Goal: Task Accomplishment & Management: Use online tool/utility

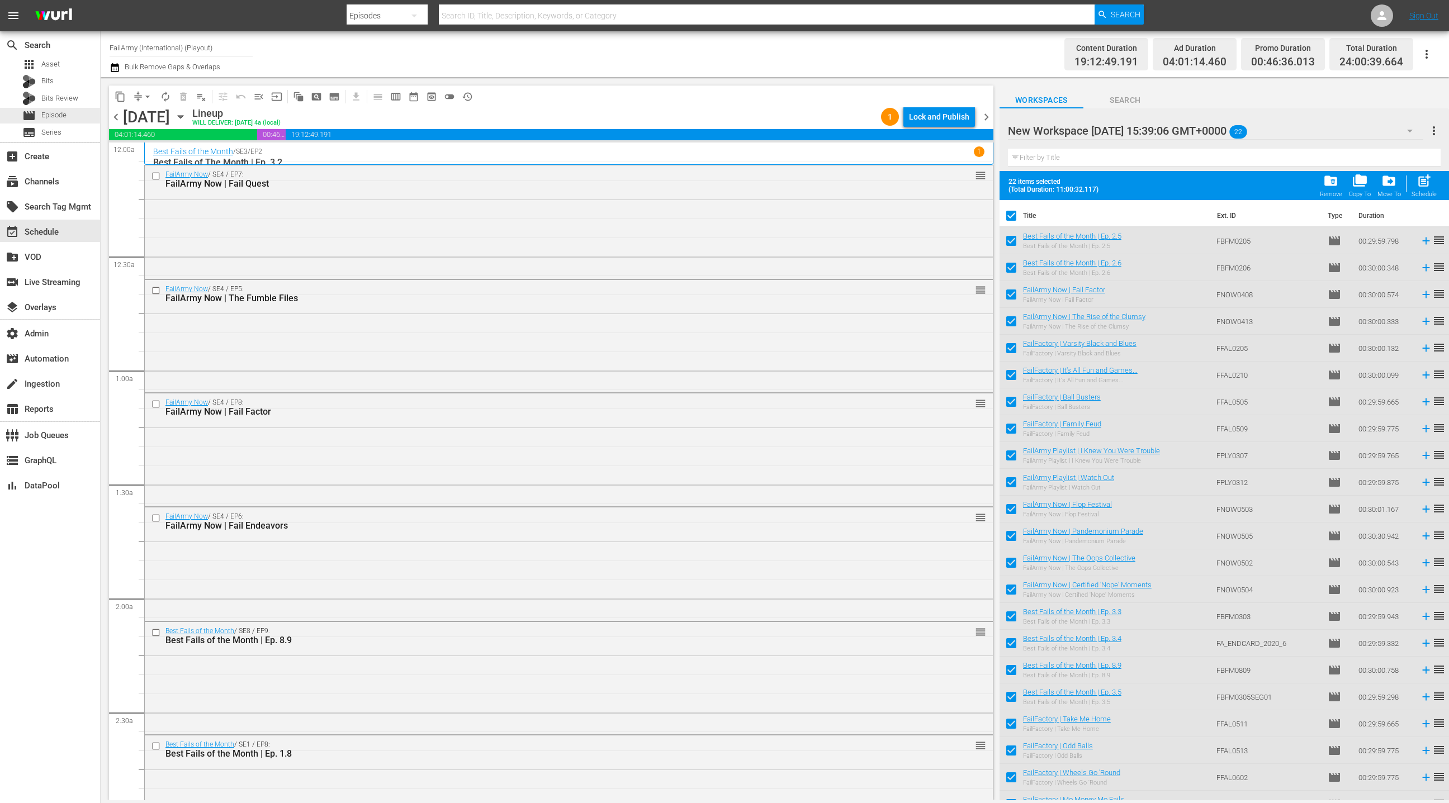
scroll to position [2005, 0]
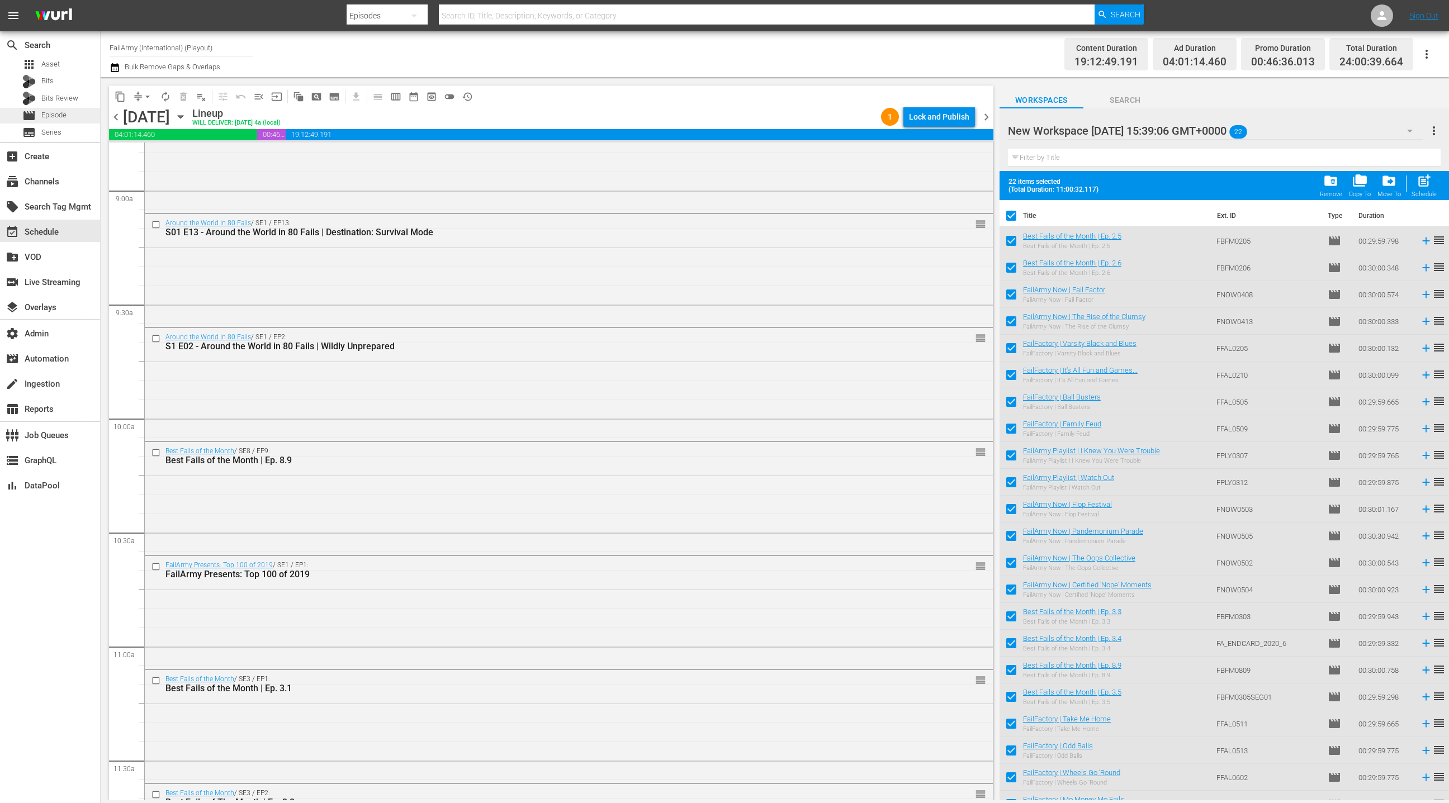
click at [54, 115] on span "Episode" at bounding box center [53, 115] width 25 height 11
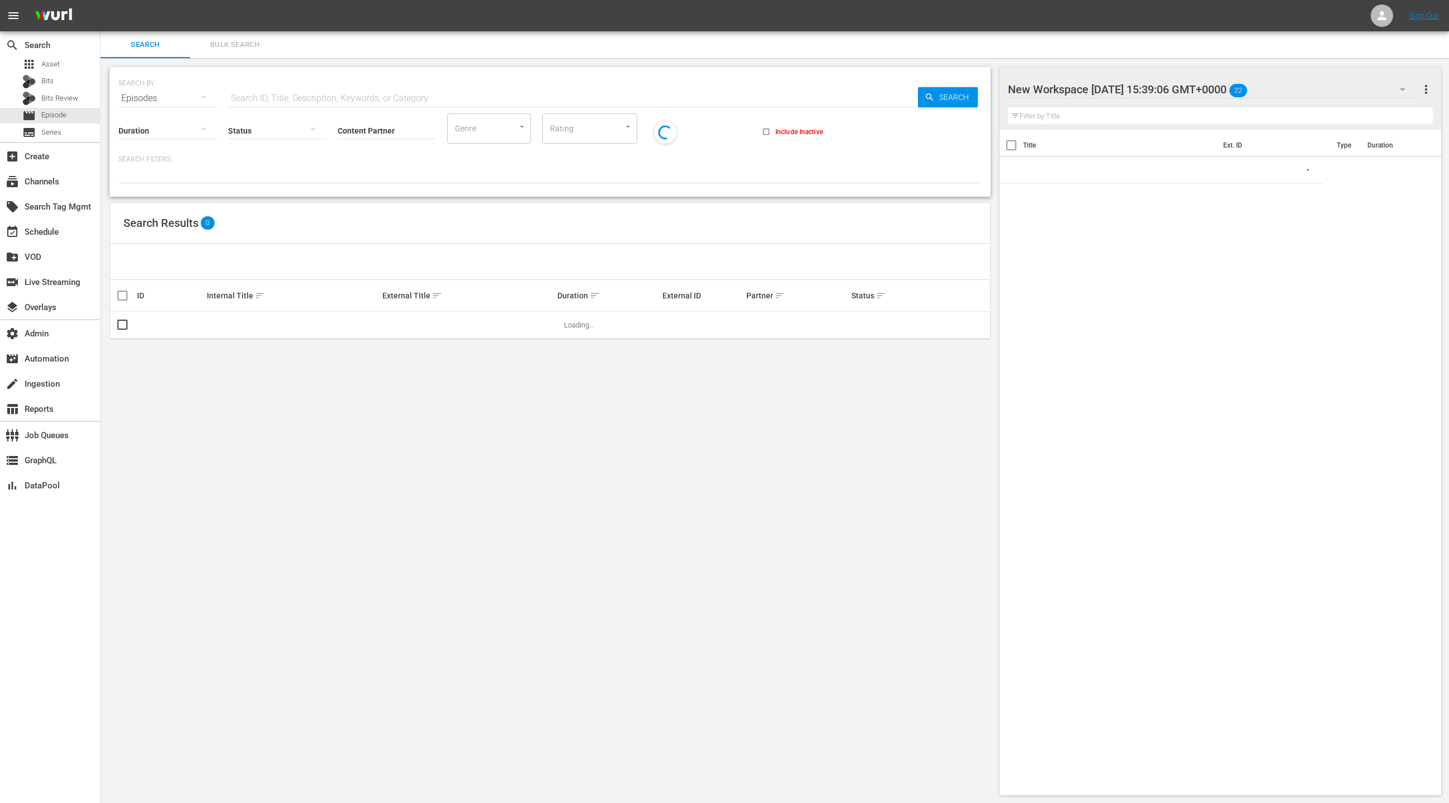
click at [238, 51] on button "Bulk Search" at bounding box center [234, 44] width 89 height 27
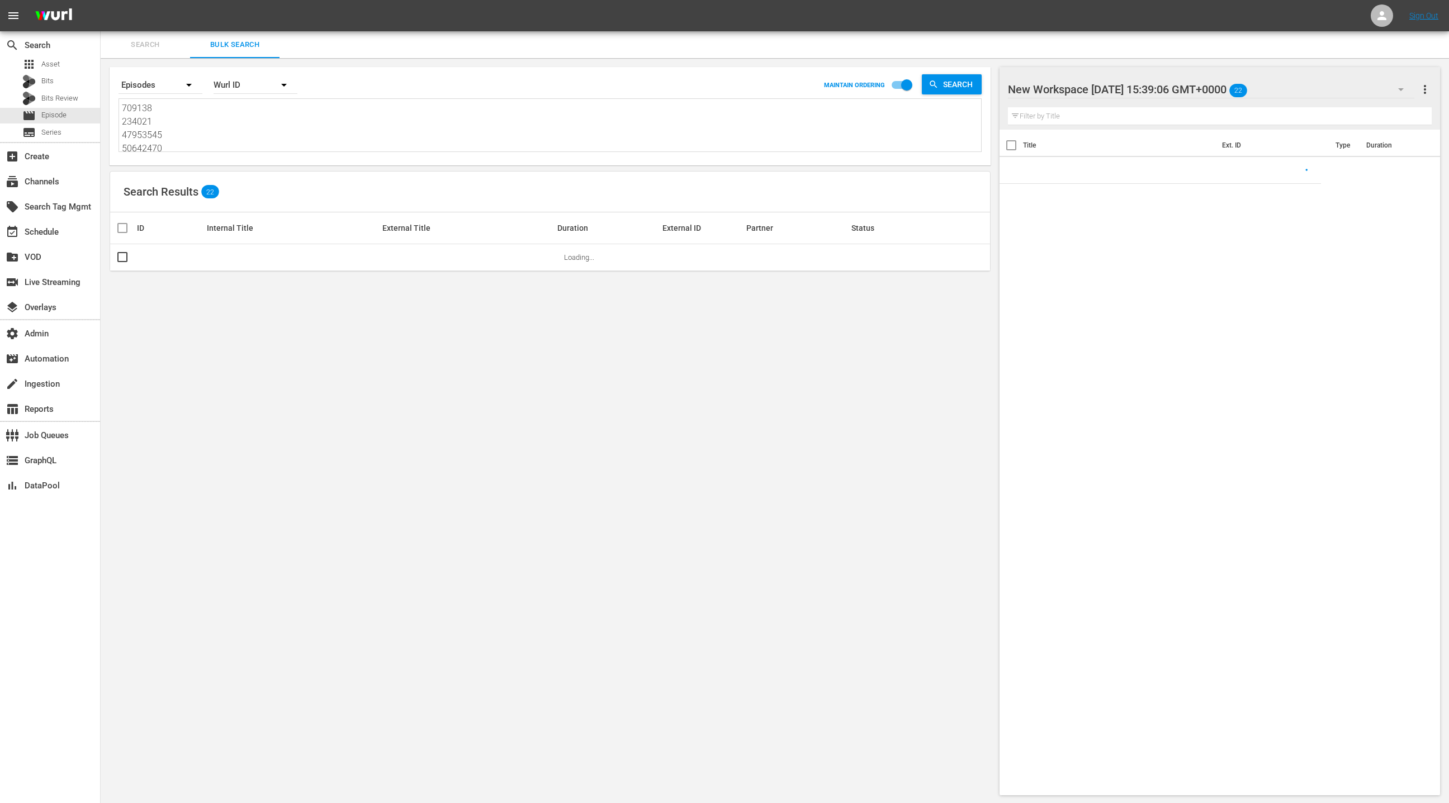
click at [221, 134] on textarea "709138 234021 47953545 50642470 34983 37533 106636 106652 280186 280191 8588825…" at bounding box center [551, 127] width 859 height 51
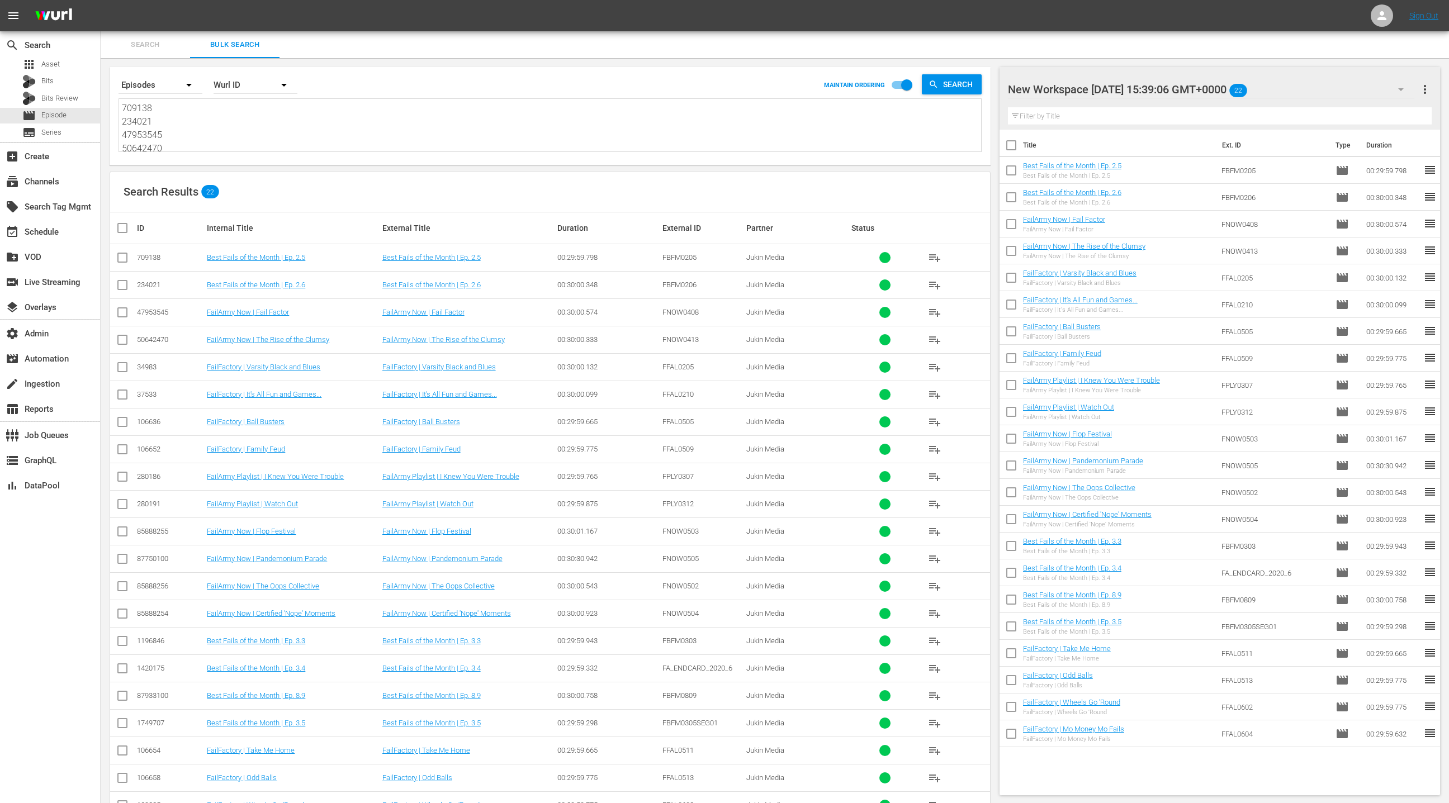
paste textarea "81808792 65004220 85888250 63278221 87750094 87750095 87750090 85888249 8775009…"
type textarea "81808792 65004220 85888250 63278221 87750094 87750095 87750090 85888249 8775009…"
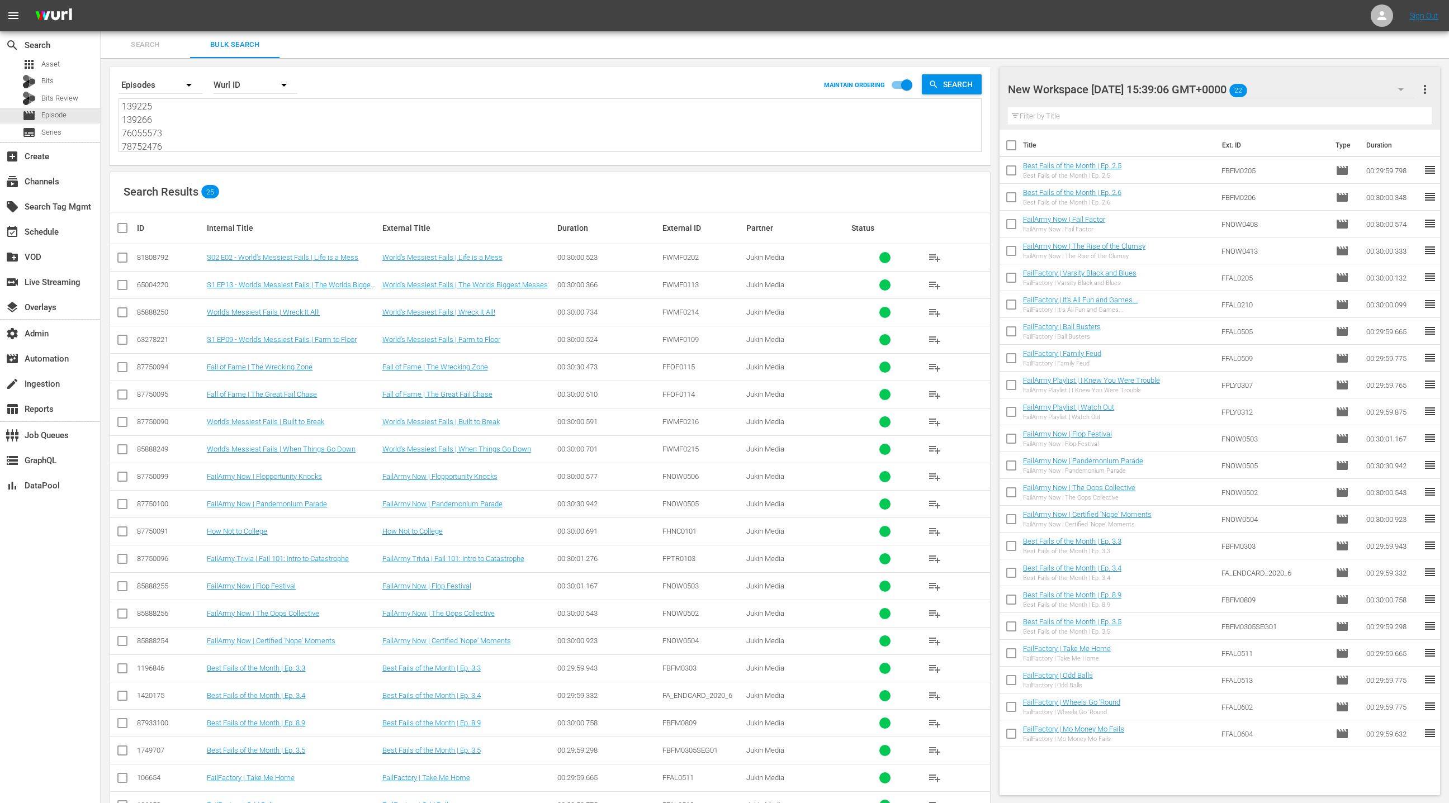
type textarea "81808792 65004220 85888250 63278221 87750094 87750095 87750090 85888249 8775009…"
click at [1423, 93] on span "more_vert" at bounding box center [1424, 89] width 13 height 13
click at [1385, 116] on div "Clear All Workspace Items" at bounding box center [1352, 111] width 131 height 20
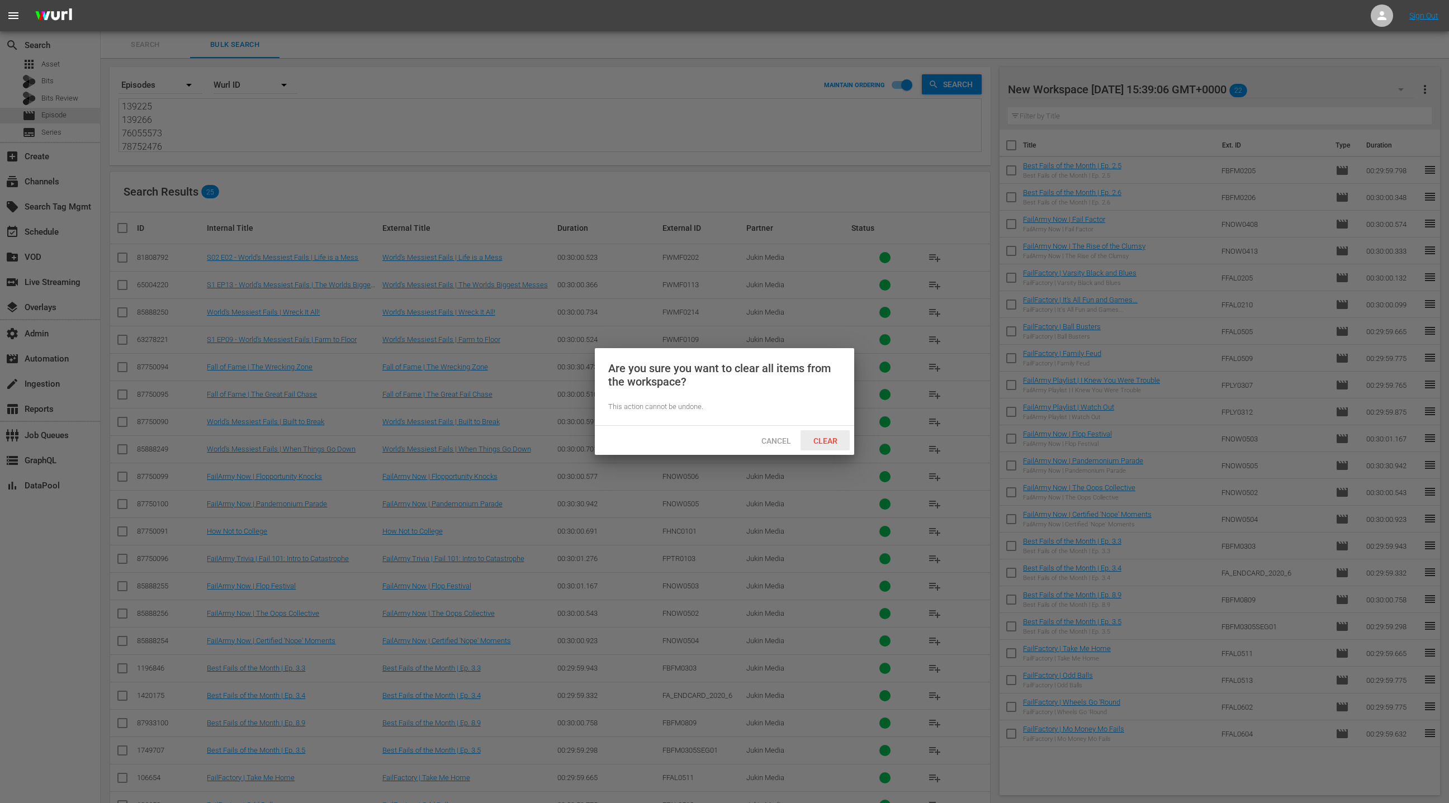
click at [830, 439] on span "Clear" at bounding box center [825, 441] width 42 height 9
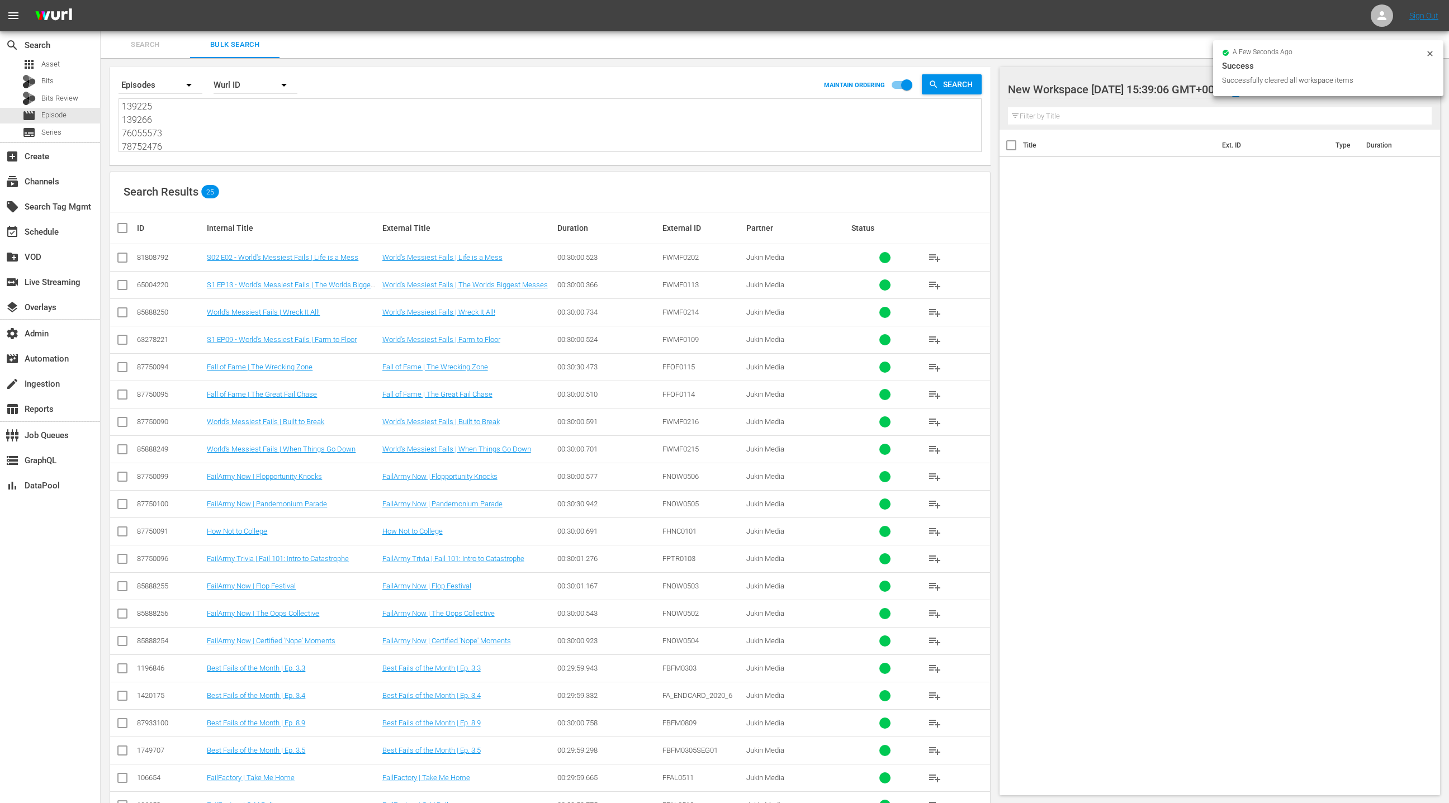
click at [121, 228] on input "checkbox" at bounding box center [127, 227] width 22 height 13
checkbox input "true"
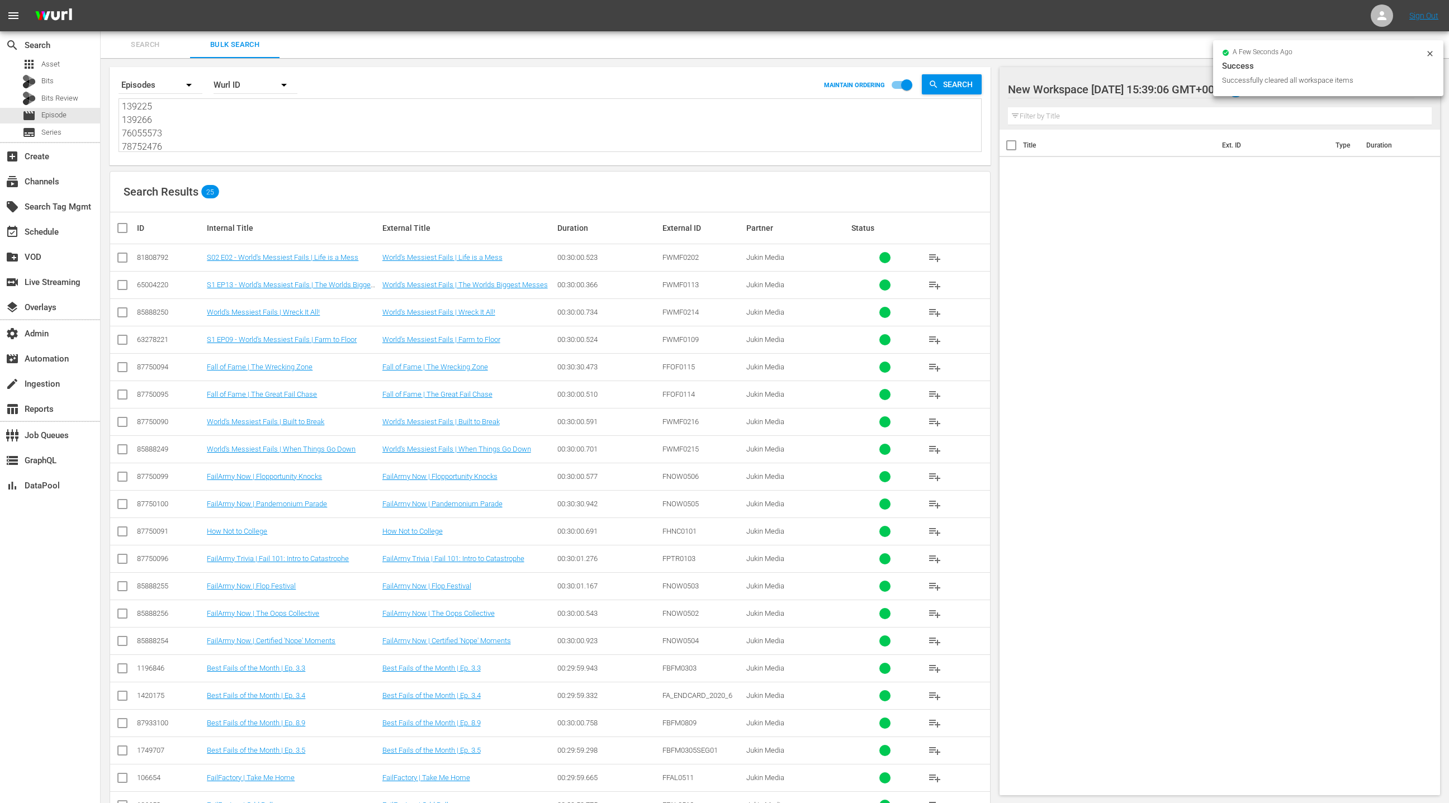
checkbox input "true"
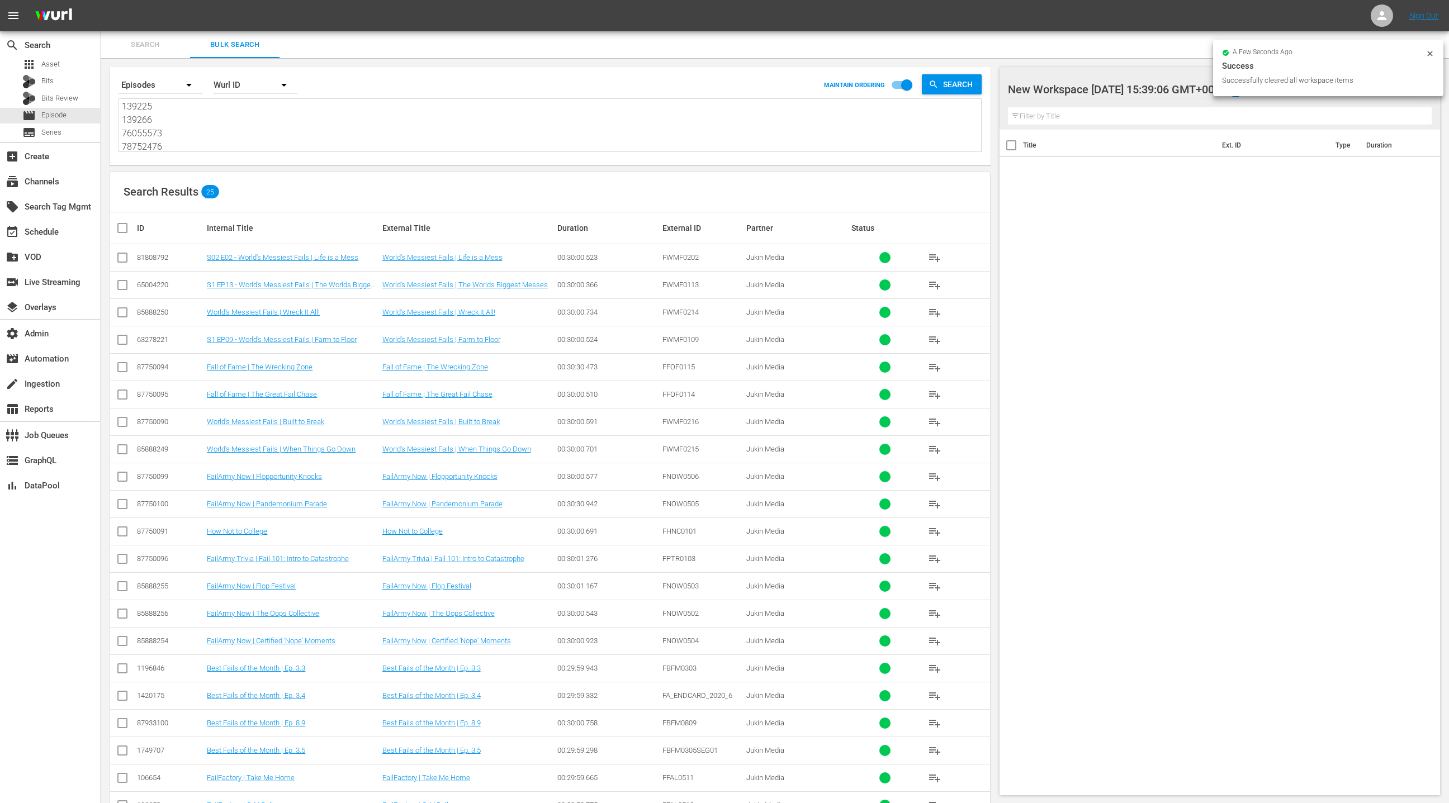
checkbox input "true"
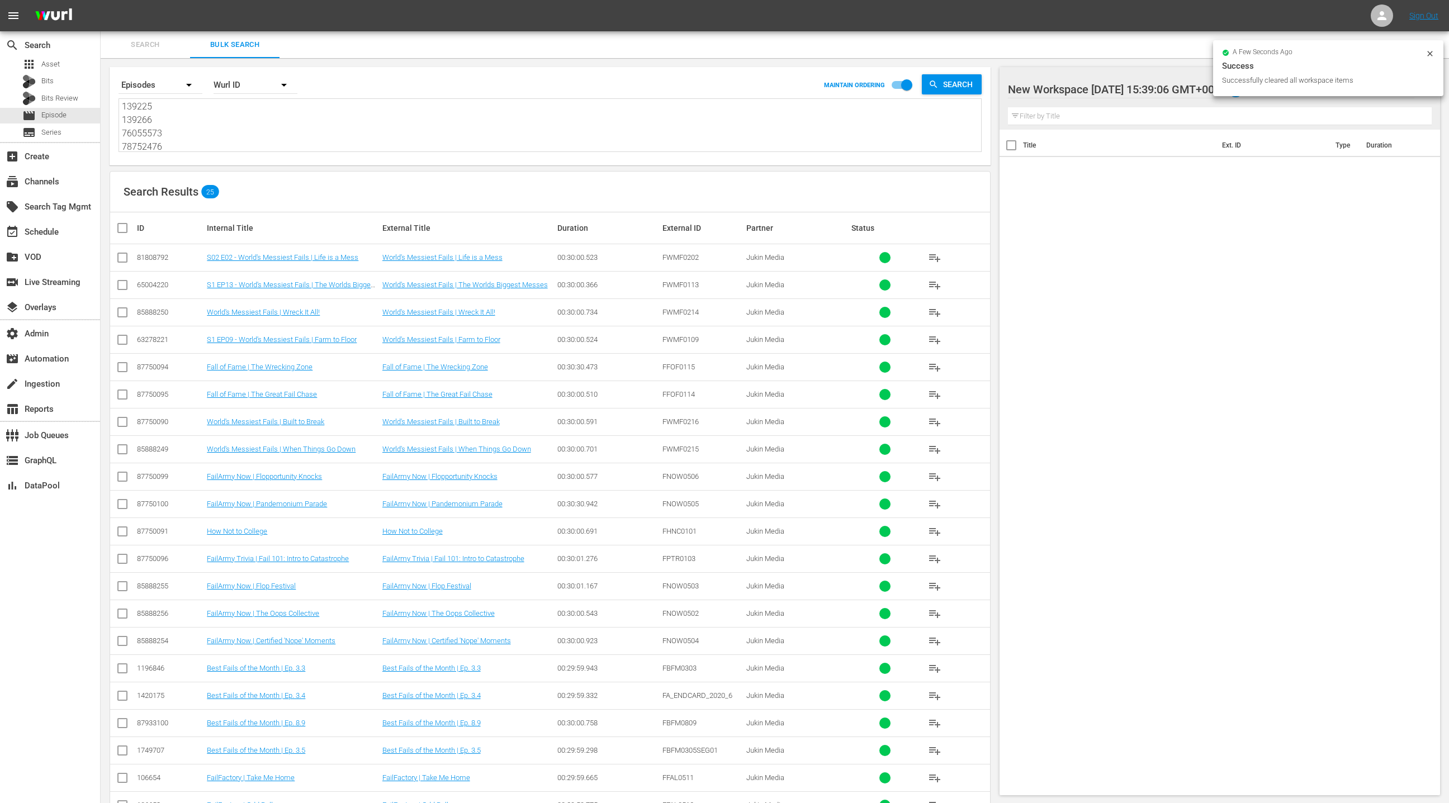
checkbox input "true"
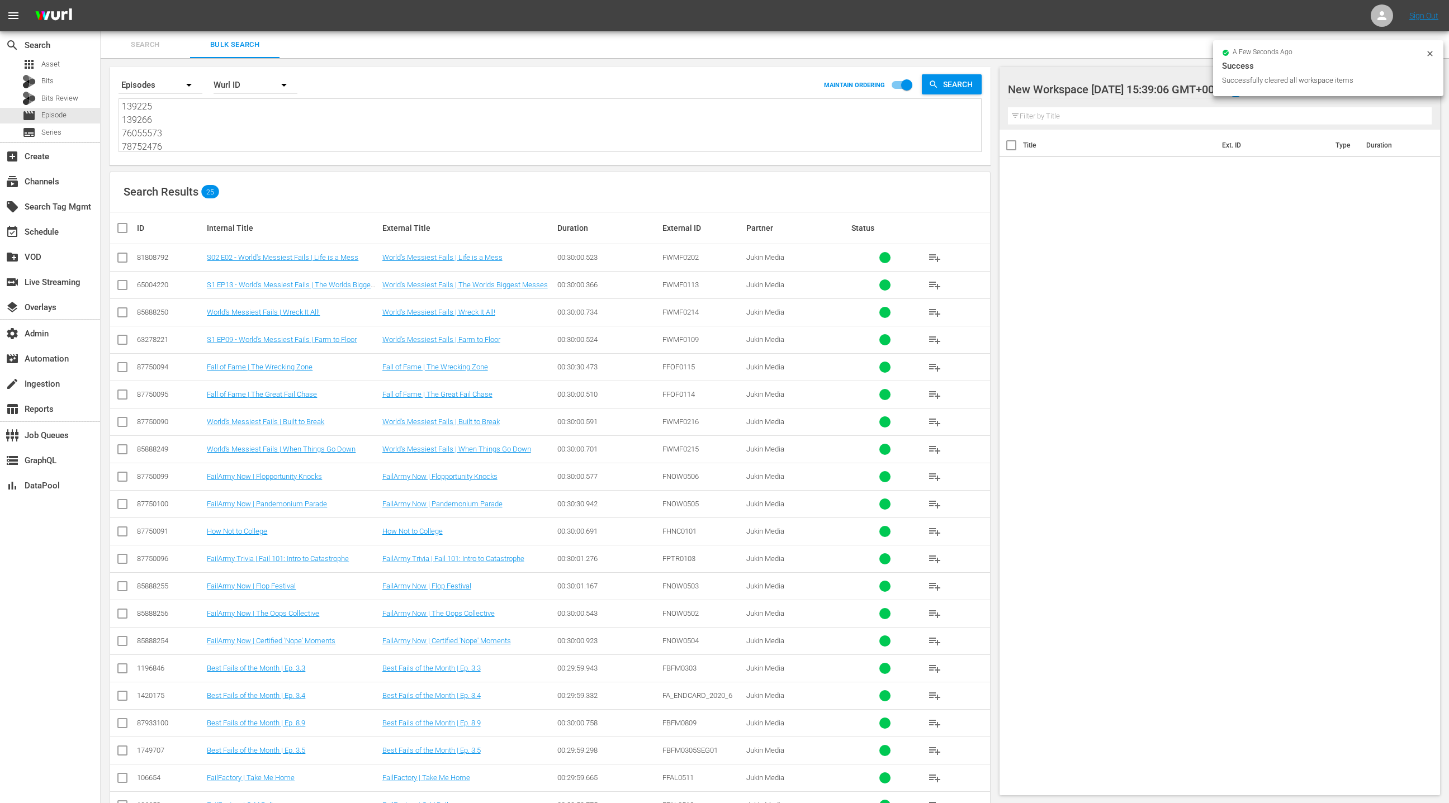
checkbox input "true"
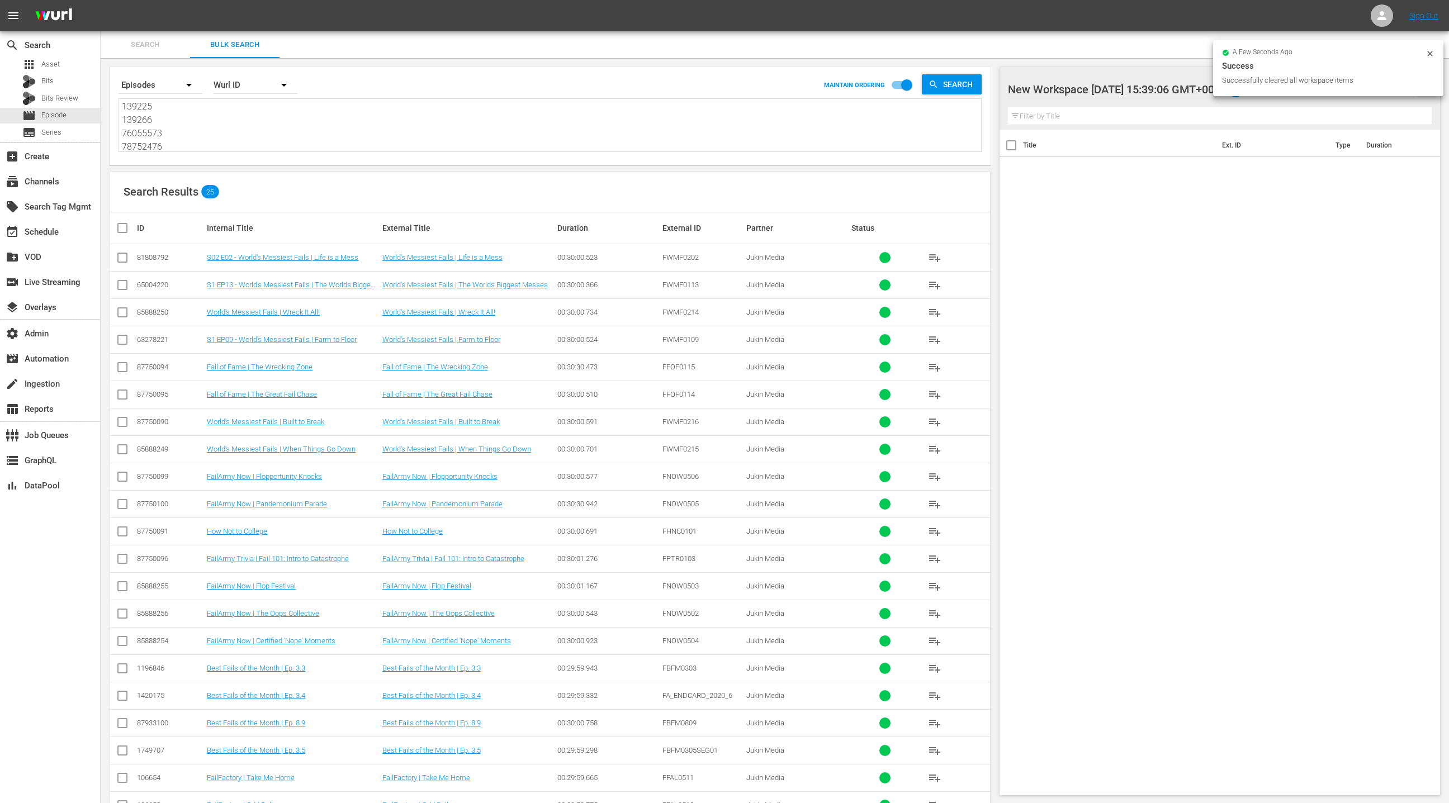
checkbox input "true"
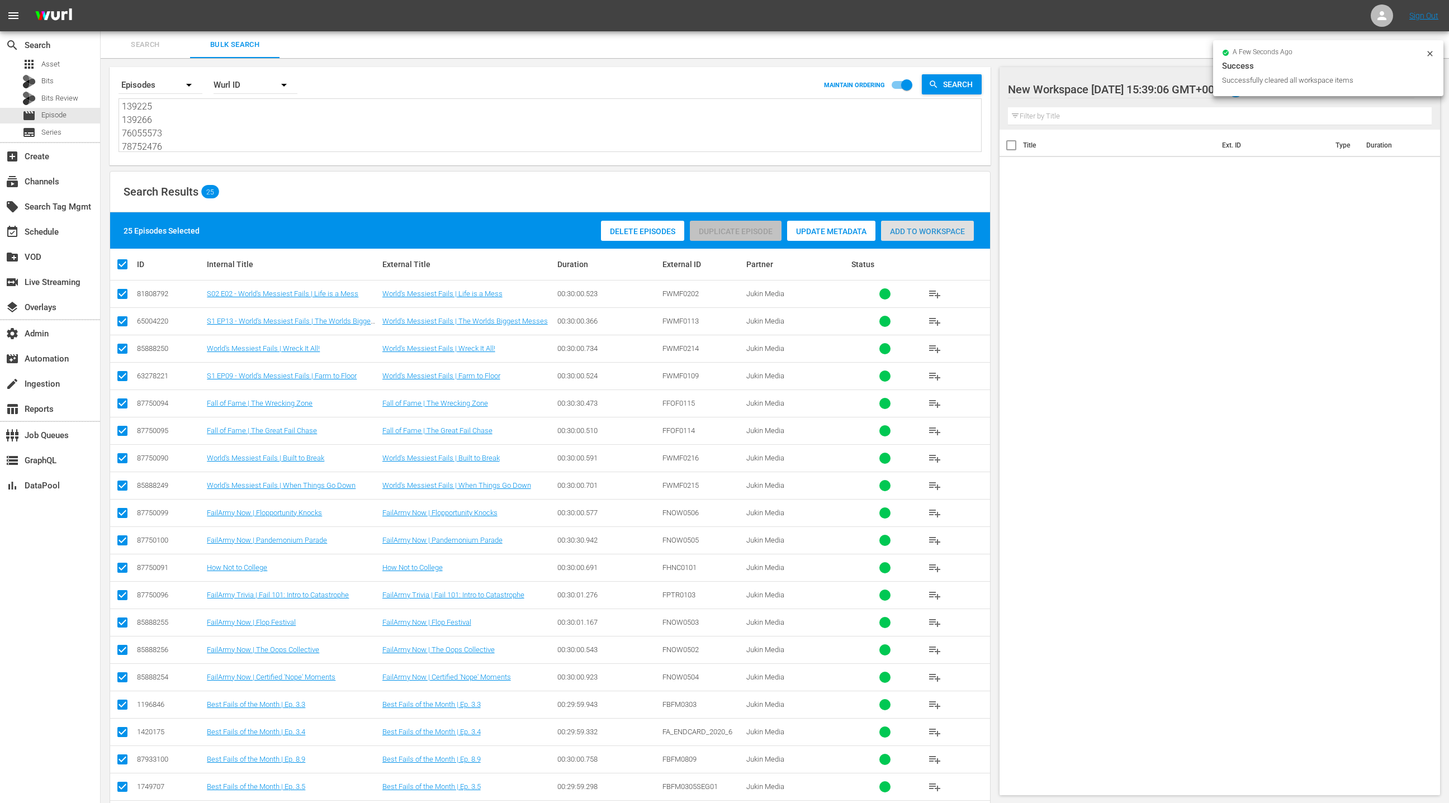
click at [911, 240] on div "Add to Workspace" at bounding box center [927, 231] width 93 height 21
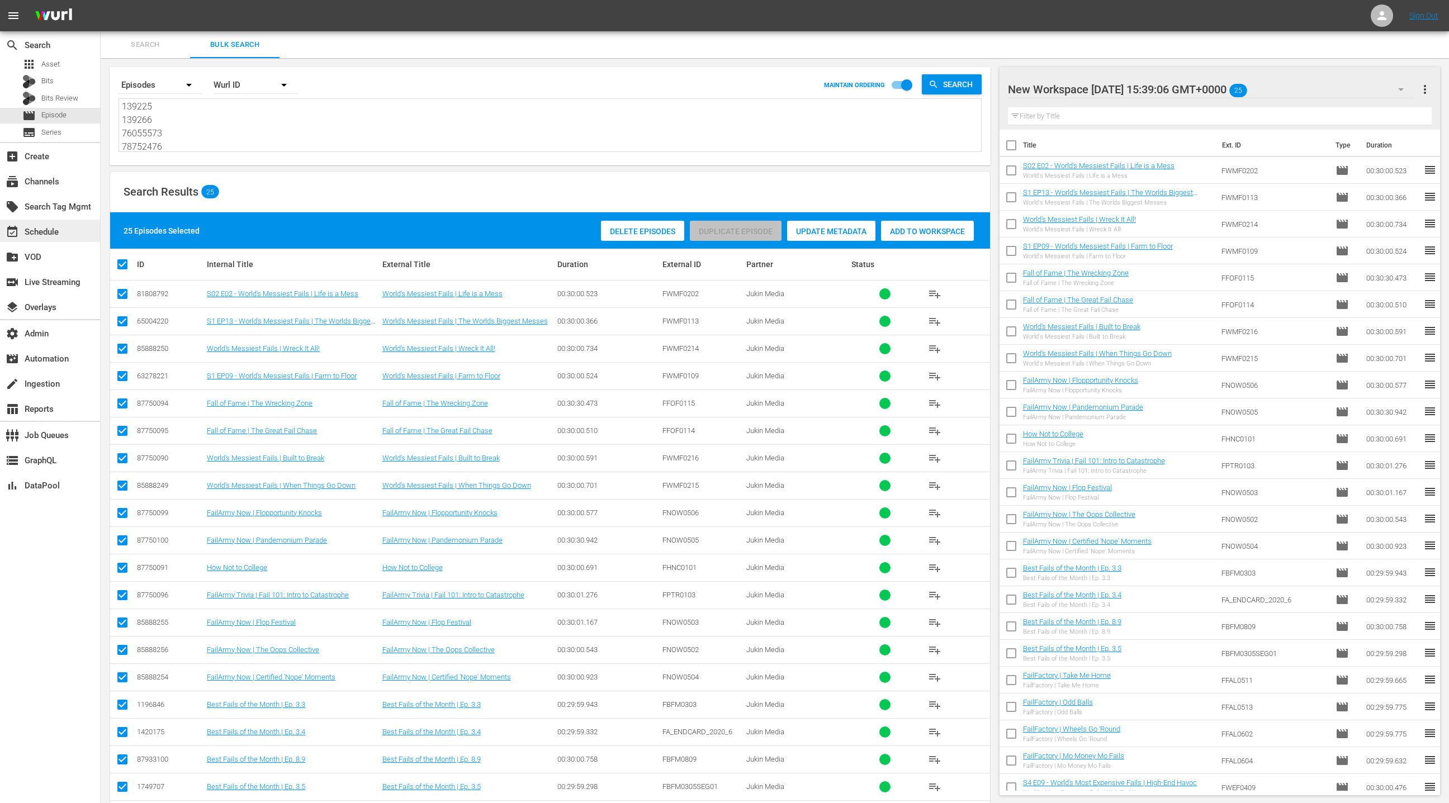
click at [59, 232] on div "event_available Schedule" at bounding box center [31, 230] width 63 height 10
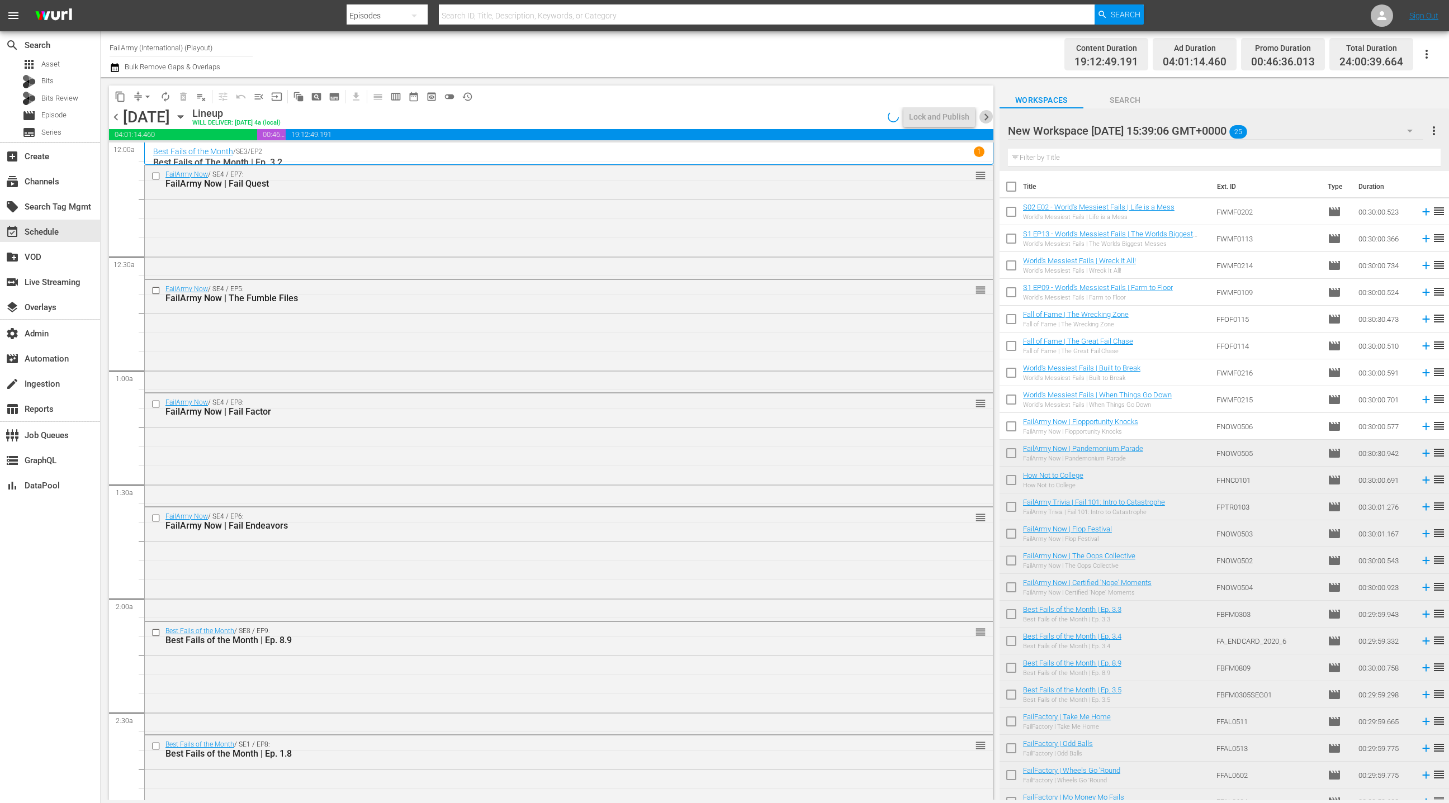
click at [982, 118] on span "chevron_right" at bounding box center [986, 117] width 14 height 14
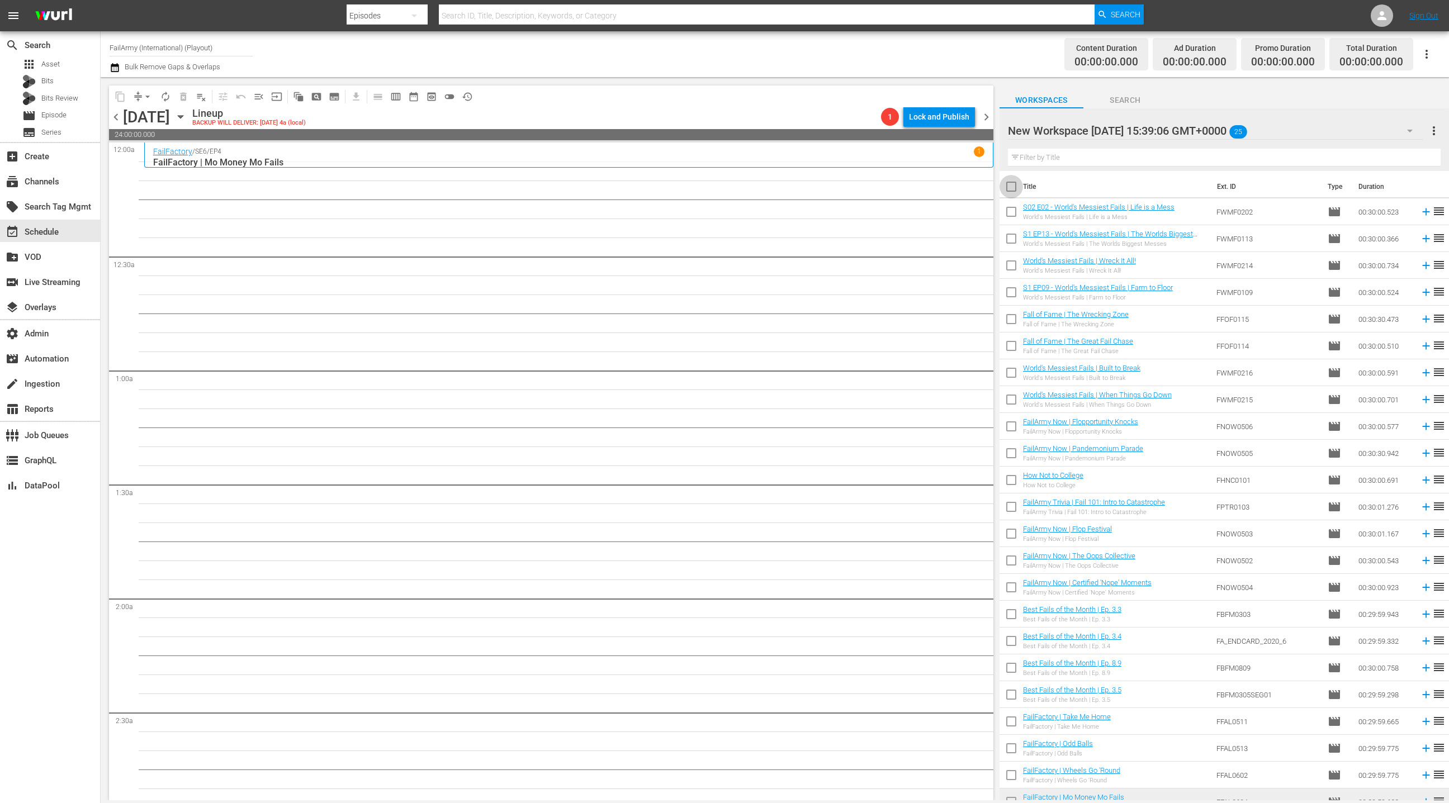
click at [1010, 187] on input "checkbox" at bounding box center [1011, 188] width 23 height 23
checkbox input "true"
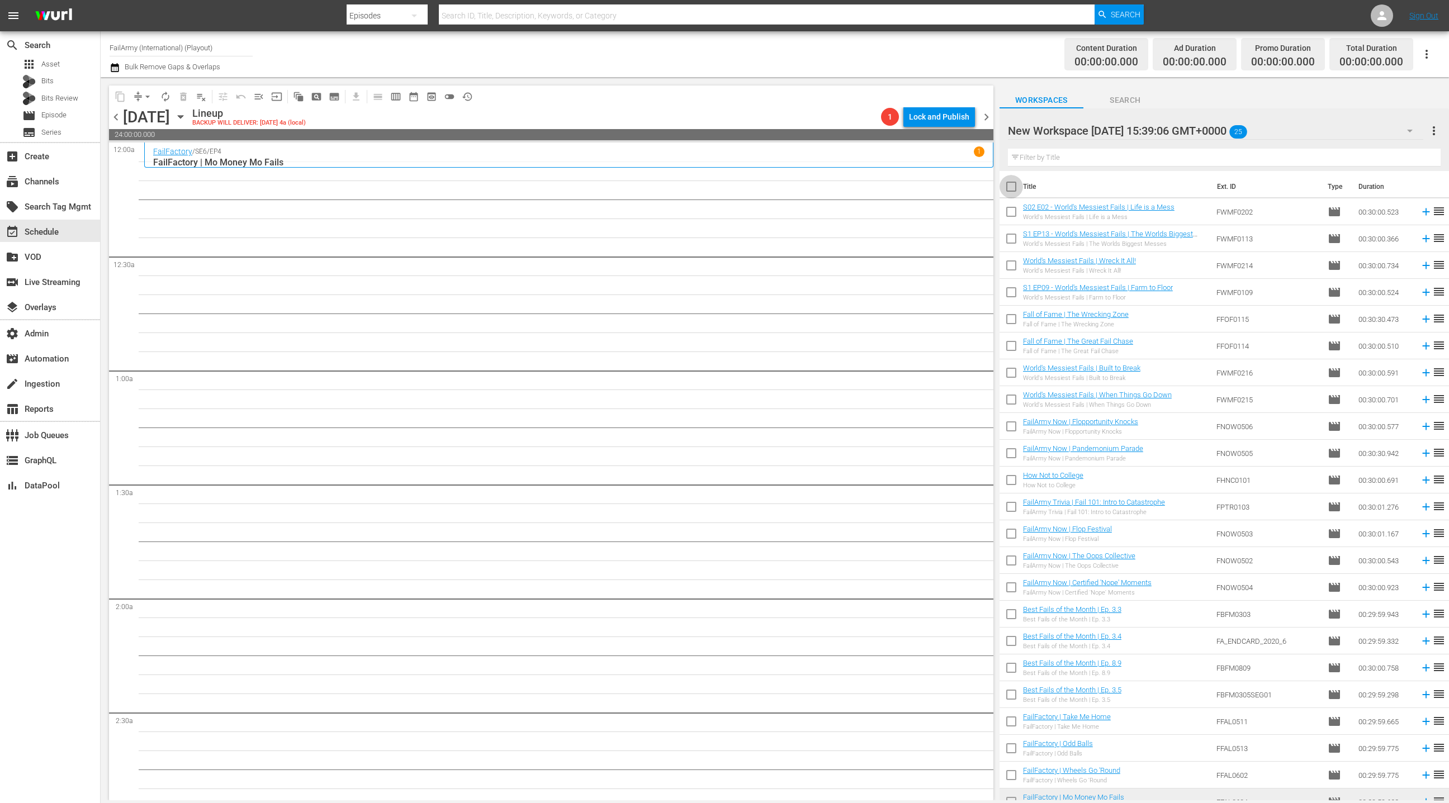
checkbox input "true"
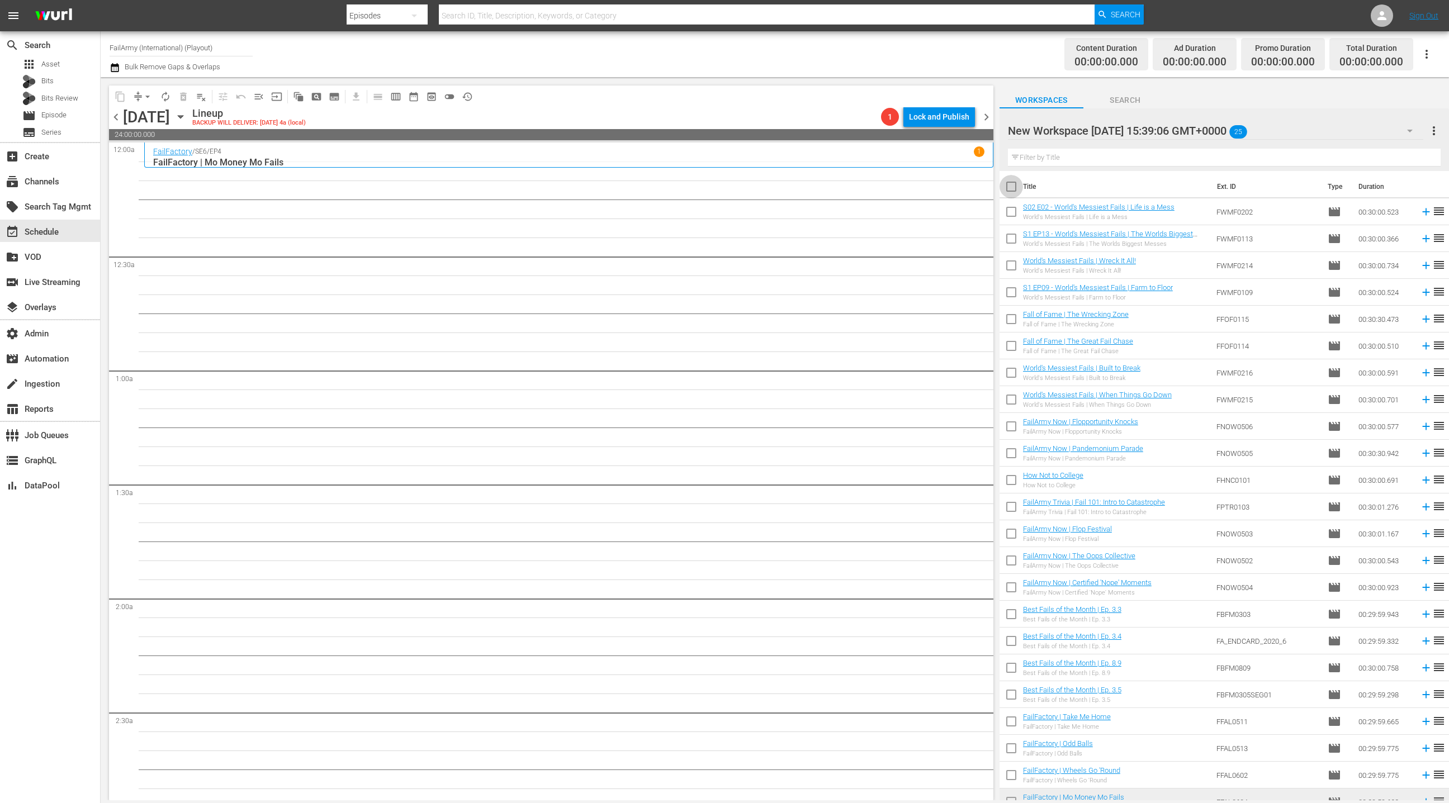
checkbox input "true"
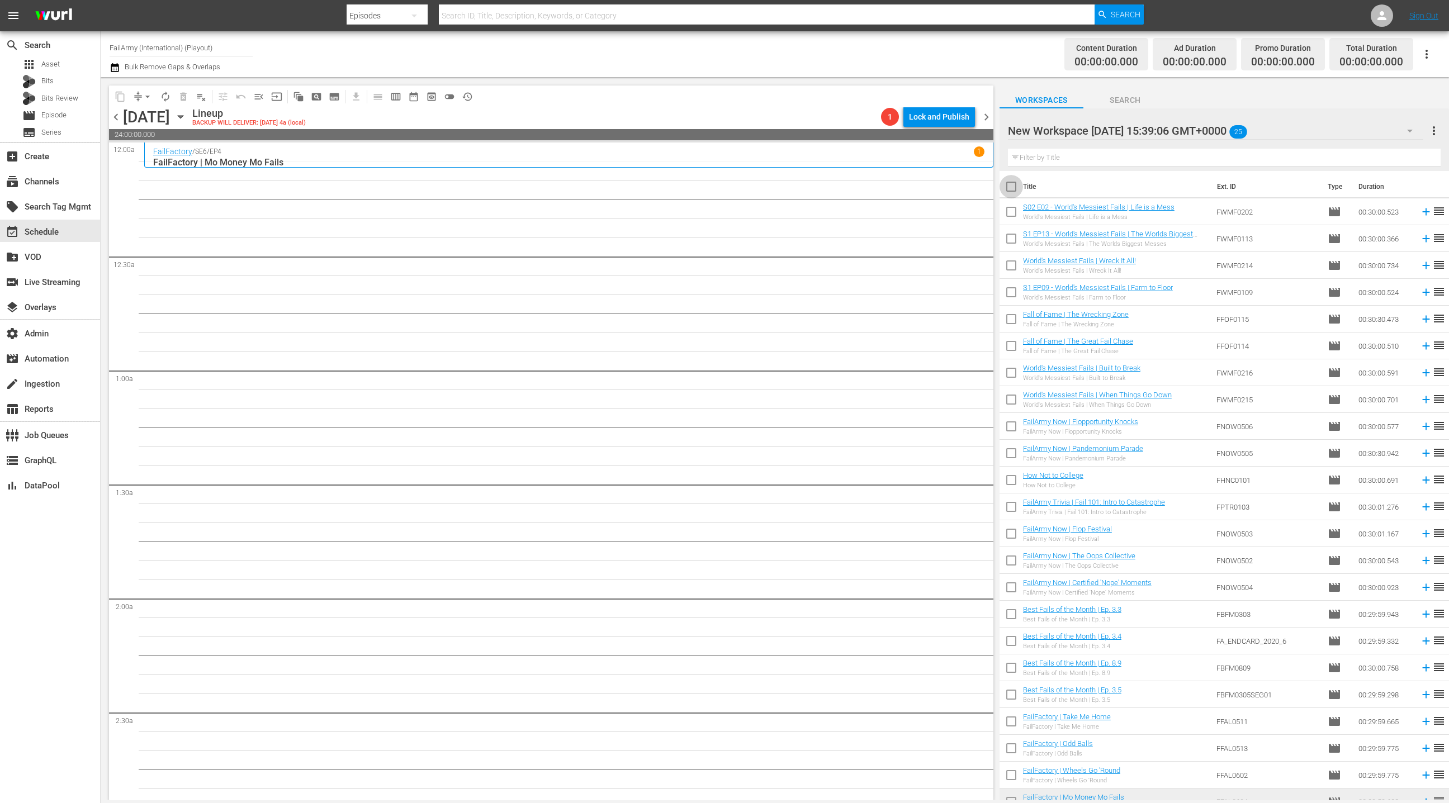
checkbox input "true"
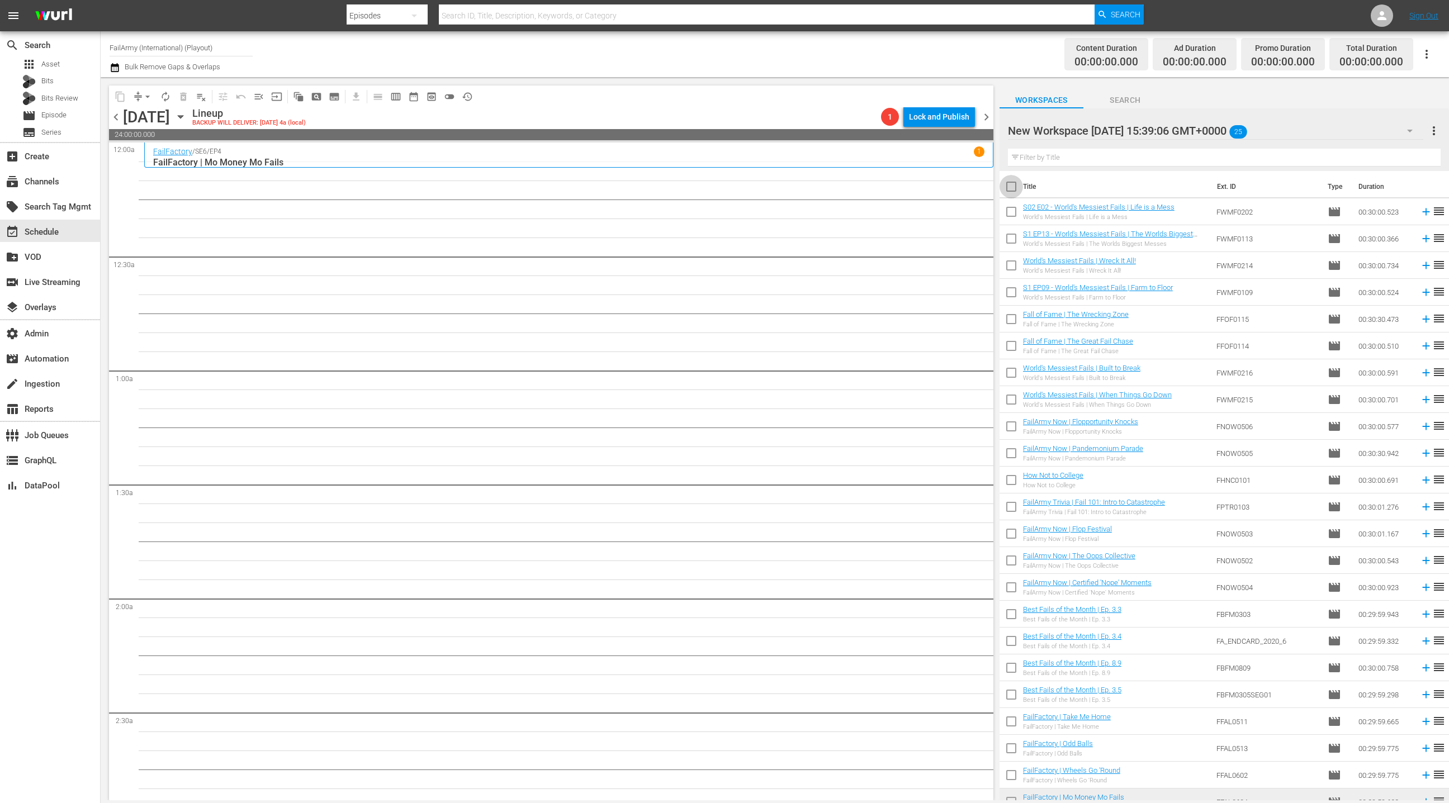
checkbox input "true"
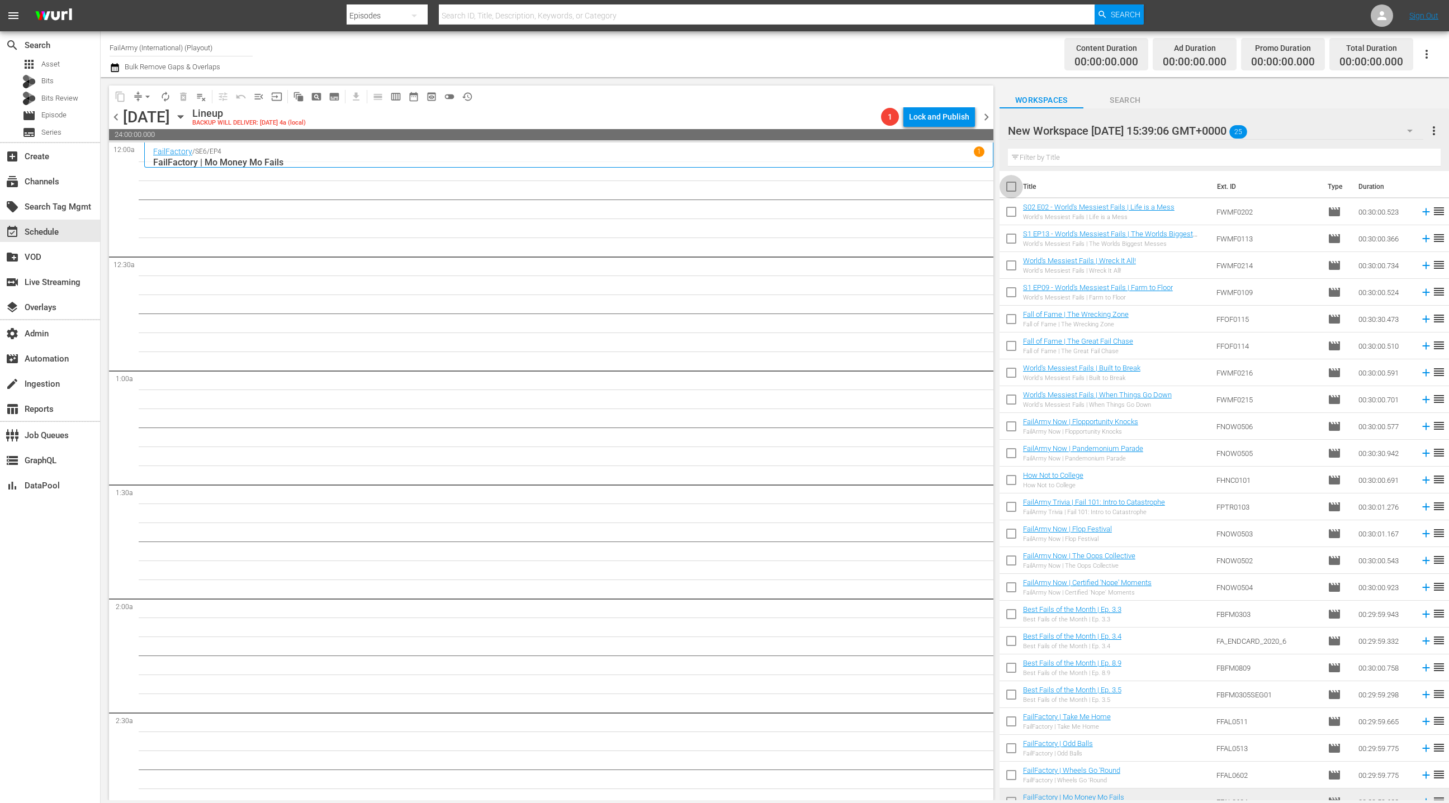
checkbox input "true"
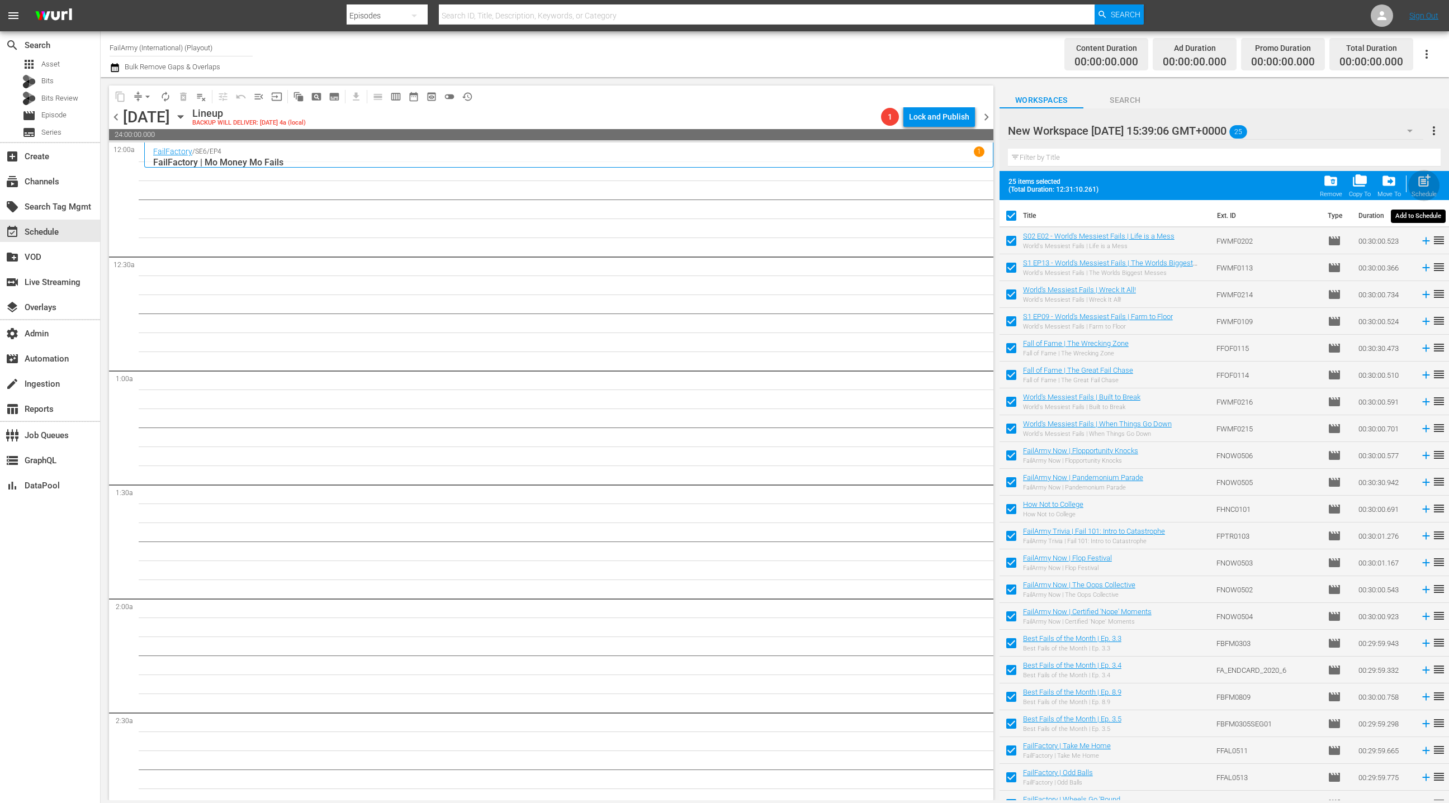
click at [1427, 188] on div "post_add Schedule" at bounding box center [1424, 185] width 25 height 25
checkbox input "false"
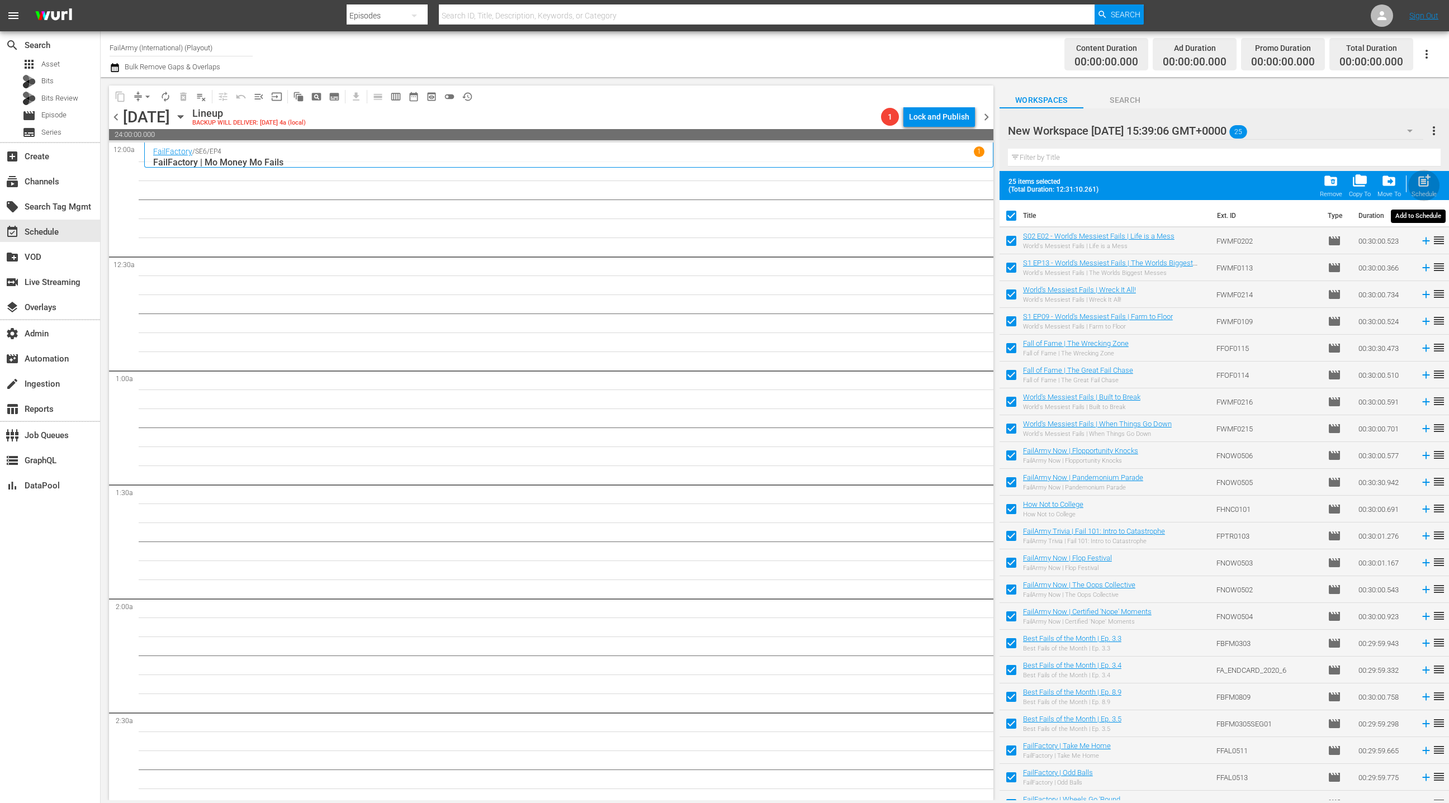
checkbox input "false"
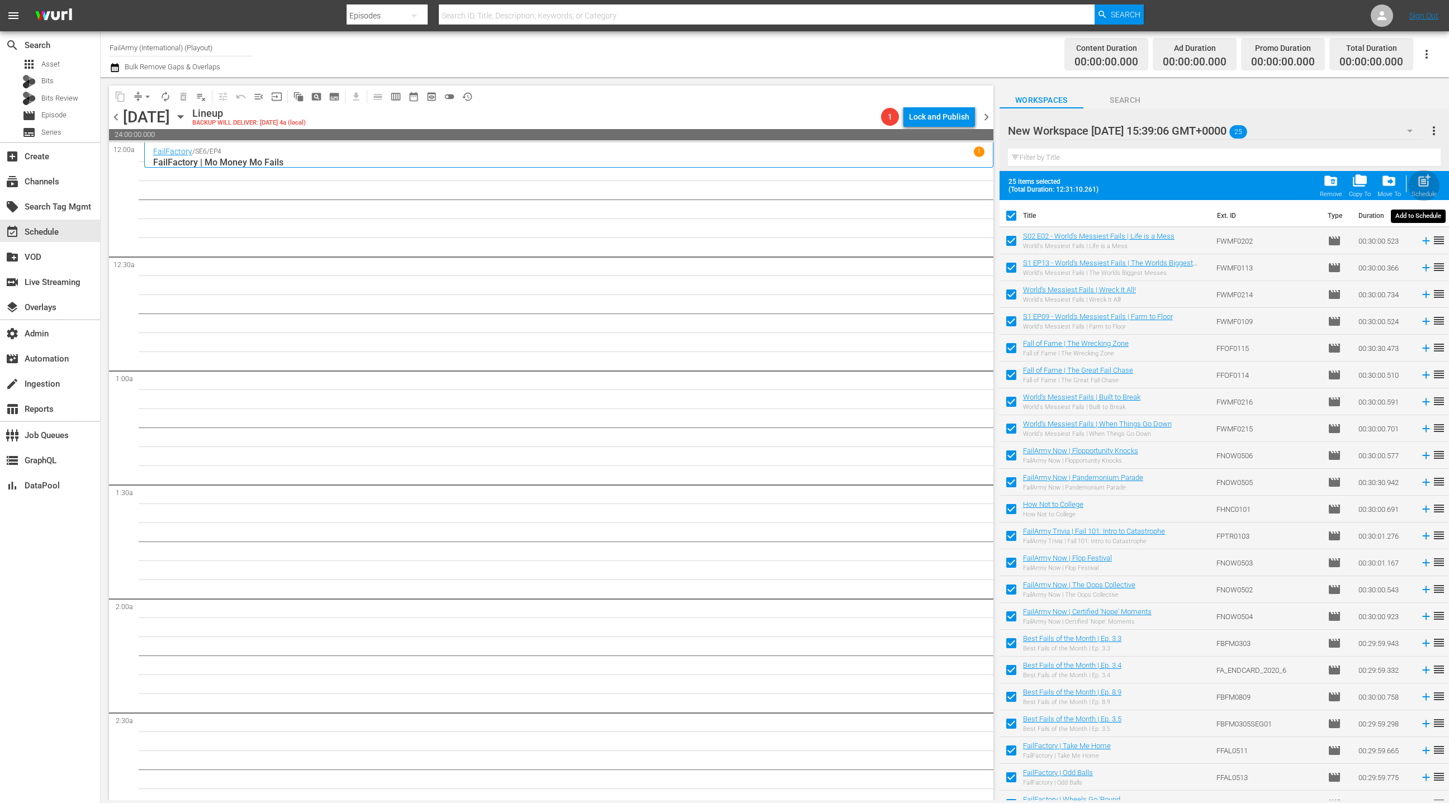
checkbox input "false"
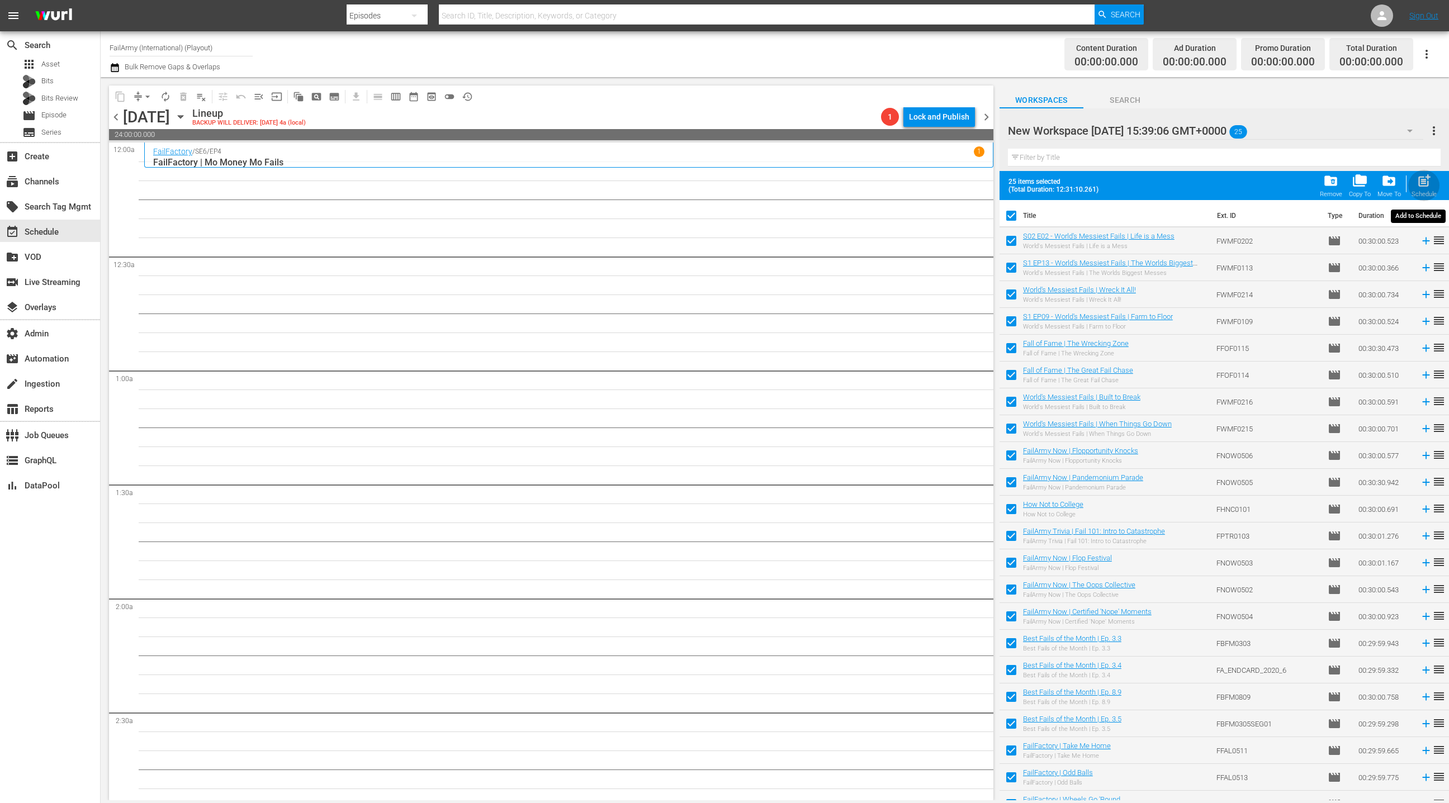
checkbox input "false"
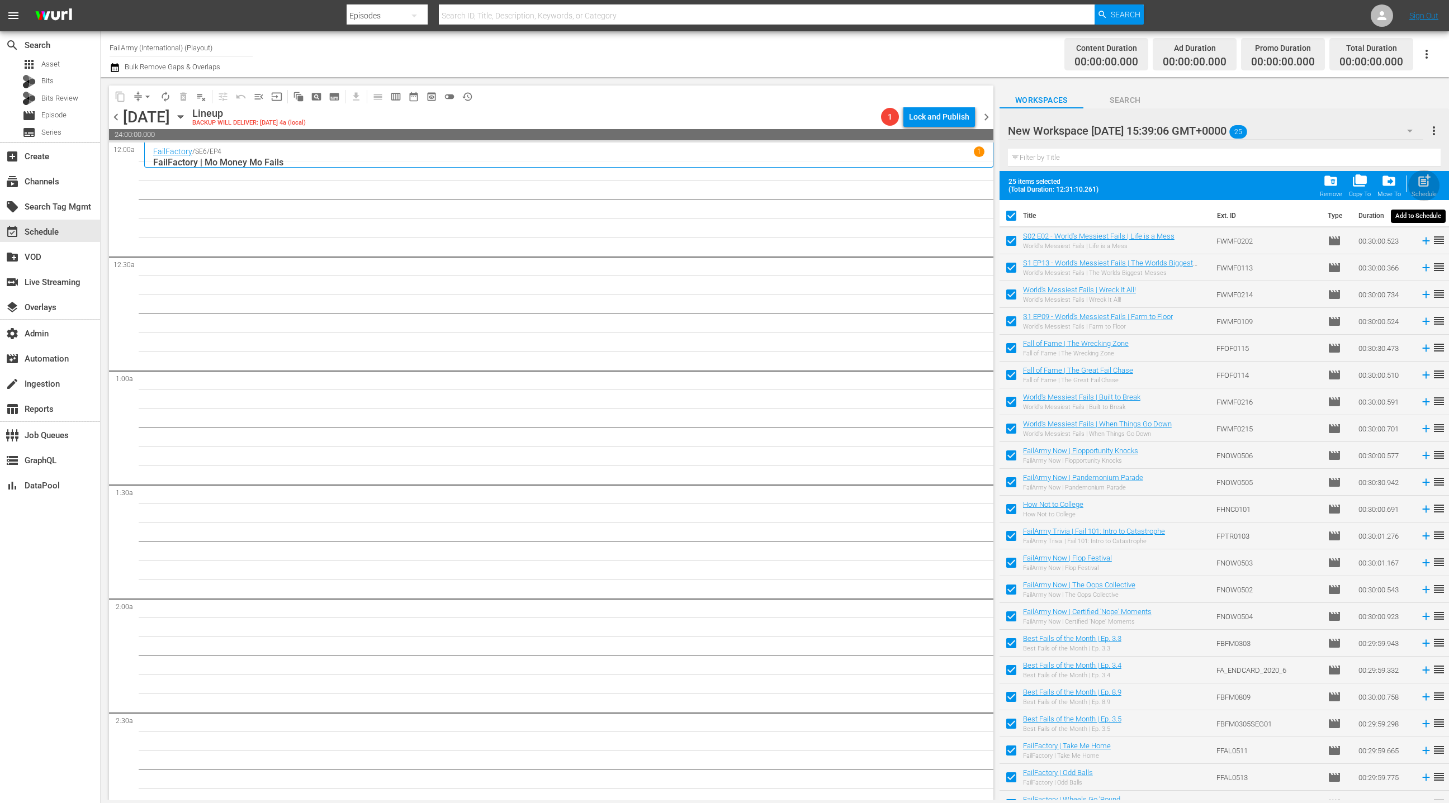
checkbox input "false"
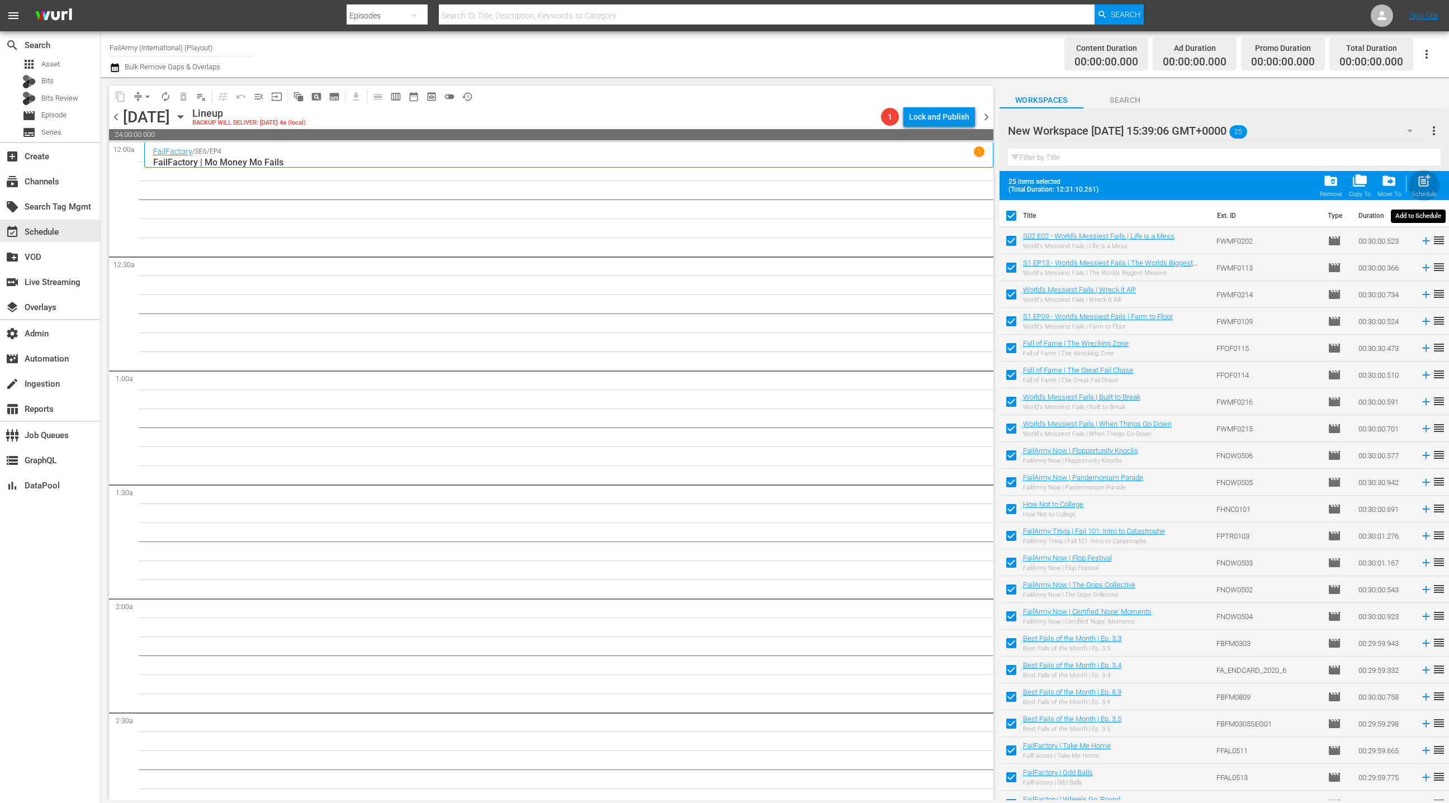
checkbox input "false"
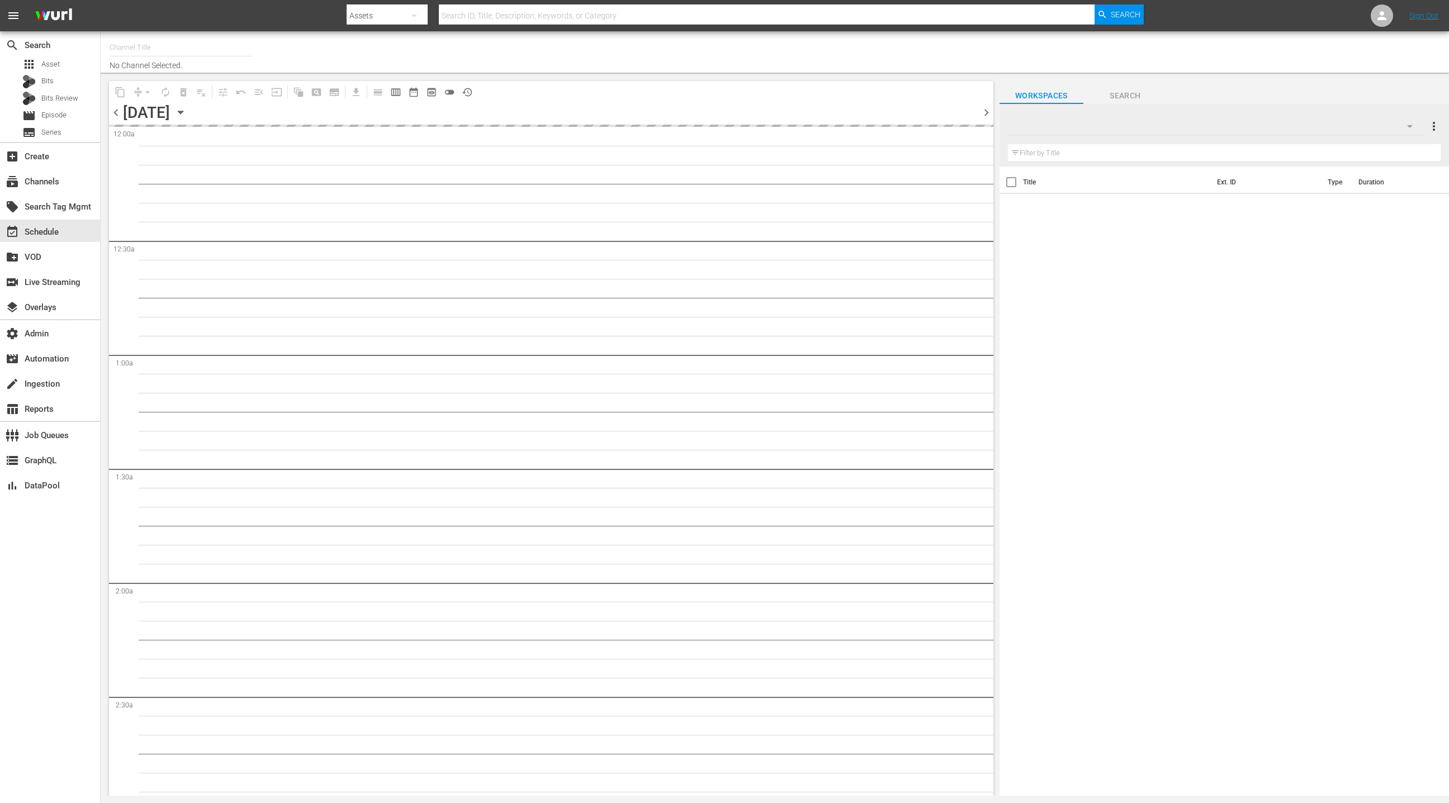
type input "FailArmy (International) (Playout) (151)"
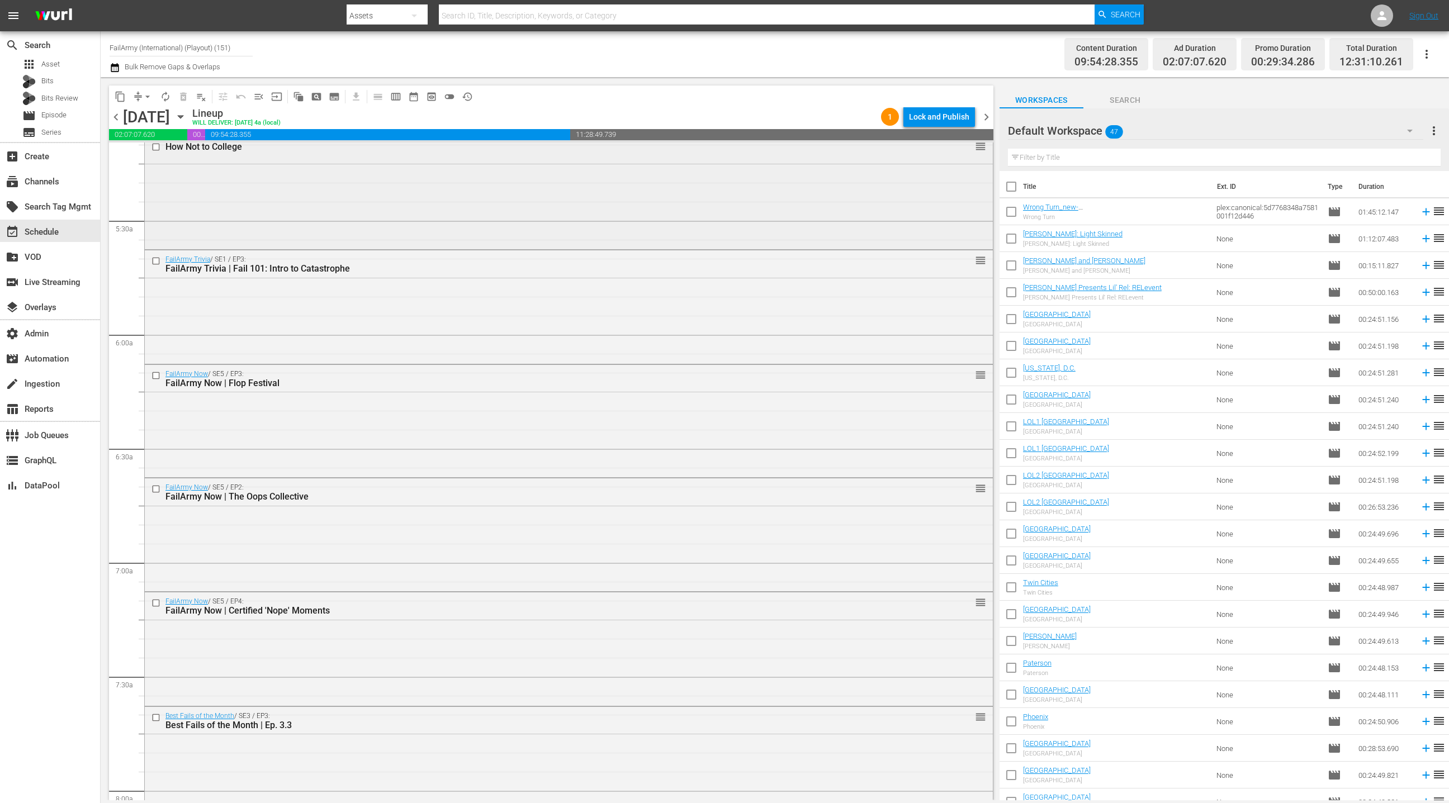
scroll to position [1178, 0]
click at [1324, 129] on div "Default Workspace 47" at bounding box center [1215, 130] width 415 height 31
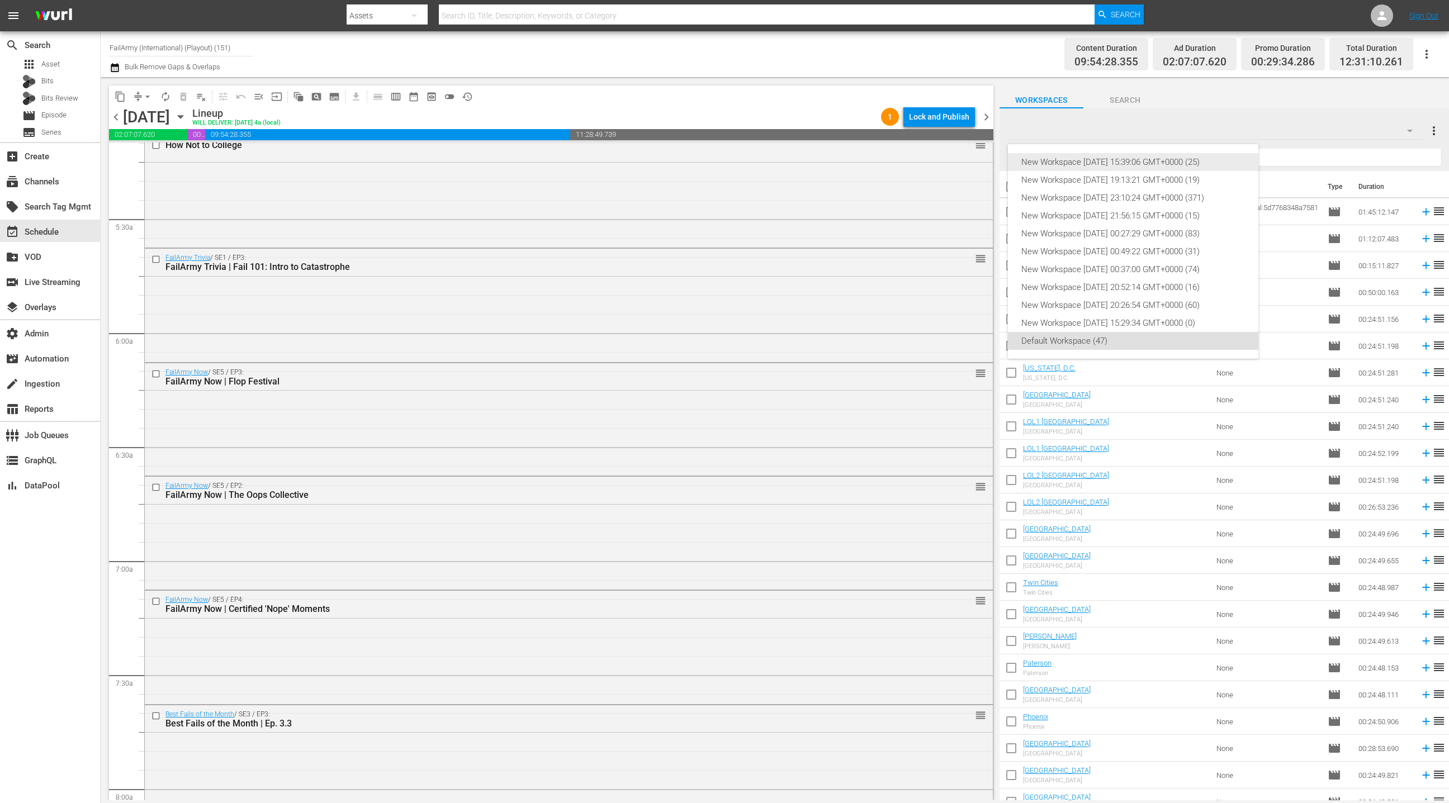
click at [1207, 160] on div "New Workspace [DATE] 15:39:06 GMT+0000 (25)" at bounding box center [1133, 162] width 224 height 18
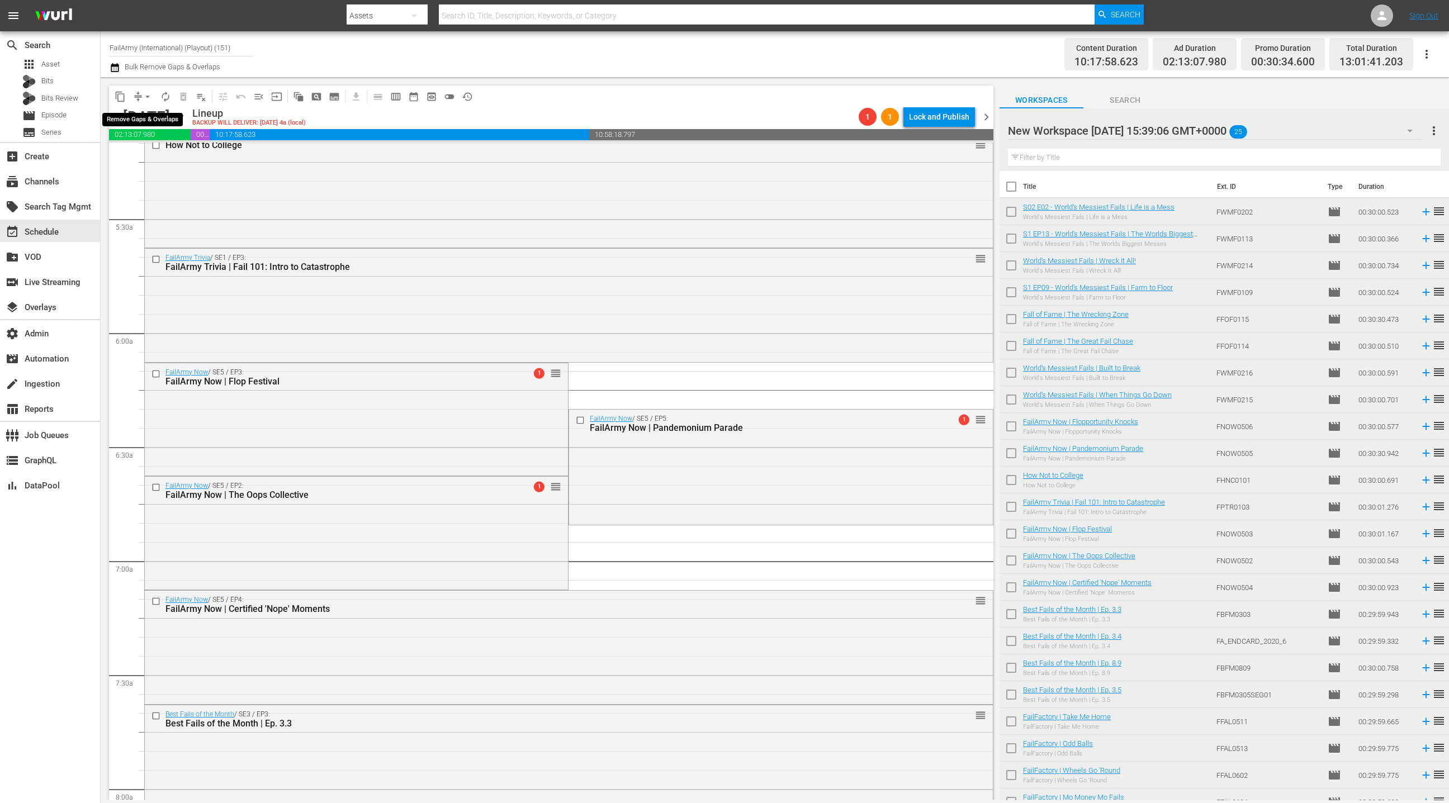
click at [143, 98] on span "arrow_drop_down" at bounding box center [147, 96] width 11 height 11
click at [167, 155] on li "Align to End of Previous Day" at bounding box center [147, 155] width 117 height 18
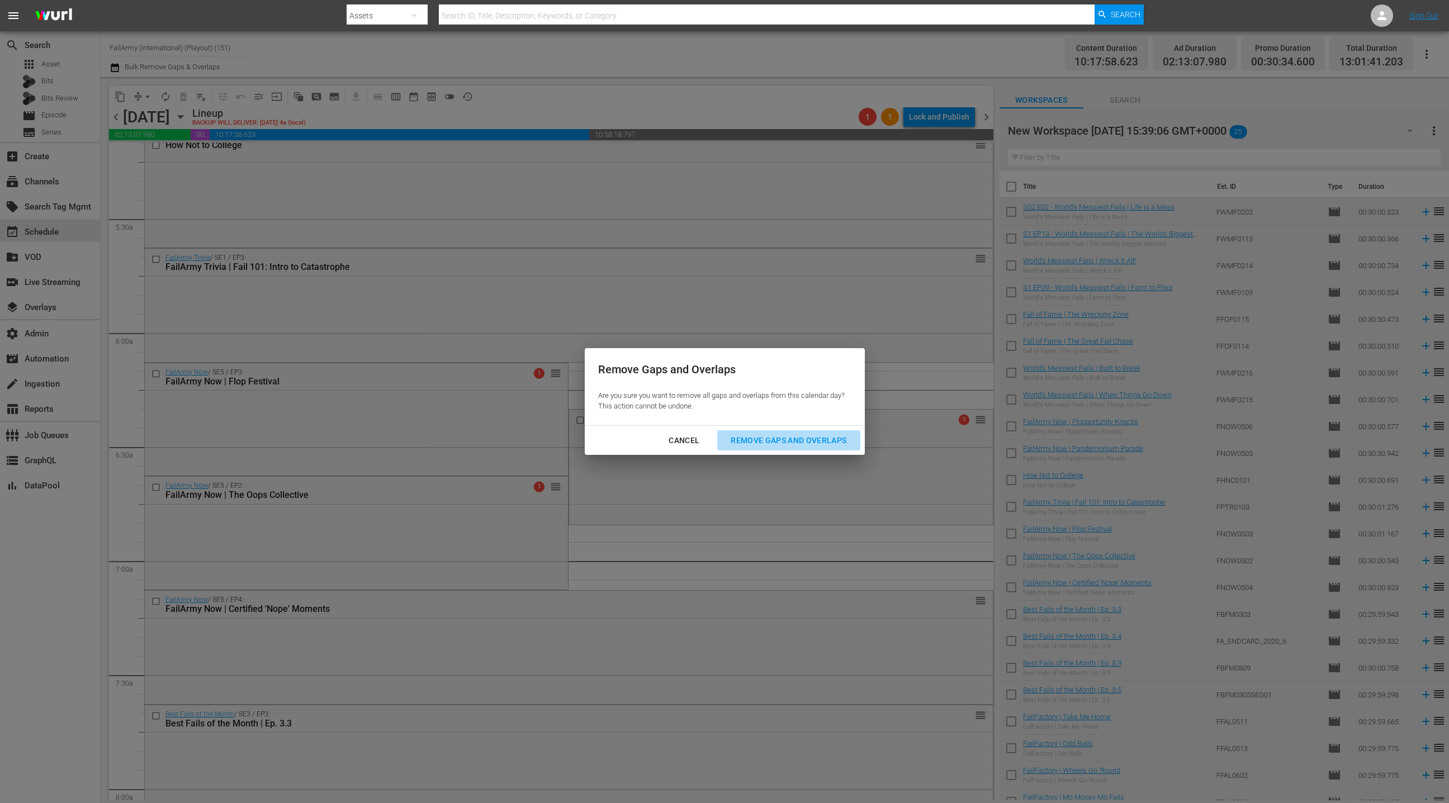
click at [785, 444] on div "Remove Gaps and Overlaps" at bounding box center [789, 441] width 134 height 14
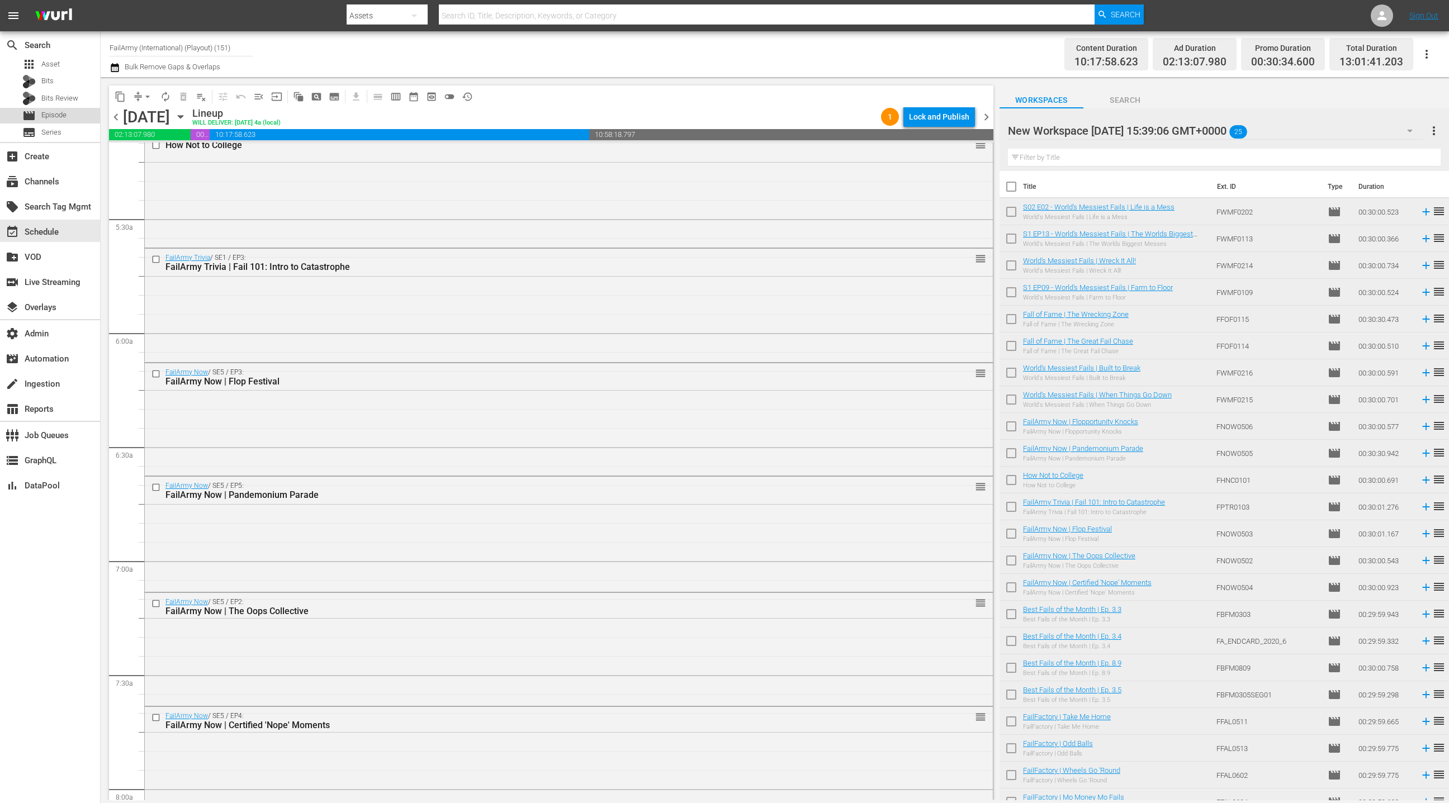
click at [65, 115] on span "Episode" at bounding box center [53, 115] width 25 height 11
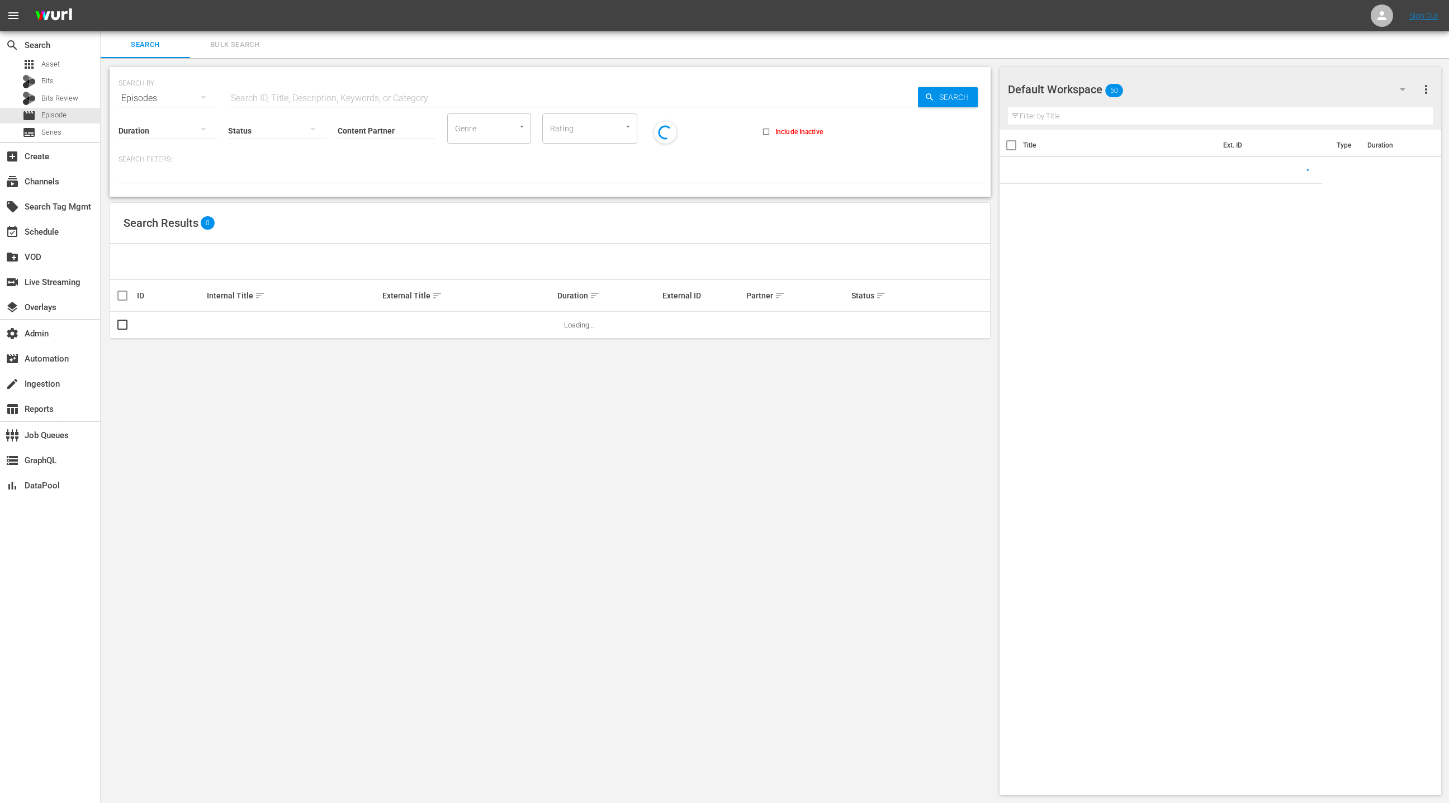
click at [219, 51] on button "Bulk Search" at bounding box center [234, 44] width 89 height 27
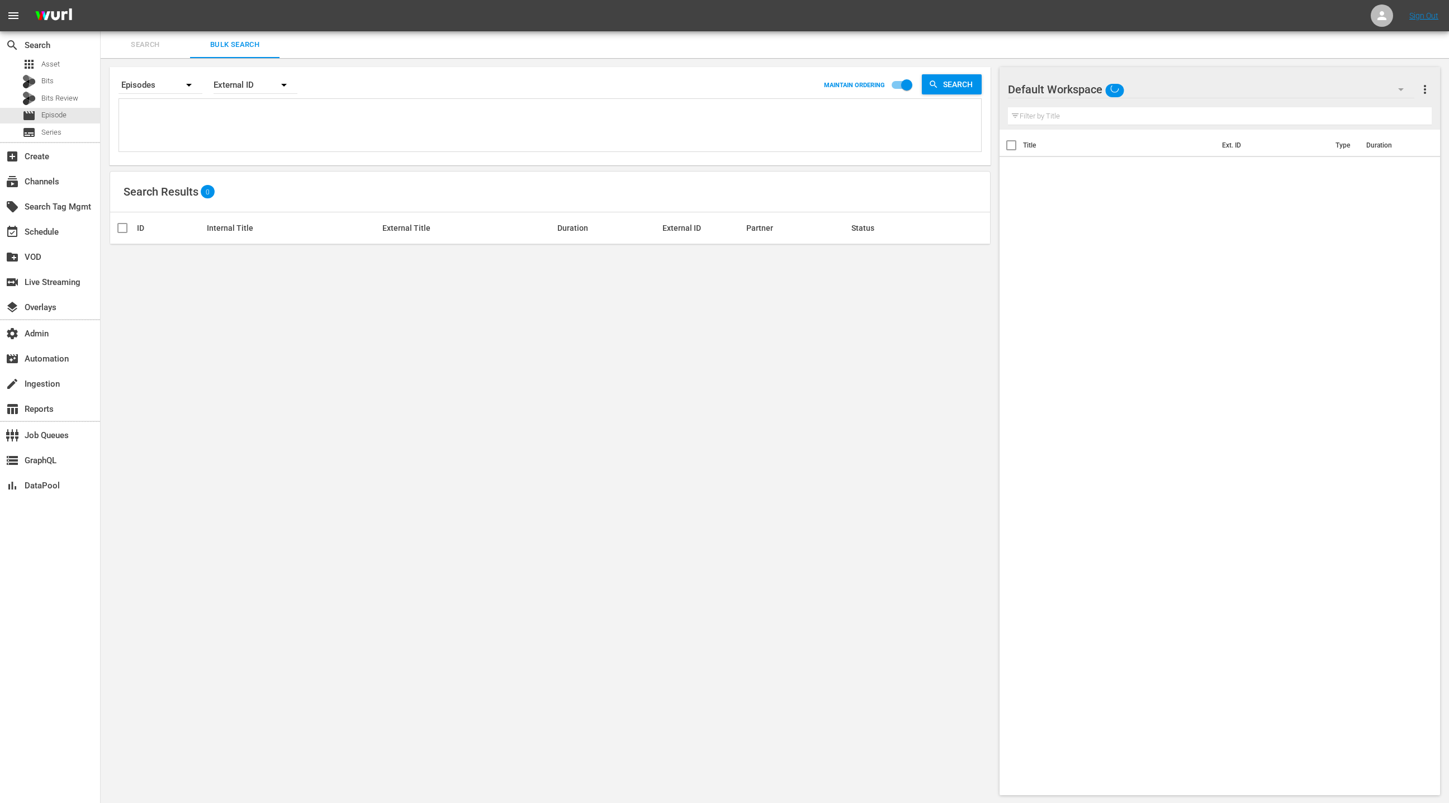
click at [223, 139] on textarea at bounding box center [551, 127] width 859 height 51
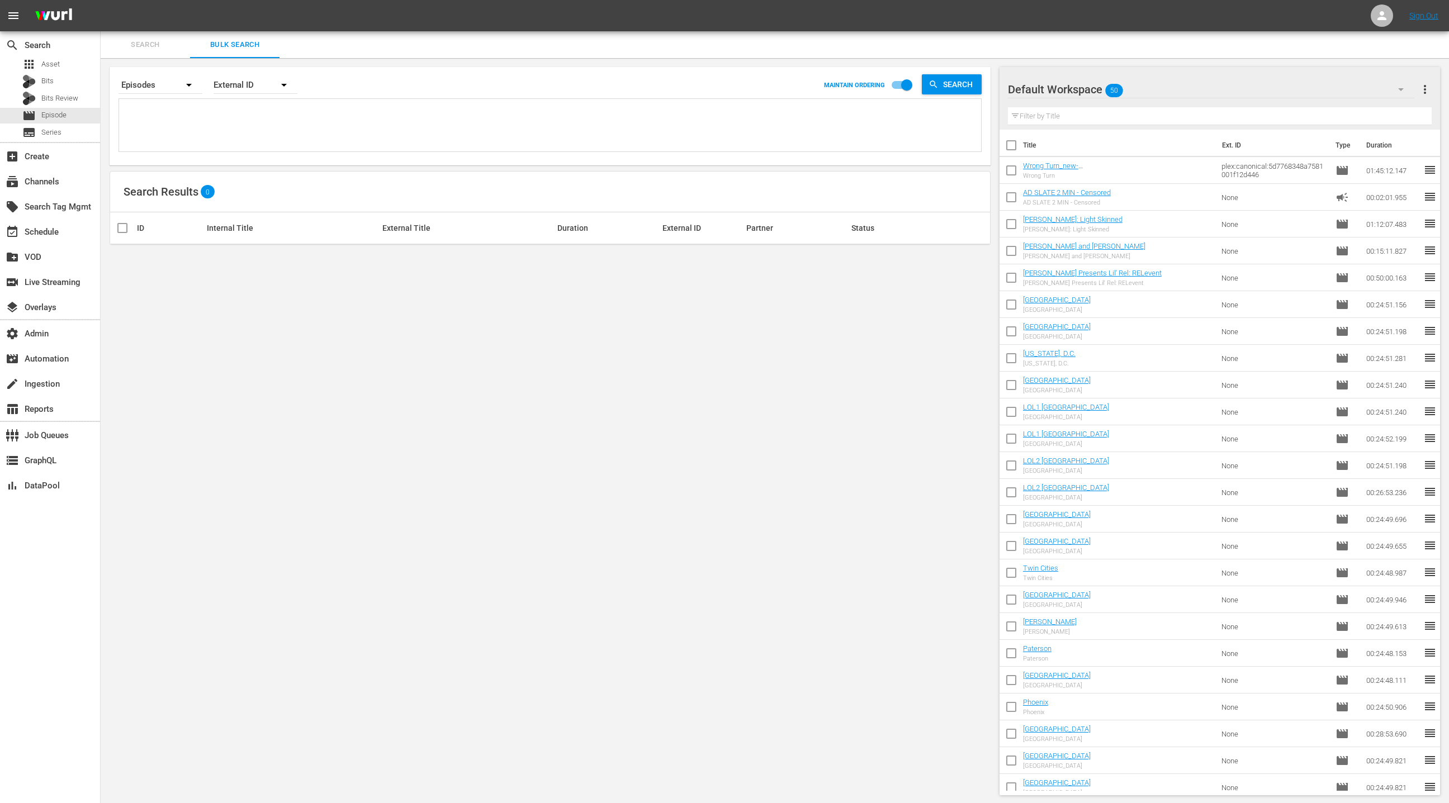
paste textarea "310210 397689 49390813 85888257 37529 37534 87750091 87750096 280187 280192 818…"
type textarea "310210 397689 49390813 85888257 37529 37534 87750091 87750096 280187 280192 818…"
click at [1344, 91] on div "Default Workspace 50" at bounding box center [1211, 89] width 407 height 31
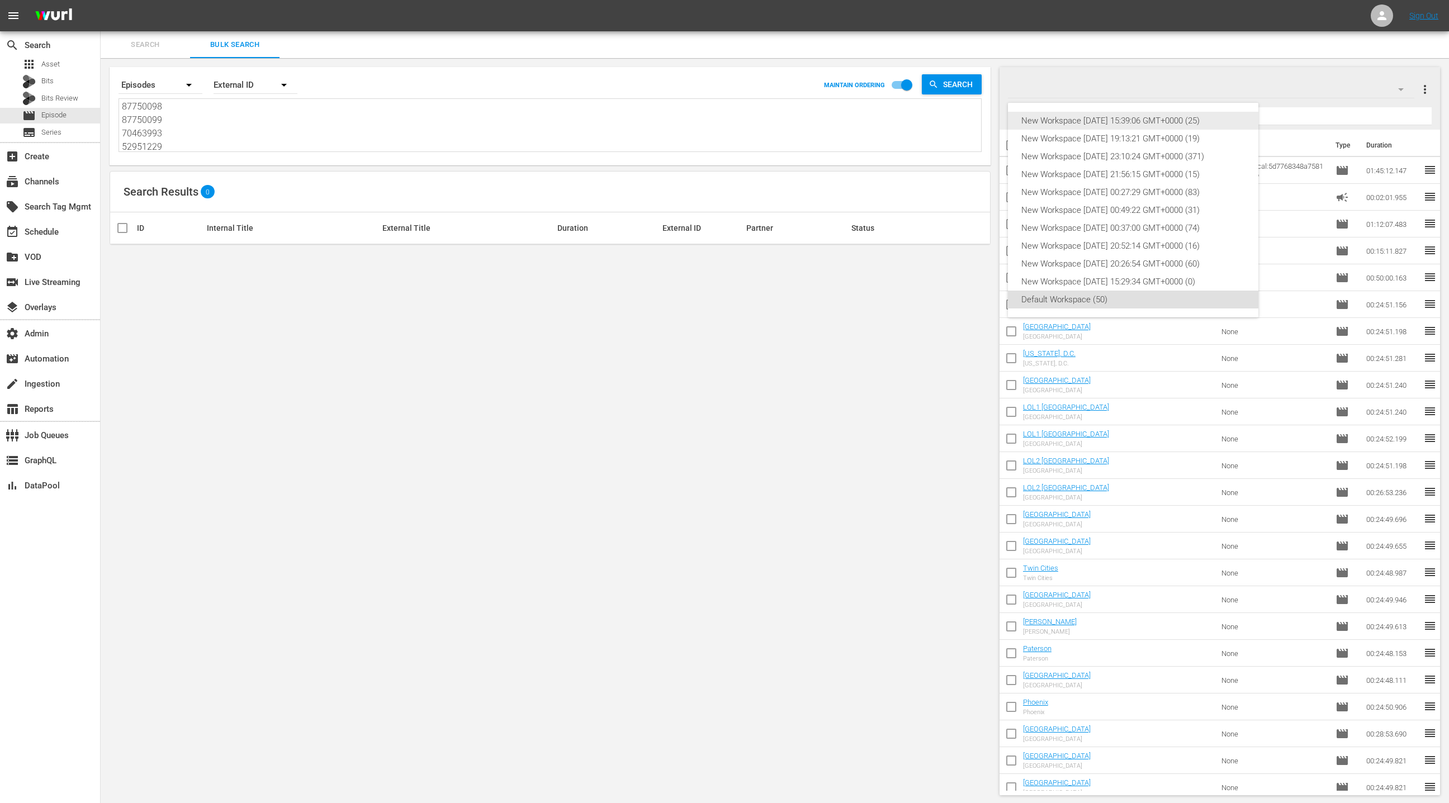
click at [1205, 120] on div "New Workspace Fri Aug 01 2025 15:39:06 GMT+0000 (25)" at bounding box center [1133, 121] width 224 height 18
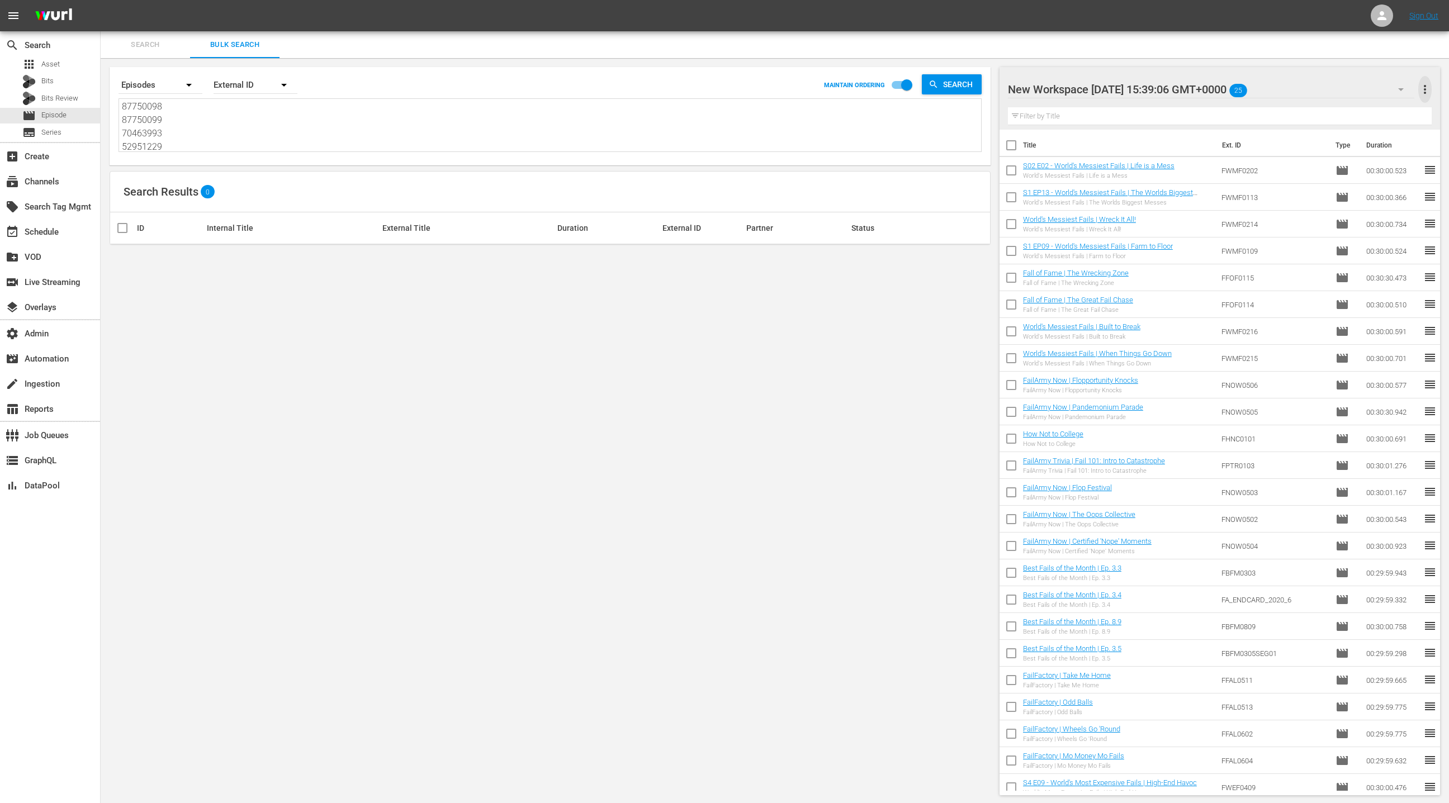
click at [1429, 90] on span "more_vert" at bounding box center [1424, 89] width 13 height 13
click at [1356, 113] on div "Clear All Workspace Items" at bounding box center [1352, 111] width 131 height 20
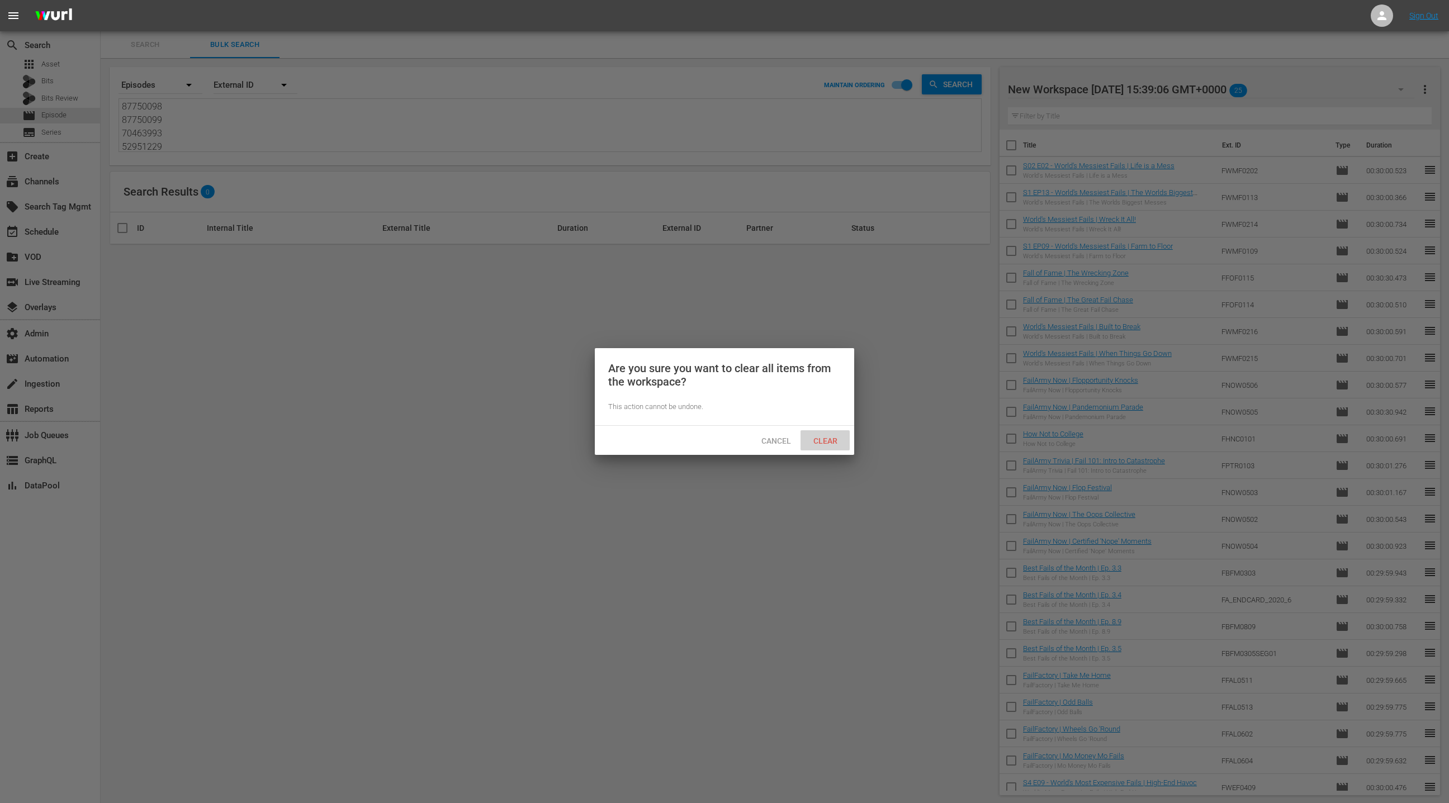
drag, startPoint x: 820, startPoint y: 436, endPoint x: 491, endPoint y: 146, distance: 438.1
click at [820, 434] on div "Clear" at bounding box center [825, 440] width 49 height 21
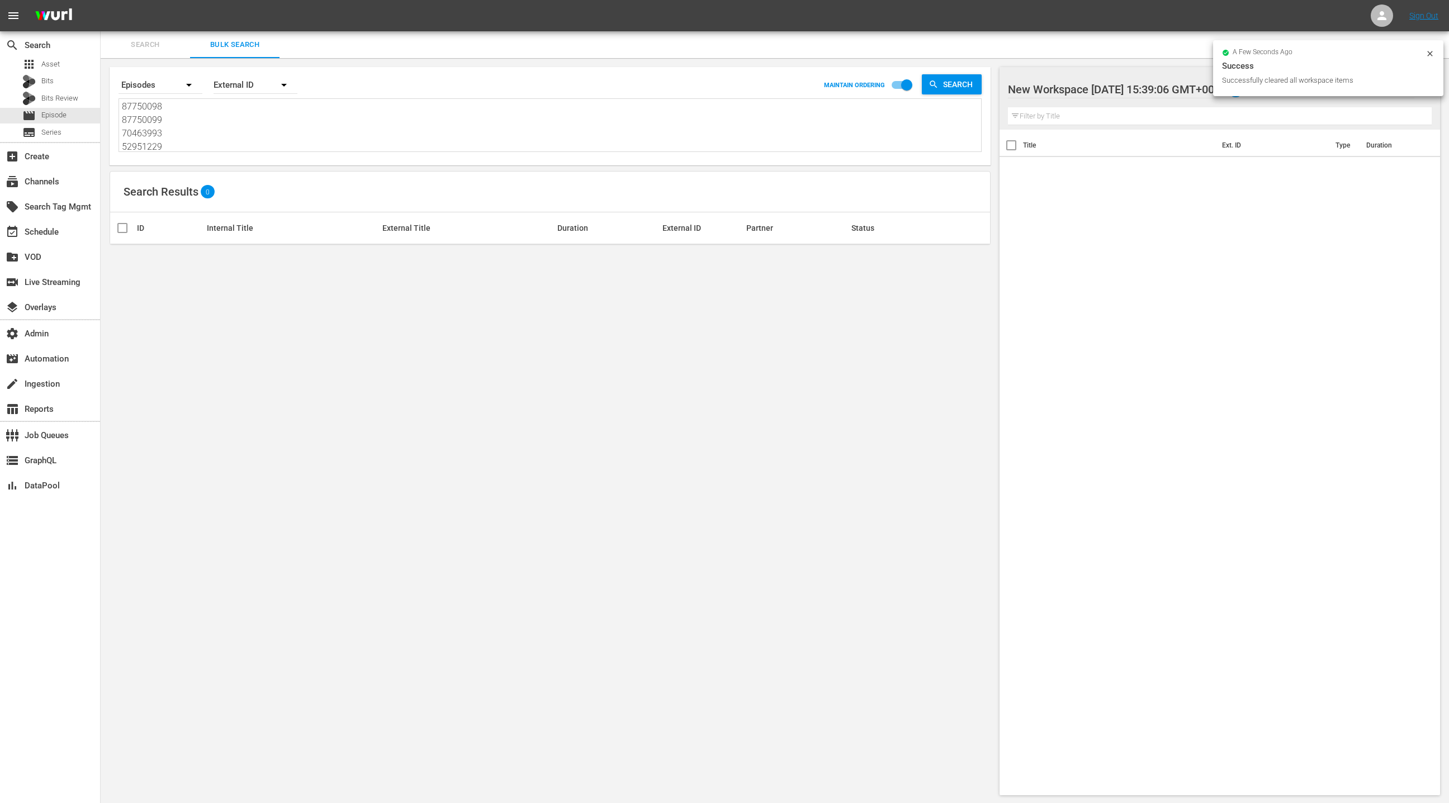
click at [240, 87] on div "External ID" at bounding box center [256, 84] width 84 height 31
click at [256, 131] on div "Wurl ID" at bounding box center [249, 134] width 45 height 18
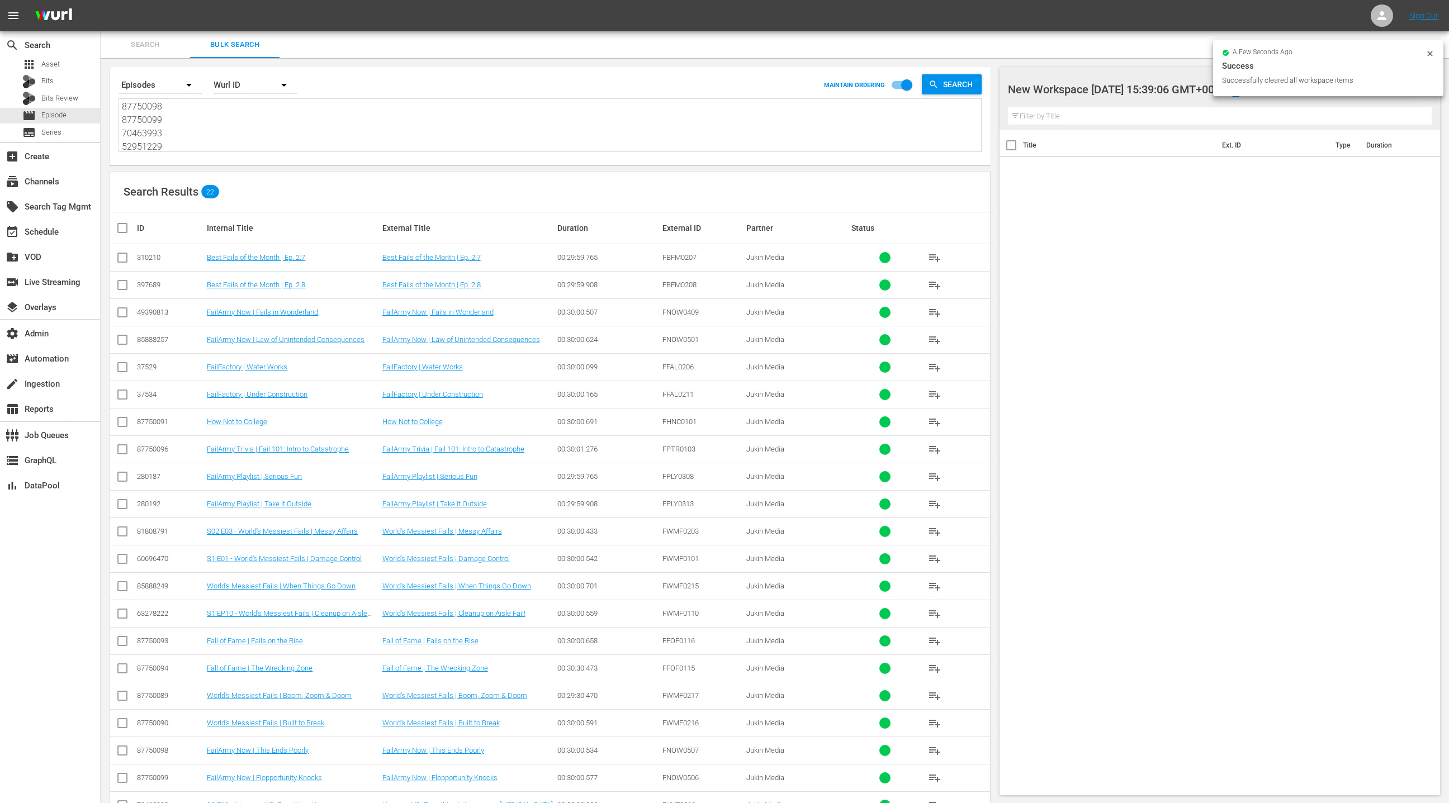
click at [123, 233] on input "checkbox" at bounding box center [127, 227] width 22 height 13
checkbox input "true"
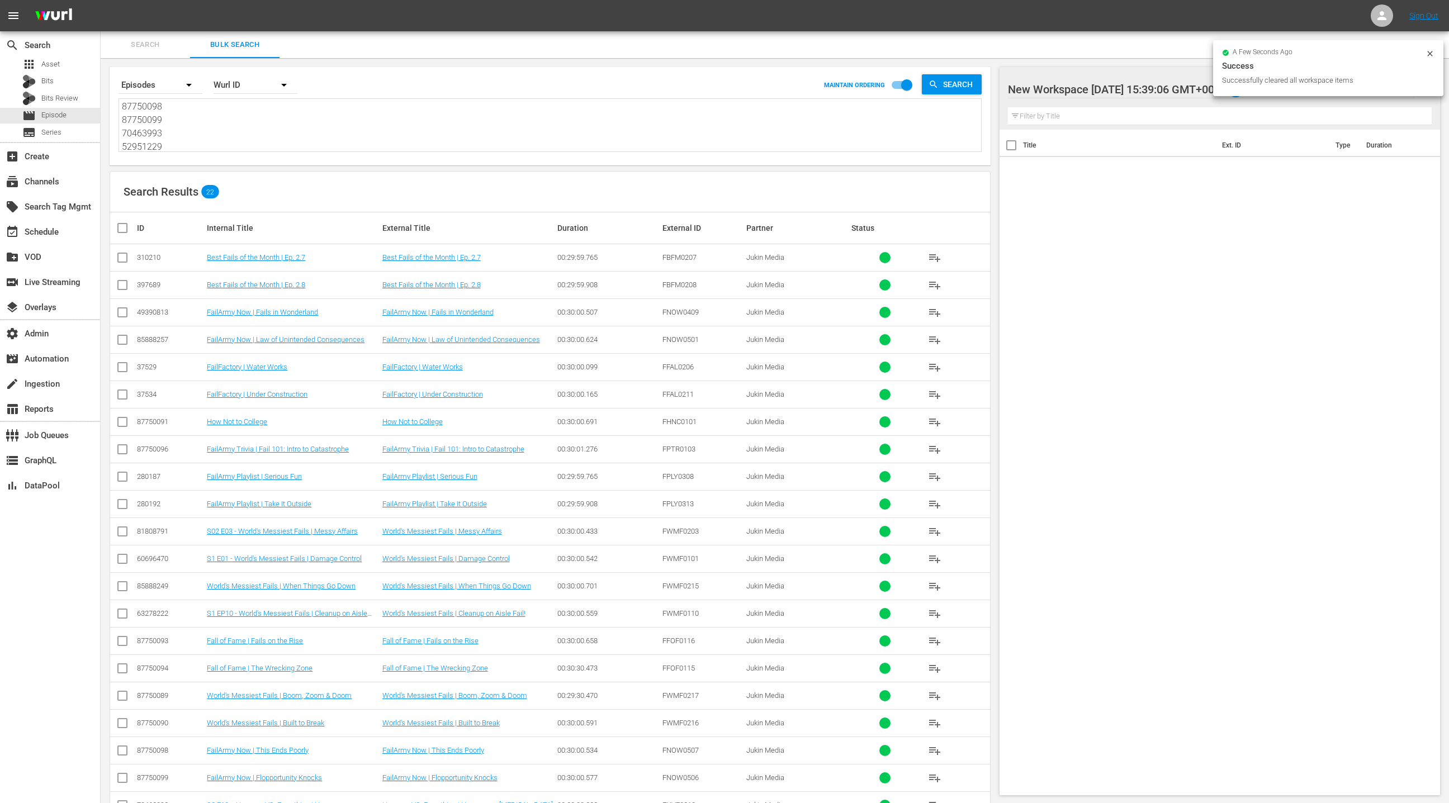
checkbox input "true"
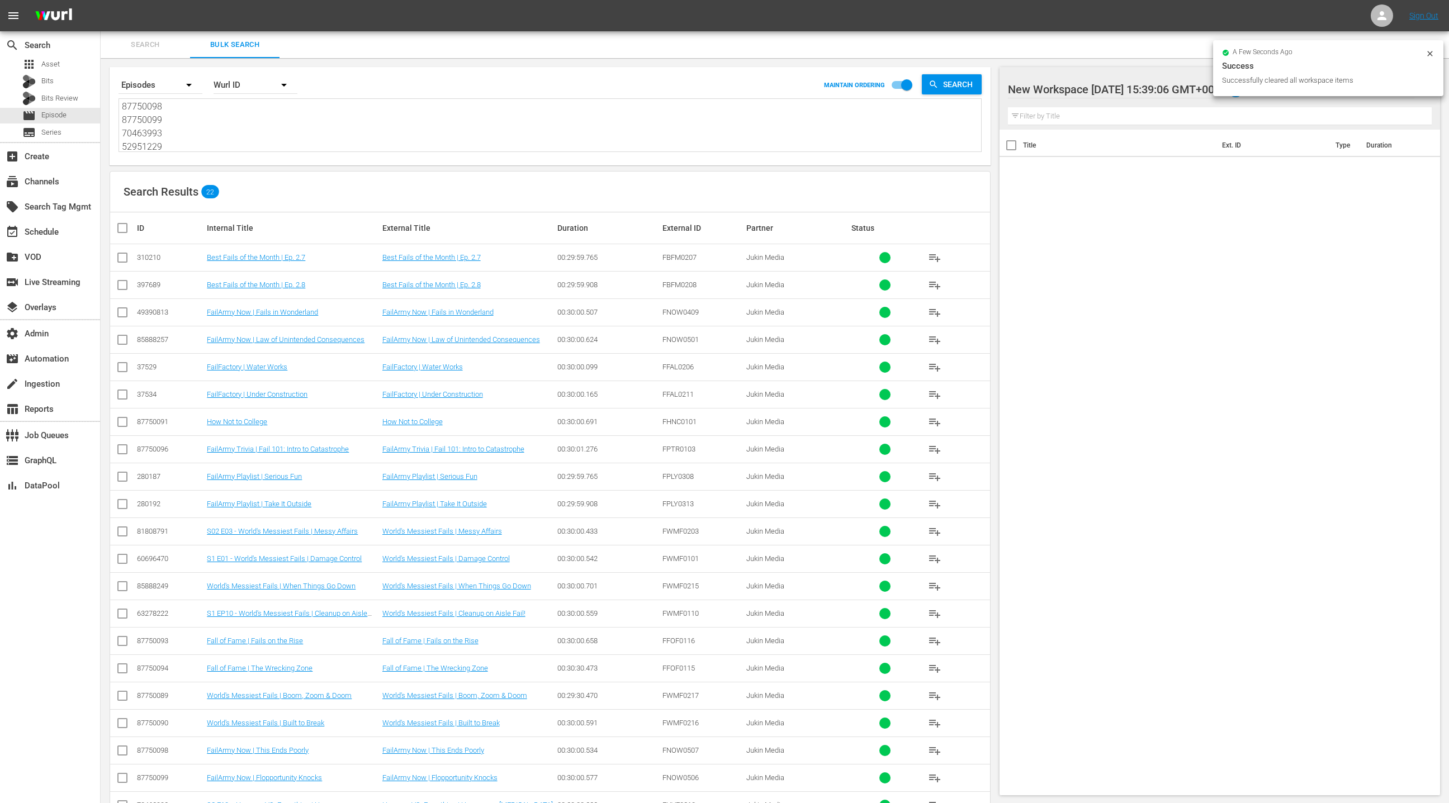
checkbox input "true"
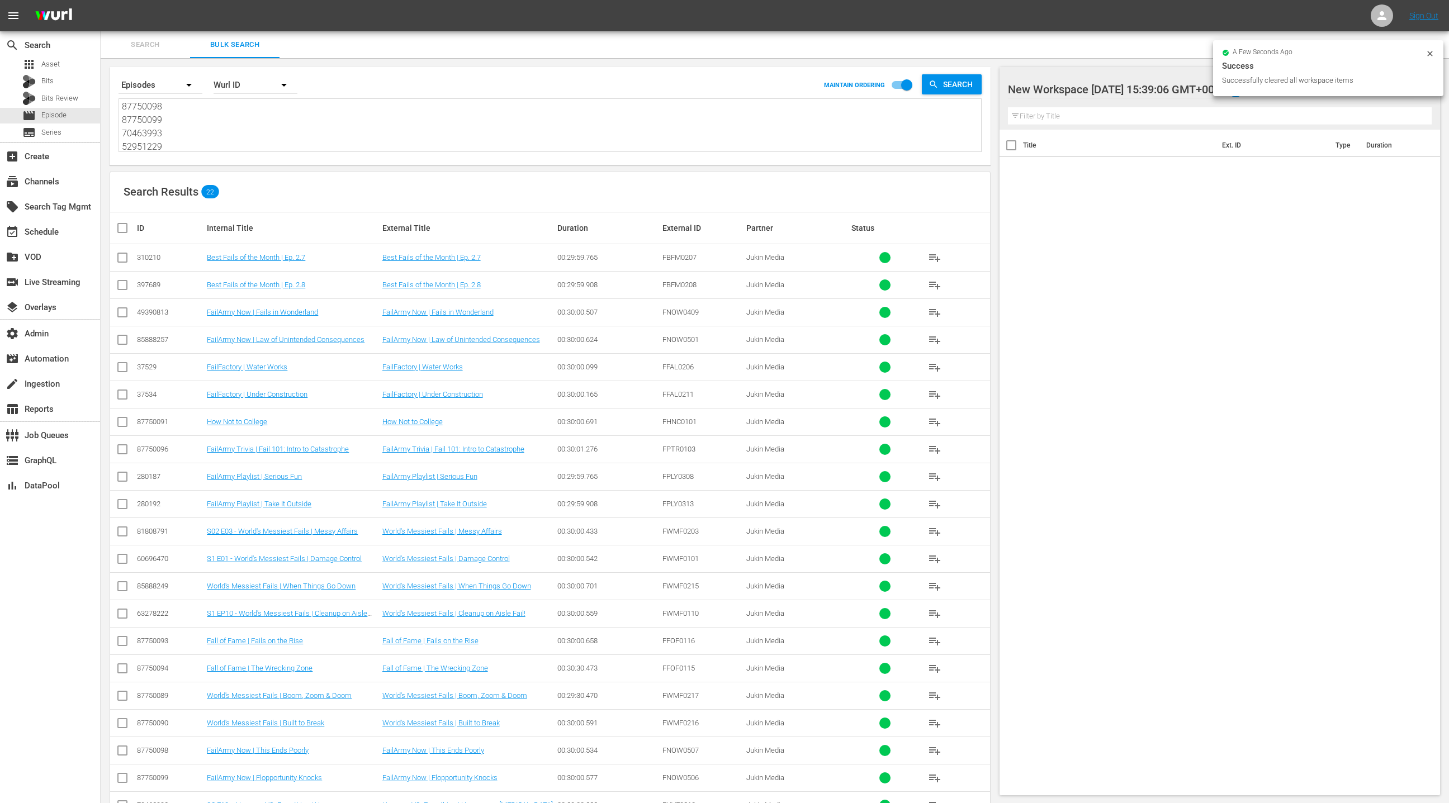
checkbox input "true"
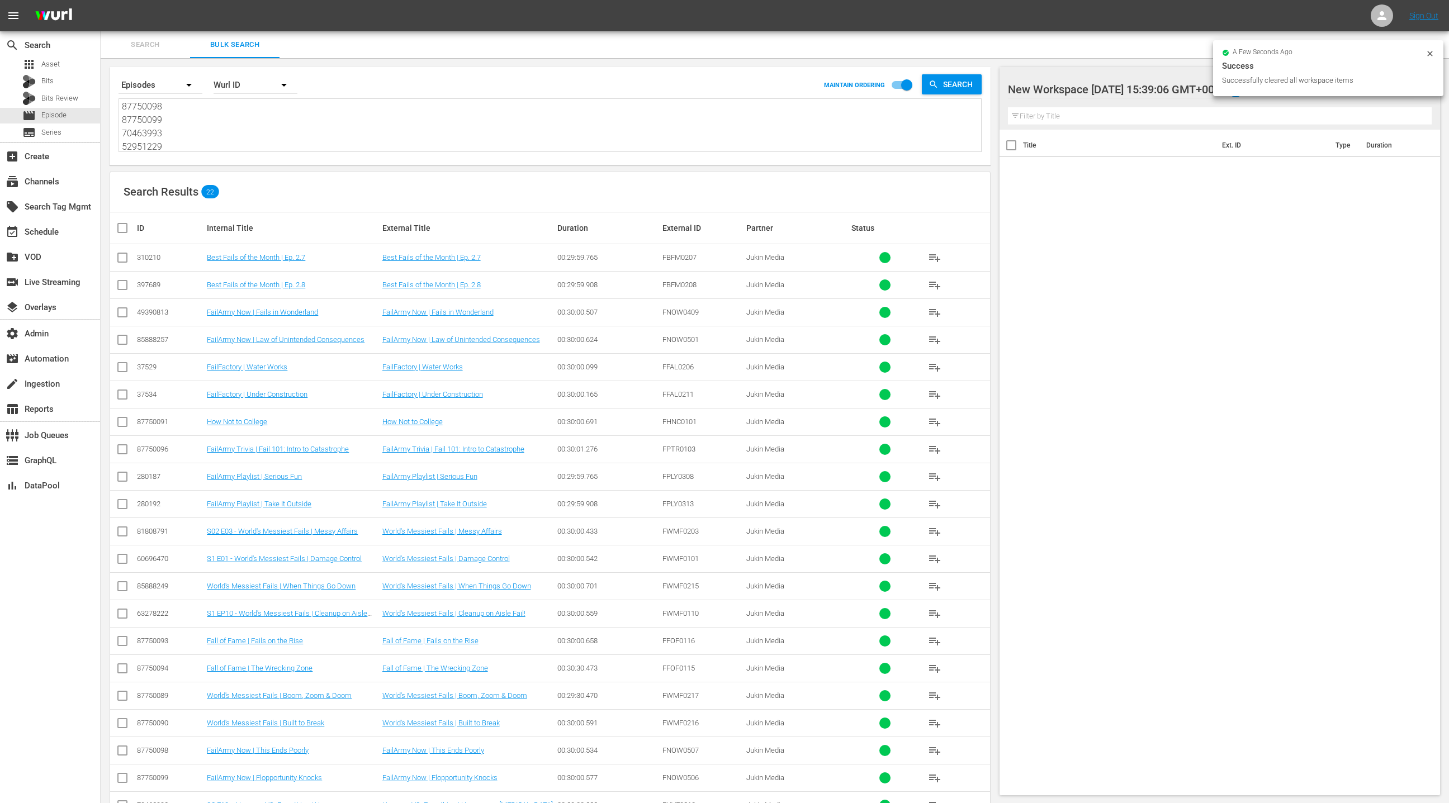
checkbox input "true"
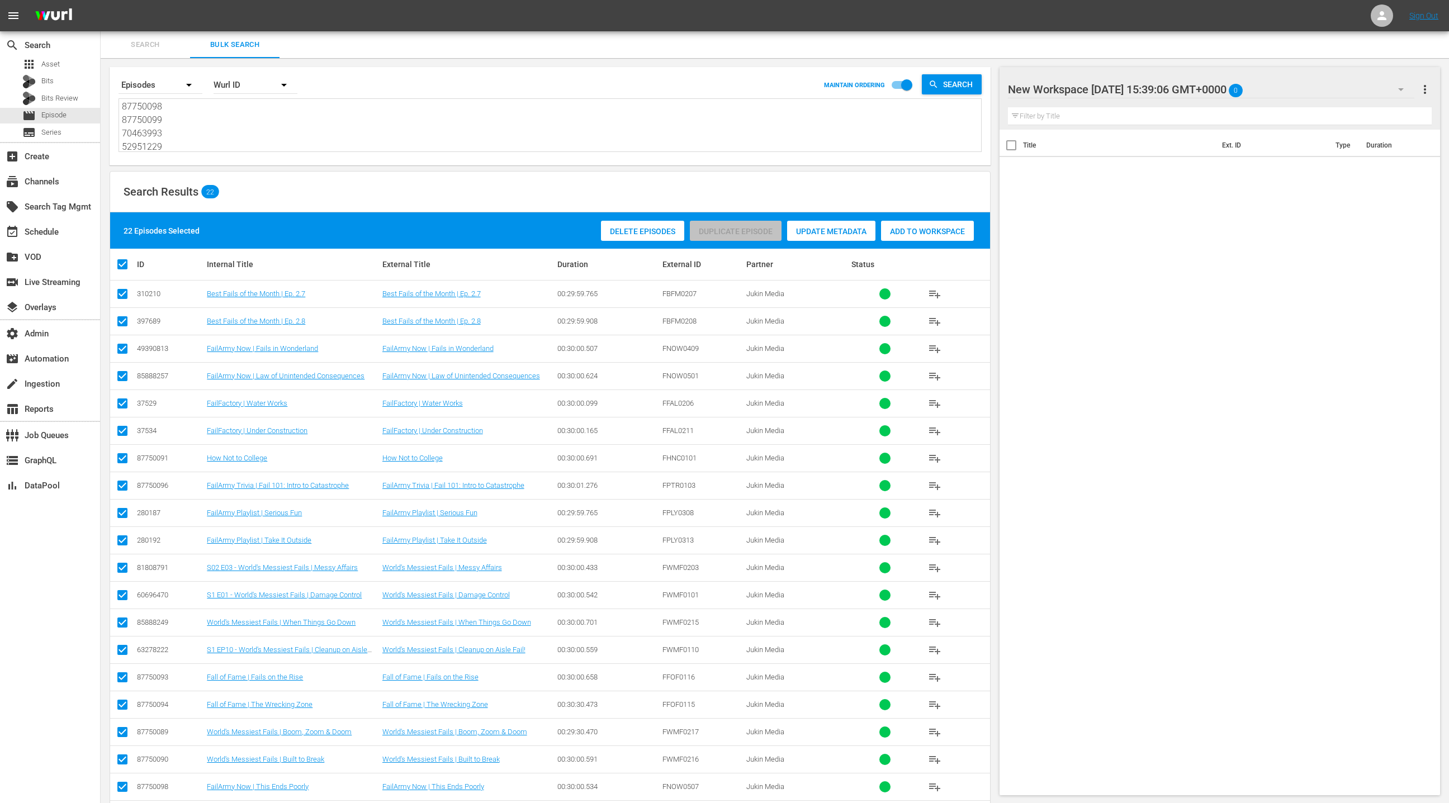
drag, startPoint x: 912, startPoint y: 230, endPoint x: 685, endPoint y: 223, distance: 227.1
click at [911, 230] on span "Add to Workspace" at bounding box center [927, 231] width 93 height 9
click at [65, 232] on div "event_available Schedule" at bounding box center [50, 231] width 100 height 22
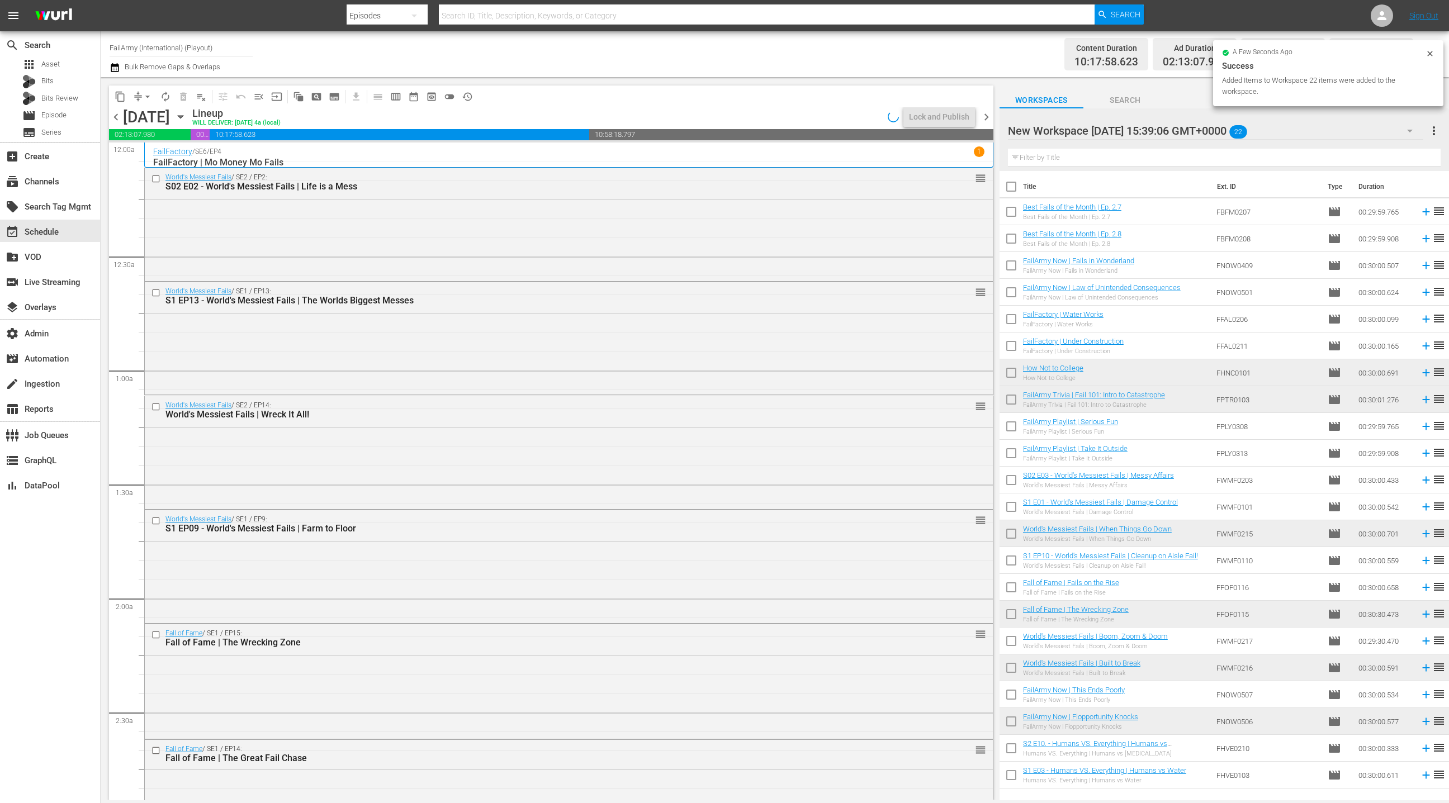
click at [1015, 185] on input "checkbox" at bounding box center [1011, 188] width 23 height 23
checkbox input "true"
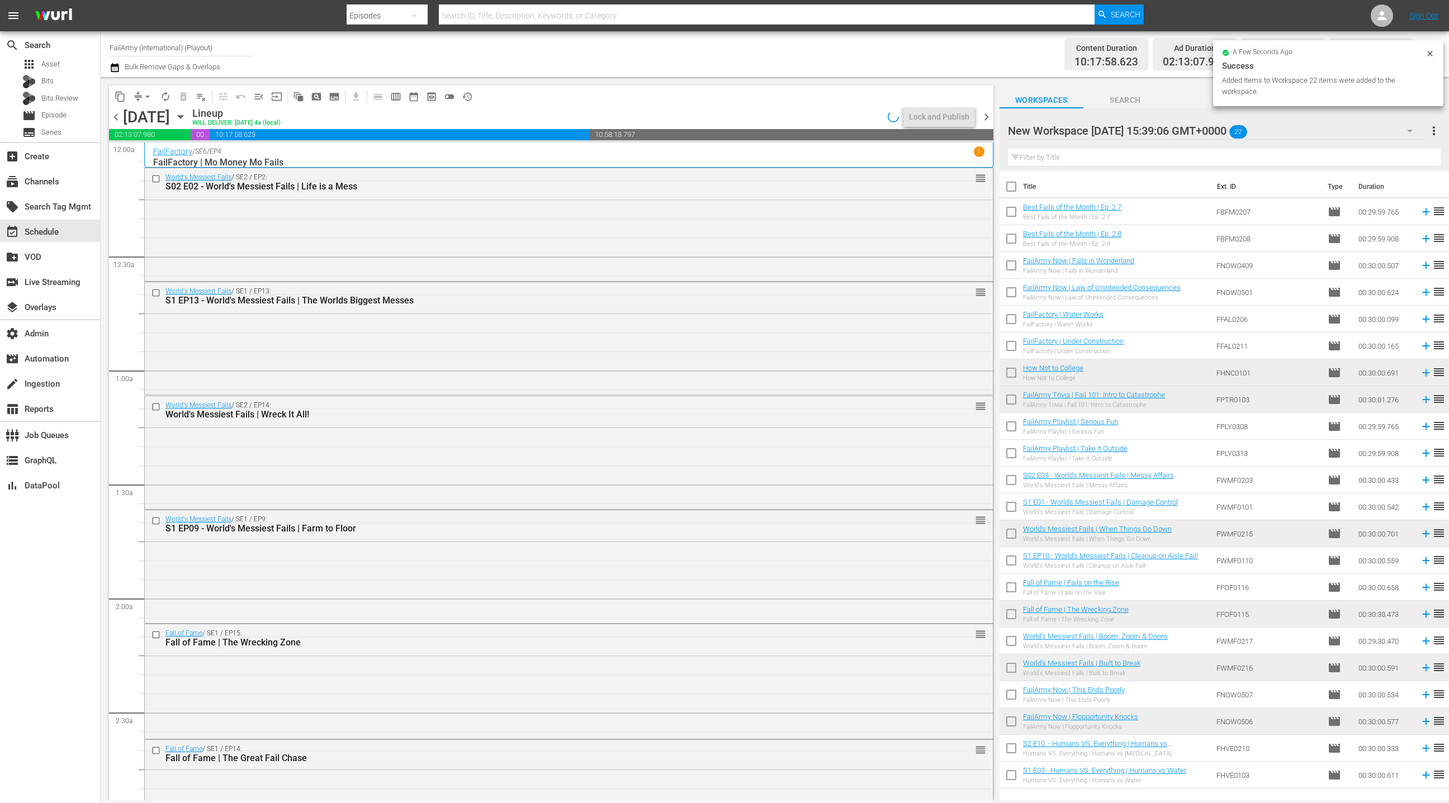
checkbox input "true"
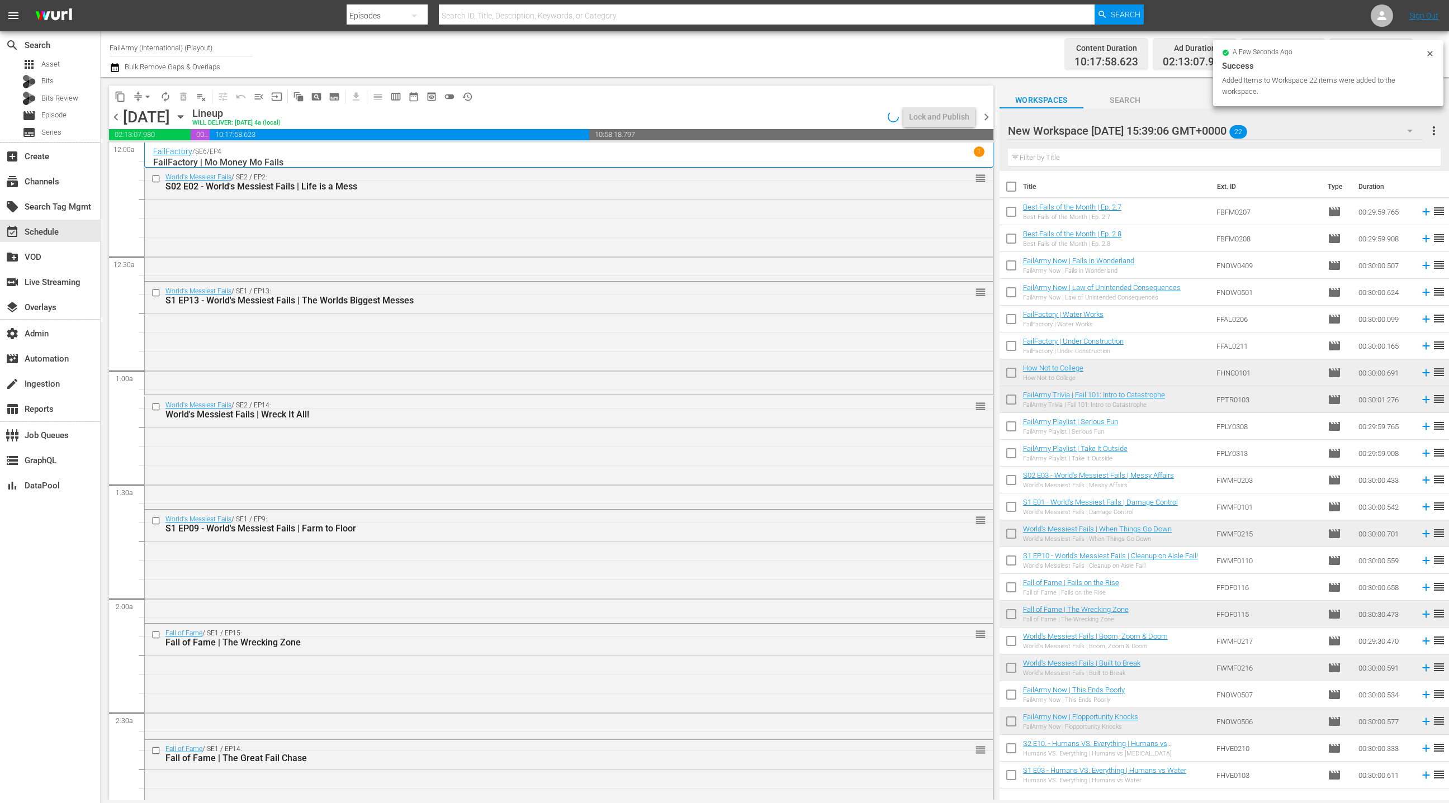
checkbox input "true"
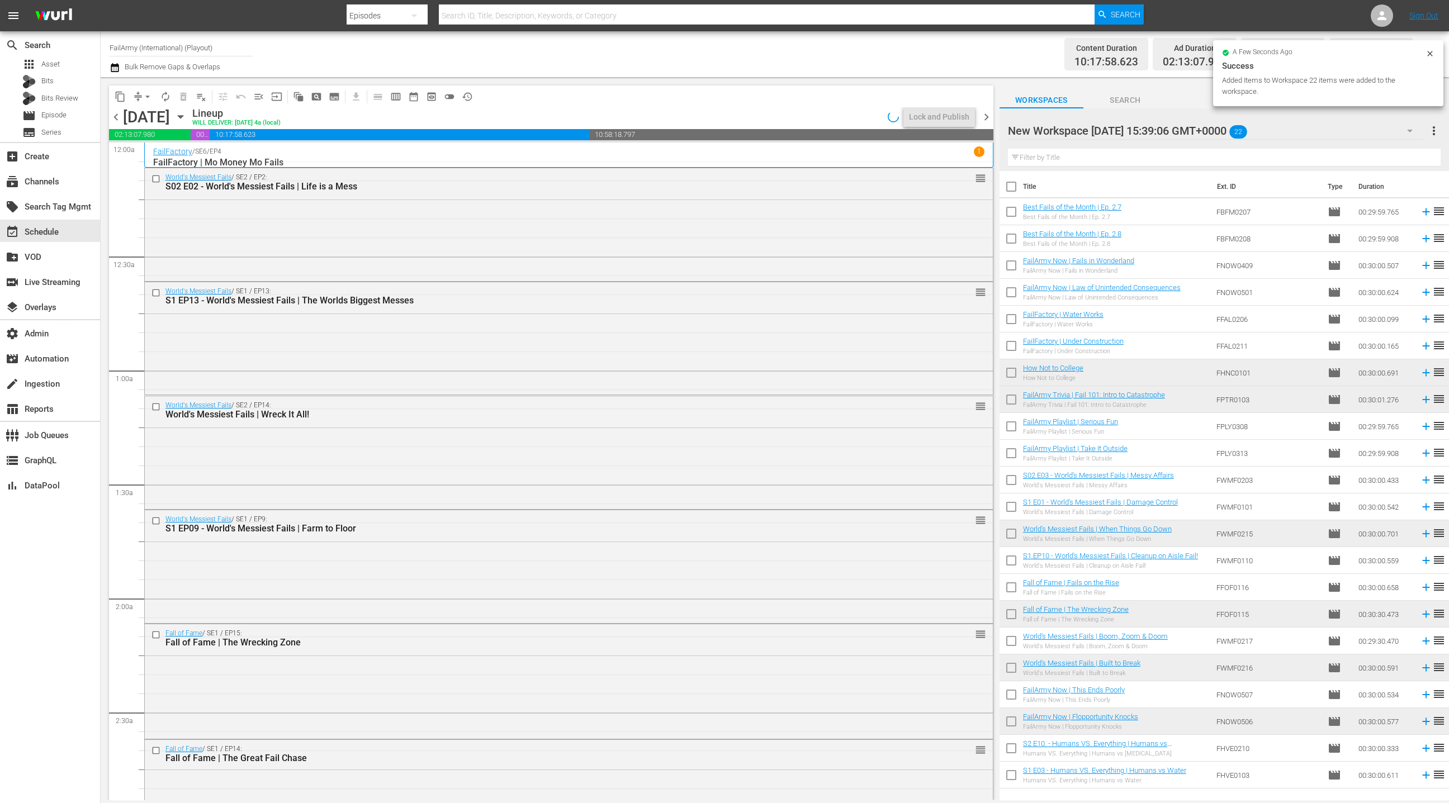
checkbox input "true"
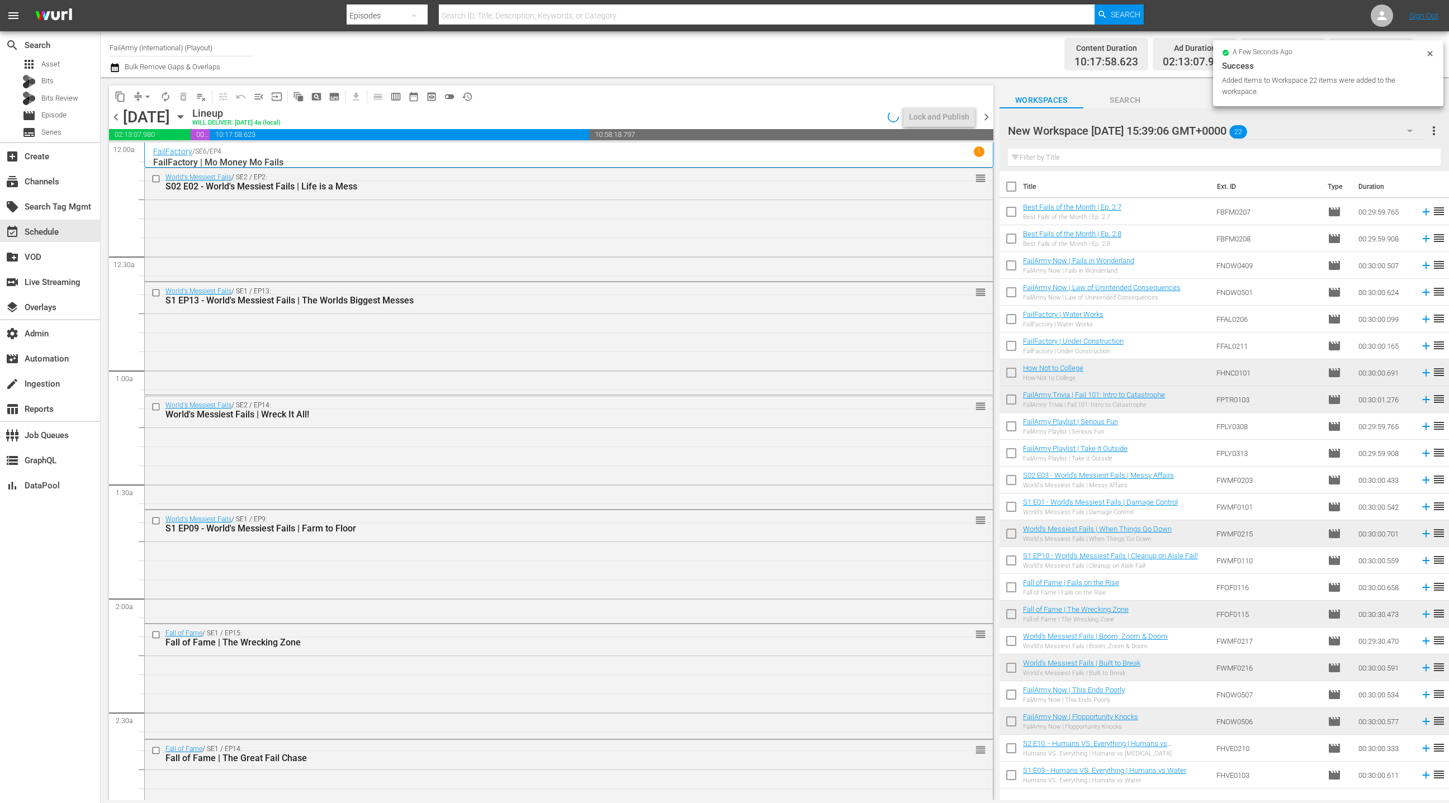
checkbox input "true"
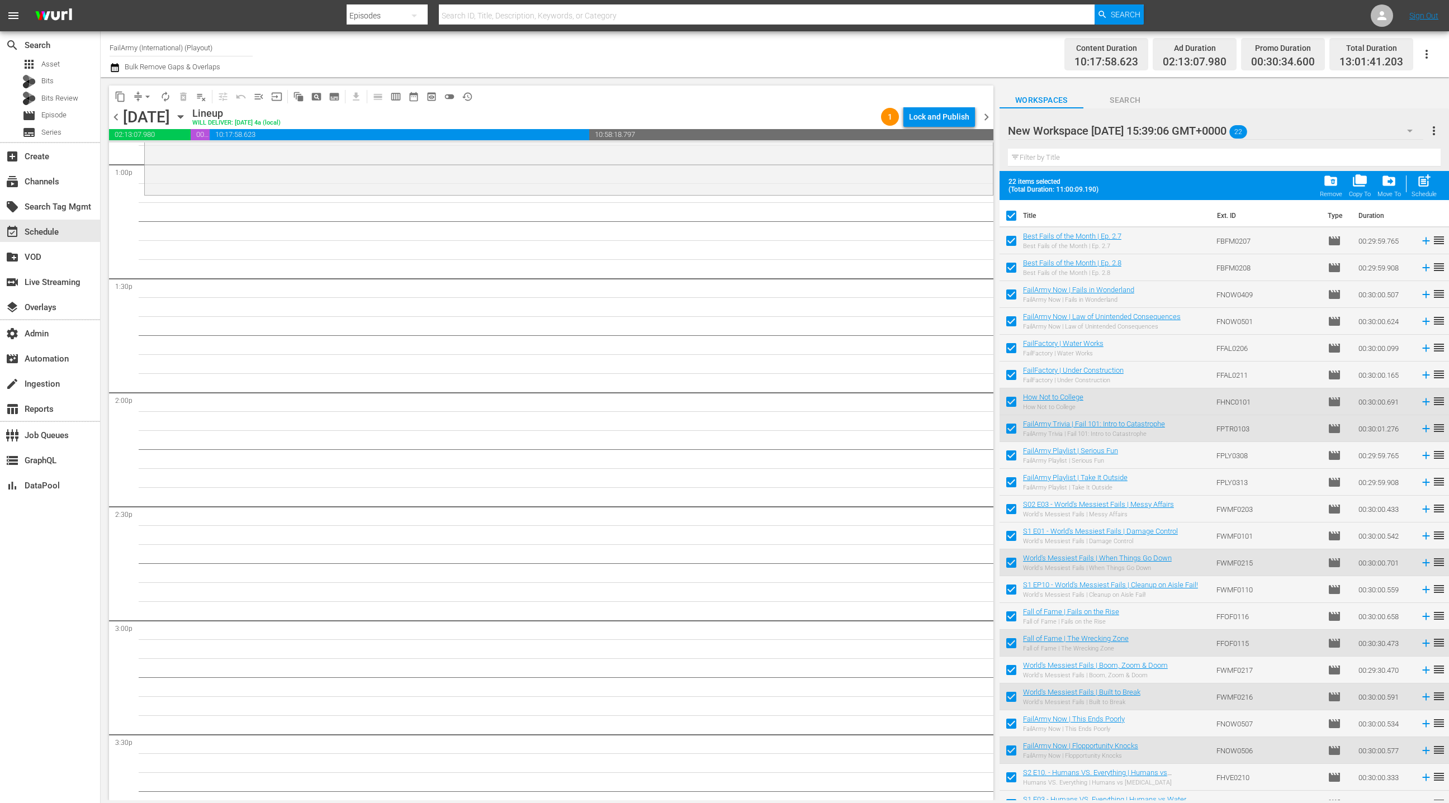
scroll to position [2811, 0]
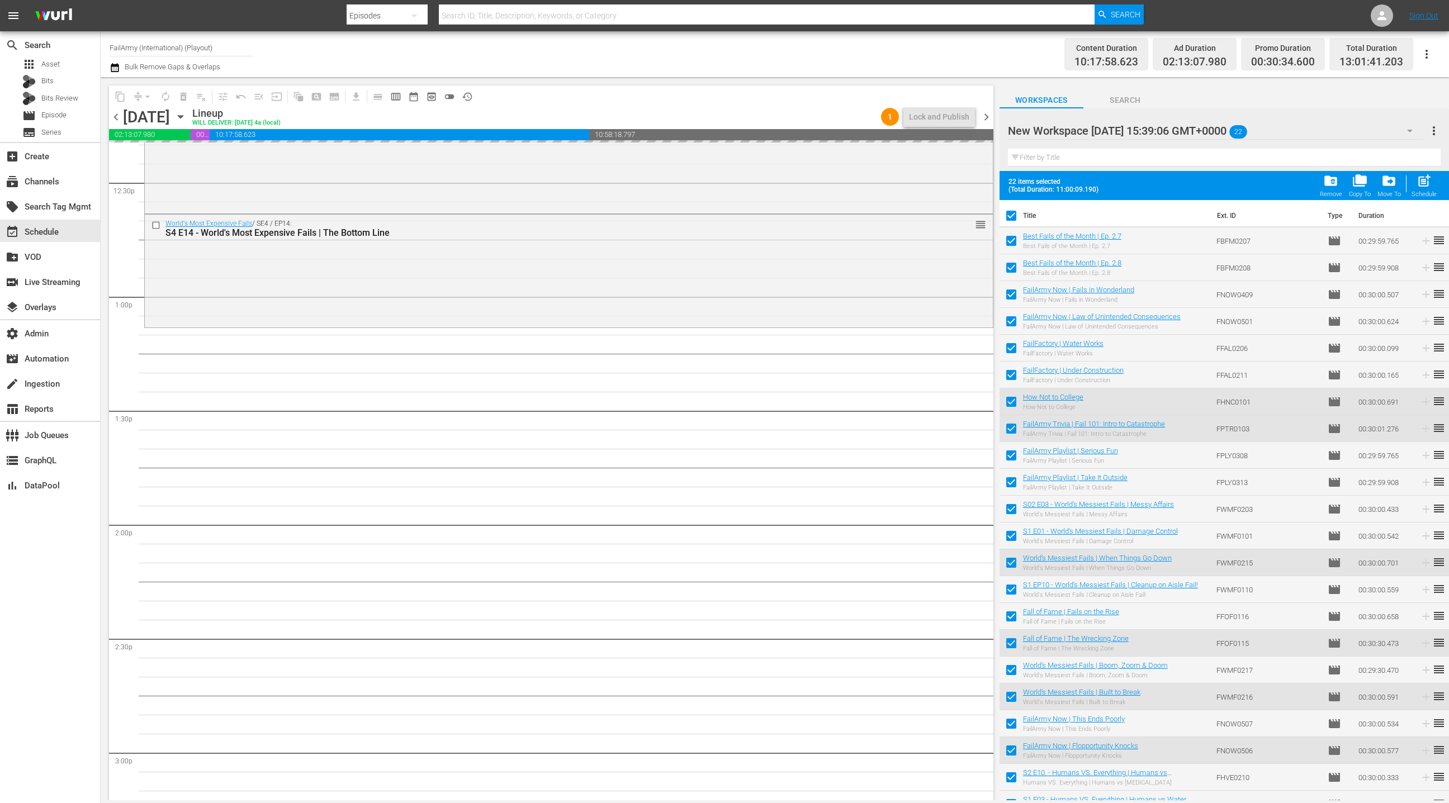
drag, startPoint x: 1040, startPoint y: 235, endPoint x: 553, endPoint y: 2, distance: 540.6
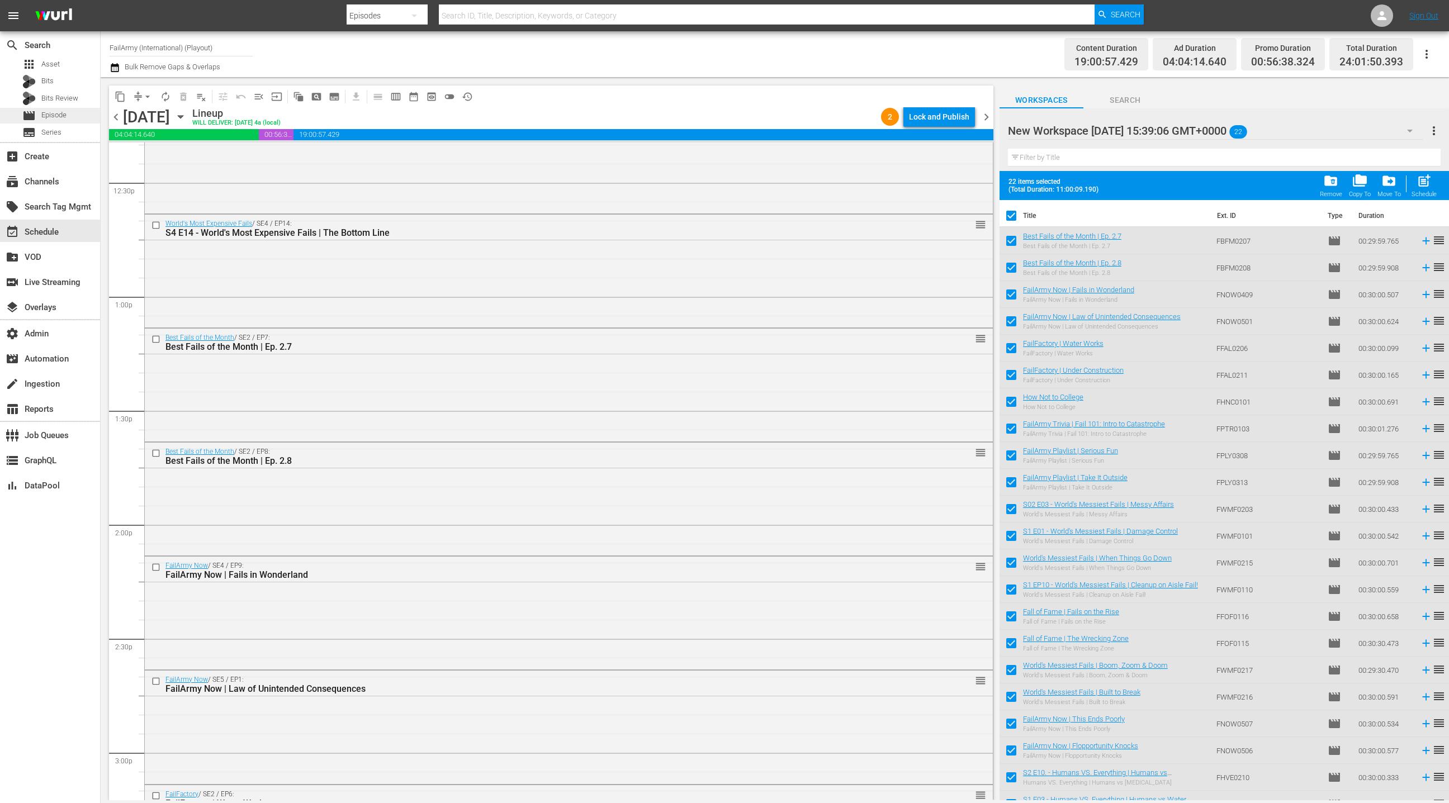
click at [72, 116] on div "movie Episode" at bounding box center [50, 116] width 100 height 16
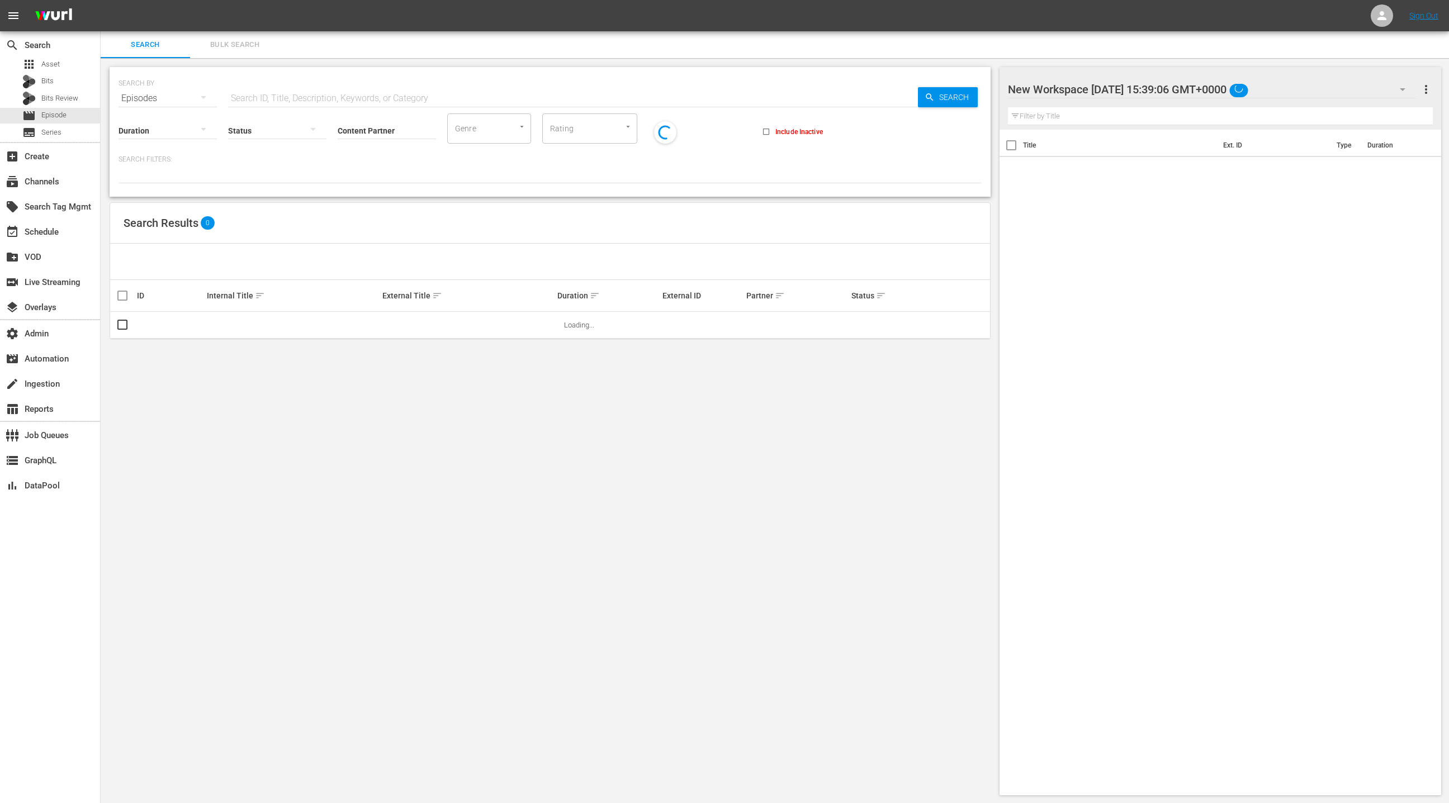
click at [239, 48] on span "Bulk Search" at bounding box center [235, 45] width 76 height 13
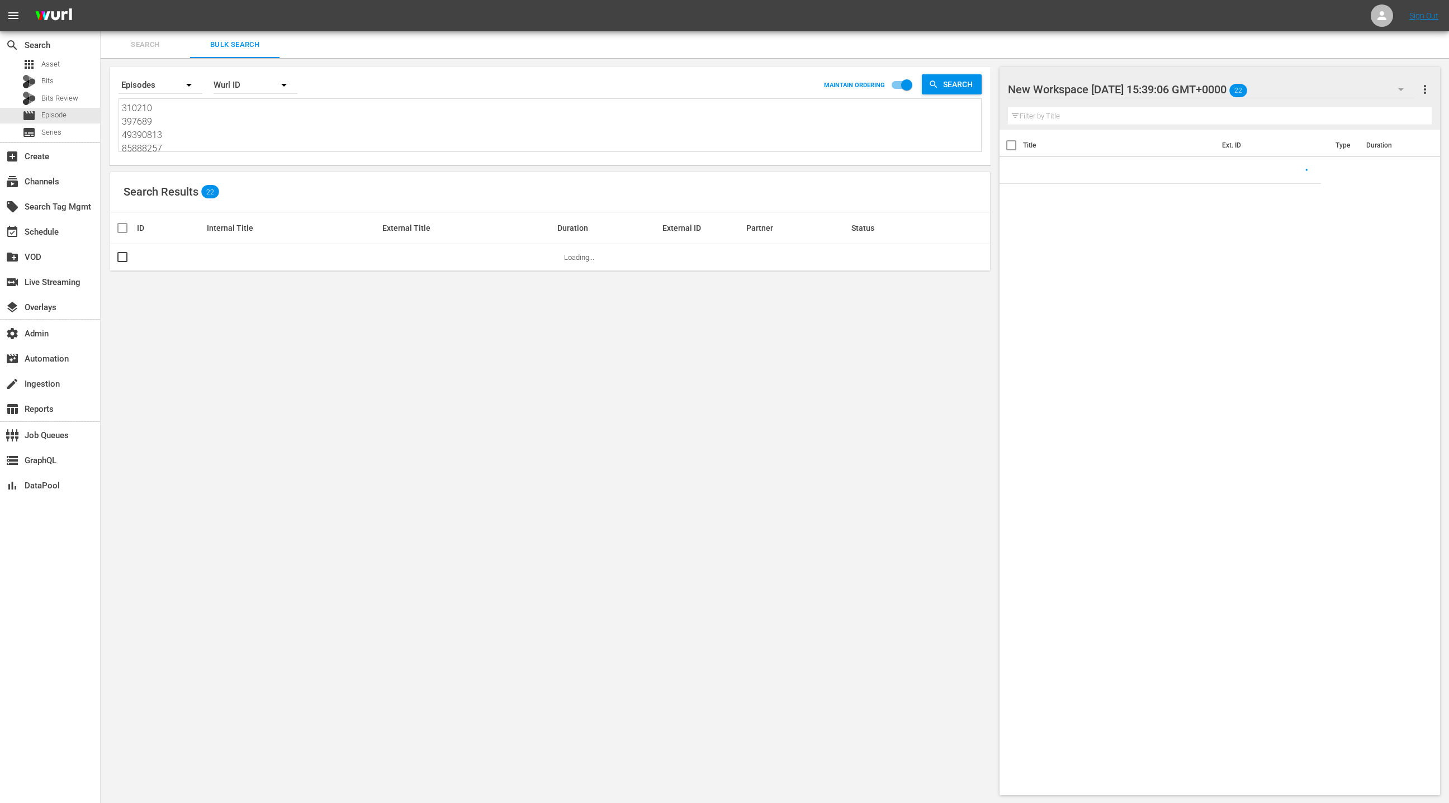
click at [250, 144] on textarea "310210 397689 49390813 85888257 37529 37534 87750091 87750096 280187 280192 818…" at bounding box center [551, 127] width 859 height 51
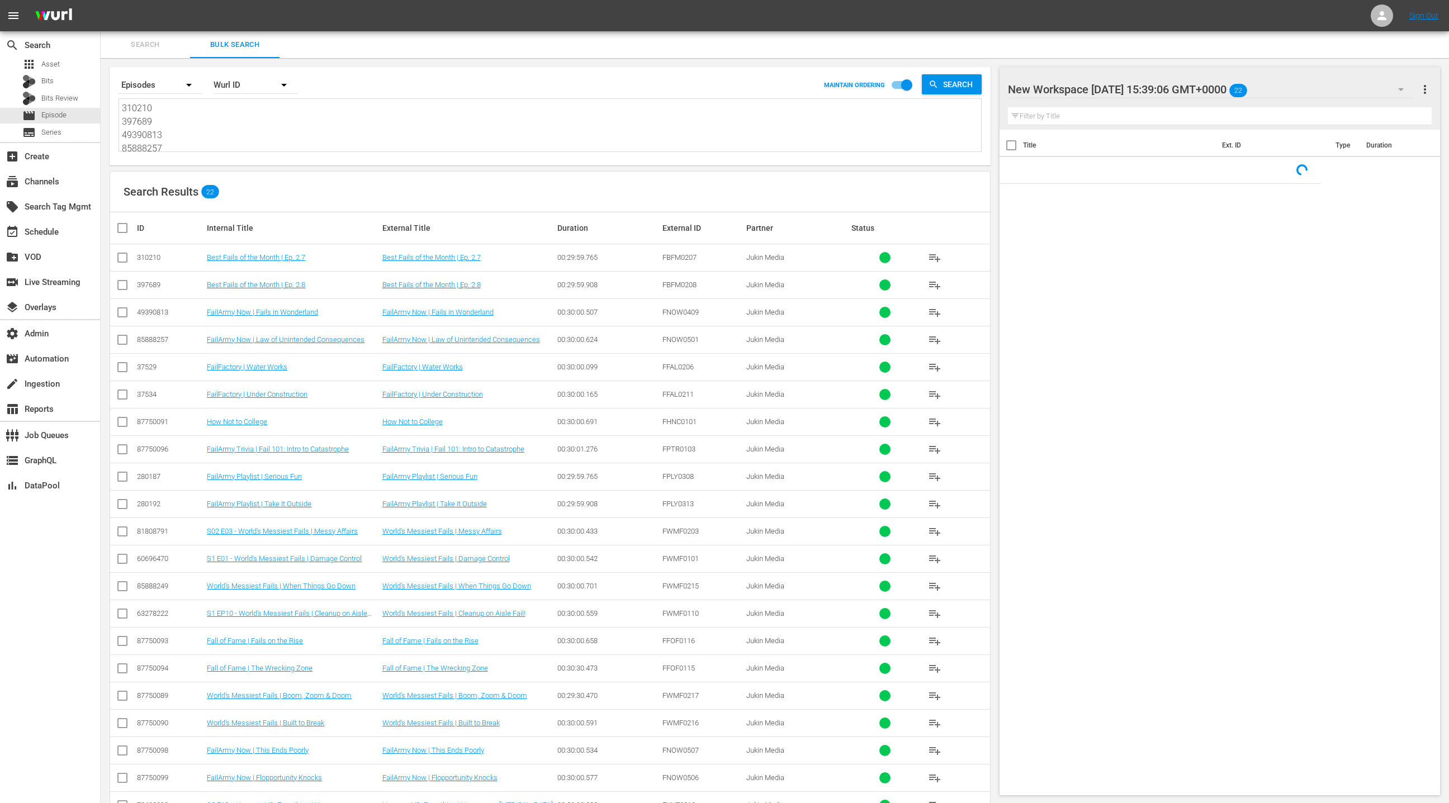
paste textarea "11524259 20216413 21377198 20590291 85888257 85888256 85888255 85888254 8775010…"
type textarea "11524259 20216413 21377198 20590291 85888257 85888256 85888255 85888254 8775010…"
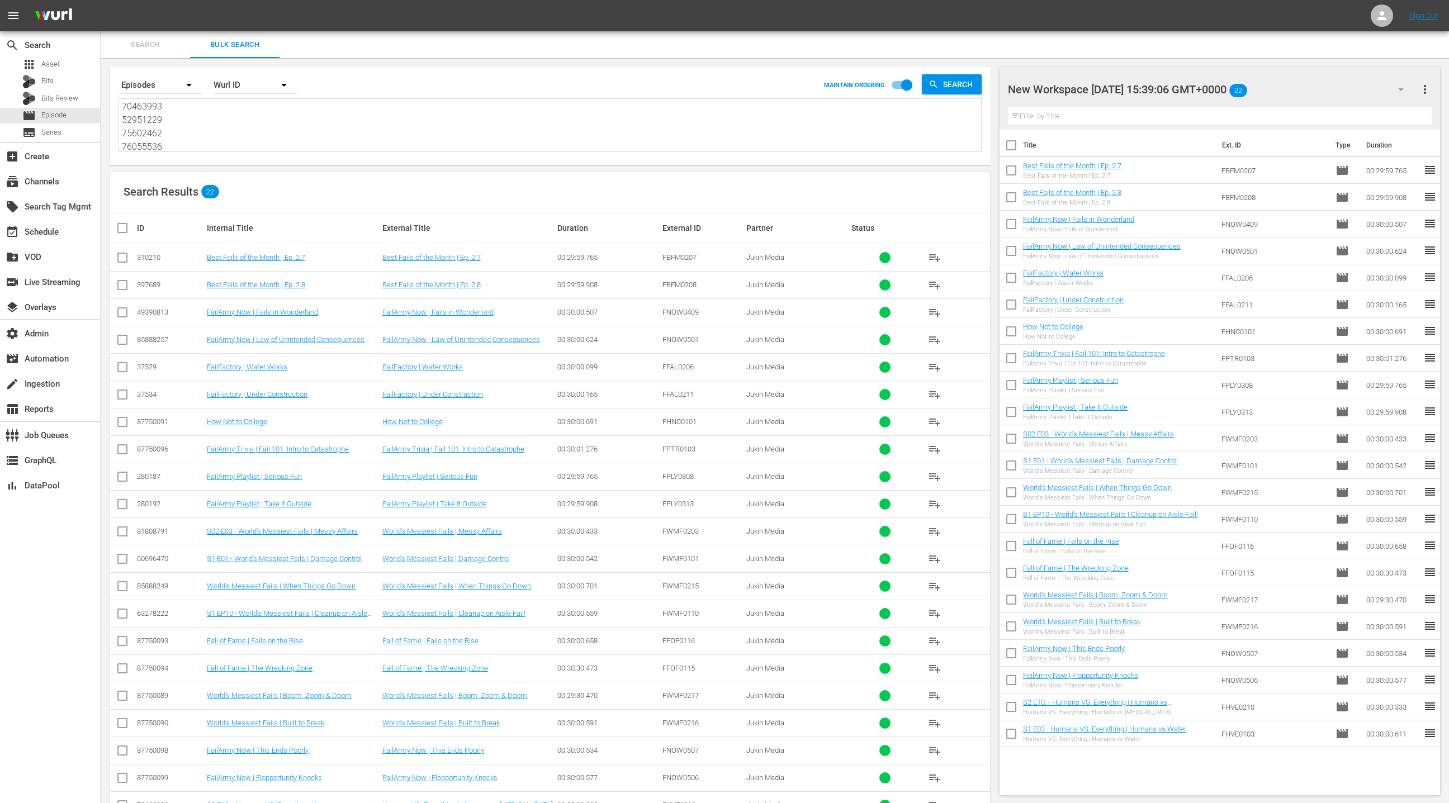
type textarea "11524259 20216413 21377198 20590291 85888257 85888256 85888255 85888254 8775010…"
click at [1426, 89] on span "more_vert" at bounding box center [1424, 89] width 13 height 13
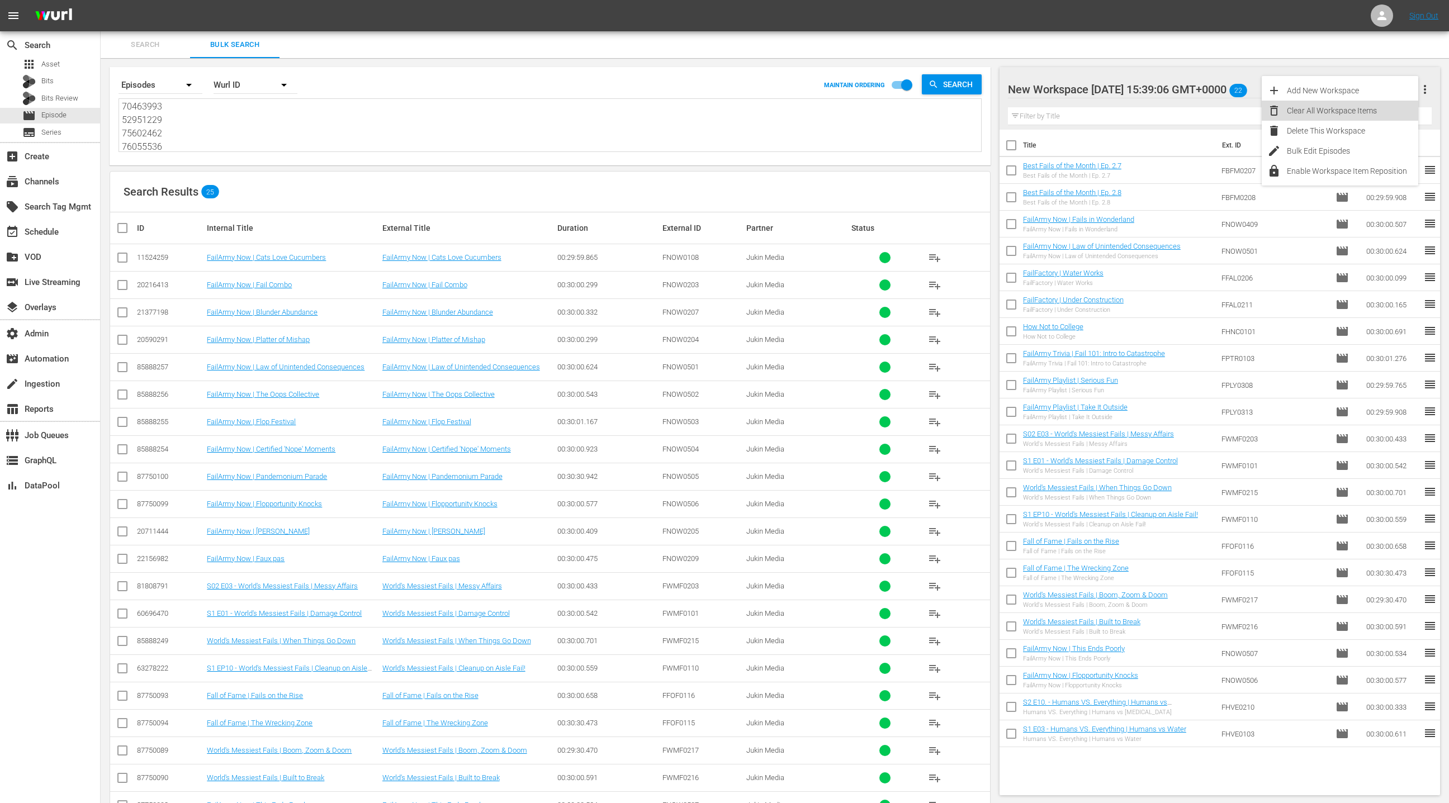
drag, startPoint x: 1343, startPoint y: 116, endPoint x: 1031, endPoint y: 243, distance: 337.3
click at [1341, 117] on div "Clear All Workspace Items" at bounding box center [1352, 111] width 131 height 20
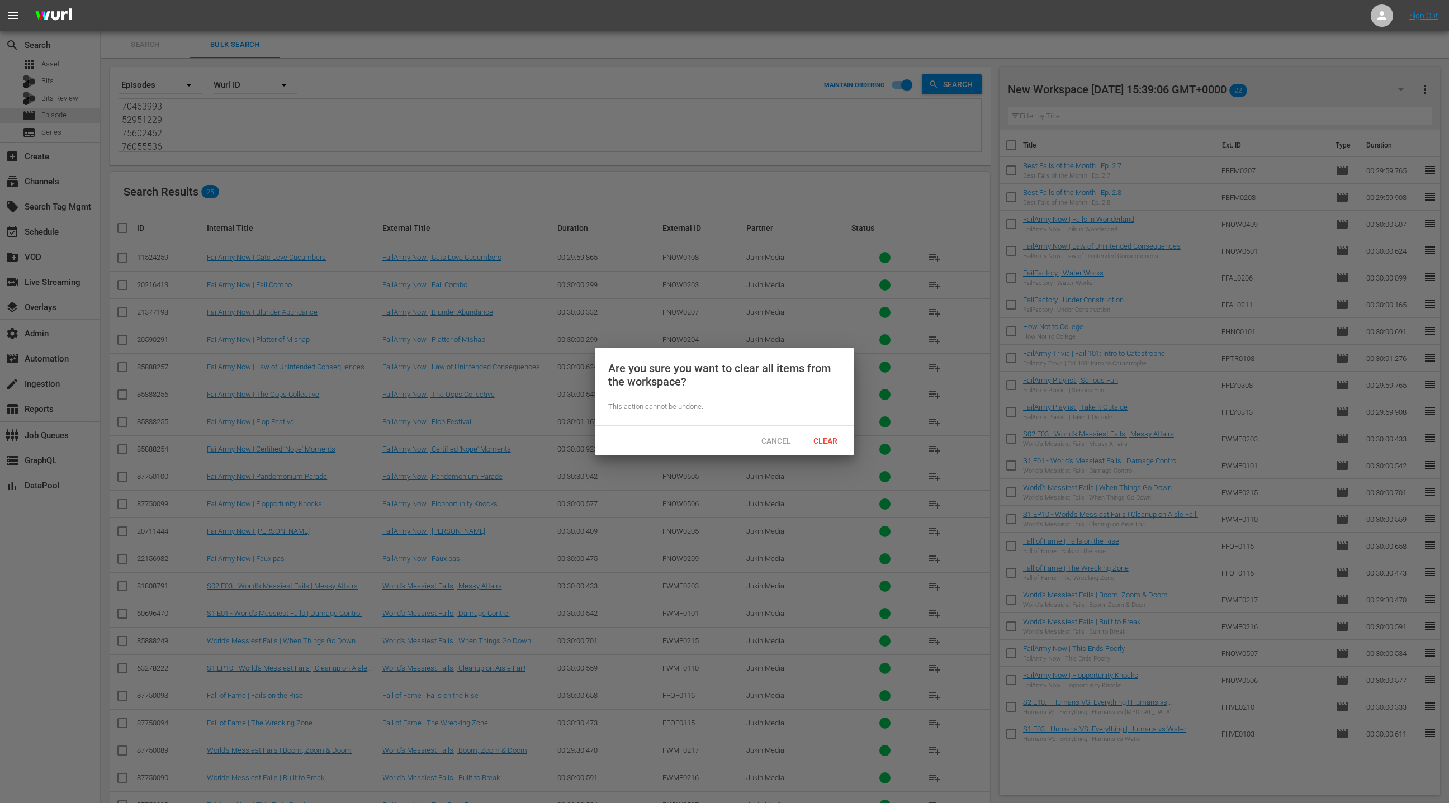
click at [831, 451] on div "Cancel Clear" at bounding box center [724, 440] width 259 height 29
drag, startPoint x: 831, startPoint y: 444, endPoint x: 822, endPoint y: 423, distance: 22.3
click at [831, 444] on span "Clear" at bounding box center [825, 441] width 42 height 9
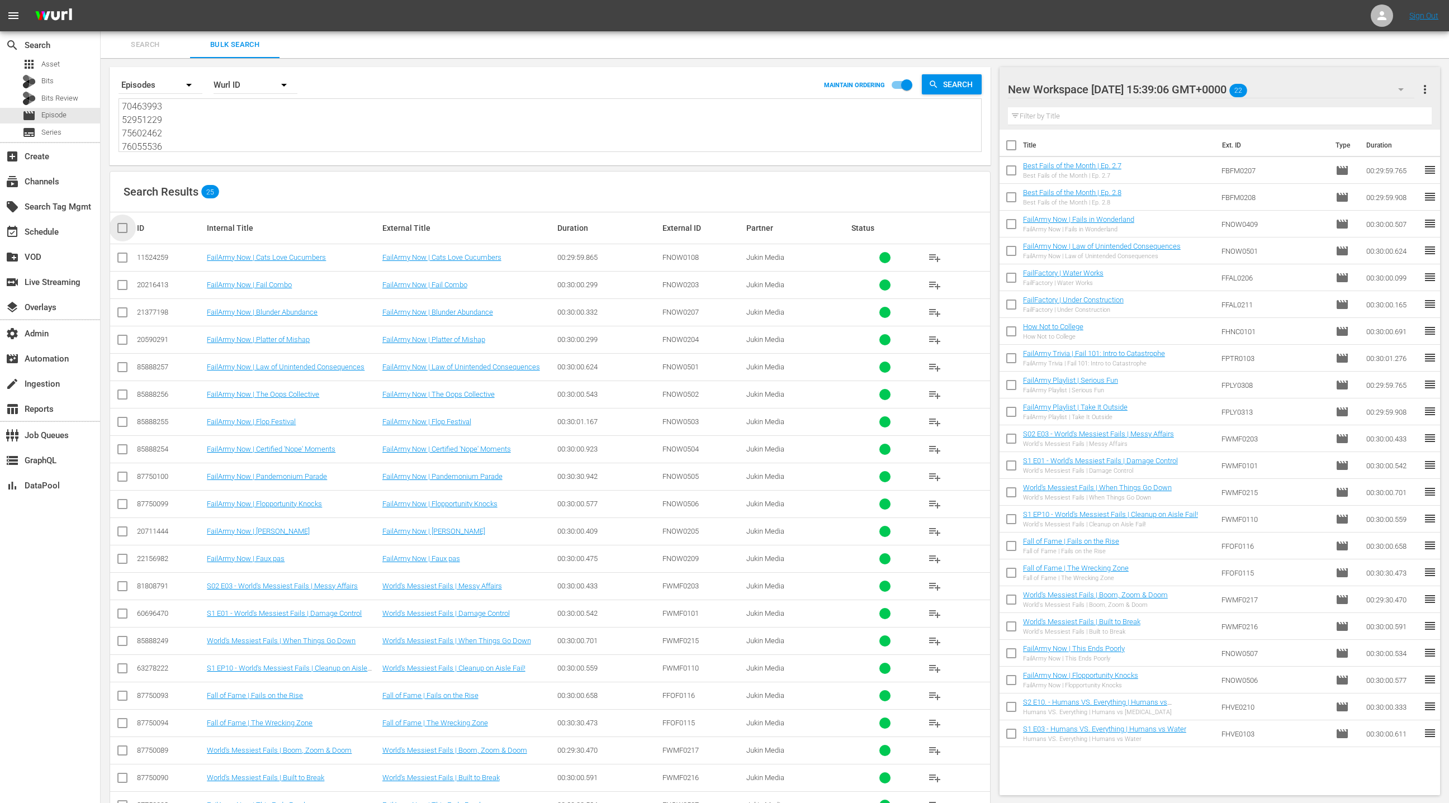
click at [120, 229] on input "checkbox" at bounding box center [127, 227] width 22 height 13
checkbox input "true"
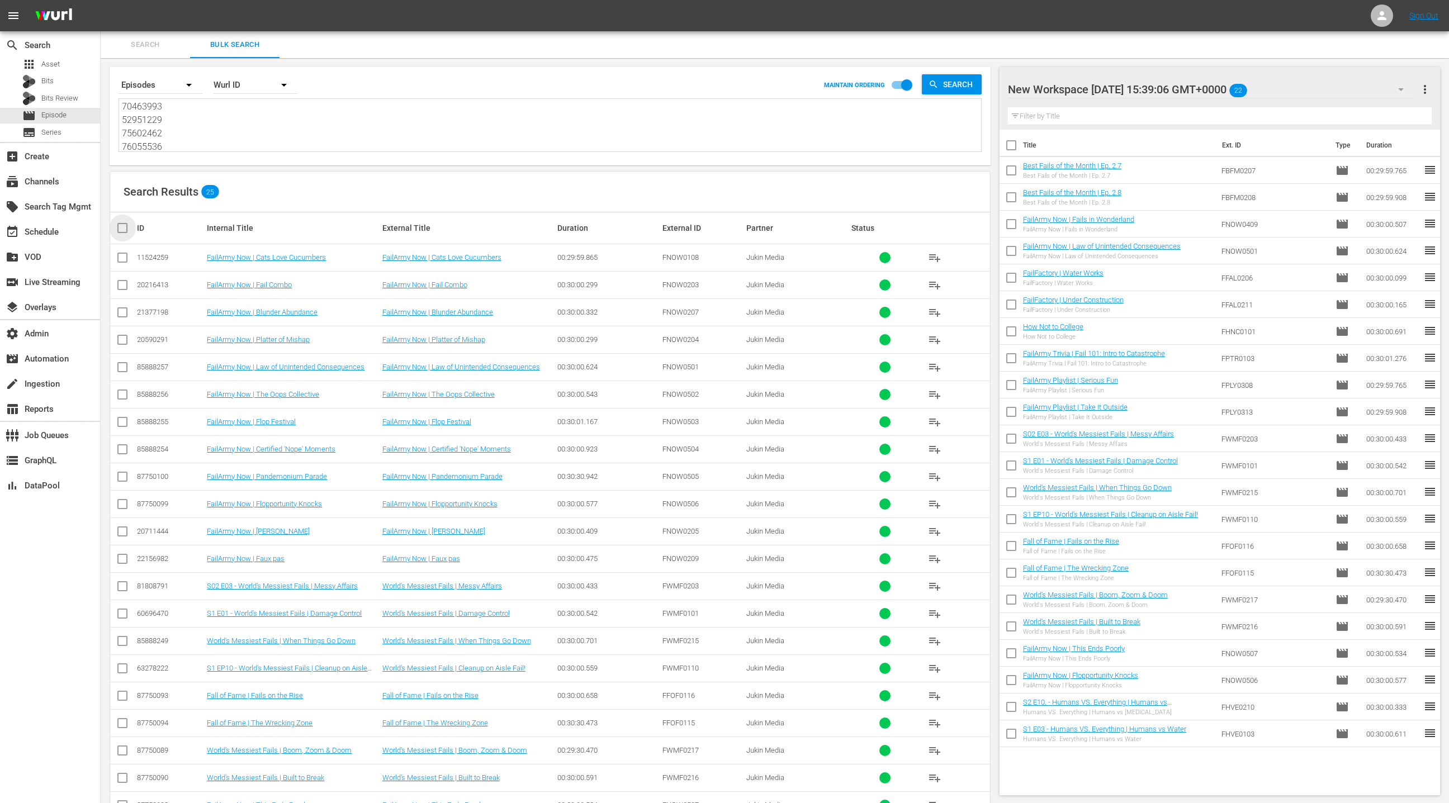
checkbox input "true"
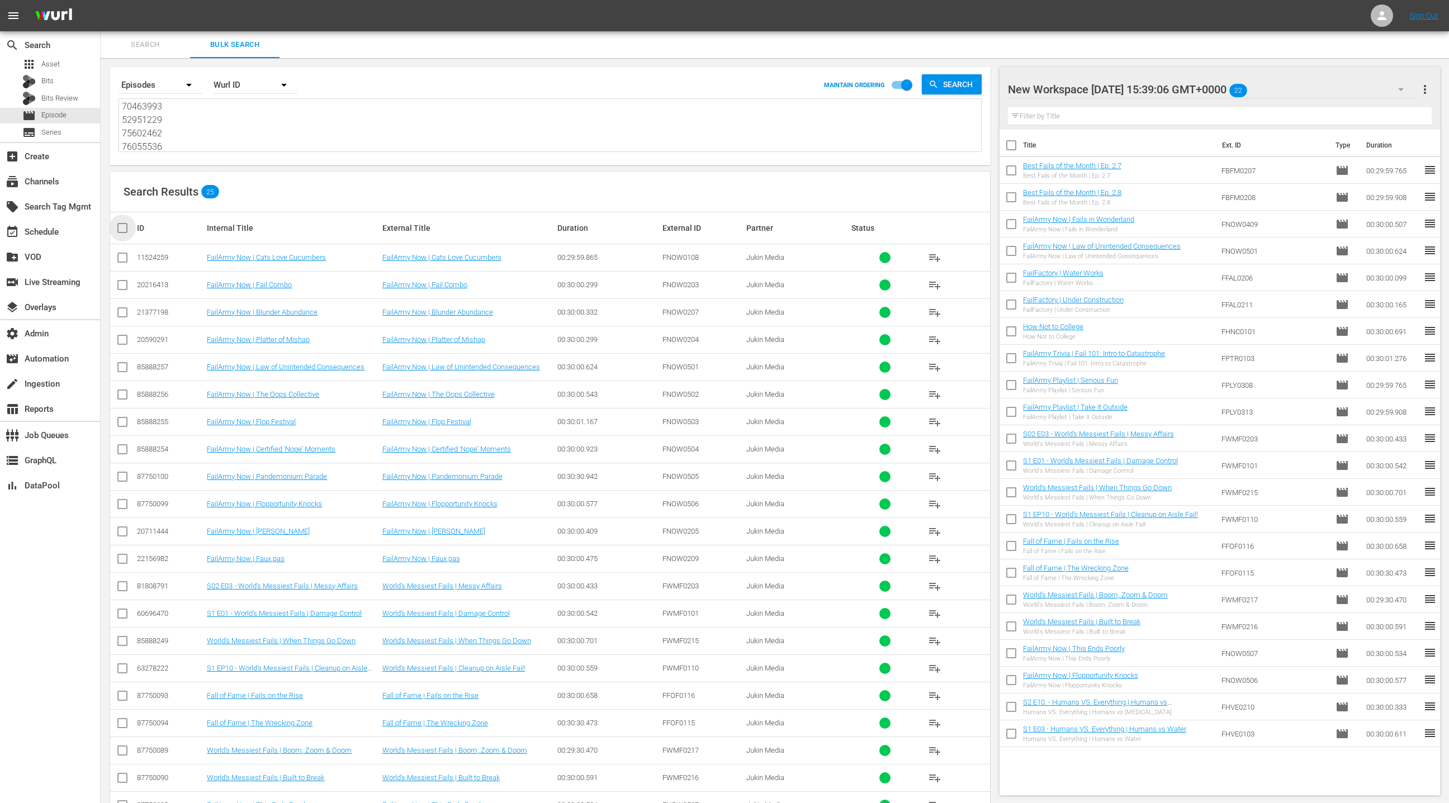
checkbox input "true"
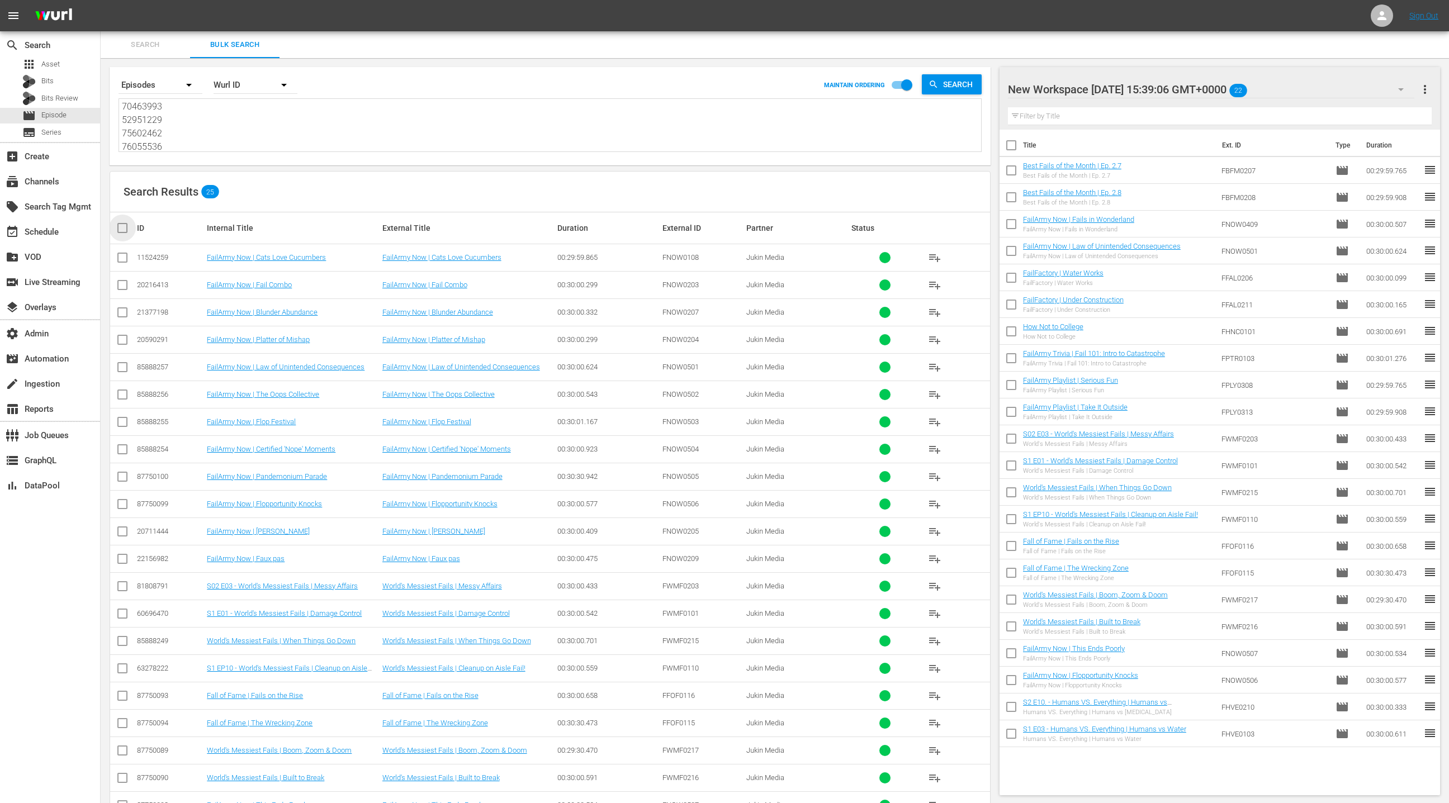
checkbox input "true"
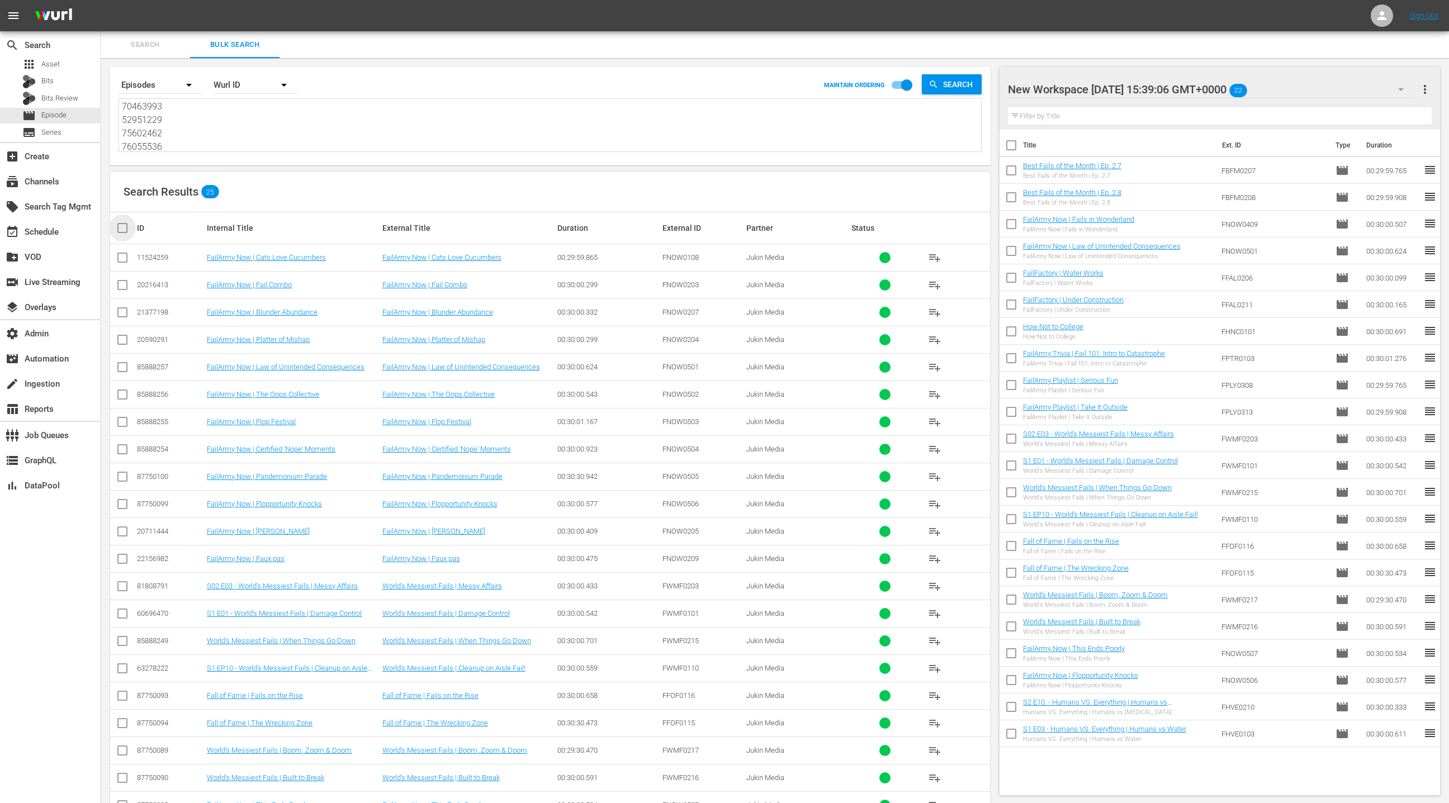
checkbox input "true"
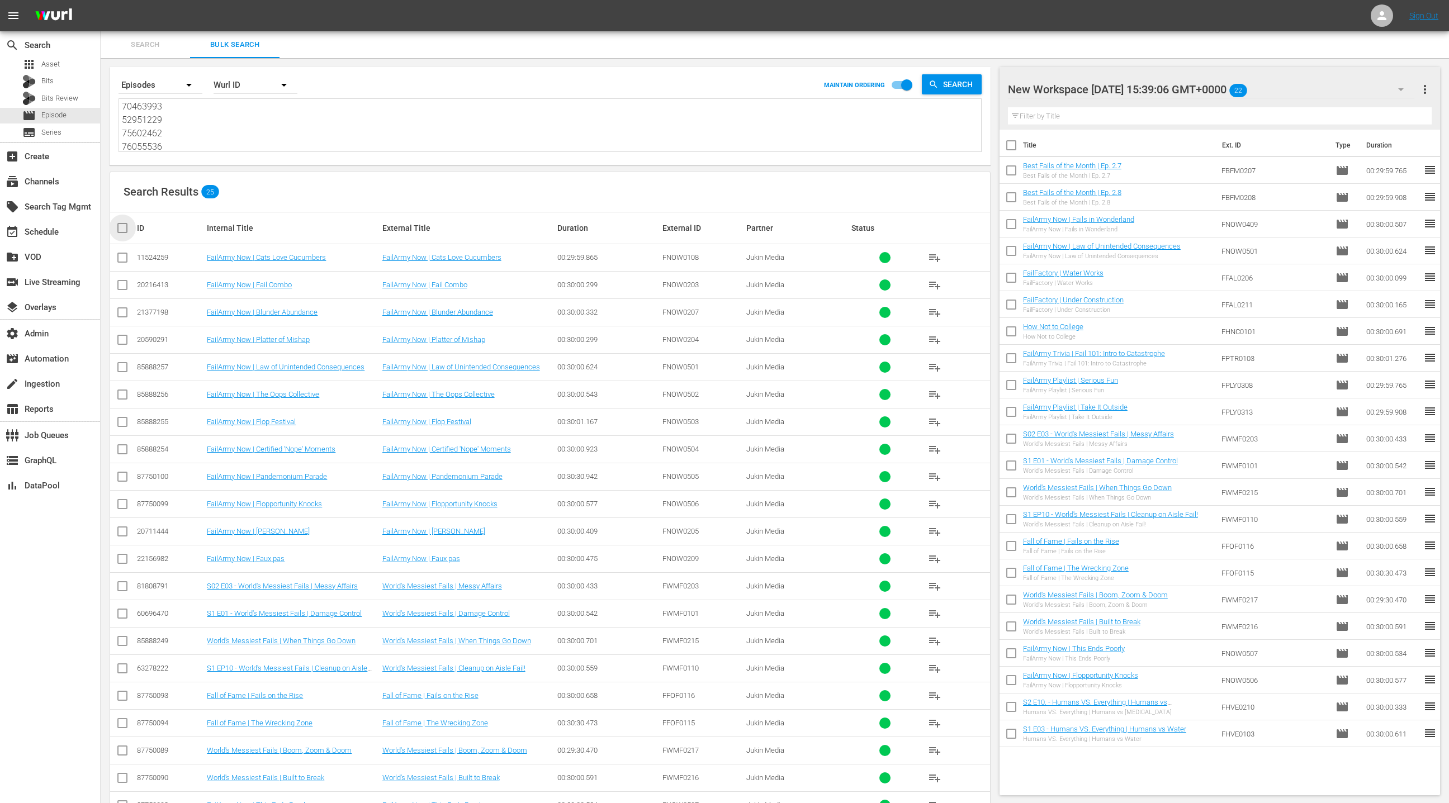
checkbox input "true"
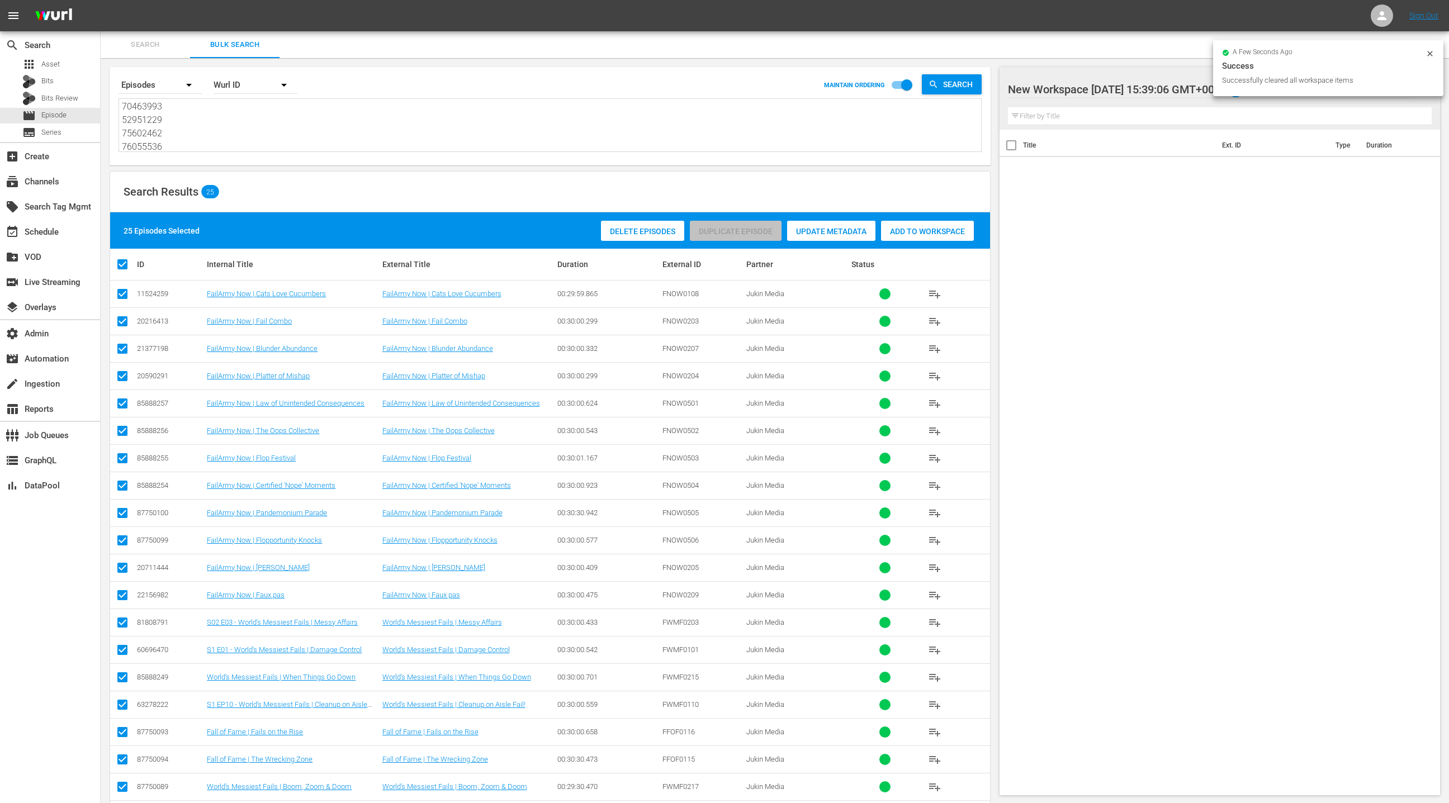
click at [918, 230] on span "Add to Workspace" at bounding box center [927, 231] width 93 height 9
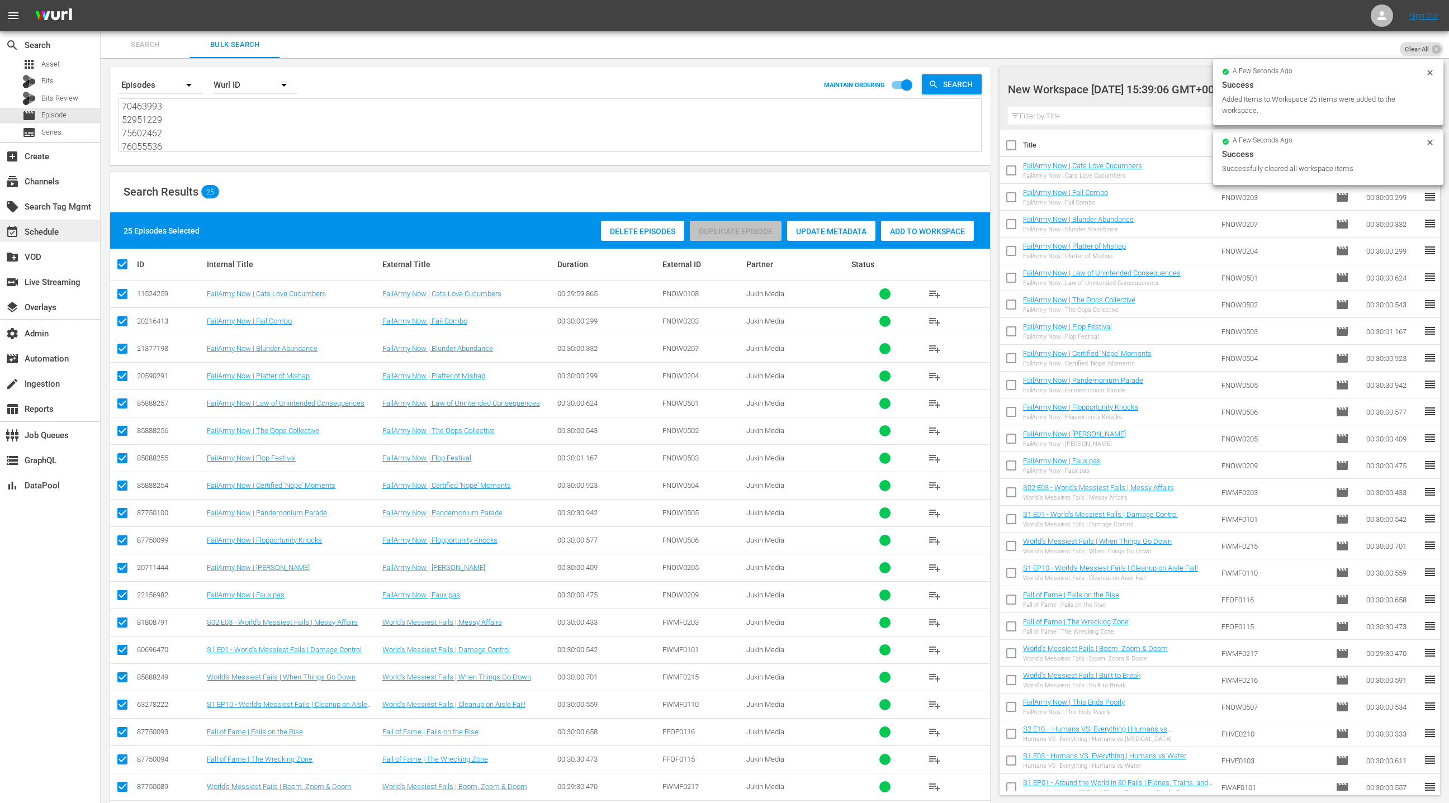
click at [64, 230] on div "event_available Schedule" at bounding box center [50, 231] width 100 height 22
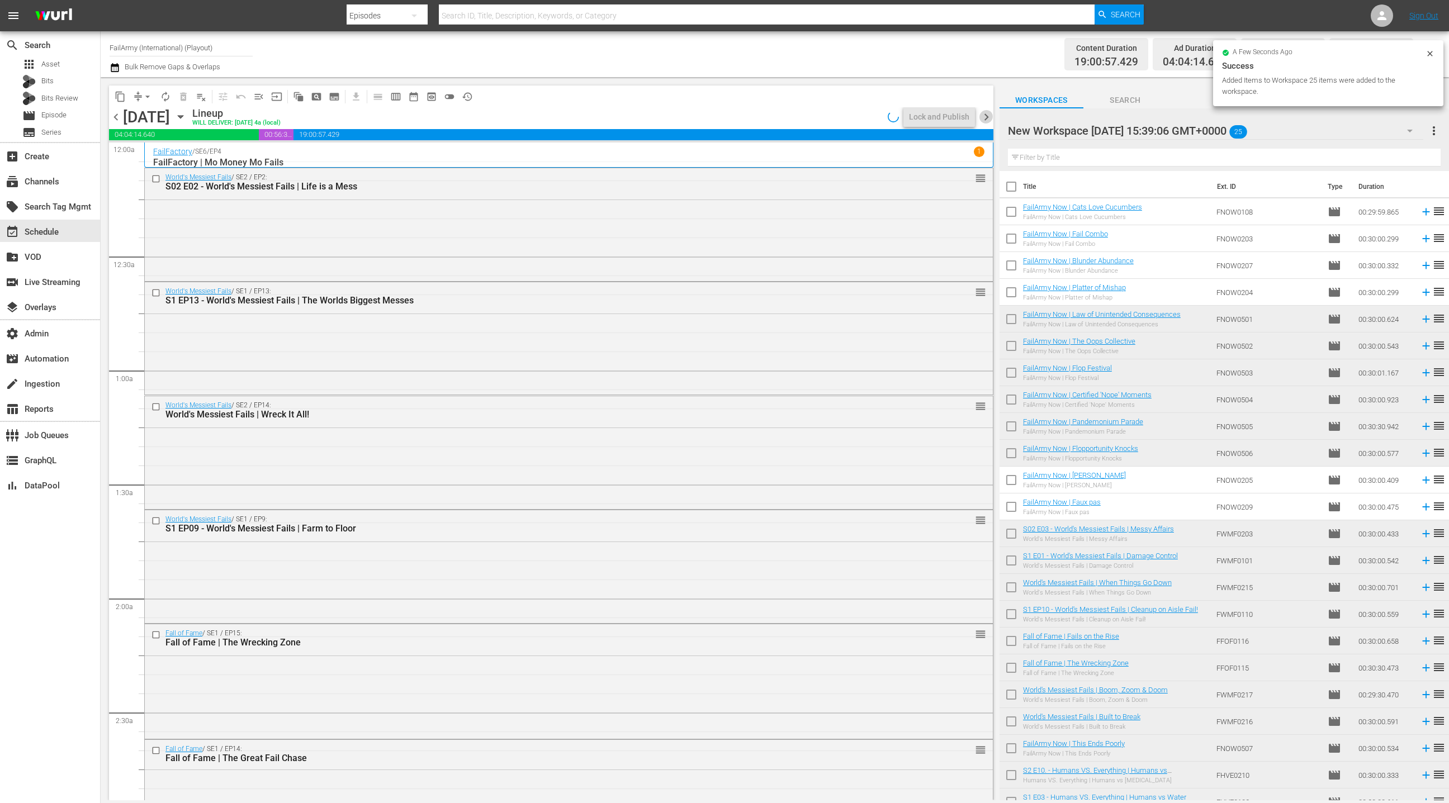
drag, startPoint x: 988, startPoint y: 117, endPoint x: 1009, endPoint y: 124, distance: 21.7
click at [988, 117] on span "chevron_right" at bounding box center [986, 117] width 14 height 14
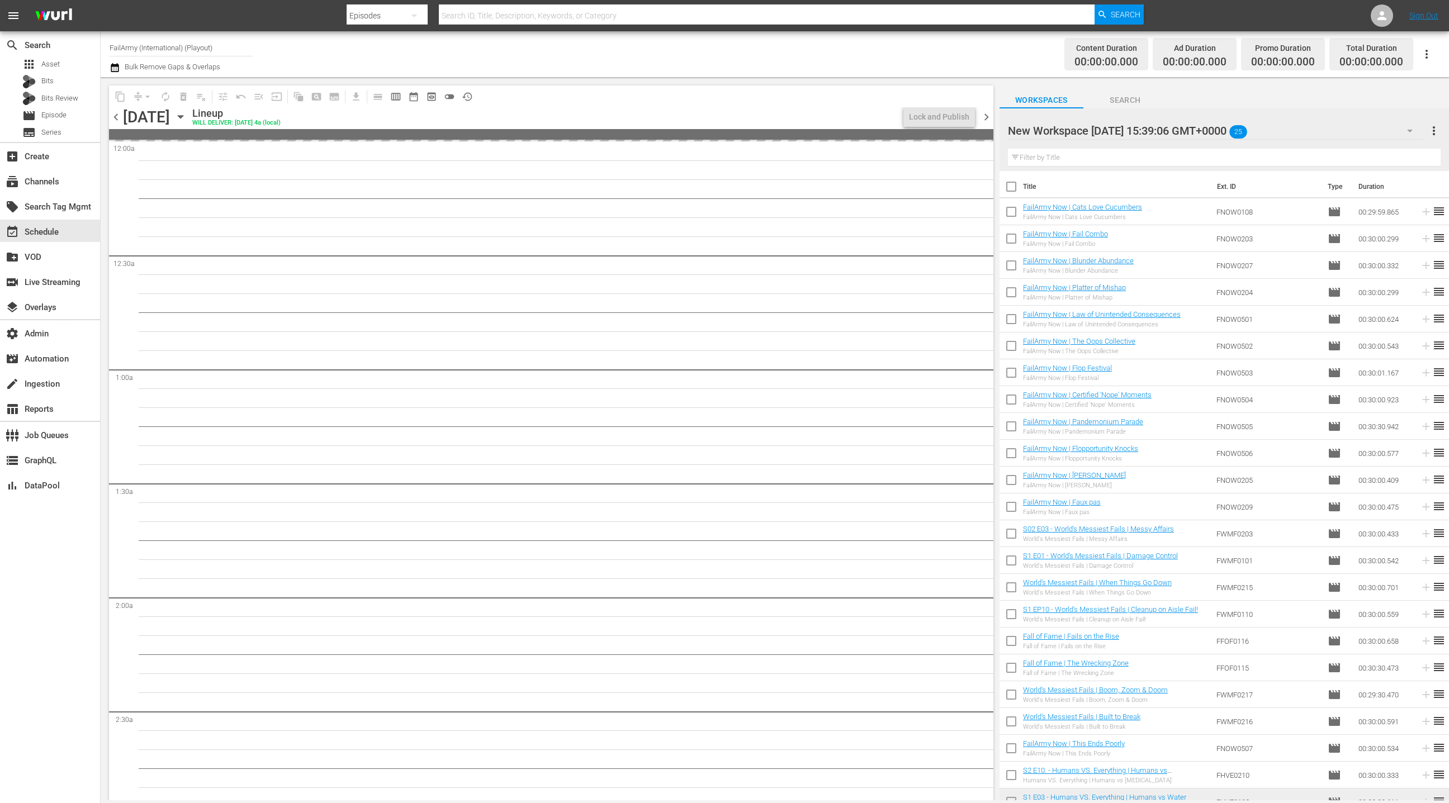
click at [1014, 182] on input "checkbox" at bounding box center [1011, 188] width 23 height 23
checkbox input "true"
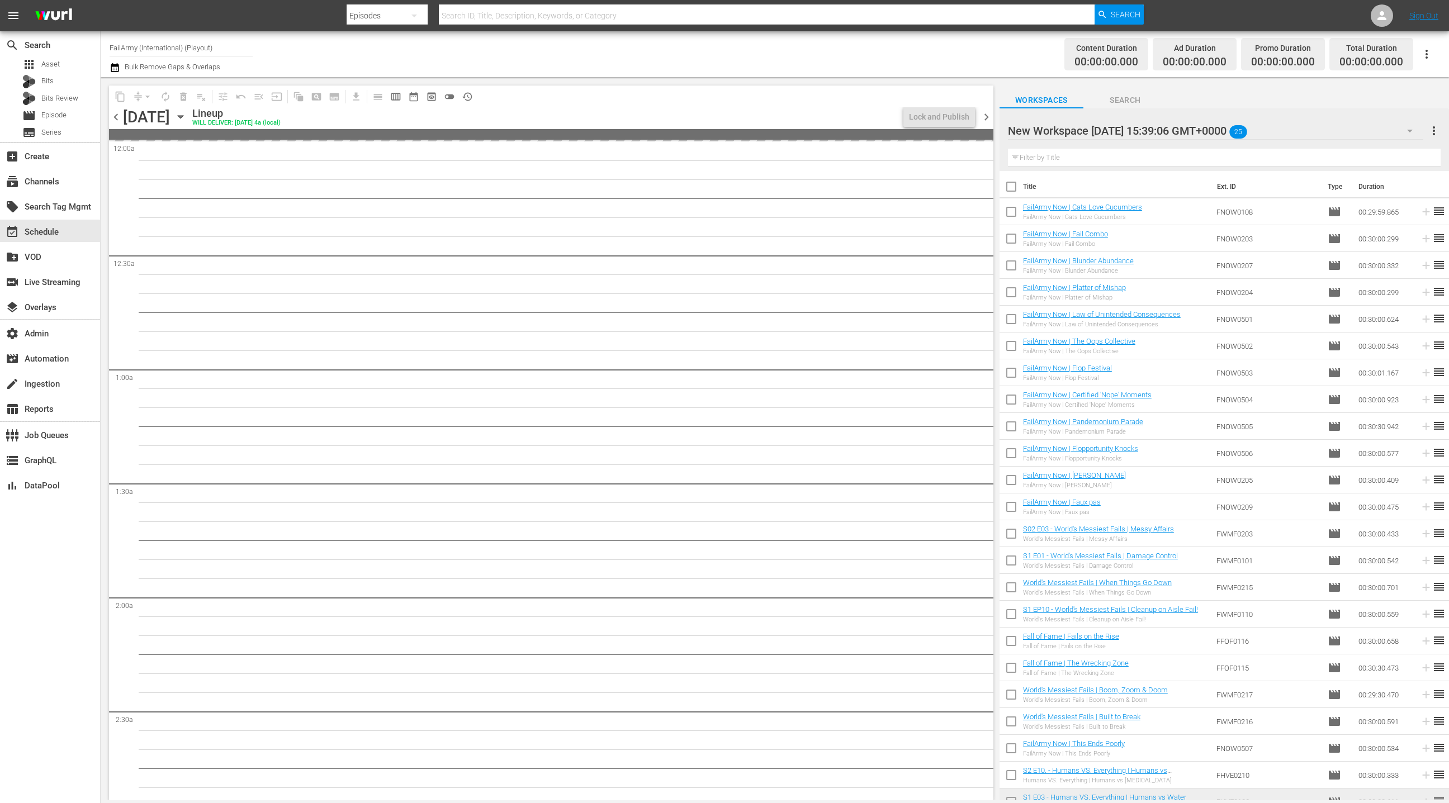
checkbox input "true"
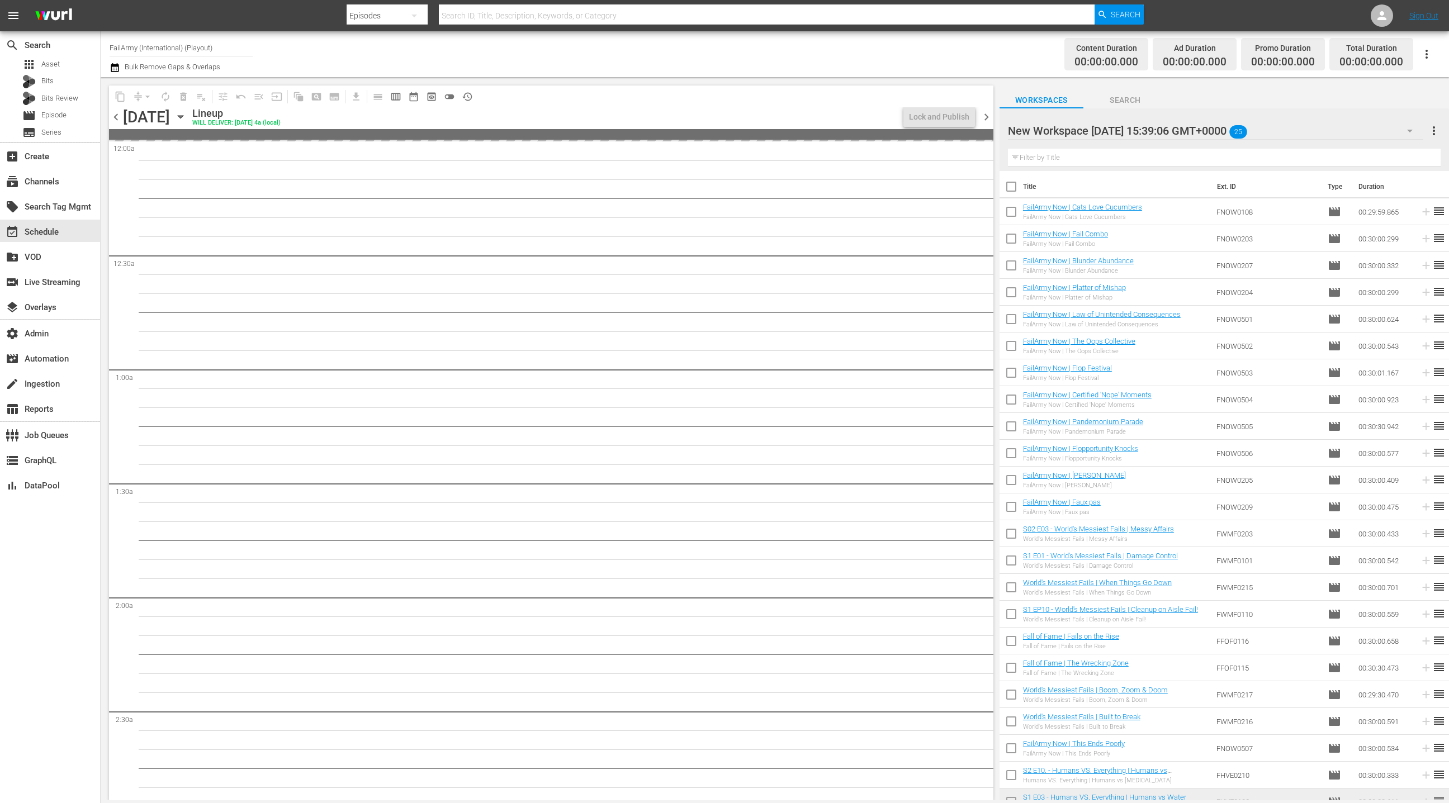
checkbox input "true"
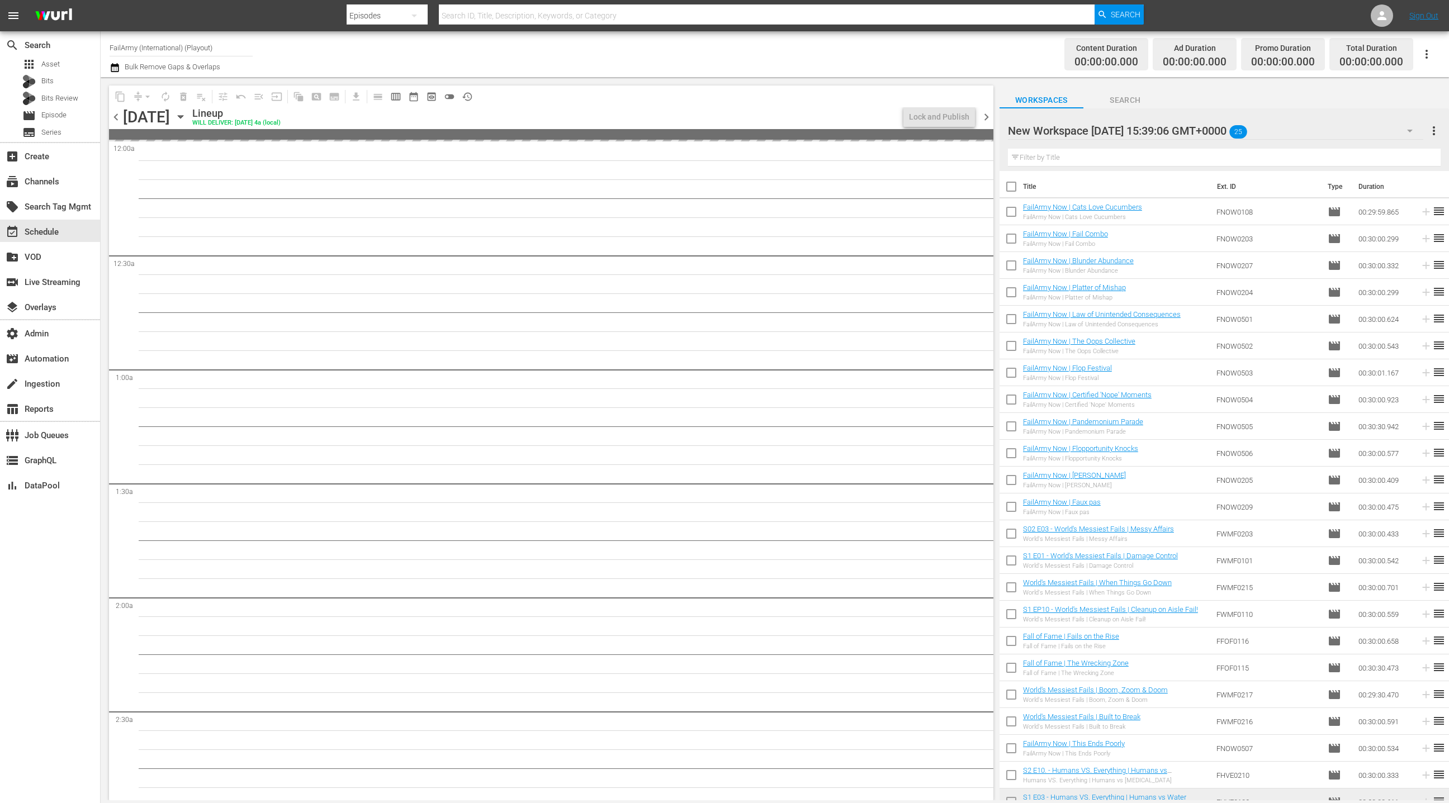
checkbox input "true"
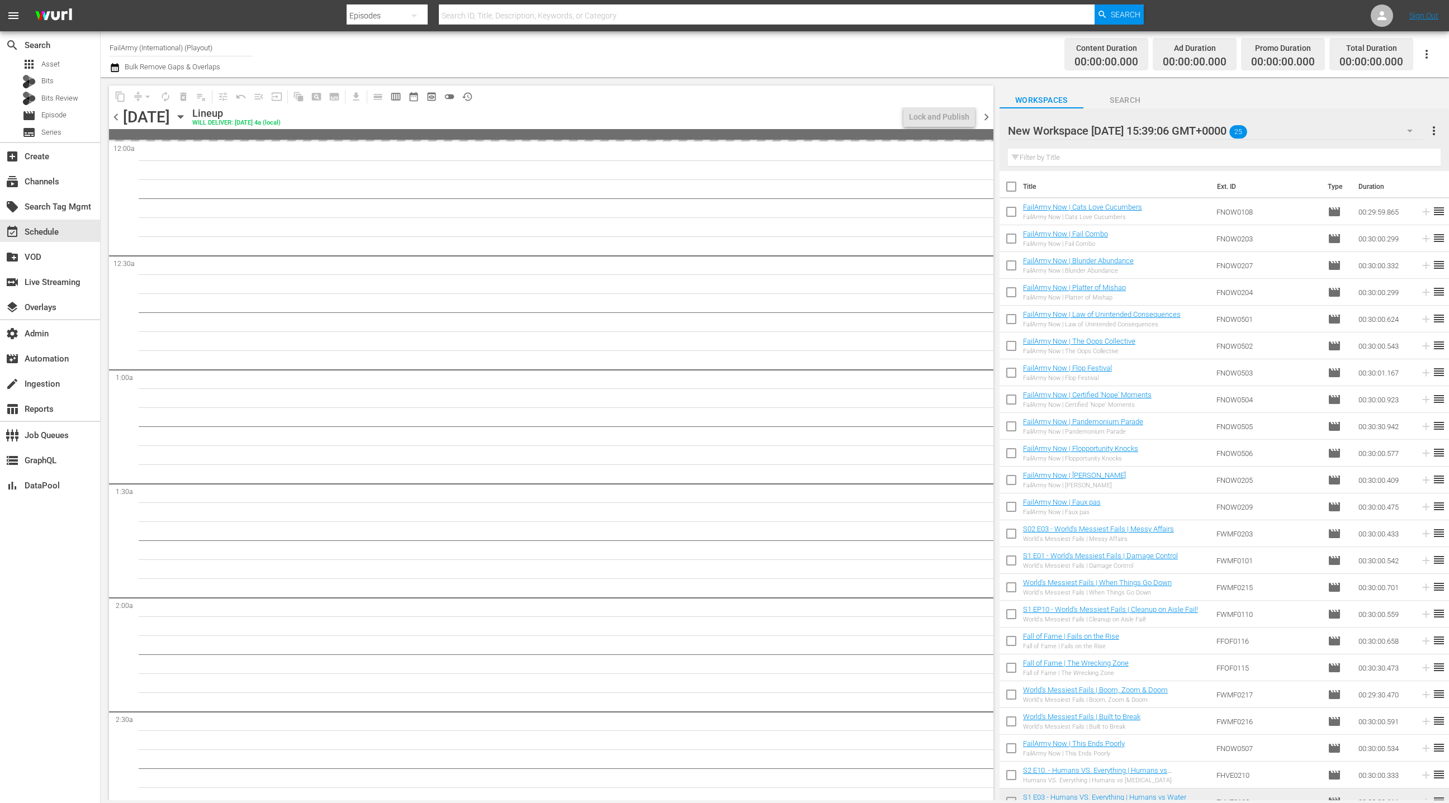
checkbox input "true"
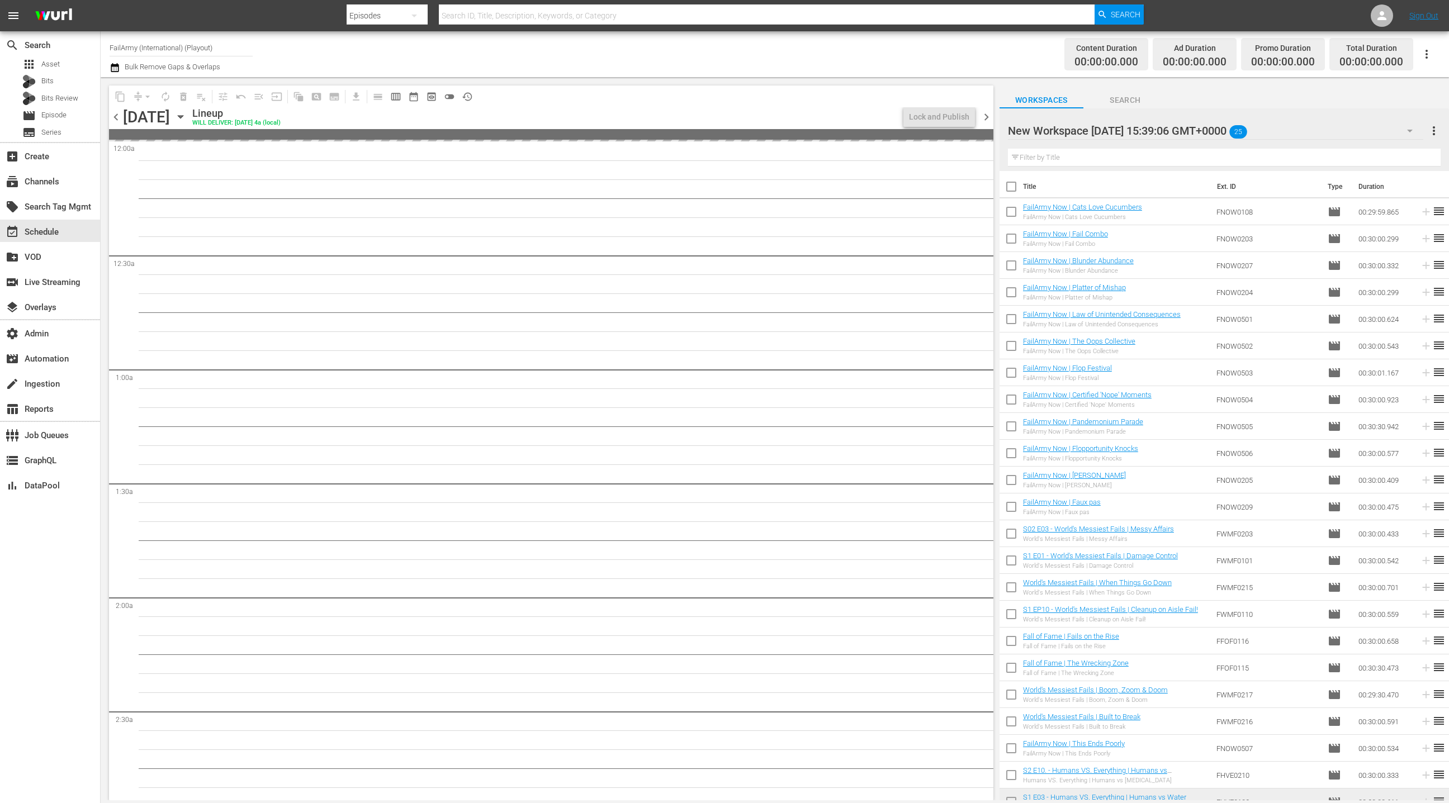
checkbox input "true"
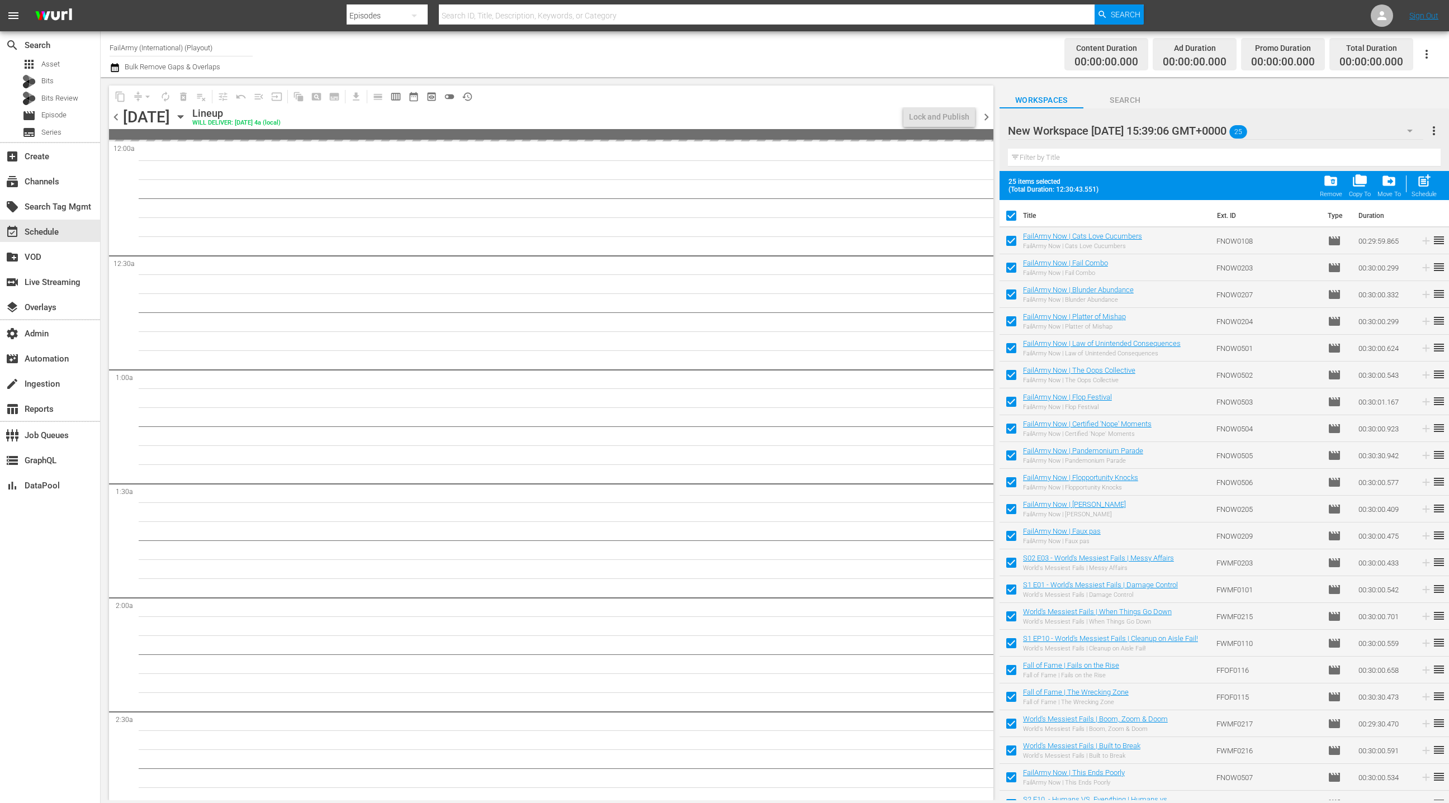
drag, startPoint x: 1430, startPoint y: 186, endPoint x: 1396, endPoint y: 161, distance: 41.9
click at [1430, 186] on span "post_add" at bounding box center [1424, 180] width 15 height 15
checkbox input "false"
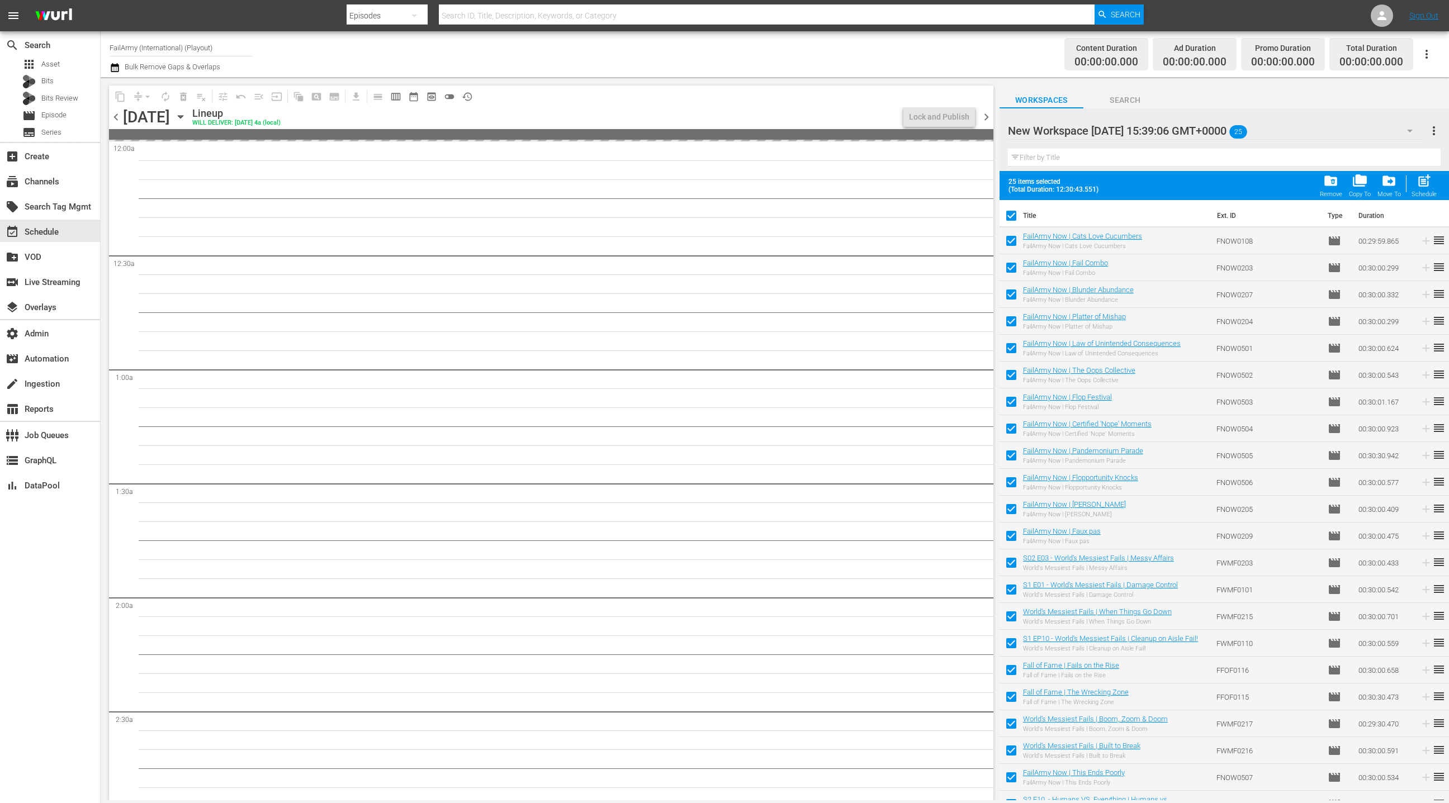
checkbox input "false"
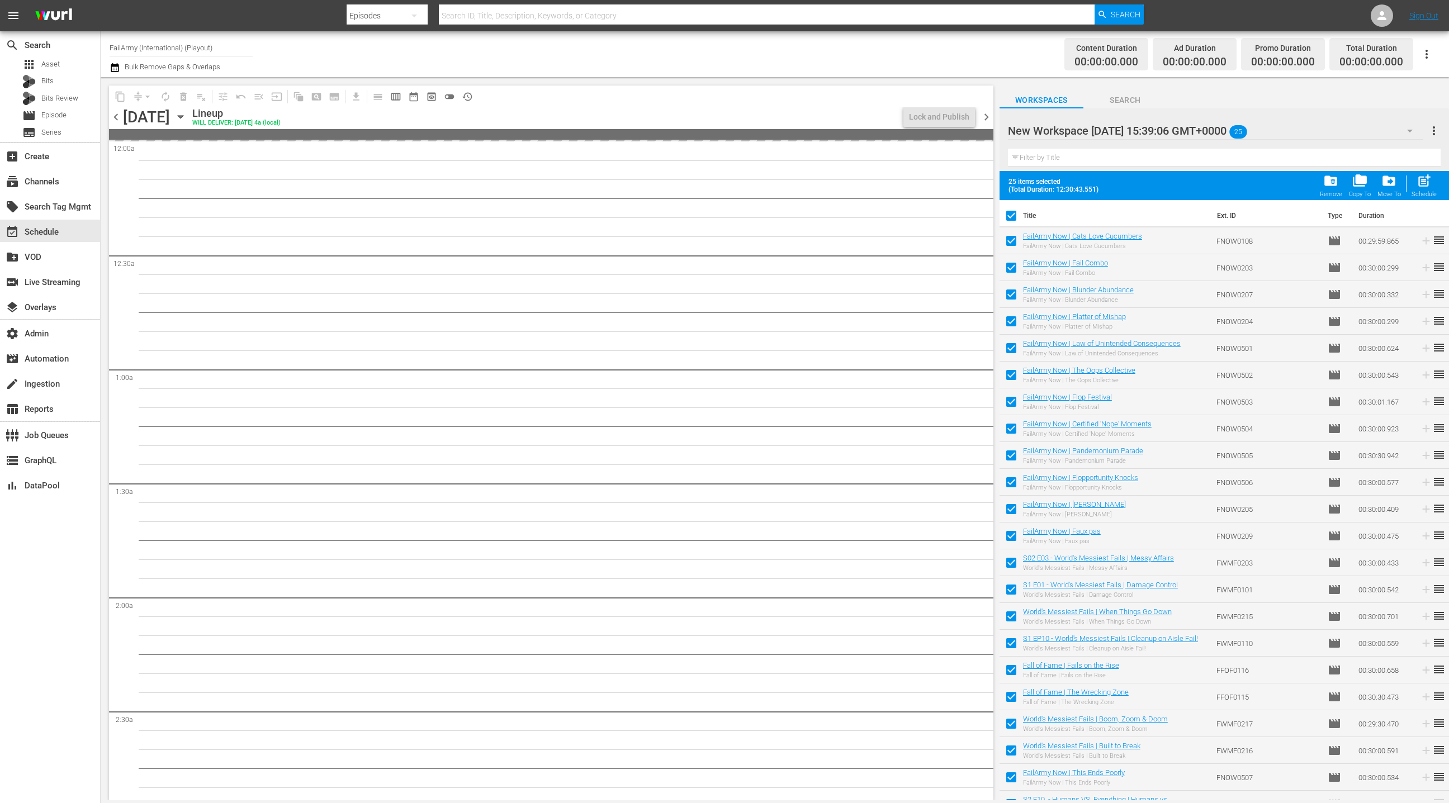
checkbox input "false"
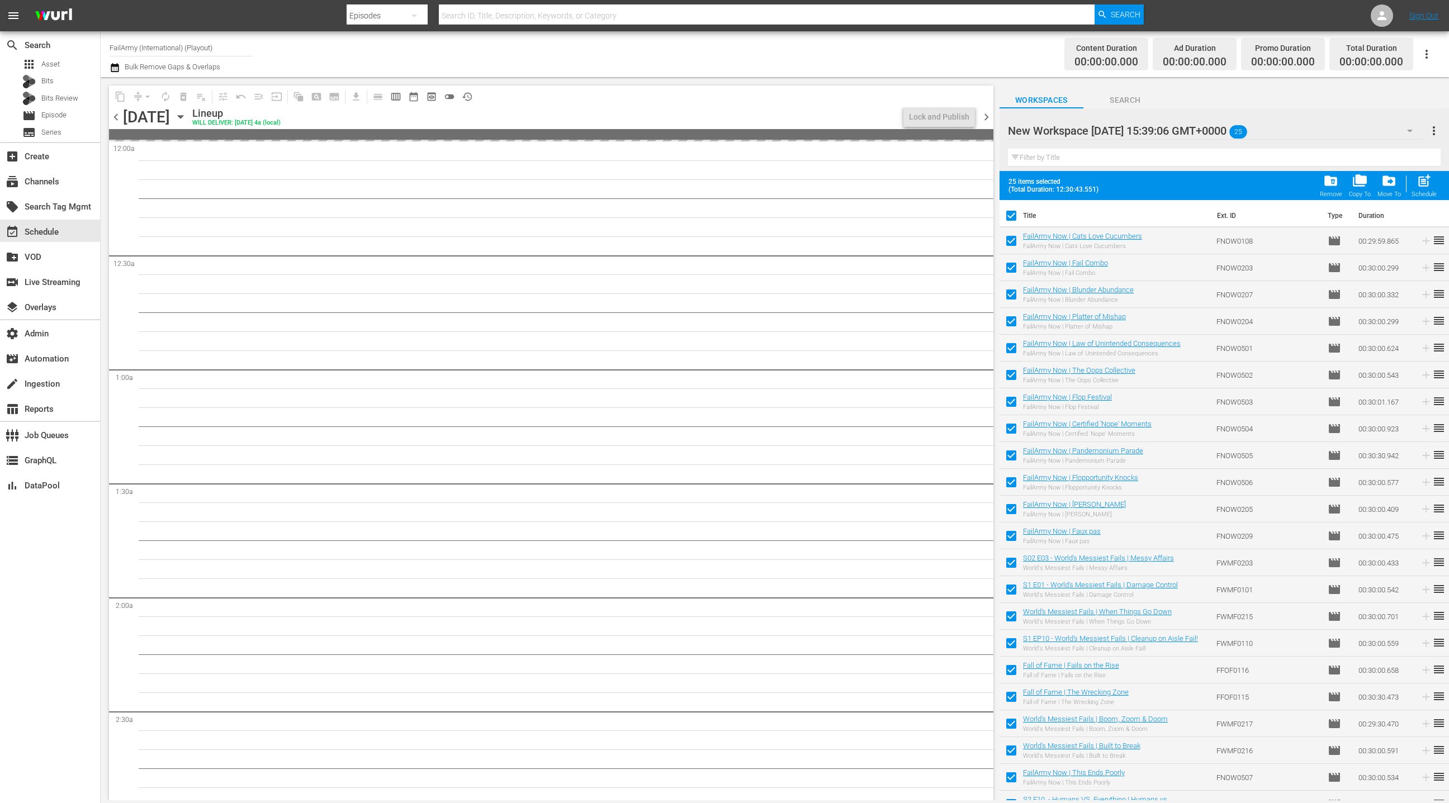
checkbox input "false"
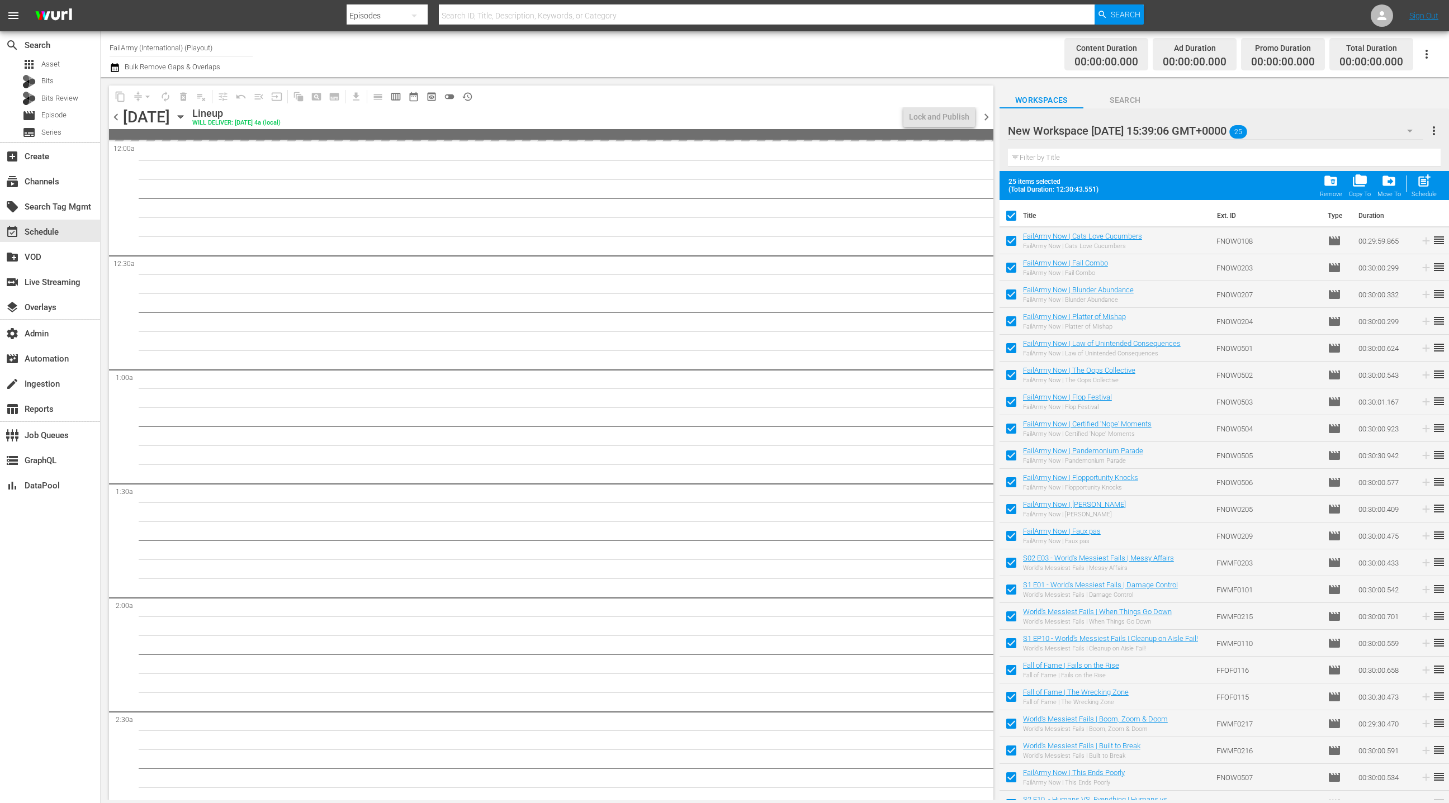
checkbox input "false"
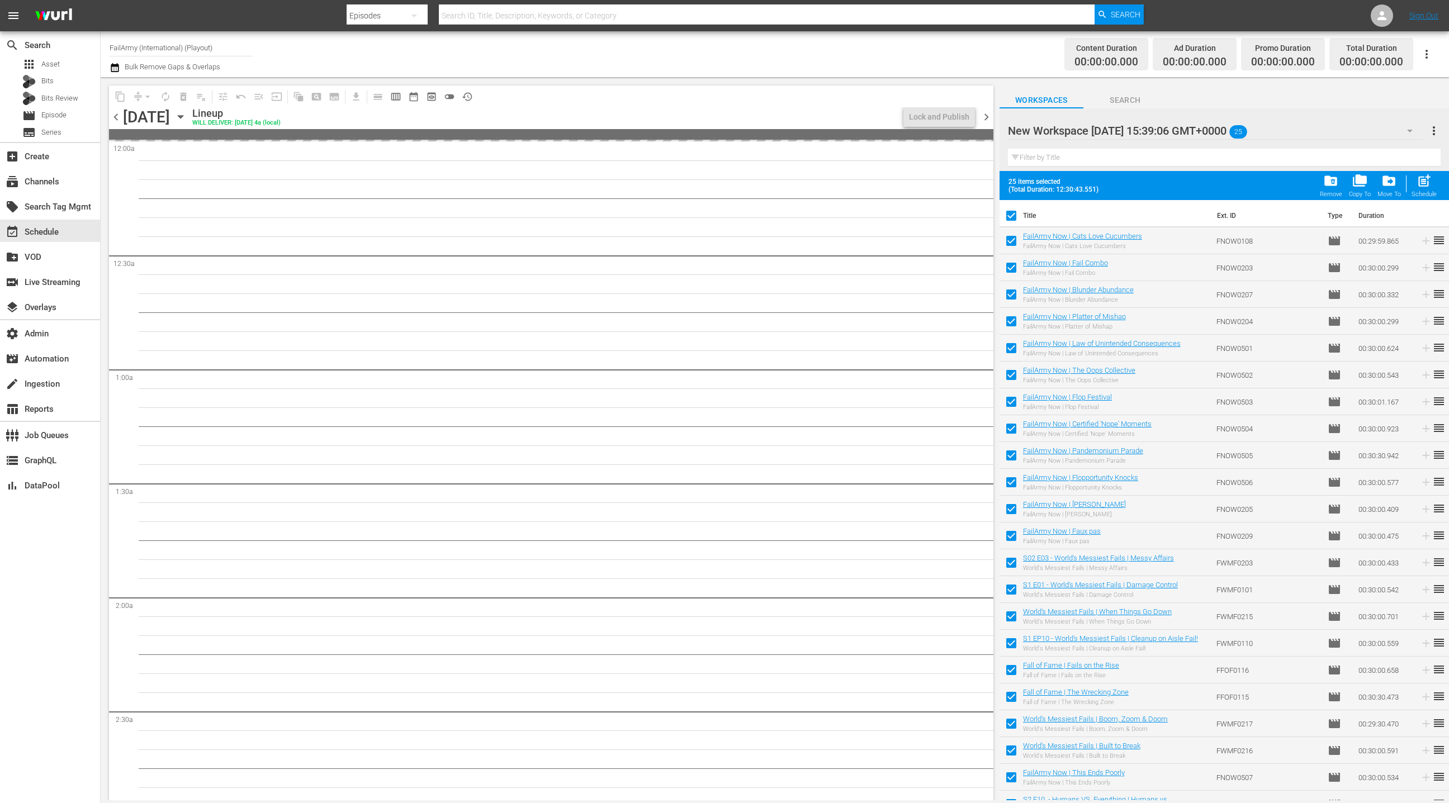
checkbox input "false"
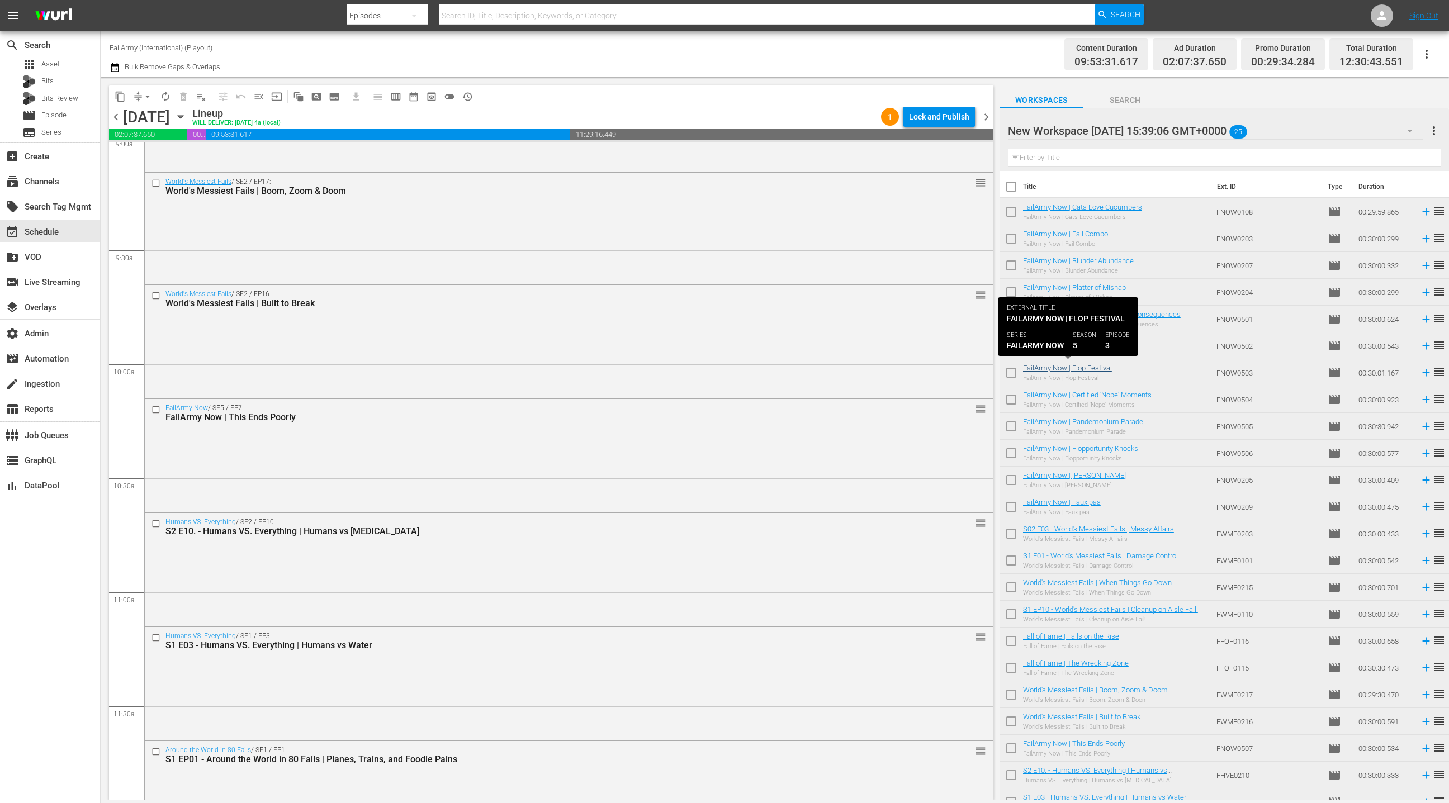
scroll to position [1, 0]
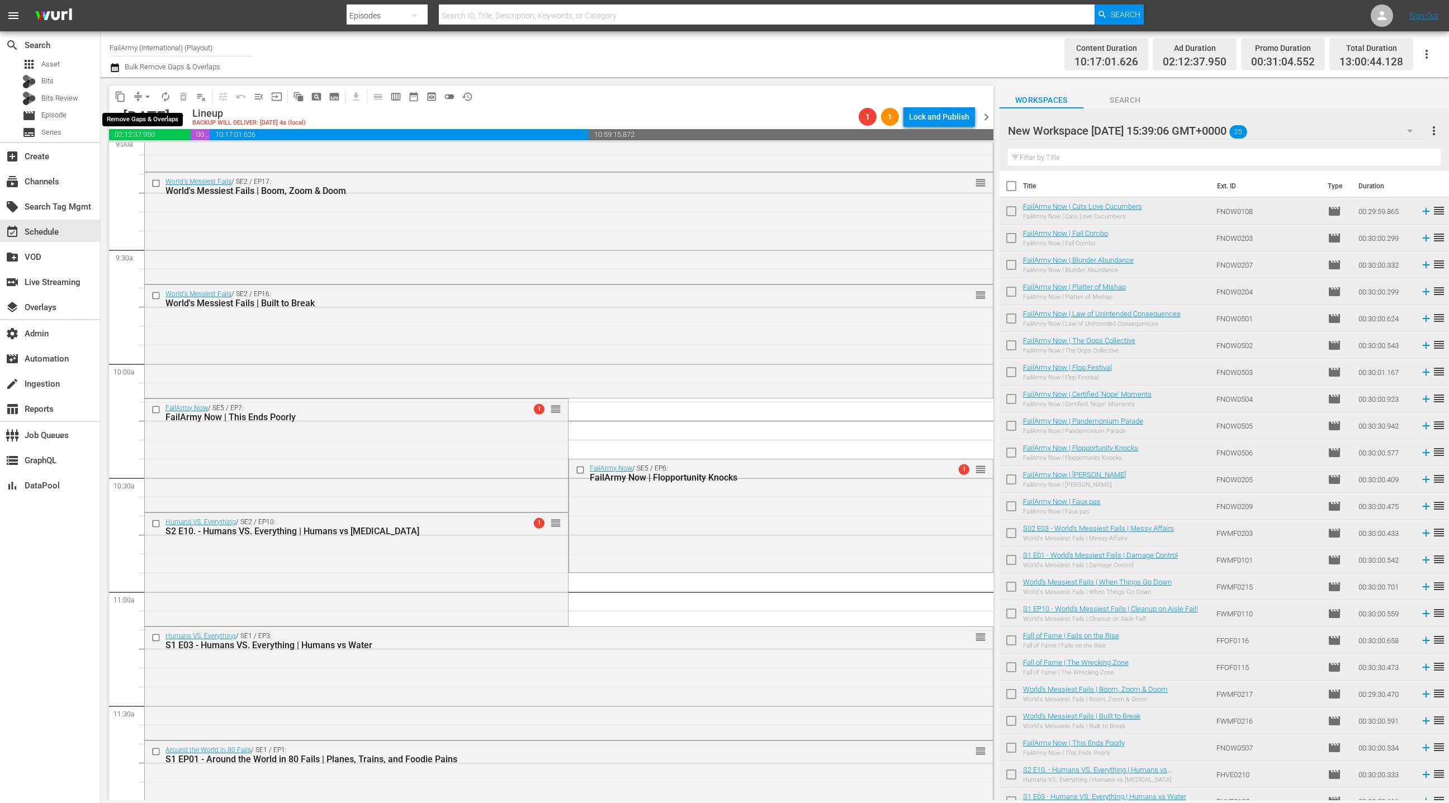
click at [145, 98] on span "arrow_drop_down" at bounding box center [147, 96] width 11 height 11
click at [159, 158] on li "Align to End of Previous Day" at bounding box center [147, 155] width 117 height 18
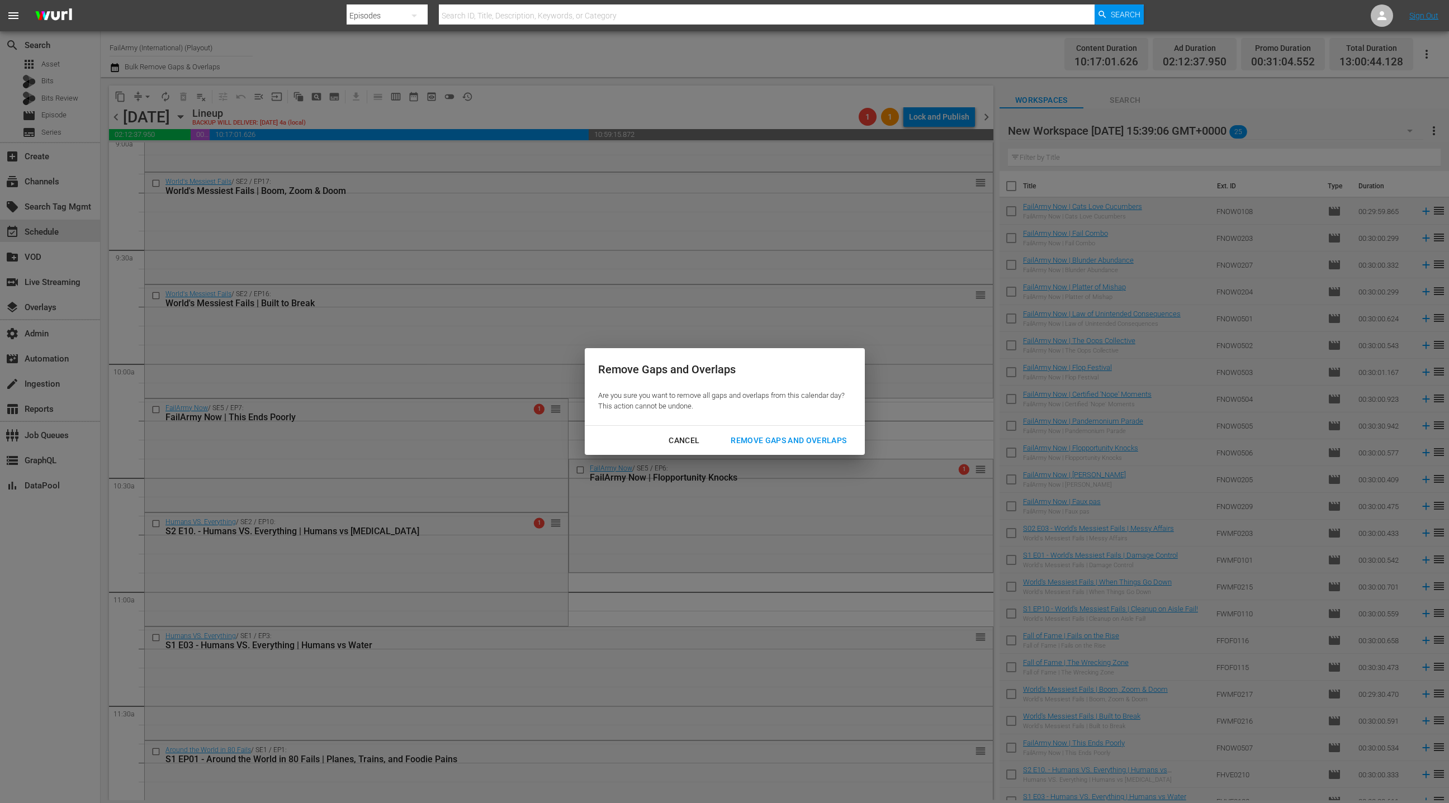
click at [756, 442] on div "Remove Gaps and Overlaps" at bounding box center [789, 441] width 134 height 14
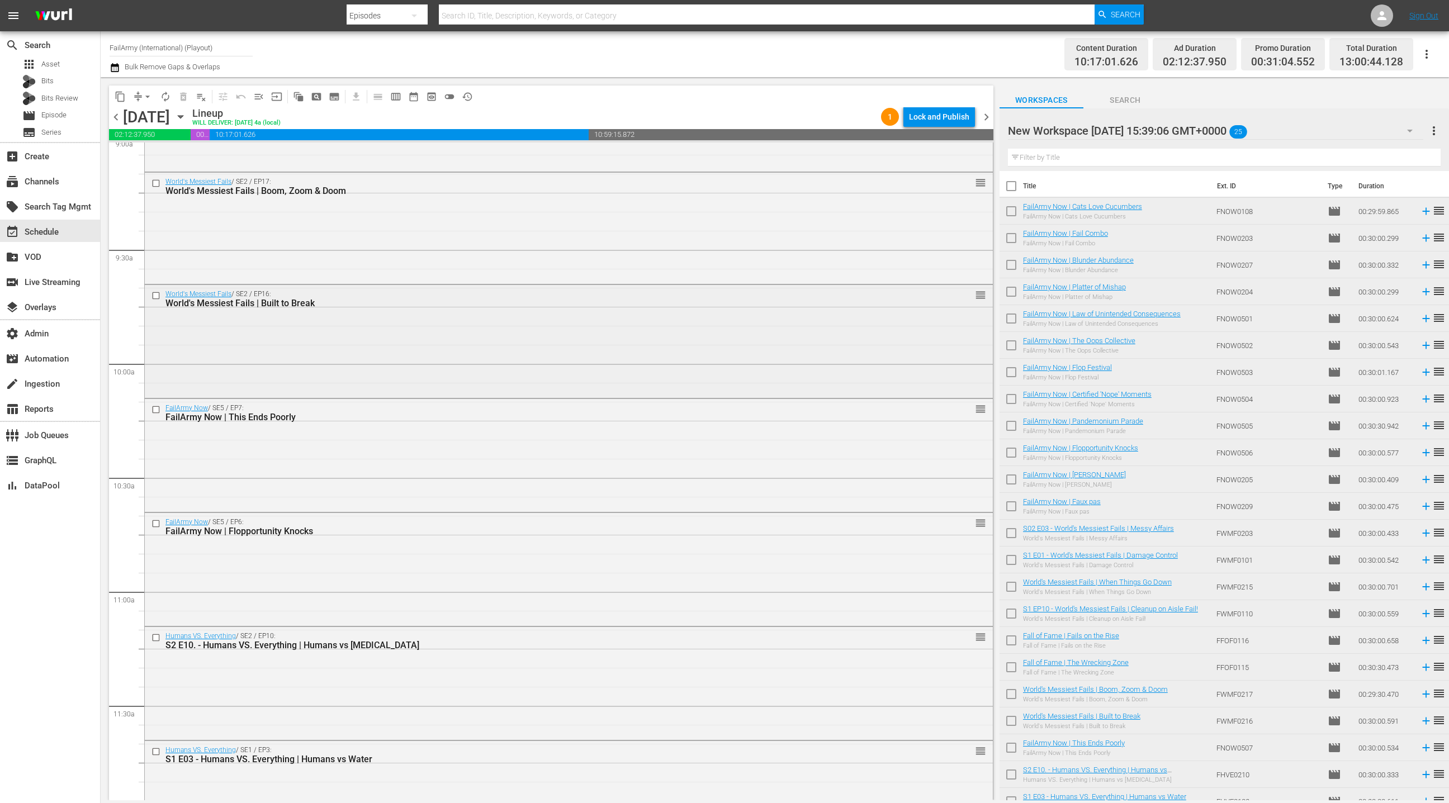
scroll to position [2063, 0]
click at [79, 113] on div "movie Episode" at bounding box center [50, 116] width 100 height 16
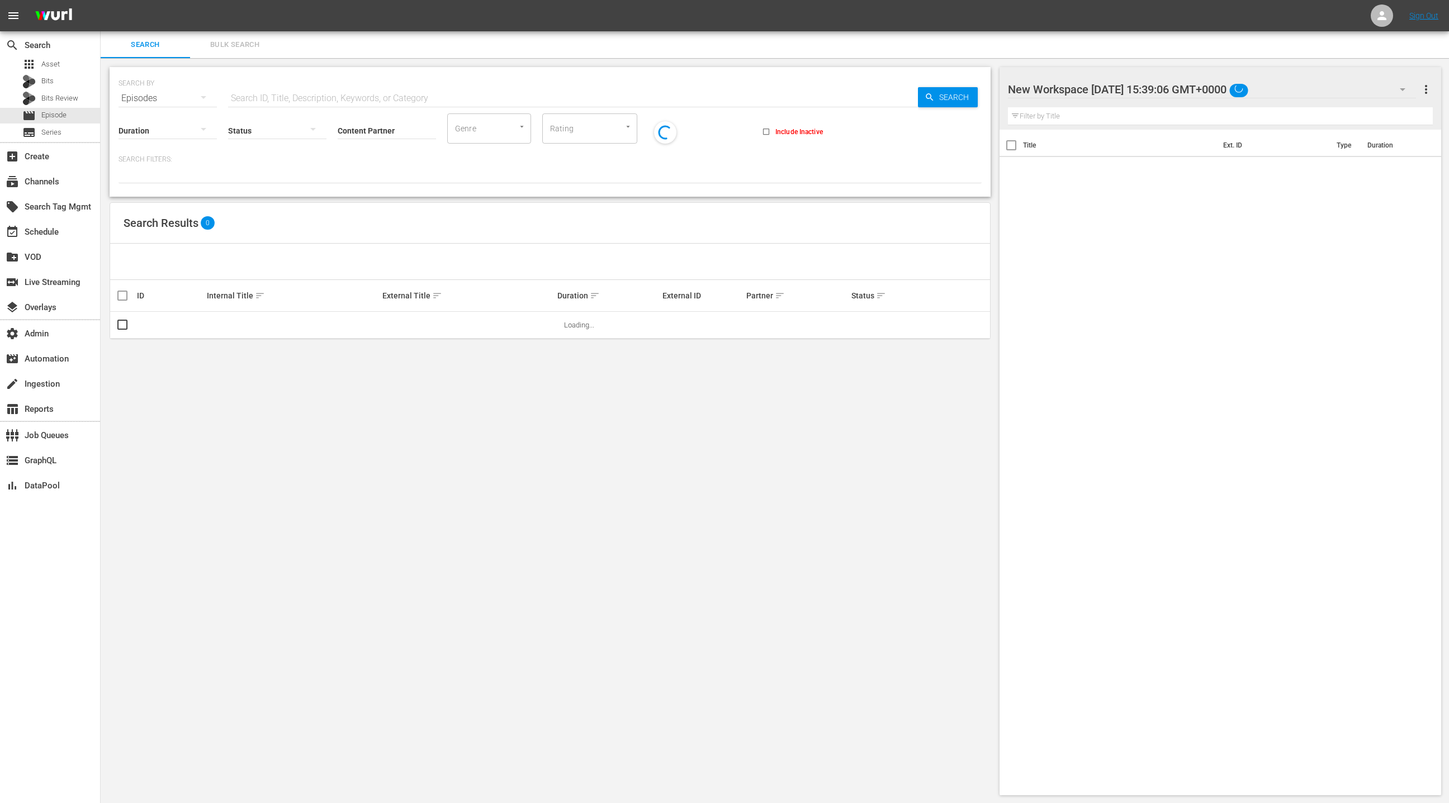
click at [235, 49] on span "Bulk Search" at bounding box center [235, 45] width 76 height 13
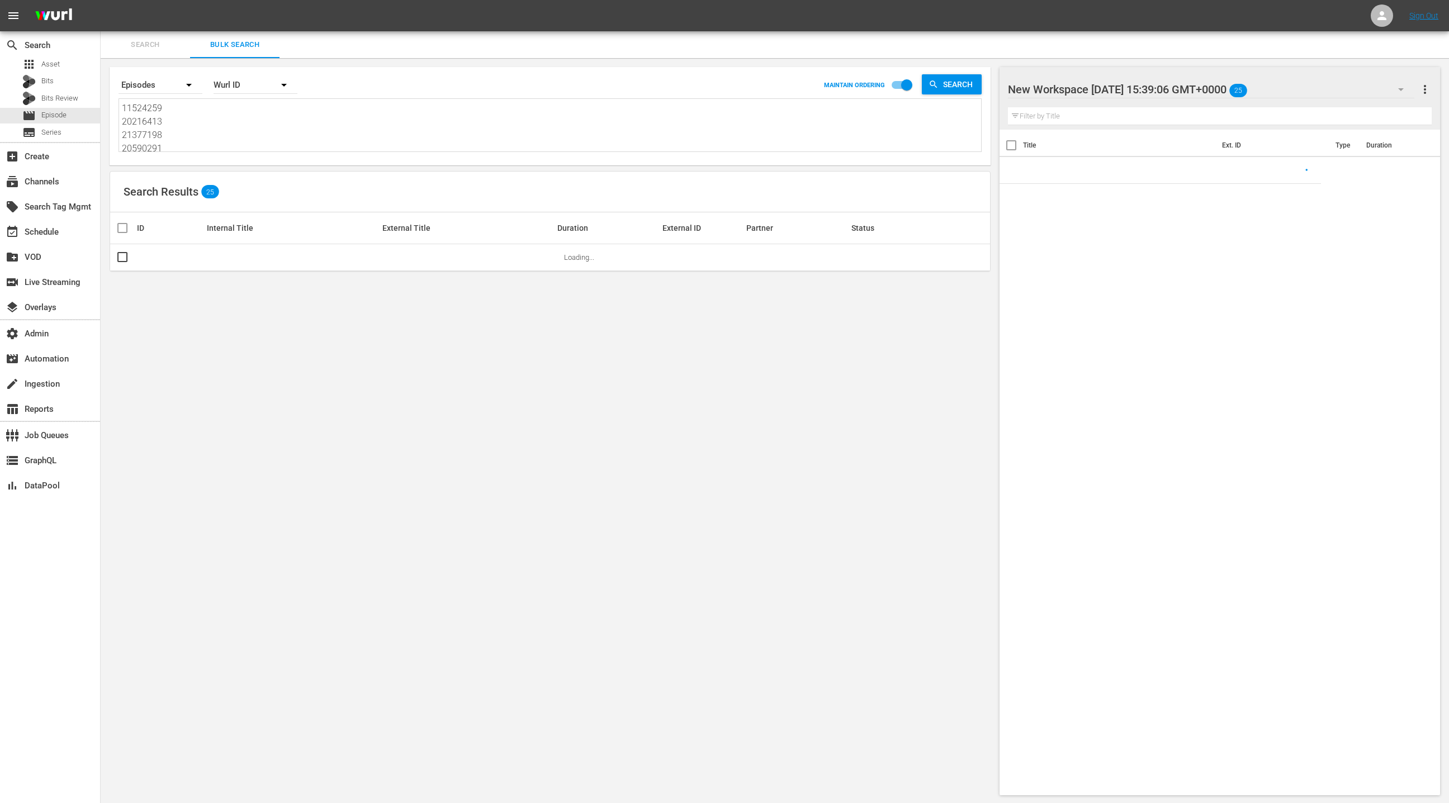
click at [239, 141] on textarea "11524259 20216413 21377198 20590291 85888257 85888256 85888255 85888254 8775010…" at bounding box center [551, 127] width 859 height 51
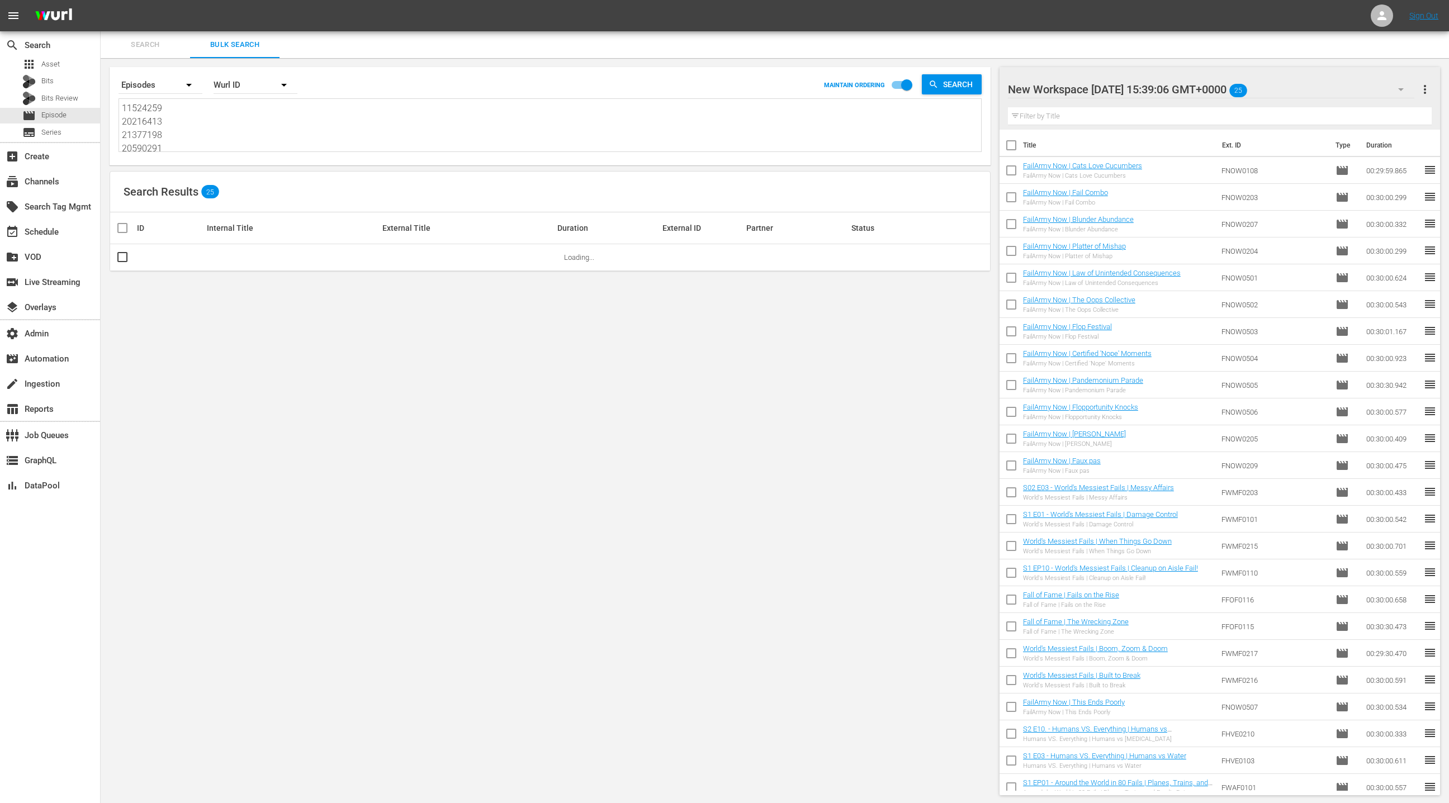
paste textarea "76055537 76055538 76055539 76055540 76055541 76055542 76055543 75602440 7987409…"
type textarea "76055537 76055538 76055539 76055540 76055541 76055542 76055543 75602440 7987409…"
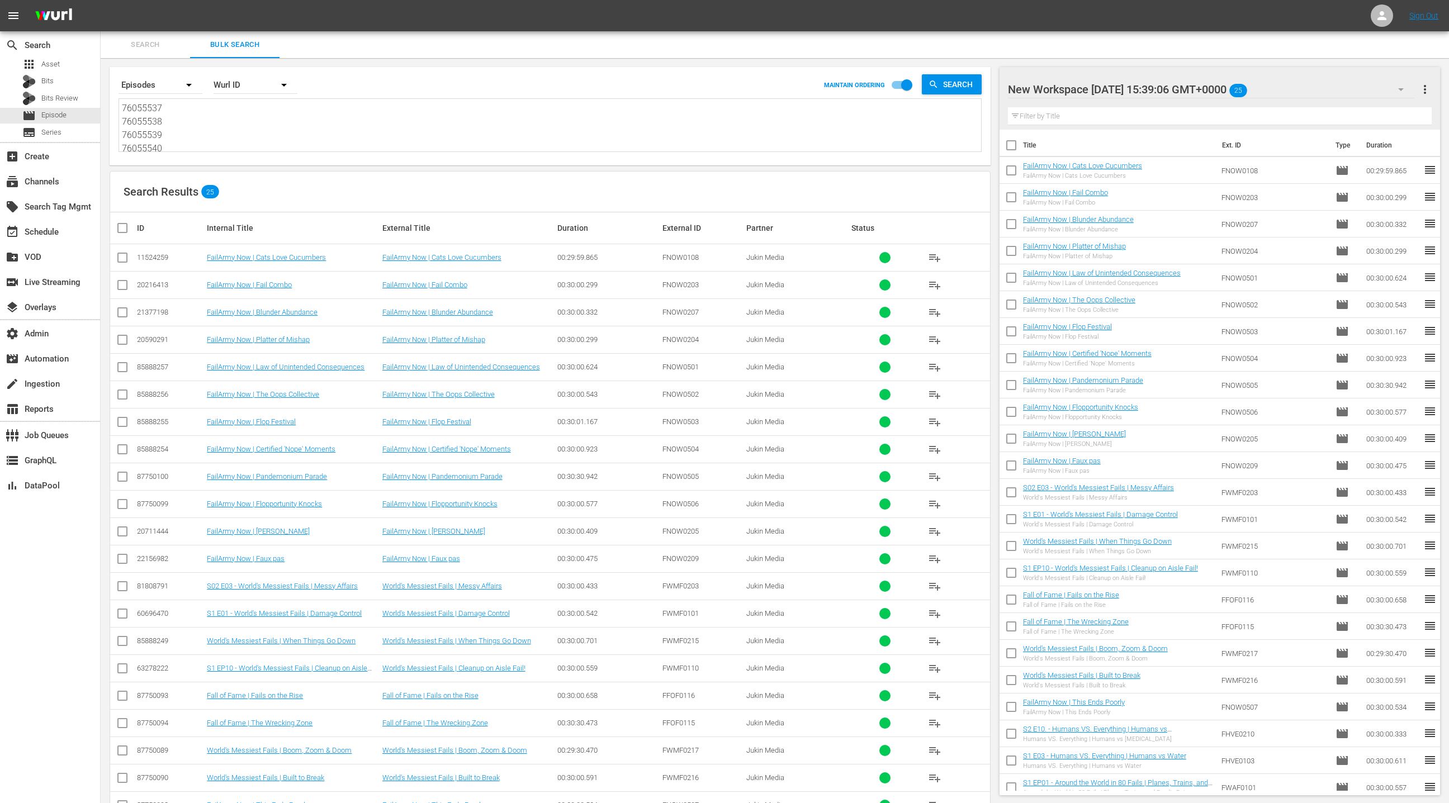
scroll to position [1, 0]
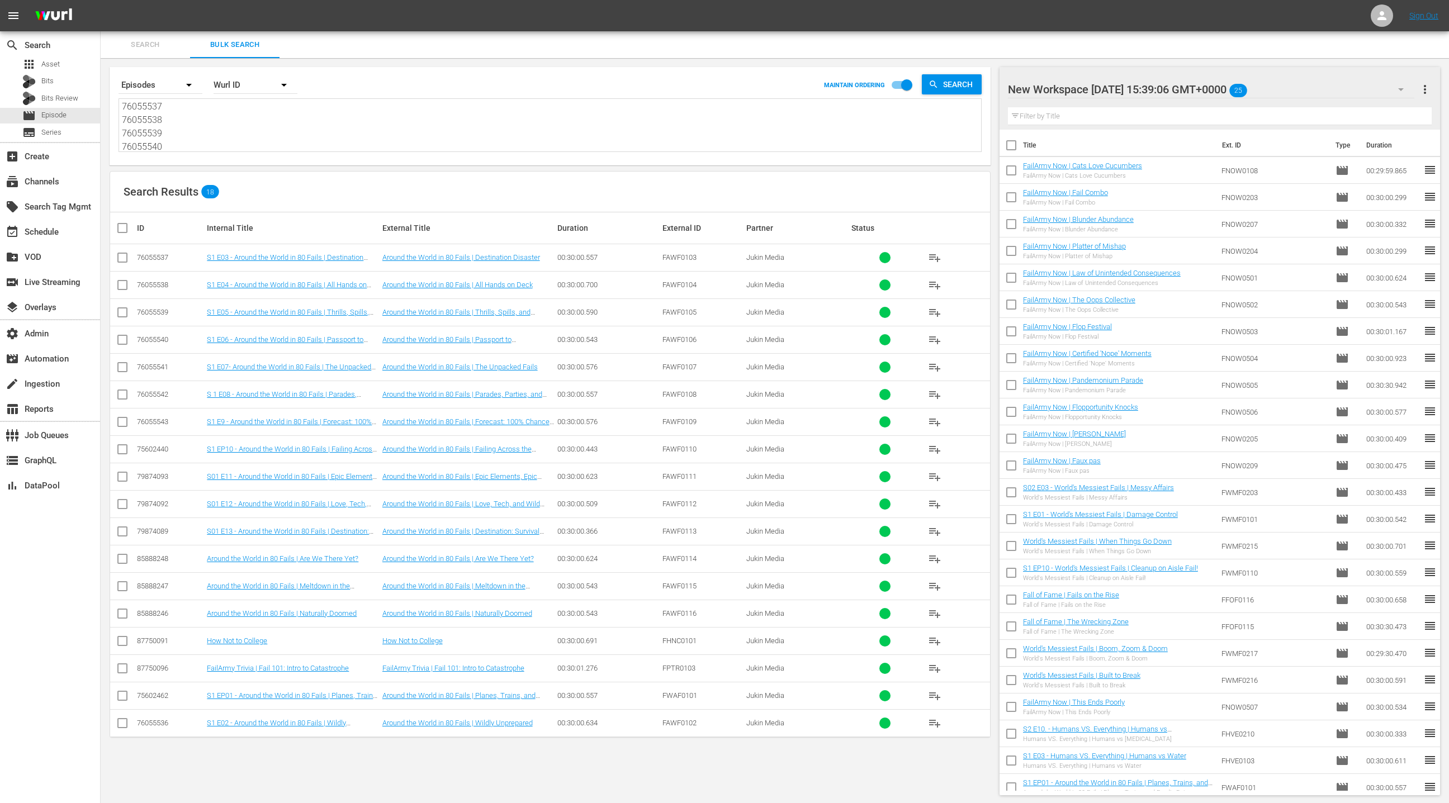
type textarea "76055537 76055538 76055539 76055540 76055541 76055542 76055543 75602440 7987409…"
click at [1407, 89] on icon "button" at bounding box center [1400, 89] width 13 height 13
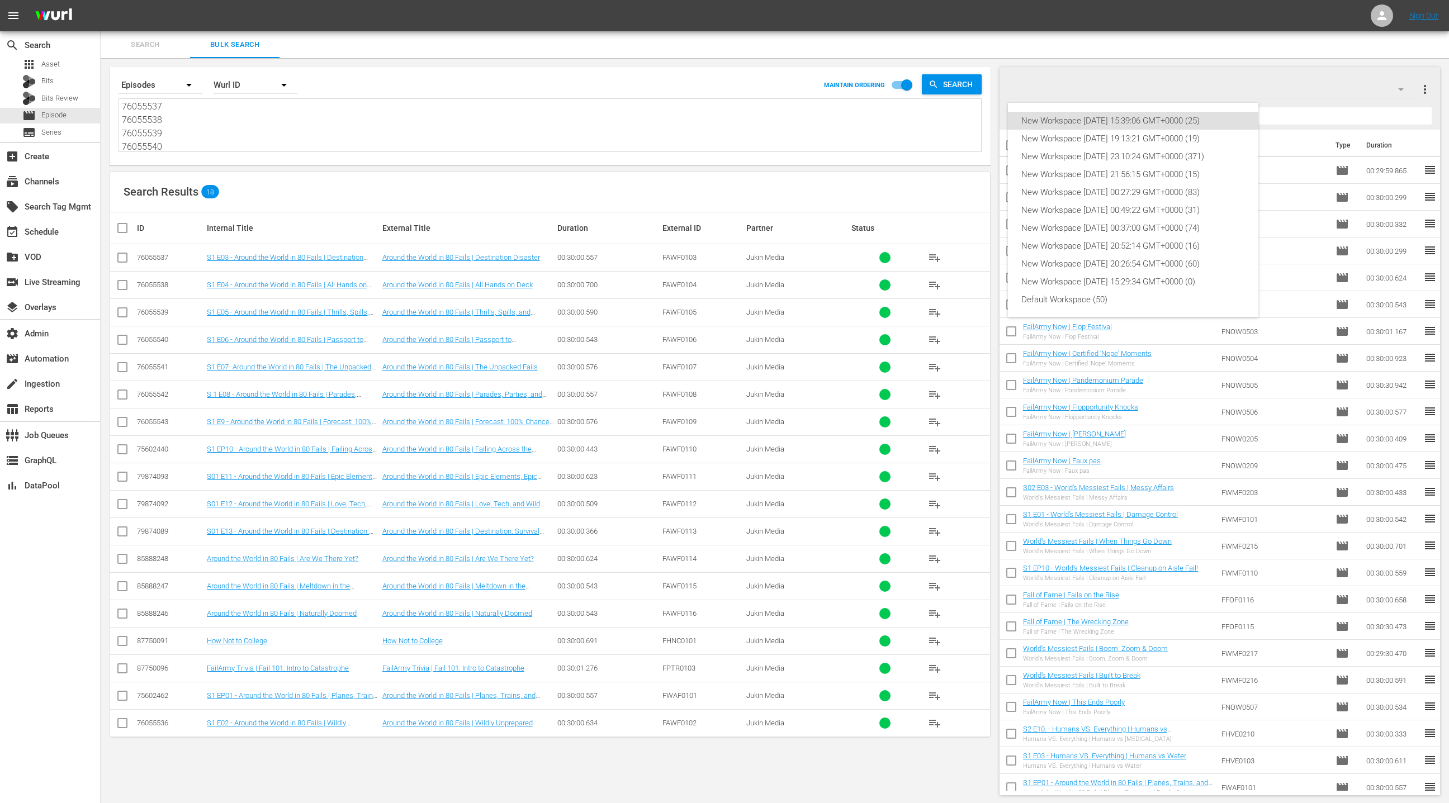
click at [1298, 82] on div "New Workspace Fri Aug 01 2025 15:39:06 GMT+0000 (25) New Workspace Sun Jul 20 2…" at bounding box center [724, 401] width 1449 height 803
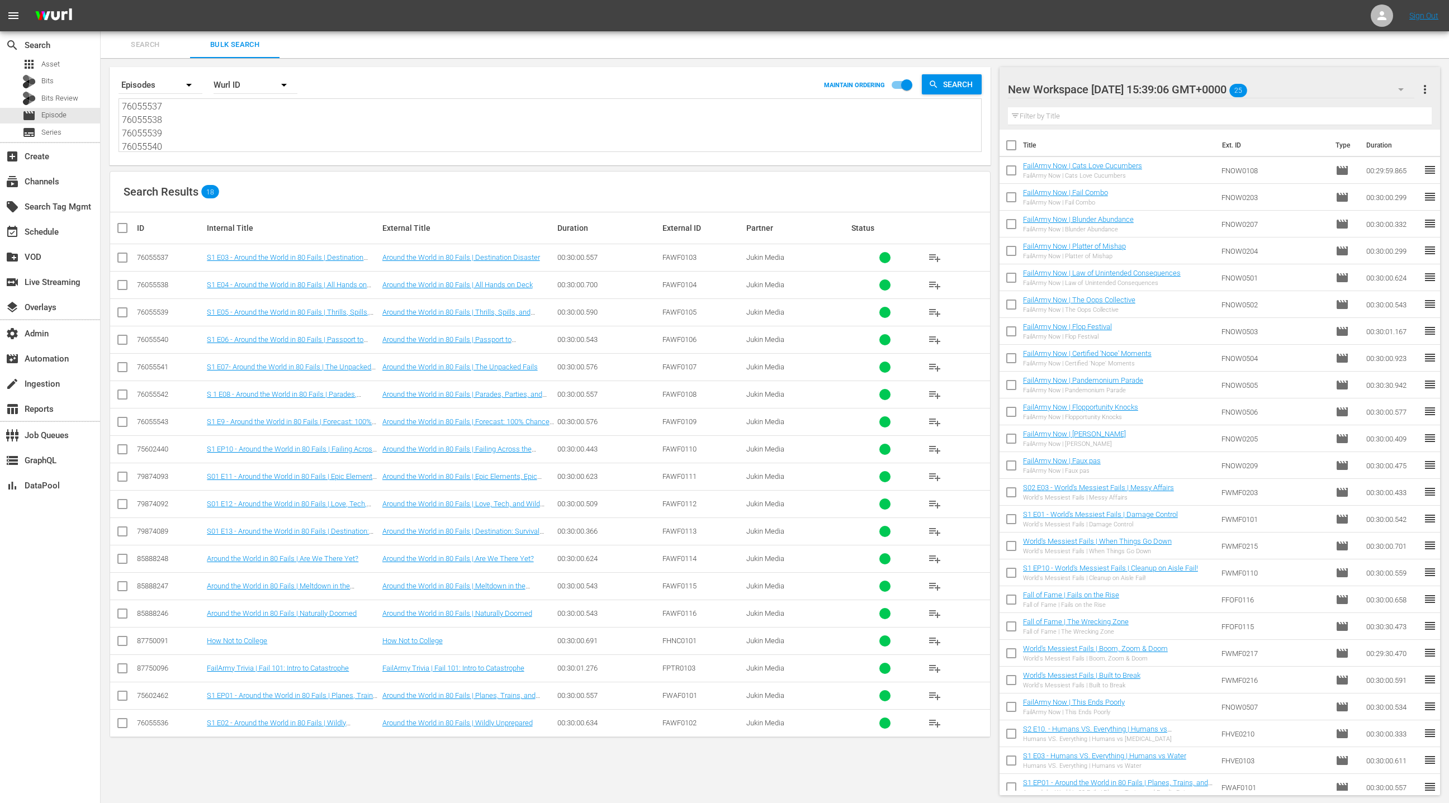
click at [1423, 86] on span "more_vert" at bounding box center [1424, 89] width 13 height 13
click at [1352, 114] on div "Clear All Workspace Items" at bounding box center [1352, 111] width 131 height 20
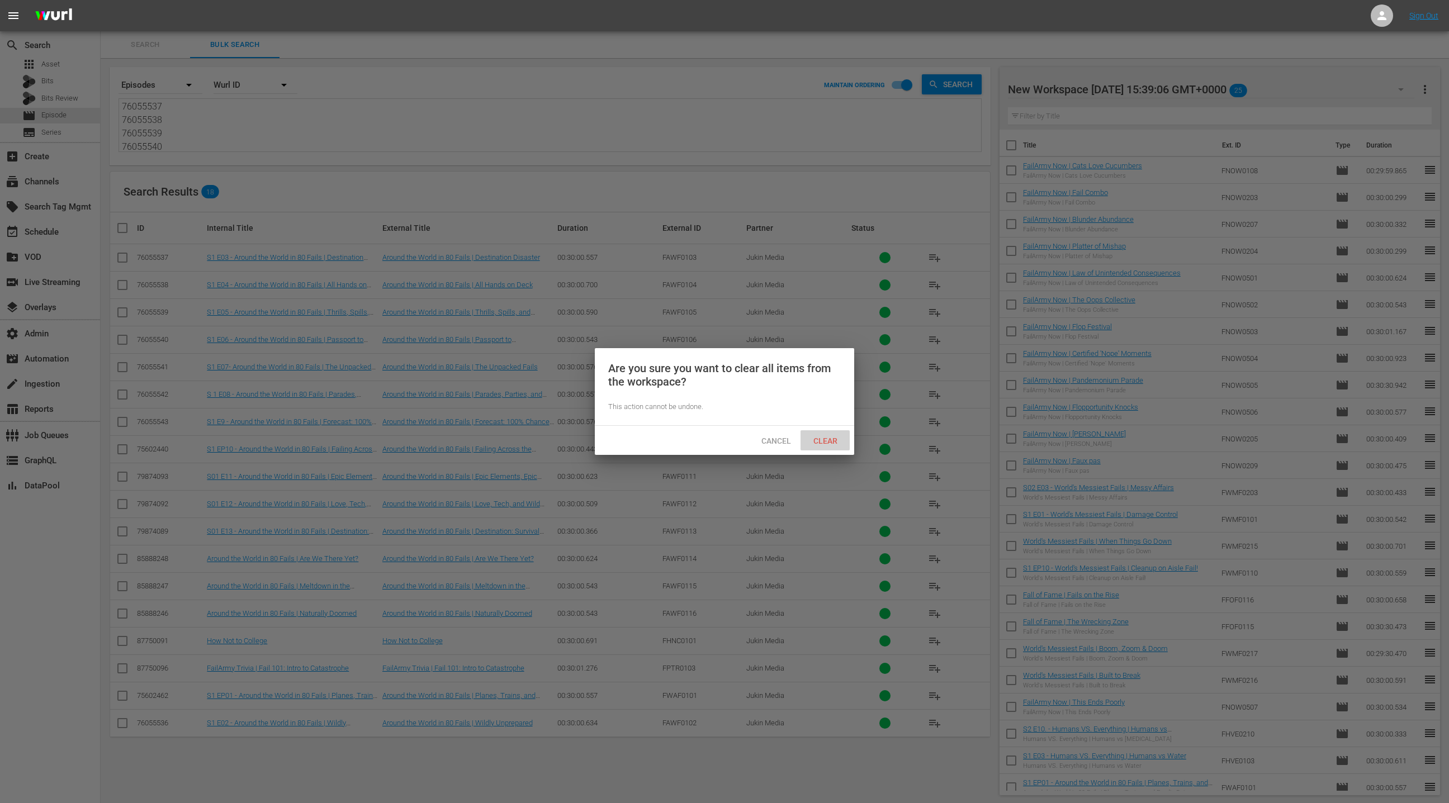
click at [839, 443] on span "Clear" at bounding box center [825, 441] width 42 height 9
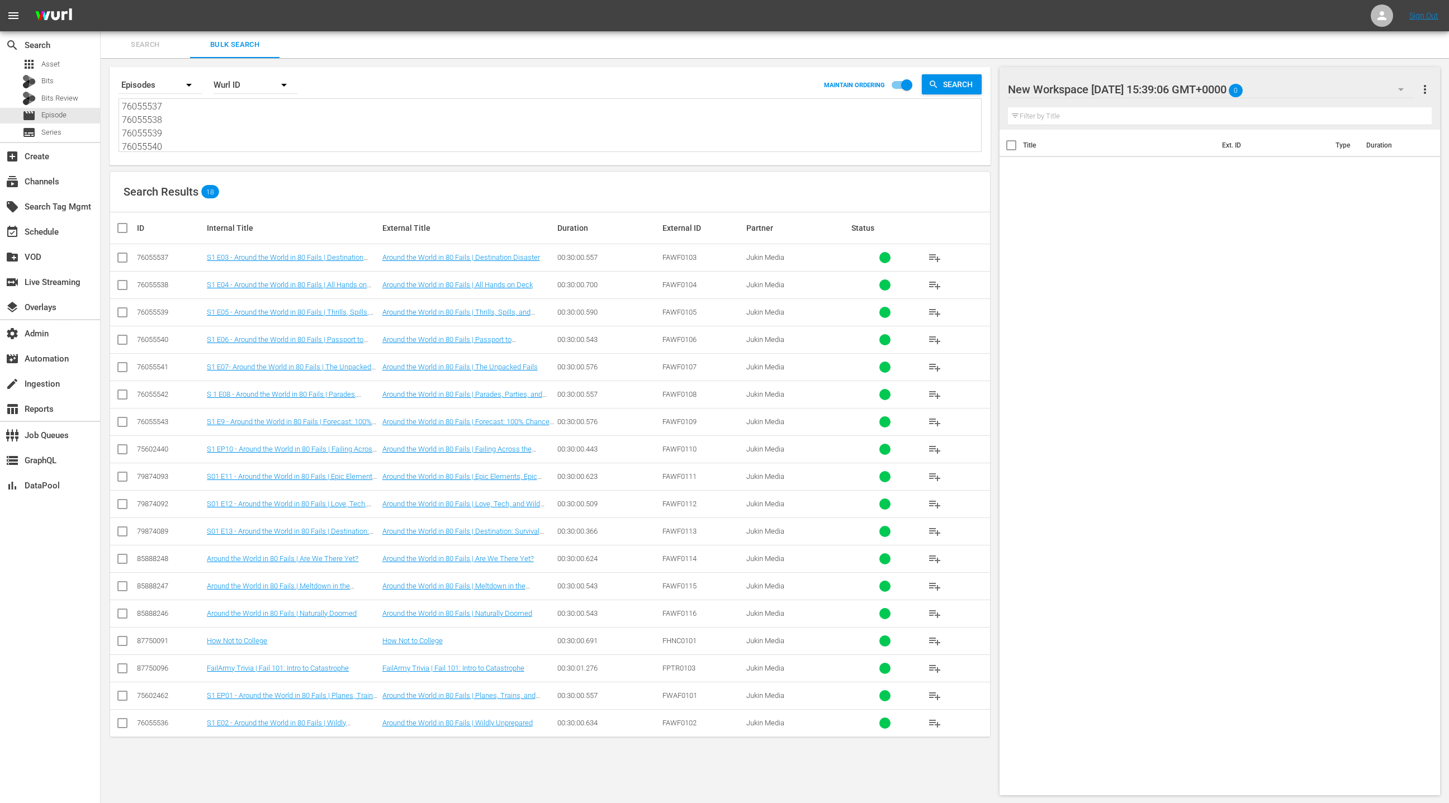
click at [242, 131] on textarea "76055537 76055538 76055539 76055540 76055541 76055542 76055543 75602440 7987409…" at bounding box center [551, 126] width 859 height 51
click at [122, 230] on input "checkbox" at bounding box center [127, 227] width 22 height 13
checkbox input "true"
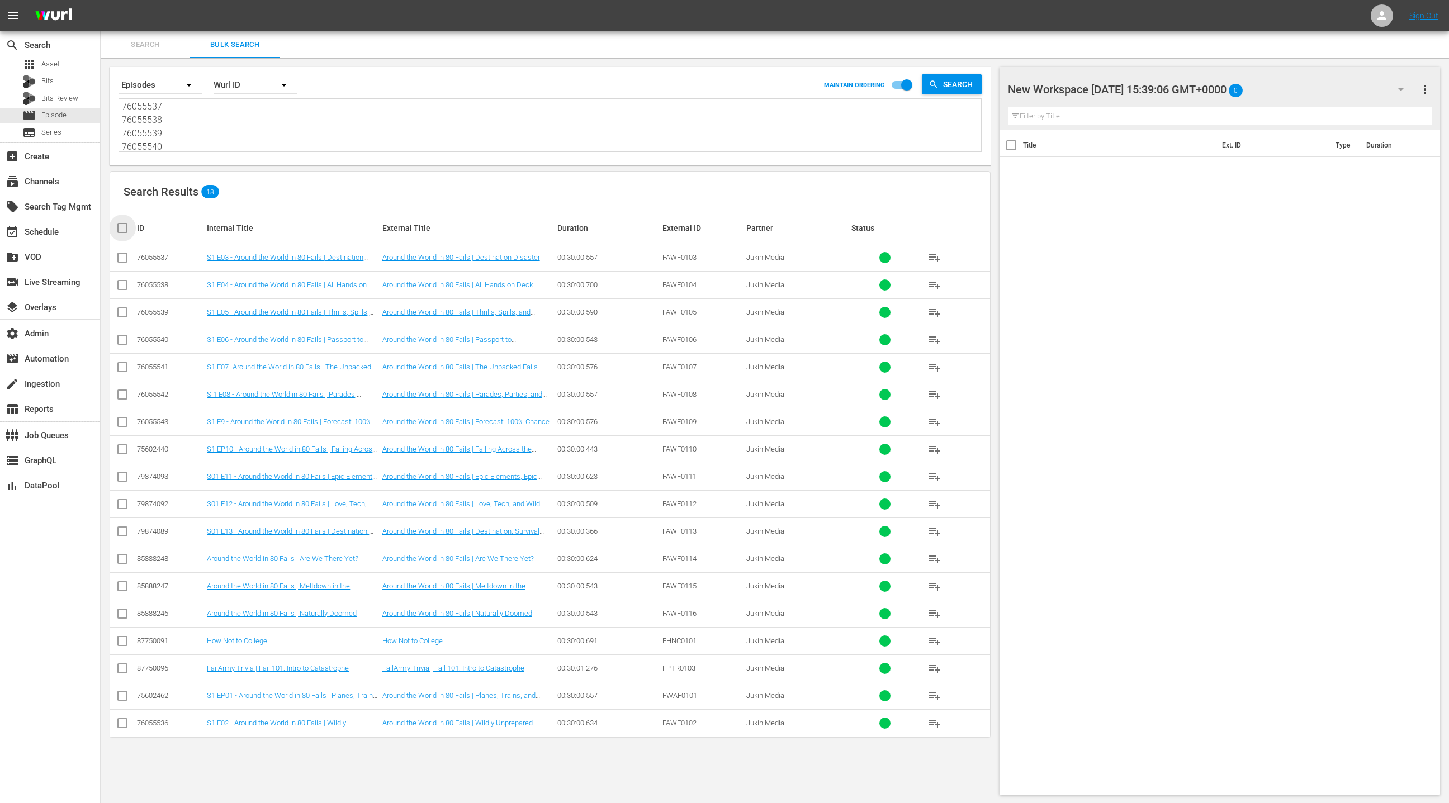
checkbox input "true"
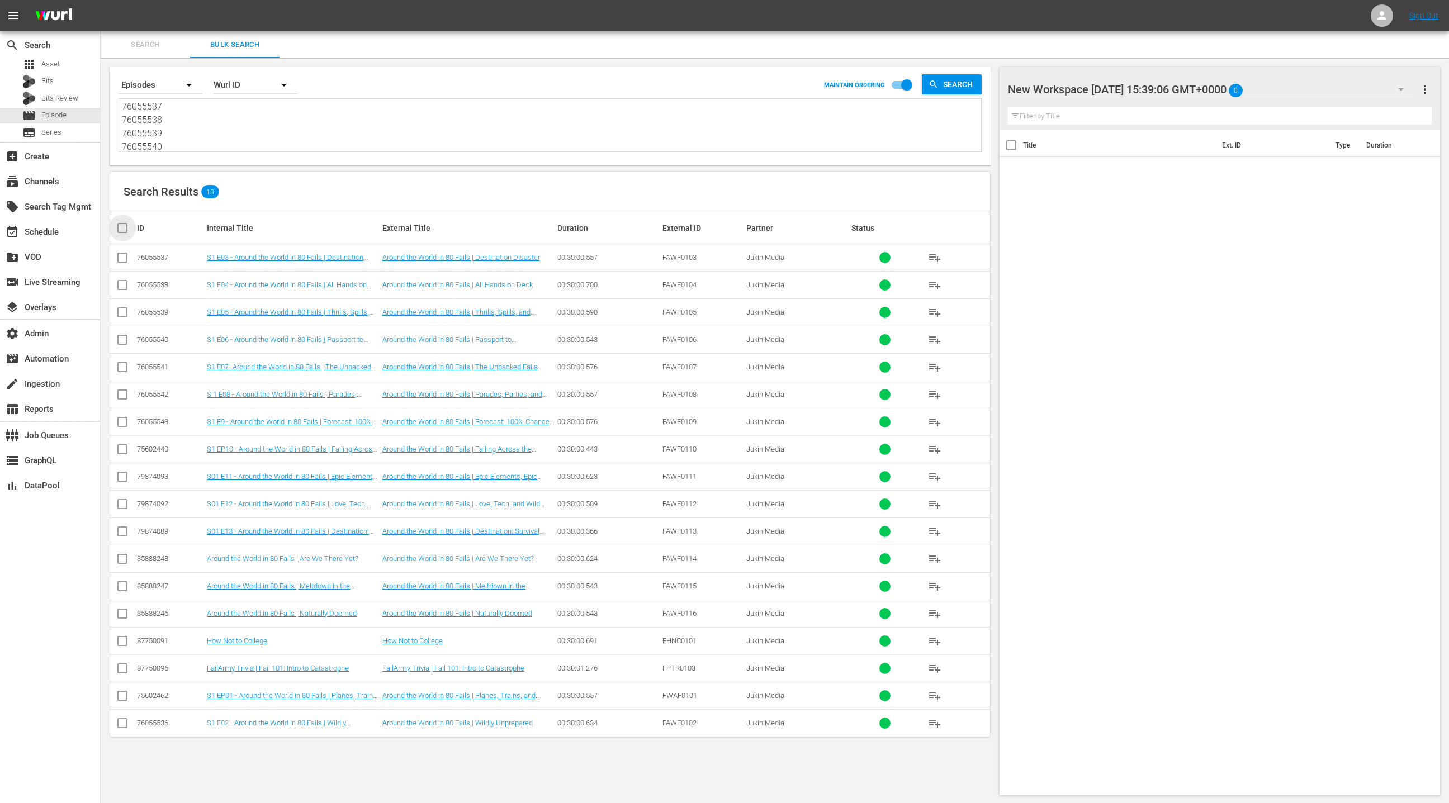
checkbox input "true"
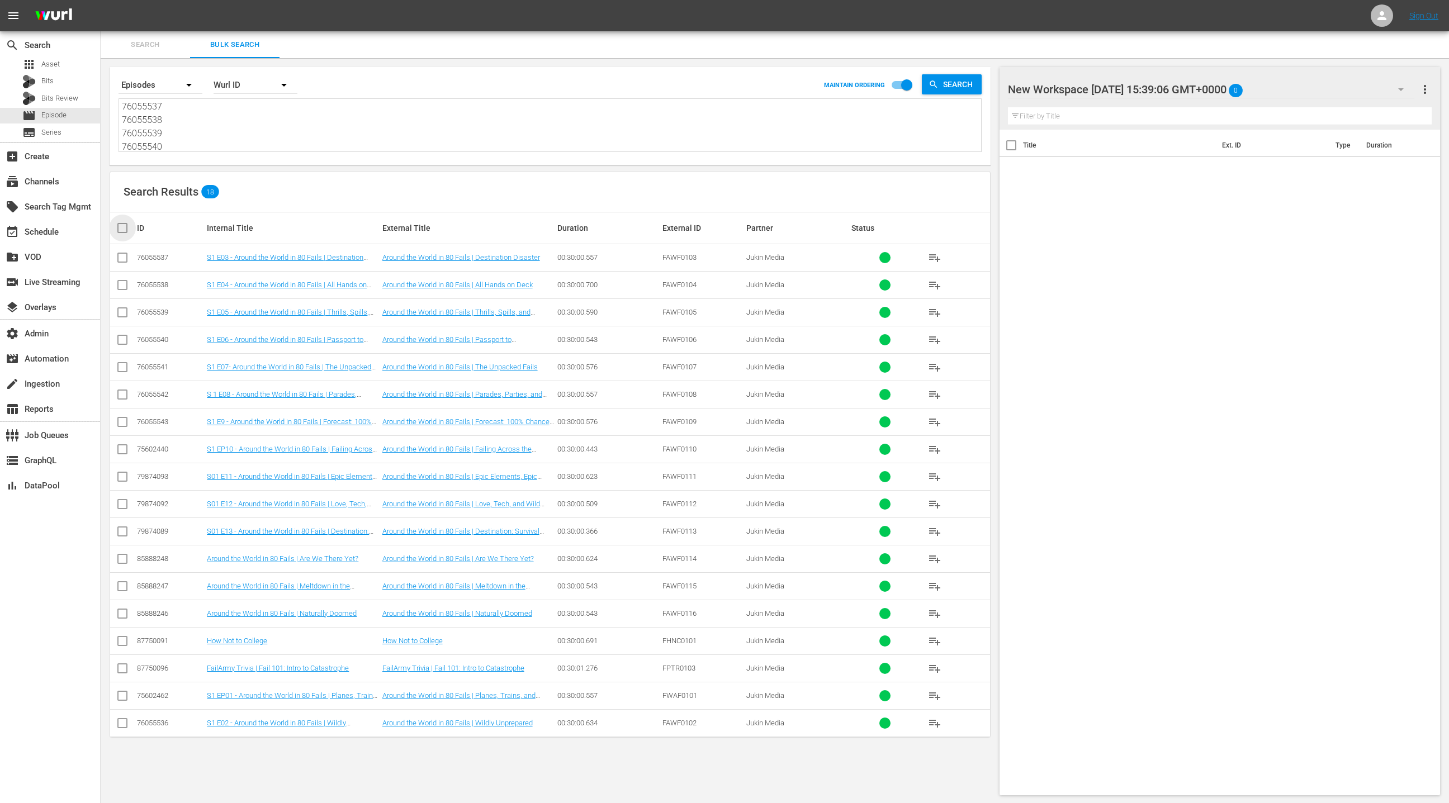
checkbox input "true"
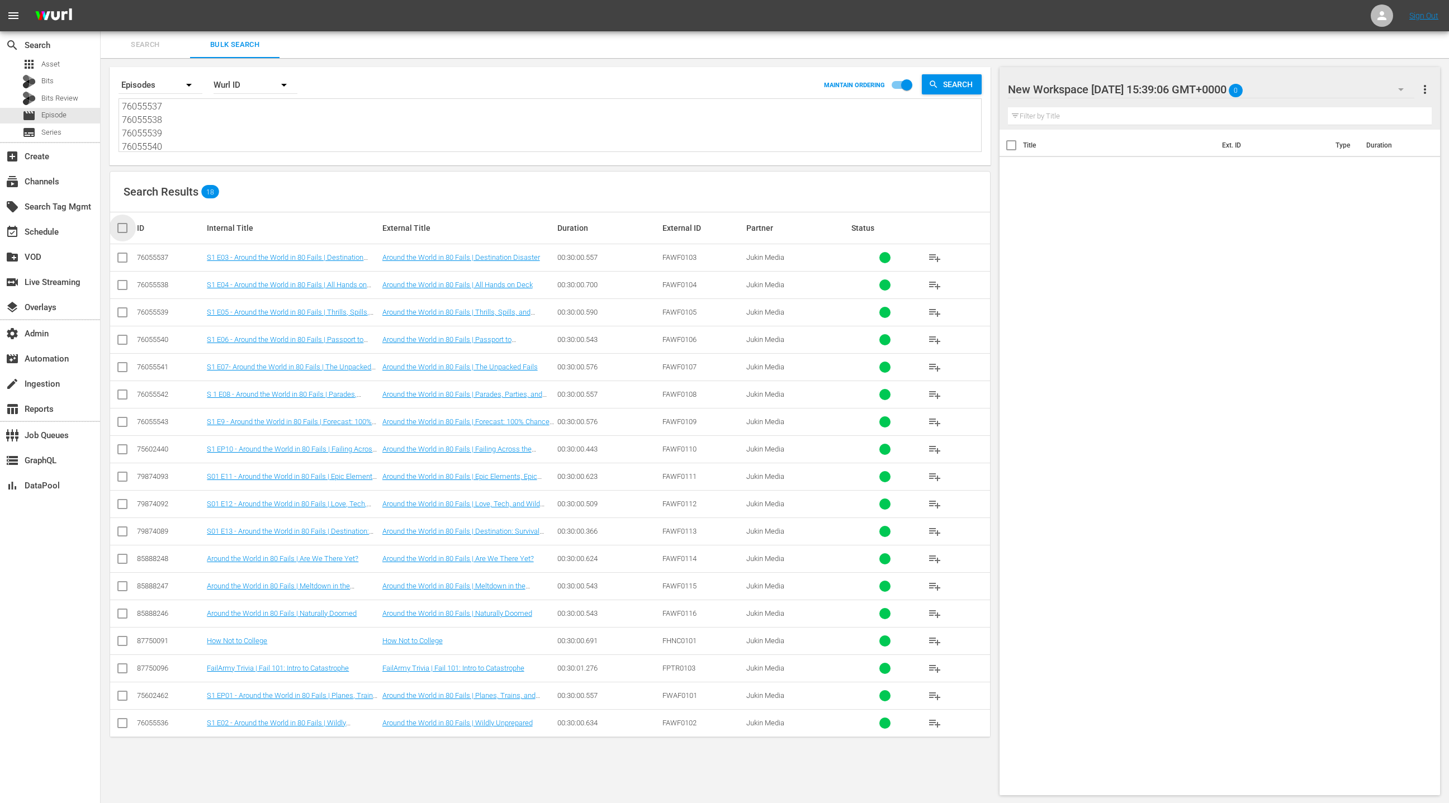
checkbox input "true"
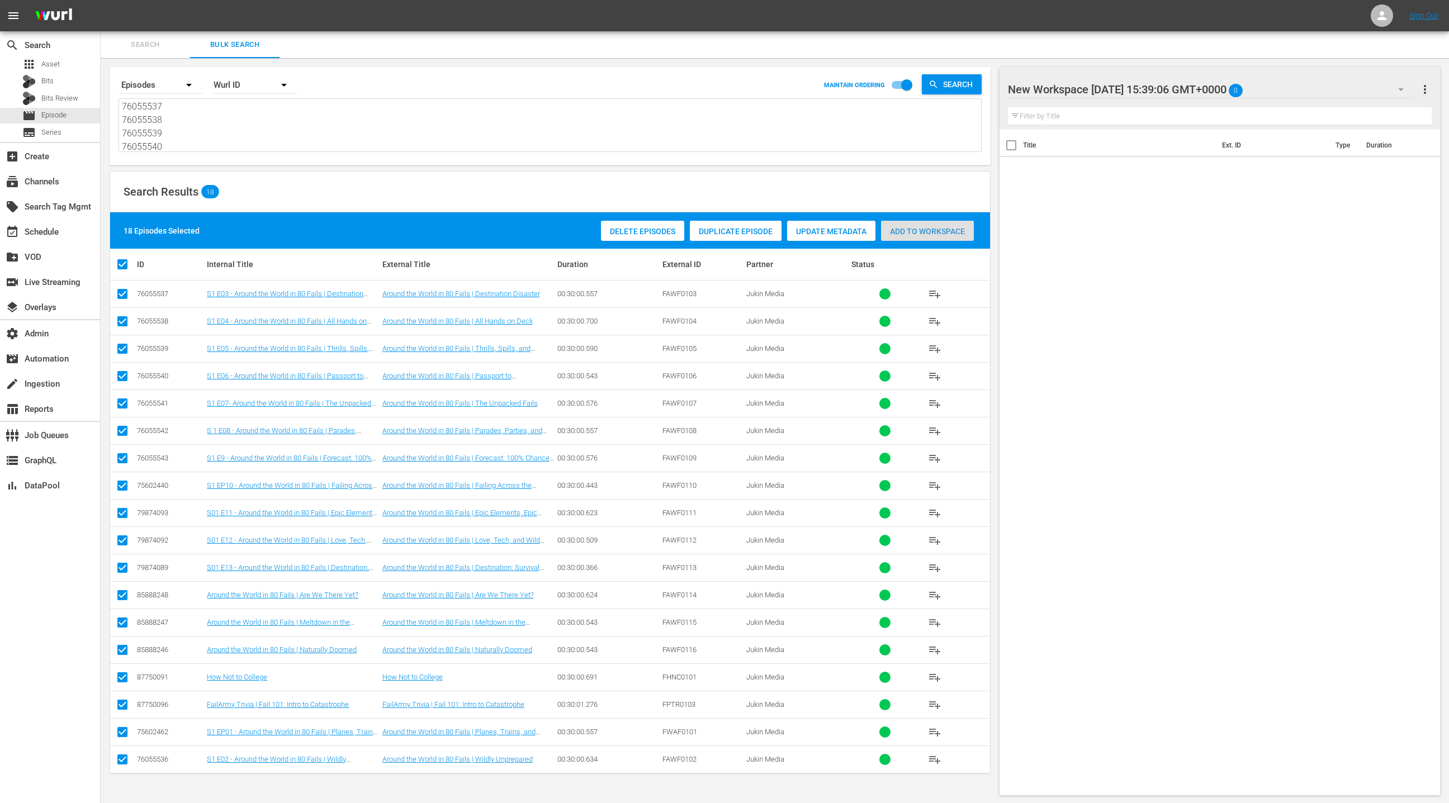
drag, startPoint x: 932, startPoint y: 236, endPoint x: 428, endPoint y: 229, distance: 504.3
click at [932, 236] on div "Add to Workspace" at bounding box center [927, 231] width 93 height 21
click at [44, 234] on div "event_available Schedule" at bounding box center [31, 230] width 63 height 10
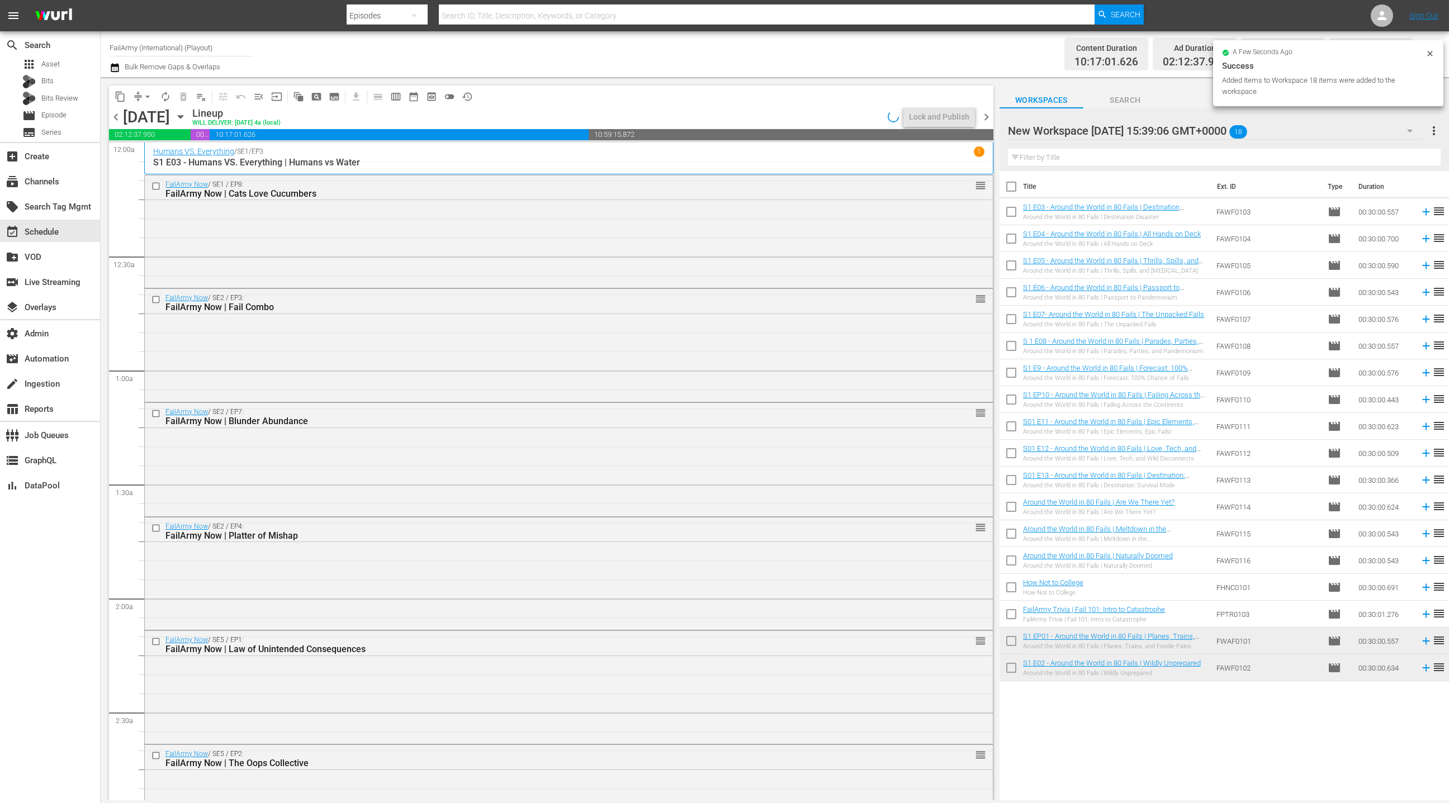
click at [1012, 190] on input "checkbox" at bounding box center [1011, 188] width 23 height 23
checkbox input "true"
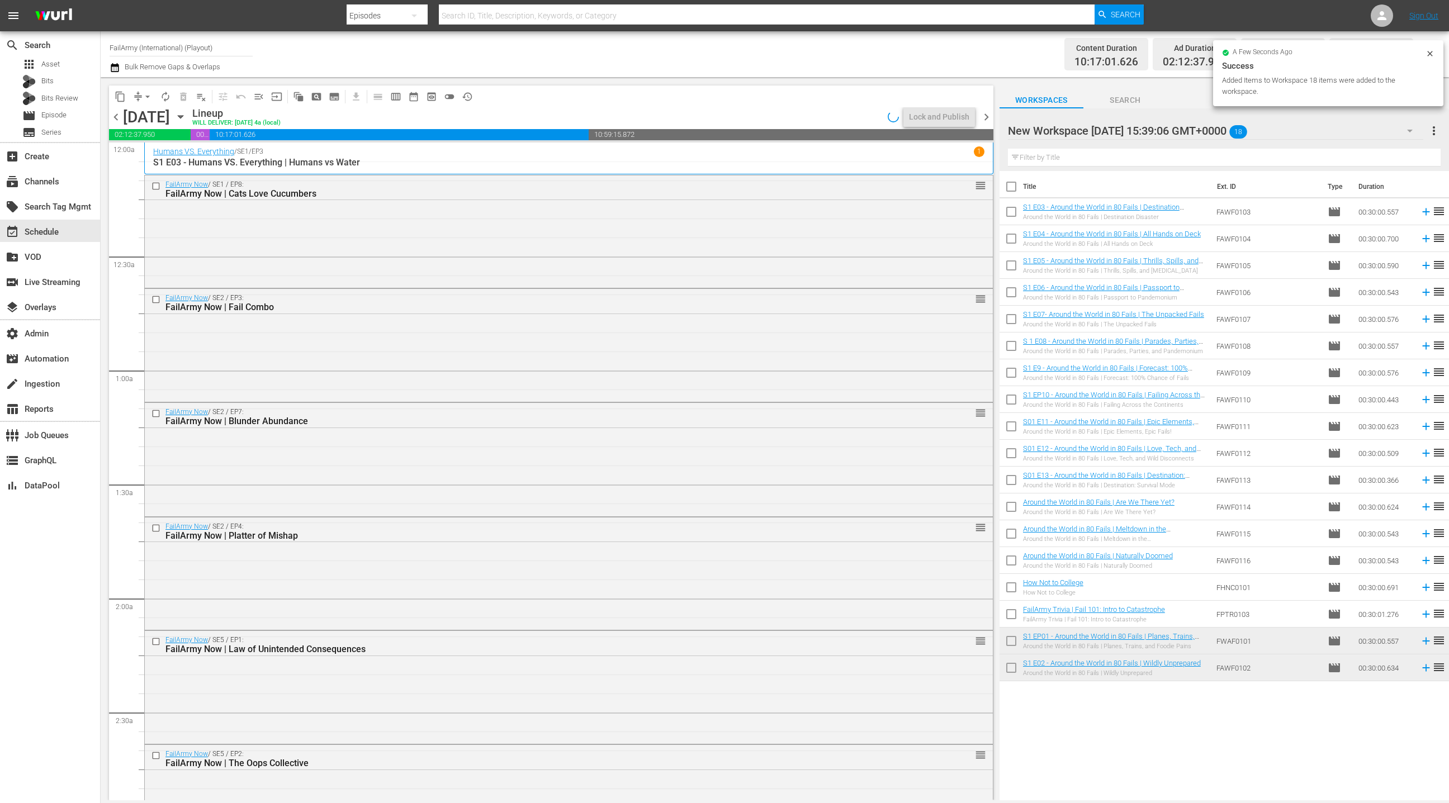
checkbox input "true"
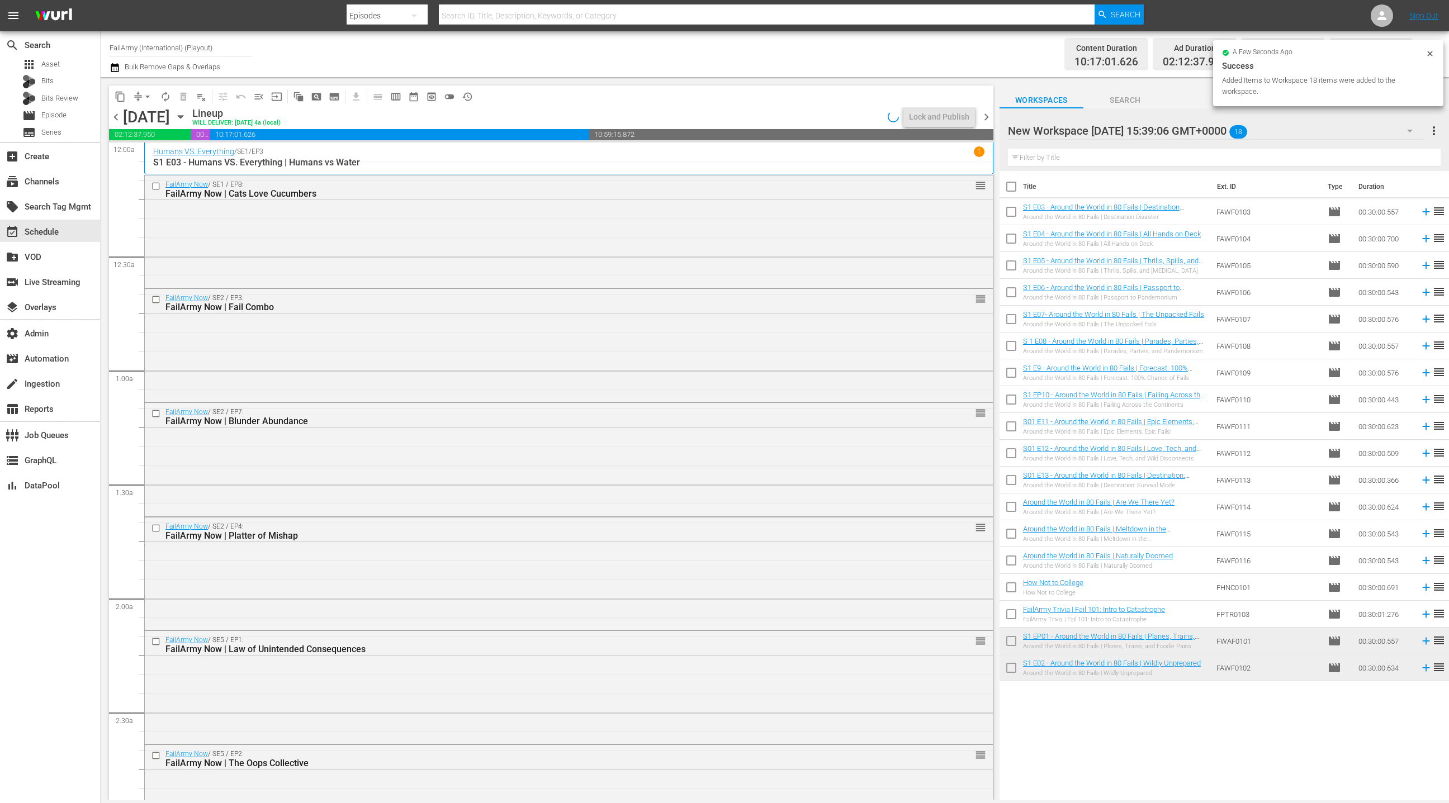
checkbox input "true"
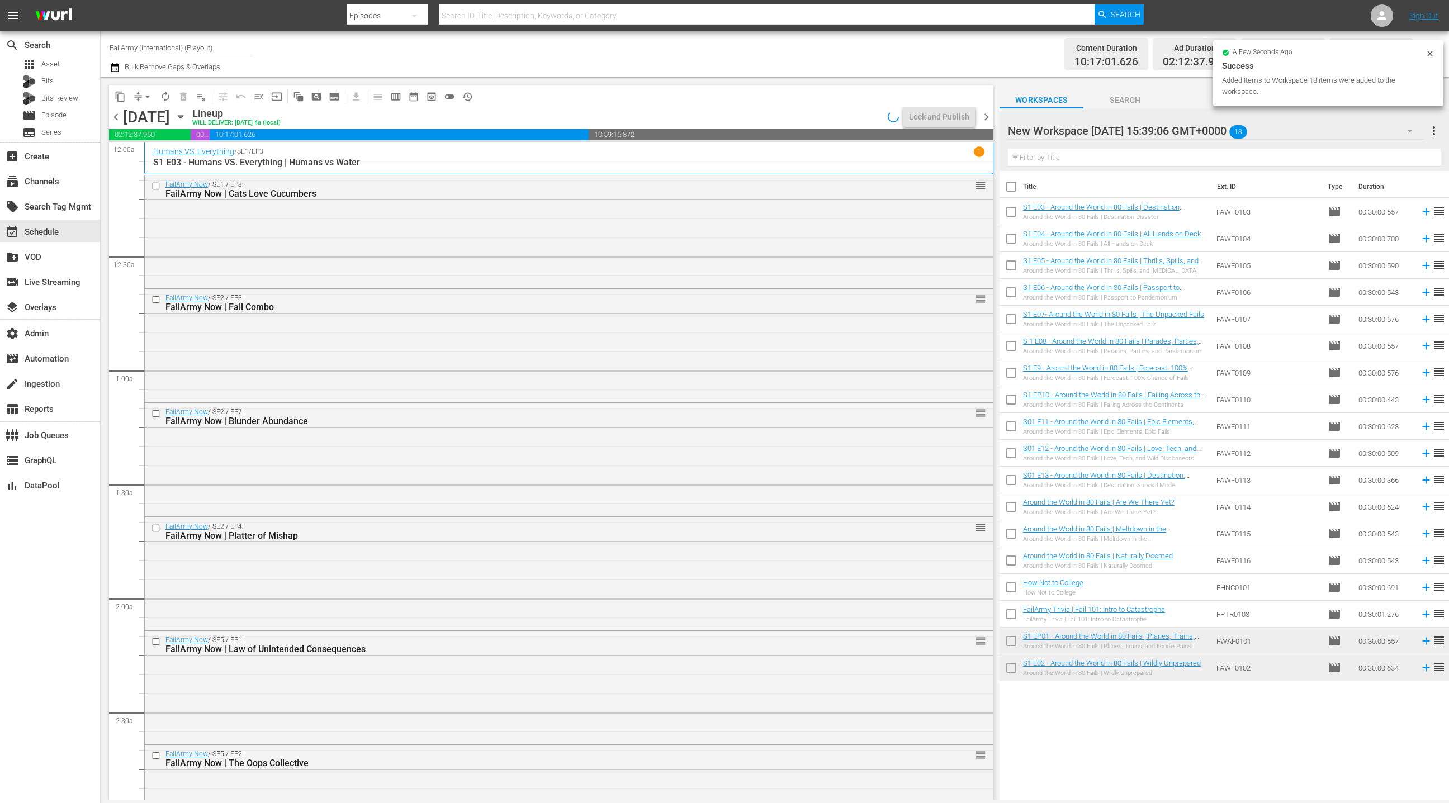
checkbox input "true"
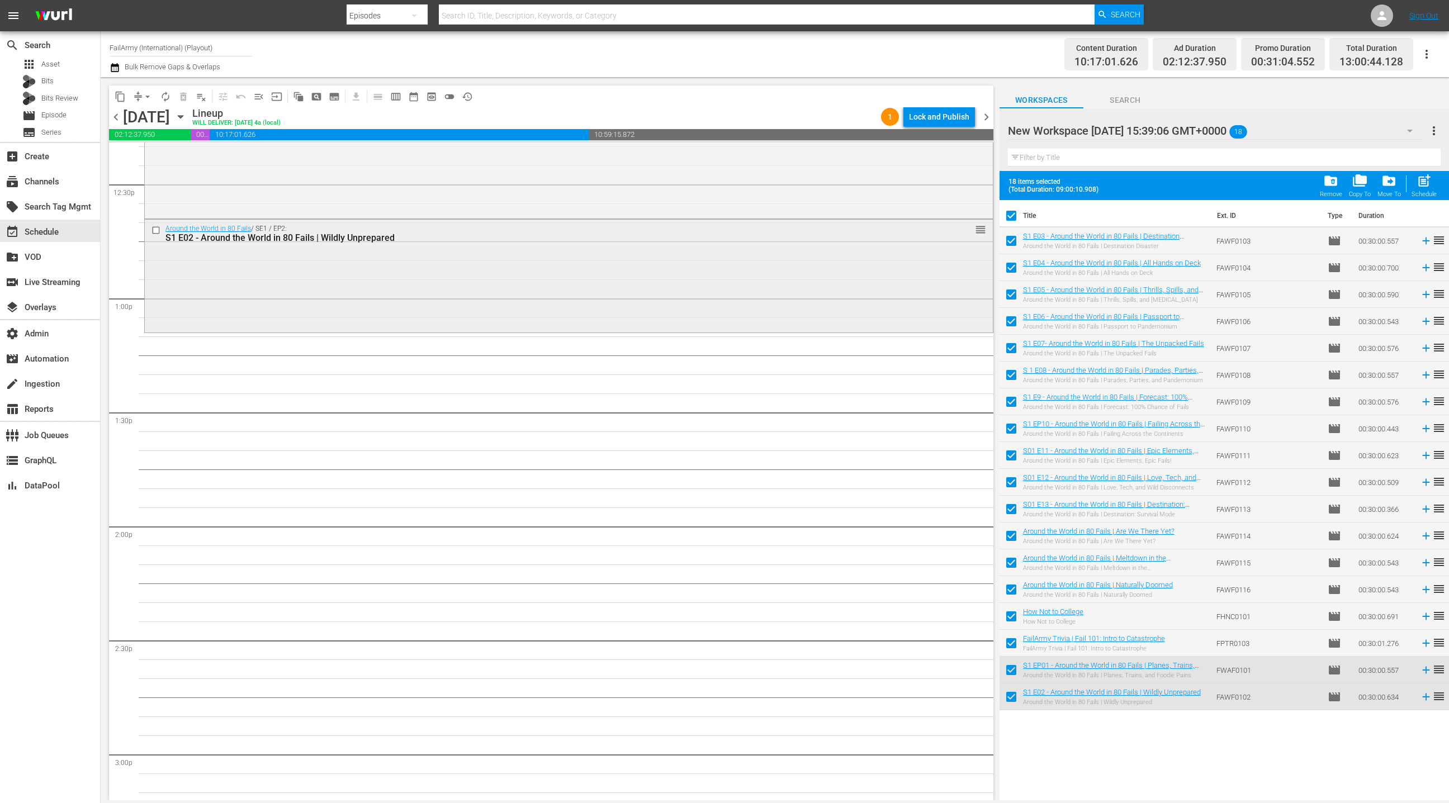
scroll to position [2813, 0]
click at [1014, 215] on input "checkbox" at bounding box center [1011, 217] width 23 height 23
checkbox input "false"
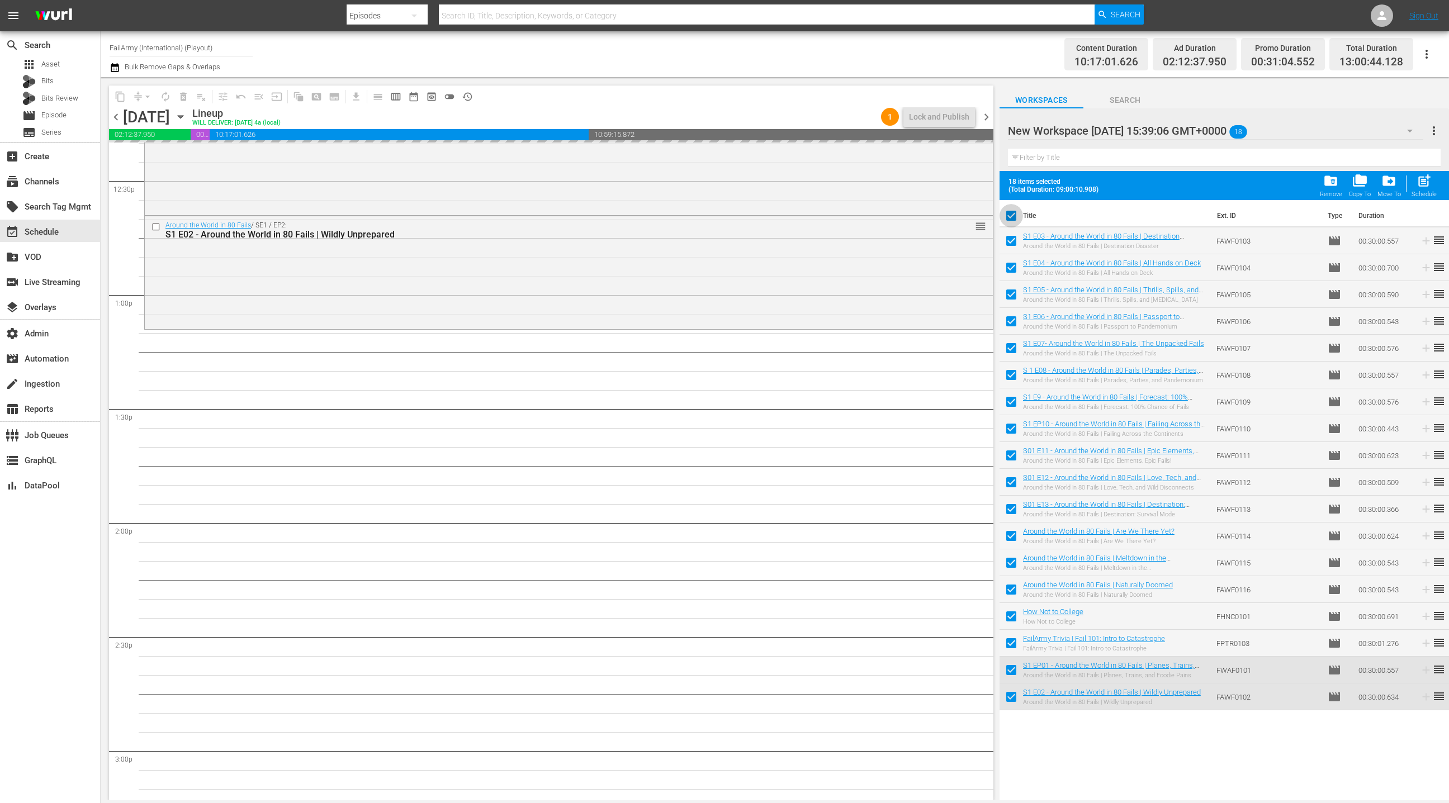
checkbox input "false"
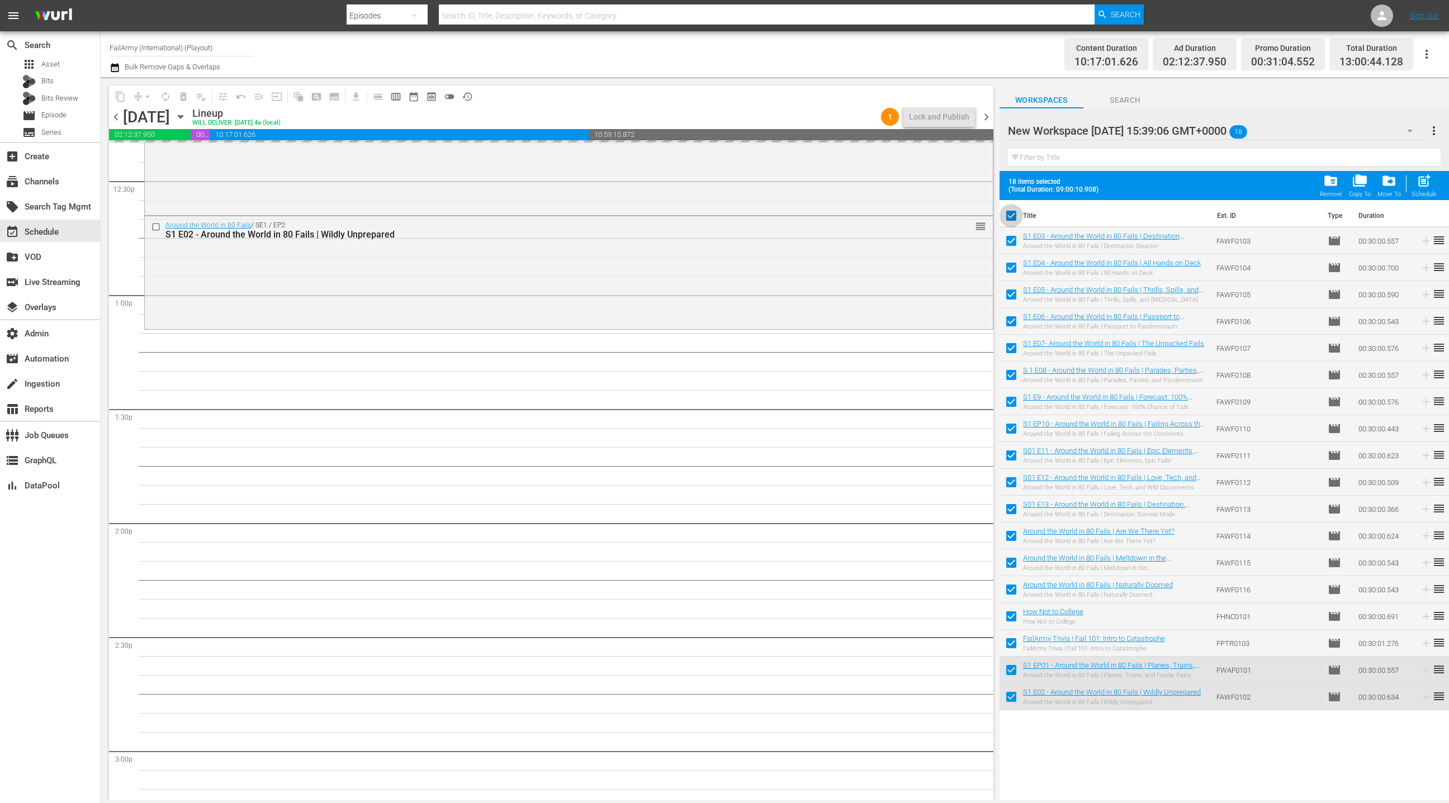
checkbox input "false"
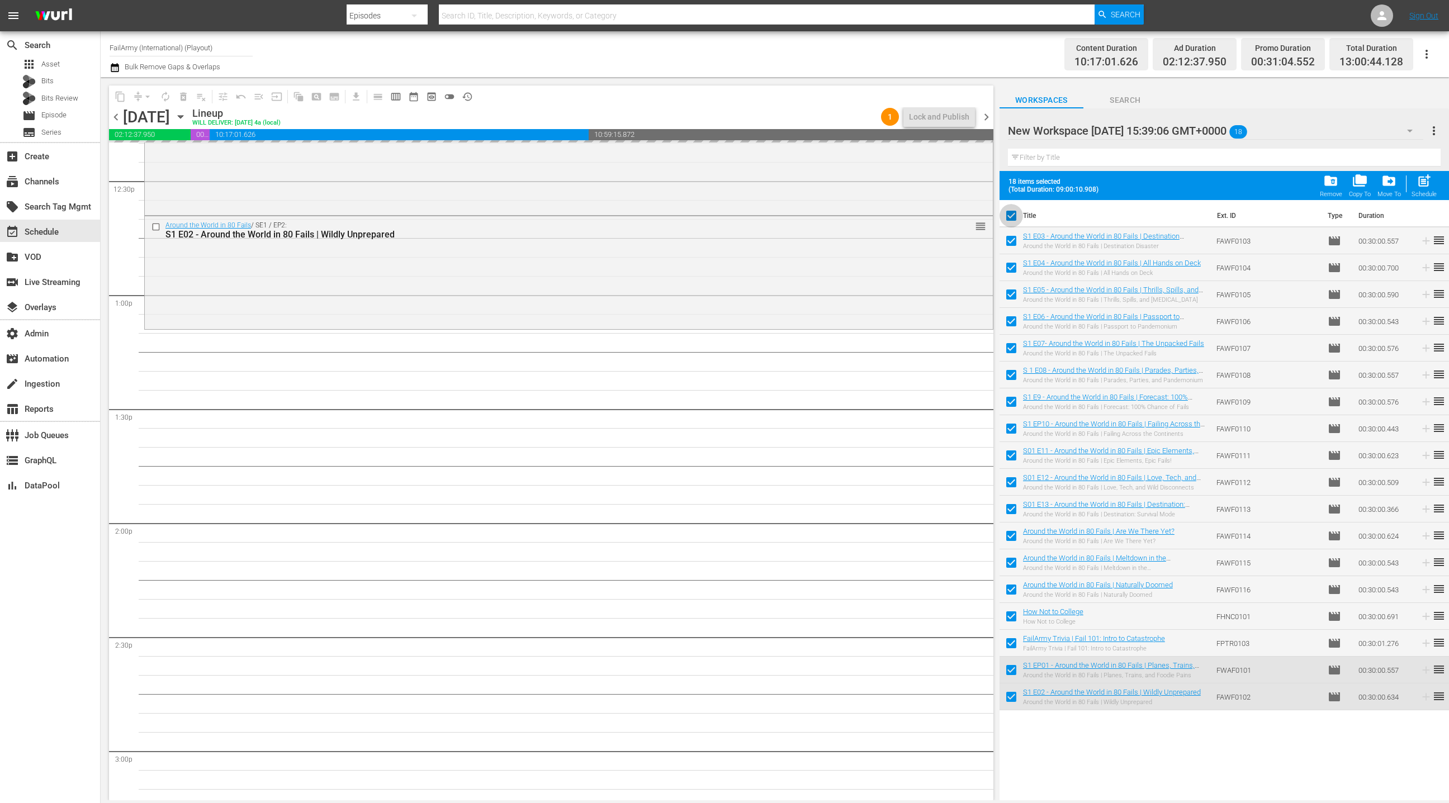
checkbox input "false"
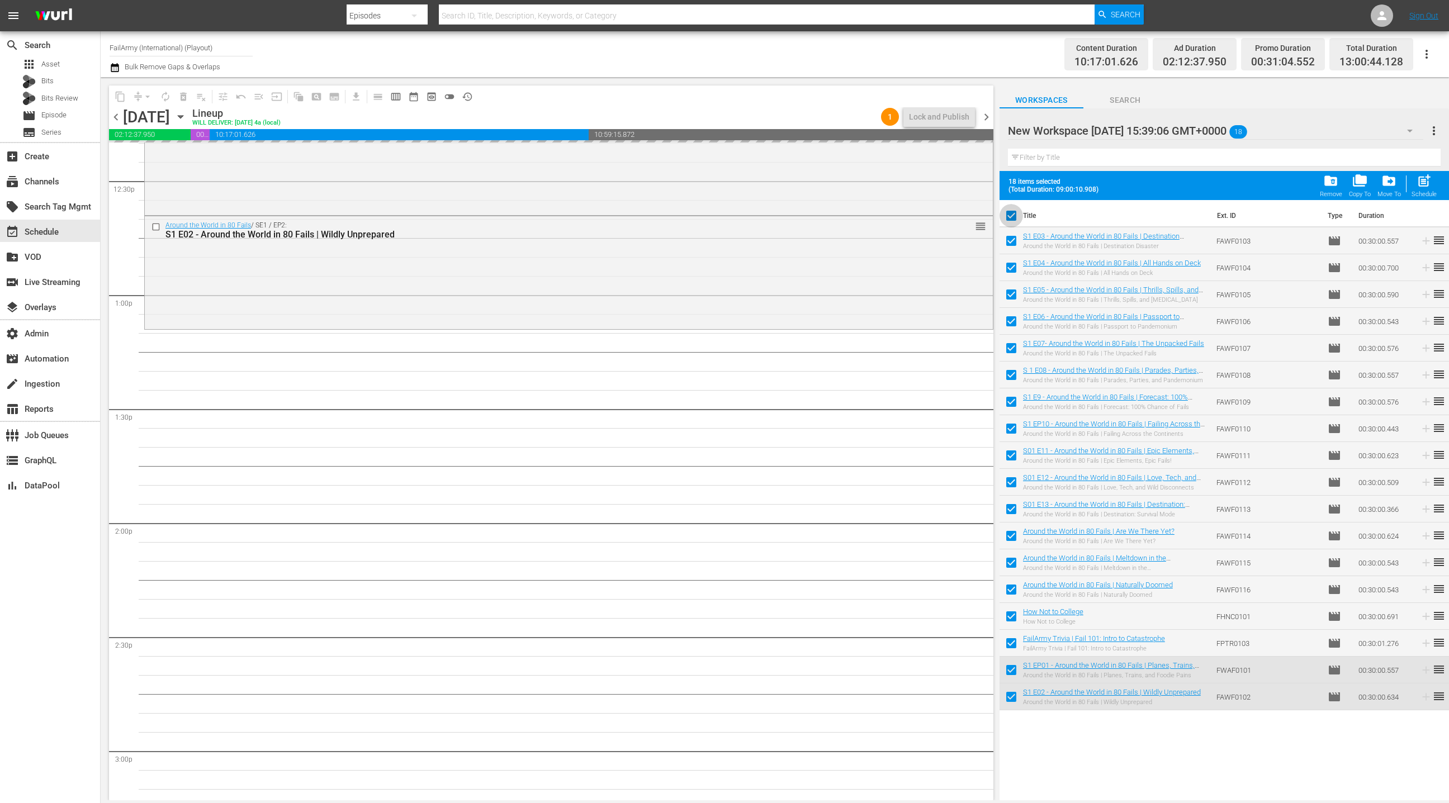
checkbox input "false"
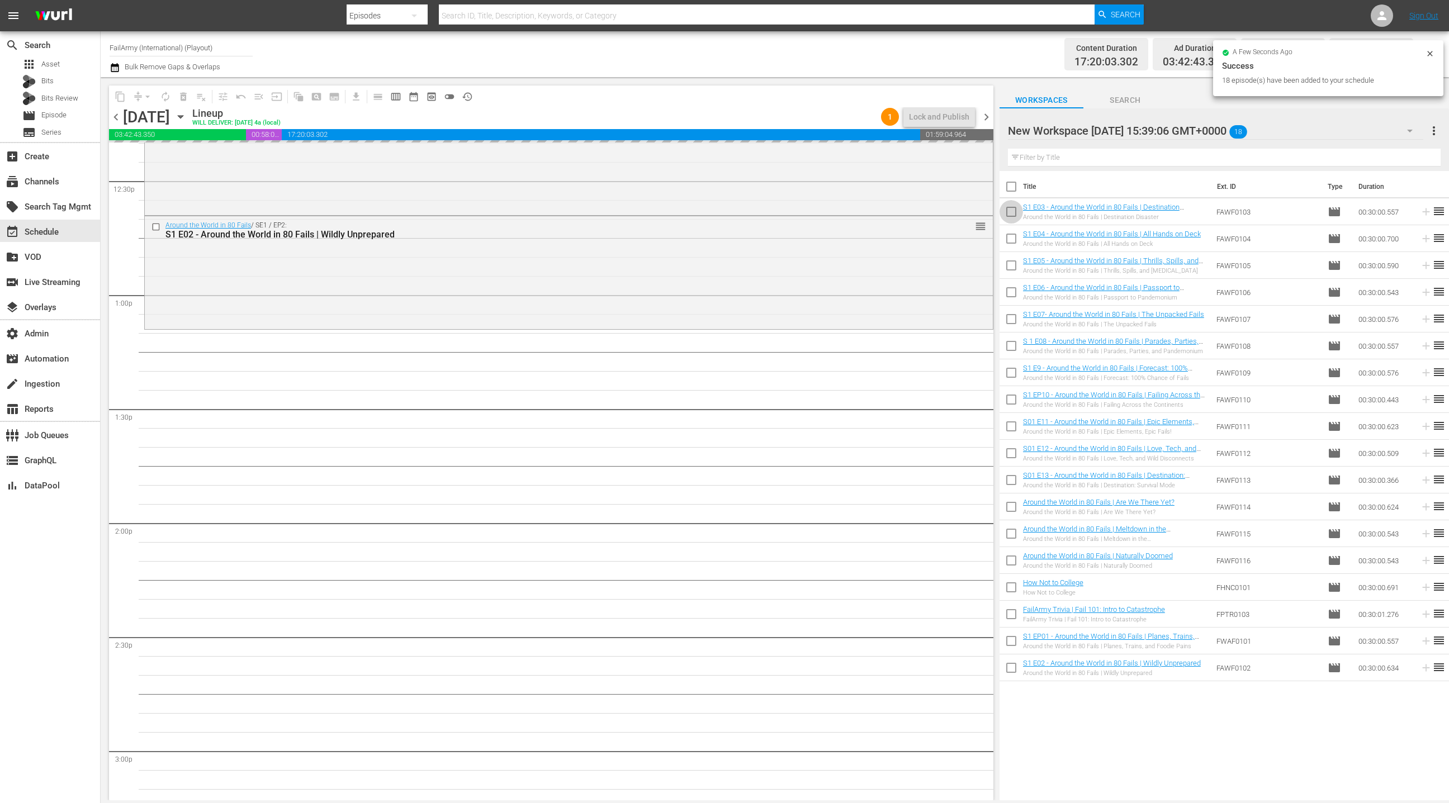
drag, startPoint x: 1010, startPoint y: 215, endPoint x: 1014, endPoint y: 234, distance: 20.0
click at [1010, 215] on input "checkbox" at bounding box center [1011, 213] width 23 height 23
checkbox input "true"
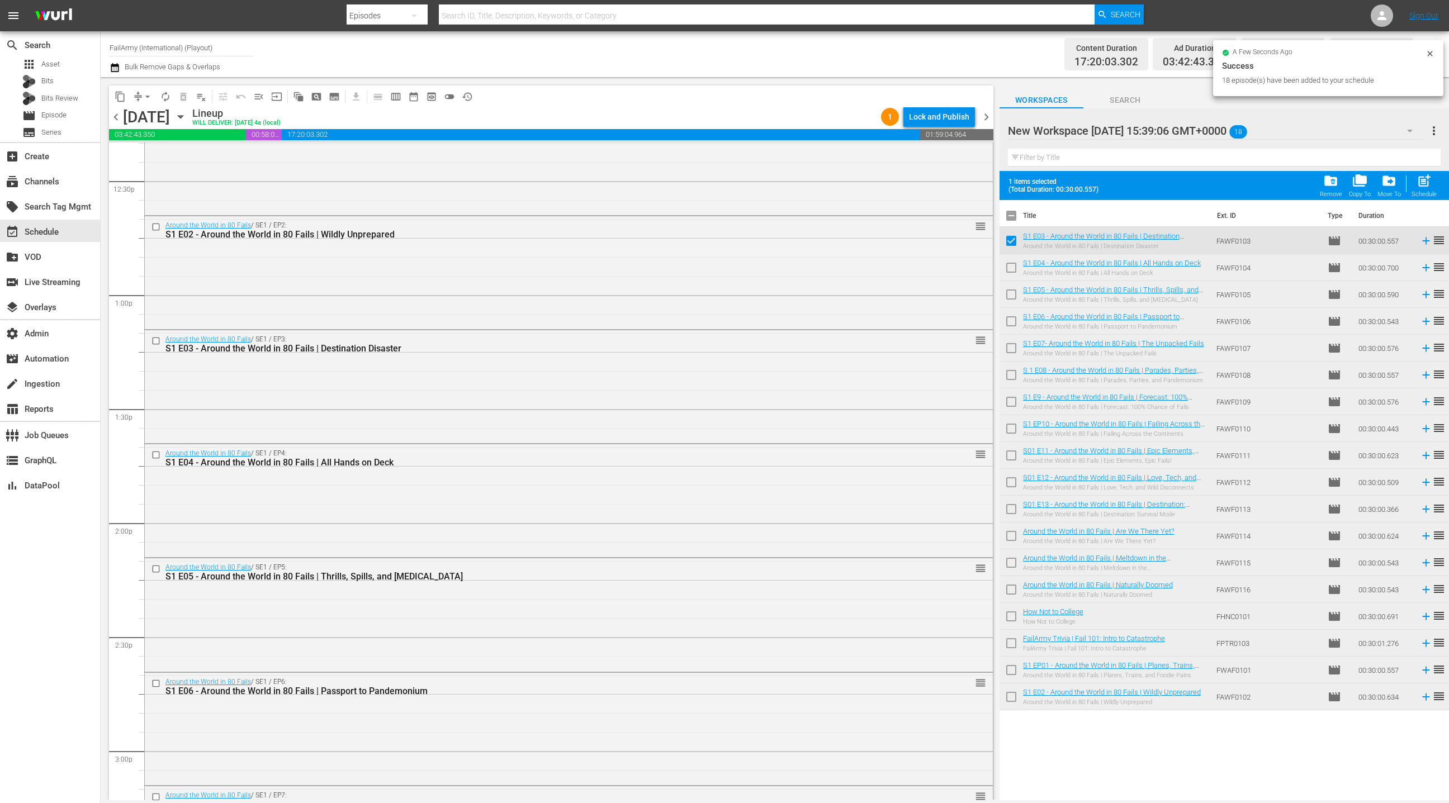
click at [1014, 267] on input "checkbox" at bounding box center [1011, 269] width 23 height 23
checkbox input "true"
click at [1012, 294] on input "checkbox" at bounding box center [1011, 296] width 23 height 23
checkbox input "true"
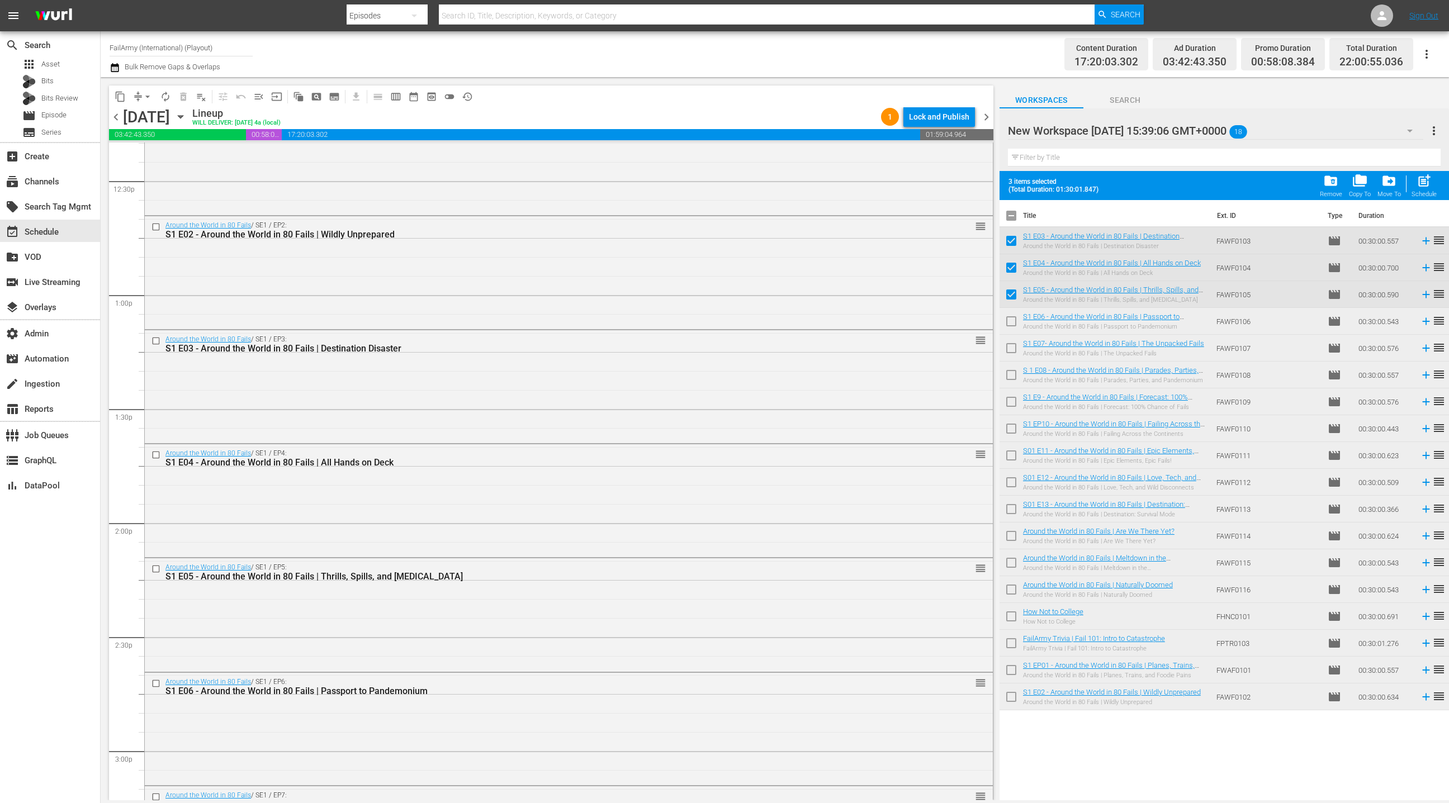
click at [1012, 321] on input "checkbox" at bounding box center [1011, 323] width 23 height 23
checkbox input "true"
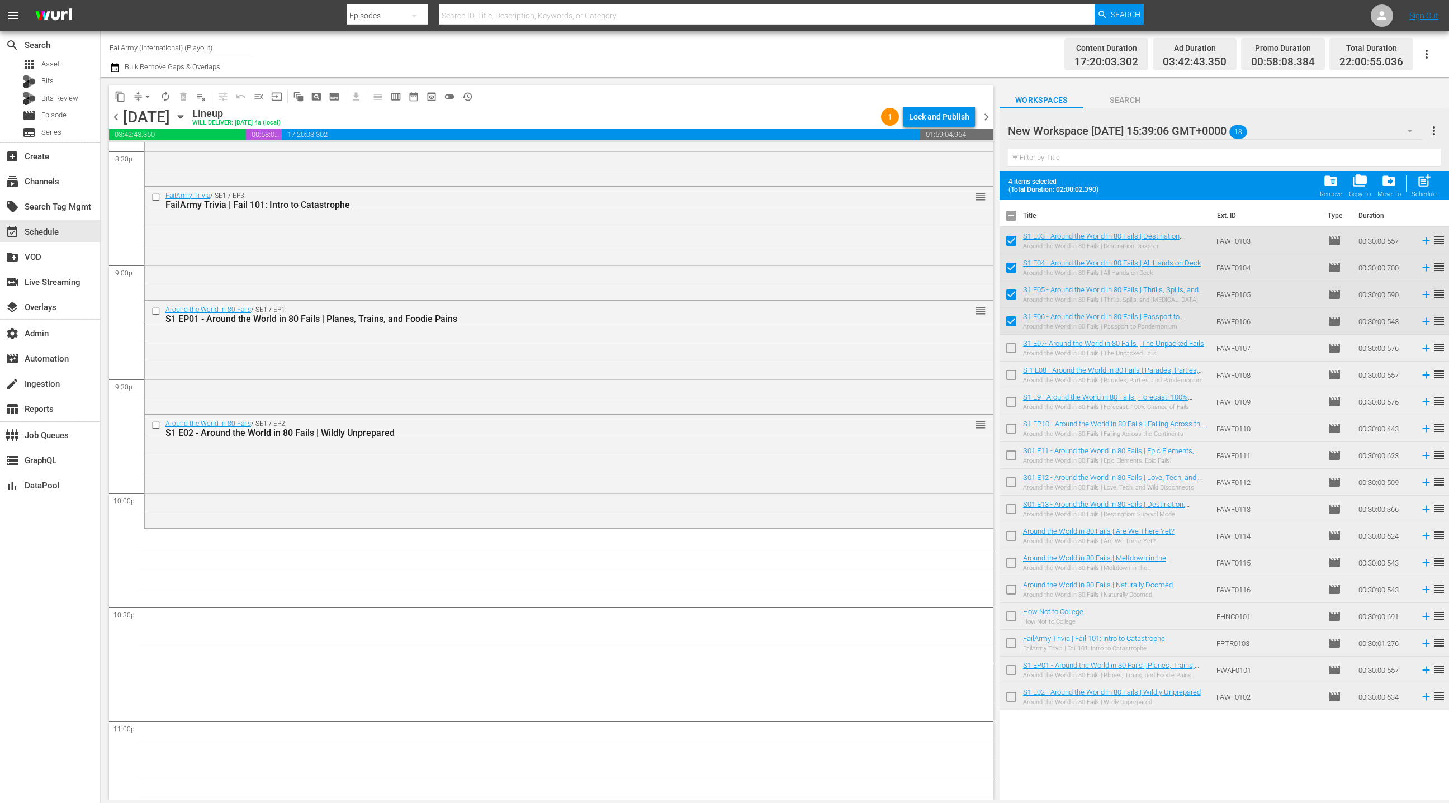
scroll to position [4816, 0]
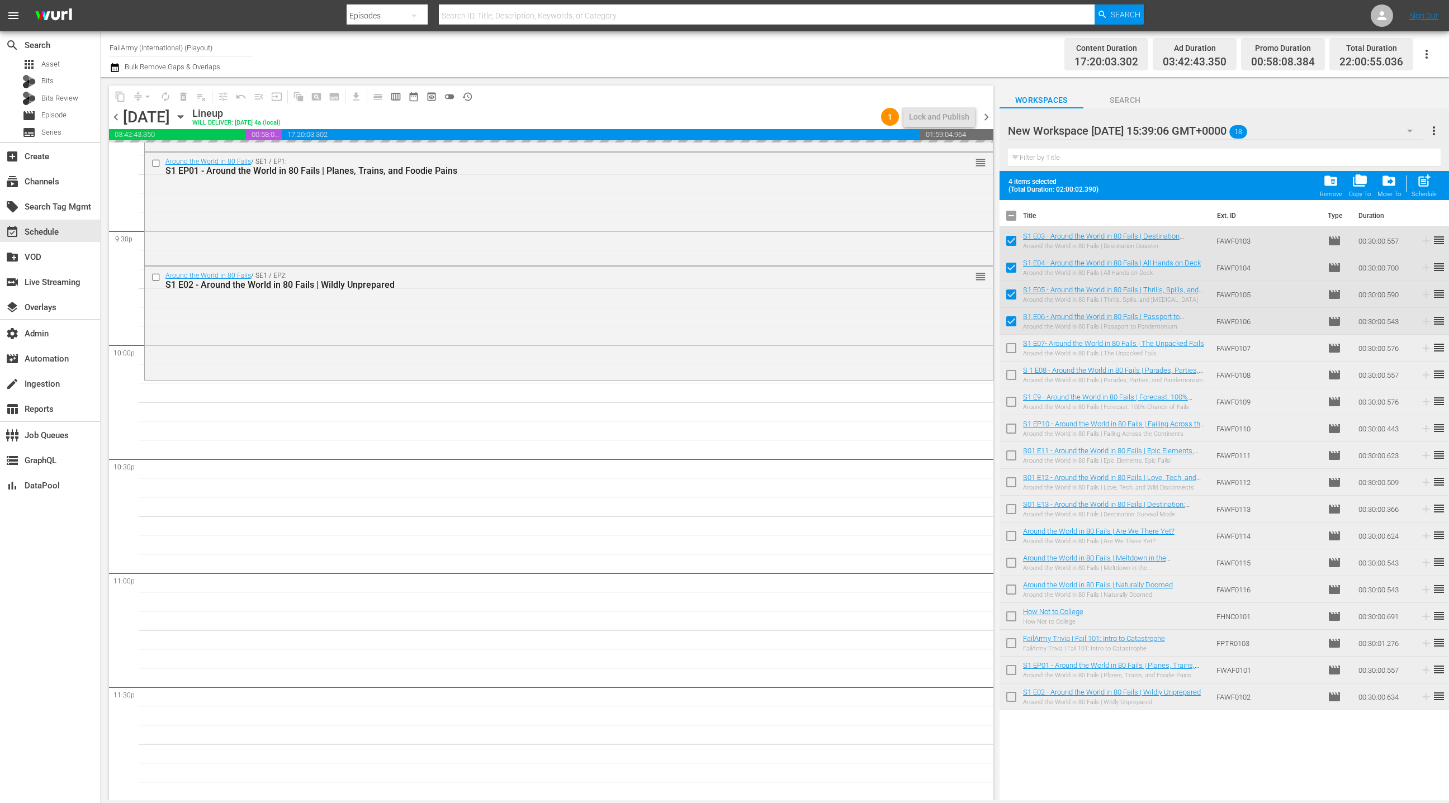
click at [990, 120] on span "chevron_right" at bounding box center [986, 117] width 14 height 14
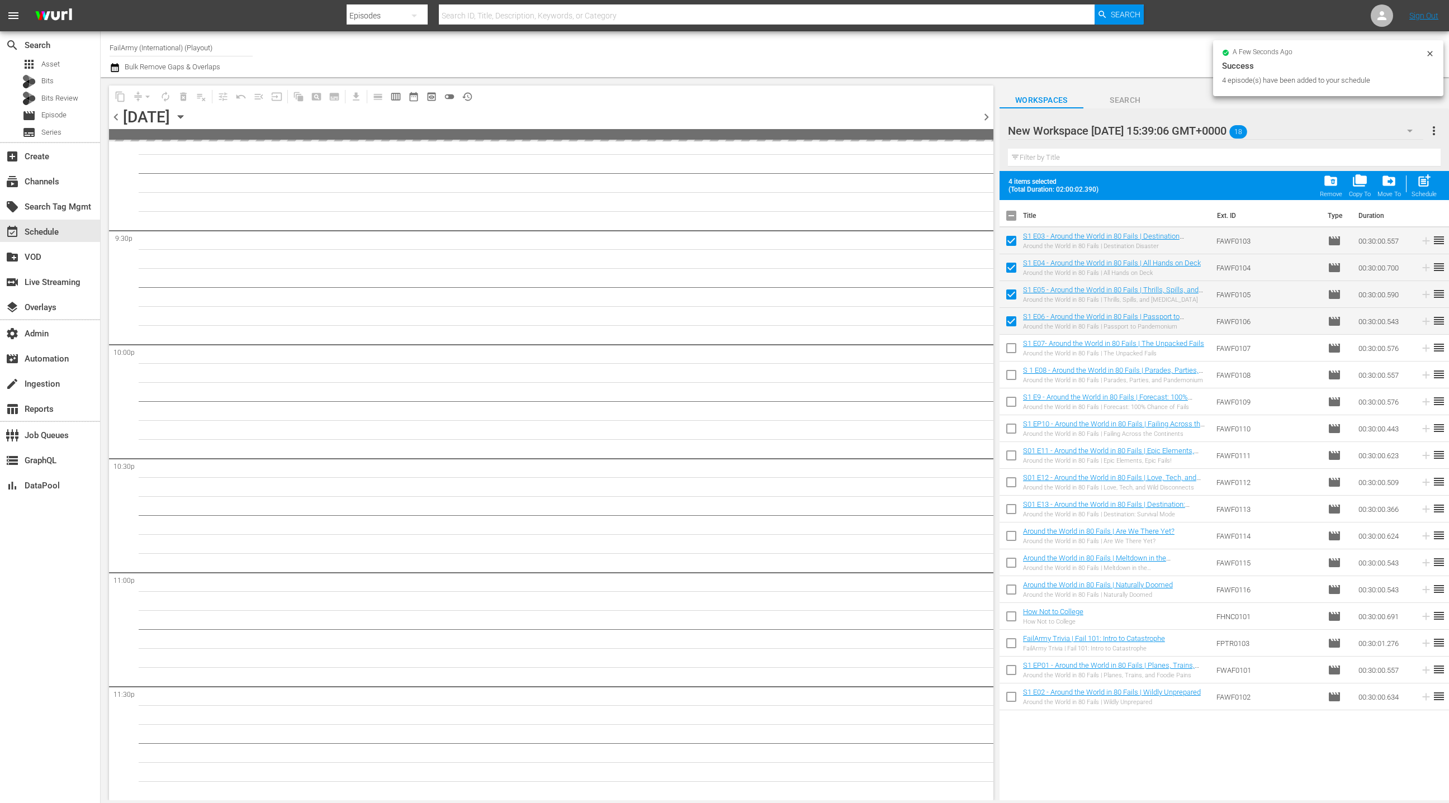
scroll to position [4815, 0]
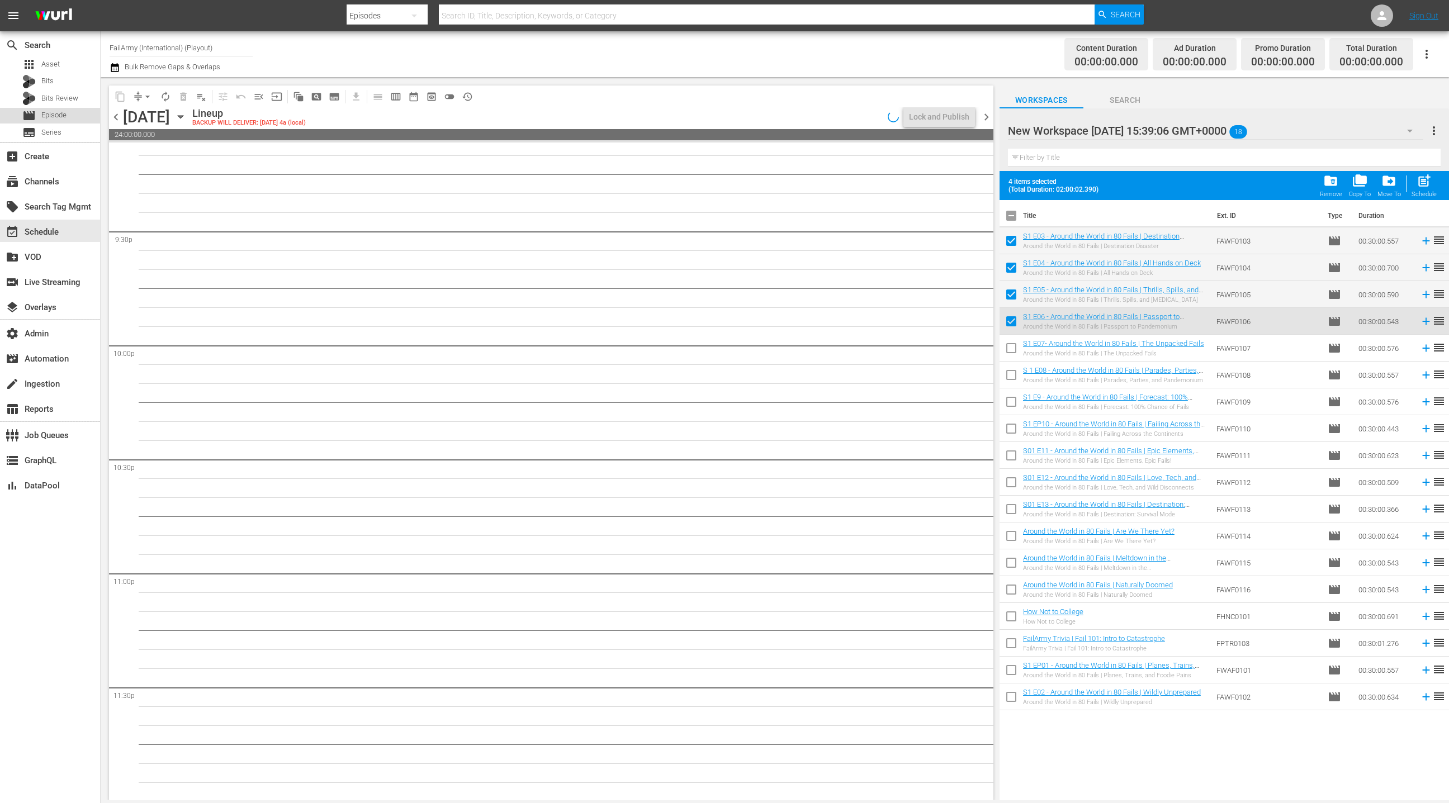
click at [65, 119] on span "Episode" at bounding box center [53, 115] width 25 height 11
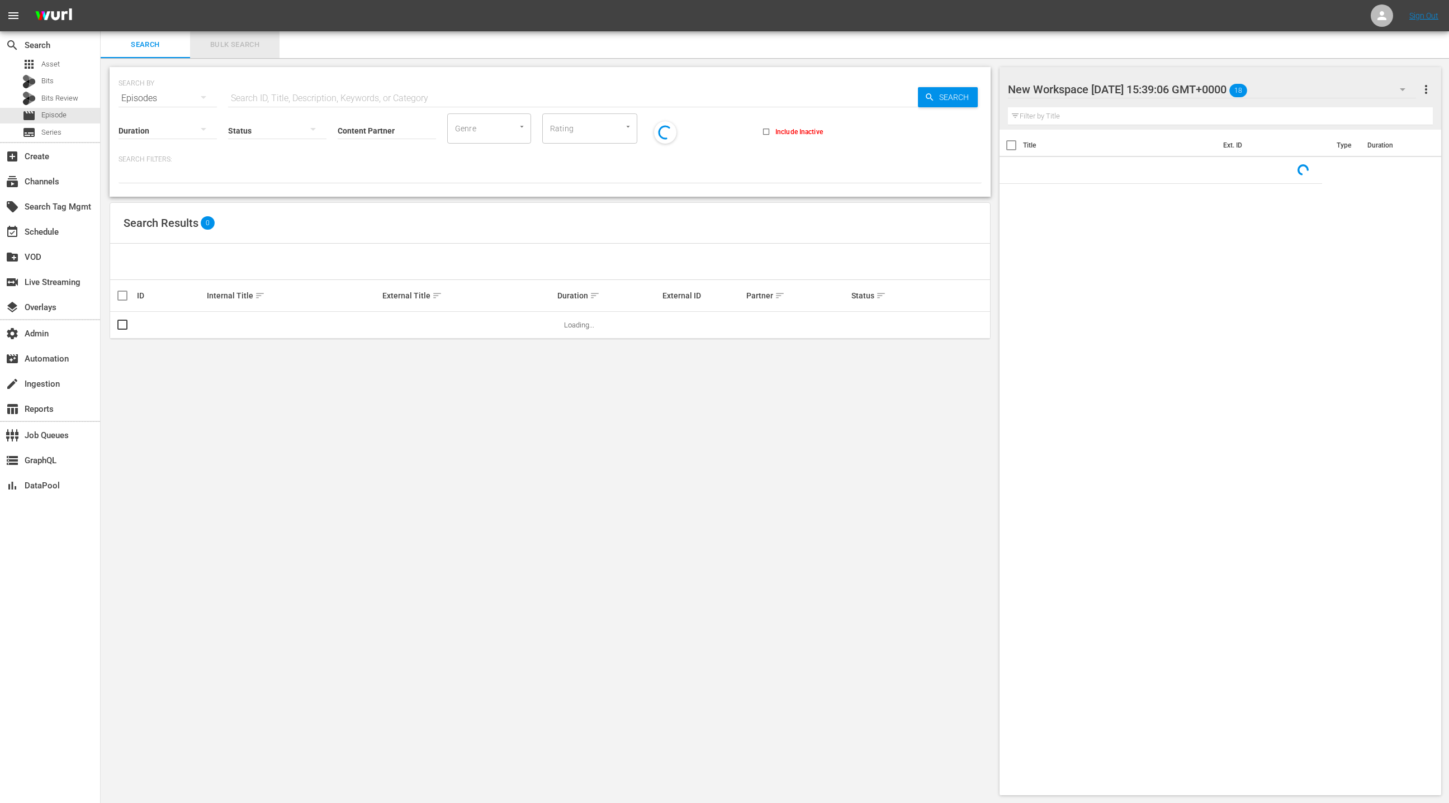
click at [226, 54] on button "Bulk Search" at bounding box center [234, 44] width 89 height 27
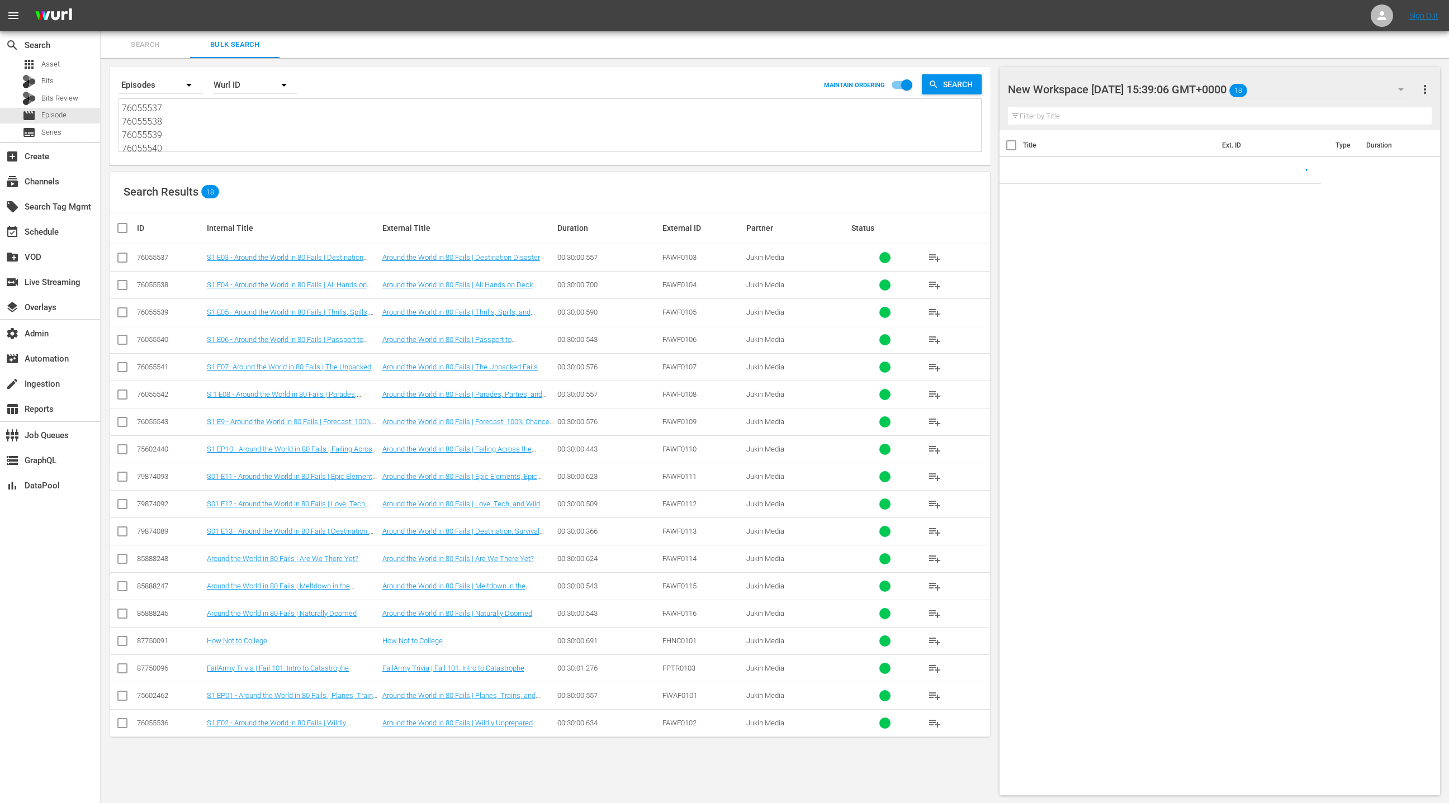
click at [226, 135] on textarea "76055537 76055538 76055539 76055540 76055541 76055542 76055543 75602440 7987409…" at bounding box center [551, 127] width 859 height 51
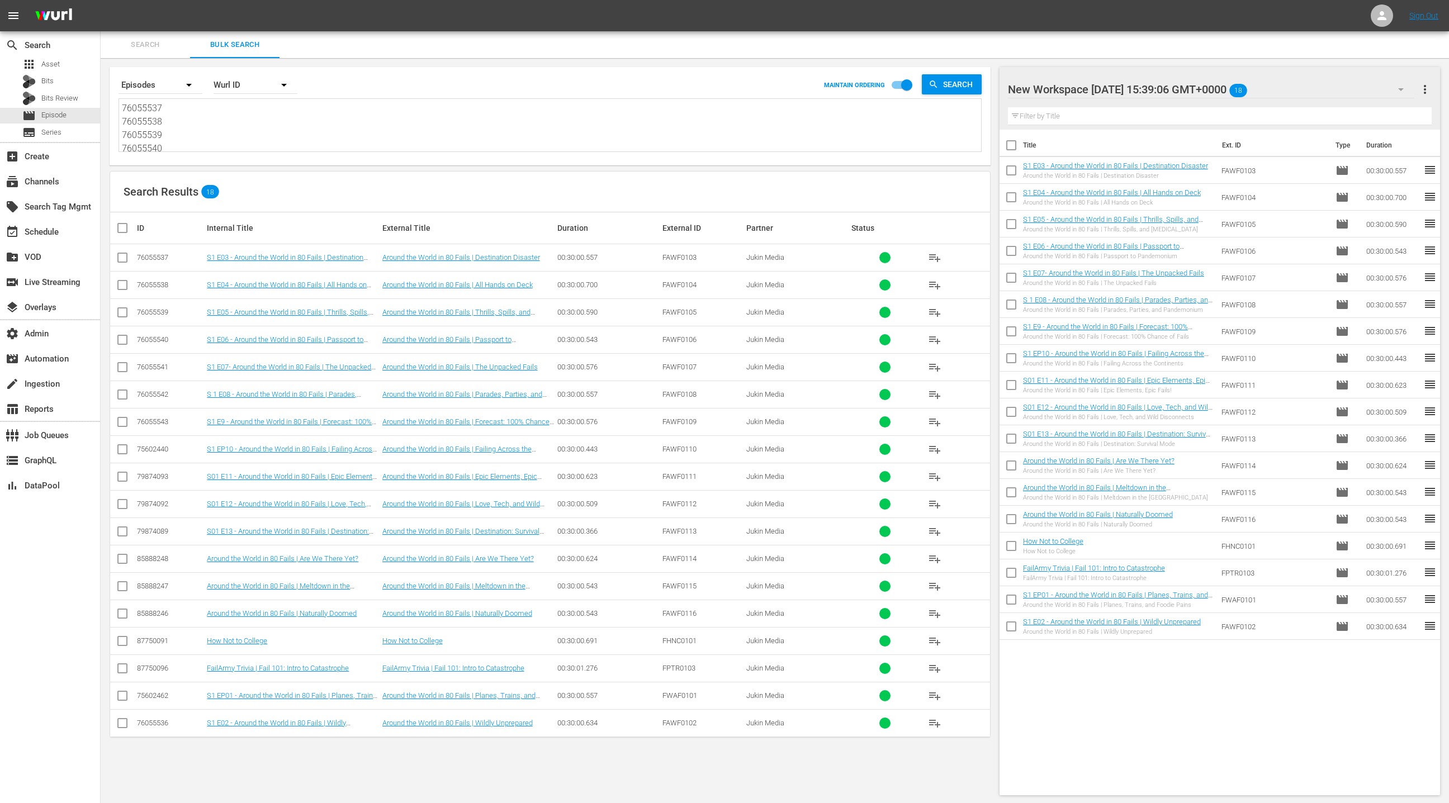
paste textarea "926595 139291 685205 139355 837745 139253 894401 613523 139322 665402 139328 13…"
type textarea "926595 139291 685205 139355 837745 139253 894401 613523 139322 665402 139328 13…"
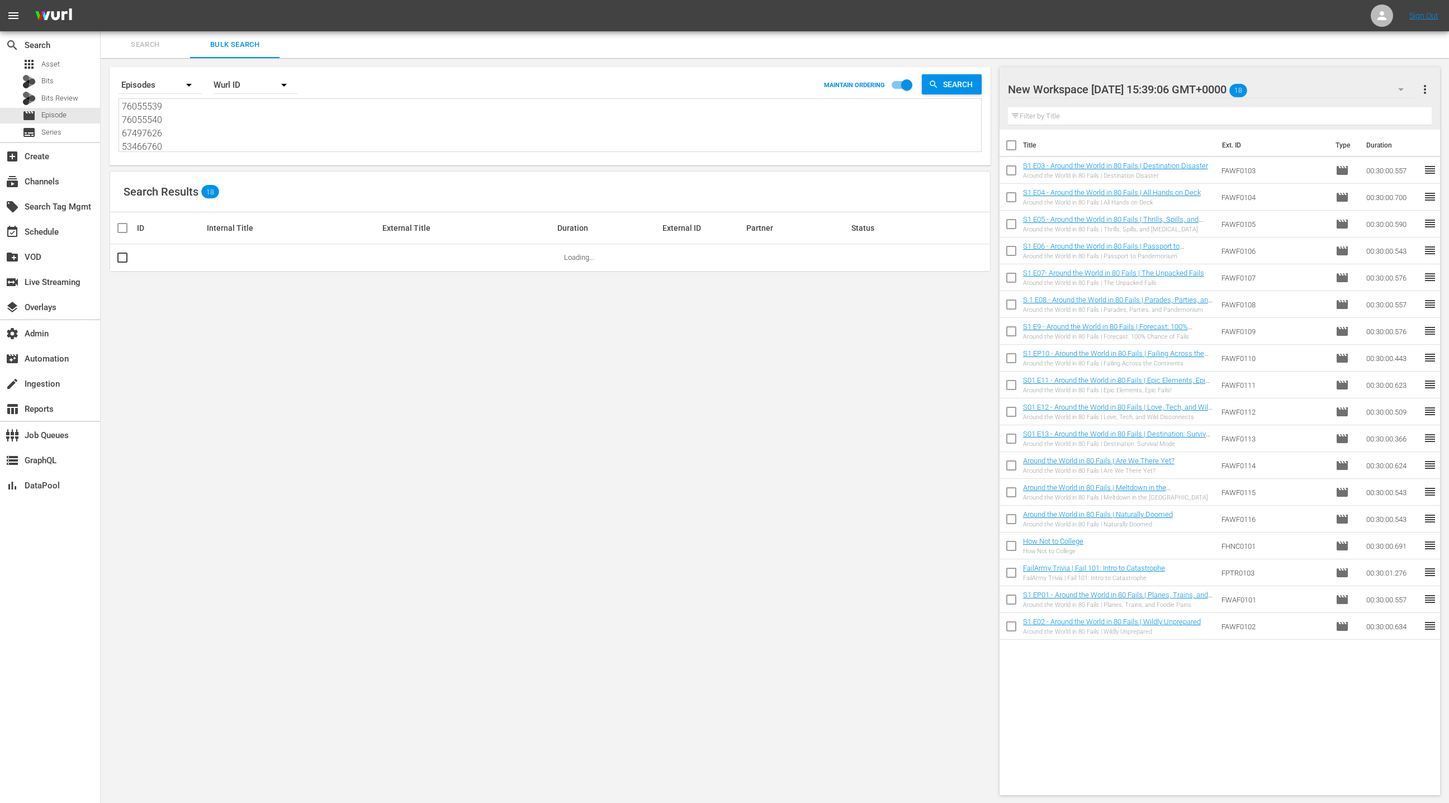
type textarea "926595 139291 685205 139355 837745 139253 894401 613523 139322 665402 139328 13…"
click at [1424, 92] on span "more_vert" at bounding box center [1424, 89] width 13 height 13
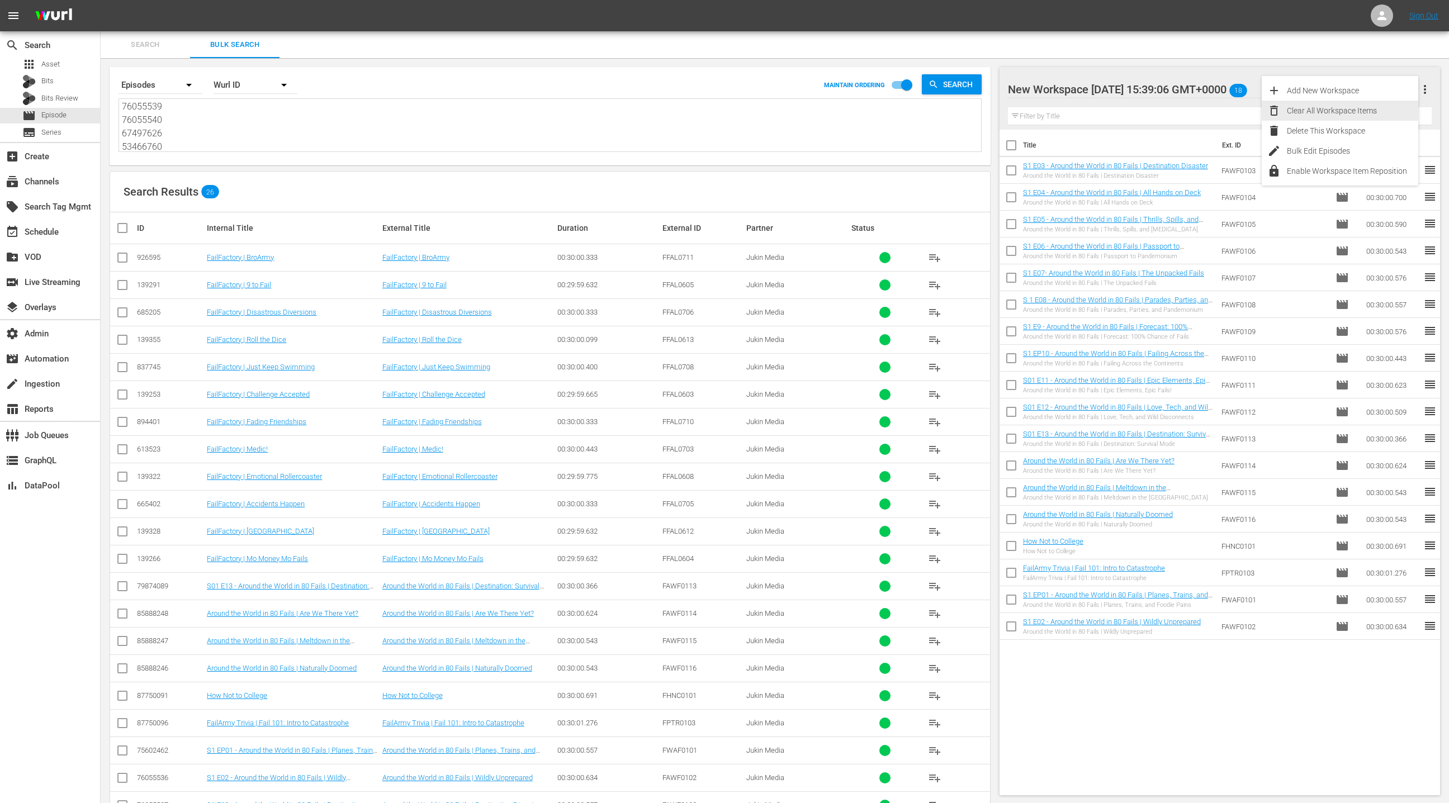
drag, startPoint x: 1385, startPoint y: 112, endPoint x: 1370, endPoint y: 119, distance: 16.5
click at [1385, 112] on div "Clear All Workspace Items" at bounding box center [1352, 111] width 131 height 20
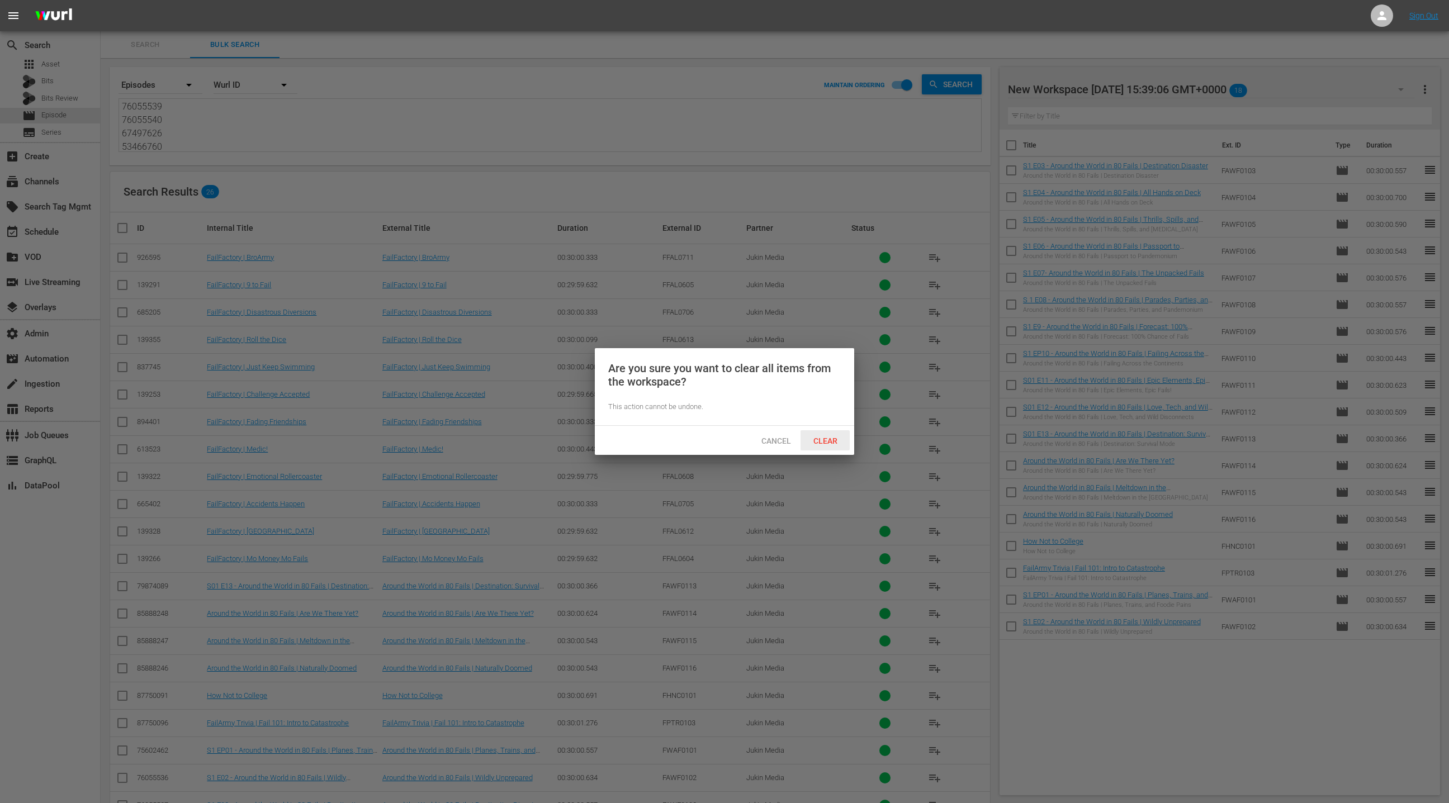
click at [826, 439] on span "Clear" at bounding box center [825, 441] width 42 height 9
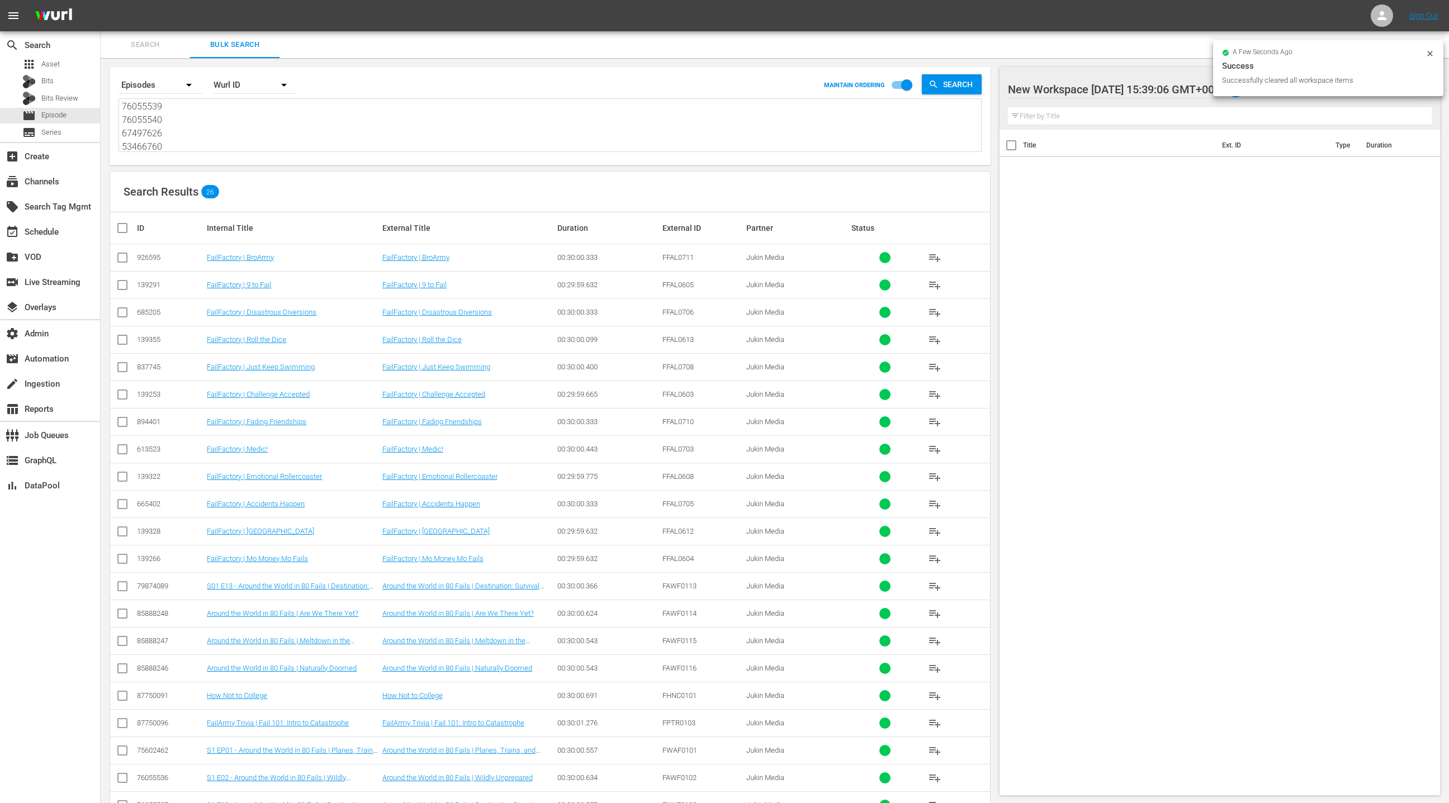
click at [130, 228] on input "checkbox" at bounding box center [127, 227] width 22 height 13
checkbox input "true"
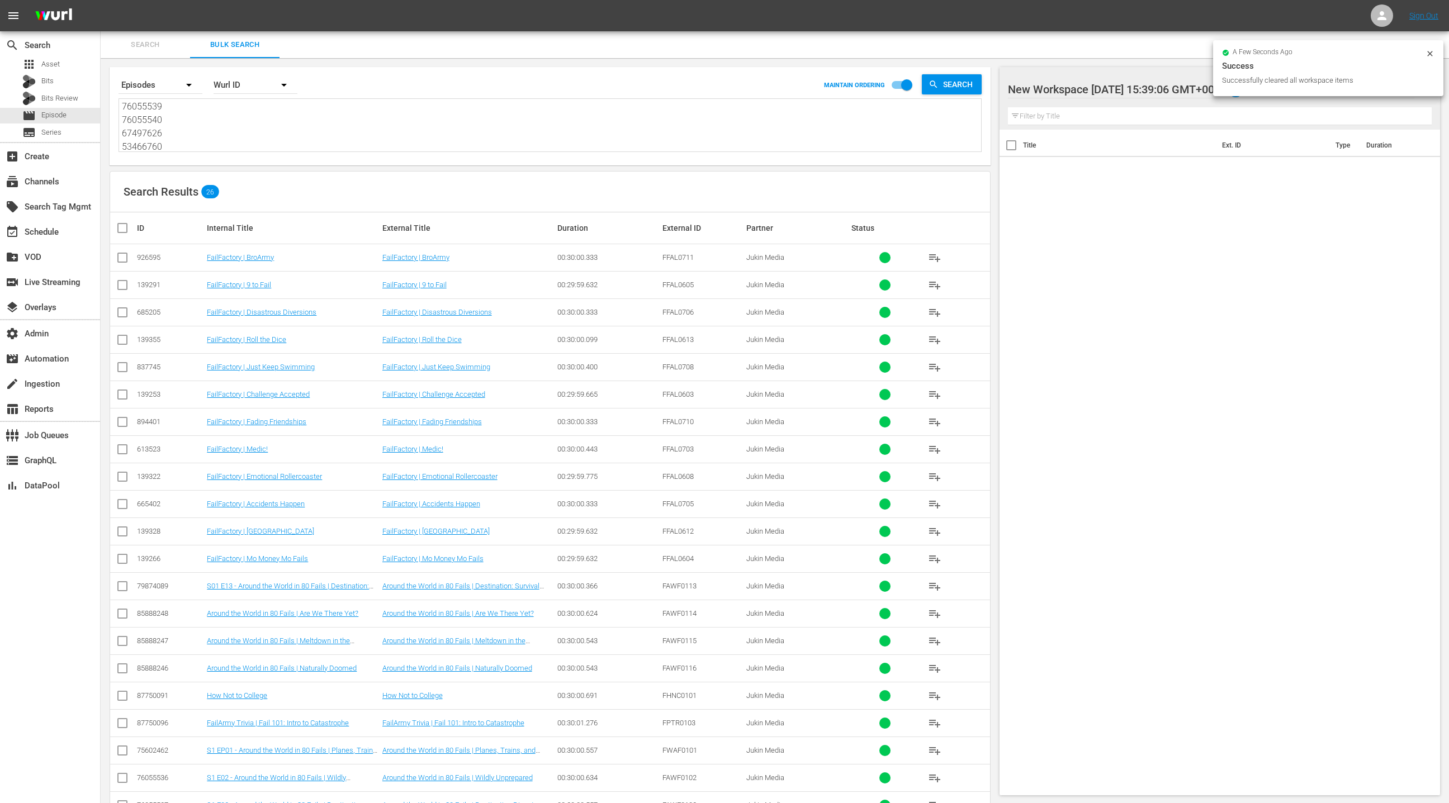
checkbox input "true"
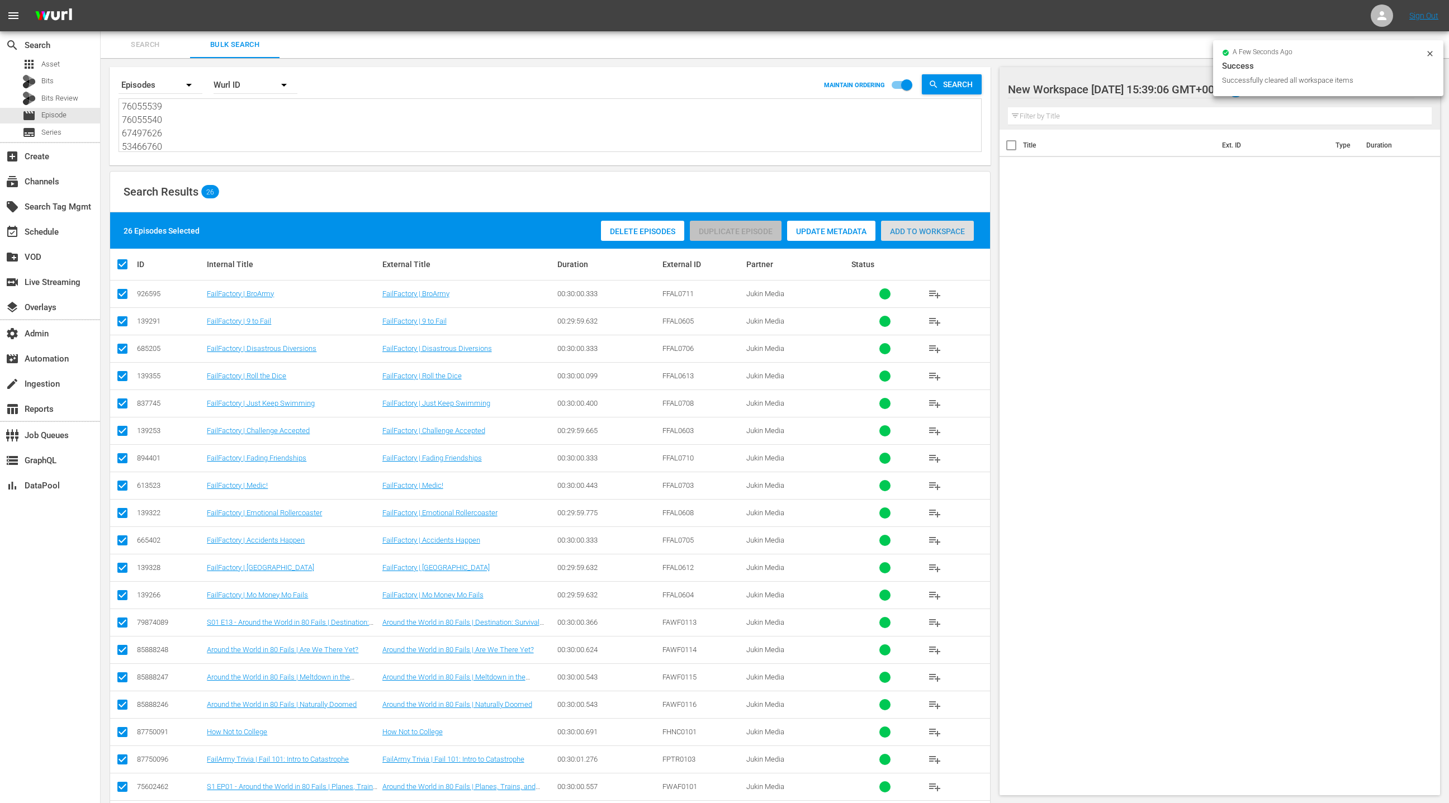
drag, startPoint x: 921, startPoint y: 237, endPoint x: 910, endPoint y: 235, distance: 12.0
click at [921, 237] on div "Add to Workspace" at bounding box center [927, 231] width 93 height 21
click at [78, 230] on div "event_available Schedule" at bounding box center [50, 231] width 100 height 22
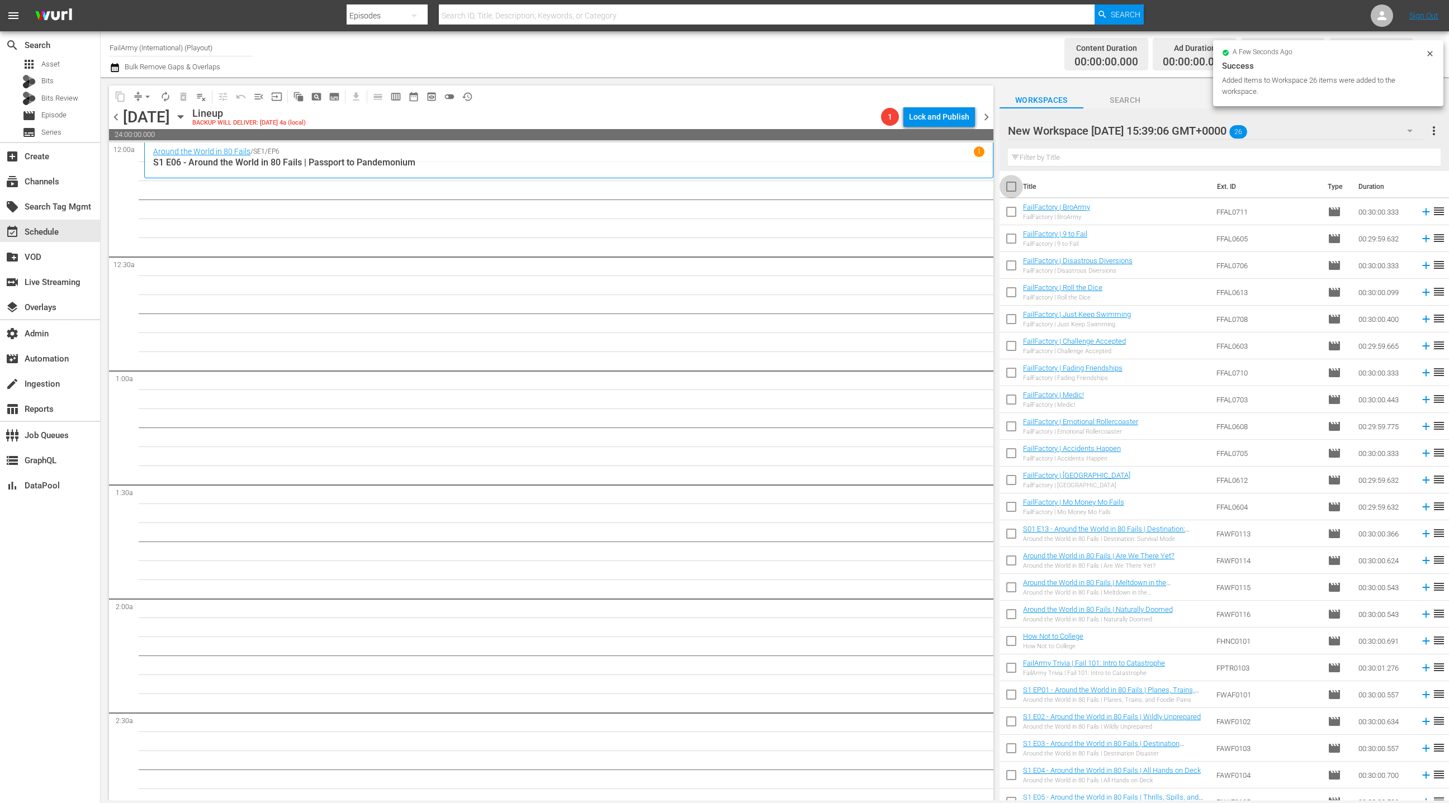
click at [1012, 192] on input "checkbox" at bounding box center [1011, 188] width 23 height 23
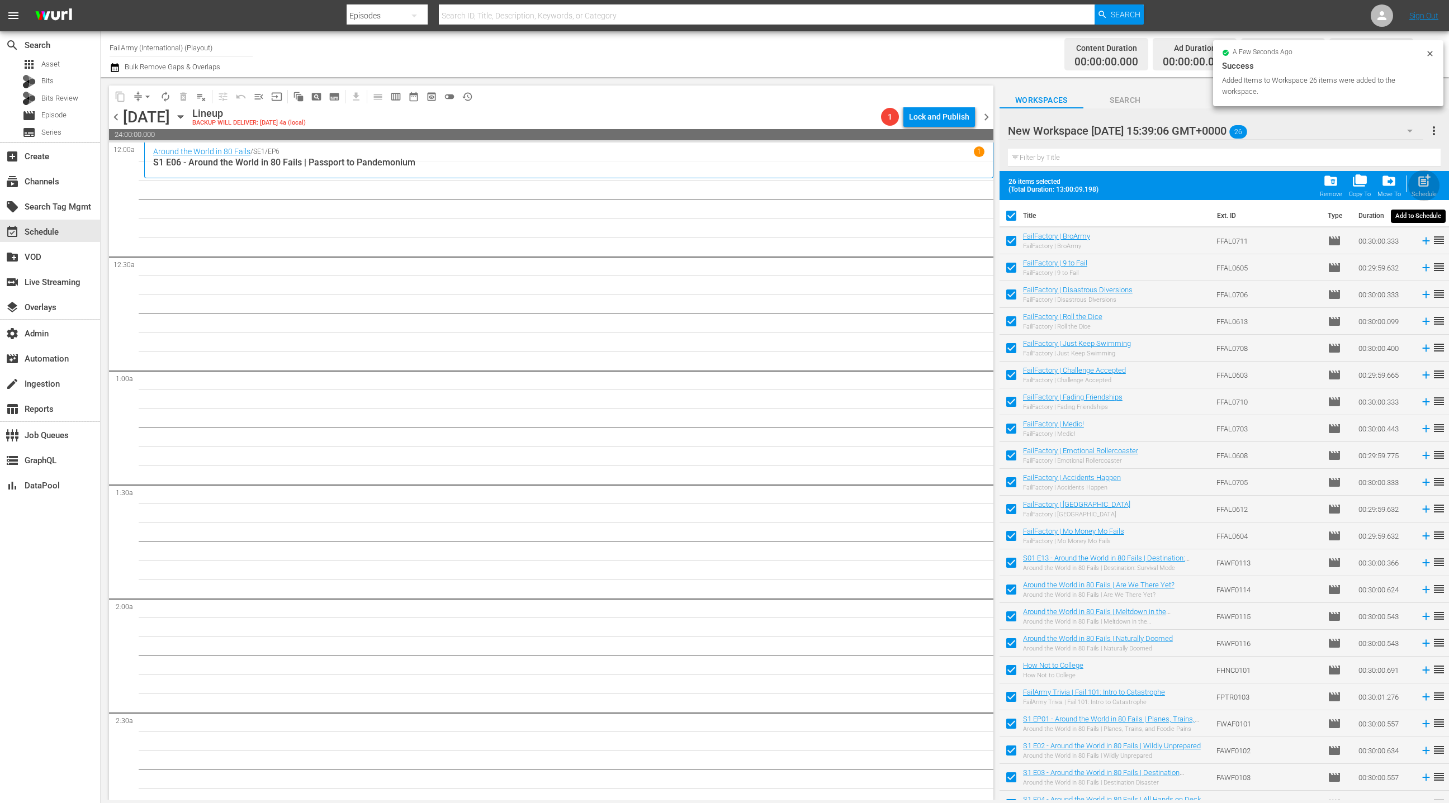
click at [1422, 187] on span "post_add" at bounding box center [1424, 180] width 15 height 15
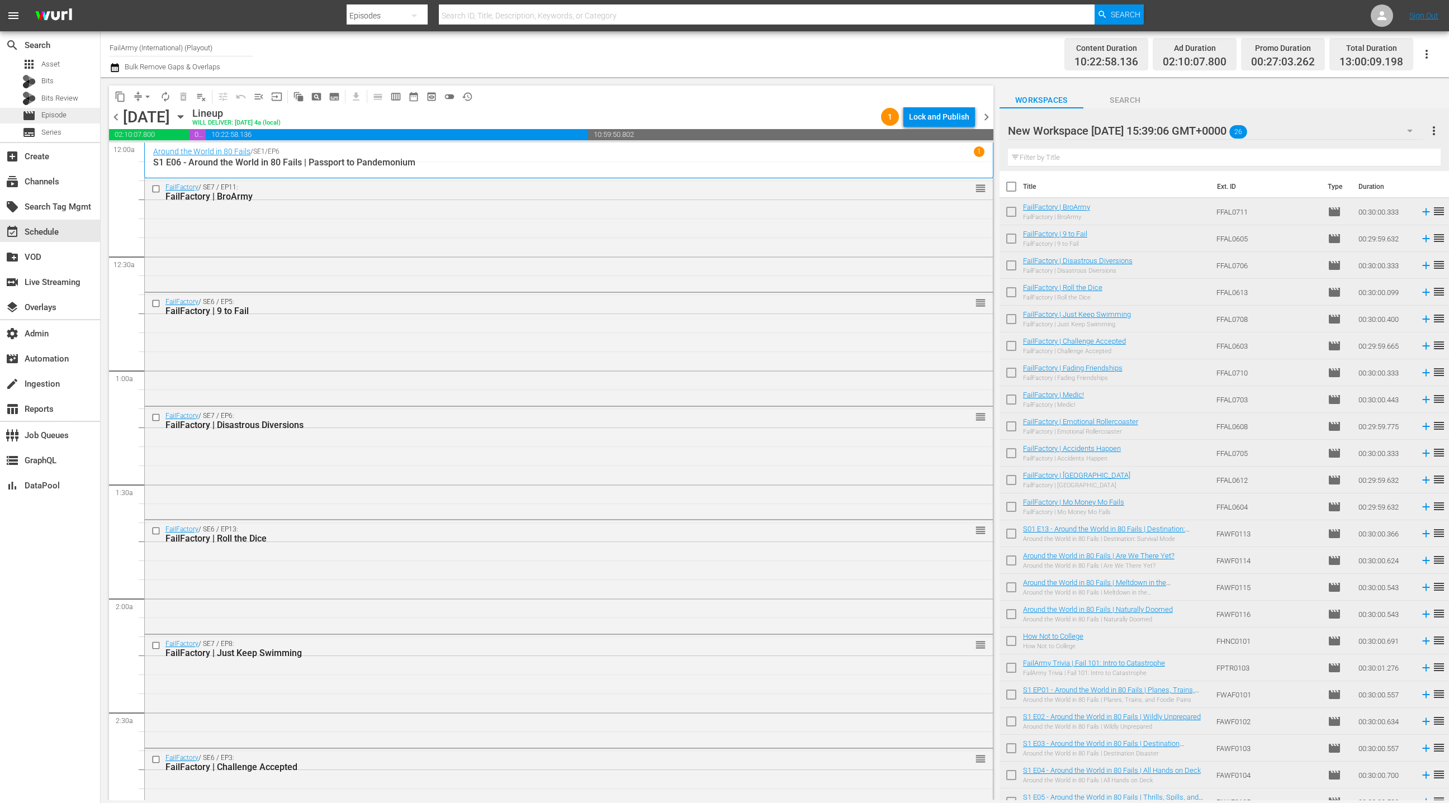
click at [75, 117] on div "movie Episode" at bounding box center [50, 116] width 100 height 16
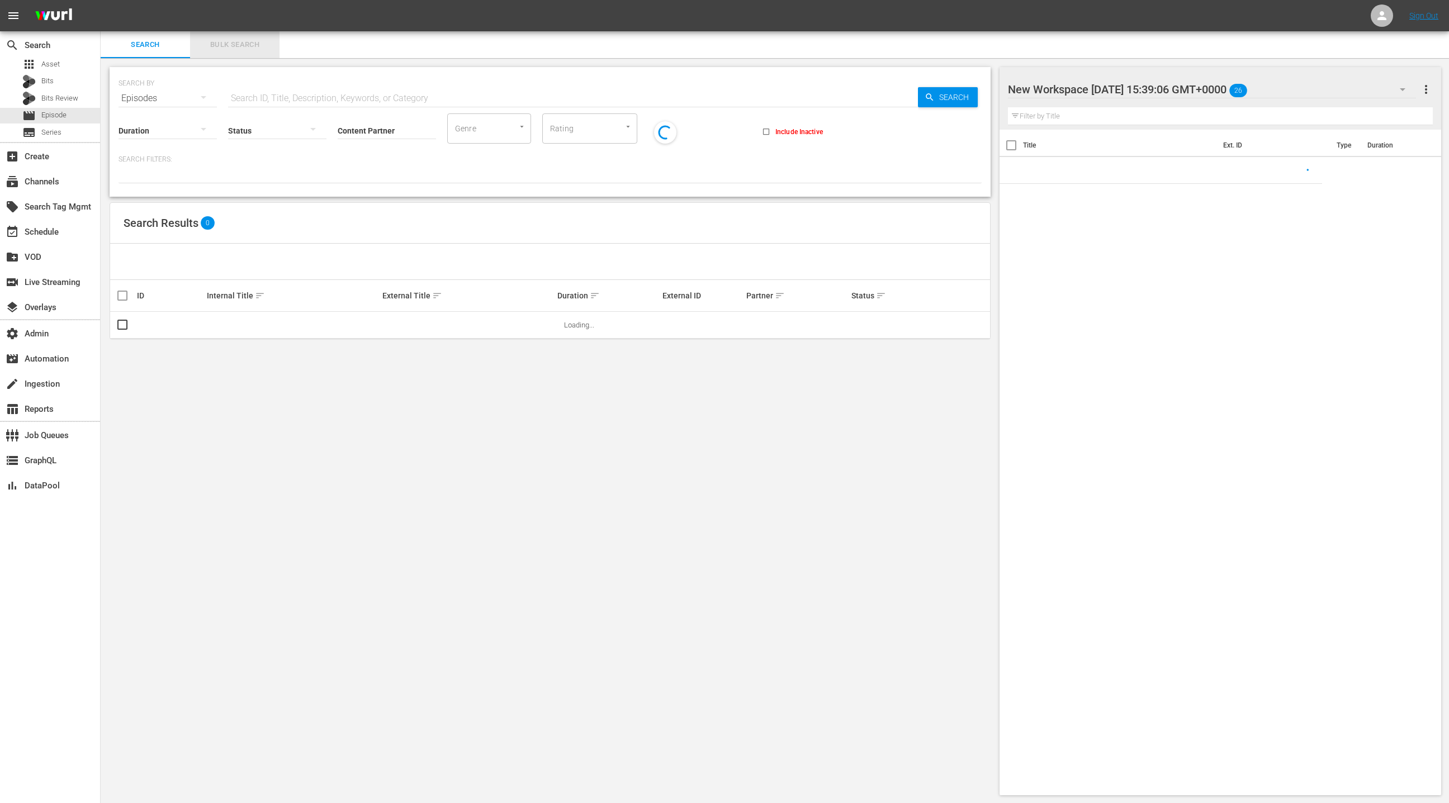
click at [235, 49] on span "Bulk Search" at bounding box center [235, 45] width 76 height 13
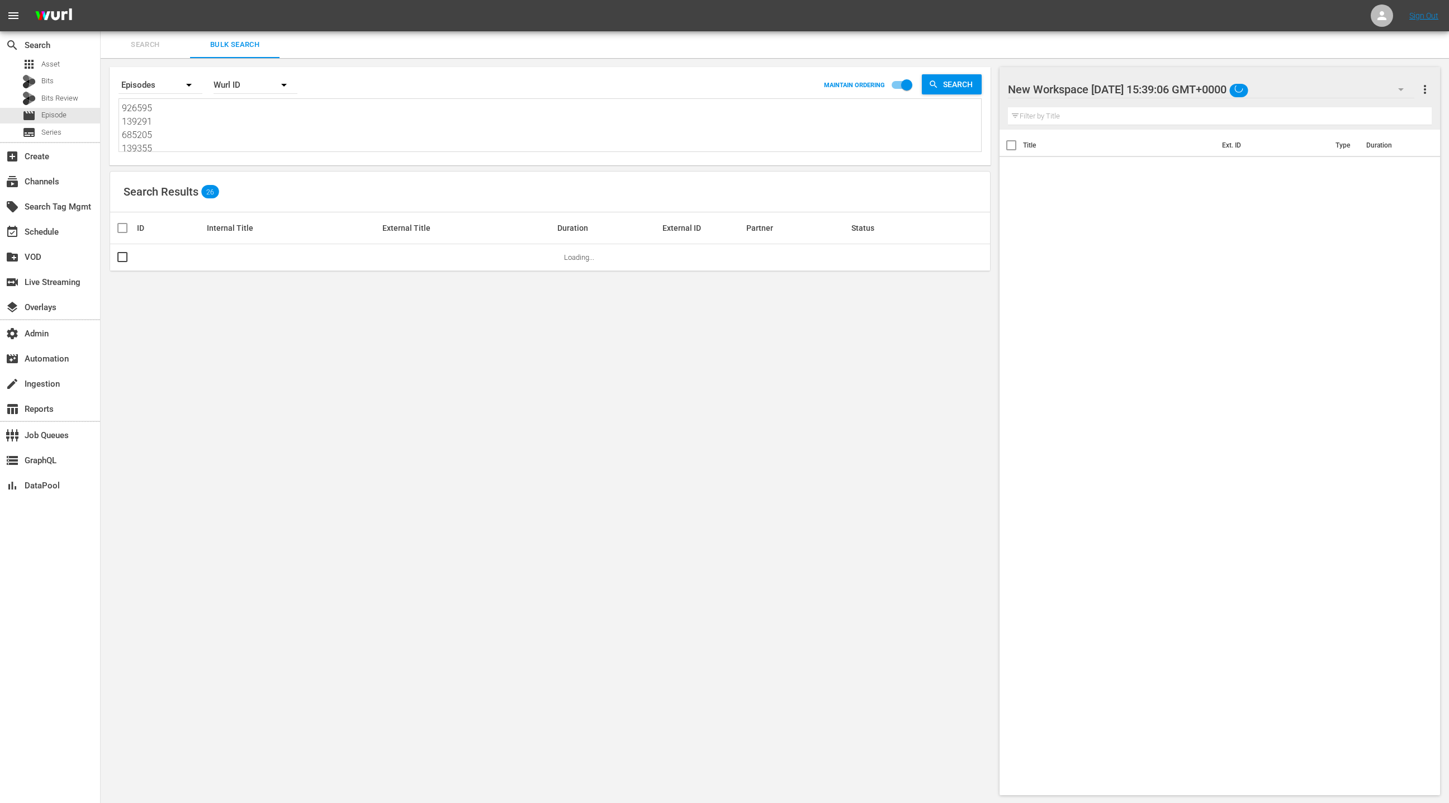
click at [235, 126] on textarea "926595 139291 685205 139355 837745 139253 894401 613523 139322 665402 139328 13…" at bounding box center [551, 127] width 859 height 51
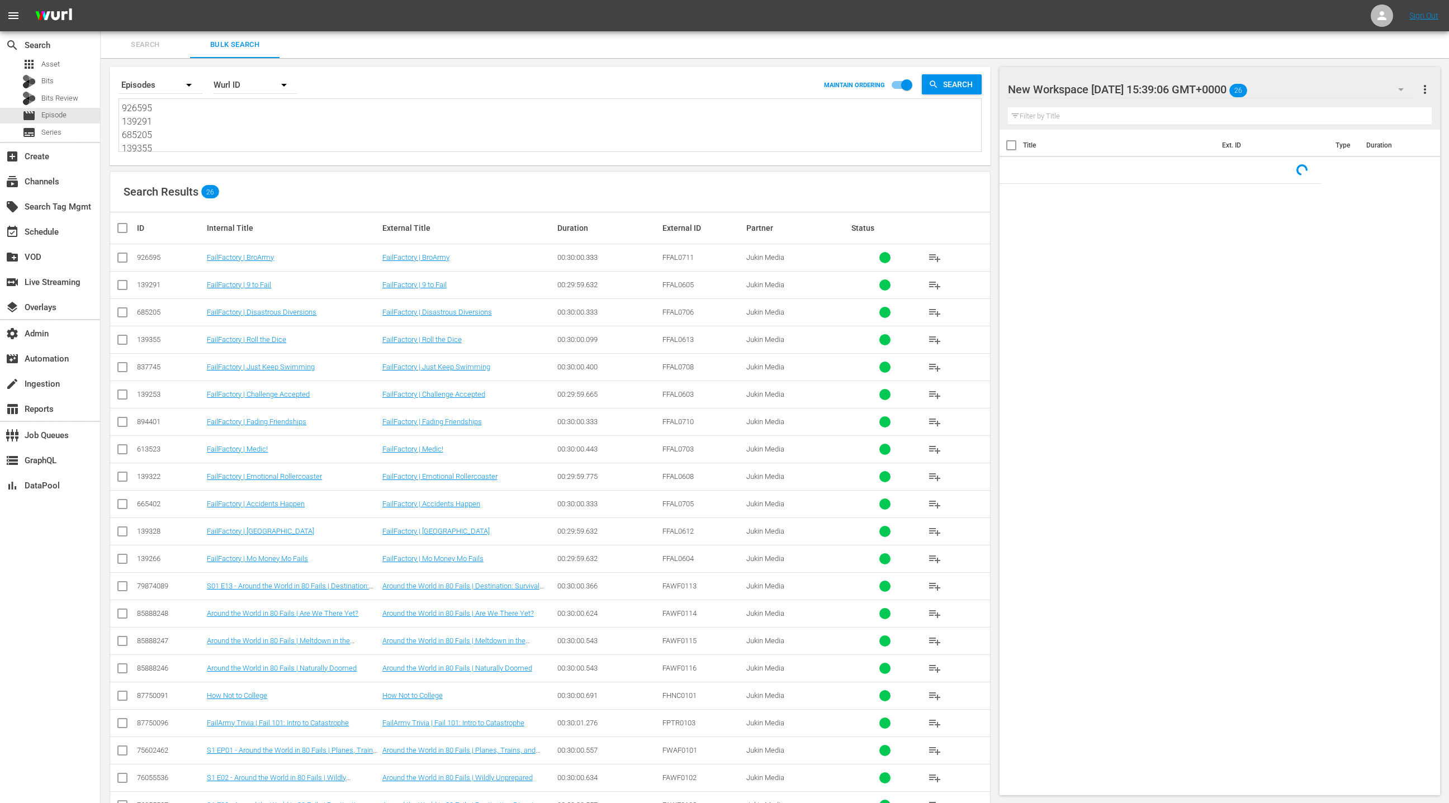
paste textarea "66994778 52108957 68742822 66994964 53466762 70463993 54538541 68742824 5210895…"
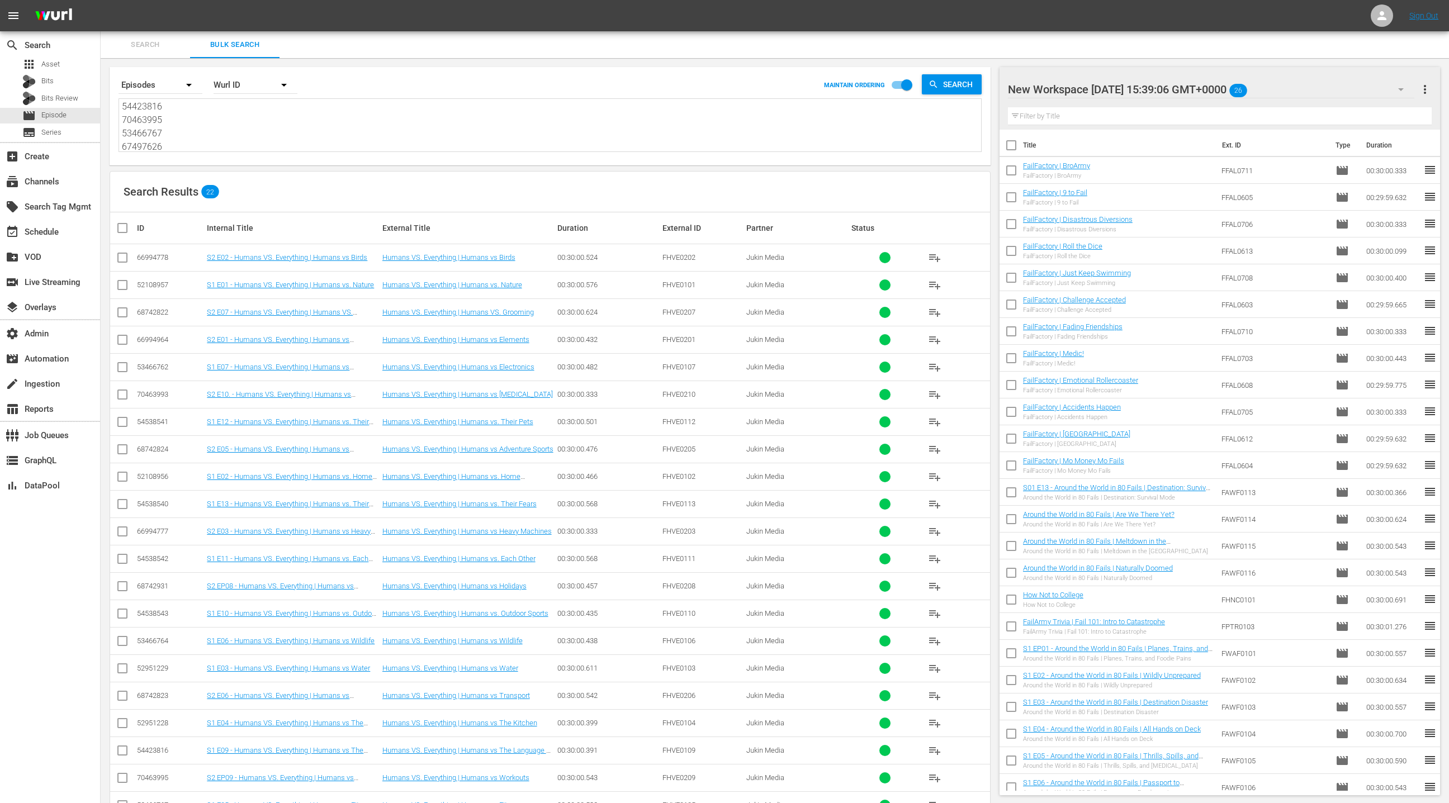
click at [1423, 88] on span "more_vert" at bounding box center [1424, 89] width 13 height 13
drag, startPoint x: 1336, startPoint y: 112, endPoint x: 1010, endPoint y: 312, distance: 382.7
click at [1336, 112] on div "Clear All Workspace Items" at bounding box center [1352, 111] width 131 height 20
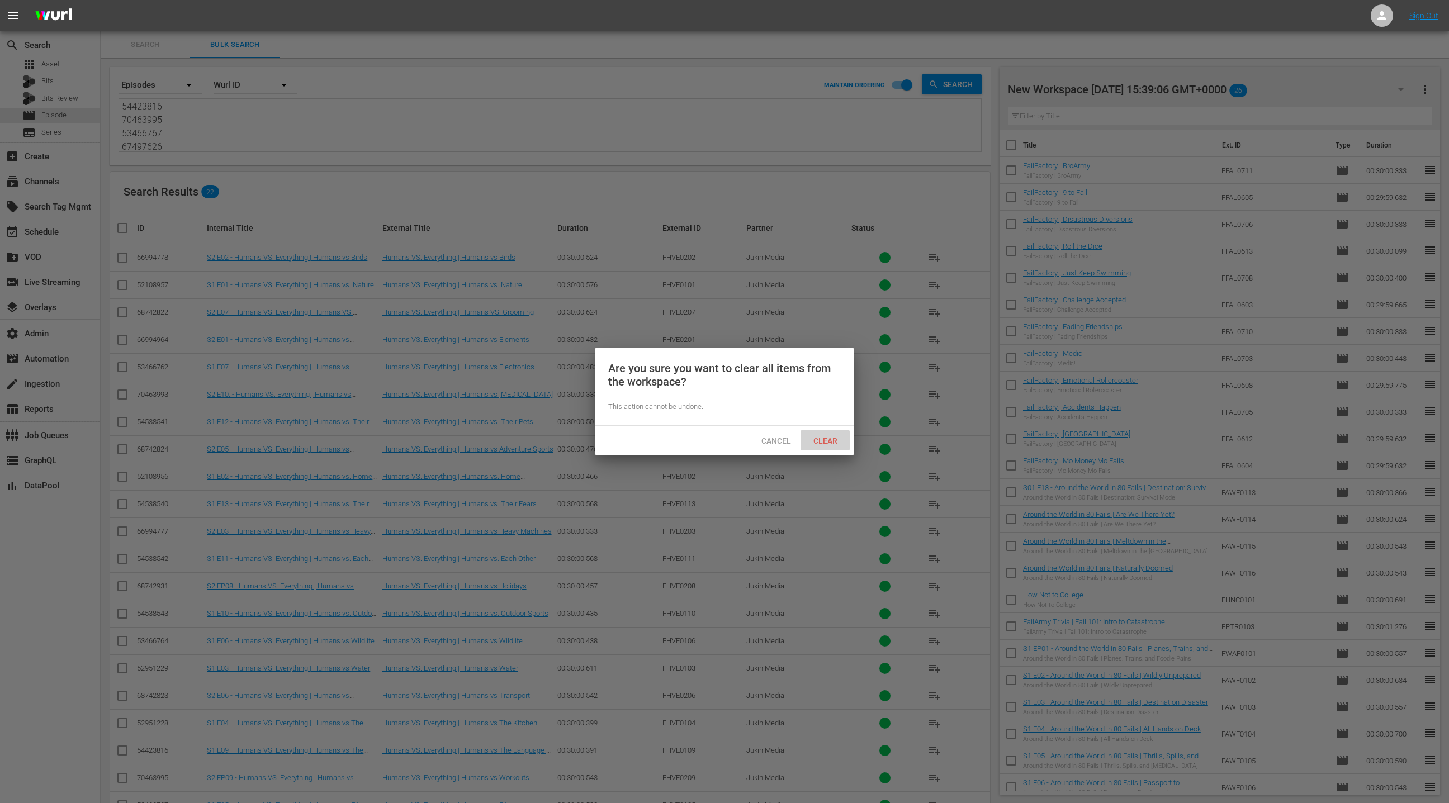
drag, startPoint x: 845, startPoint y: 439, endPoint x: 850, endPoint y: 435, distance: 6.4
click at [845, 438] on span "Clear" at bounding box center [825, 441] width 42 height 9
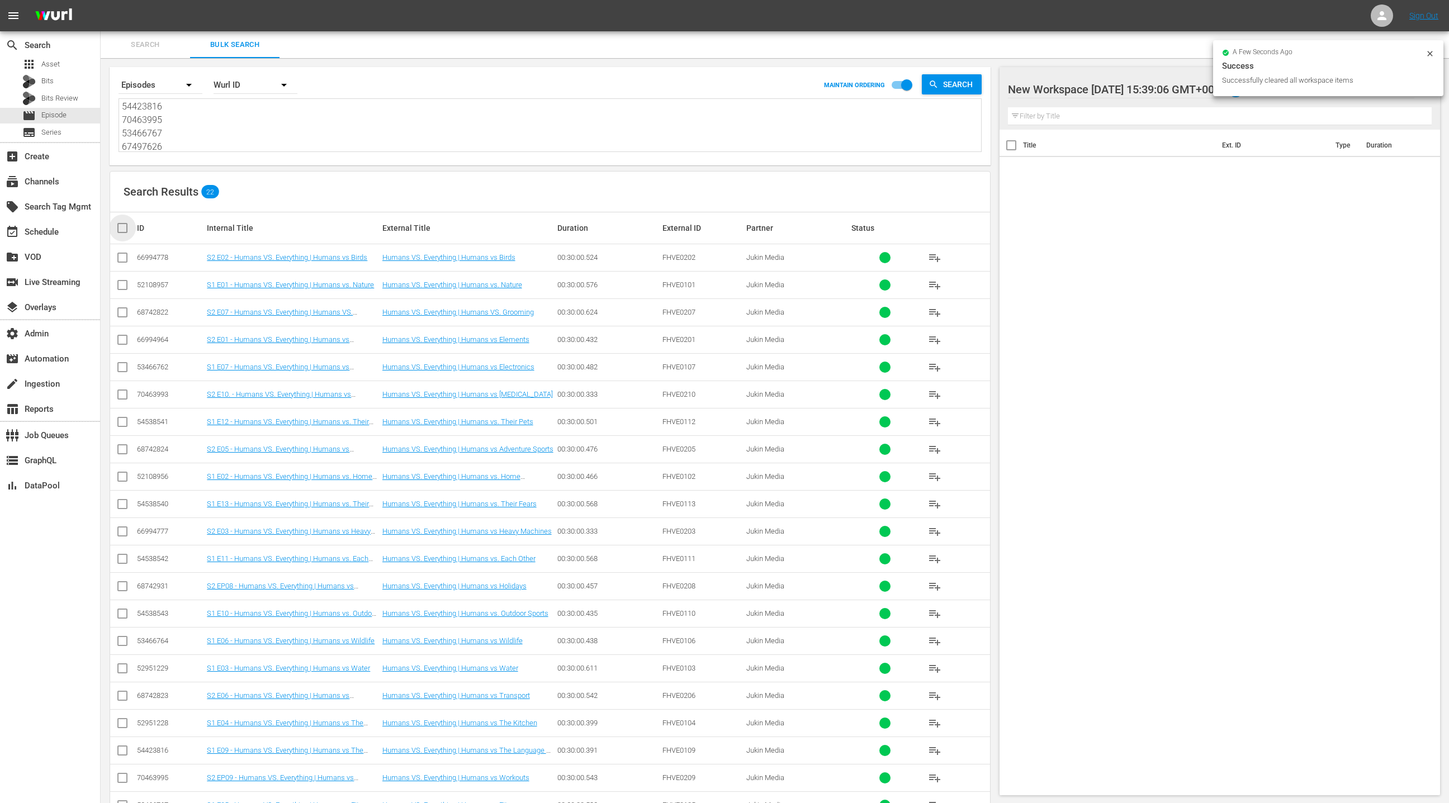
click at [127, 232] on input "checkbox" at bounding box center [127, 227] width 22 height 13
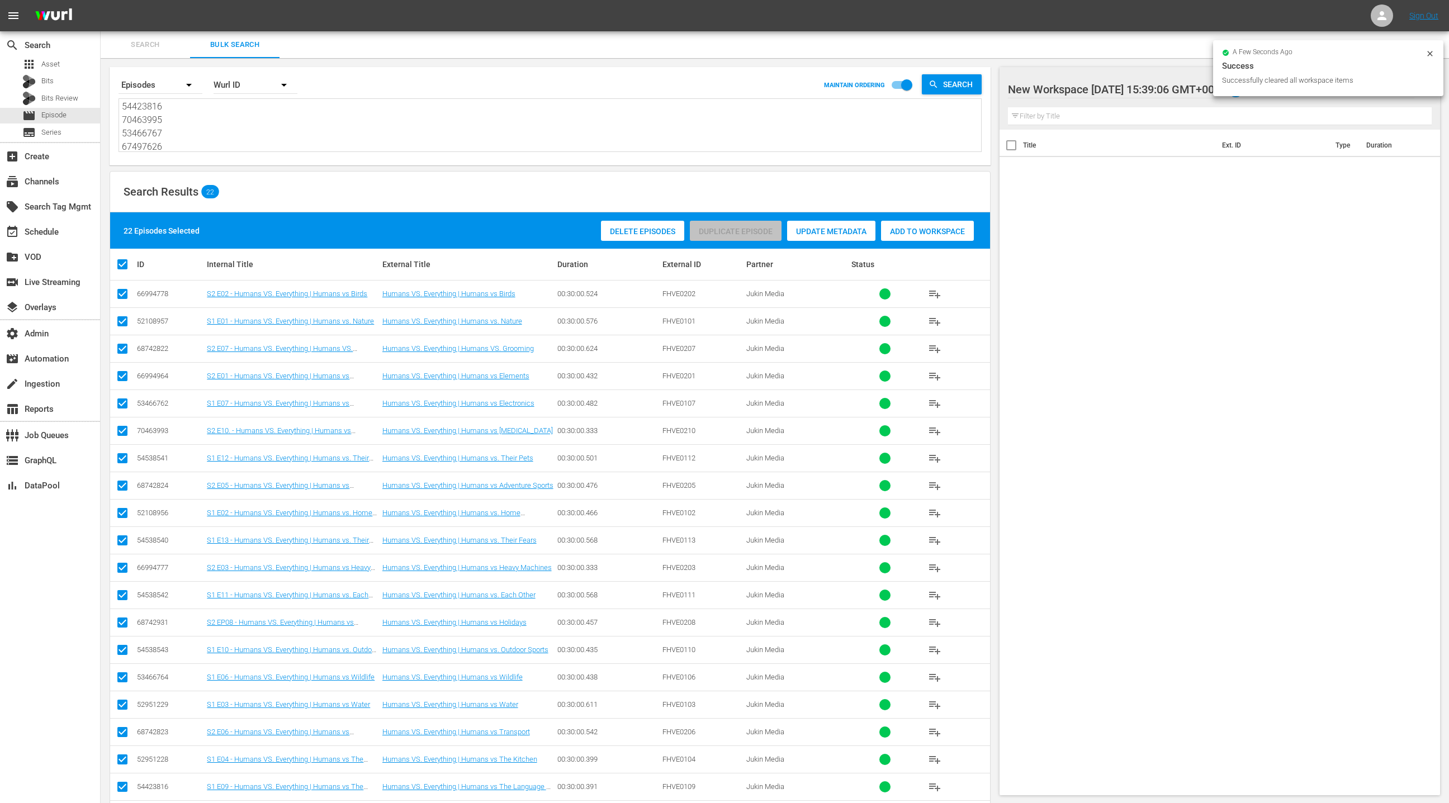
drag, startPoint x: 906, startPoint y: 232, endPoint x: 888, endPoint y: 231, distance: 18.5
click at [903, 232] on span "Add to Workspace" at bounding box center [927, 231] width 93 height 9
click at [56, 233] on div "event_available Schedule" at bounding box center [31, 230] width 63 height 10
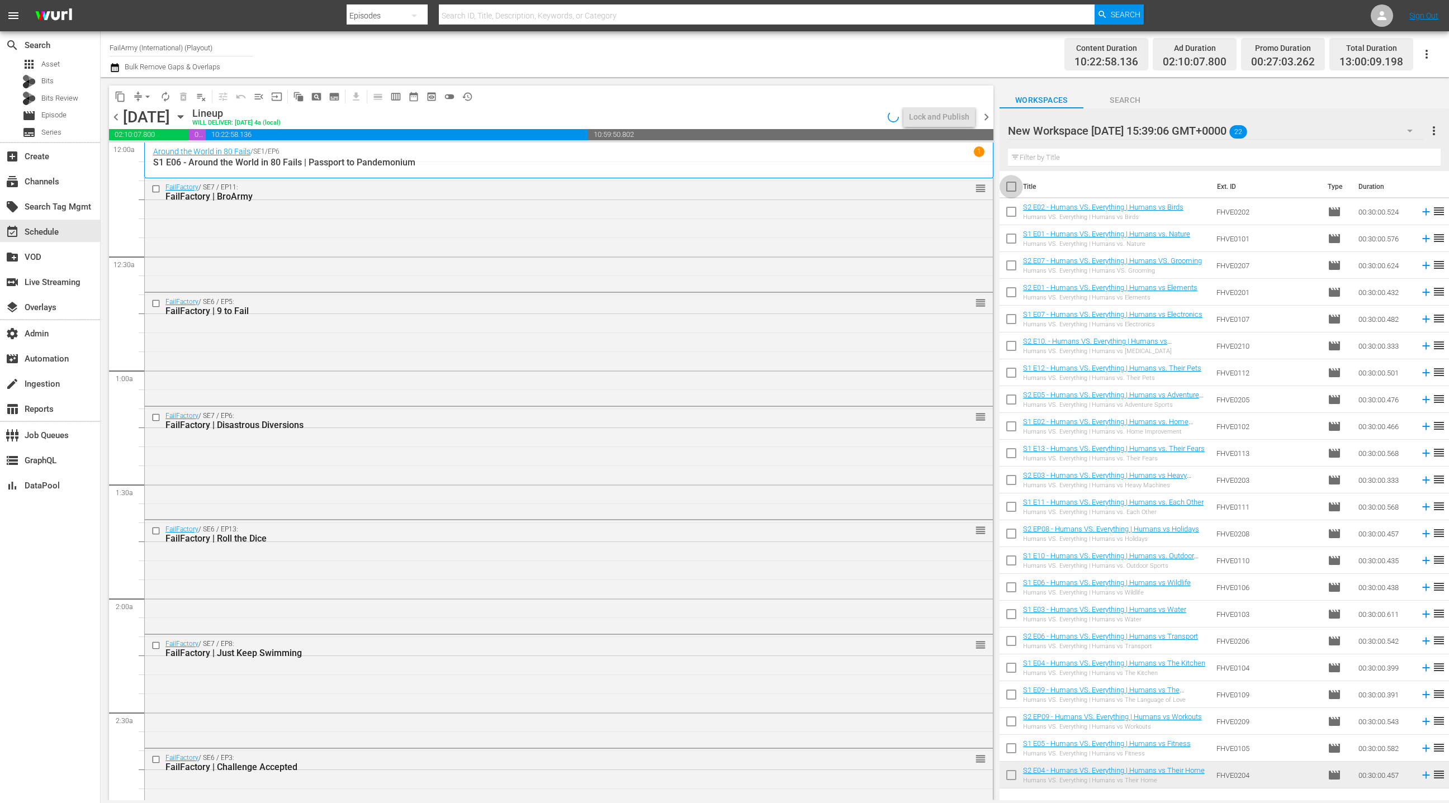
click at [1017, 187] on input "checkbox" at bounding box center [1011, 188] width 23 height 23
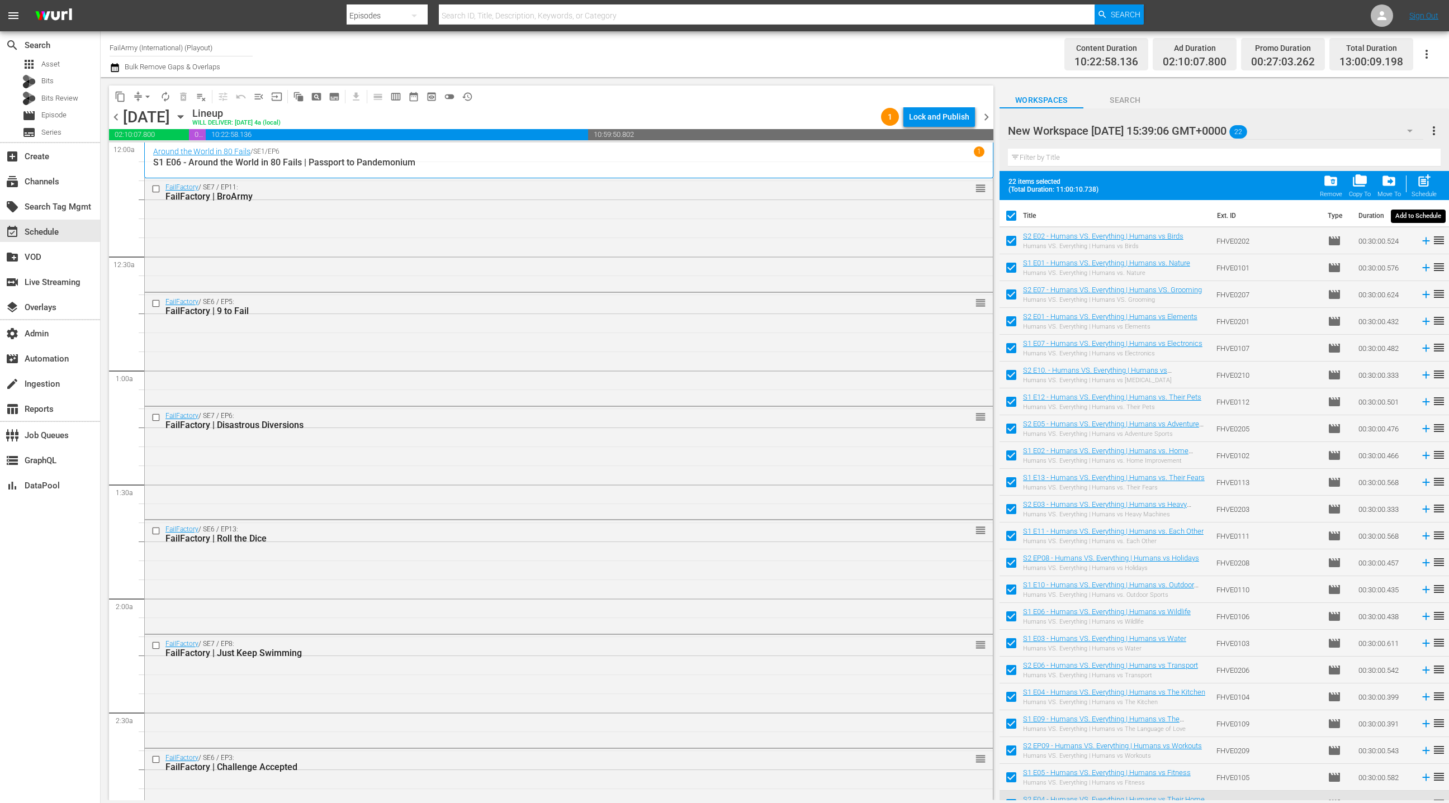
drag, startPoint x: 1422, startPoint y: 182, endPoint x: 917, endPoint y: 8, distance: 533.6
click at [1422, 182] on span "post_add" at bounding box center [1424, 180] width 15 height 15
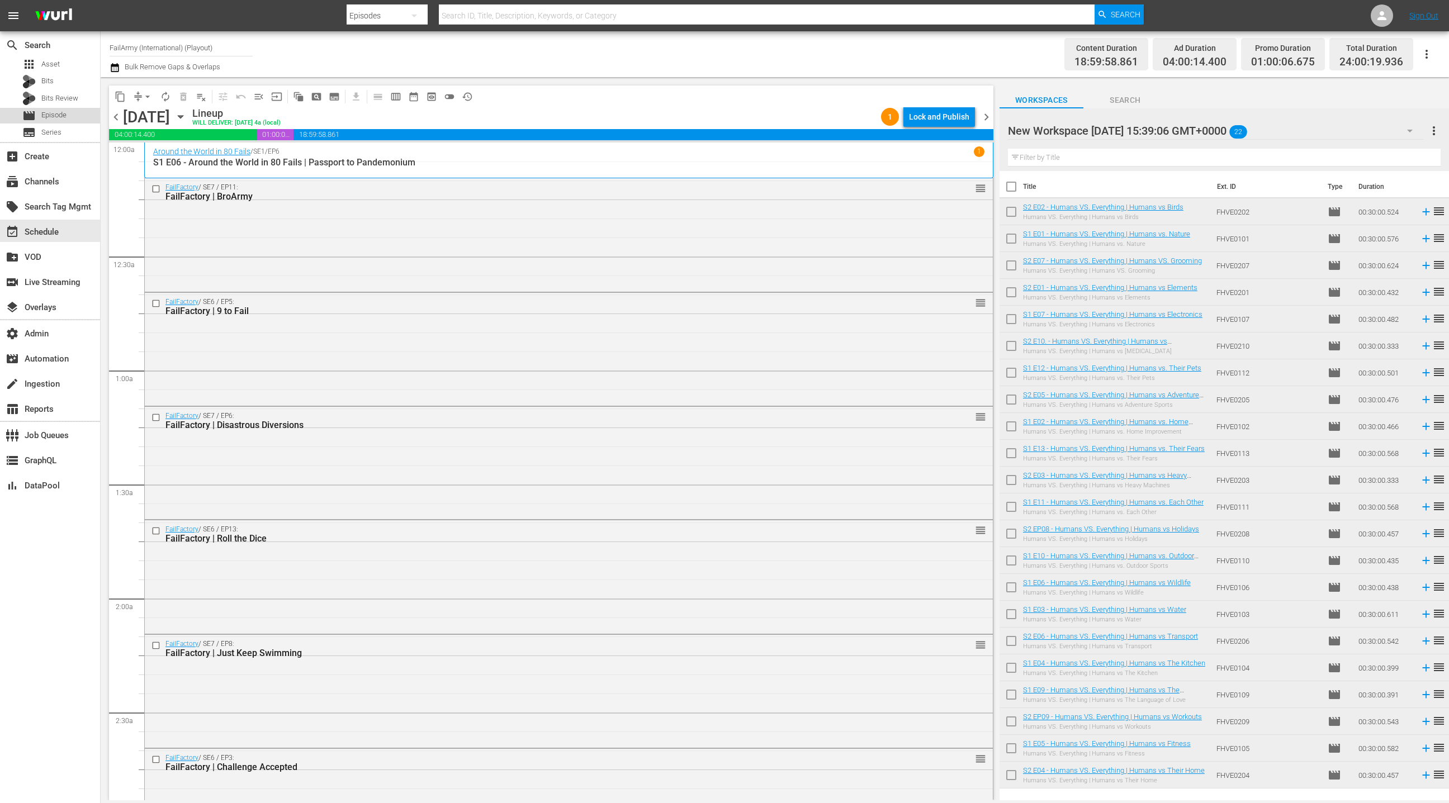
click at [75, 116] on div "movie Episode" at bounding box center [50, 116] width 100 height 16
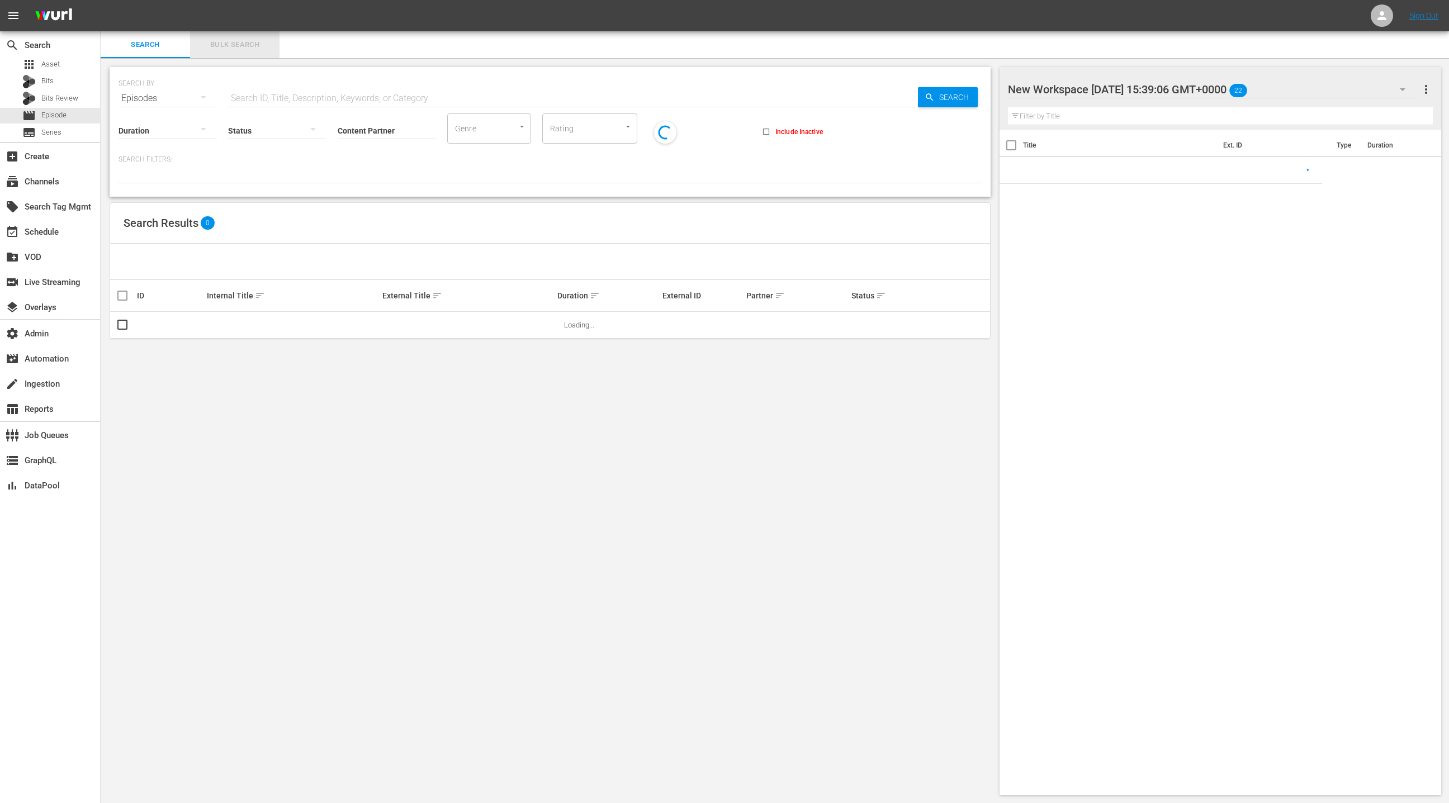
click at [262, 46] on span "Bulk Search" at bounding box center [235, 45] width 76 height 13
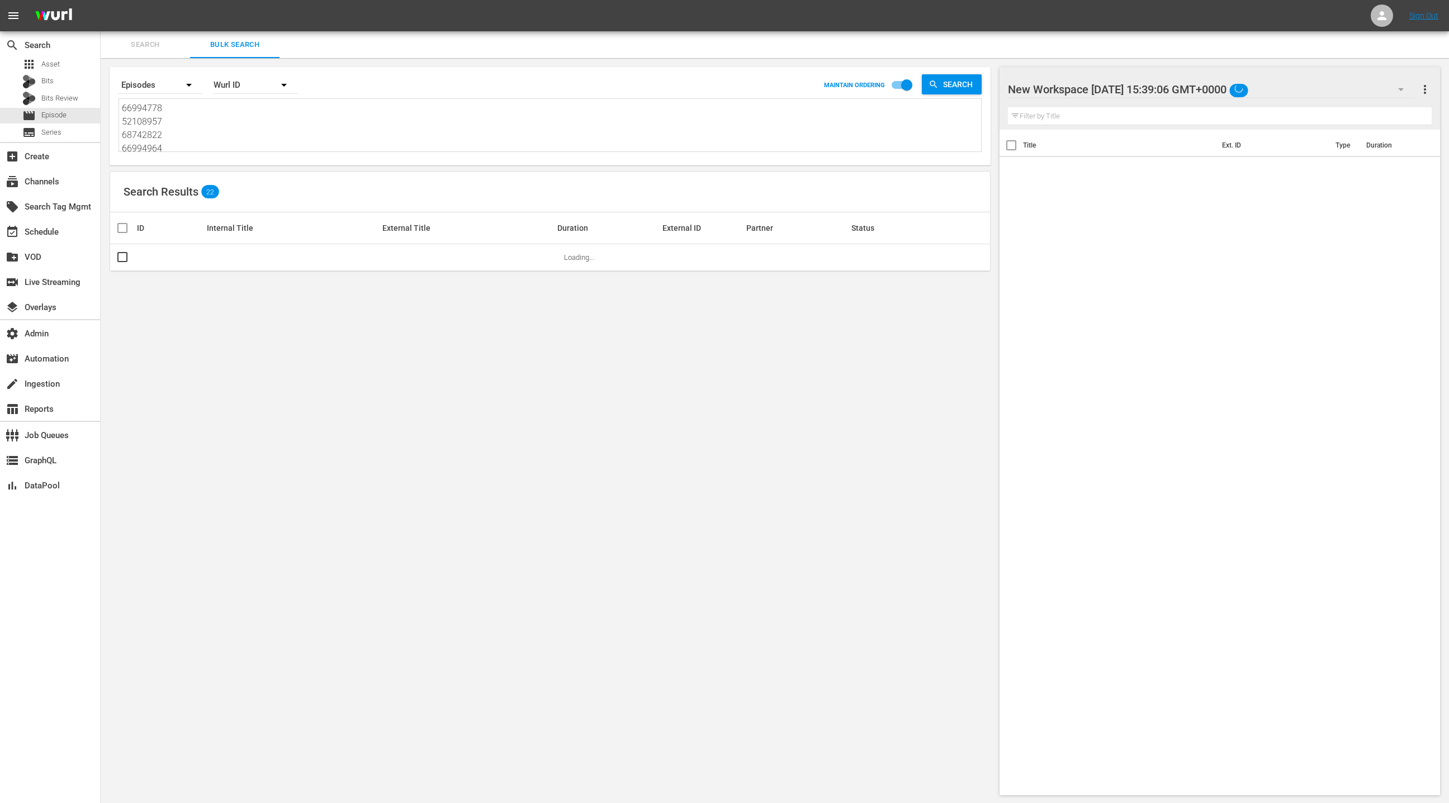
click at [254, 121] on textarea "66994778 52108957 68742822 66994964 53466762 70463993 54538541 68742824 5210895…" at bounding box center [551, 127] width 859 height 51
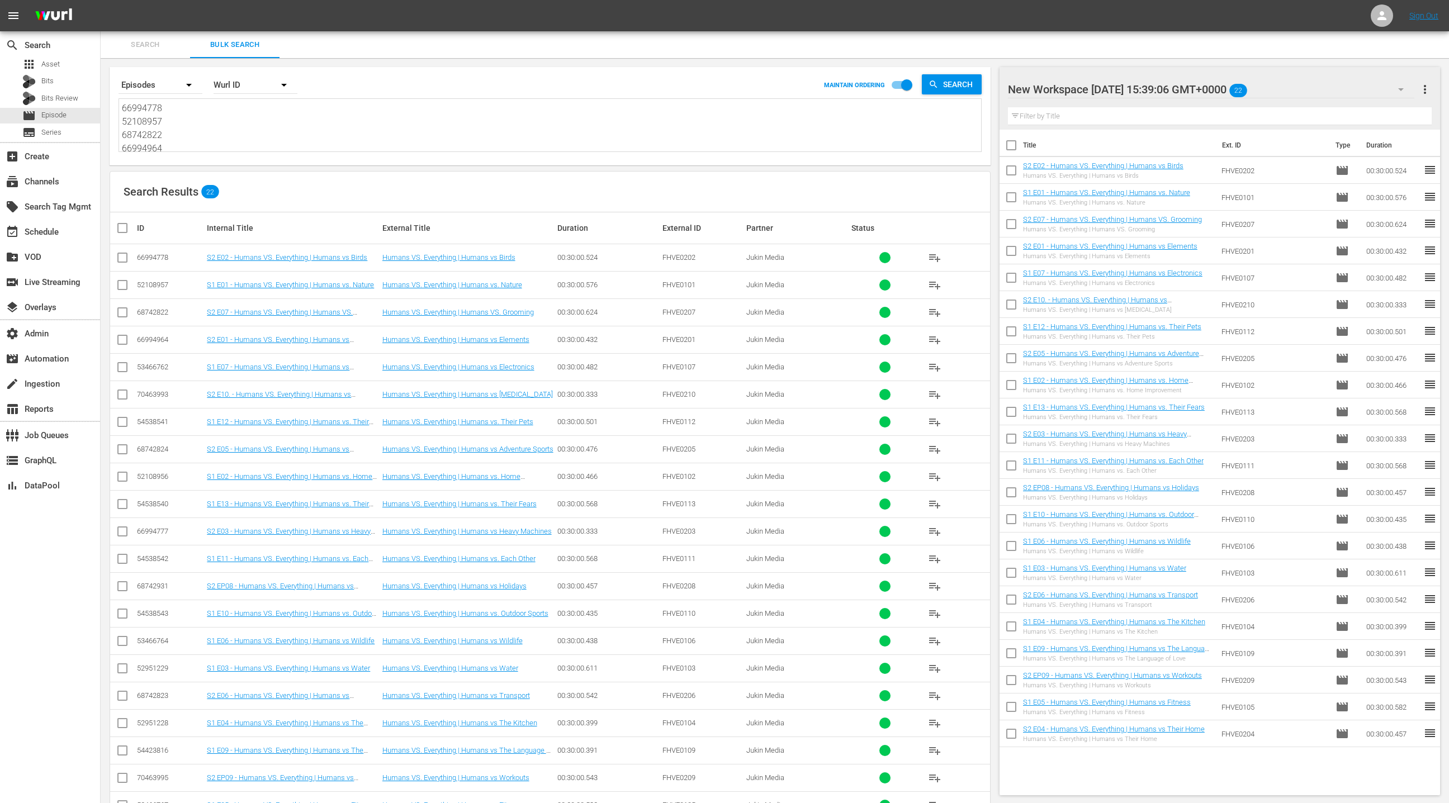
paste textarea "87750091 87750096 37535 82387 106653 106656 139106 139253 68742931 52108957 529…"
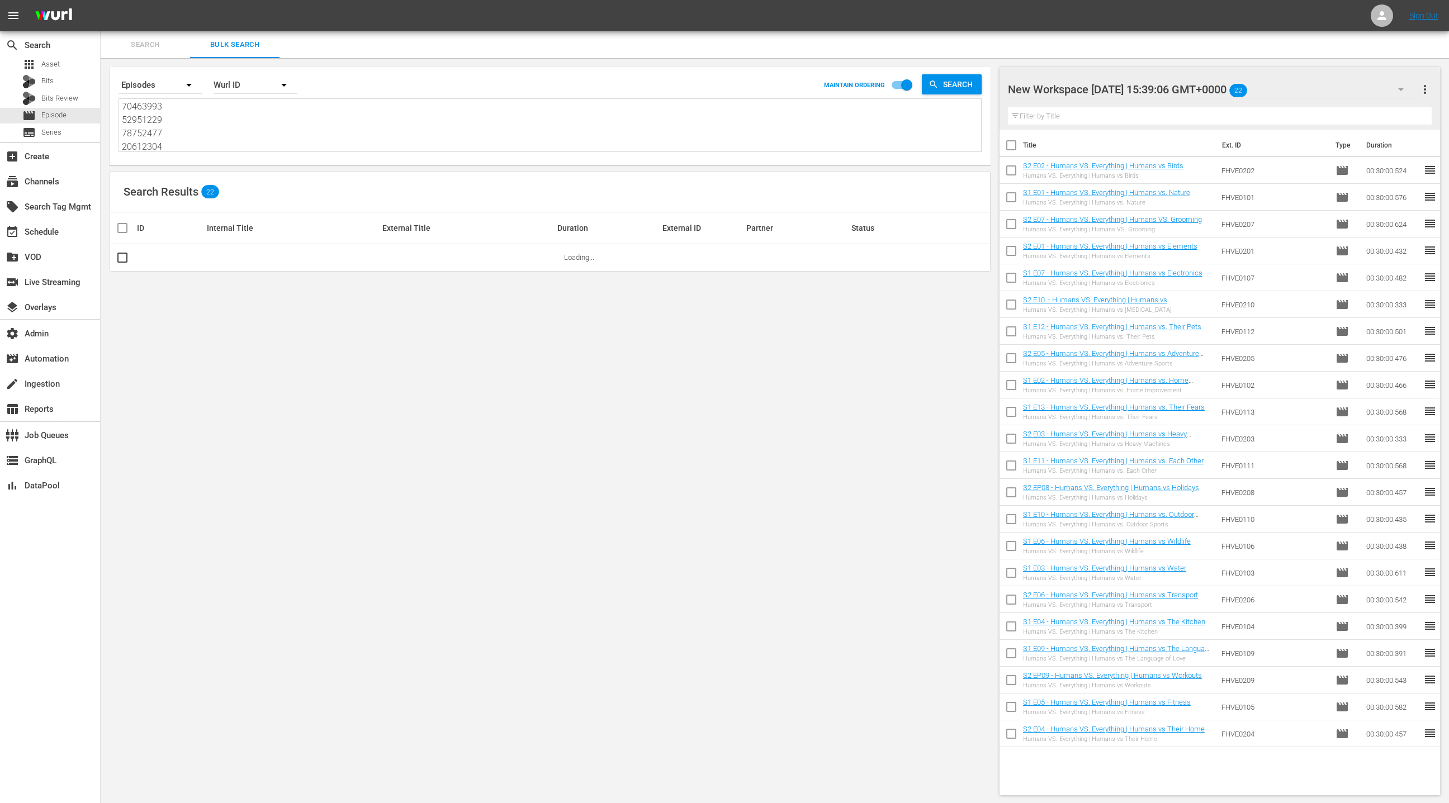
click at [1427, 88] on span "more_vert" at bounding box center [1424, 89] width 13 height 13
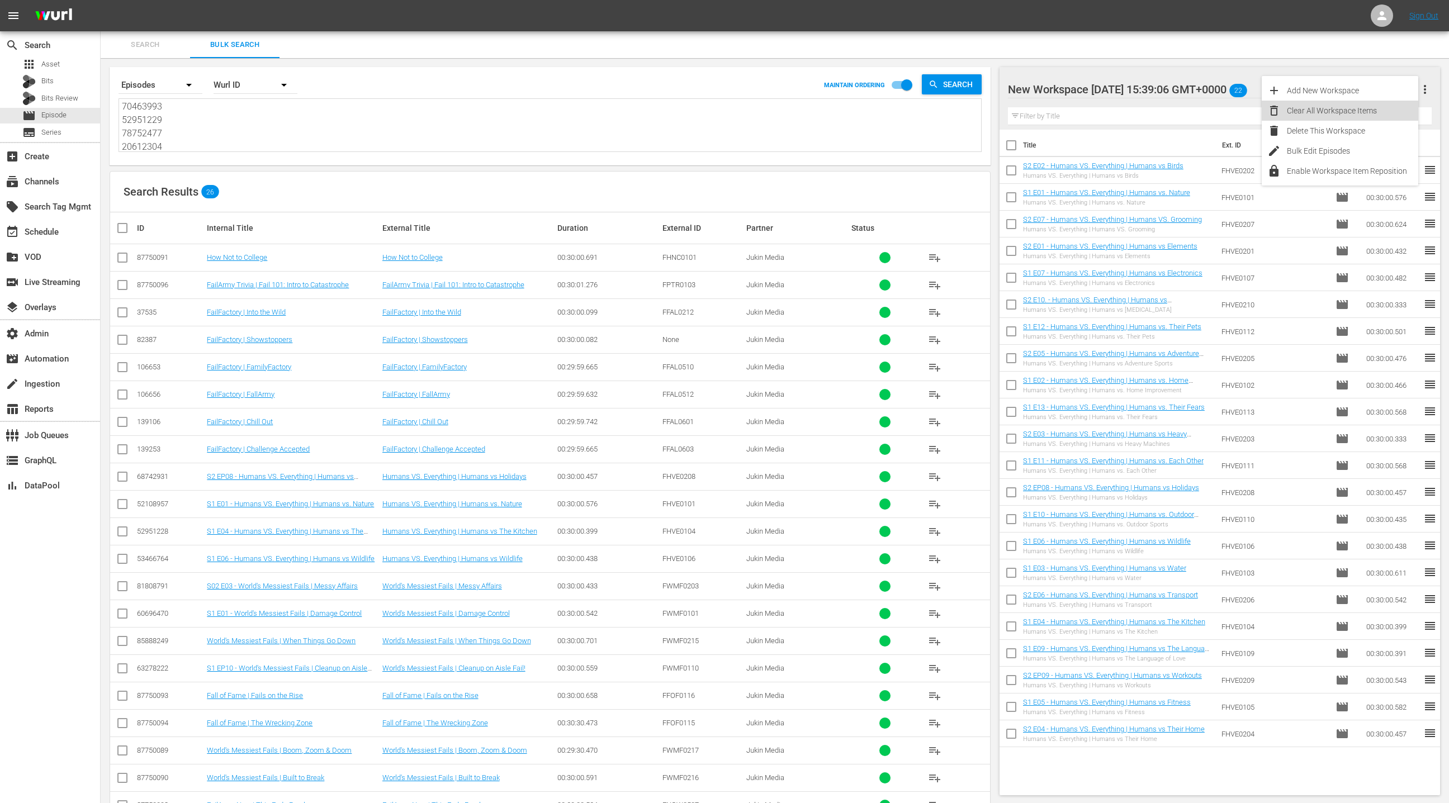
click at [1282, 113] on div "Clear All Workspace Items" at bounding box center [1340, 111] width 157 height 20
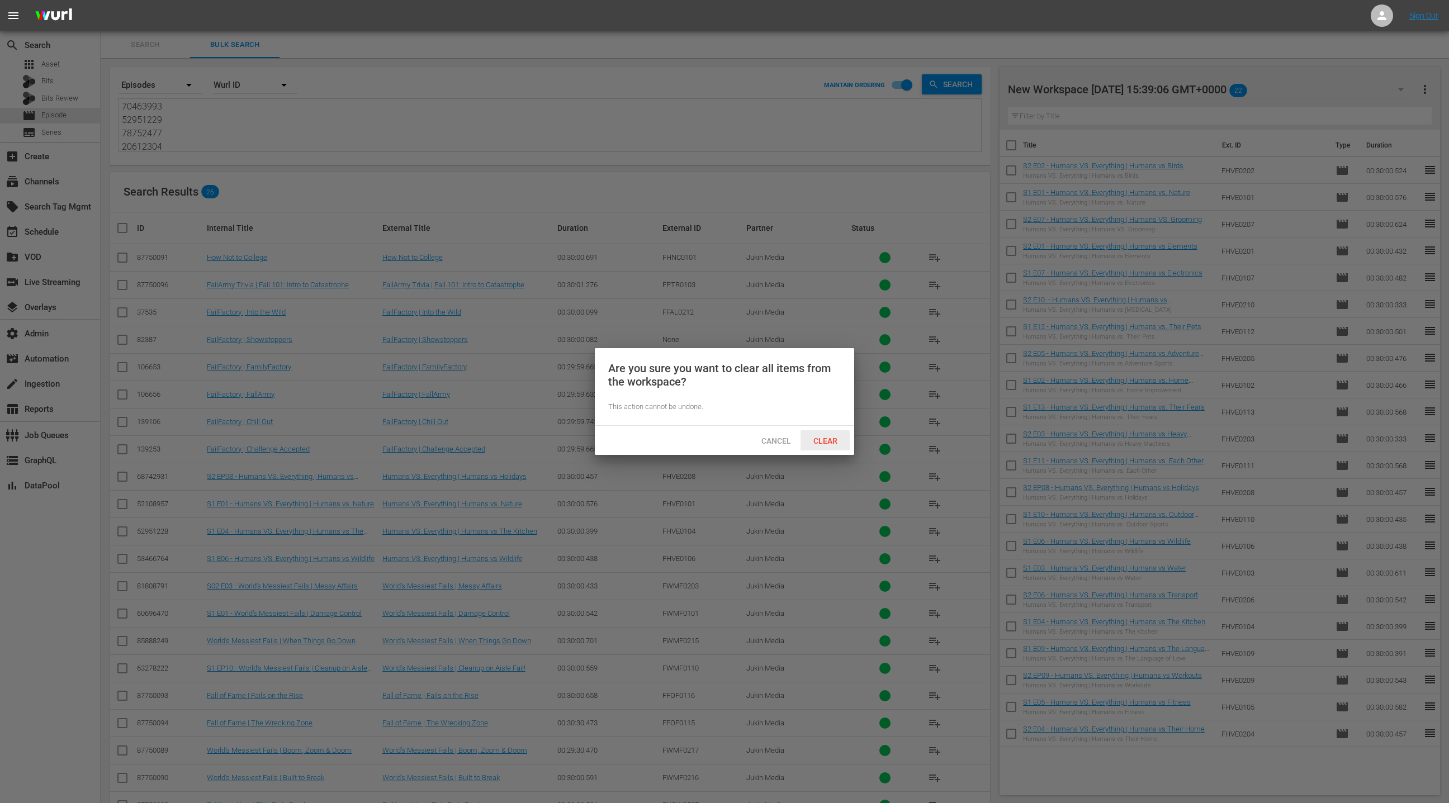
drag, startPoint x: 837, startPoint y: 442, endPoint x: 853, endPoint y: 438, distance: 16.1
click at [837, 442] on span "Clear" at bounding box center [825, 441] width 42 height 9
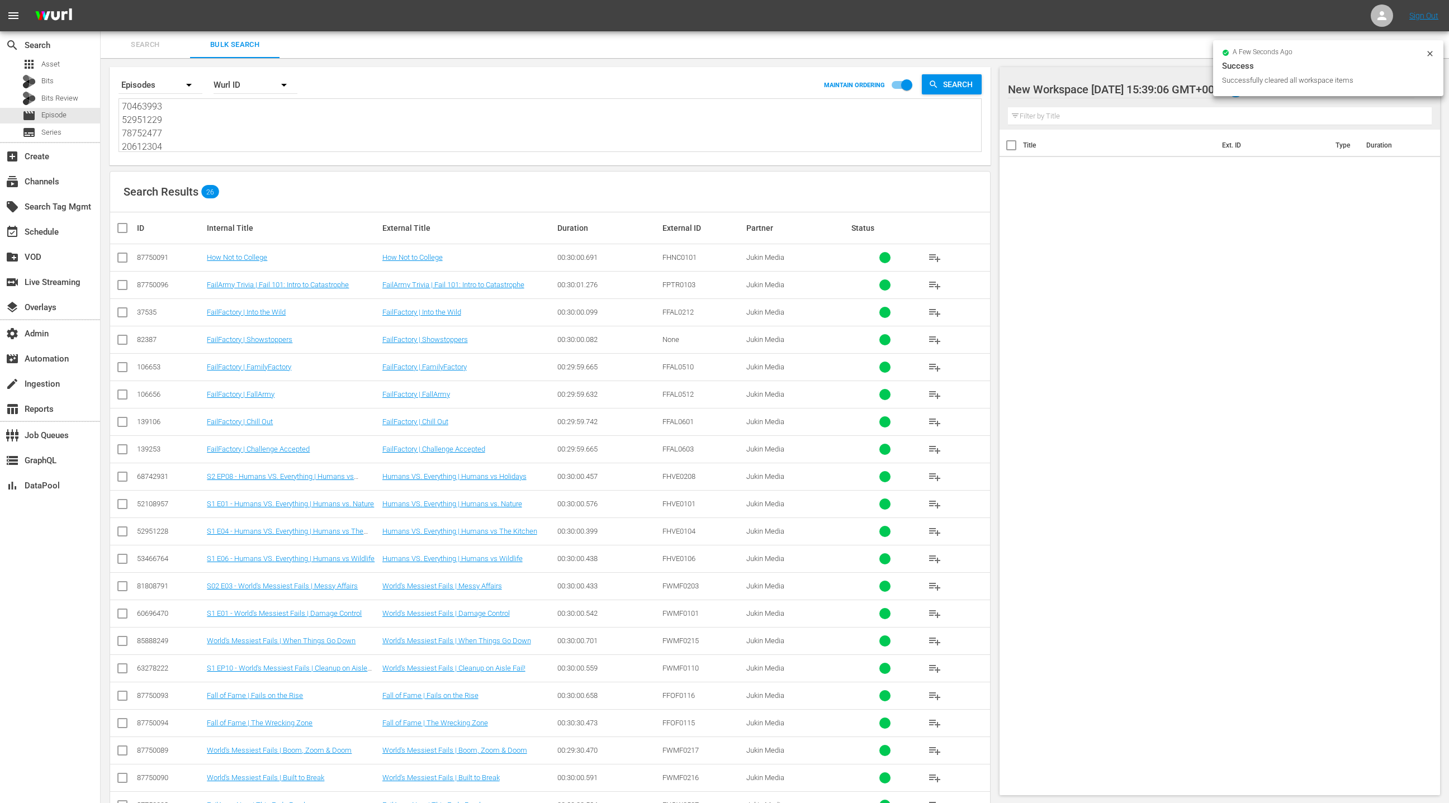
click at [124, 228] on input "checkbox" at bounding box center [127, 227] width 22 height 13
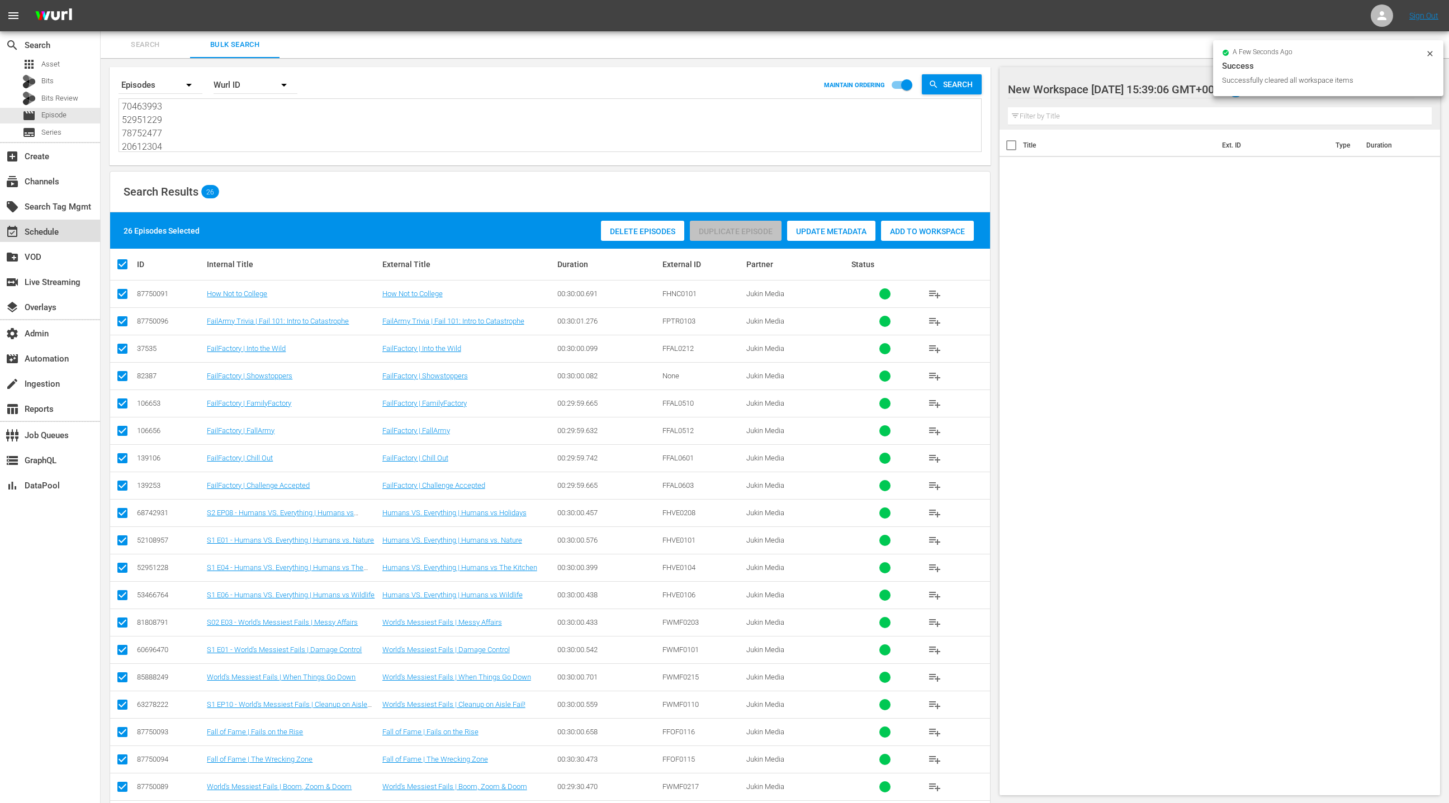
click at [60, 229] on div "event_available Schedule" at bounding box center [31, 230] width 63 height 10
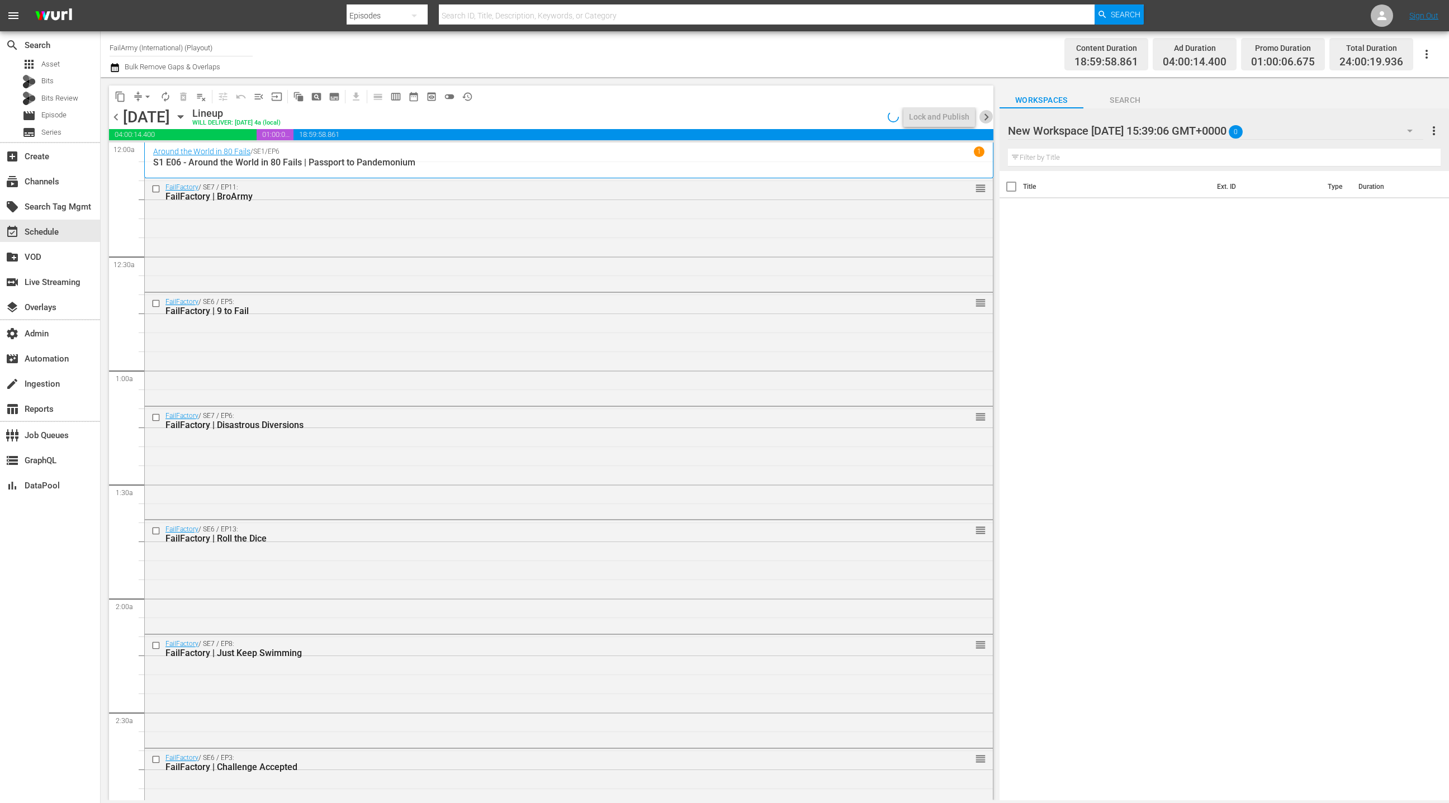
click at [982, 115] on span "chevron_right" at bounding box center [986, 117] width 14 height 14
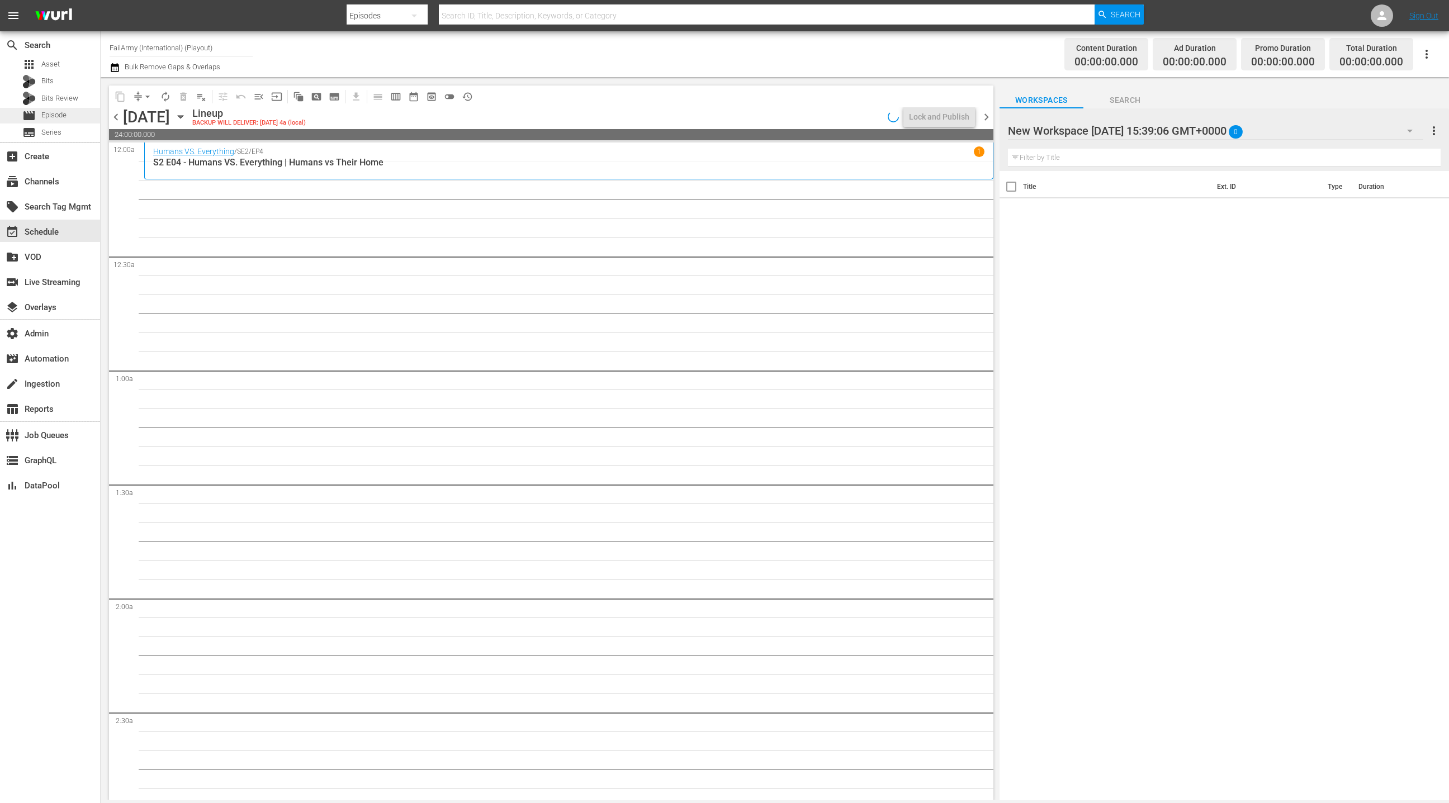
click at [75, 116] on div "movie Episode" at bounding box center [50, 116] width 100 height 16
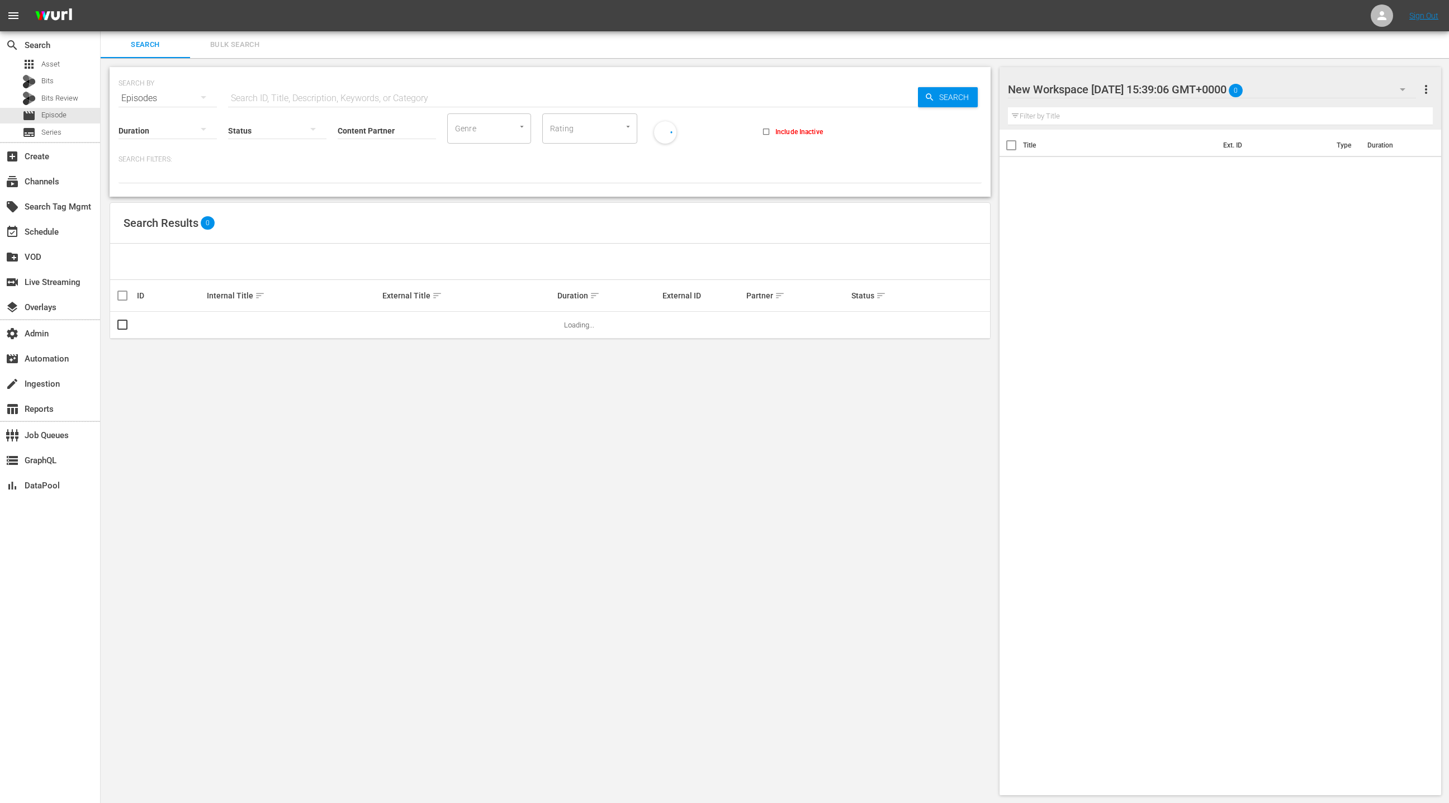
click at [222, 43] on span "Bulk Search" at bounding box center [235, 45] width 76 height 13
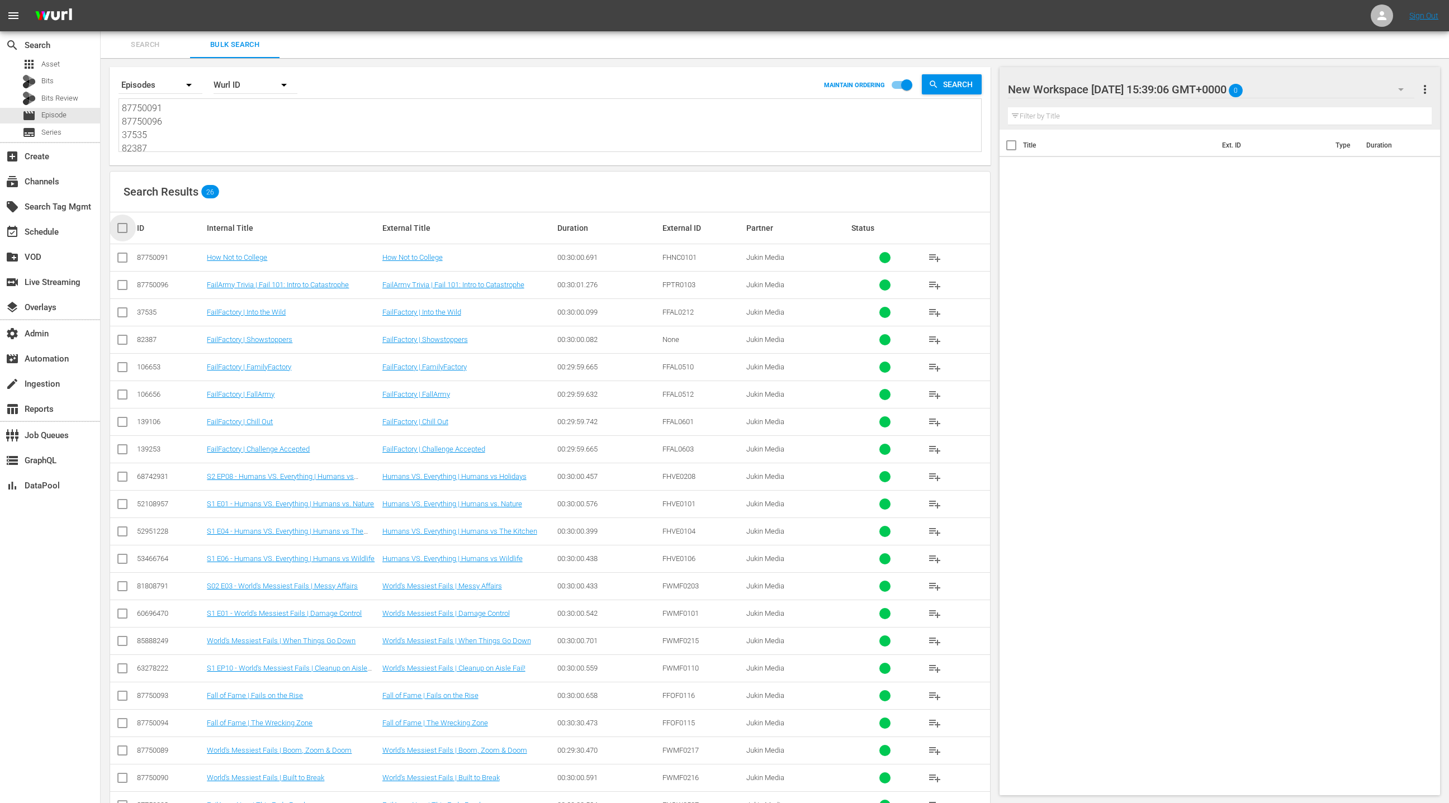
click at [124, 230] on input "checkbox" at bounding box center [127, 227] width 22 height 13
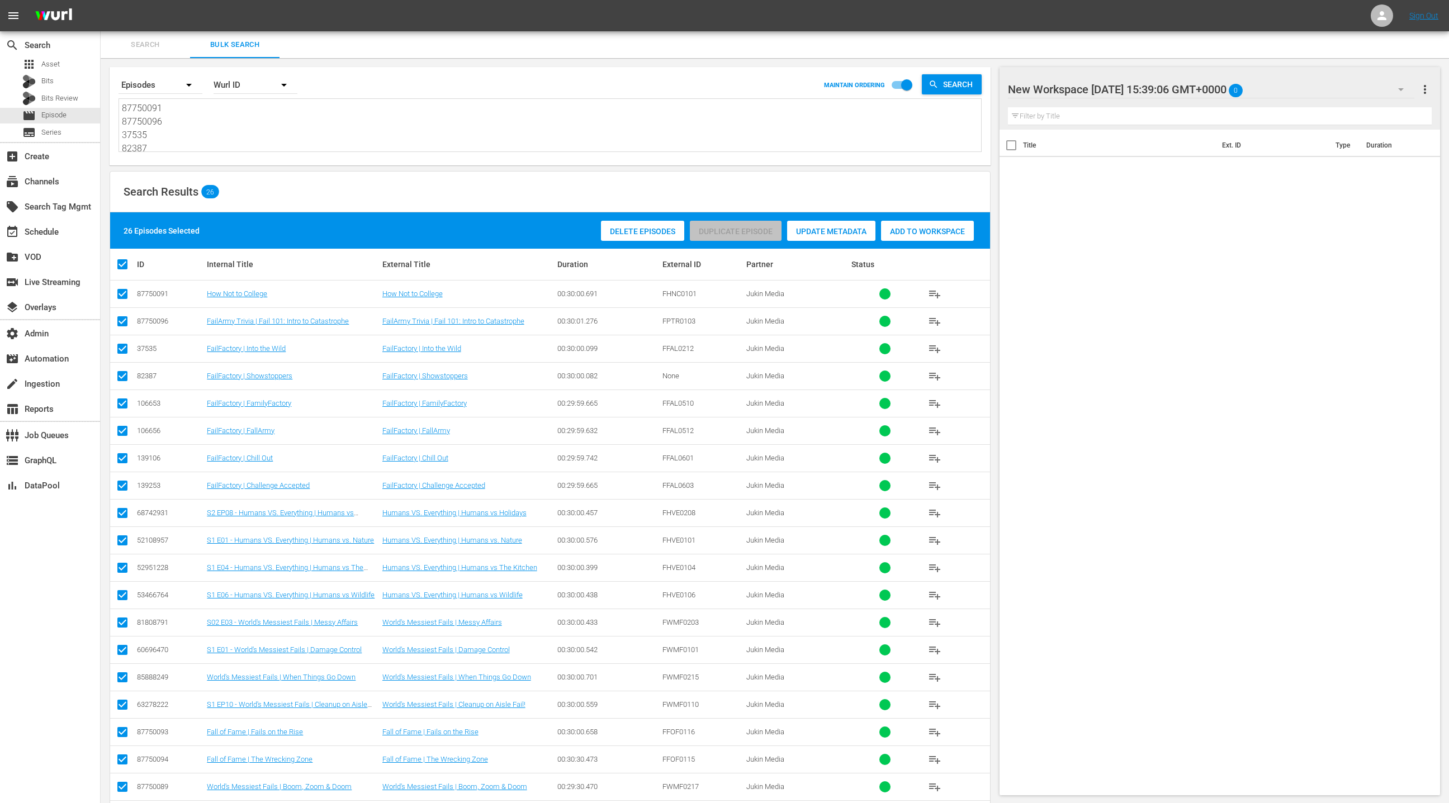
click at [910, 234] on span "Add to Workspace" at bounding box center [927, 231] width 93 height 9
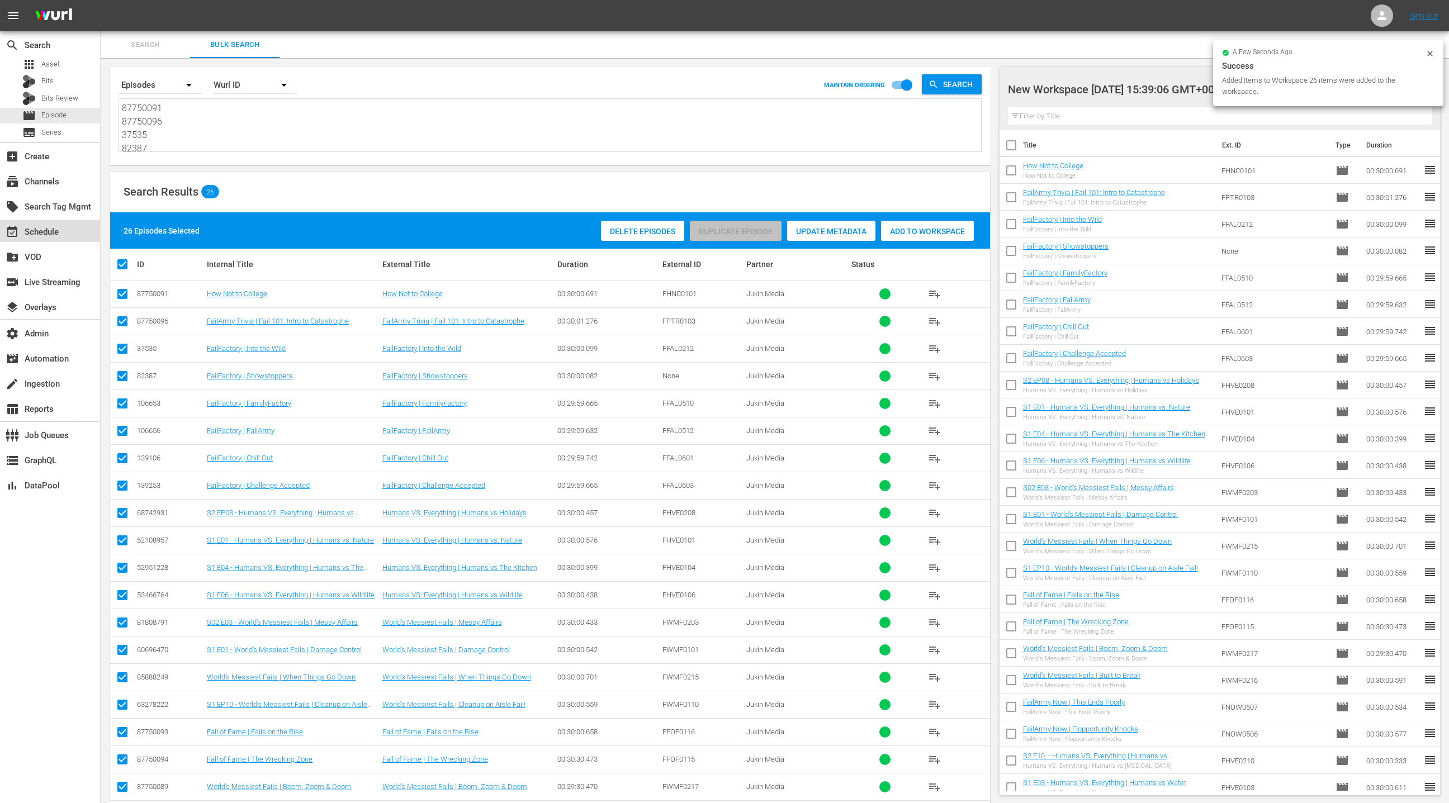
click at [48, 232] on div "event_available Schedule" at bounding box center [31, 230] width 63 height 10
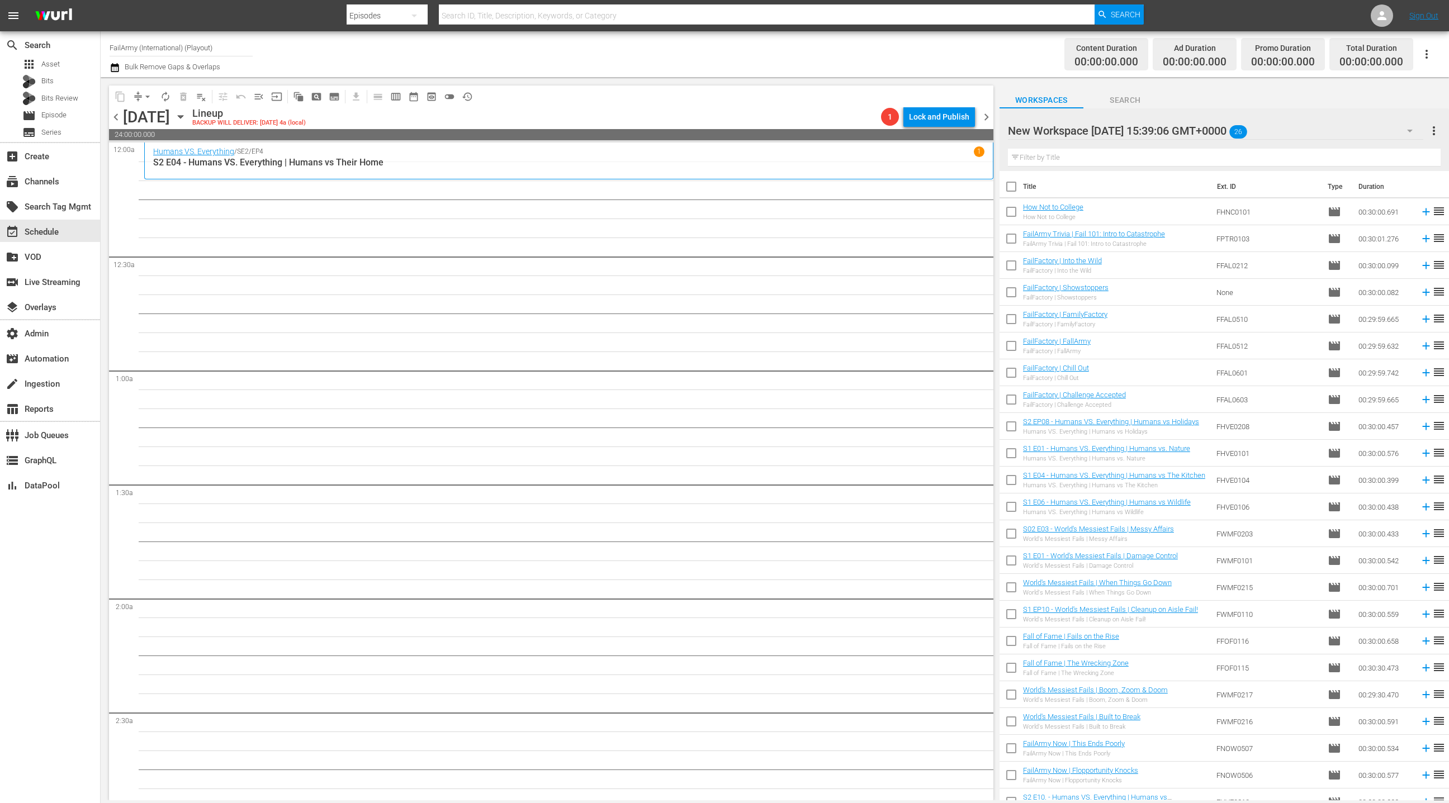
click at [1014, 188] on input "checkbox" at bounding box center [1011, 188] width 23 height 23
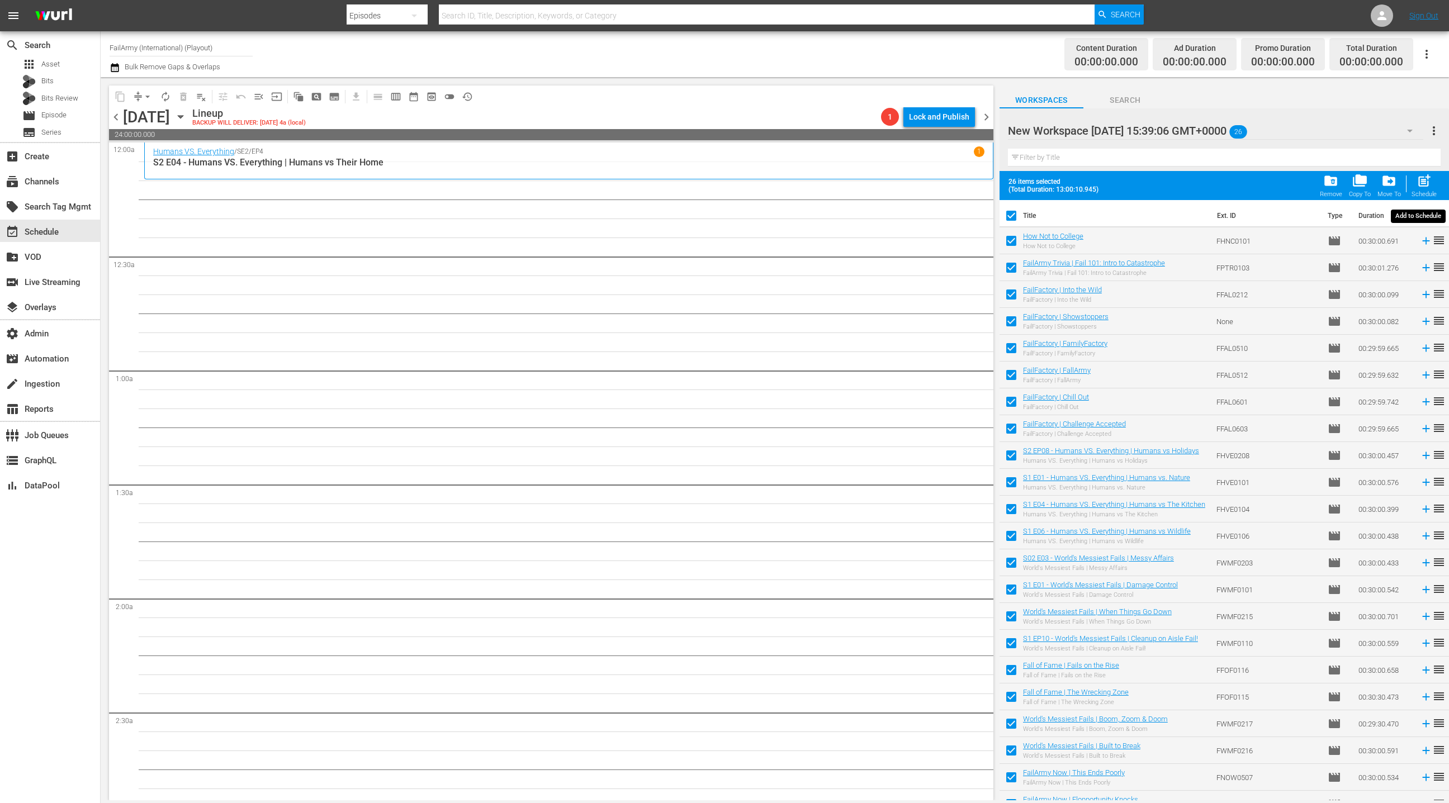
drag, startPoint x: 1428, startPoint y: 179, endPoint x: 1021, endPoint y: 31, distance: 433.5
click at [1425, 177] on span "post_add" at bounding box center [1424, 180] width 15 height 15
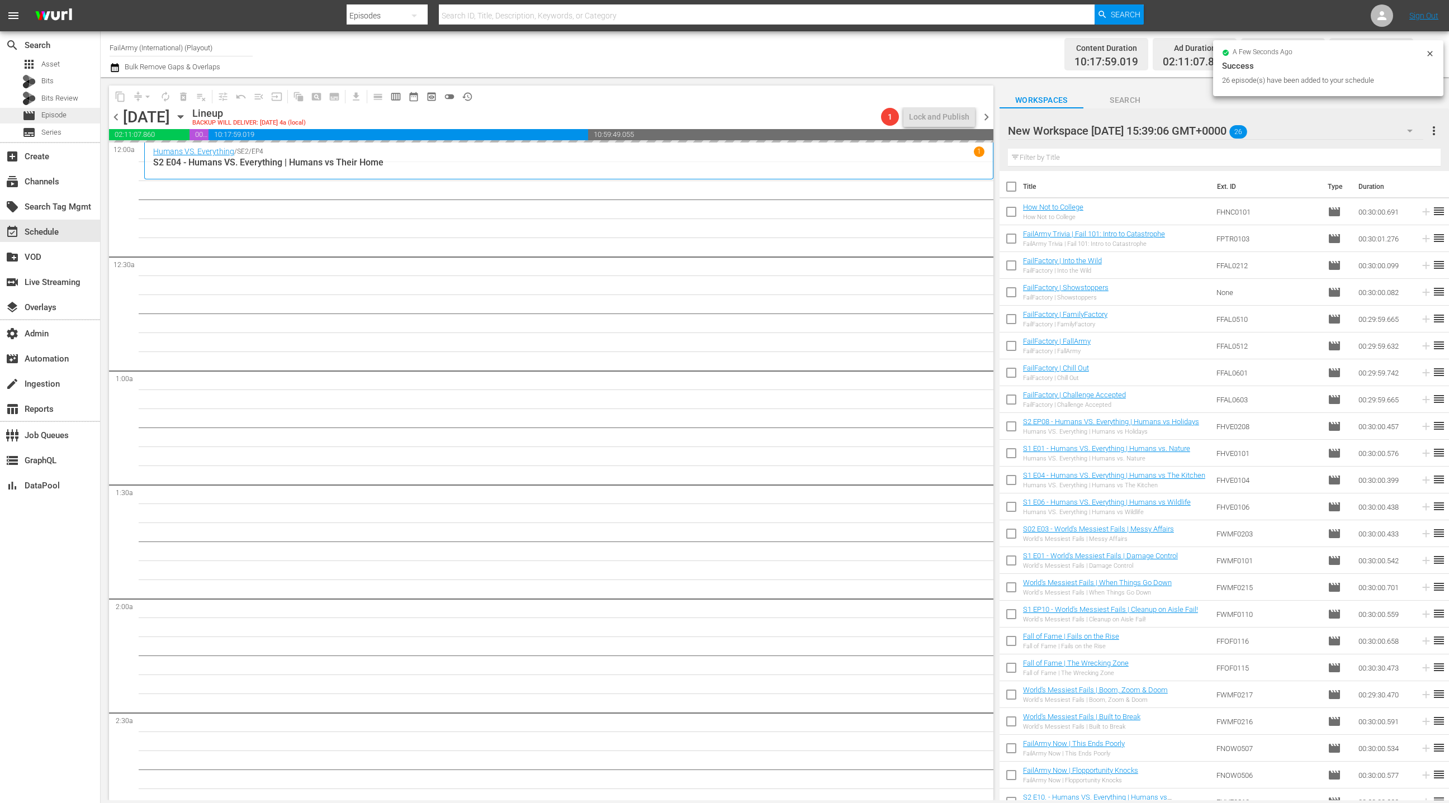
click at [77, 119] on div "movie Episode" at bounding box center [50, 116] width 100 height 16
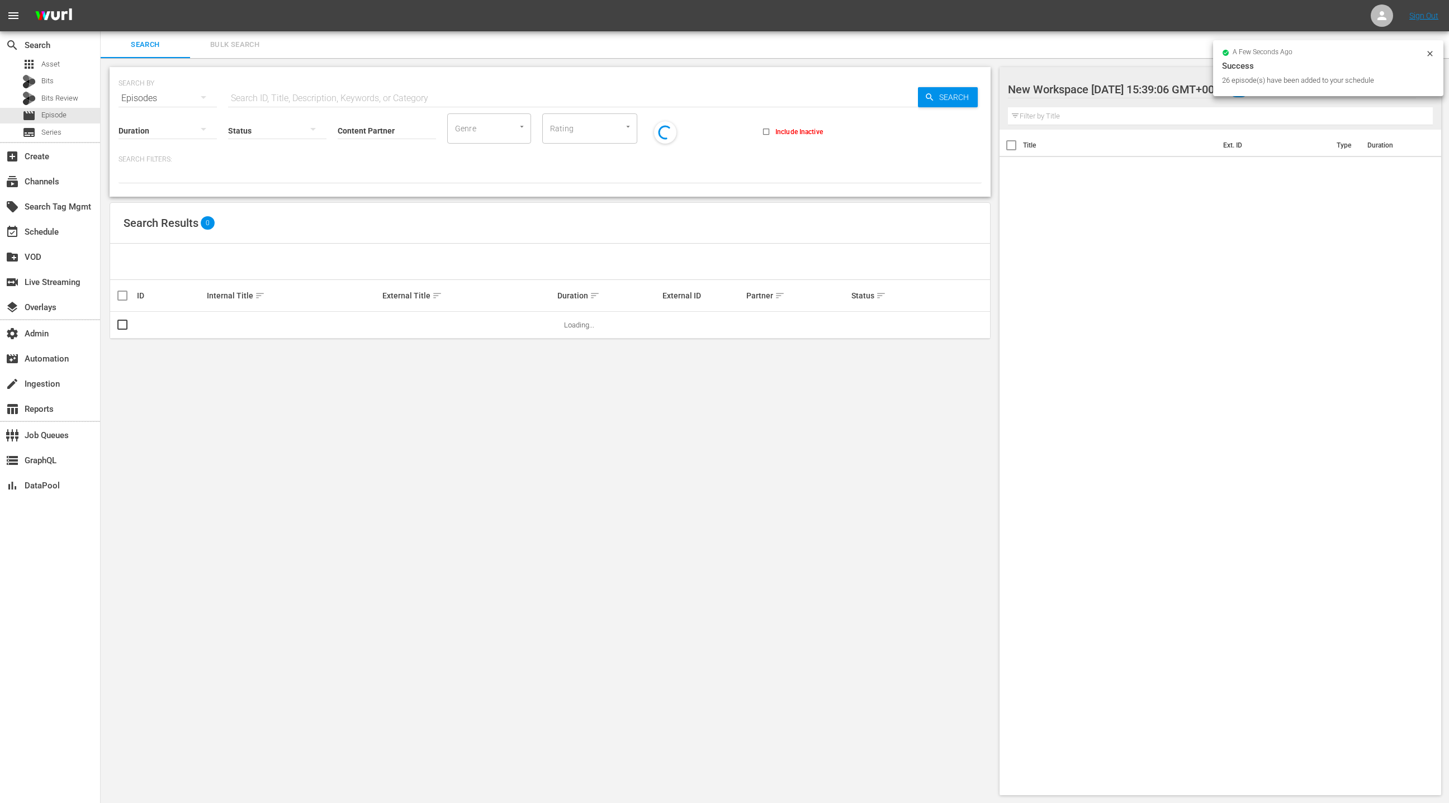
click at [227, 47] on span "Bulk Search" at bounding box center [235, 45] width 76 height 13
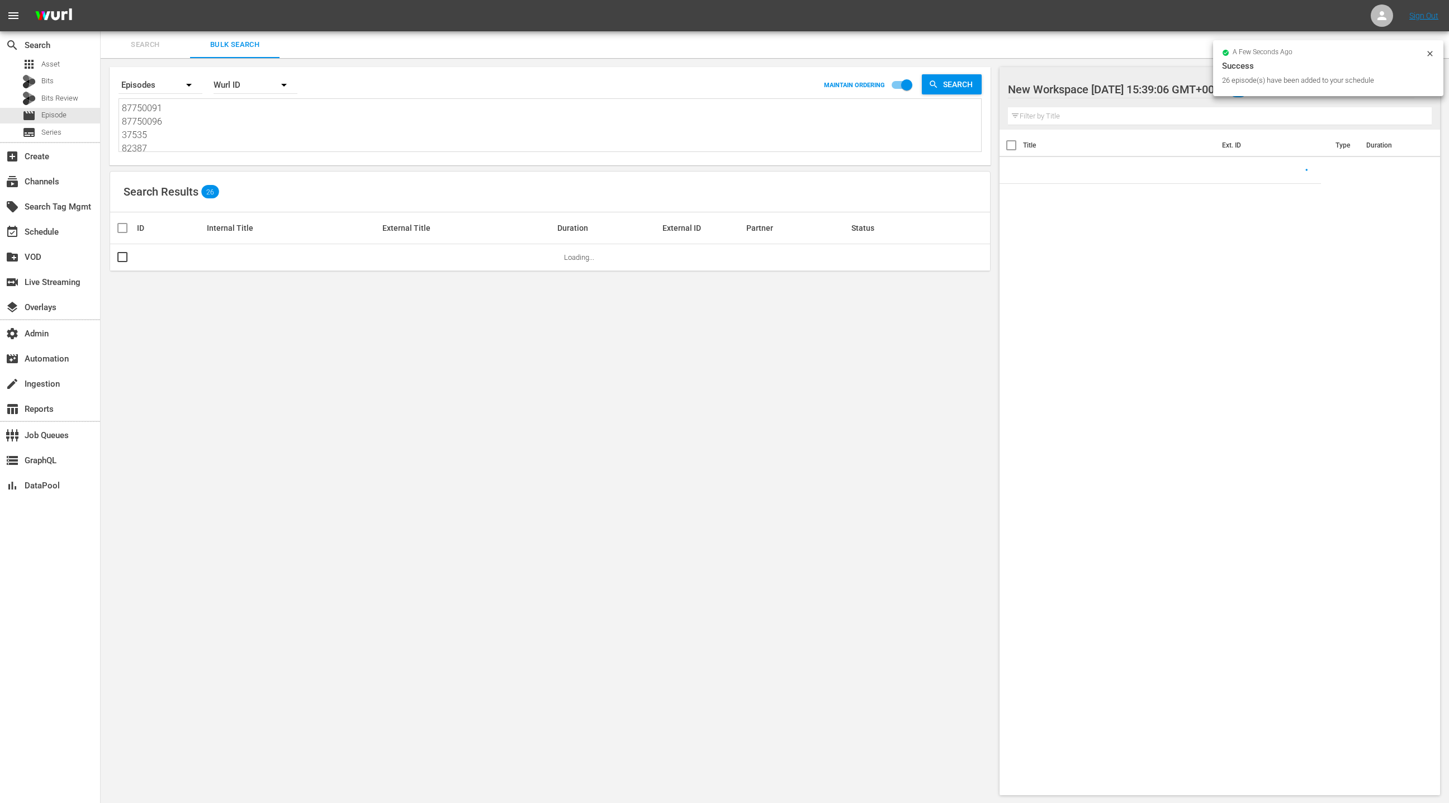
click at [221, 131] on textarea "87750091 87750096 37535 82387 106653 106656 139106 139253 68742931 52108957 529…" at bounding box center [551, 127] width 859 height 51
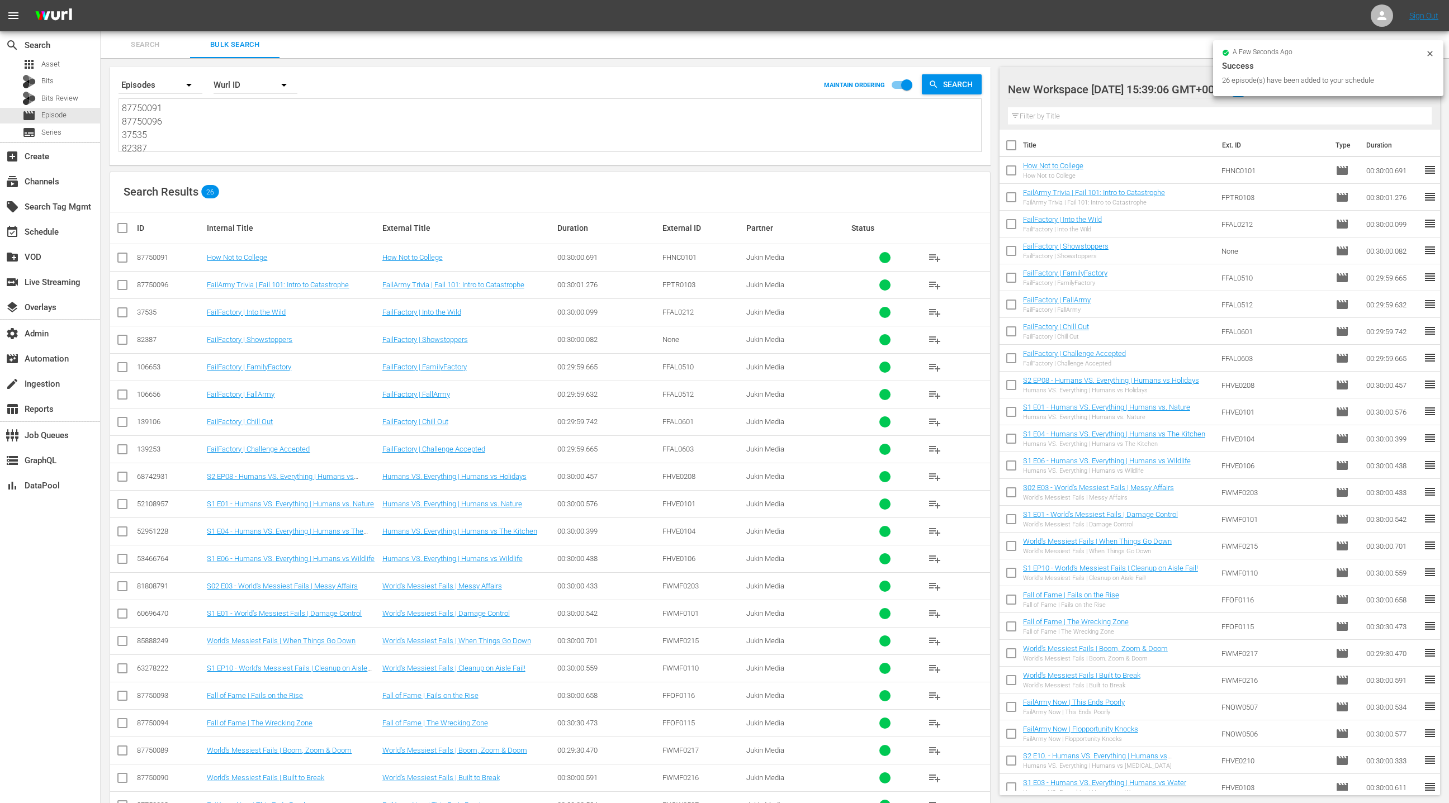
paste textarea "2063833 2590054 85888256 87750098 37535 82390 87750091 87750096 394267 394272 8…"
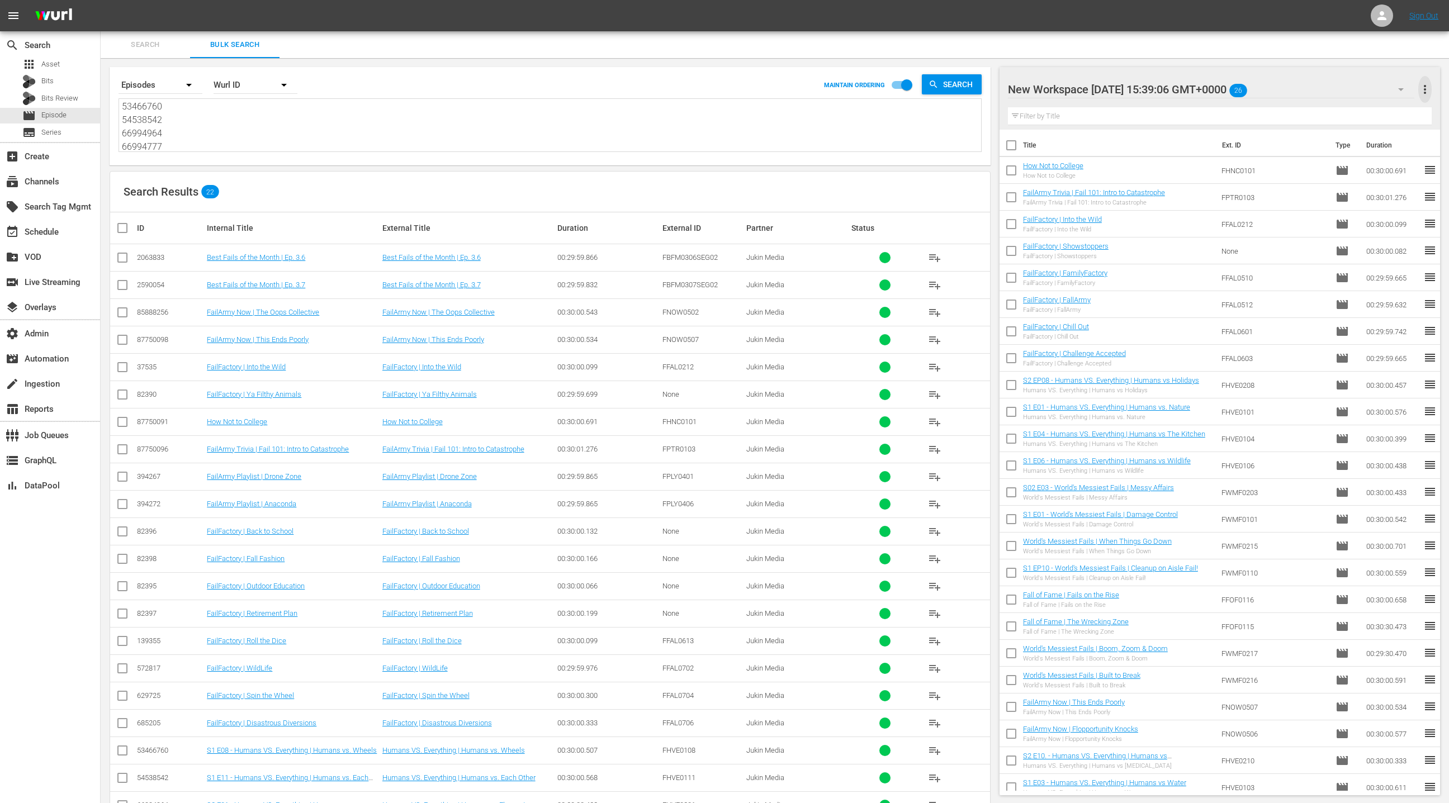
click at [1428, 87] on span "more_vert" at bounding box center [1424, 89] width 13 height 13
drag, startPoint x: 1340, startPoint y: 110, endPoint x: 1326, endPoint y: 114, distance: 14.7
click at [1339, 110] on div "Clear All Workspace Items" at bounding box center [1352, 111] width 131 height 20
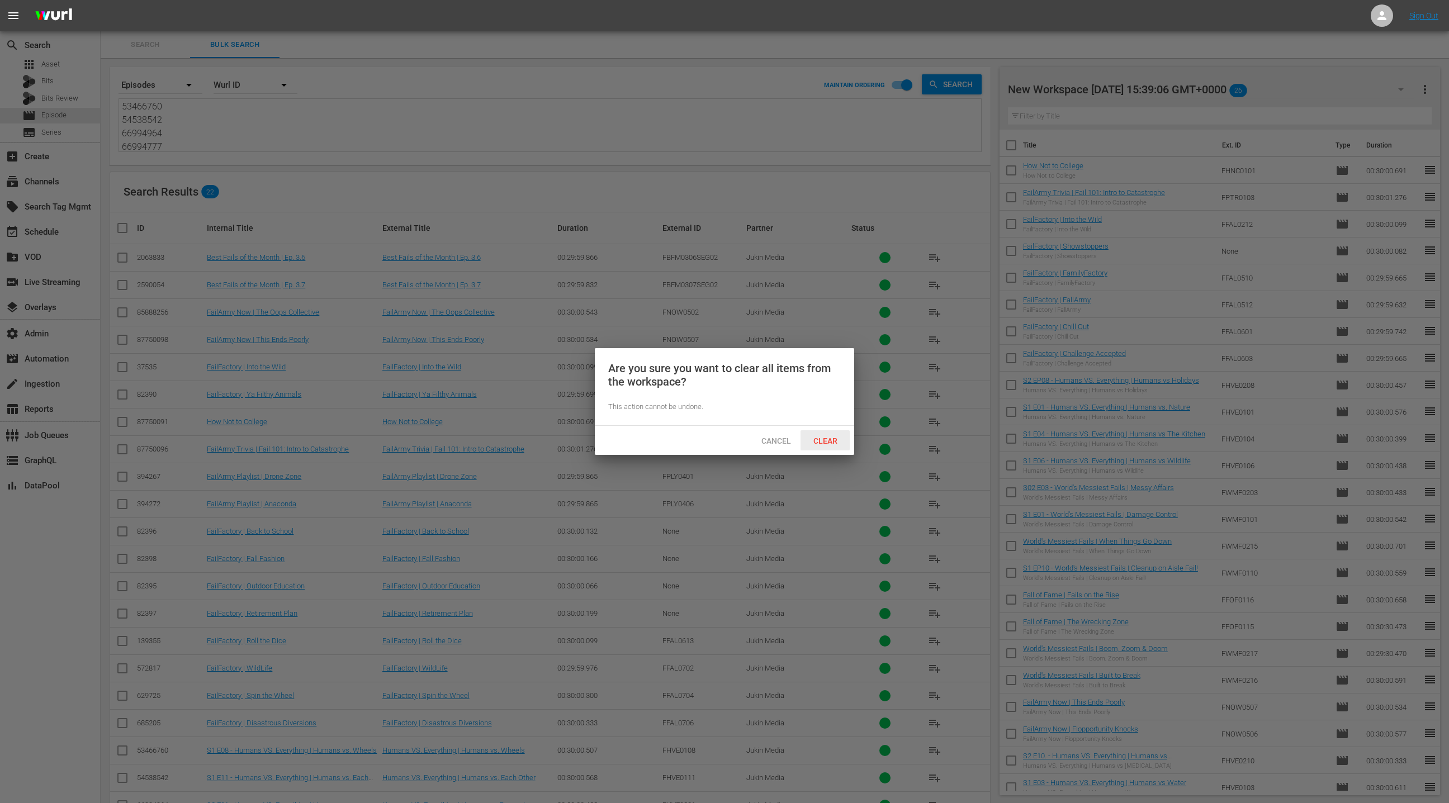
click at [830, 438] on span "Clear" at bounding box center [825, 441] width 42 height 9
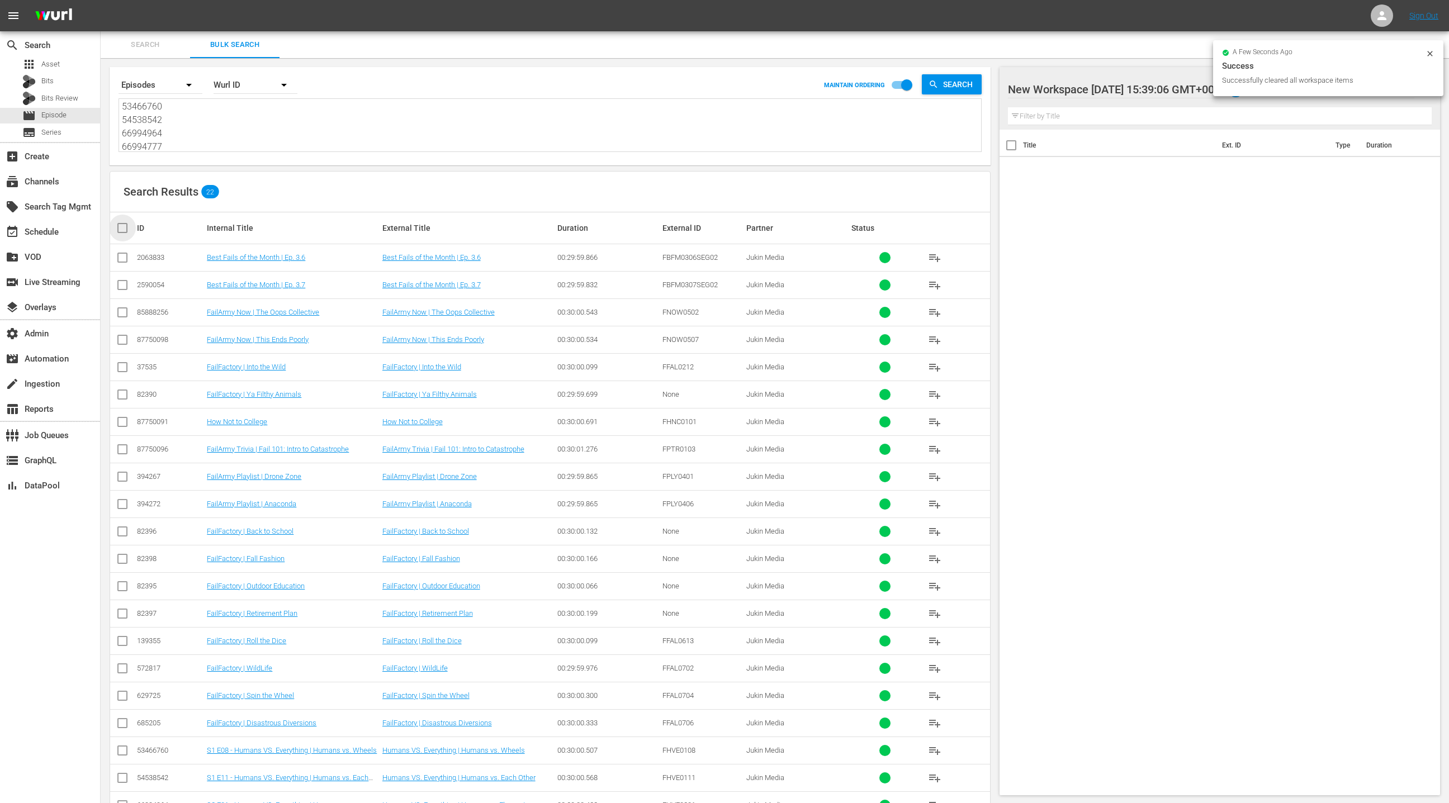
click at [125, 230] on input "checkbox" at bounding box center [127, 227] width 22 height 13
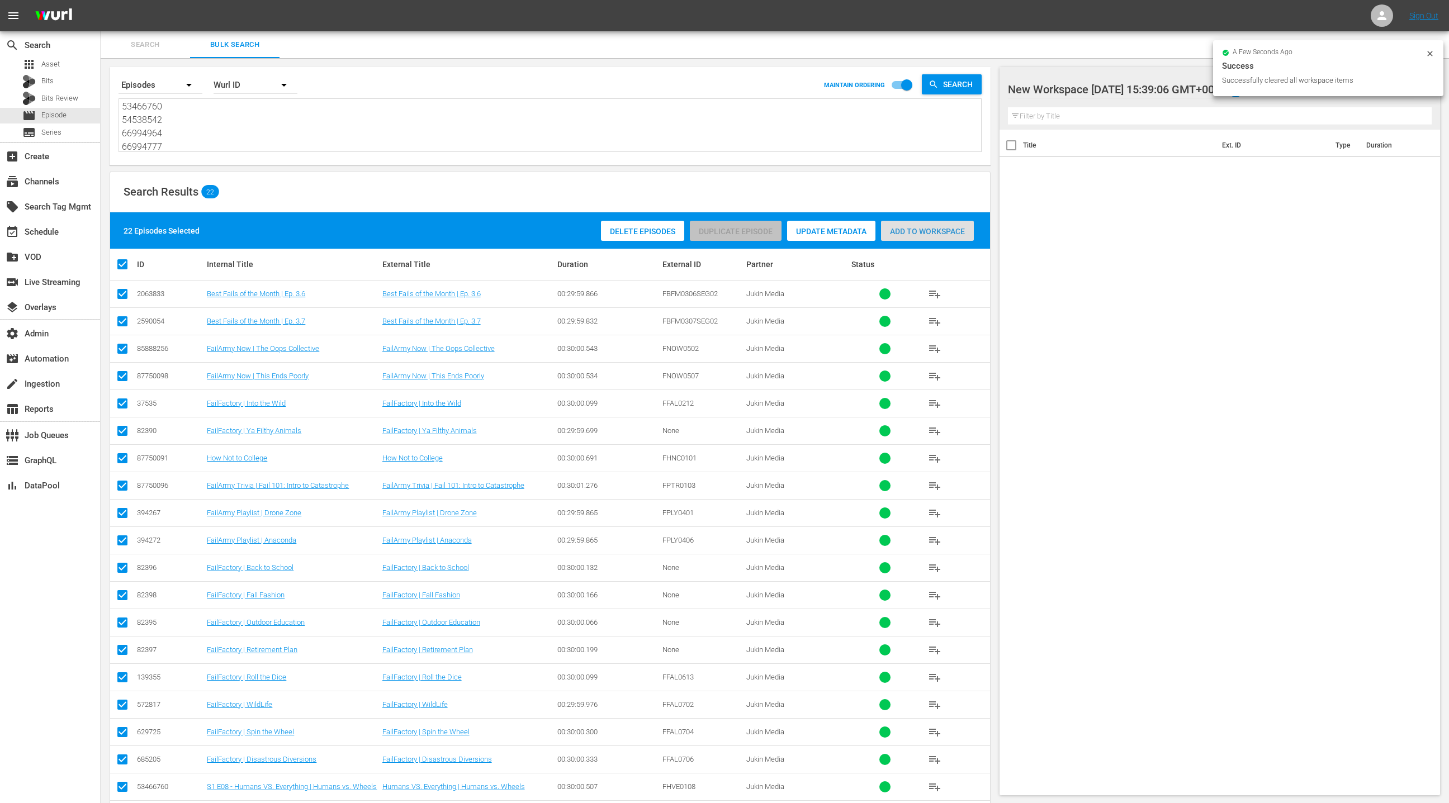
drag, startPoint x: 909, startPoint y: 235, endPoint x: 463, endPoint y: 250, distance: 446.4
click at [906, 235] on span "Add to Workspace" at bounding box center [927, 231] width 93 height 9
click at [75, 238] on div "event_available Schedule" at bounding box center [50, 231] width 100 height 22
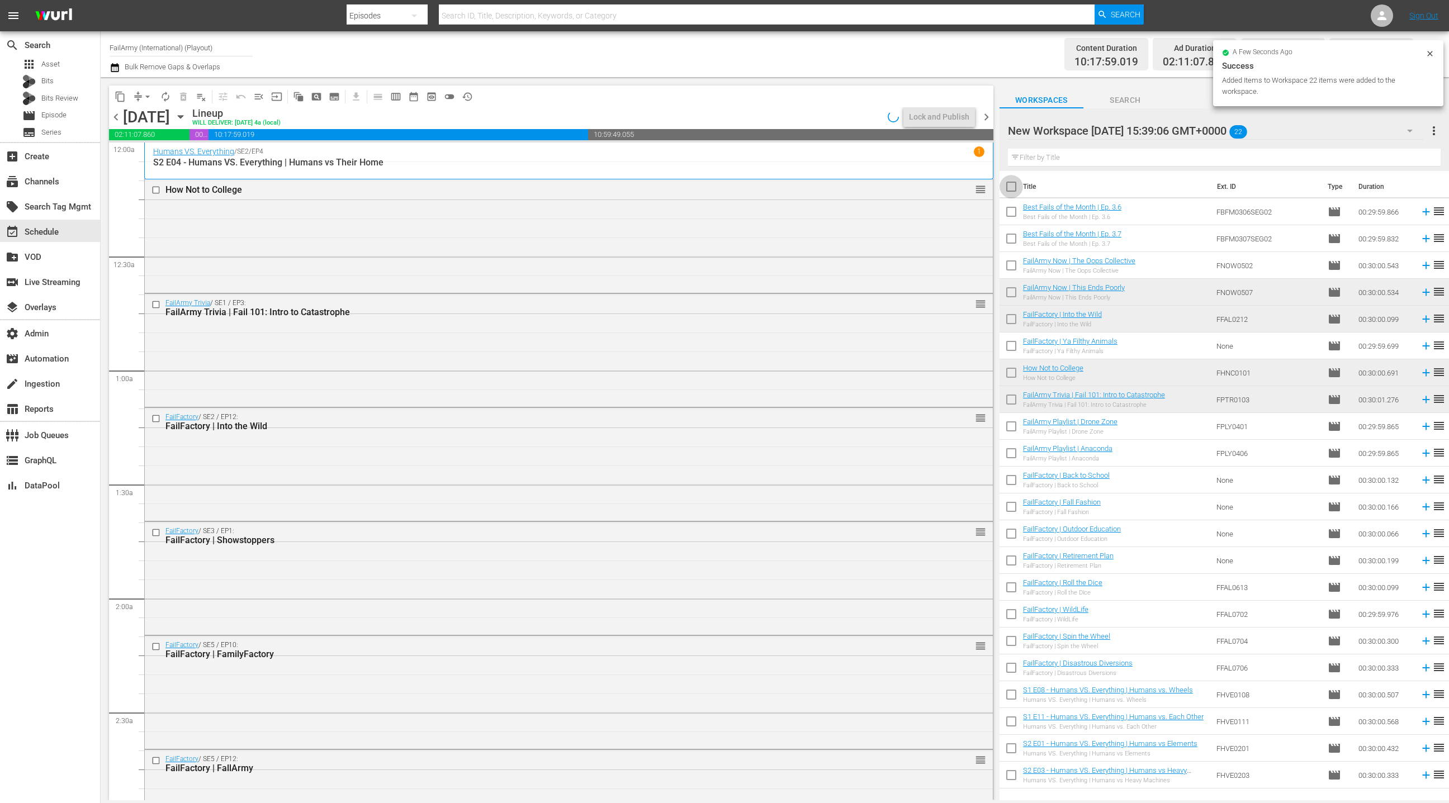
click at [1014, 190] on input "checkbox" at bounding box center [1011, 188] width 23 height 23
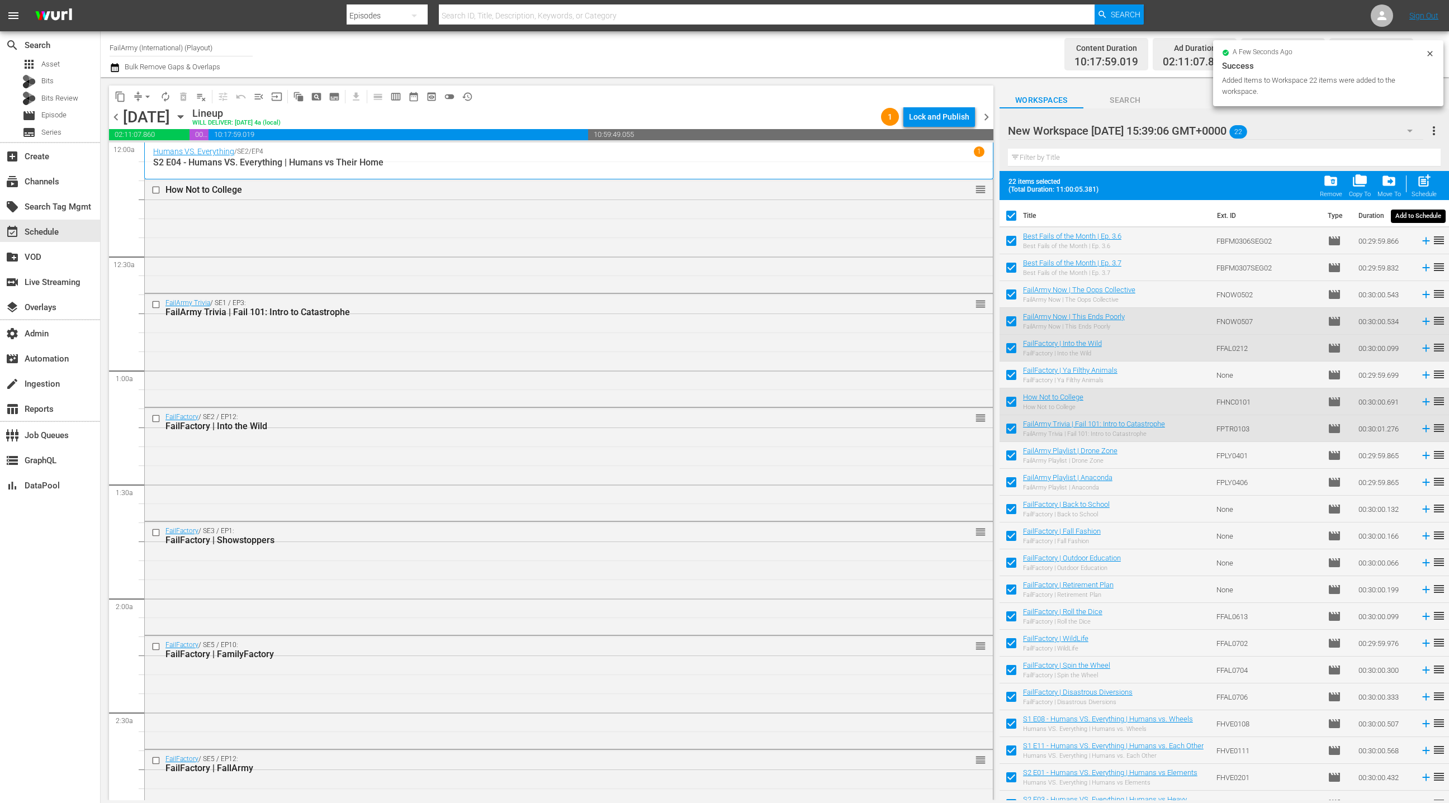
drag, startPoint x: 1421, startPoint y: 182, endPoint x: 1085, endPoint y: 159, distance: 336.8
click at [1421, 182] on span "post_add" at bounding box center [1424, 180] width 15 height 15
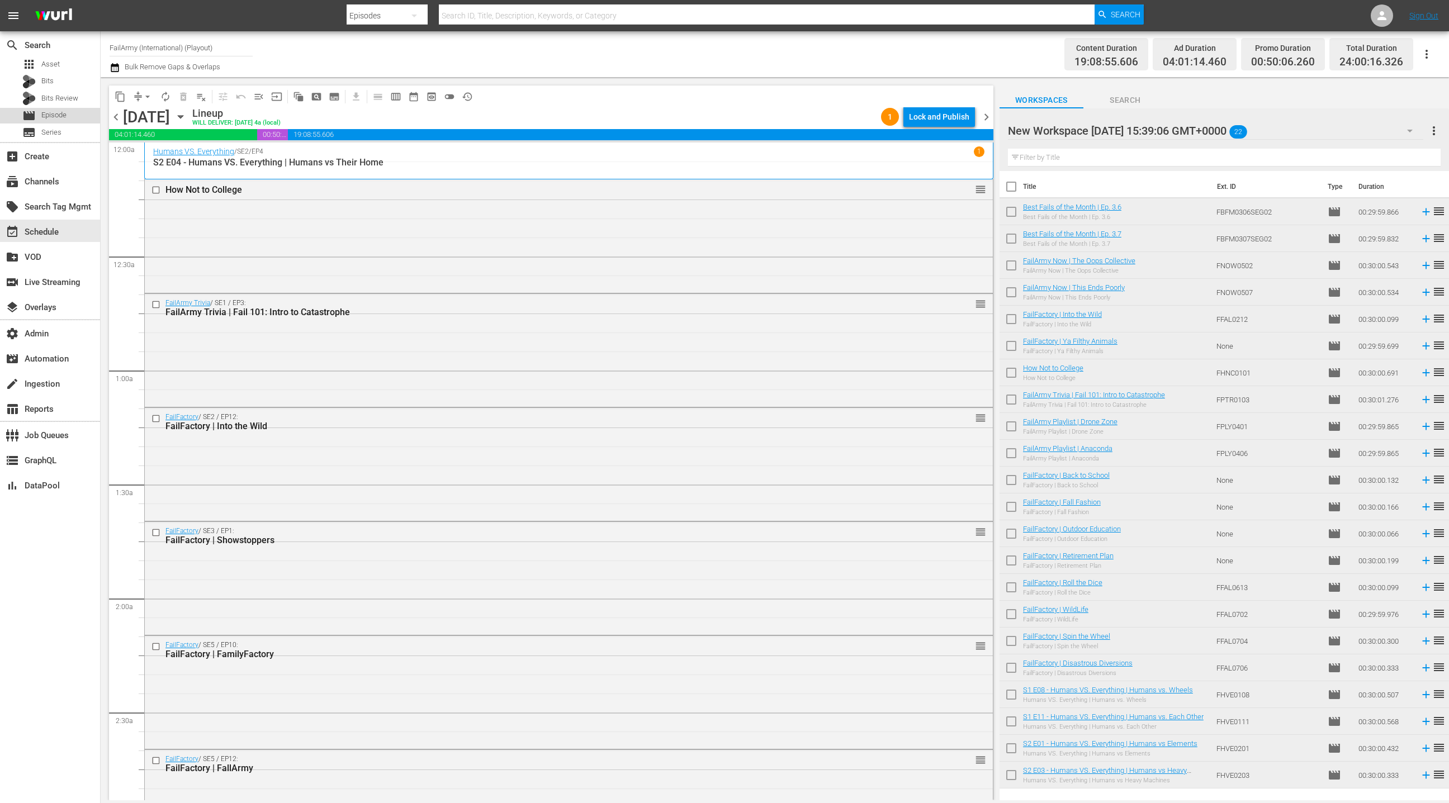
click at [67, 119] on div "movie Episode" at bounding box center [50, 116] width 100 height 16
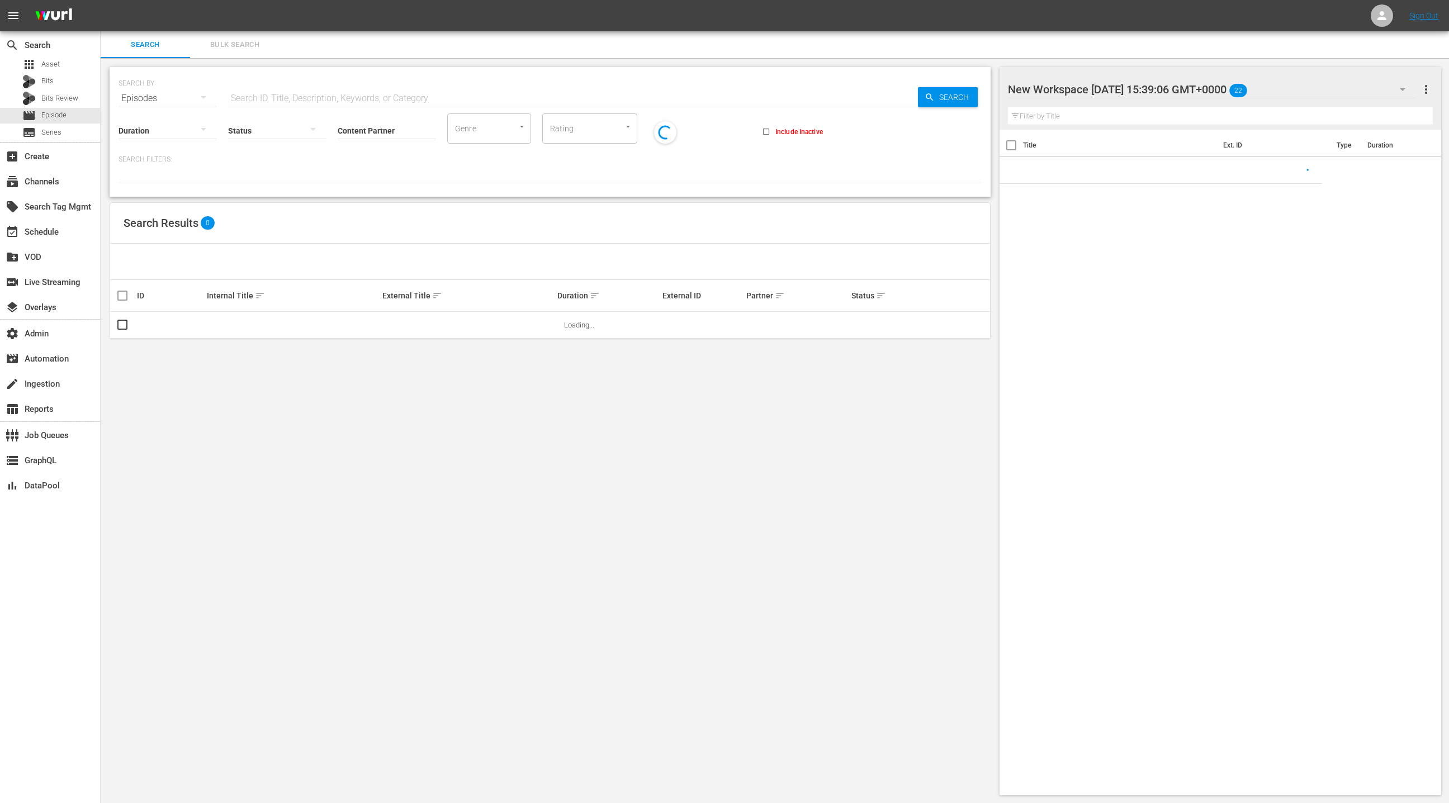
click at [235, 46] on span "Bulk Search" at bounding box center [235, 45] width 76 height 13
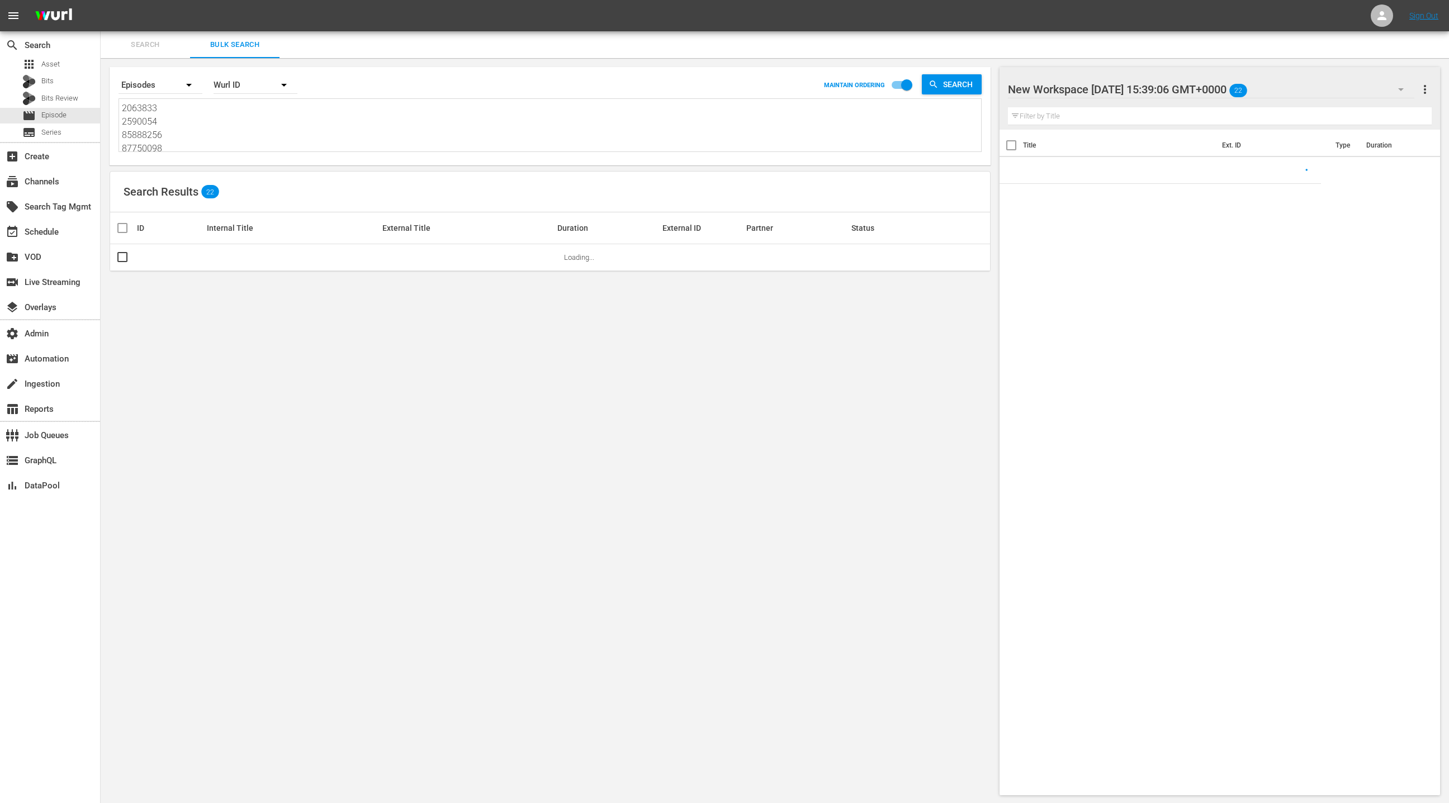
click at [234, 121] on textarea "2063833 2590054 85888256 87750098 37535 82390 87750091 87750096 394267 394272 8…" at bounding box center [551, 127] width 859 height 51
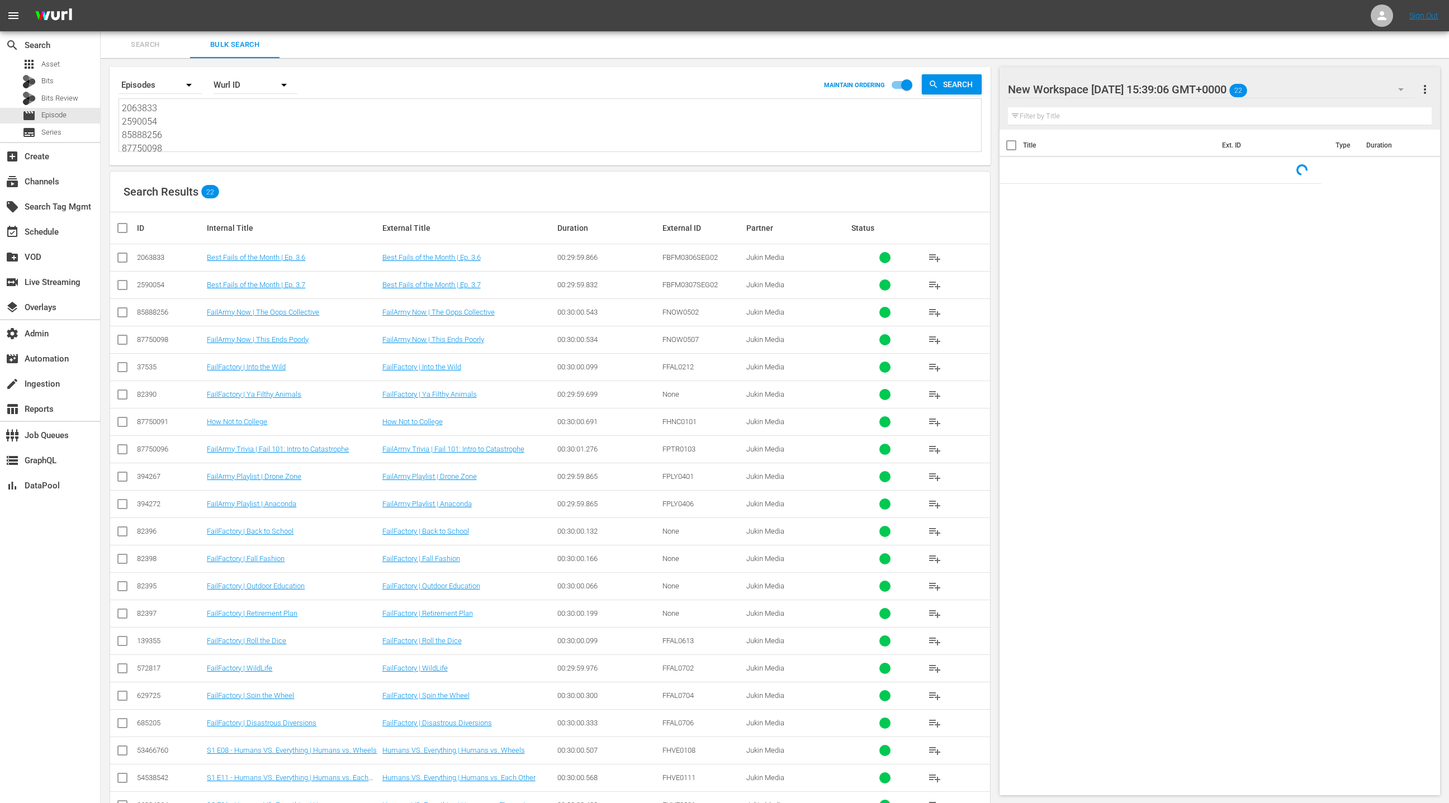
paste textarea "491070 609475 87933100 739464 78752477 79874091 79874094 79874088 394268 394270…"
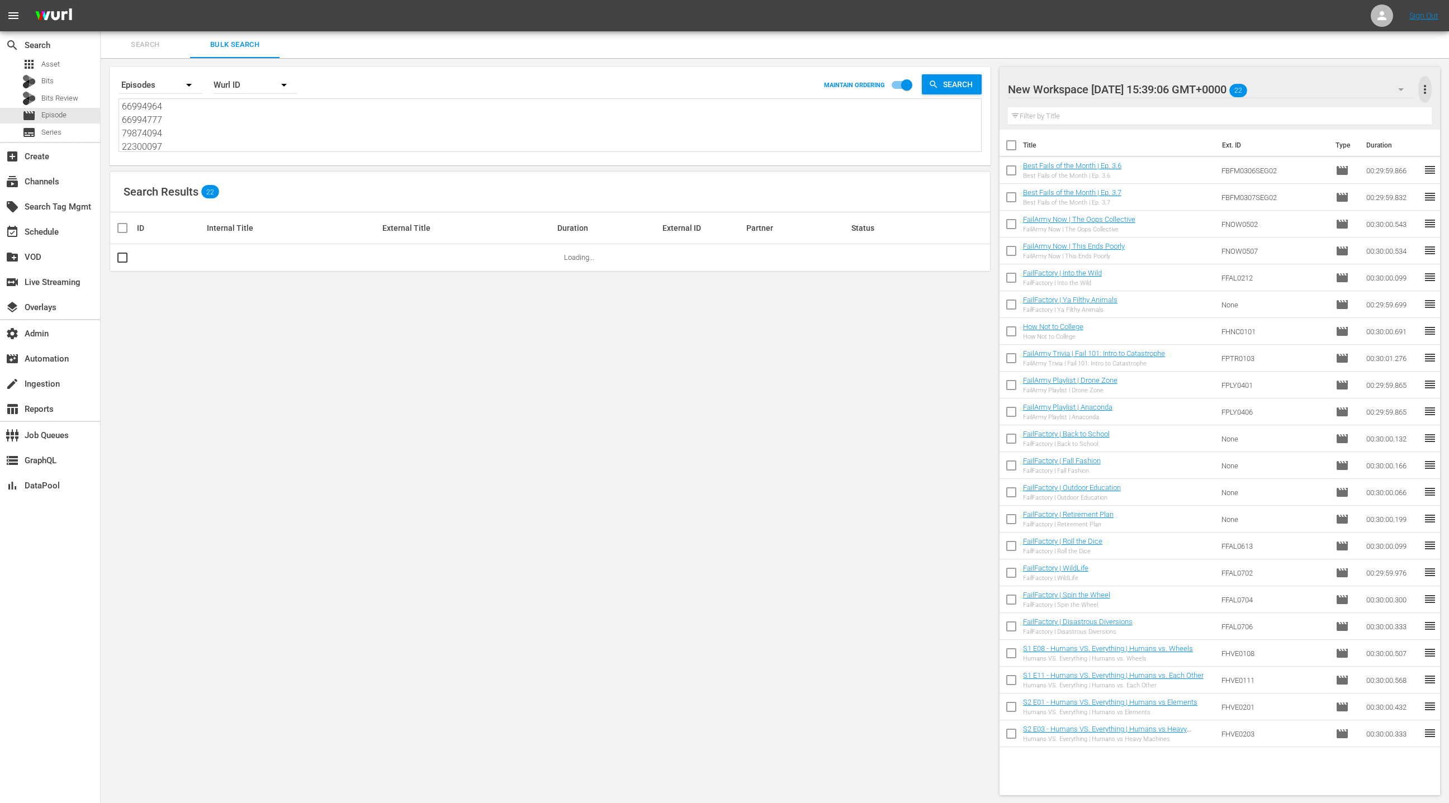
drag, startPoint x: 1422, startPoint y: 89, endPoint x: 1414, endPoint y: 93, distance: 8.8
click at [1422, 89] on span "more_vert" at bounding box center [1424, 89] width 13 height 13
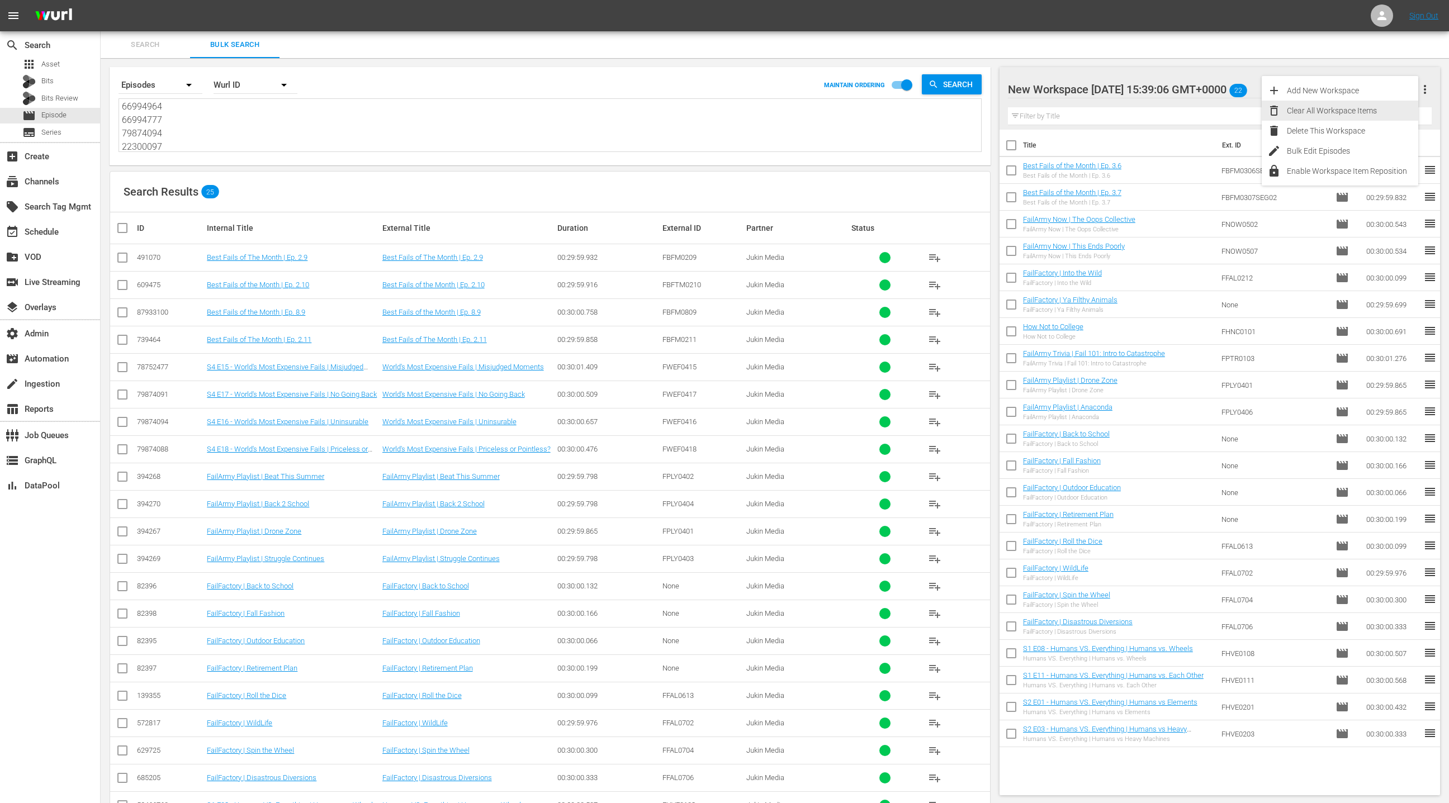
drag, startPoint x: 1370, startPoint y: 112, endPoint x: 1149, endPoint y: 232, distance: 251.2
click at [1369, 112] on div "Clear All Workspace Items" at bounding box center [1352, 111] width 131 height 20
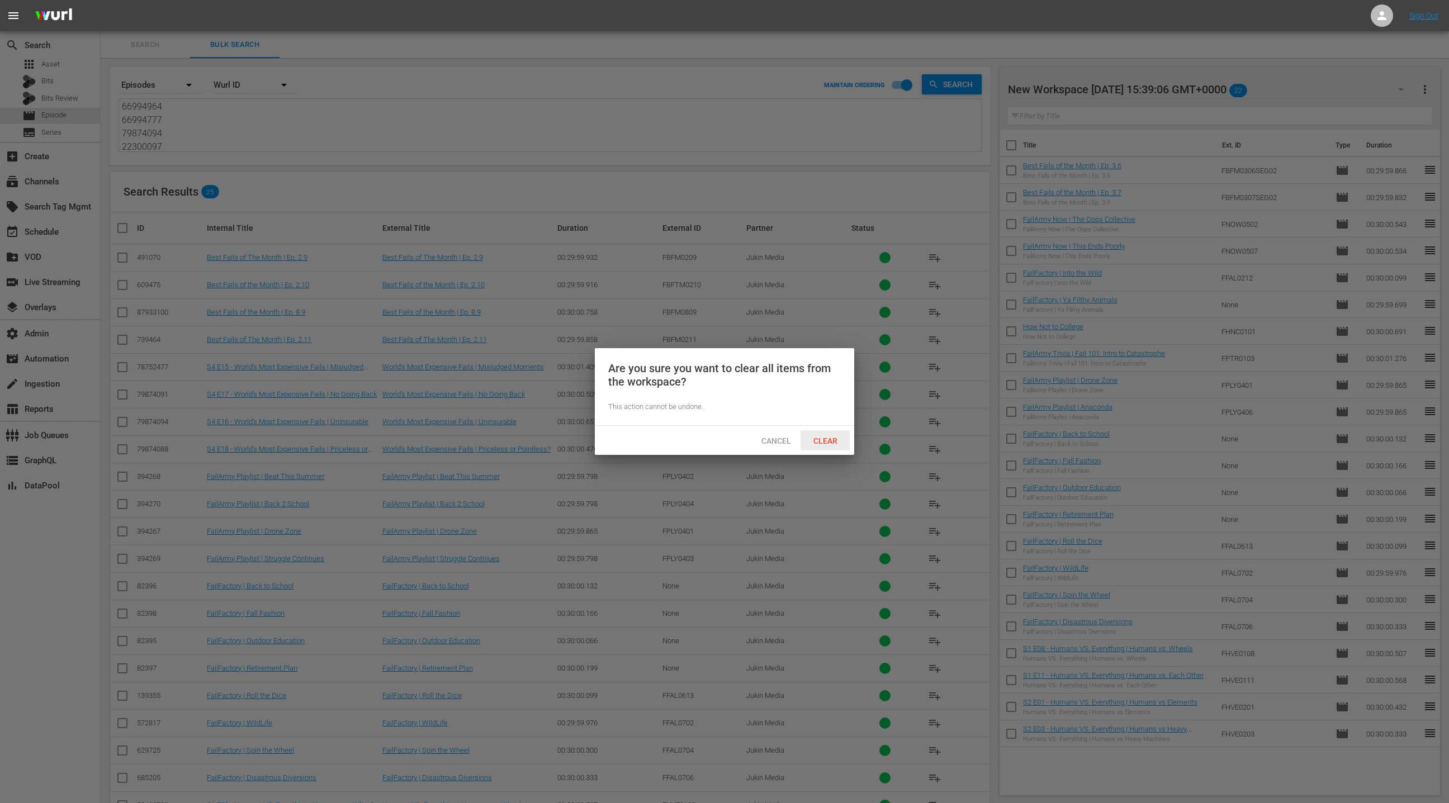
click at [815, 439] on span "Clear" at bounding box center [825, 441] width 42 height 9
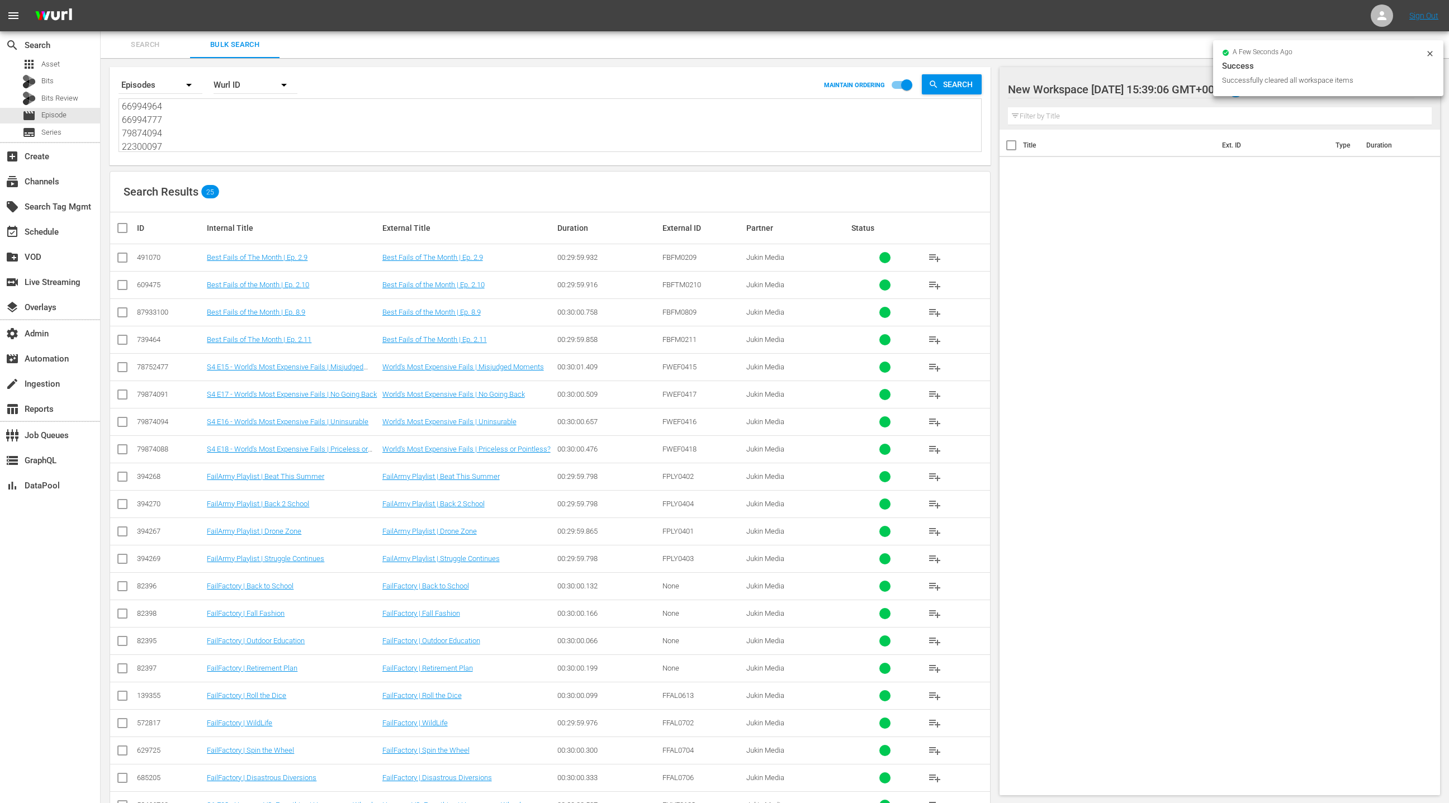
click at [127, 227] on input "checkbox" at bounding box center [127, 227] width 22 height 13
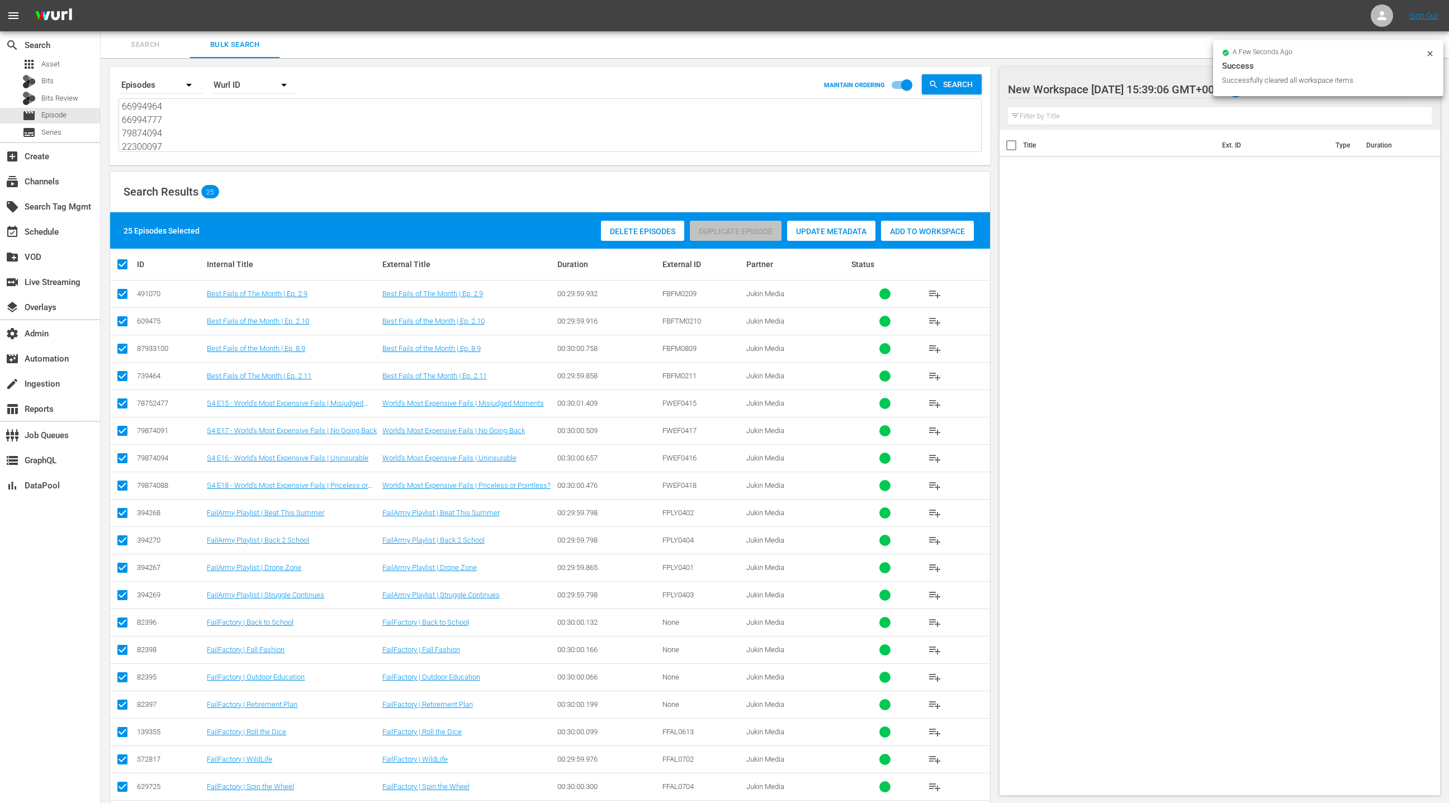
click at [900, 231] on span "Add to Workspace" at bounding box center [927, 231] width 93 height 9
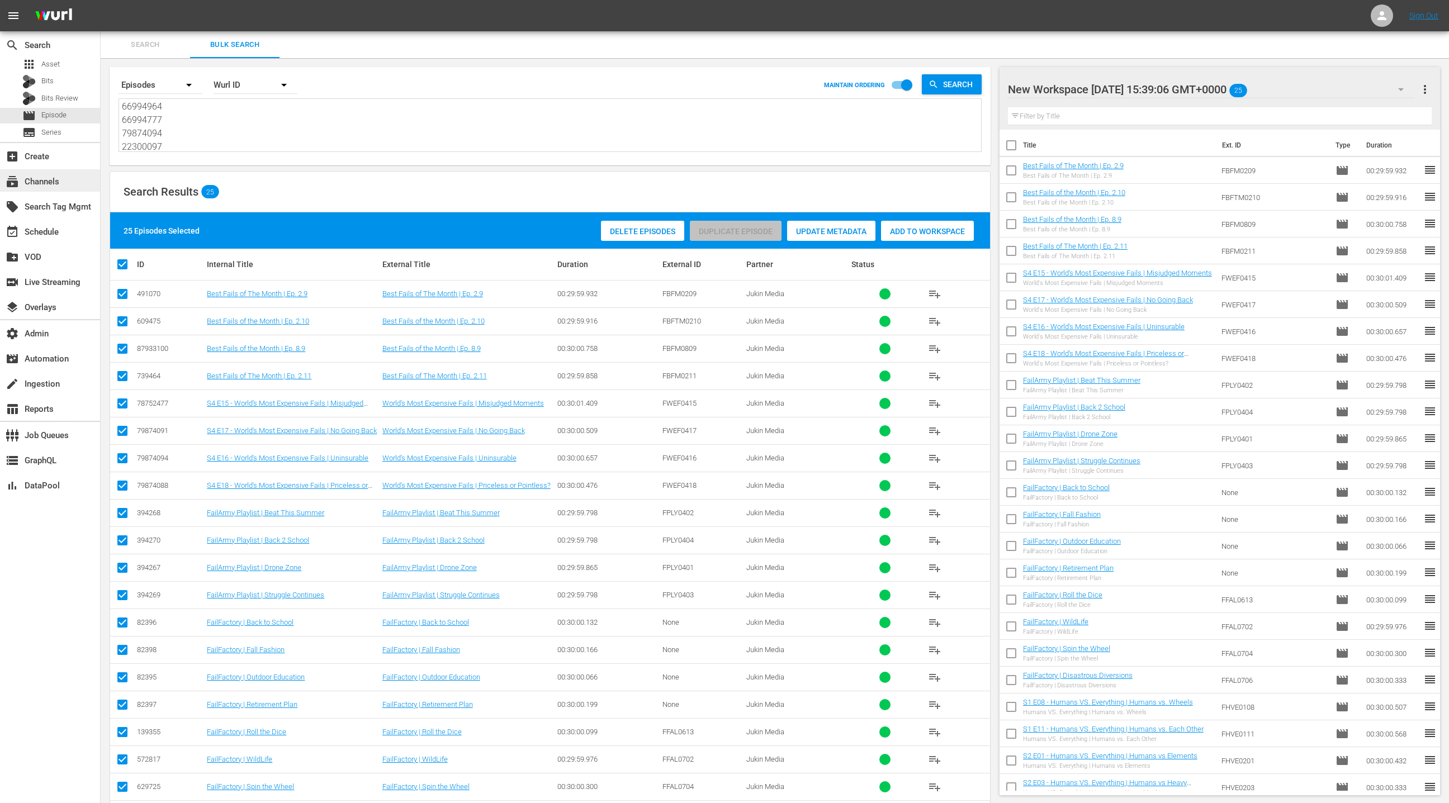
click at [58, 186] on div "subscriptions Channels" at bounding box center [50, 180] width 100 height 22
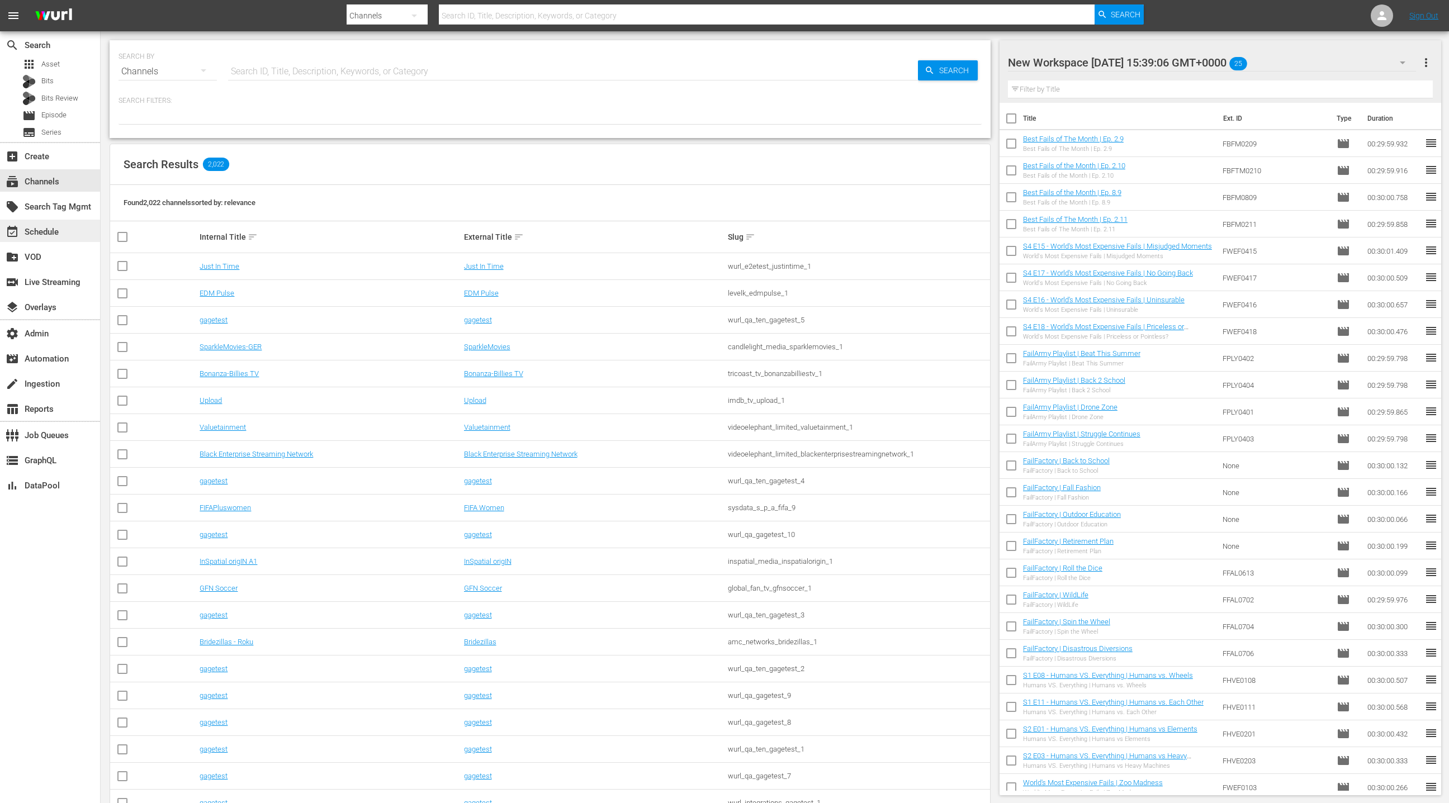
click at [53, 228] on div "event_available Schedule" at bounding box center [31, 230] width 63 height 10
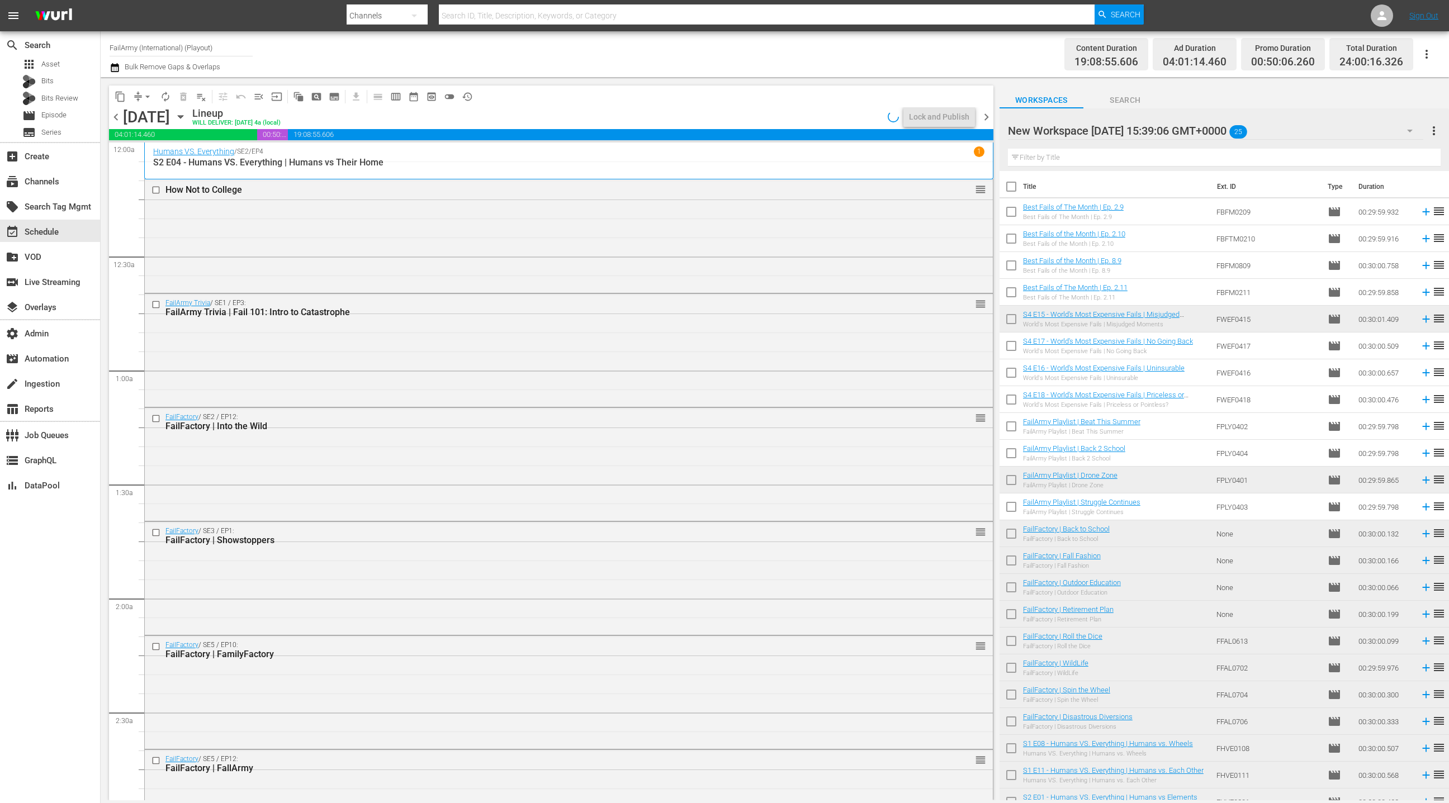
click at [985, 122] on span "chevron_right" at bounding box center [986, 117] width 14 height 14
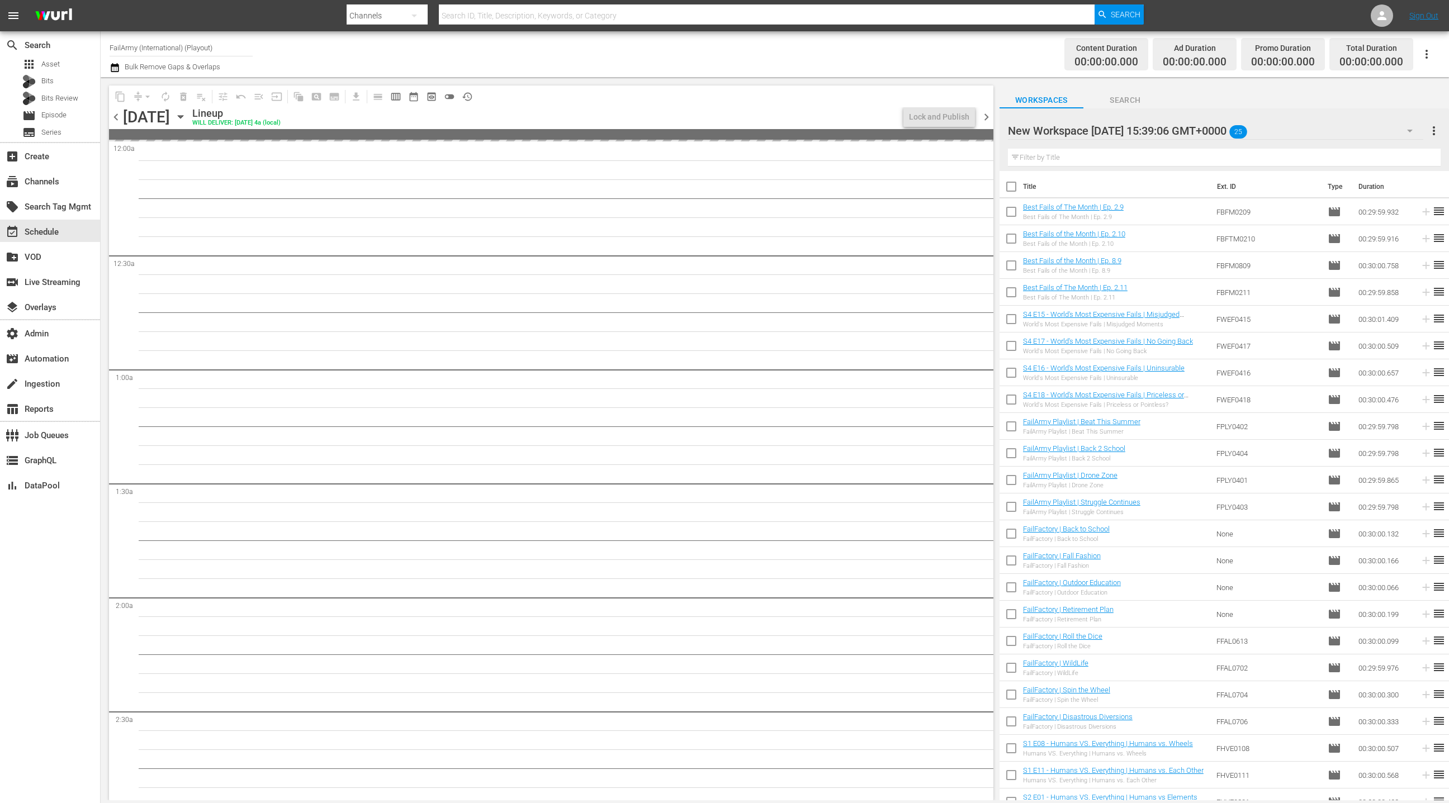
click at [1010, 186] on input "checkbox" at bounding box center [1011, 188] width 23 height 23
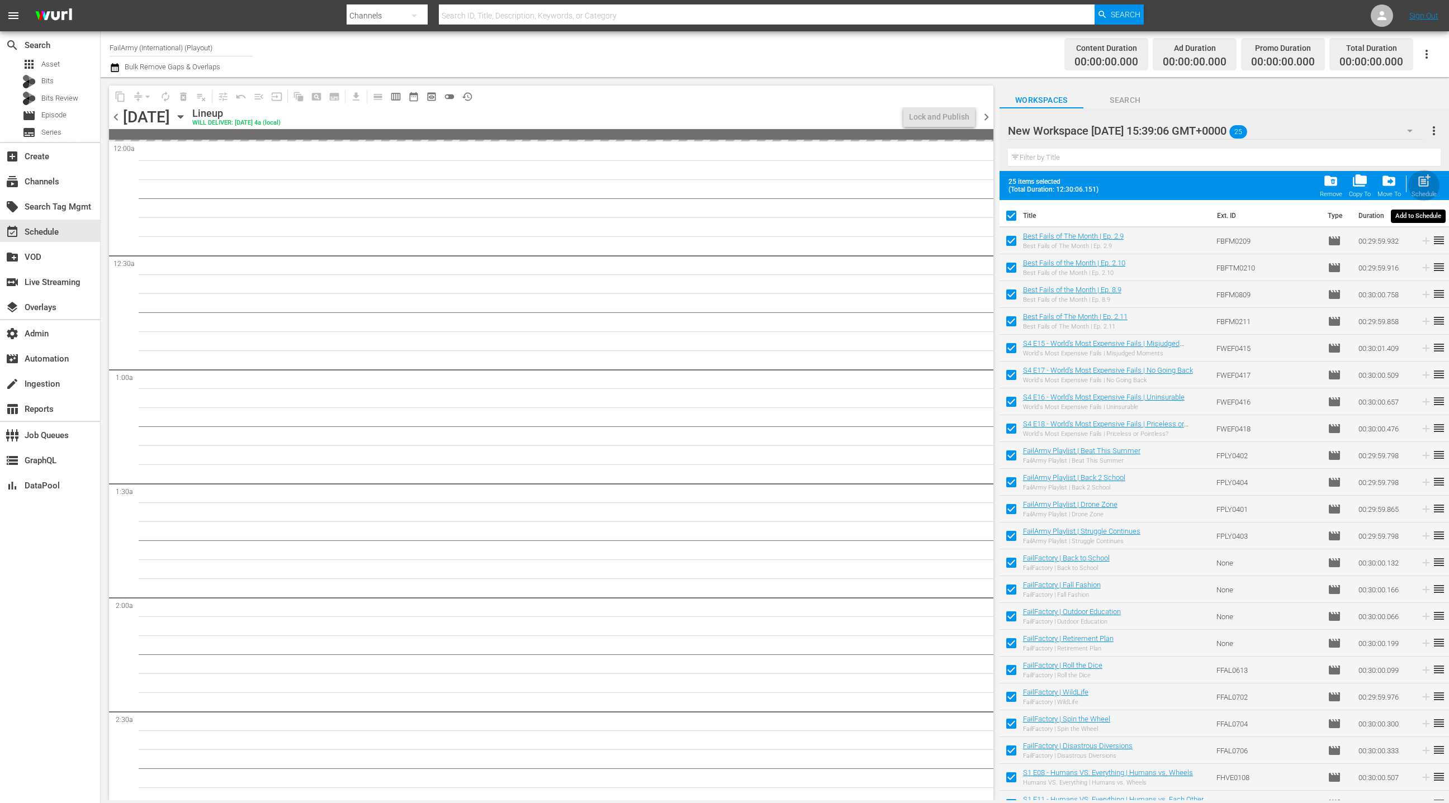
click at [1431, 186] on span "post_add" at bounding box center [1424, 180] width 15 height 15
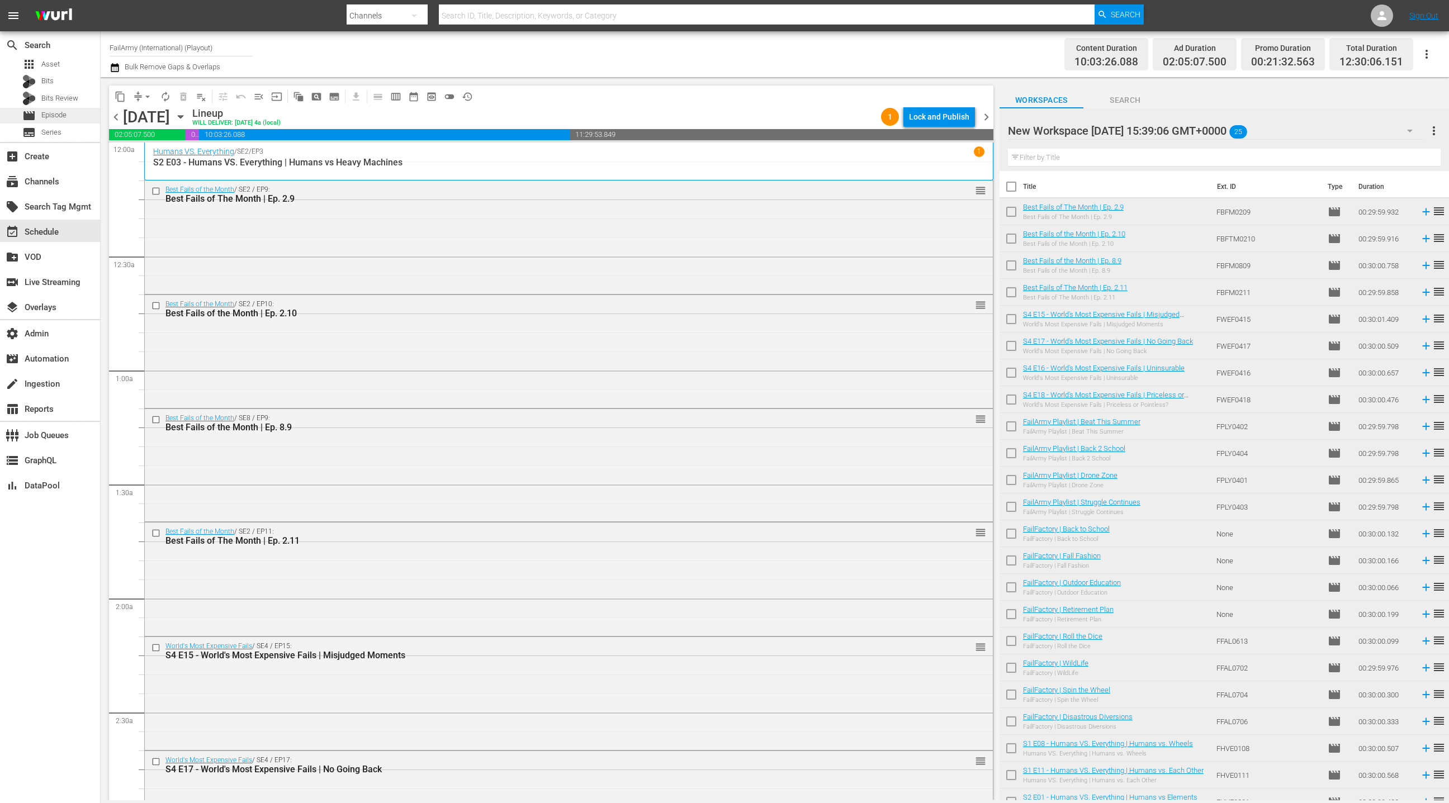
click at [69, 122] on div "movie Episode" at bounding box center [50, 116] width 100 height 16
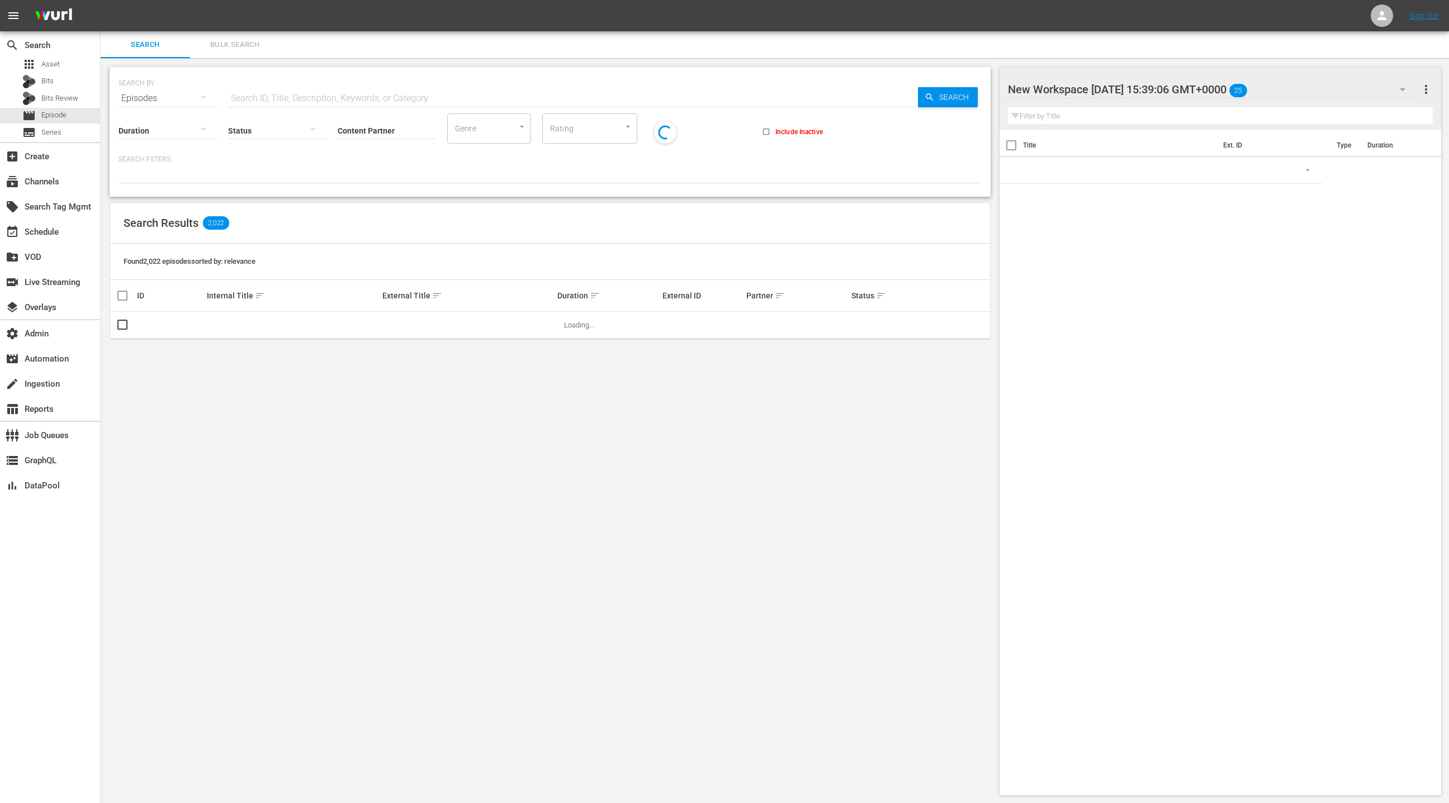
click at [235, 45] on span "Bulk Search" at bounding box center [235, 45] width 76 height 13
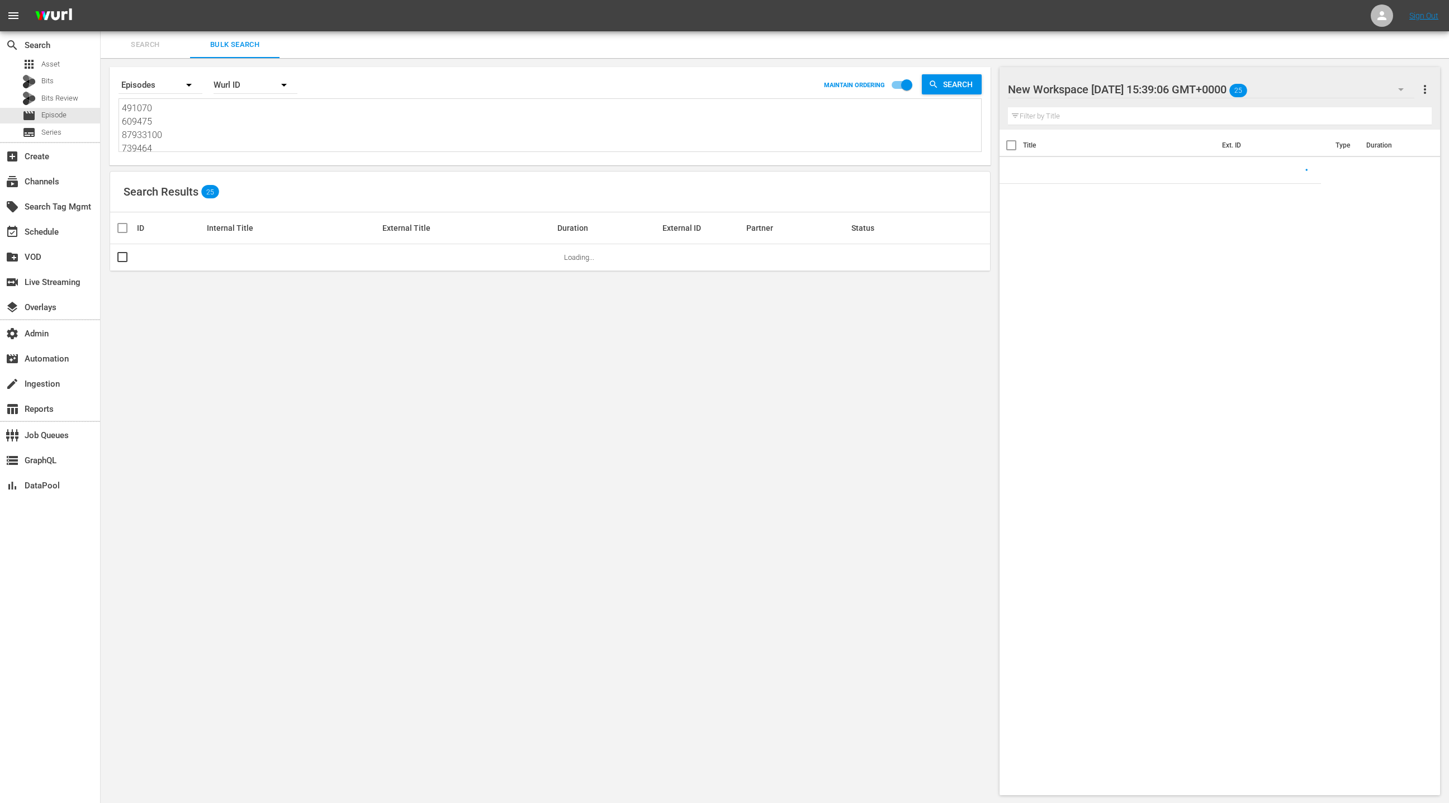
click at [225, 121] on textarea "491070 609475 87933100 739464 78752477 79874091 79874094 79874088 394268 394270…" at bounding box center [551, 127] width 859 height 51
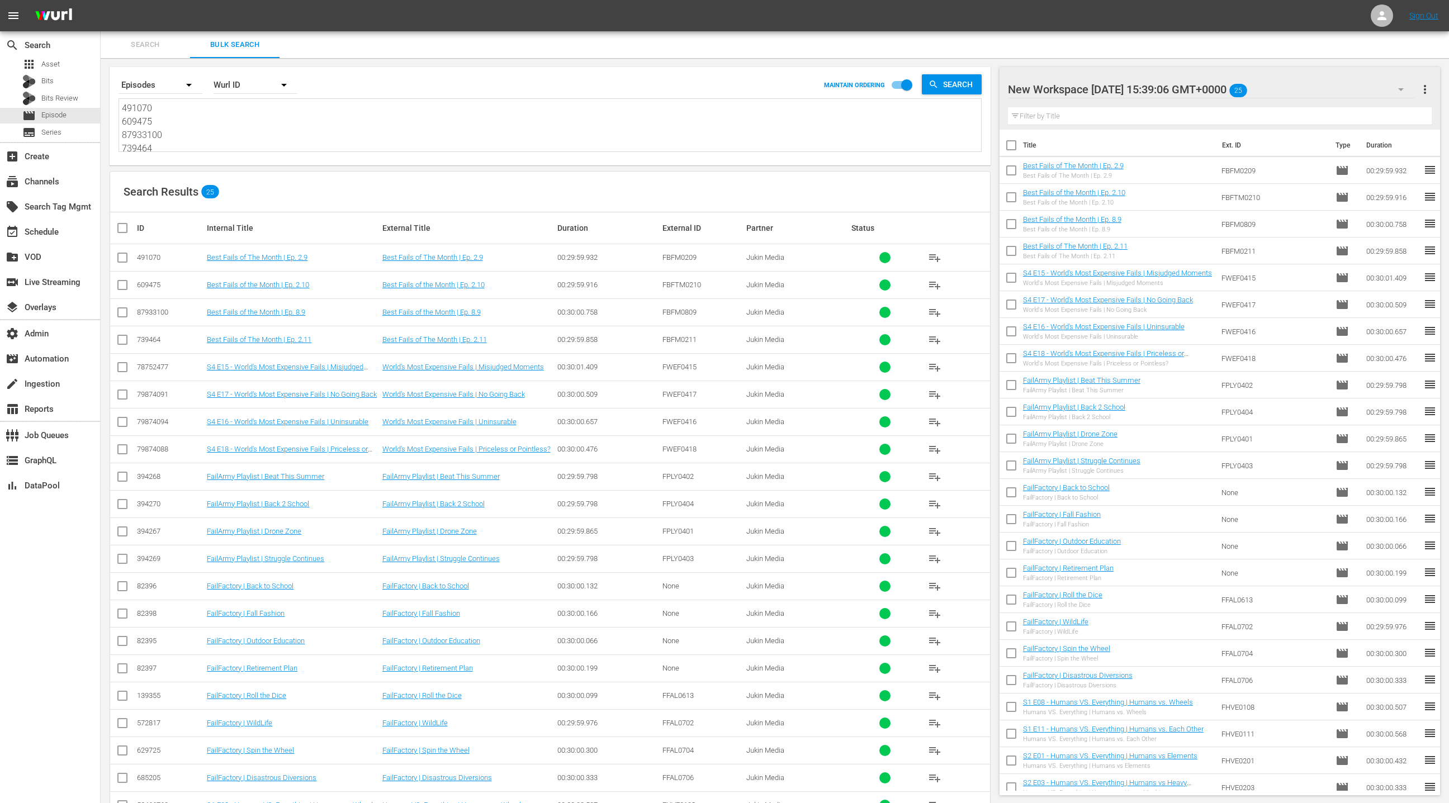
paste textarea "3180261 3592066 85888255 9481109 37536 82391 139291 139324 394268 394273 118548…"
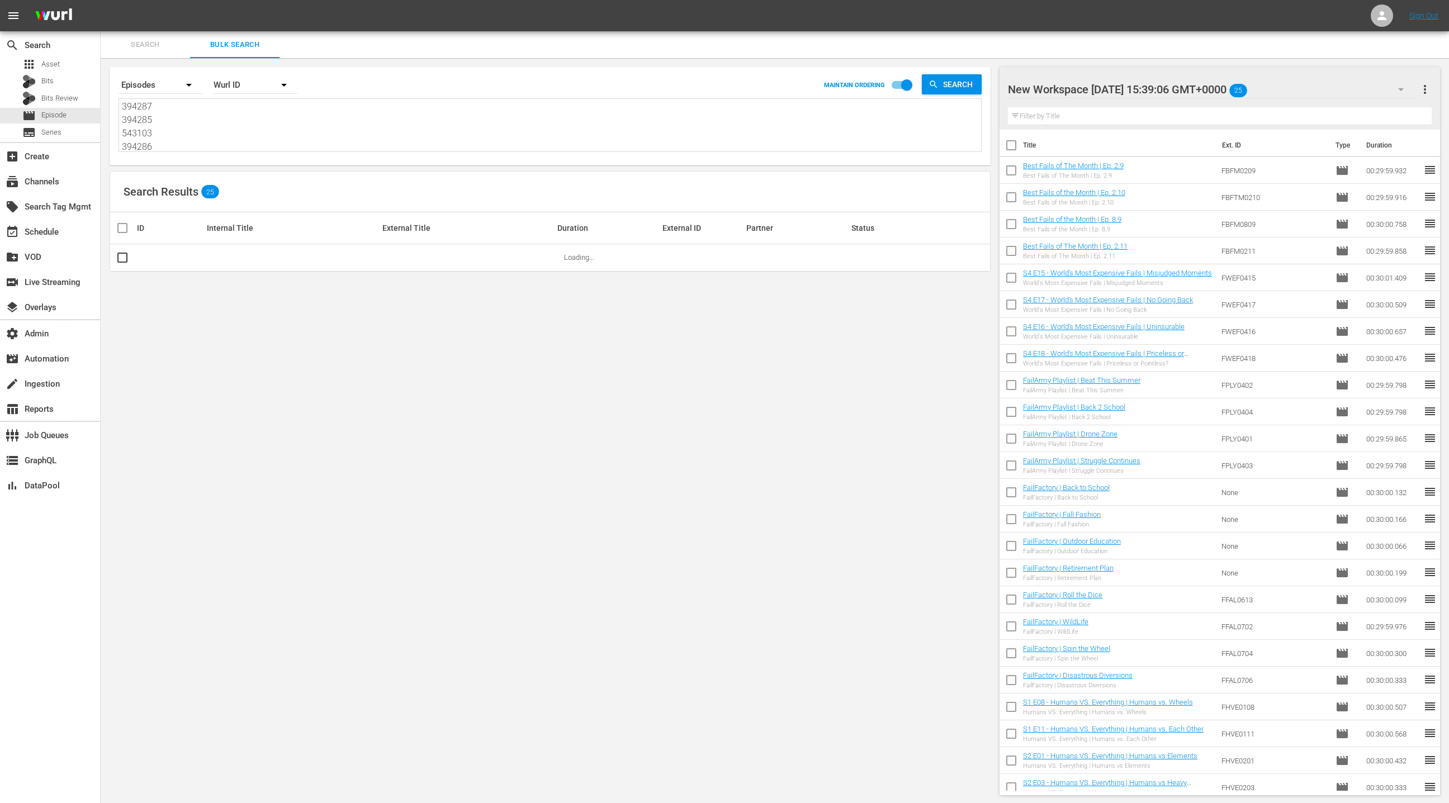
click at [1428, 91] on span "more_vert" at bounding box center [1424, 89] width 13 height 13
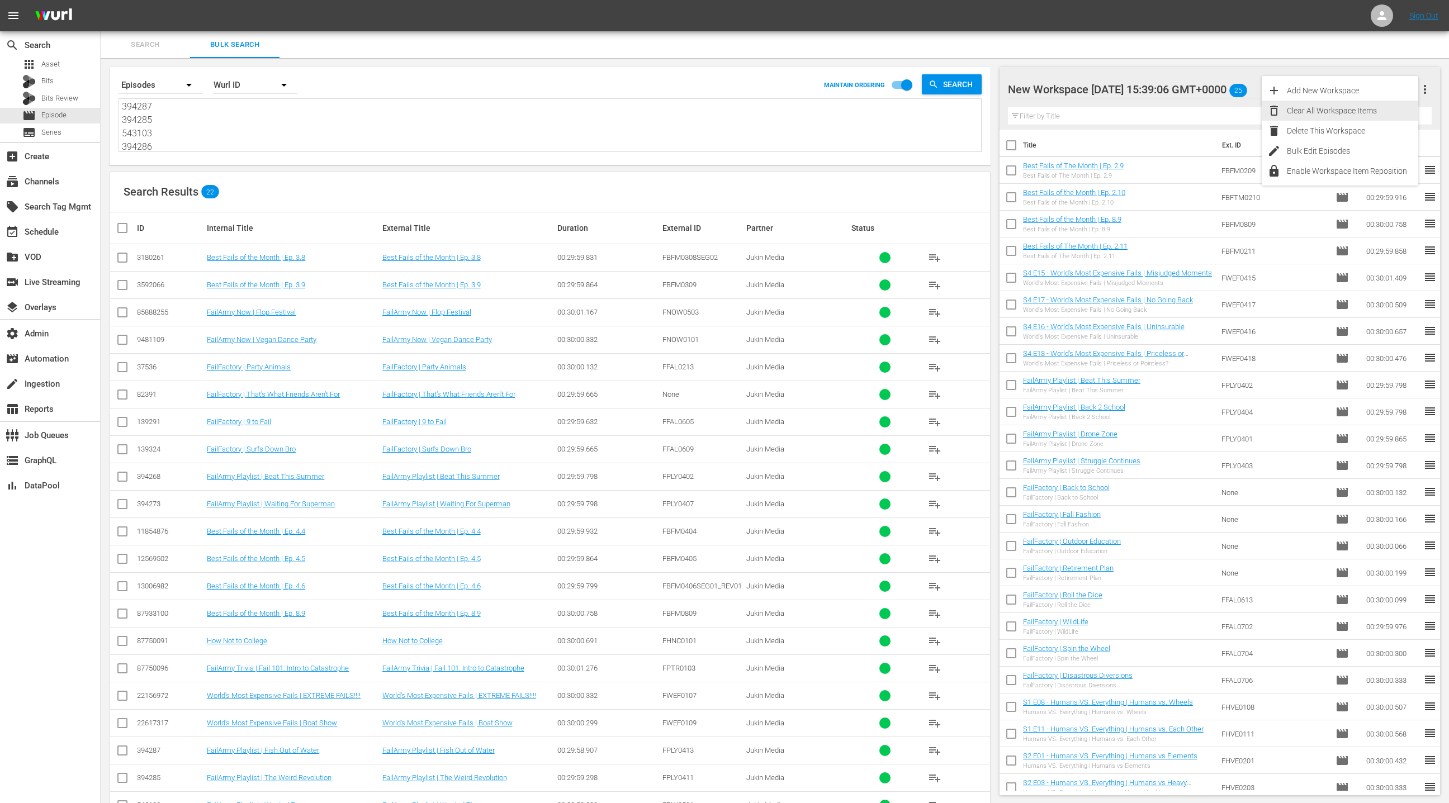
drag, startPoint x: 1375, startPoint y: 114, endPoint x: 1364, endPoint y: 119, distance: 12.0
click at [1374, 114] on div "Clear All Workspace Items" at bounding box center [1352, 111] width 131 height 20
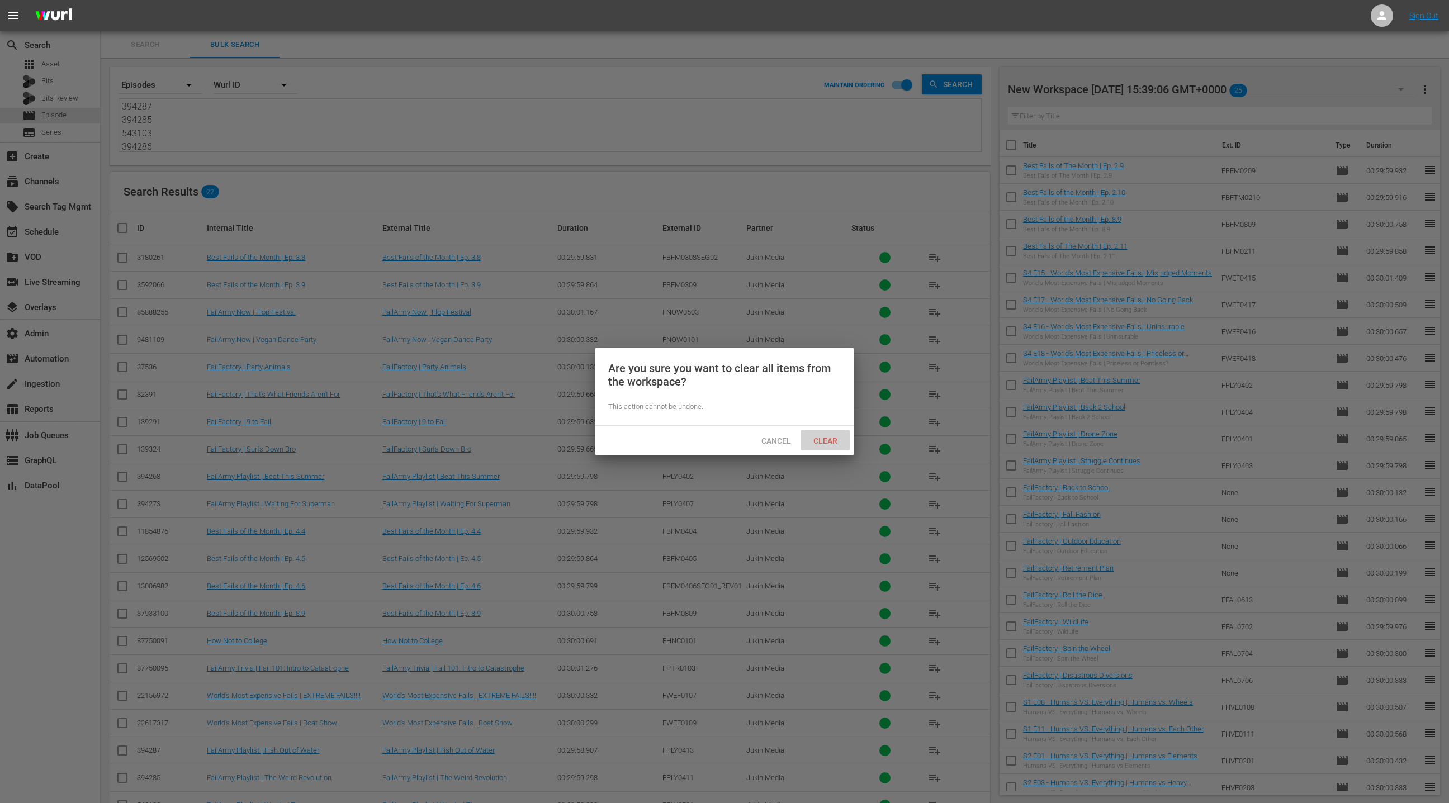
drag, startPoint x: 834, startPoint y: 442, endPoint x: 541, endPoint y: 298, distance: 326.0
click at [834, 442] on span "Clear" at bounding box center [825, 441] width 42 height 9
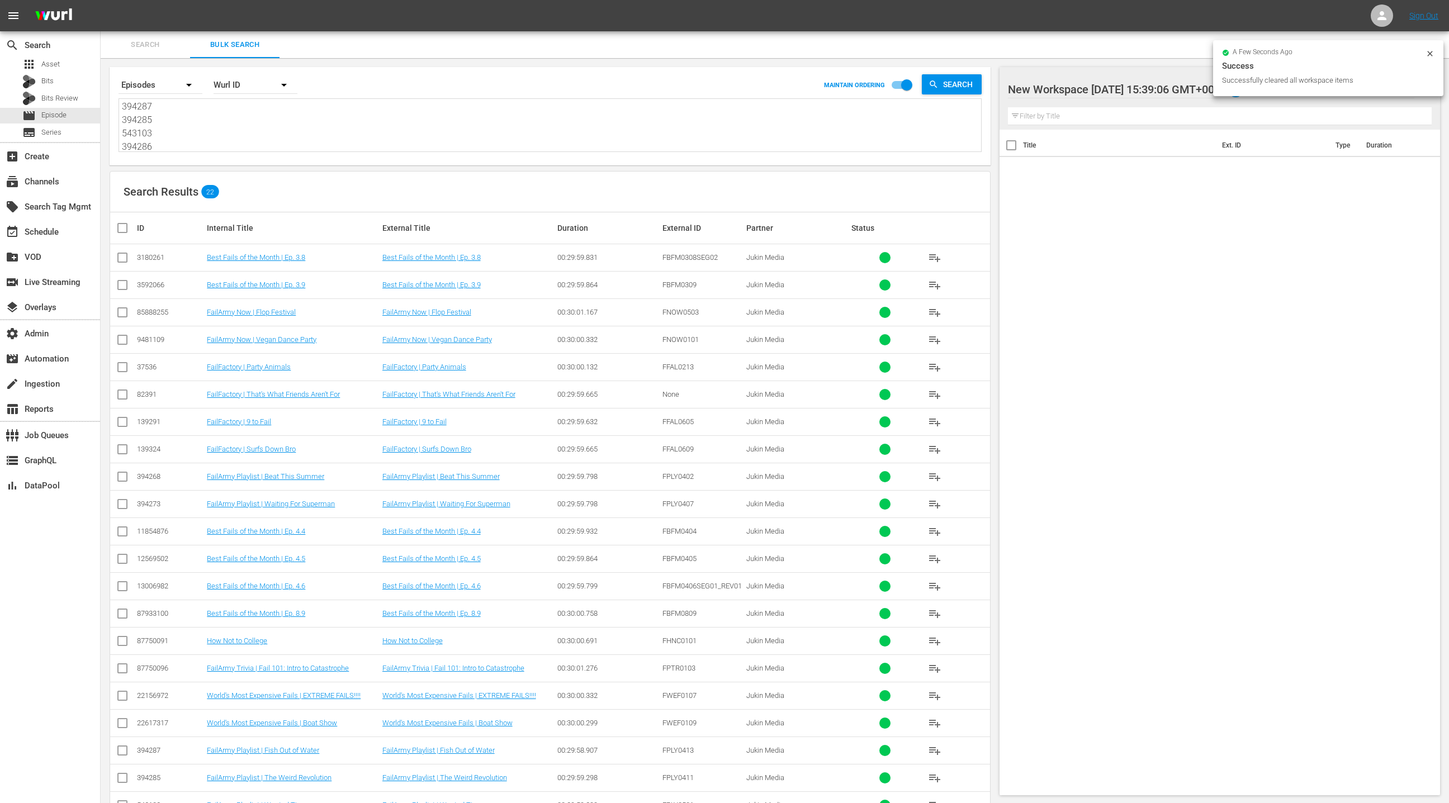
click at [125, 229] on input "checkbox" at bounding box center [127, 227] width 22 height 13
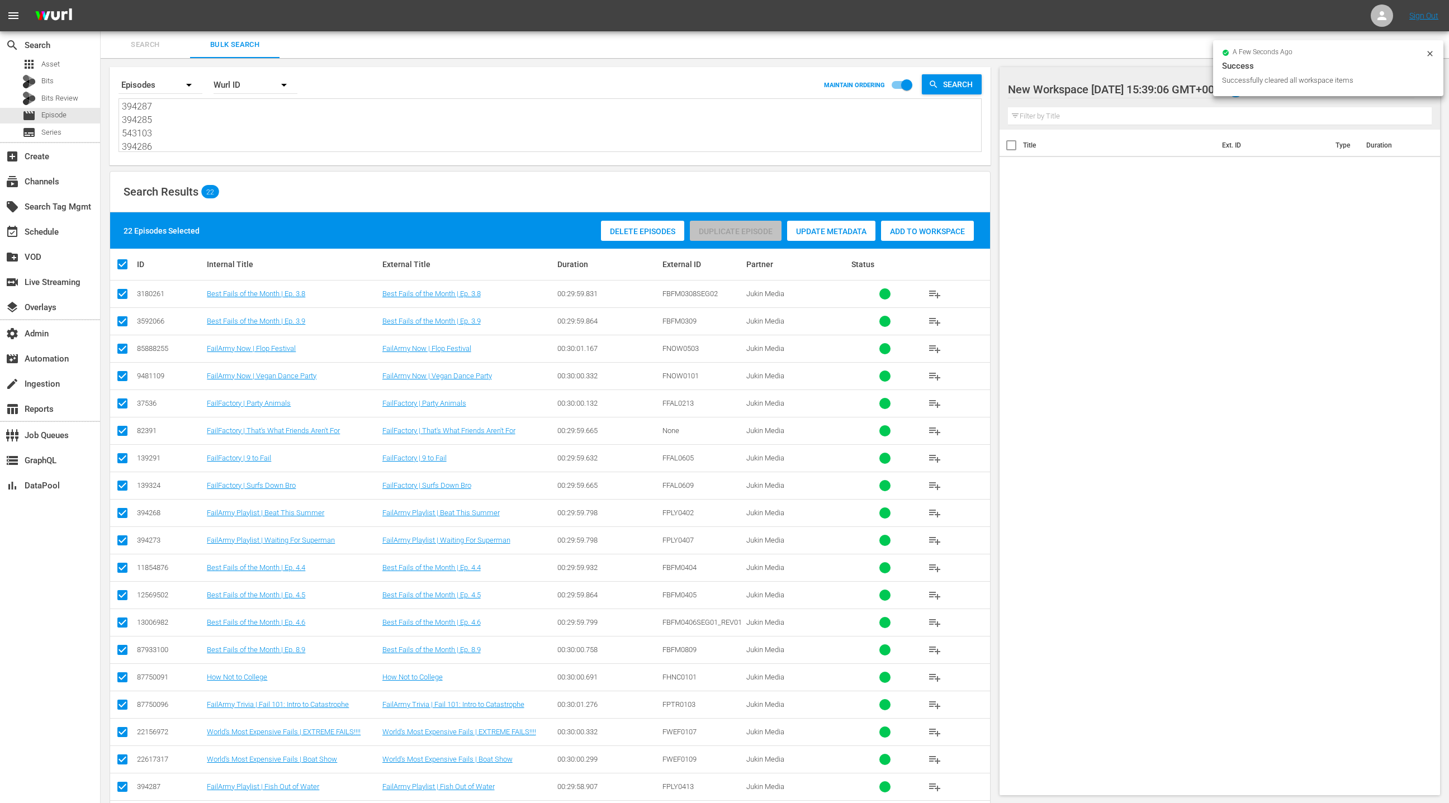
click at [906, 228] on span "Add to Workspace" at bounding box center [927, 231] width 93 height 9
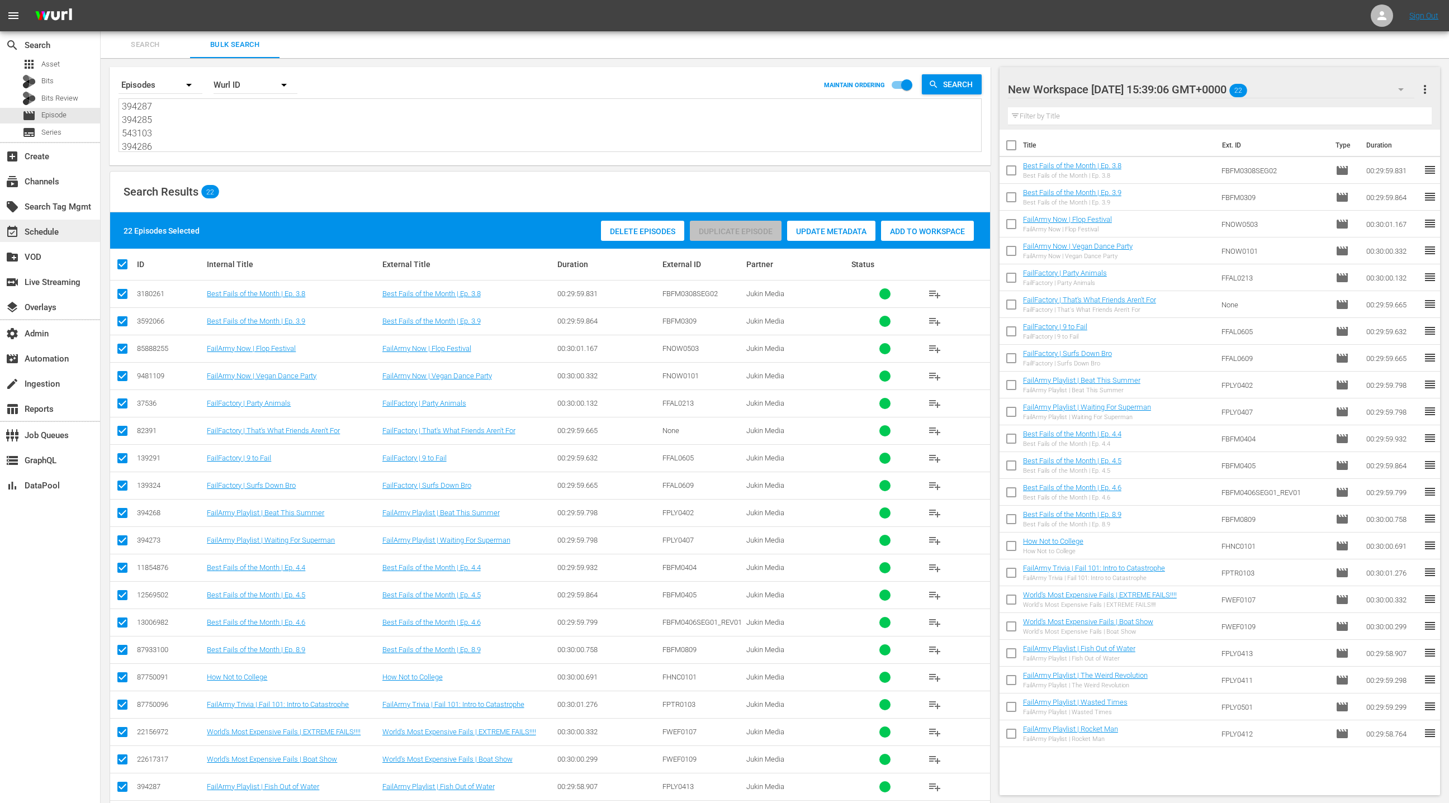
click at [67, 227] on div "event_available Schedule" at bounding box center [50, 231] width 100 height 22
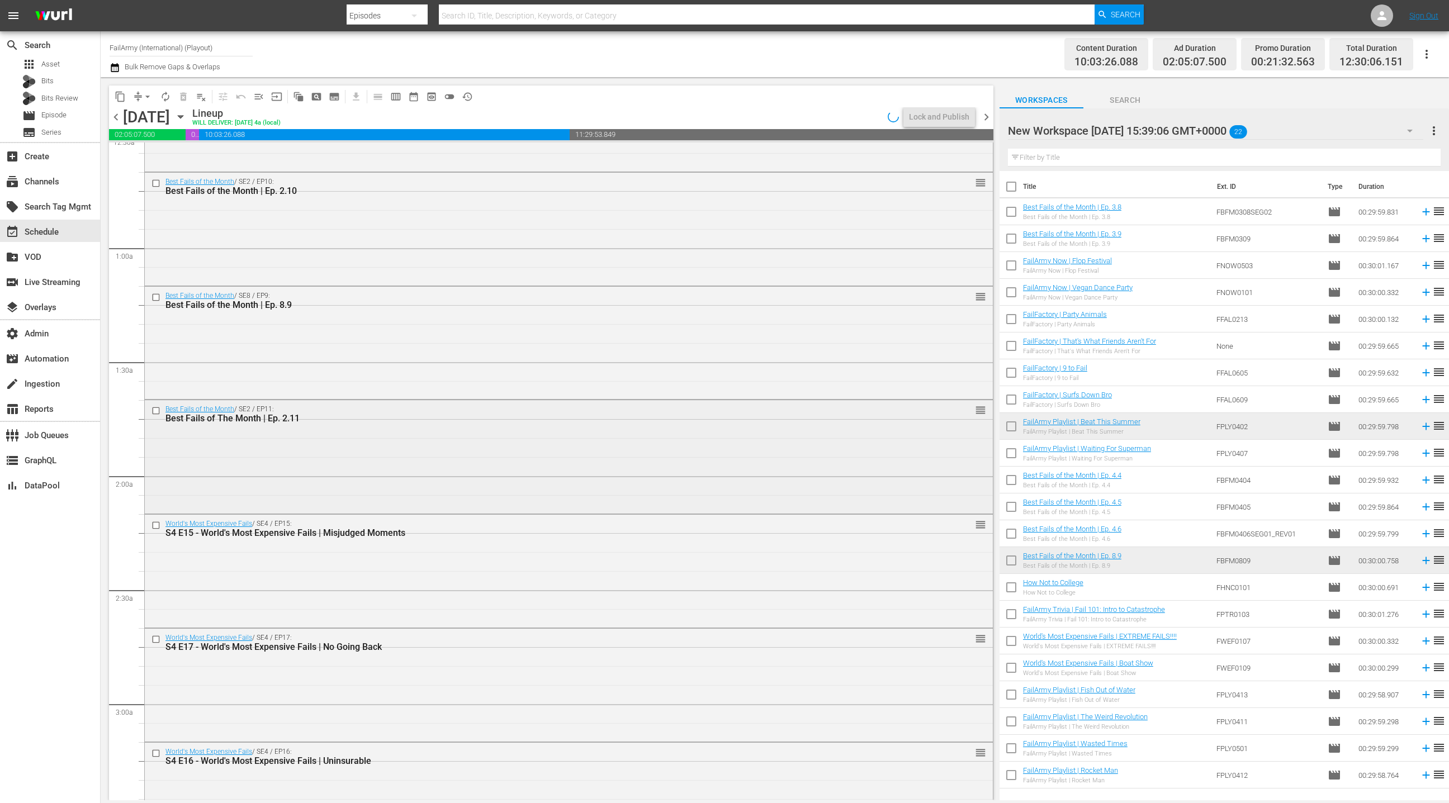
scroll to position [476, 0]
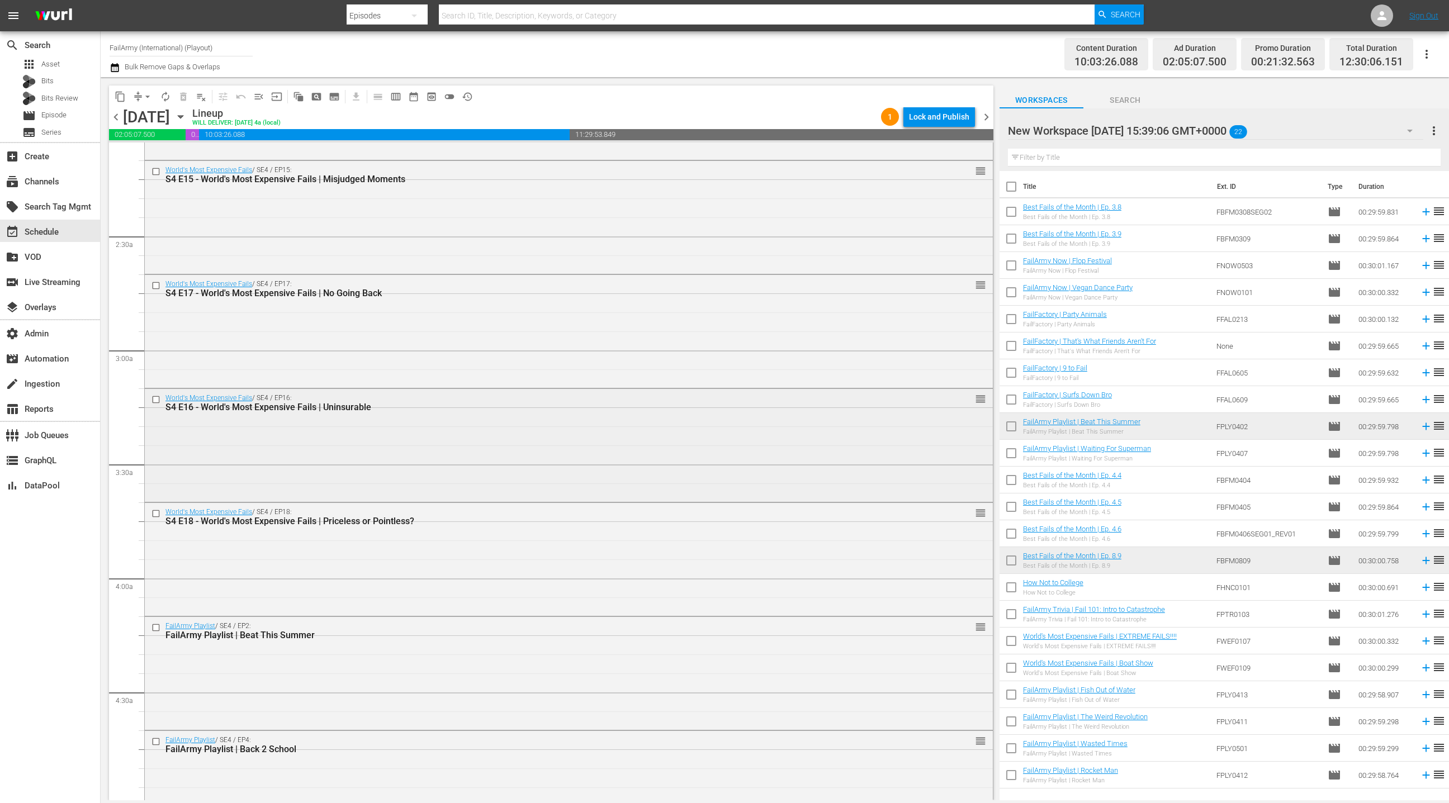
click at [156, 400] on input "checkbox" at bounding box center [158, 400] width 12 height 10
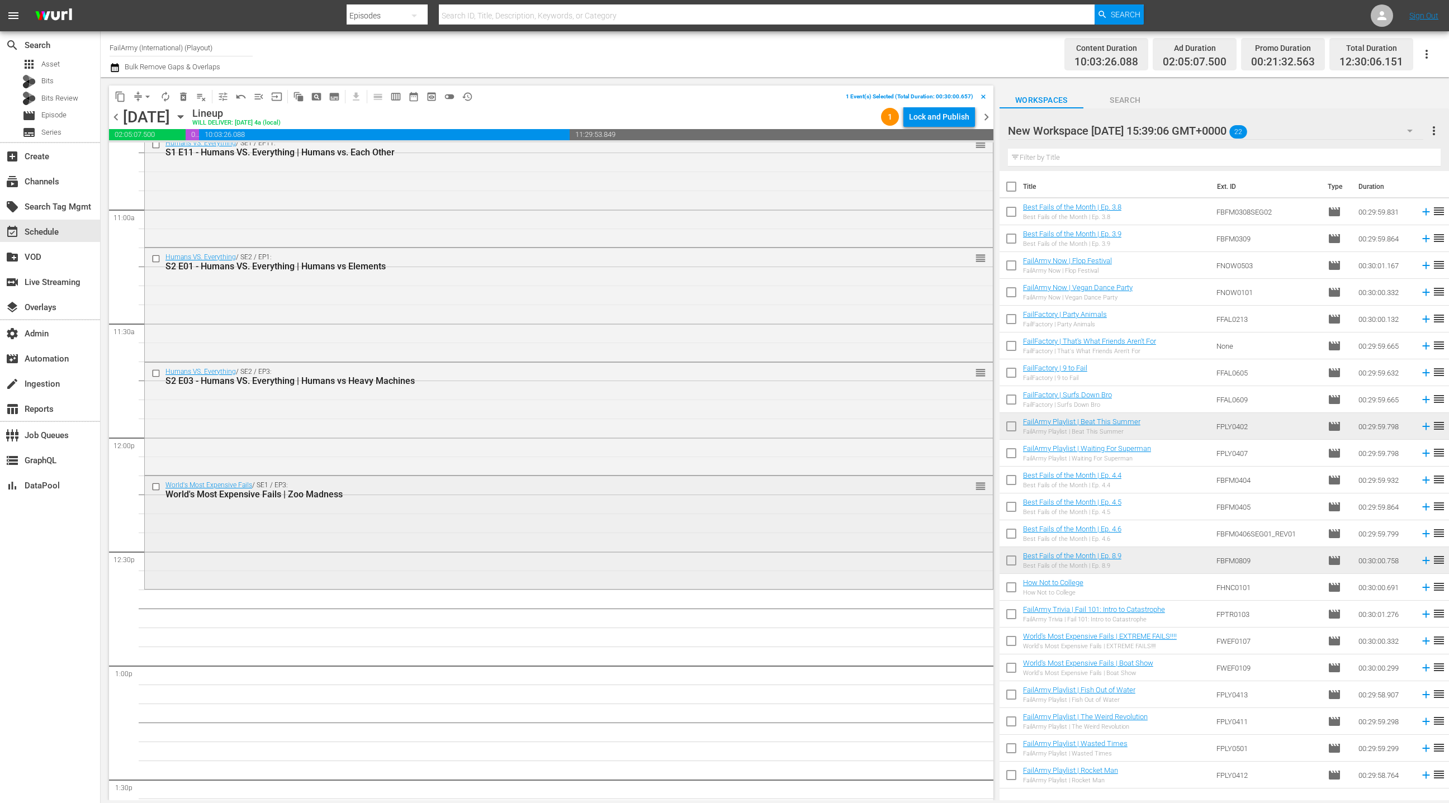
scroll to position [2536, 0]
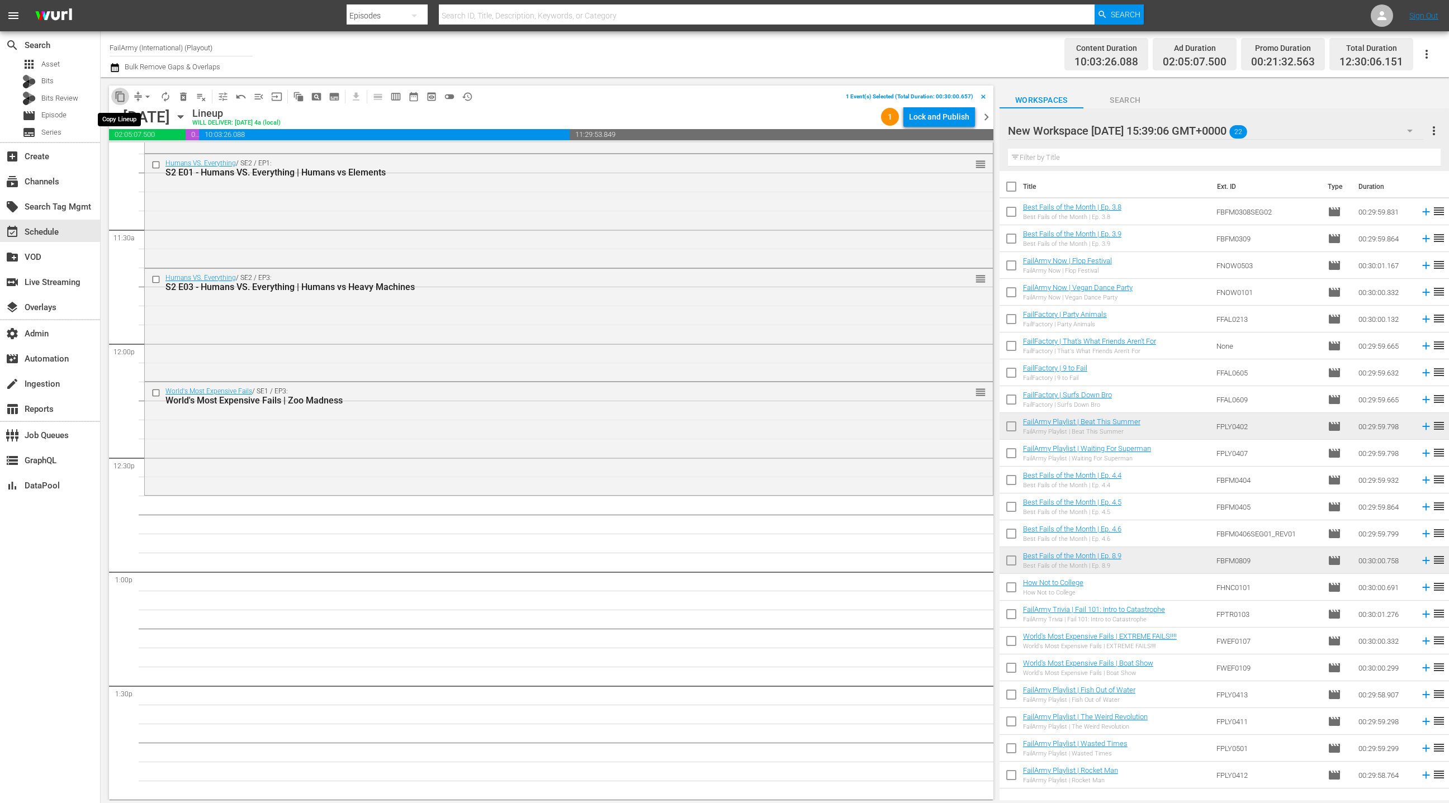
click at [124, 97] on span "content_copy" at bounding box center [120, 96] width 11 height 11
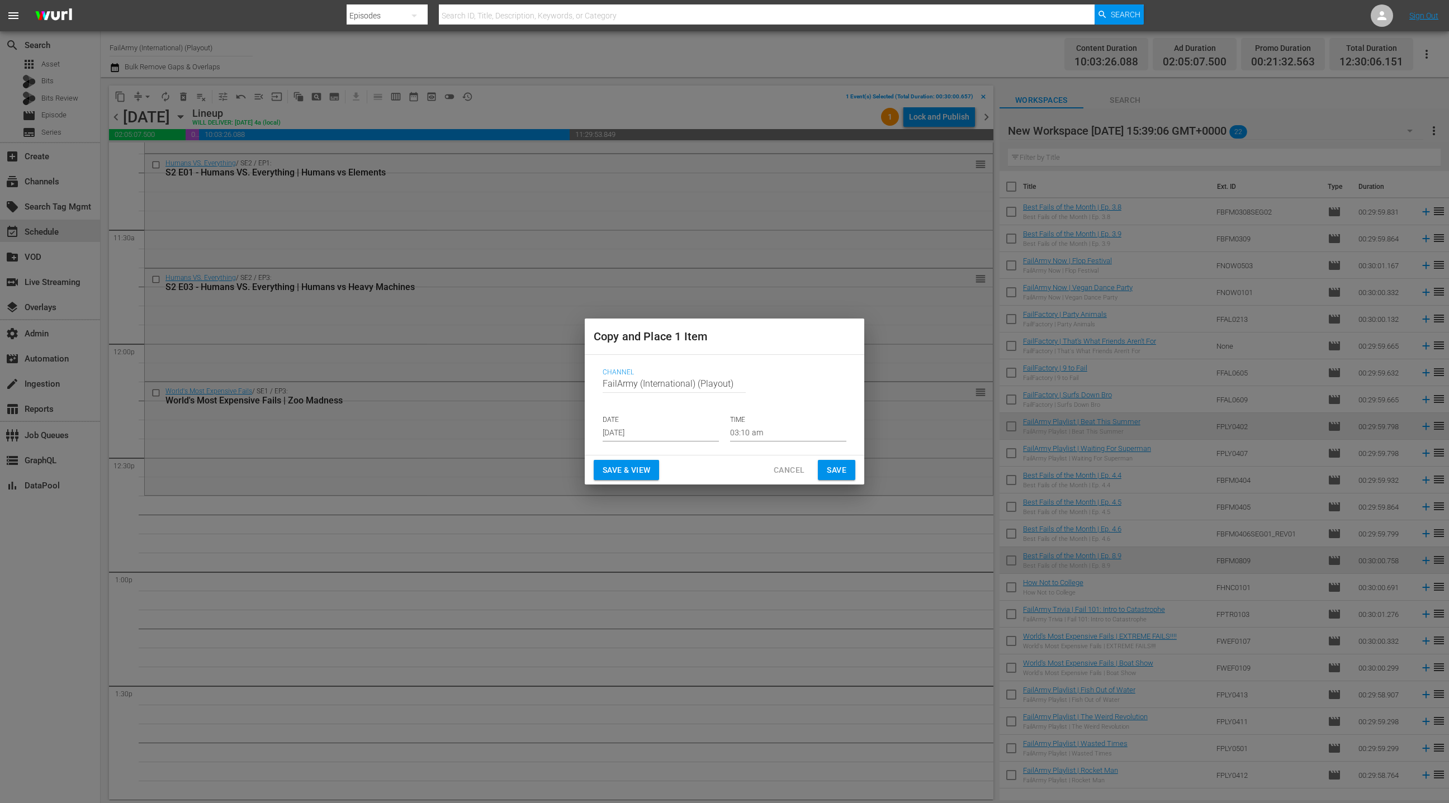
click at [742, 432] on input "03:10 am" at bounding box center [788, 433] width 116 height 17
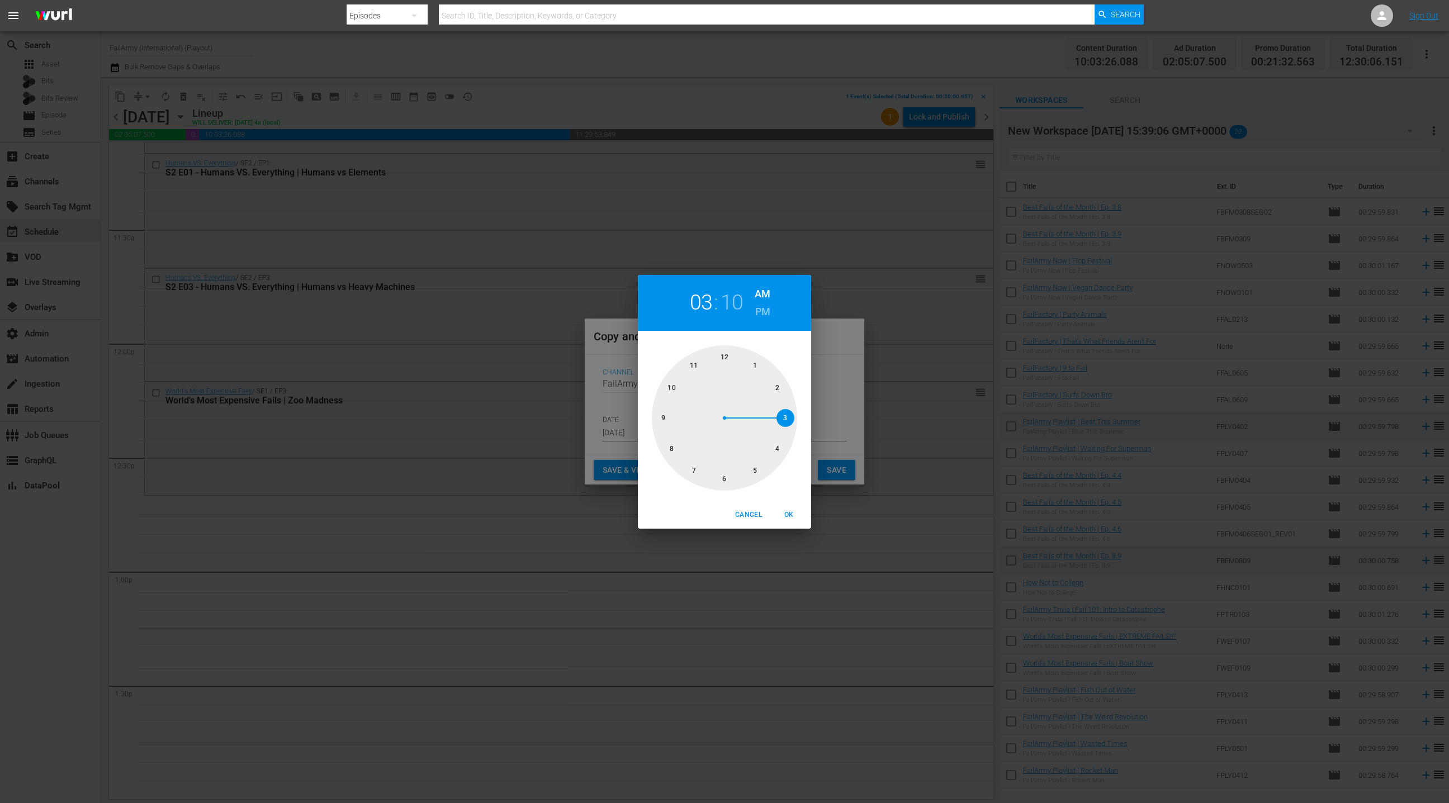
click at [727, 355] on div at bounding box center [724, 417] width 145 height 145
click at [726, 358] on div at bounding box center [724, 417] width 145 height 145
click at [761, 314] on h6 "PM" at bounding box center [762, 312] width 15 height 18
click at [791, 515] on span "OK" at bounding box center [788, 515] width 27 height 12
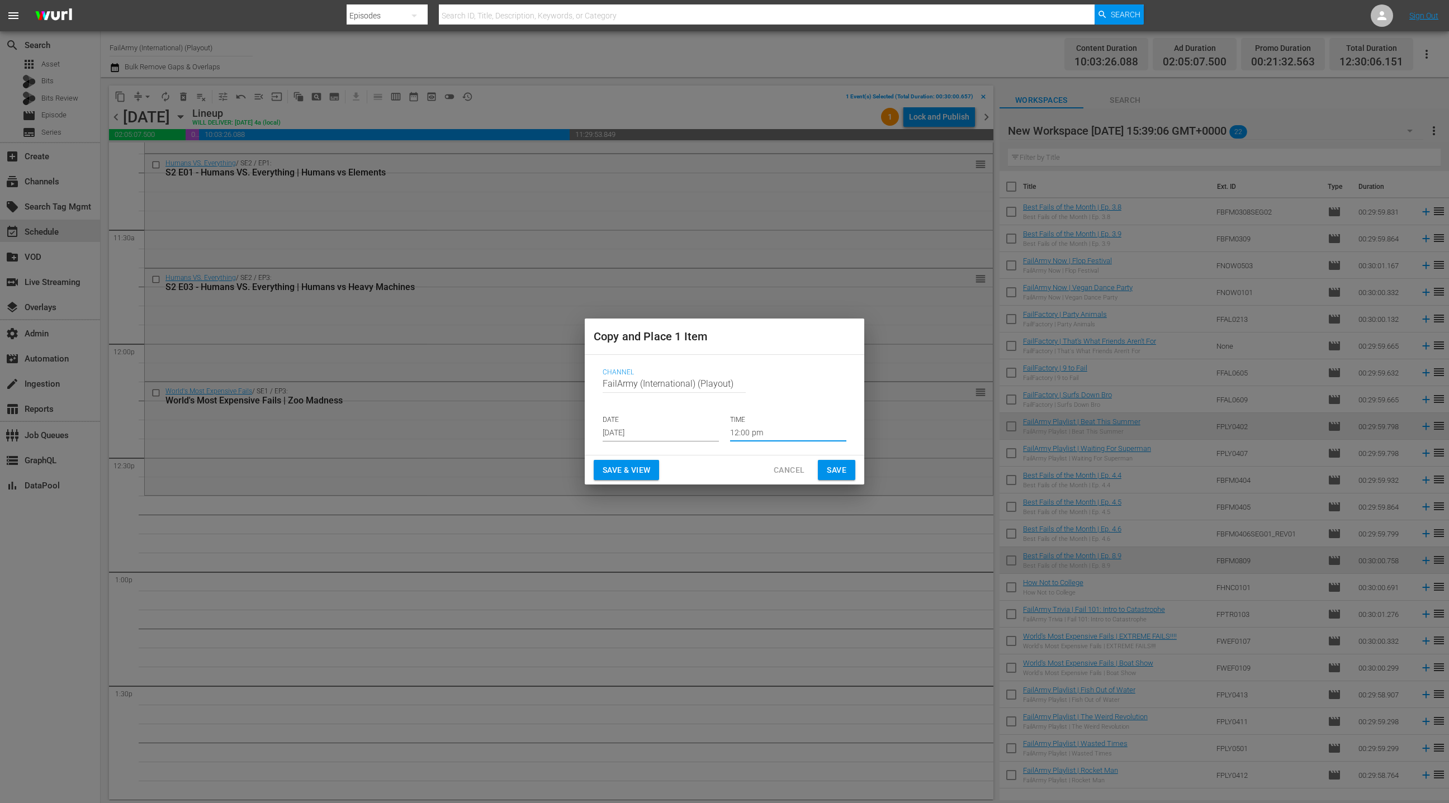
click at [644, 429] on input "Aug 13th 2025" at bounding box center [661, 433] width 116 height 17
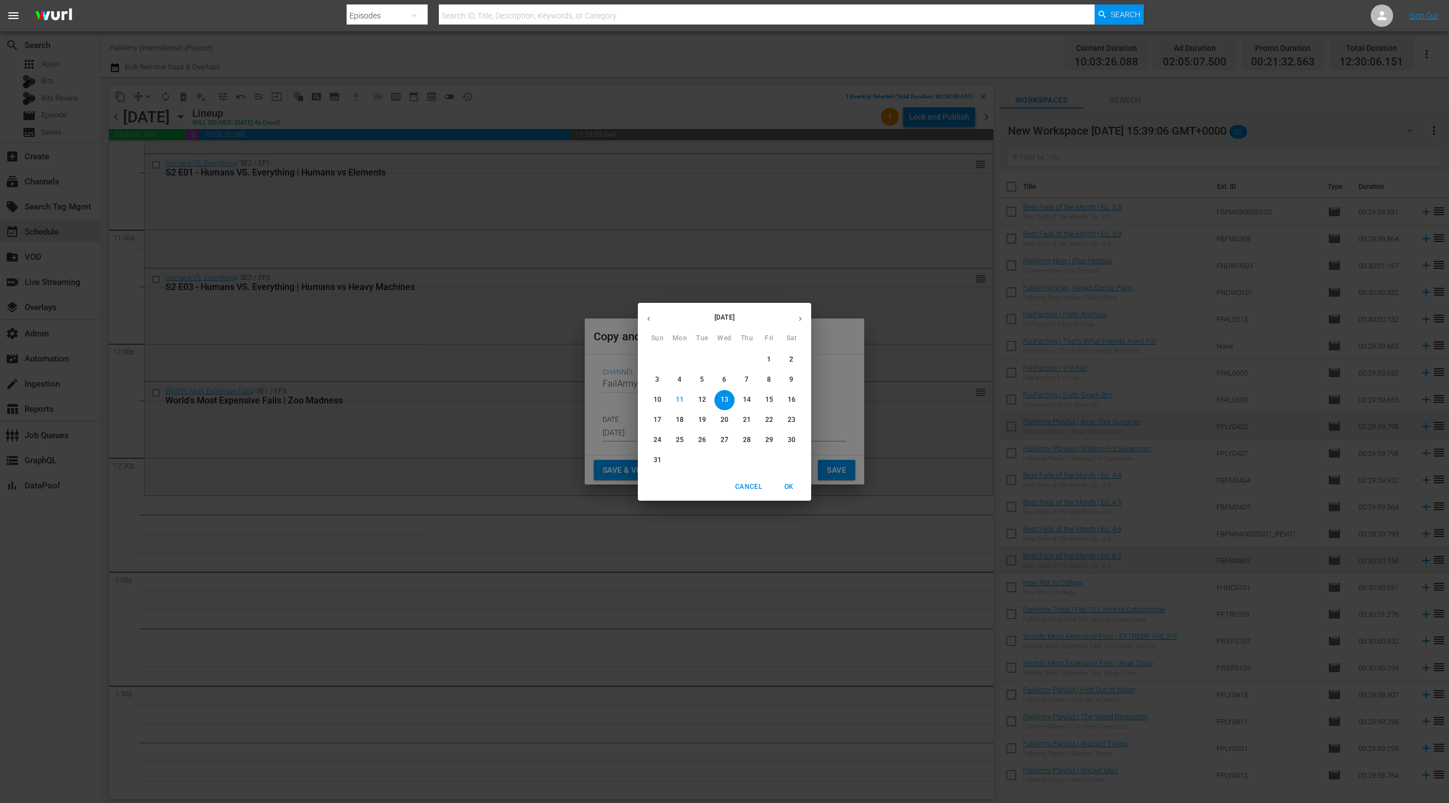
click at [802, 318] on icon "button" at bounding box center [800, 319] width 8 height 8
click at [707, 420] on span "23" at bounding box center [702, 420] width 20 height 10
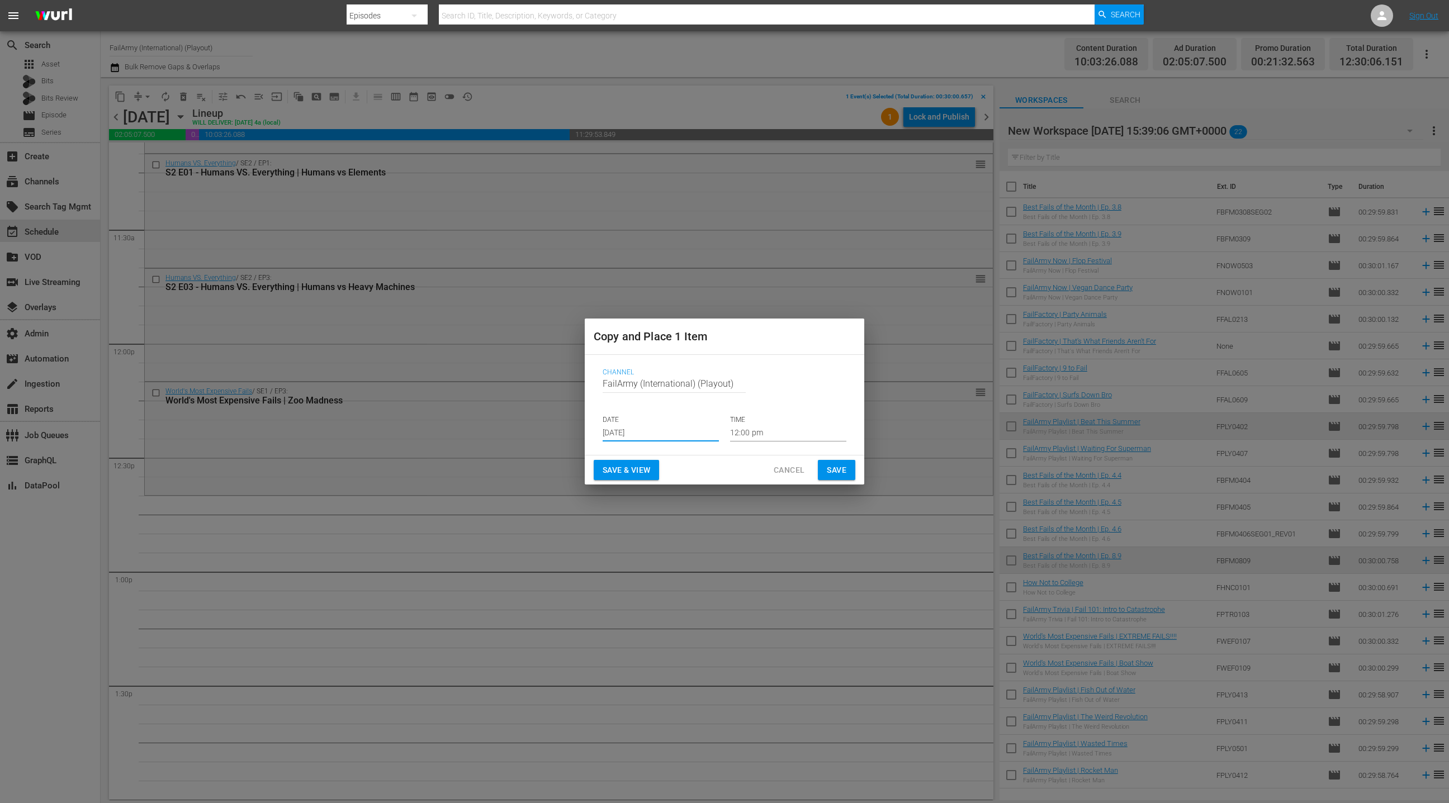
click at [834, 471] on span "Save" at bounding box center [837, 470] width 20 height 14
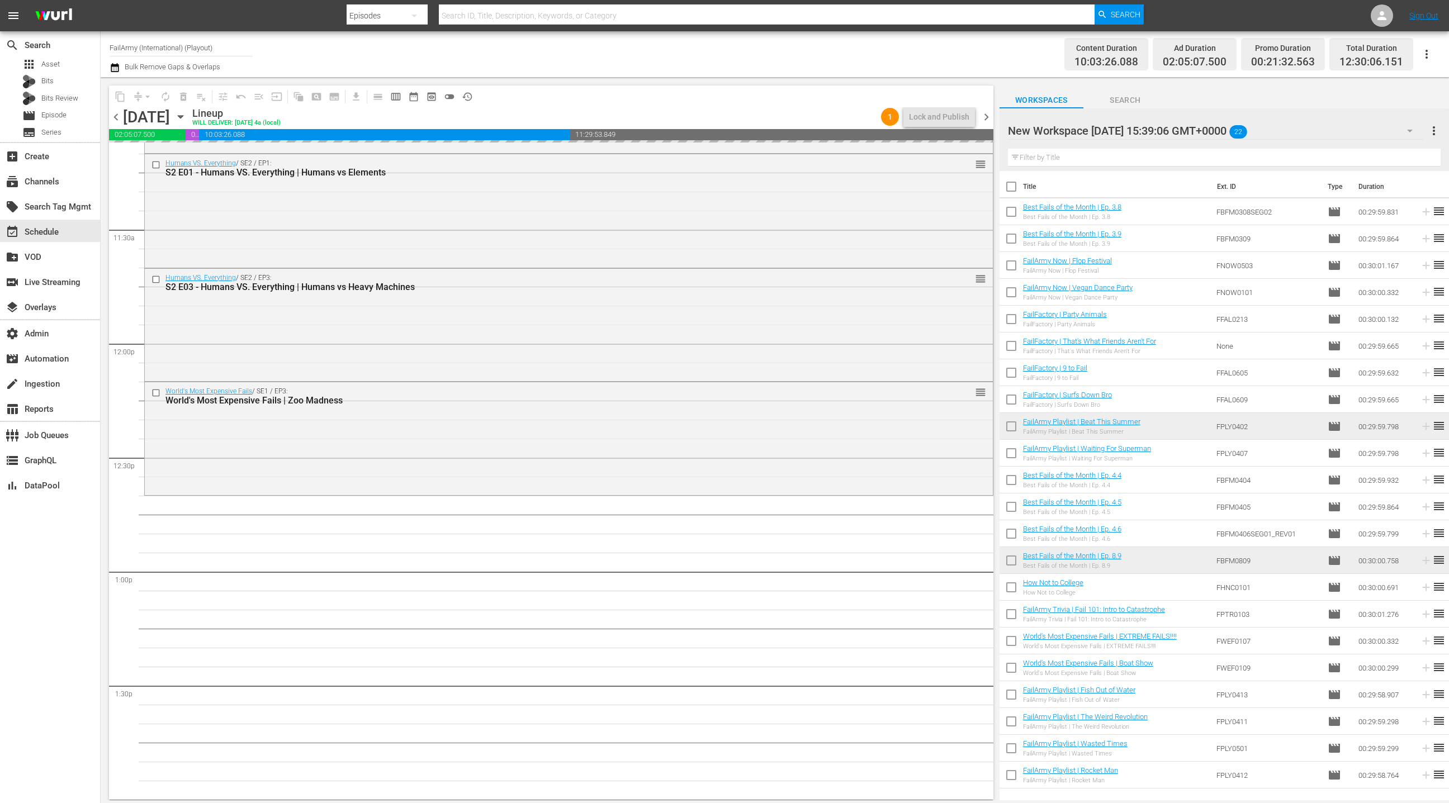
scroll to position [2544, 0]
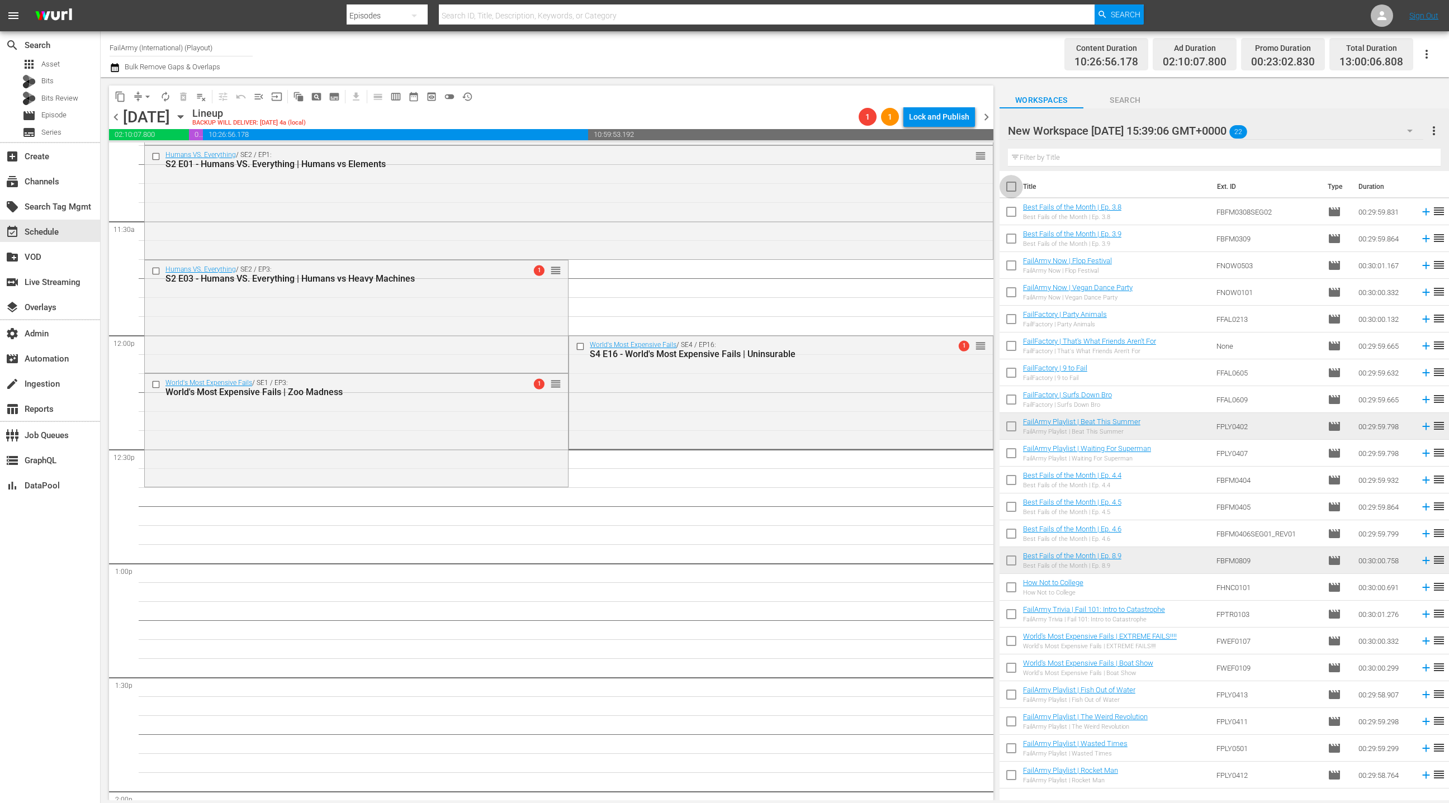
click at [1013, 188] on input "checkbox" at bounding box center [1011, 188] width 23 height 23
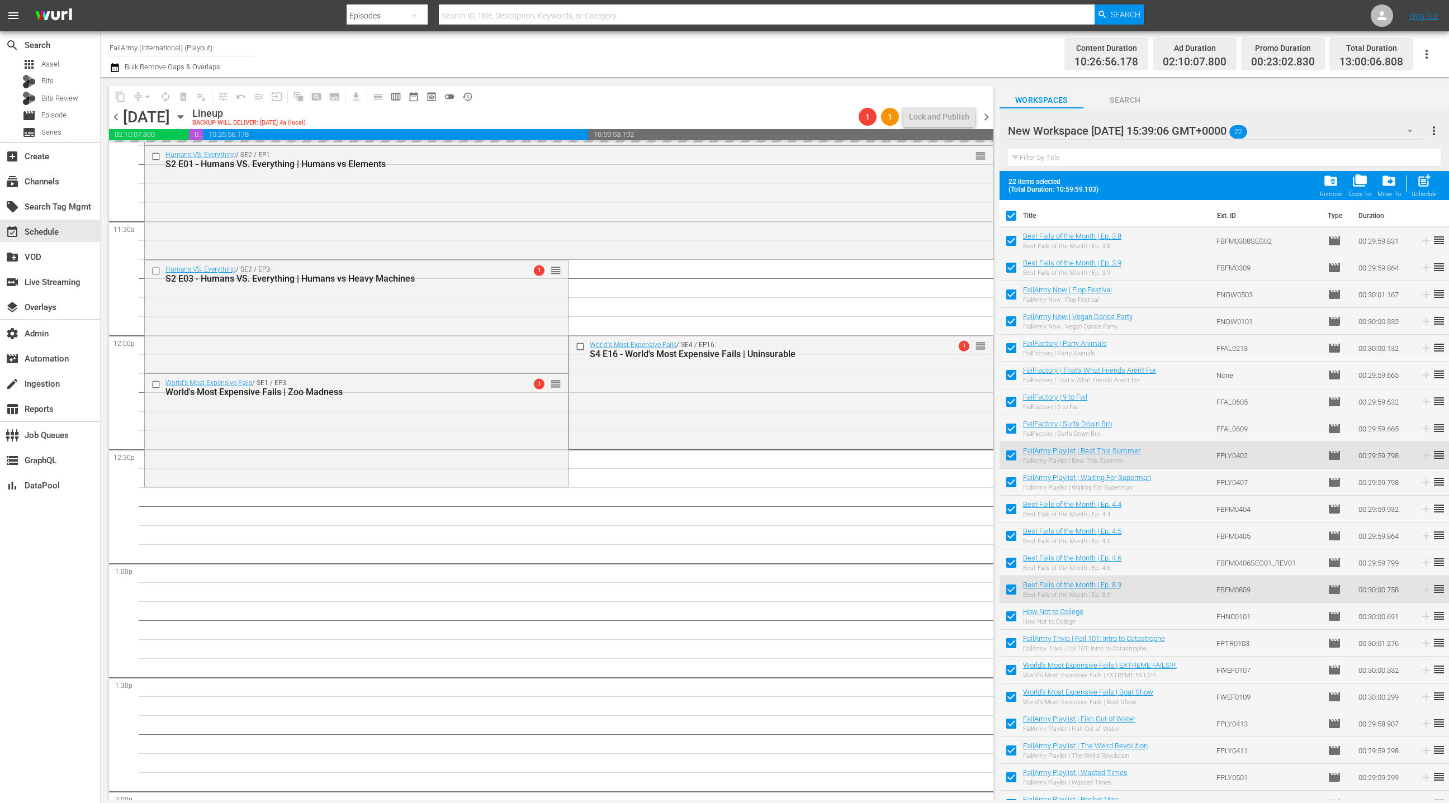
drag, startPoint x: 1061, startPoint y: 234, endPoint x: 436, endPoint y: 4, distance: 665.4
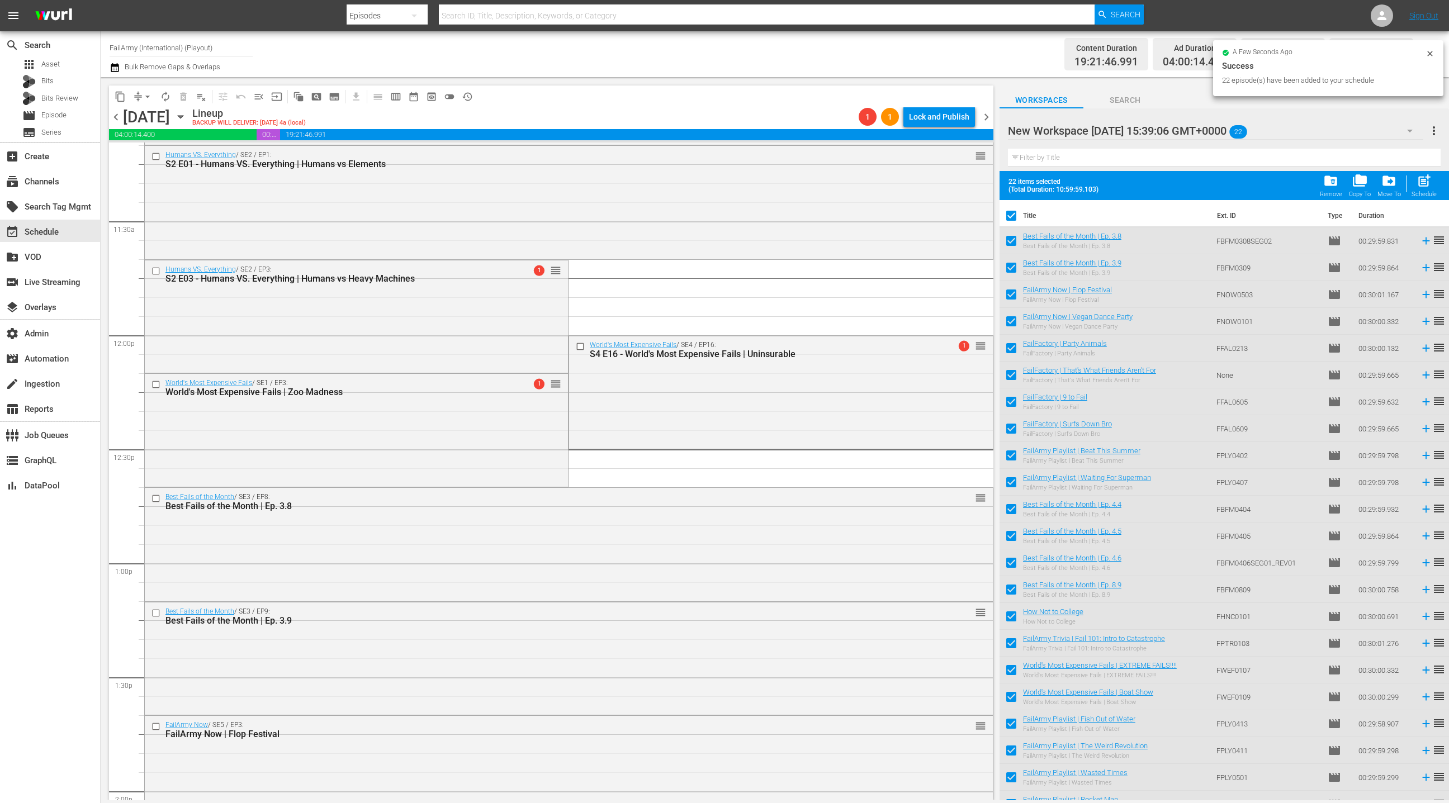
click at [144, 100] on span "arrow_drop_down" at bounding box center [147, 96] width 11 height 11
click at [157, 157] on li "Align to End of Previous Day" at bounding box center [147, 155] width 117 height 18
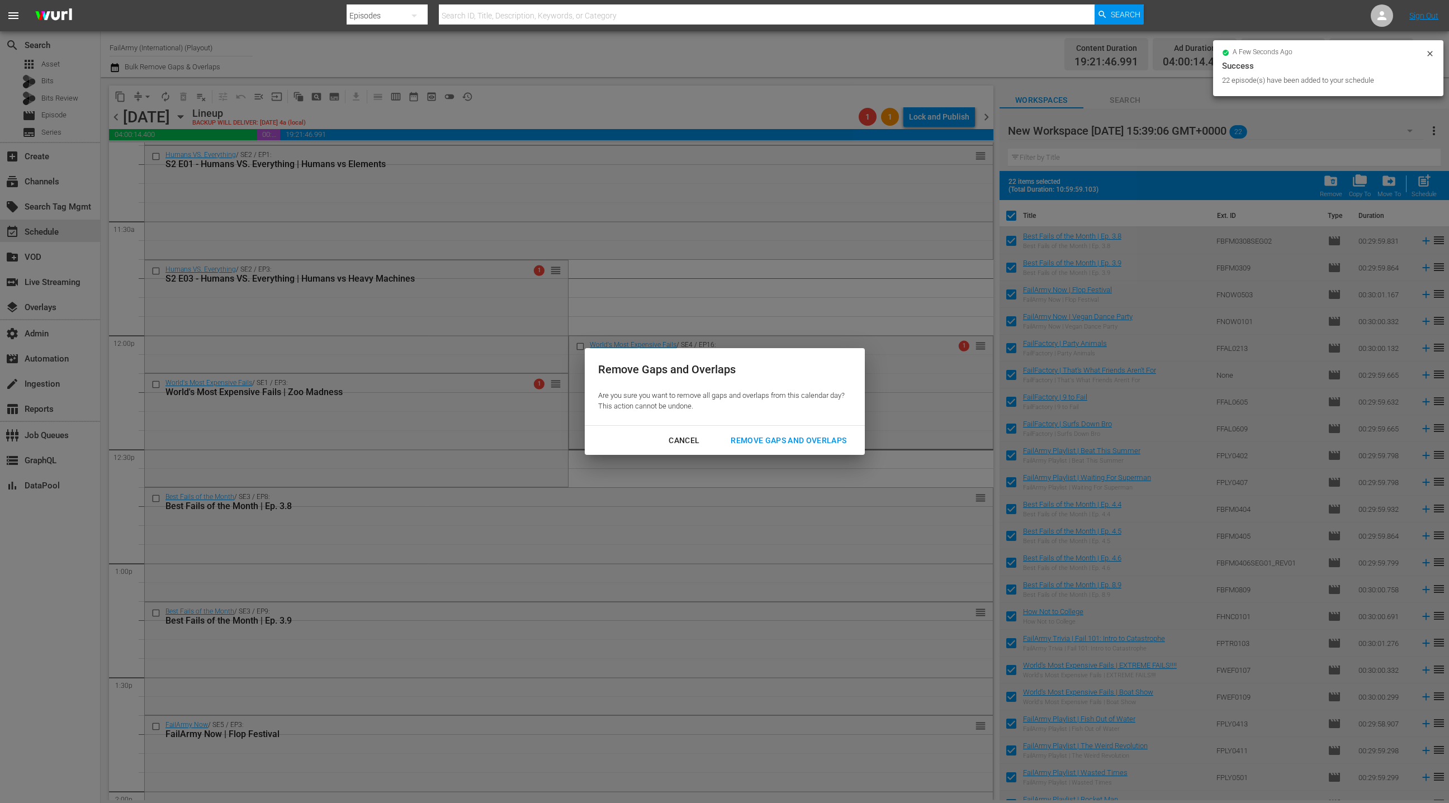
click at [783, 444] on div "Remove Gaps and Overlaps" at bounding box center [789, 441] width 134 height 14
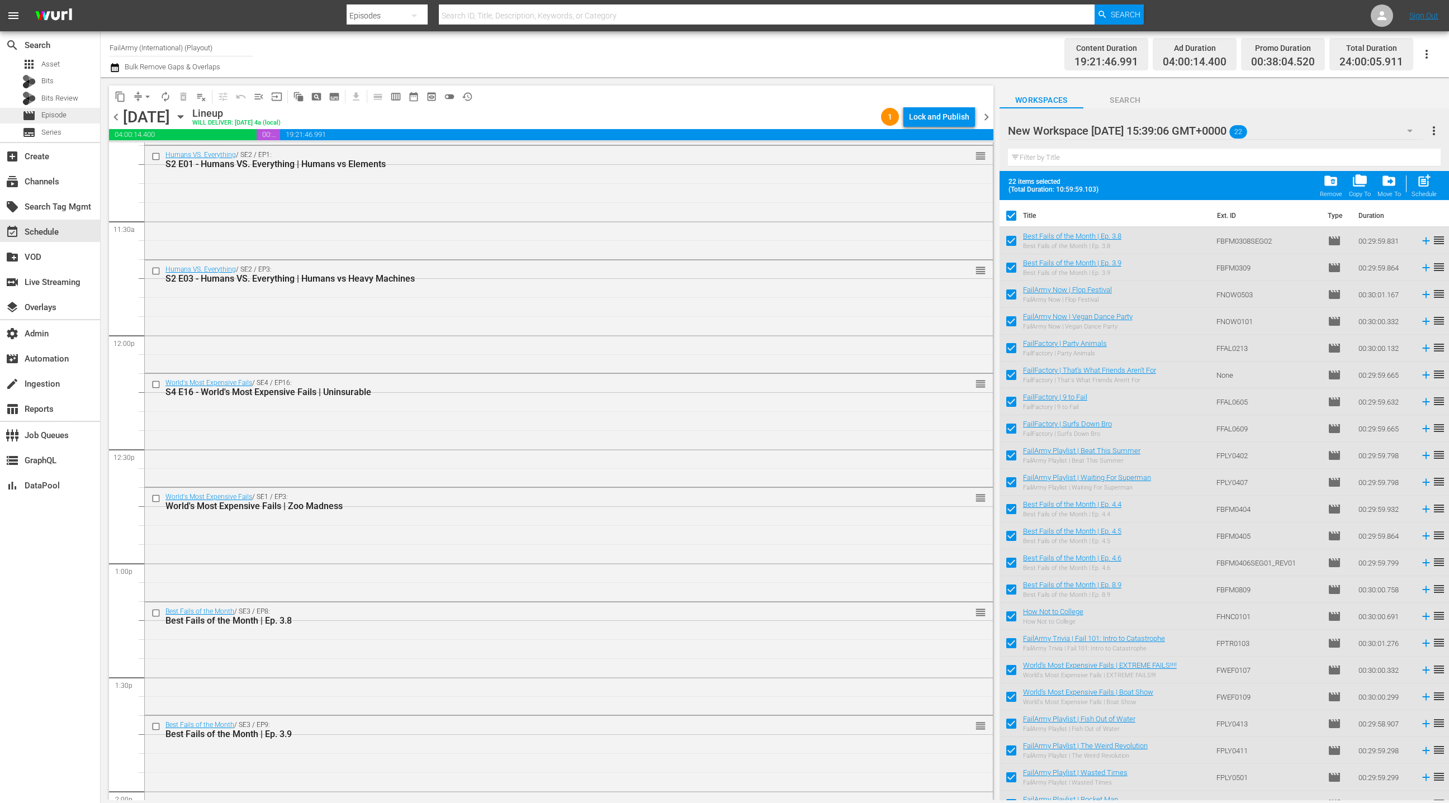
click at [68, 118] on div "movie Episode" at bounding box center [50, 116] width 100 height 16
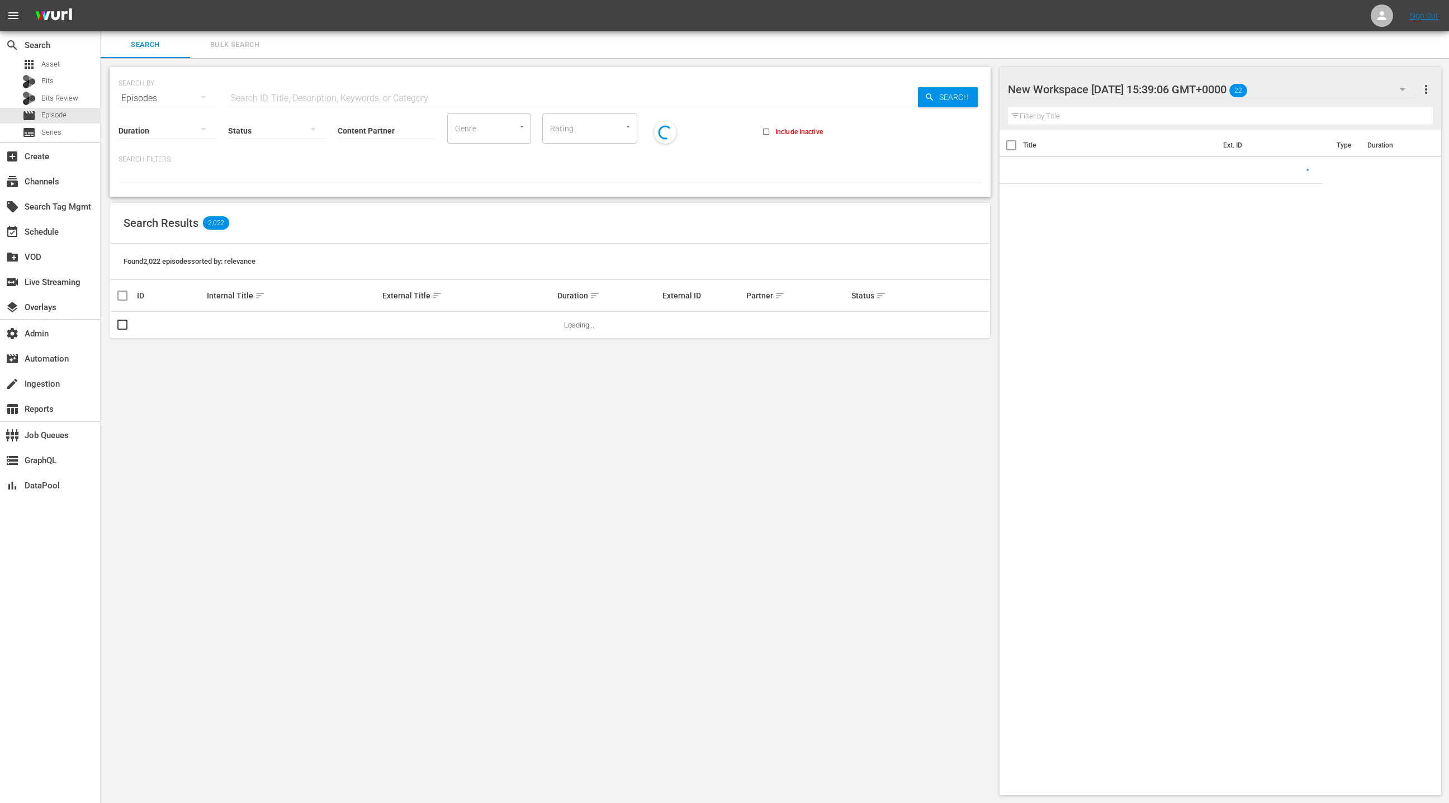
click at [235, 46] on span "Bulk Search" at bounding box center [235, 45] width 76 height 13
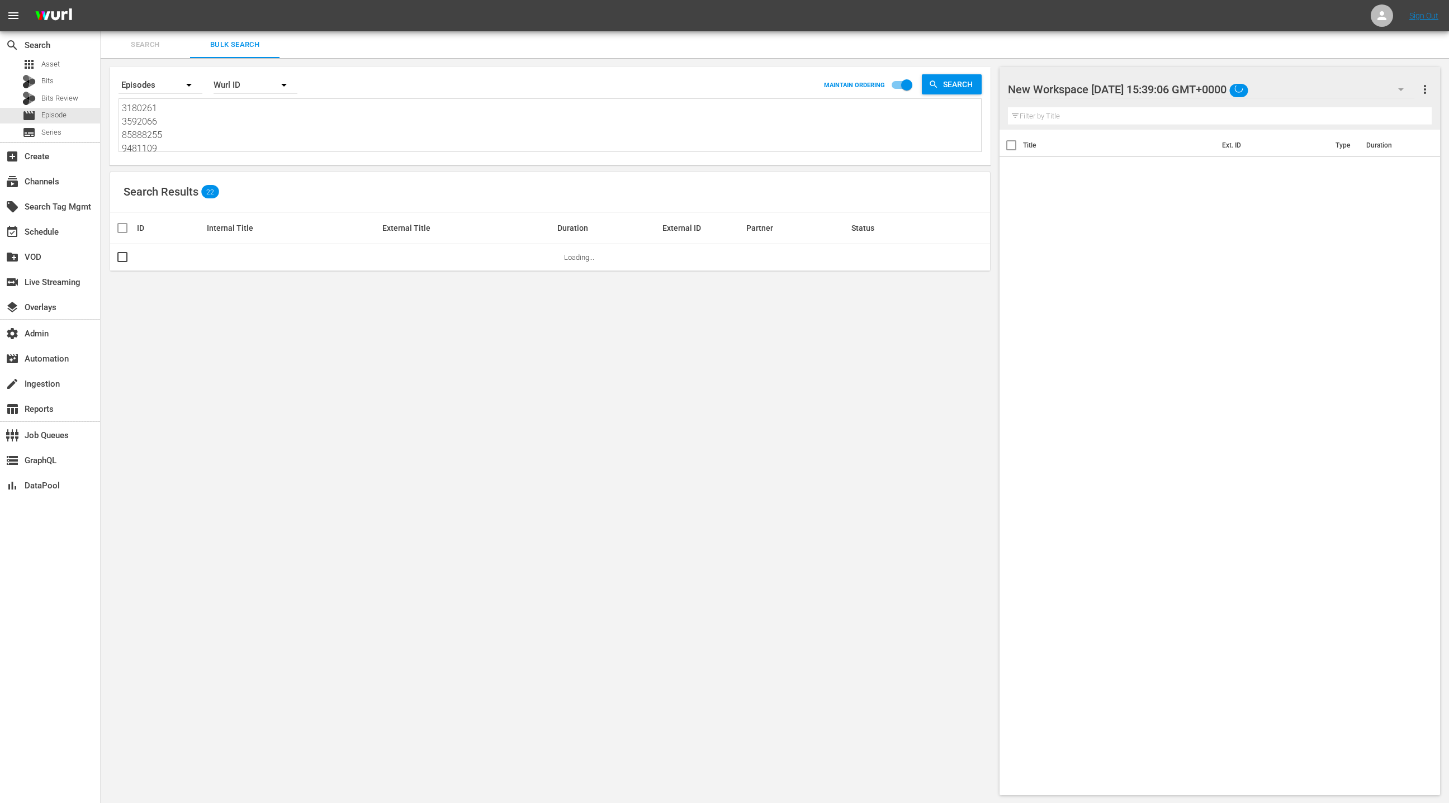
click at [237, 136] on textarea "3180261 3592066 85888255 9481109 37536 82391 139291 139324 394268 394273 118548…" at bounding box center [551, 127] width 859 height 51
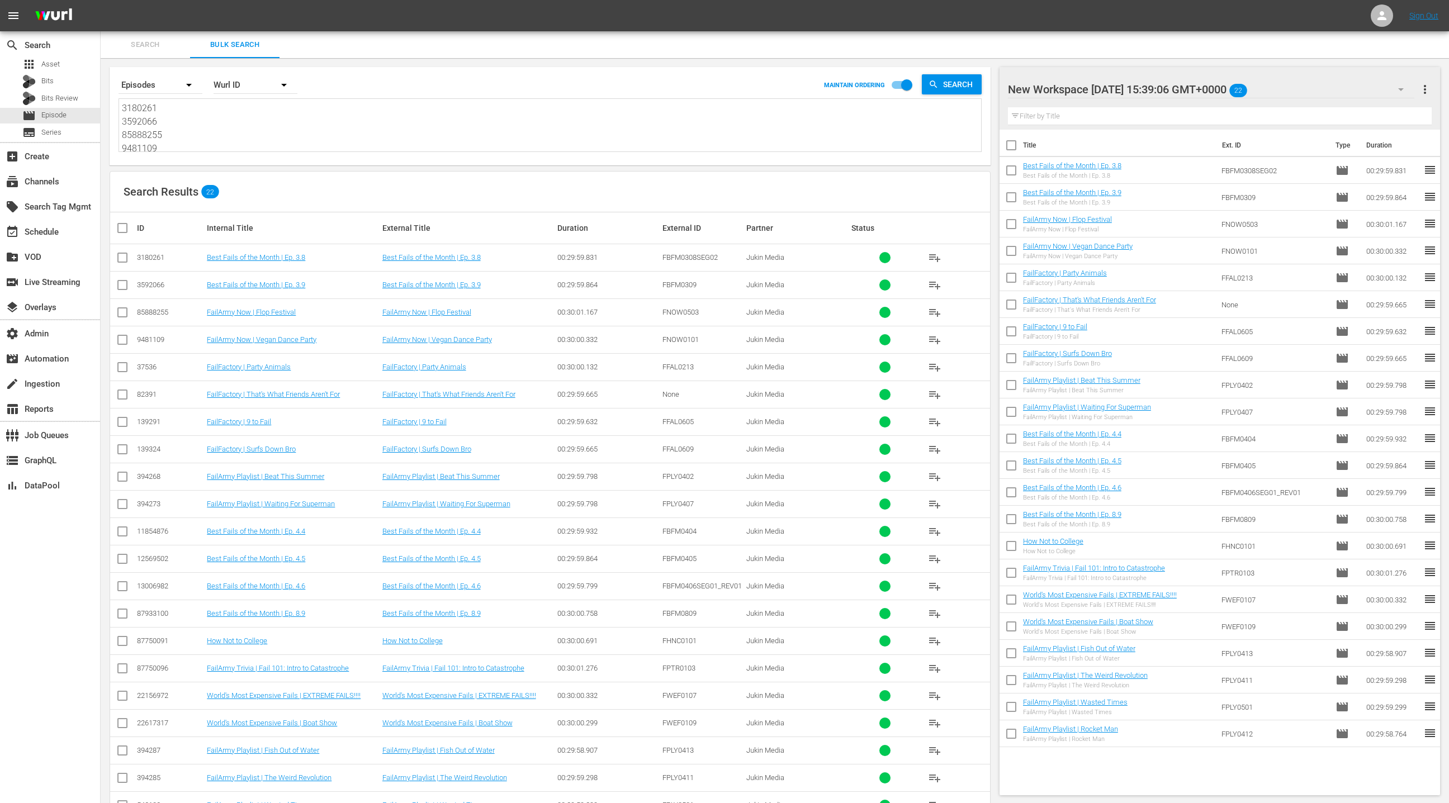
paste textarea "70463995 52108956 53466767 53466762 87750091 87750096 79874089 76055536 8793310…"
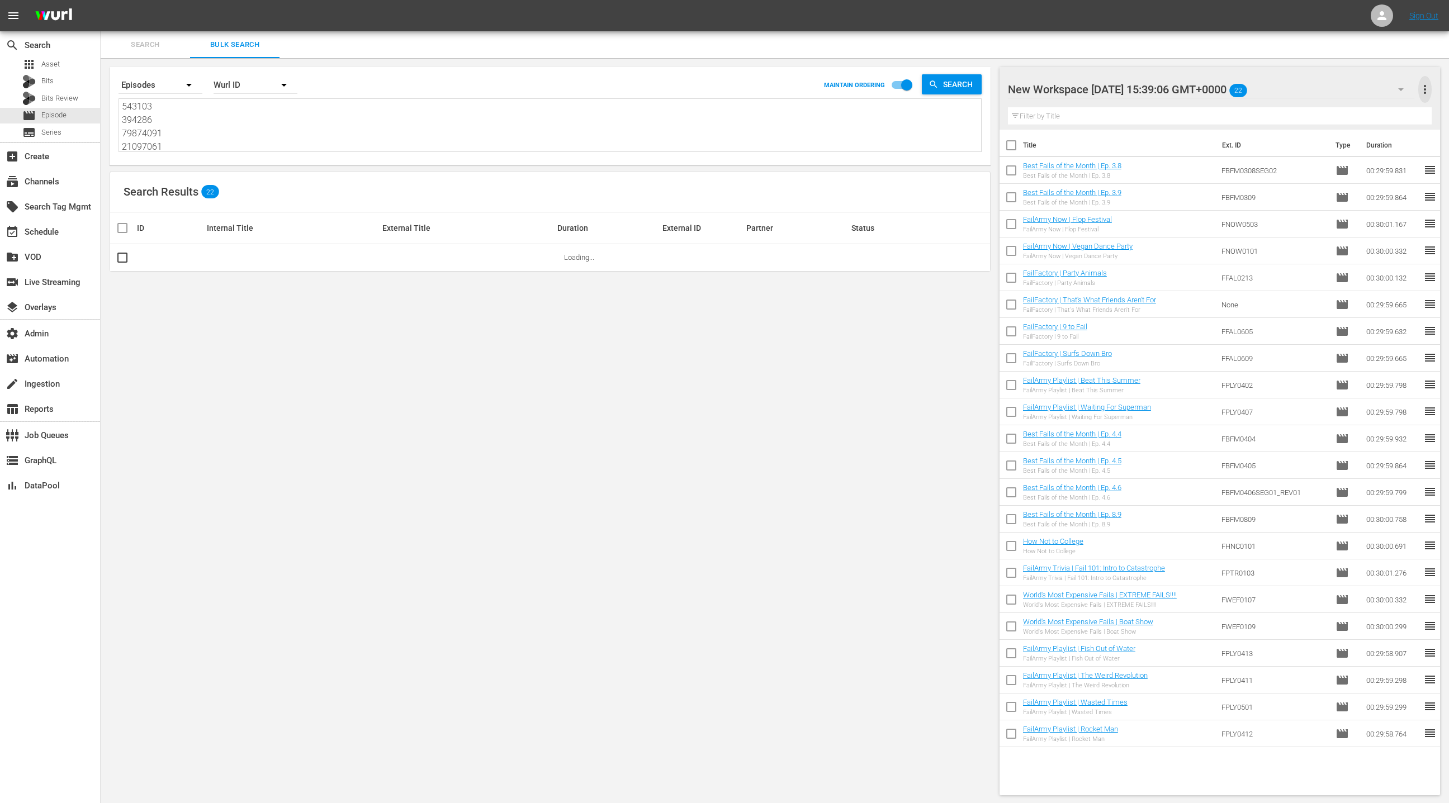
click at [1428, 90] on span "more_vert" at bounding box center [1424, 89] width 13 height 13
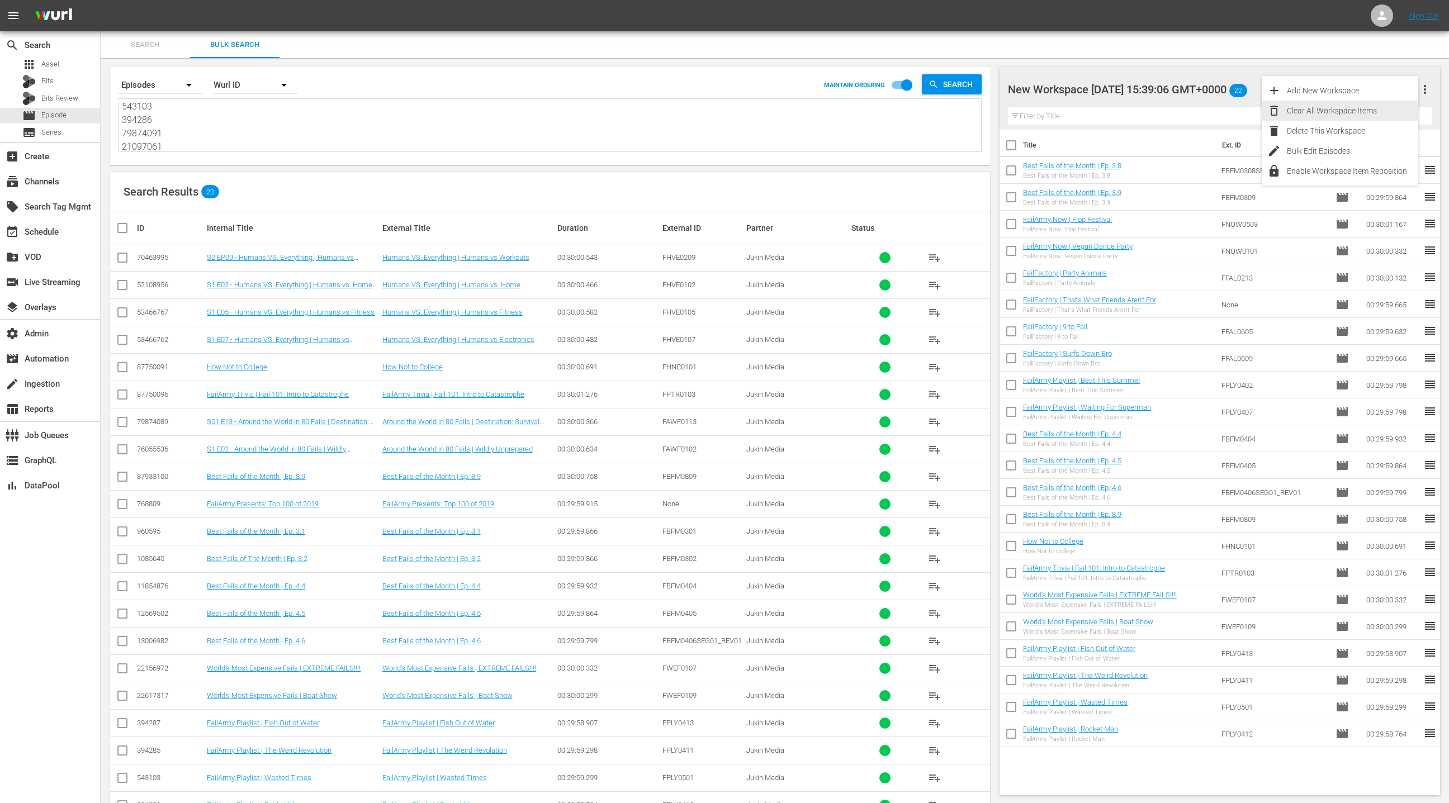
drag, startPoint x: 1372, startPoint y: 106, endPoint x: 1108, endPoint y: 297, distance: 326.3
click at [1372, 106] on div "Clear All Workspace Items" at bounding box center [1352, 111] width 131 height 20
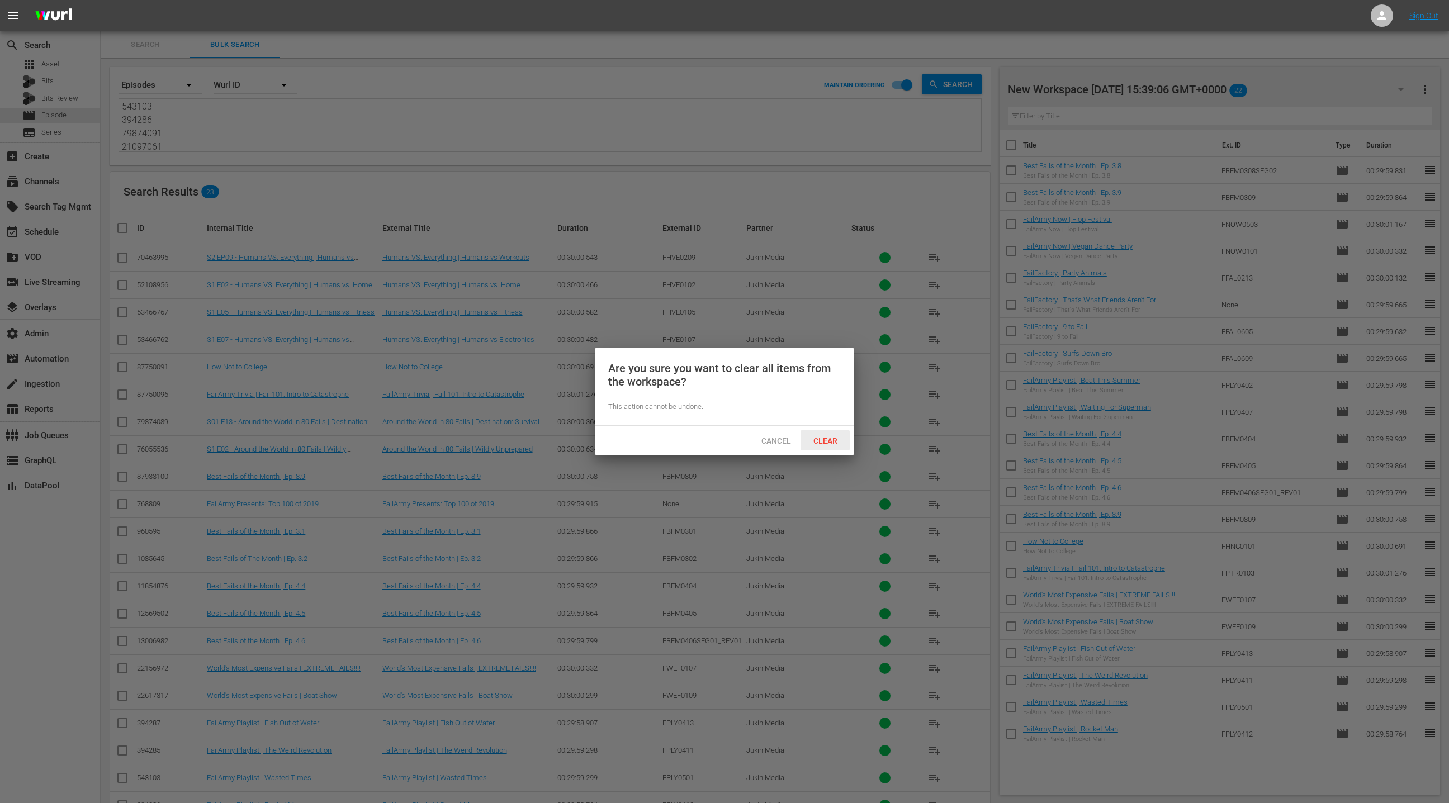
drag, startPoint x: 837, startPoint y: 439, endPoint x: 842, endPoint y: 435, distance: 6.3
click at [837, 439] on span "Clear" at bounding box center [825, 441] width 42 height 9
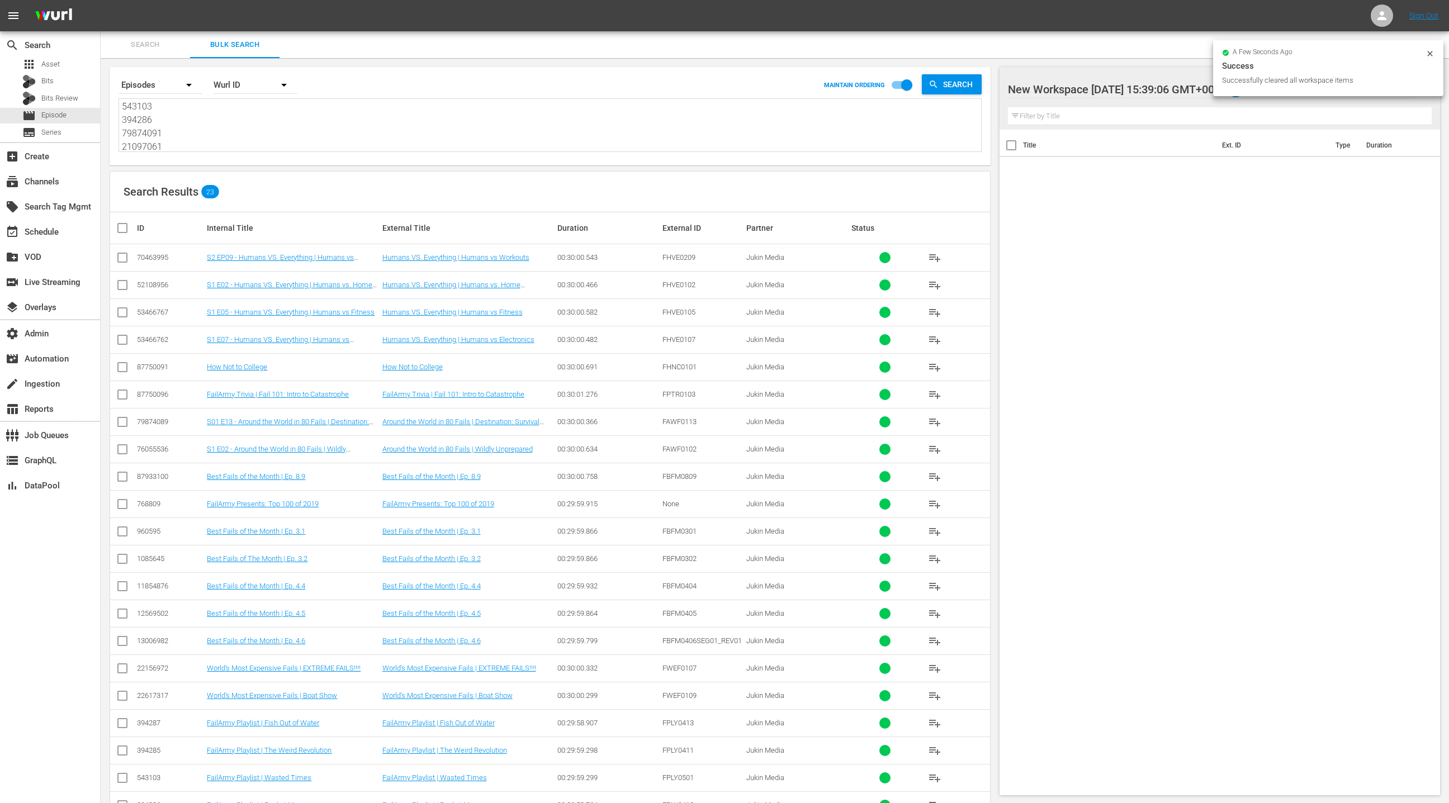
click at [127, 226] on input "checkbox" at bounding box center [127, 227] width 22 height 13
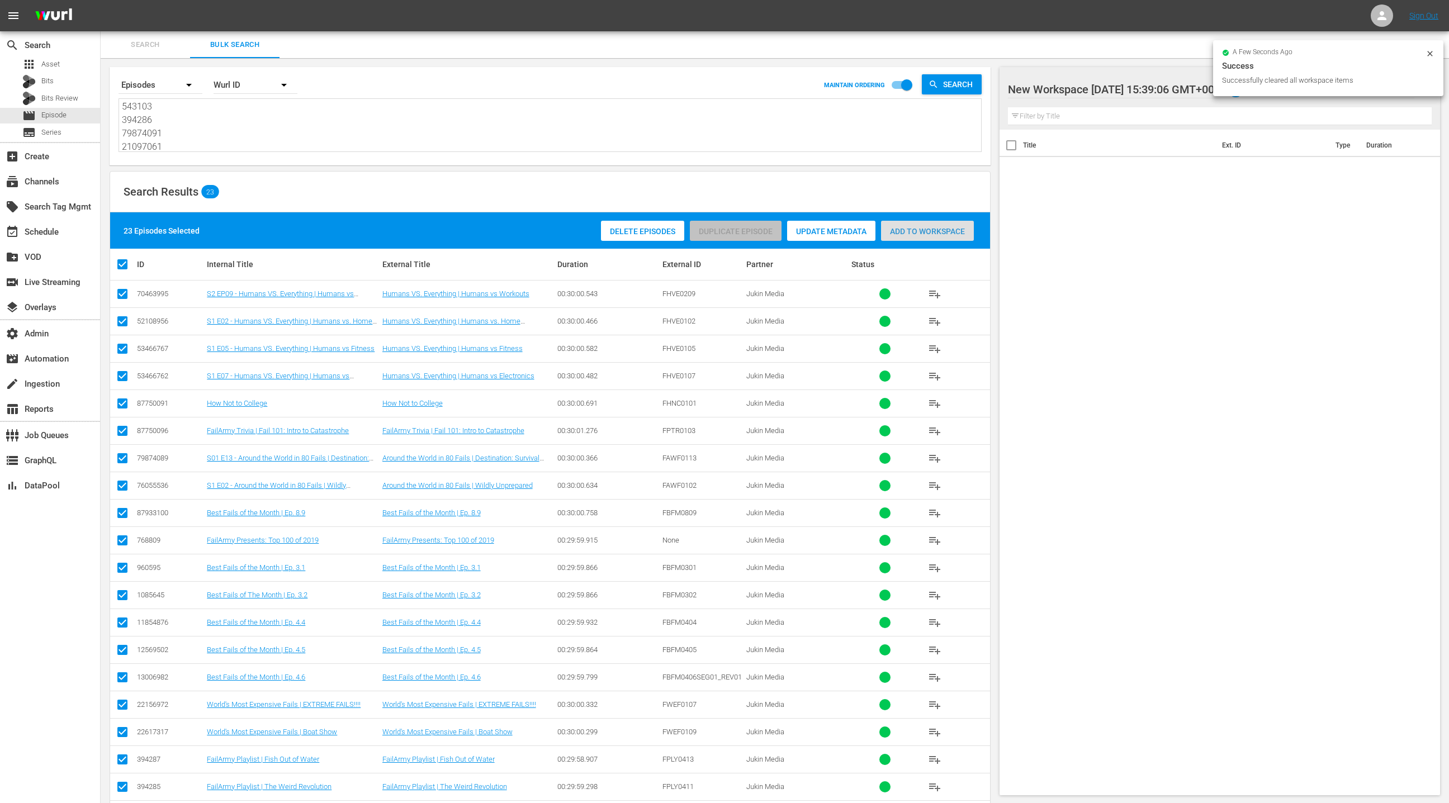
click at [958, 233] on span "Add to Workspace" at bounding box center [927, 231] width 93 height 9
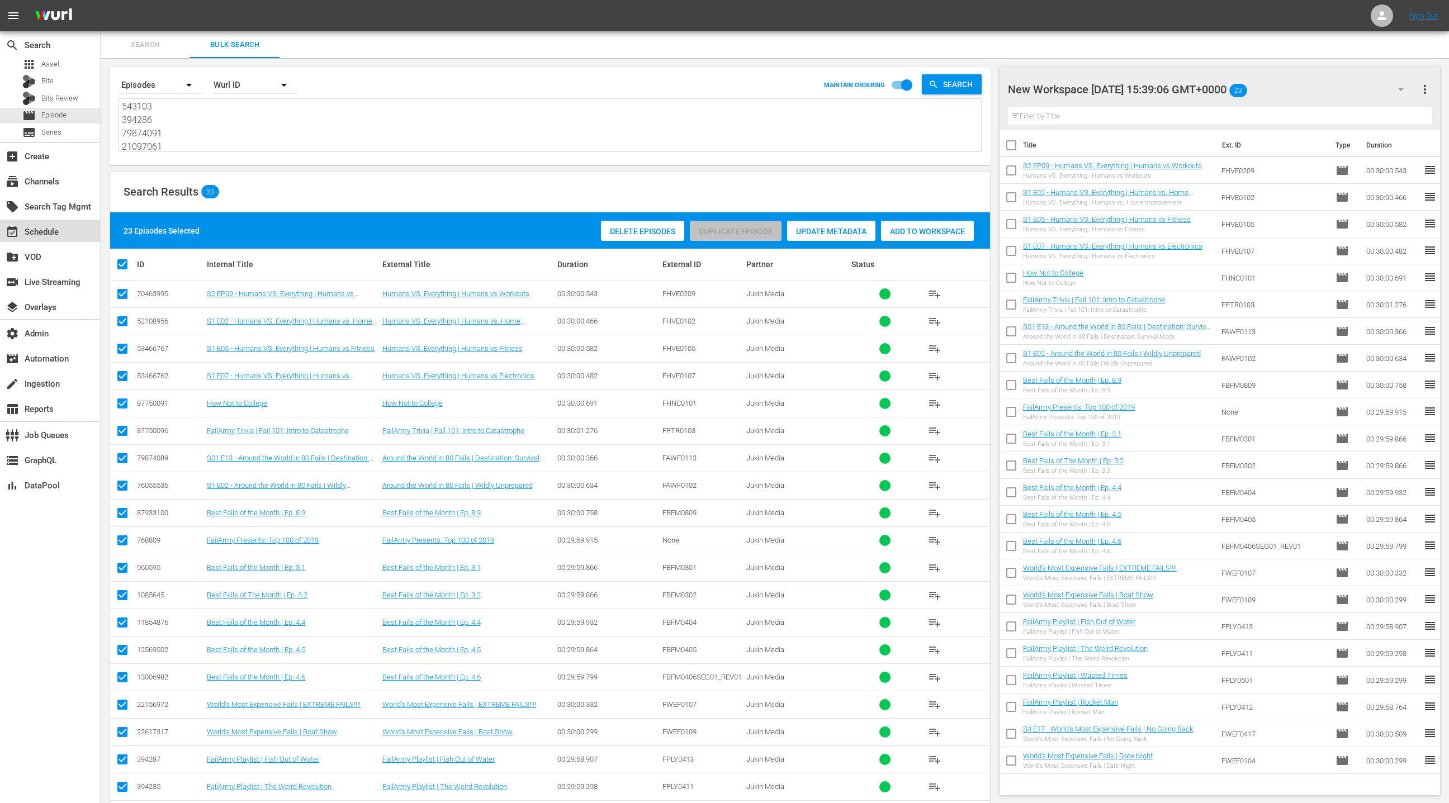
click at [47, 233] on div "event_available Schedule" at bounding box center [31, 230] width 63 height 10
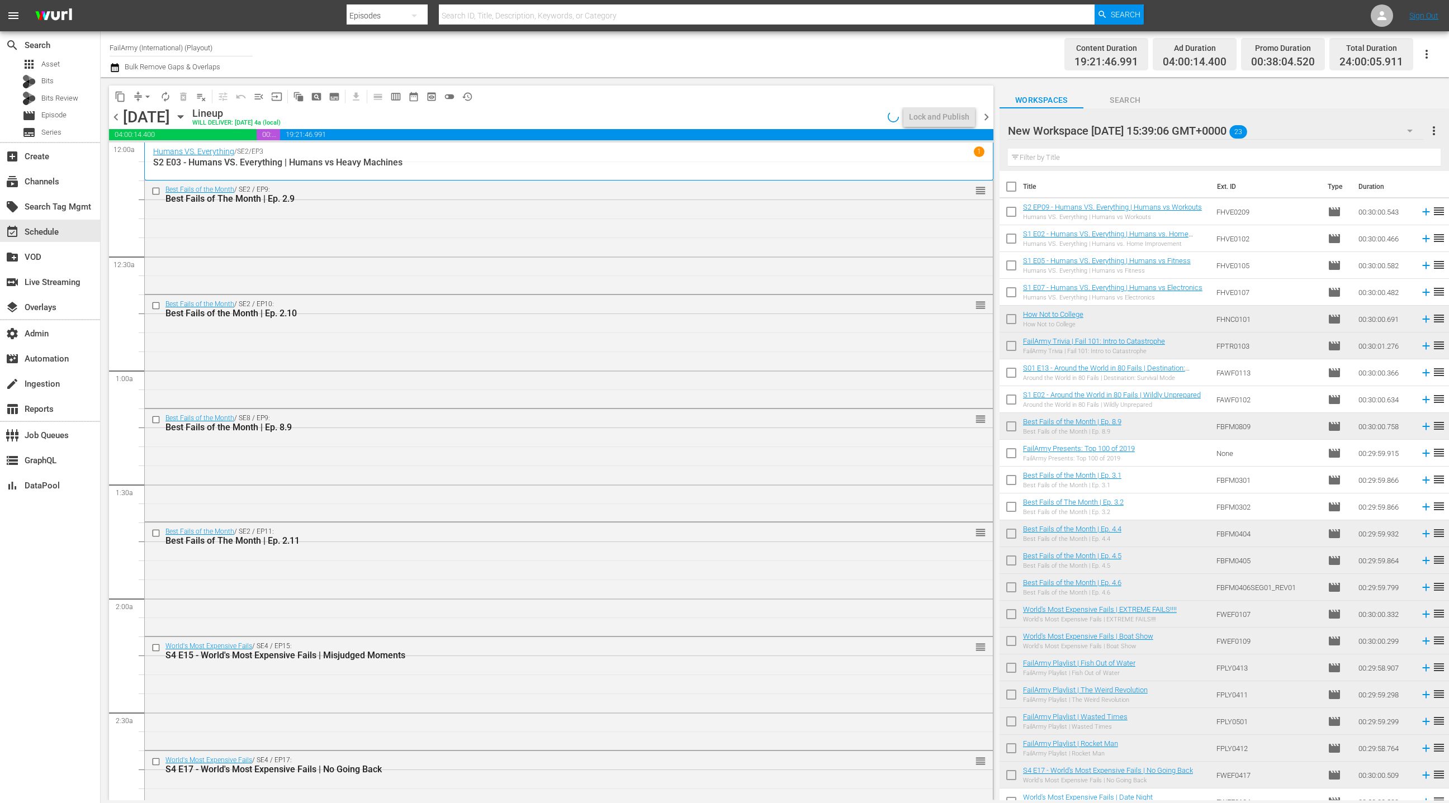
click at [985, 119] on span "chevron_right" at bounding box center [986, 117] width 14 height 14
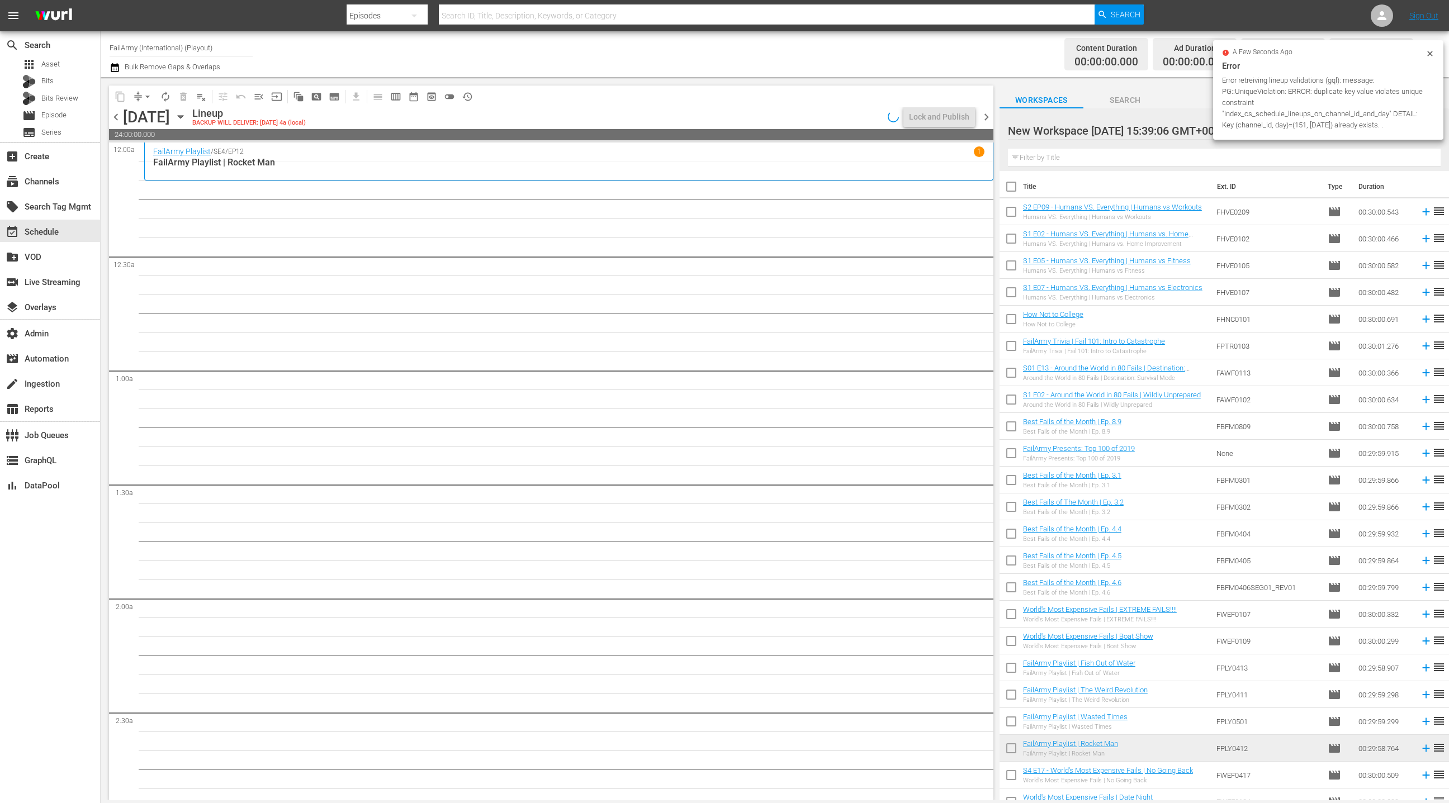
click at [1013, 187] on input "checkbox" at bounding box center [1011, 188] width 23 height 23
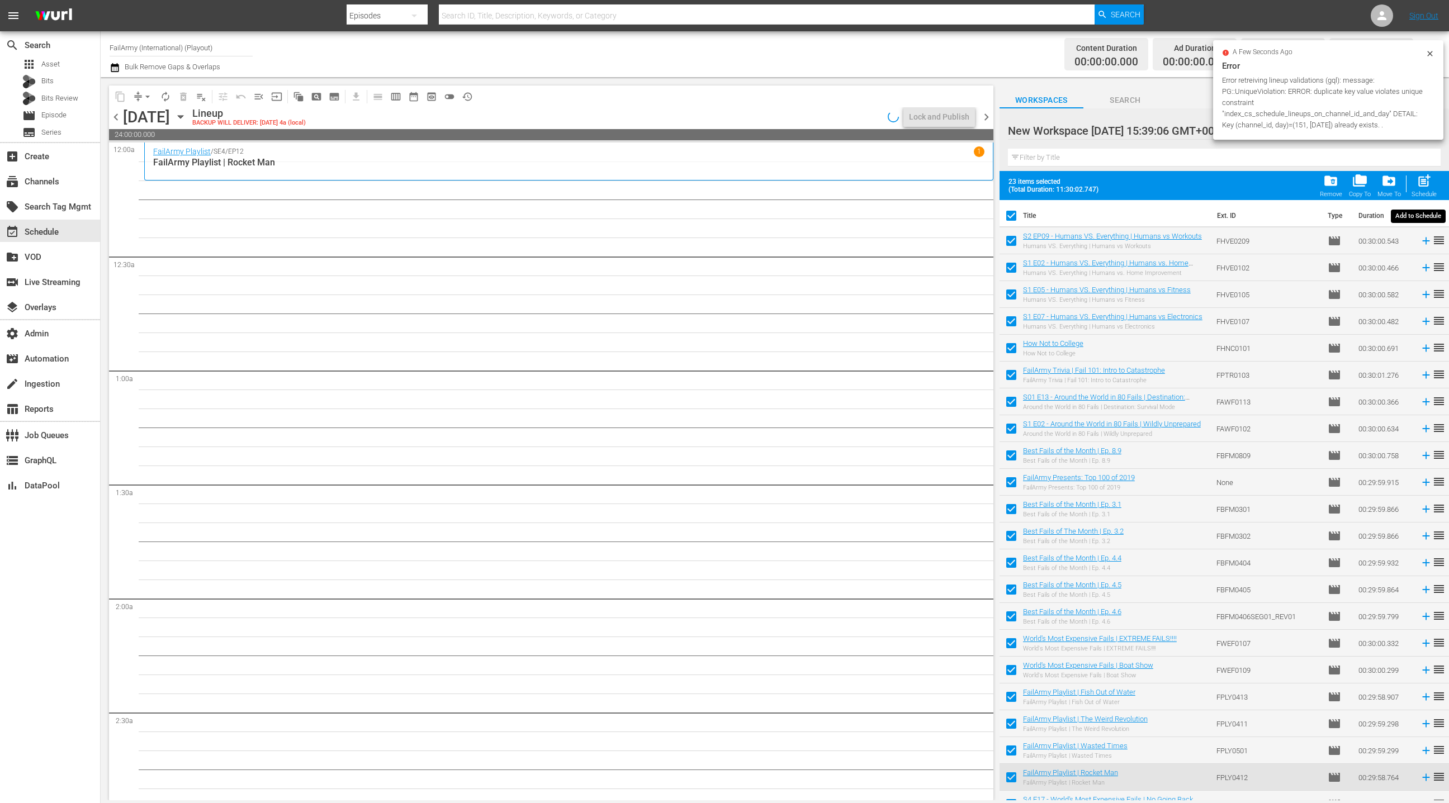
click at [1426, 184] on span "post_add" at bounding box center [1424, 180] width 15 height 15
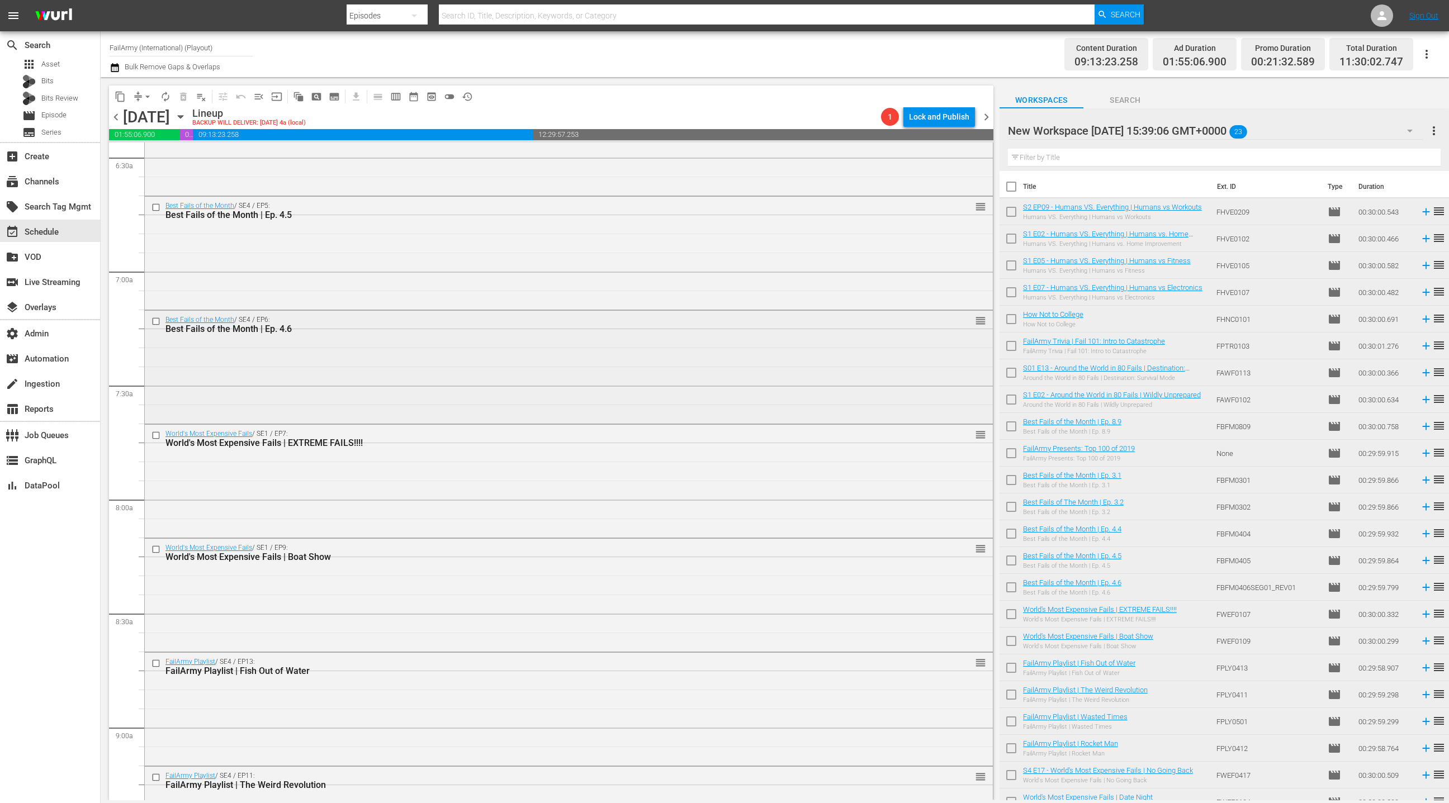
scroll to position [1476, 0]
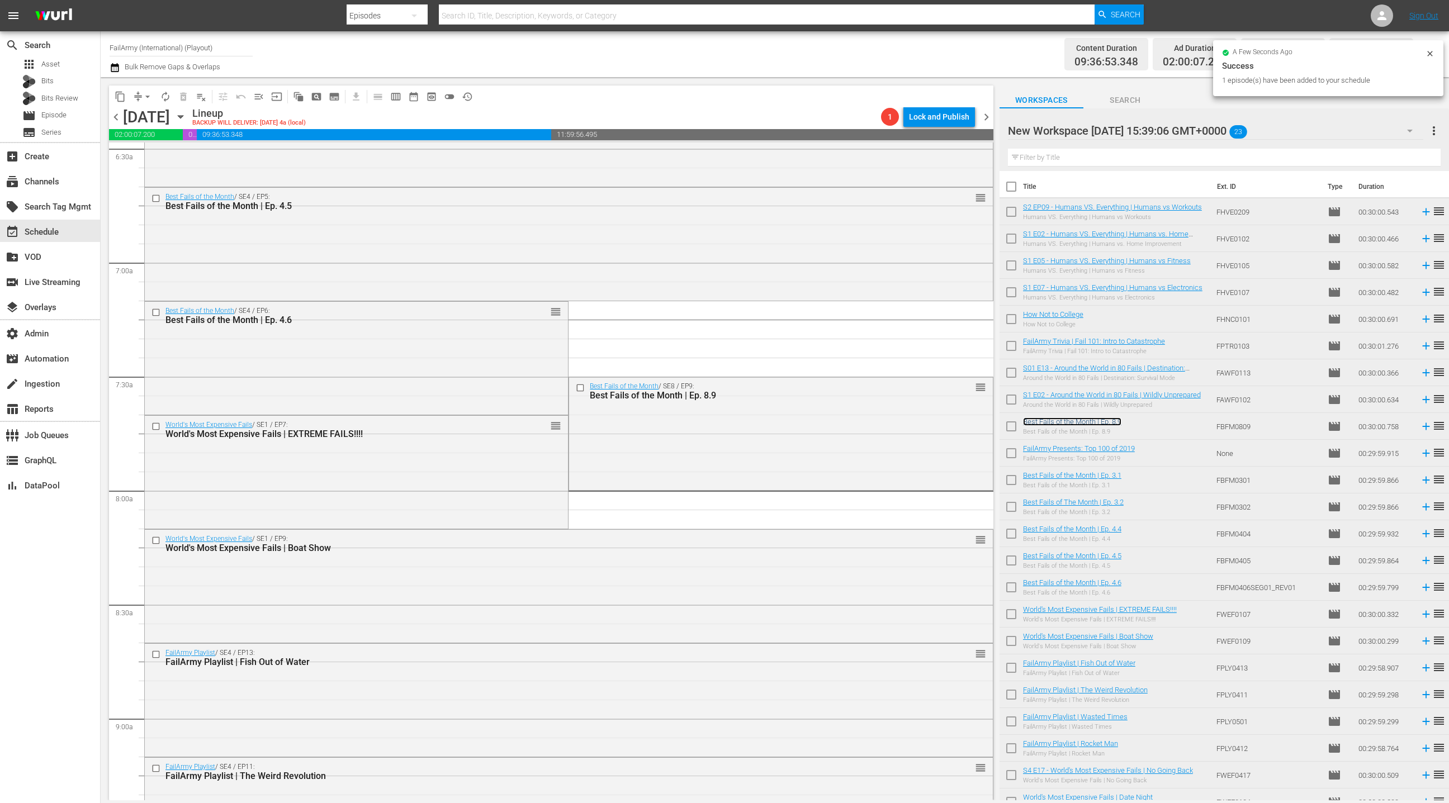
drag, startPoint x: 1088, startPoint y: 425, endPoint x: 521, endPoint y: 0, distance: 708.9
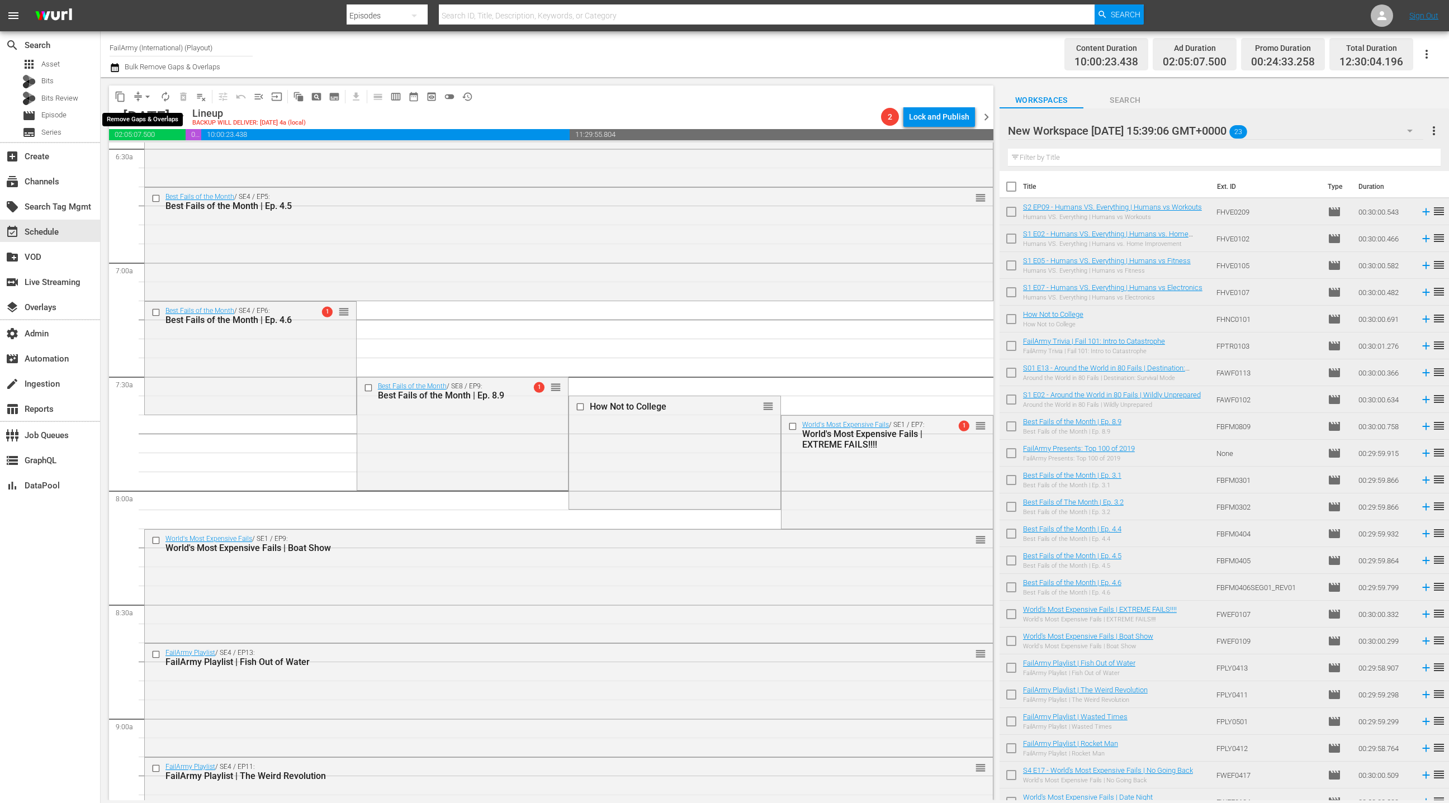
drag, startPoint x: 144, startPoint y: 94, endPoint x: 144, endPoint y: 103, distance: 9.0
click at [144, 94] on span "arrow_drop_down" at bounding box center [147, 96] width 11 height 11
click at [146, 155] on li "Align to End of Previous Day" at bounding box center [147, 155] width 117 height 18
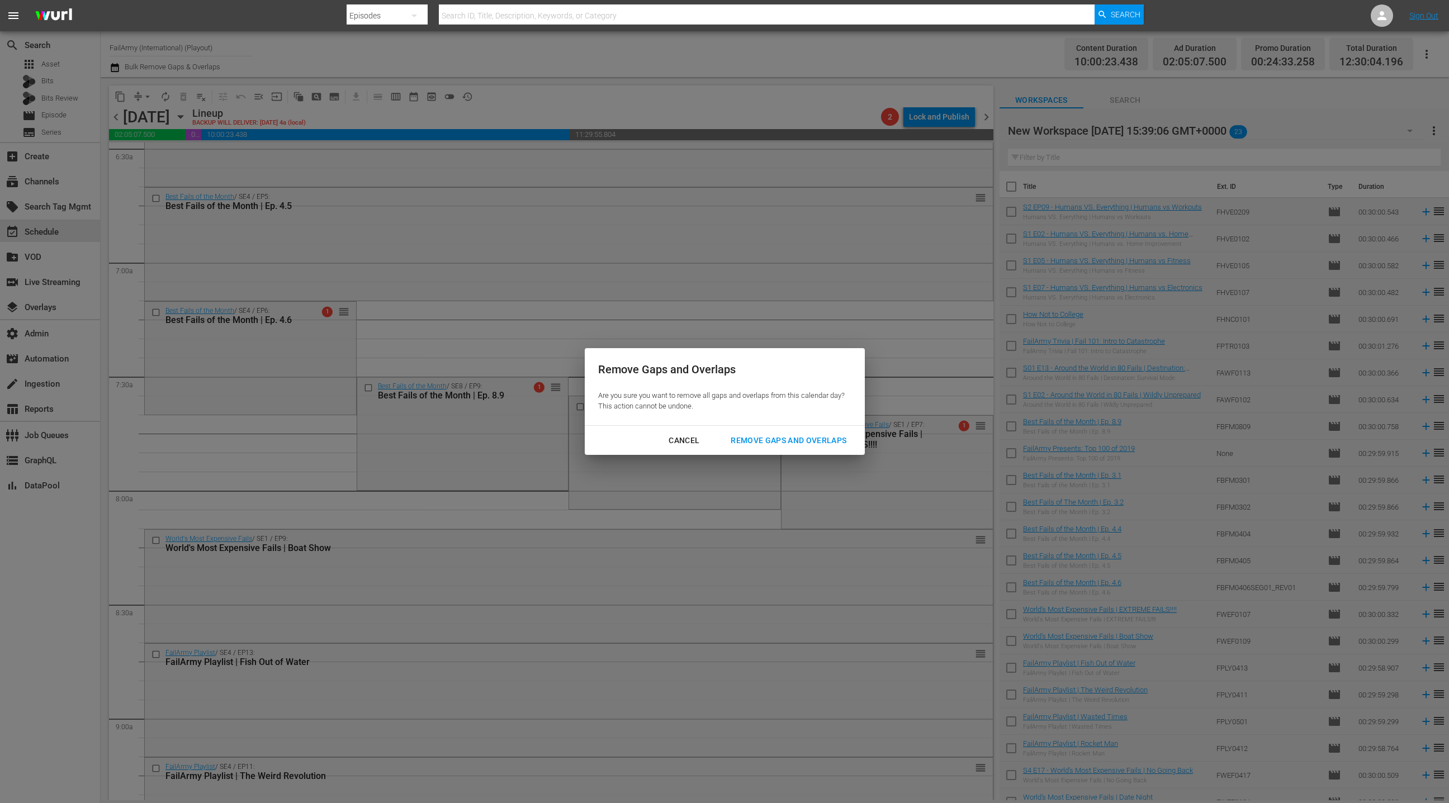
click at [811, 447] on div "Remove Gaps and Overlaps" at bounding box center [789, 441] width 134 height 14
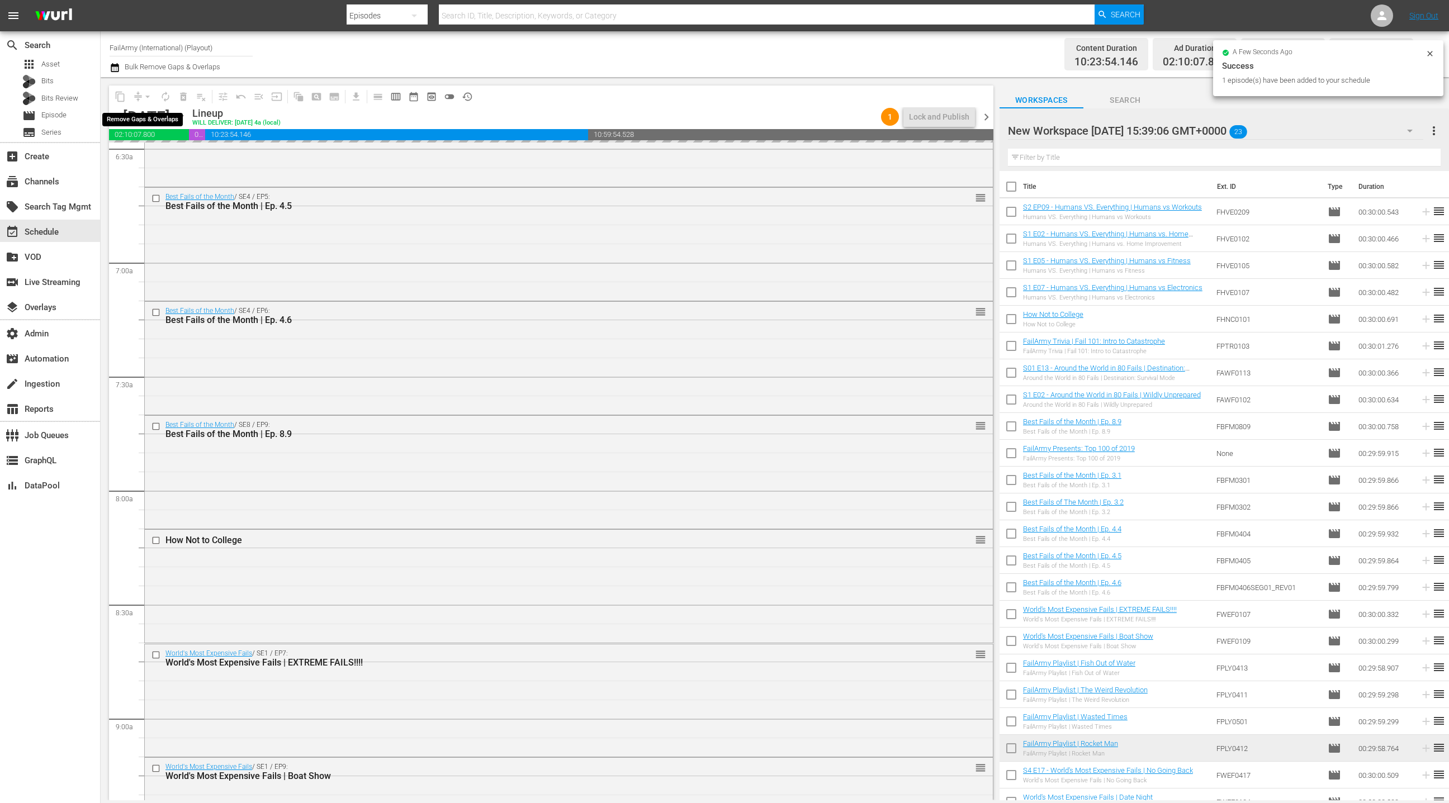
click at [142, 96] on div "arrow_drop_down" at bounding box center [148, 97] width 18 height 18
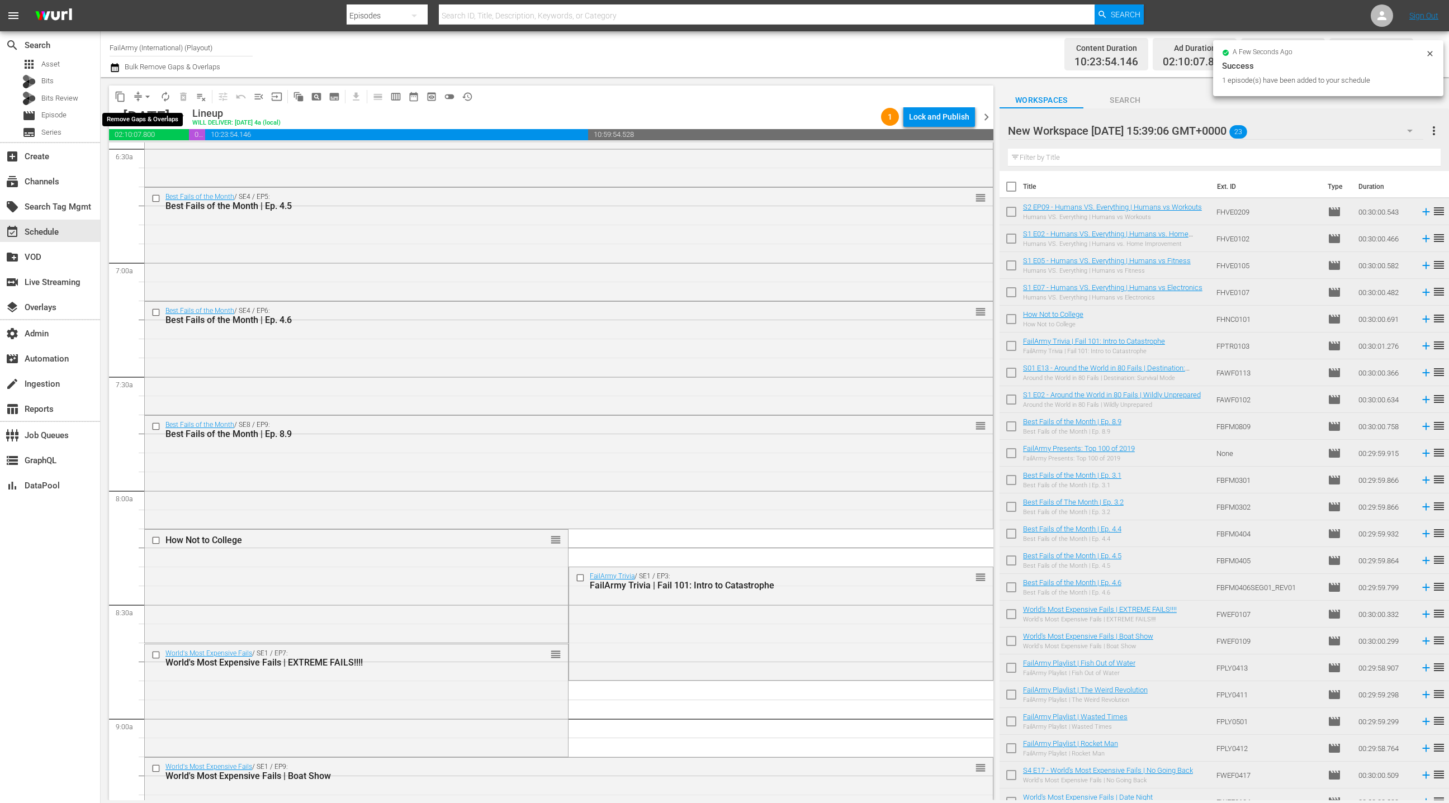
click at [142, 96] on span "arrow_drop_down" at bounding box center [147, 96] width 11 height 11
click at [158, 162] on li "Align to End of Previous Day" at bounding box center [147, 155] width 117 height 18
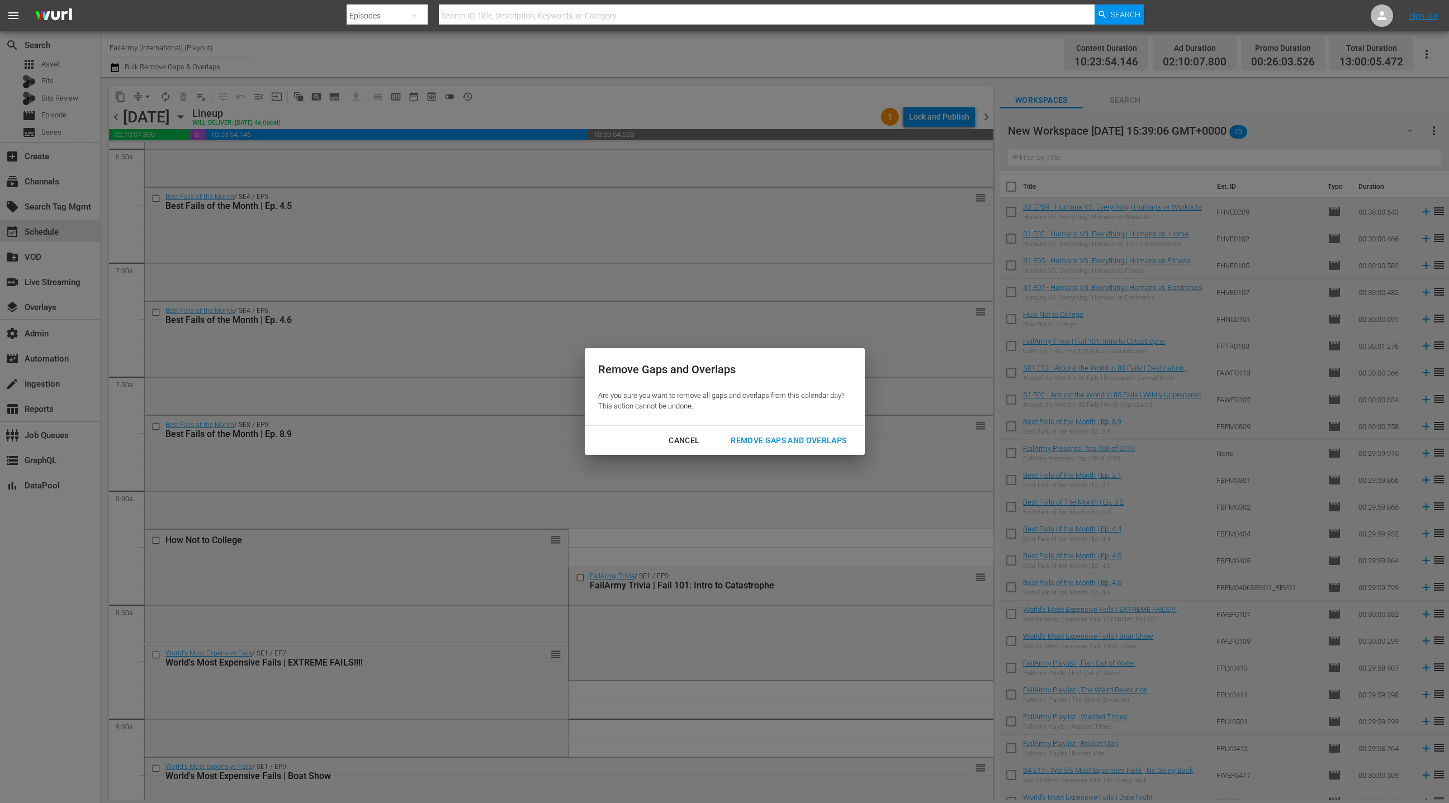
click at [827, 447] on div "Remove Gaps and Overlaps" at bounding box center [789, 441] width 134 height 14
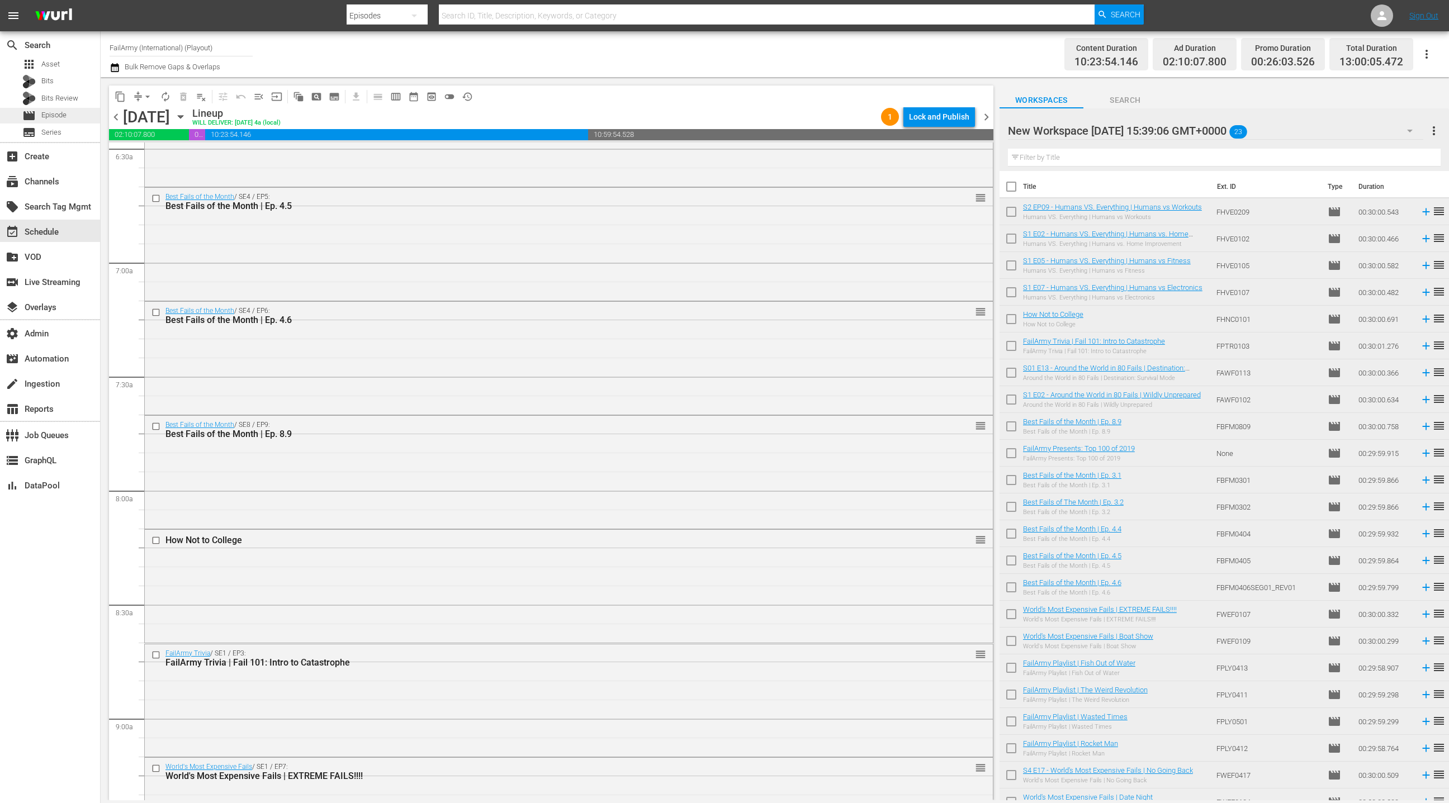
click at [78, 119] on div "movie Episode" at bounding box center [50, 116] width 100 height 16
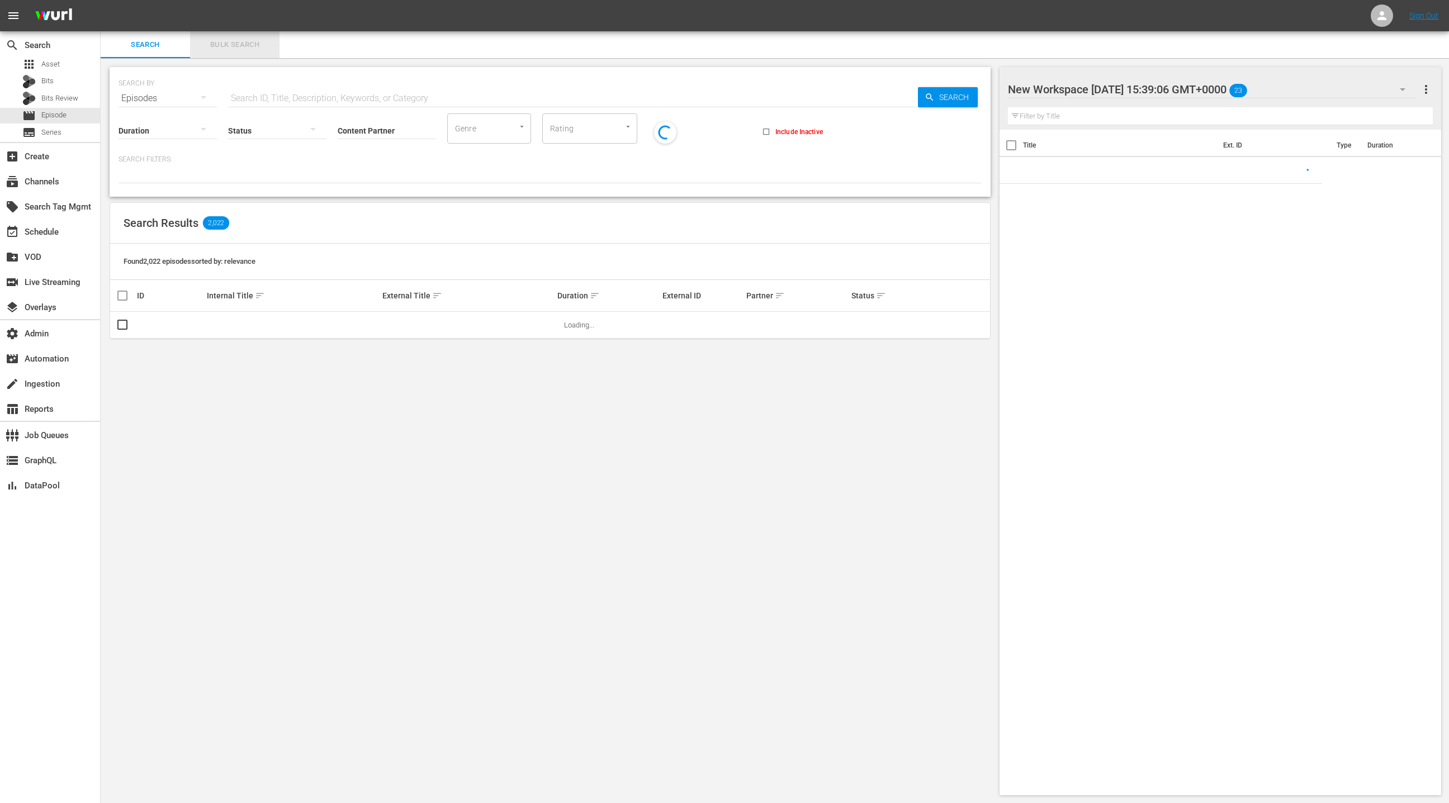
click at [225, 45] on span "Bulk Search" at bounding box center [235, 45] width 76 height 13
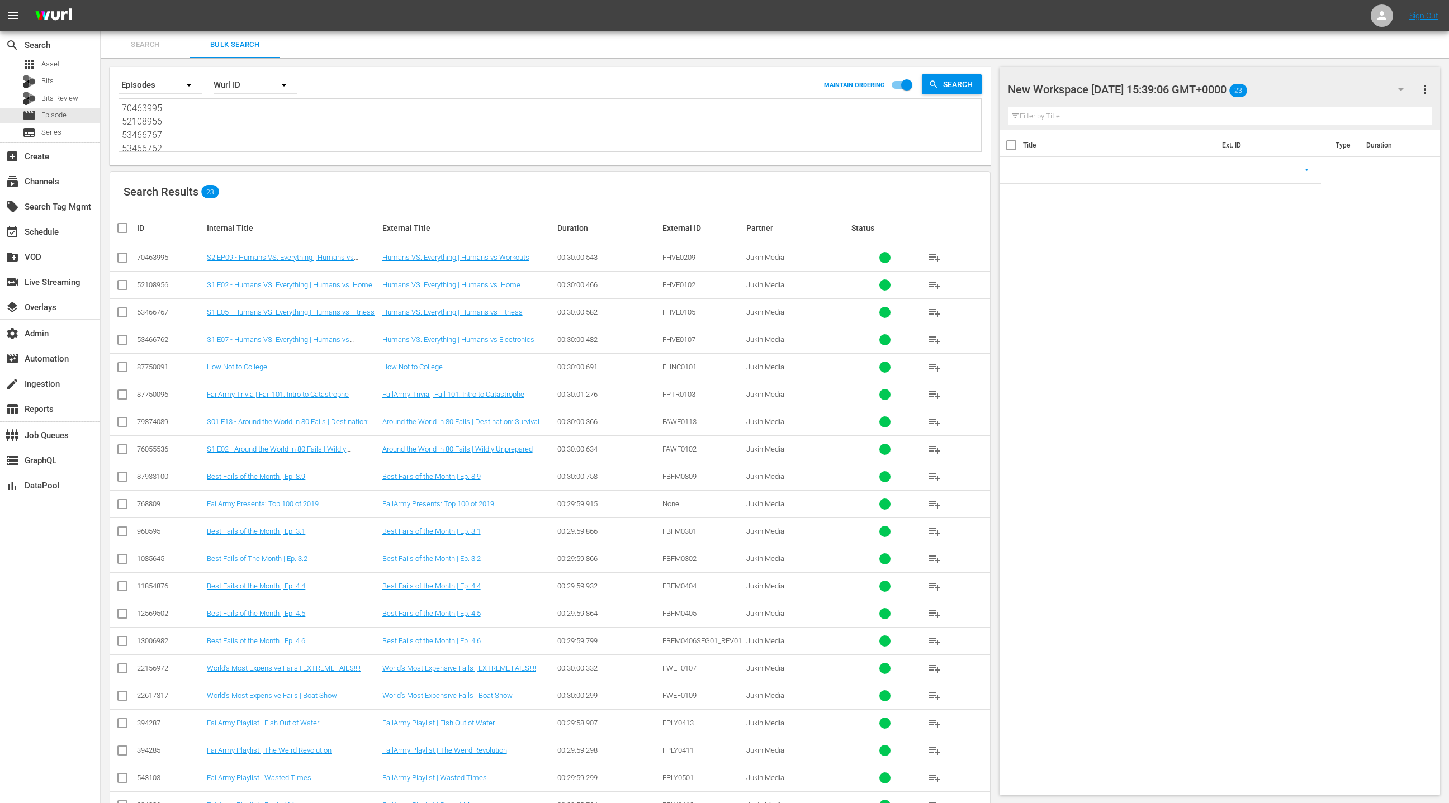
click at [230, 142] on textarea "70463995 52108956 53466767 53466762 87750091 87750096 79874089 76055536 8793310…" at bounding box center [551, 127] width 859 height 51
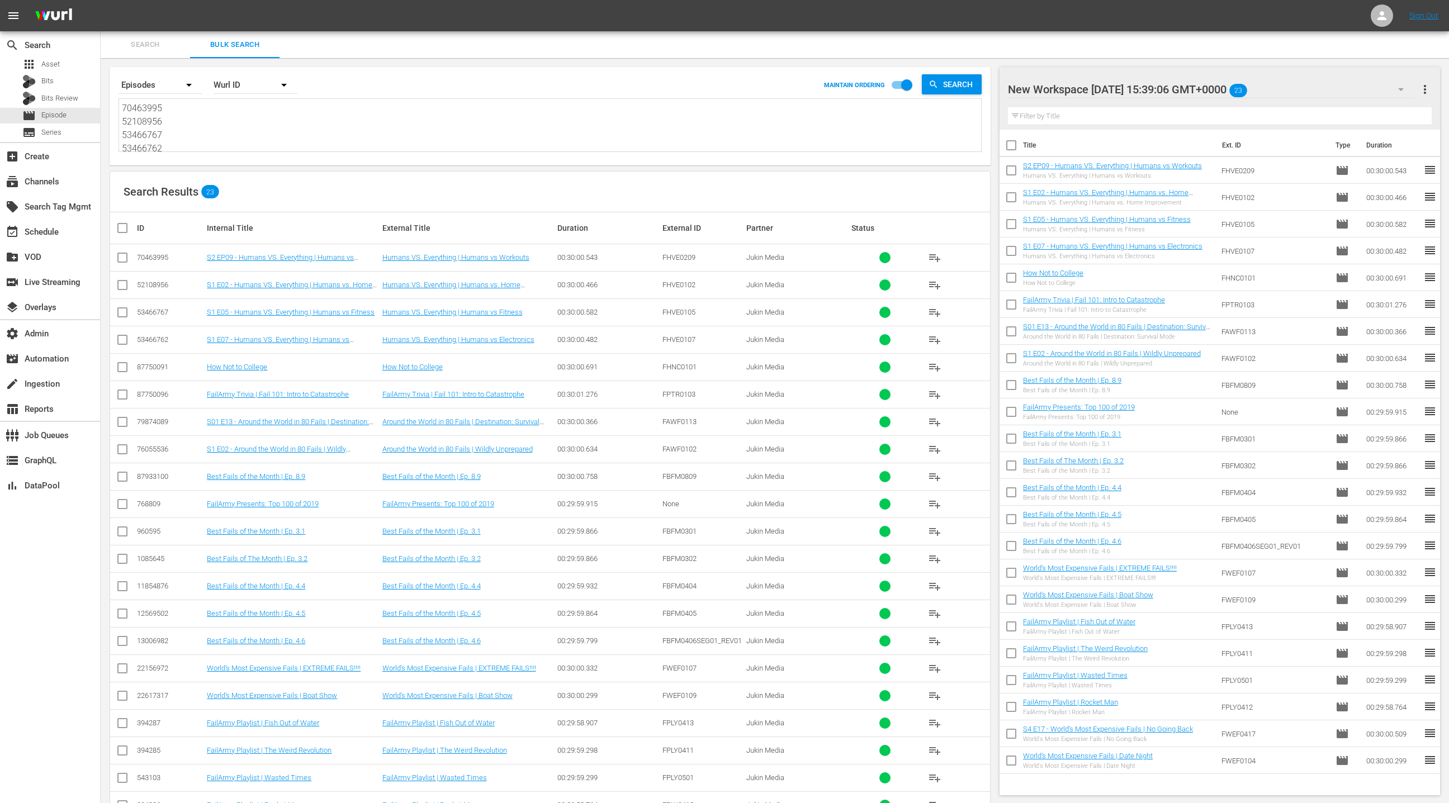
paste textarea "4664560 5501577 85888254 9785860 82387 82392 139302 139326 394269 394274 544238…"
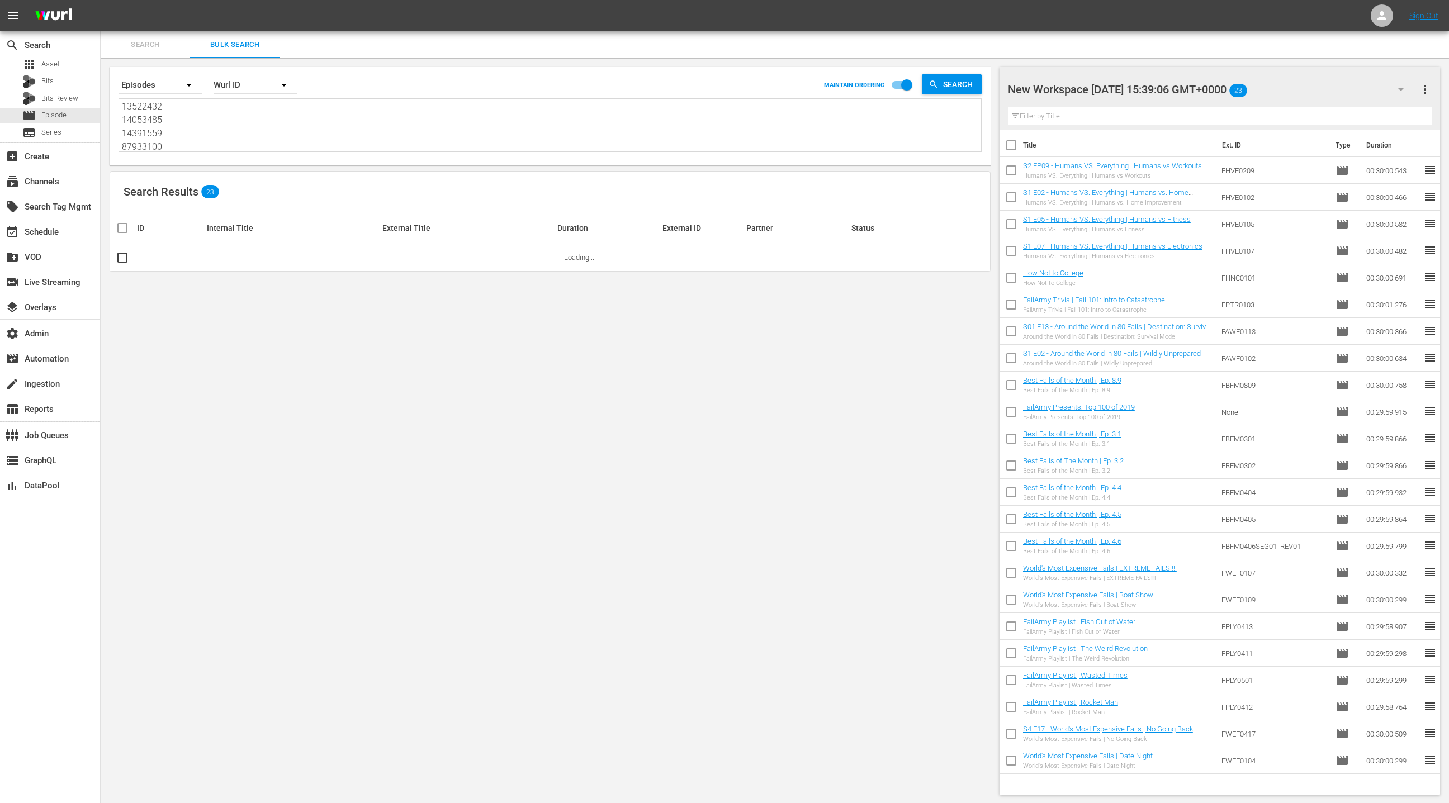
click at [1427, 92] on span "more_vert" at bounding box center [1424, 89] width 13 height 13
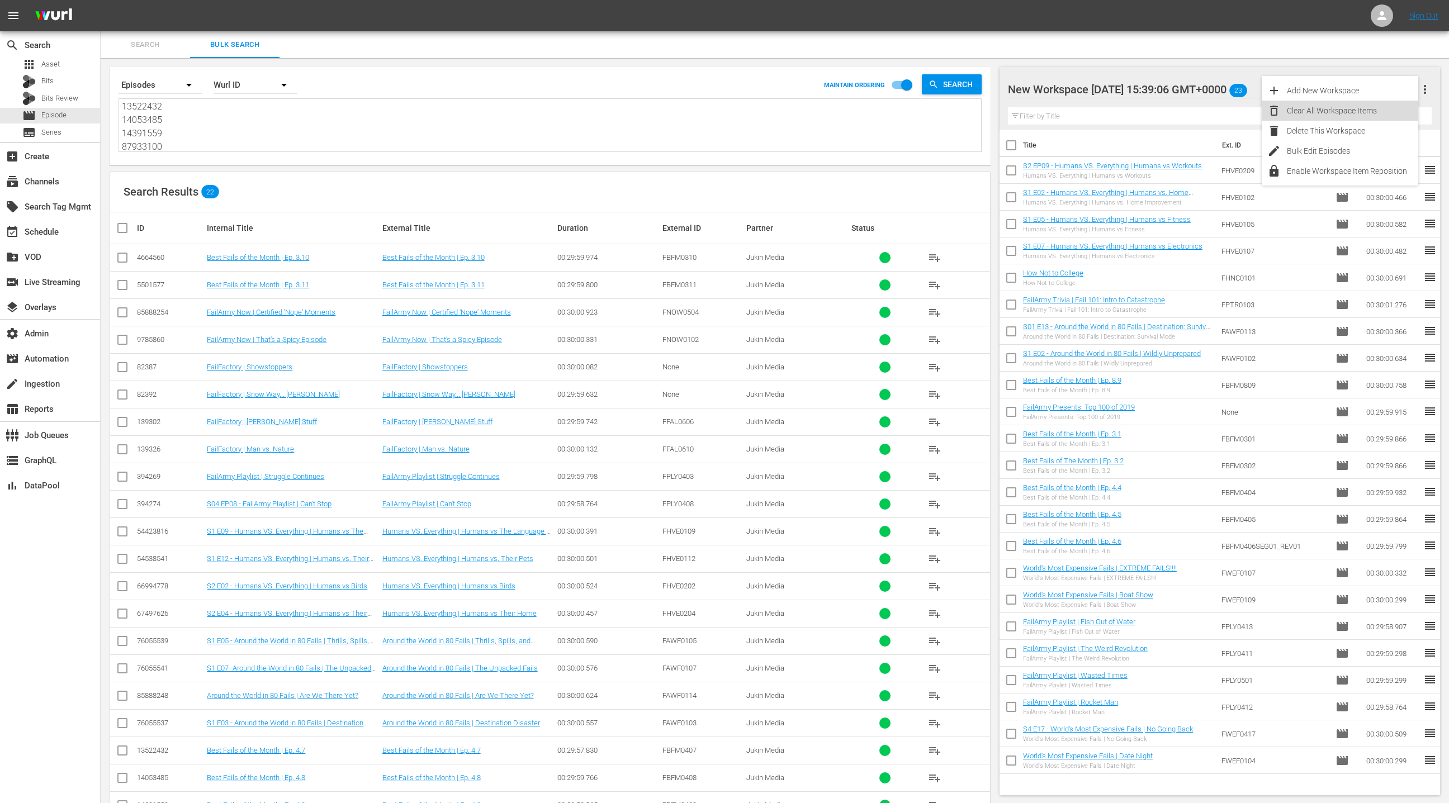
drag, startPoint x: 1372, startPoint y: 107, endPoint x: 1055, endPoint y: 231, distance: 340.6
click at [1371, 107] on div "Clear All Workspace Items" at bounding box center [1352, 111] width 131 height 20
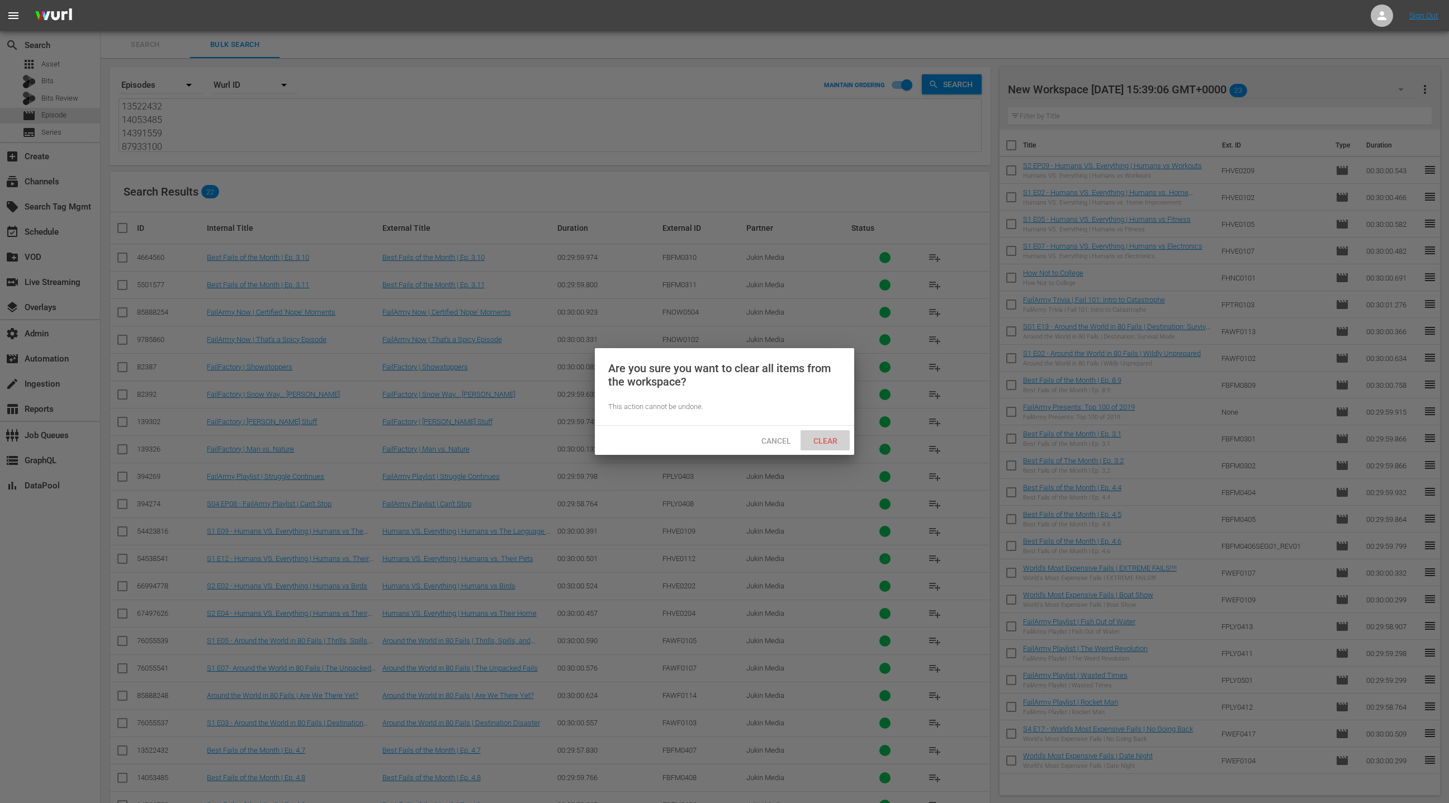
drag, startPoint x: 837, startPoint y: 439, endPoint x: 853, endPoint y: 430, distance: 18.3
click at [839, 437] on span "Clear" at bounding box center [825, 441] width 42 height 9
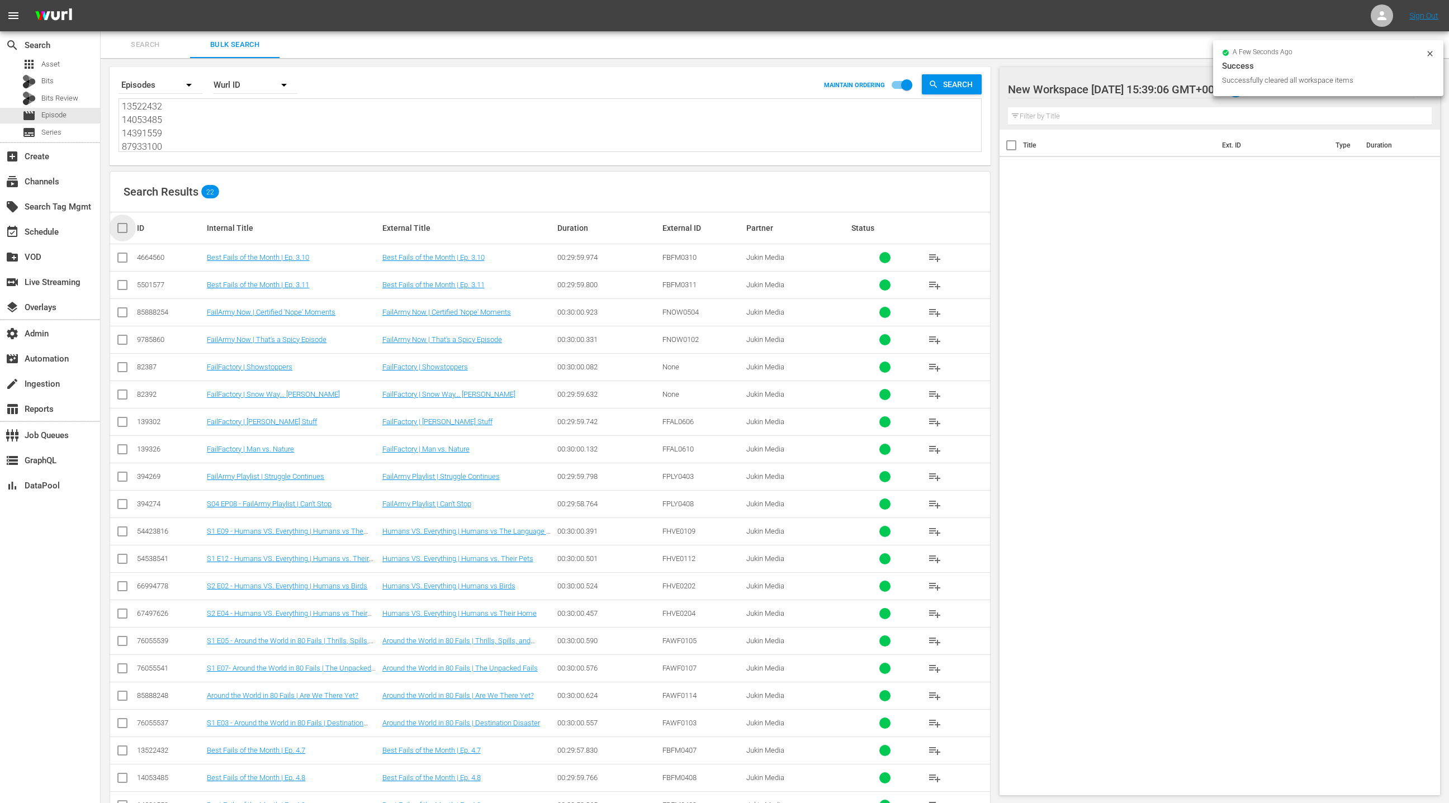
click at [126, 232] on input "checkbox" at bounding box center [127, 227] width 22 height 13
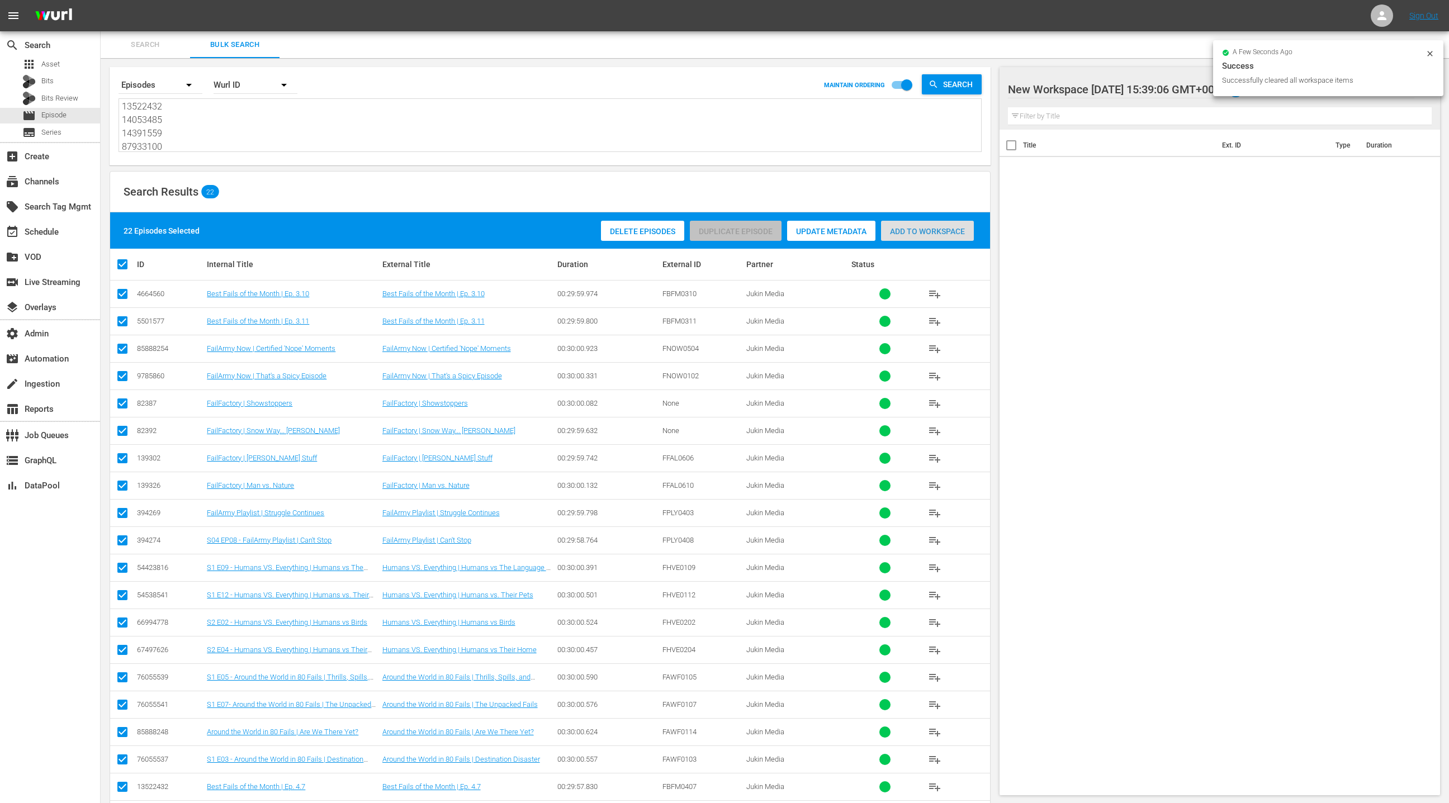
drag, startPoint x: 901, startPoint y: 231, endPoint x: 567, endPoint y: 206, distance: 334.1
click at [881, 227] on span "Add to Workspace" at bounding box center [927, 231] width 93 height 9
click at [82, 240] on div "event_available Schedule" at bounding box center [50, 231] width 100 height 22
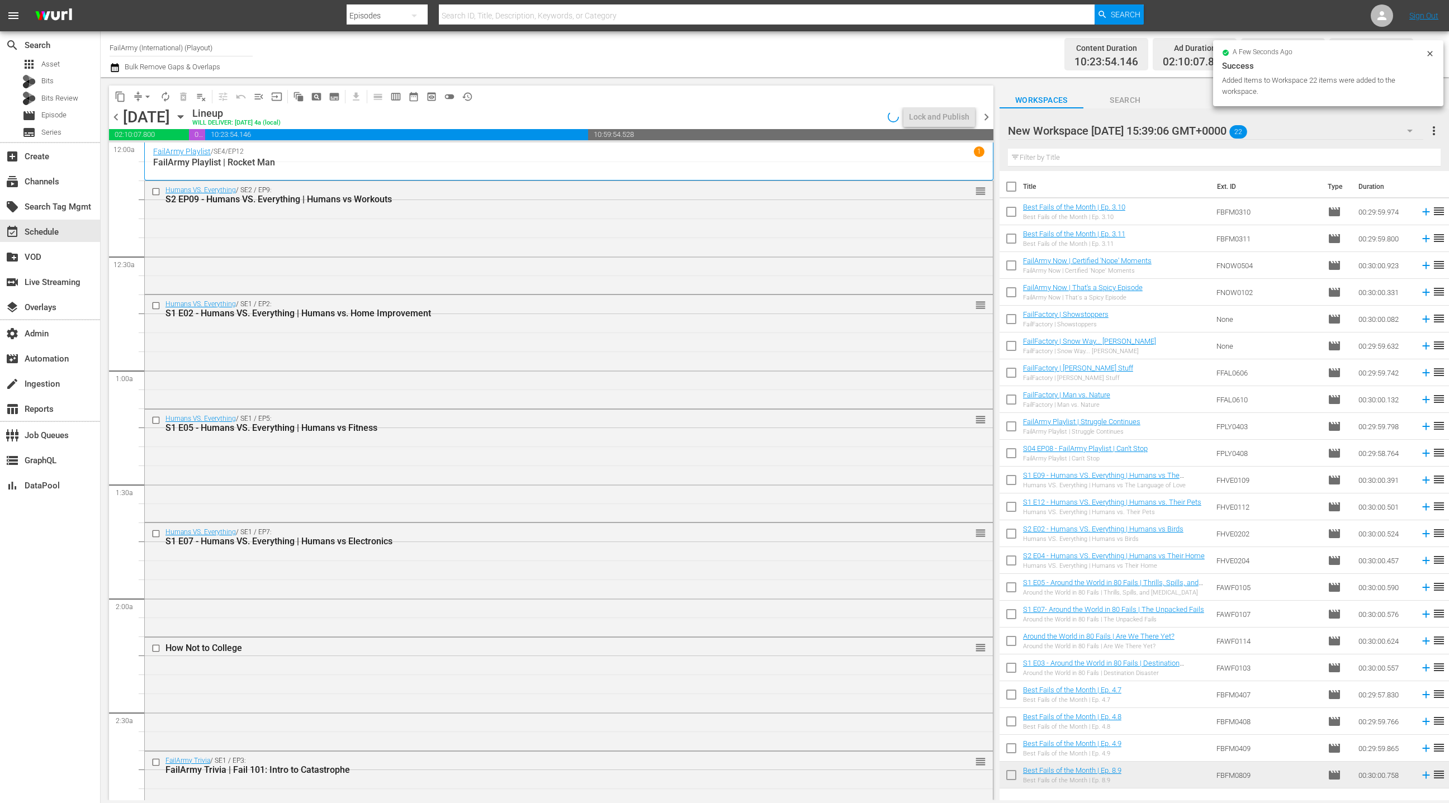
click at [1017, 191] on input "checkbox" at bounding box center [1011, 188] width 23 height 23
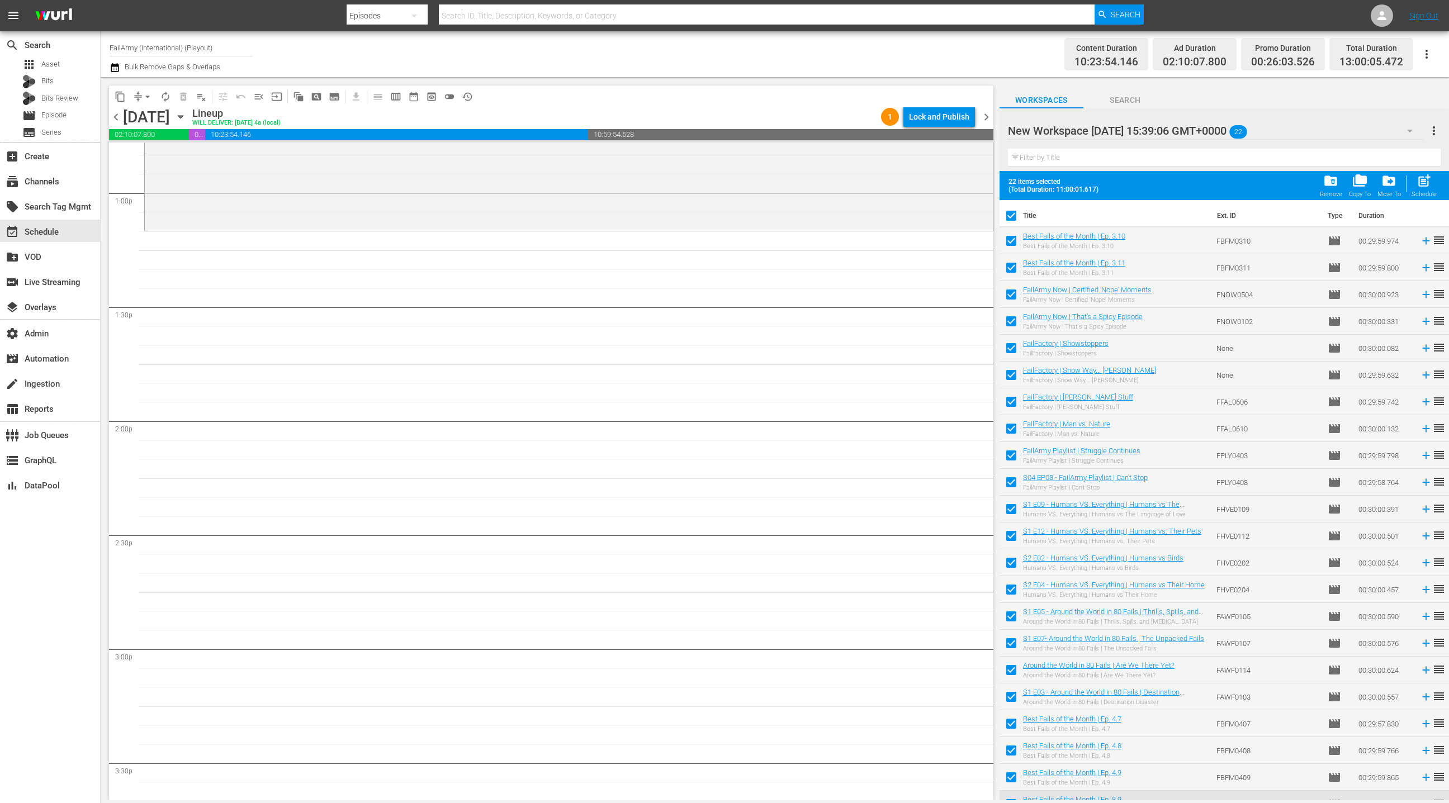
scroll to position [2907, 0]
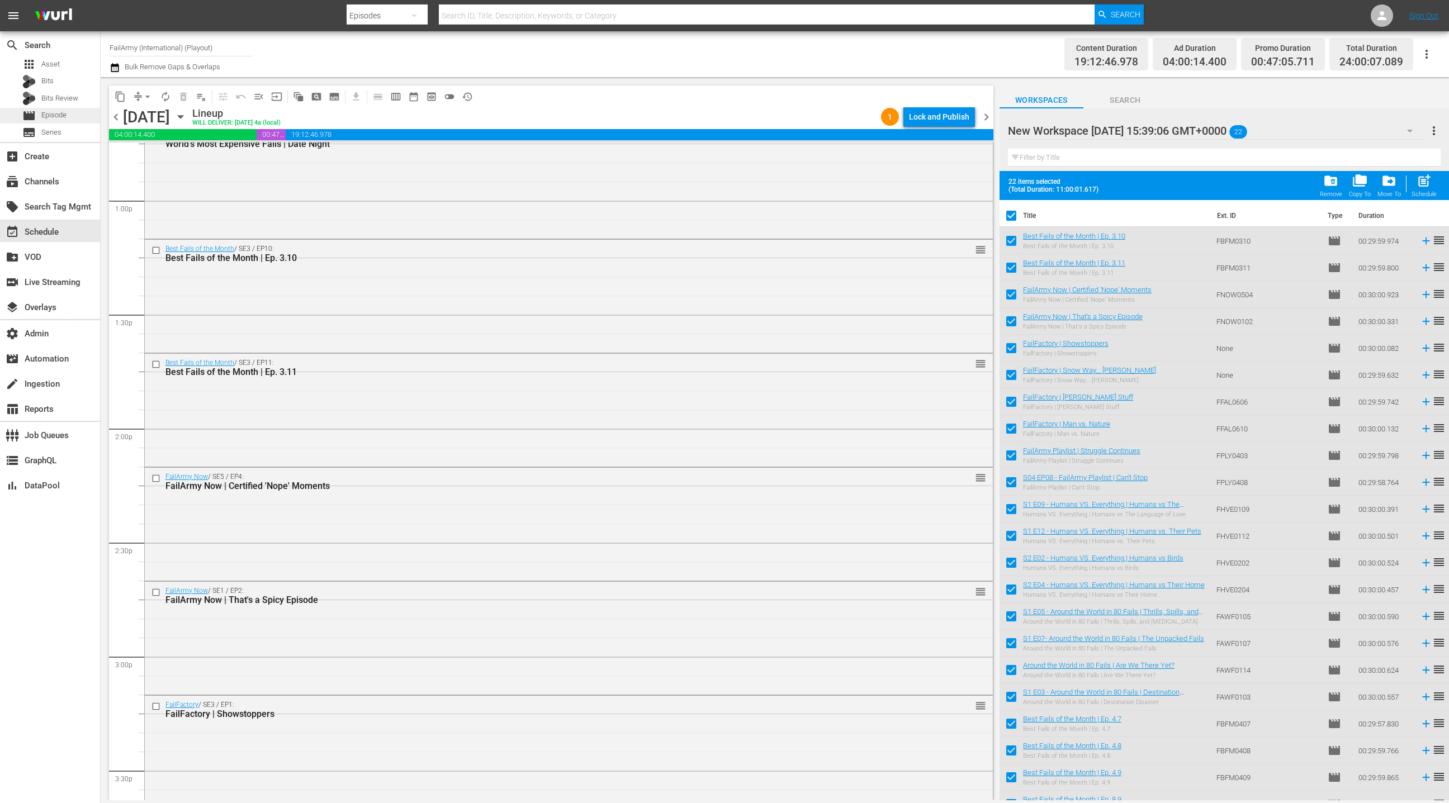
click at [64, 119] on span "Episode" at bounding box center [53, 115] width 25 height 11
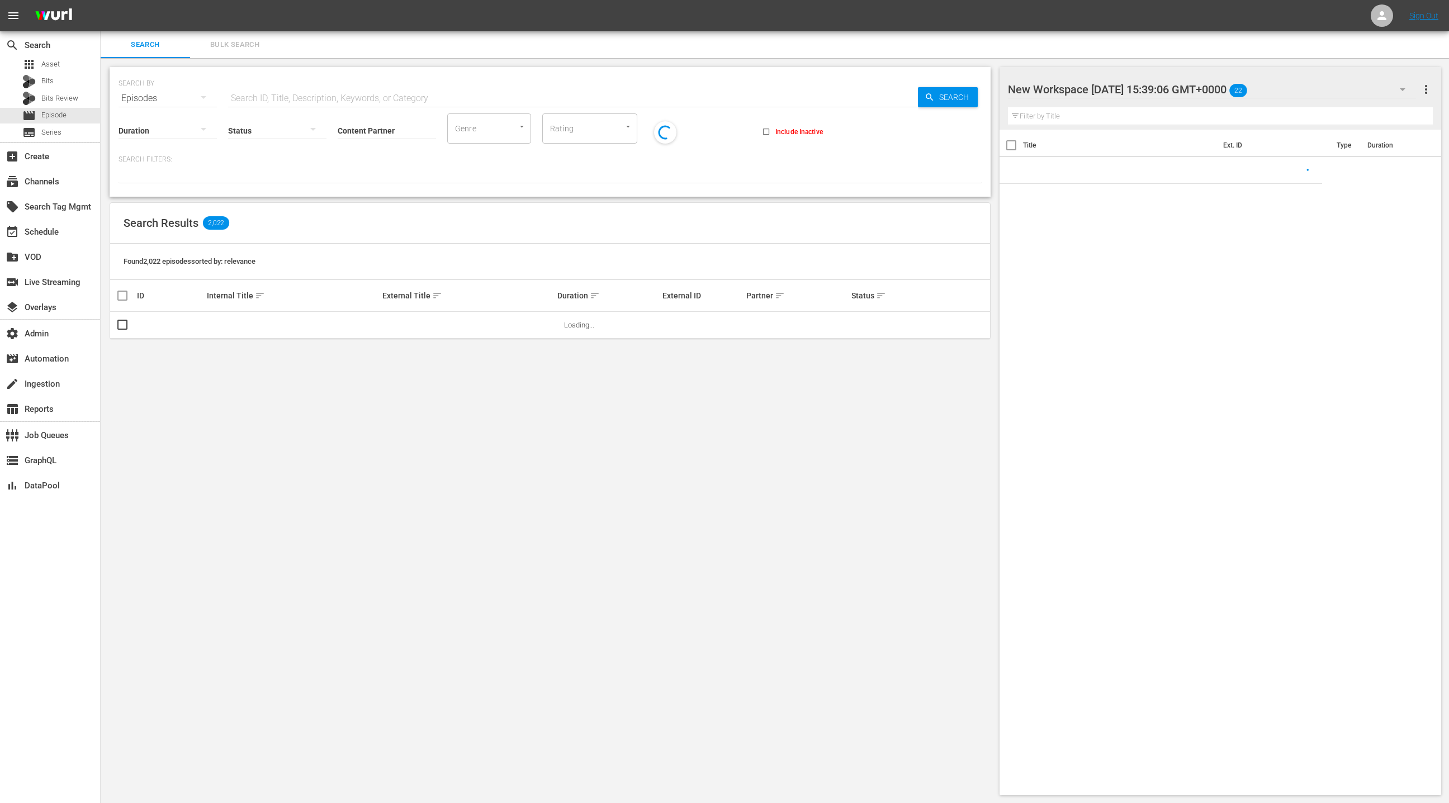
click at [248, 44] on span "Bulk Search" at bounding box center [235, 45] width 76 height 13
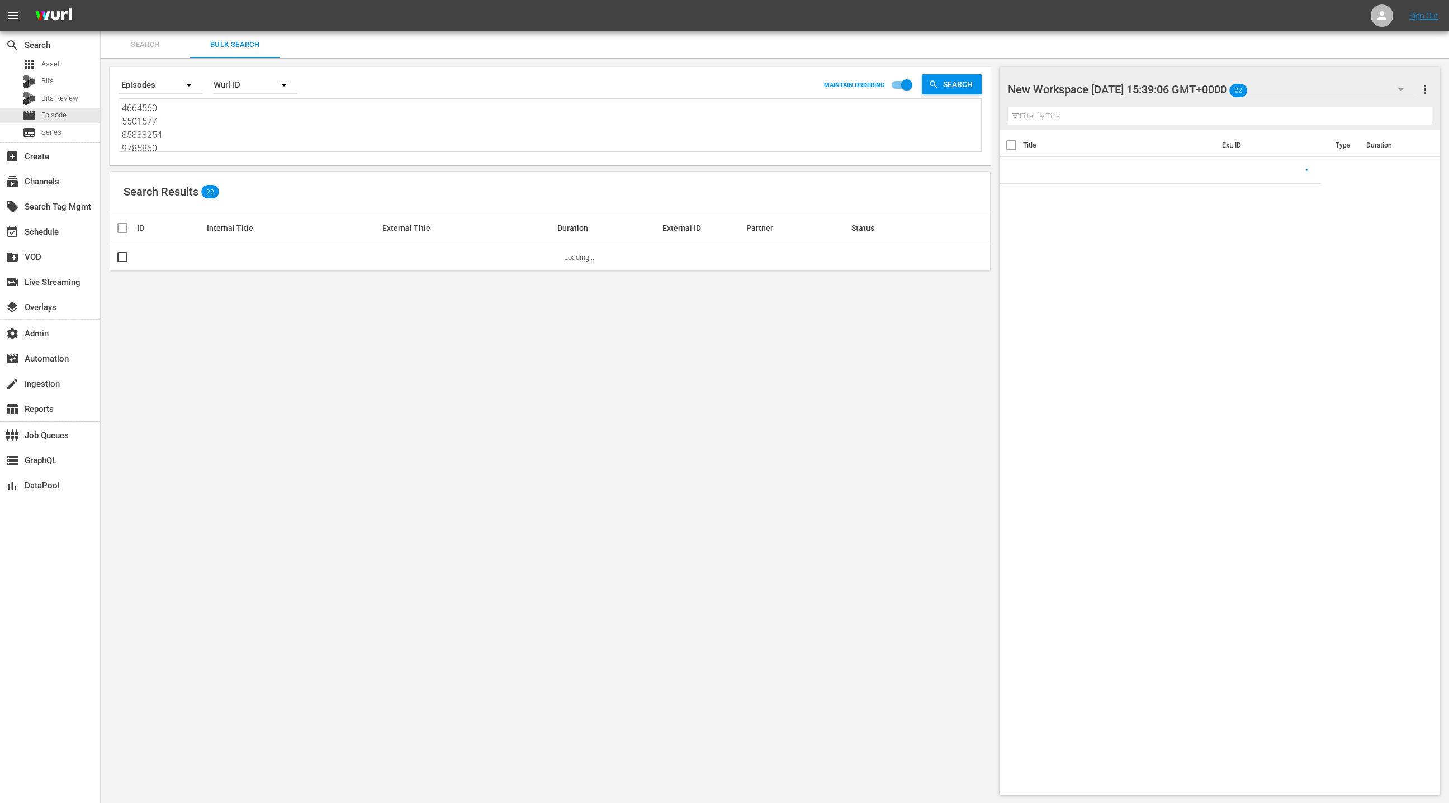
click at [239, 121] on textarea "4664560 5501577 85888254 9785860 82387 82392 139302 139326 394269 394274 544238…" at bounding box center [551, 127] width 859 height 51
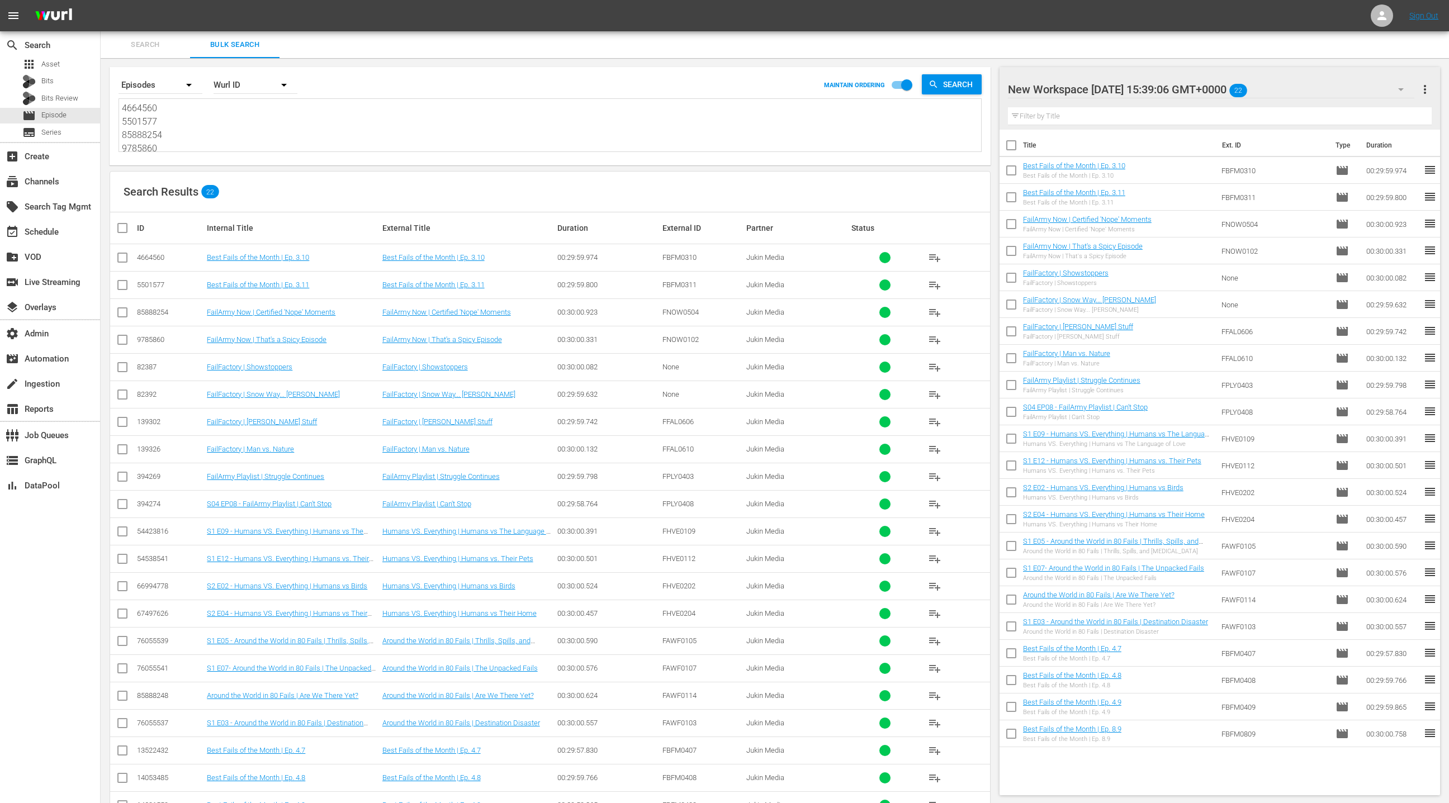
paste textarea "85888255 87750100 85888256 85888254 1196846 1420175 87933100 2063833 106654 106…"
drag, startPoint x: 1424, startPoint y: 89, endPoint x: 1380, endPoint y: 95, distance: 44.6
click at [1424, 89] on span "more_vert" at bounding box center [1424, 89] width 13 height 13
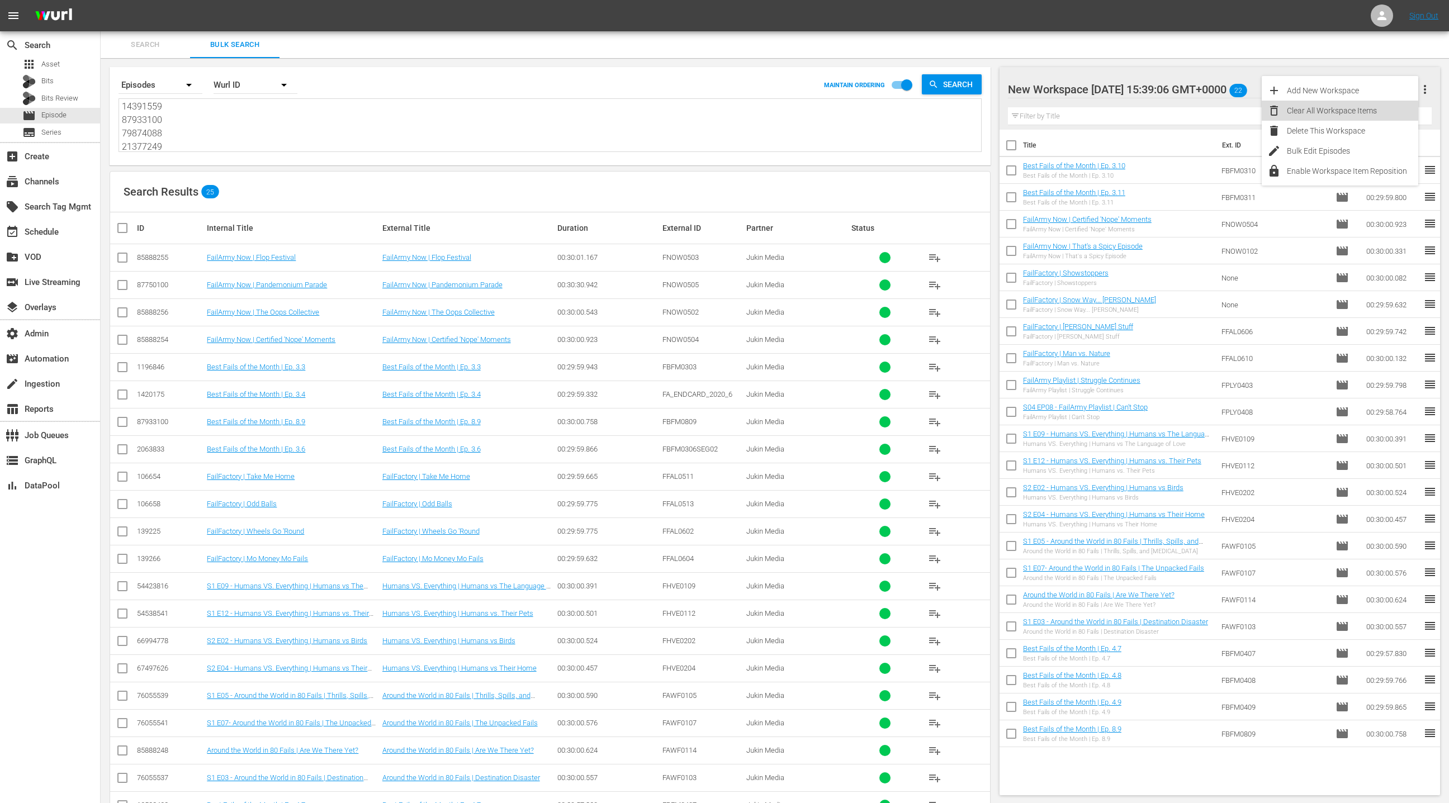
click at [1329, 116] on div "Clear All Workspace Items" at bounding box center [1352, 111] width 131 height 20
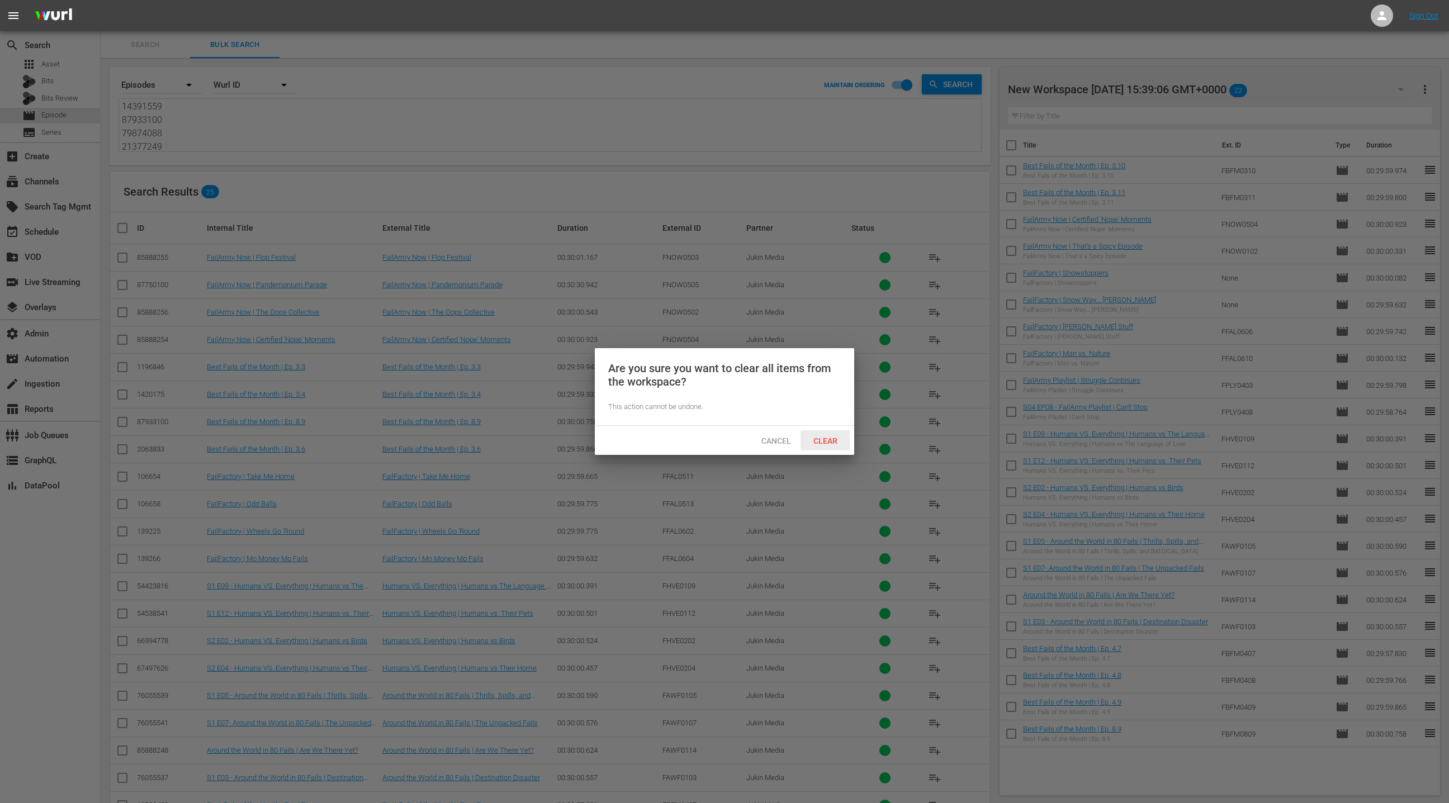
click at [832, 438] on span "Clear" at bounding box center [825, 441] width 42 height 9
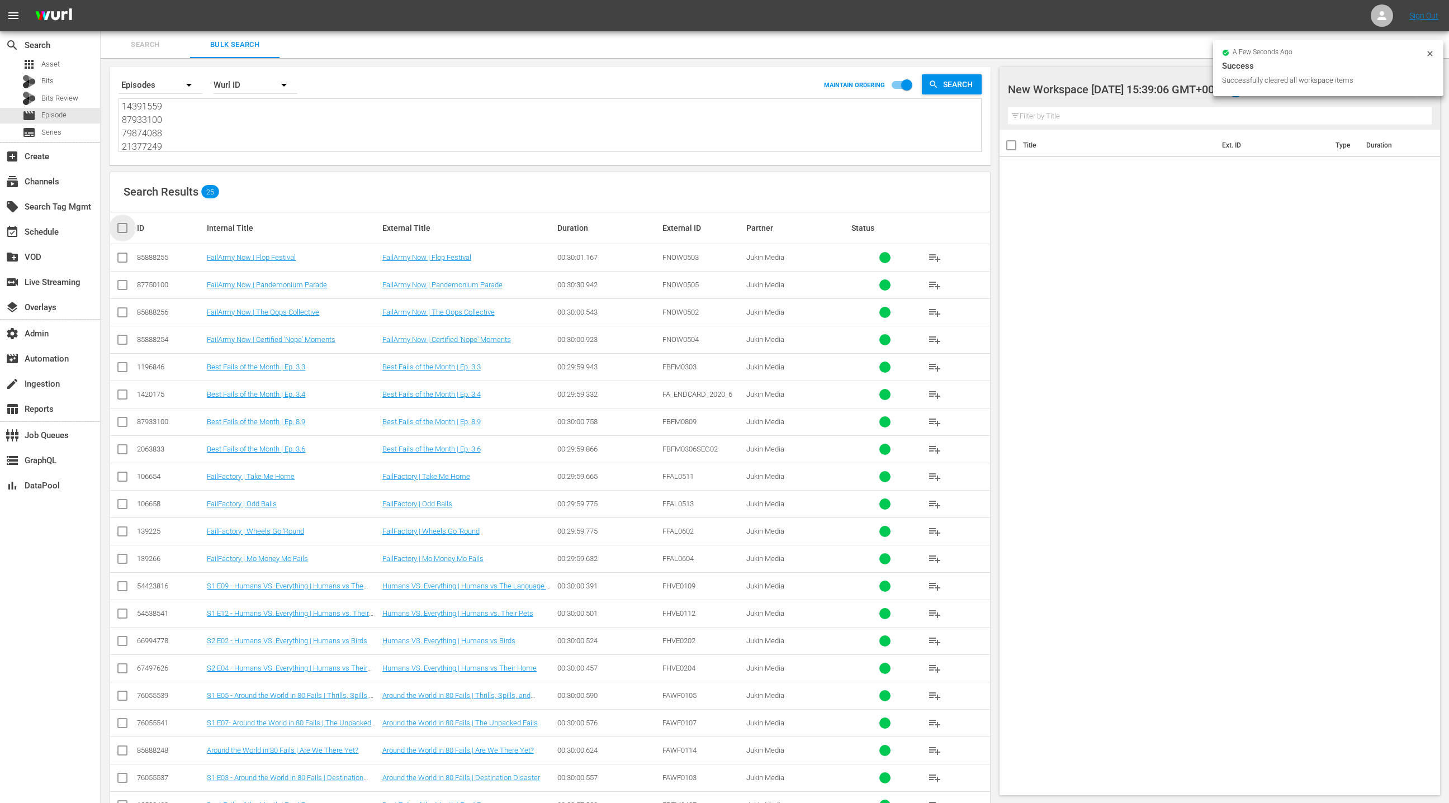
click at [127, 227] on input "checkbox" at bounding box center [127, 227] width 22 height 13
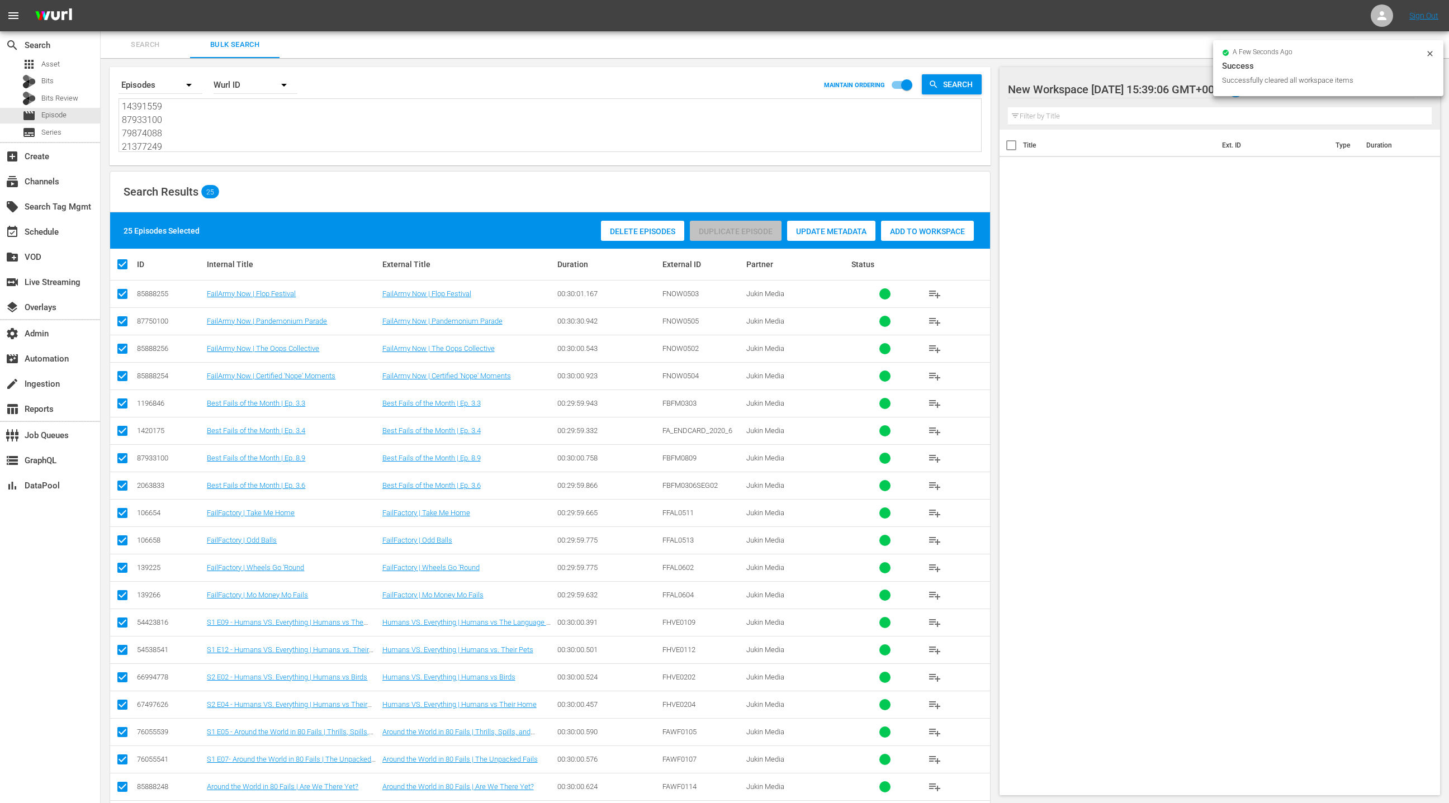
click at [904, 234] on span "Add to Workspace" at bounding box center [927, 231] width 93 height 9
click at [59, 232] on div "event_available Schedule" at bounding box center [31, 230] width 63 height 10
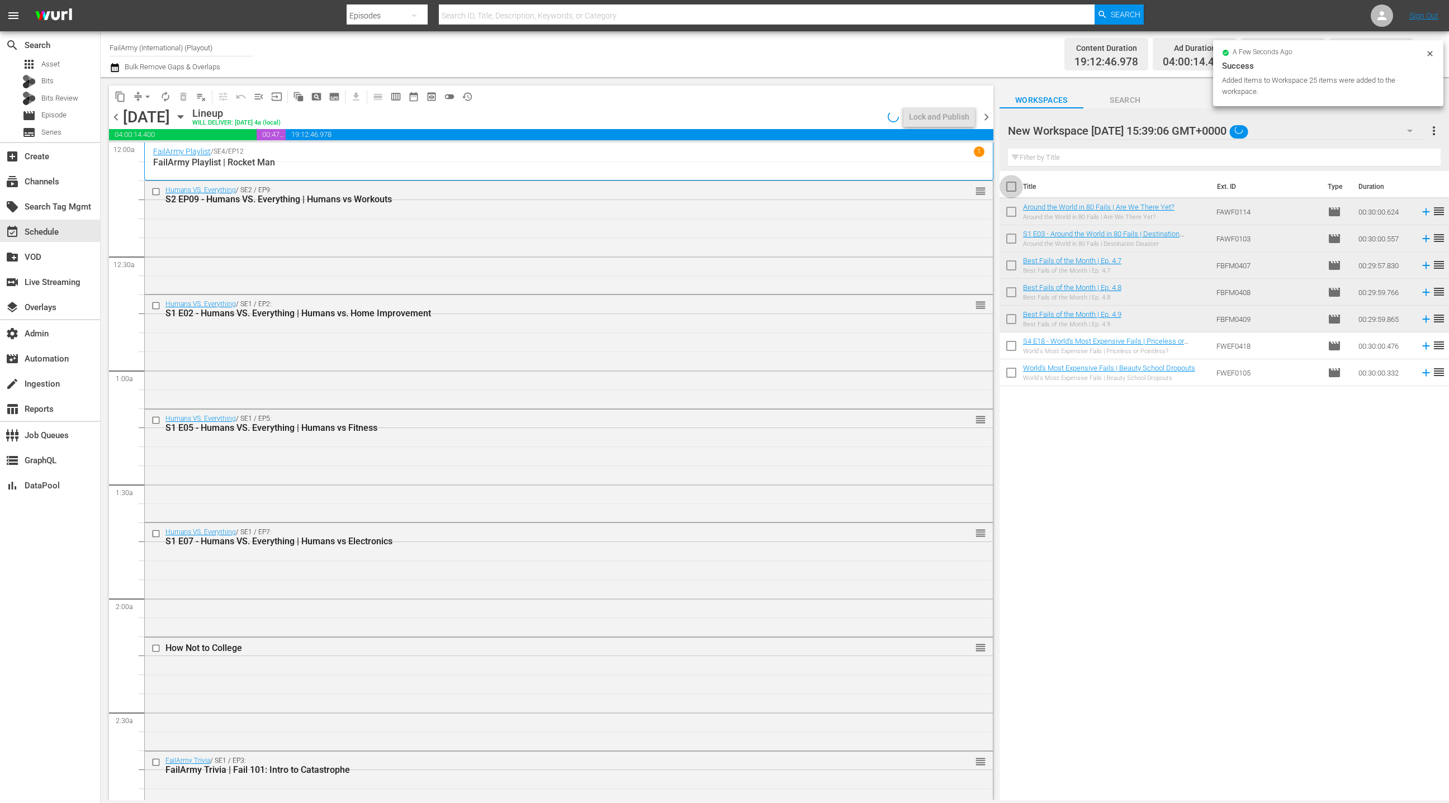
click at [1012, 191] on input "checkbox" at bounding box center [1011, 188] width 23 height 23
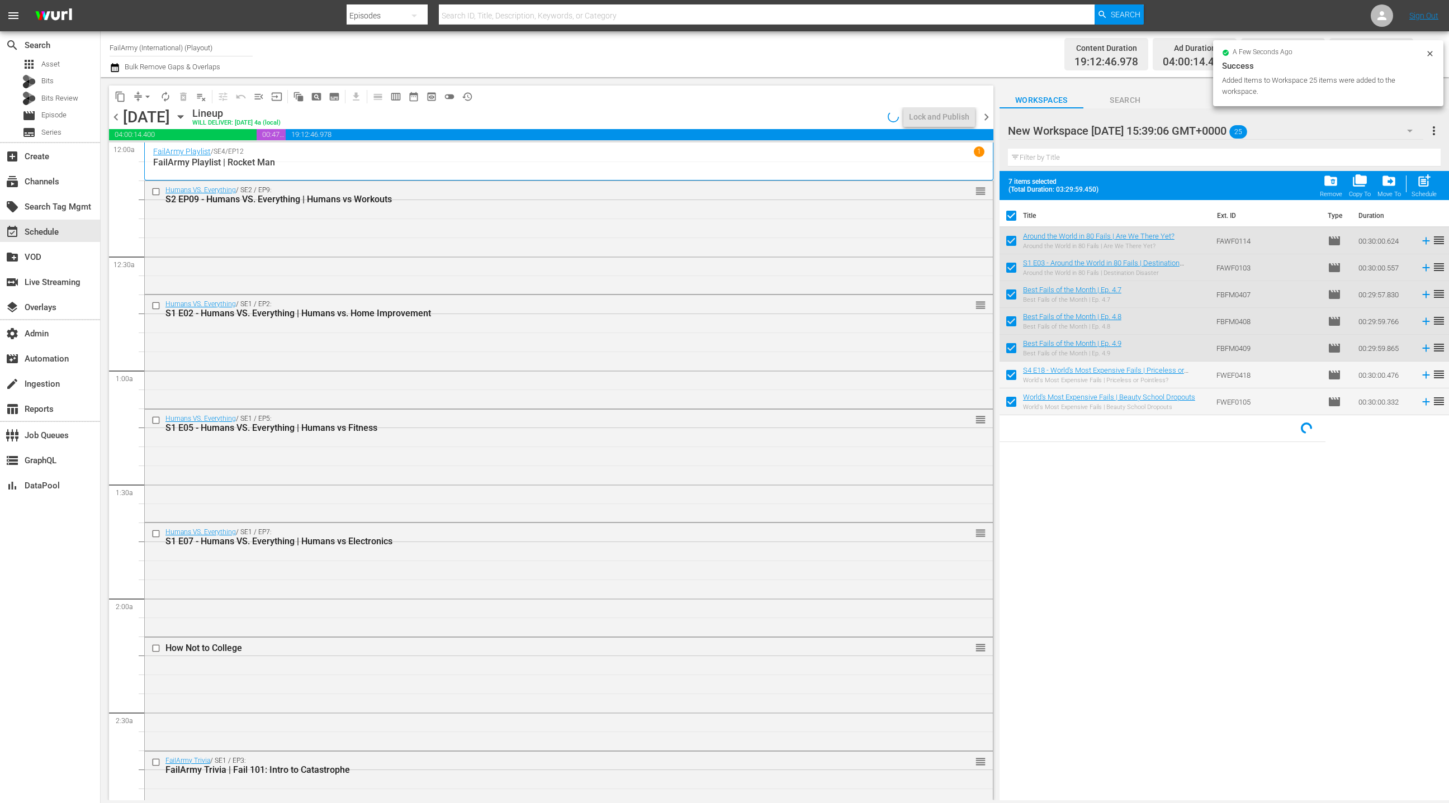
click at [989, 117] on span "chevron_right" at bounding box center [986, 117] width 14 height 14
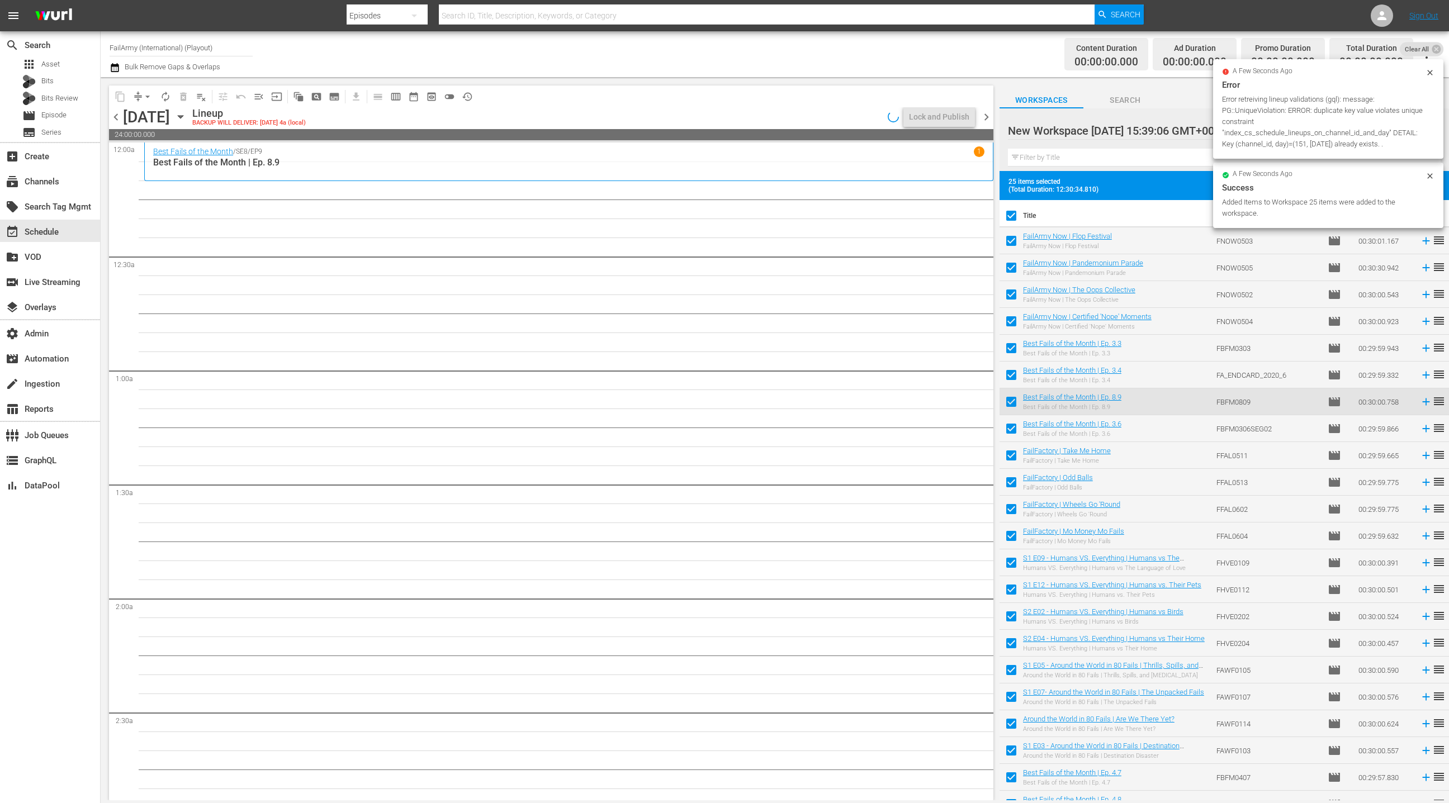
click at [1431, 176] on icon at bounding box center [1429, 175] width 5 height 5
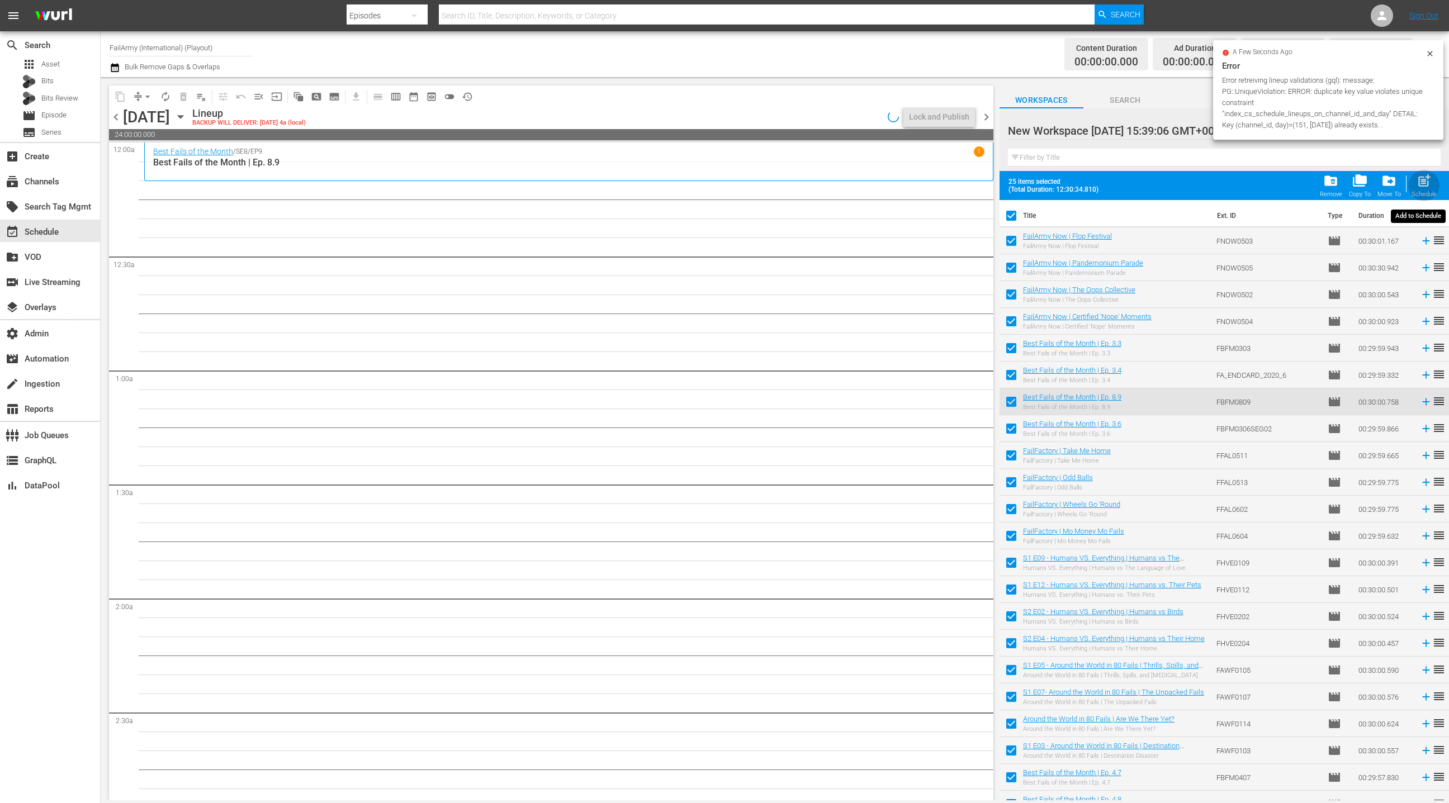
click at [1431, 186] on span "post_add" at bounding box center [1424, 180] width 15 height 15
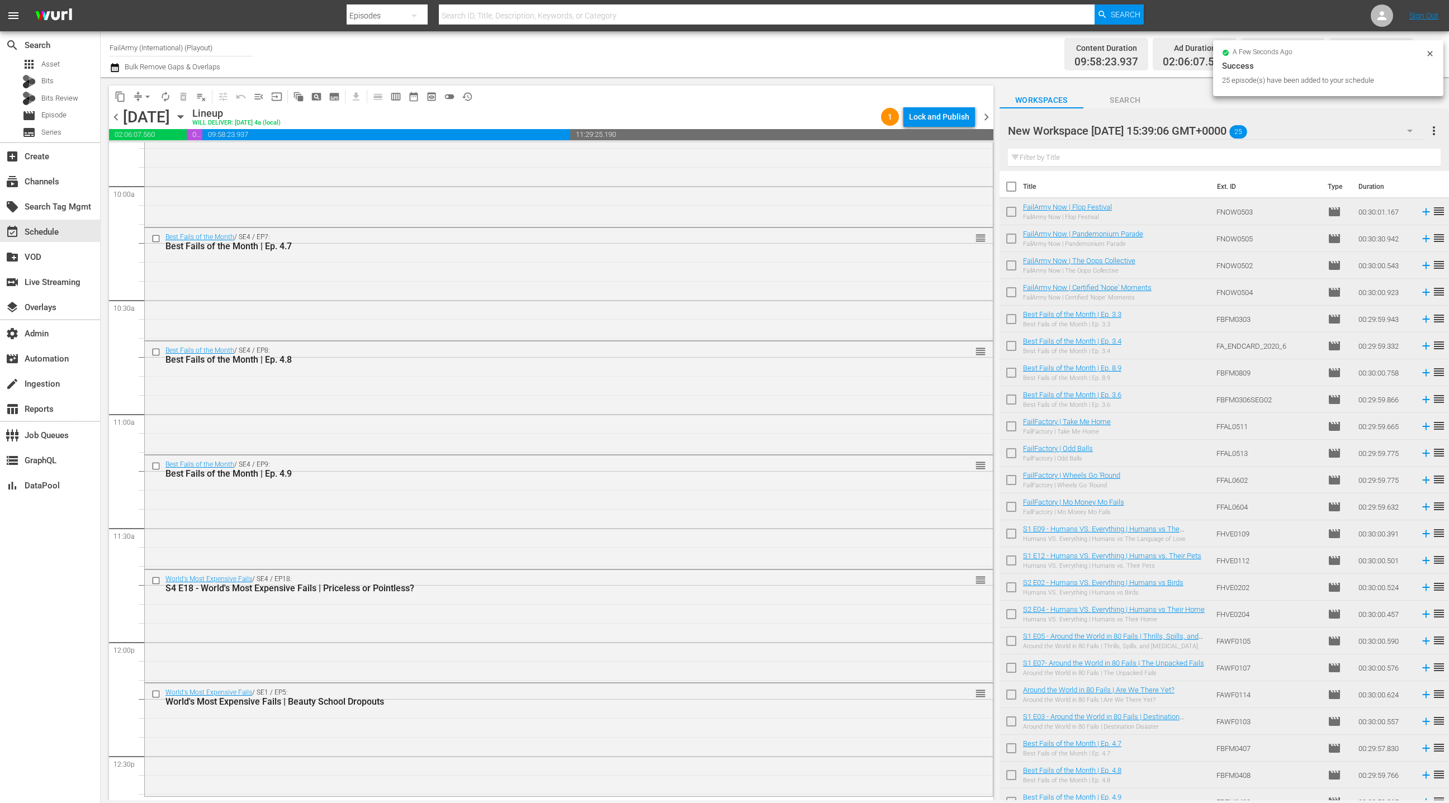
scroll to position [2377, 0]
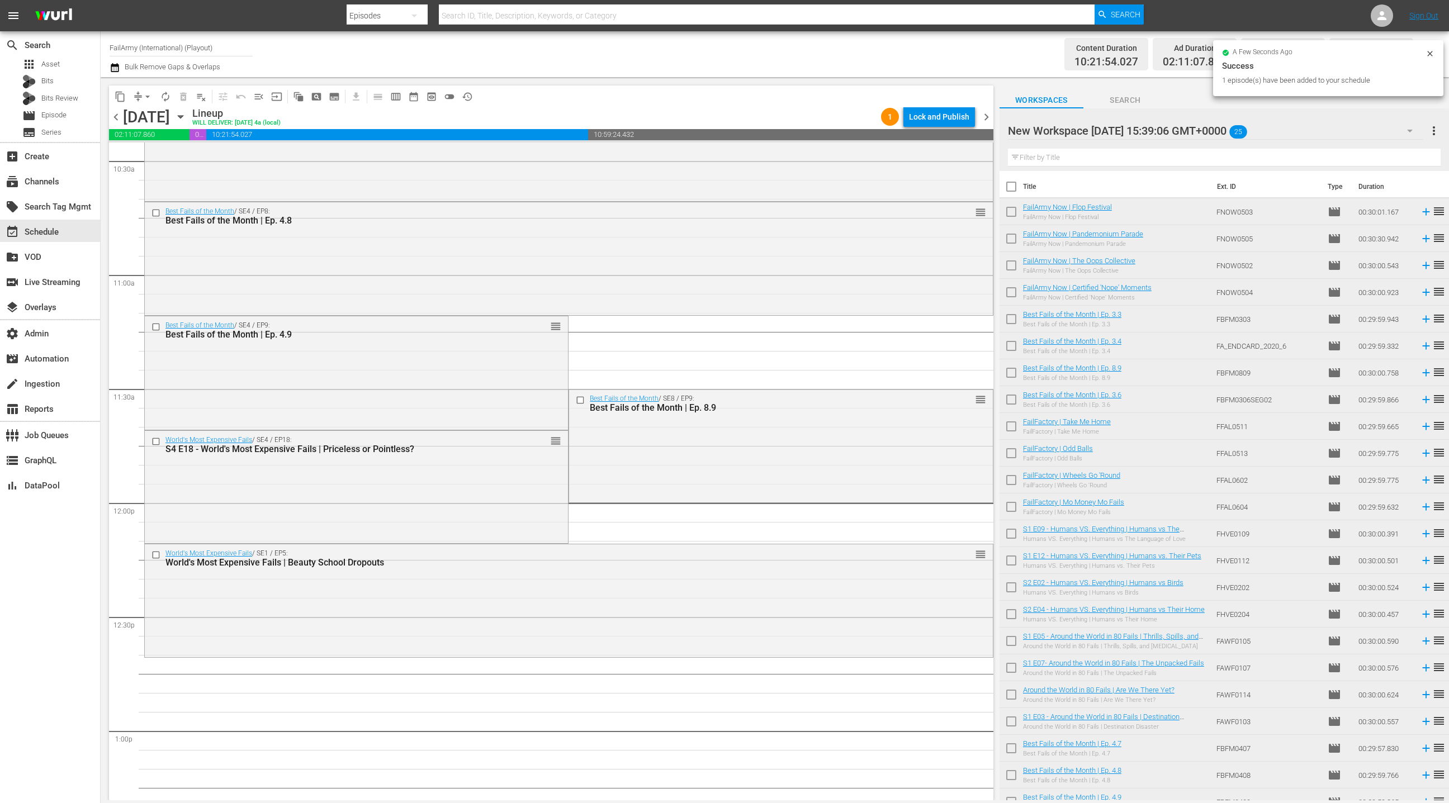
drag, startPoint x: 1091, startPoint y: 370, endPoint x: 575, endPoint y: 2, distance: 634.0
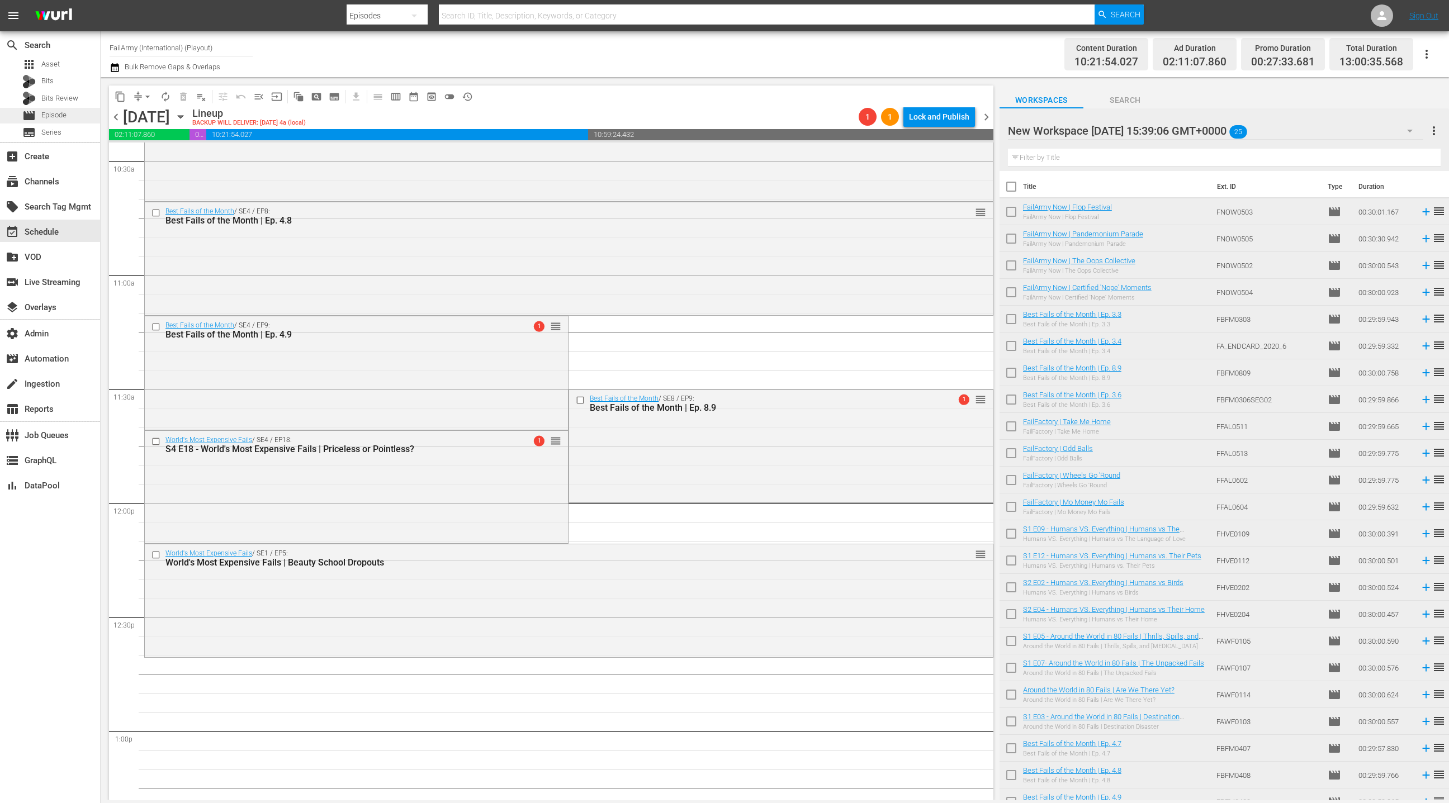
click at [63, 115] on span "Episode" at bounding box center [53, 115] width 25 height 11
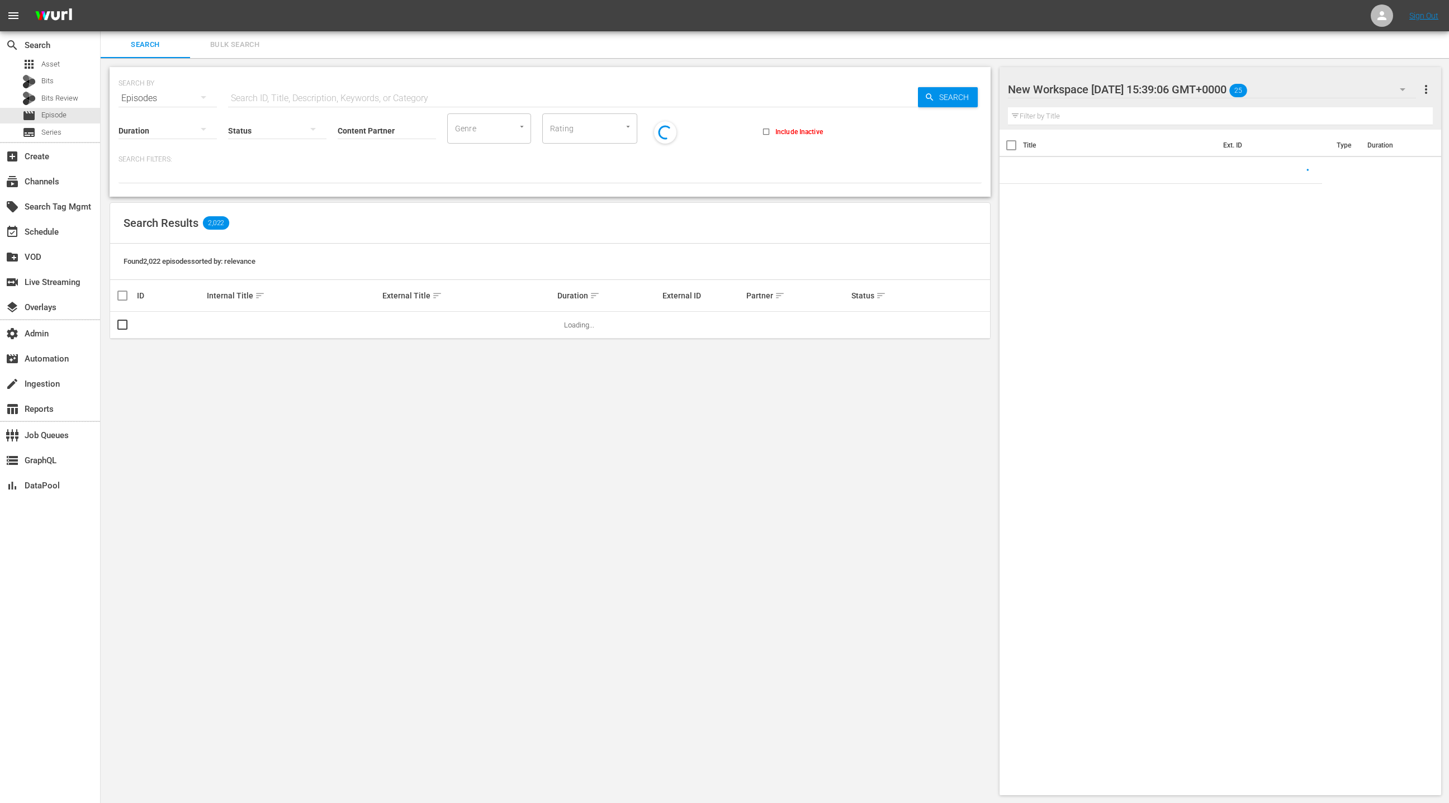
click at [220, 48] on span "Bulk Search" at bounding box center [235, 45] width 76 height 13
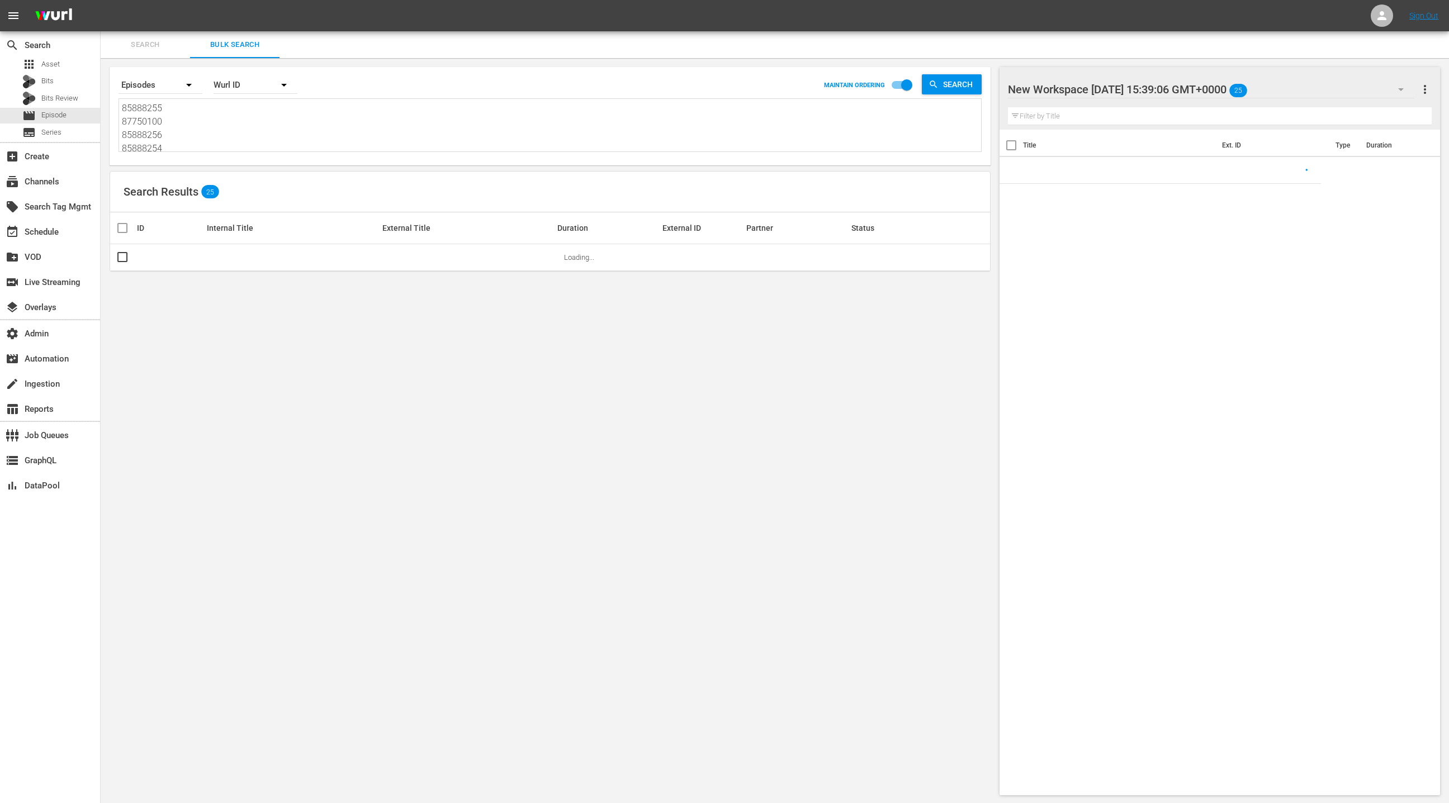
click at [224, 132] on textarea "85888255 87750100 85888256 85888254 1196846 1420175 87933100 2063833 106654 106…" at bounding box center [551, 127] width 859 height 51
paste textarea "5782695 8022141 87750100 10089333 82388 82393 139318 139327 394270 394275 11246…"
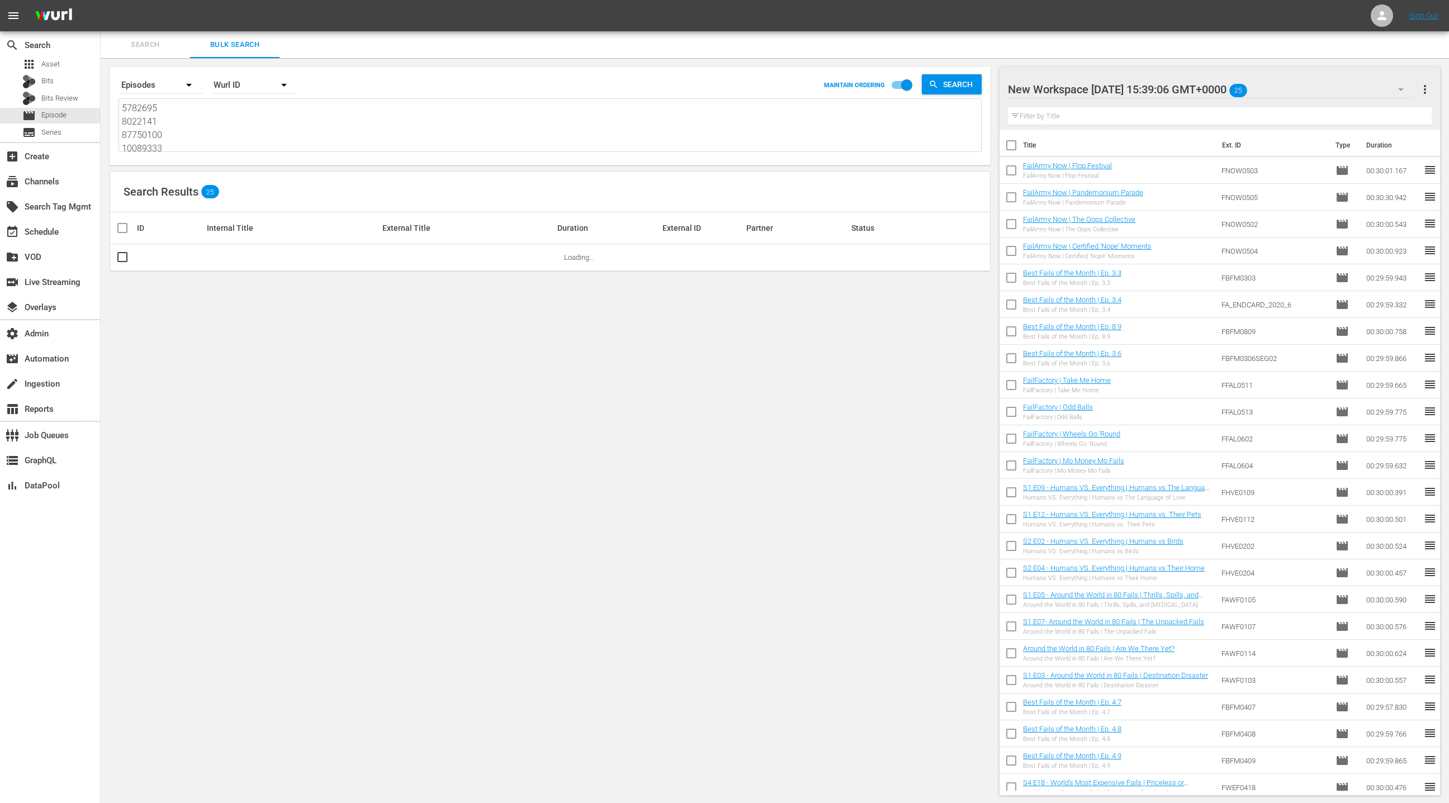
scroll to position [1, 0]
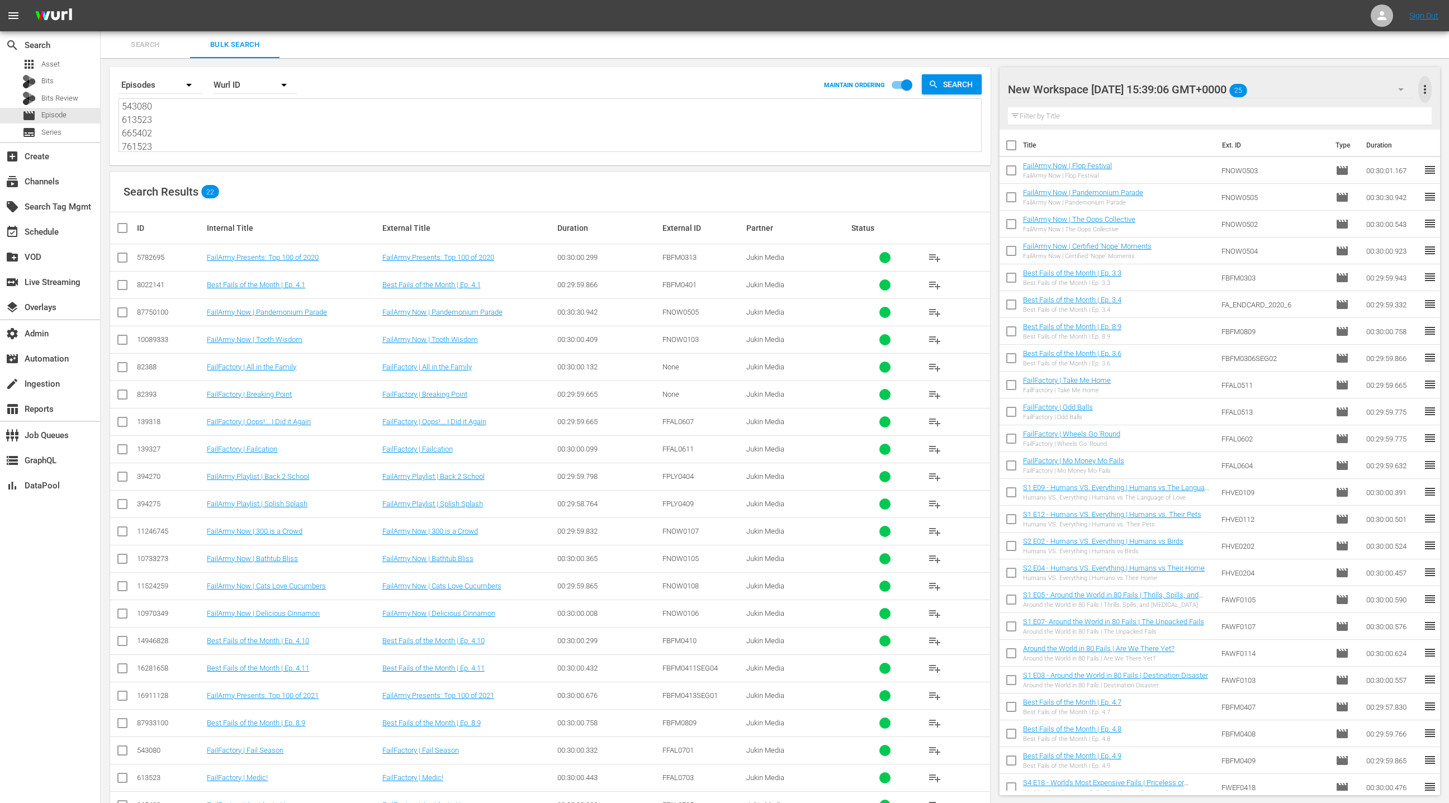
click at [1424, 88] on span "more_vert" at bounding box center [1424, 89] width 13 height 13
click at [1353, 115] on div "Clear All Workspace Items" at bounding box center [1352, 111] width 131 height 20
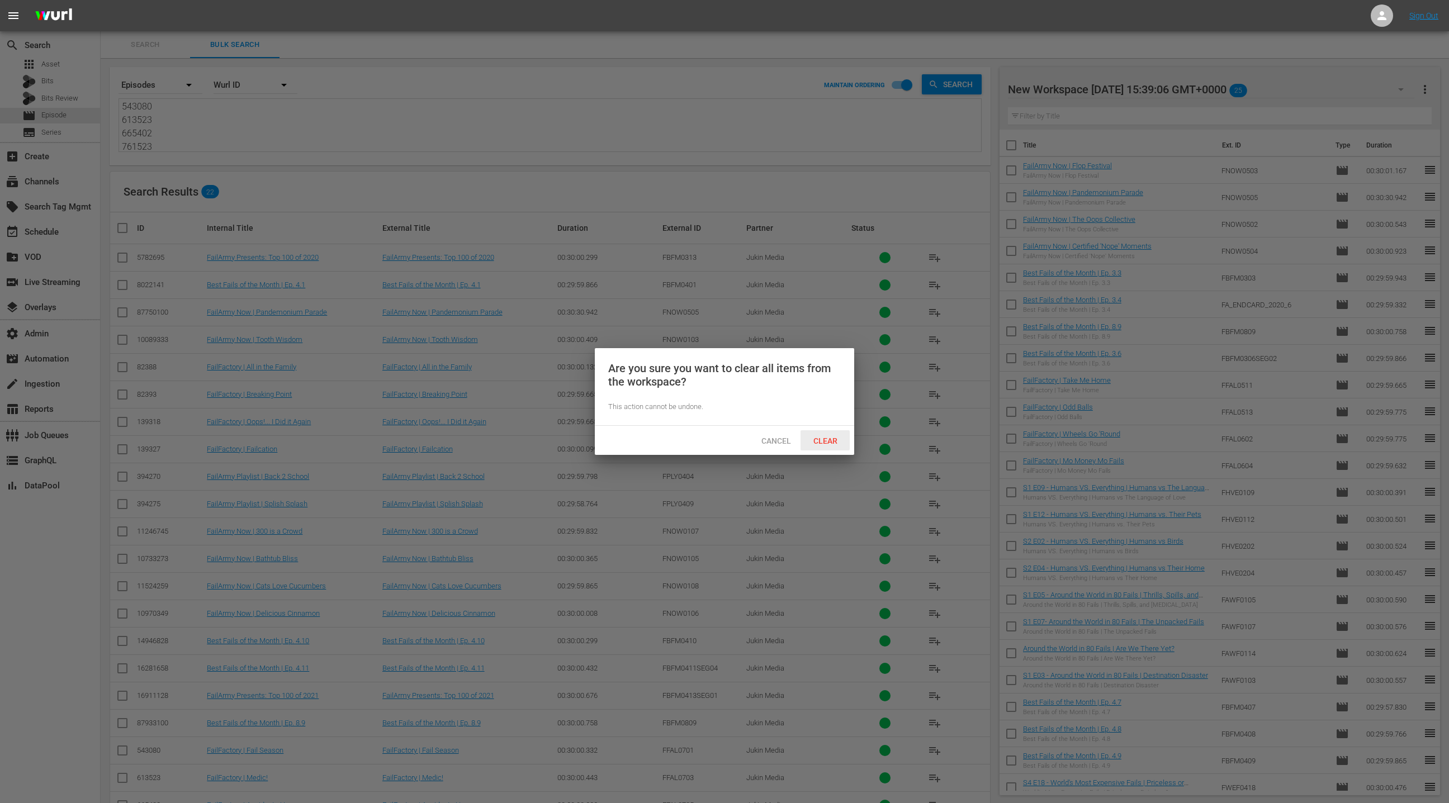
drag, startPoint x: 828, startPoint y: 434, endPoint x: 837, endPoint y: 427, distance: 11.5
click at [829, 433] on div "Clear" at bounding box center [825, 440] width 49 height 21
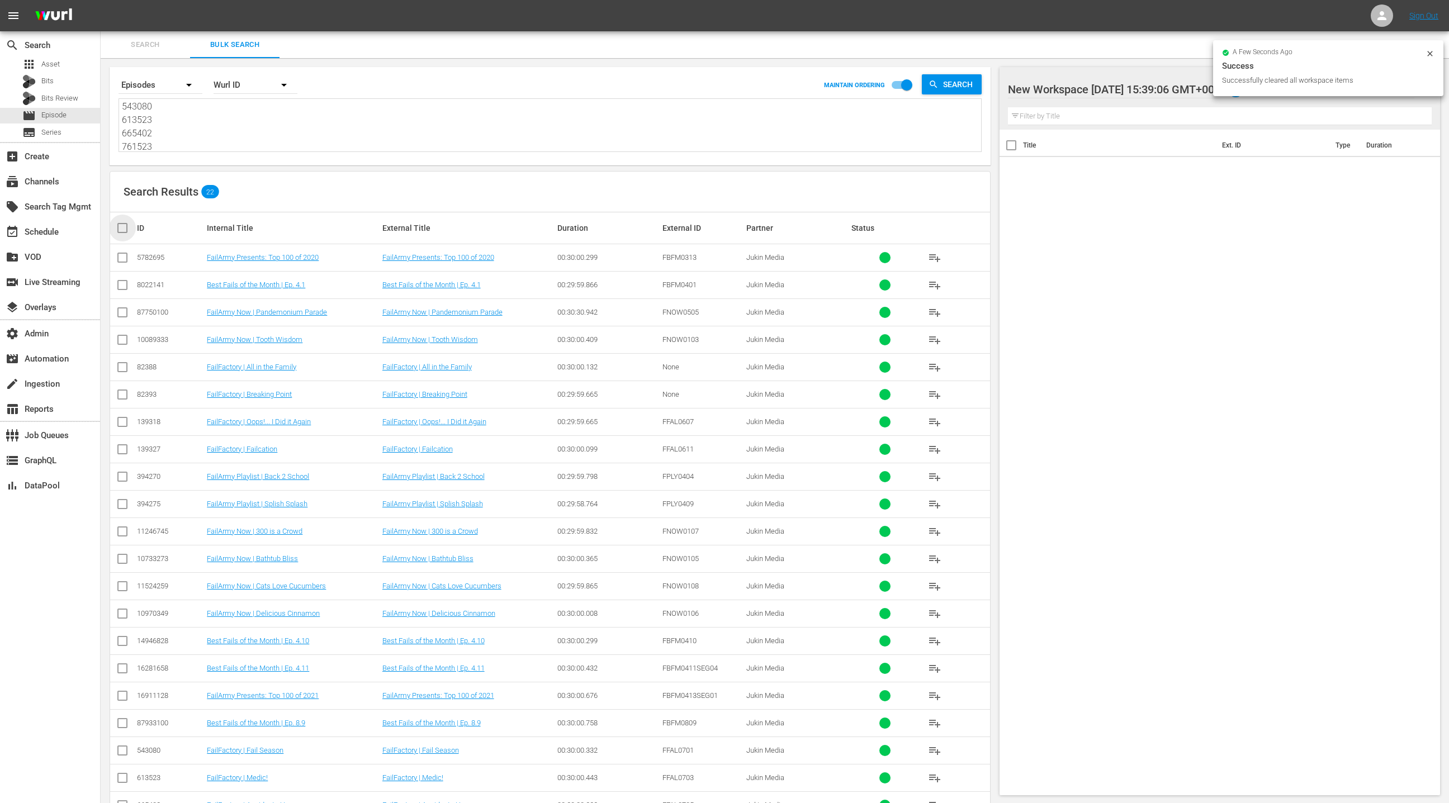
click at [121, 227] on input "checkbox" at bounding box center [127, 227] width 22 height 13
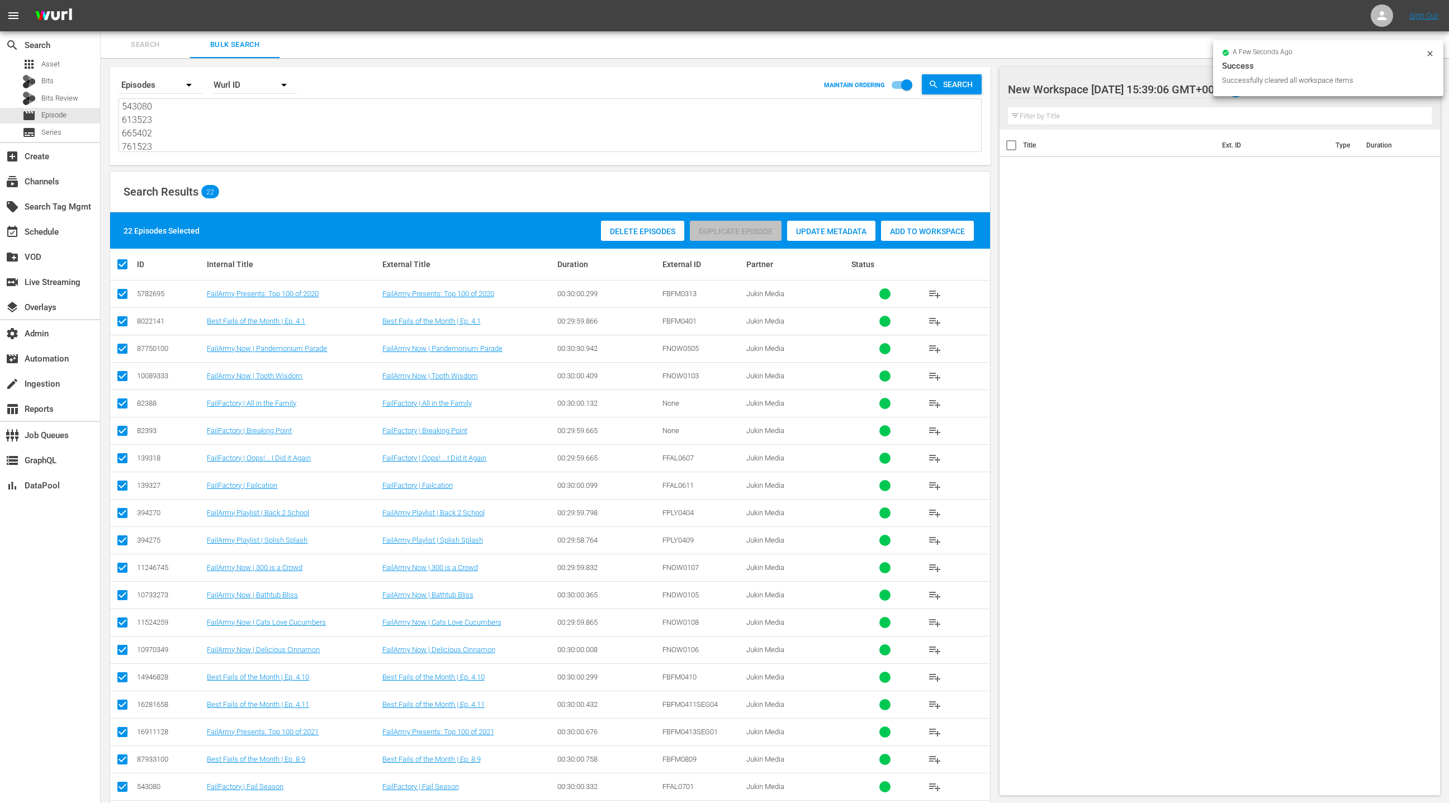
drag, startPoint x: 938, startPoint y: 240, endPoint x: 807, endPoint y: 216, distance: 132.9
click at [938, 240] on div "Add to Workspace" at bounding box center [927, 231] width 93 height 20
click at [915, 231] on span "Add to Workspace" at bounding box center [927, 231] width 93 height 9
click at [67, 232] on div "event_available Schedule" at bounding box center [50, 231] width 100 height 22
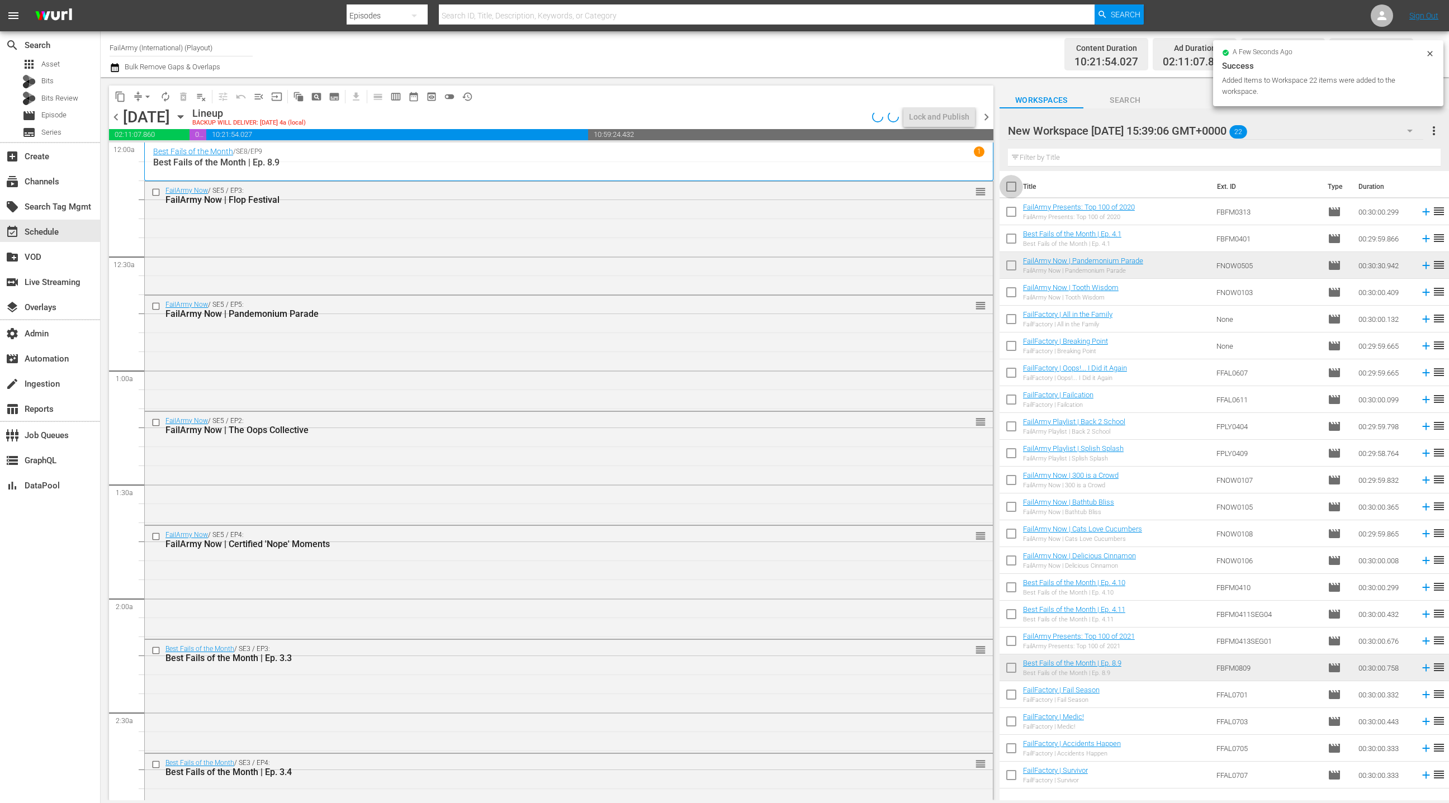
click at [1009, 185] on input "checkbox" at bounding box center [1011, 188] width 23 height 23
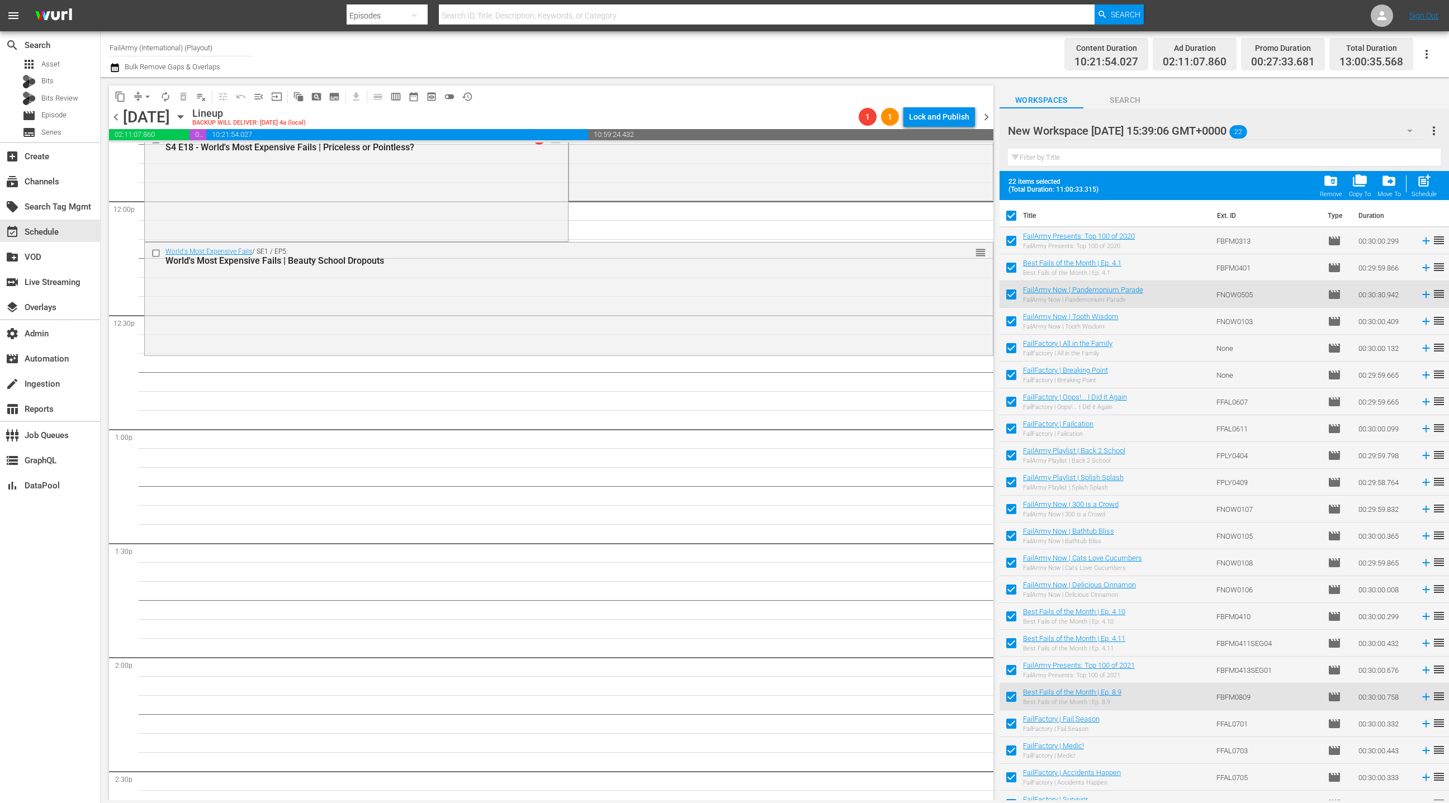
scroll to position [2680, 0]
click at [143, 96] on div "arrow_drop_down" at bounding box center [148, 97] width 18 height 18
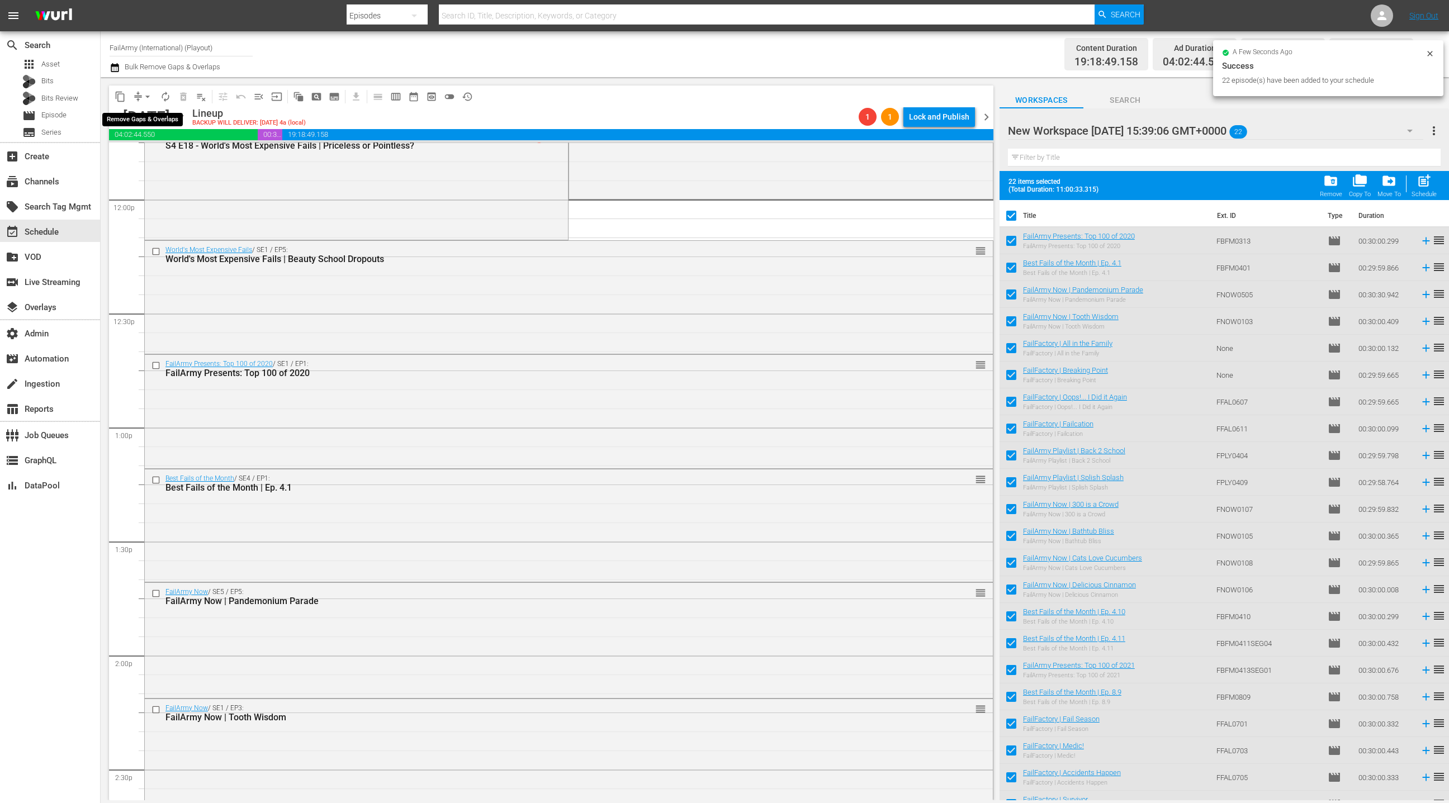
click at [144, 96] on span "arrow_drop_down" at bounding box center [147, 96] width 11 height 11
click at [154, 159] on li "Align to End of Previous Day" at bounding box center [147, 155] width 117 height 18
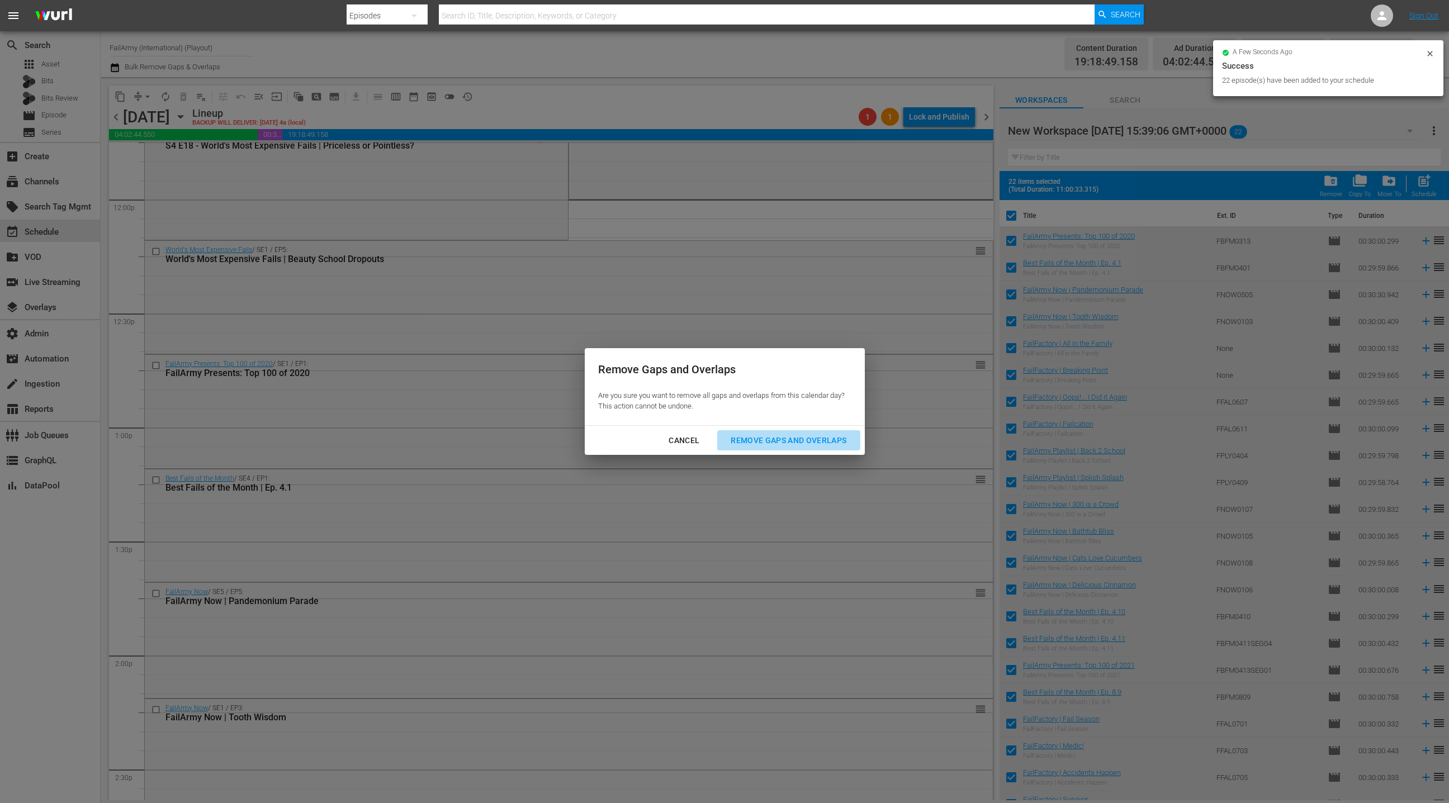
drag, startPoint x: 759, startPoint y: 442, endPoint x: 671, endPoint y: 250, distance: 211.1
click at [759, 441] on div "Remove Gaps and Overlaps" at bounding box center [789, 441] width 134 height 14
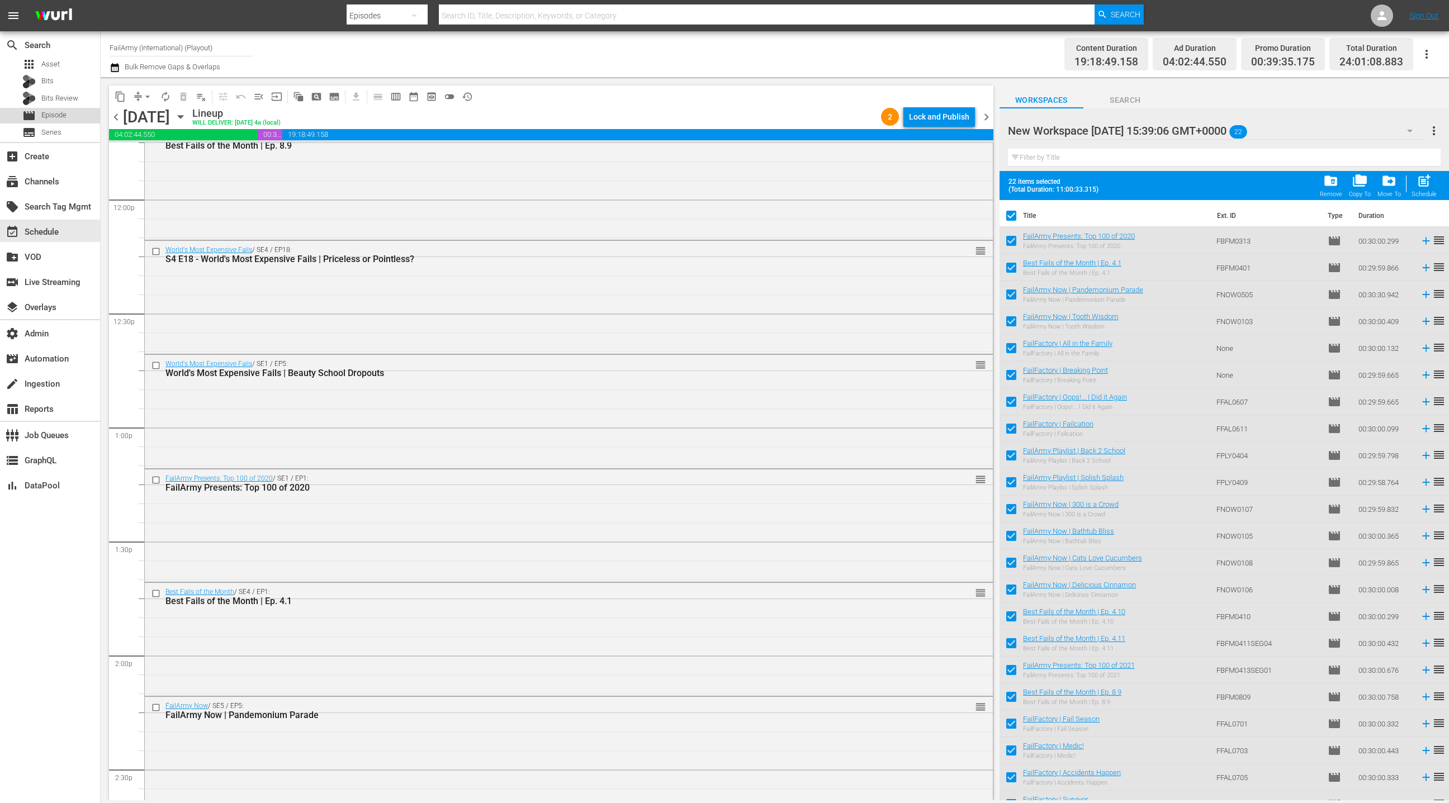
click at [72, 113] on div "movie Episode" at bounding box center [50, 116] width 100 height 16
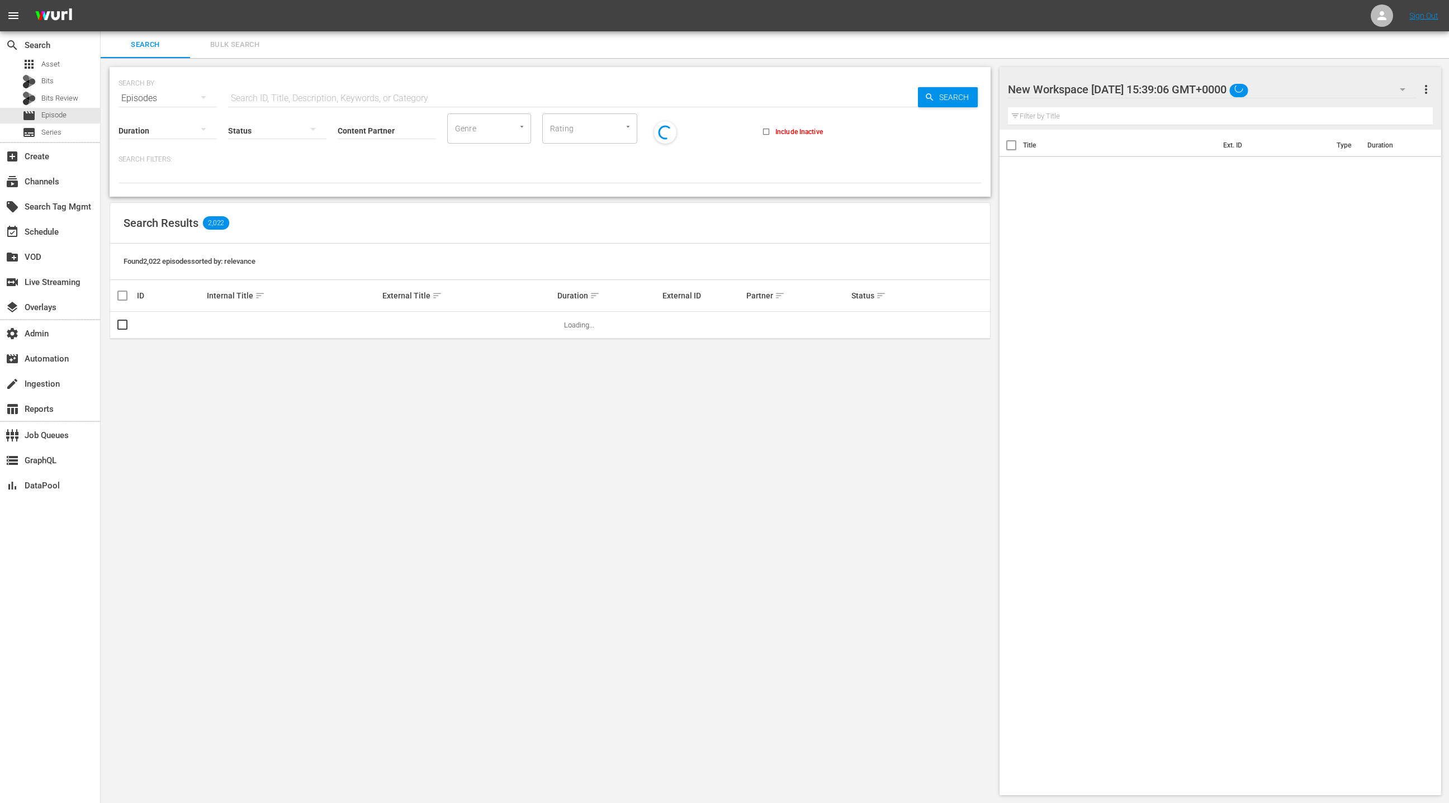
click at [244, 49] on span "Bulk Search" at bounding box center [235, 45] width 76 height 13
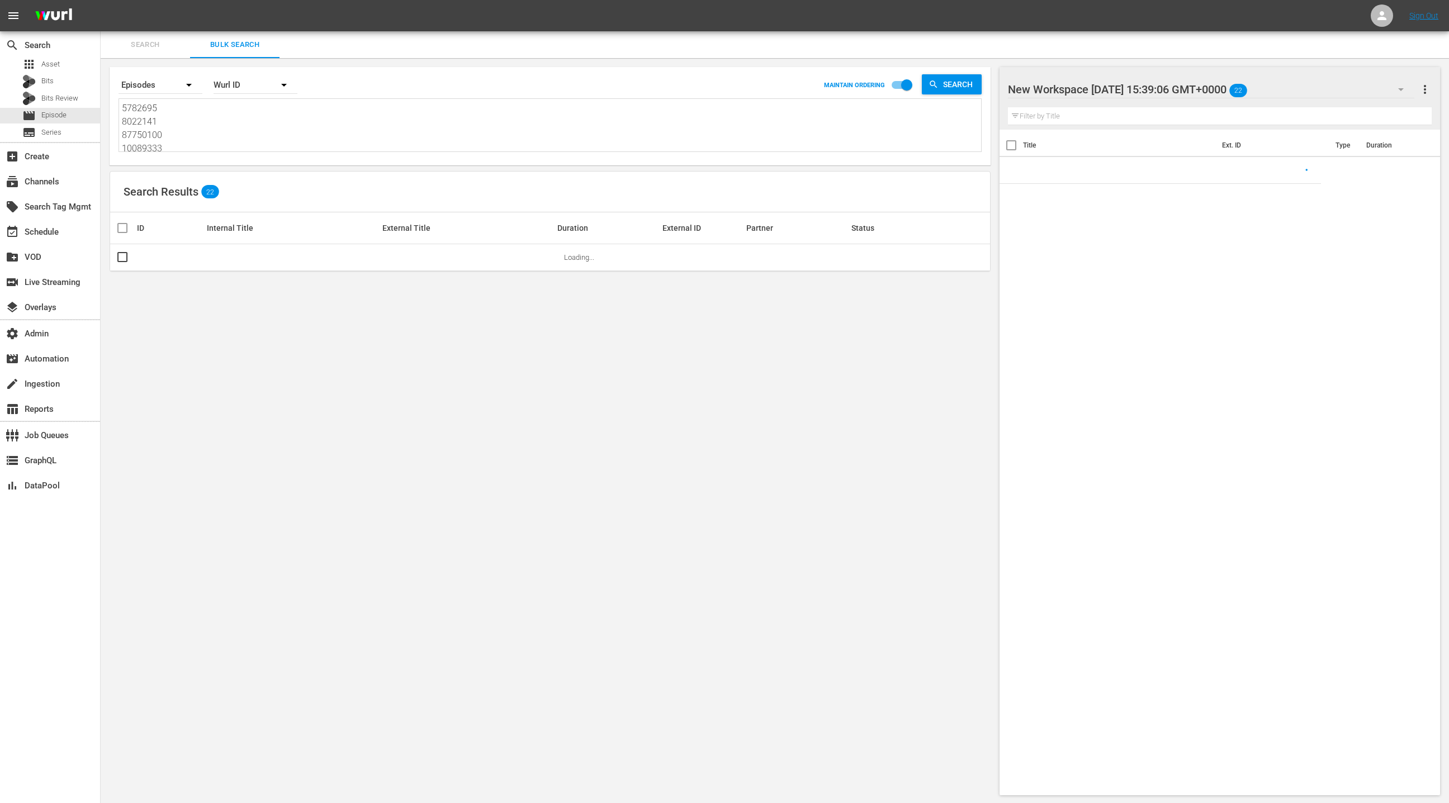
click at [249, 129] on textarea "5782695 8022141 87750100 10089333 82388 82393 139318 139327 394270 394275 11246…" at bounding box center [551, 127] width 859 height 51
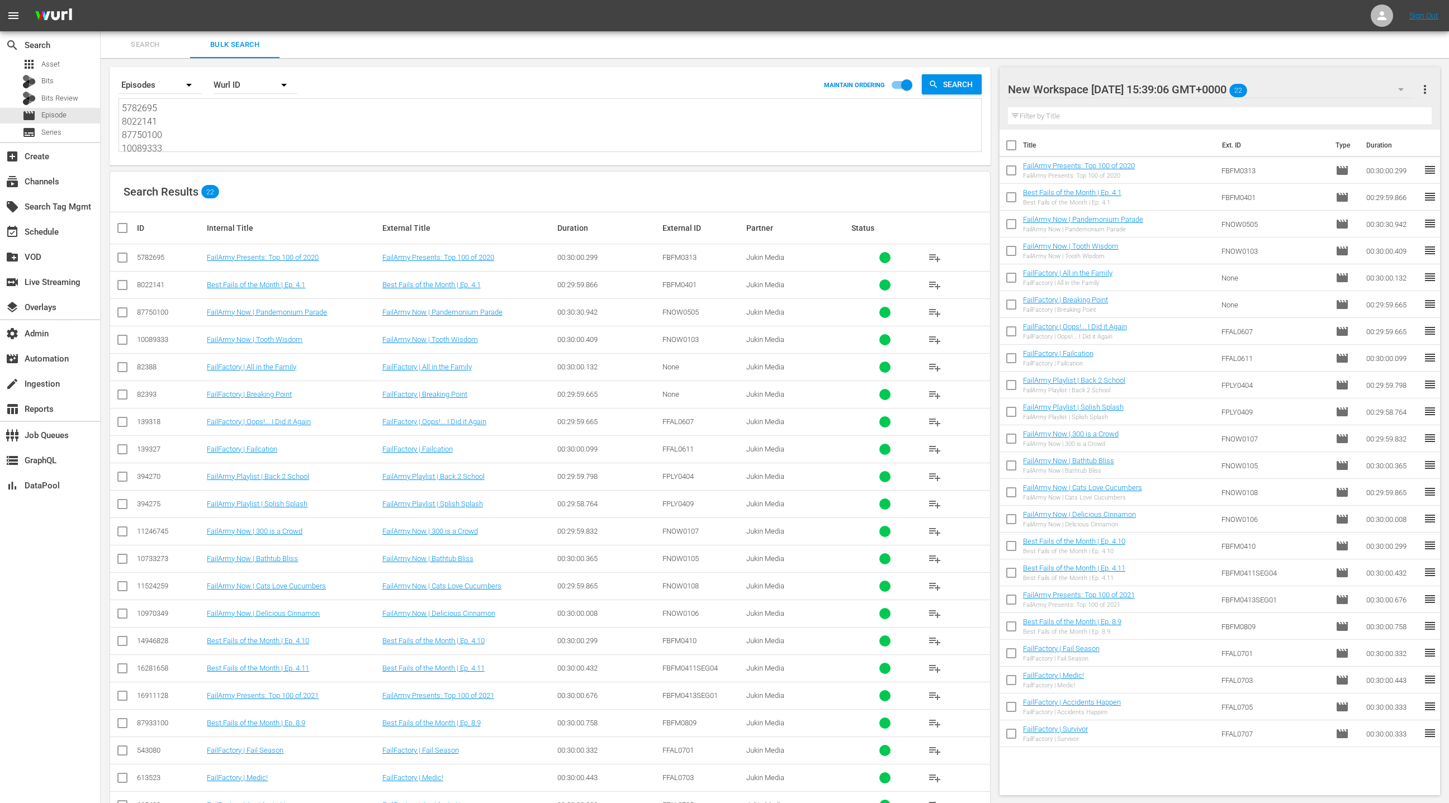
paste textarea "81808791 60696470 85888249 63278222 87750093 87750094 87750089 87750090 8775009…"
click at [1430, 89] on span "more_vert" at bounding box center [1424, 89] width 13 height 13
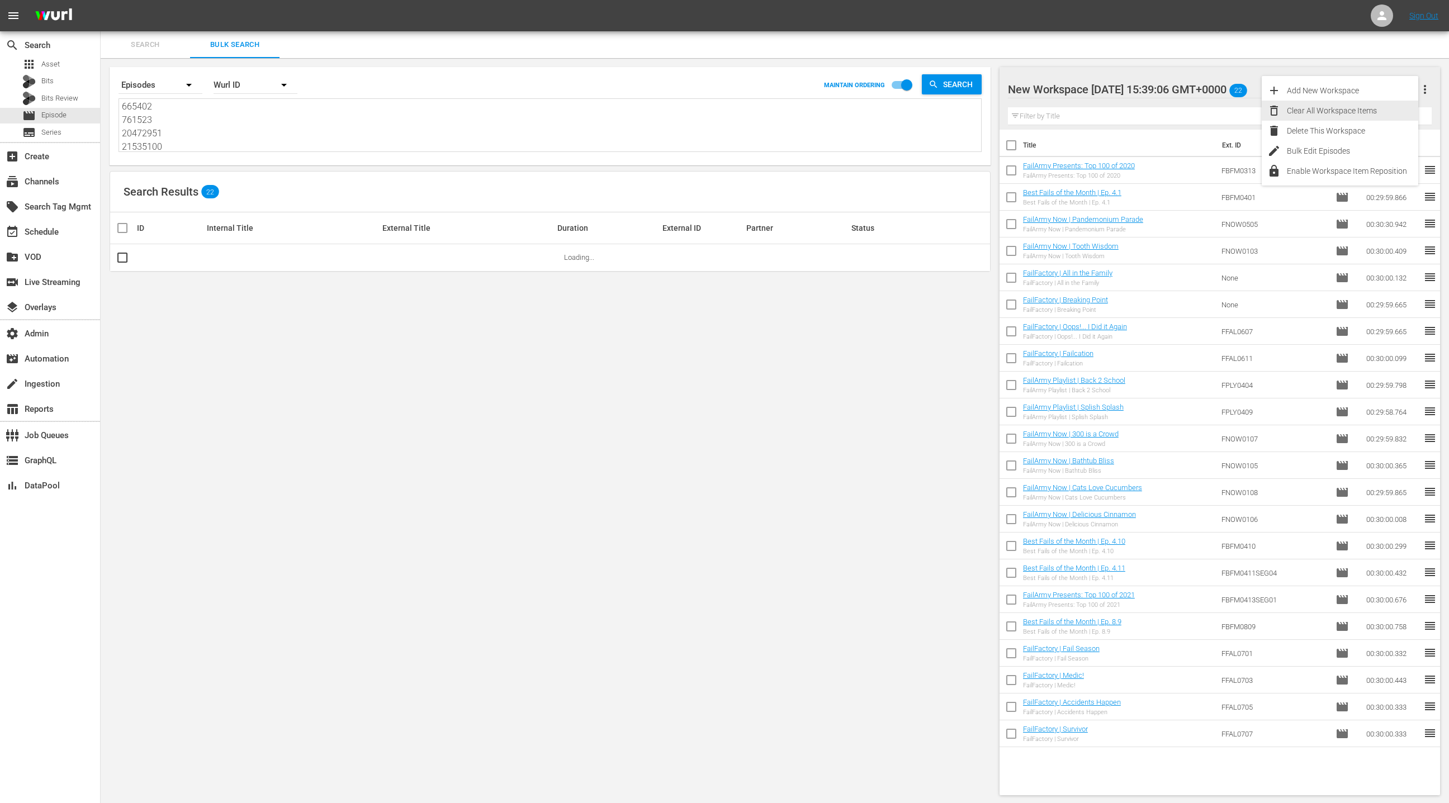
click at [1382, 110] on div "Clear All Workspace Items" at bounding box center [1352, 111] width 131 height 20
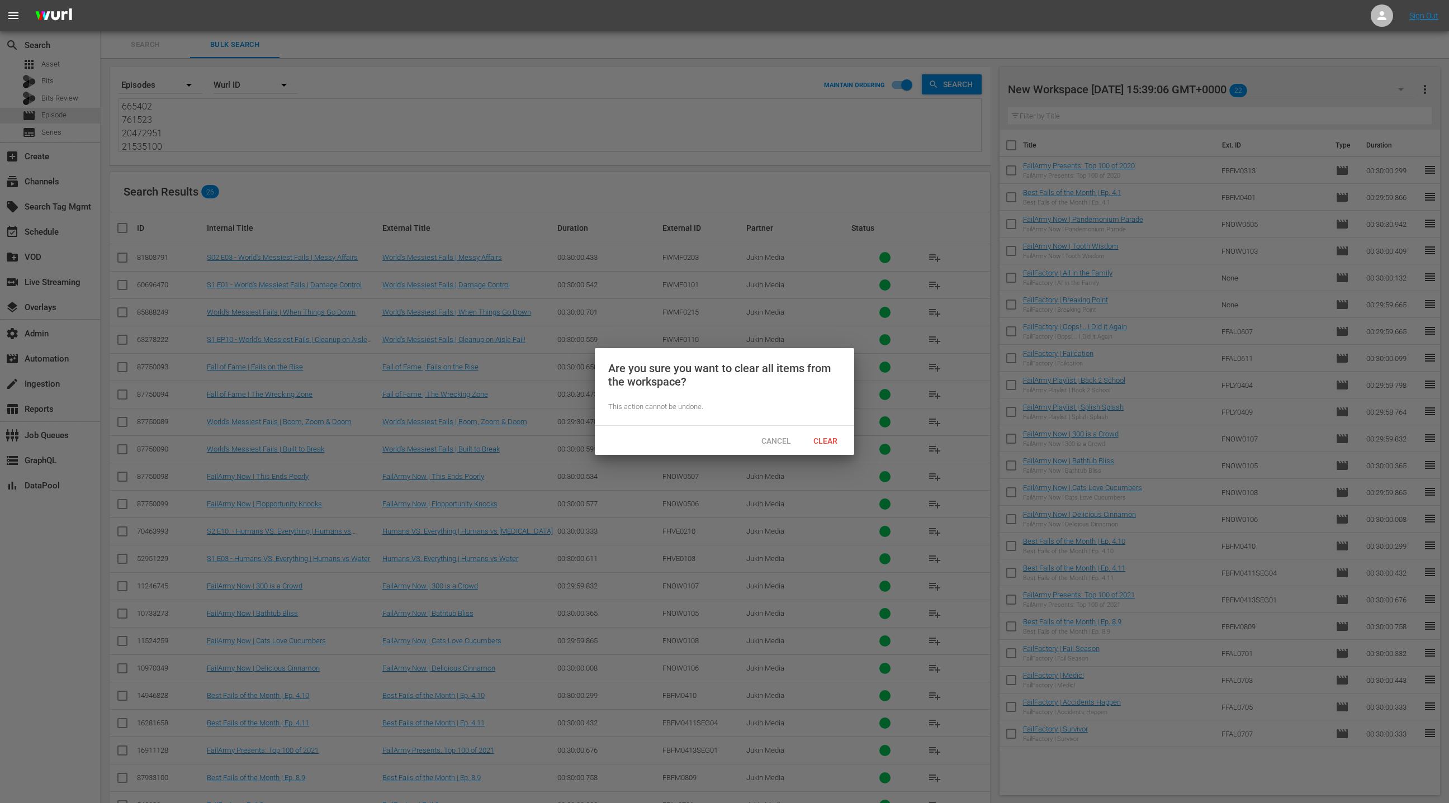
click at [843, 430] on div "Clear" at bounding box center [825, 440] width 49 height 21
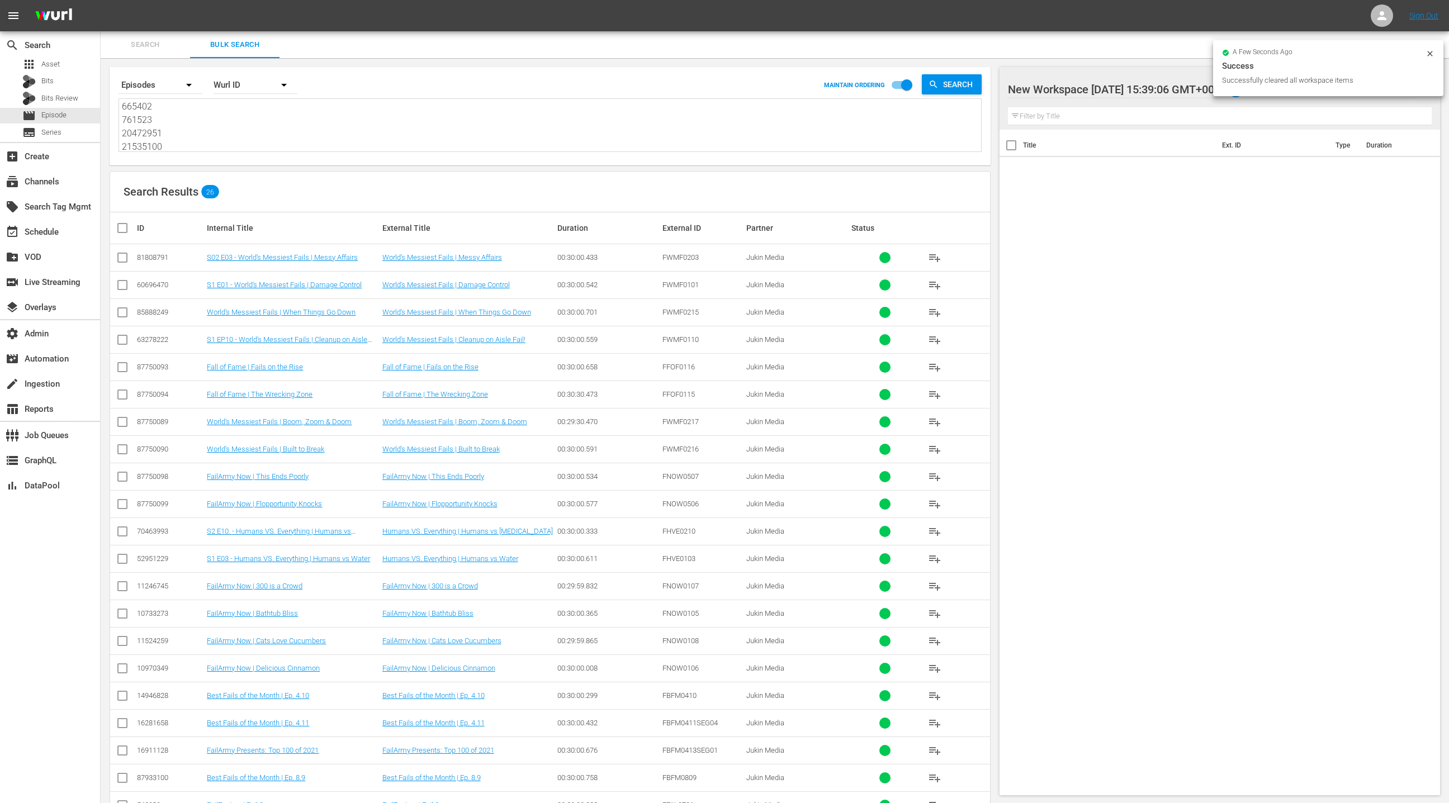
click at [122, 234] on input "checkbox" at bounding box center [127, 227] width 22 height 13
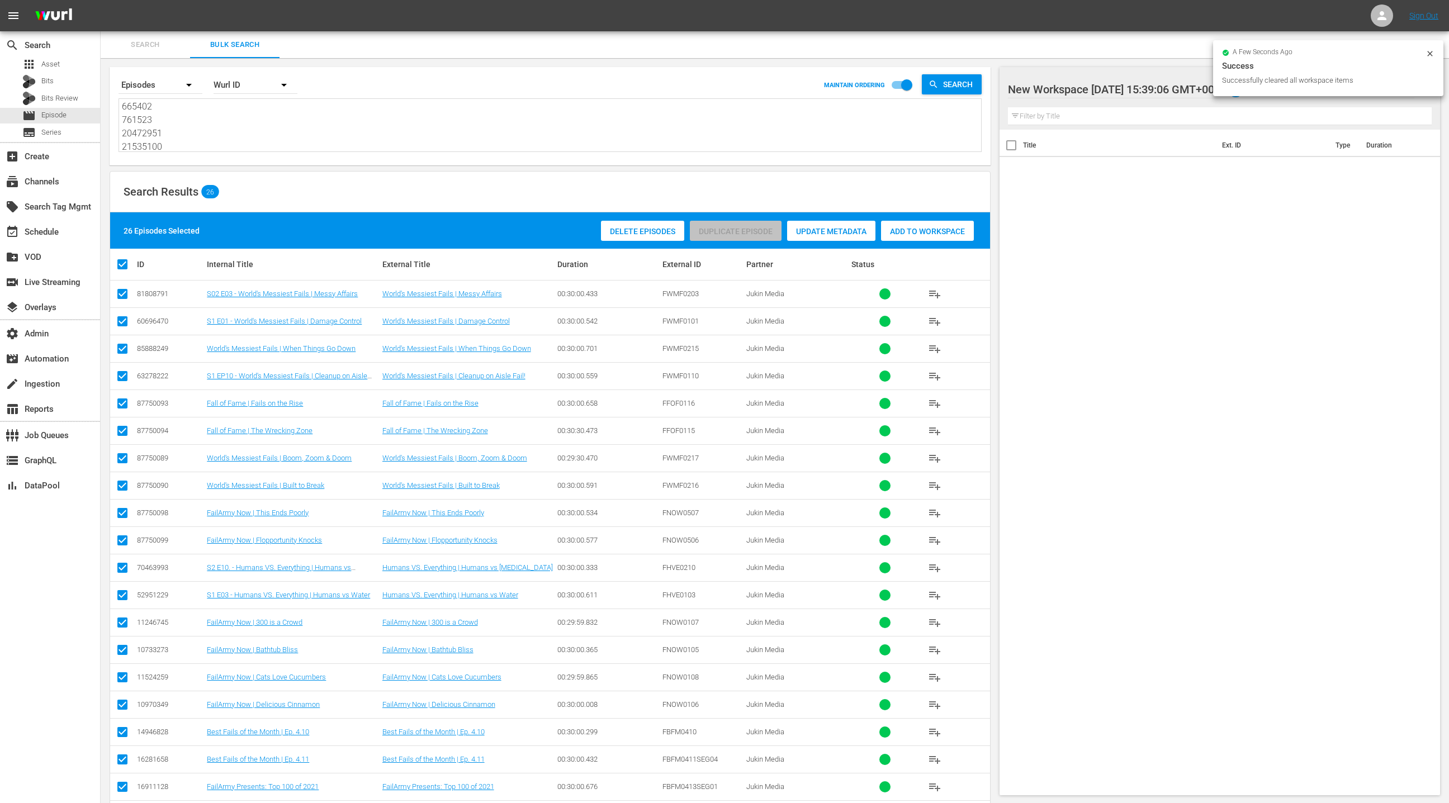
drag, startPoint x: 905, startPoint y: 235, endPoint x: 816, endPoint y: 230, distance: 88.5
click at [905, 235] on div "Add to Workspace" at bounding box center [927, 231] width 93 height 21
click at [63, 234] on div "event_available Schedule" at bounding box center [50, 231] width 100 height 22
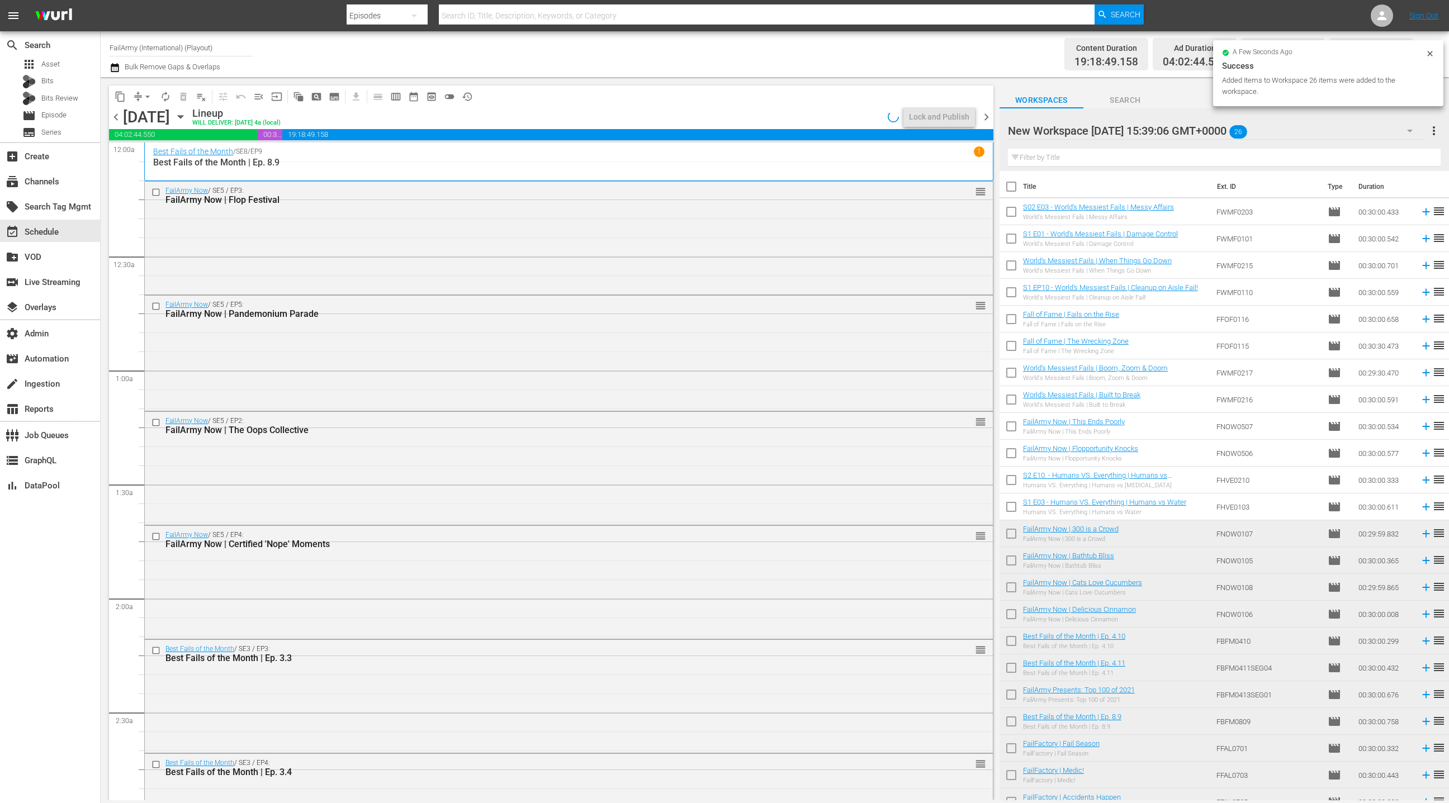
click at [1017, 189] on input "checkbox" at bounding box center [1011, 188] width 23 height 23
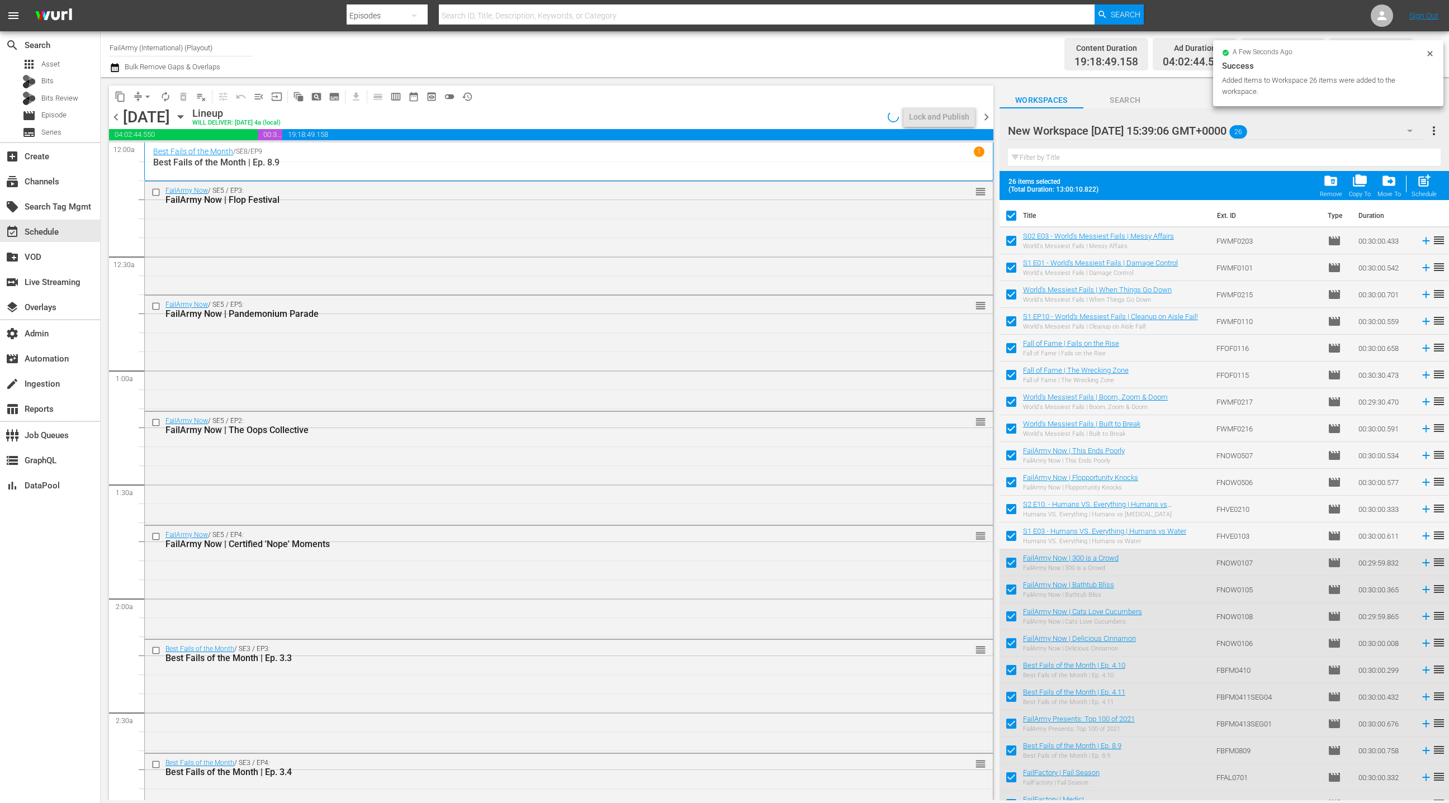
drag, startPoint x: 986, startPoint y: 119, endPoint x: 1086, endPoint y: 165, distance: 110.8
click at [986, 119] on span "chevron_right" at bounding box center [986, 117] width 14 height 14
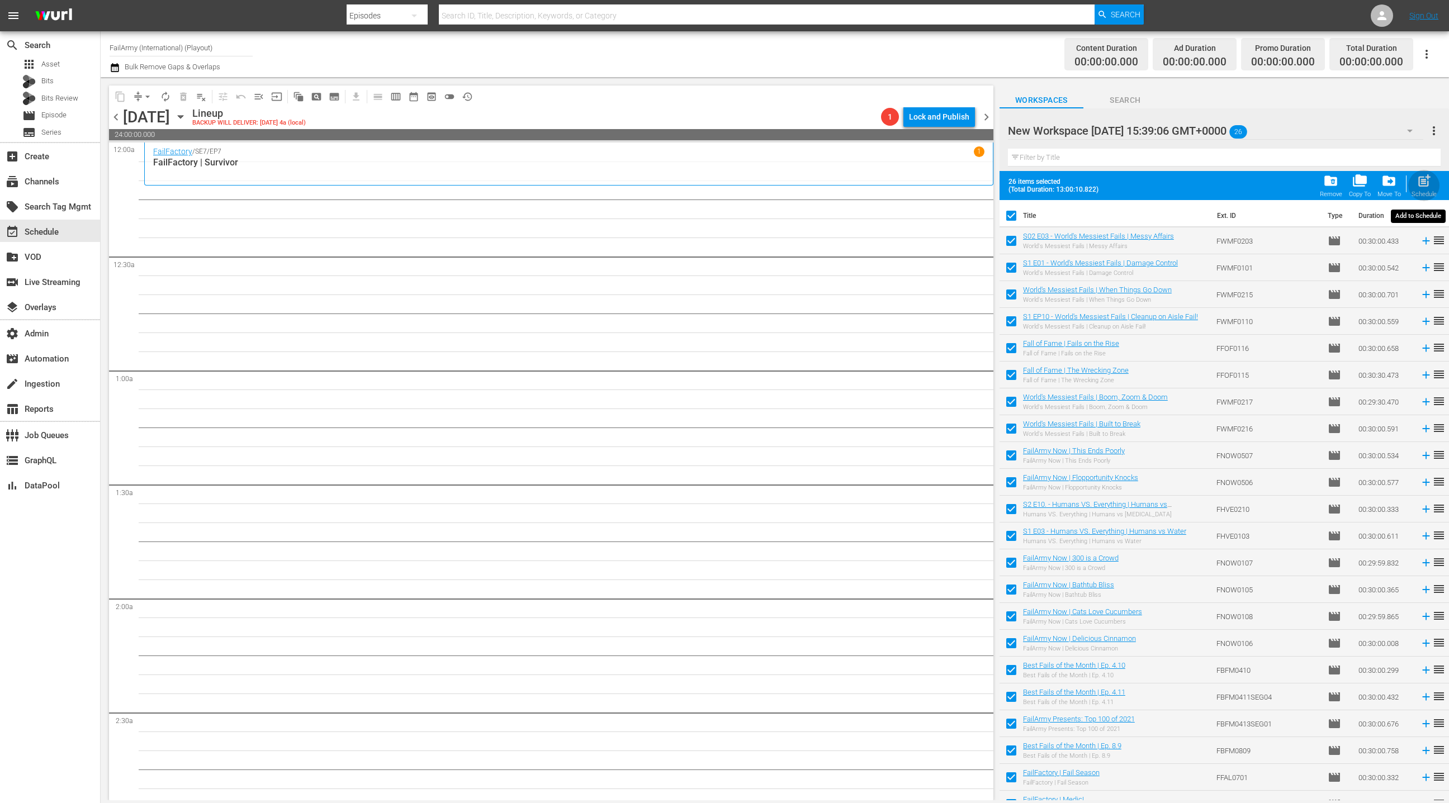
drag, startPoint x: 1417, startPoint y: 184, endPoint x: 1310, endPoint y: 146, distance: 112.8
click at [1417, 184] on span "post_add" at bounding box center [1424, 180] width 15 height 15
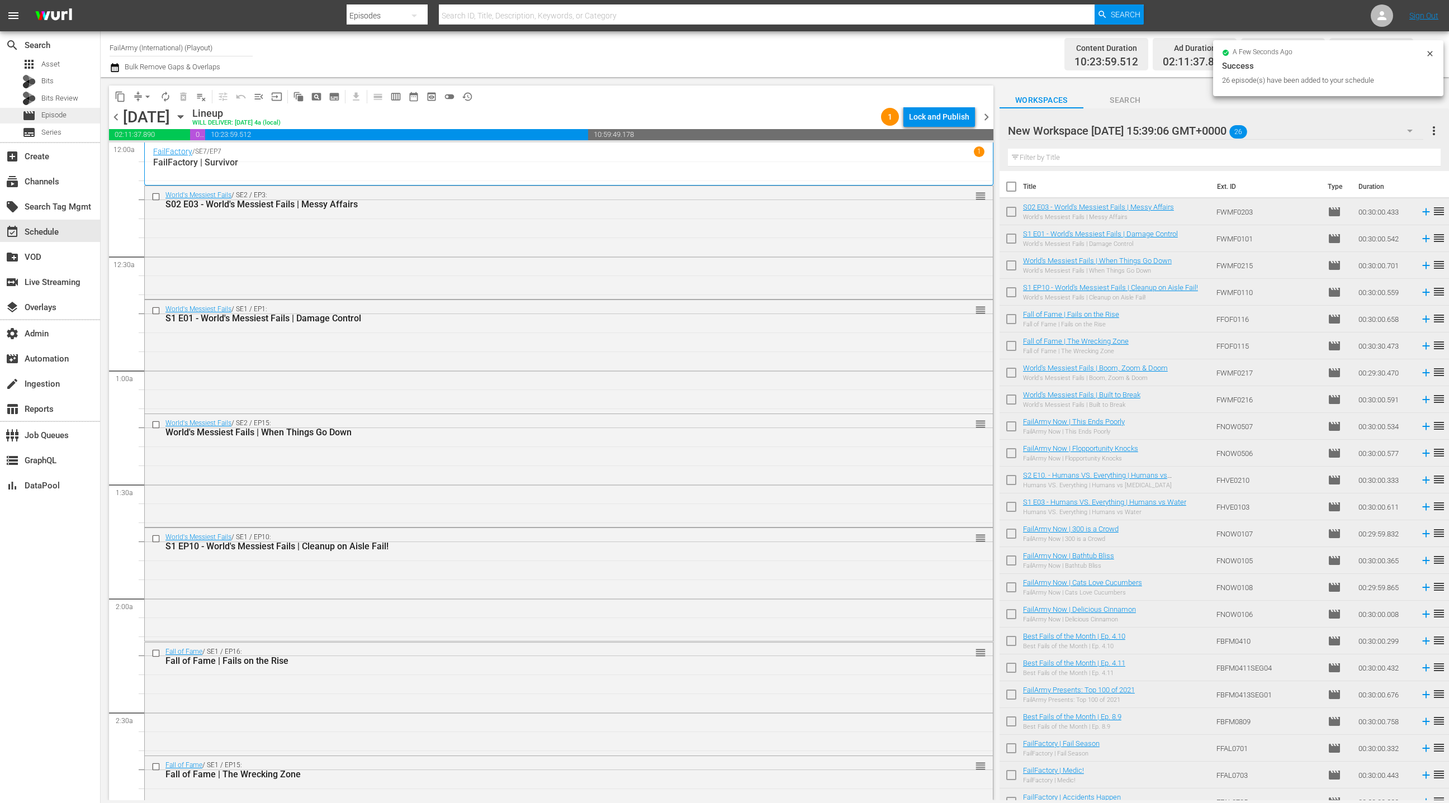
click at [73, 113] on div "movie Episode" at bounding box center [50, 116] width 100 height 16
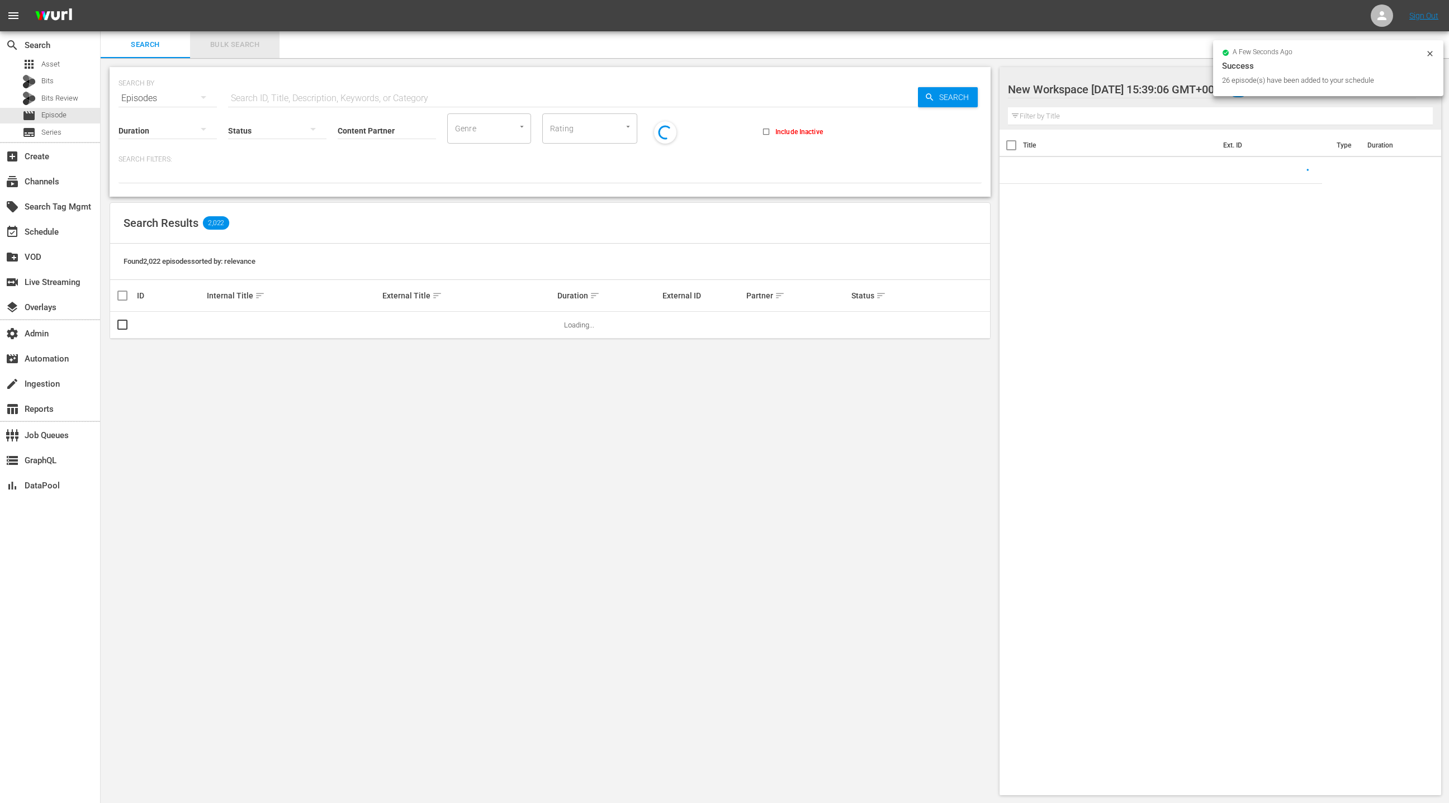
click at [247, 45] on span "Bulk Search" at bounding box center [235, 45] width 76 height 13
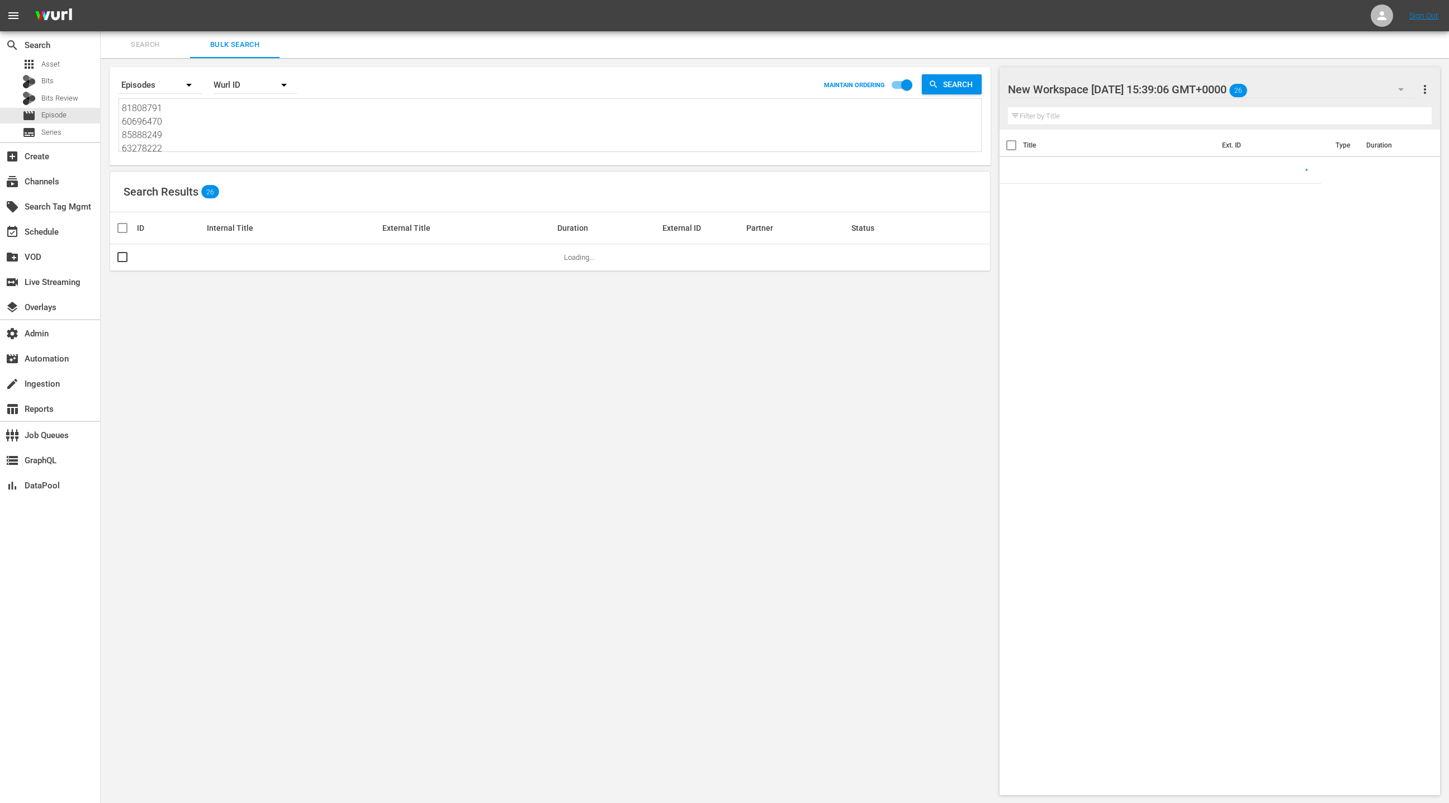
click at [242, 120] on textarea "81808791 60696470 85888249 63278222 87750093 87750094 87750089 87750090 8775009…" at bounding box center [551, 127] width 859 height 51
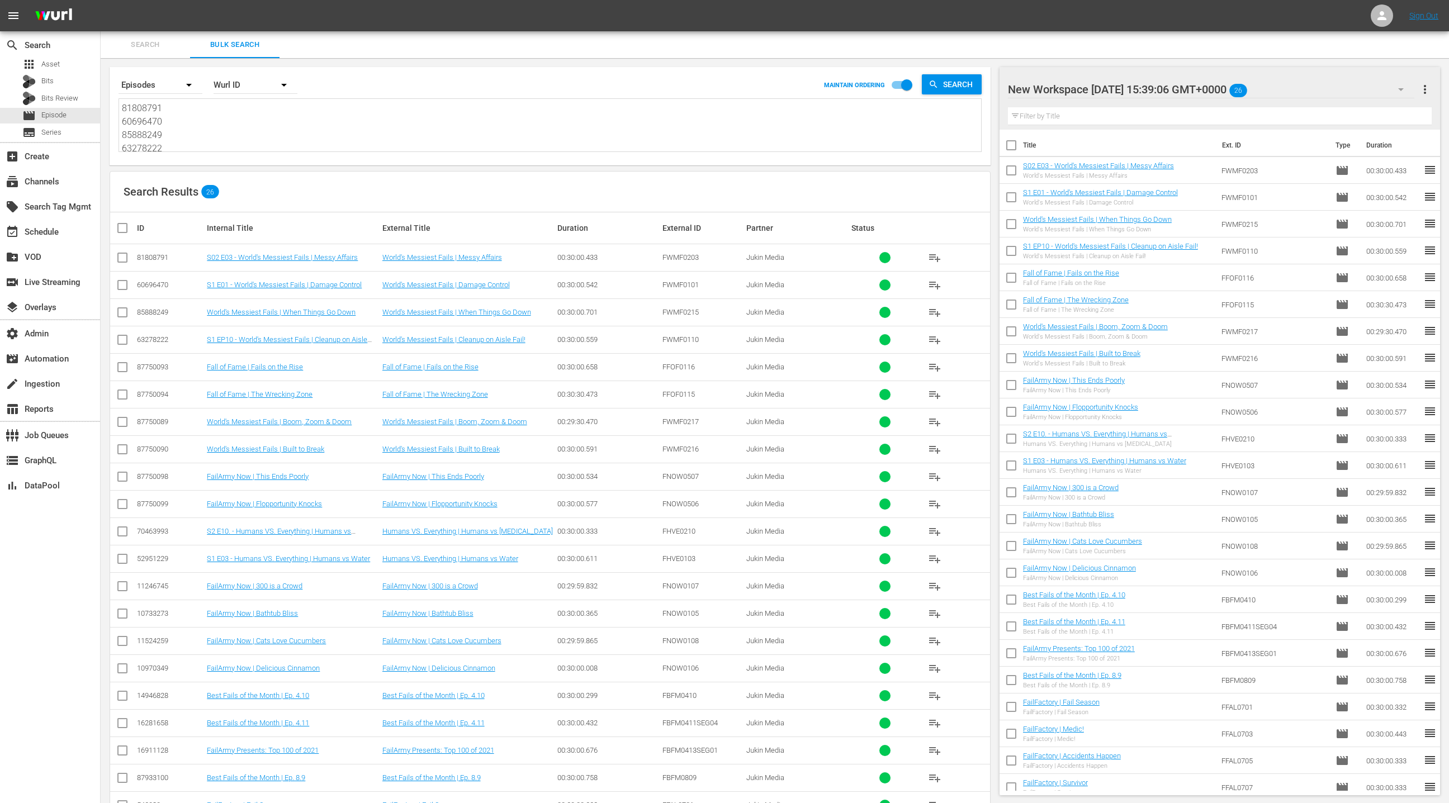
paste textarea "9191913 10427853 87750099 10427858 82389 82394 139322 139328 394271 394284 8775…"
type textarea "9191913 10427853 87750099 10427858 82389 82394 139322 139328 394271 394284 8775…"
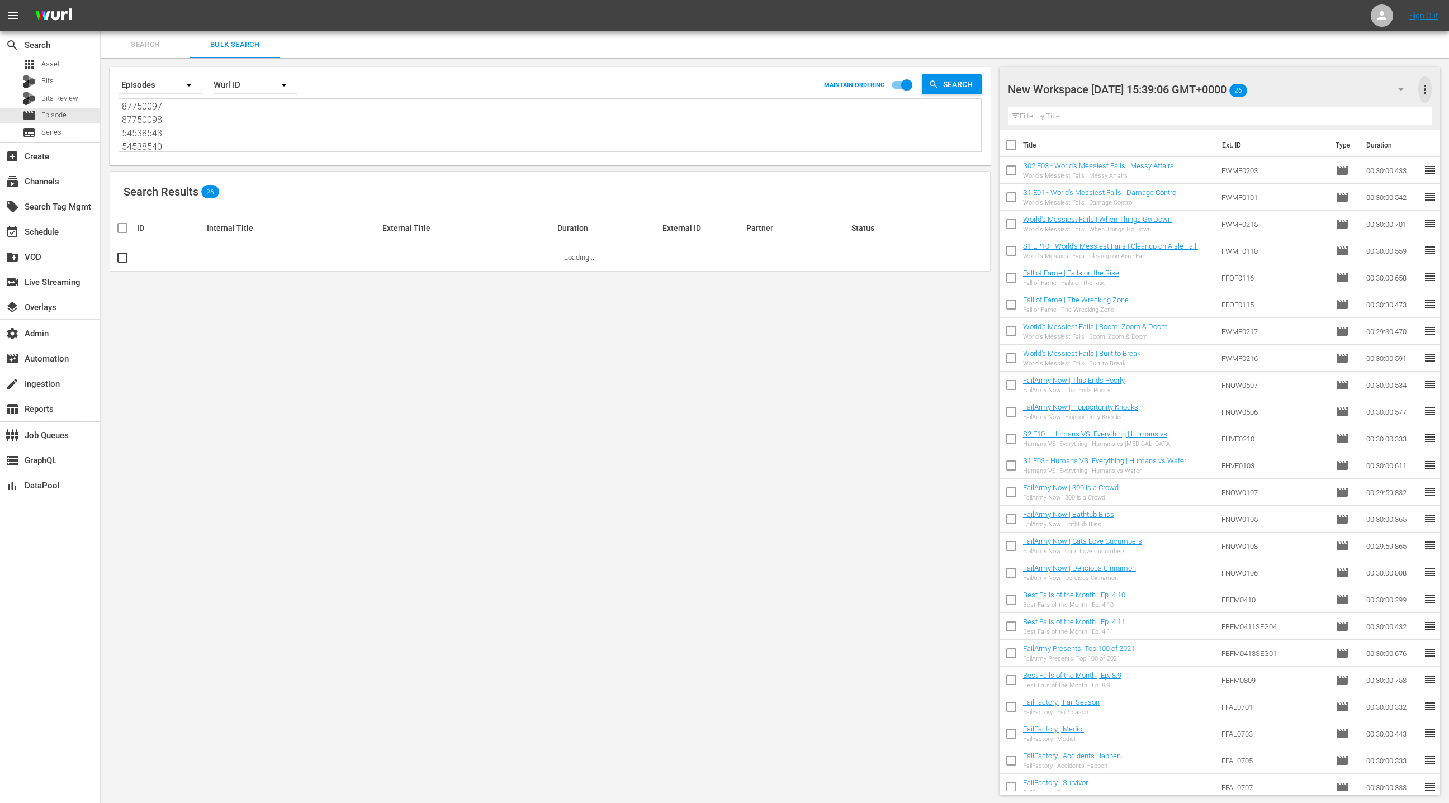
drag, startPoint x: 1424, startPoint y: 90, endPoint x: 1410, endPoint y: 92, distance: 14.2
click at [1423, 90] on span "more_vert" at bounding box center [1424, 89] width 13 height 13
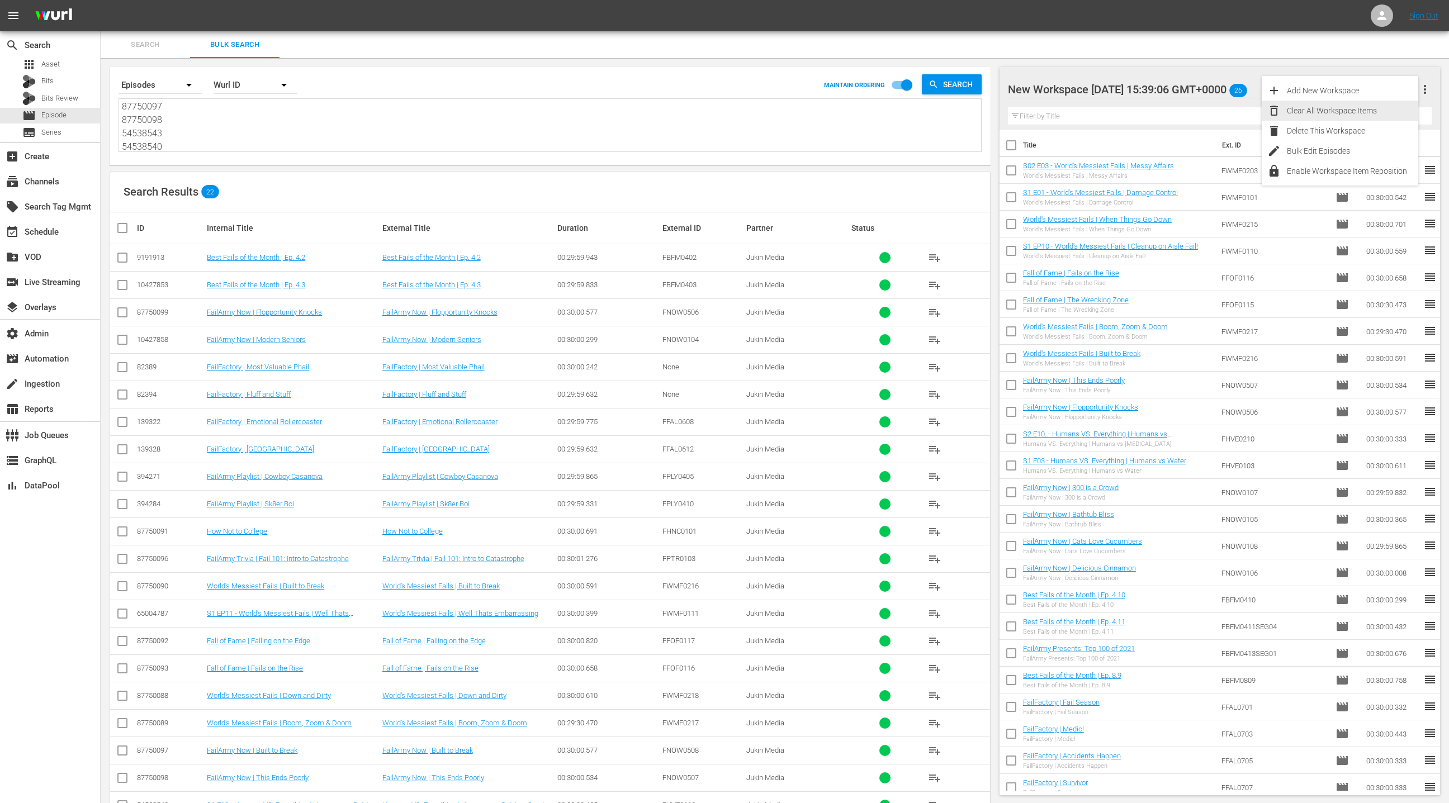
click at [1335, 115] on div "Clear All Workspace Items" at bounding box center [1352, 111] width 131 height 20
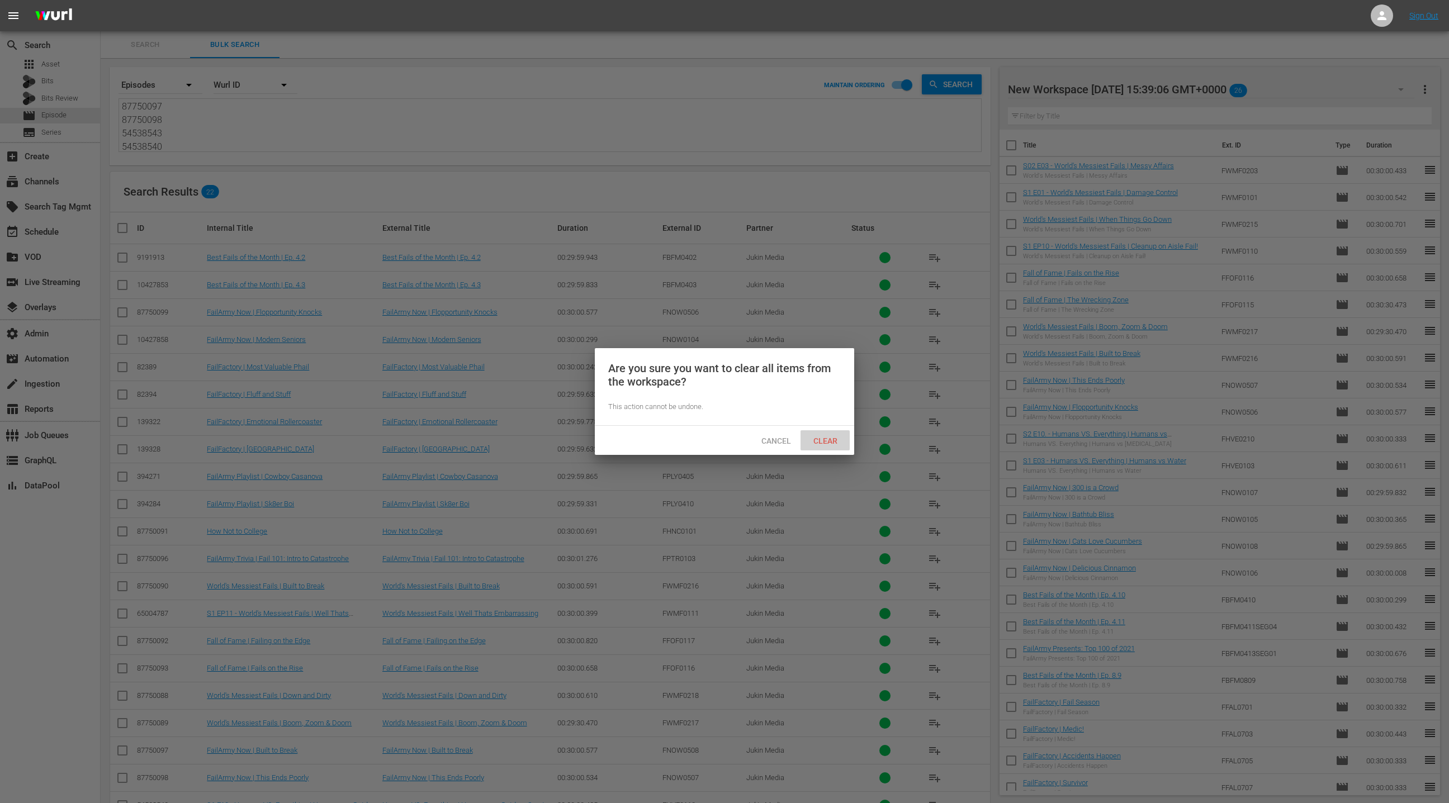
drag, startPoint x: 817, startPoint y: 441, endPoint x: 825, endPoint y: 429, distance: 13.8
click at [818, 439] on span "Clear" at bounding box center [825, 441] width 42 height 9
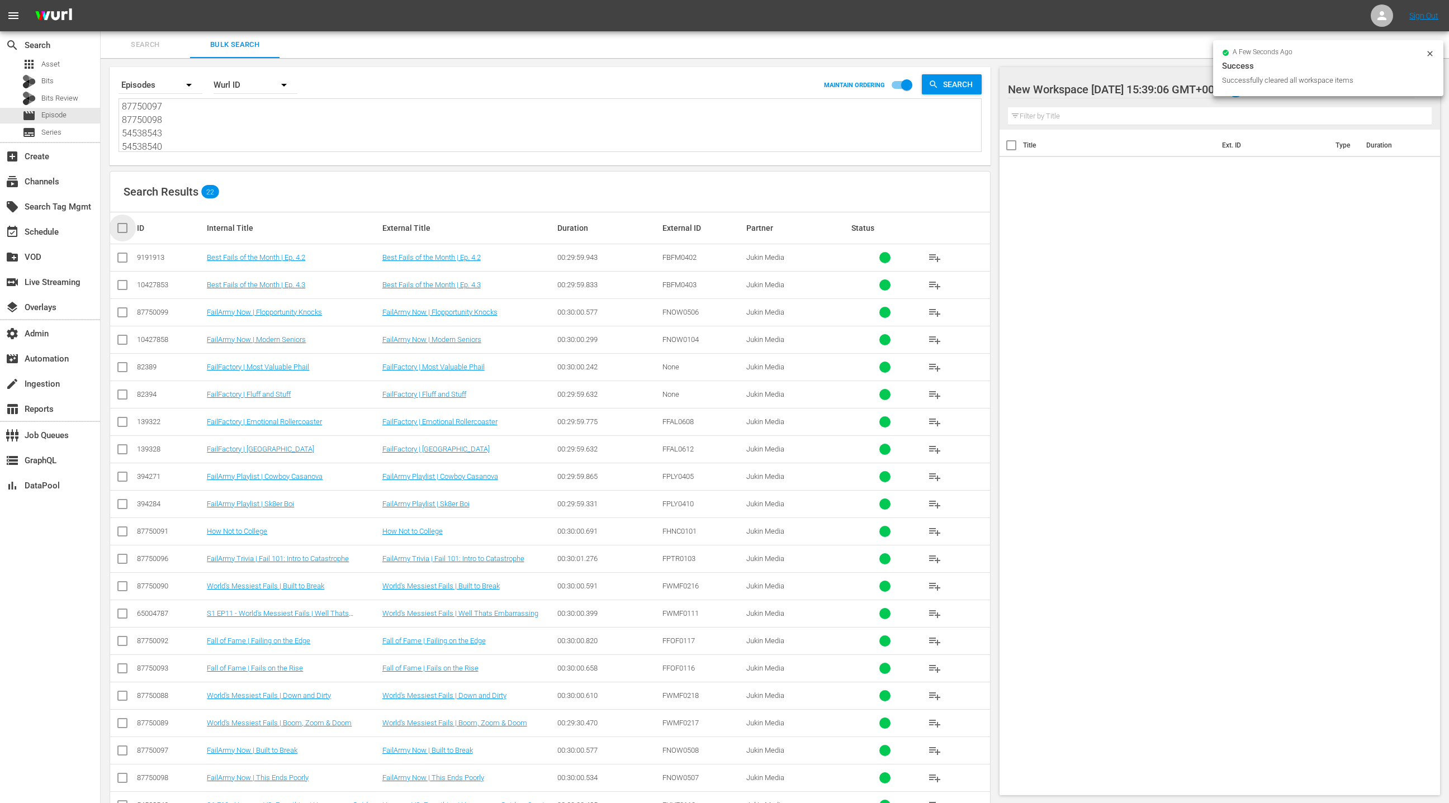
click at [118, 230] on input "checkbox" at bounding box center [127, 227] width 22 height 13
checkbox input "true"
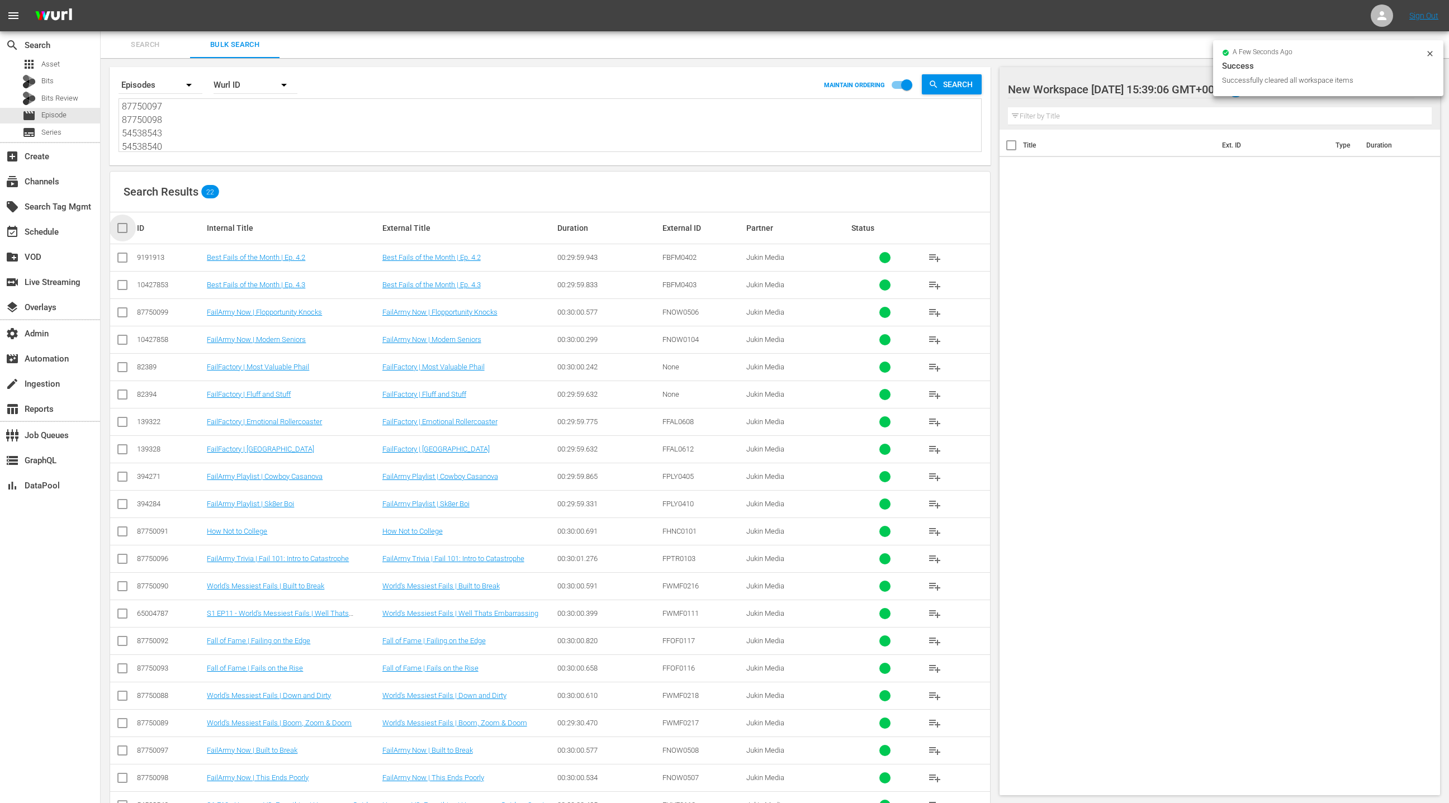
checkbox input "true"
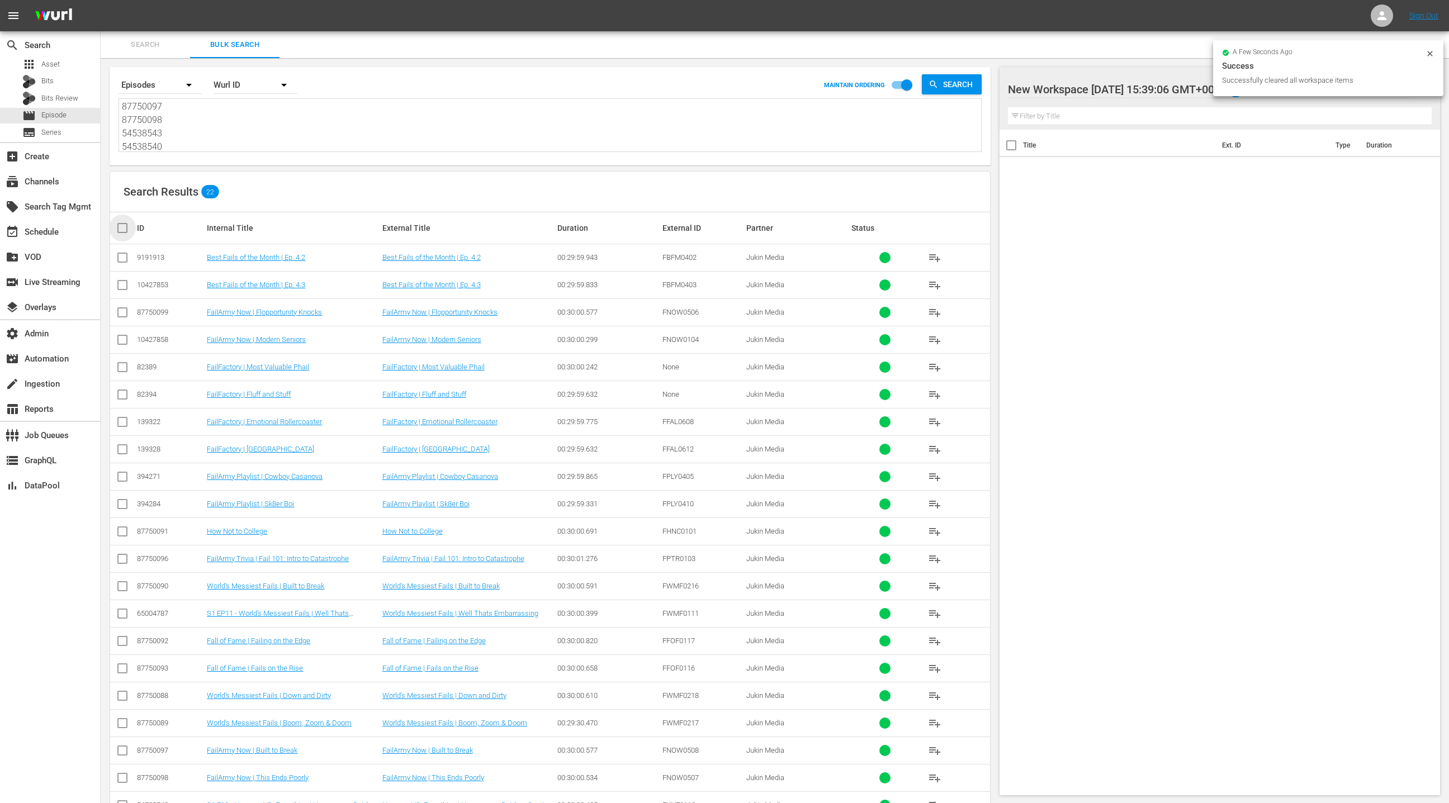
checkbox input "true"
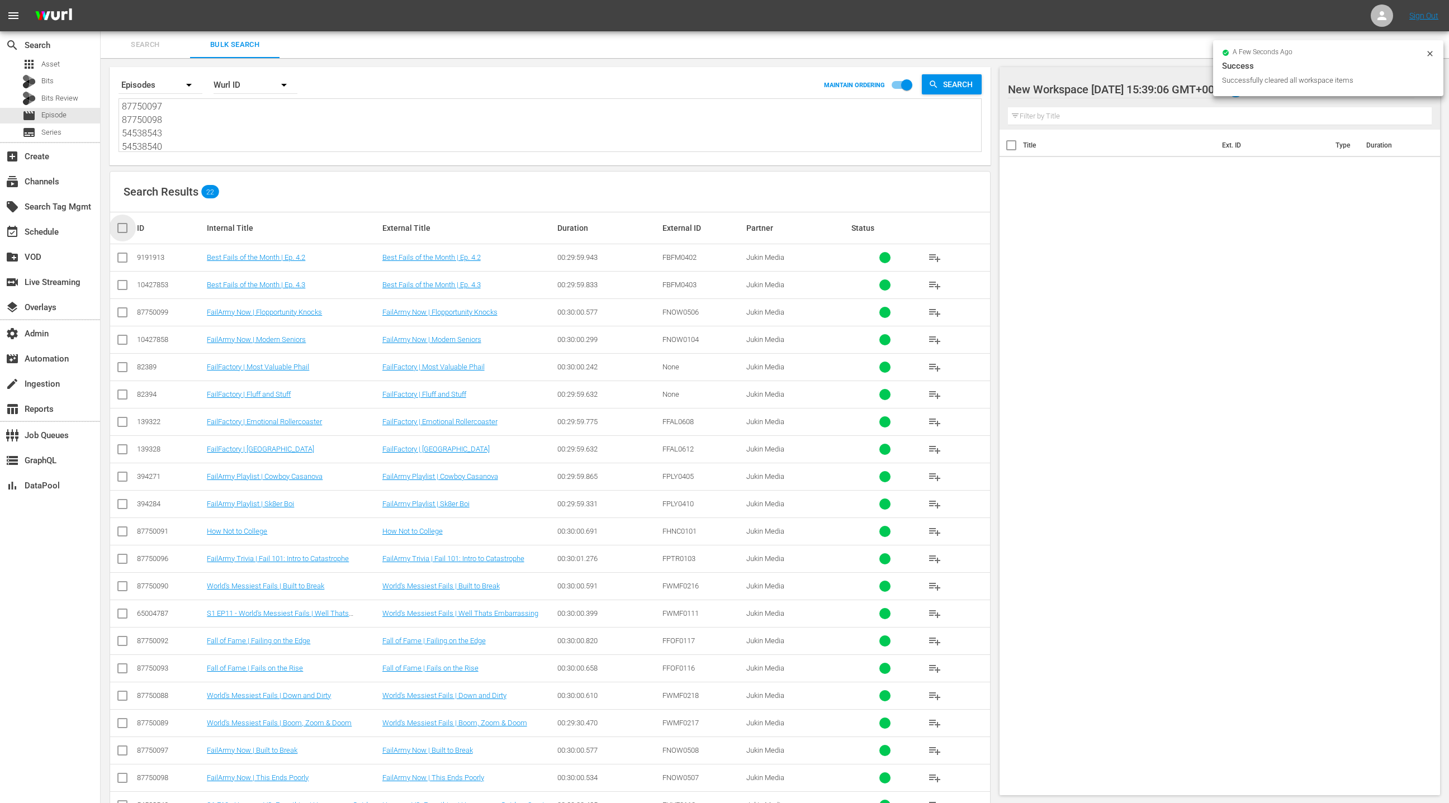
checkbox input "true"
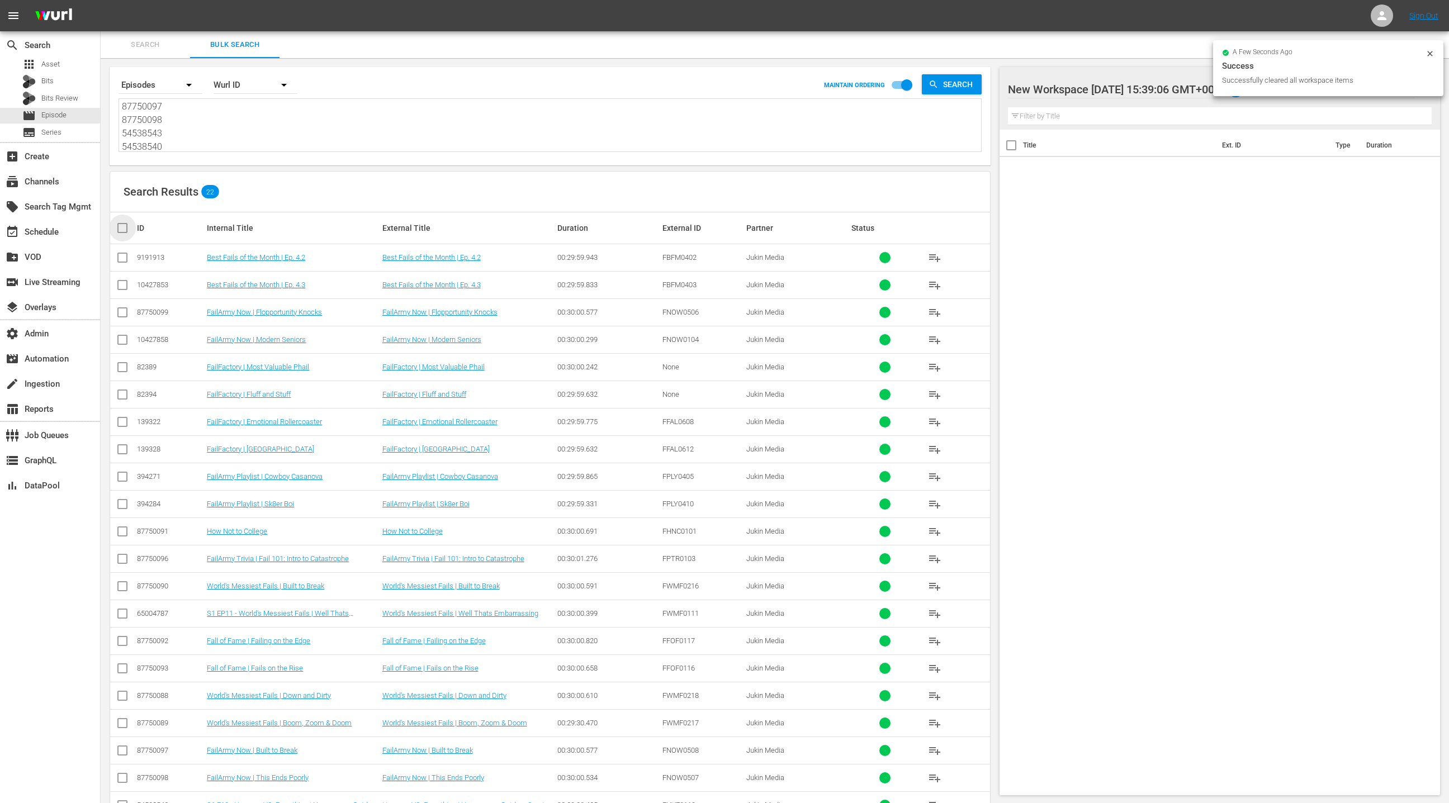
checkbox input "true"
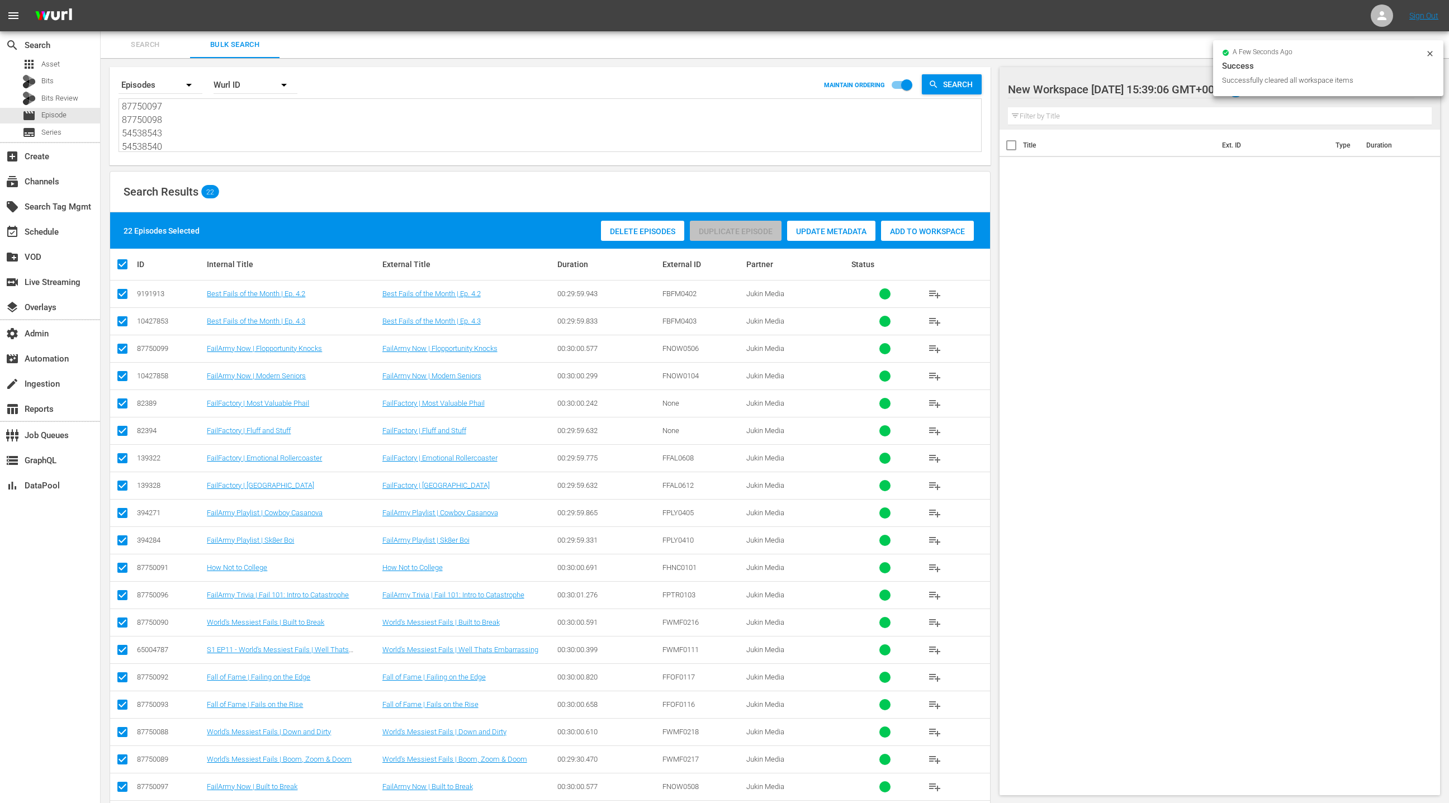
click at [927, 233] on span "Add to Workspace" at bounding box center [927, 231] width 93 height 9
click at [61, 230] on div "event_available Schedule" at bounding box center [31, 230] width 63 height 10
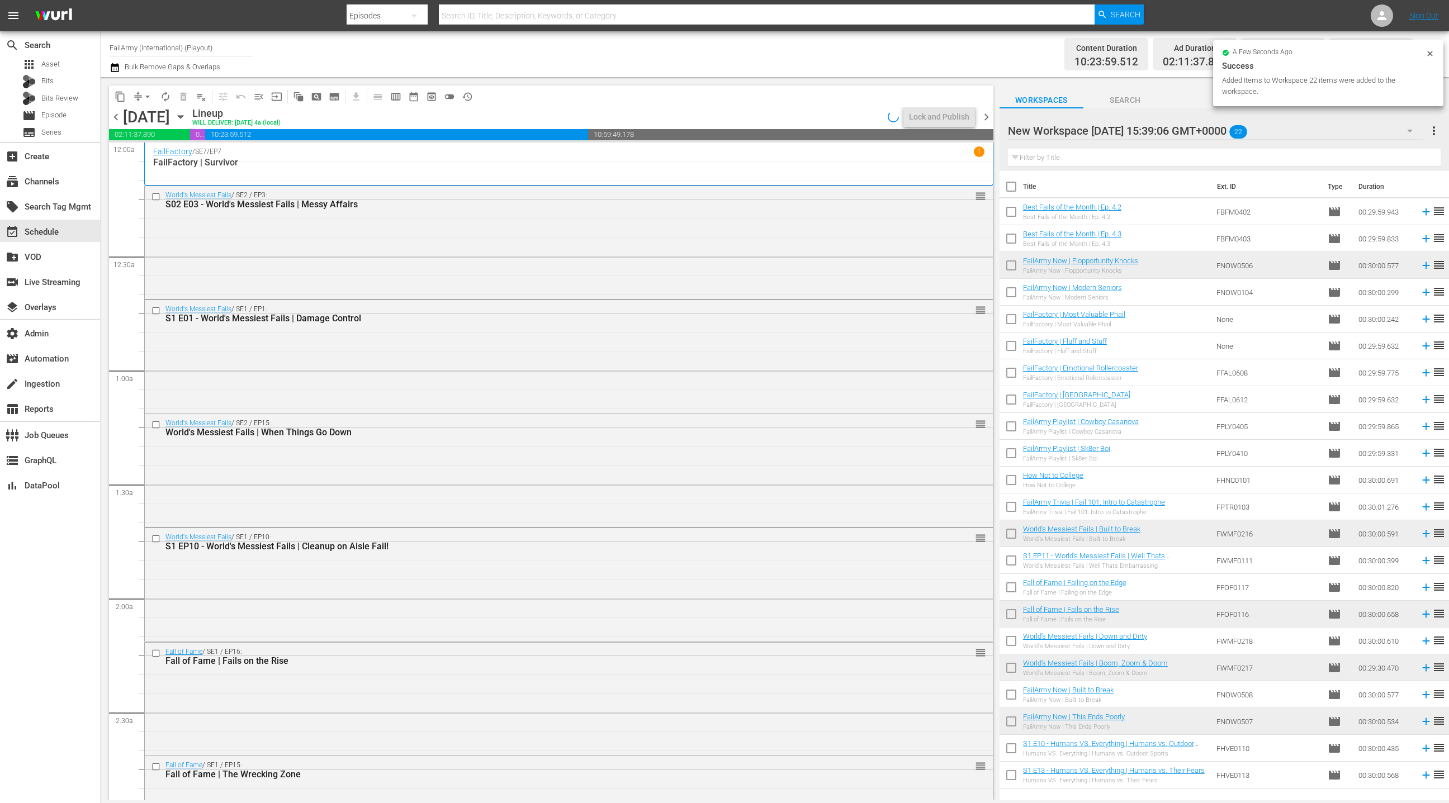
click at [1016, 189] on input "checkbox" at bounding box center [1011, 188] width 23 height 23
checkbox input "true"
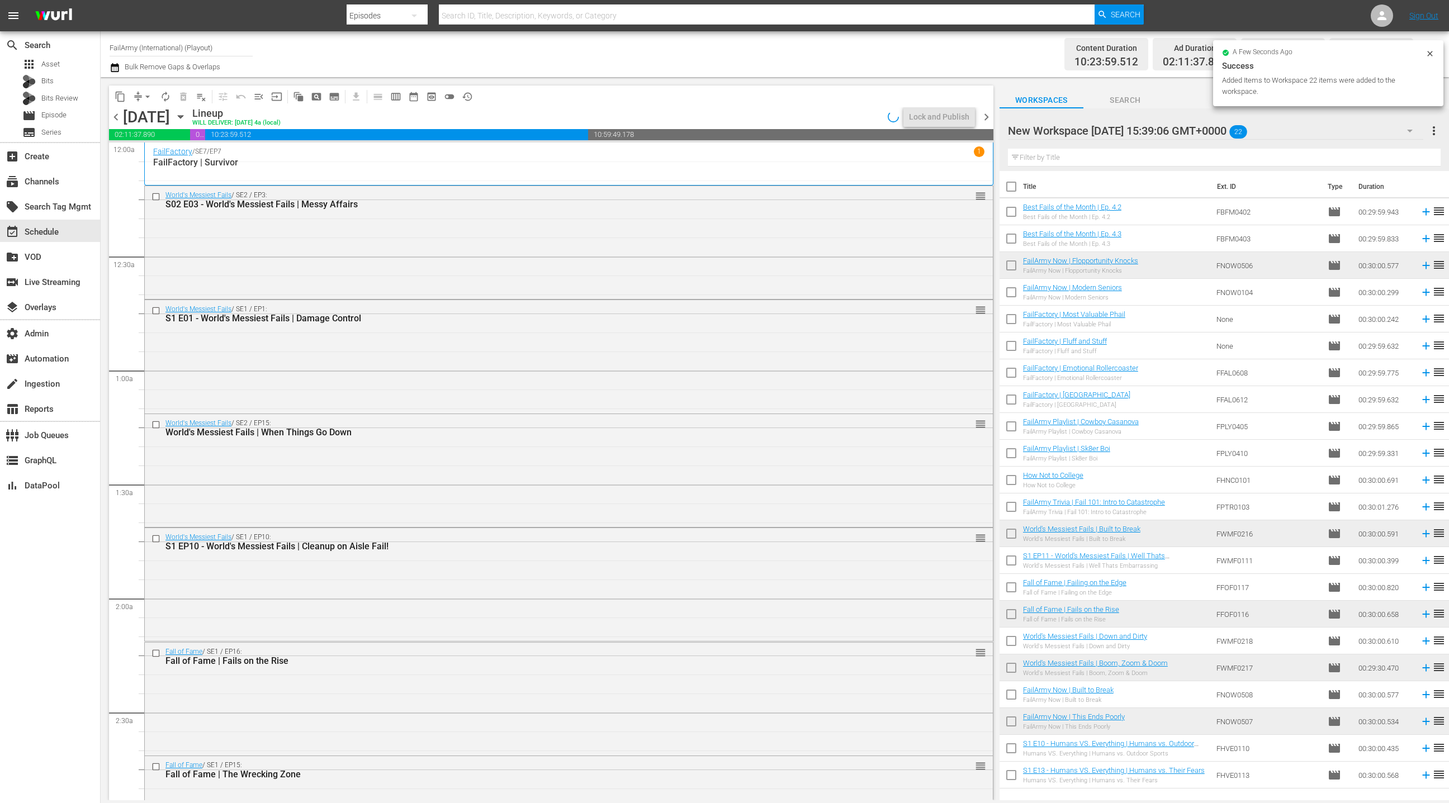
checkbox input "true"
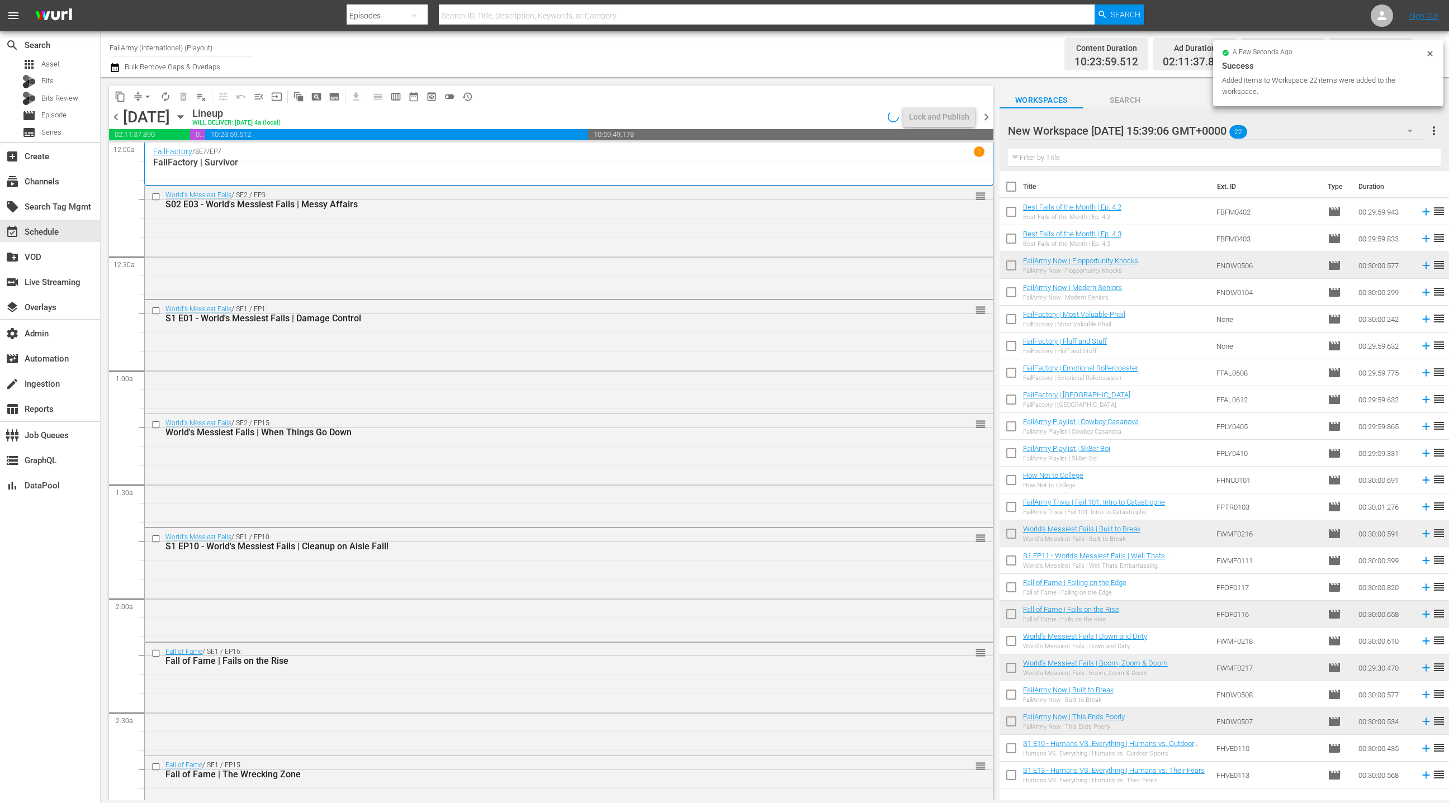
checkbox input "true"
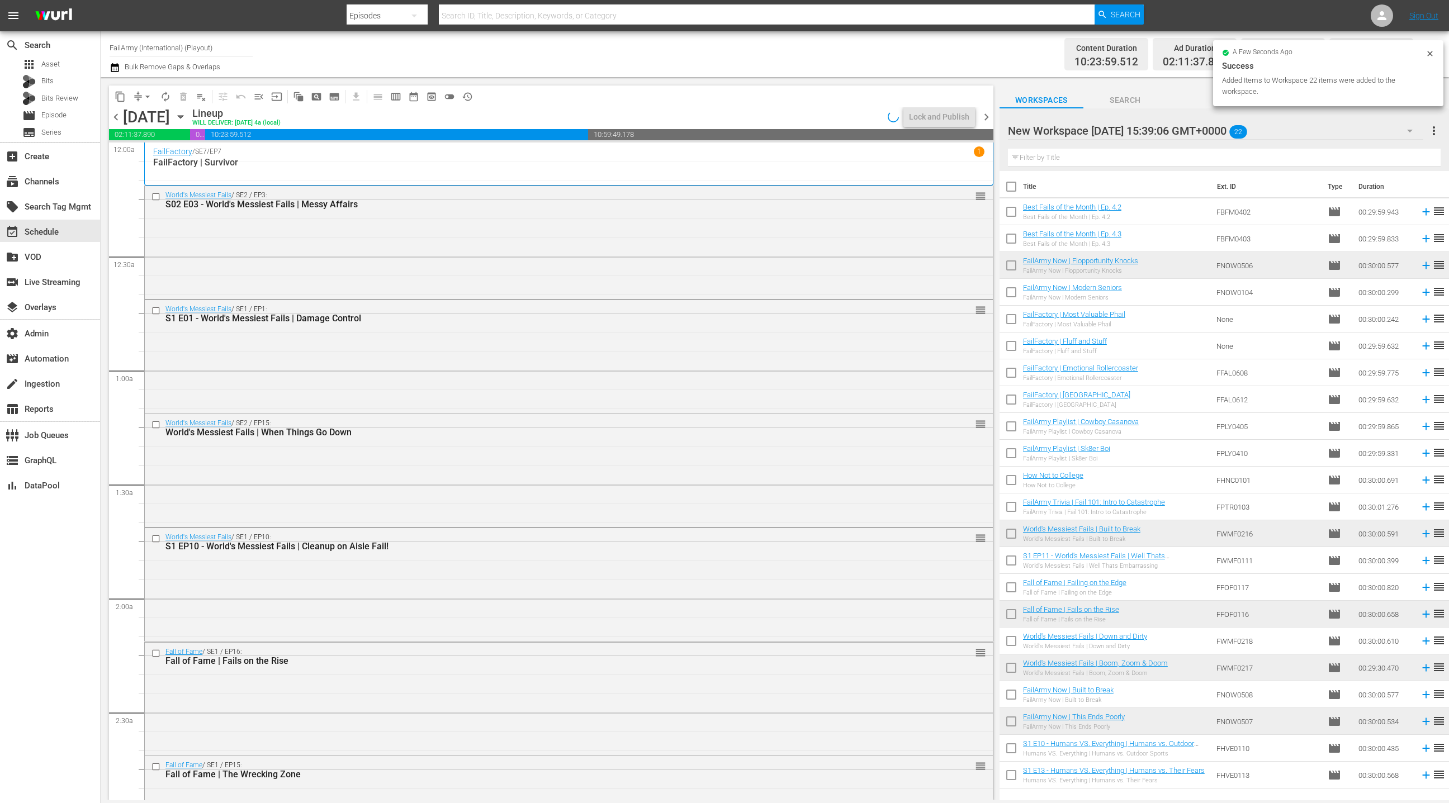
checkbox input "true"
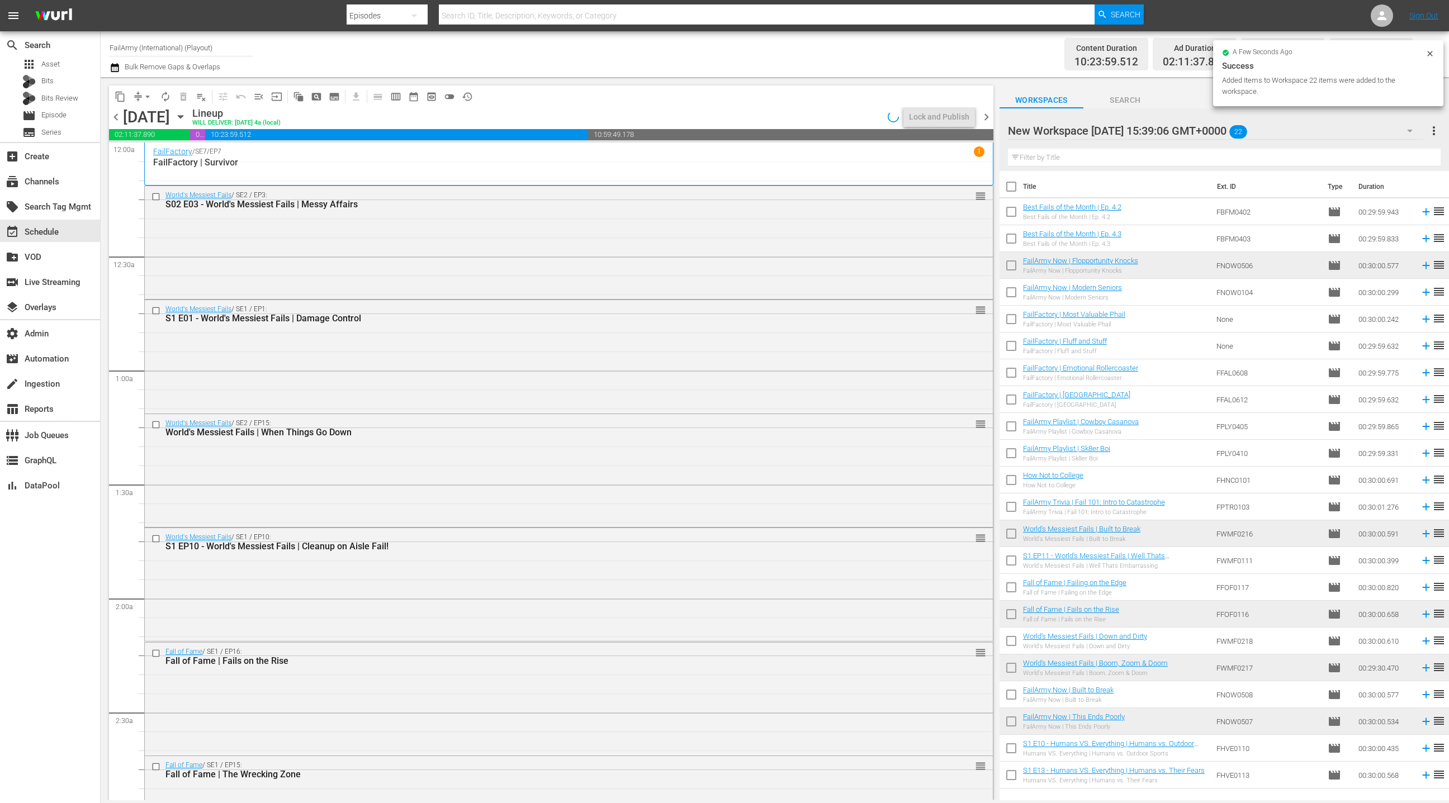
checkbox input "true"
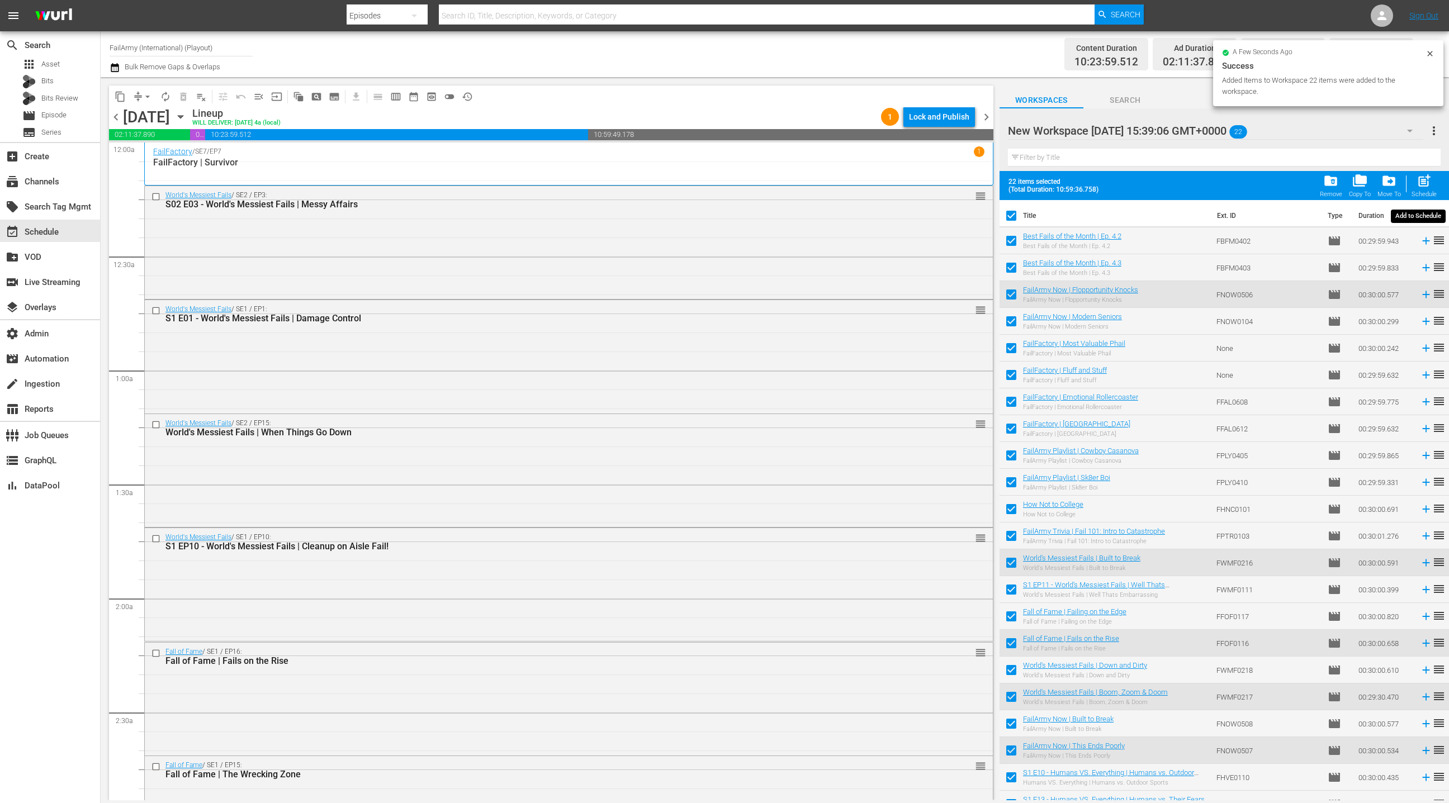
drag, startPoint x: 1424, startPoint y: 180, endPoint x: 1169, endPoint y: 76, distance: 275.8
click at [1424, 180] on span "post_add" at bounding box center [1424, 180] width 15 height 15
checkbox input "false"
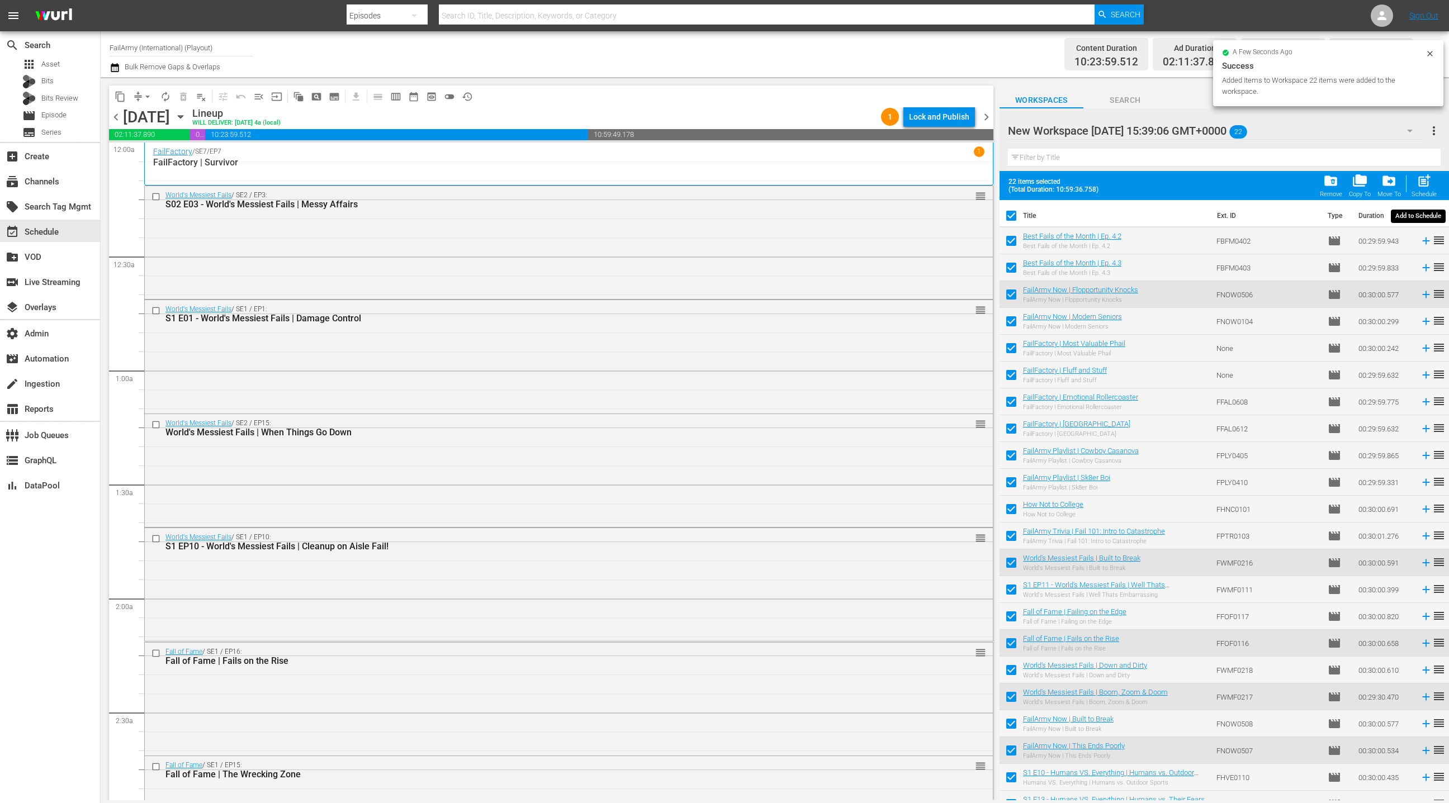
checkbox input "false"
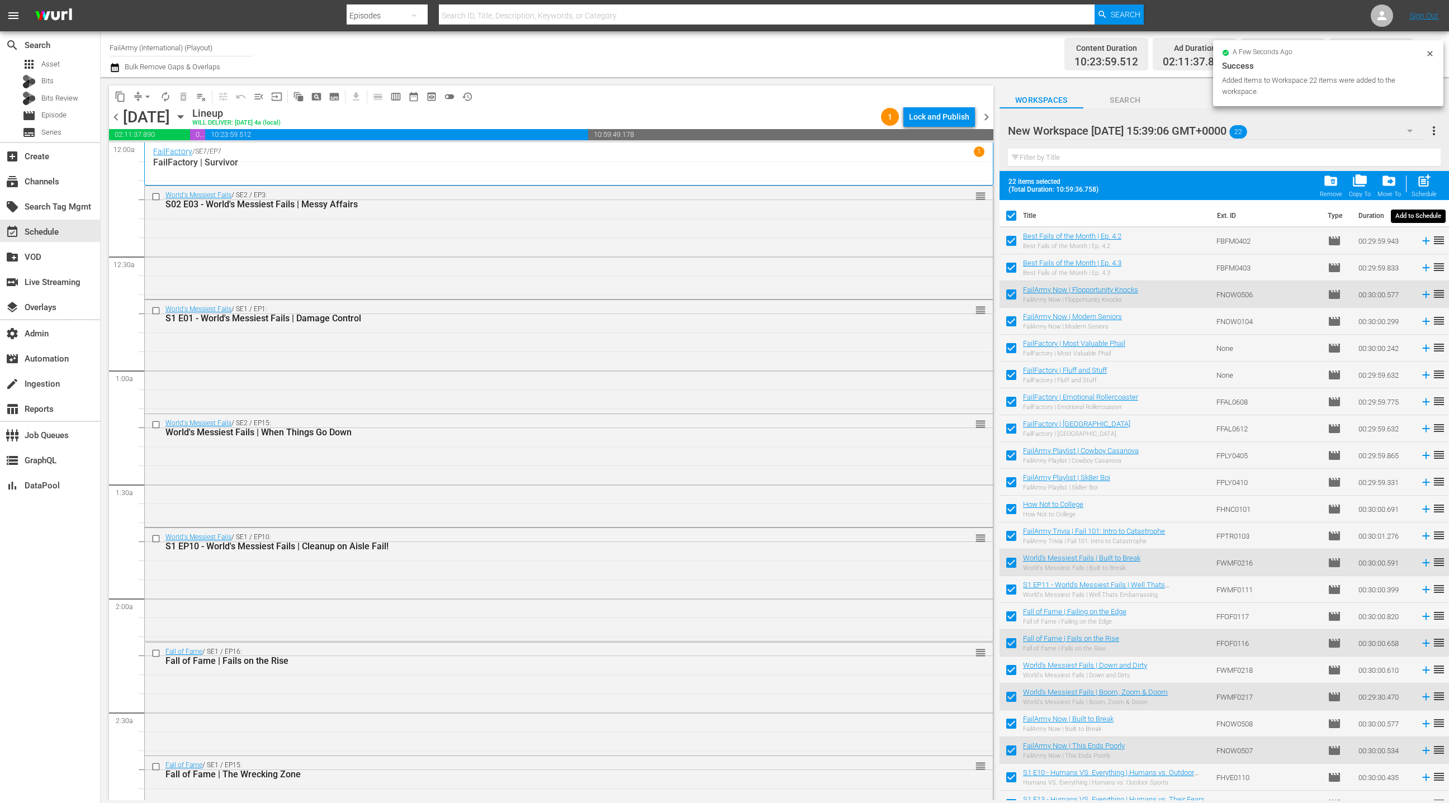
checkbox input "false"
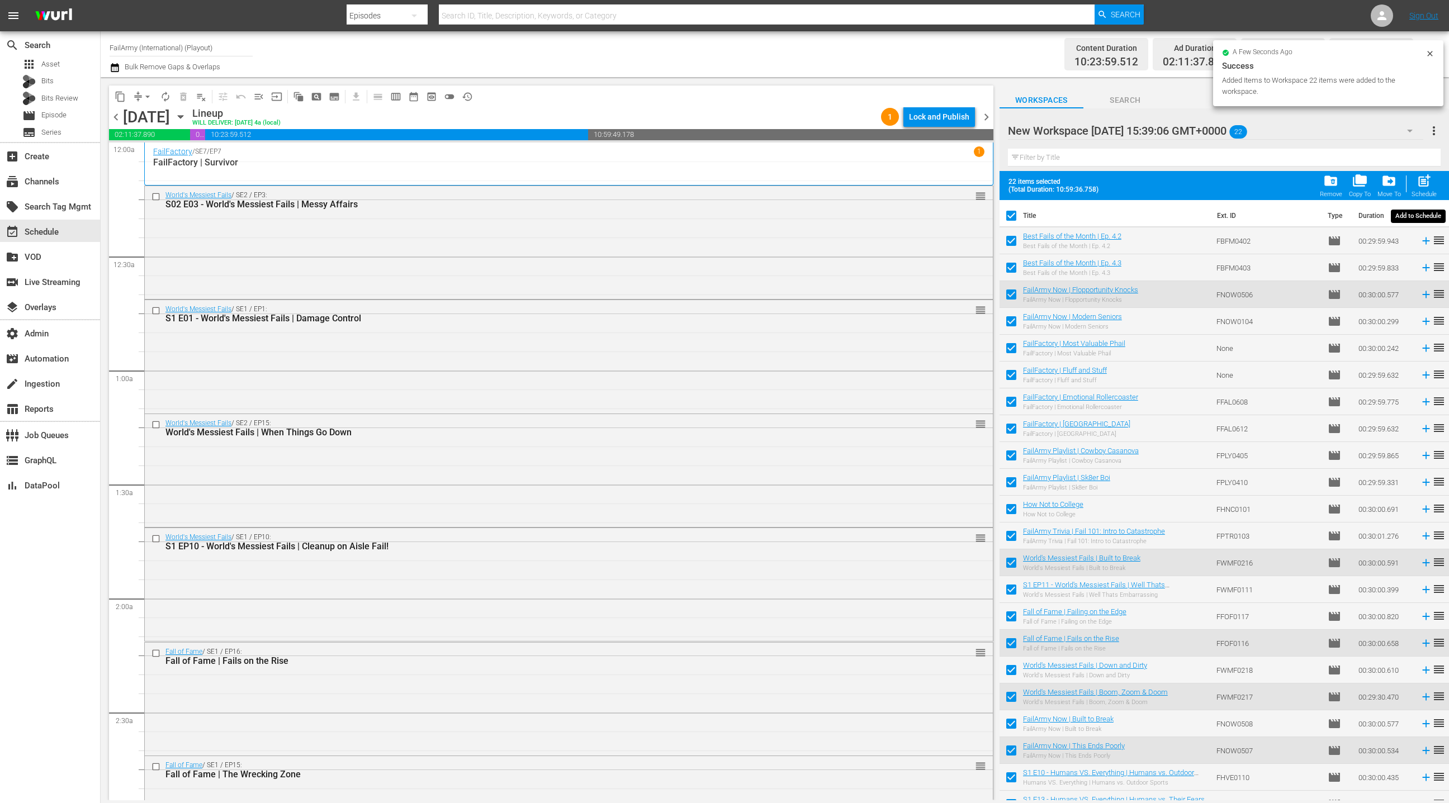
checkbox input "false"
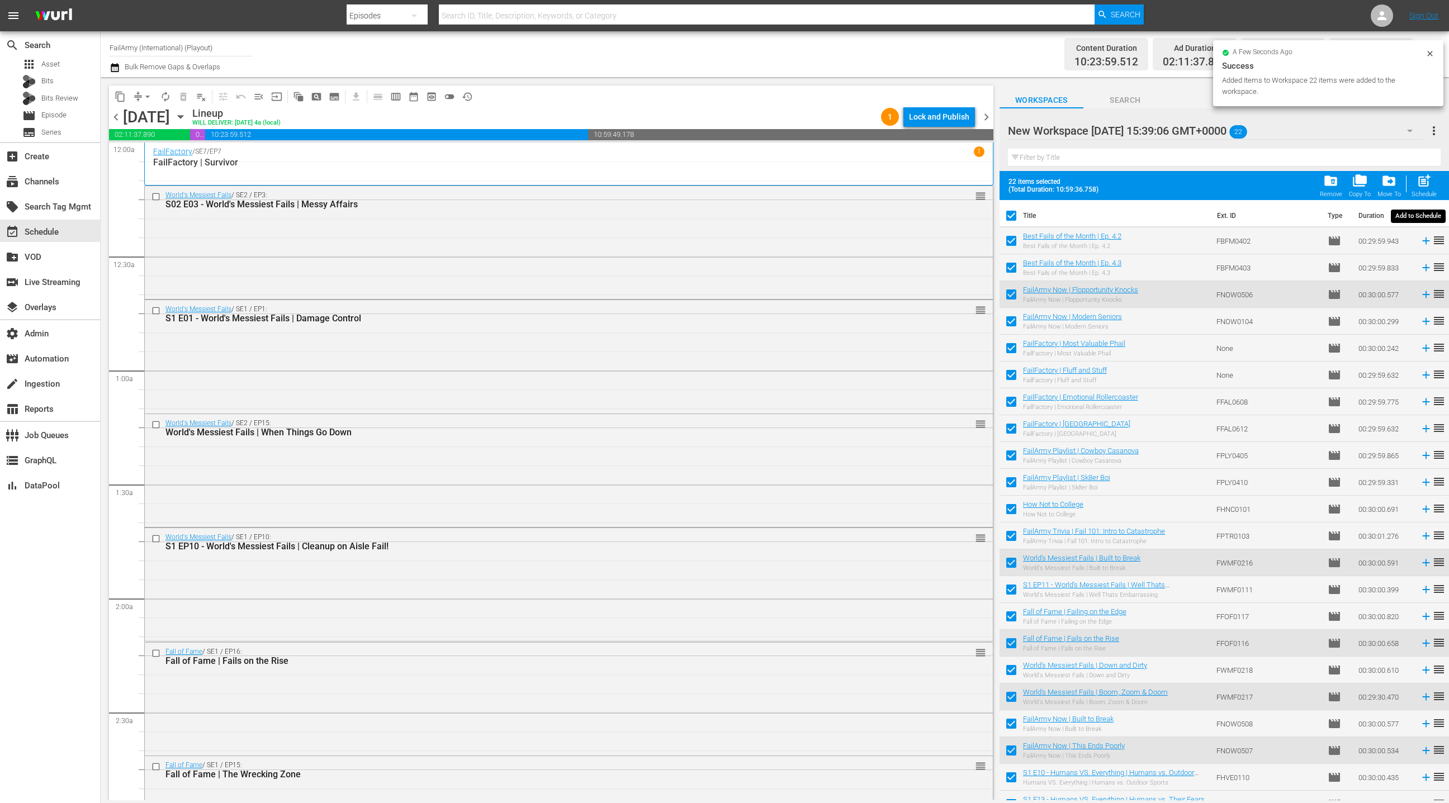
checkbox input "false"
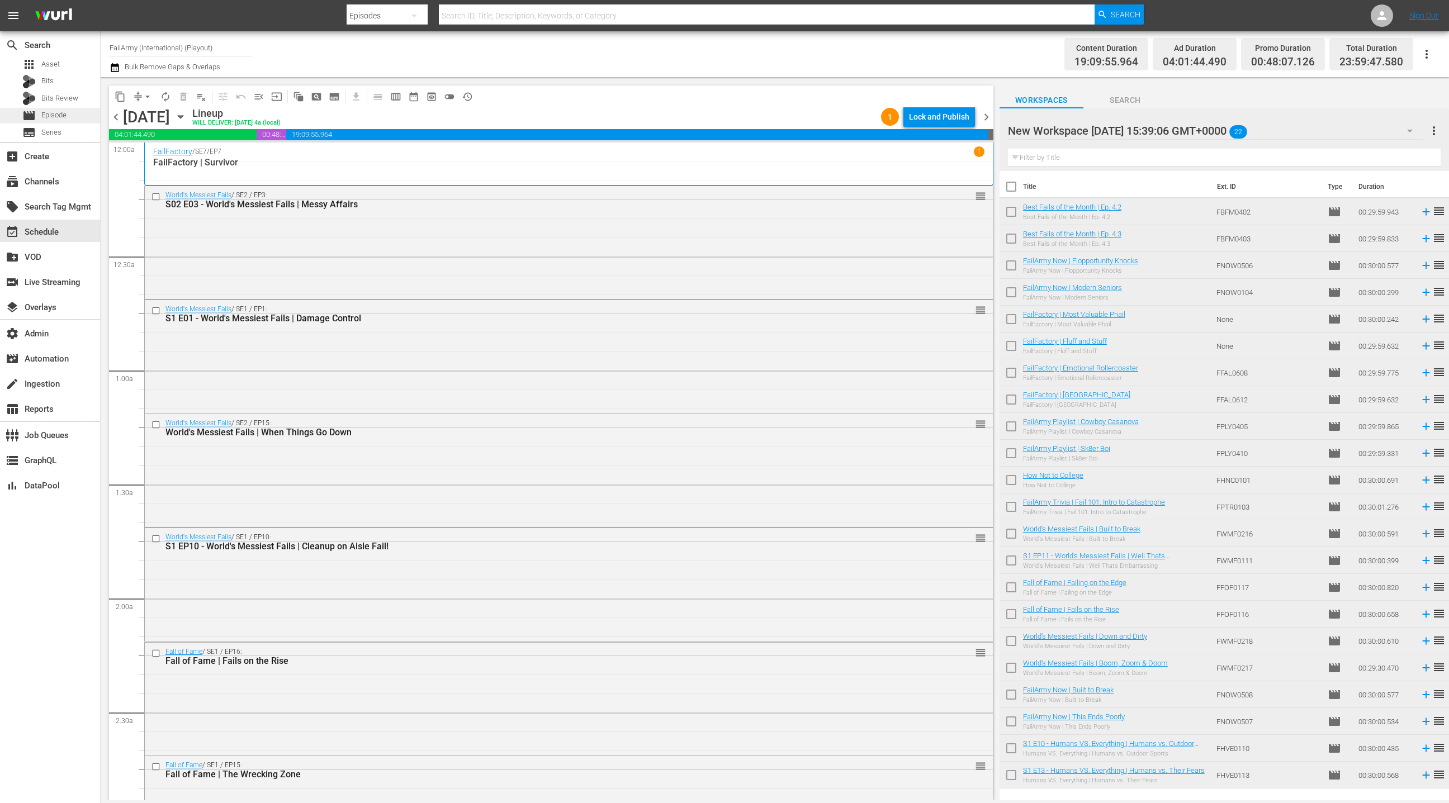
click at [58, 119] on span "Episode" at bounding box center [53, 115] width 25 height 11
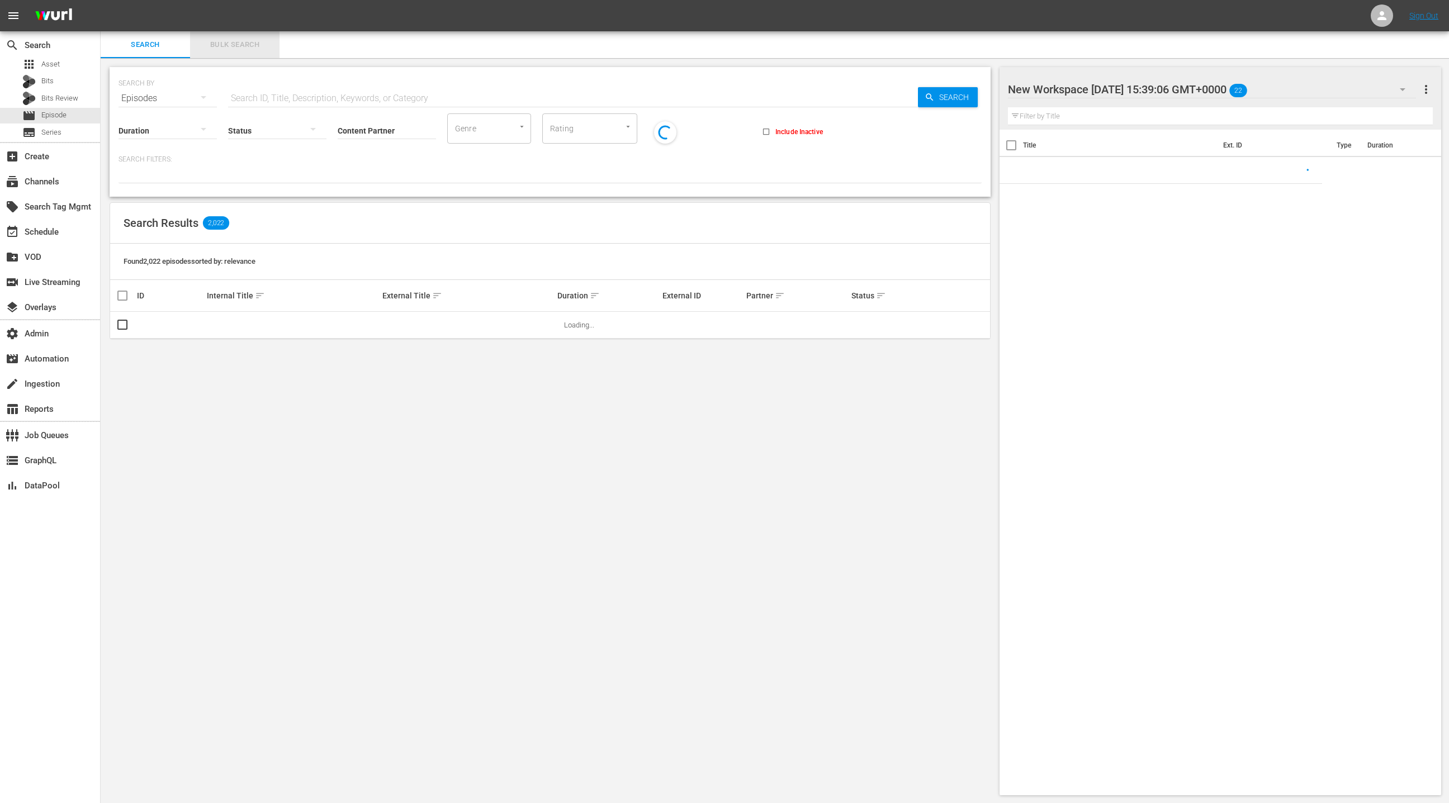
click at [249, 49] on span "Bulk Search" at bounding box center [235, 45] width 76 height 13
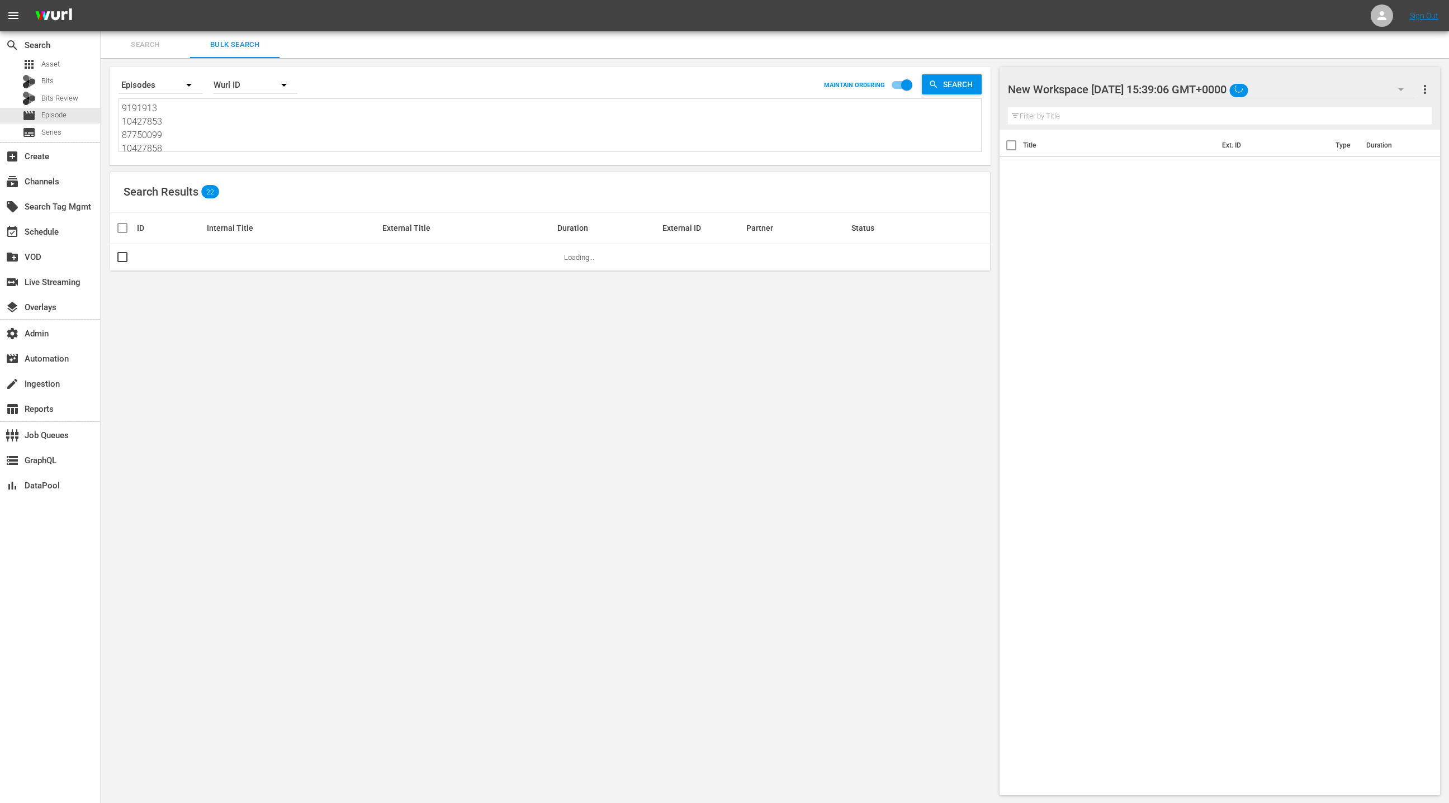
click at [255, 117] on textarea "9191913 10427853 87750099 10427858 82389 82394 139322 139328 394271 394284 8775…" at bounding box center [551, 127] width 859 height 51
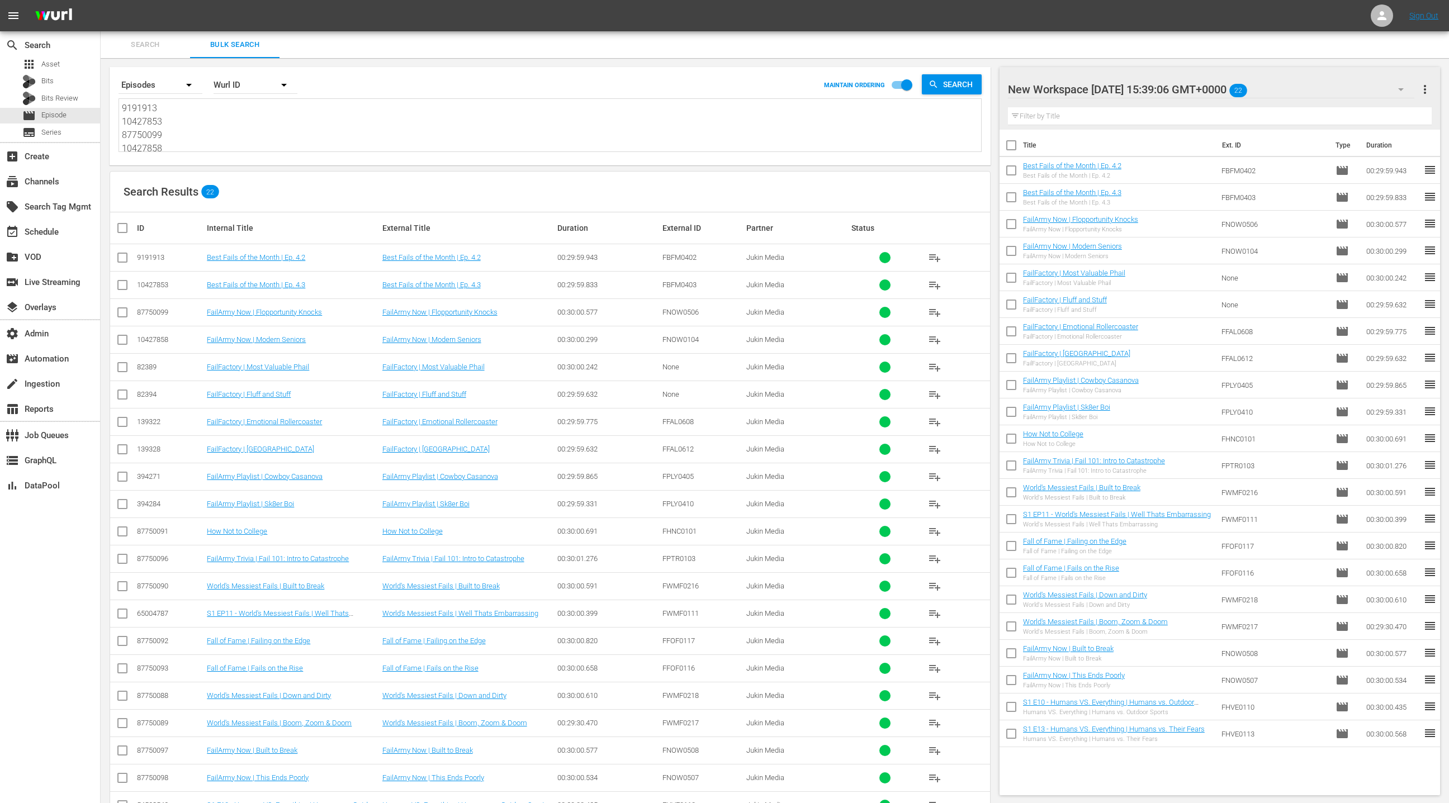
paste textarea "79874089 85888248 85888247 85888246 75602462 76055536 76055537 76055538 7605553…"
type textarea "79874089 85888248 85888247 85888246 75602462 76055536 76055537 76055538 7605553…"
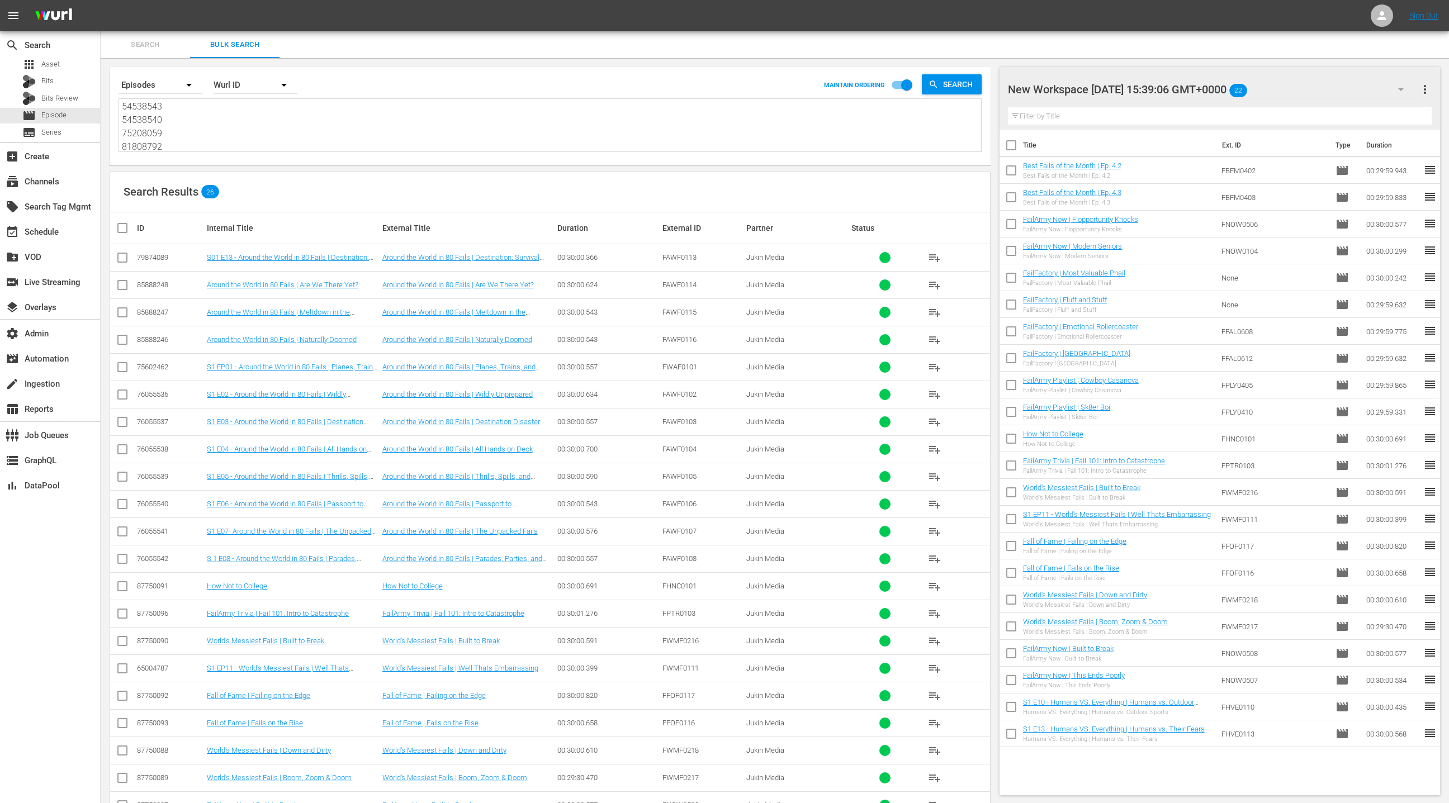
type textarea "79874089 85888248 85888247 85888246 75602462 76055536 76055537 76055538 7605553…"
click at [237, 140] on textarea "79874089 85888248 85888247 85888246 75602462 76055536 76055537 76055538 7605553…" at bounding box center [551, 126] width 859 height 51
paste textarea "81808791 81808790 81808789 81808788 84164049 84164048 84164047 84164046 8588825…"
type textarea "79874089 85888248 85888247 85888246 75602462 76055536 76055537 76055538 7605553…"
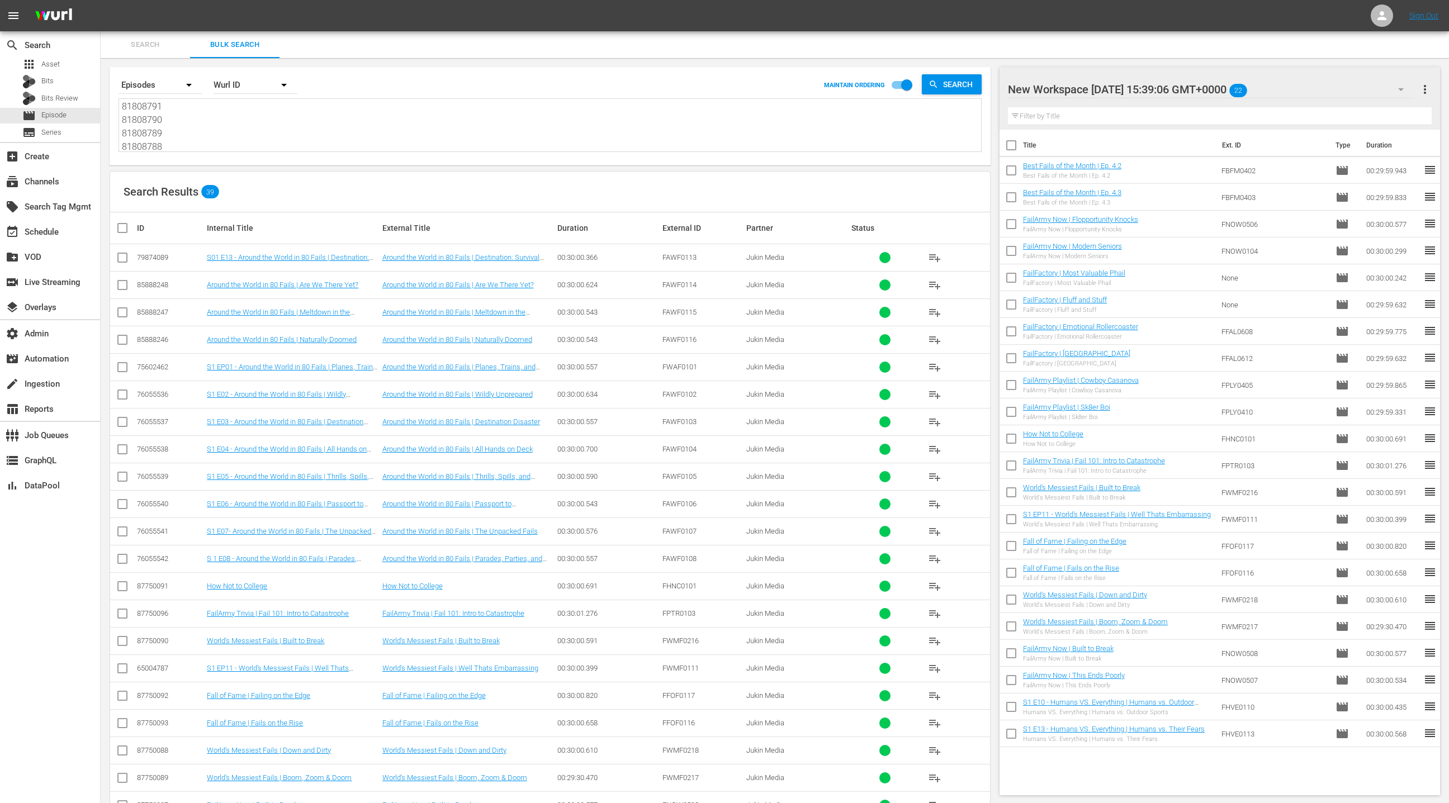
type textarea "79874089 85888248 85888247 85888246 75602462 76055536 76055537 76055538 7605553…"
paste textarea "ID.5 79874089 85888248 85888247 85888246 75602462 76055536 76055537 76055538 76…"
type textarea "ID.5 79874089 85888248 85888247 85888246 75602462 76055536 76055537 76055538 76…"
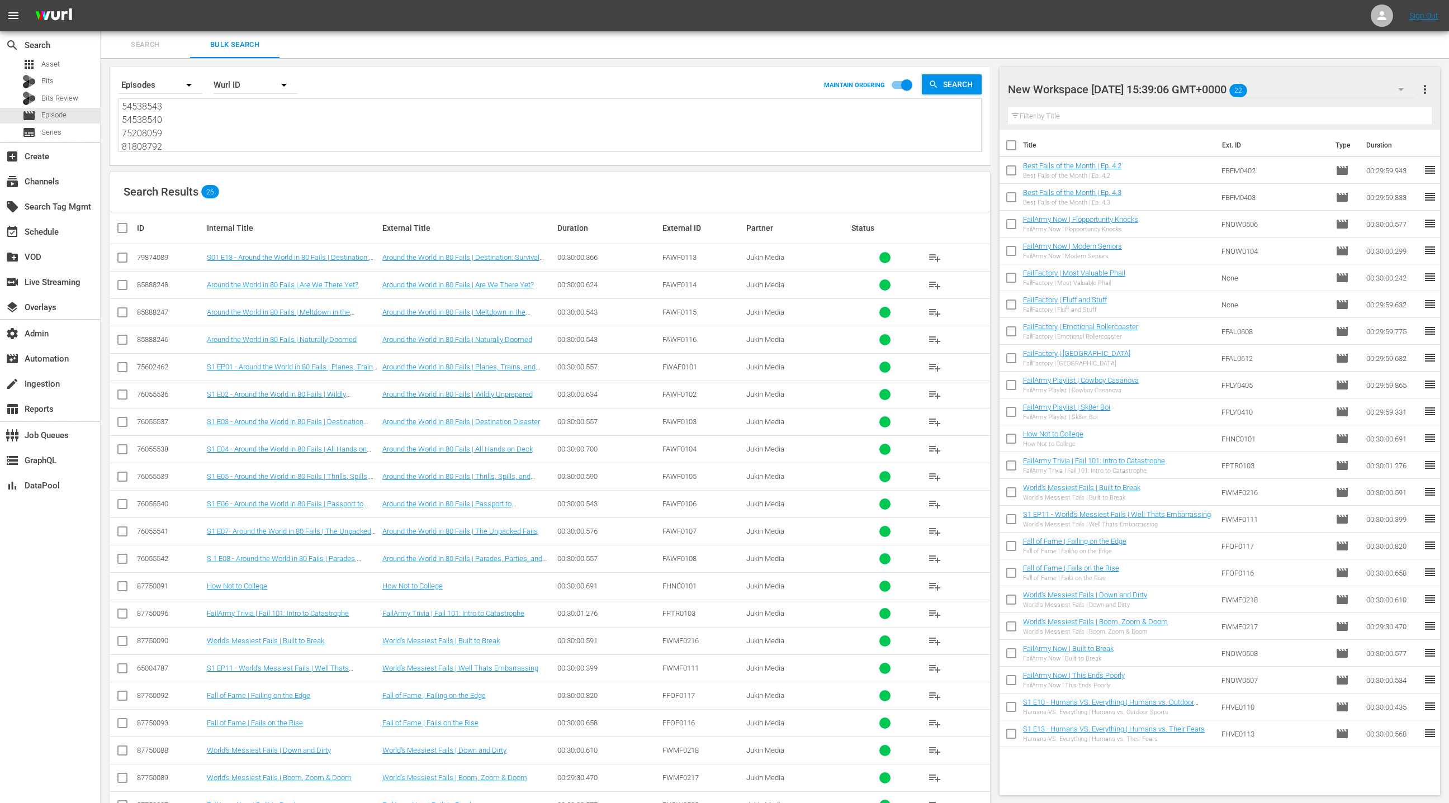
click at [1431, 87] on div "New Workspace Fri Aug 01 2025 15:39:06 GMT+0000 22 New Workspace Fri Aug 01 202…" at bounding box center [1220, 98] width 441 height 63
click at [1423, 87] on span "more_vert" at bounding box center [1424, 89] width 13 height 13
drag, startPoint x: 1365, startPoint y: 112, endPoint x: 1356, endPoint y: 122, distance: 12.7
click at [1365, 112] on div "Clear All Workspace Items" at bounding box center [1352, 111] width 131 height 20
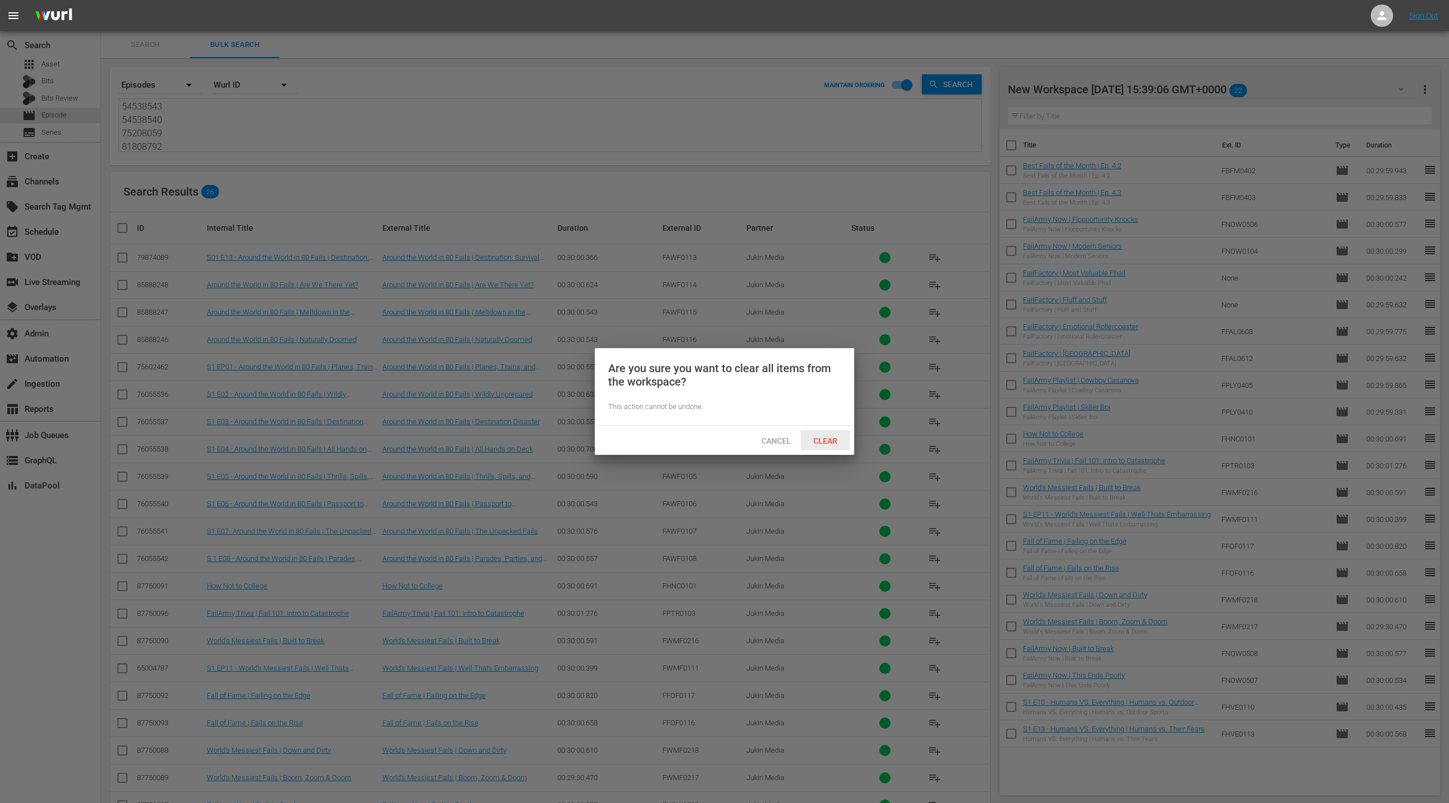
click at [829, 435] on div "Clear" at bounding box center [825, 440] width 49 height 21
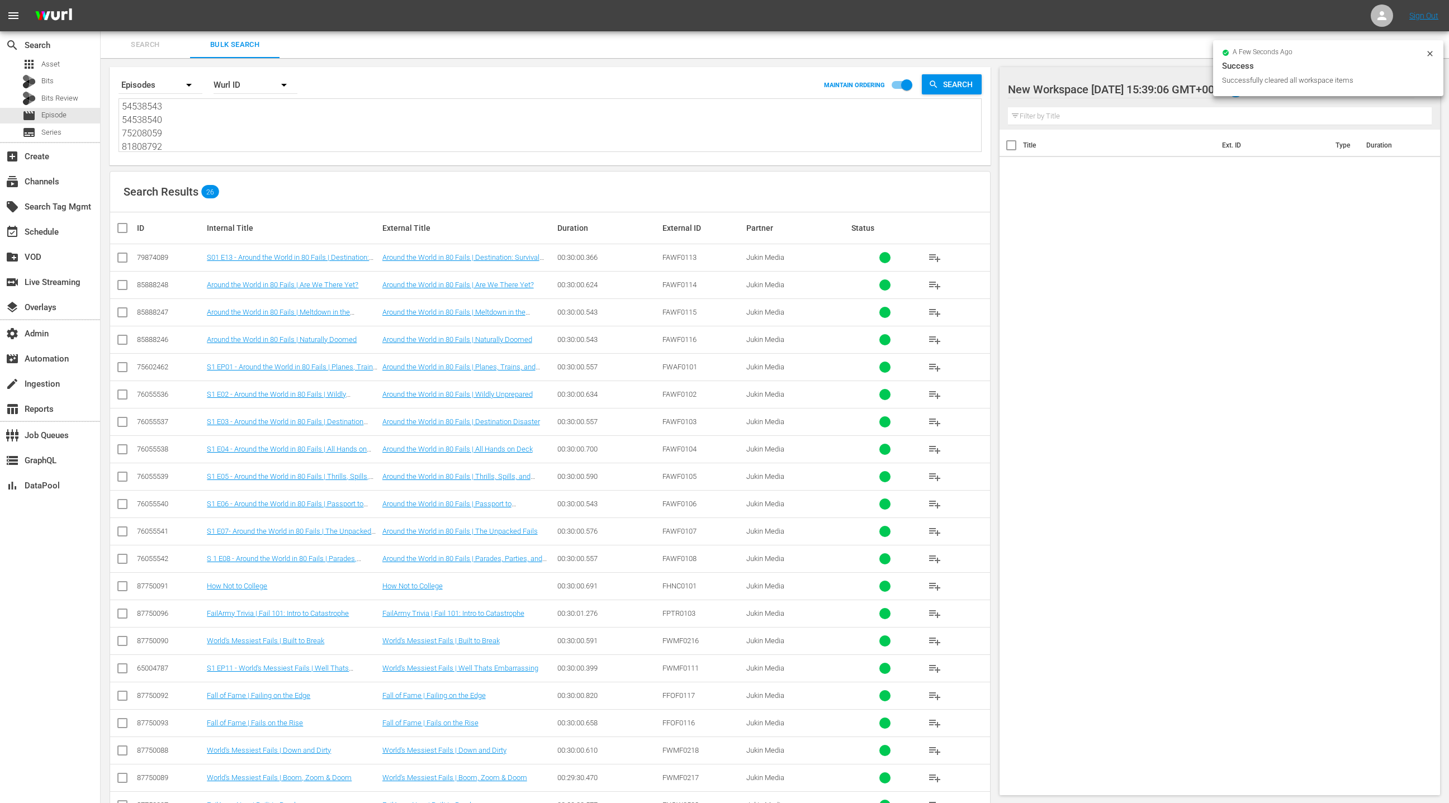
click at [127, 229] on input "checkbox" at bounding box center [127, 227] width 22 height 13
checkbox input "true"
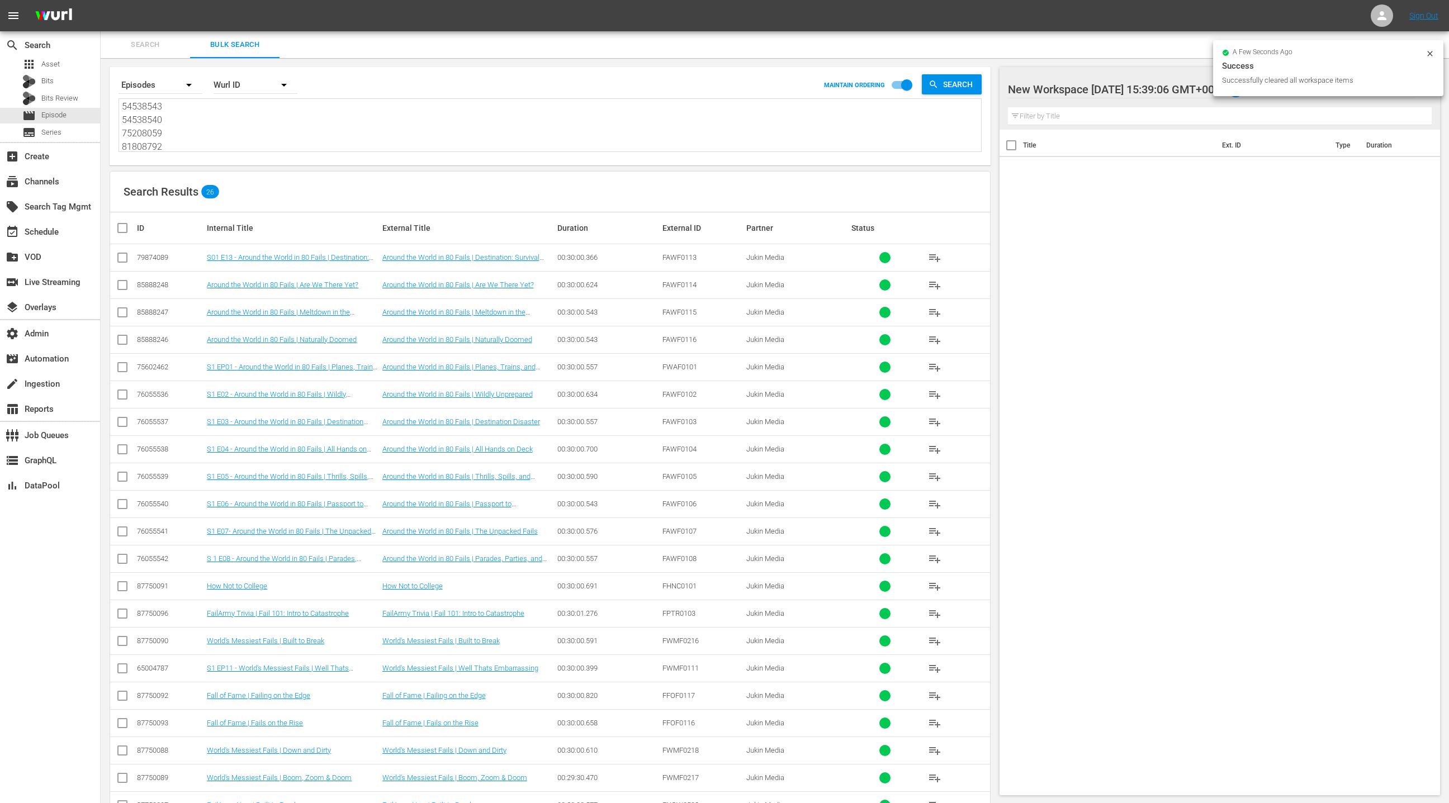
checkbox input "true"
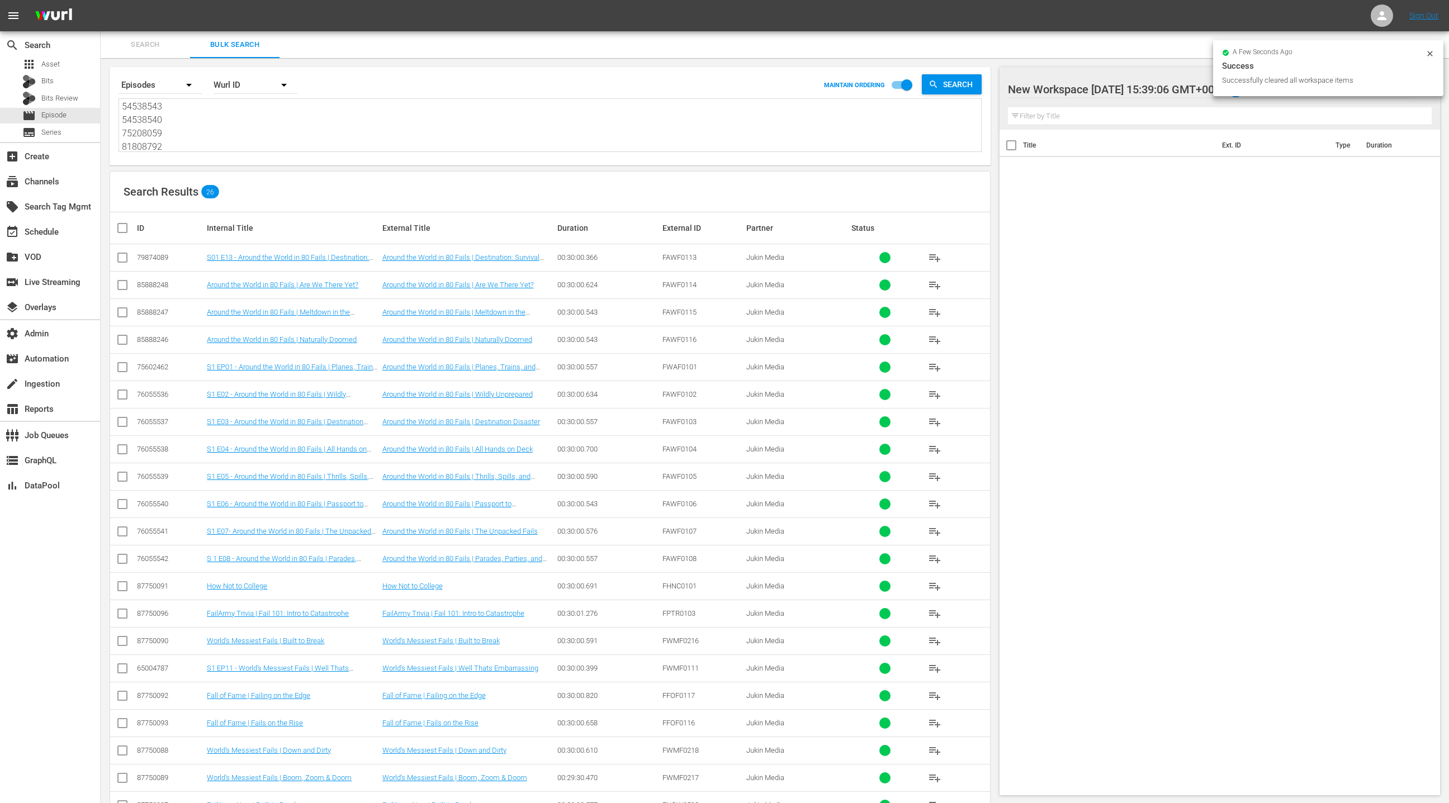
checkbox input "true"
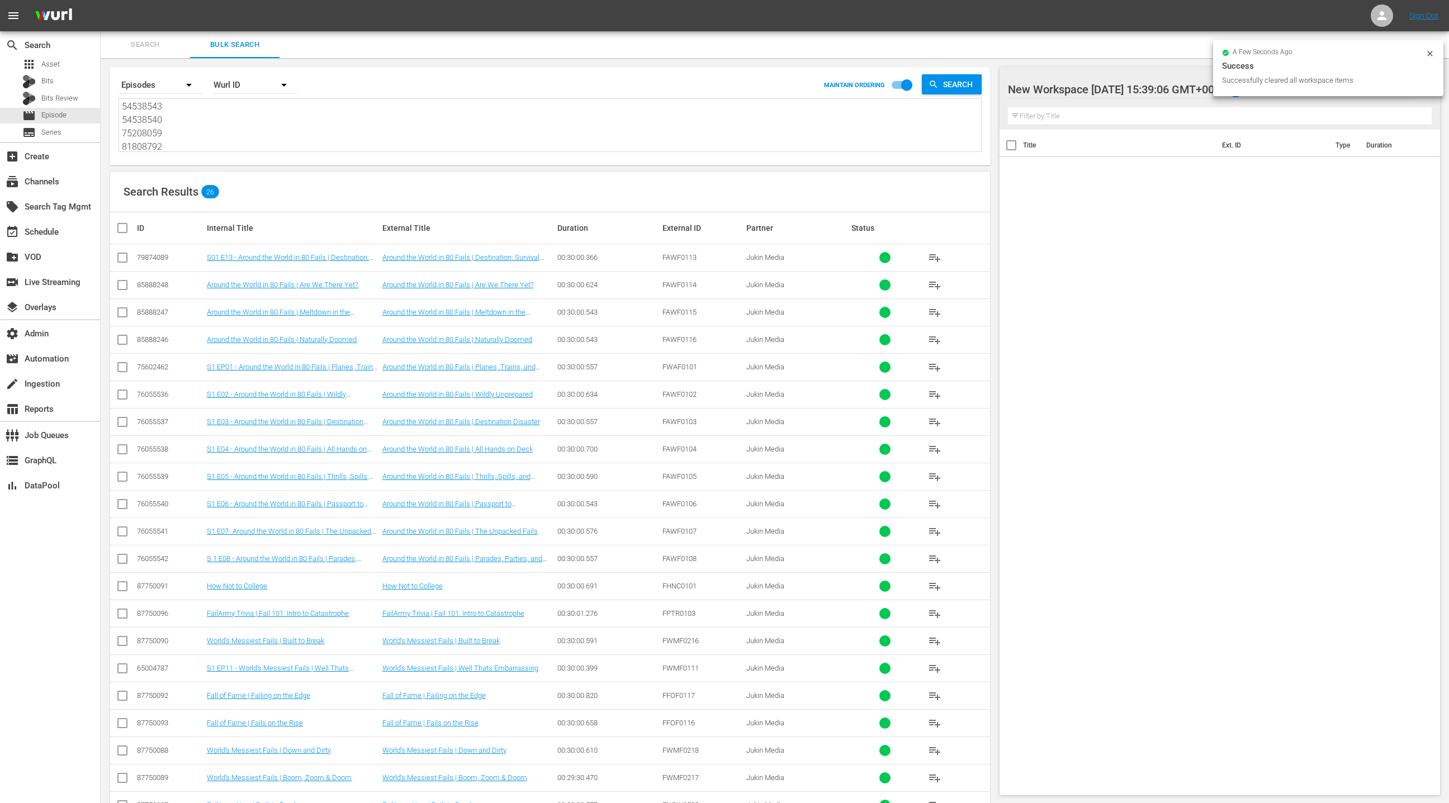
checkbox input "true"
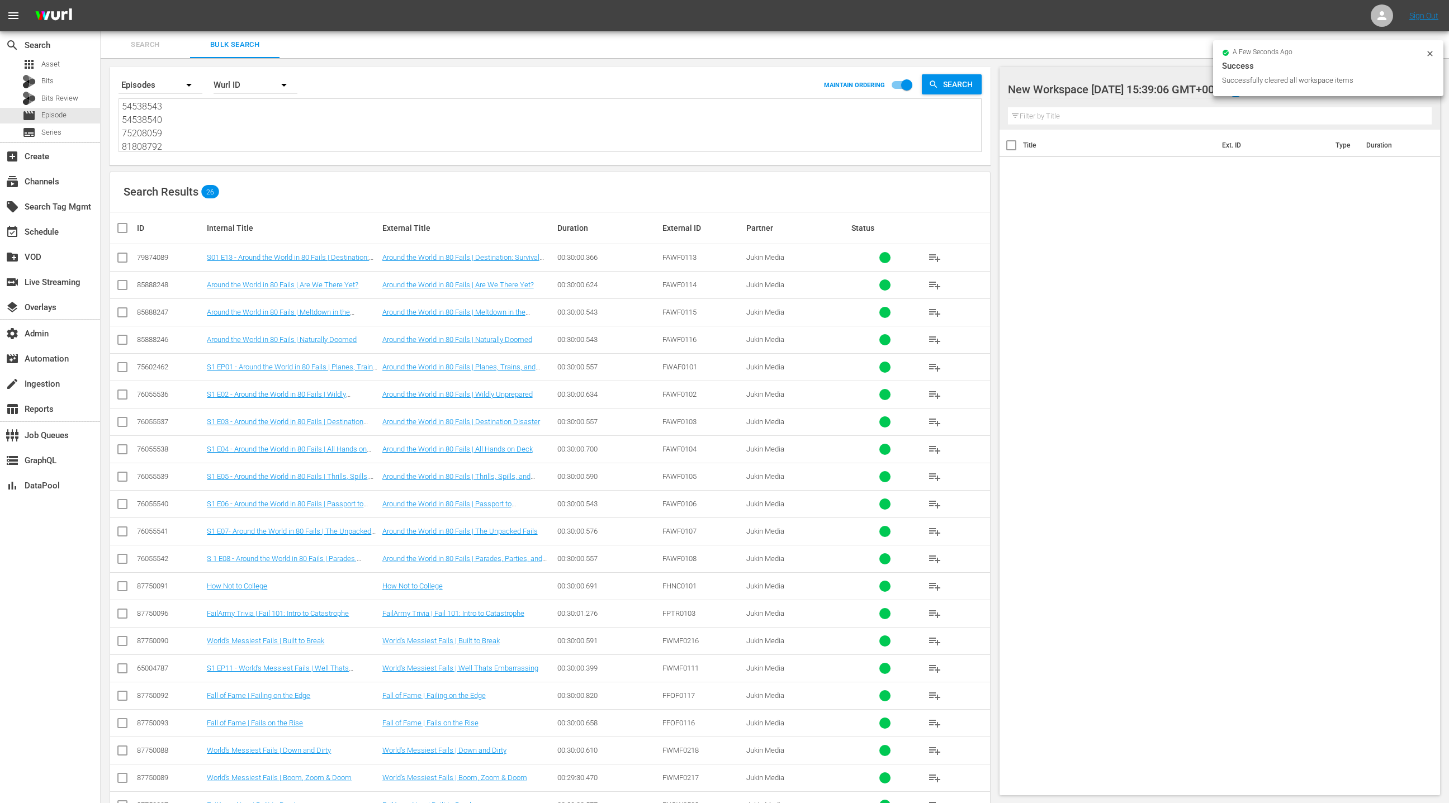
checkbox input "true"
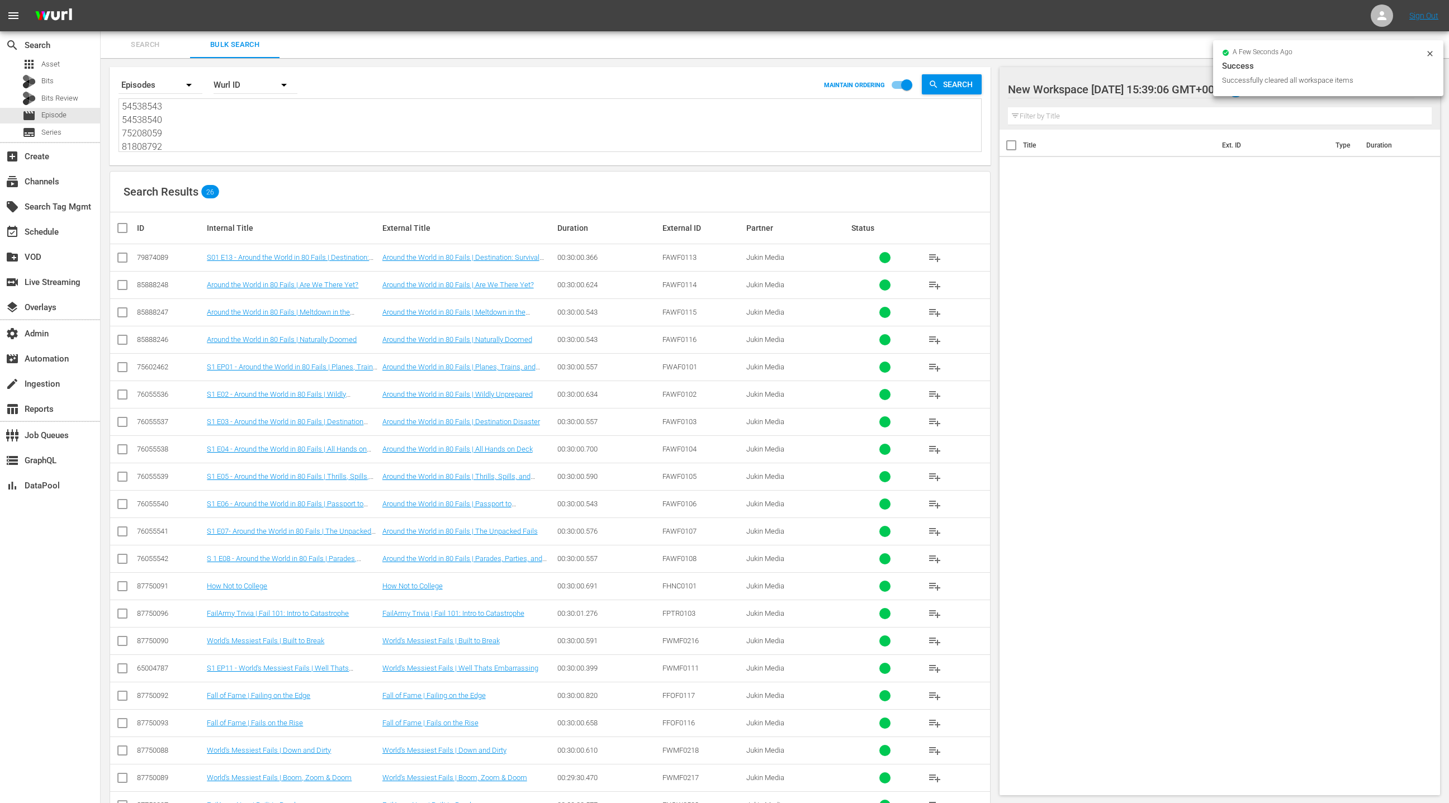
checkbox input "true"
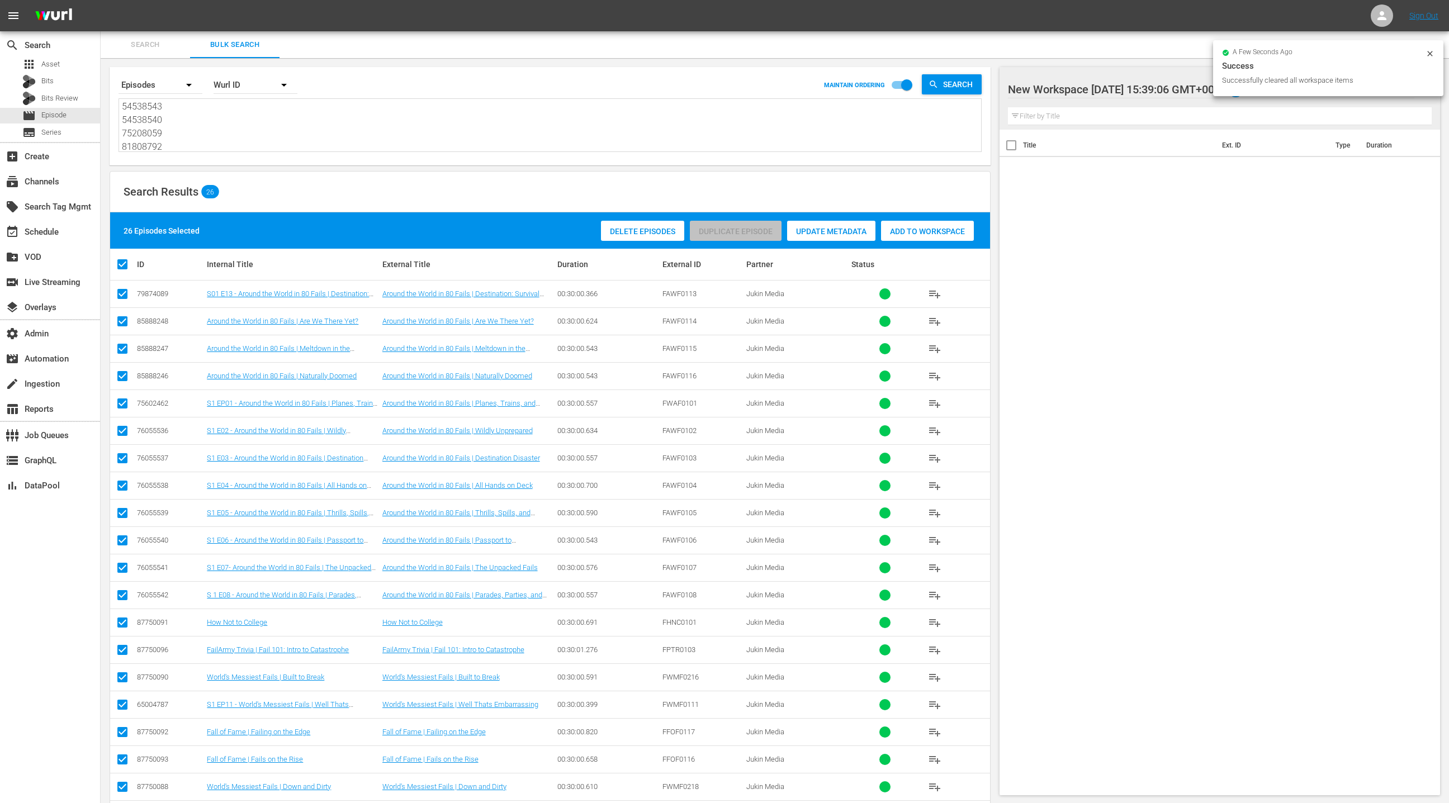
click at [908, 230] on span "Add to Workspace" at bounding box center [927, 231] width 93 height 9
click at [65, 229] on div "event_available Schedule" at bounding box center [50, 231] width 100 height 22
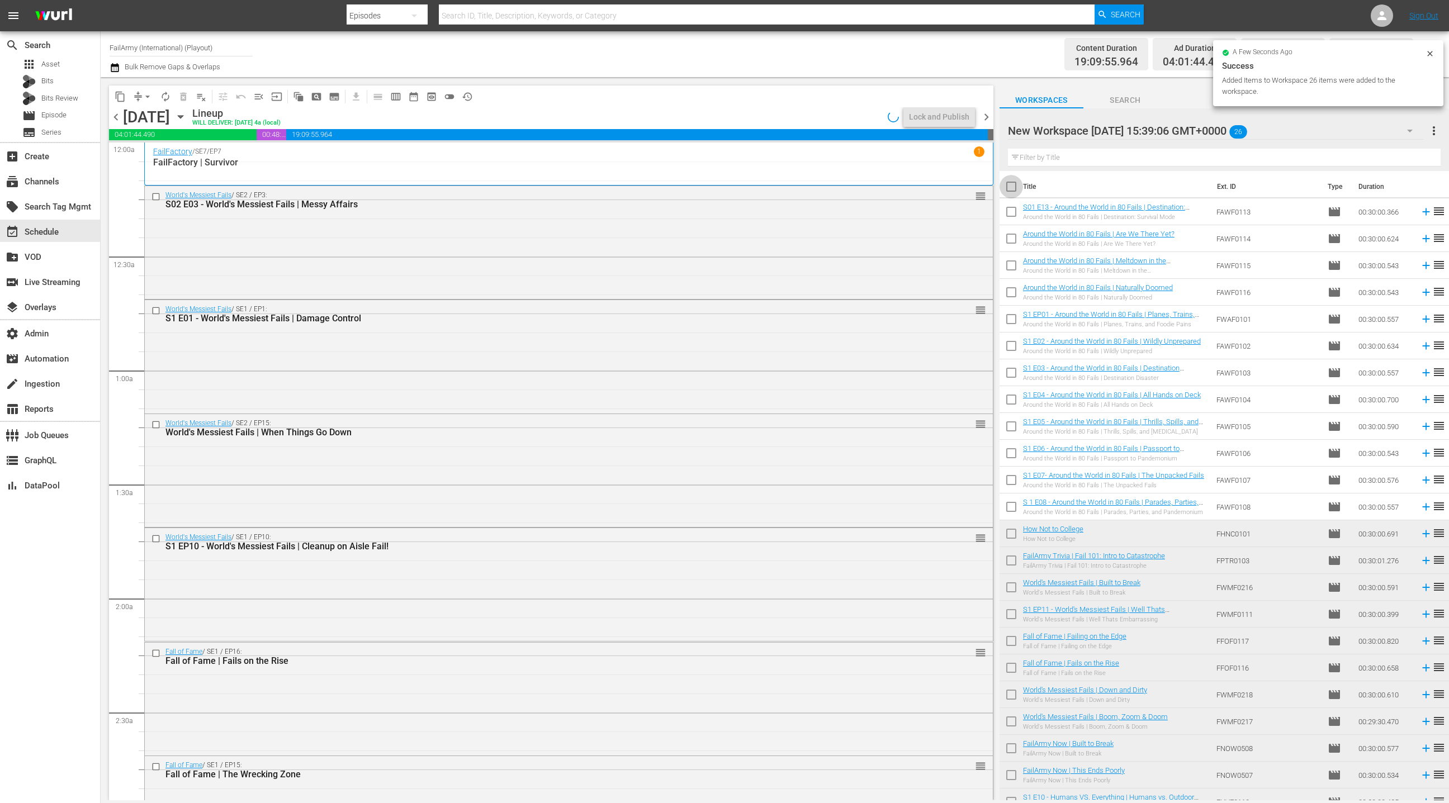
drag, startPoint x: 1015, startPoint y: 186, endPoint x: 988, endPoint y: 150, distance: 44.7
click at [1015, 186] on input "checkbox" at bounding box center [1011, 188] width 23 height 23
checkbox input "true"
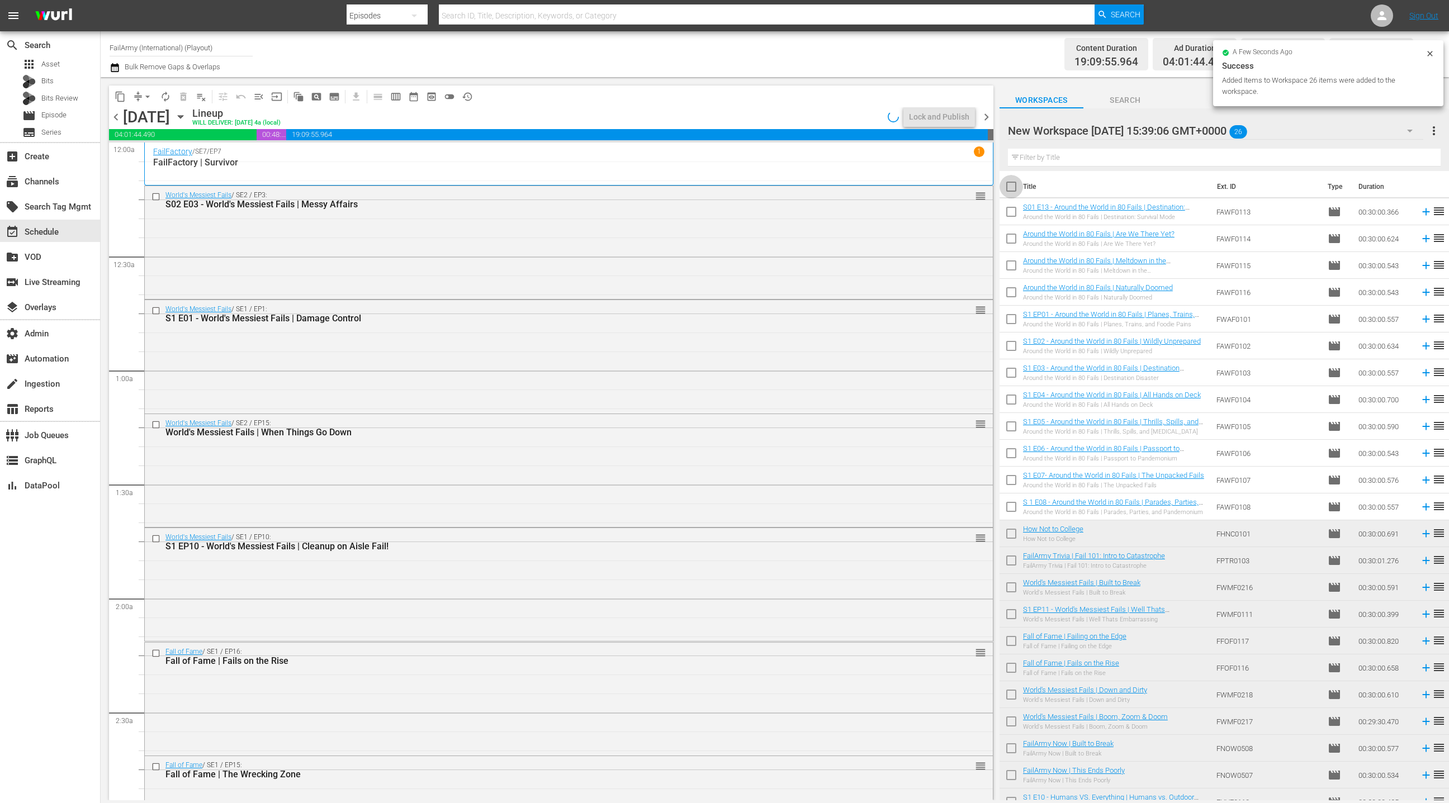
checkbox input "true"
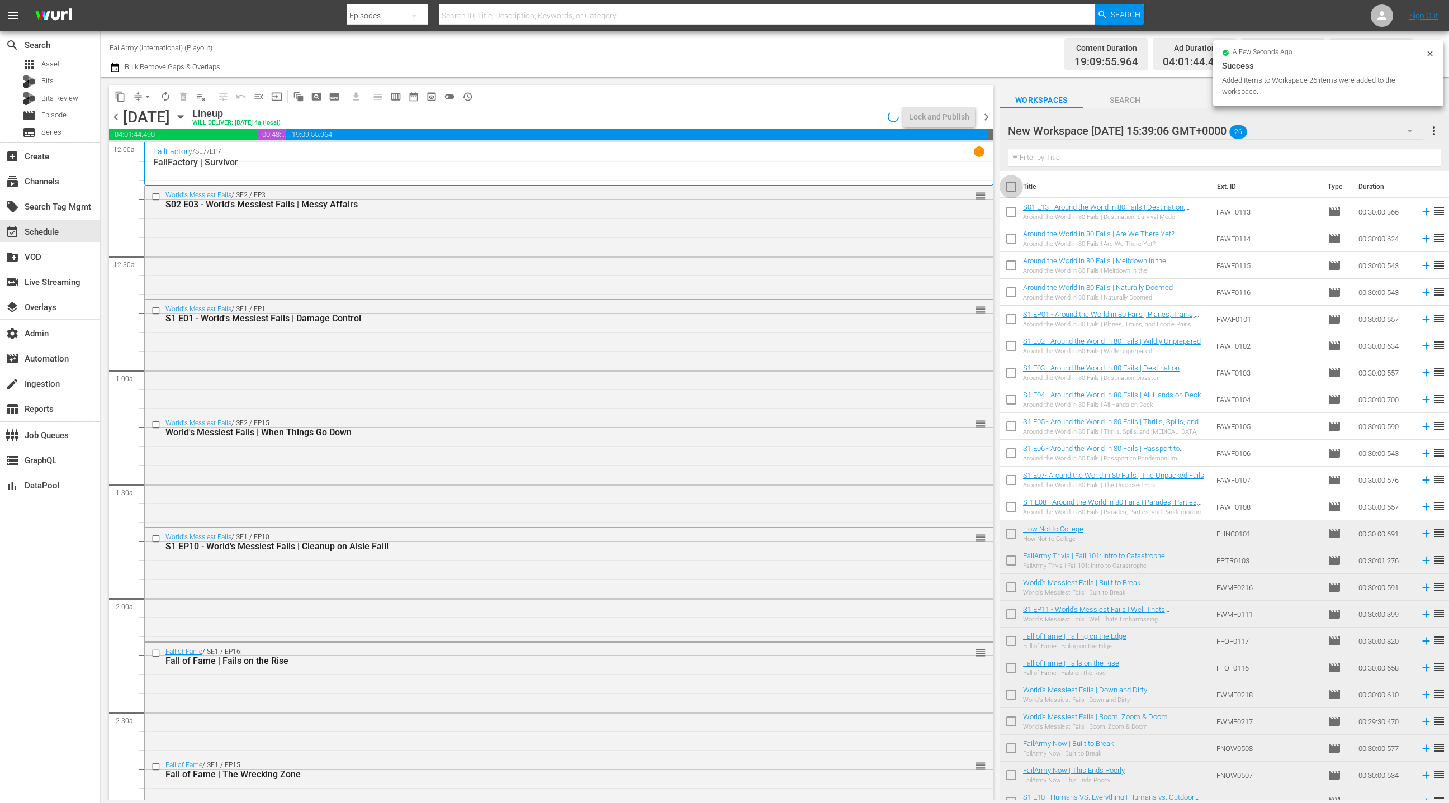
checkbox input "true"
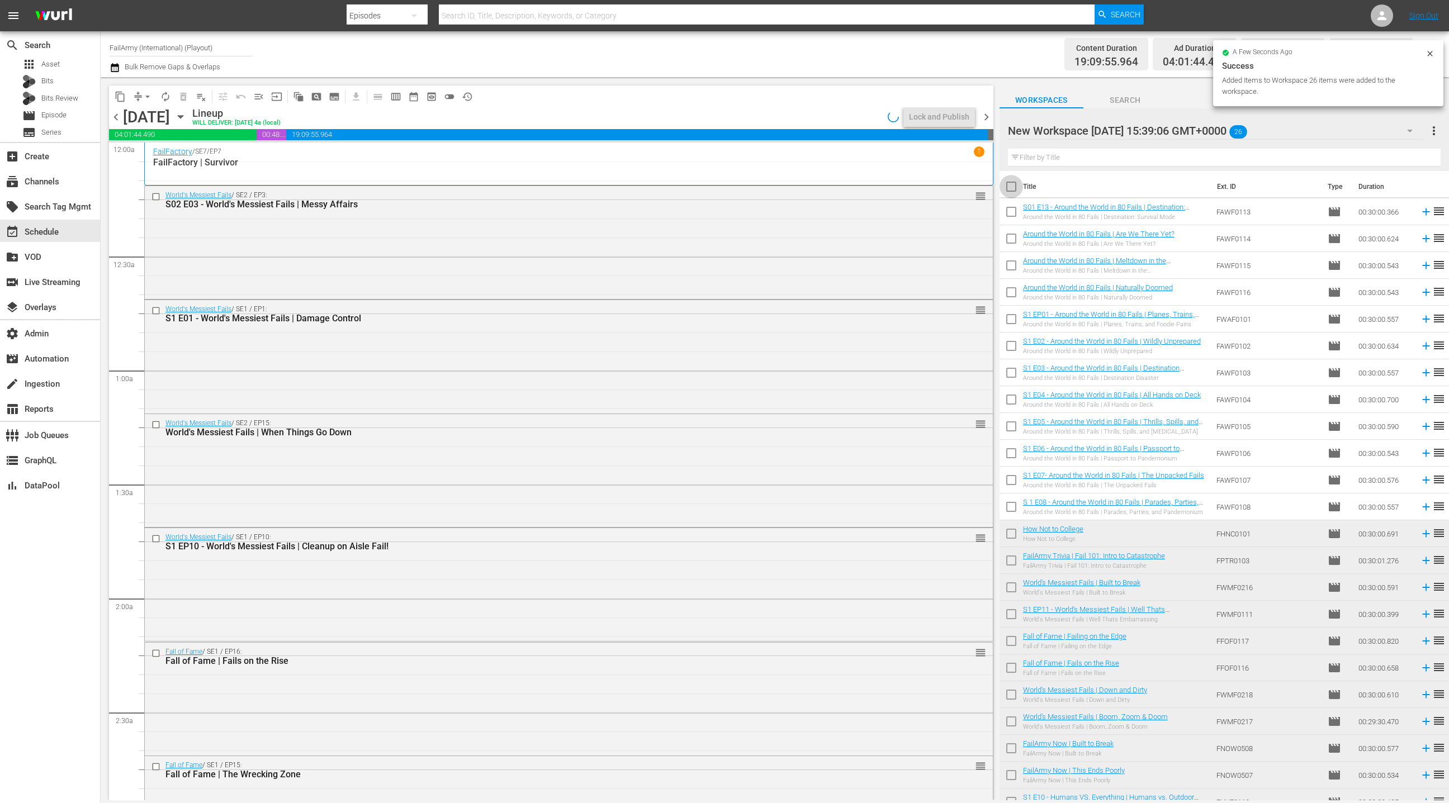
checkbox input "true"
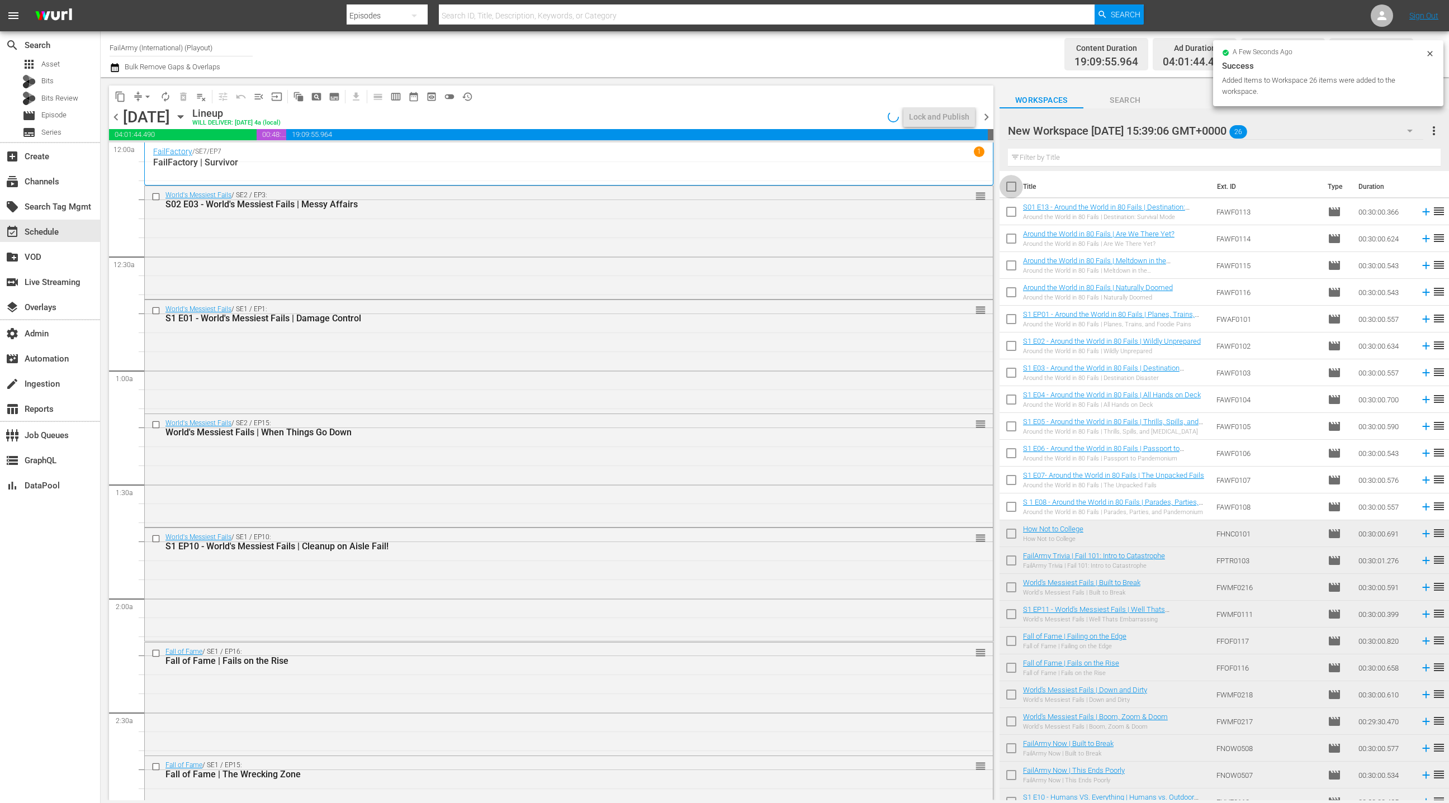
checkbox input "true"
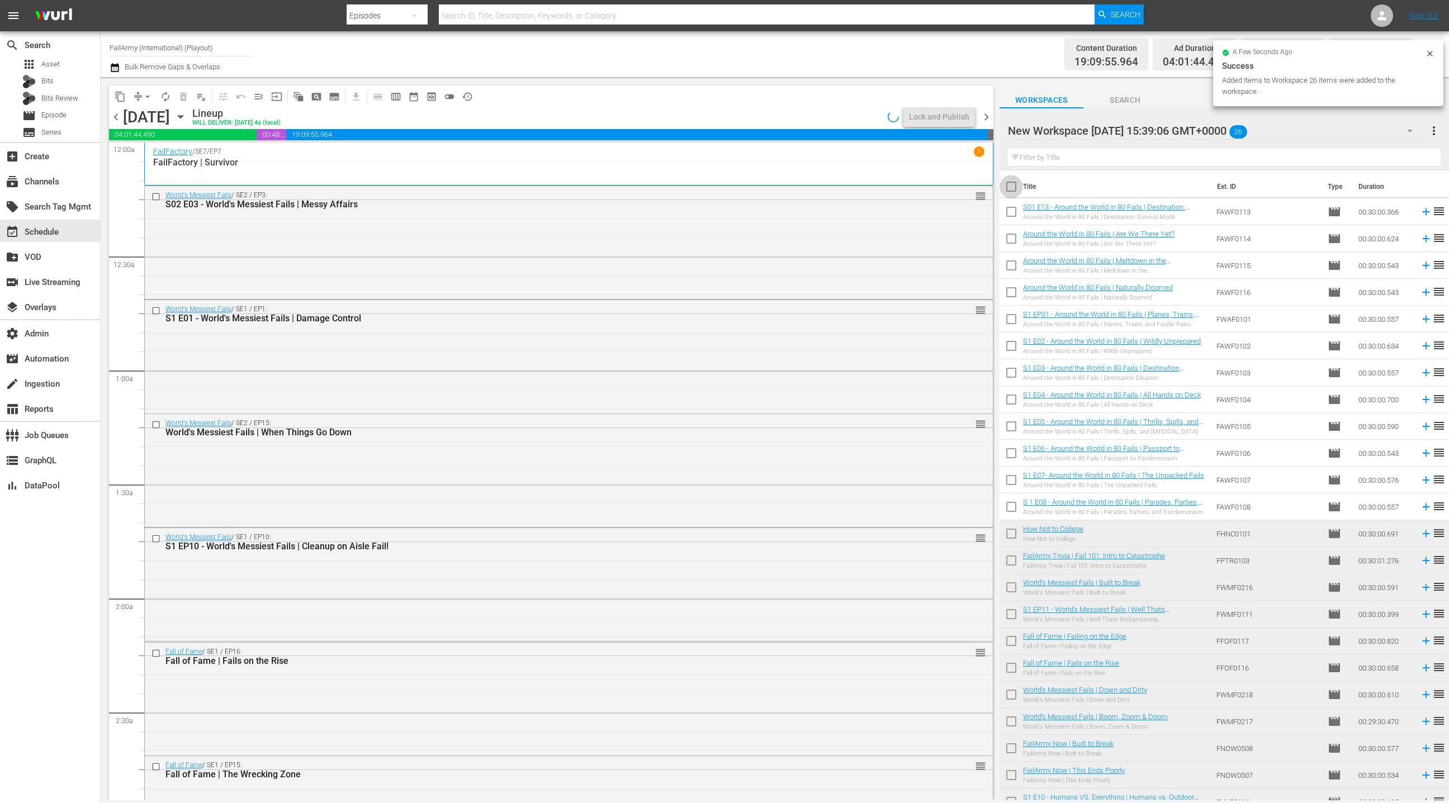
checkbox input "true"
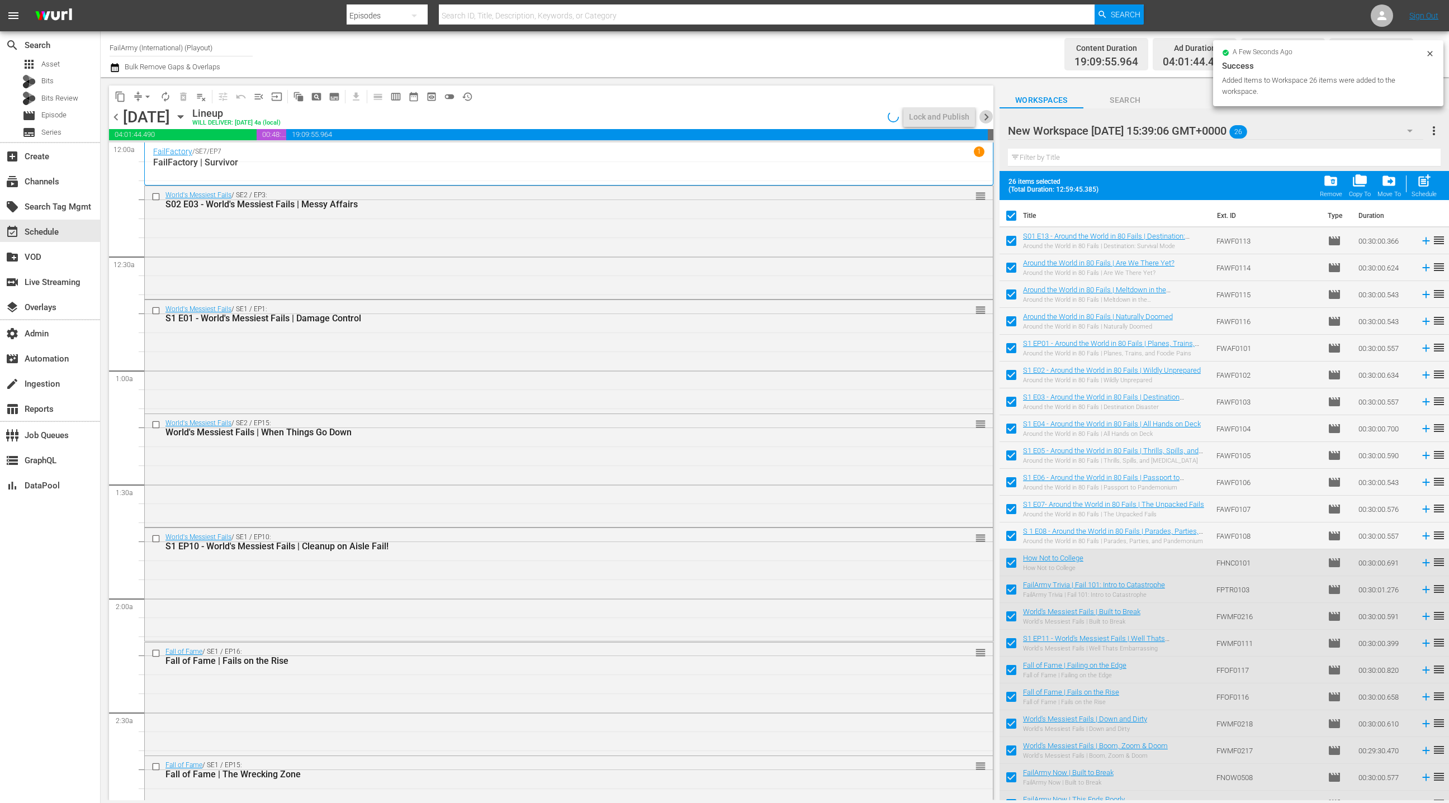
click at [989, 120] on span "chevron_right" at bounding box center [986, 117] width 14 height 14
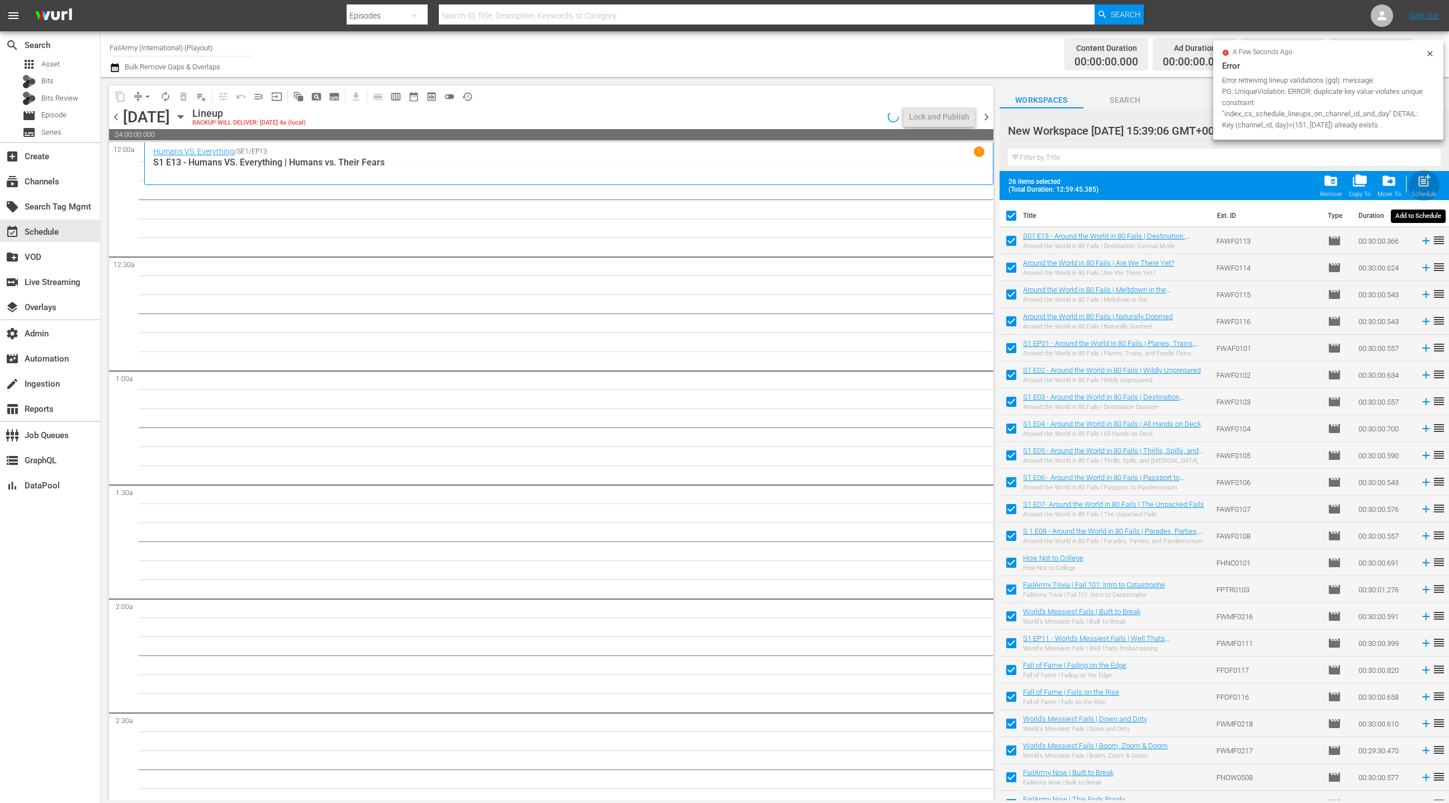
drag, startPoint x: 1426, startPoint y: 187, endPoint x: 1403, endPoint y: 176, distance: 26.3
click at [1426, 187] on span "post_add" at bounding box center [1424, 180] width 15 height 15
checkbox input "false"
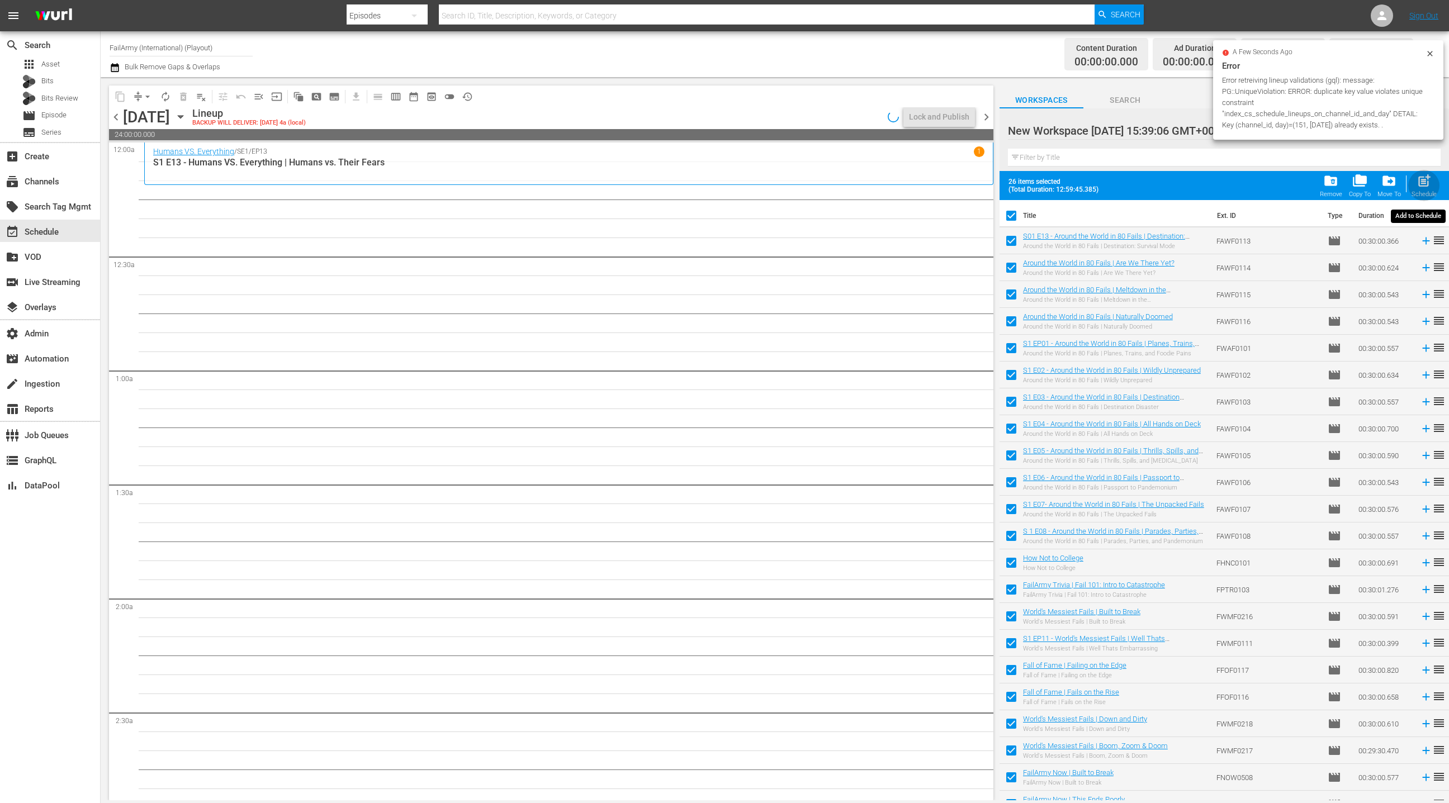
checkbox input "false"
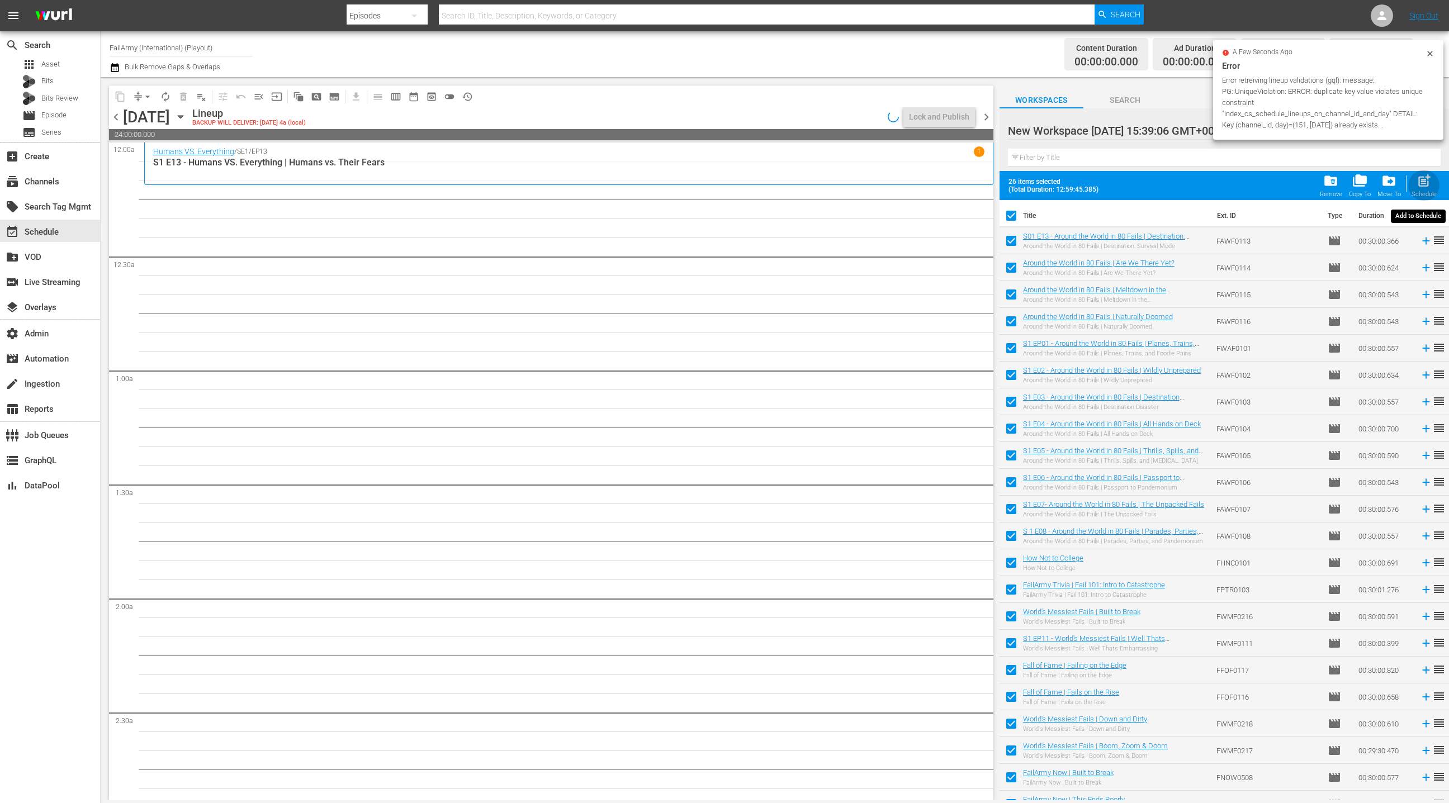
checkbox input "false"
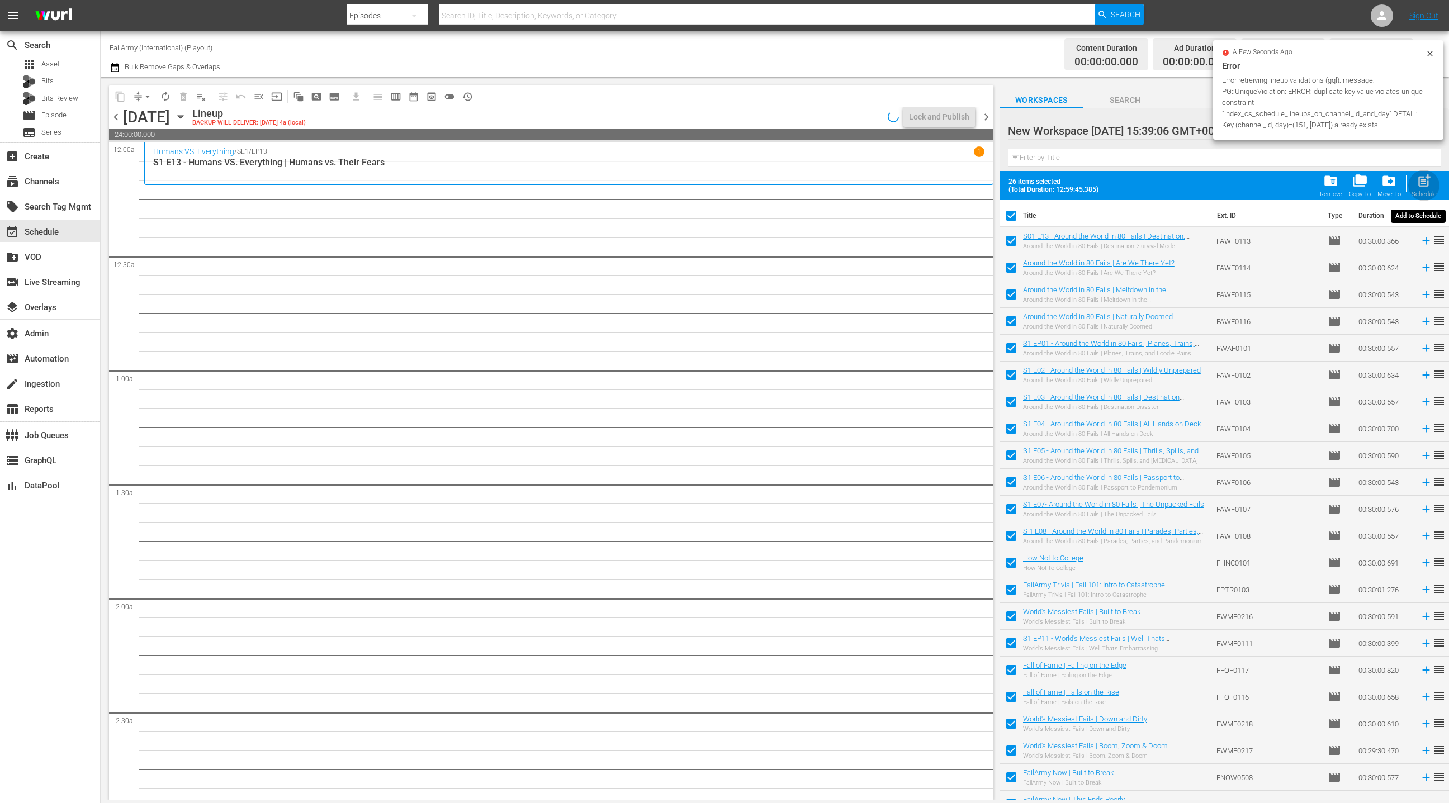
checkbox input "false"
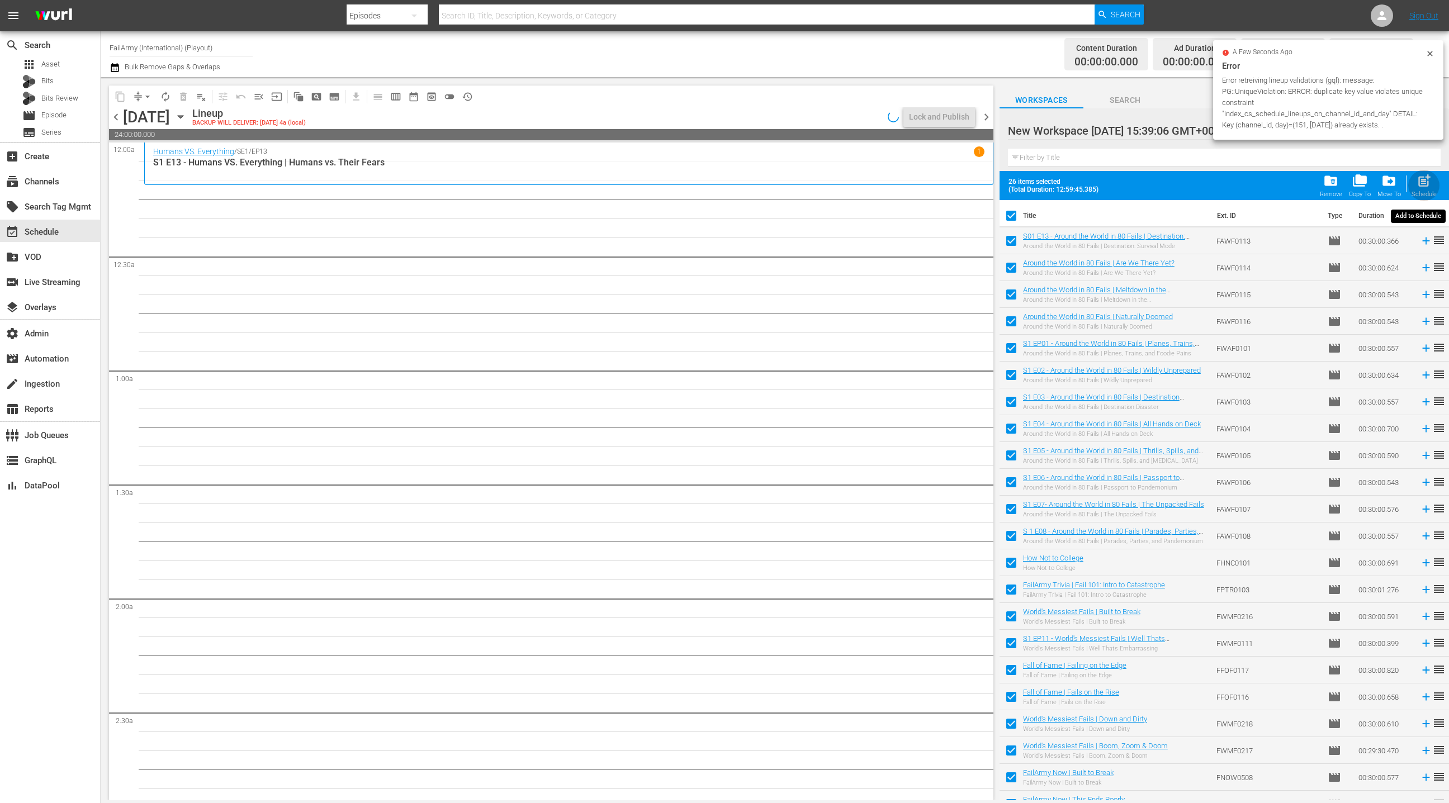
checkbox input "false"
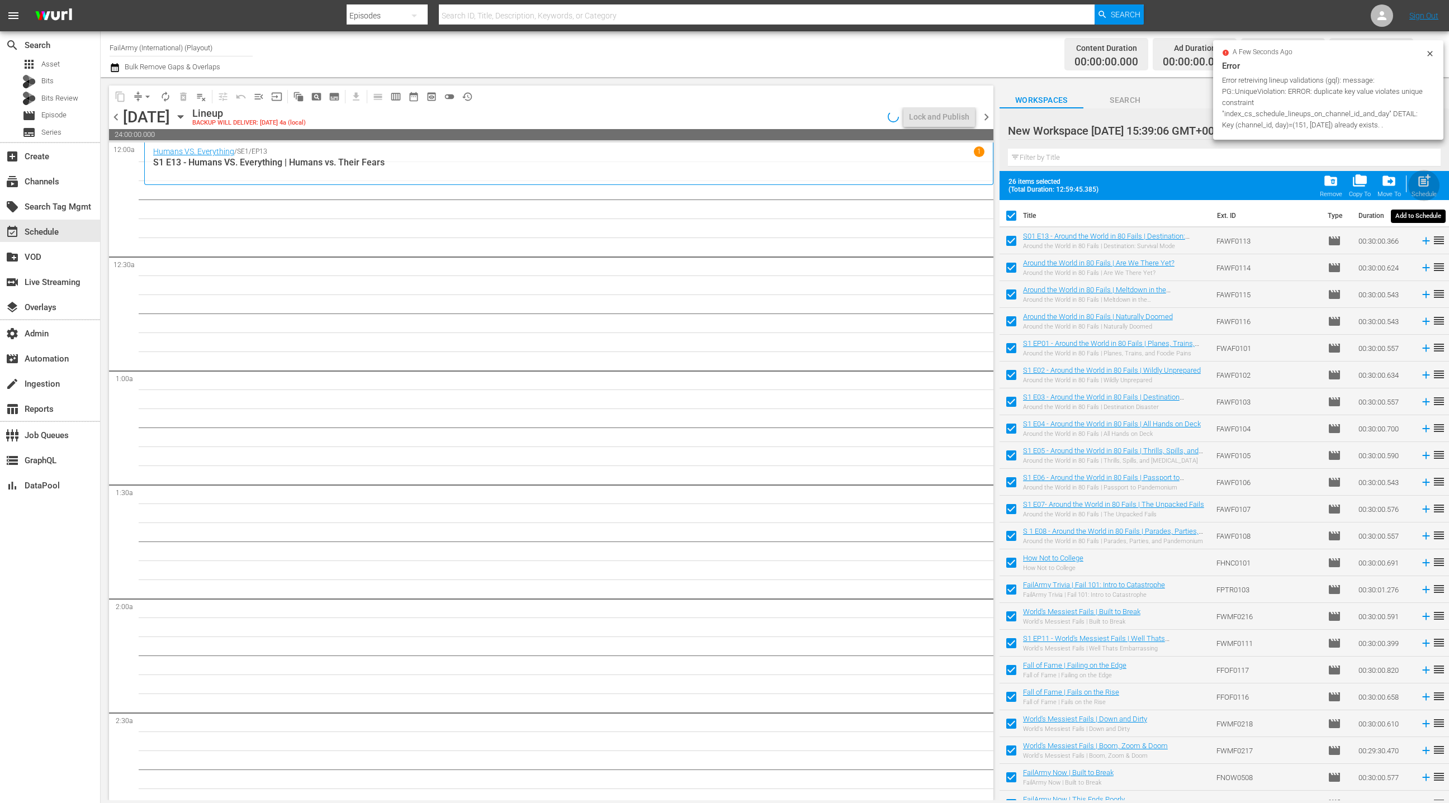
checkbox input "false"
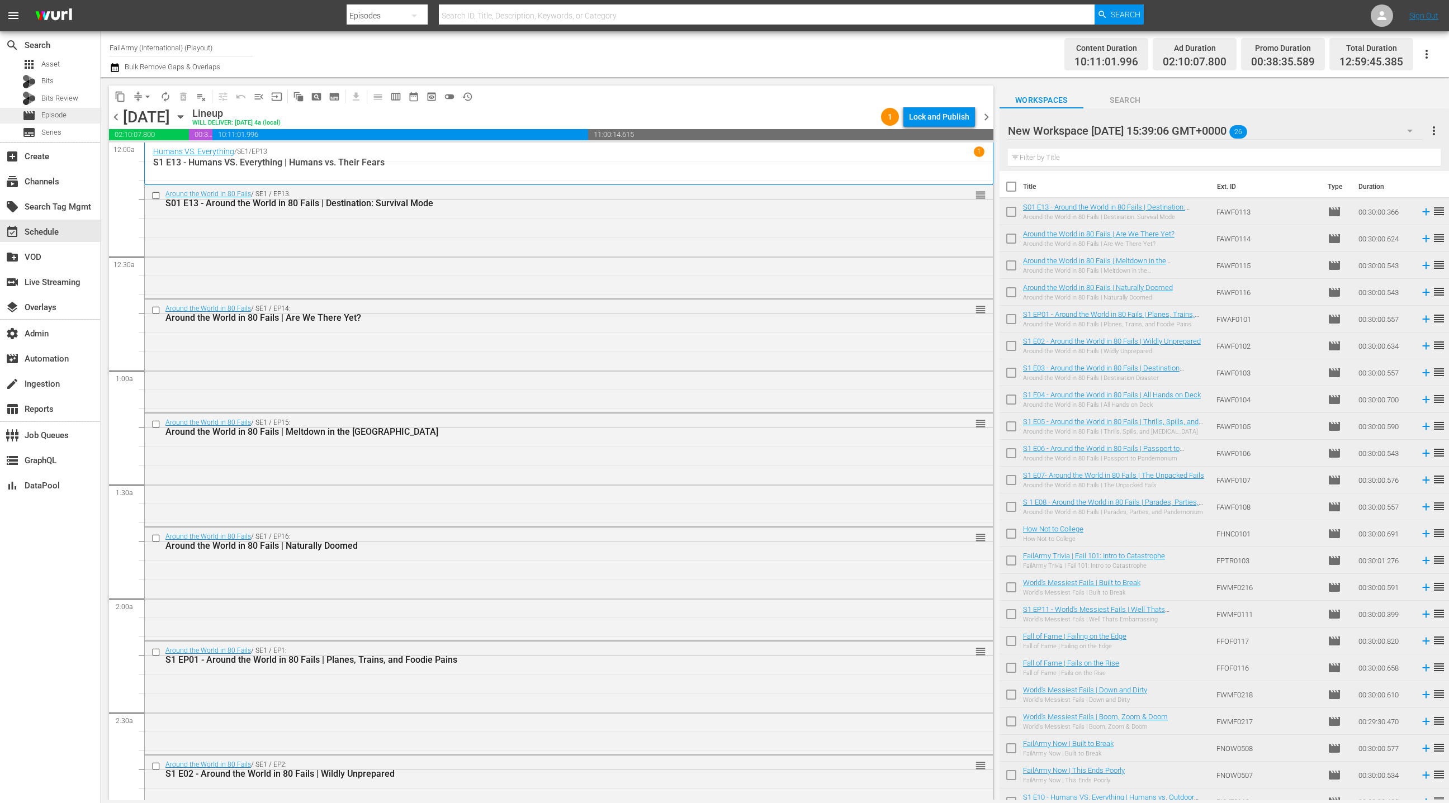
click at [78, 113] on div "movie Episode" at bounding box center [50, 116] width 100 height 16
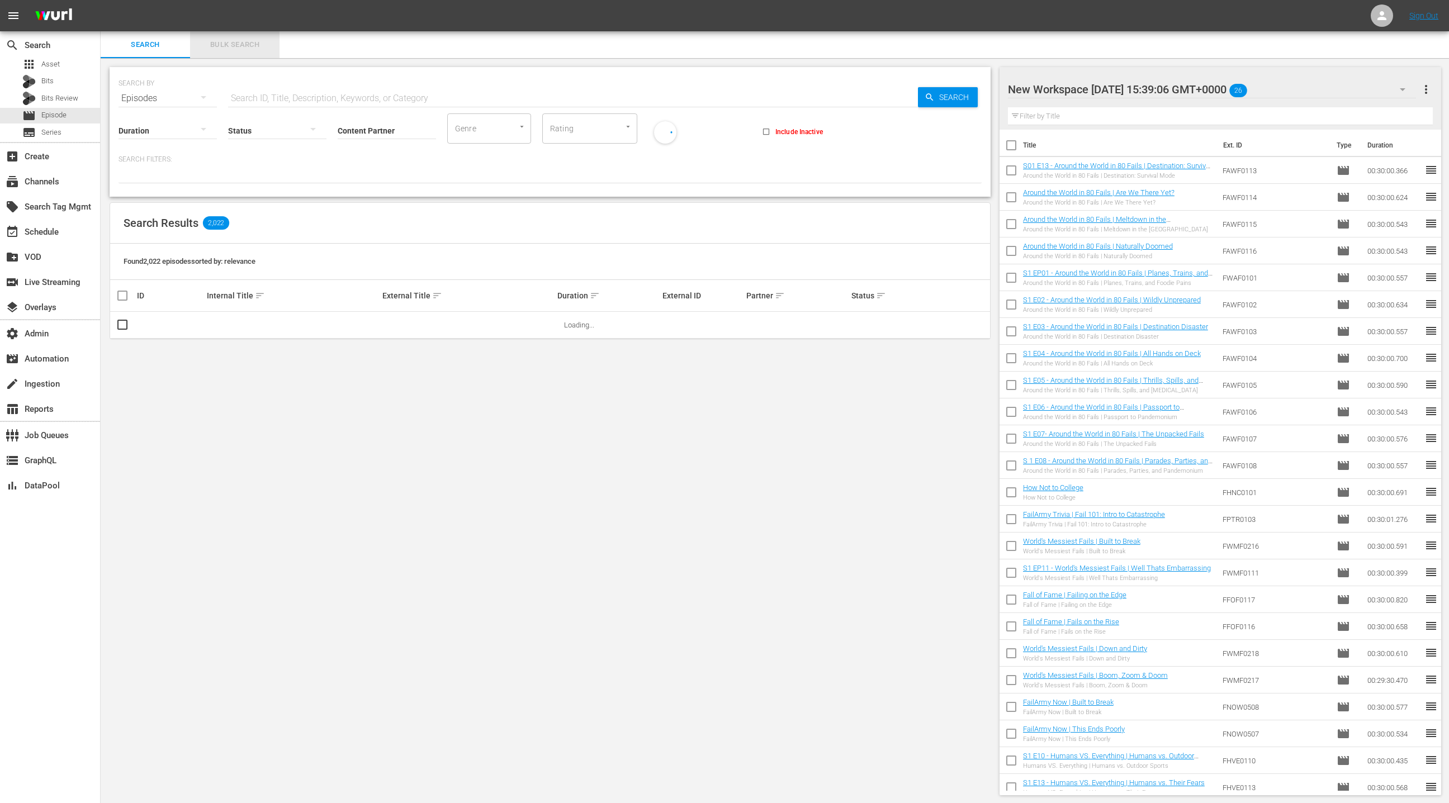
click at [235, 51] on button "Bulk Search" at bounding box center [234, 44] width 89 height 27
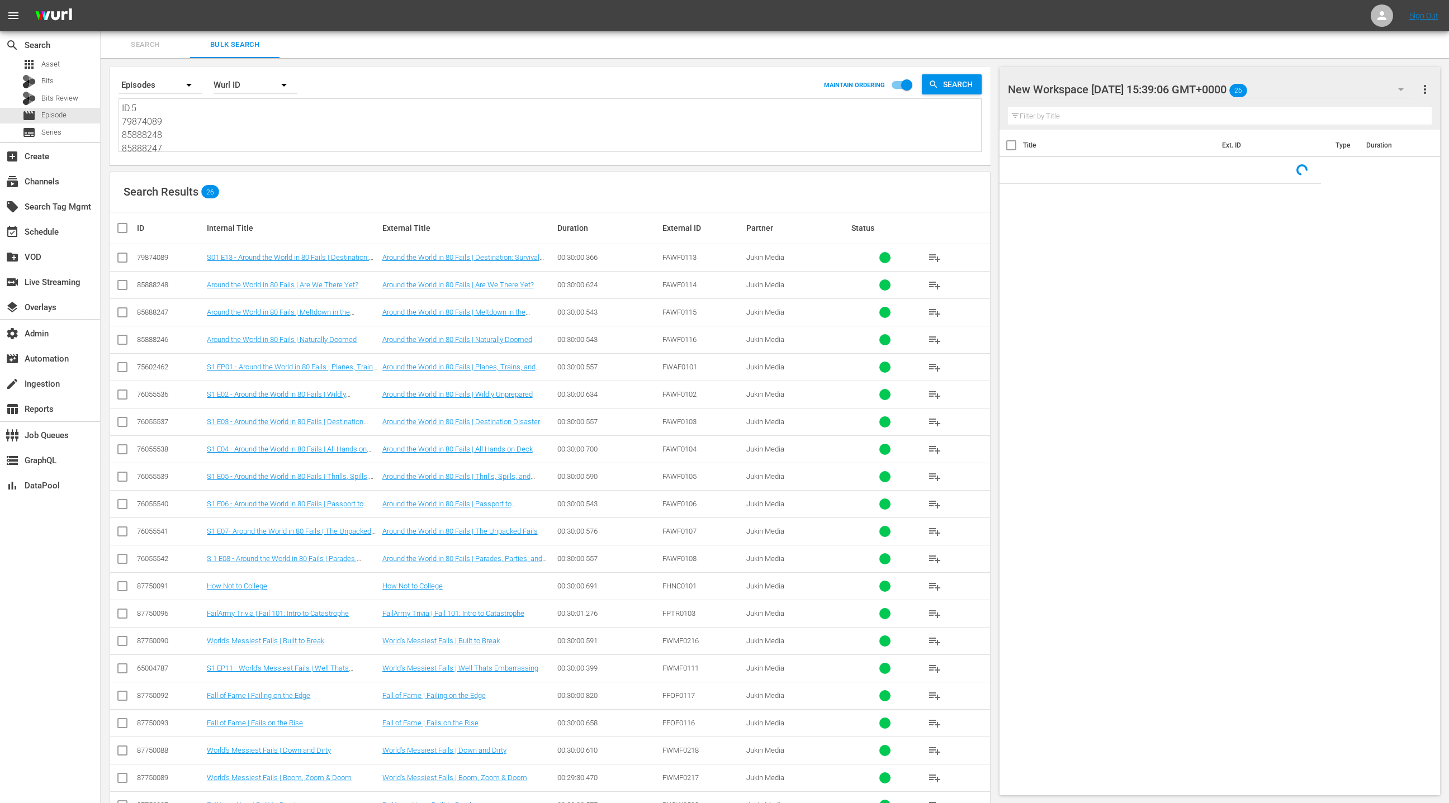
click at [224, 139] on textarea "ID.5 79874089 85888248 85888247 85888246 75602462 76055536 76055537 76055538 76…" at bounding box center [551, 127] width 859 height 51
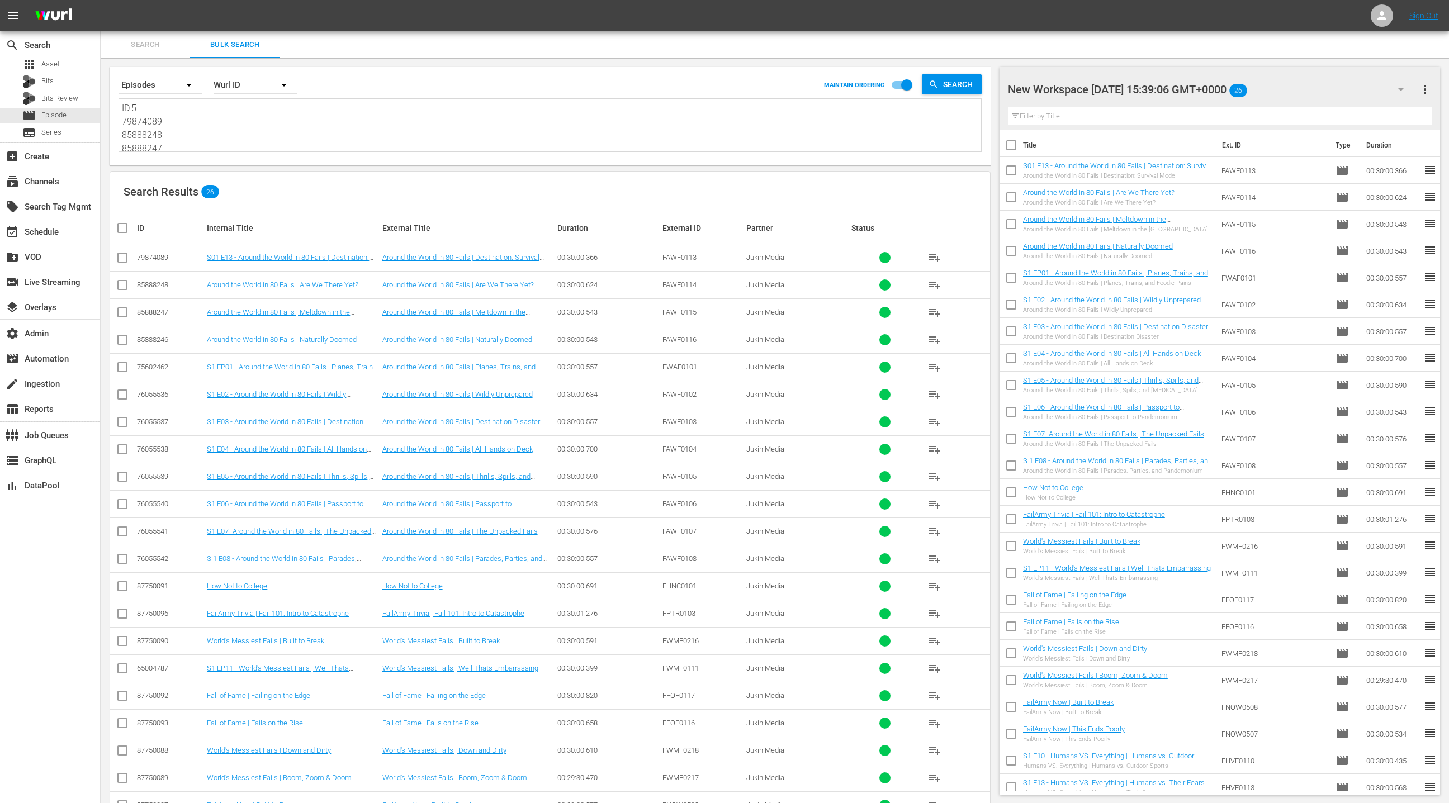
paste textarea "81808791 81808790 81808789 81808788 84164049 84164048 84164047 84164046 8588825…"
type textarea "81808791 81808790 81808789 81808788 84164049 84164048 84164047 84164046 8588825…"
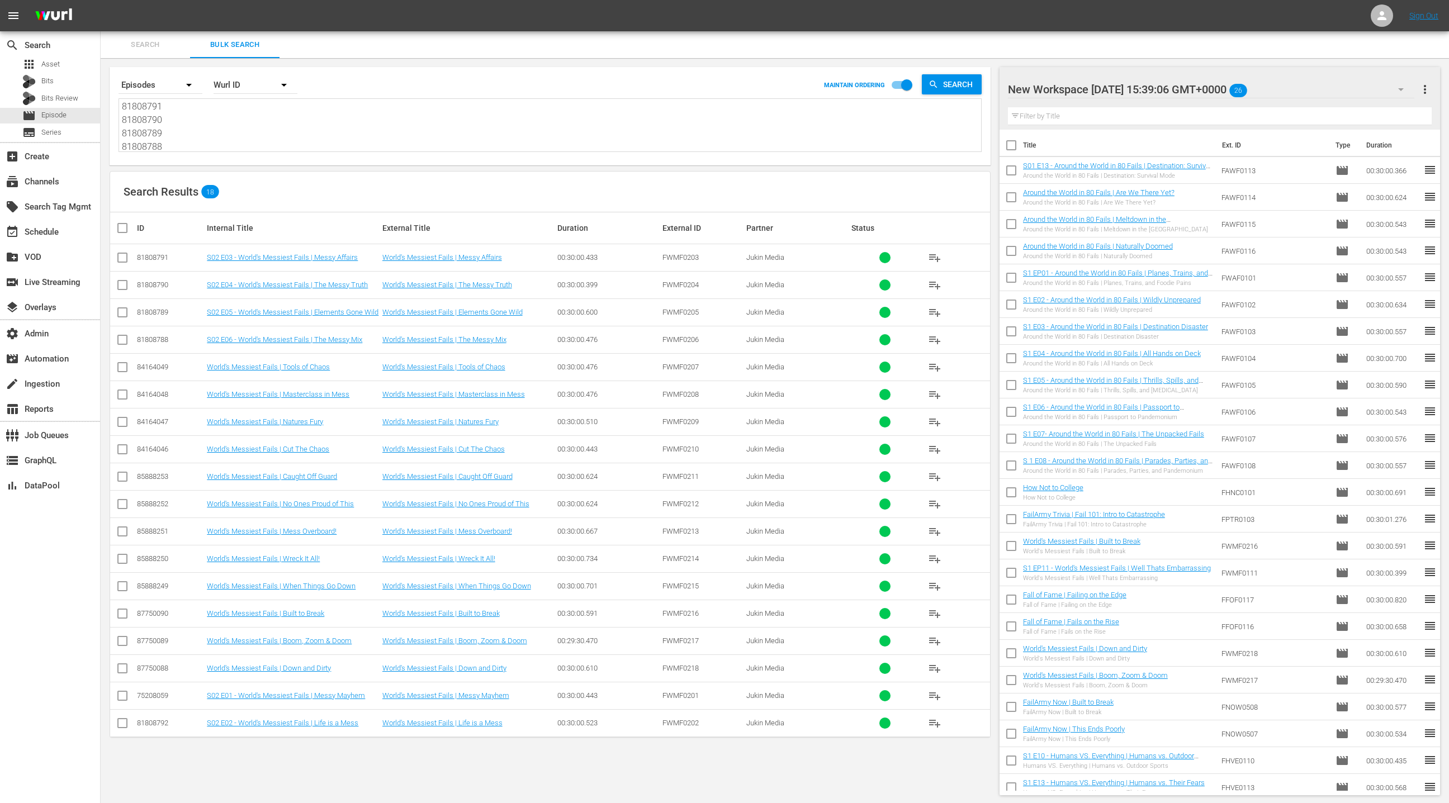
type textarea "81808791 81808790 81808789 81808788 84164049 84164048 84164047 84164046 8588825…"
click at [1425, 91] on span "more_vert" at bounding box center [1424, 89] width 13 height 13
drag, startPoint x: 1370, startPoint y: 112, endPoint x: 1119, endPoint y: 236, distance: 280.0
click at [1370, 112] on div "Clear All Workspace Items" at bounding box center [1352, 111] width 131 height 20
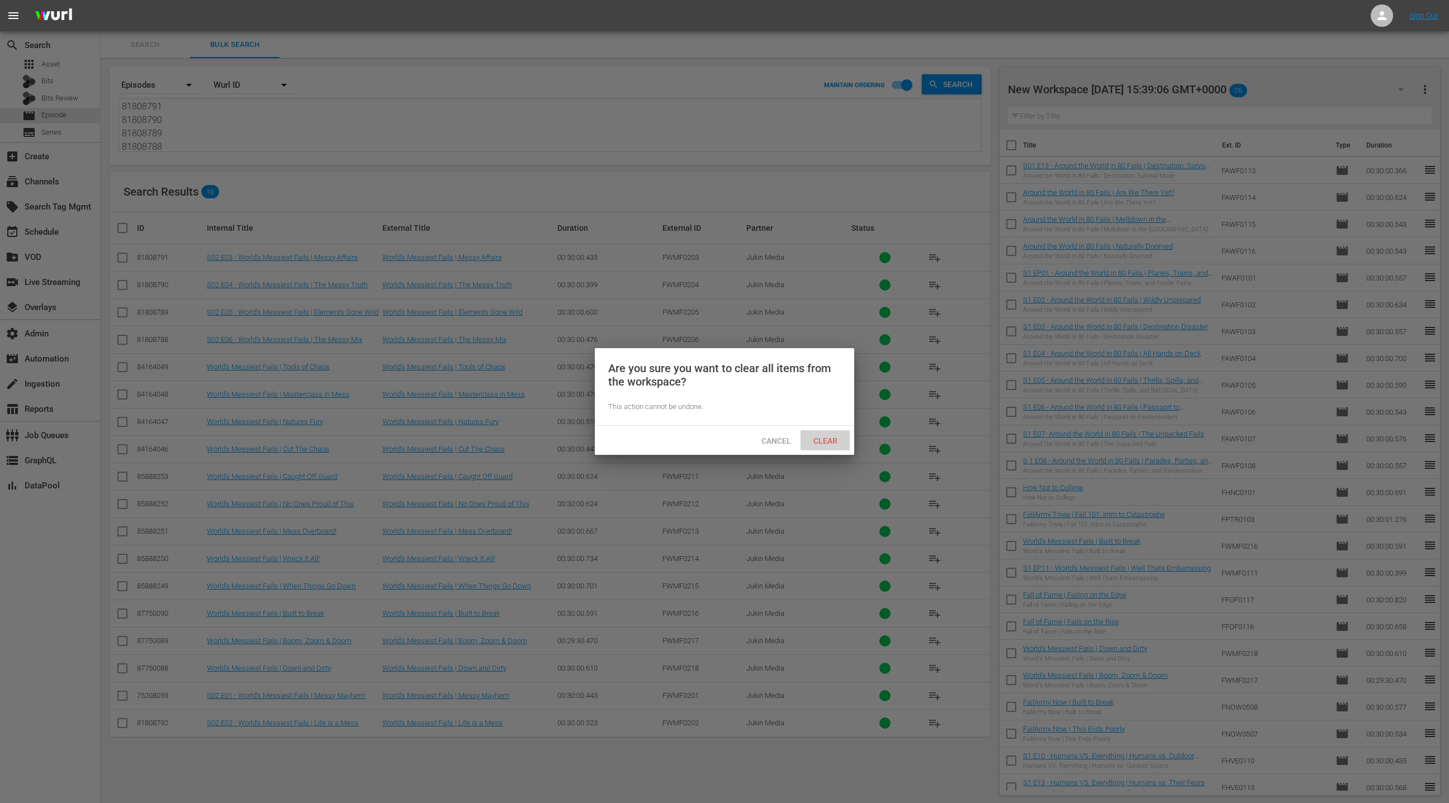
click at [832, 433] on div "Clear" at bounding box center [825, 440] width 49 height 21
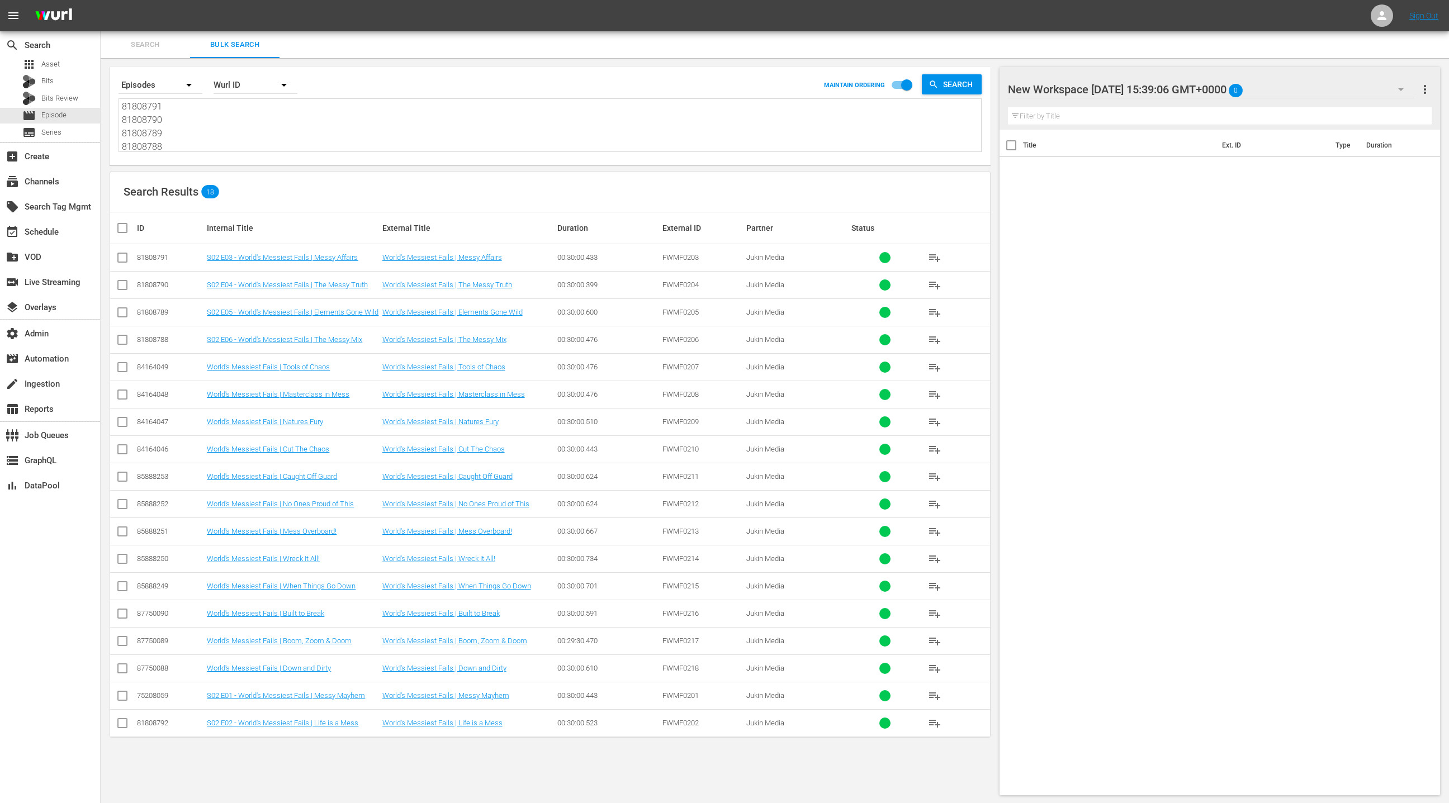
click at [287, 135] on textarea "81808791 81808790 81808789 81808788 84164049 84164048 84164047 84164046 8588825…" at bounding box center [551, 126] width 859 height 51
paste textarea
type textarea "81808791 81808790 81808789 81808788 84164049 84164048 84164047 84164046 8588825…"
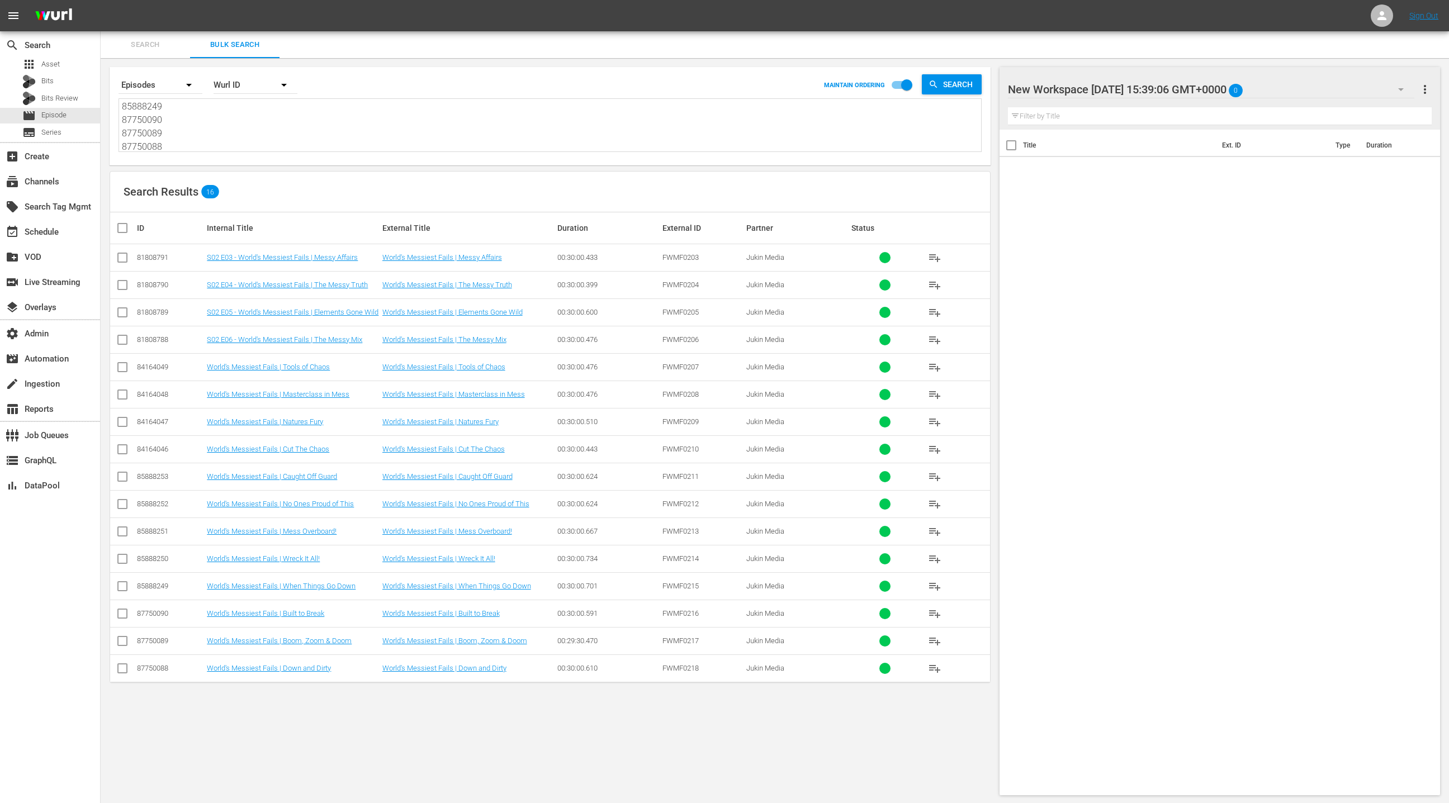
type textarea "81808791 81808790 81808789 81808788 84164049 84164048 84164047 84164046 8588825…"
click at [127, 229] on input "checkbox" at bounding box center [127, 227] width 22 height 13
checkbox input "true"
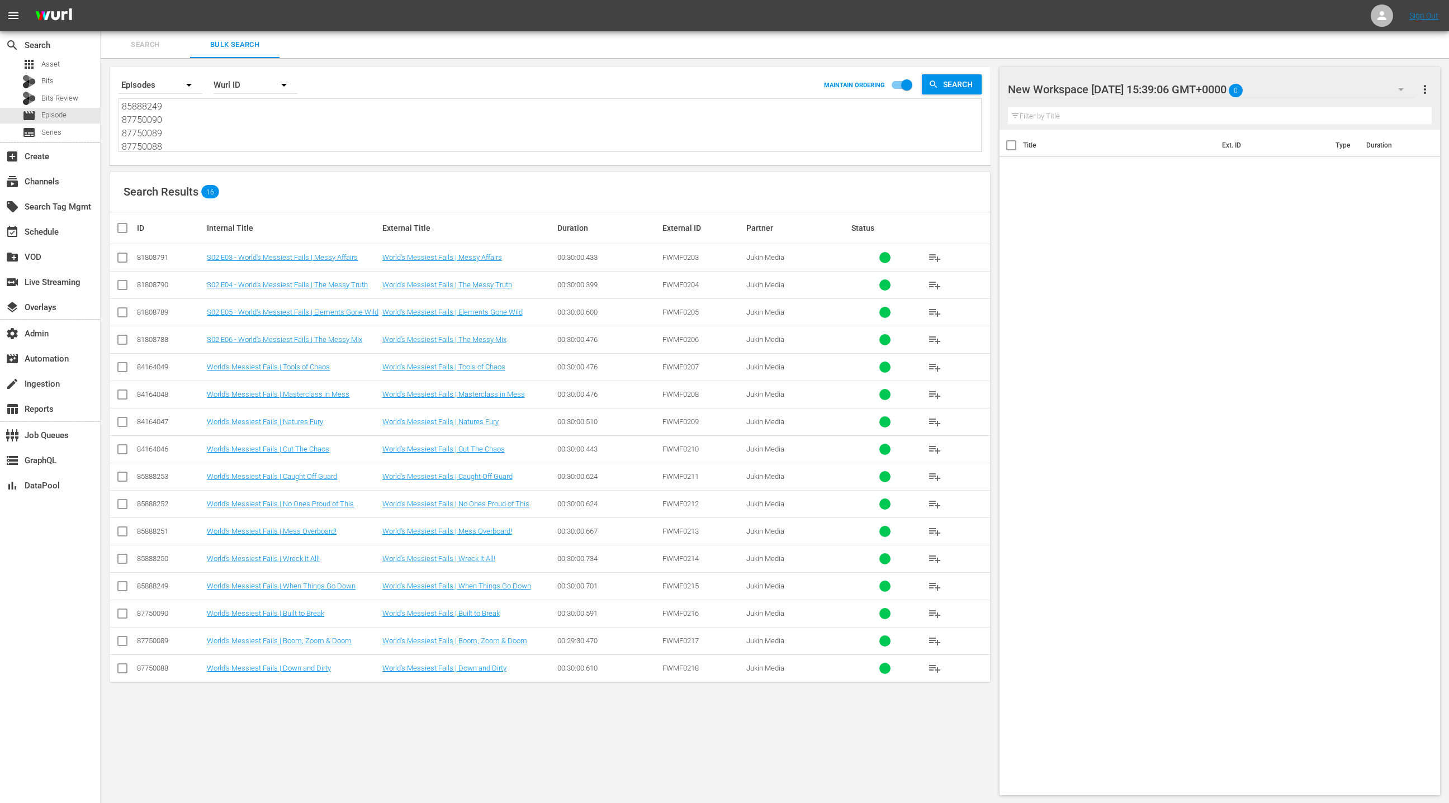
checkbox input "true"
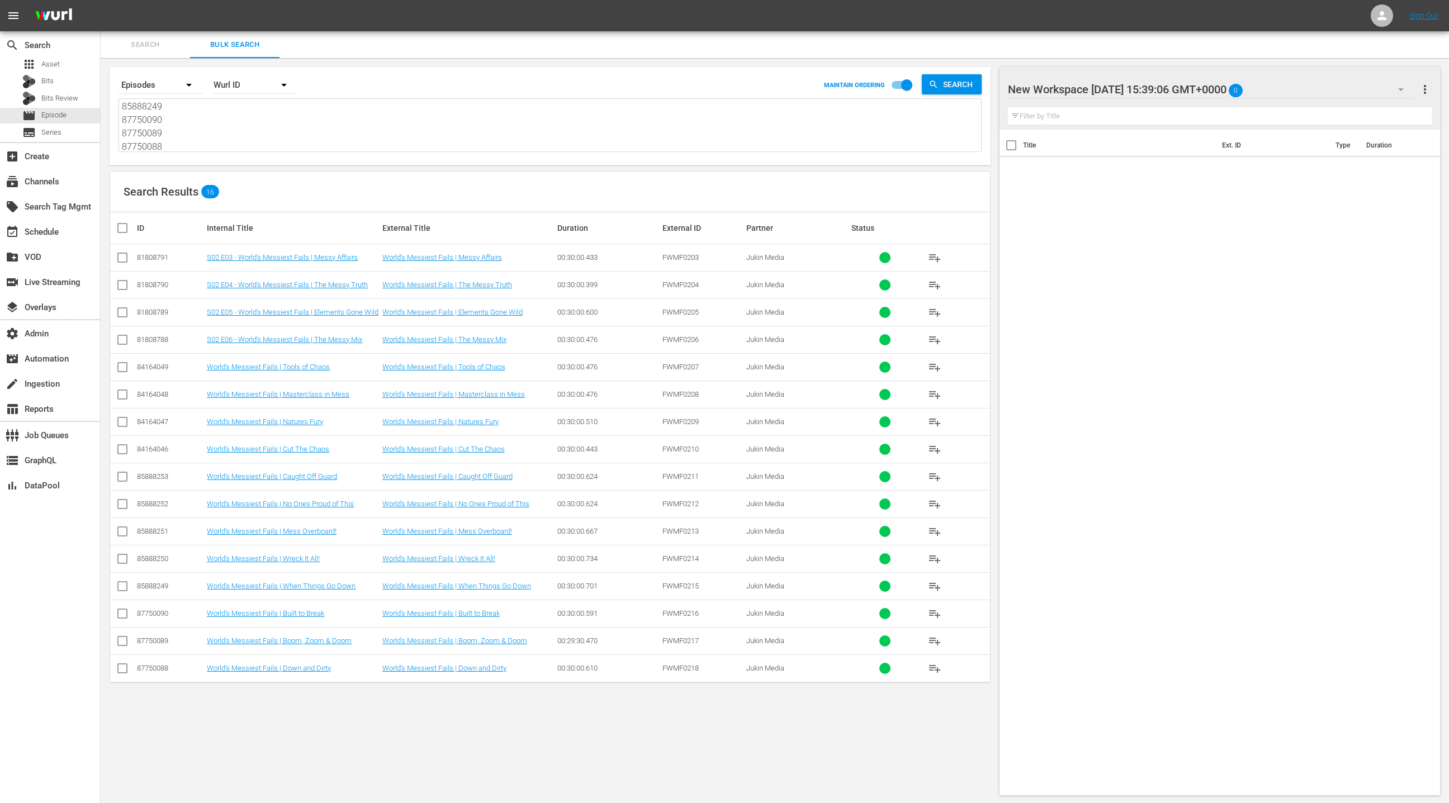
checkbox input "true"
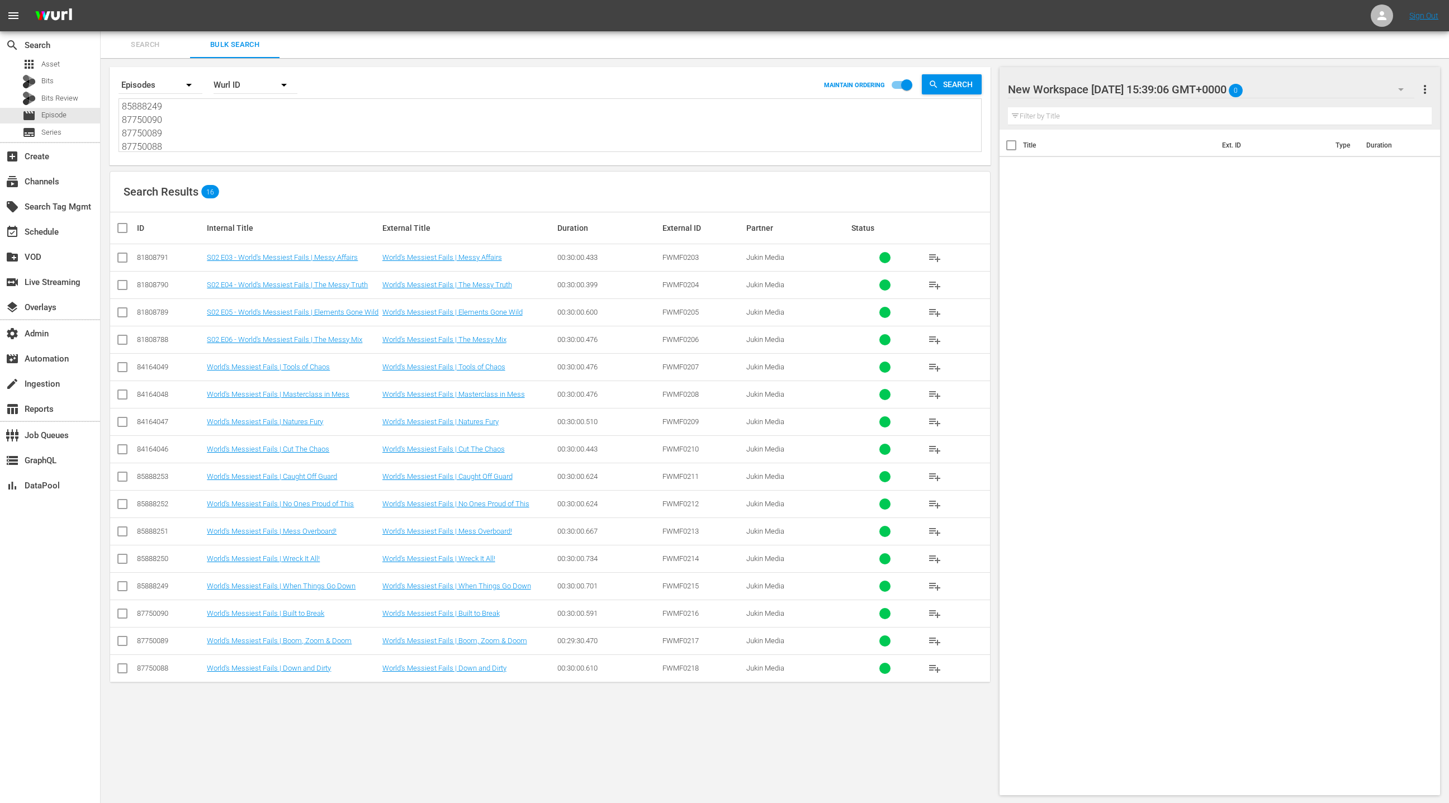
checkbox input "true"
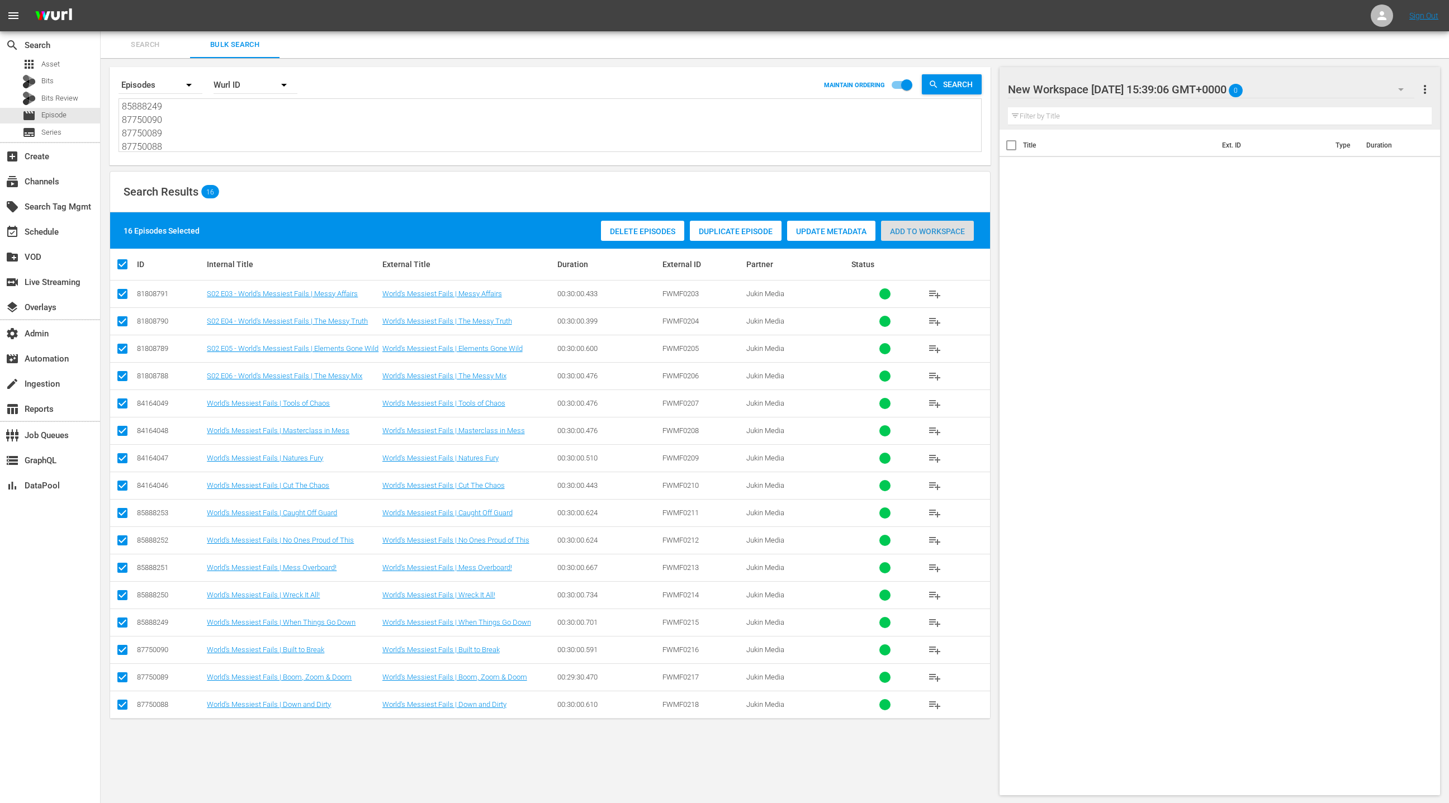
click at [949, 236] on div "Add to Workspace" at bounding box center [927, 231] width 93 height 21
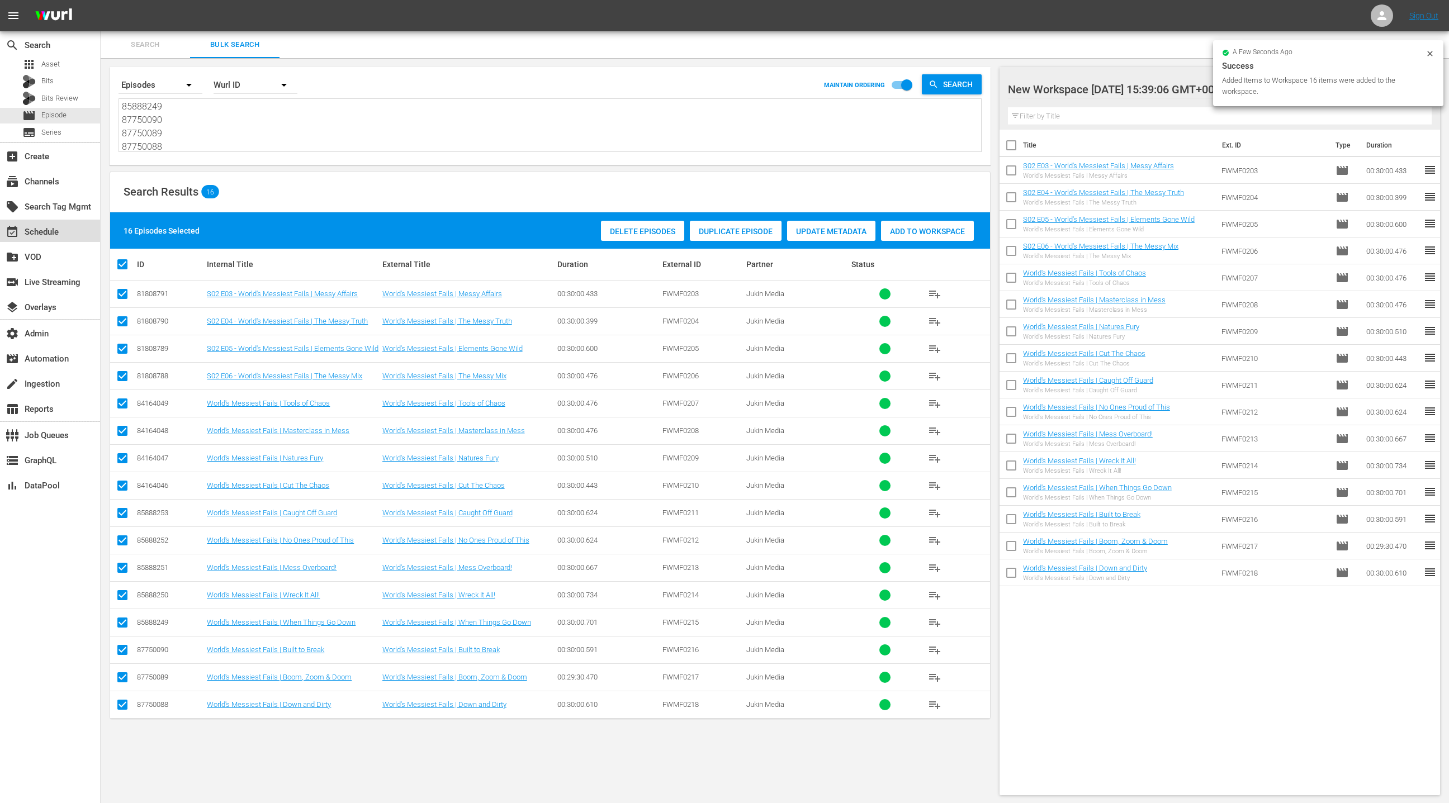
click at [78, 233] on div "event_available Schedule" at bounding box center [50, 231] width 100 height 22
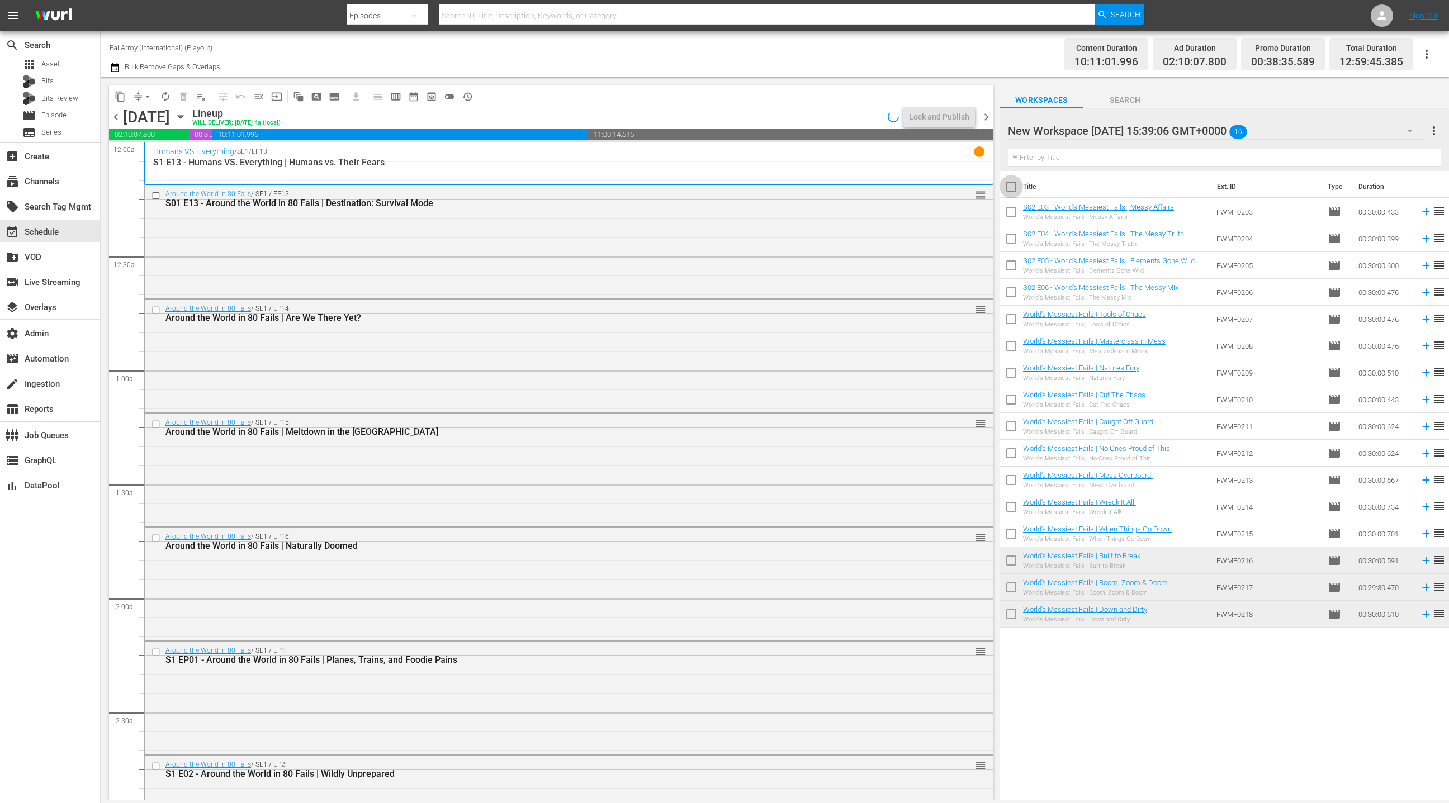
drag, startPoint x: 1012, startPoint y: 186, endPoint x: 994, endPoint y: 214, distance: 33.5
click at [1012, 186] on input "checkbox" at bounding box center [1011, 188] width 23 height 23
checkbox input "true"
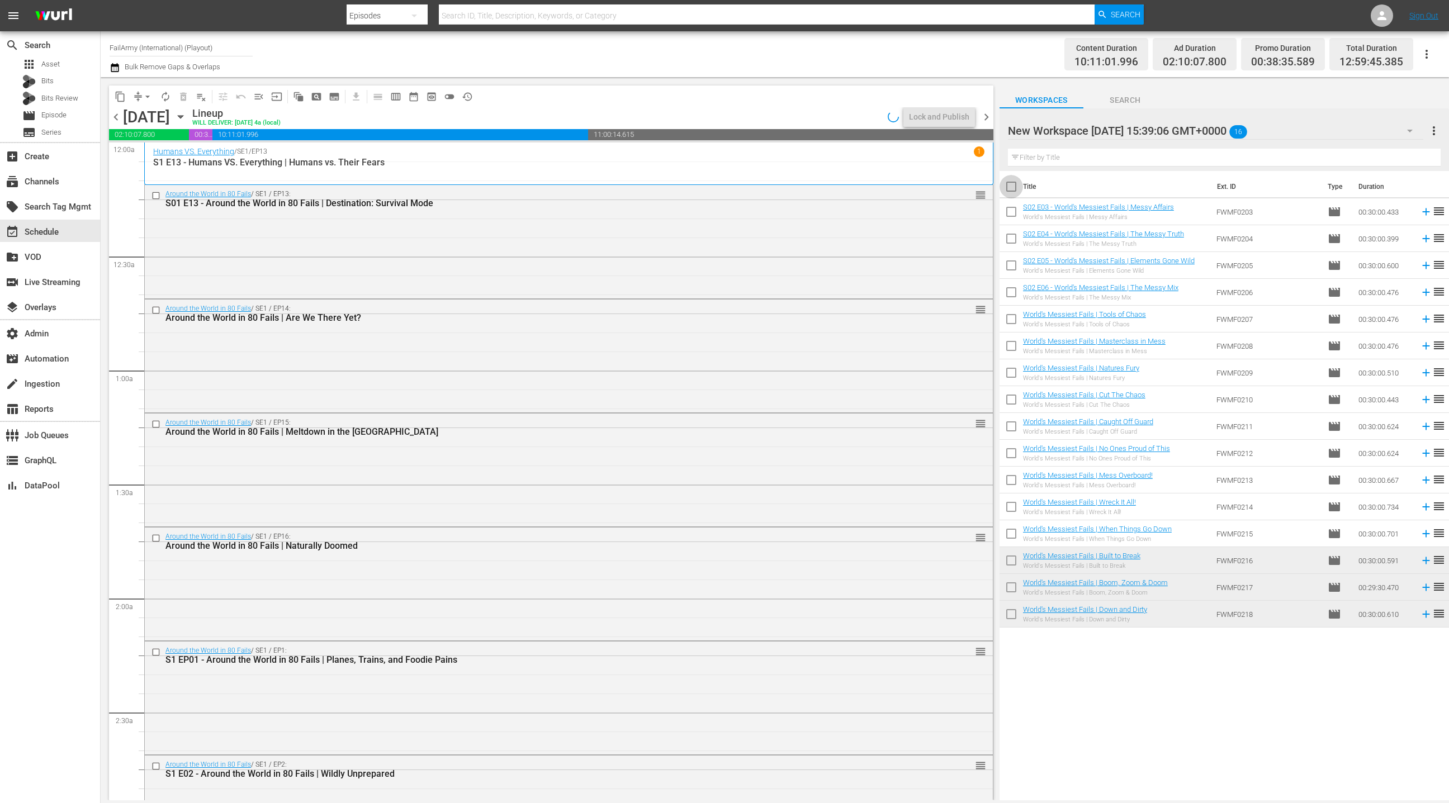
checkbox input "true"
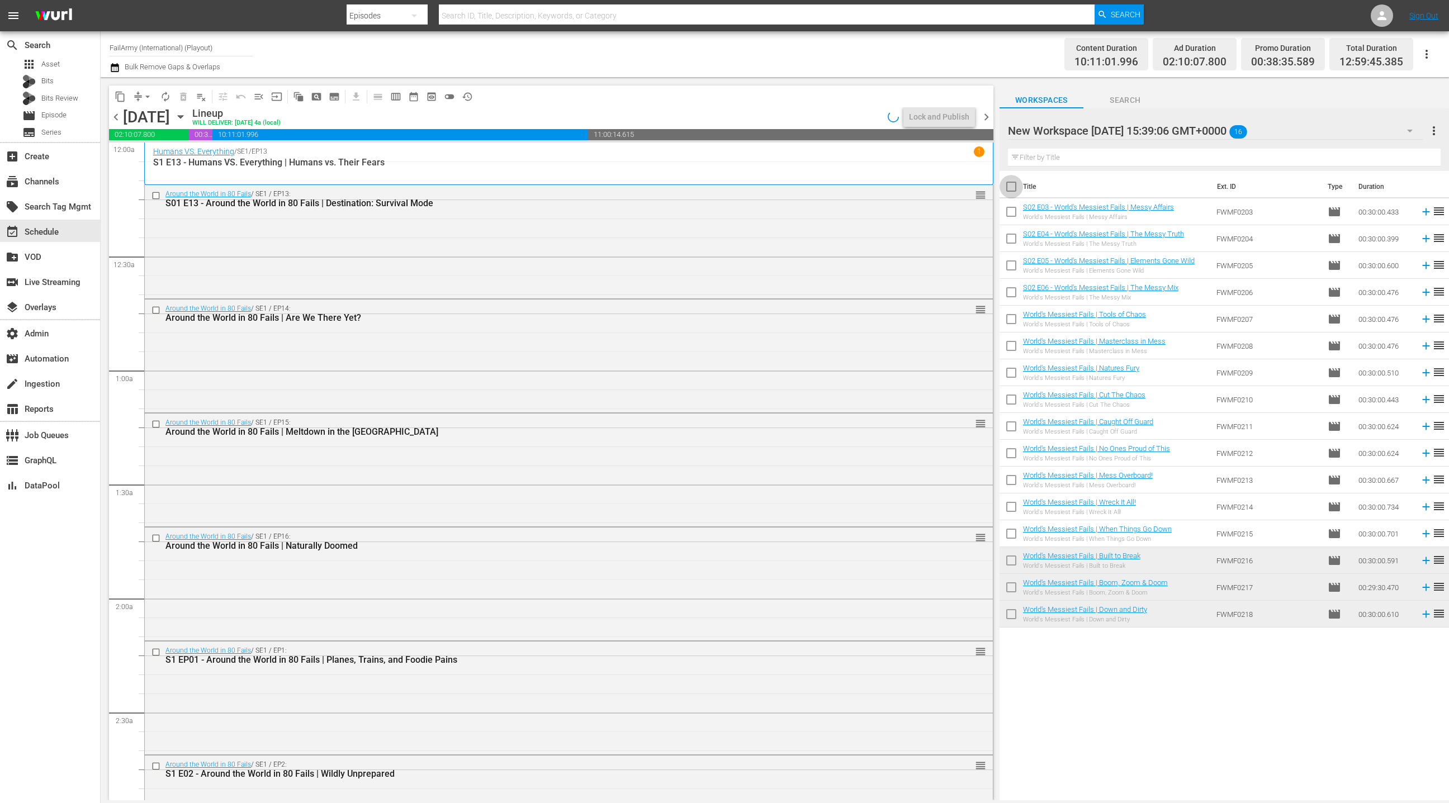
checkbox input "true"
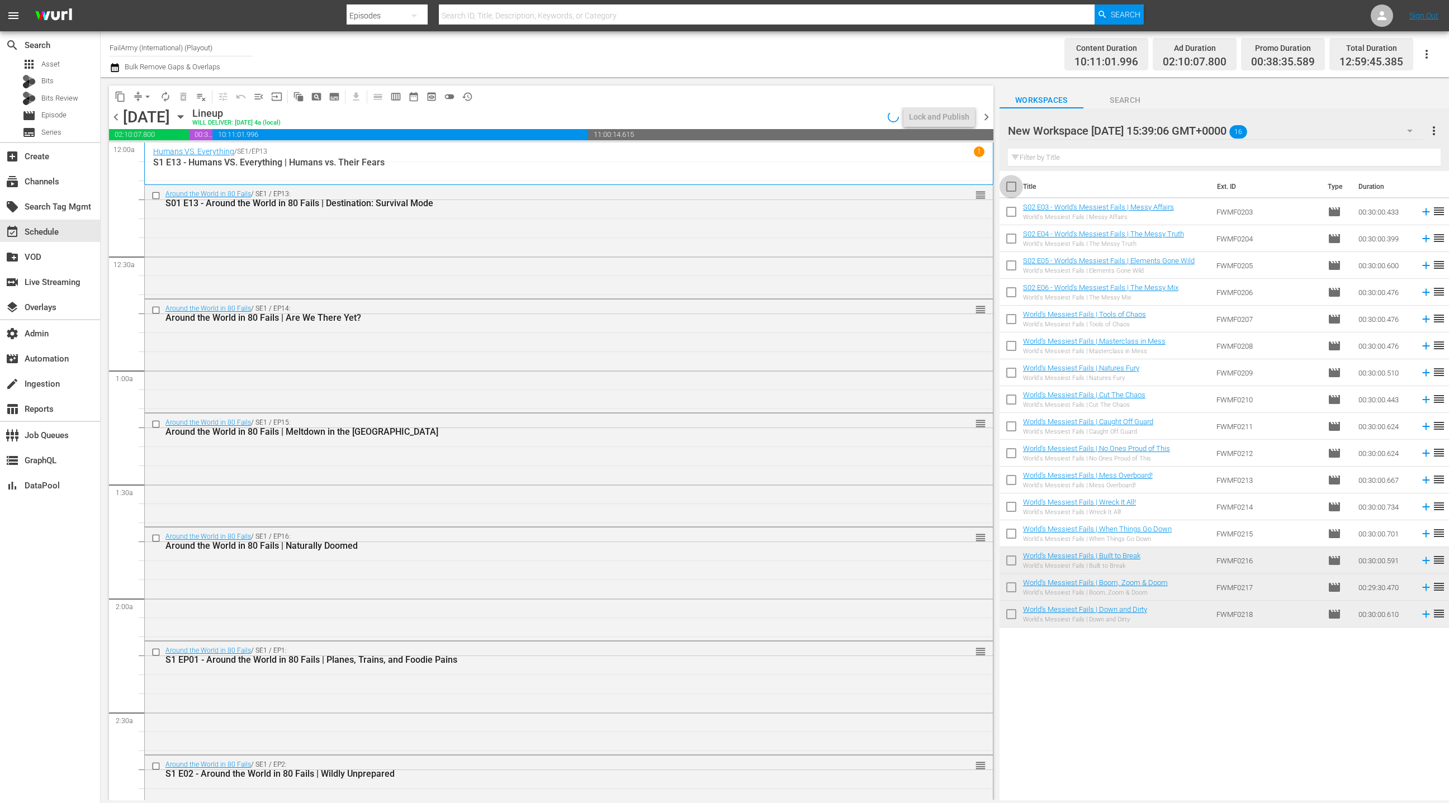
checkbox input "true"
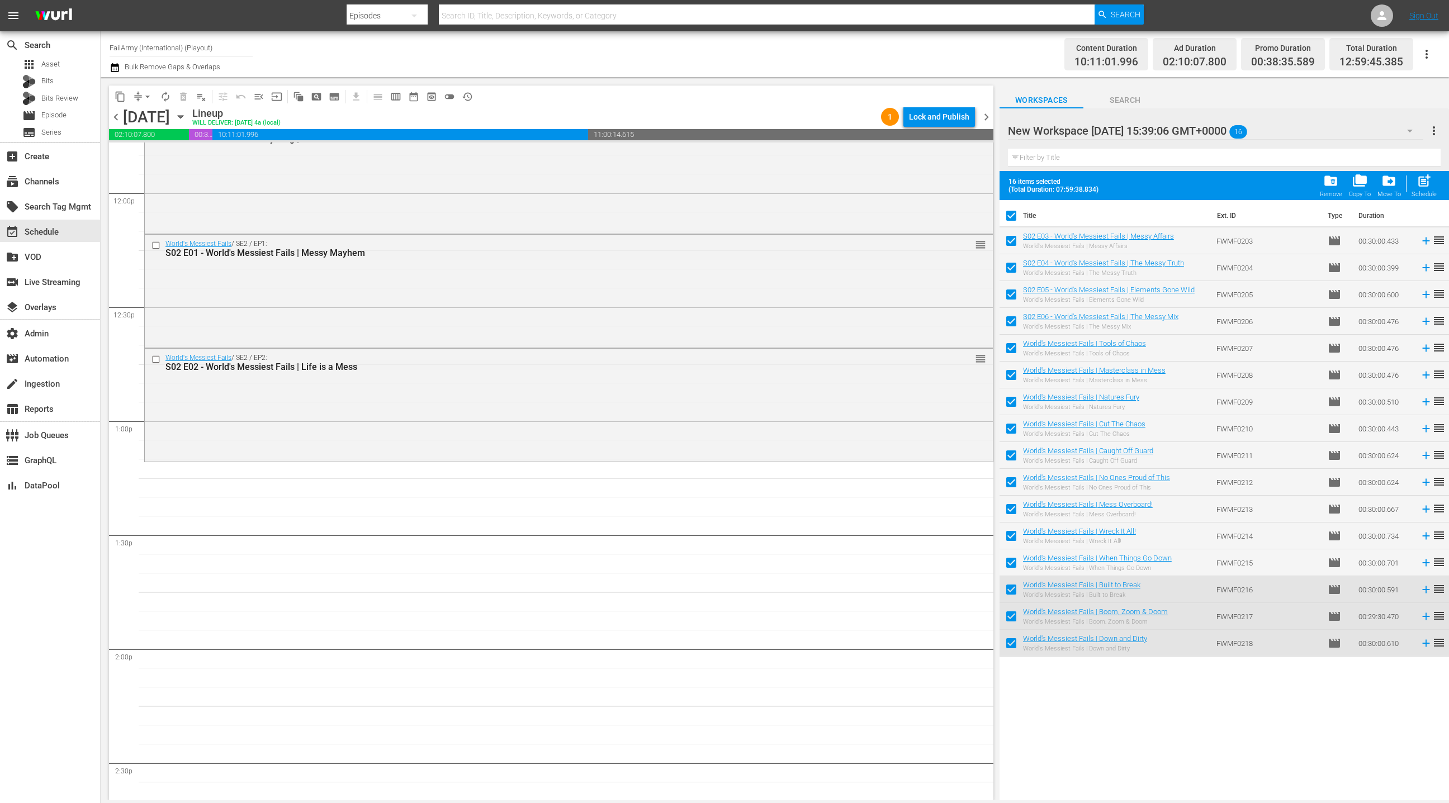
scroll to position [2779, 0]
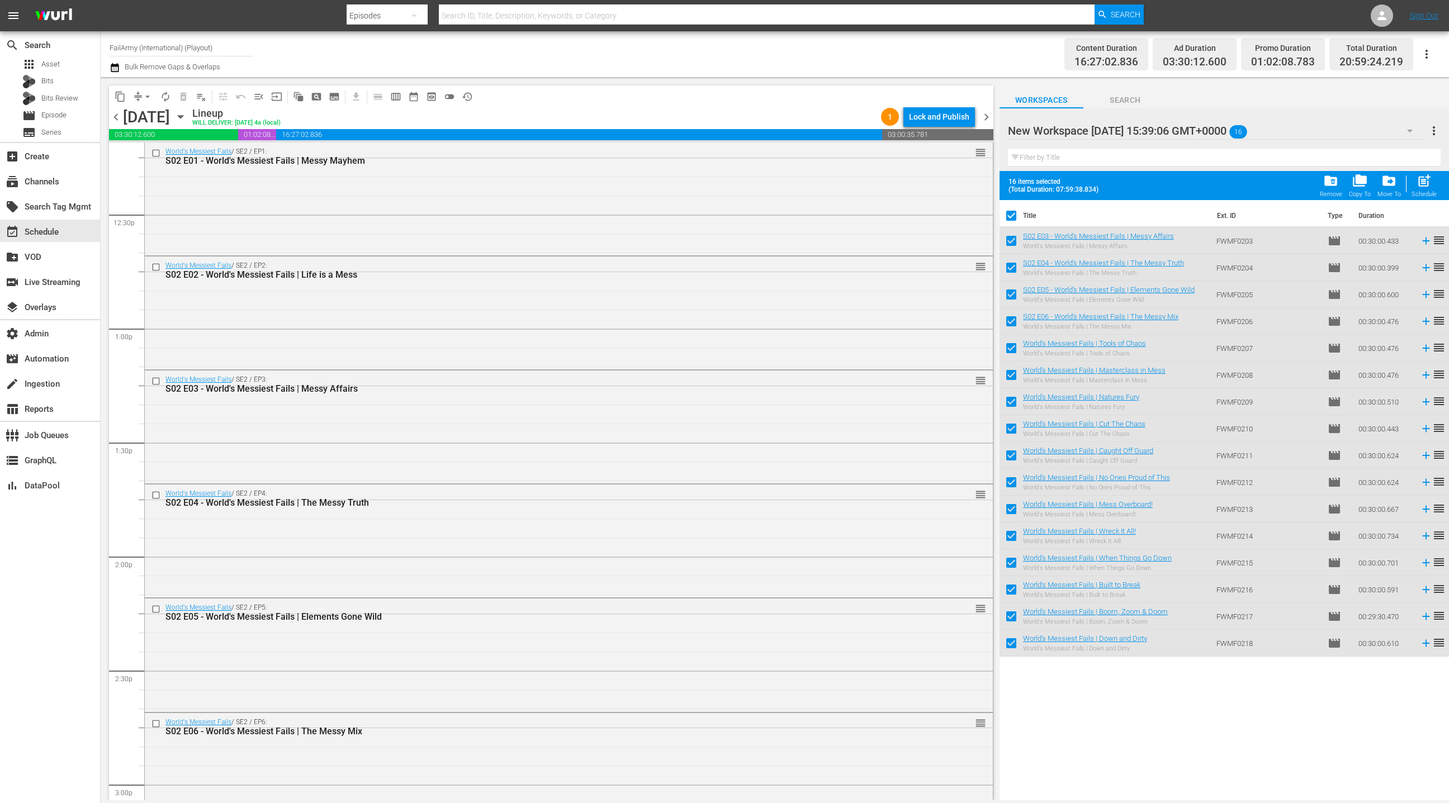
drag, startPoint x: 1036, startPoint y: 238, endPoint x: 547, endPoint y: 2, distance: 543.1
click at [68, 114] on div "movie Episode" at bounding box center [50, 116] width 100 height 16
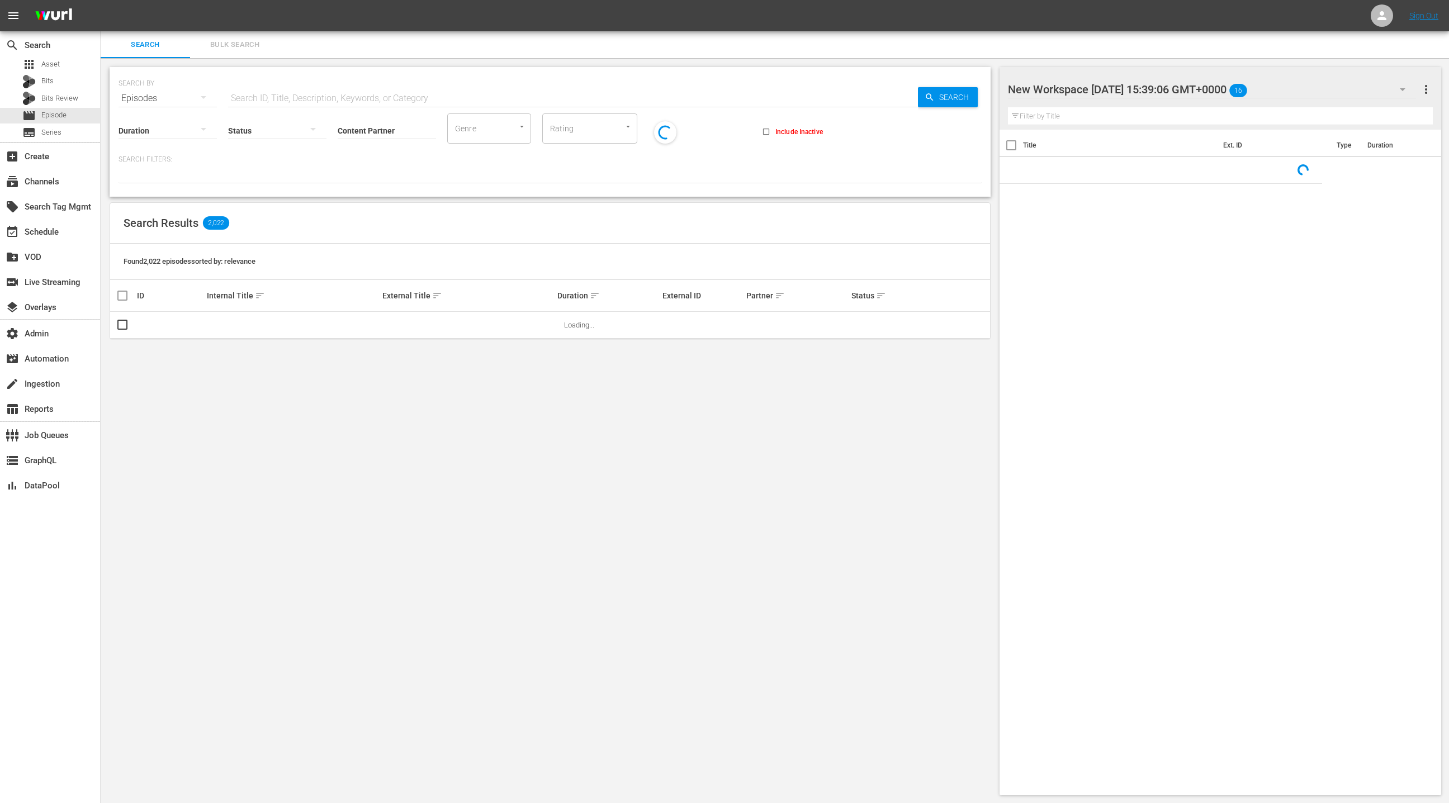
click at [230, 49] on span "Bulk Search" at bounding box center [235, 45] width 76 height 13
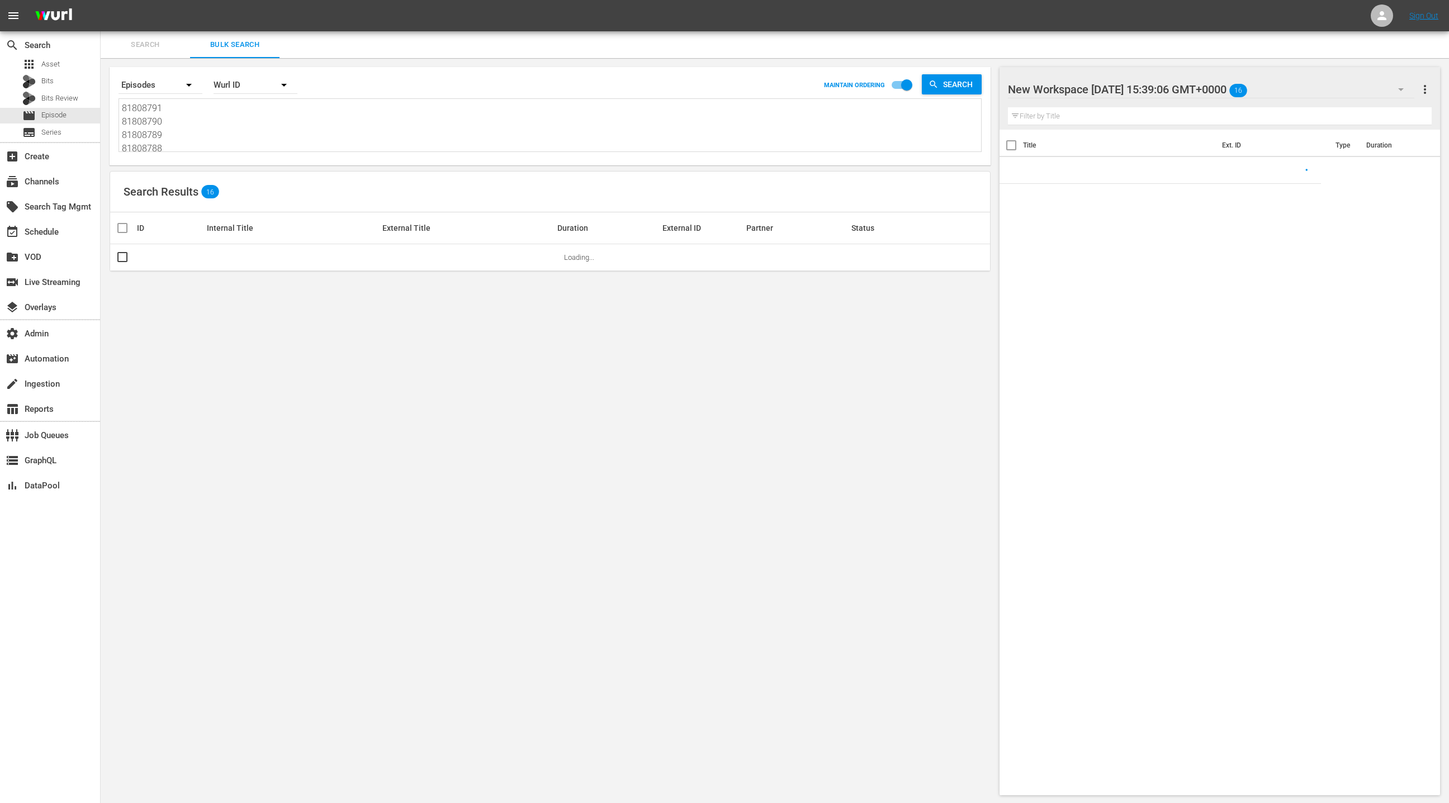
click at [227, 144] on textarea "81808791 81808790 81808789 81808788 84164049 84164048 84164047 84164046 8588825…" at bounding box center [551, 127] width 859 height 51
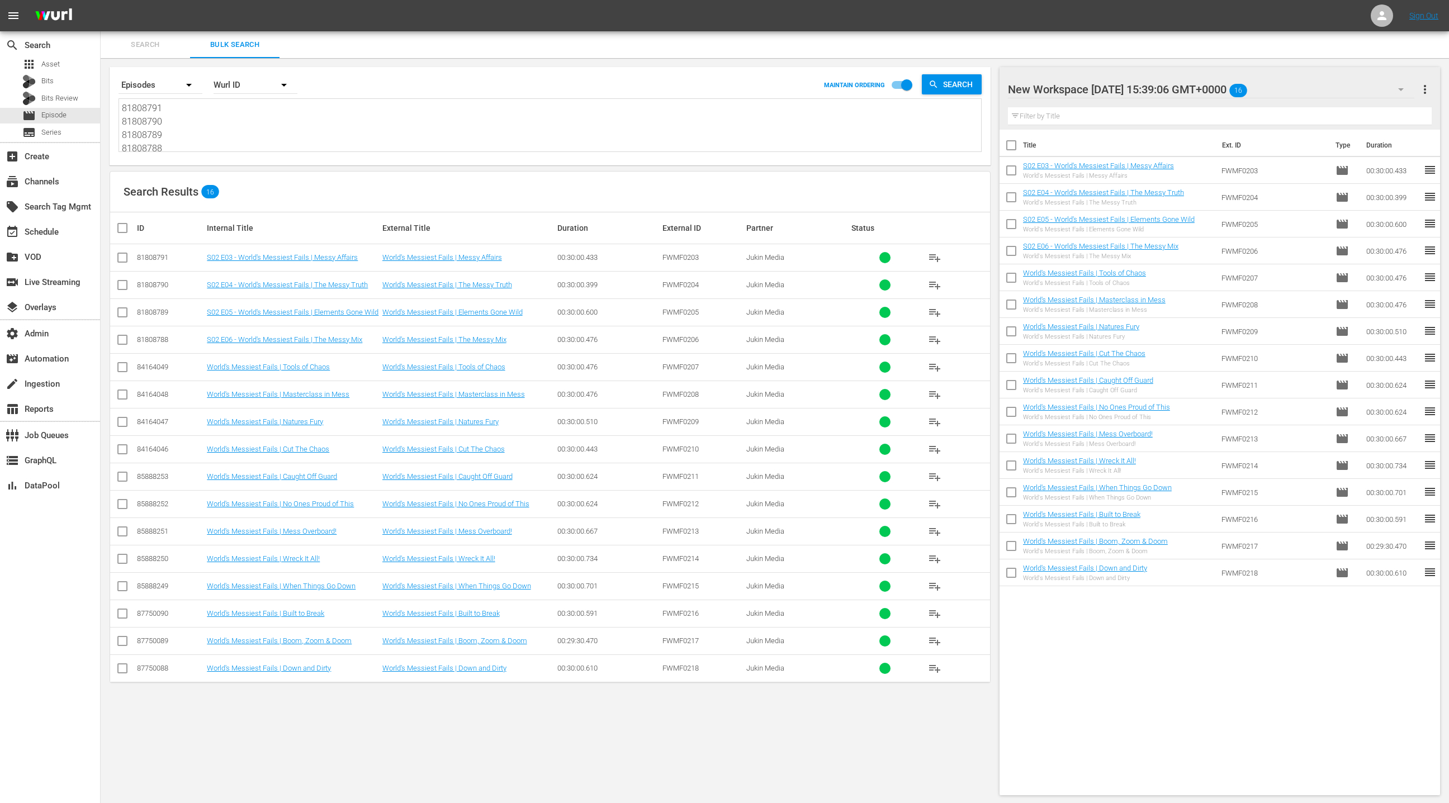
paste textarea "75208059 81808792 81808791 81808790 81808789 818087"
type textarea "75208059 81808792 81808791 81808790 81808789 81808788"
click at [1427, 88] on span "more_vert" at bounding box center [1424, 89] width 13 height 13
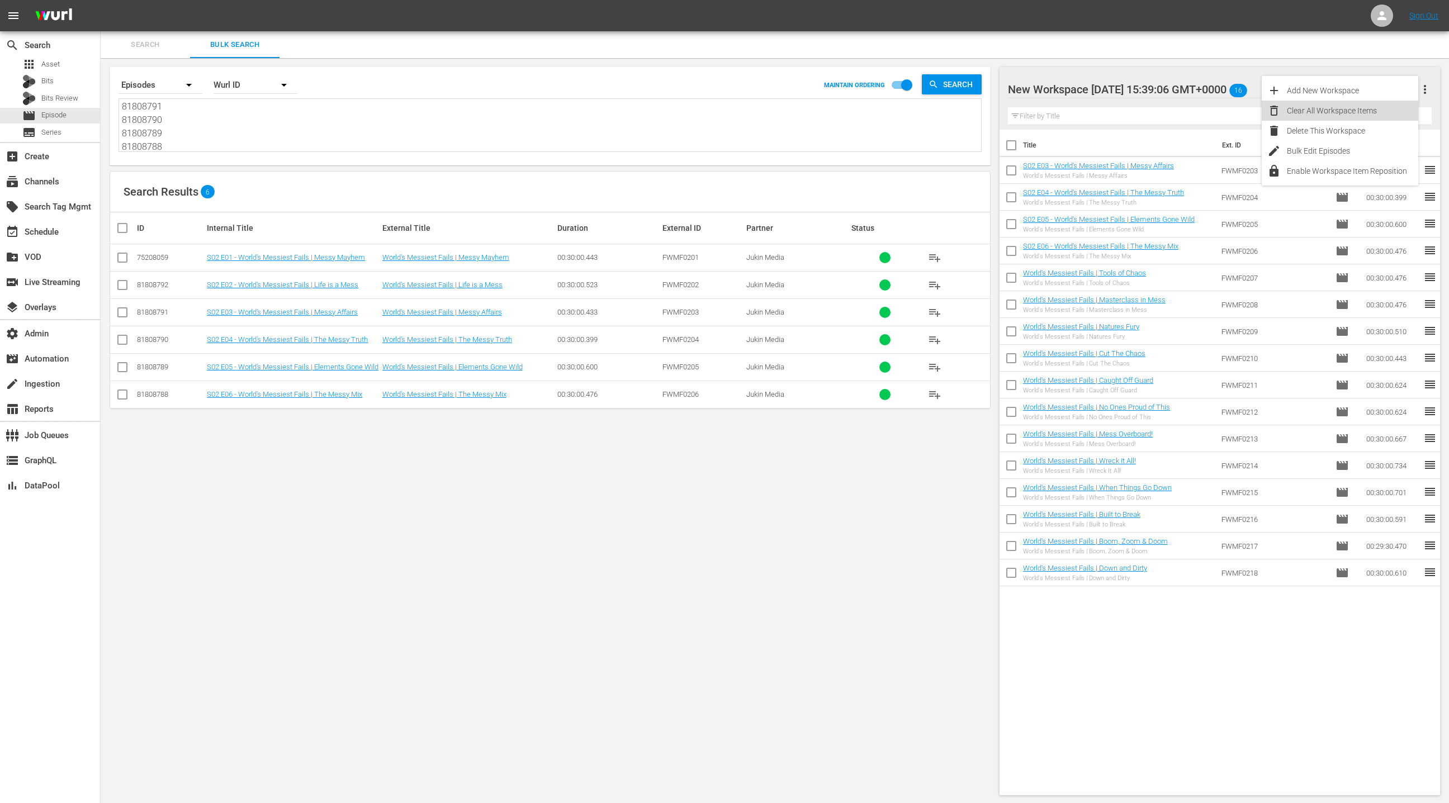
drag, startPoint x: 1346, startPoint y: 109, endPoint x: 1113, endPoint y: 281, distance: 289.5
click at [1346, 110] on div "Clear All Workspace Items" at bounding box center [1352, 111] width 131 height 20
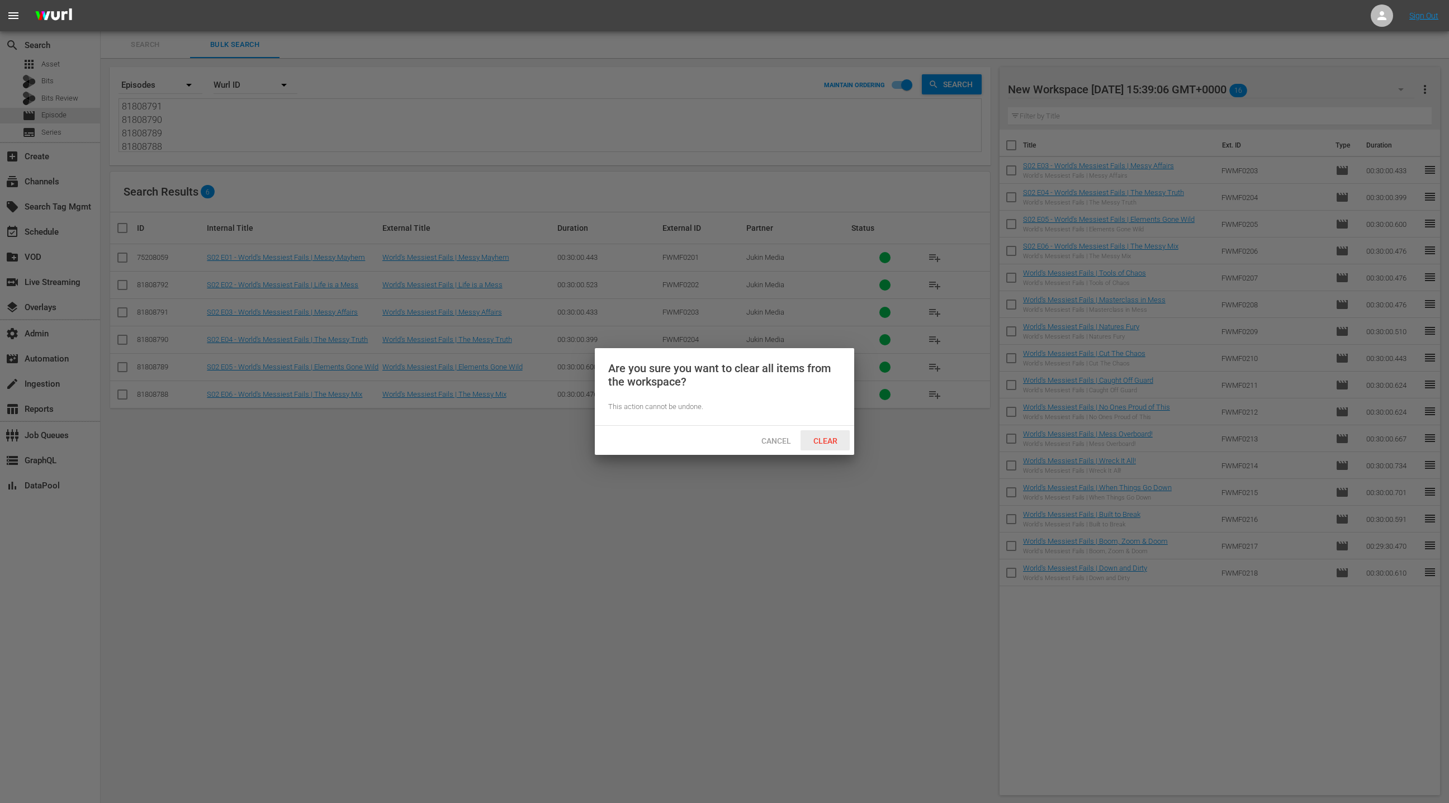
drag, startPoint x: 848, startPoint y: 438, endPoint x: 853, endPoint y: 436, distance: 6.3
click at [847, 438] on div "Clear" at bounding box center [825, 440] width 49 height 21
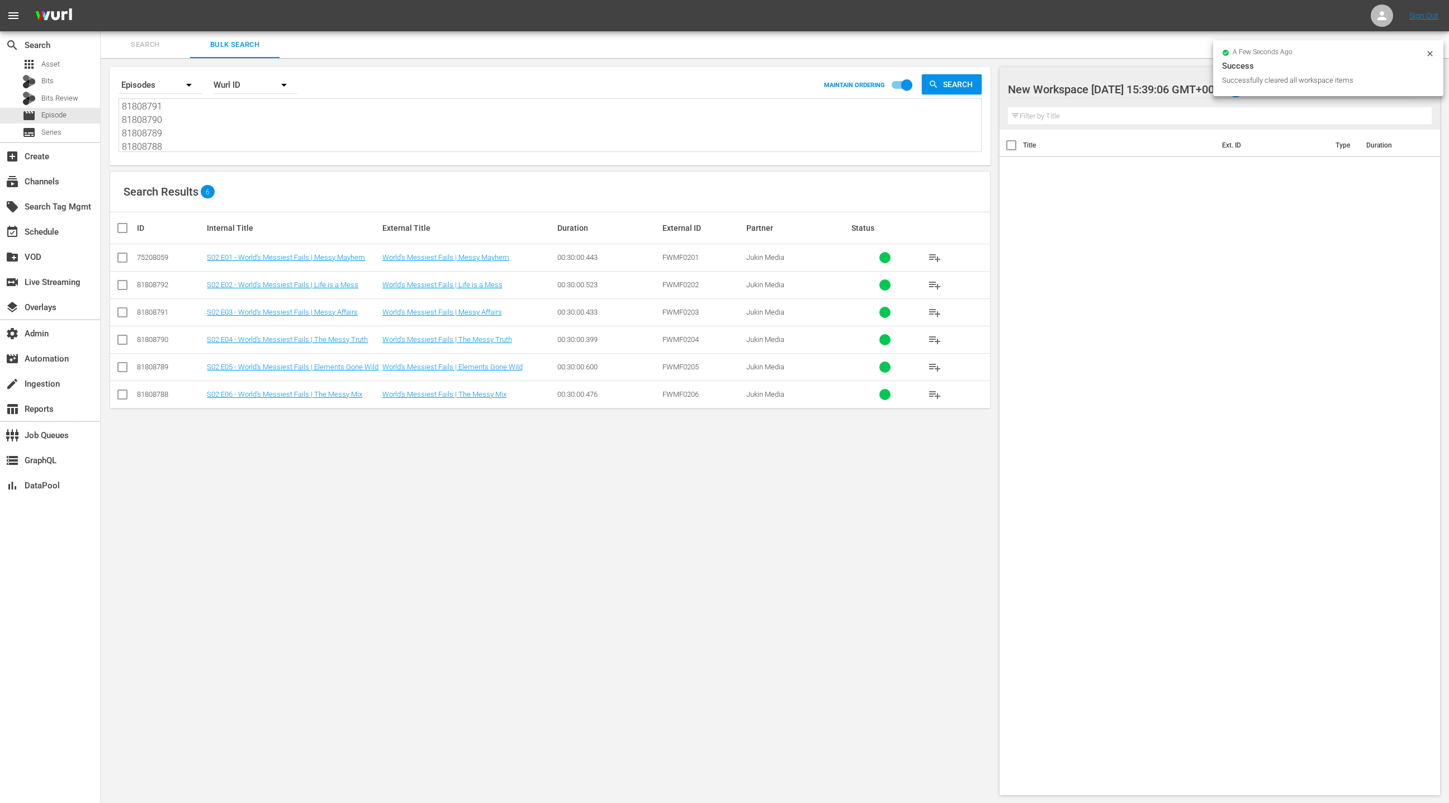
click at [124, 226] on input "checkbox" at bounding box center [127, 227] width 22 height 13
checkbox input "true"
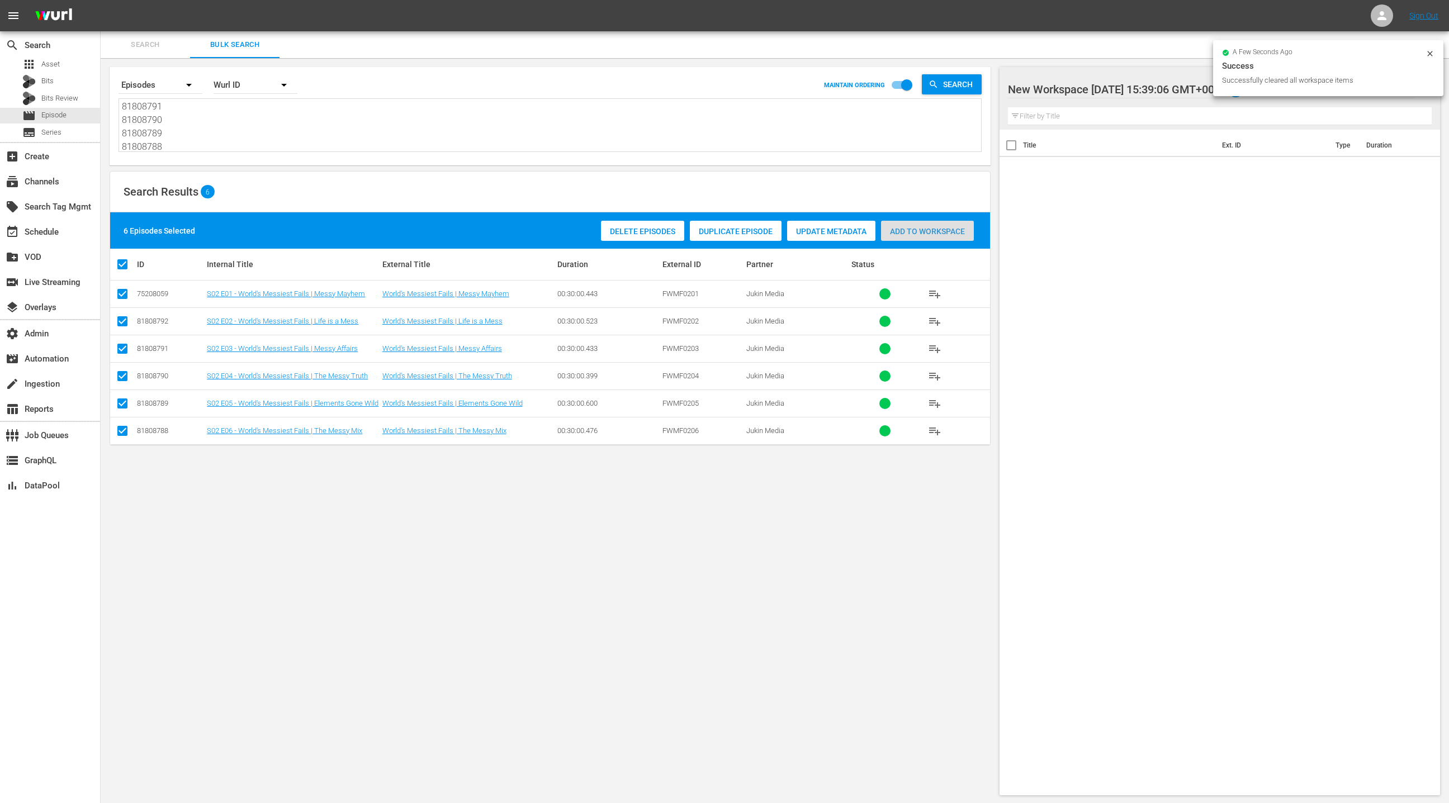
click at [949, 233] on span "Add to Workspace" at bounding box center [927, 231] width 93 height 9
click at [29, 233] on div "event_available Schedule" at bounding box center [31, 230] width 63 height 10
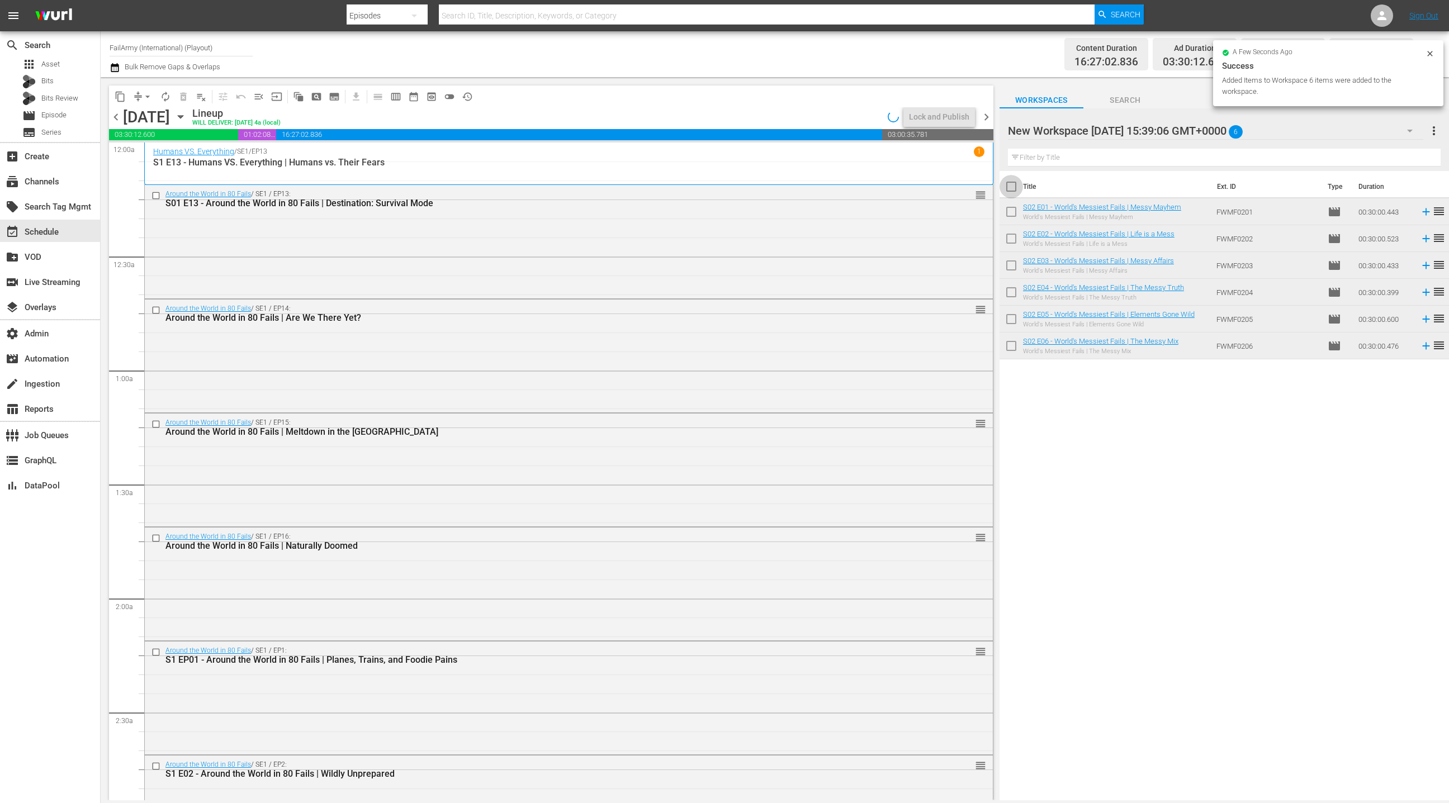
drag, startPoint x: 1011, startPoint y: 191, endPoint x: 1003, endPoint y: 201, distance: 13.5
click at [1011, 191] on input "checkbox" at bounding box center [1011, 188] width 23 height 23
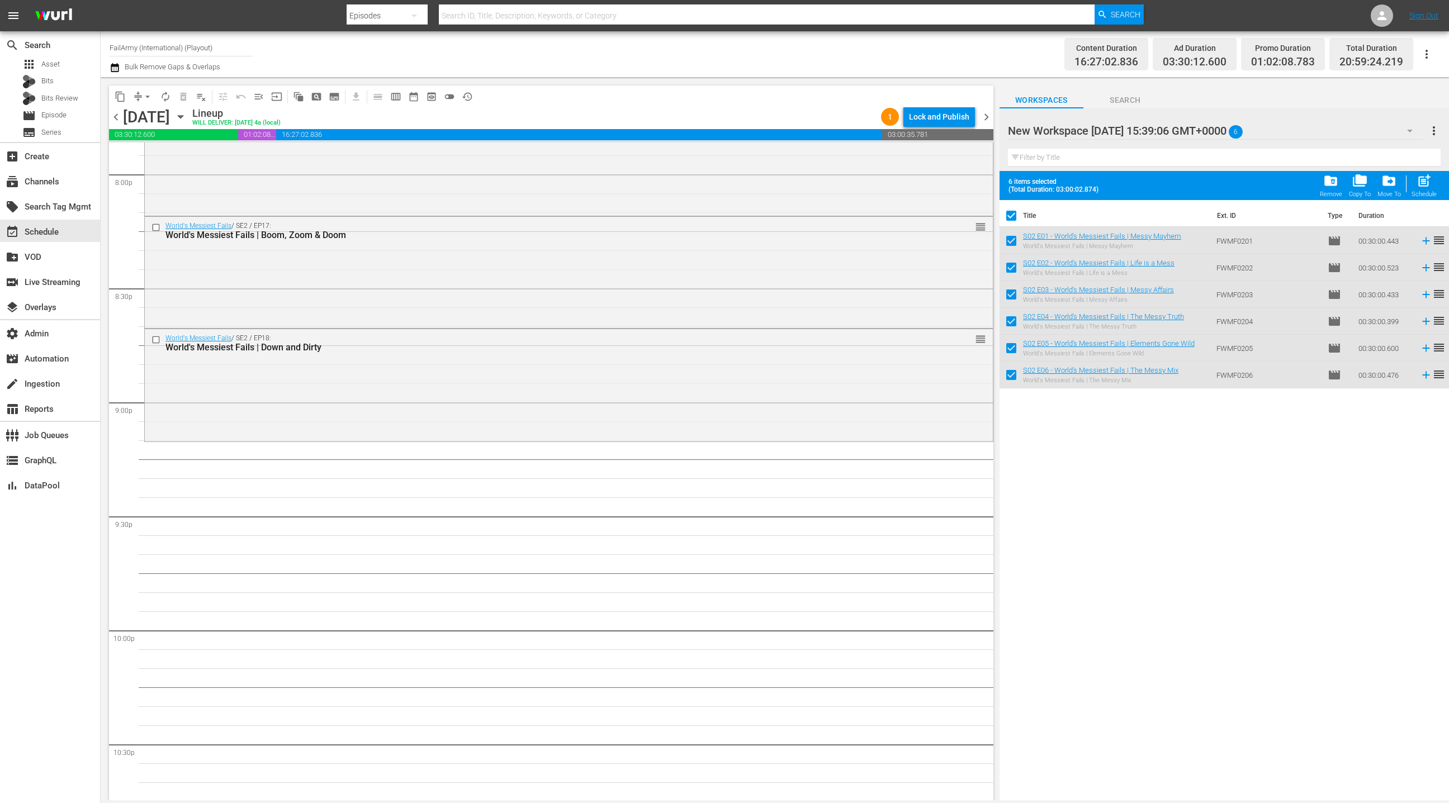
scroll to position [4561, 0]
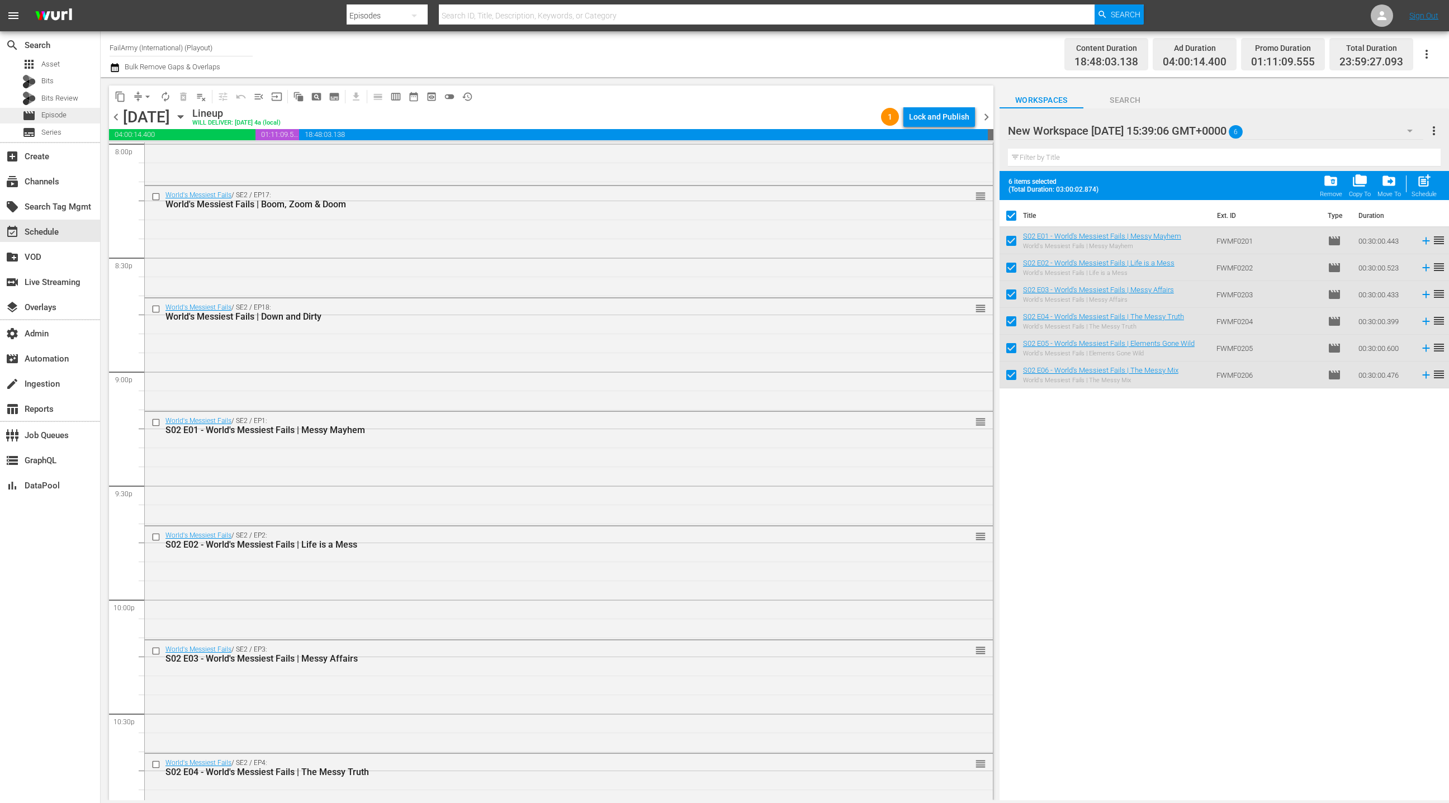
click at [67, 121] on div "movie Episode" at bounding box center [50, 116] width 100 height 16
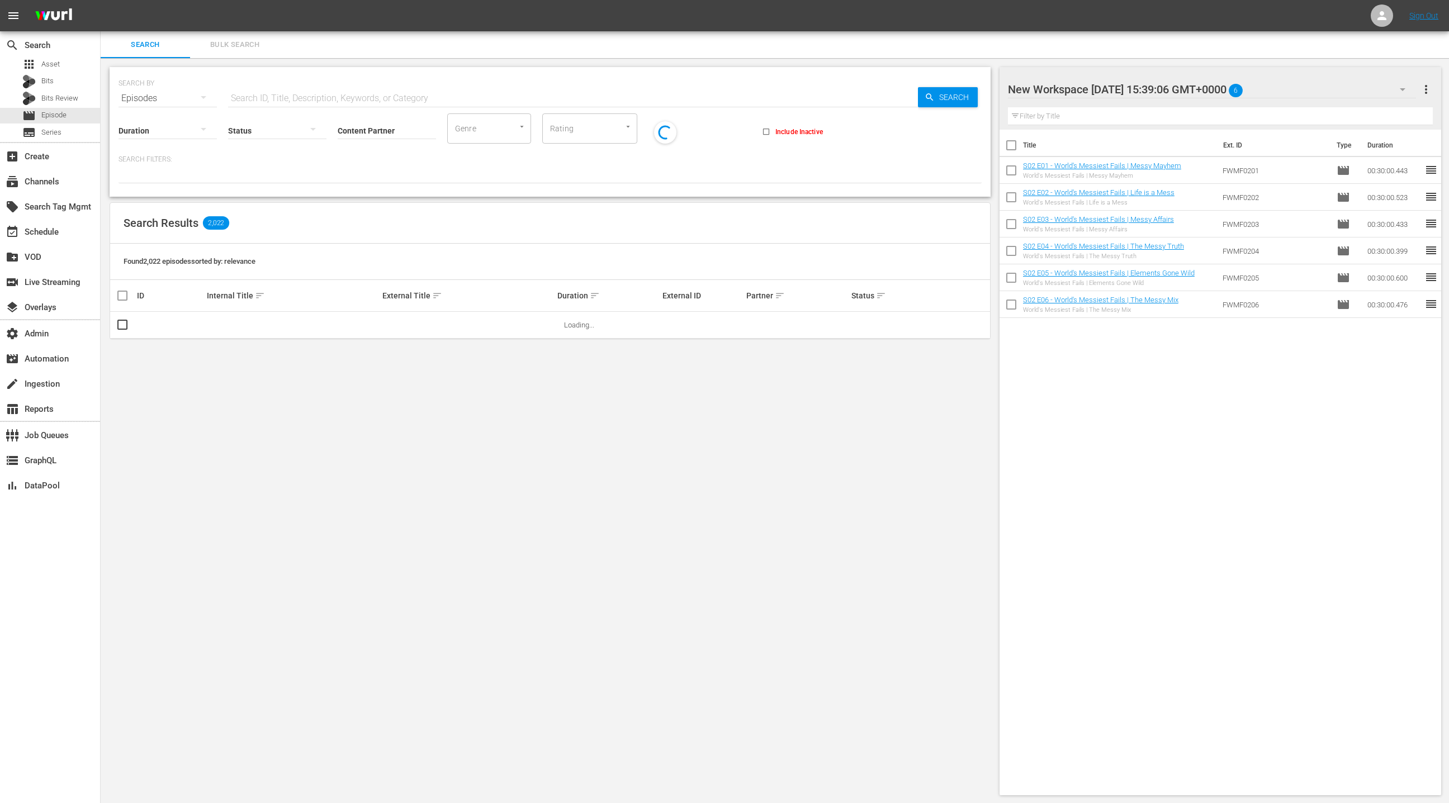
click at [245, 48] on span "Bulk Search" at bounding box center [235, 45] width 76 height 13
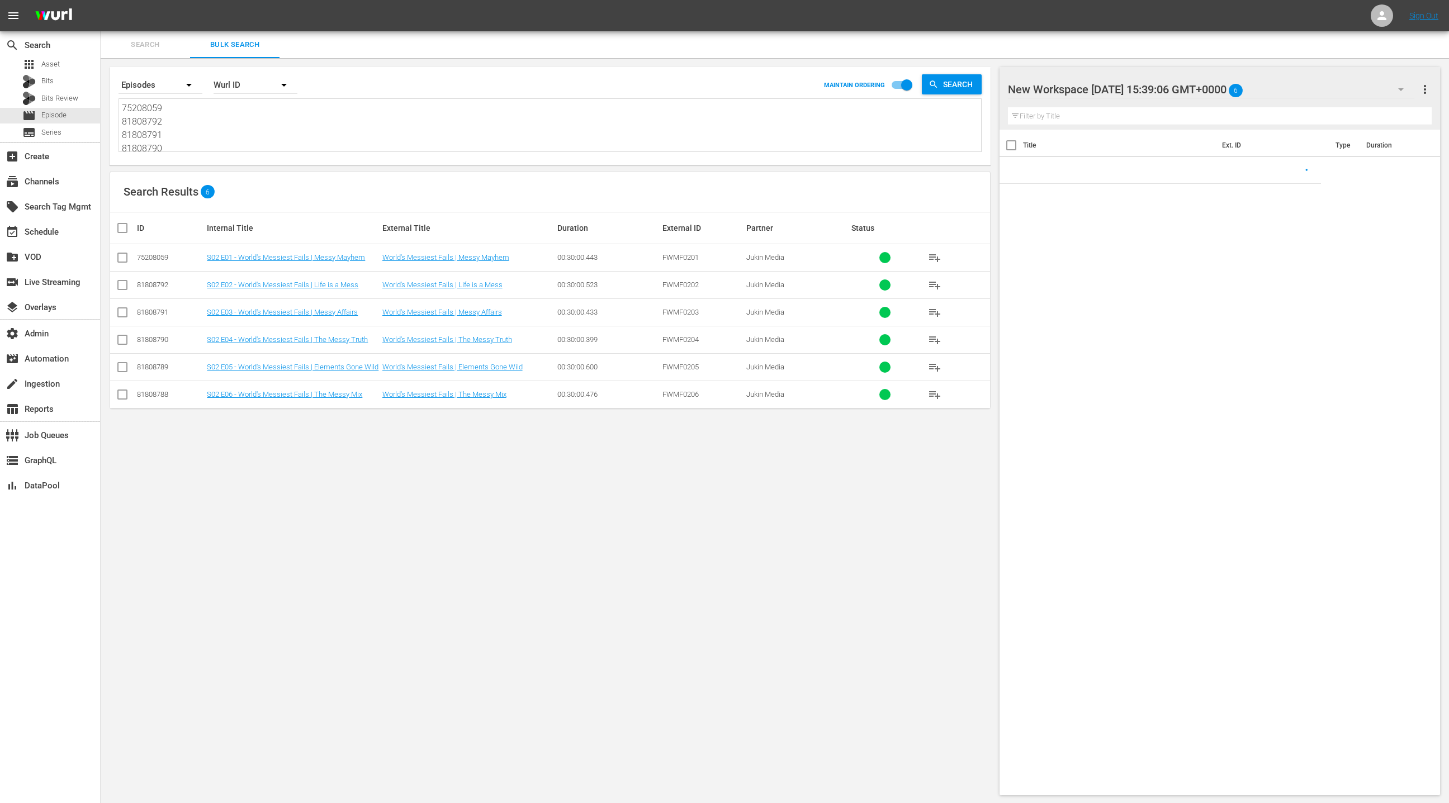
click at [247, 109] on textarea "75208059 81808792 81808791 81808790 81808789 81808788" at bounding box center [551, 127] width 859 height 51
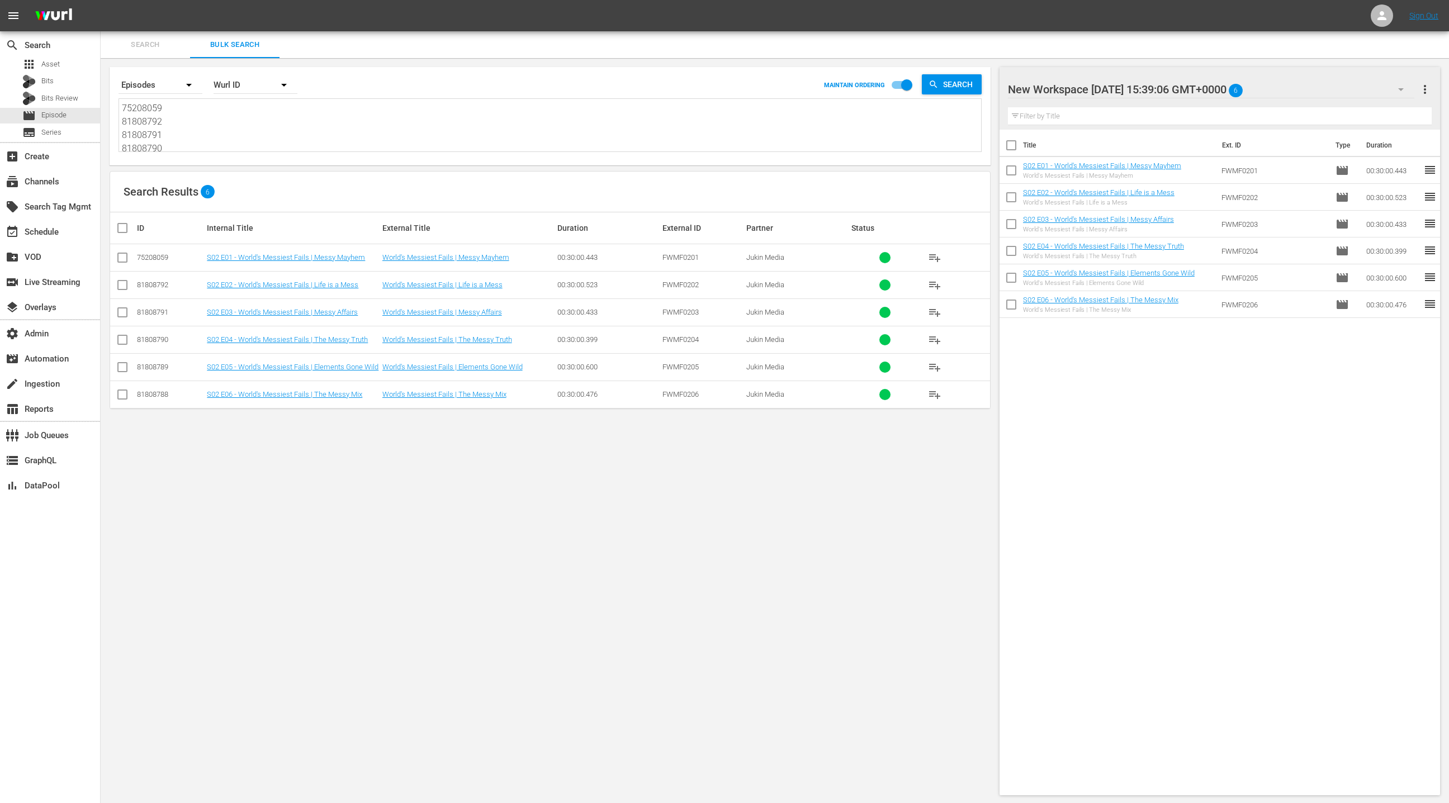
scroll to position [1, 0]
click at [1428, 93] on span "more_vert" at bounding box center [1424, 89] width 13 height 13
drag, startPoint x: 1378, startPoint y: 108, endPoint x: 1370, endPoint y: 111, distance: 8.3
click at [1377, 109] on div "Clear All Workspace Items" at bounding box center [1352, 111] width 131 height 20
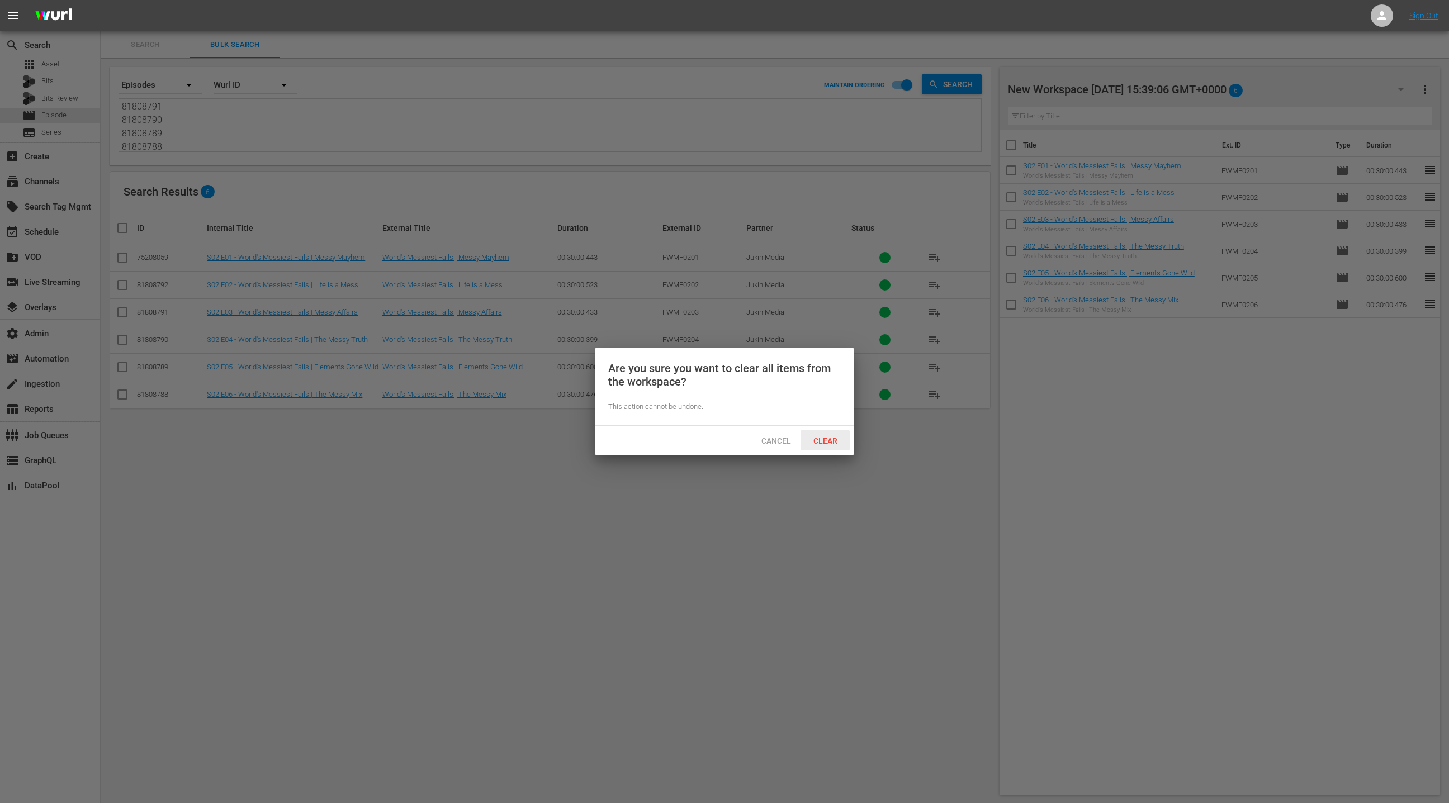
click at [840, 437] on span "Clear" at bounding box center [825, 441] width 42 height 9
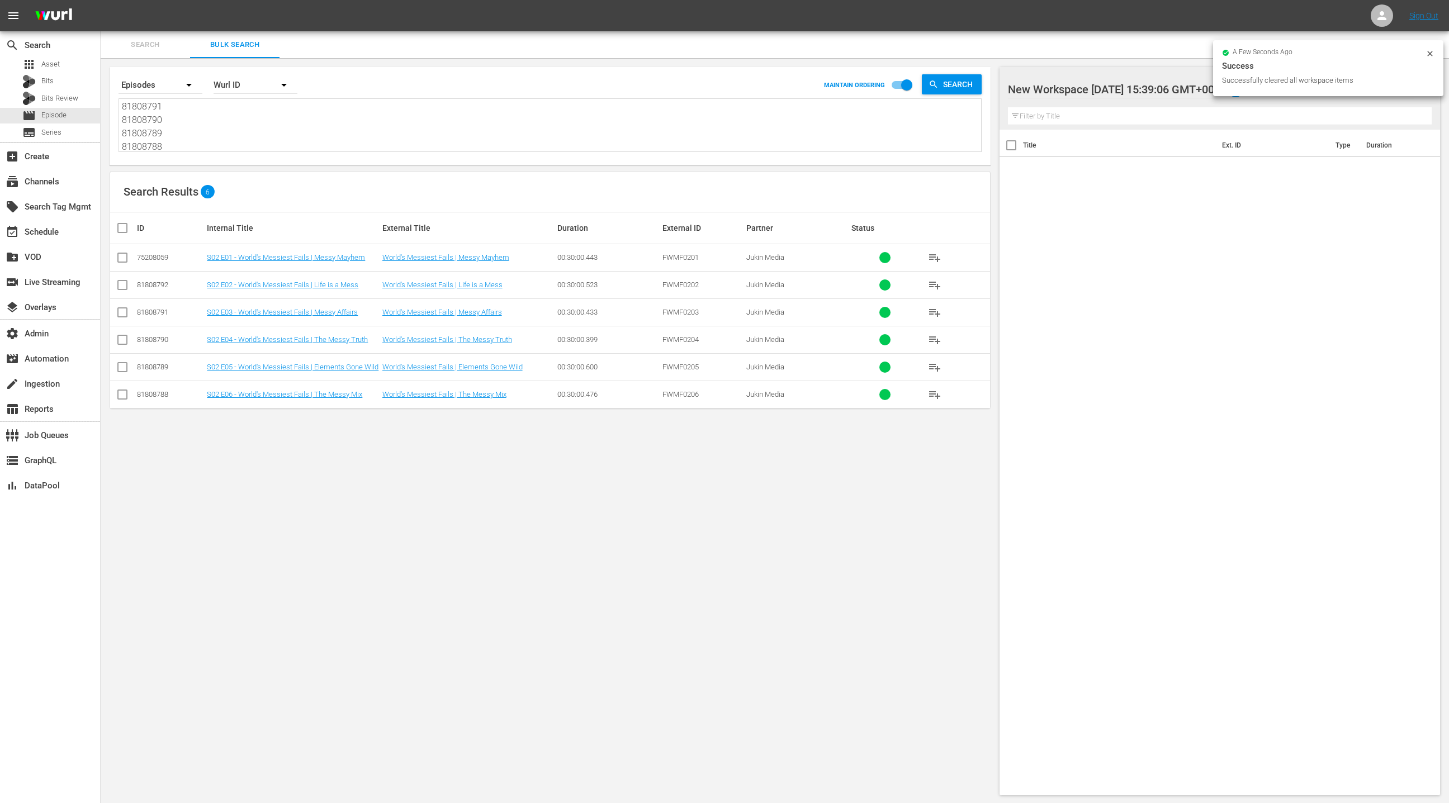
click at [216, 130] on textarea "75208059 81808792 81808791 81808790 81808789 81808788" at bounding box center [551, 126] width 859 height 51
click at [297, 127] on textarea "75208059 81808792 81808791 81808790 81808789 81808788" at bounding box center [551, 126] width 859 height 51
paste textarea "66994777 54538542 68742931 54538543 53466764 52951229 68742823 52951228 5442381…"
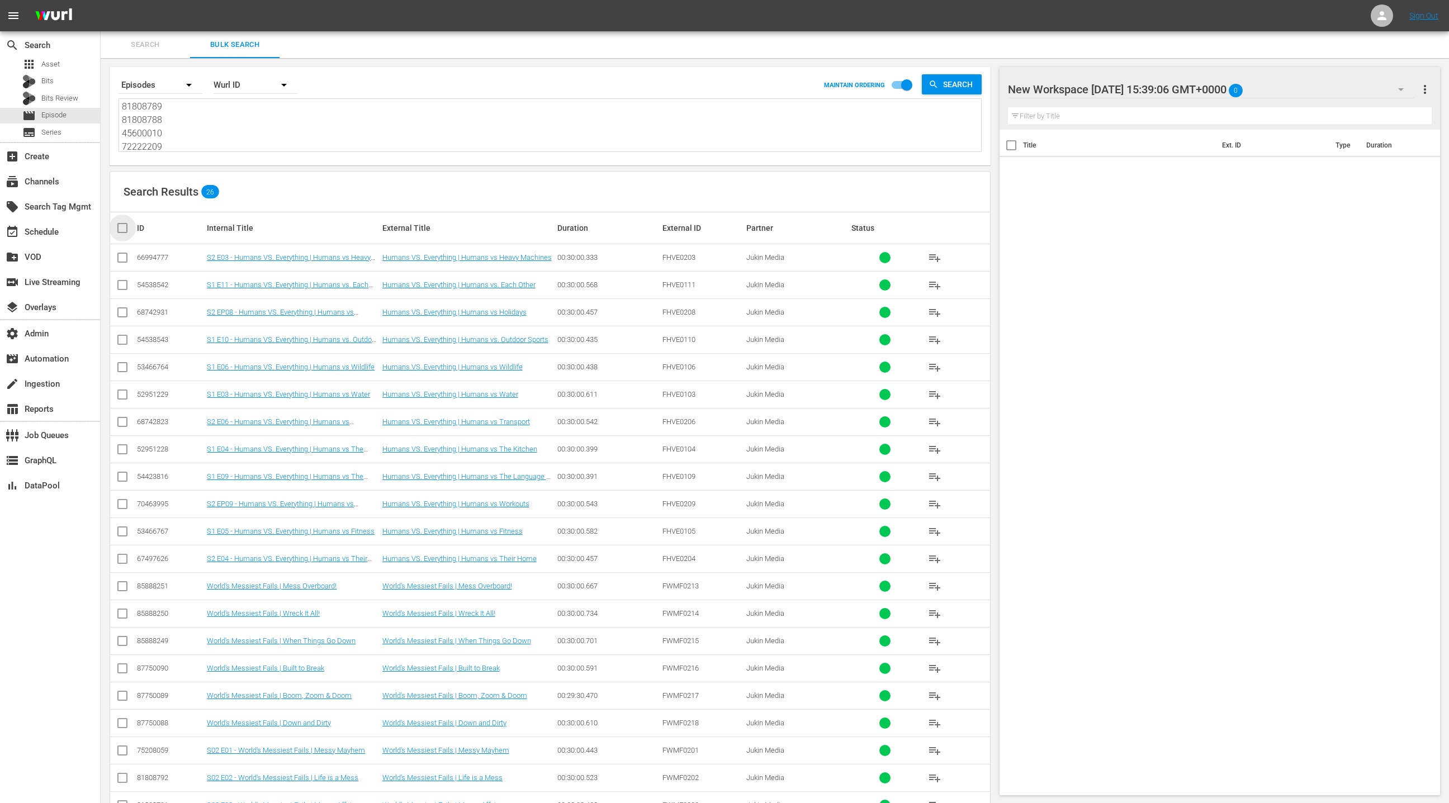
click at [117, 226] on input "checkbox" at bounding box center [127, 227] width 22 height 13
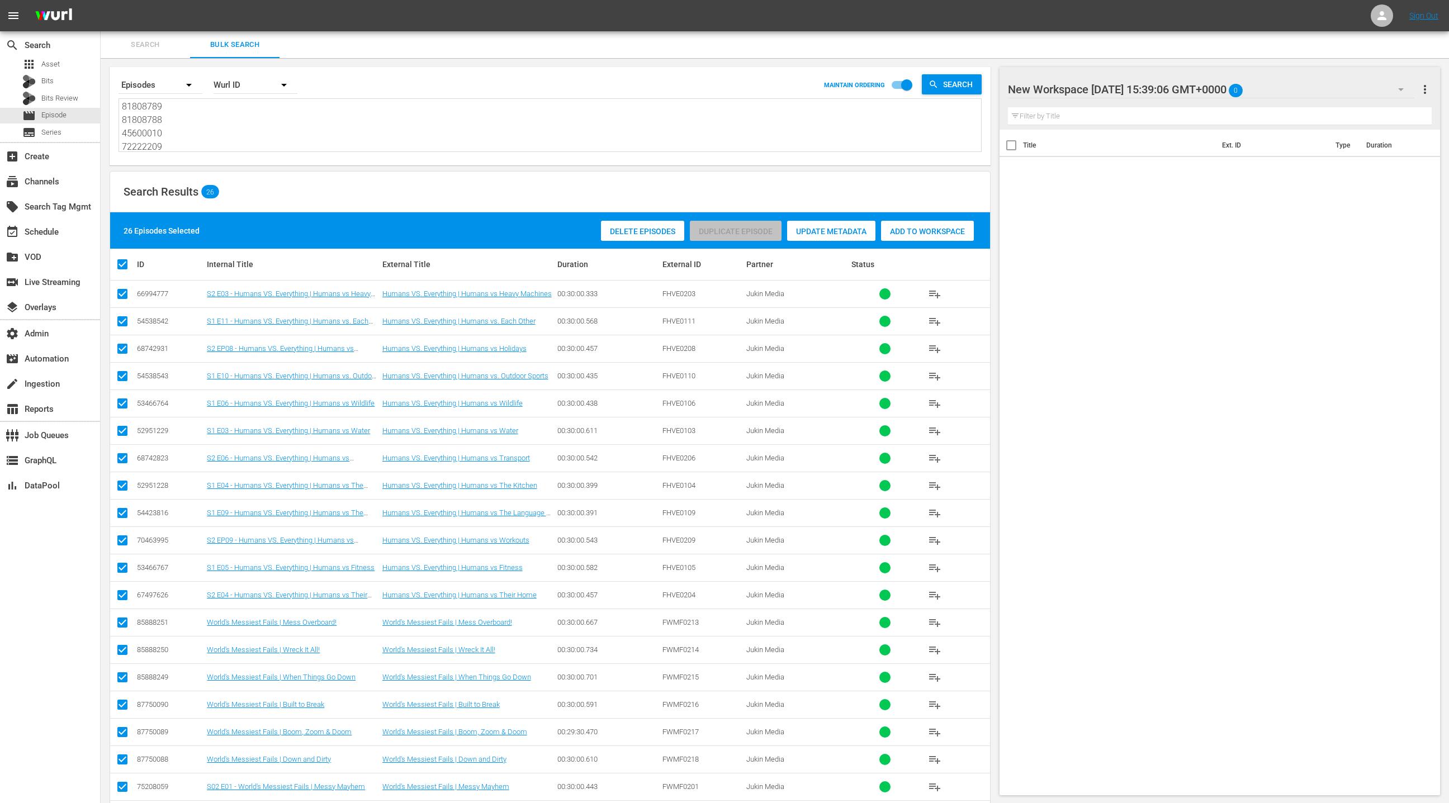
click at [924, 231] on span "Add to Workspace" at bounding box center [927, 231] width 93 height 9
click at [79, 229] on div "event_available Schedule" at bounding box center [50, 231] width 100 height 22
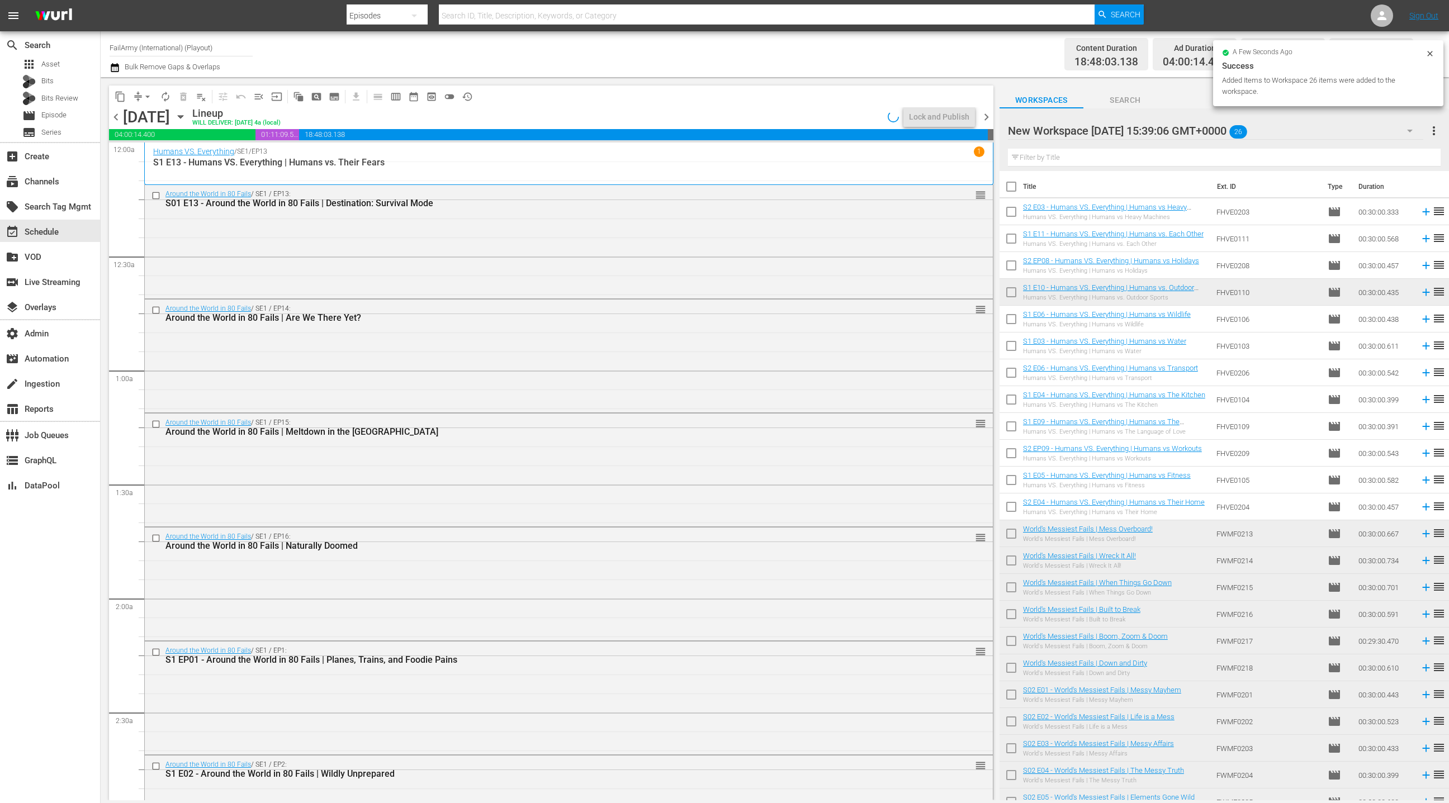
click at [1017, 190] on input "checkbox" at bounding box center [1011, 188] width 23 height 23
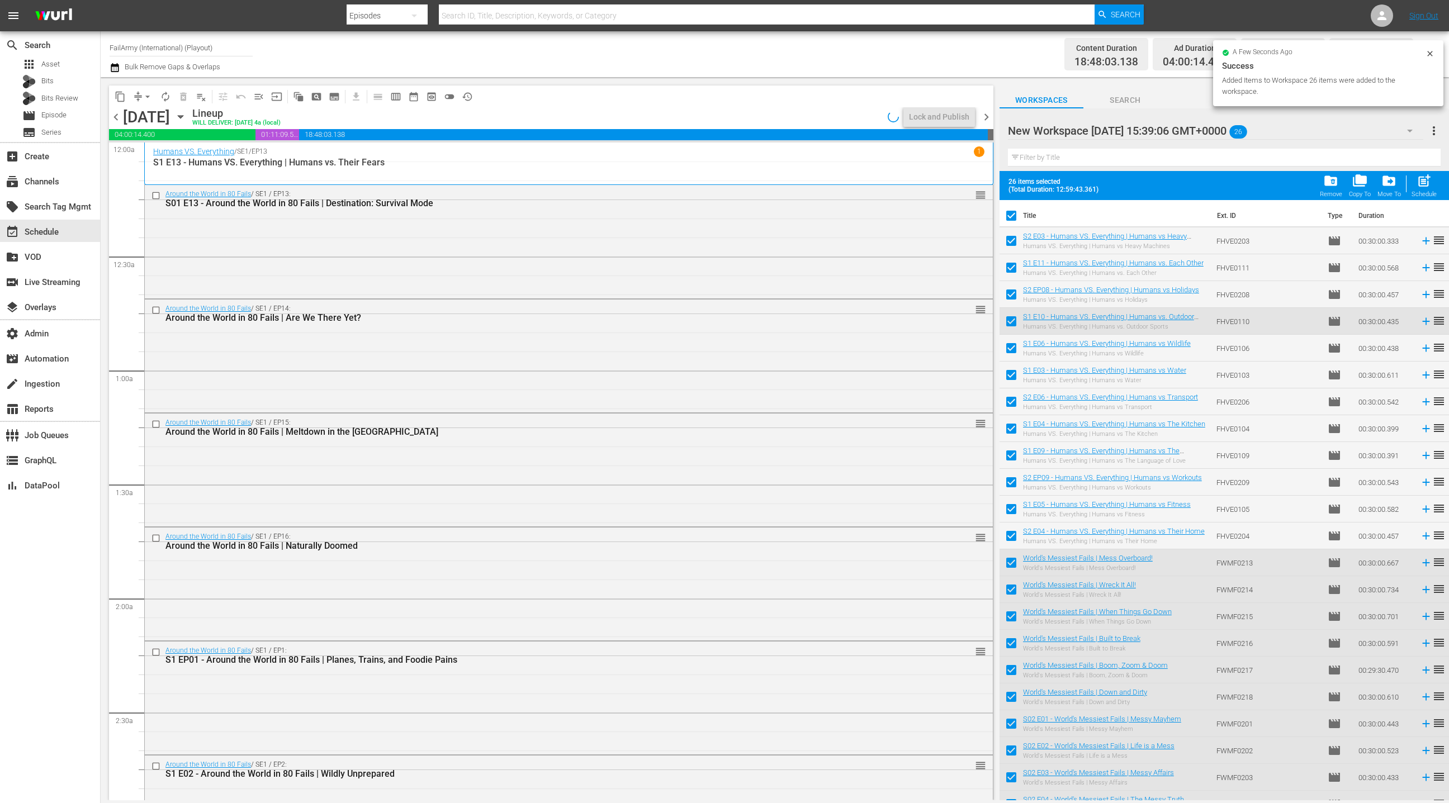
click at [988, 117] on span "chevron_right" at bounding box center [986, 117] width 14 height 14
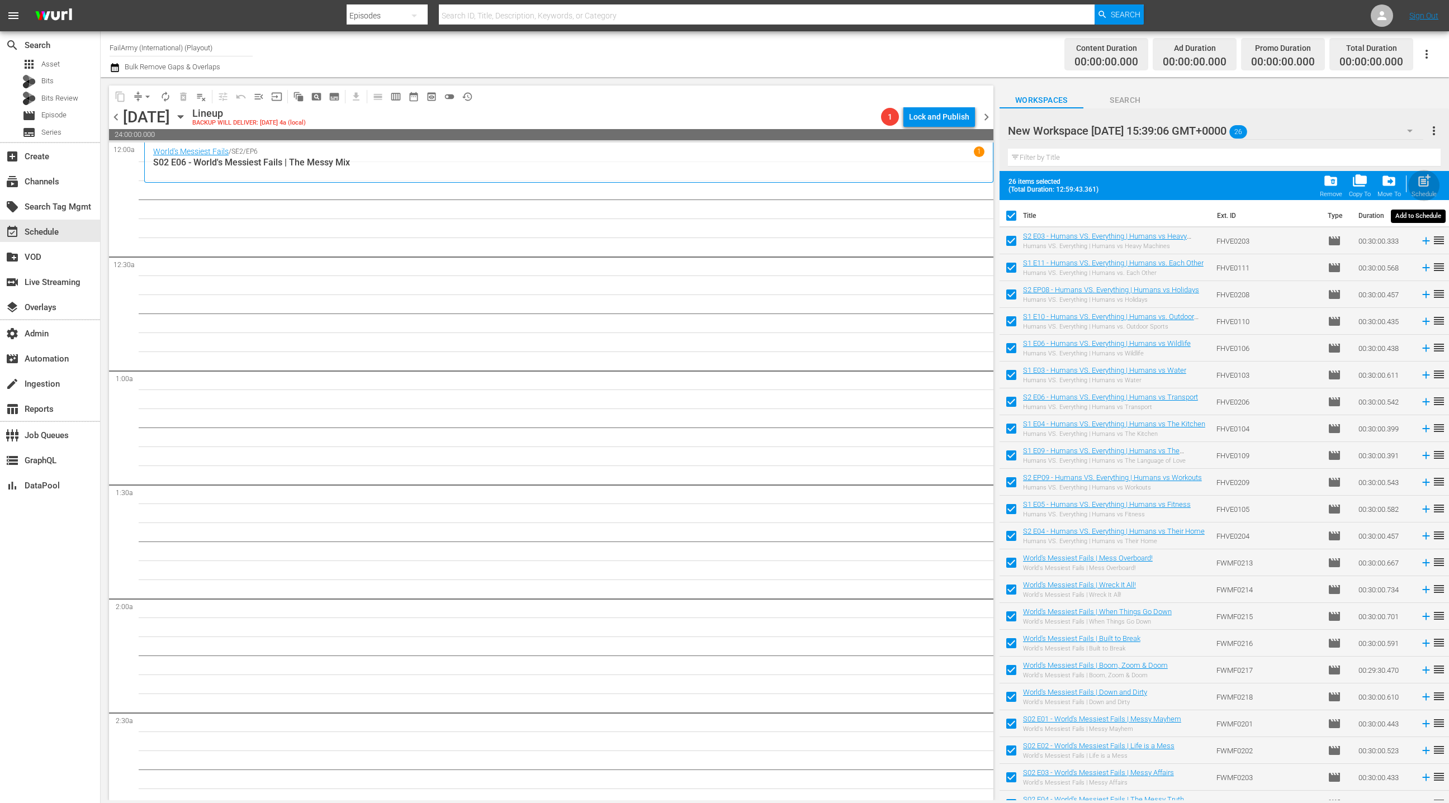
click at [1428, 184] on span "post_add" at bounding box center [1424, 180] width 15 height 15
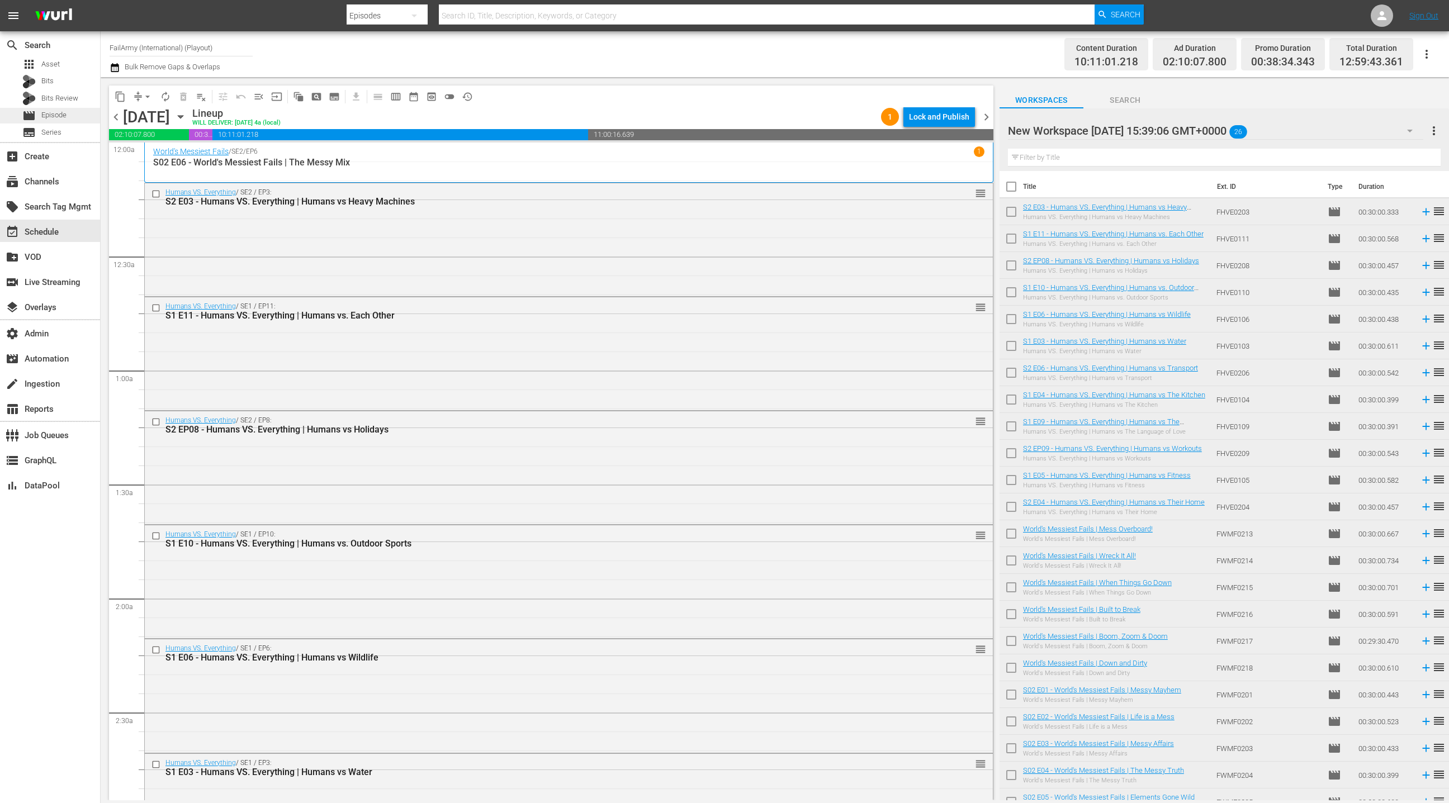
click at [68, 114] on div "movie Episode" at bounding box center [50, 116] width 100 height 16
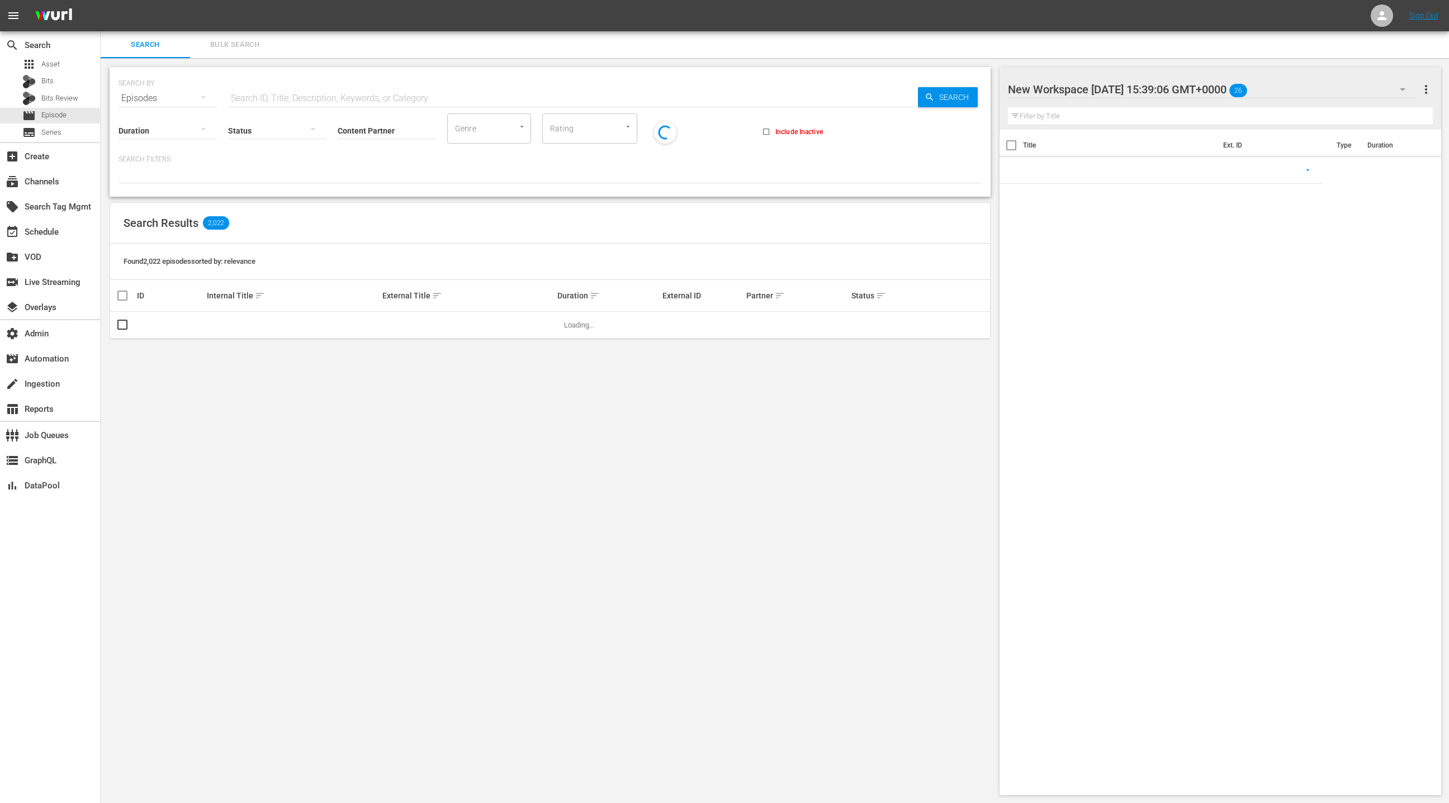
click at [238, 52] on button "Bulk Search" at bounding box center [234, 44] width 89 height 27
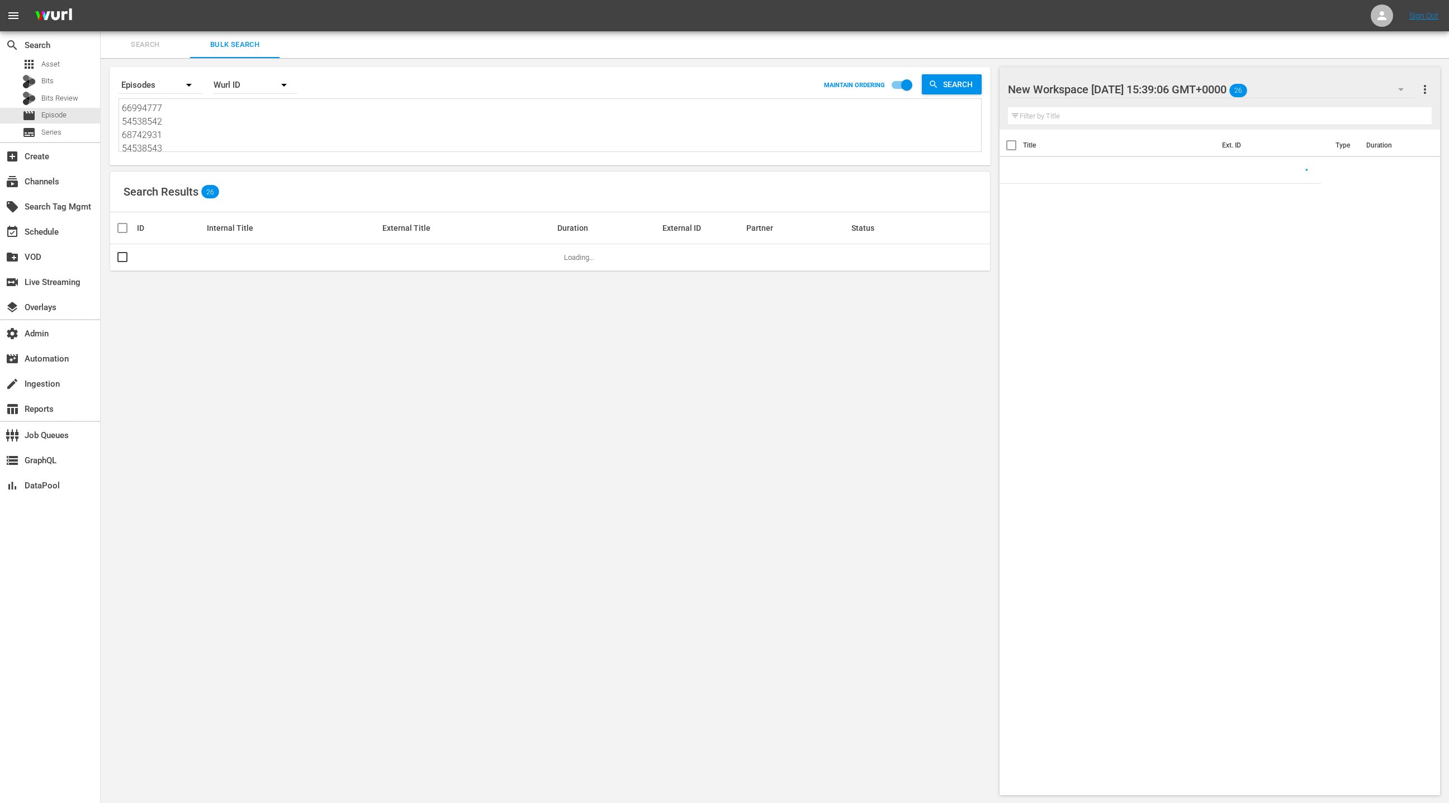
click at [233, 149] on textarea "66994777 54538542 68742931 54538543 53466764 52951229 68742823 52951228 5442381…" at bounding box center [551, 127] width 859 height 51
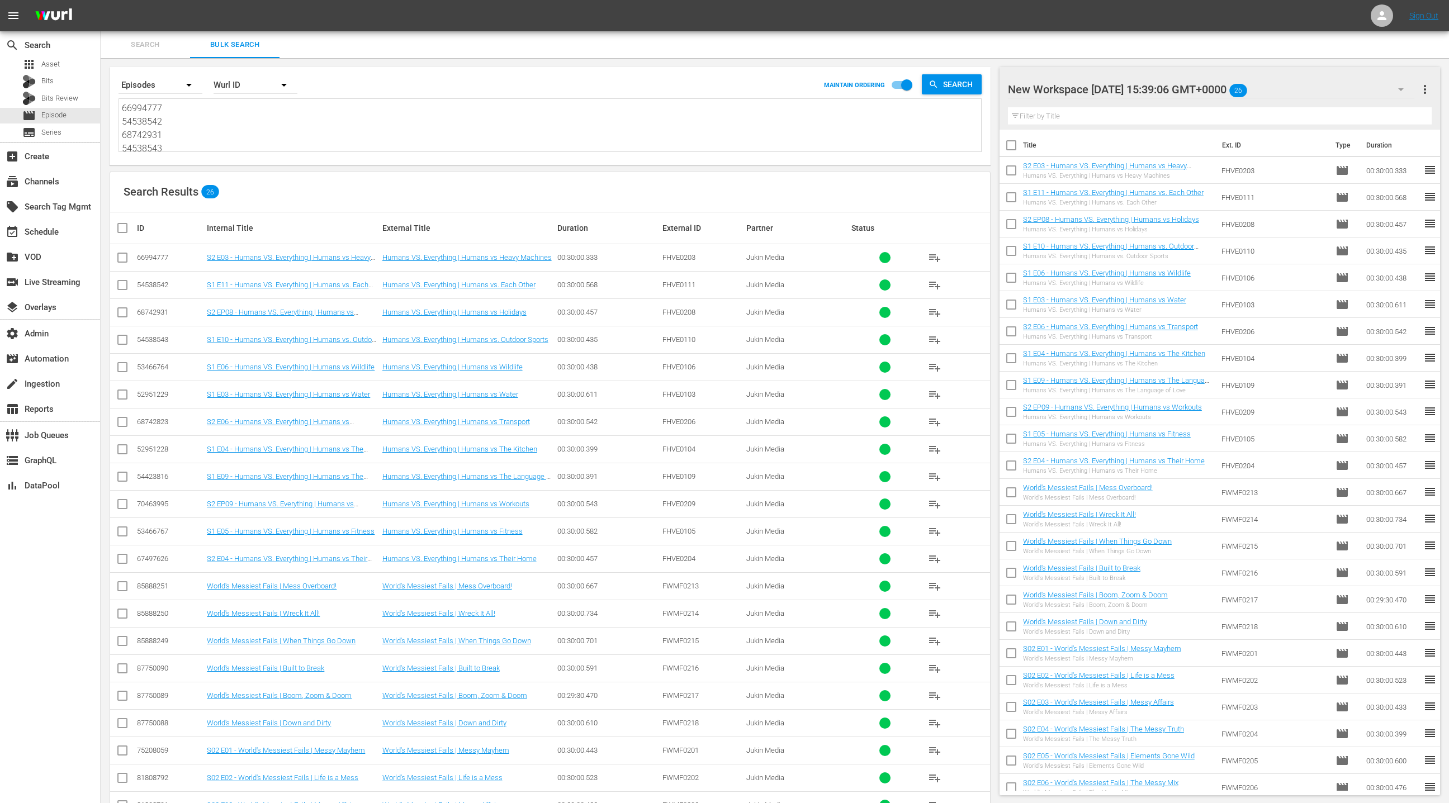
paste textarea "42621616 76055575 43754407 45600011 72222208 43754402 42621618 74793724 4560001…"
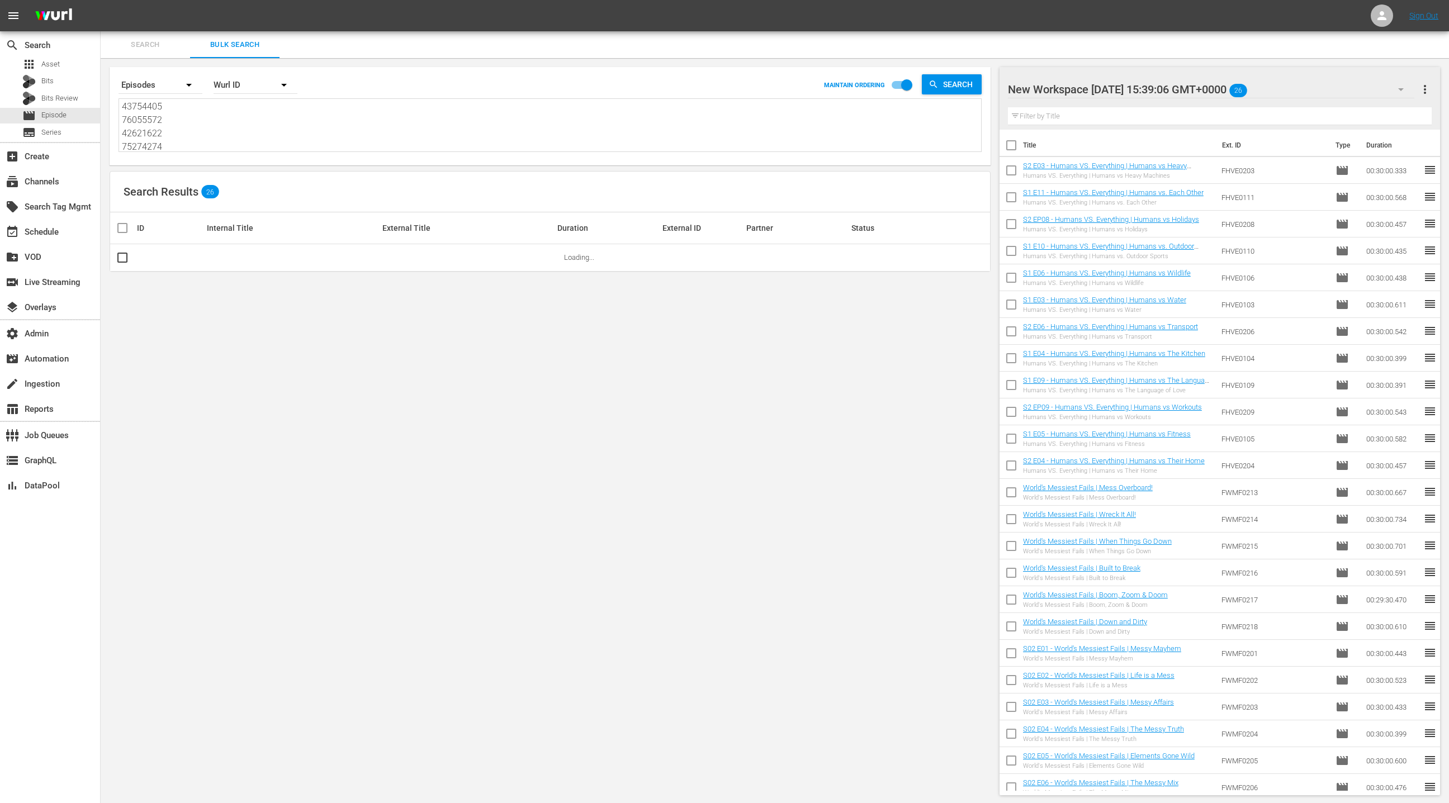
click at [1427, 93] on span "more_vert" at bounding box center [1424, 89] width 13 height 13
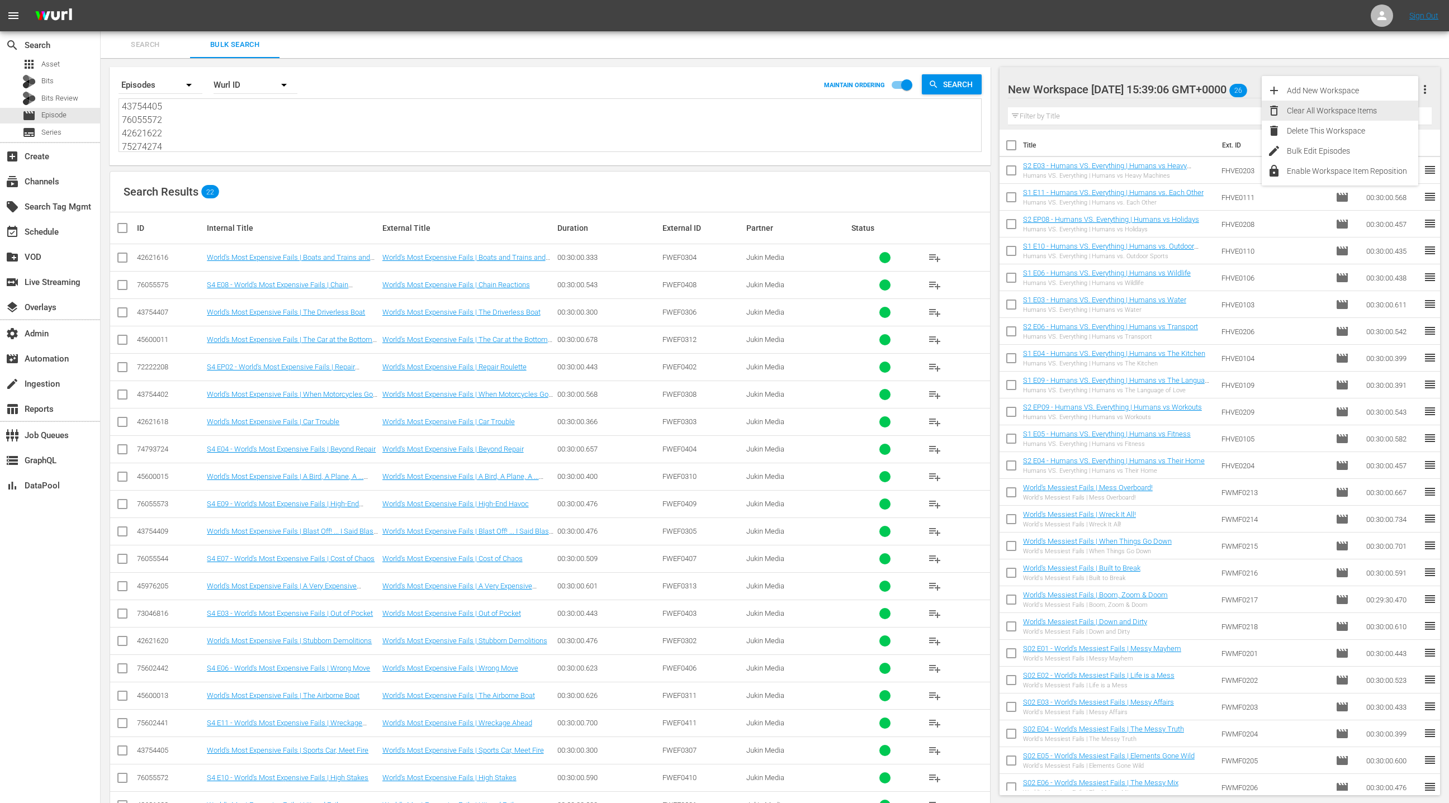
drag, startPoint x: 1357, startPoint y: 111, endPoint x: 1323, endPoint y: 123, distance: 35.7
click at [1357, 111] on div "Clear All Workspace Items" at bounding box center [1352, 111] width 131 height 20
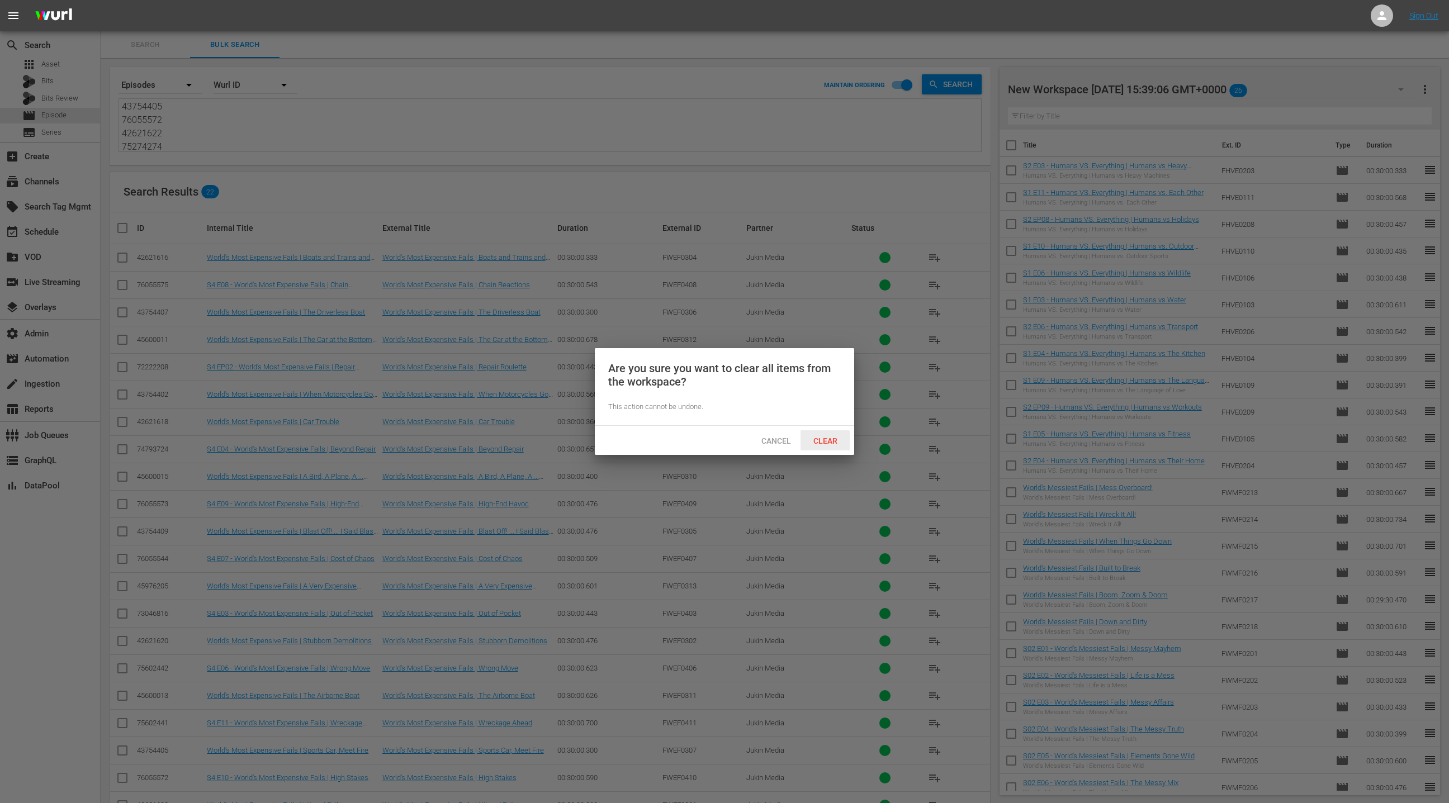
click at [833, 437] on span "Clear" at bounding box center [825, 441] width 42 height 9
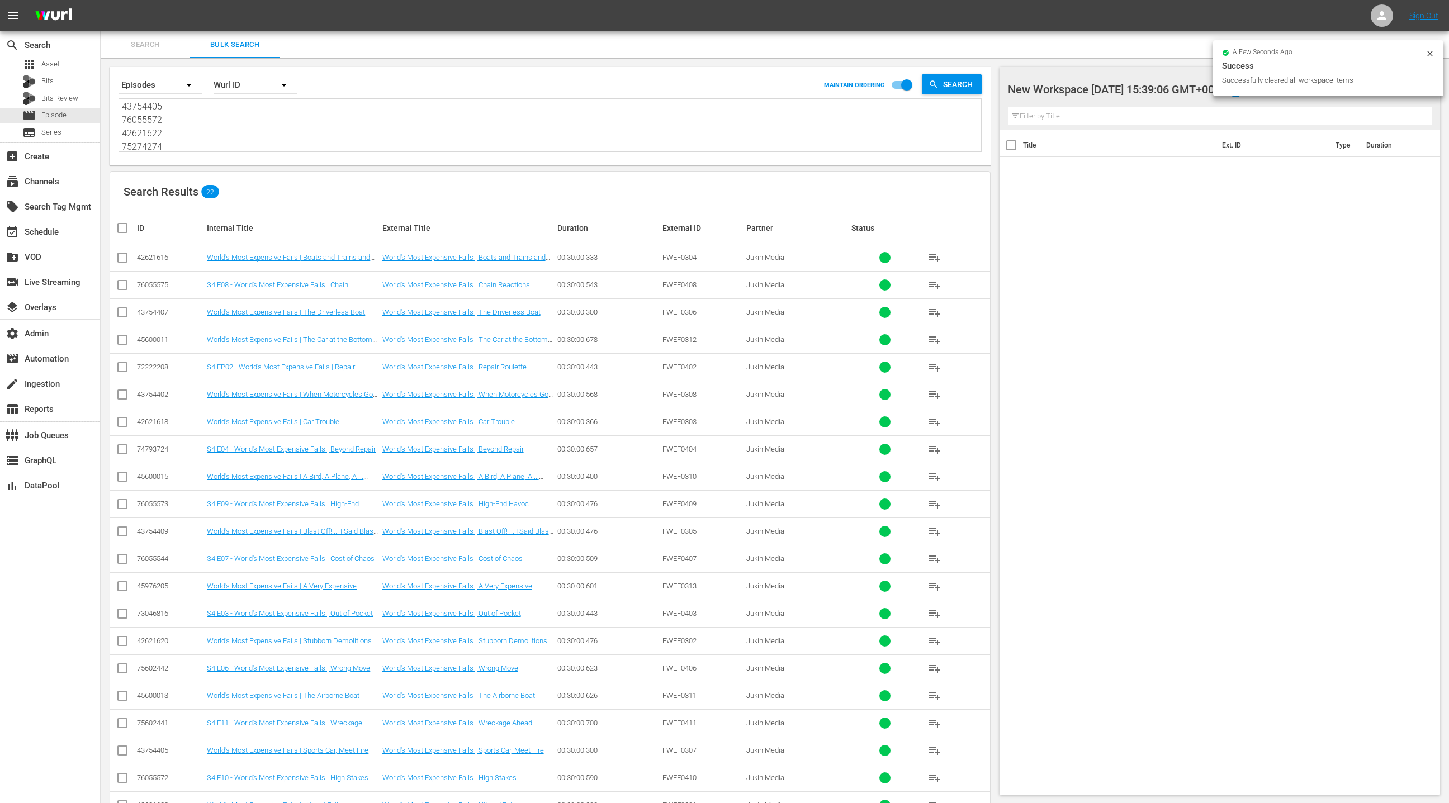
click at [123, 228] on input "checkbox" at bounding box center [127, 227] width 22 height 13
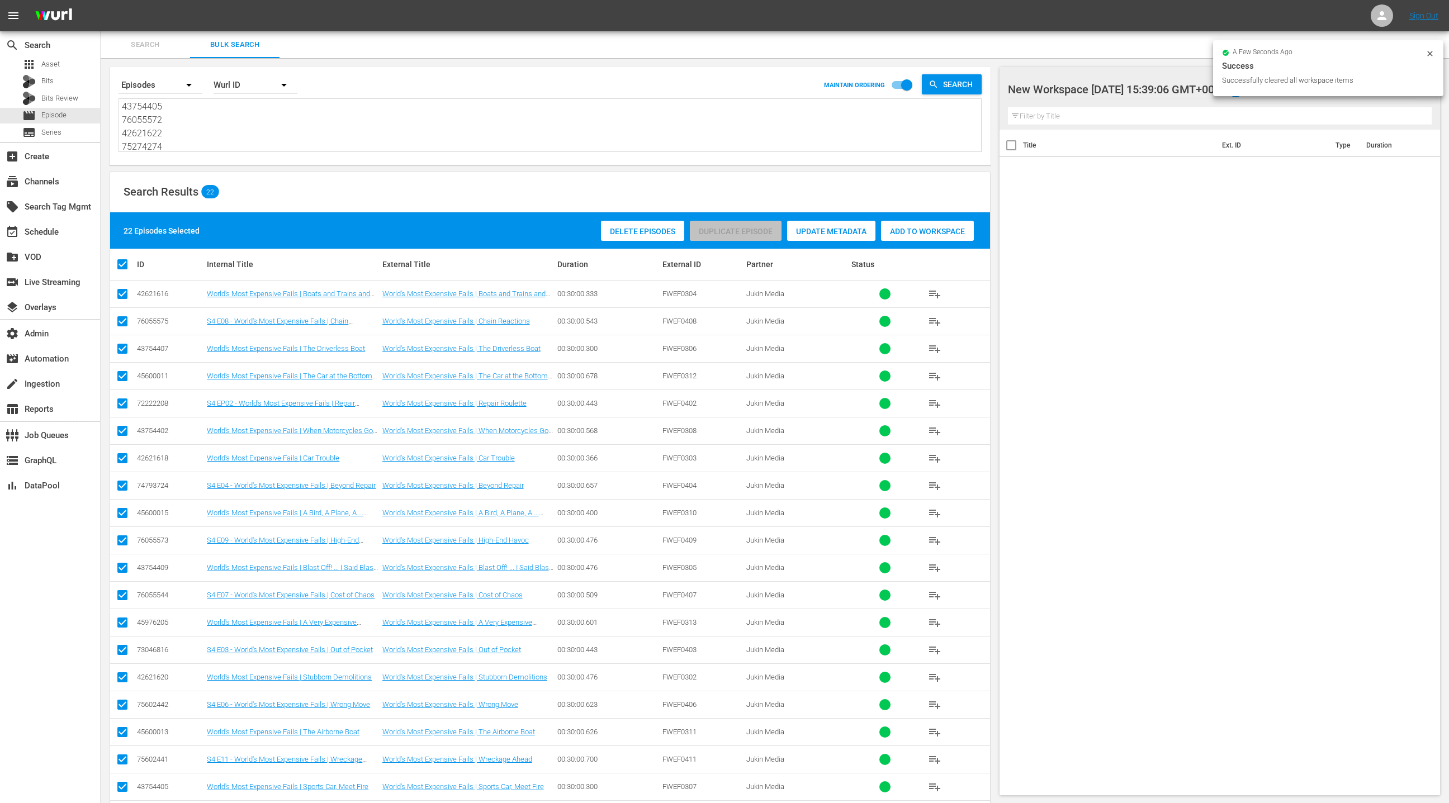
click at [936, 234] on span "Add to Workspace" at bounding box center [927, 231] width 93 height 9
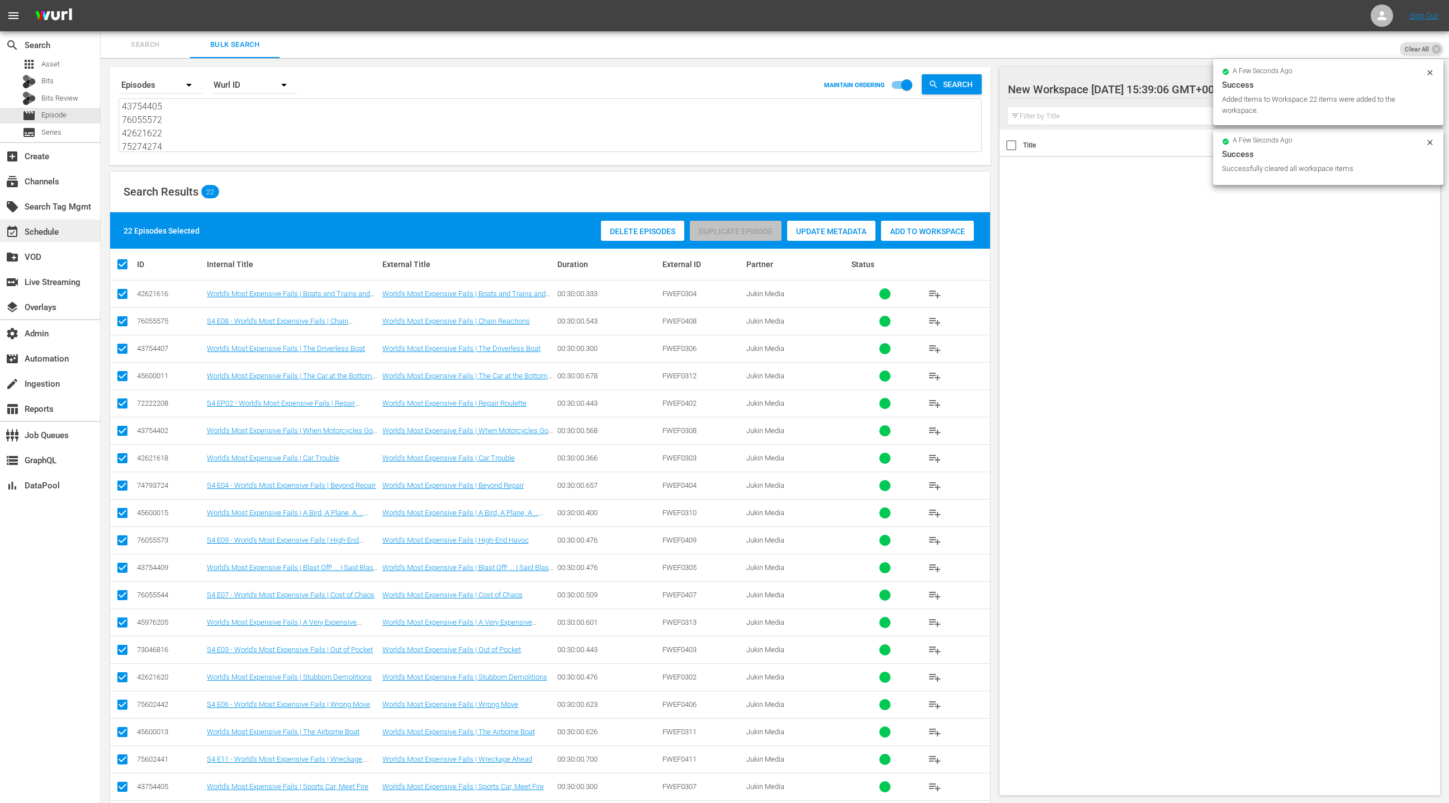
click at [79, 230] on div "event_available Schedule" at bounding box center [50, 231] width 100 height 22
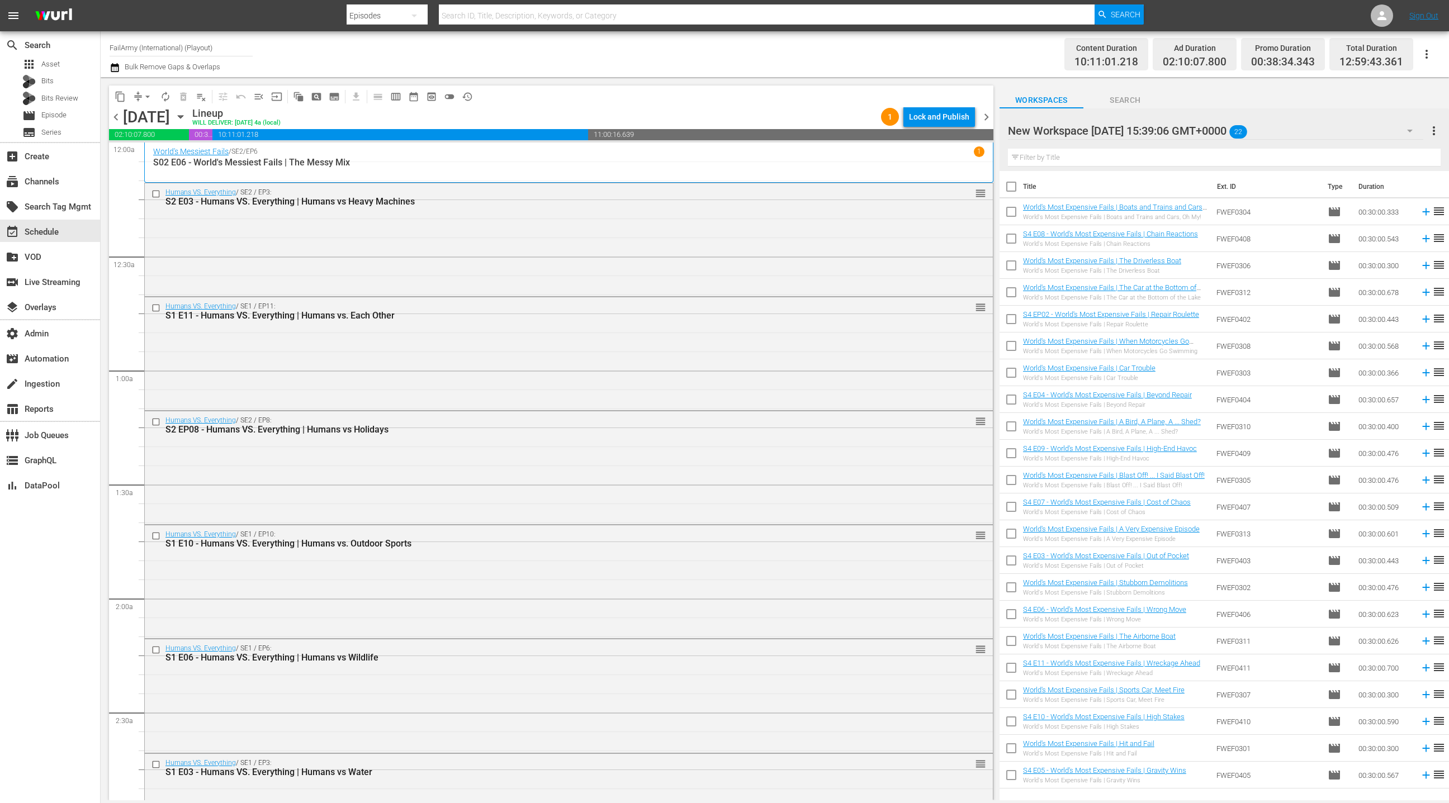
click at [1014, 191] on input "checkbox" at bounding box center [1011, 188] width 23 height 23
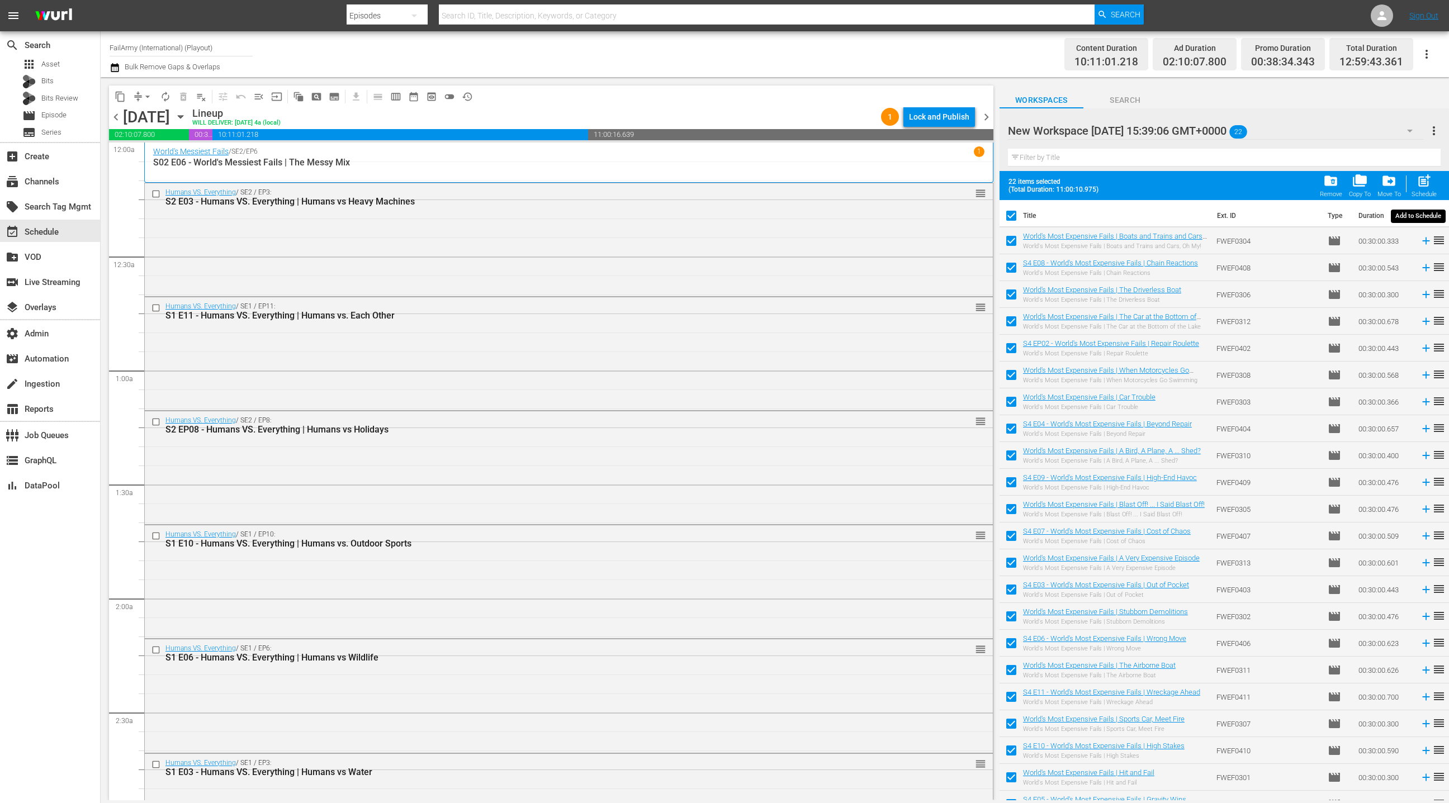
click at [1426, 188] on span "post_add" at bounding box center [1424, 180] width 15 height 15
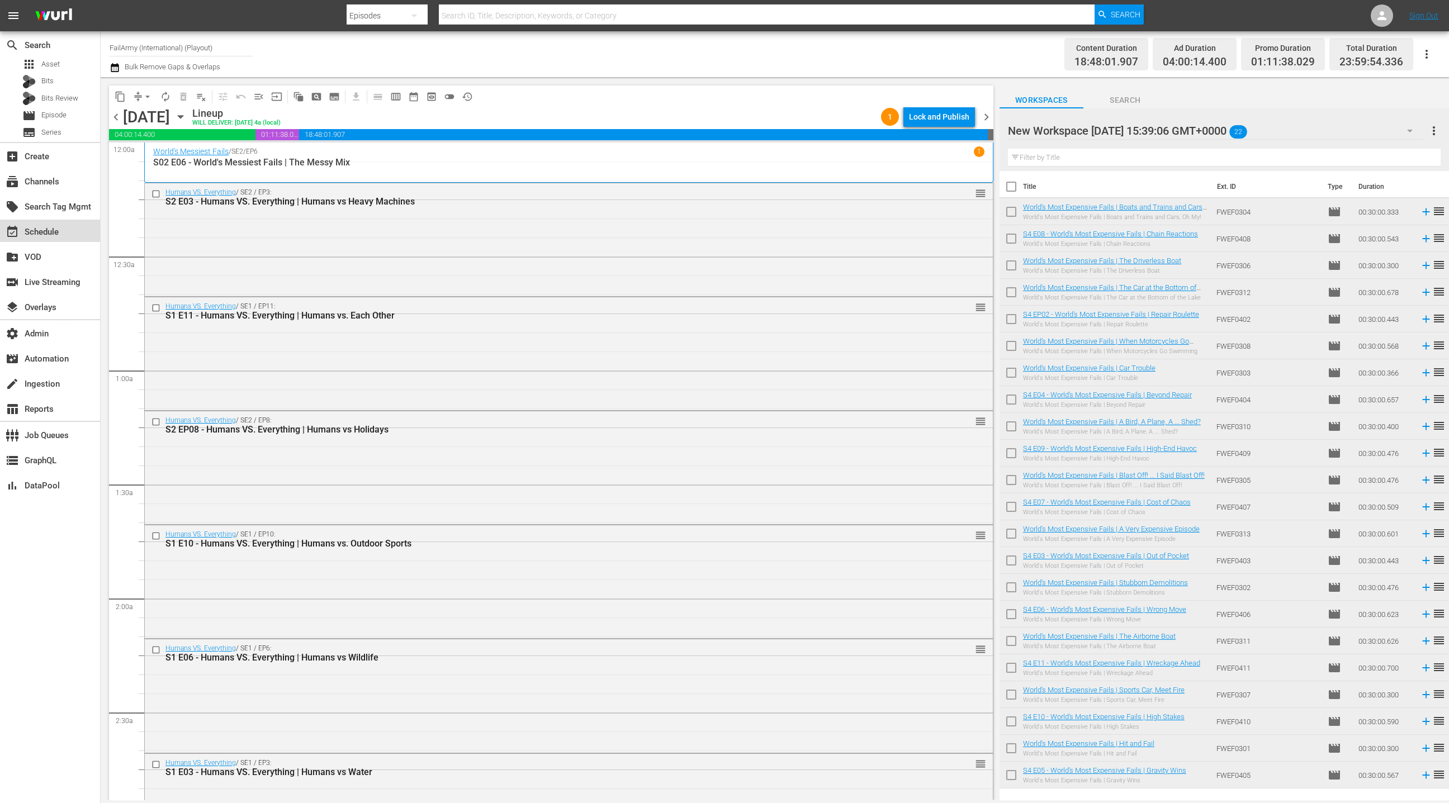
click at [53, 235] on div "event_available Schedule" at bounding box center [31, 230] width 63 height 10
click at [60, 235] on div "event_available Schedule" at bounding box center [50, 231] width 100 height 22
click at [60, 184] on div "subscriptions Channels" at bounding box center [31, 180] width 63 height 10
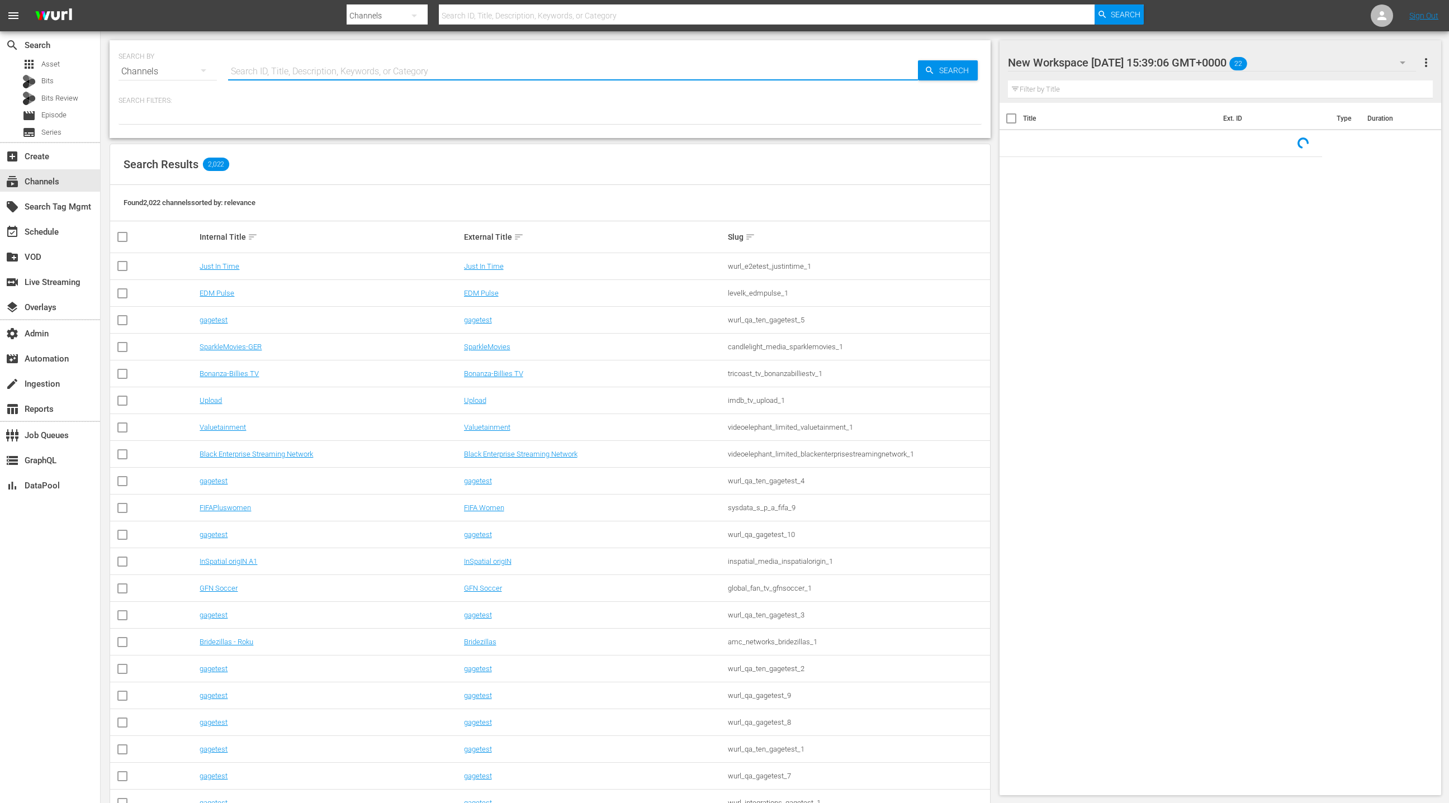
click at [245, 72] on input "text" at bounding box center [573, 71] width 690 height 27
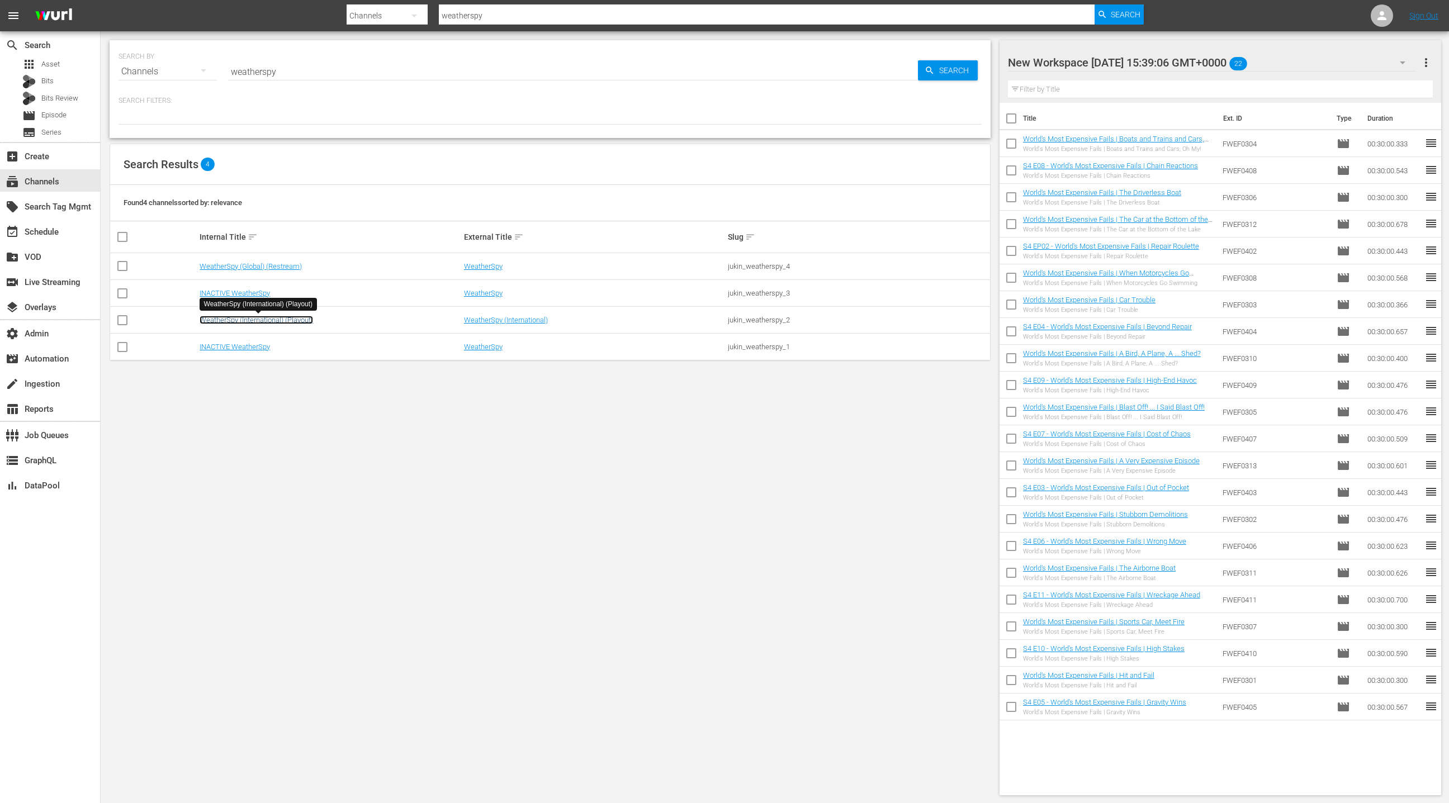
click at [273, 319] on link "WeatherSpy (International) (Playout)" at bounding box center [256, 320] width 113 height 8
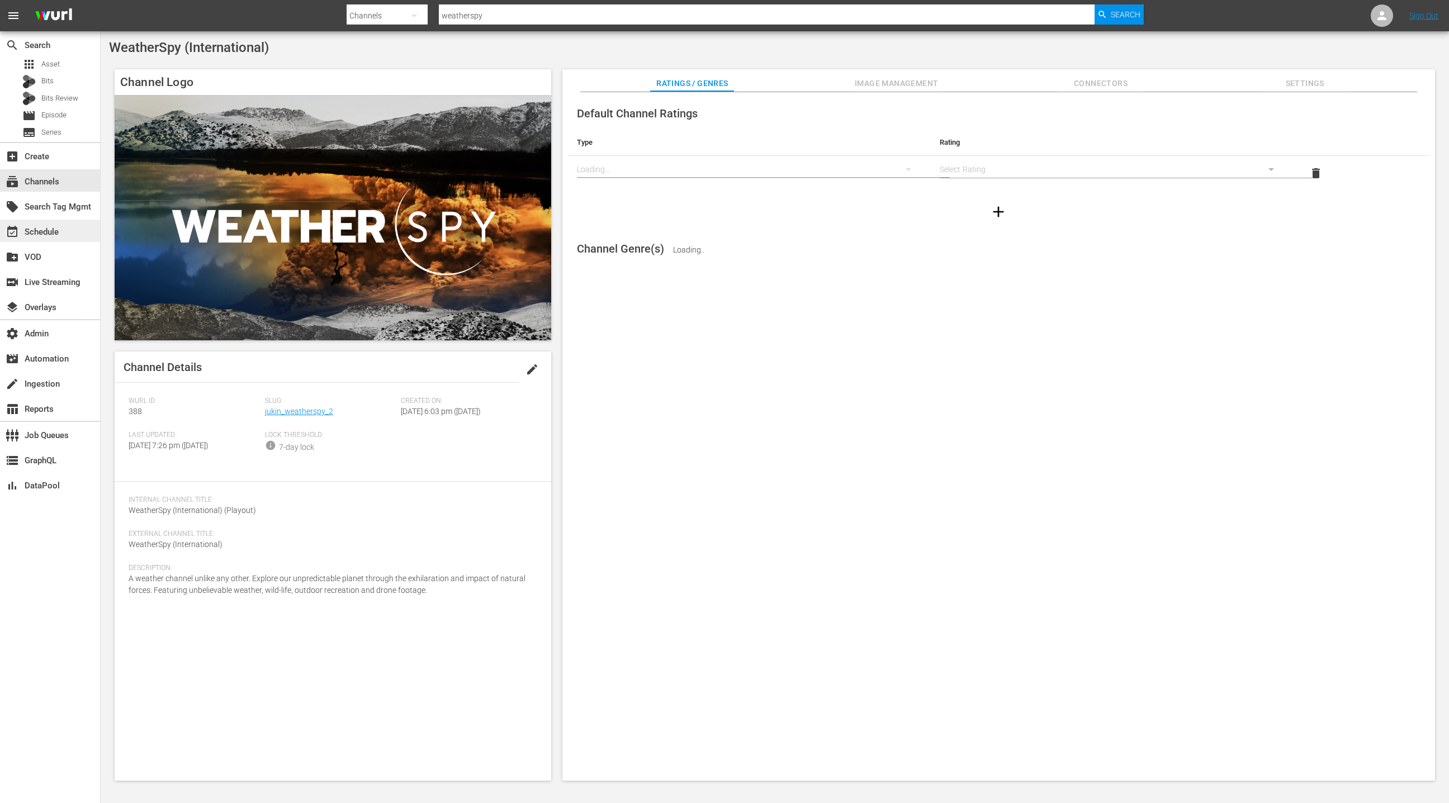
click at [60, 231] on div "event_available Schedule" at bounding box center [31, 230] width 63 height 10
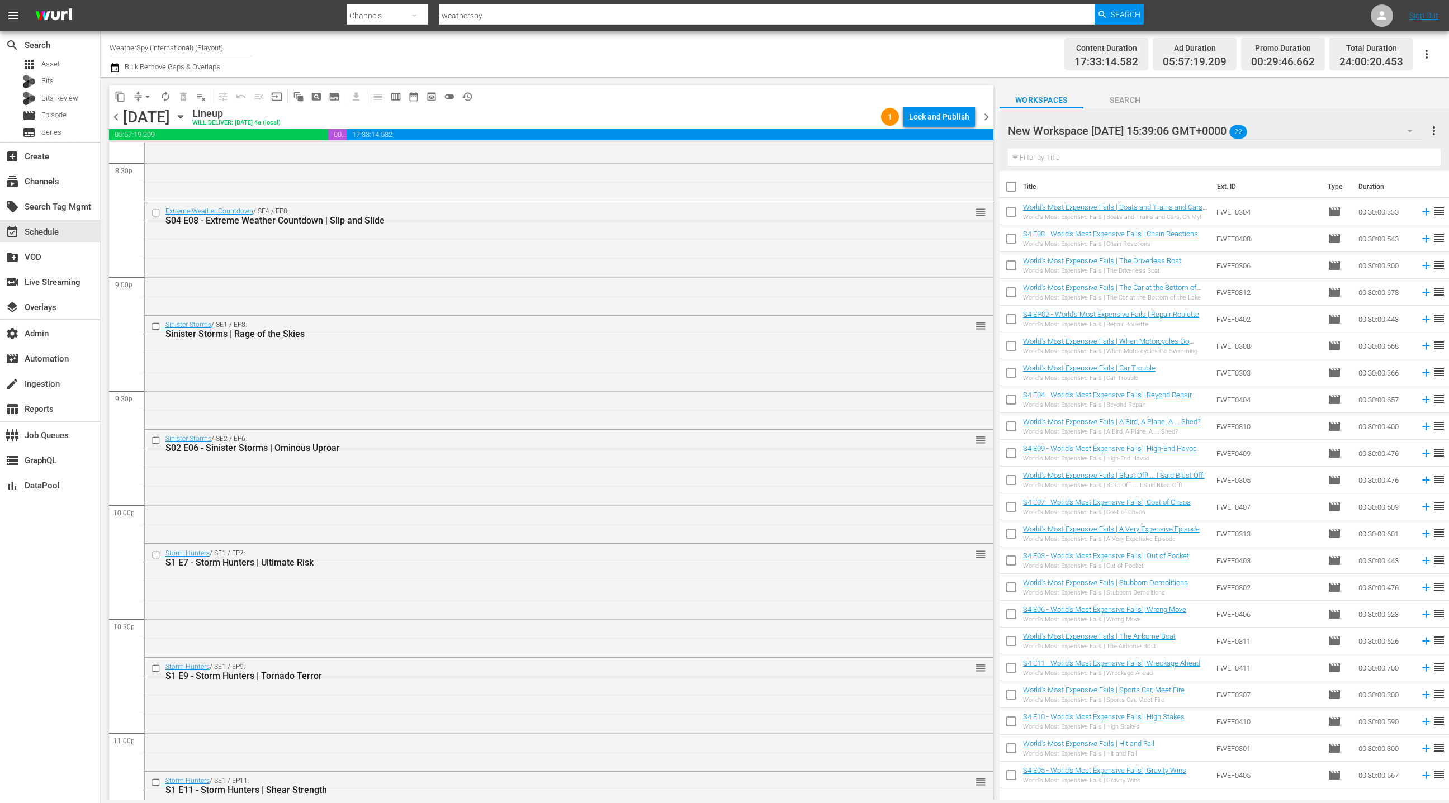
scroll to position [4654, 0]
click at [46, 183] on div "subscriptions Channels" at bounding box center [31, 180] width 63 height 10
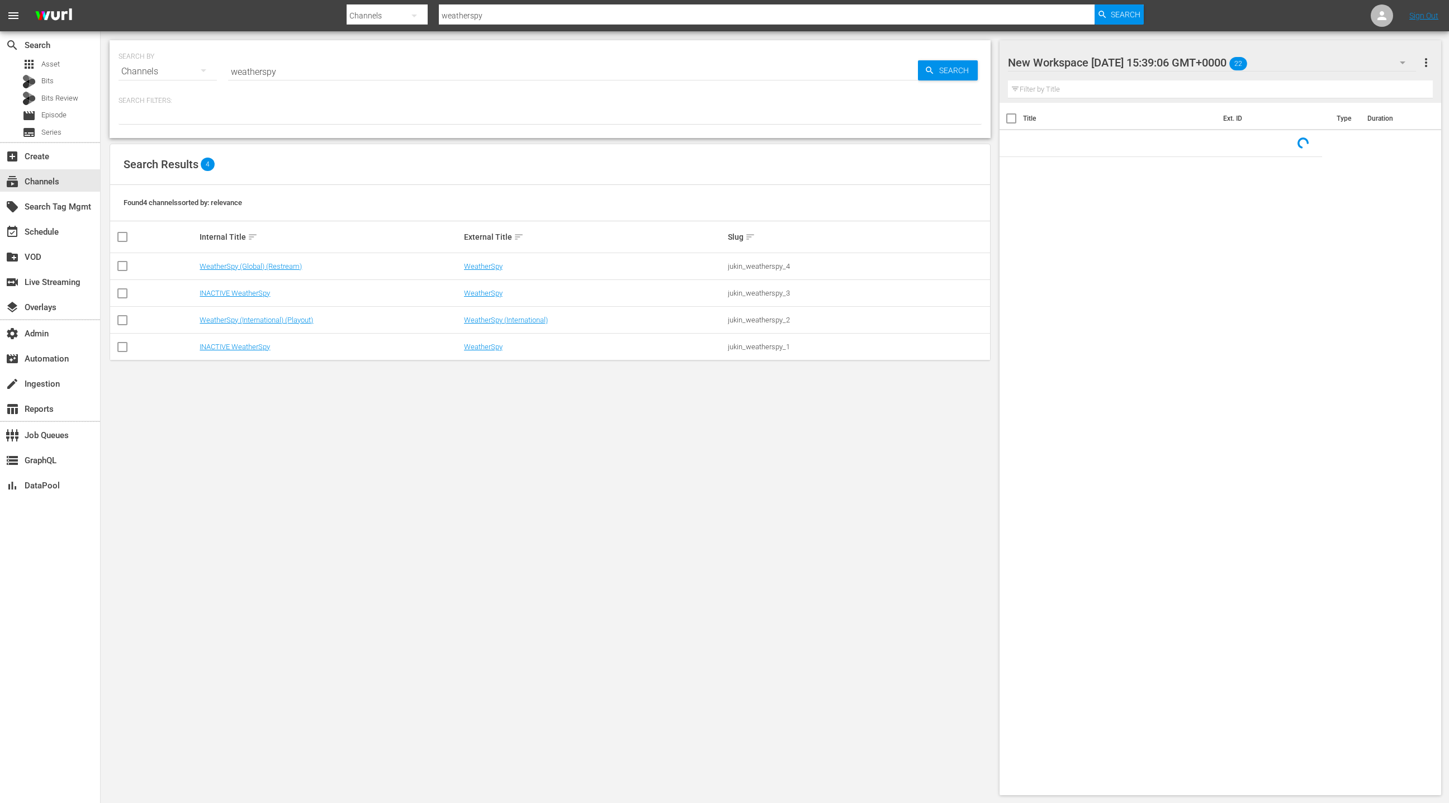
click at [251, 75] on input "weatherspy" at bounding box center [573, 71] width 690 height 27
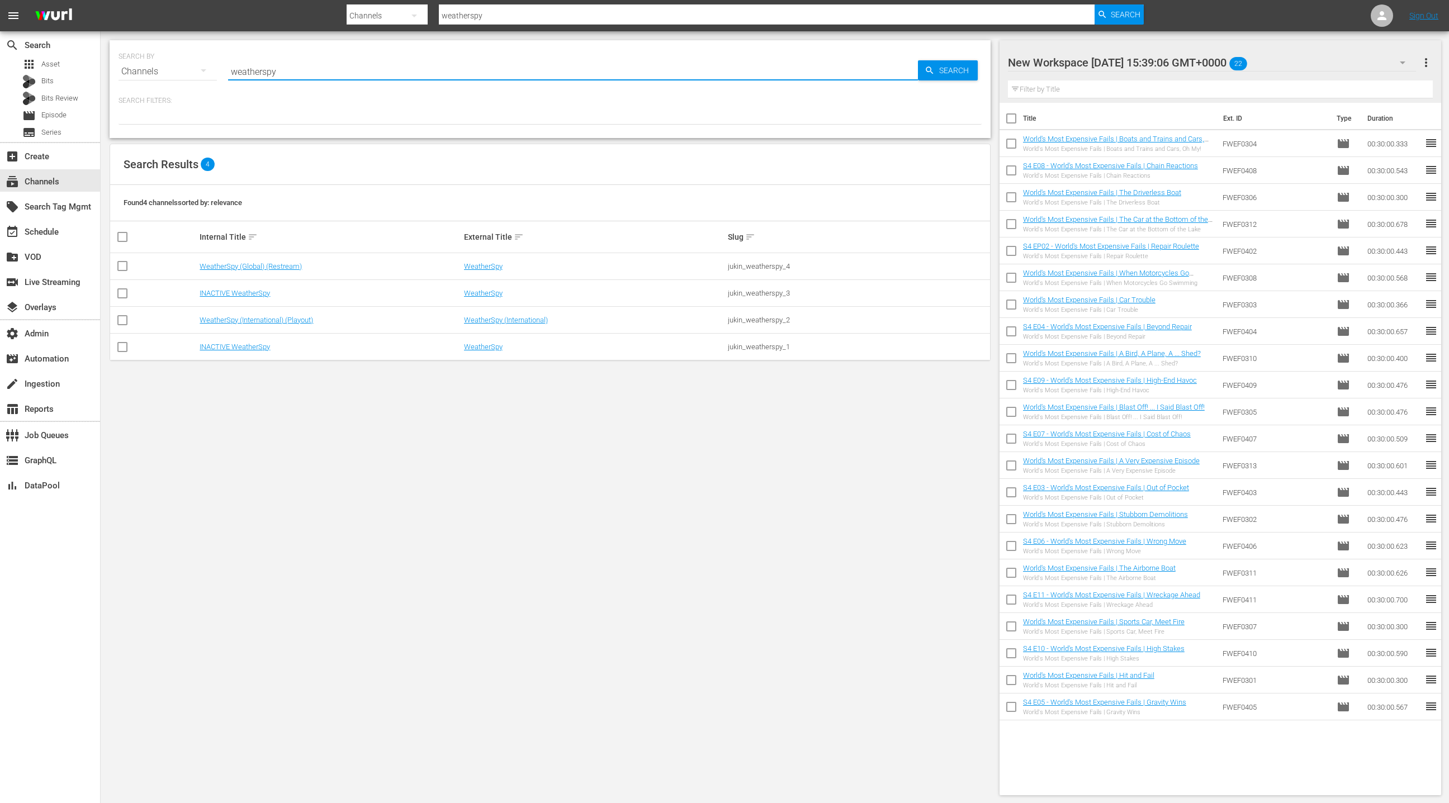
click at [251, 75] on input "weatherspy" at bounding box center [573, 71] width 690 height 27
click at [275, 324] on td "People Are Awesome (International) (Playout)" at bounding box center [330, 320] width 264 height 27
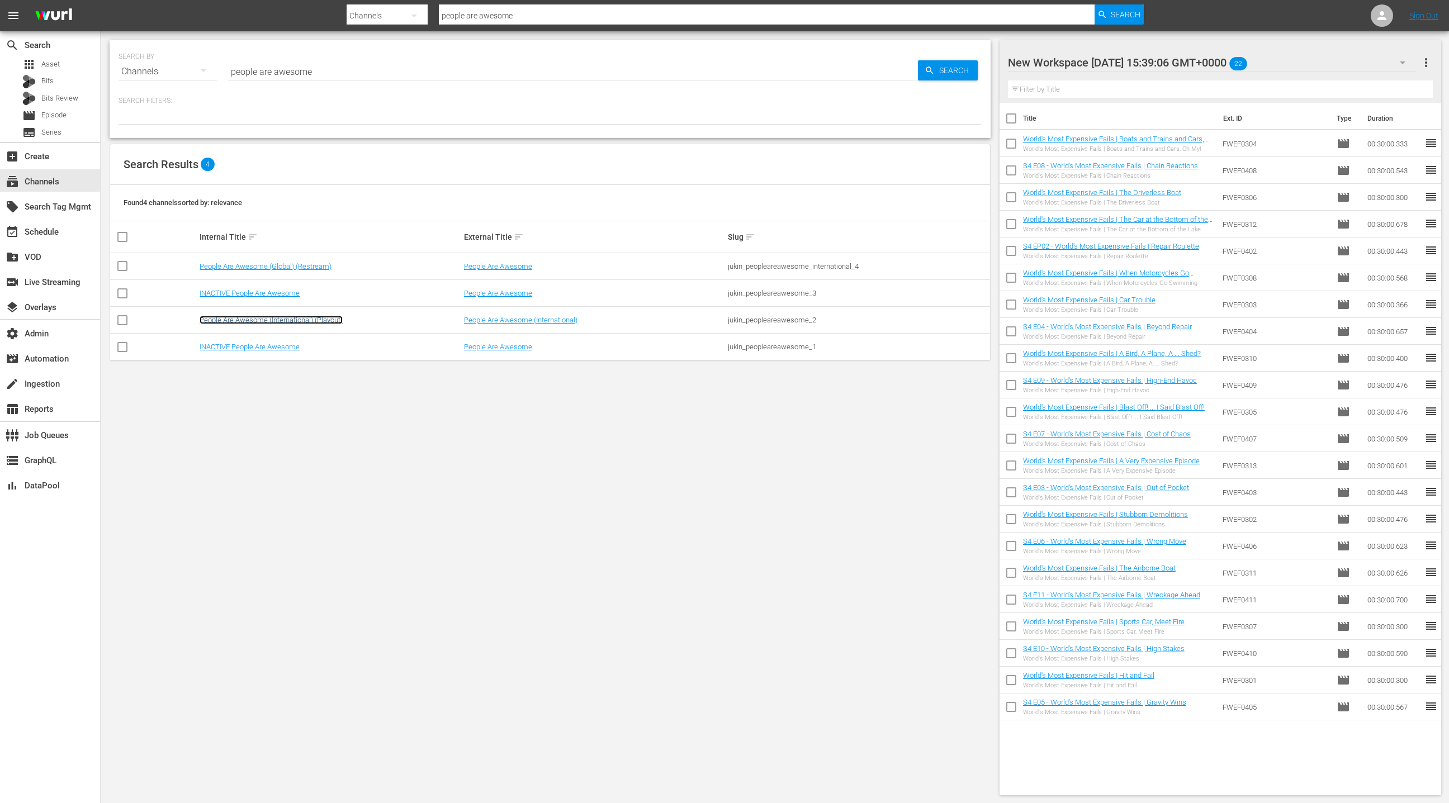
click at [277, 320] on link "People Are Awesome (International) (Playout)" at bounding box center [271, 320] width 143 height 8
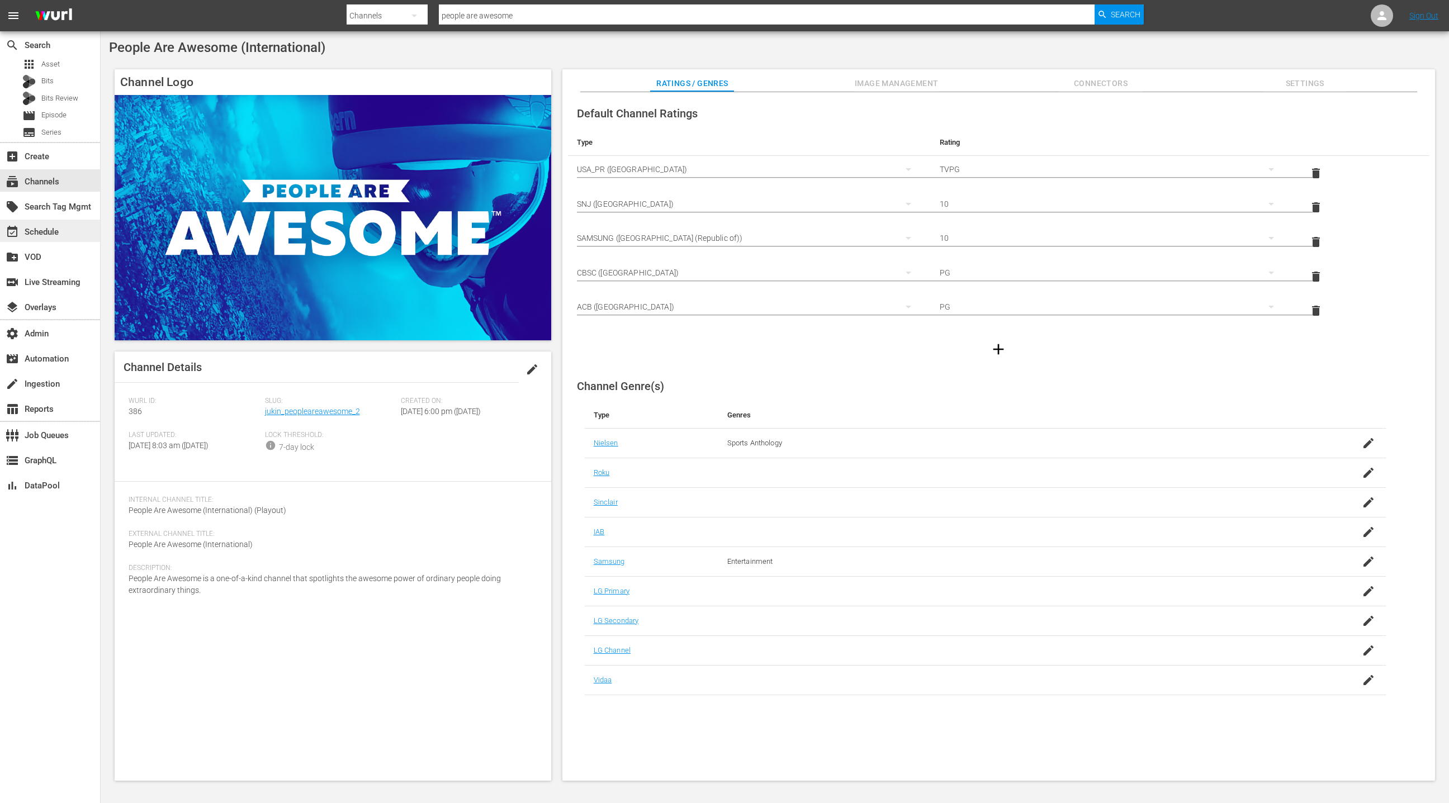
click at [71, 230] on div "event_available Schedule" at bounding box center [50, 231] width 100 height 22
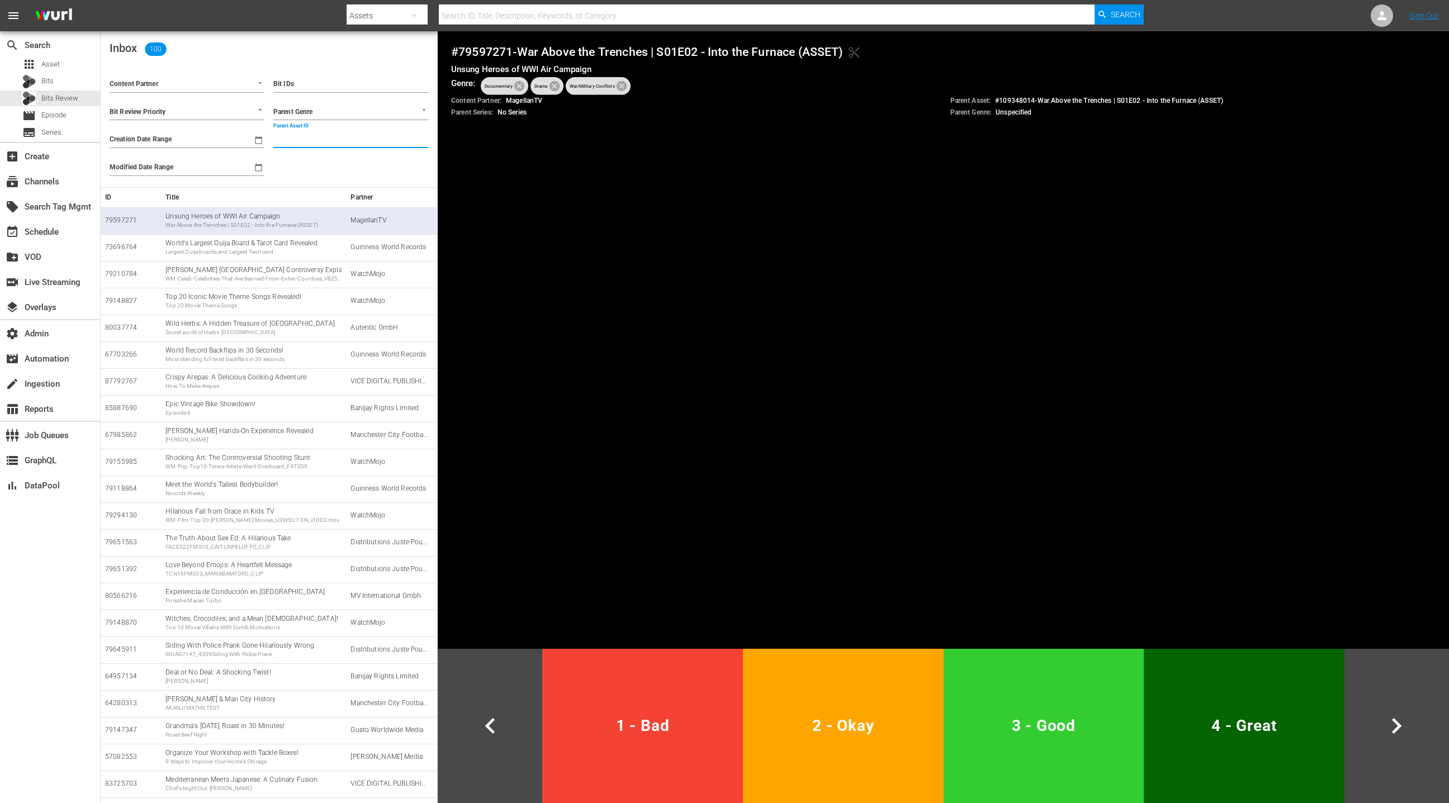
click at [319, 135] on input "Parent Asset ID" at bounding box center [350, 139] width 155 height 17
paste input "188903416"
type input "188903416"
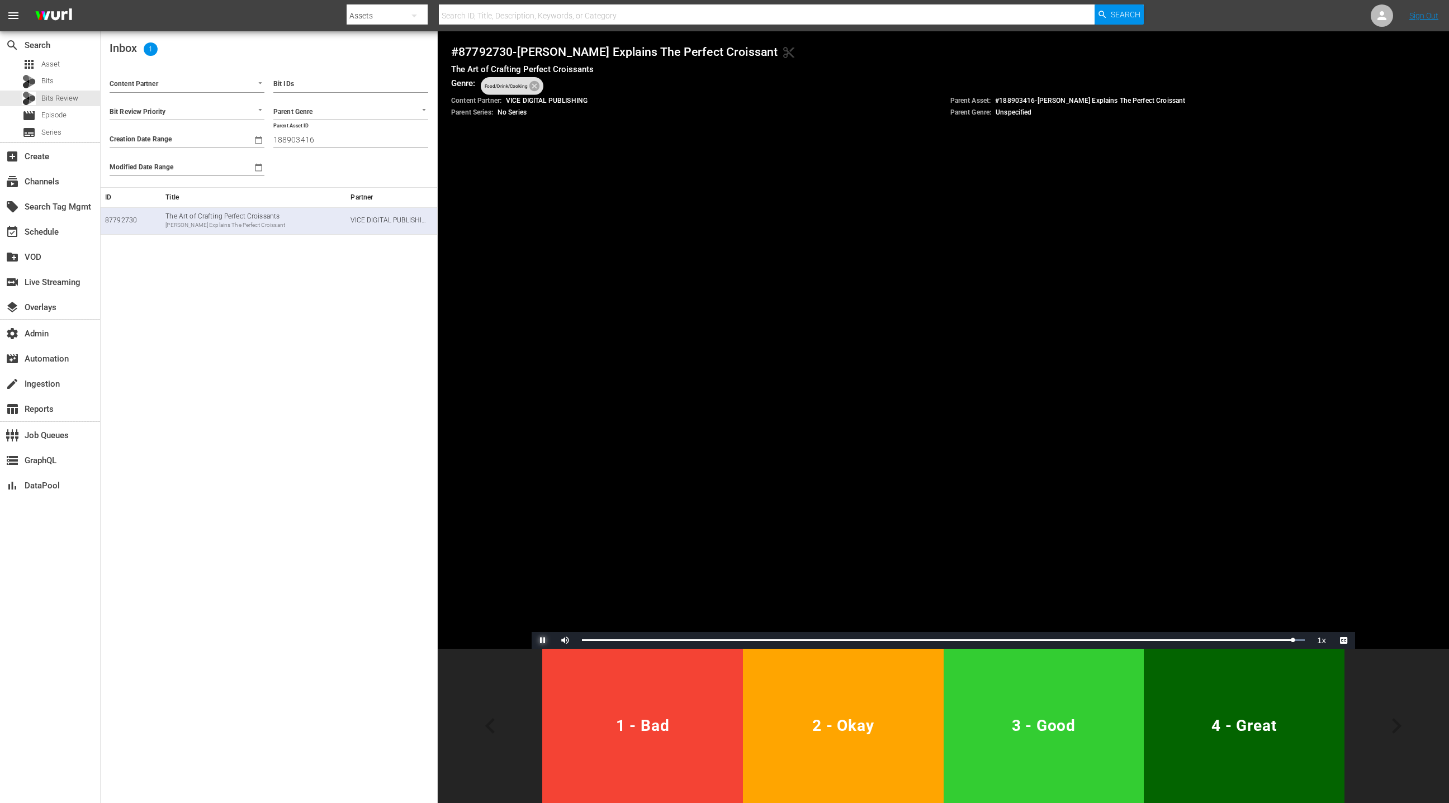
click at [543, 641] on span "Video Player" at bounding box center [543, 641] width 0 height 0
click at [1099, 717] on span "3 - Good" at bounding box center [1044, 725] width 192 height 27
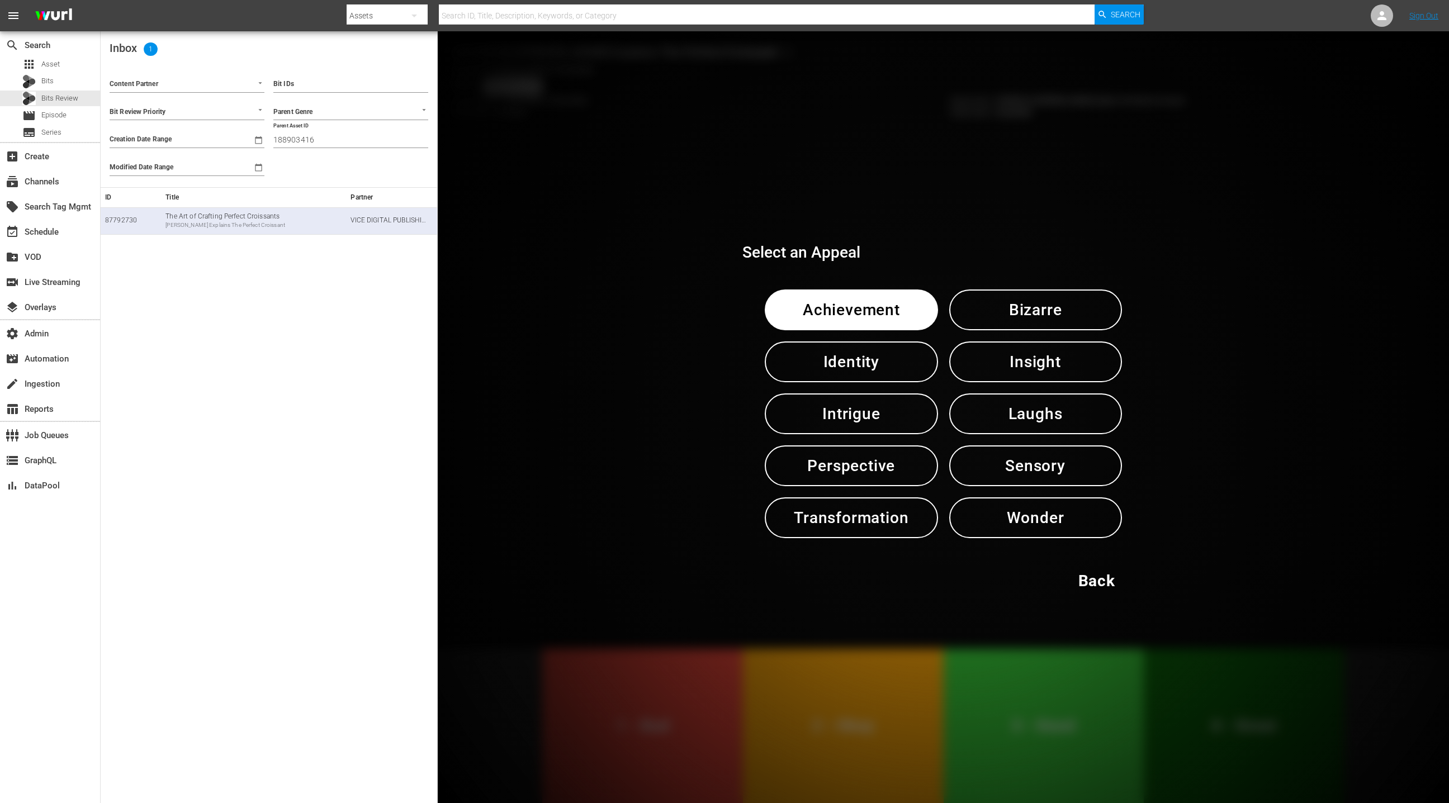
click at [1040, 464] on span "Sensory" at bounding box center [1035, 465] width 115 height 27
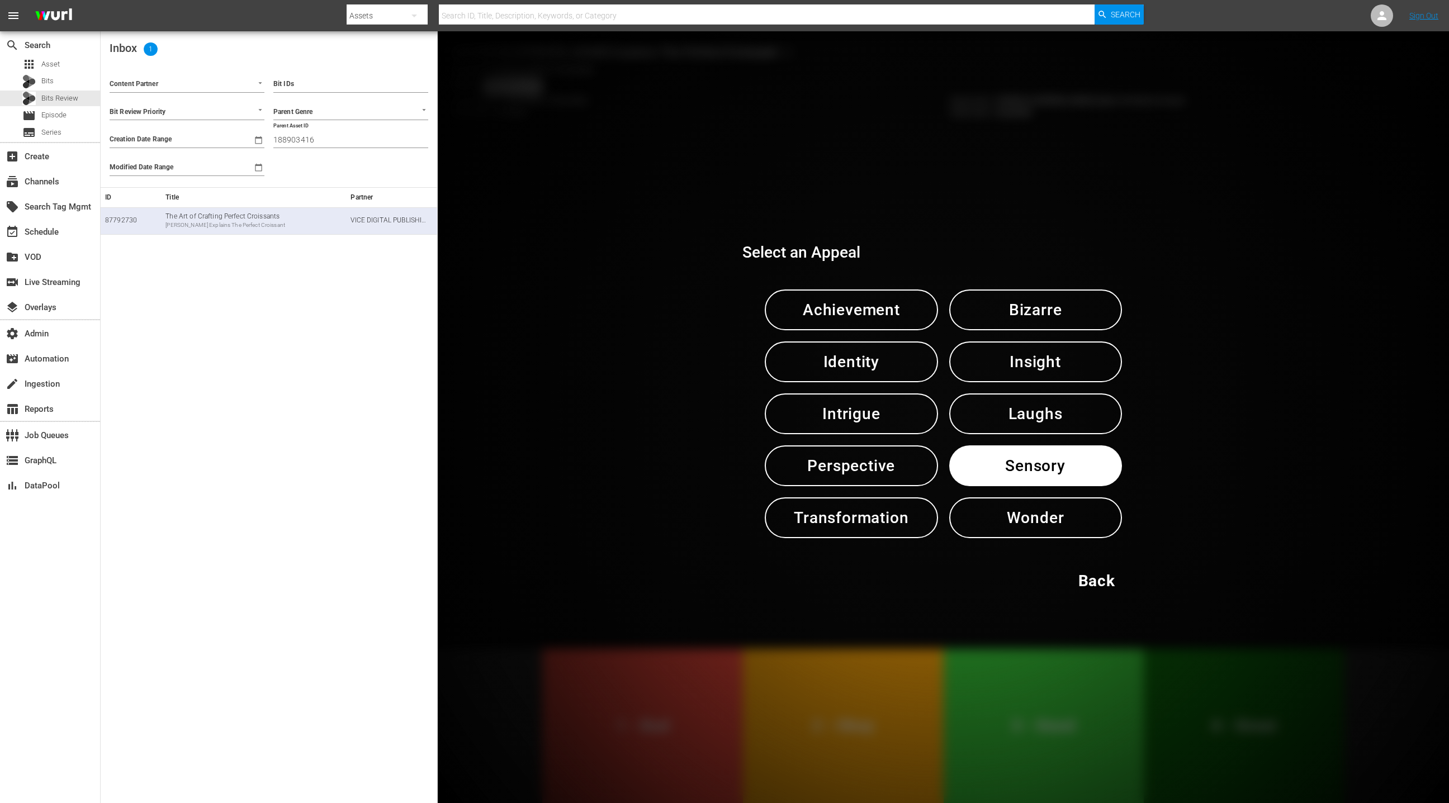
click at [1055, 467] on span "Sensory" at bounding box center [1035, 465] width 115 height 27
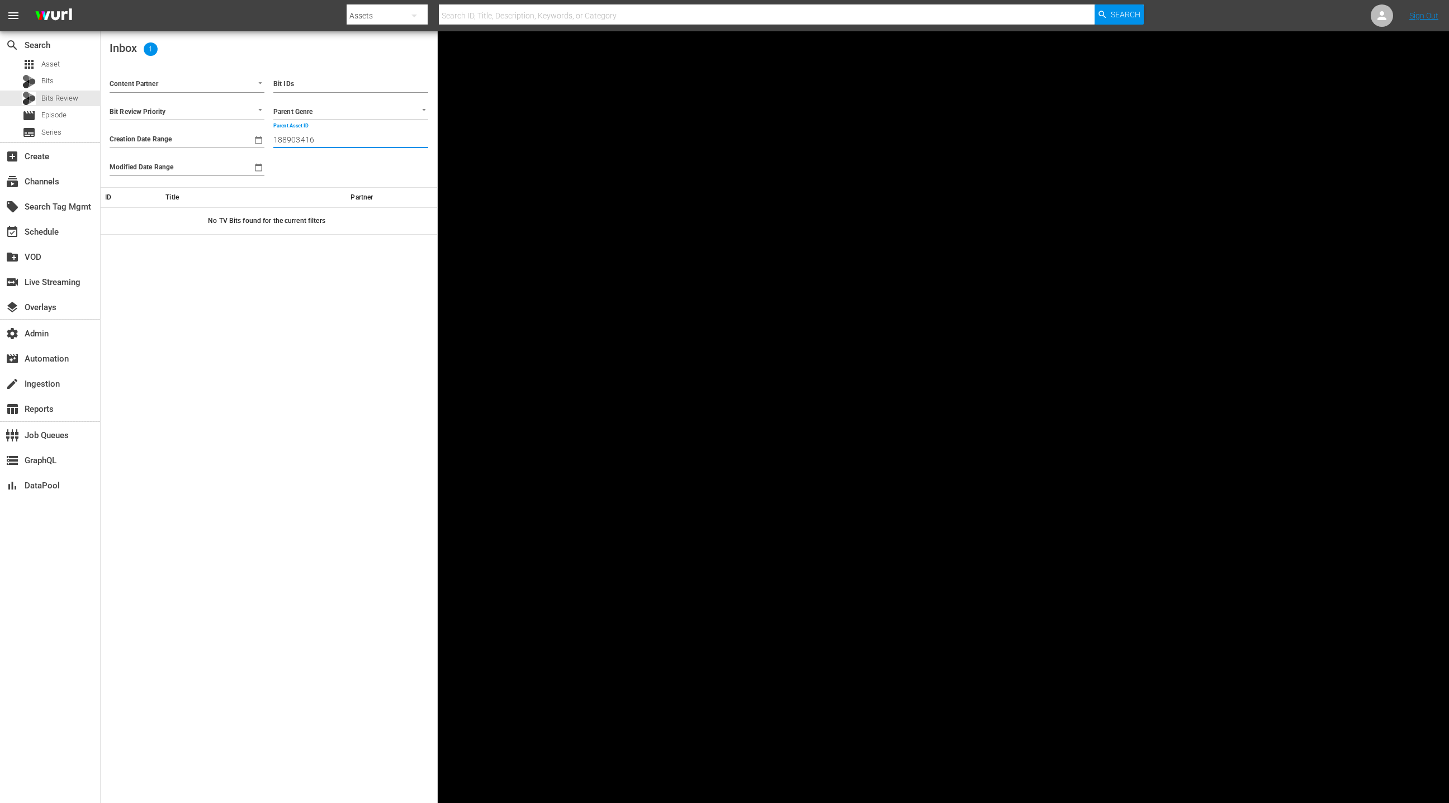
click at [301, 141] on input "188903416" at bounding box center [350, 139] width 155 height 17
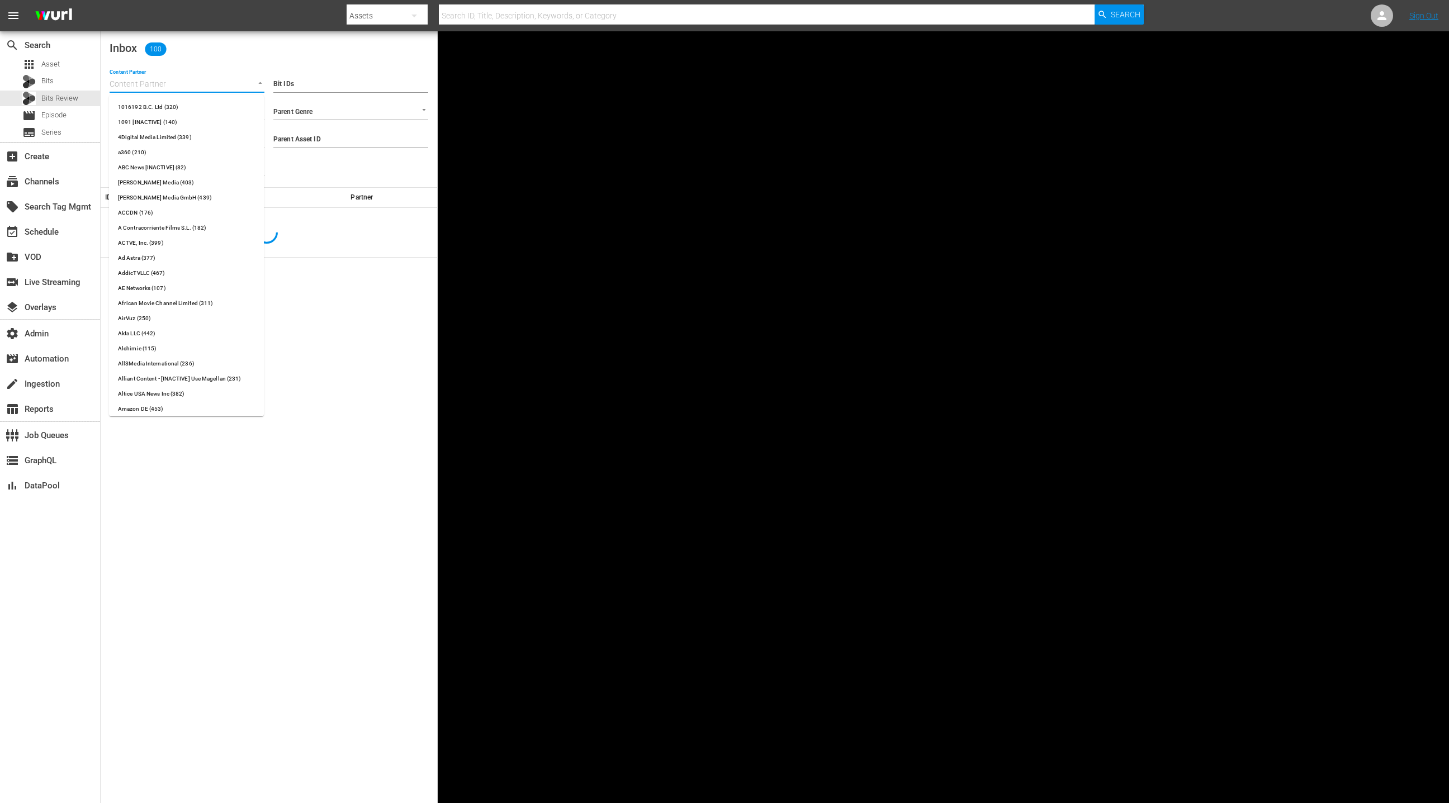
click at [182, 81] on input "Content Partner" at bounding box center [172, 85] width 124 height 15
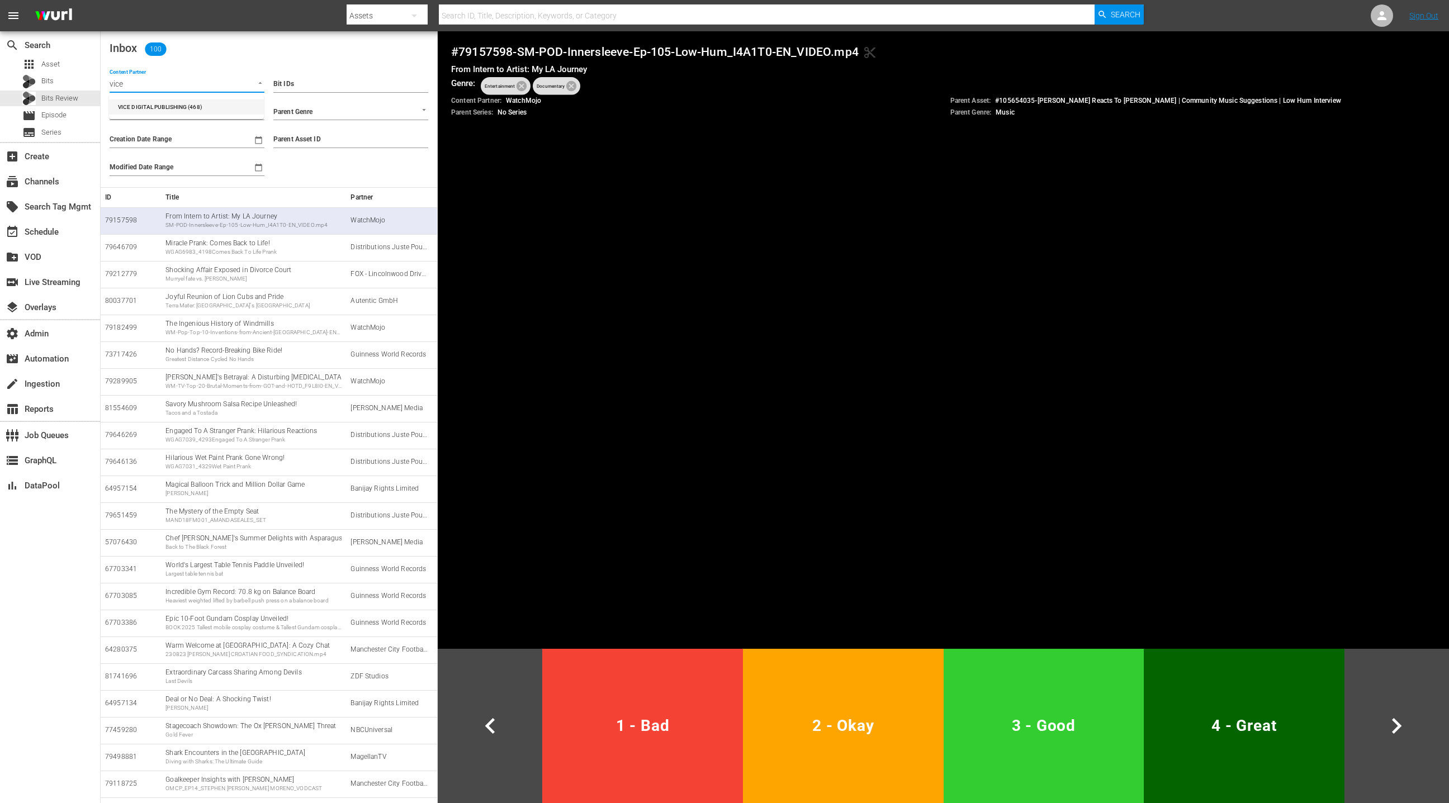
click at [190, 110] on li "VICE DIGITAL PUBLISHING (468)" at bounding box center [186, 107] width 155 height 15
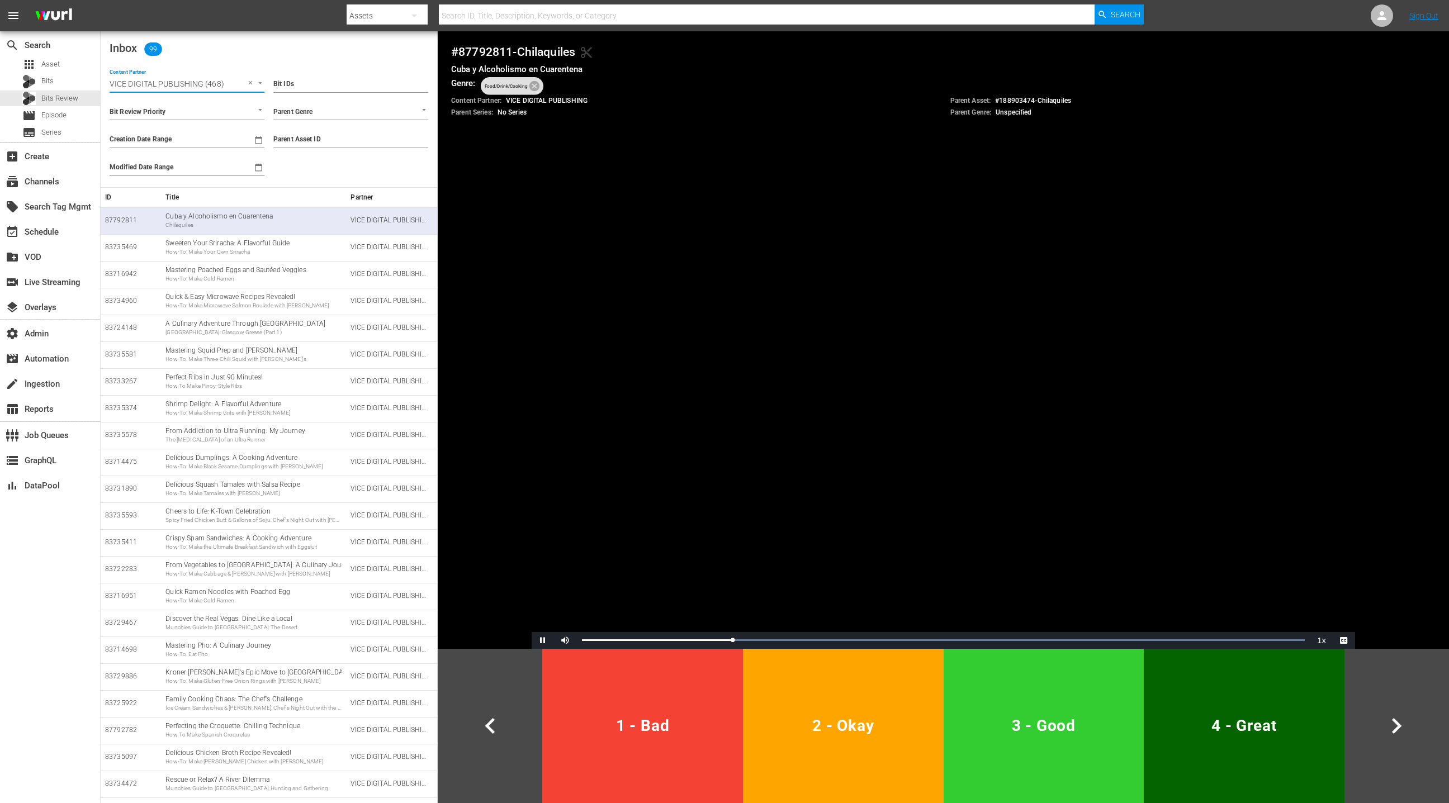
type input "VICE DIGITAL PUBLISHING (468)"
click at [543, 641] on span "Video Player" at bounding box center [543, 641] width 0 height 0
click at [886, 690] on button "2 - Okay" at bounding box center [843, 726] width 201 height 154
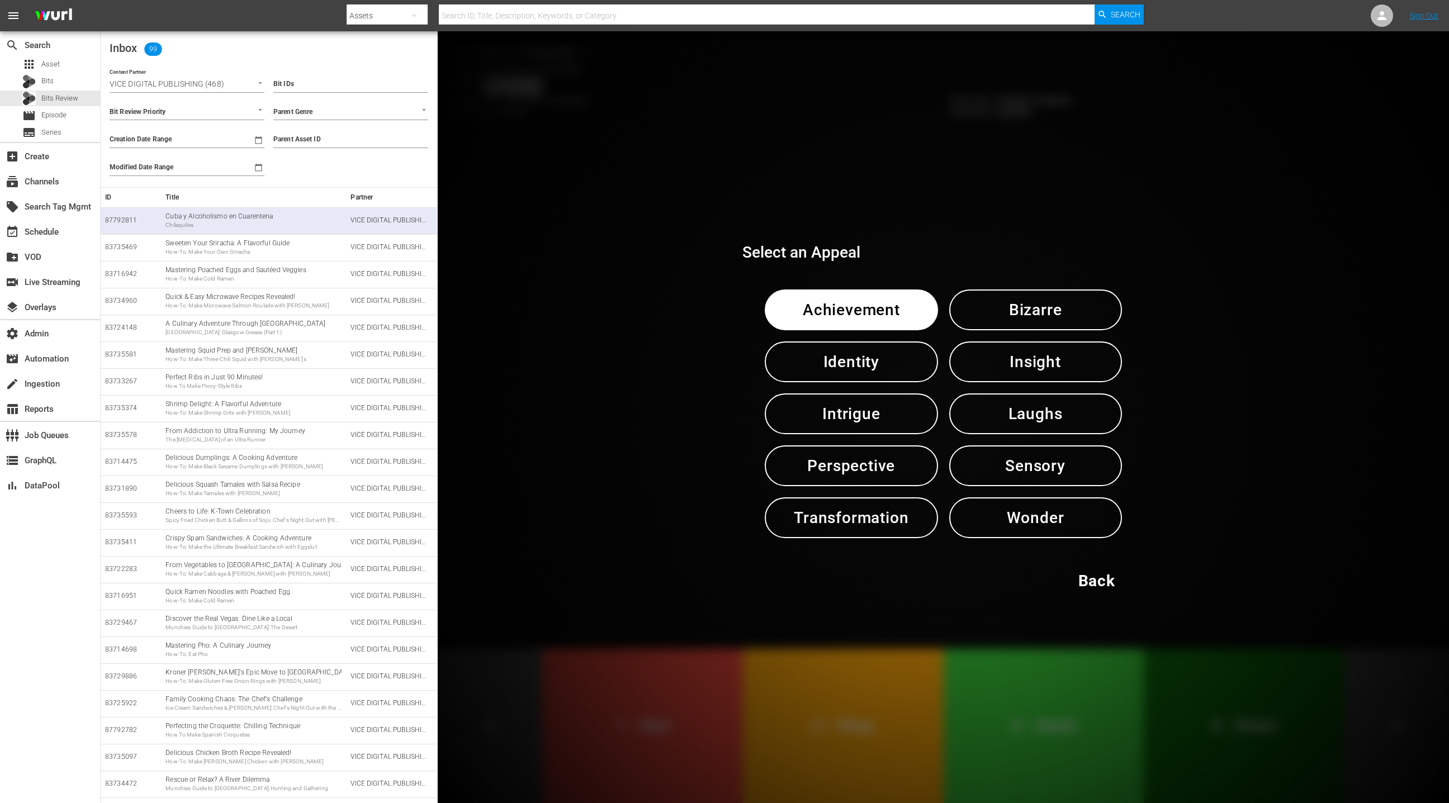
click at [898, 471] on span "Perspective" at bounding box center [851, 465] width 115 height 27
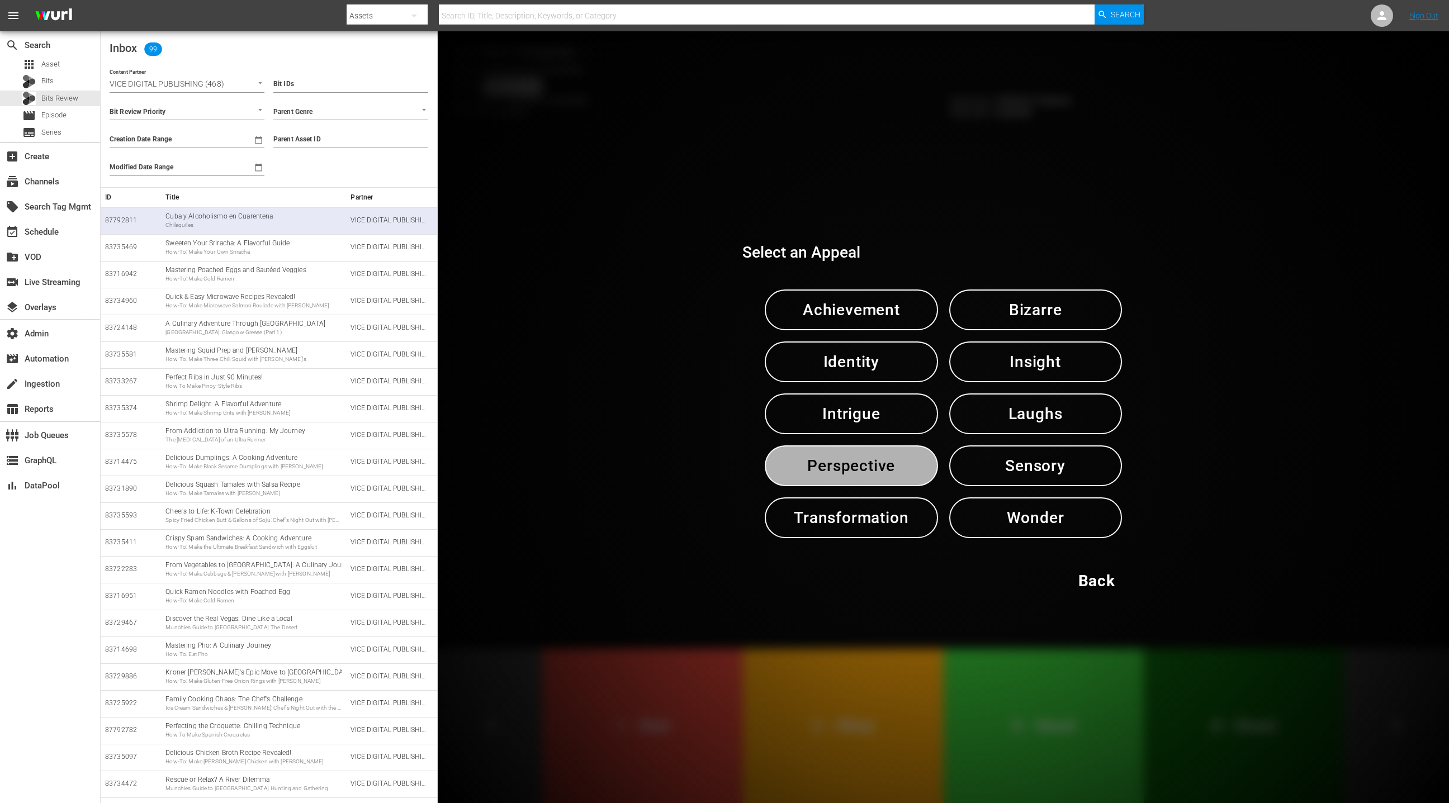
click at [898, 471] on span "Perspective" at bounding box center [851, 465] width 115 height 27
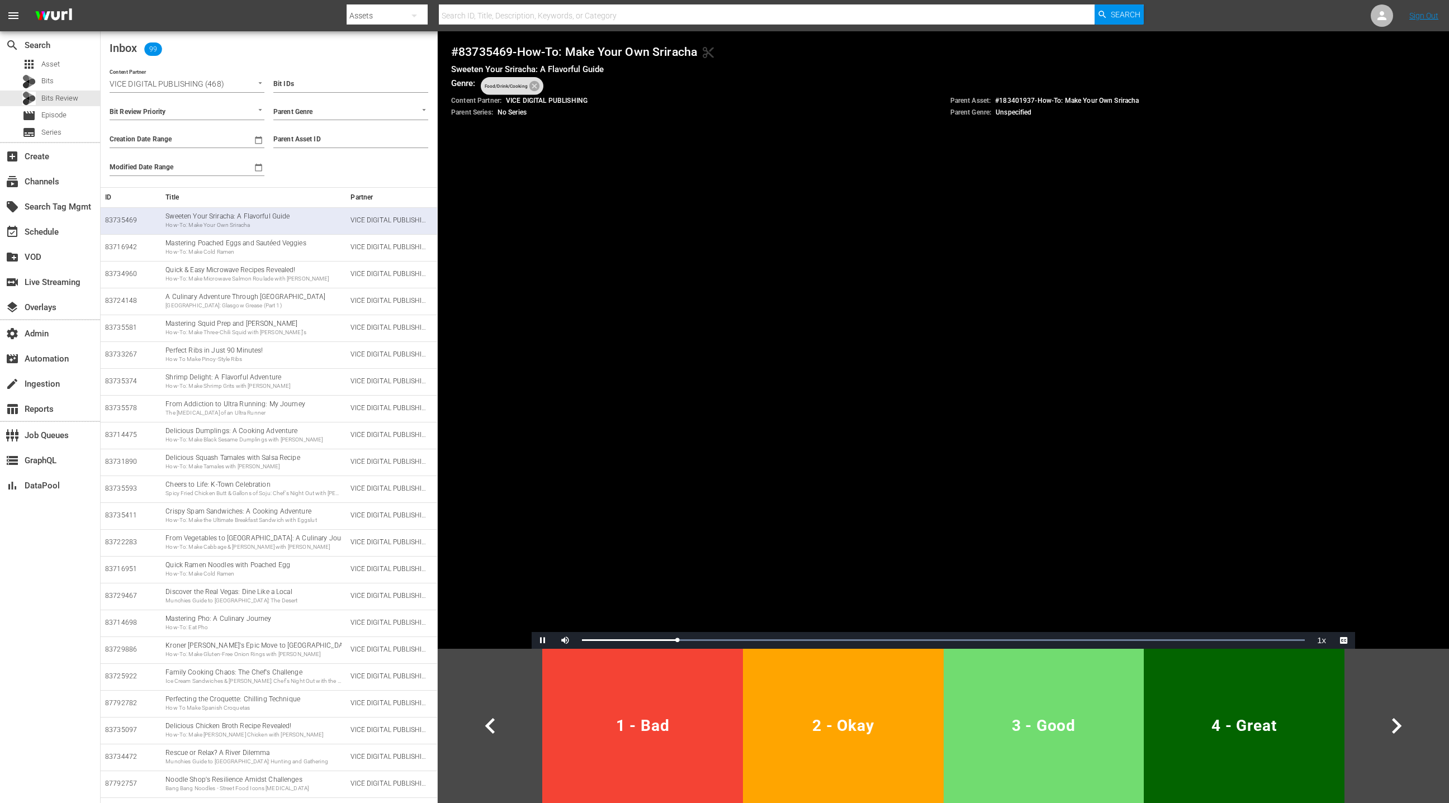
click at [1055, 677] on button "3 - Good" at bounding box center [1044, 726] width 201 height 154
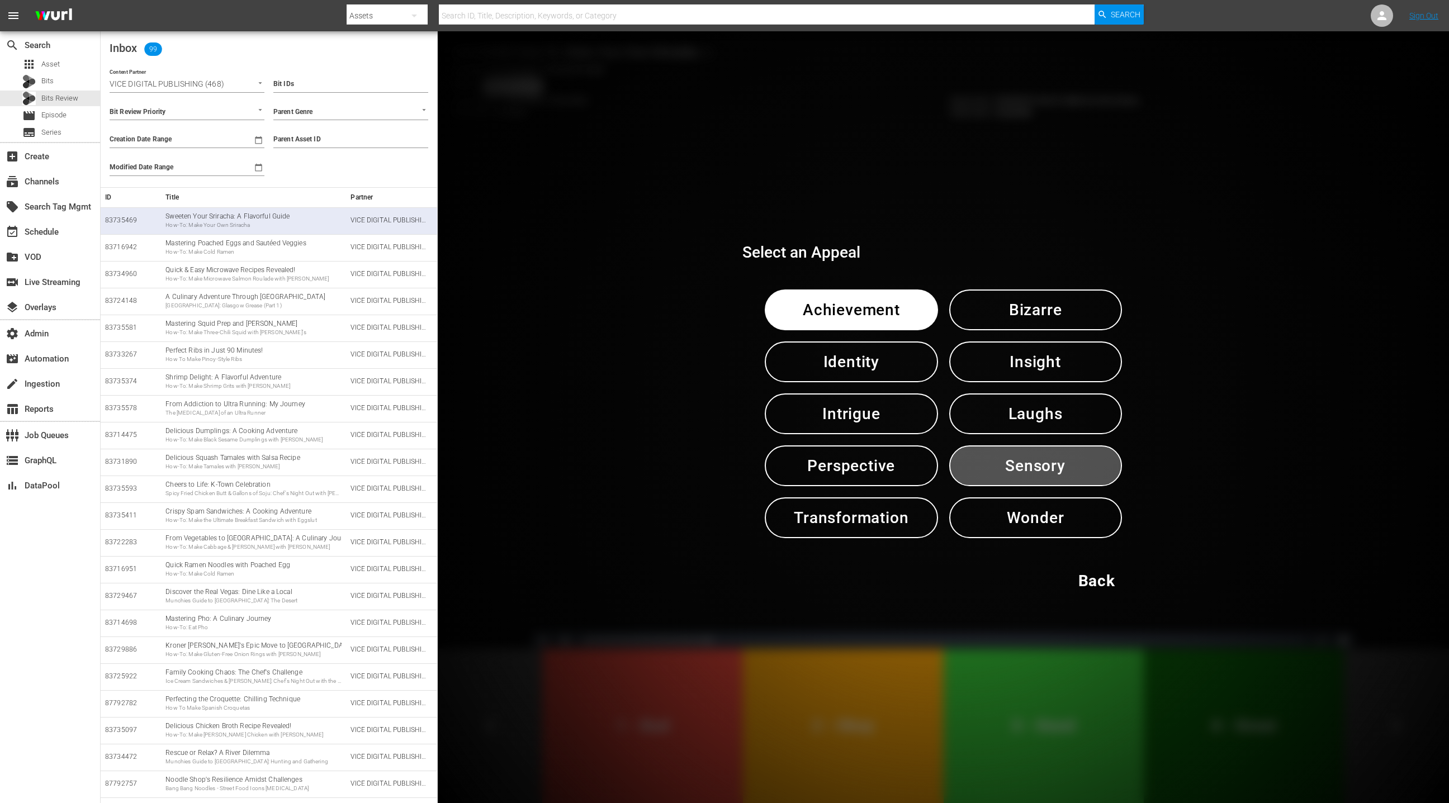
click at [1040, 468] on span "Sensory" at bounding box center [1035, 465] width 115 height 27
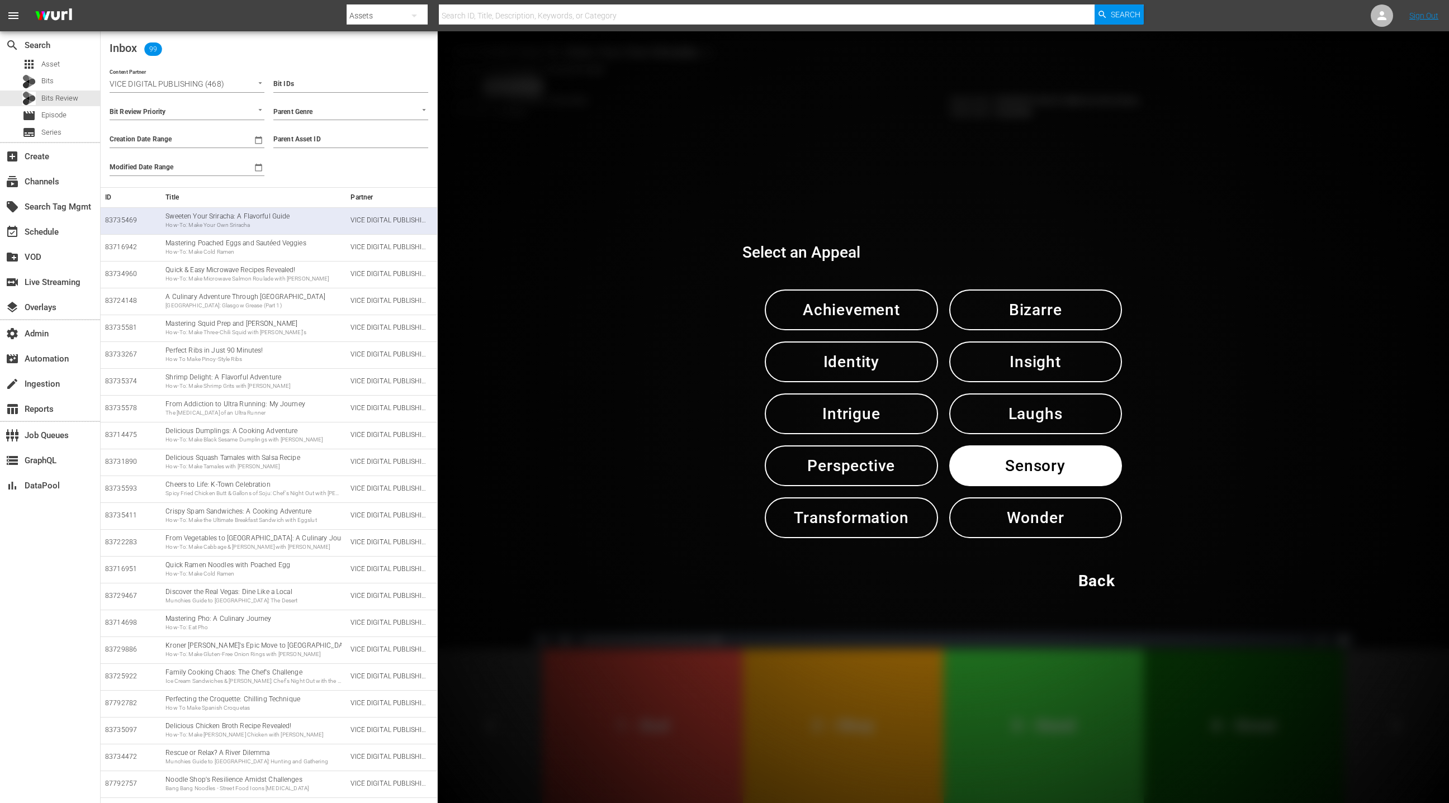
click at [1040, 468] on span "Sensory" at bounding box center [1035, 465] width 115 height 27
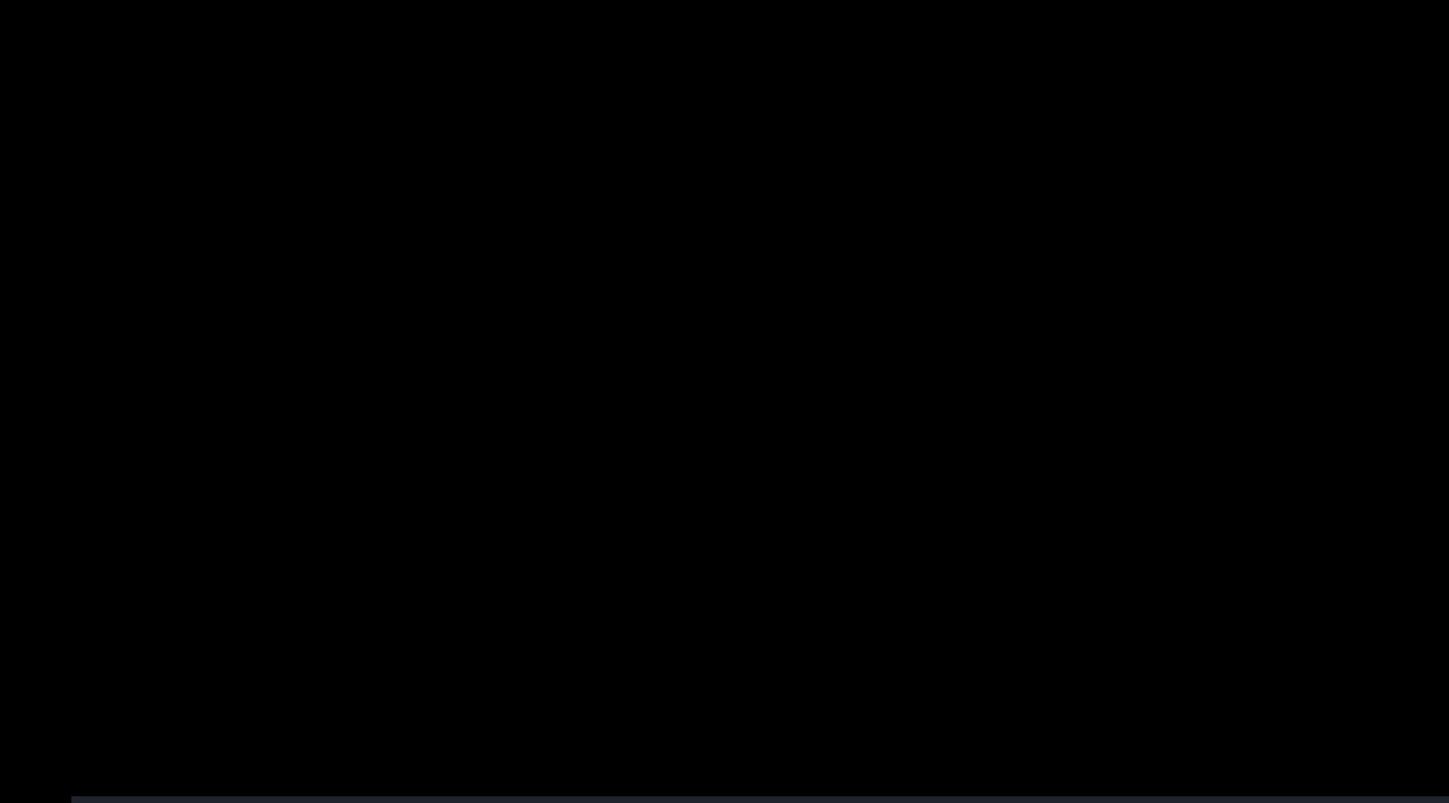
click at [676, 600] on video "Video Player" at bounding box center [943, 417] width 823 height 463
click at [610, 239] on video "Video Player" at bounding box center [943, 417] width 823 height 463
click at [619, 212] on video "Video Player" at bounding box center [943, 417] width 823 height 463
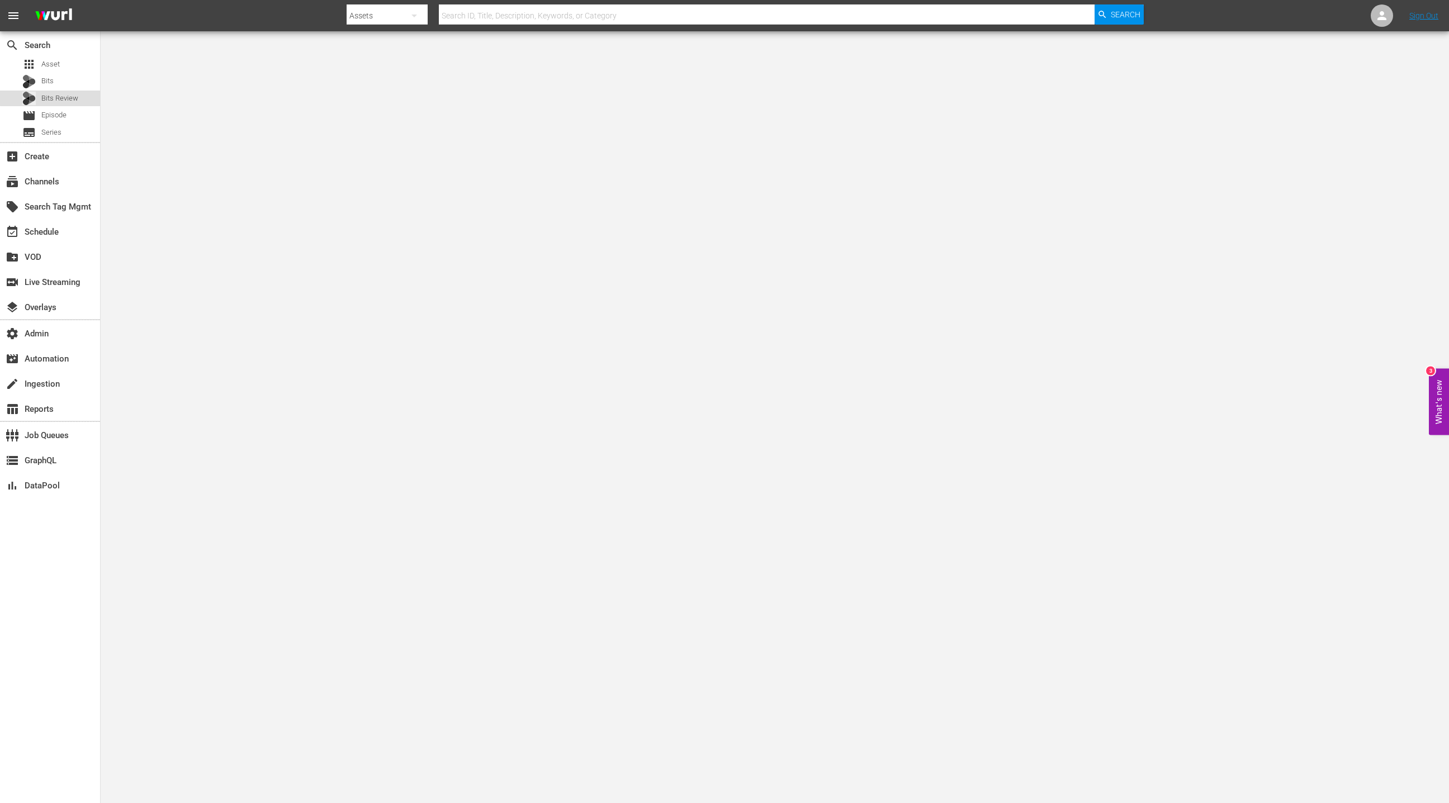
click at [82, 94] on div "Bits Review" at bounding box center [50, 99] width 100 height 16
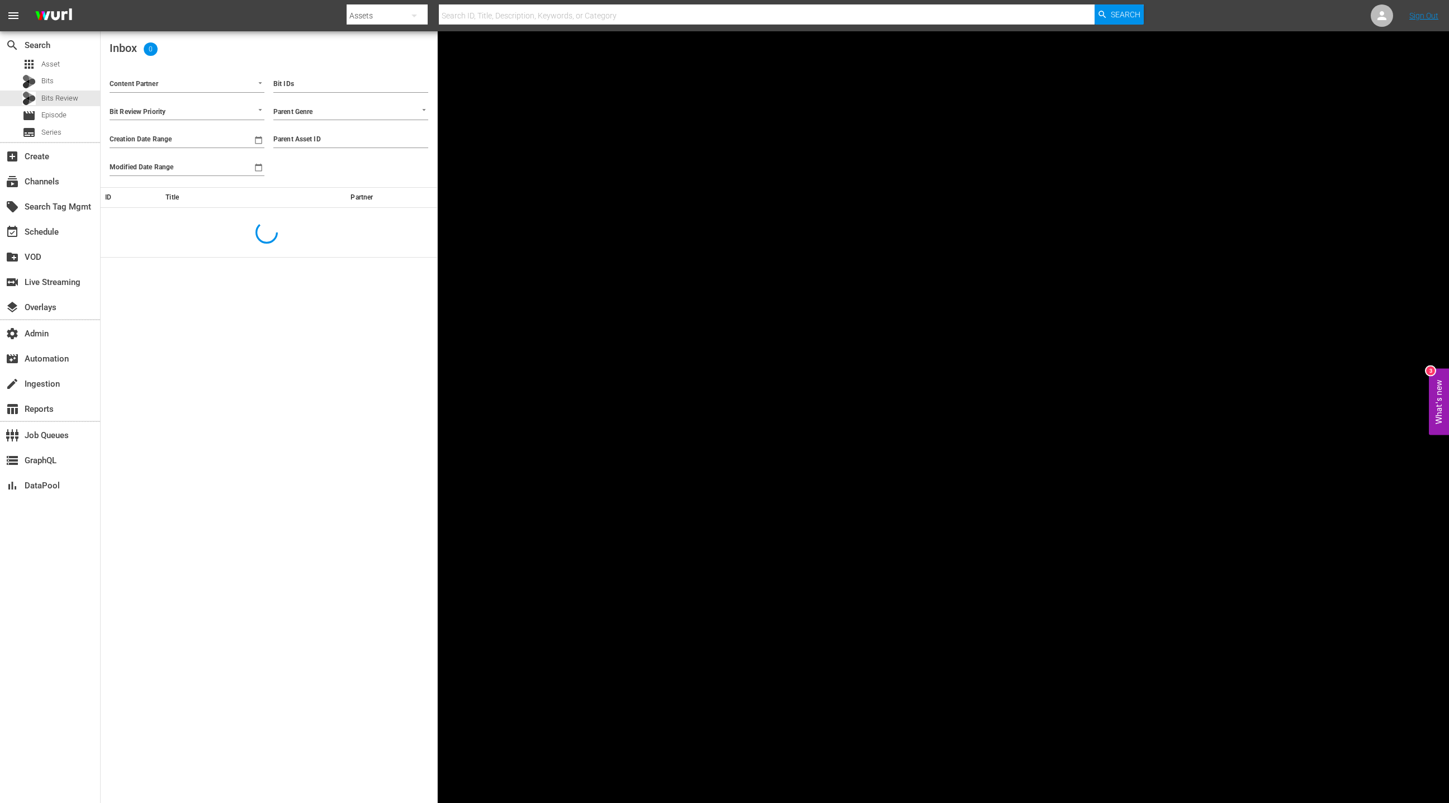
click at [228, 86] on input "Content Partner" at bounding box center [172, 85] width 124 height 15
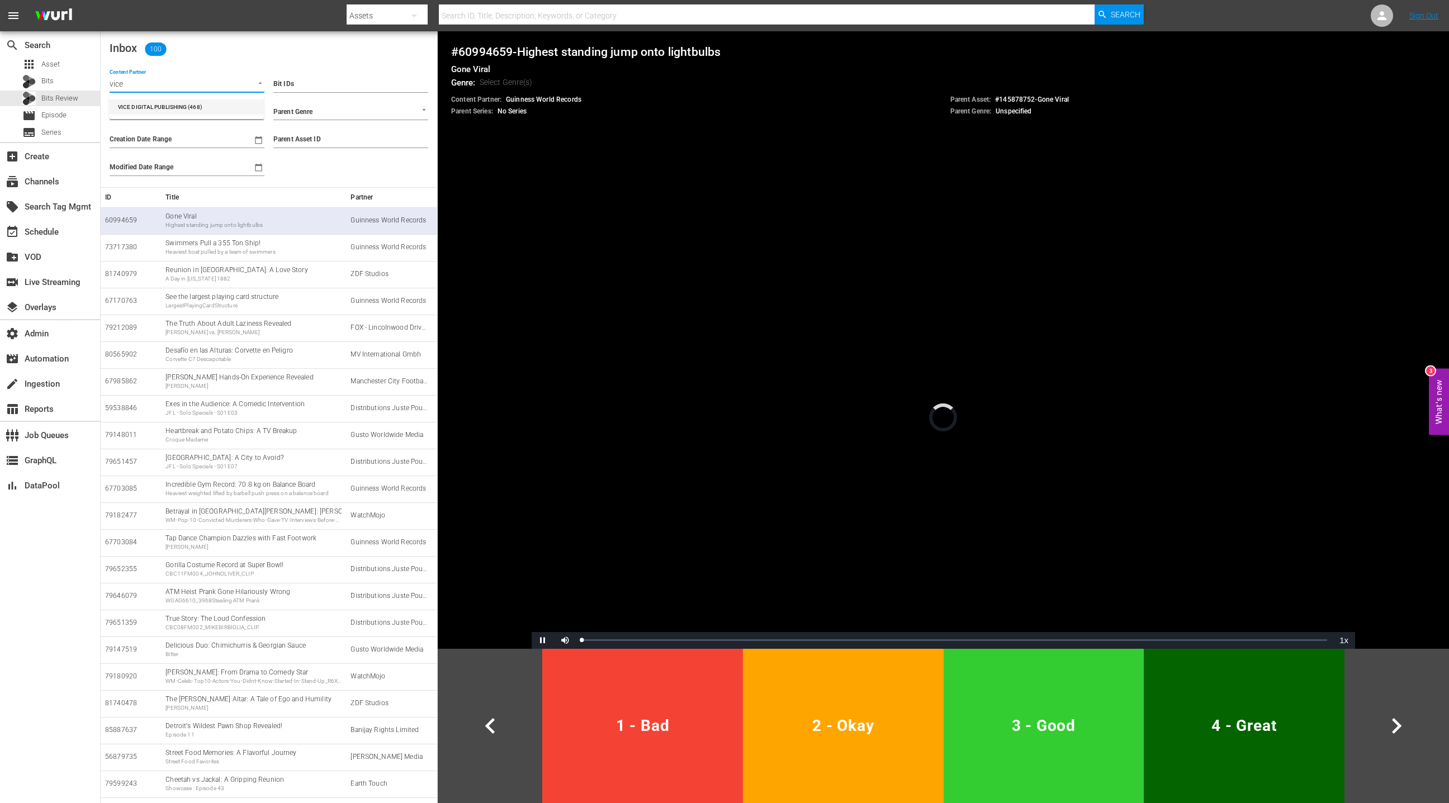
click at [217, 105] on li "VICE DIGITAL PUBLISHING (468)" at bounding box center [186, 107] width 155 height 15
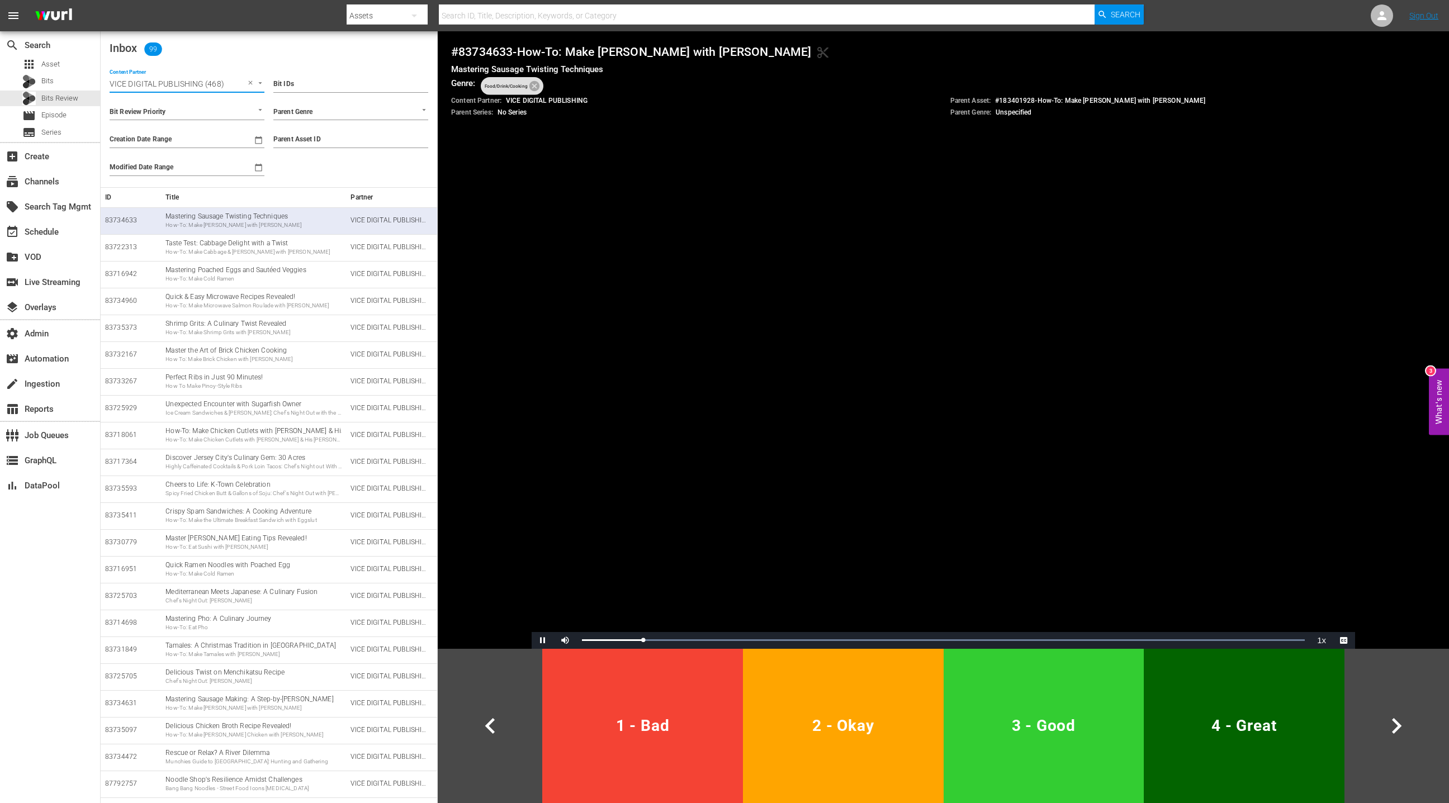
type input "VICE DIGITAL PUBLISHING (468)"
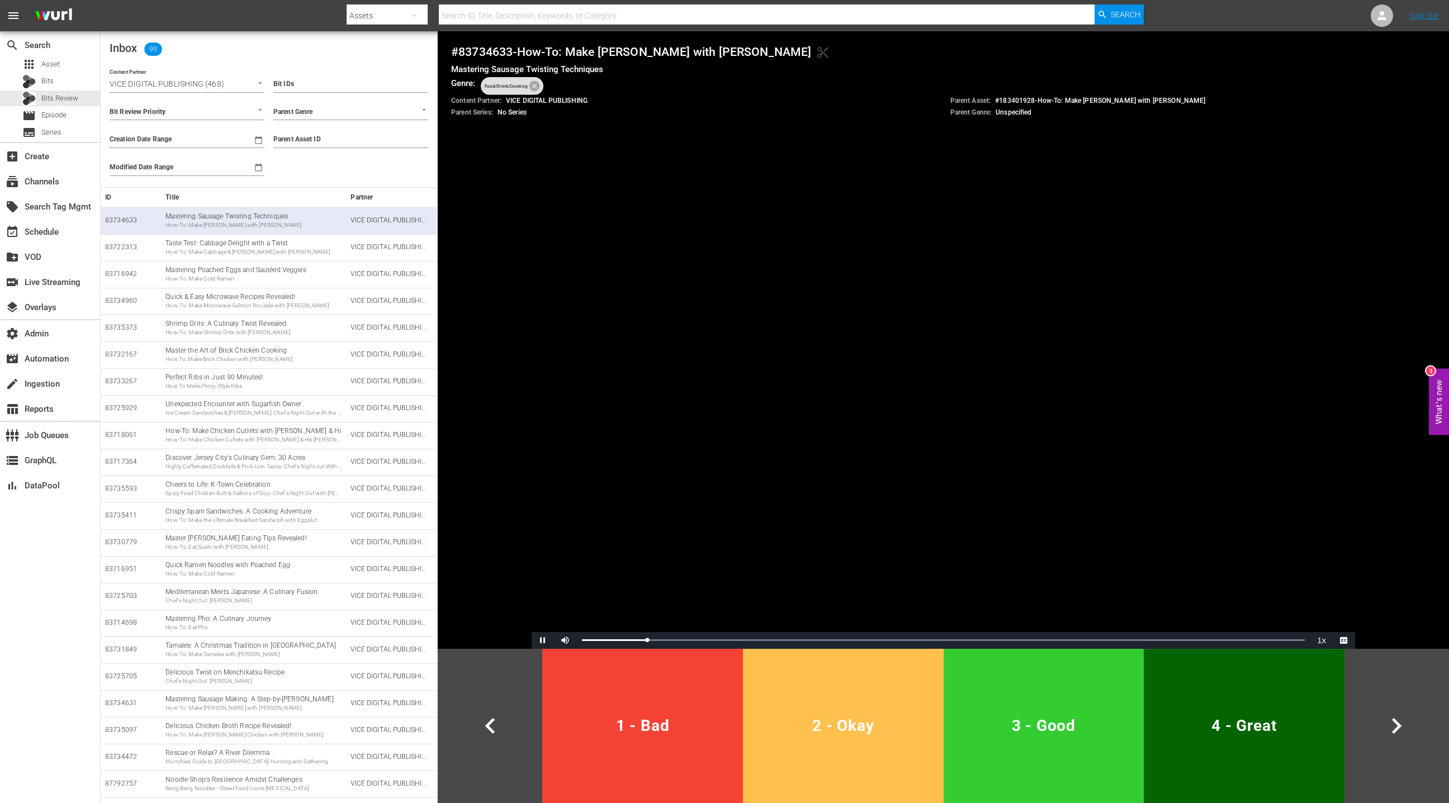
click at [871, 711] on button "2 - Okay" at bounding box center [843, 726] width 201 height 154
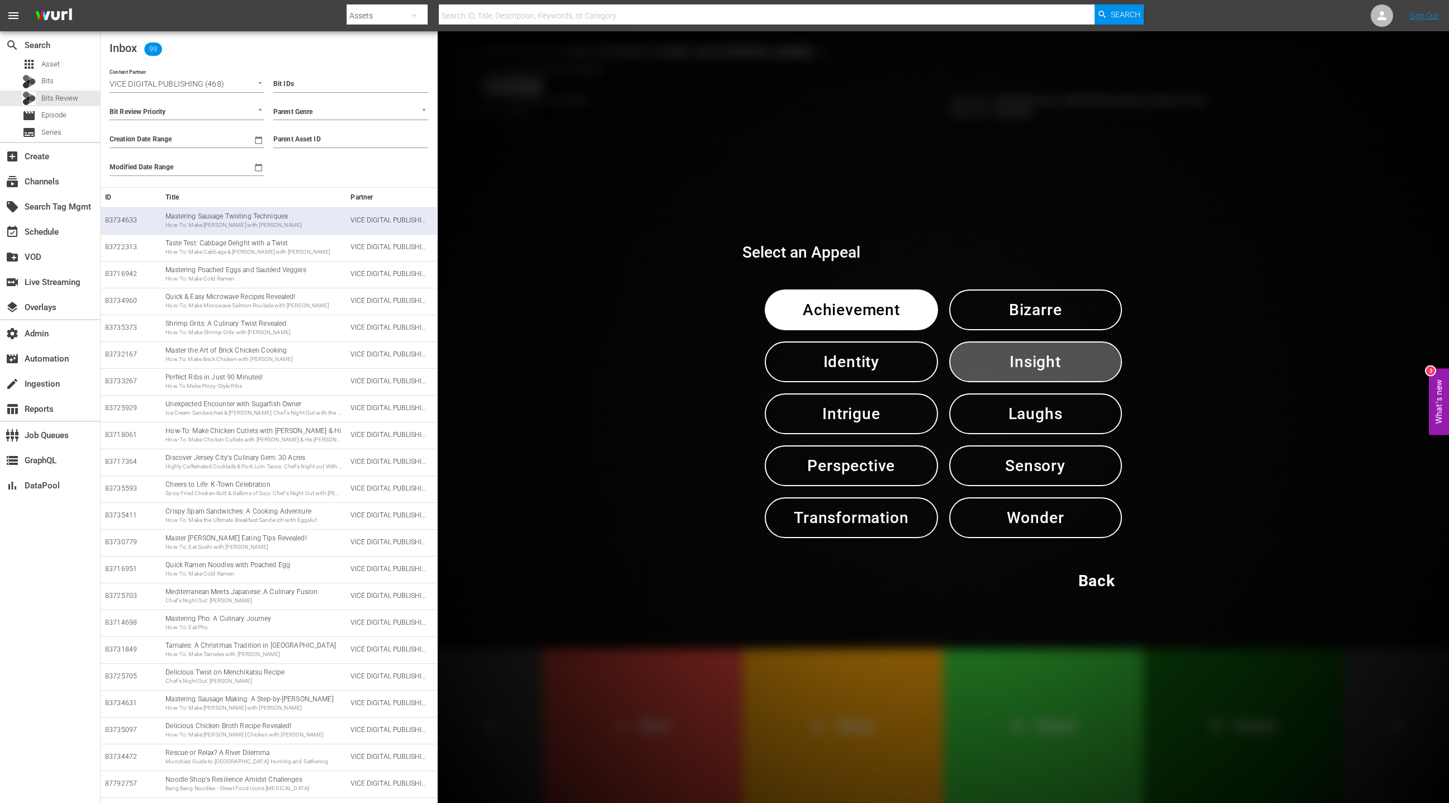
click at [1009, 365] on span "Insight" at bounding box center [1035, 361] width 115 height 27
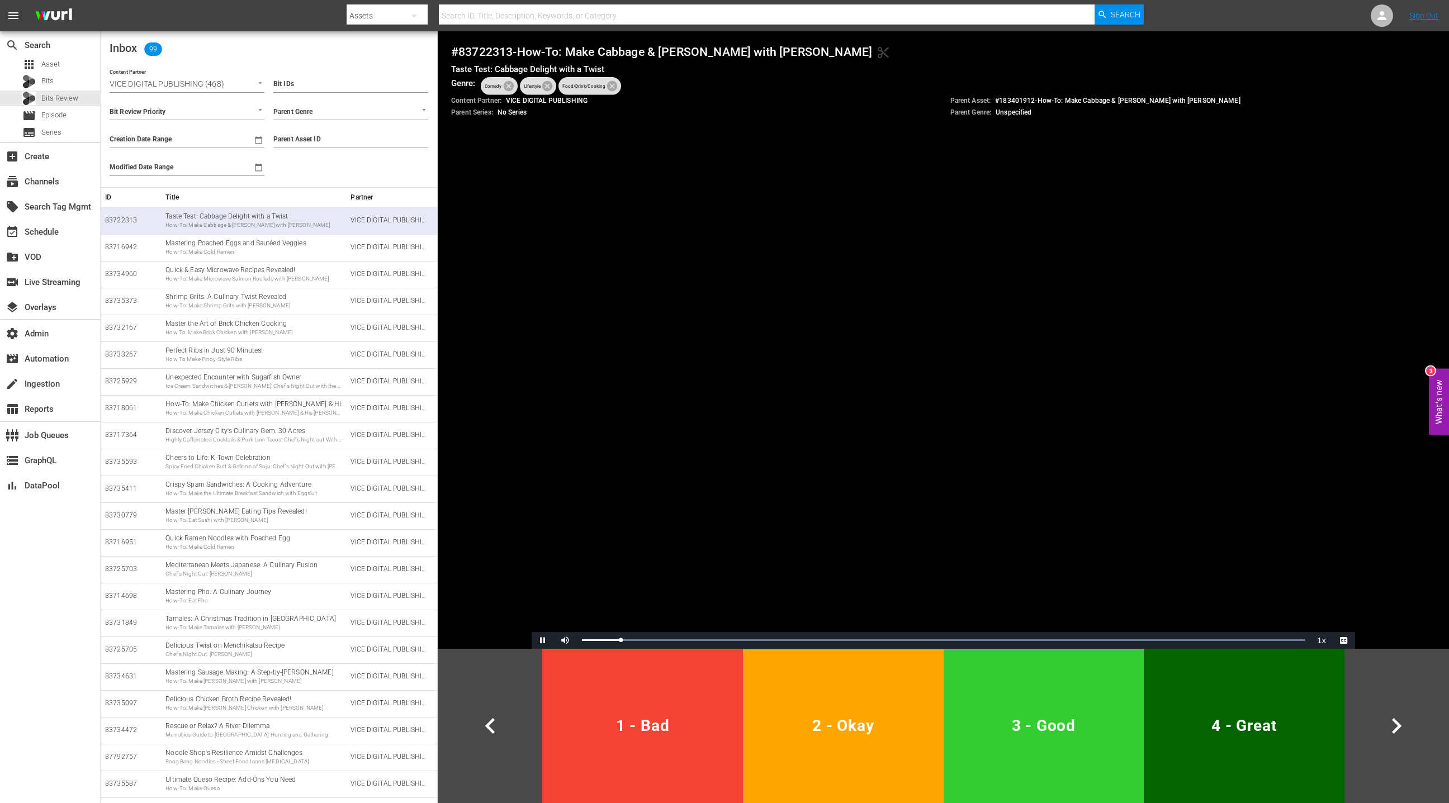
click at [1034, 713] on span "3 - Good" at bounding box center [1044, 725] width 192 height 27
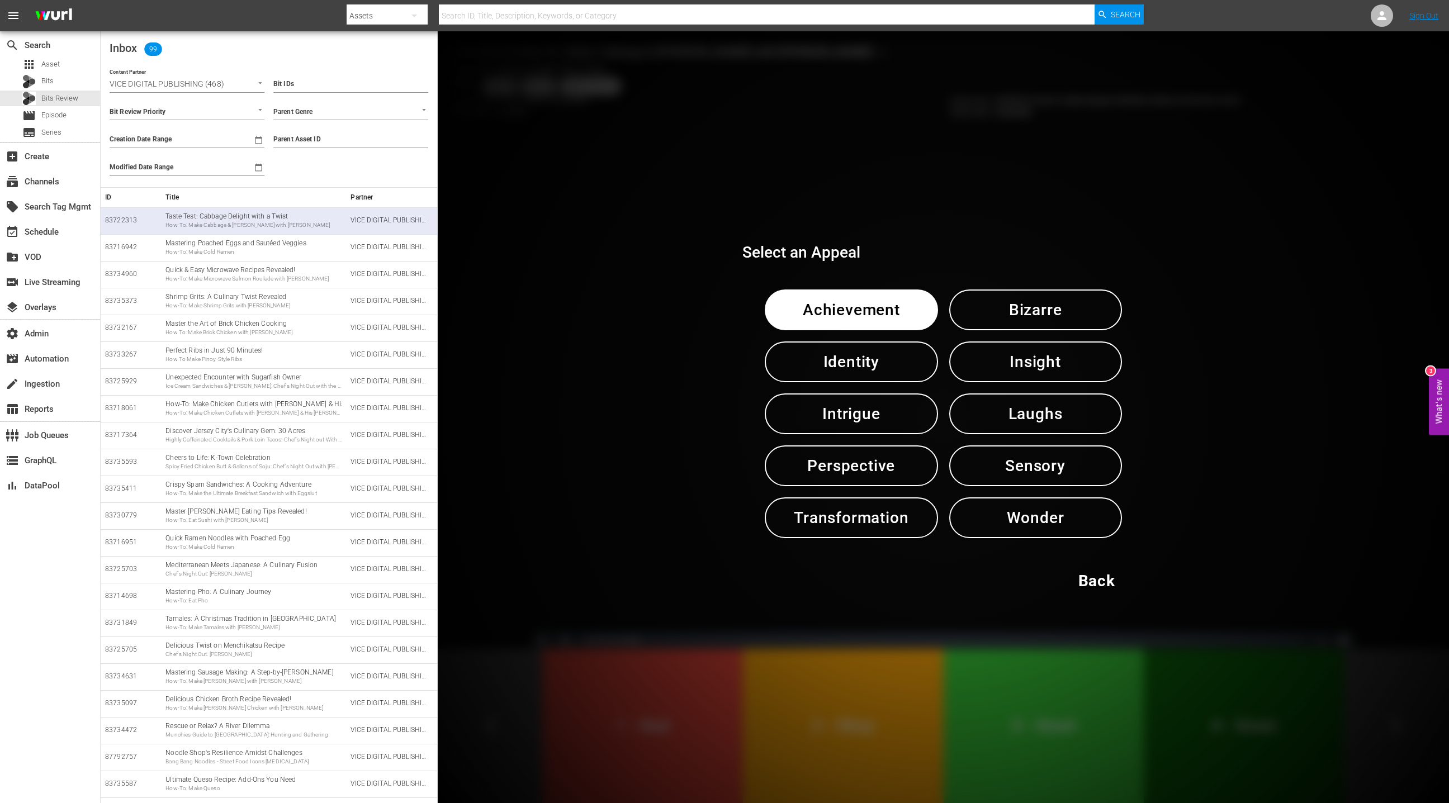
click at [1024, 469] on span "Sensory" at bounding box center [1035, 465] width 115 height 27
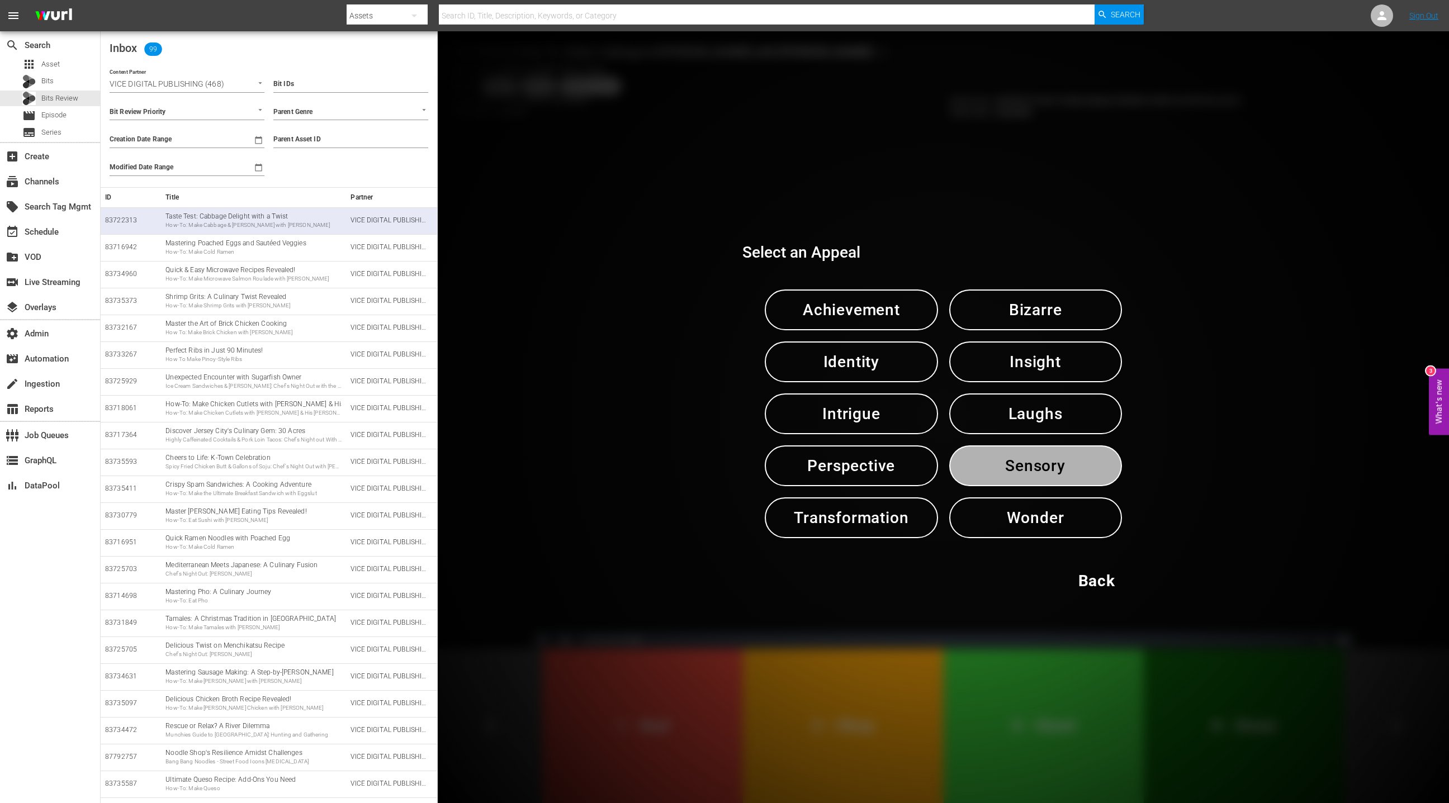
click at [1024, 469] on span "Sensory" at bounding box center [1035, 465] width 115 height 27
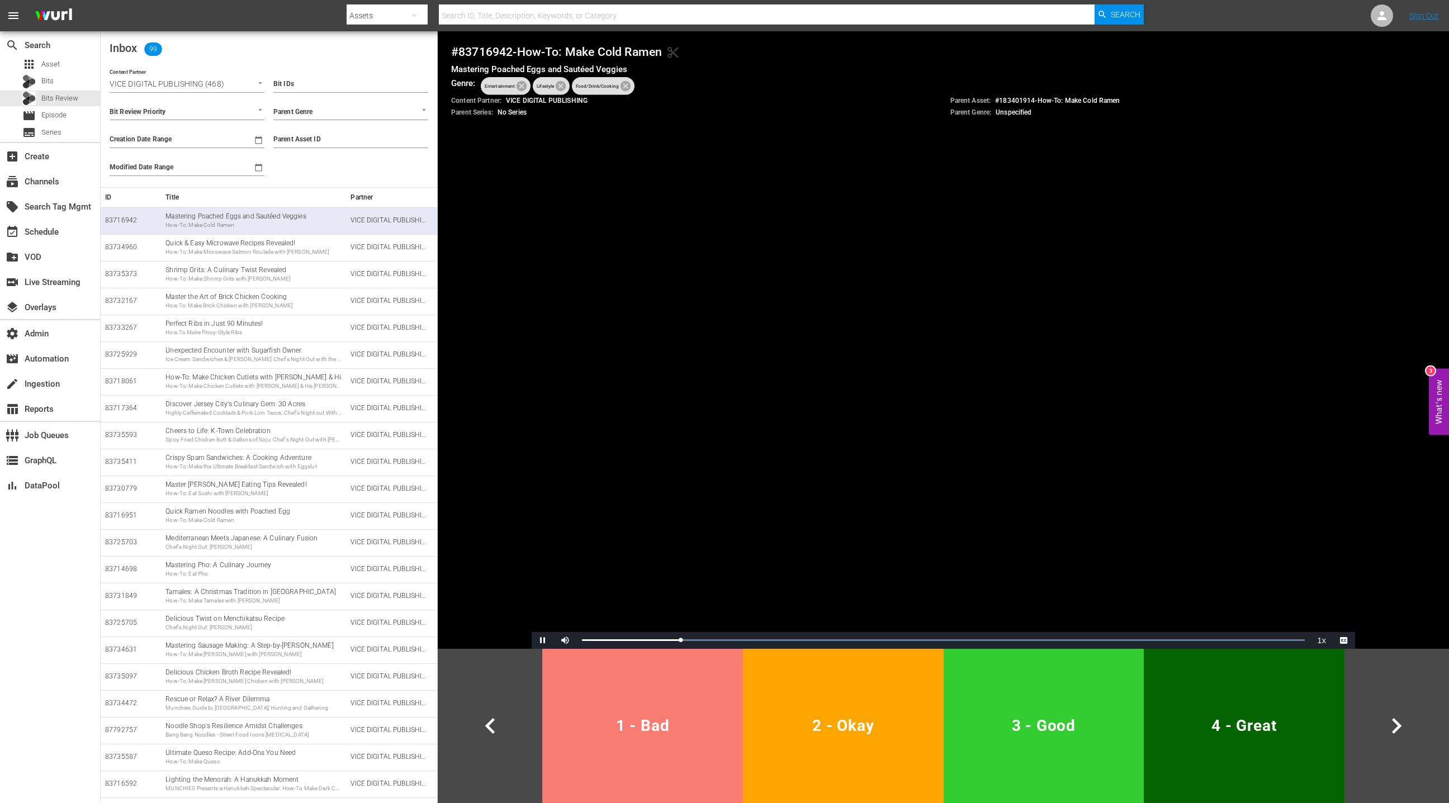
click at [666, 693] on button "1 - Bad" at bounding box center [642, 726] width 201 height 154
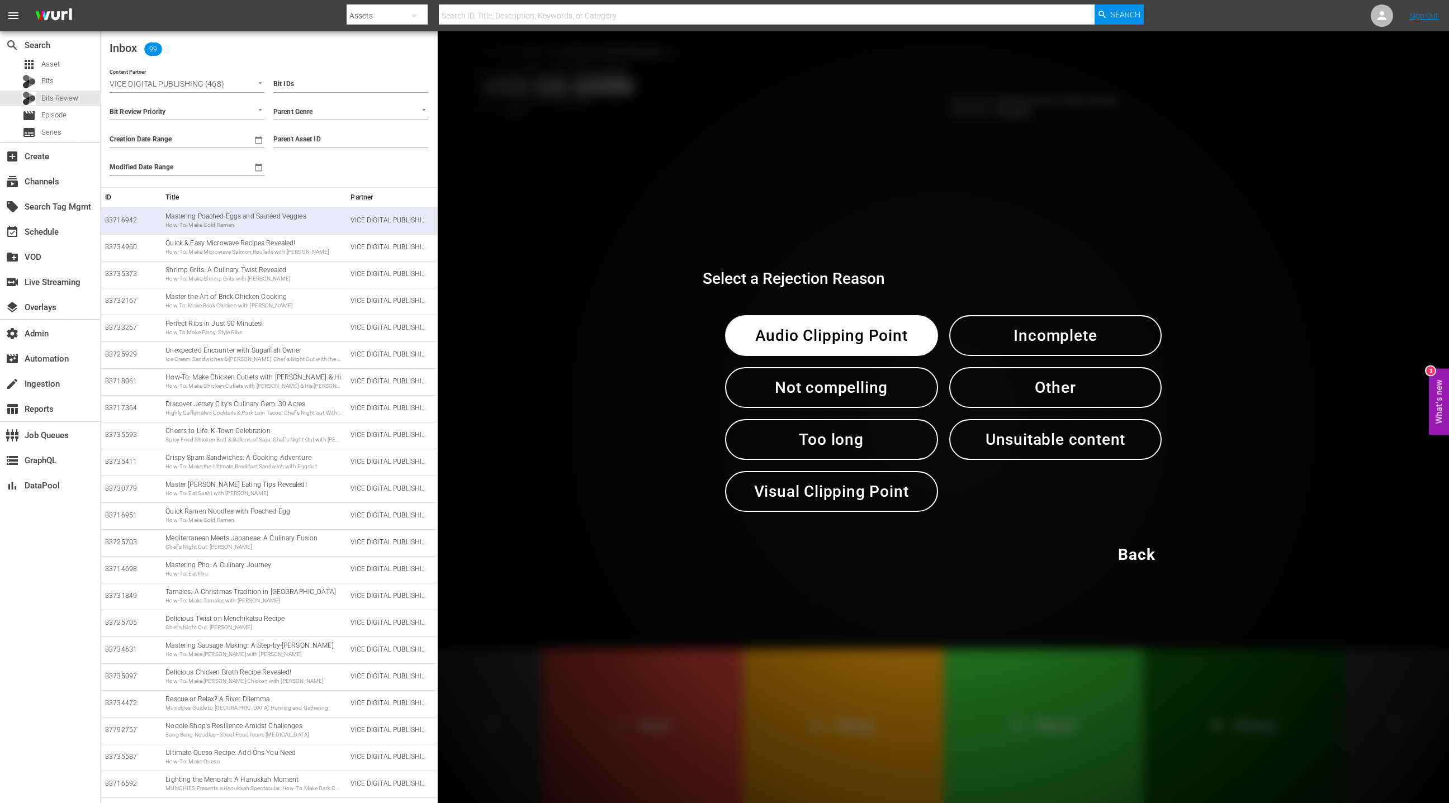
click at [899, 395] on span "Not compelling" at bounding box center [831, 387] width 155 height 27
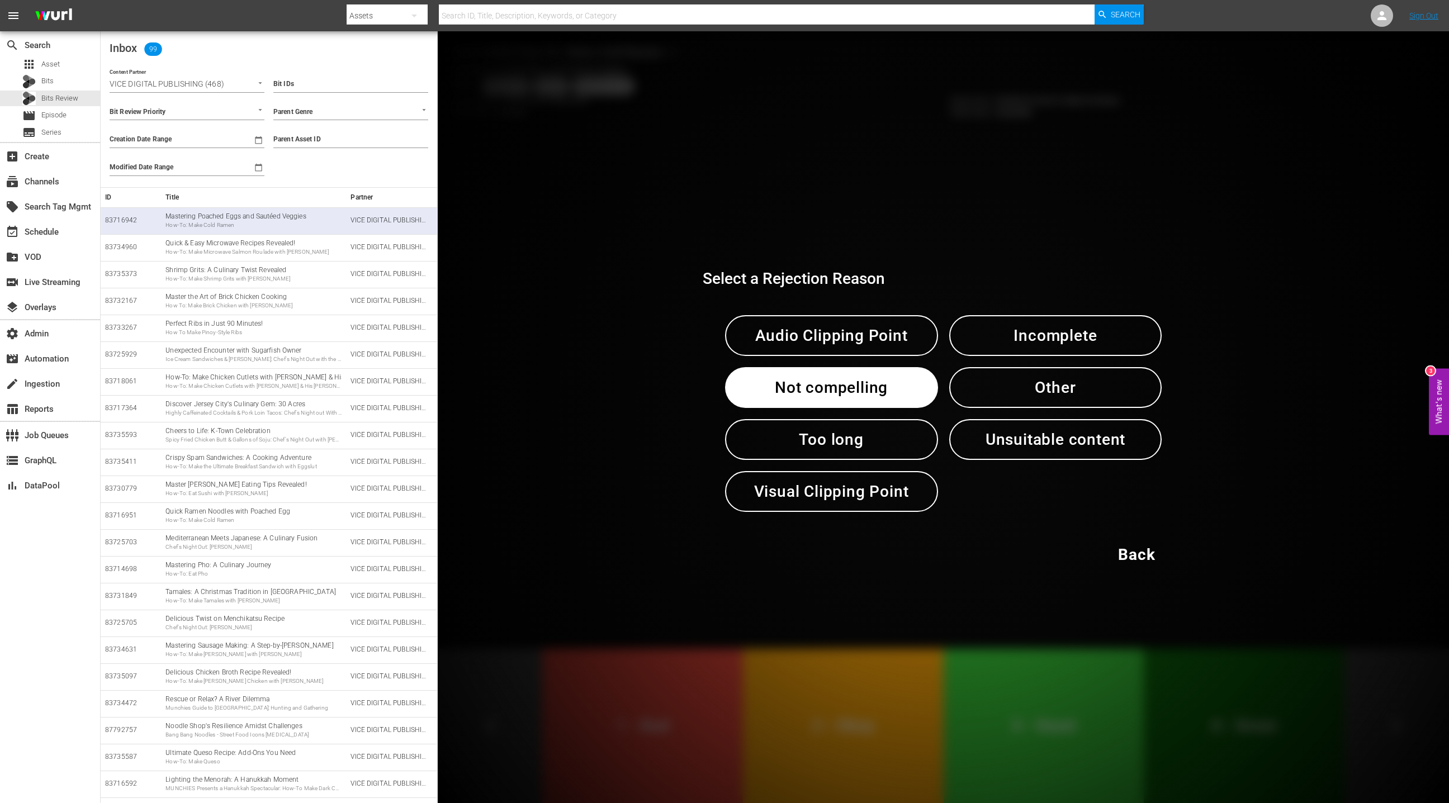
click at [899, 395] on span "Not compelling" at bounding box center [831, 387] width 155 height 27
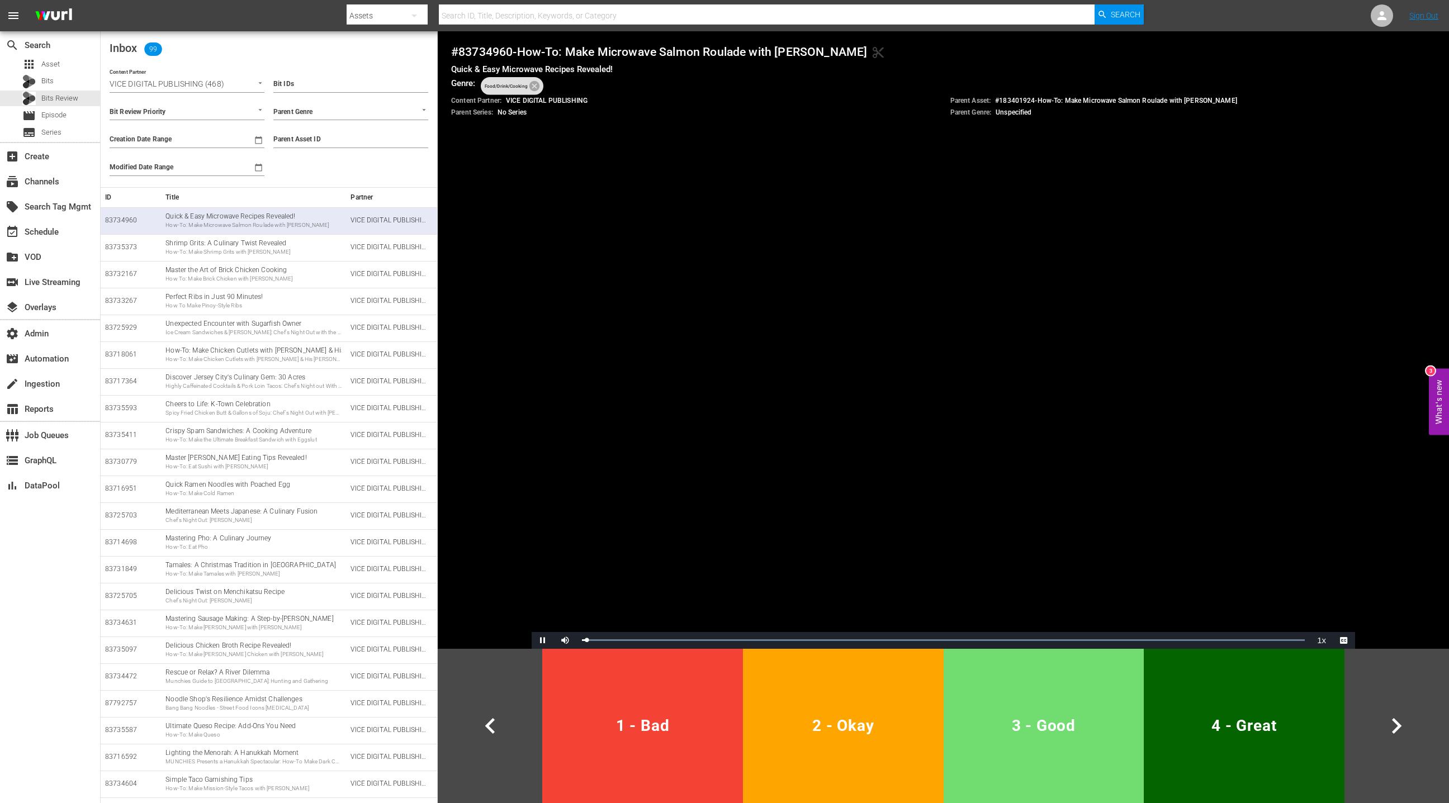
click at [1041, 689] on button "3 - Good" at bounding box center [1044, 726] width 201 height 154
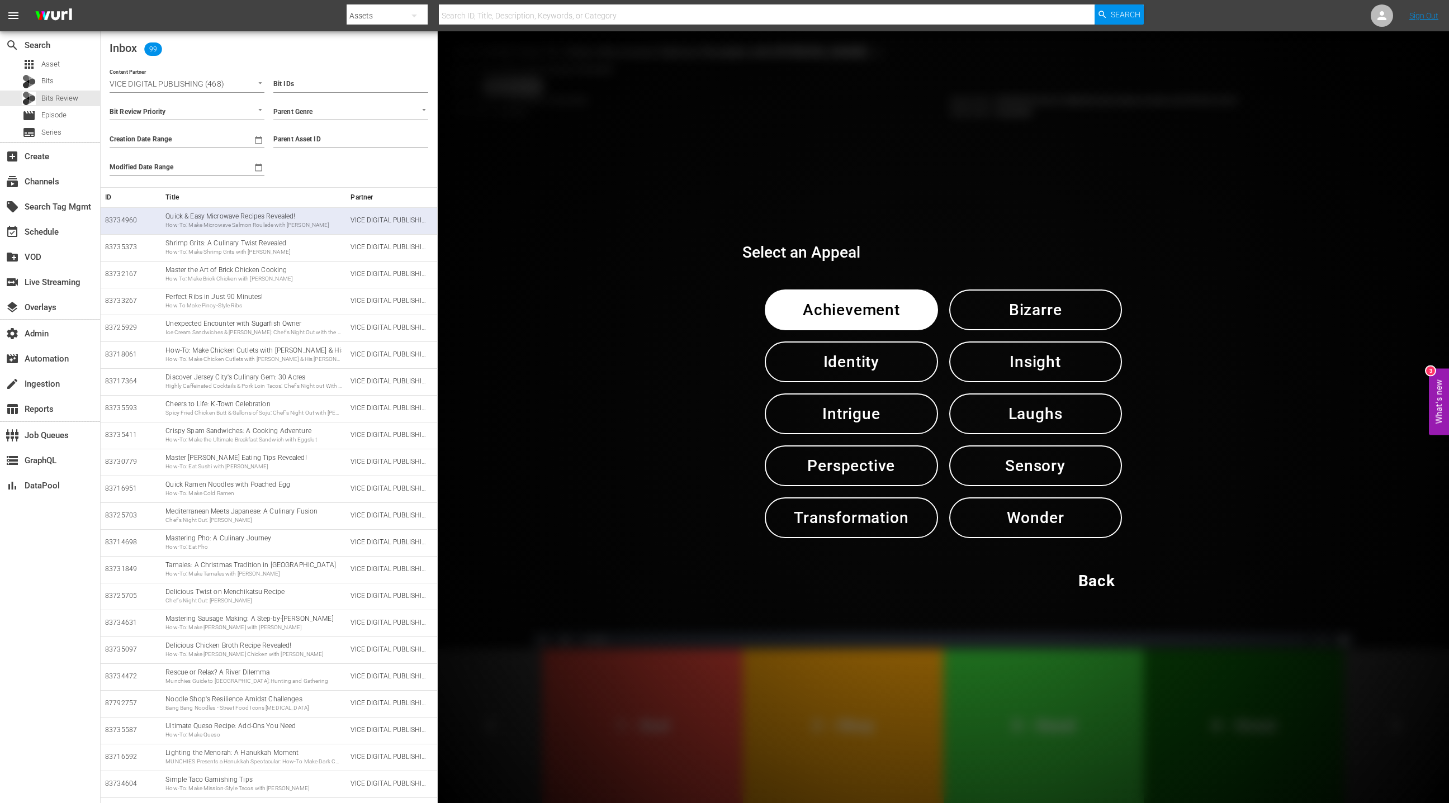
click at [1028, 369] on span "Insight" at bounding box center [1035, 361] width 115 height 27
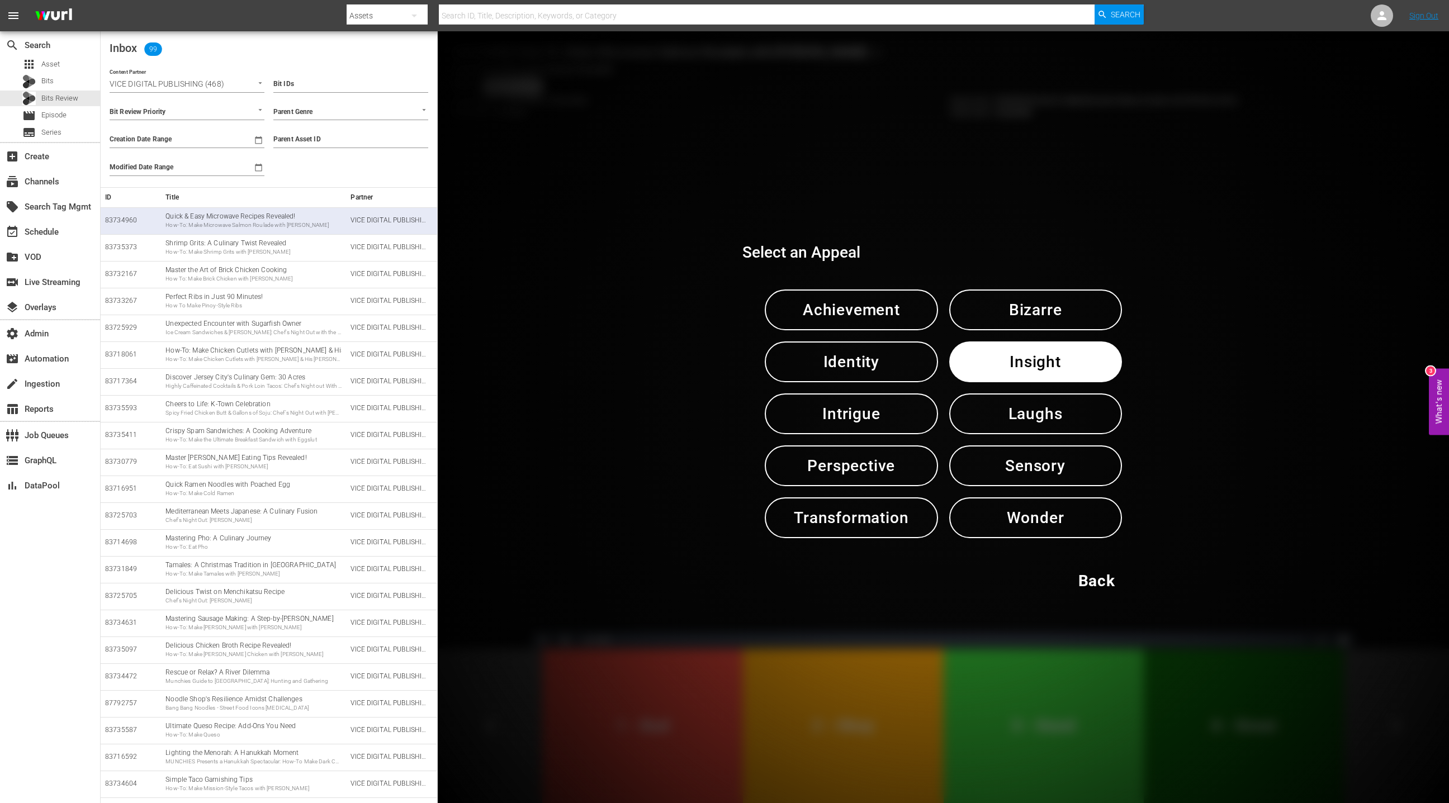
click at [1028, 369] on span "Insight" at bounding box center [1035, 361] width 115 height 27
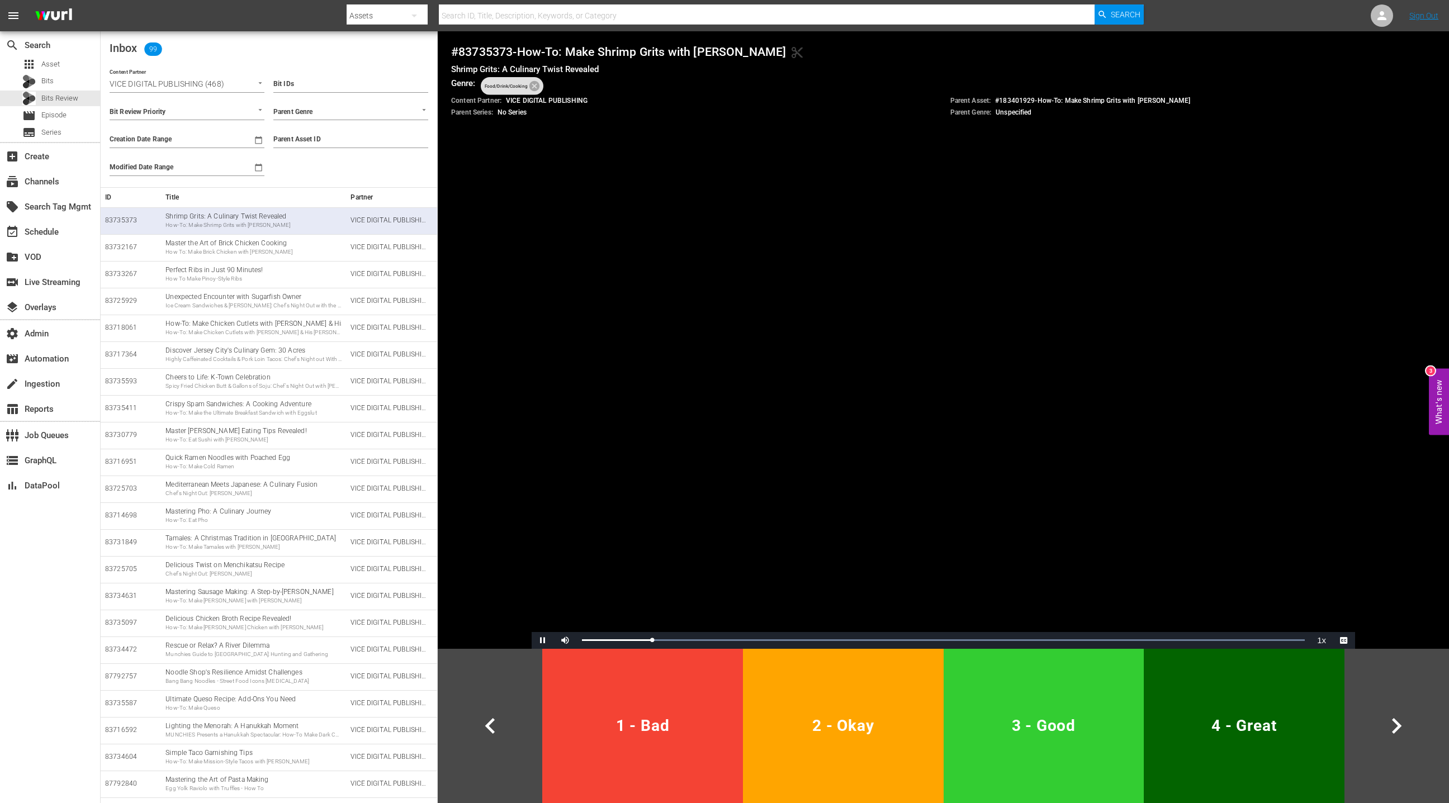
click at [862, 735] on span "2 - Okay" at bounding box center [843, 725] width 192 height 27
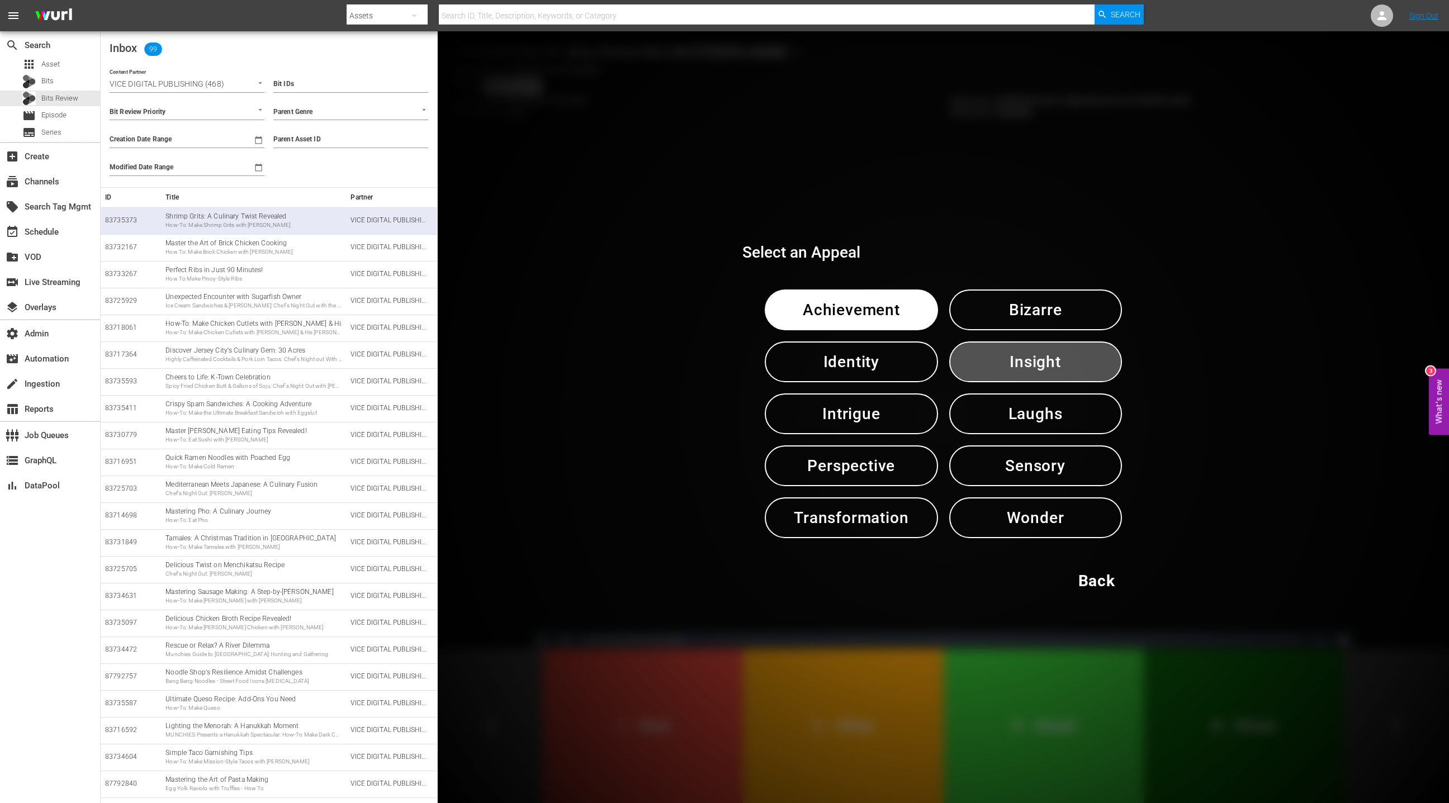
click at [996, 357] on span "Insight" at bounding box center [1035, 361] width 115 height 27
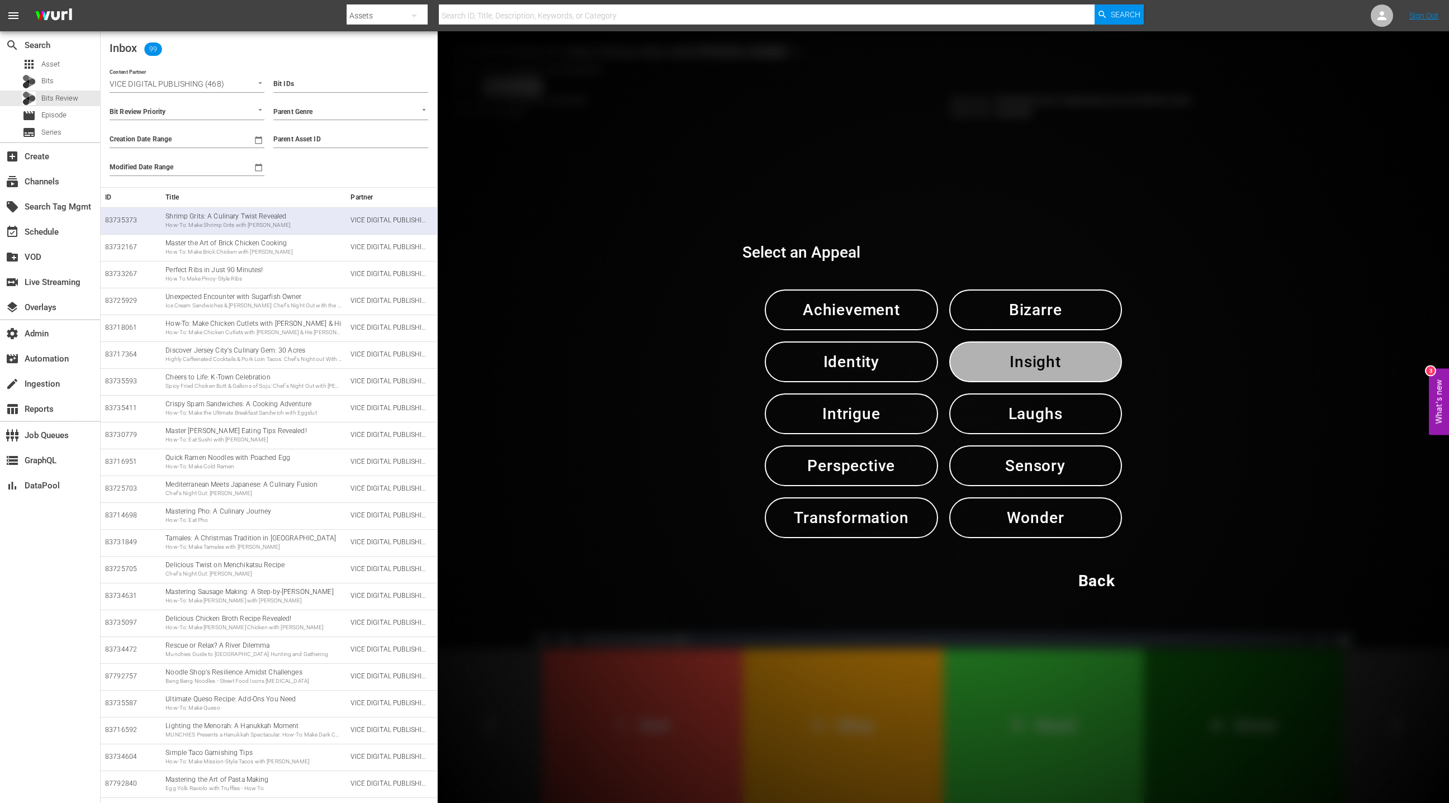
click at [996, 357] on span "Insight" at bounding box center [1035, 361] width 115 height 27
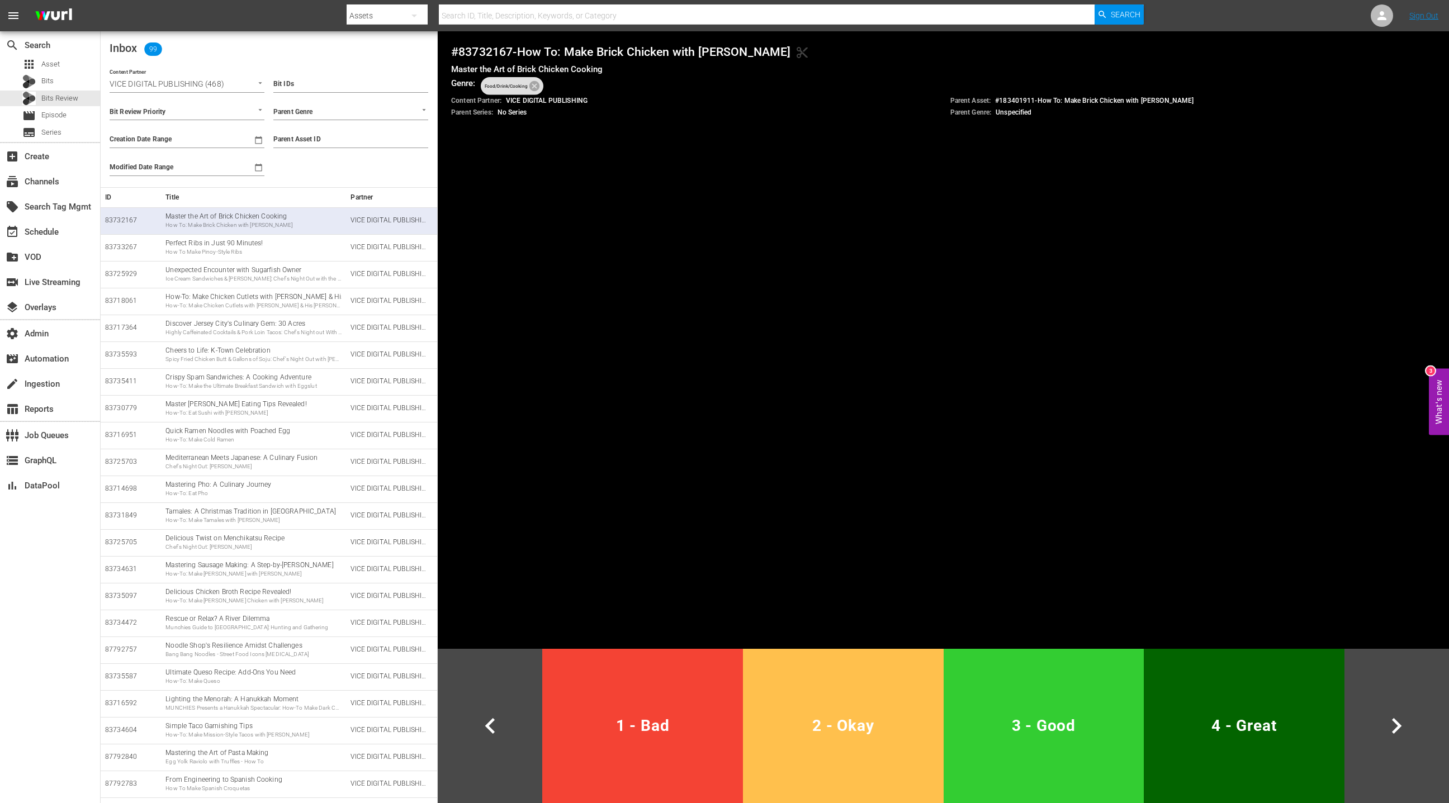
click at [911, 689] on button "2 - Okay" at bounding box center [843, 726] width 201 height 154
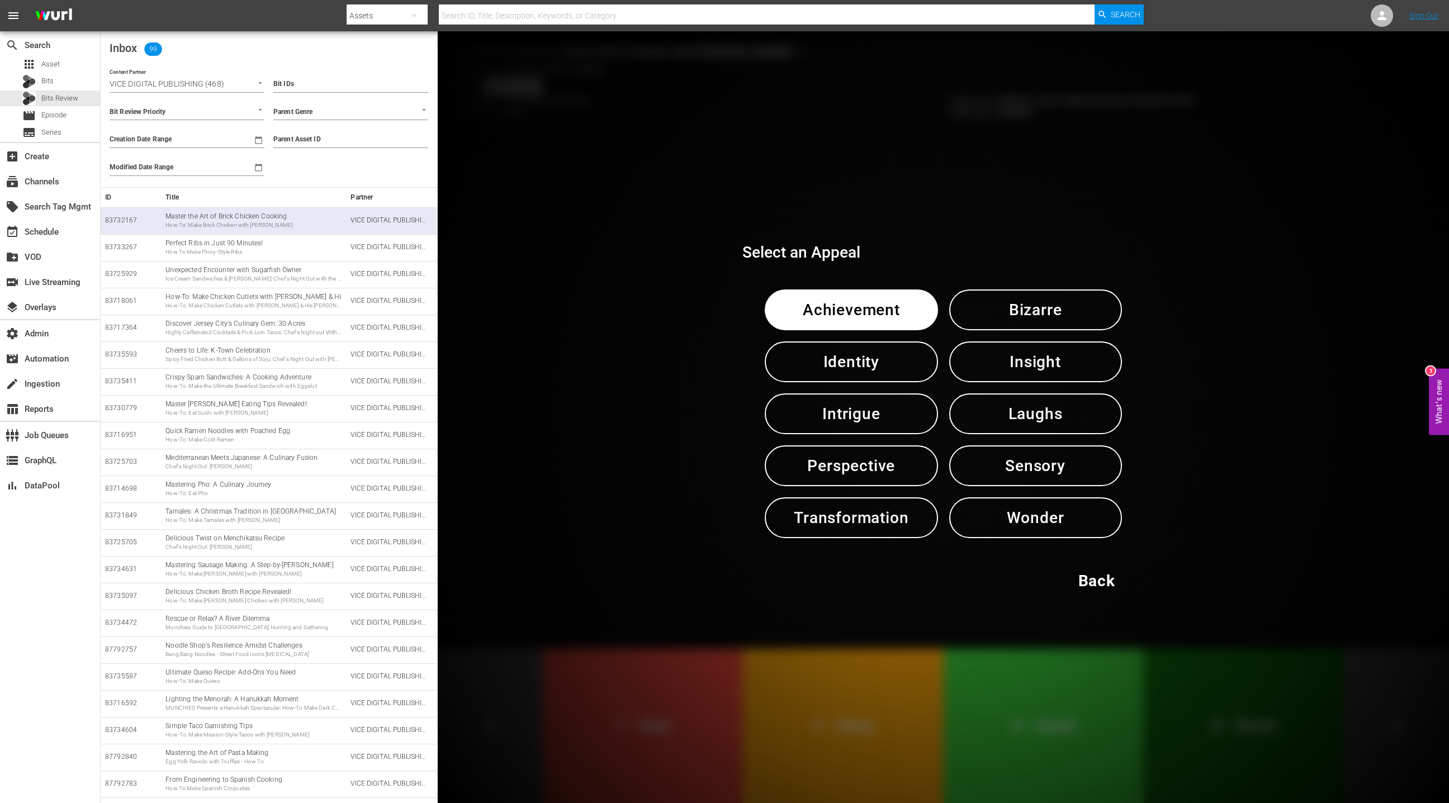
click at [912, 424] on button "Intrigue" at bounding box center [851, 414] width 173 height 41
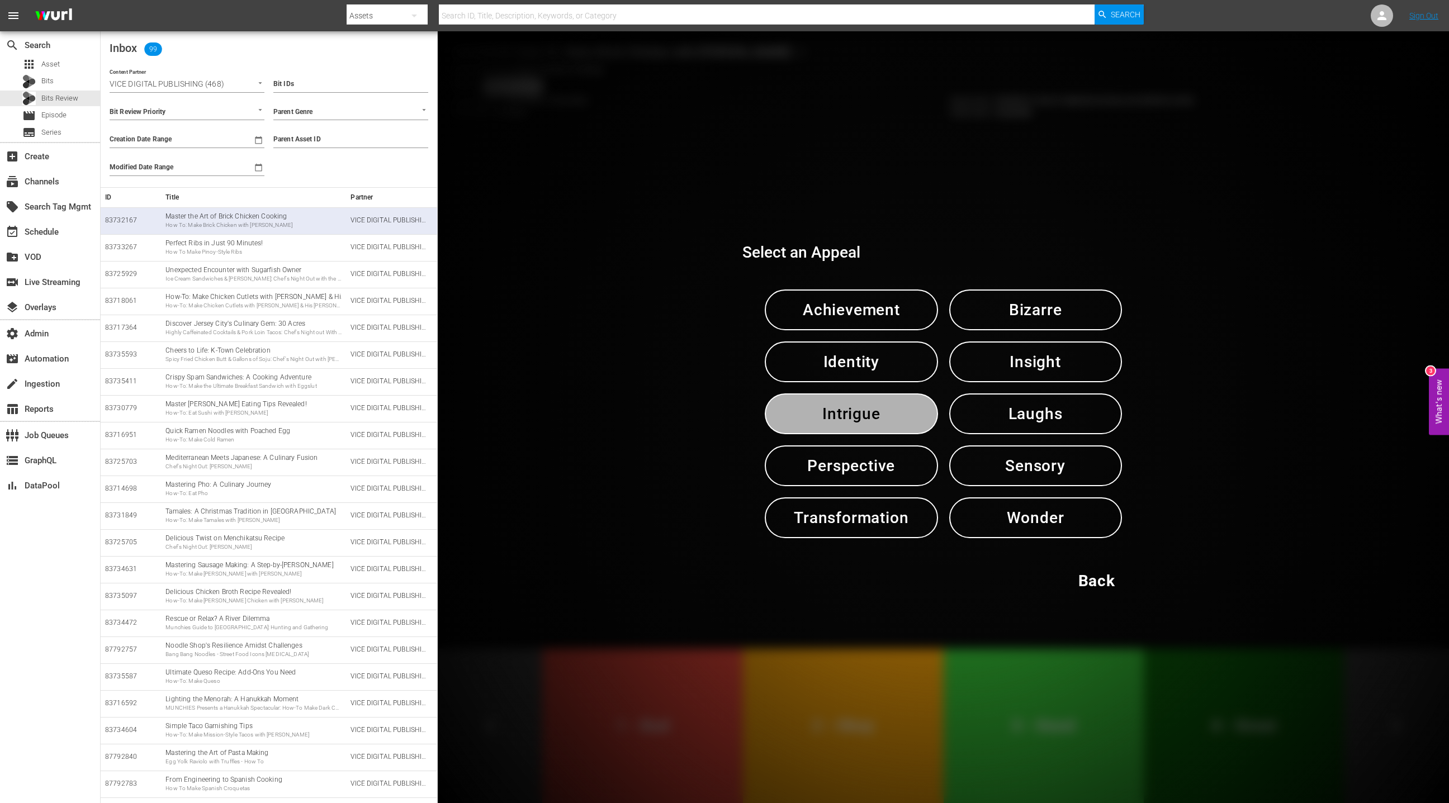
click at [912, 424] on button "Intrigue" at bounding box center [851, 414] width 173 height 41
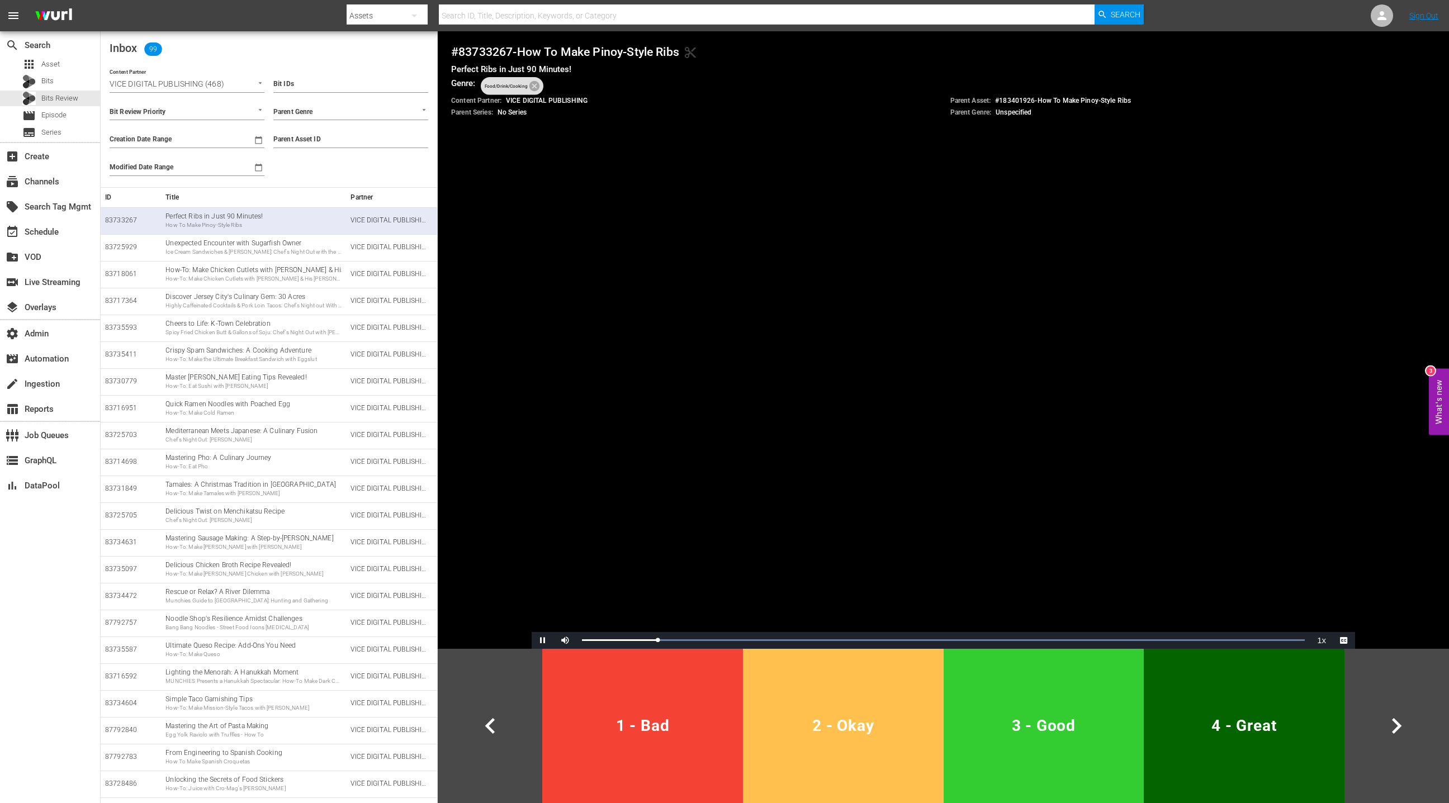
click at [881, 705] on button "2 - Okay" at bounding box center [843, 726] width 201 height 154
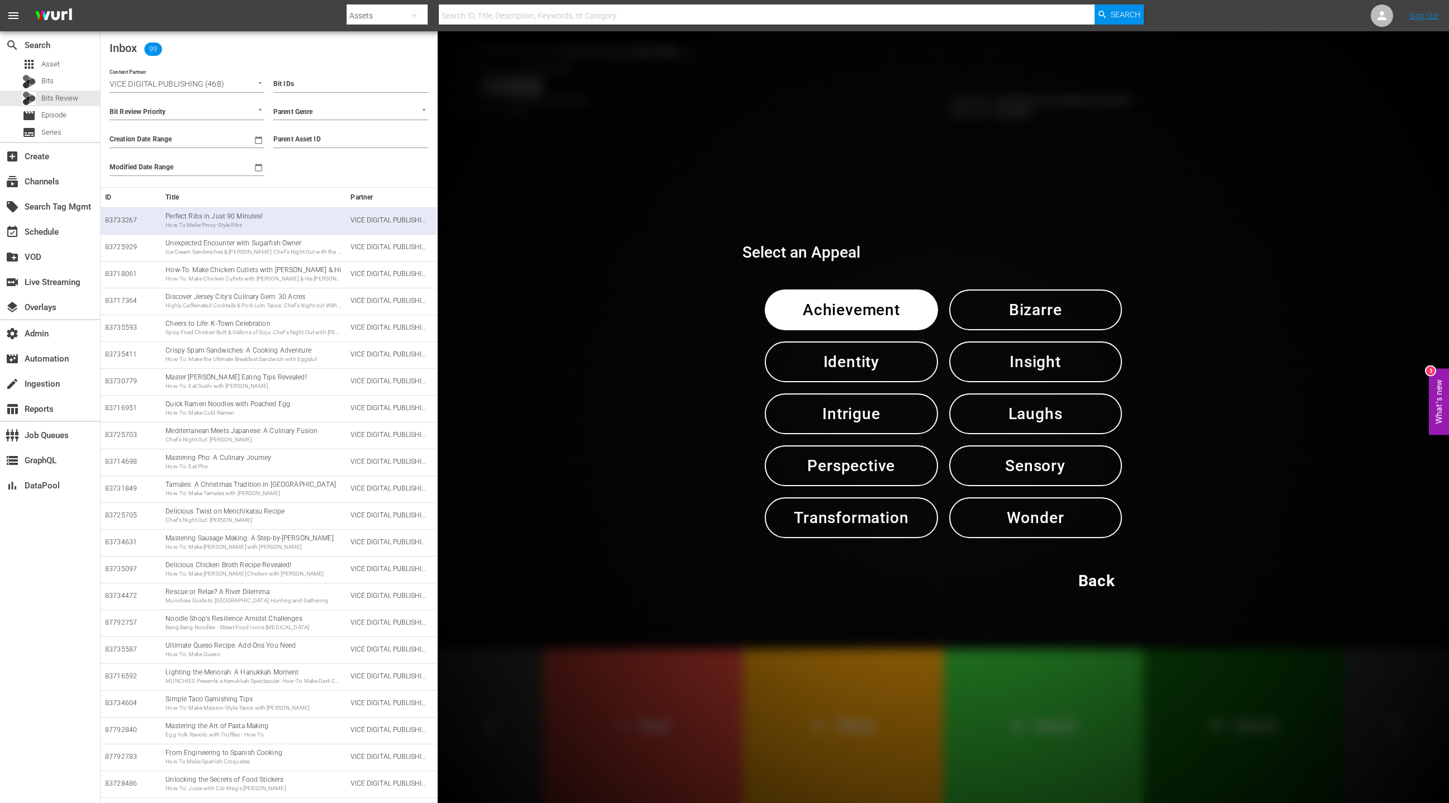
click at [1031, 366] on span "Insight" at bounding box center [1035, 361] width 115 height 27
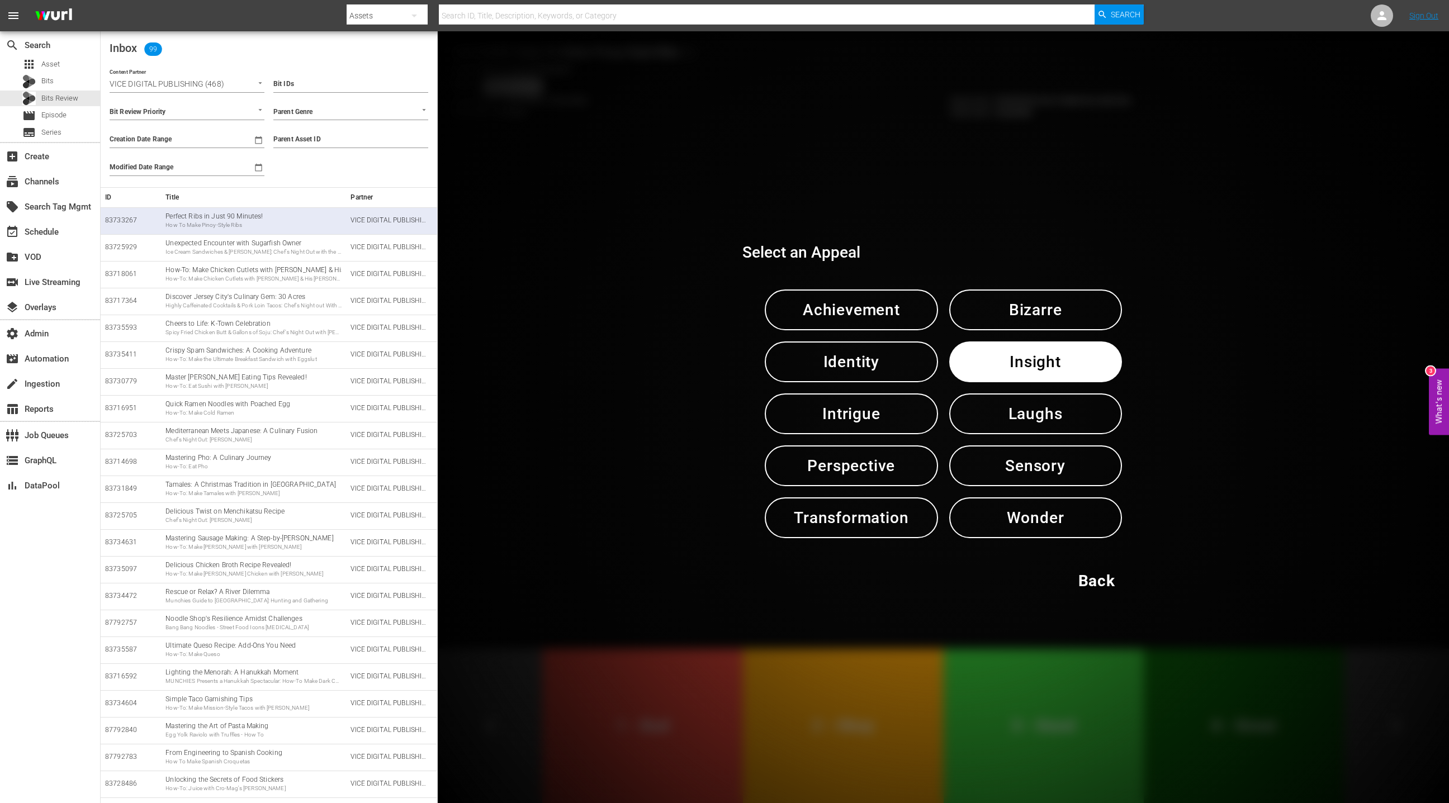
click at [1031, 366] on span "Insight" at bounding box center [1035, 361] width 115 height 27
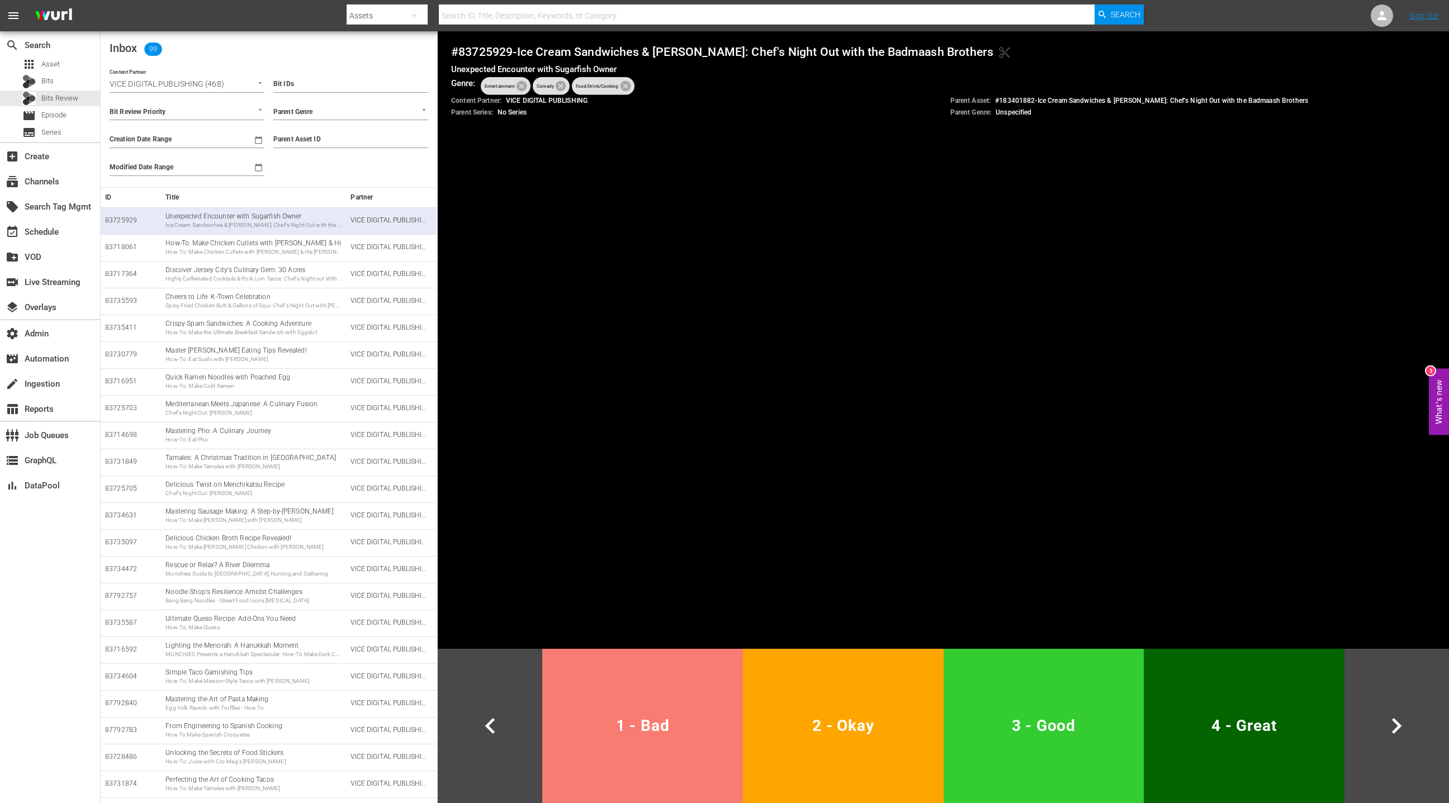
click at [699, 706] on button "1 - Bad" at bounding box center [642, 726] width 201 height 154
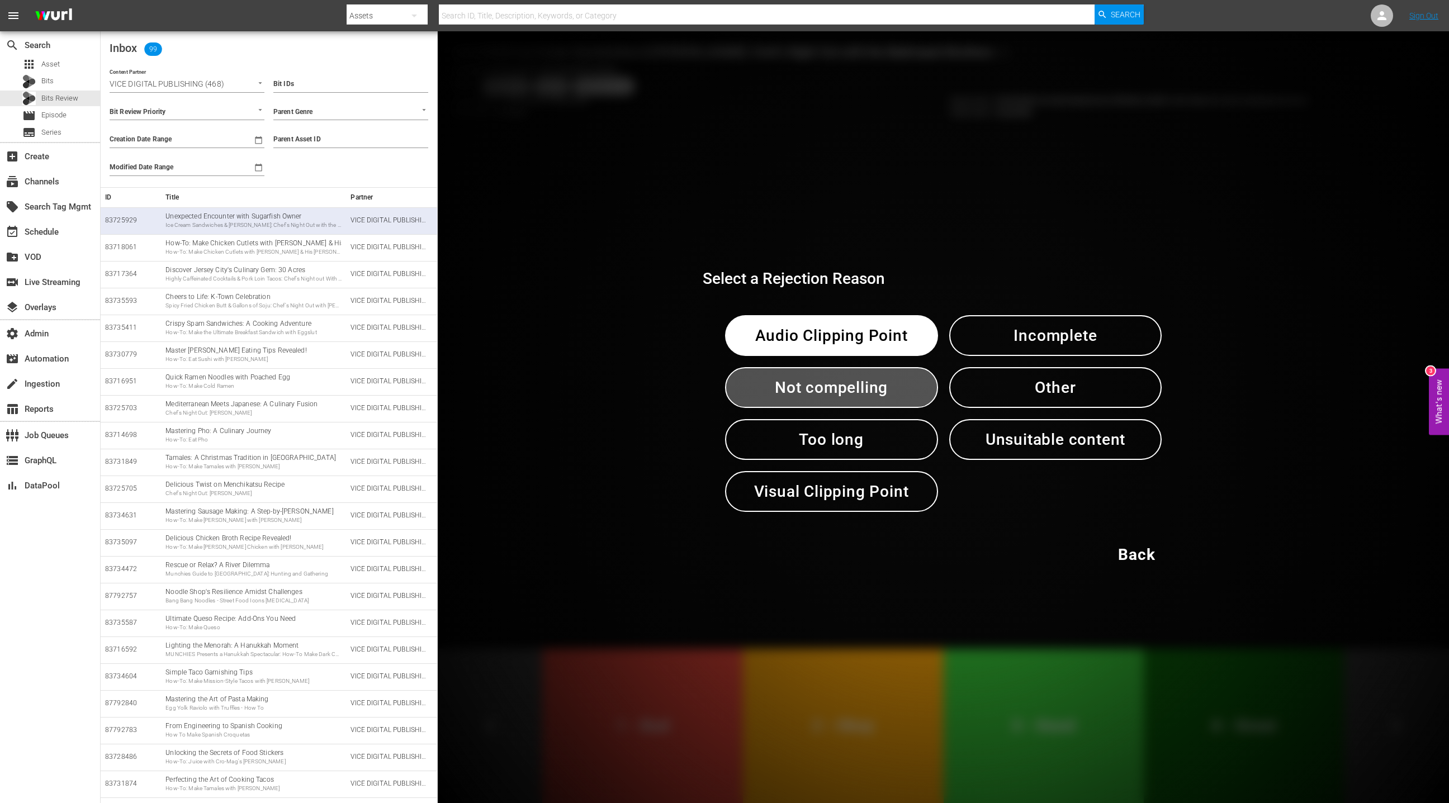
click at [870, 395] on span "Not compelling" at bounding box center [831, 387] width 155 height 27
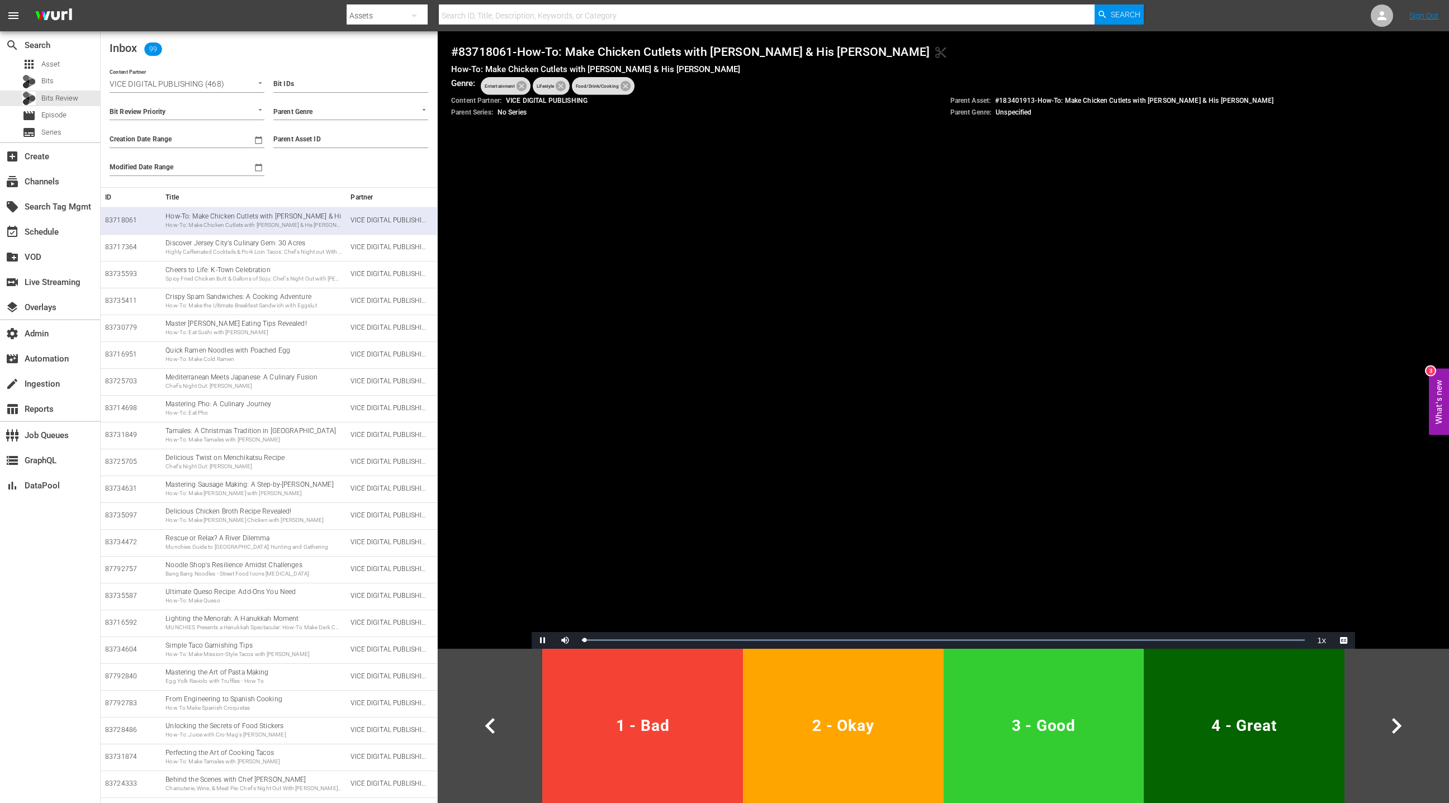
click at [898, 418] on video "Video Player" at bounding box center [943, 417] width 823 height 463
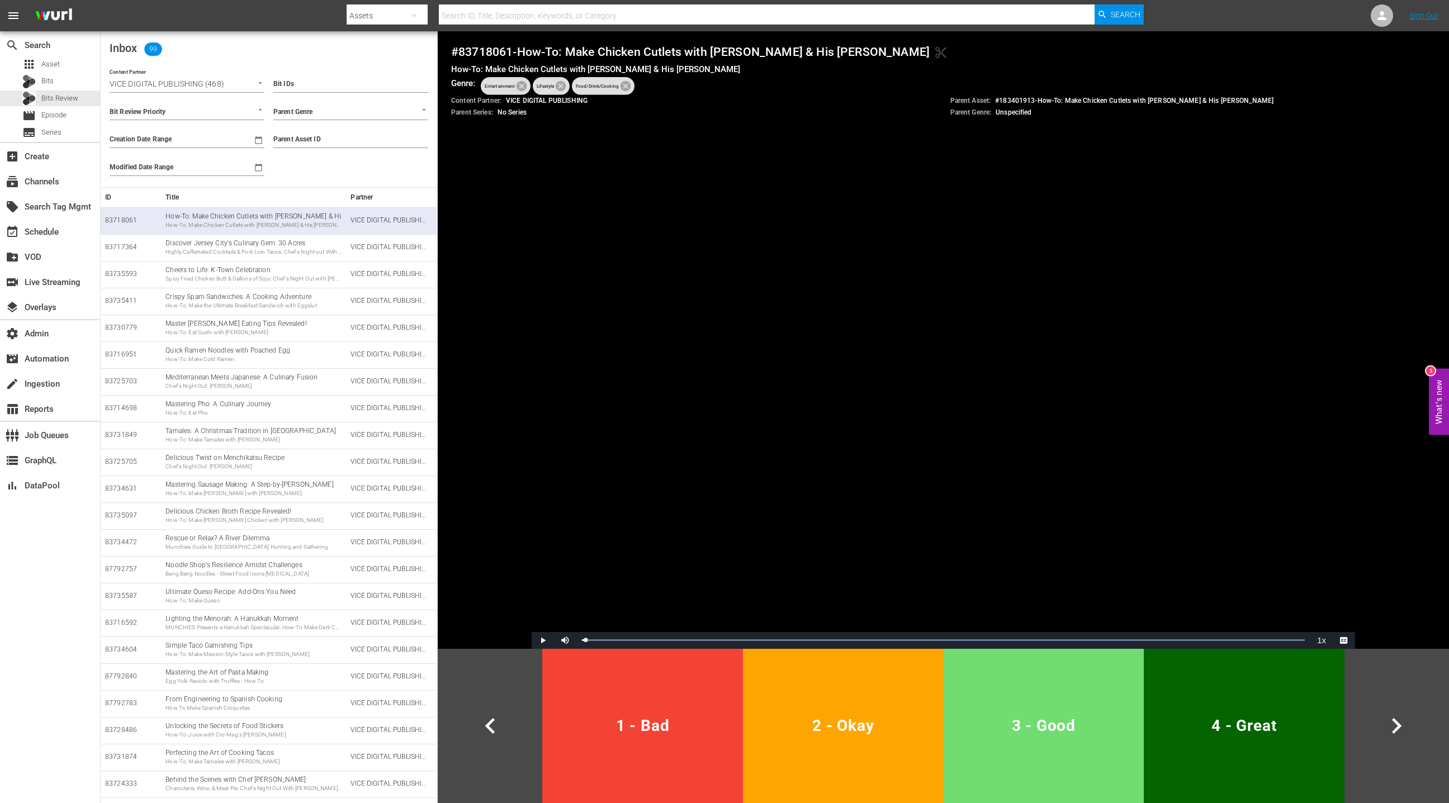
click at [1054, 724] on span "3 - Good" at bounding box center [1044, 725] width 192 height 27
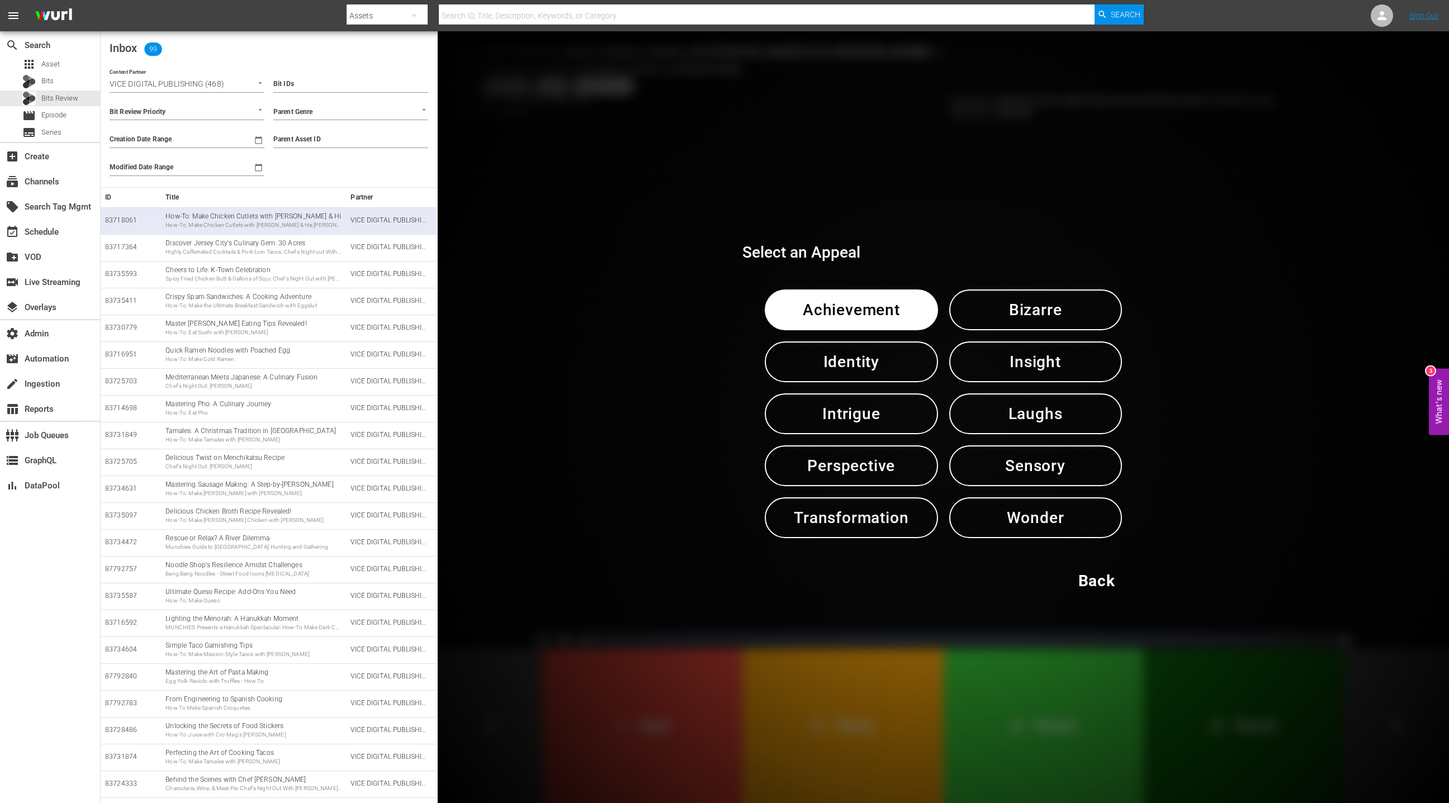
click at [1015, 362] on span "Insight" at bounding box center [1035, 361] width 115 height 27
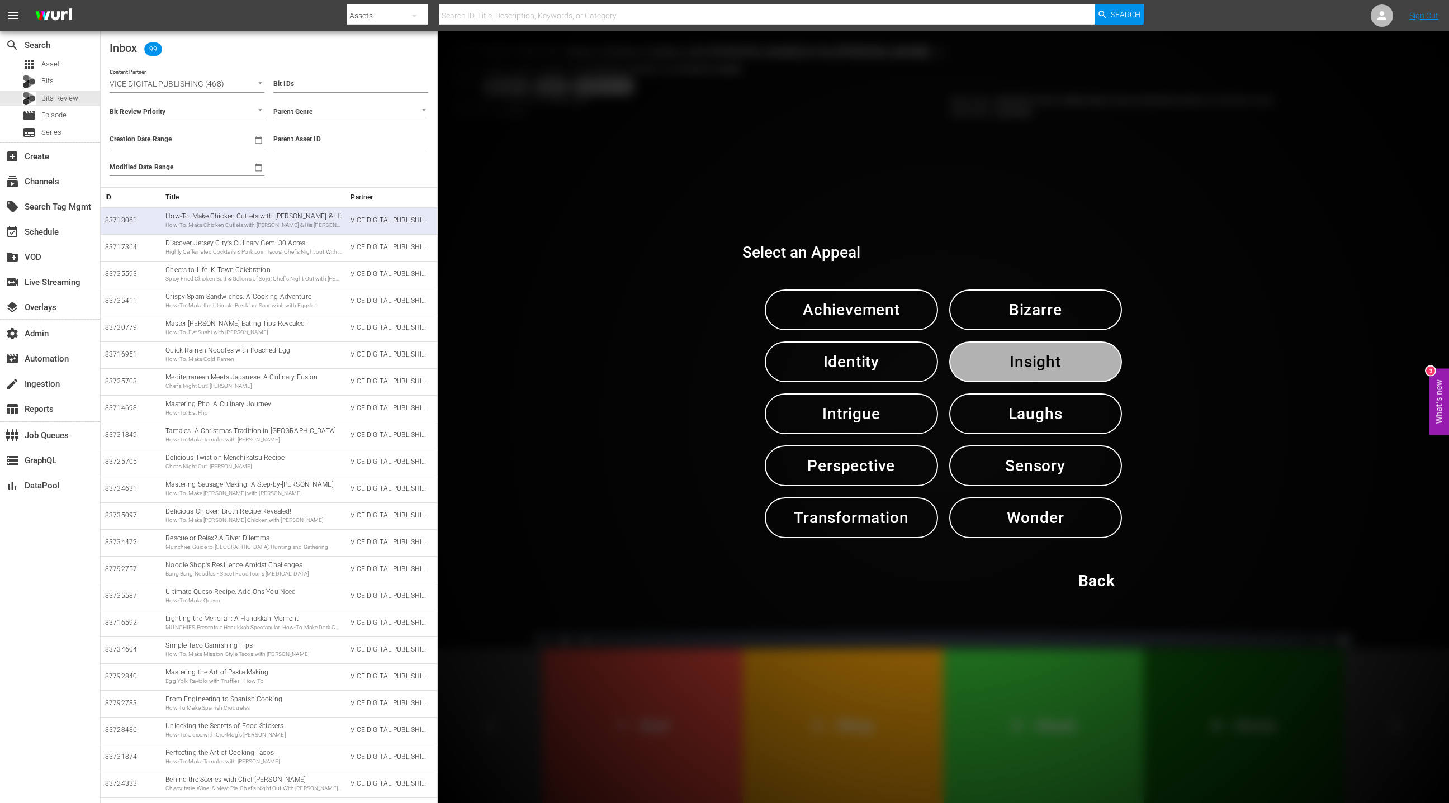
click at [1015, 362] on span "Insight" at bounding box center [1035, 361] width 115 height 27
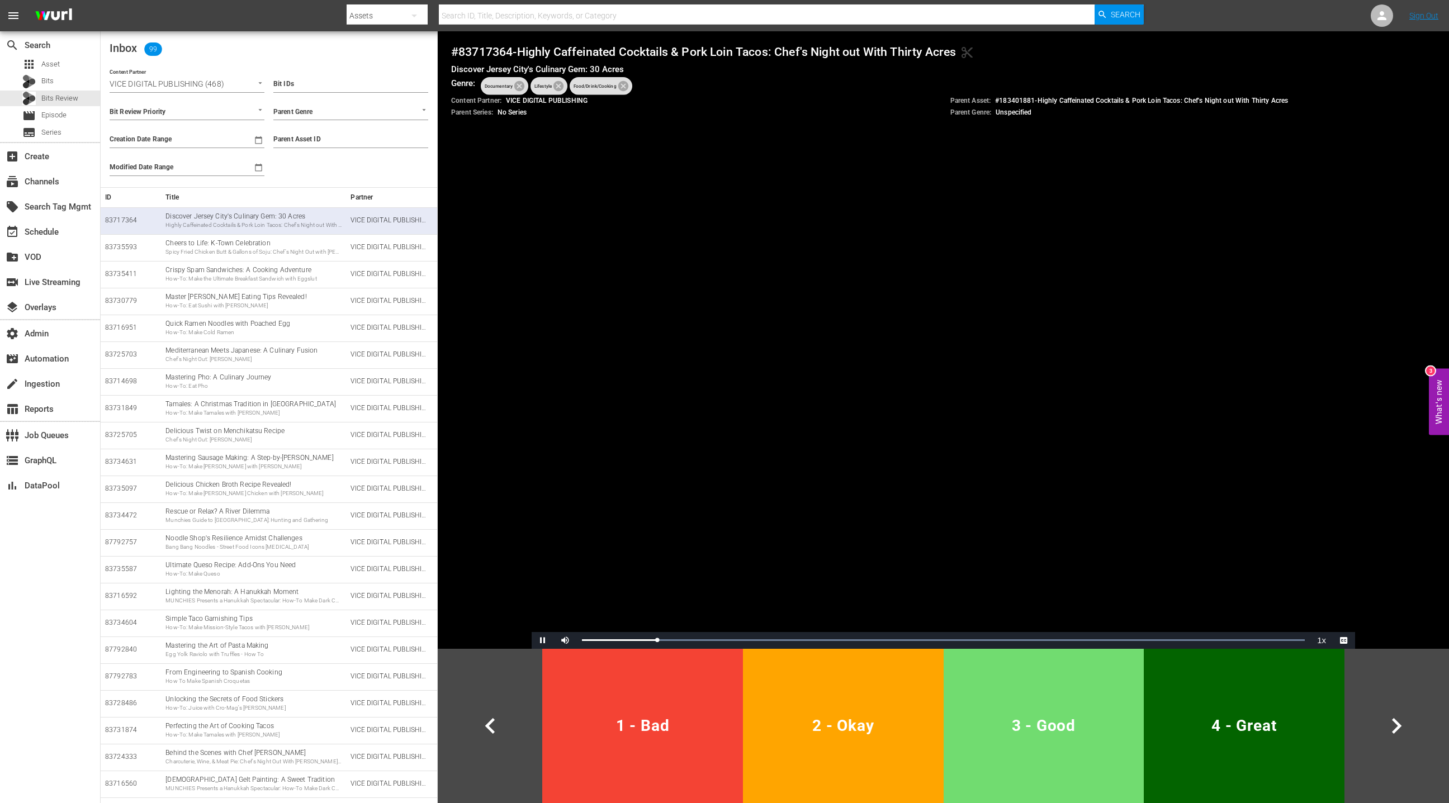
click at [1004, 706] on button "3 - Good" at bounding box center [1044, 726] width 201 height 154
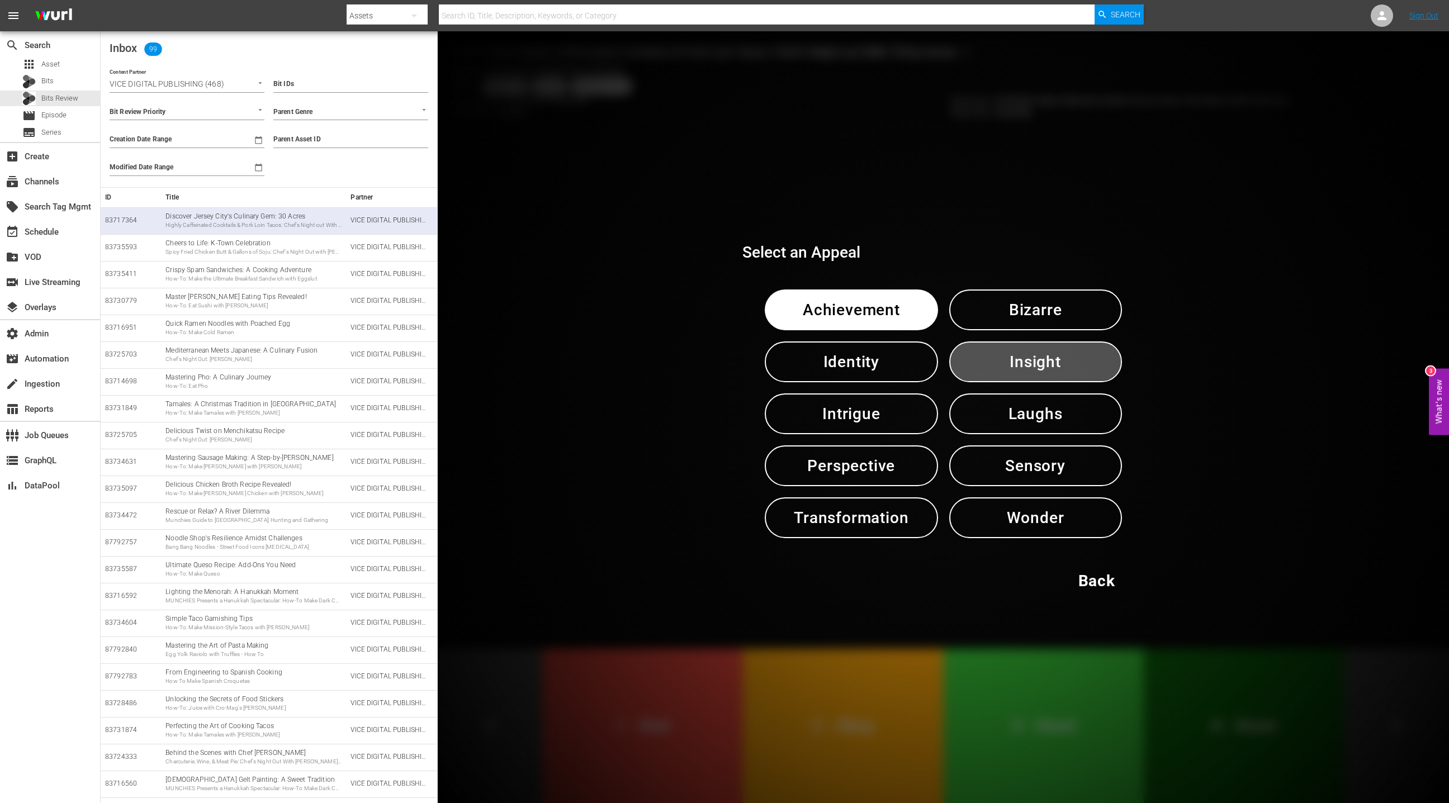
click at [1000, 365] on span "Insight" at bounding box center [1035, 361] width 115 height 27
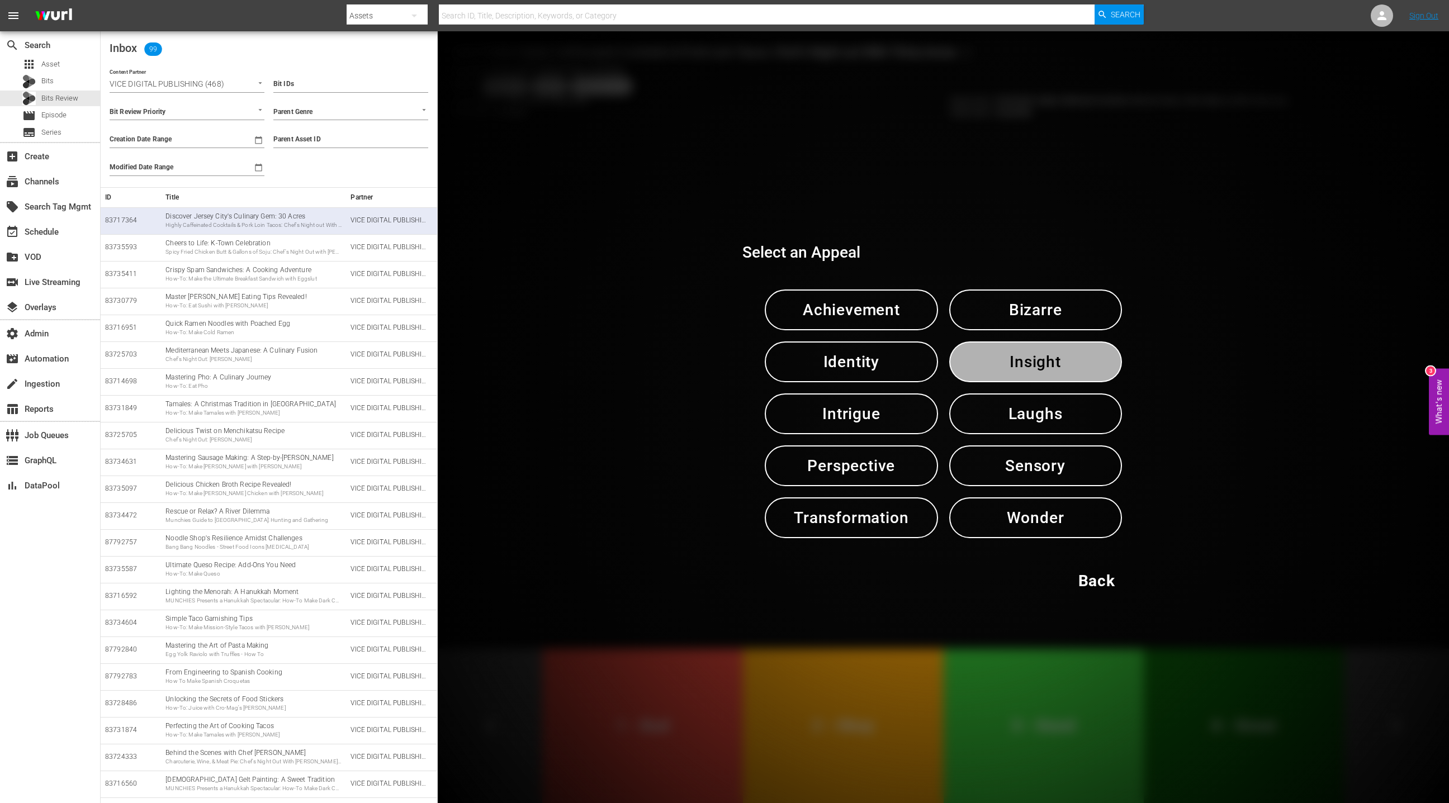
click at [1000, 365] on span "Insight" at bounding box center [1035, 361] width 115 height 27
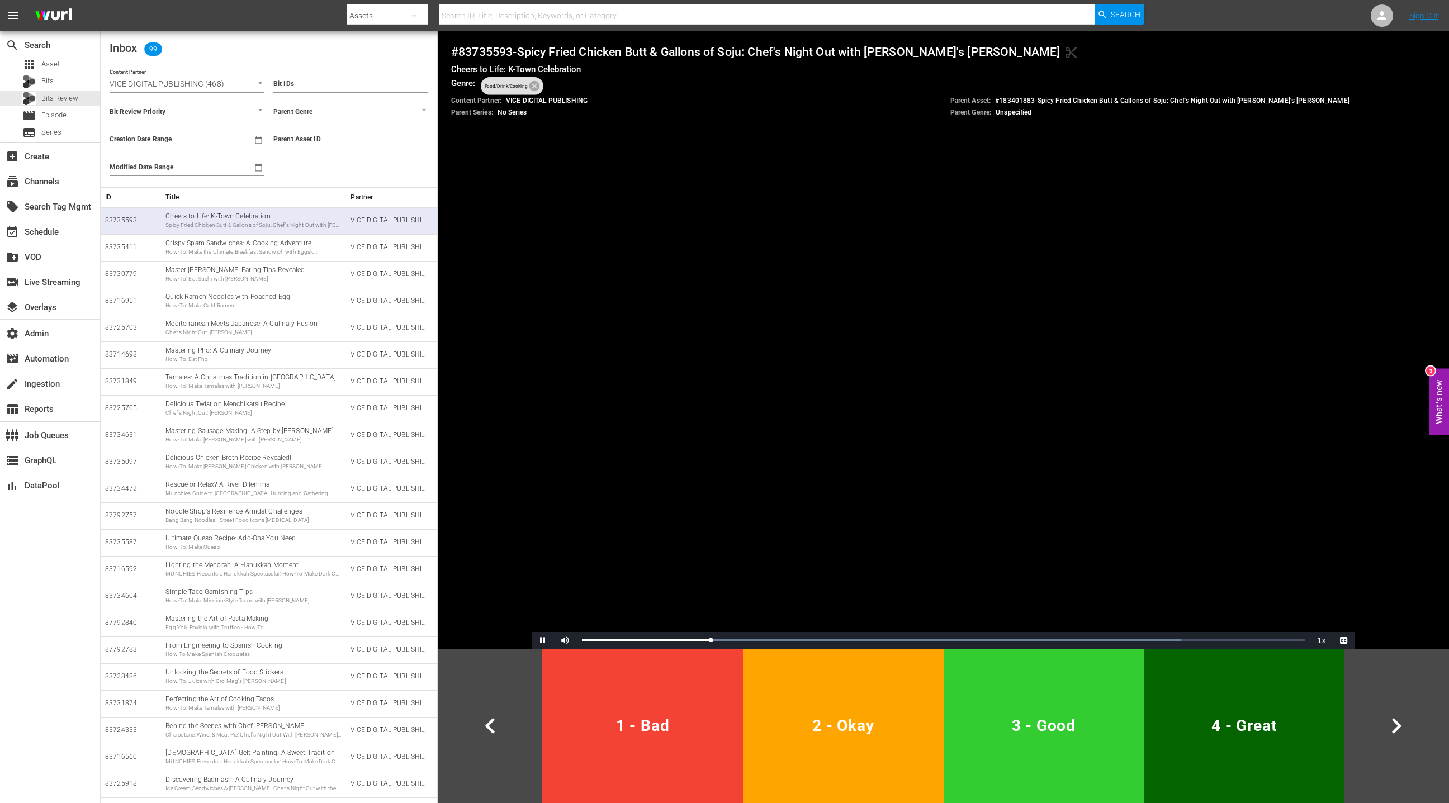
click at [623, 718] on span "1 - Bad" at bounding box center [643, 725] width 192 height 27
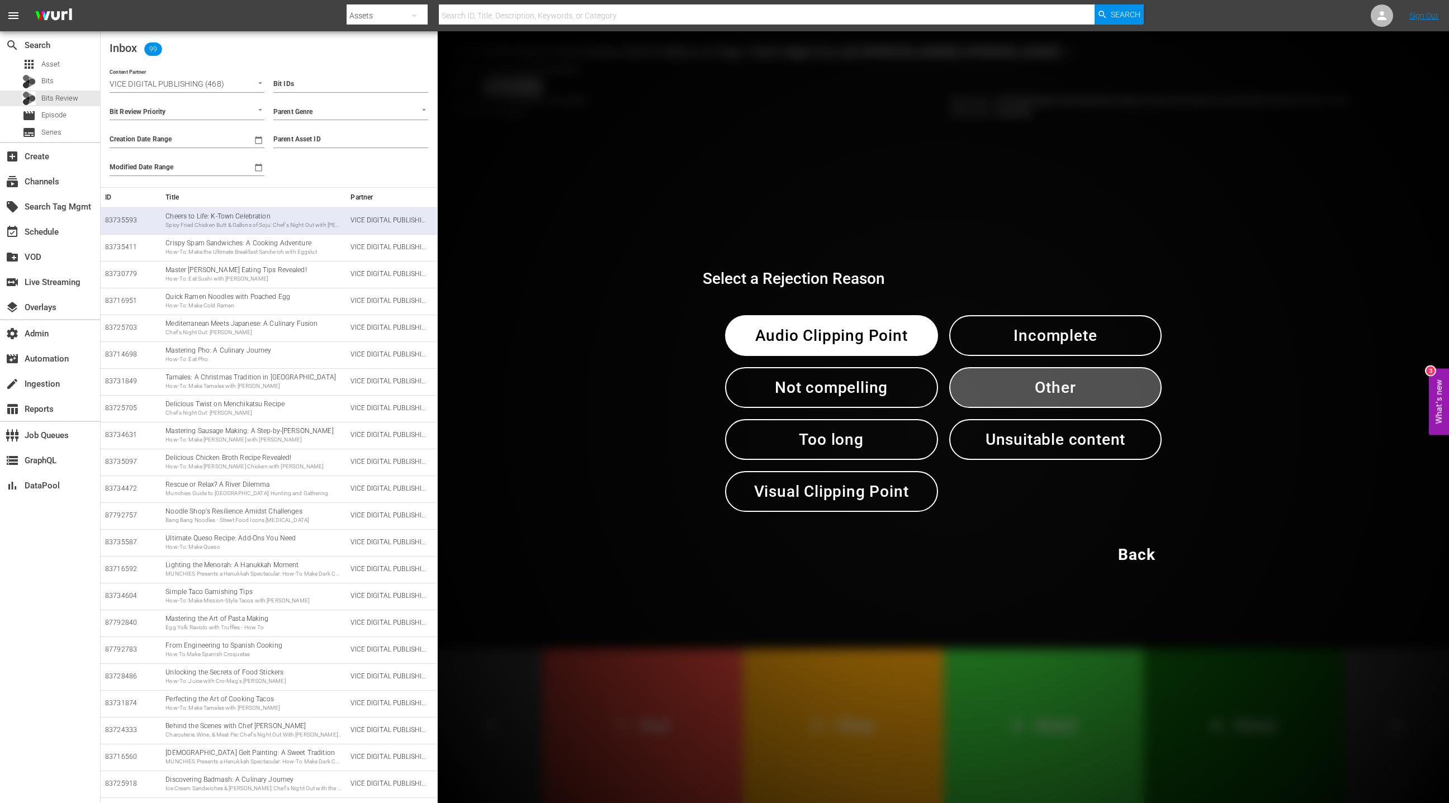
click at [1006, 397] on span "Other" at bounding box center [1055, 387] width 155 height 27
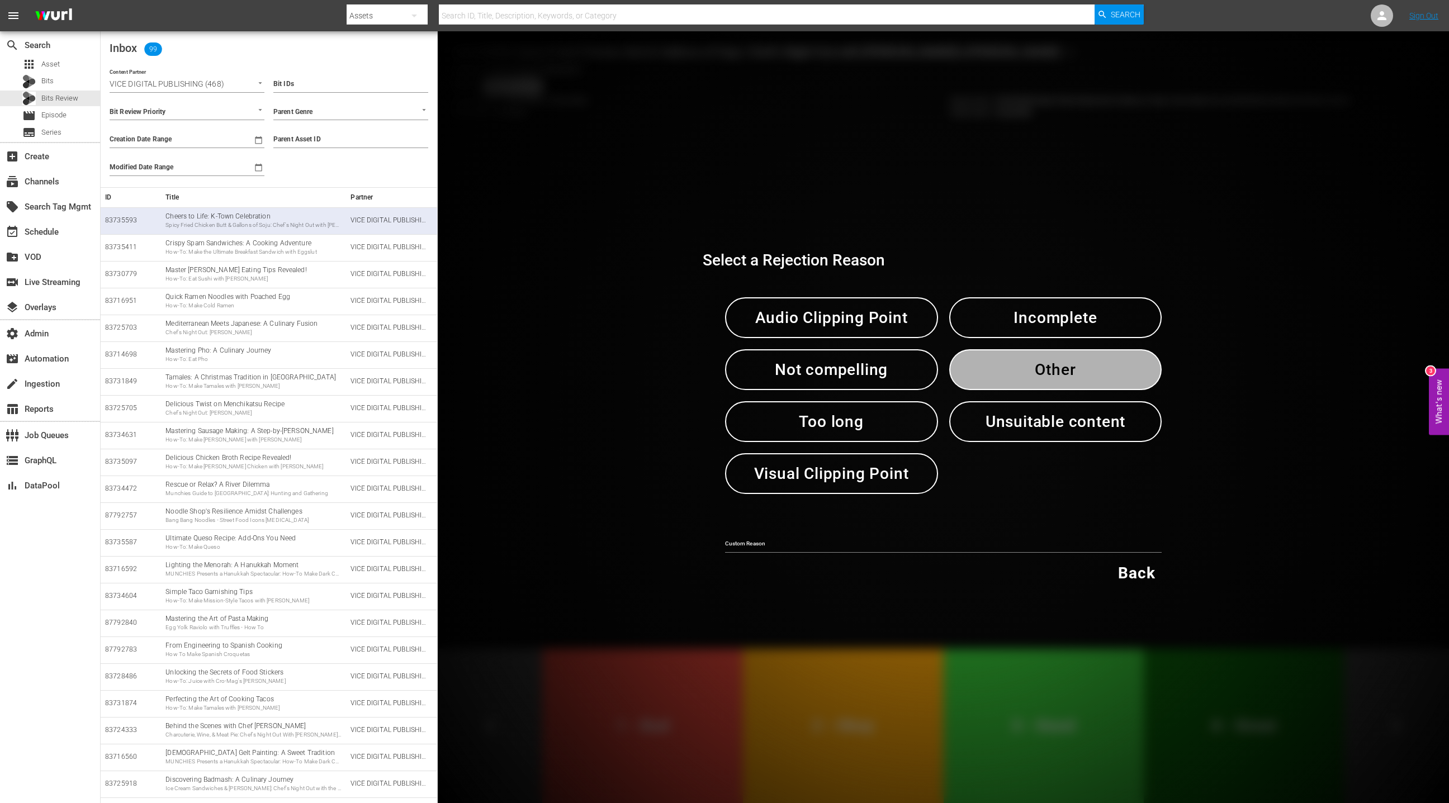
click at [1047, 377] on span "Other" at bounding box center [1055, 369] width 155 height 27
click at [755, 545] on input "text" at bounding box center [943, 545] width 437 height 17
type input "end credits roll over footage"
click at [817, 479] on span "Visual Clipping Point" at bounding box center [831, 473] width 155 height 27
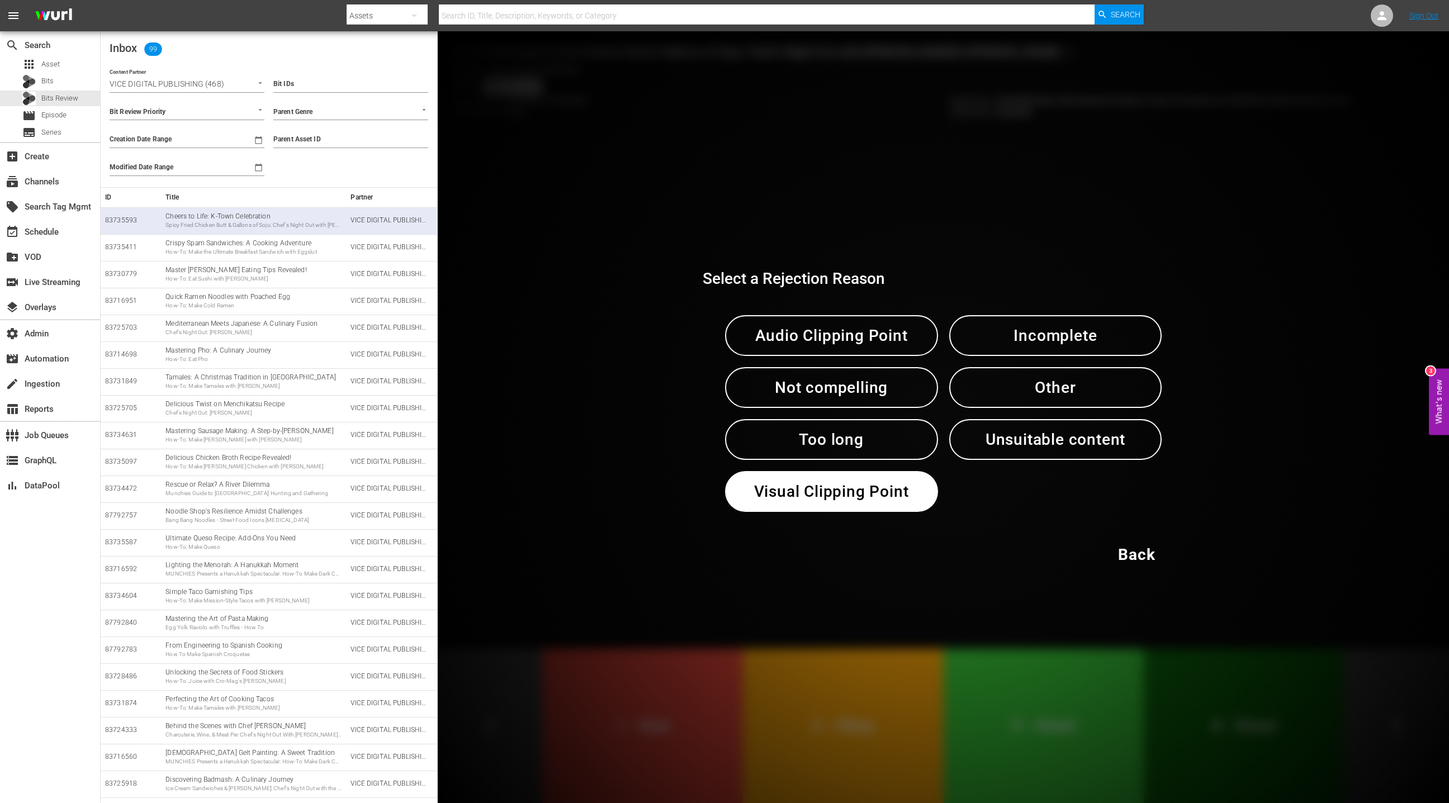
click at [1127, 550] on span "Back" at bounding box center [1136, 554] width 37 height 27
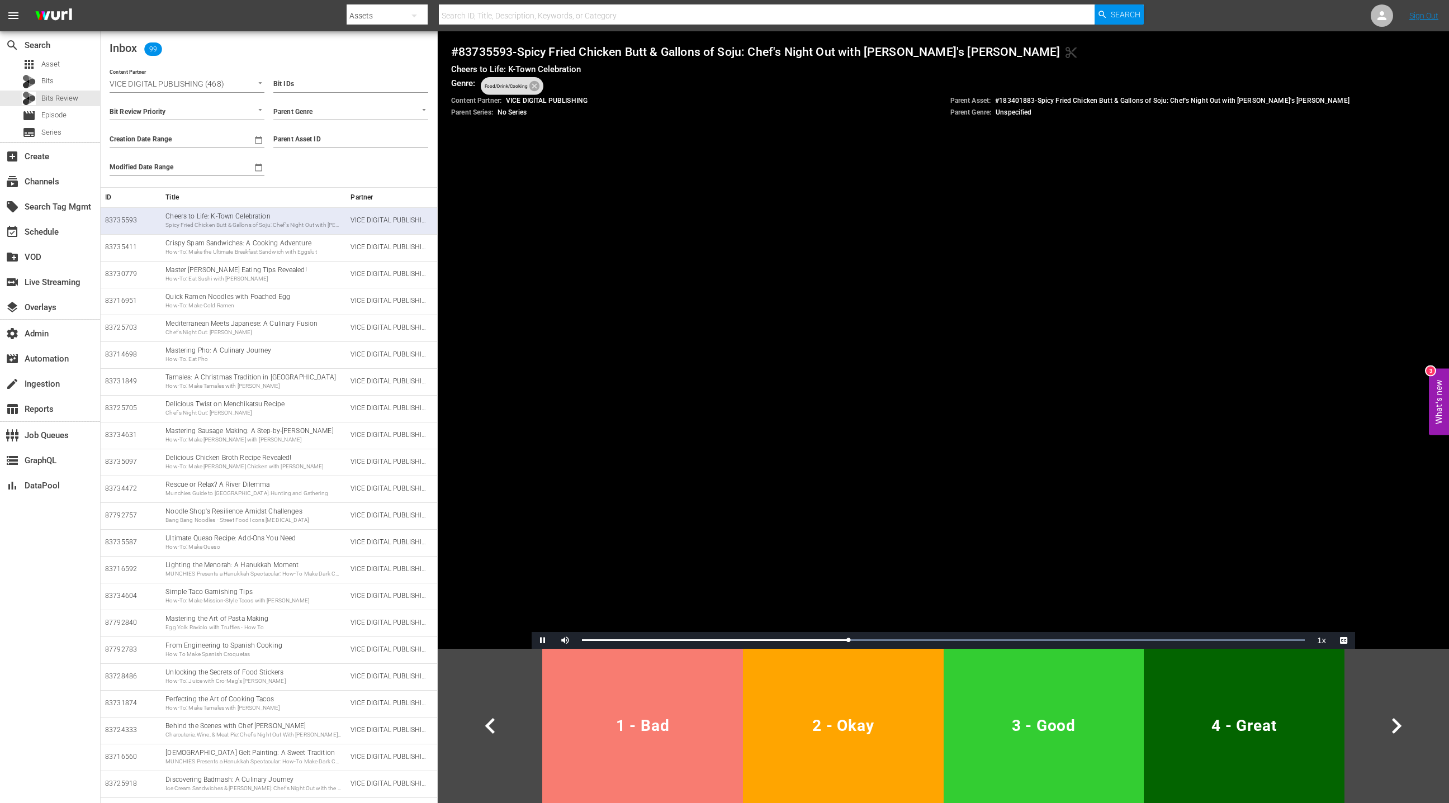
click at [595, 755] on button "1 - Bad" at bounding box center [642, 726] width 201 height 154
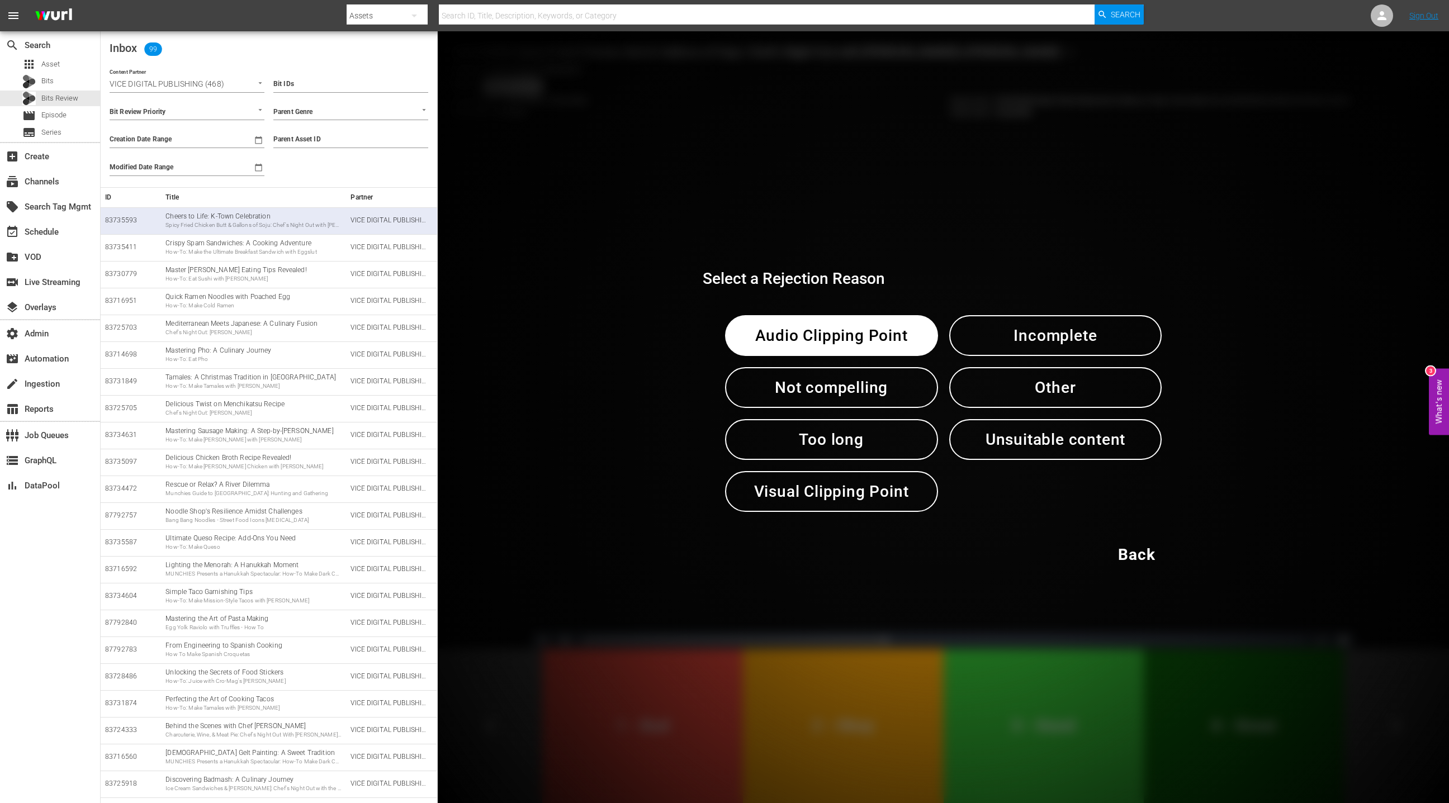
click at [780, 499] on span "Visual Clipping Point" at bounding box center [831, 491] width 155 height 27
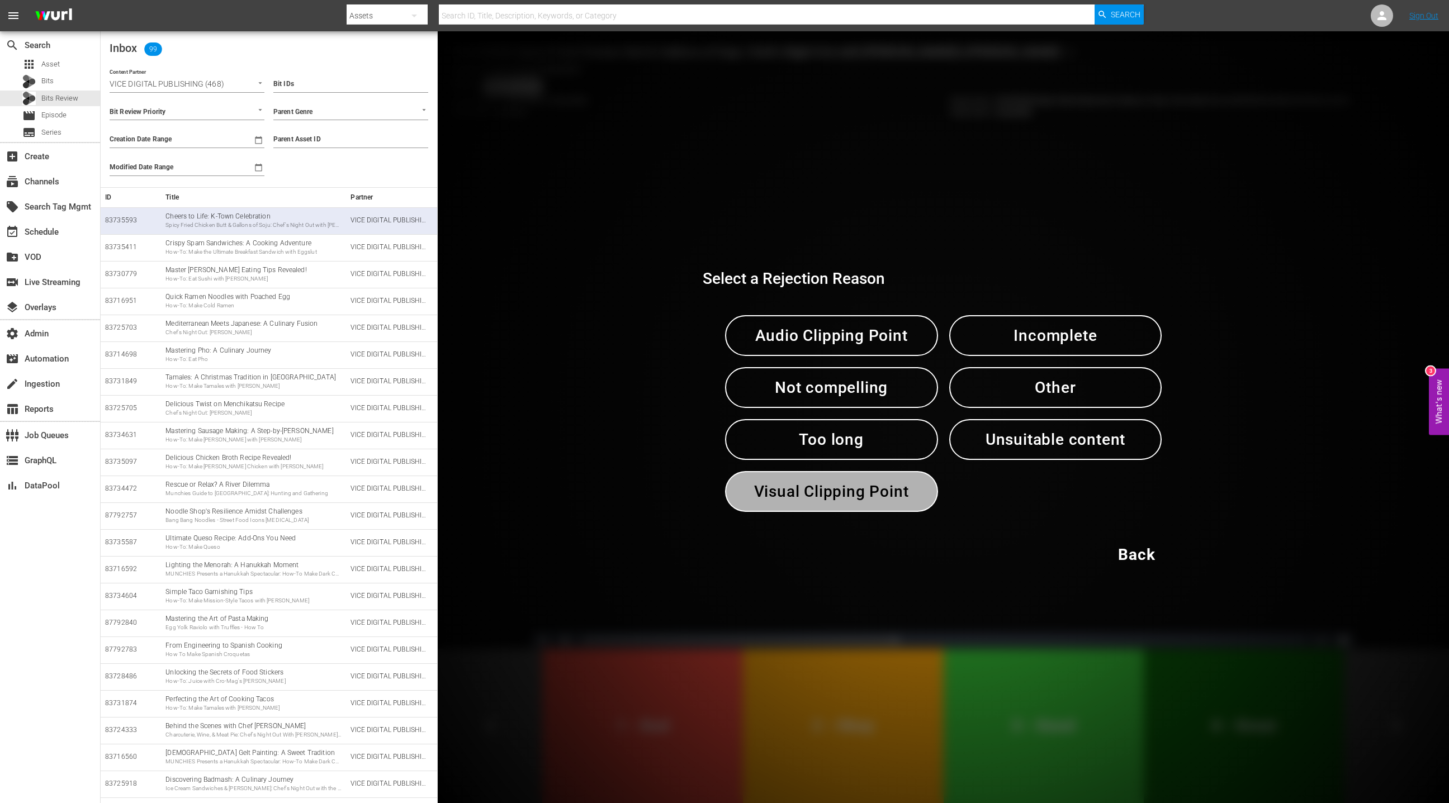
click at [780, 499] on span "Visual Clipping Point" at bounding box center [831, 491] width 155 height 27
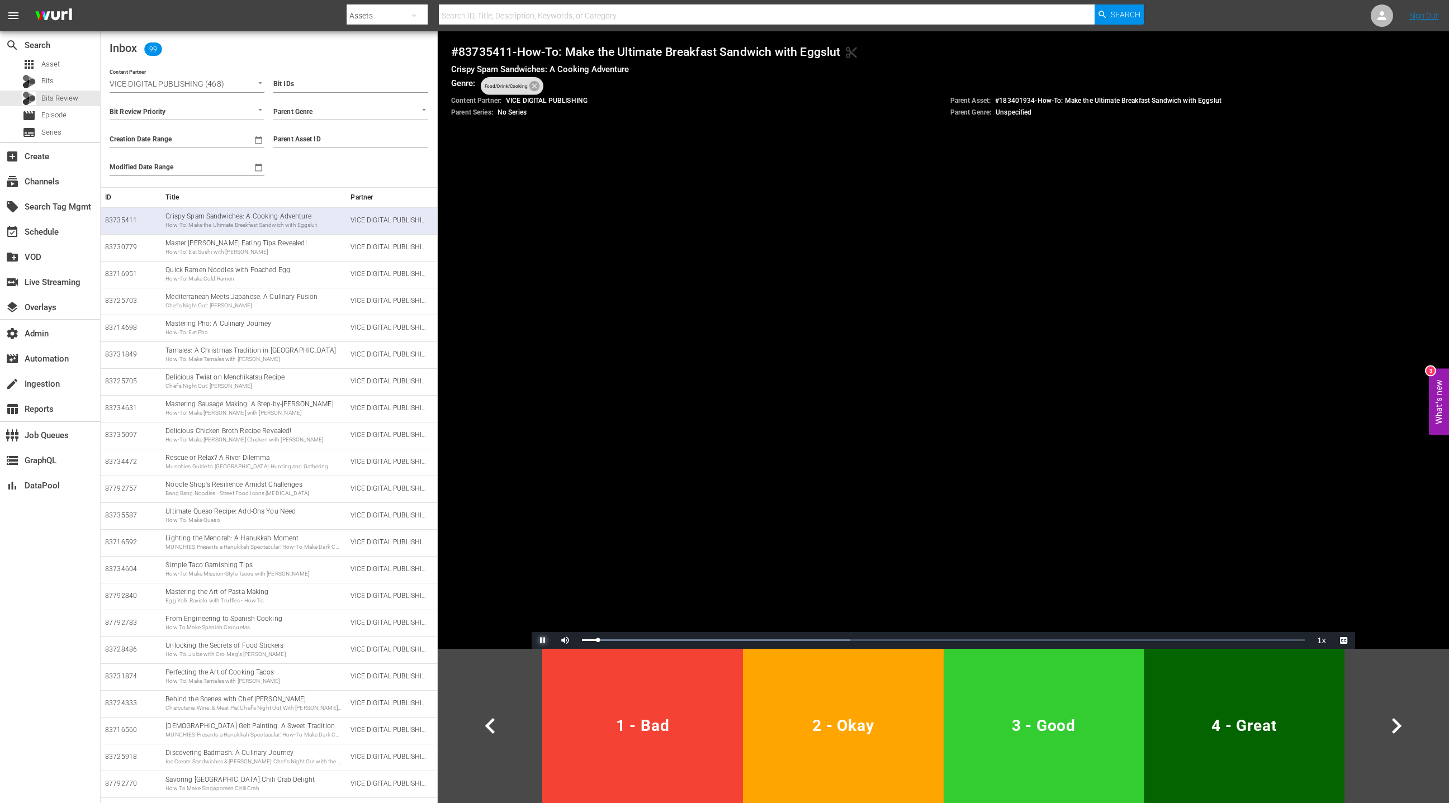
click at [543, 641] on span "Video Player" at bounding box center [543, 641] width 0 height 0
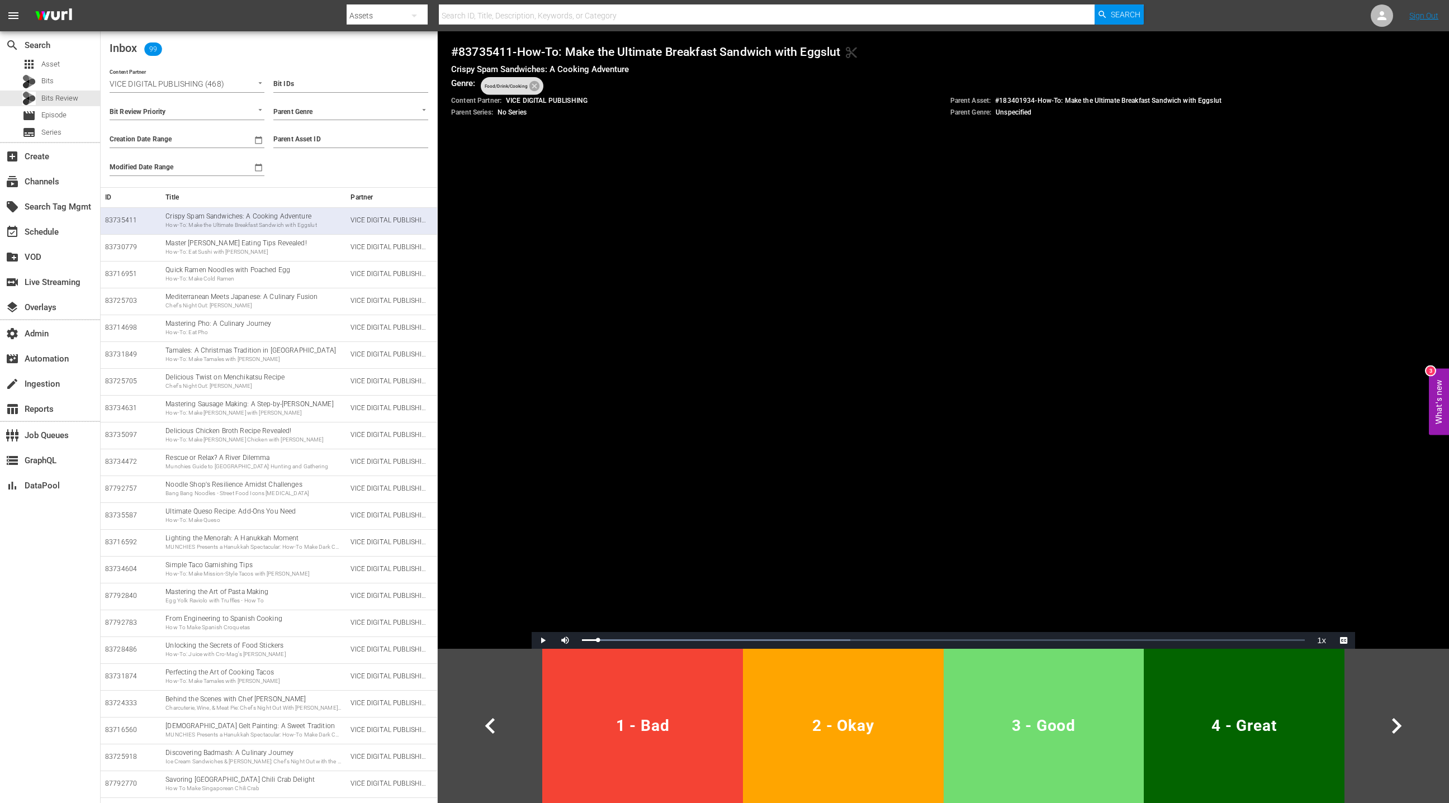
click at [1053, 720] on span "3 - Good" at bounding box center [1044, 725] width 192 height 27
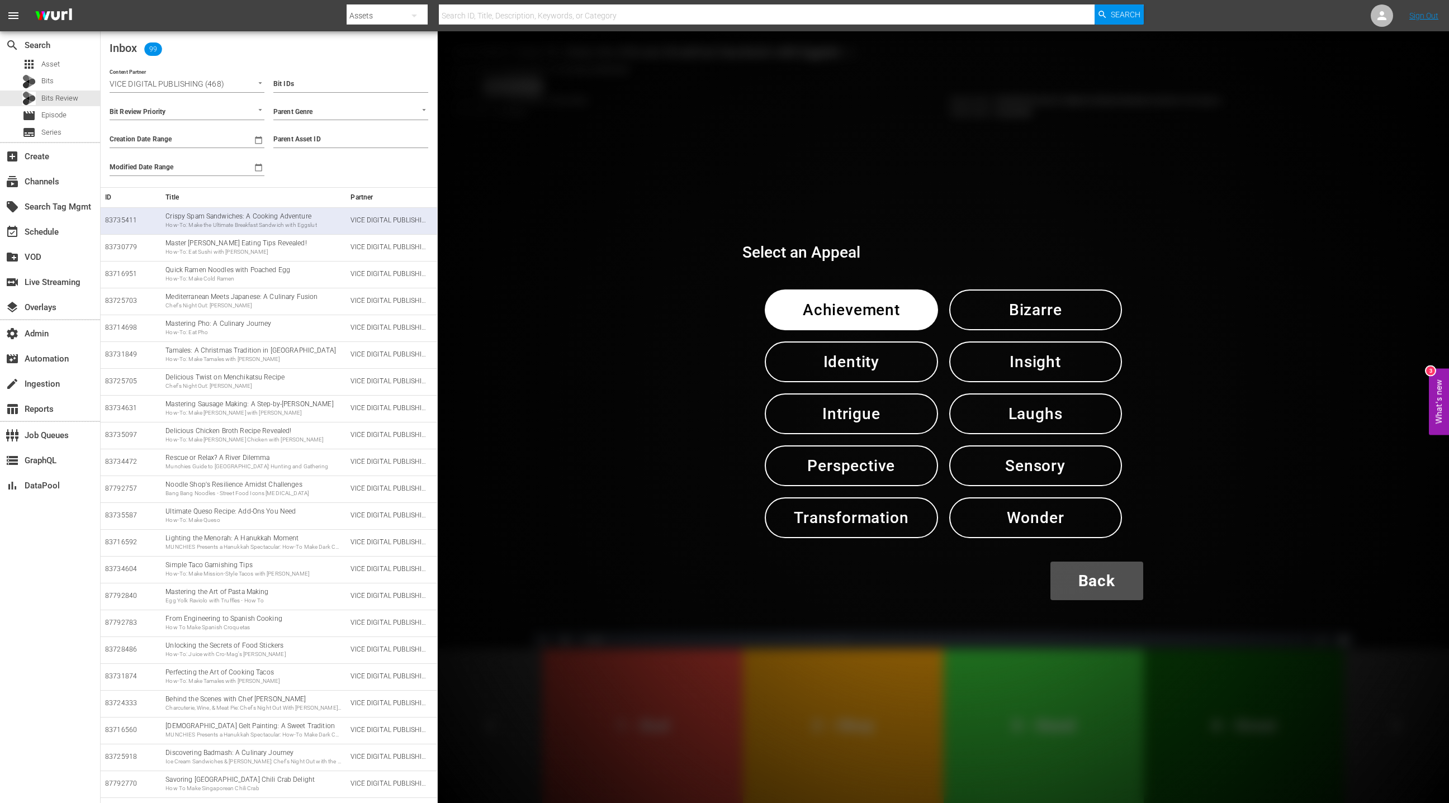
drag, startPoint x: 1087, startPoint y: 583, endPoint x: 975, endPoint y: 586, distance: 112.4
click at [1087, 583] on span "Back" at bounding box center [1096, 580] width 37 height 27
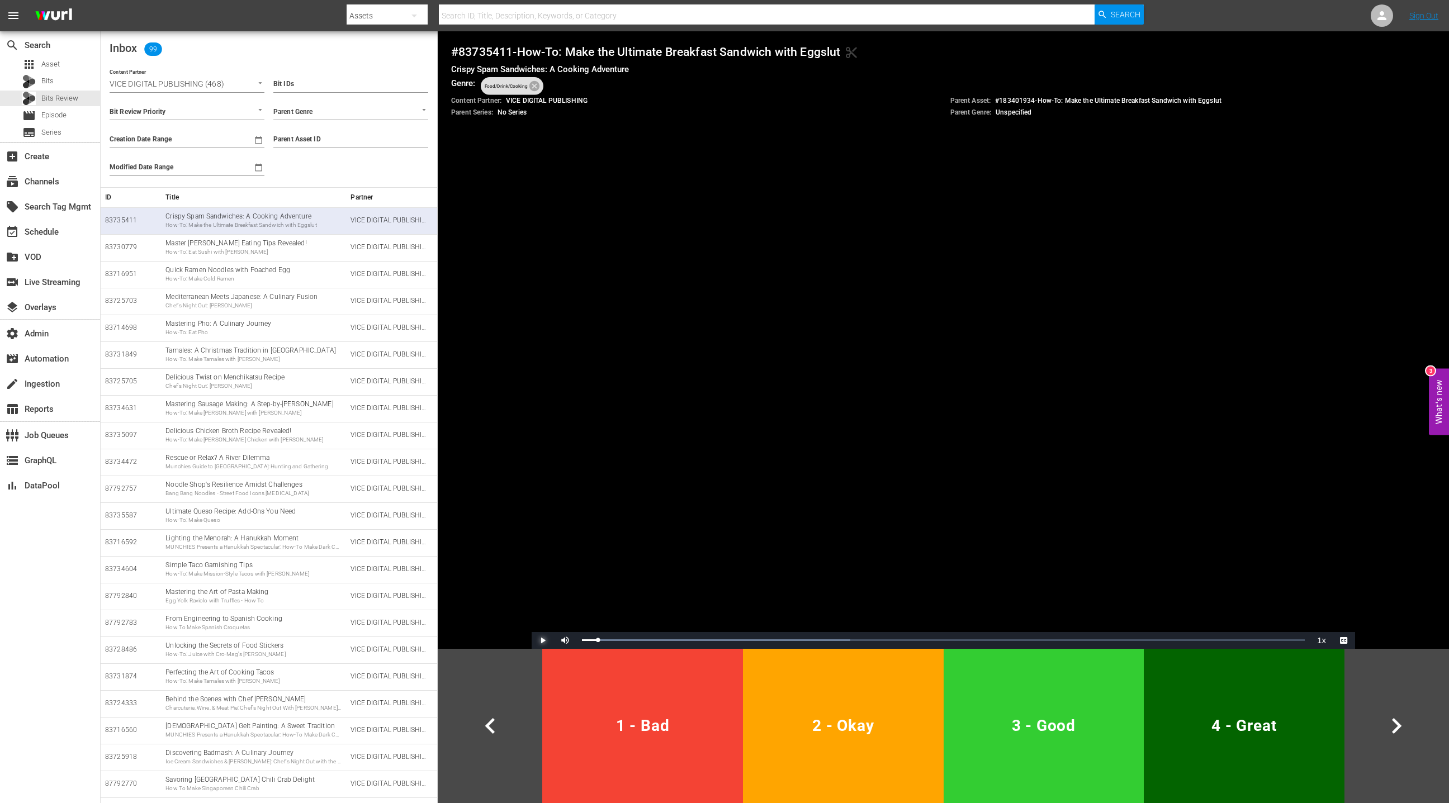
click at [543, 641] on span "Video Player" at bounding box center [543, 641] width 0 height 0
drag, startPoint x: 611, startPoint y: 640, endPoint x: 1197, endPoint y: 630, distance: 586.5
click at [1197, 630] on div "Video Player is loading. Play Video Play Mute 95% Current Time 0:04 / Duration …" at bounding box center [943, 417] width 823 height 463
drag, startPoint x: 1207, startPoint y: 641, endPoint x: 1239, endPoint y: 640, distance: 31.9
click at [1239, 640] on div "Loaded : 100.00% 1:36 1:31" at bounding box center [943, 640] width 723 height 3
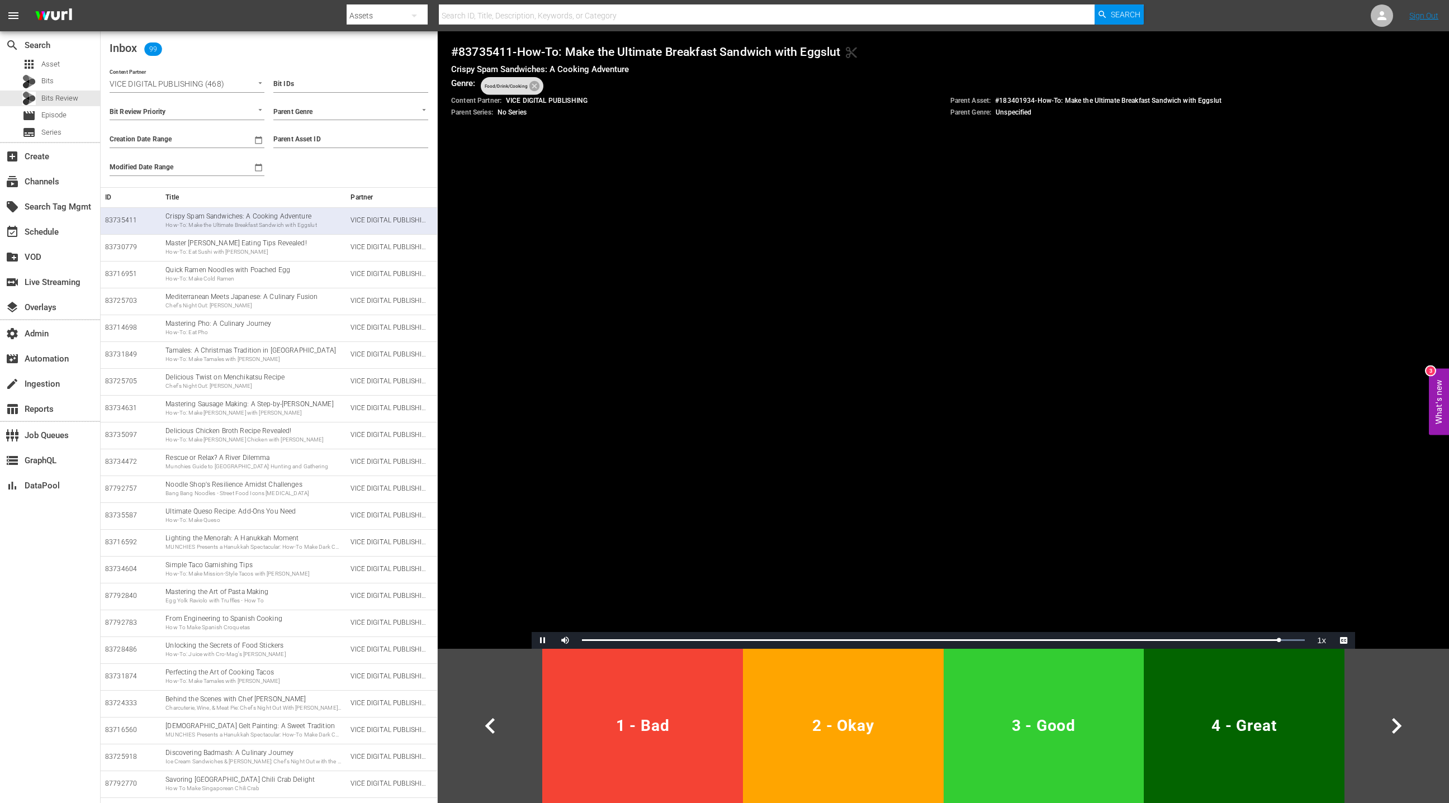
click at [647, 745] on button "1 - Bad" at bounding box center [642, 726] width 201 height 154
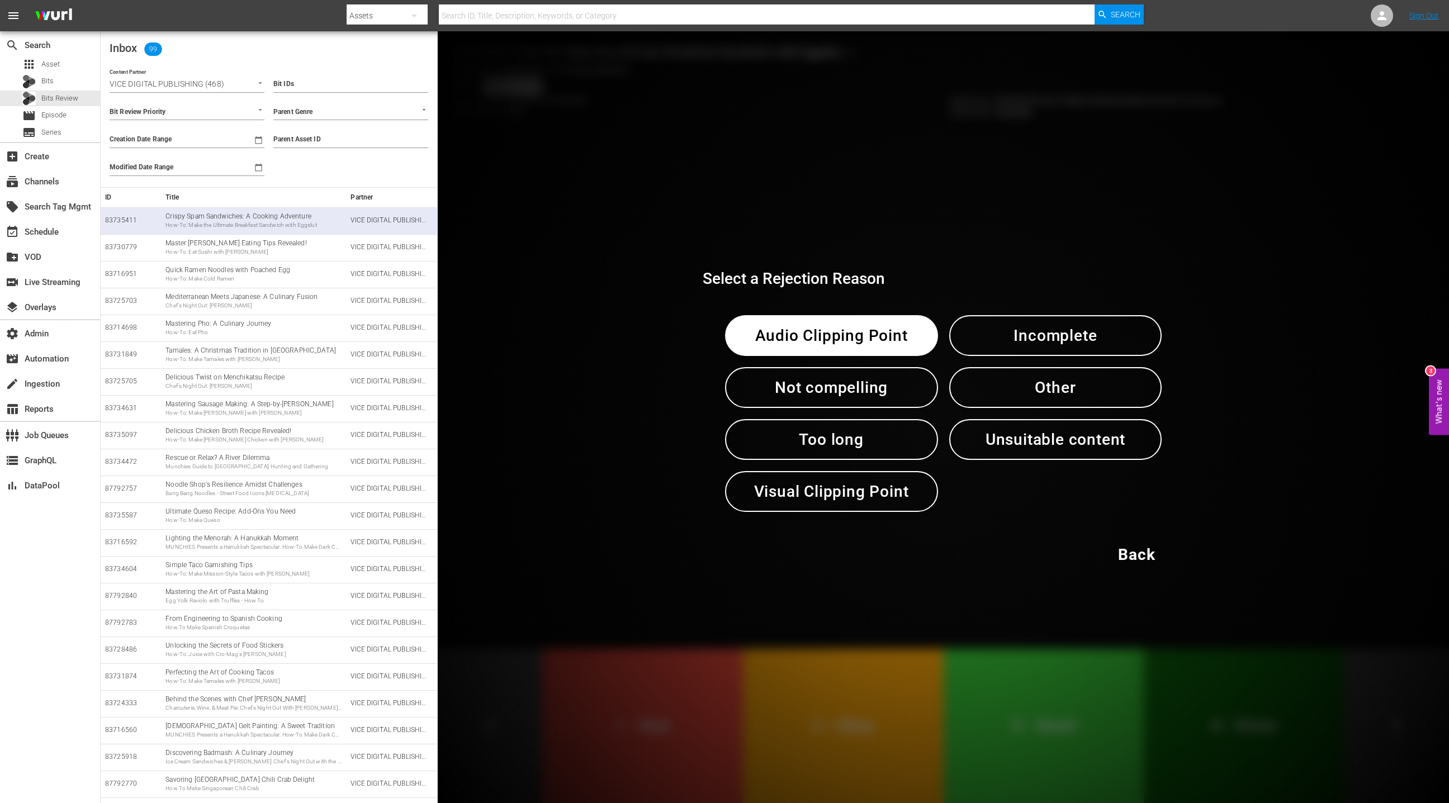
click at [1012, 447] on span "Unsuitable content" at bounding box center [1055, 439] width 155 height 27
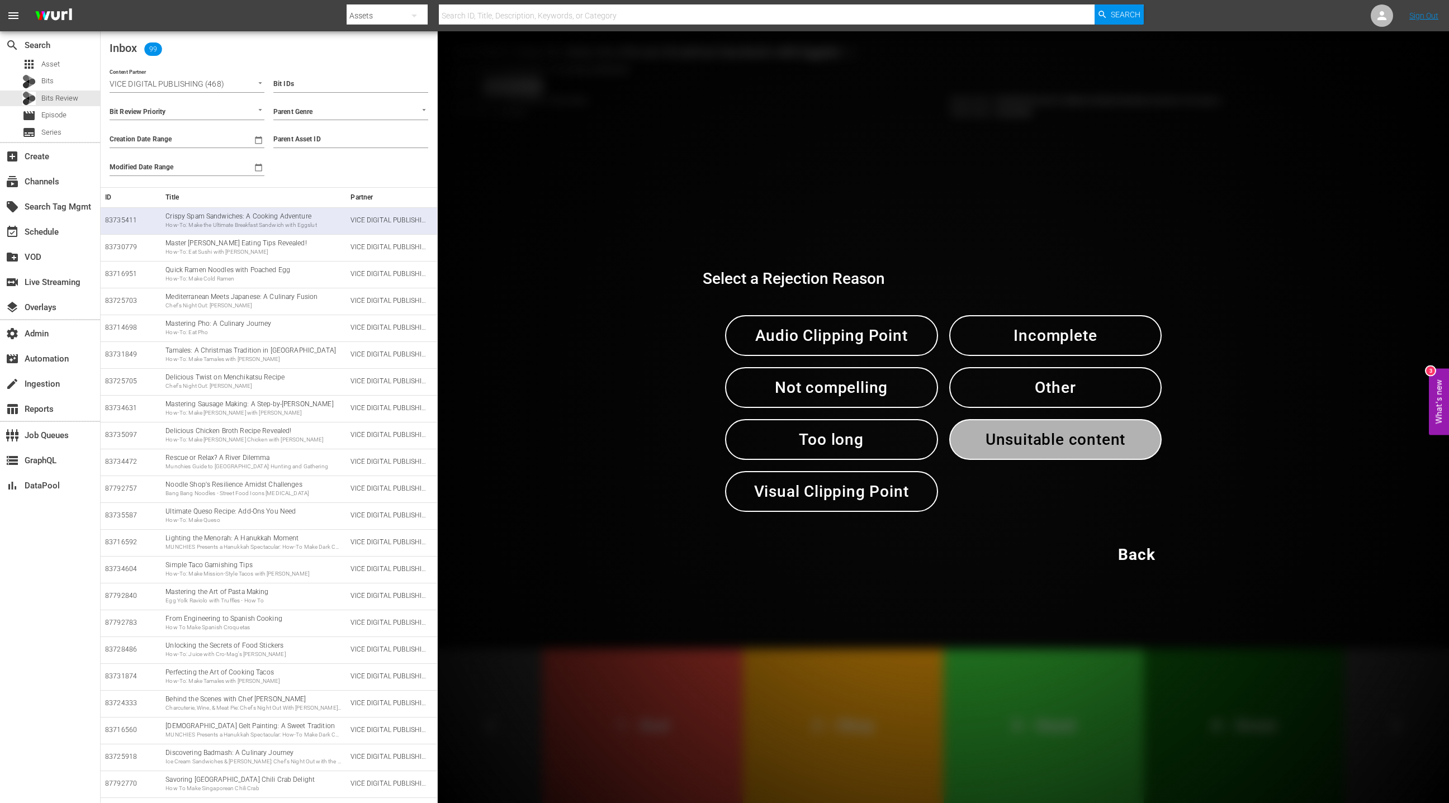
click at [1012, 447] on span "Unsuitable content" at bounding box center [1055, 439] width 155 height 27
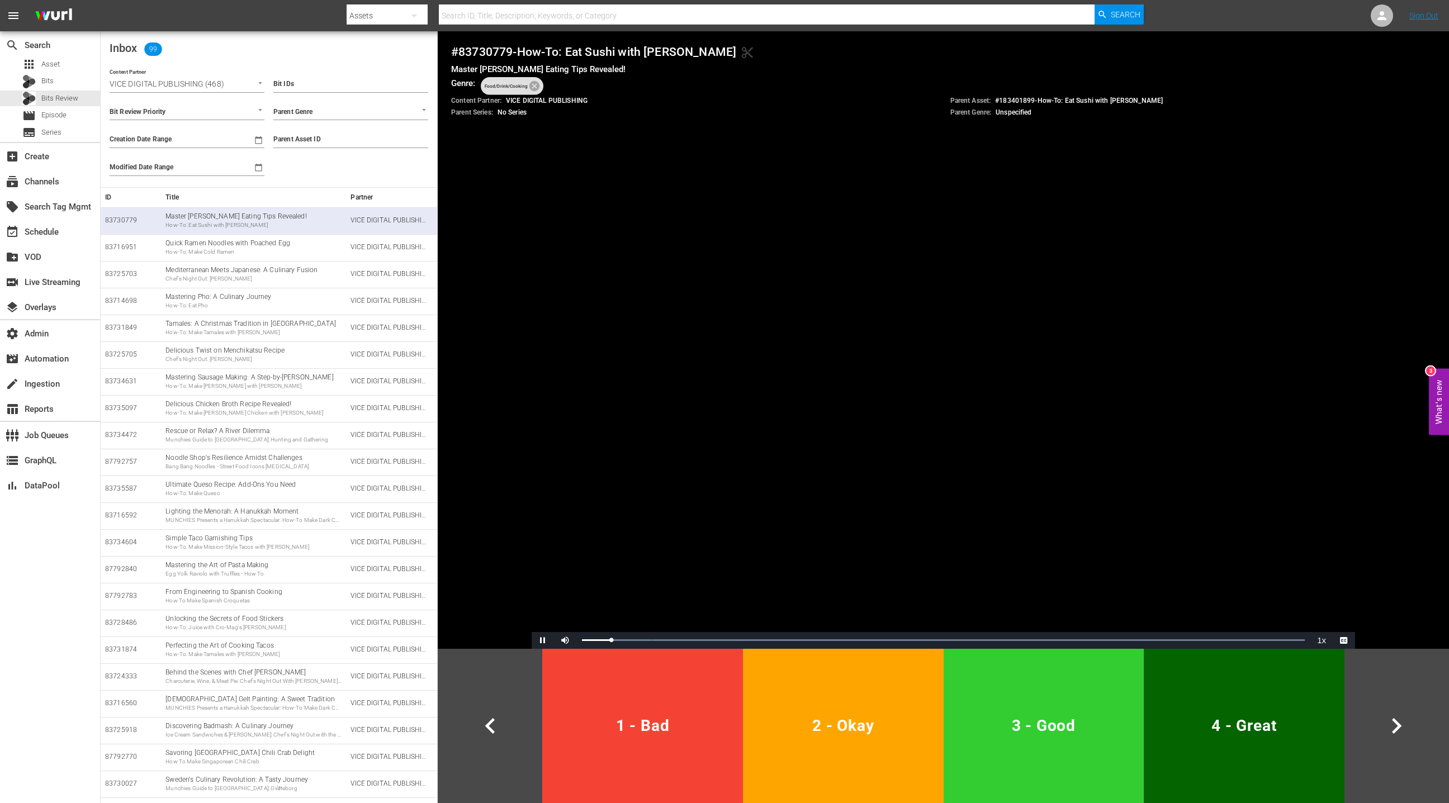
click at [1058, 687] on button "3 - Good" at bounding box center [1044, 726] width 201 height 154
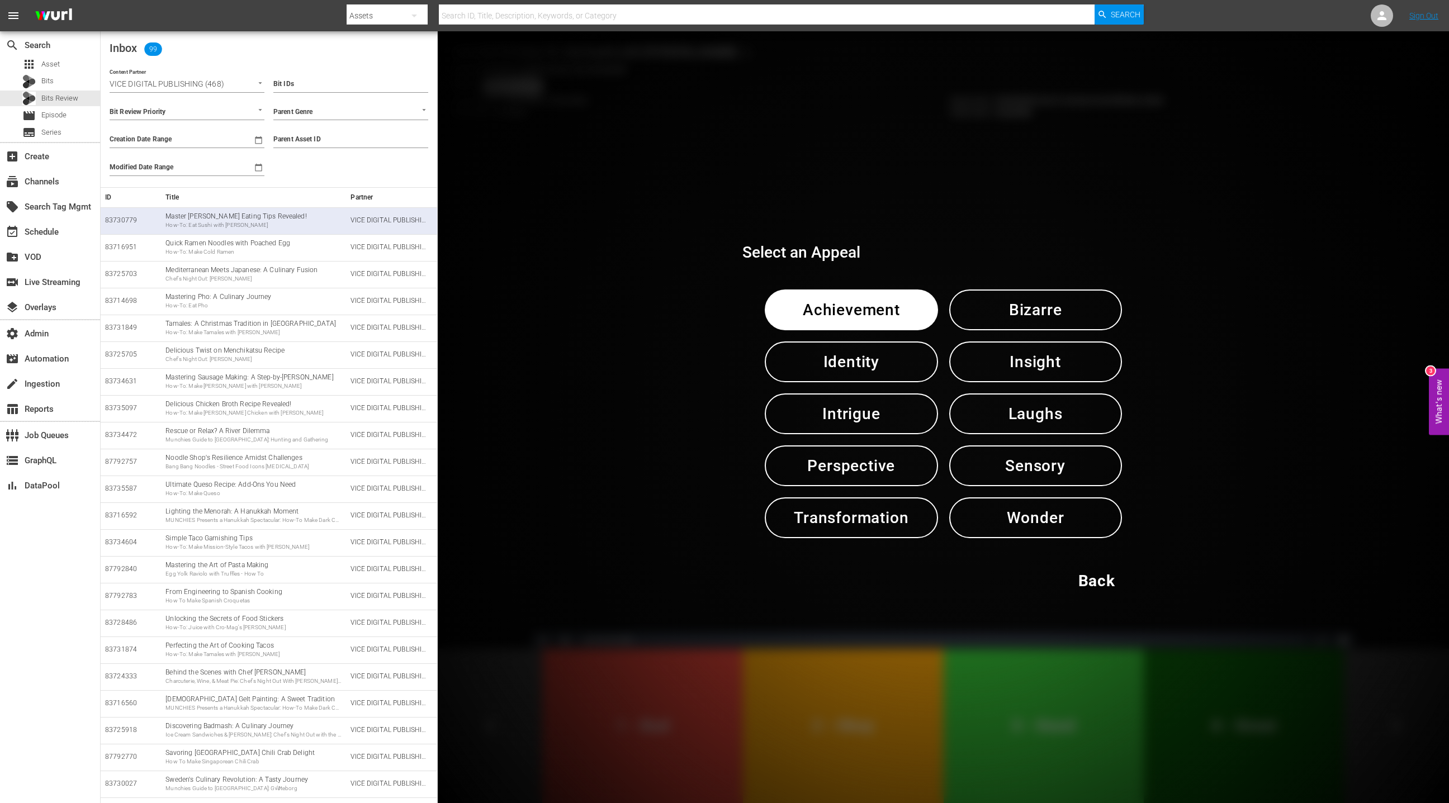
click at [1045, 373] on span "Insight" at bounding box center [1035, 361] width 115 height 27
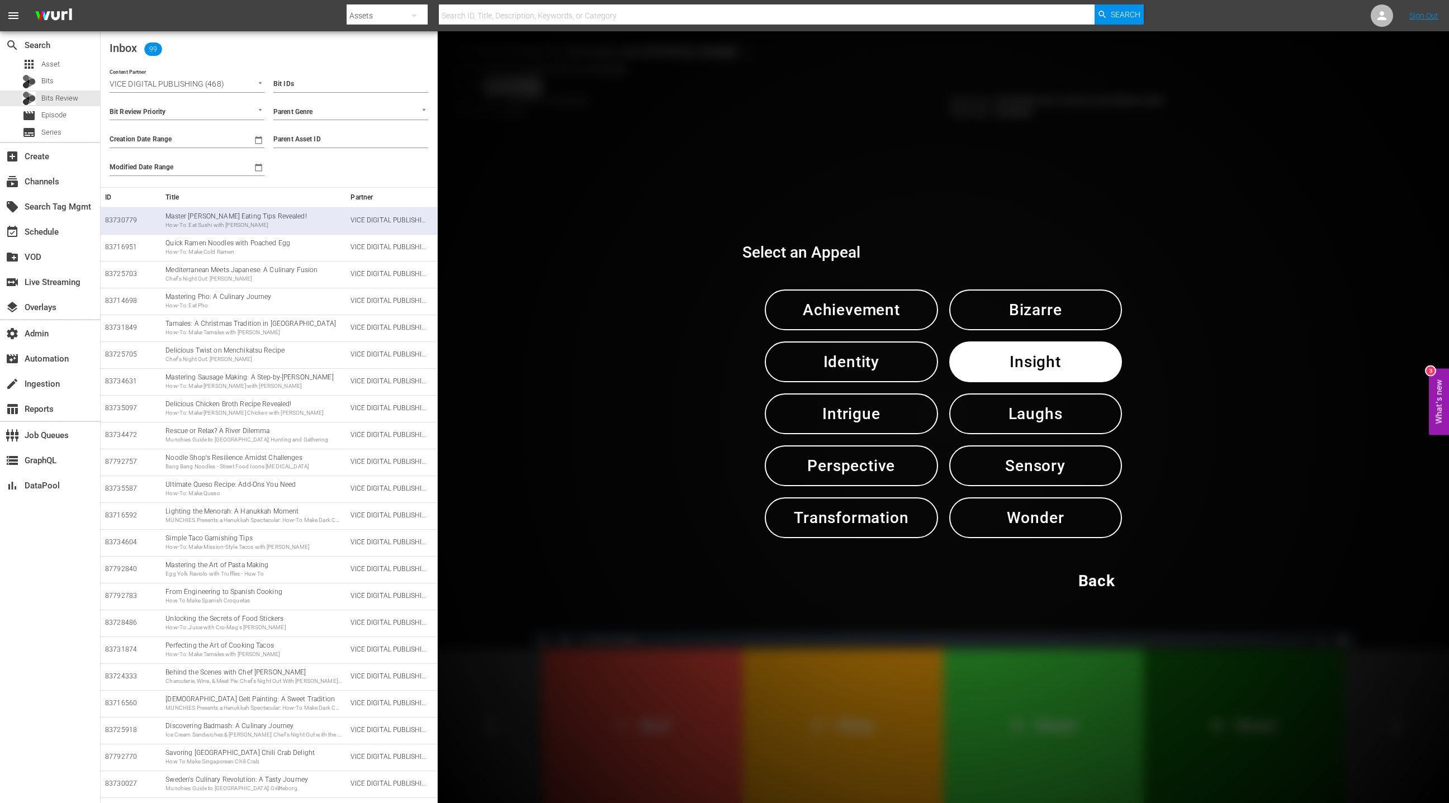
click at [1045, 373] on span "Insight" at bounding box center [1035, 361] width 115 height 27
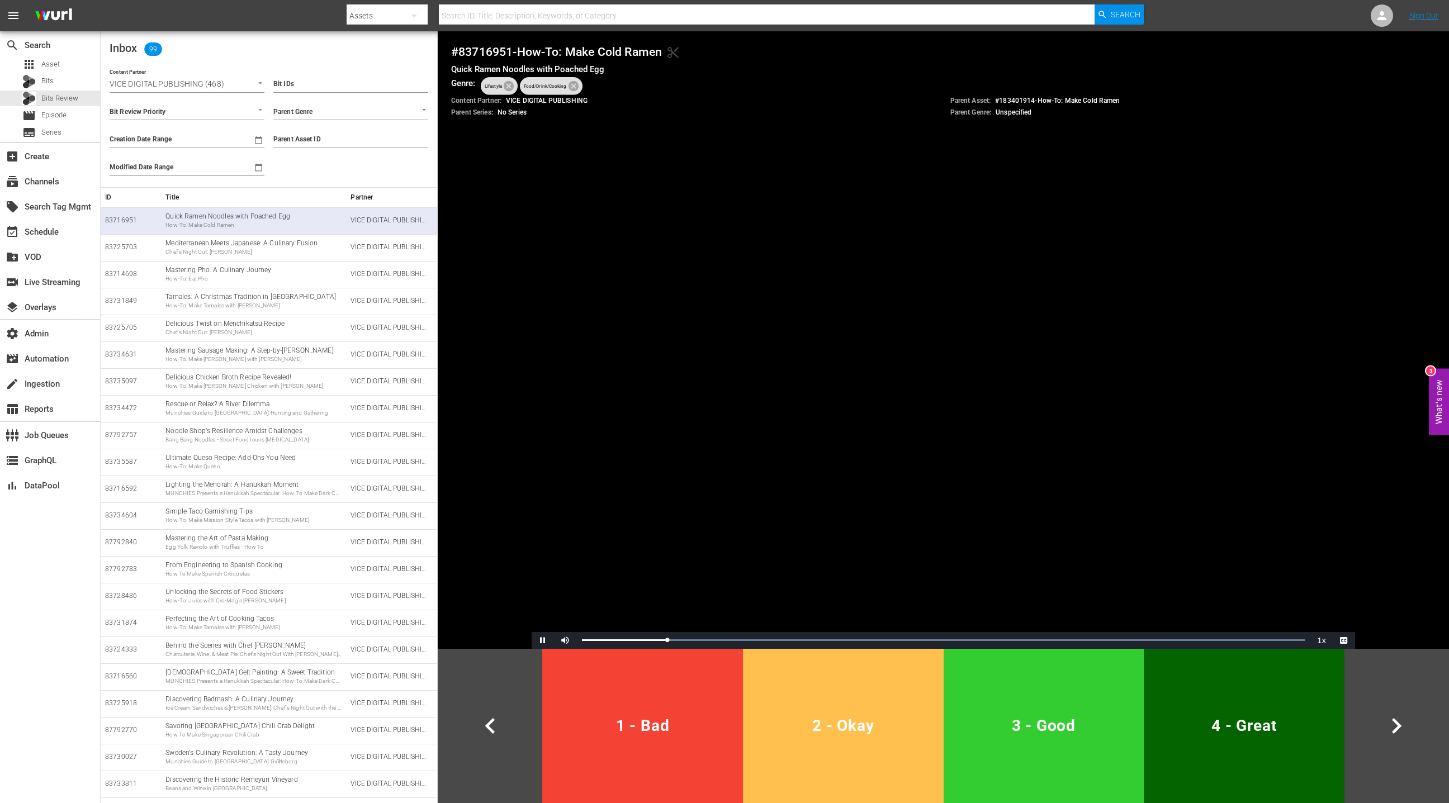
click at [868, 672] on button "2 - Okay" at bounding box center [843, 726] width 201 height 154
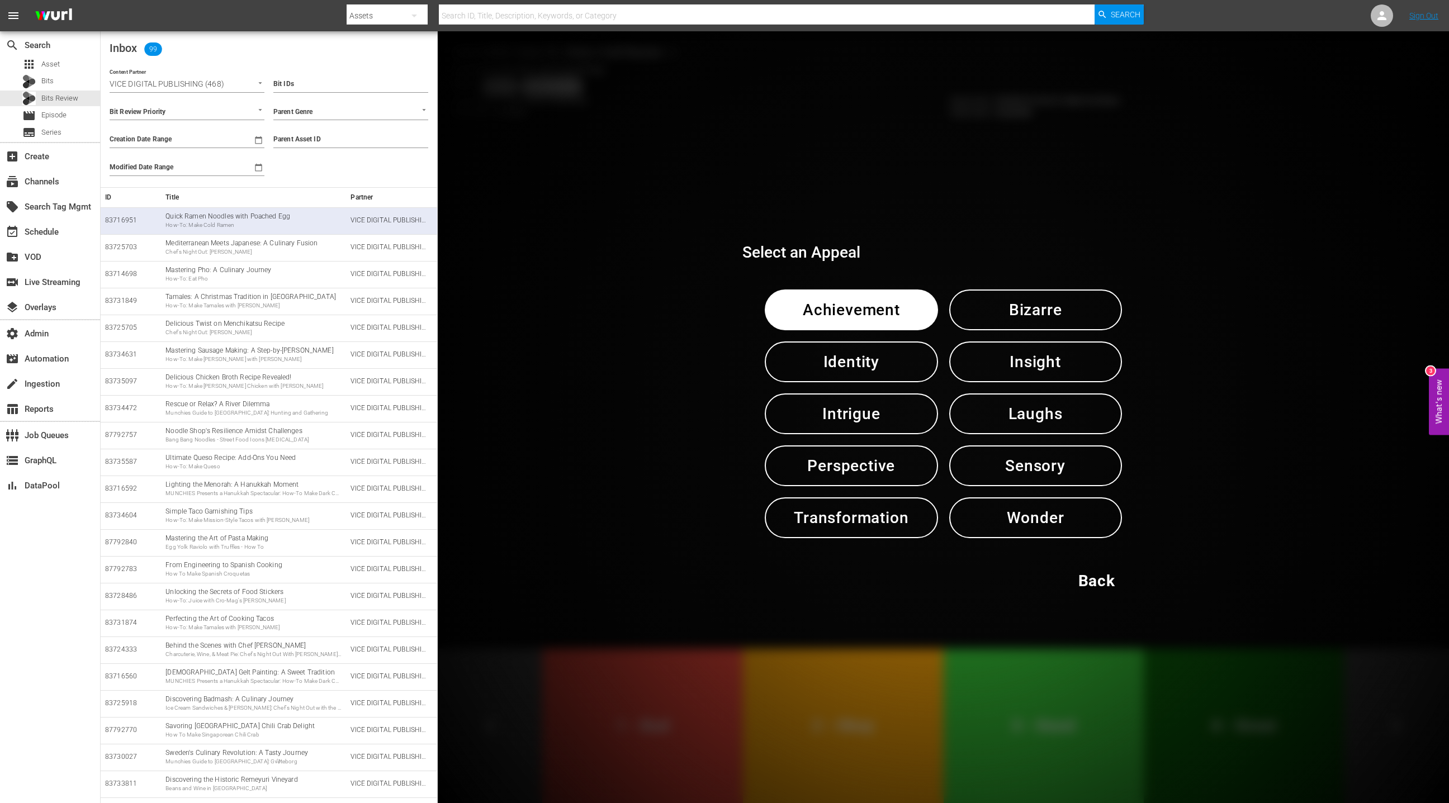
click at [1015, 369] on span "Insight" at bounding box center [1035, 361] width 115 height 27
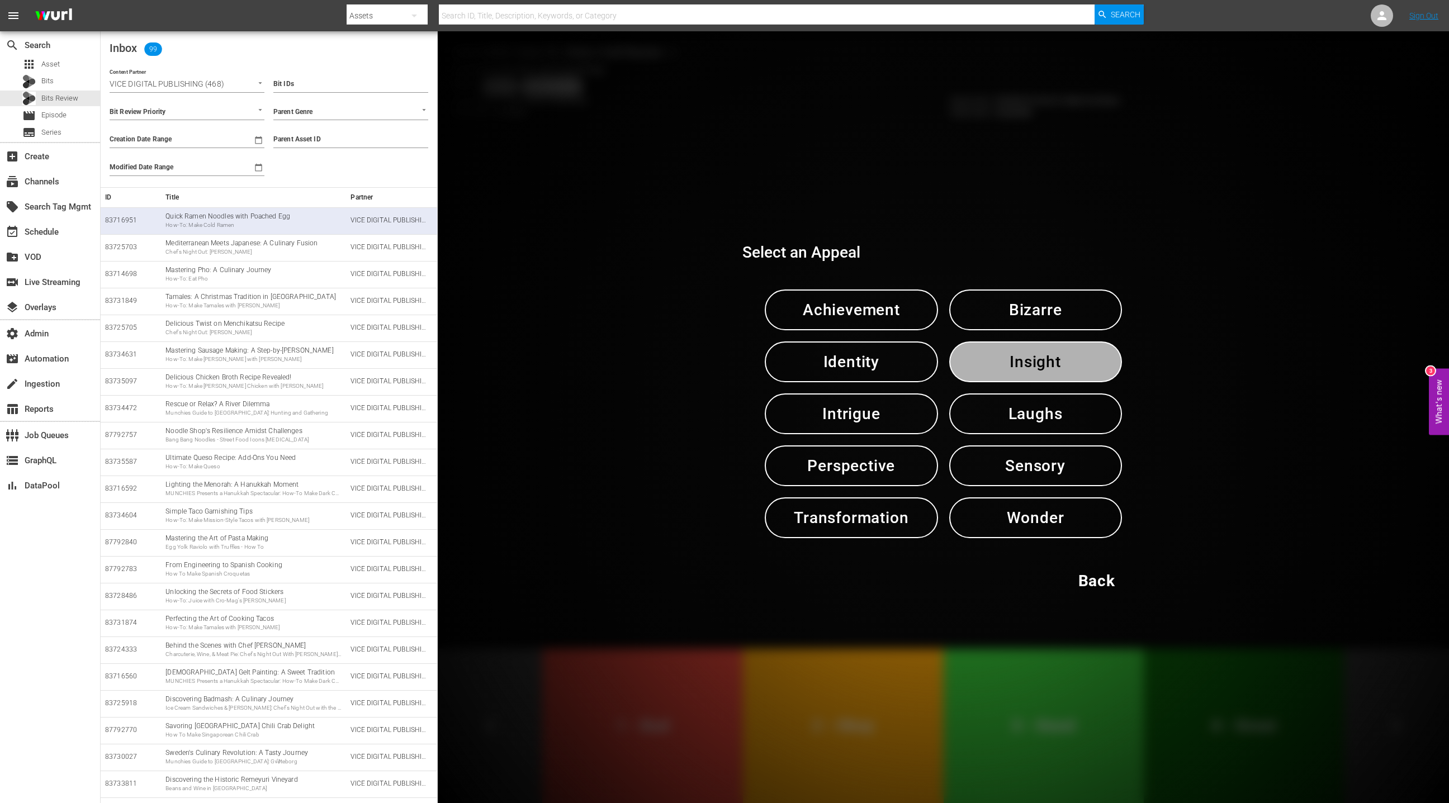
click at [1015, 369] on span "Insight" at bounding box center [1035, 361] width 115 height 27
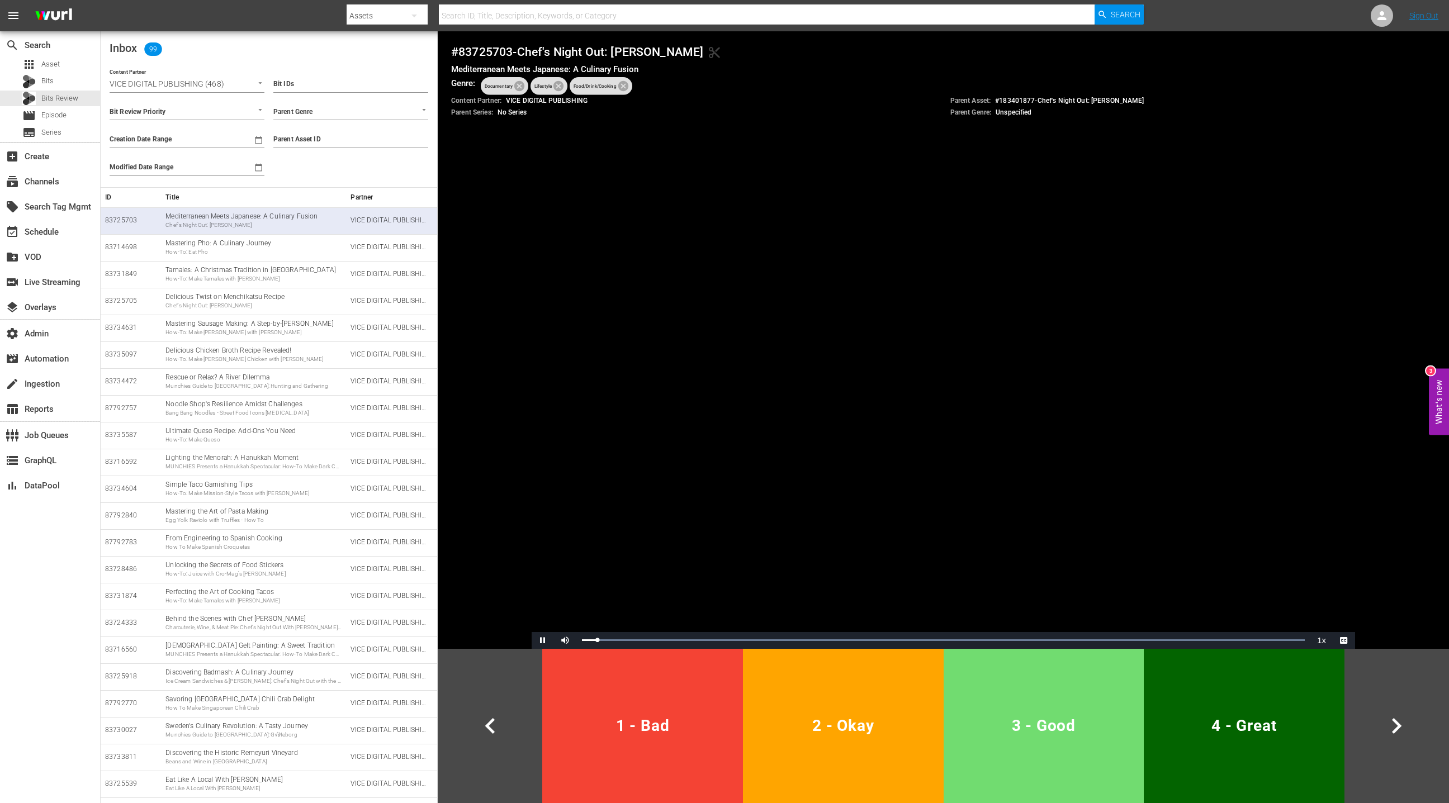
click at [1100, 678] on button "3 - Good" at bounding box center [1044, 726] width 201 height 154
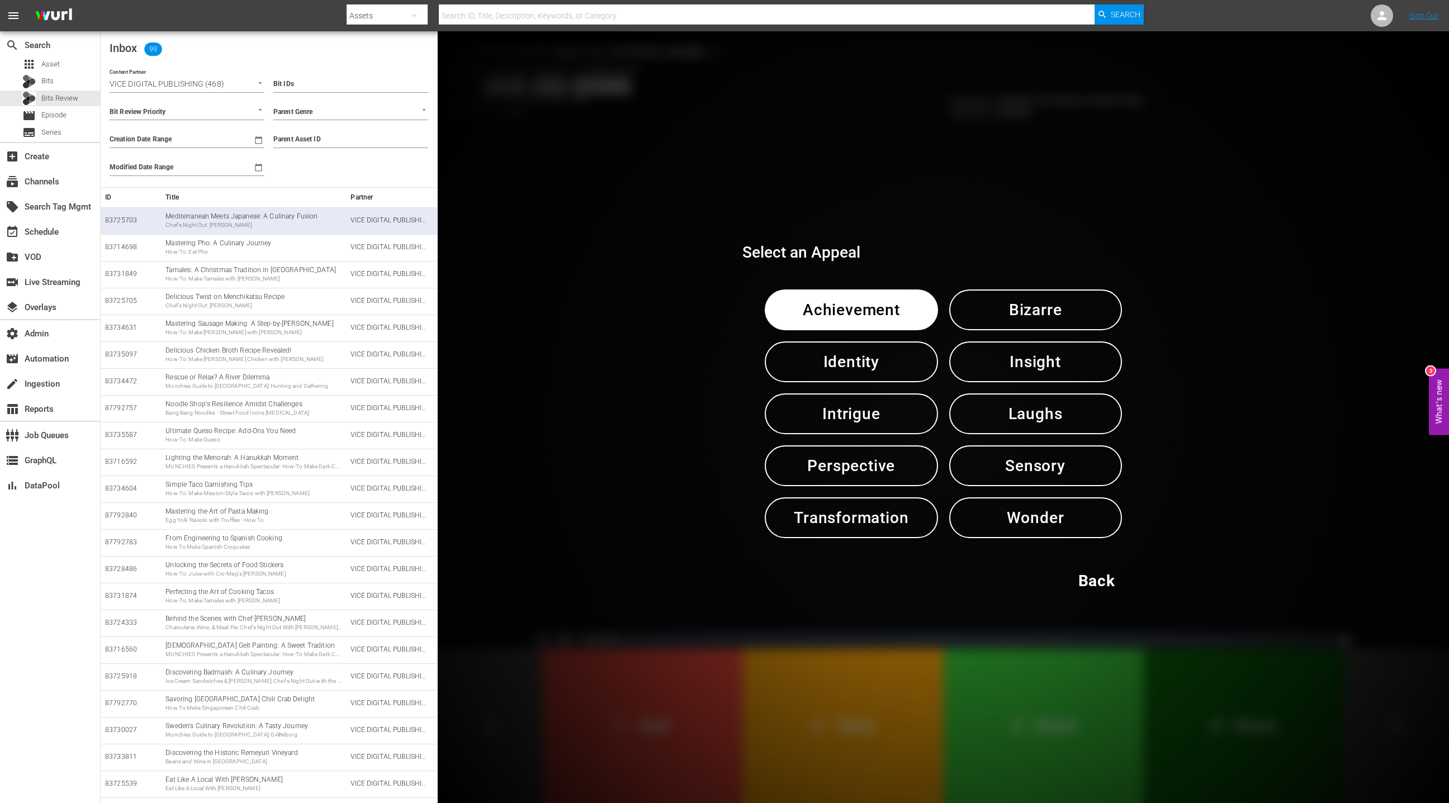
click at [1011, 376] on span "Insight" at bounding box center [1035, 361] width 115 height 27
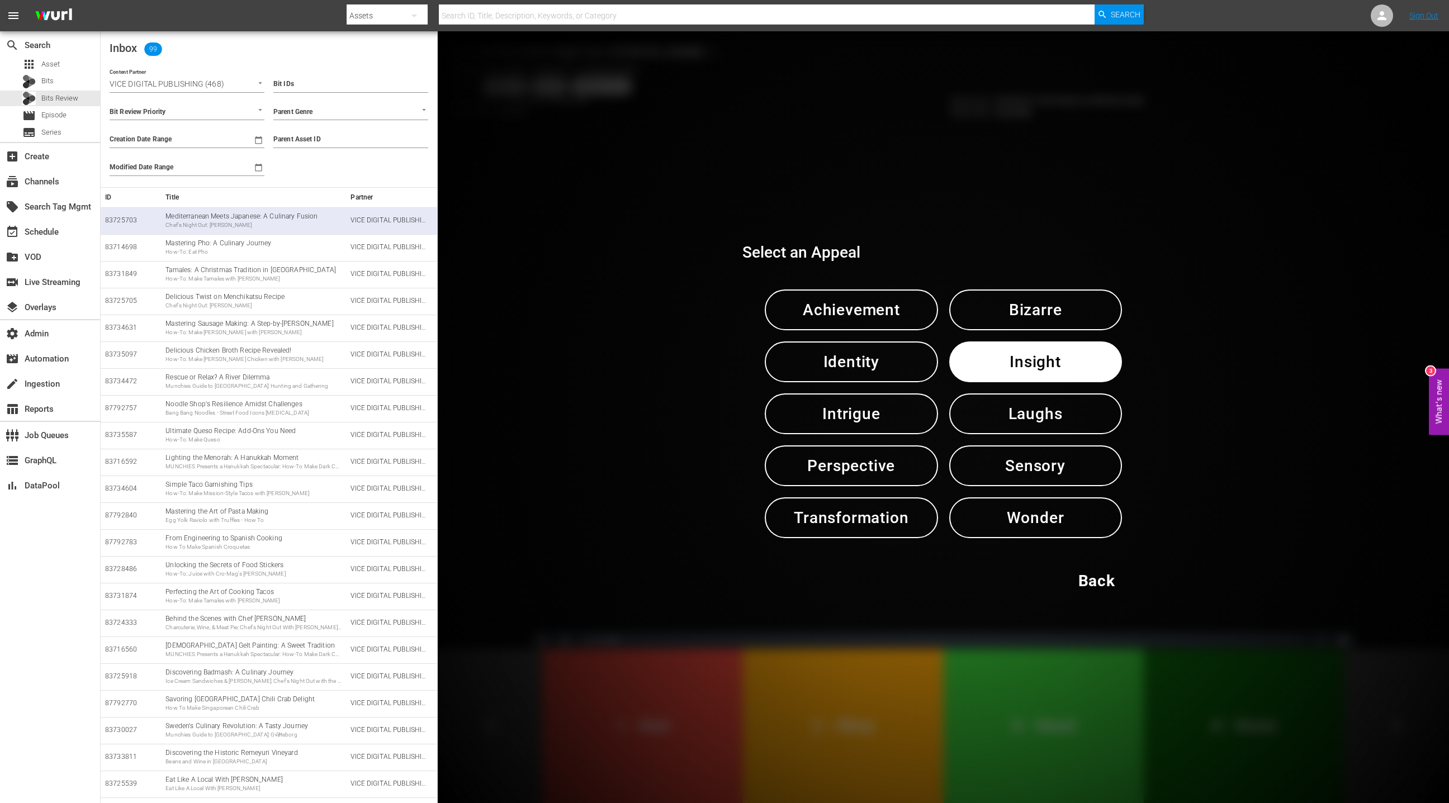
click at [1011, 376] on span "Insight" at bounding box center [1035, 361] width 115 height 27
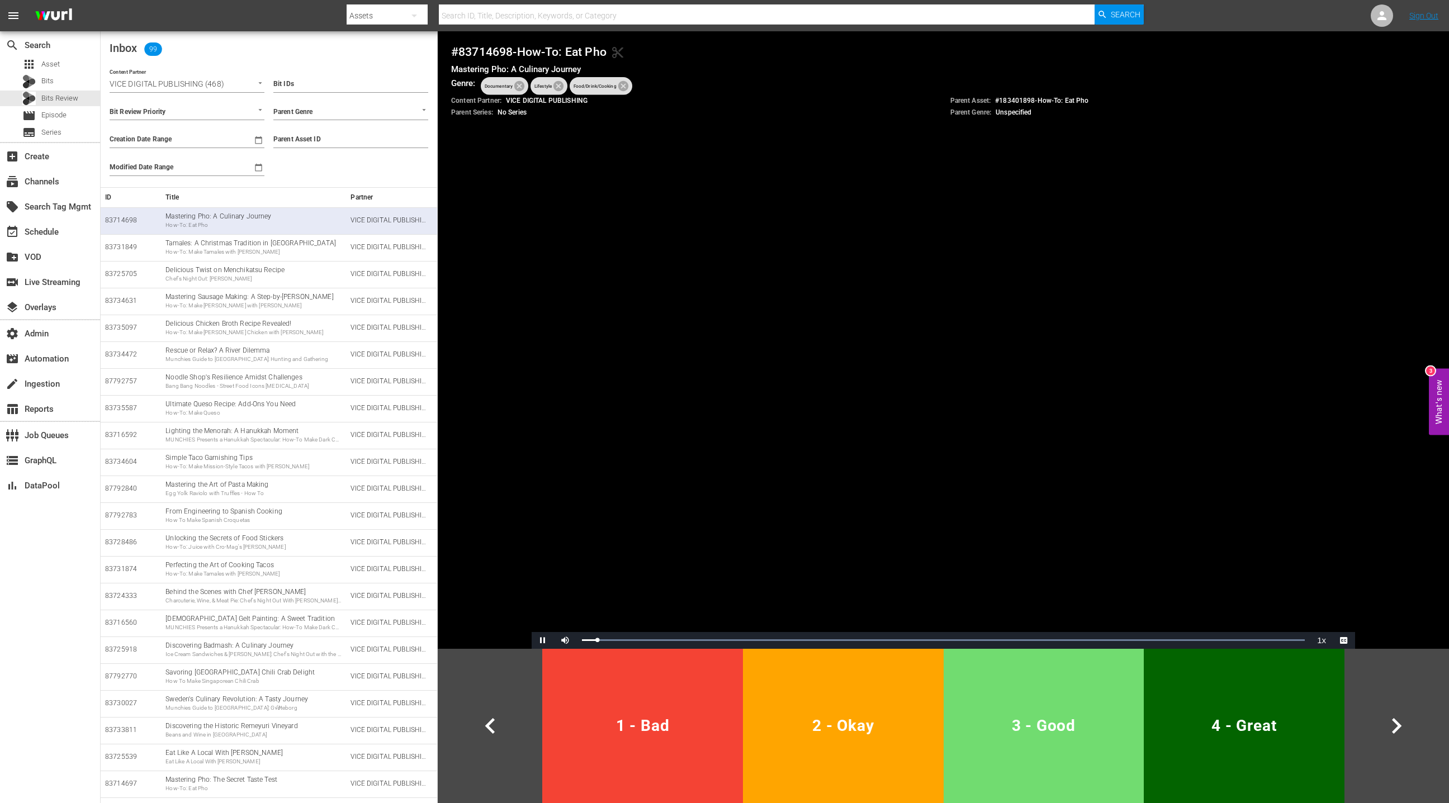
click at [1050, 676] on button "3 - Good" at bounding box center [1044, 726] width 201 height 154
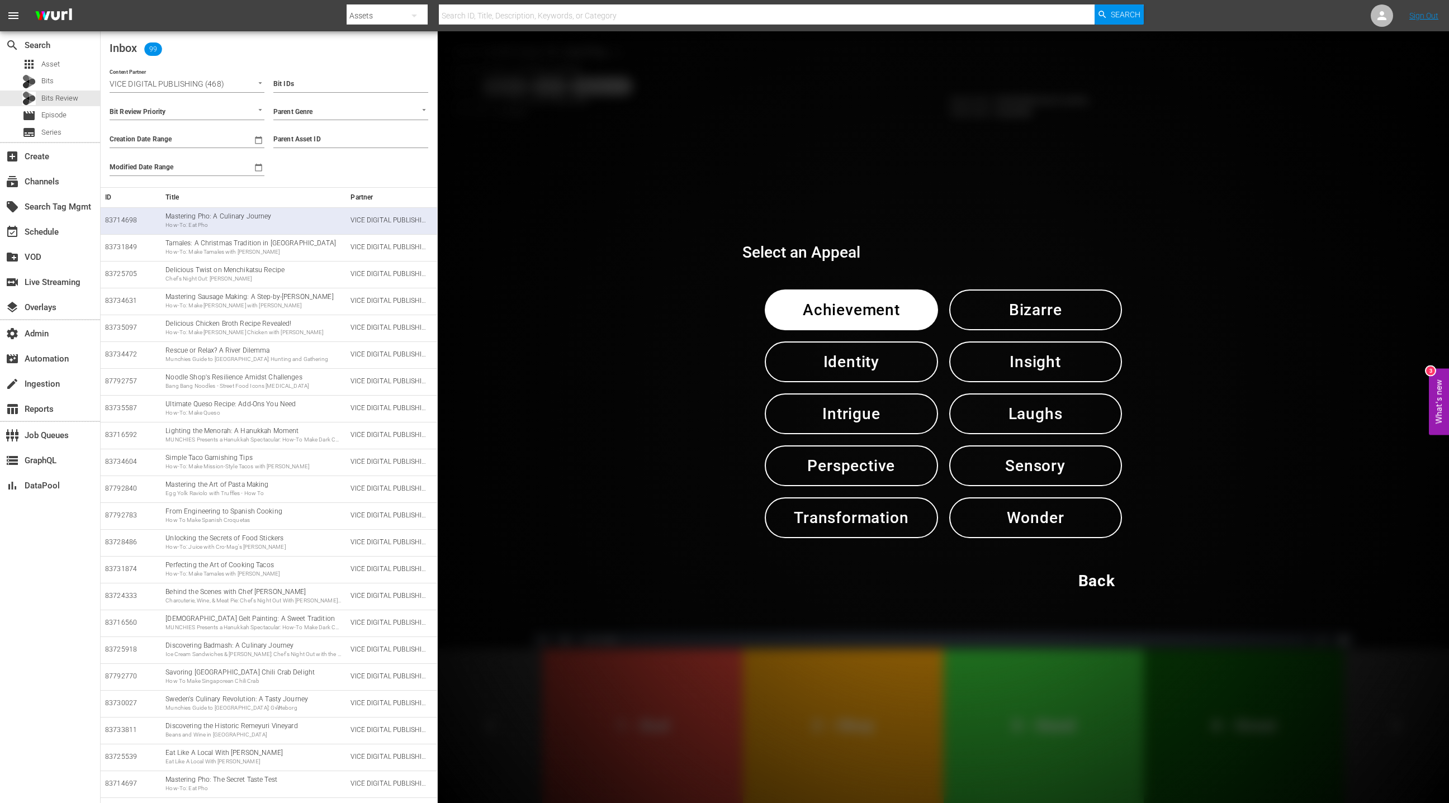
click at [1052, 465] on span "Sensory" at bounding box center [1035, 465] width 115 height 27
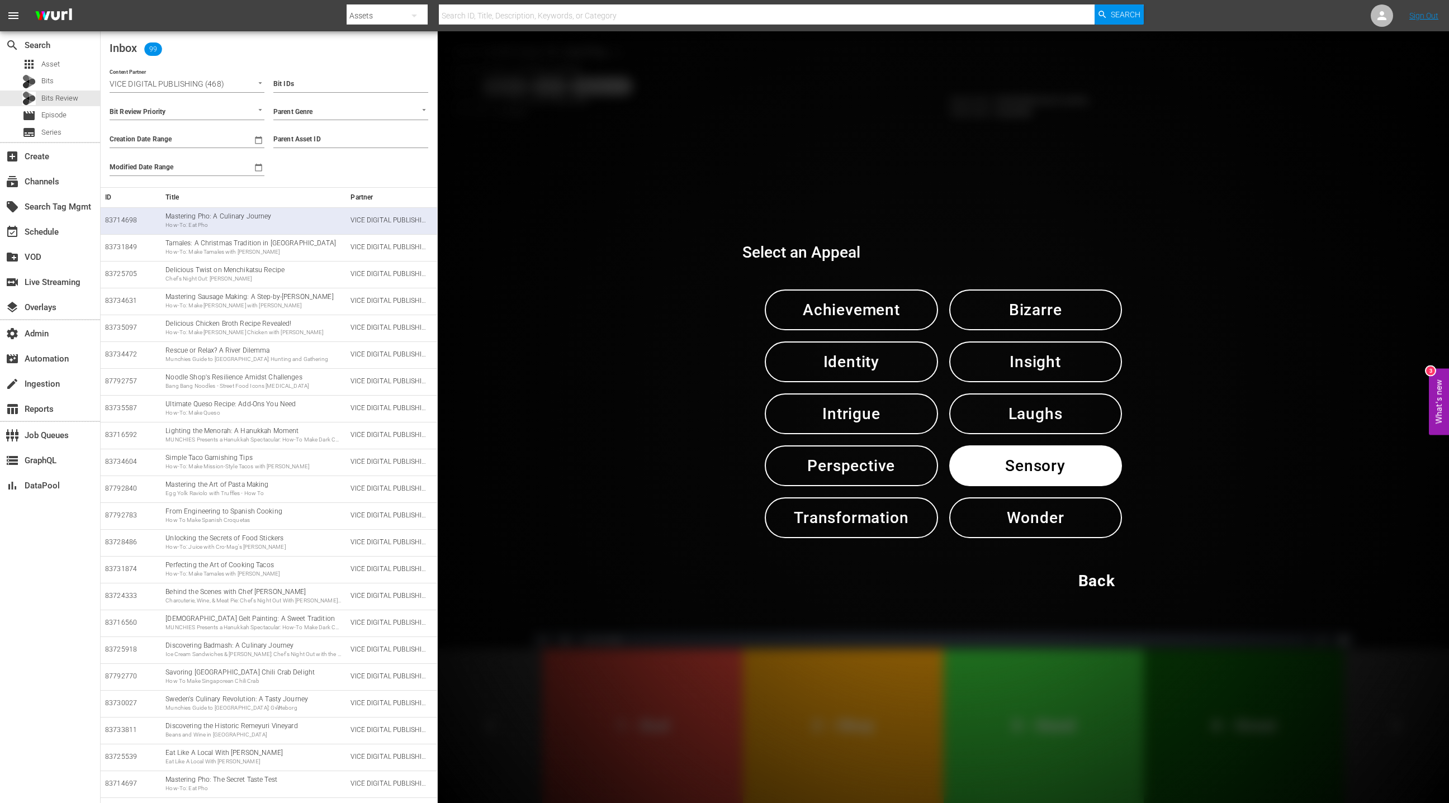
click at [1052, 465] on span "Sensory" at bounding box center [1035, 465] width 115 height 27
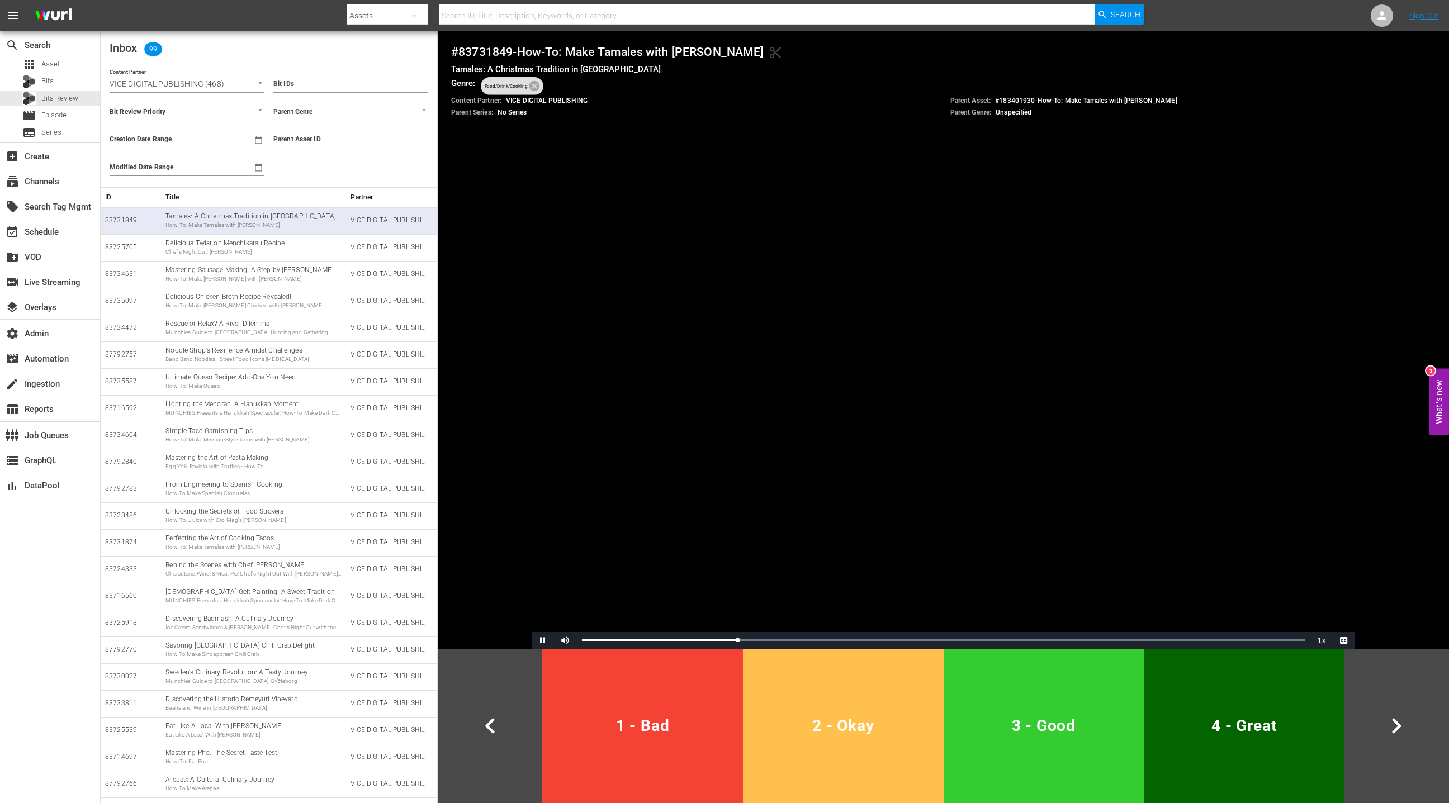
click at [911, 701] on button "2 - Okay" at bounding box center [843, 726] width 201 height 154
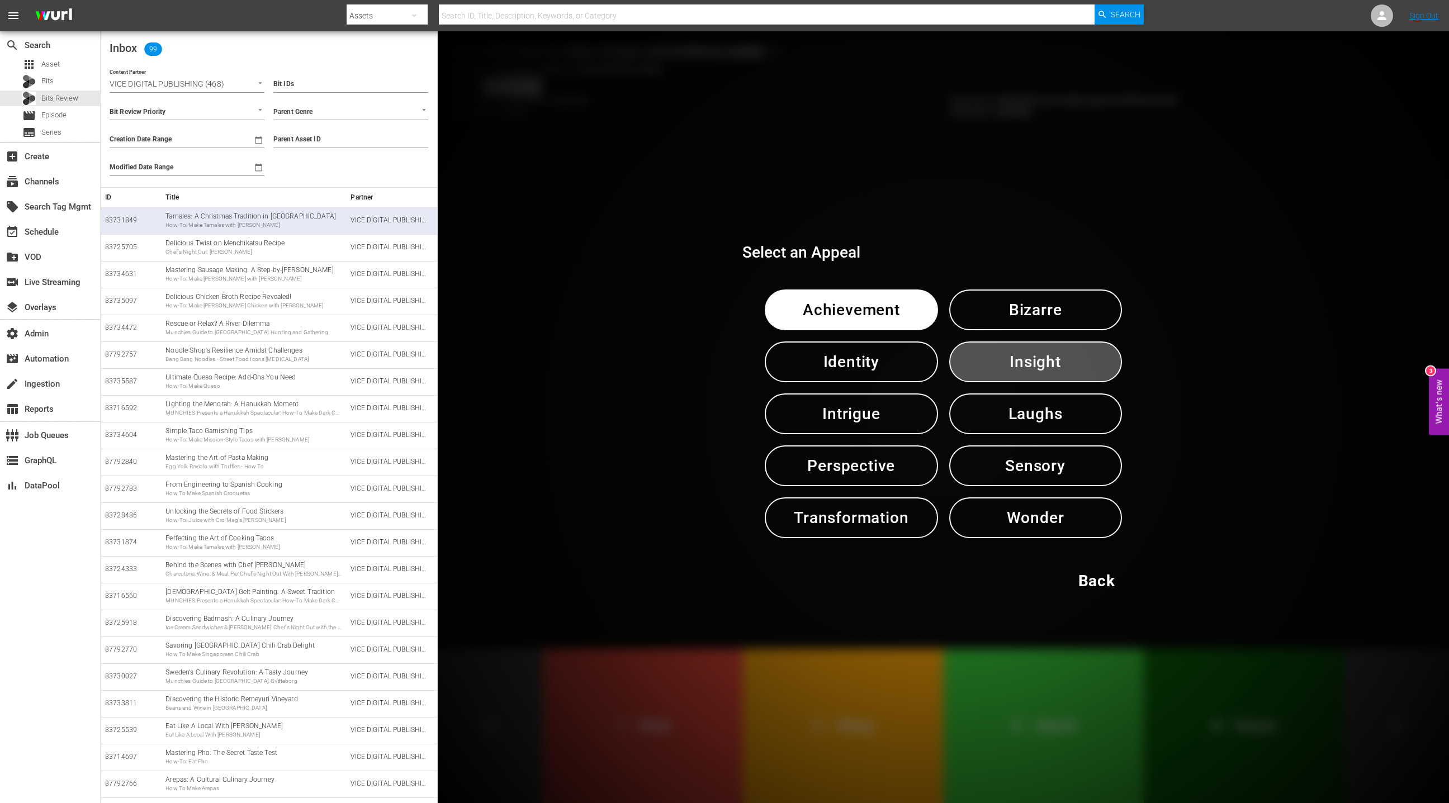
click at [1047, 369] on span "Insight" at bounding box center [1035, 361] width 115 height 27
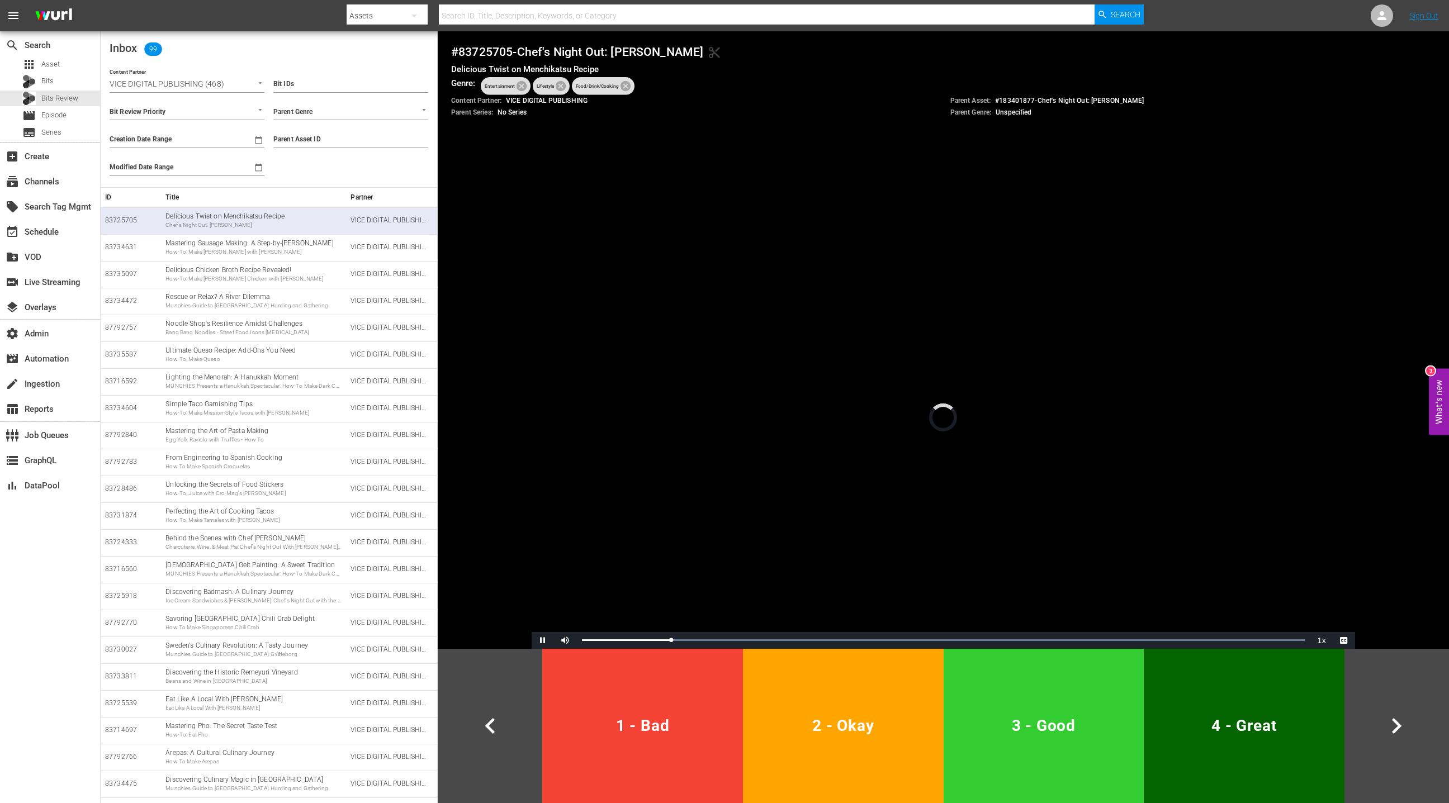
click at [864, 699] on button "2 - Okay" at bounding box center [843, 726] width 201 height 154
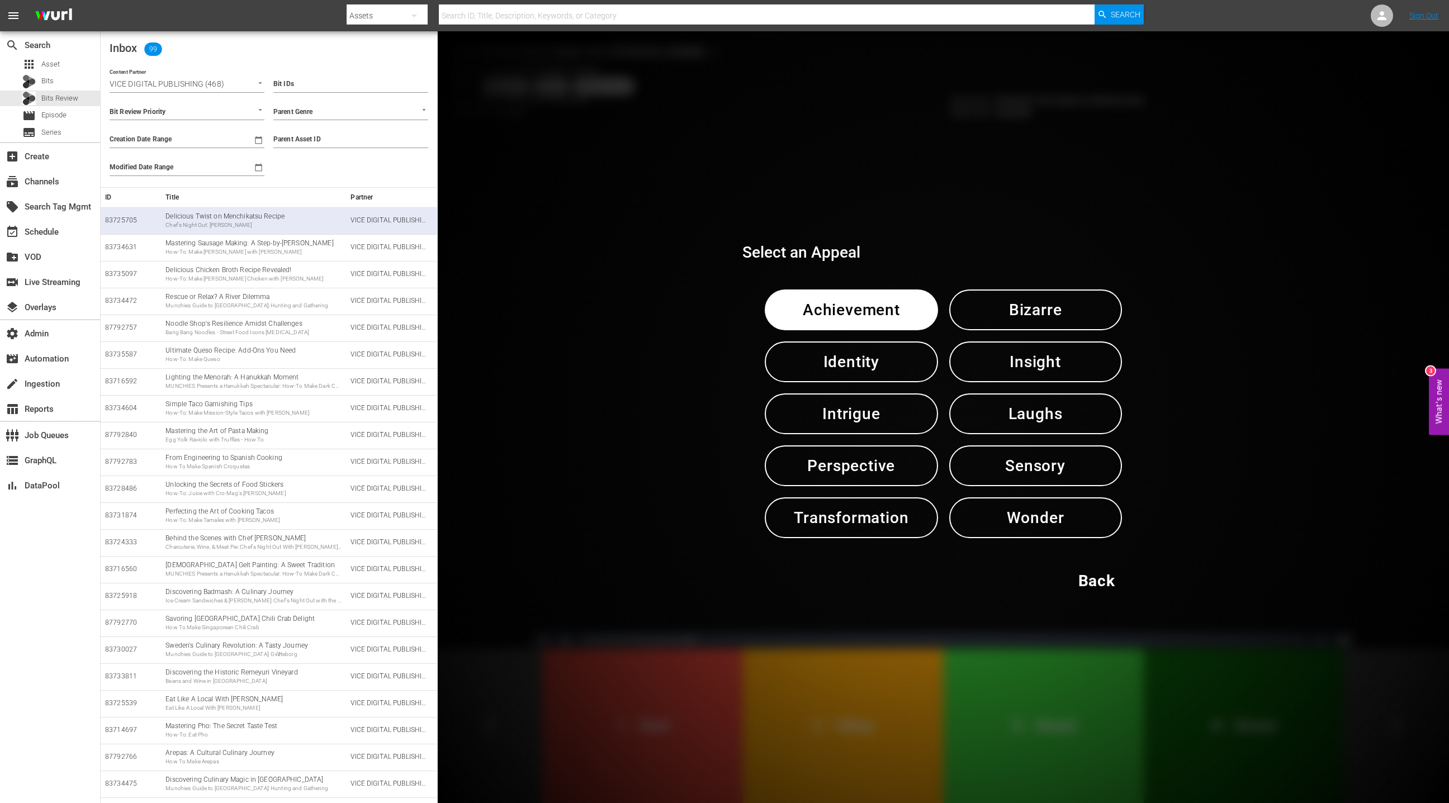
click at [1043, 461] on span "Sensory" at bounding box center [1035, 465] width 115 height 27
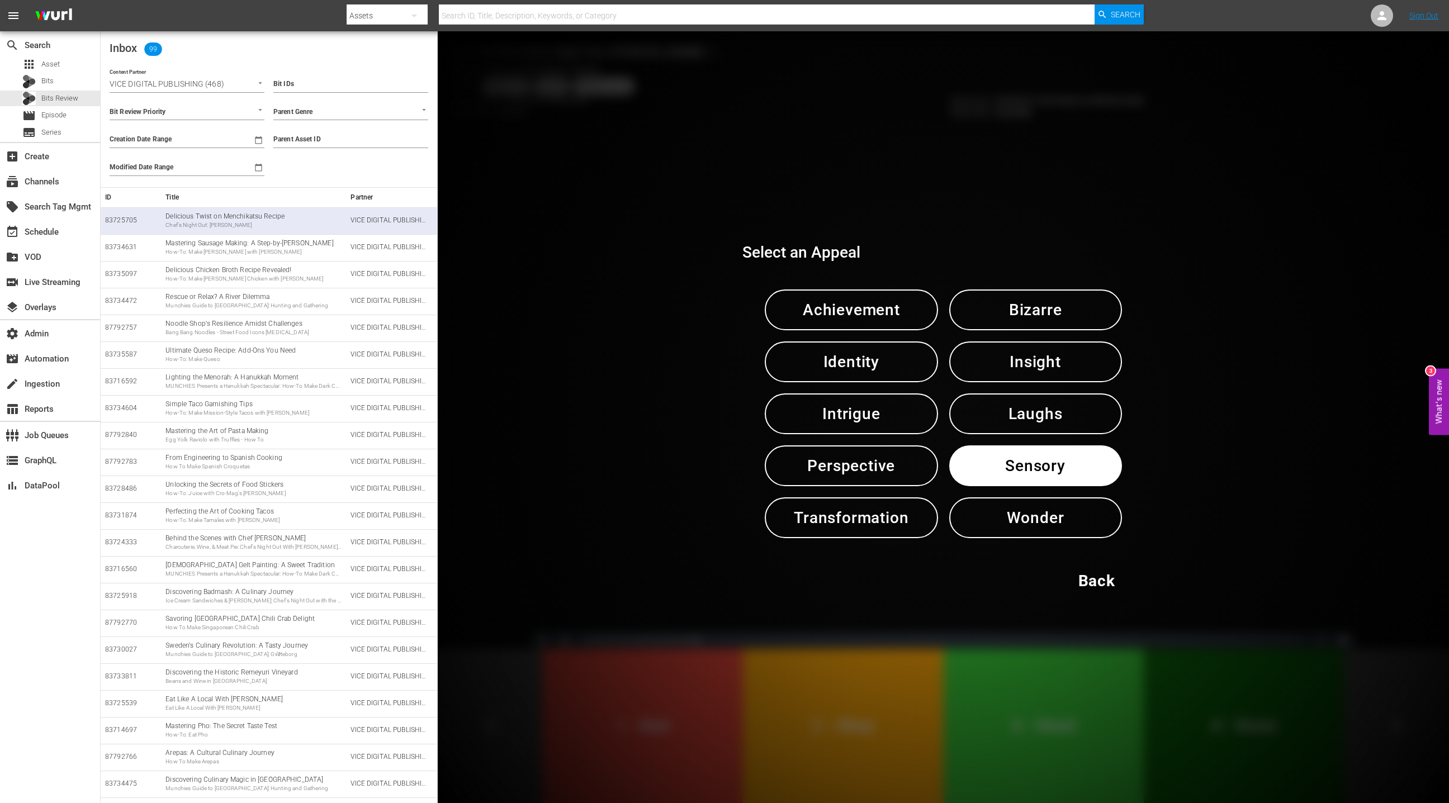
click at [1043, 461] on span "Sensory" at bounding box center [1035, 465] width 115 height 27
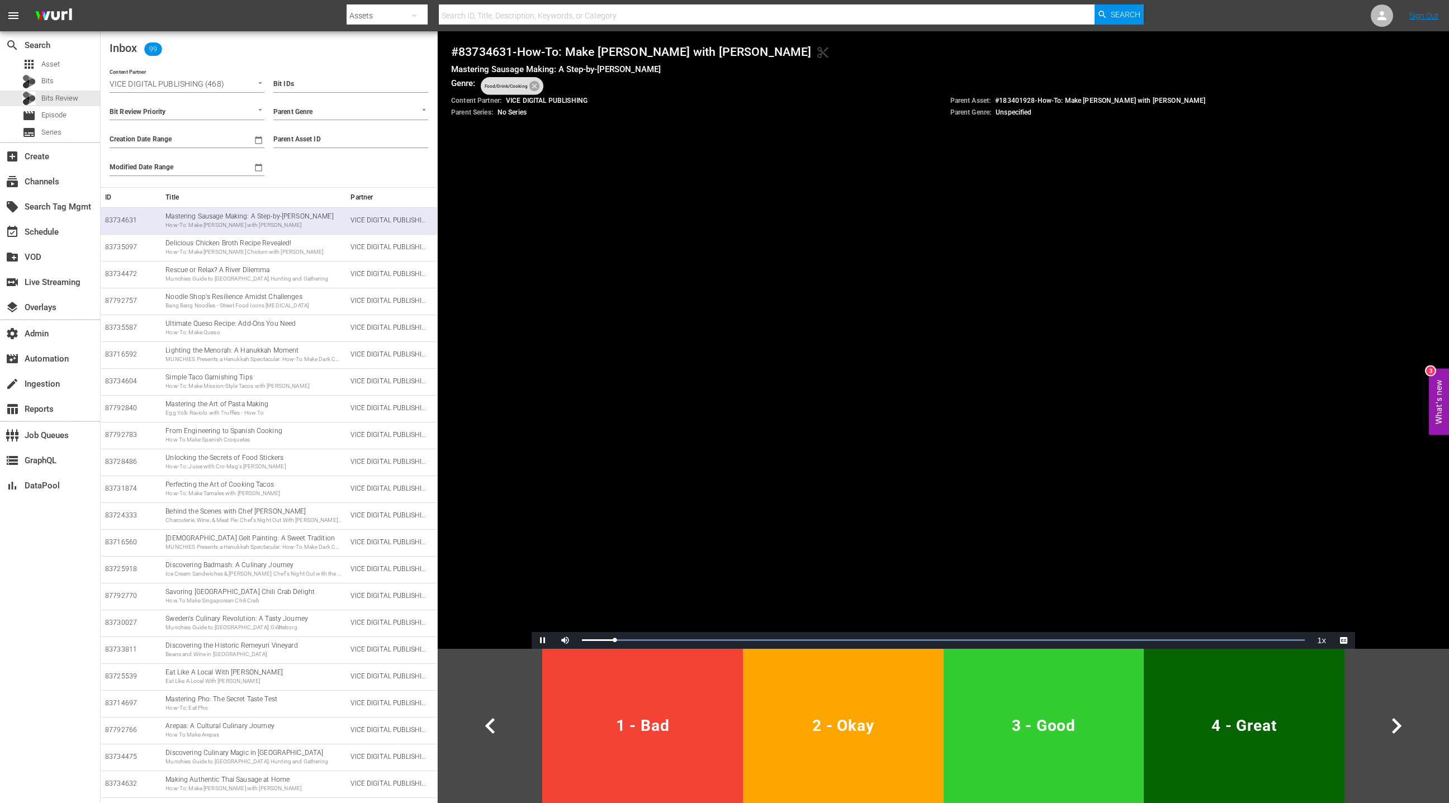
click at [1043, 656] on button "3 - Good" at bounding box center [1044, 726] width 201 height 154
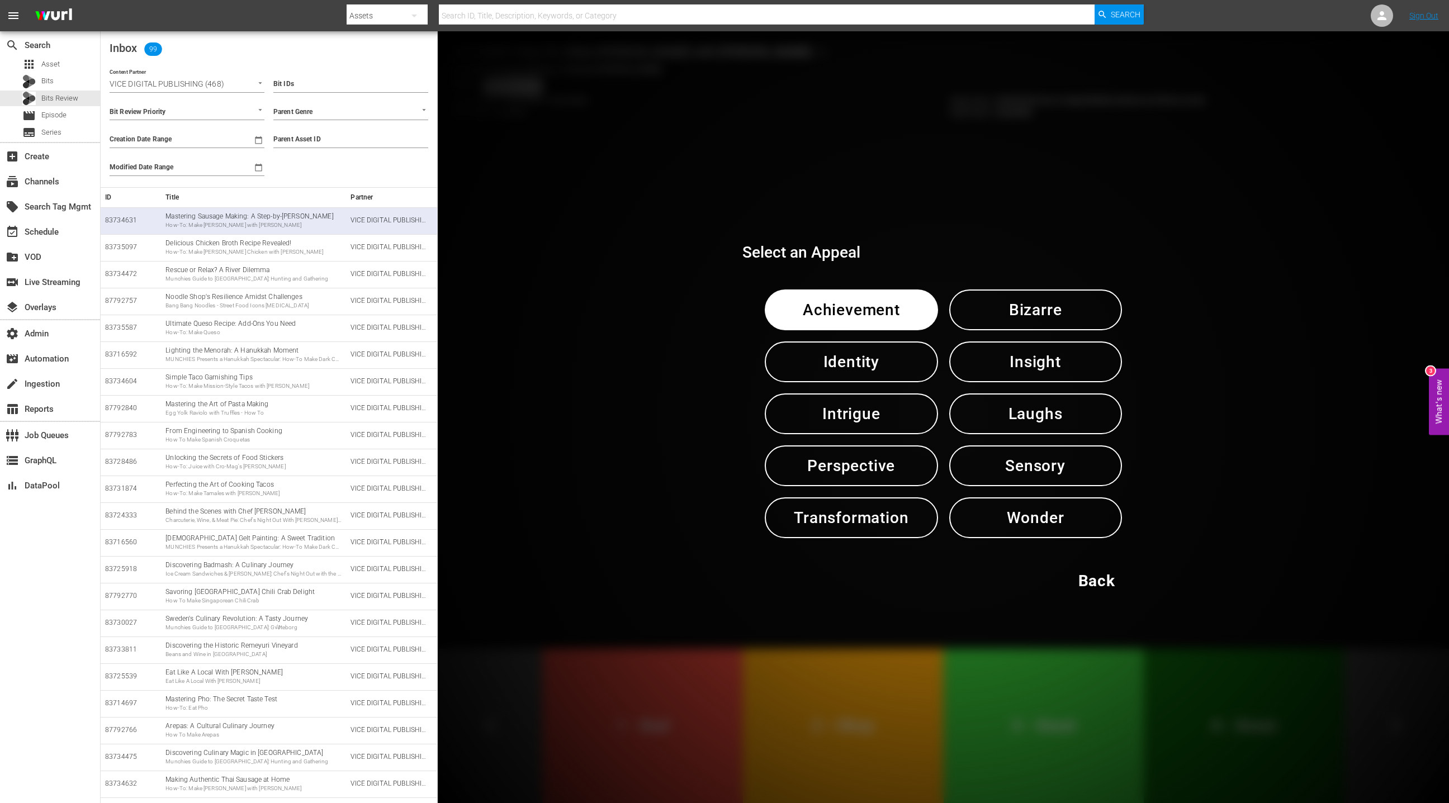
click at [1088, 579] on span "Back" at bounding box center [1096, 580] width 37 height 27
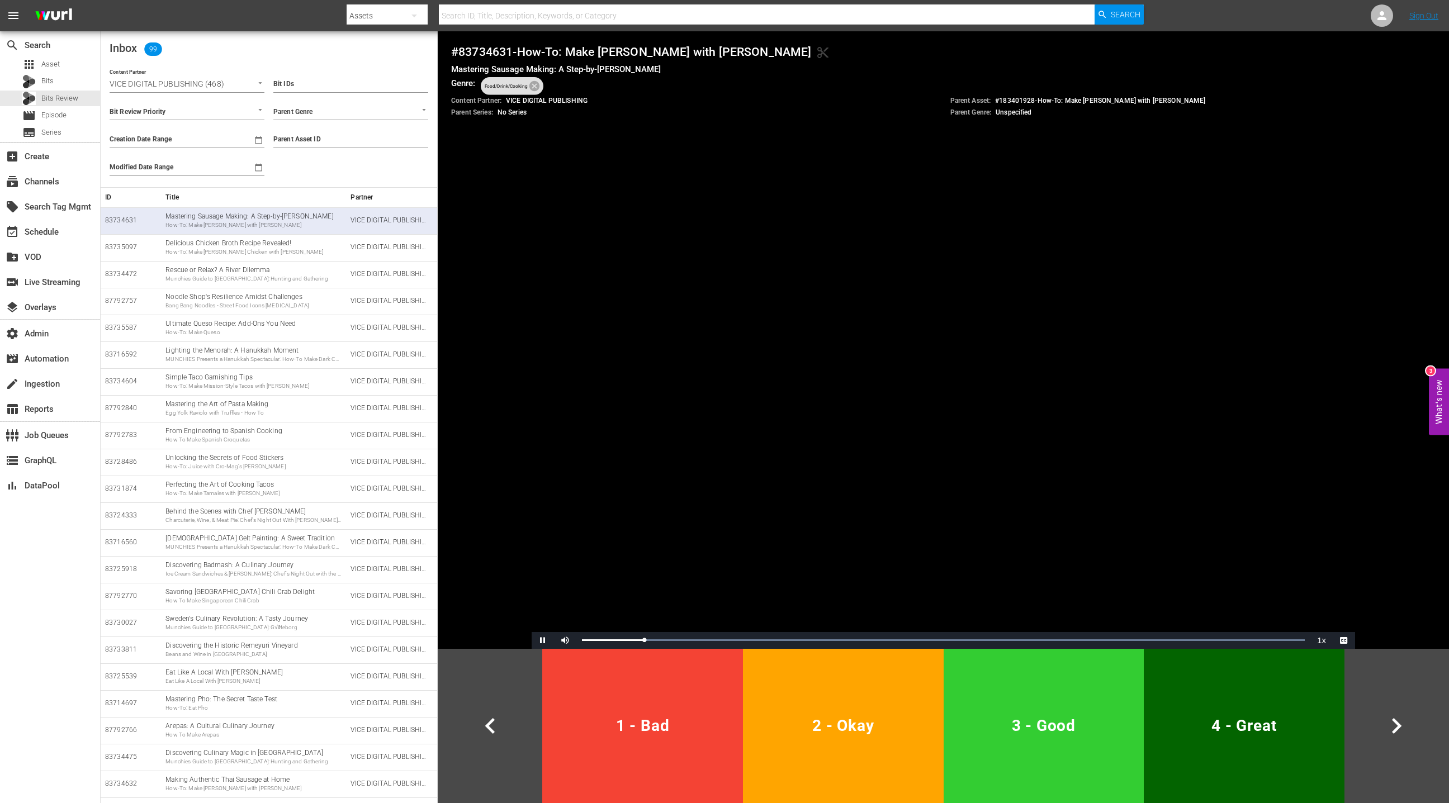
click at [891, 702] on button "2 - Okay" at bounding box center [843, 726] width 201 height 154
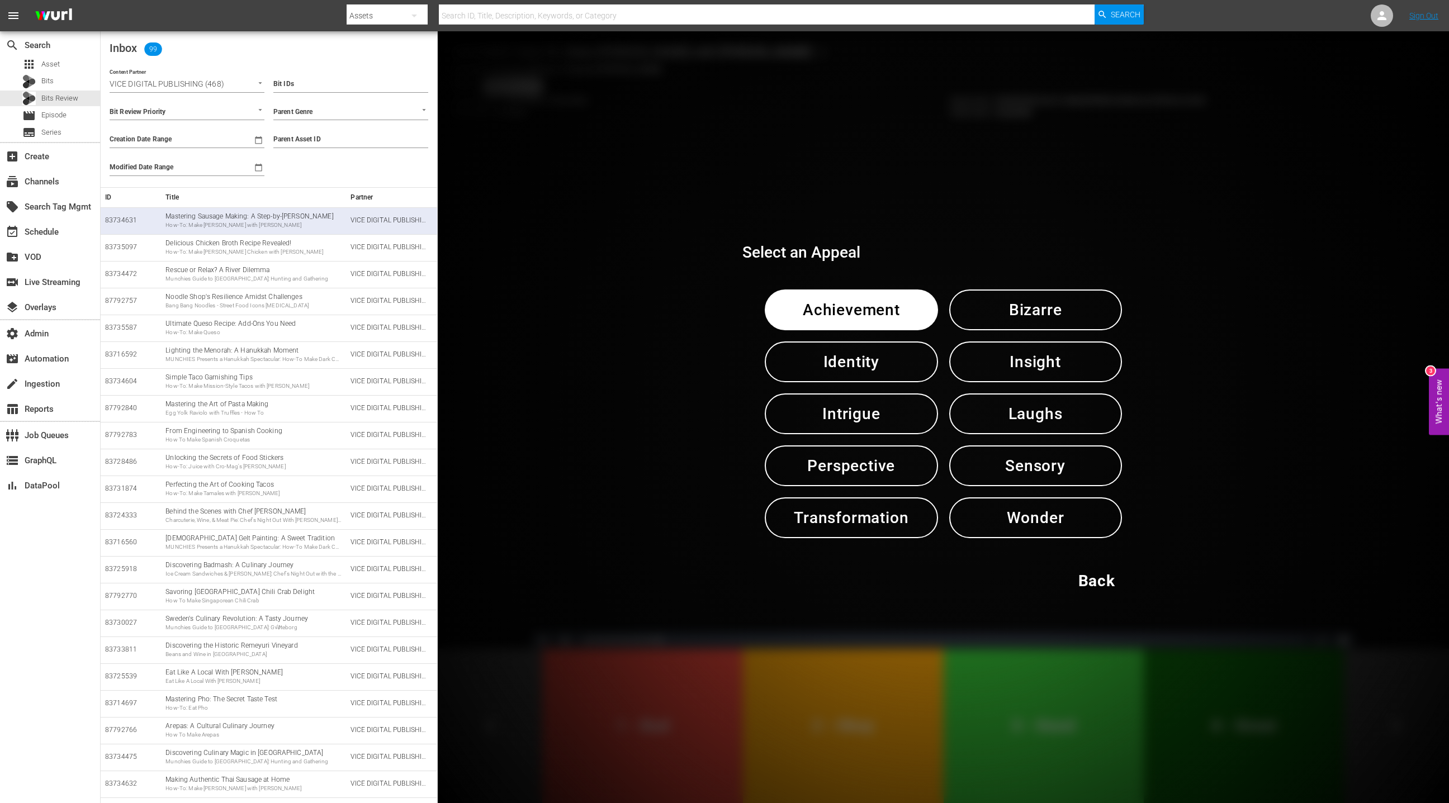
click at [1065, 372] on span "Insight" at bounding box center [1035, 361] width 115 height 27
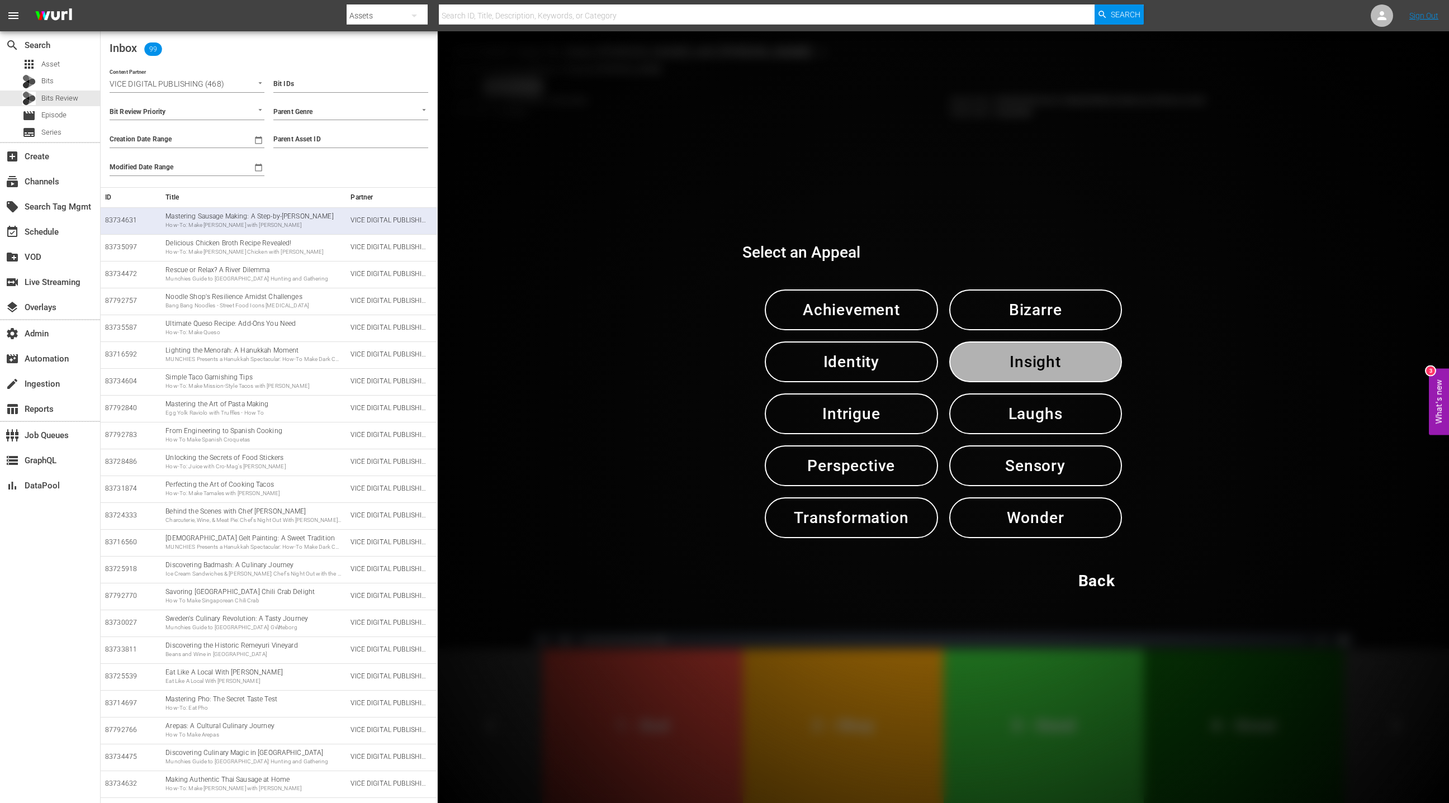
click at [1065, 372] on span "Insight" at bounding box center [1035, 361] width 115 height 27
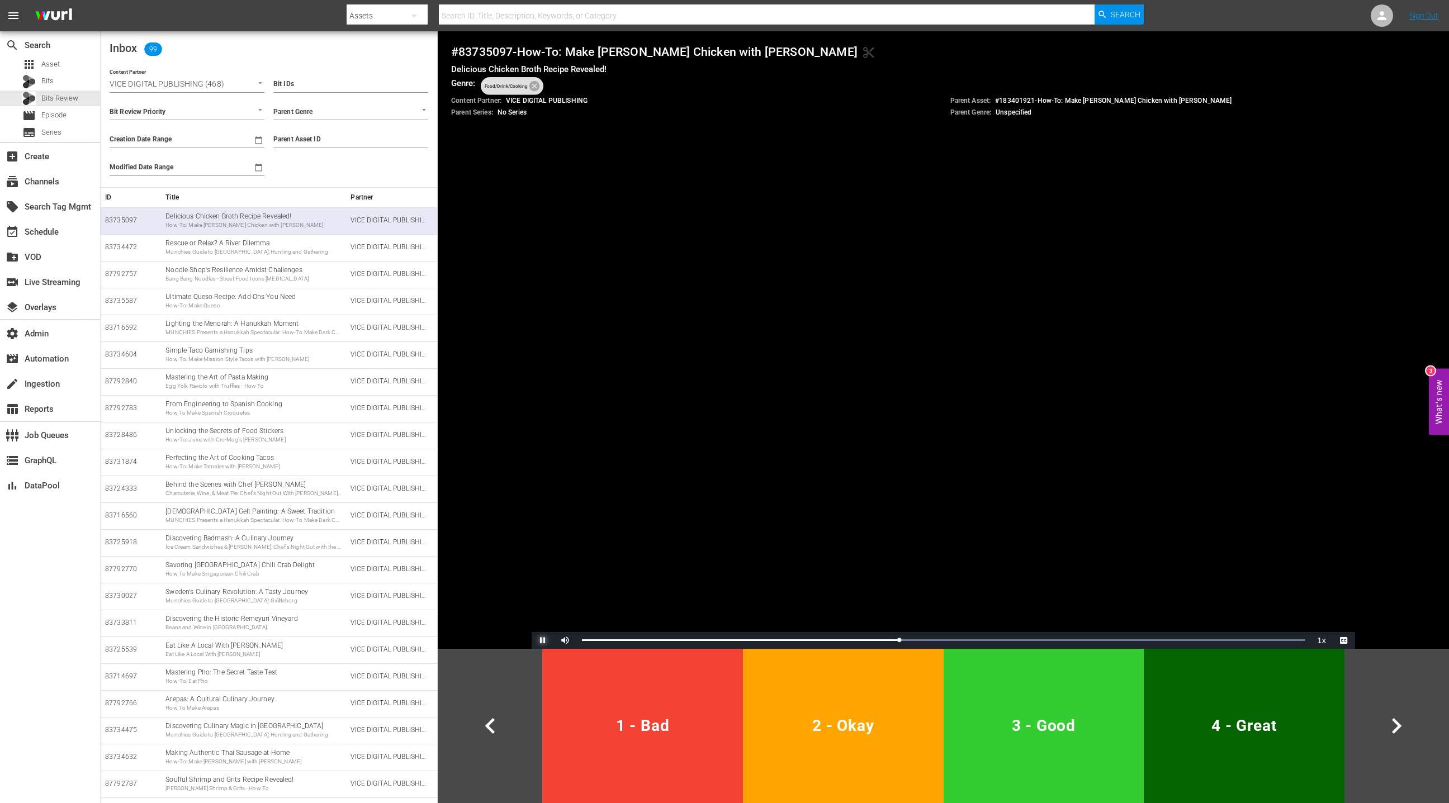
click at [543, 641] on span "Video Player" at bounding box center [543, 641] width 0 height 0
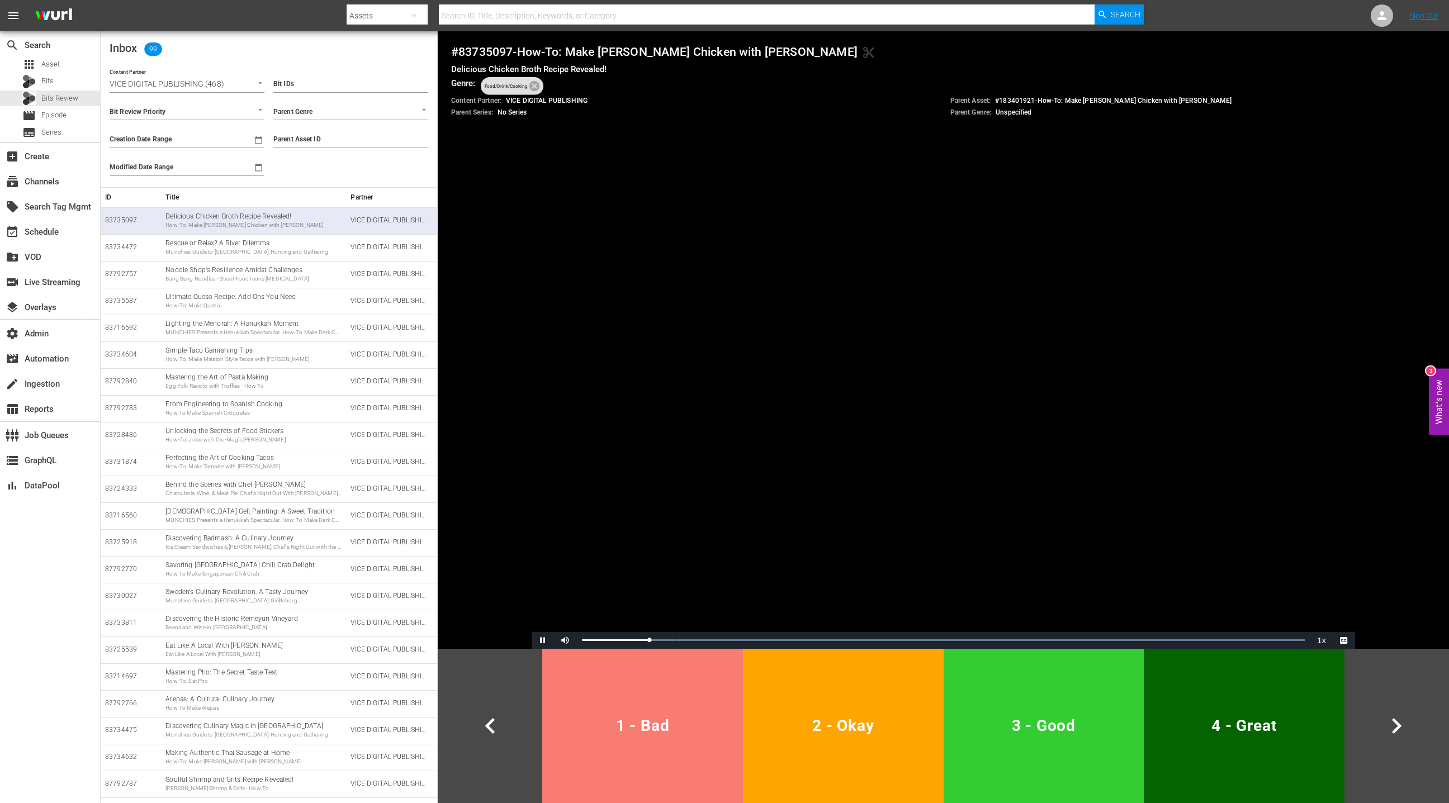
click at [665, 720] on span "1 - Bad" at bounding box center [643, 725] width 192 height 27
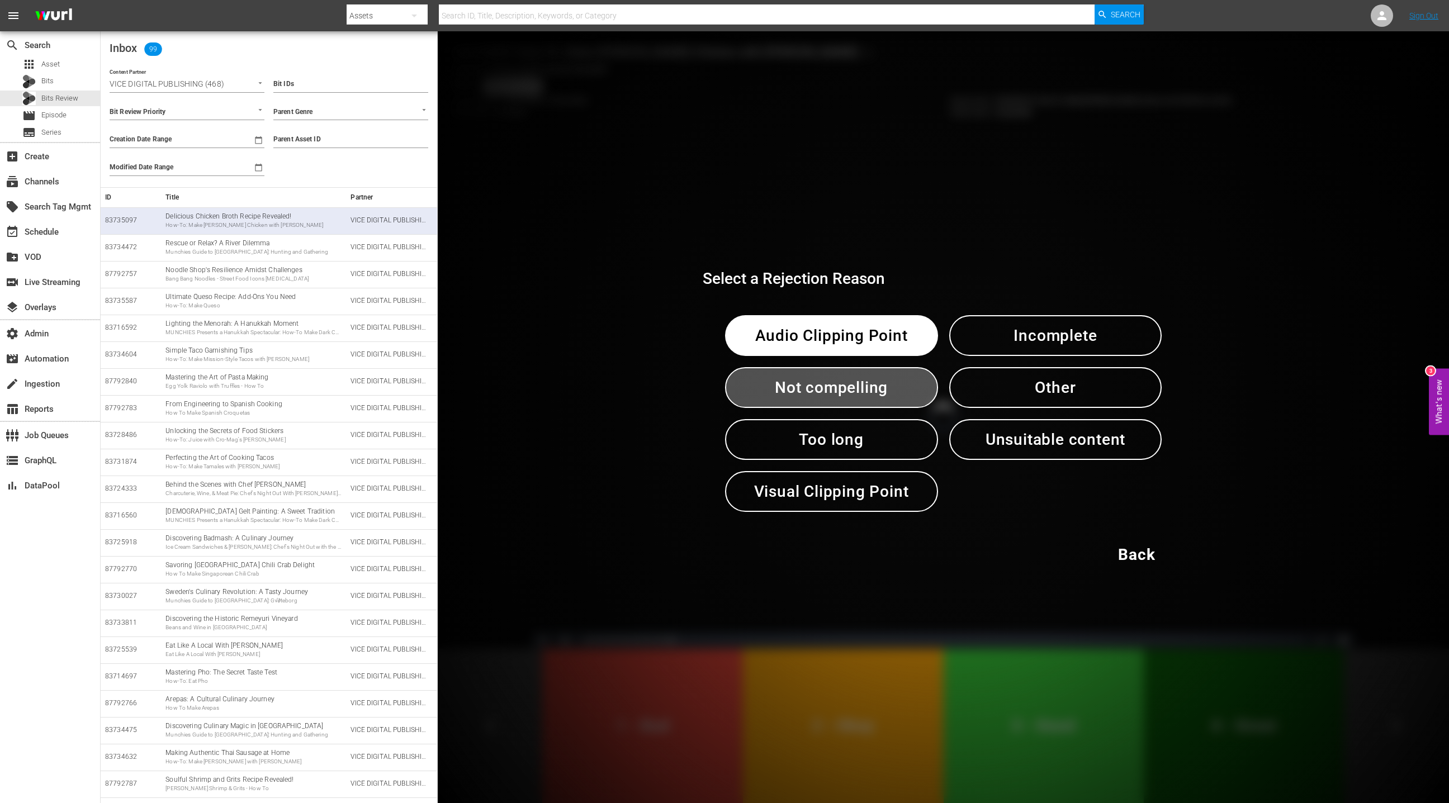
click at [858, 392] on span "Not compelling" at bounding box center [831, 387] width 155 height 27
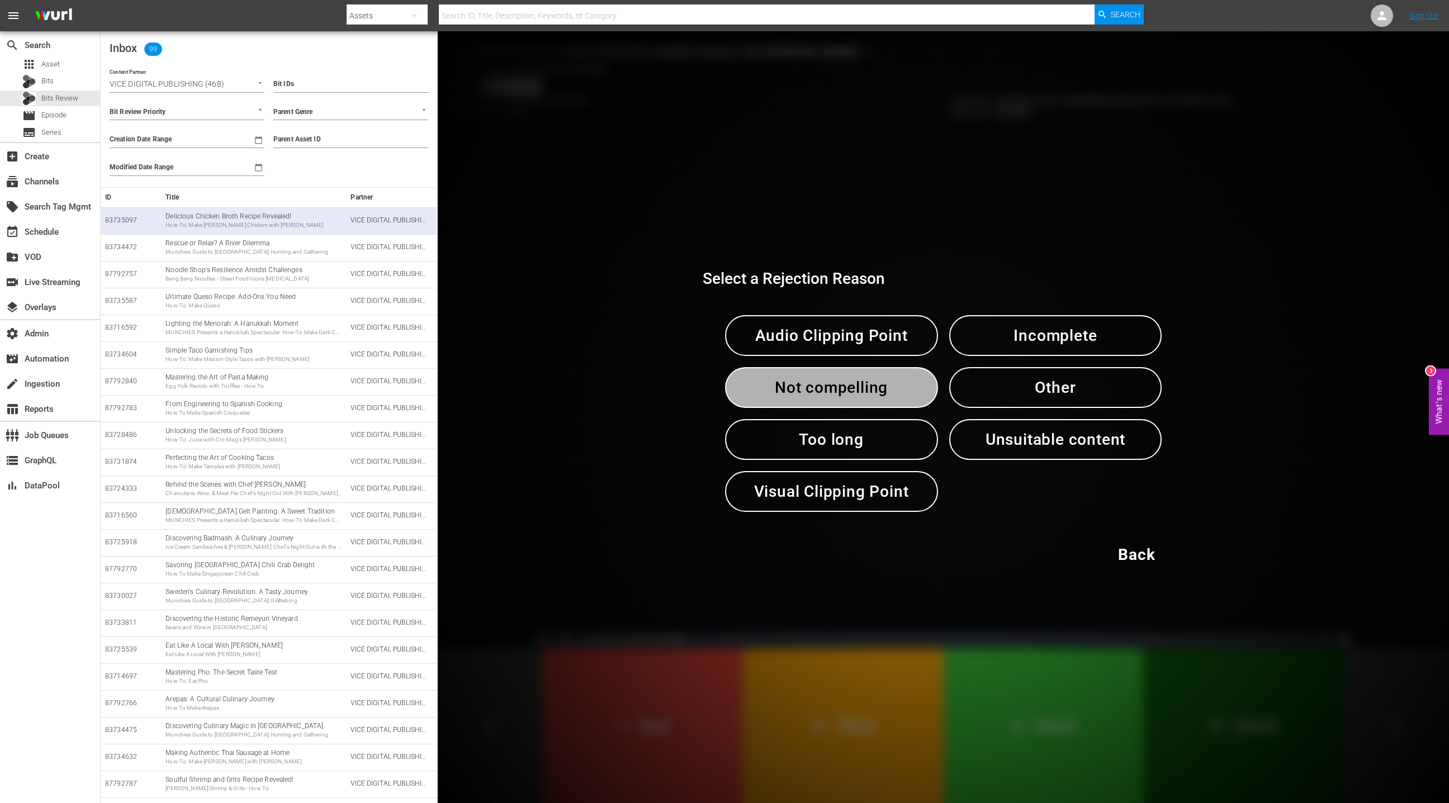
drag, startPoint x: 858, startPoint y: 392, endPoint x: 858, endPoint y: 399, distance: 6.1
click at [858, 392] on span "Not compelling" at bounding box center [831, 387] width 155 height 27
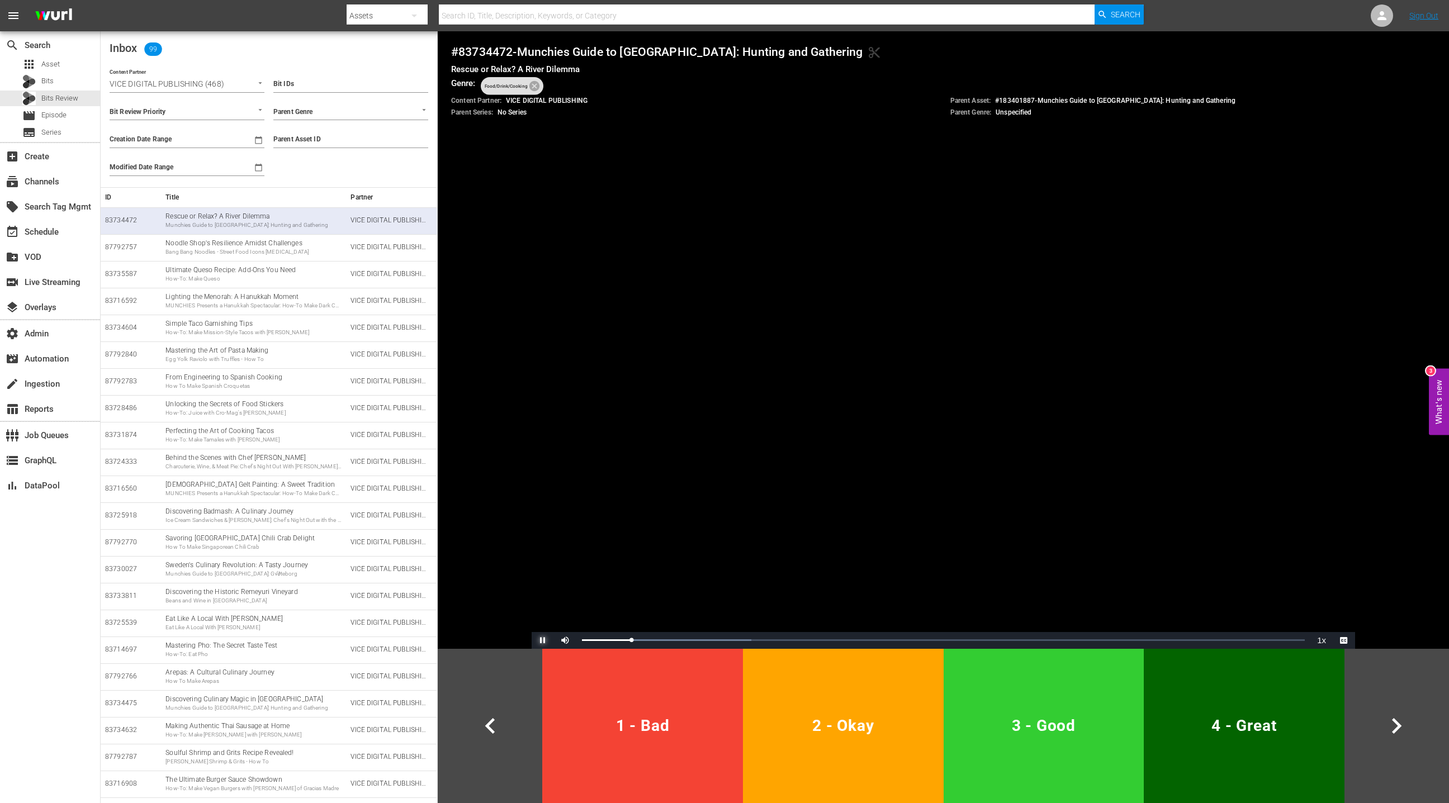
click at [543, 641] on span "Video Player" at bounding box center [543, 641] width 0 height 0
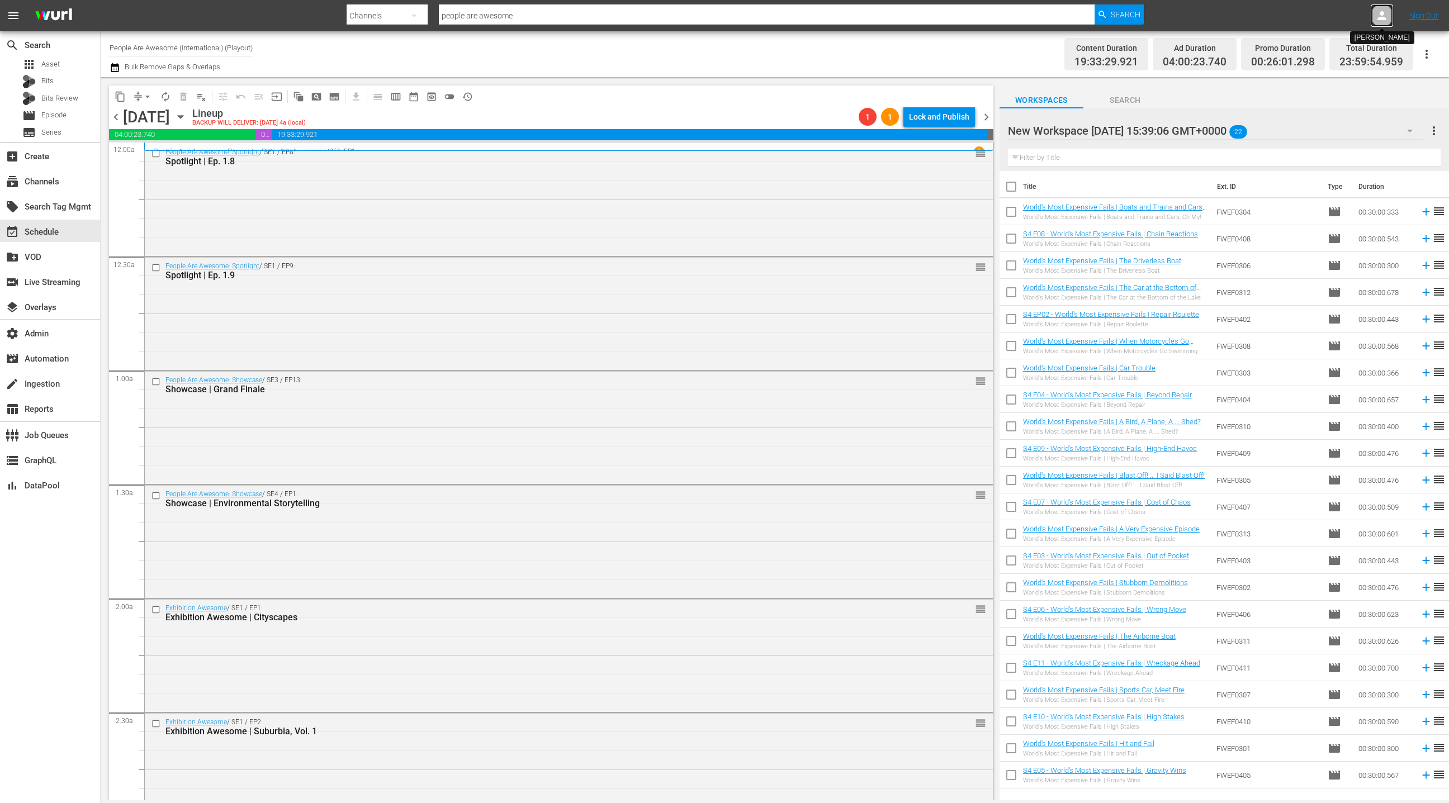
click at [1390, 16] on div at bounding box center [1382, 15] width 22 height 22
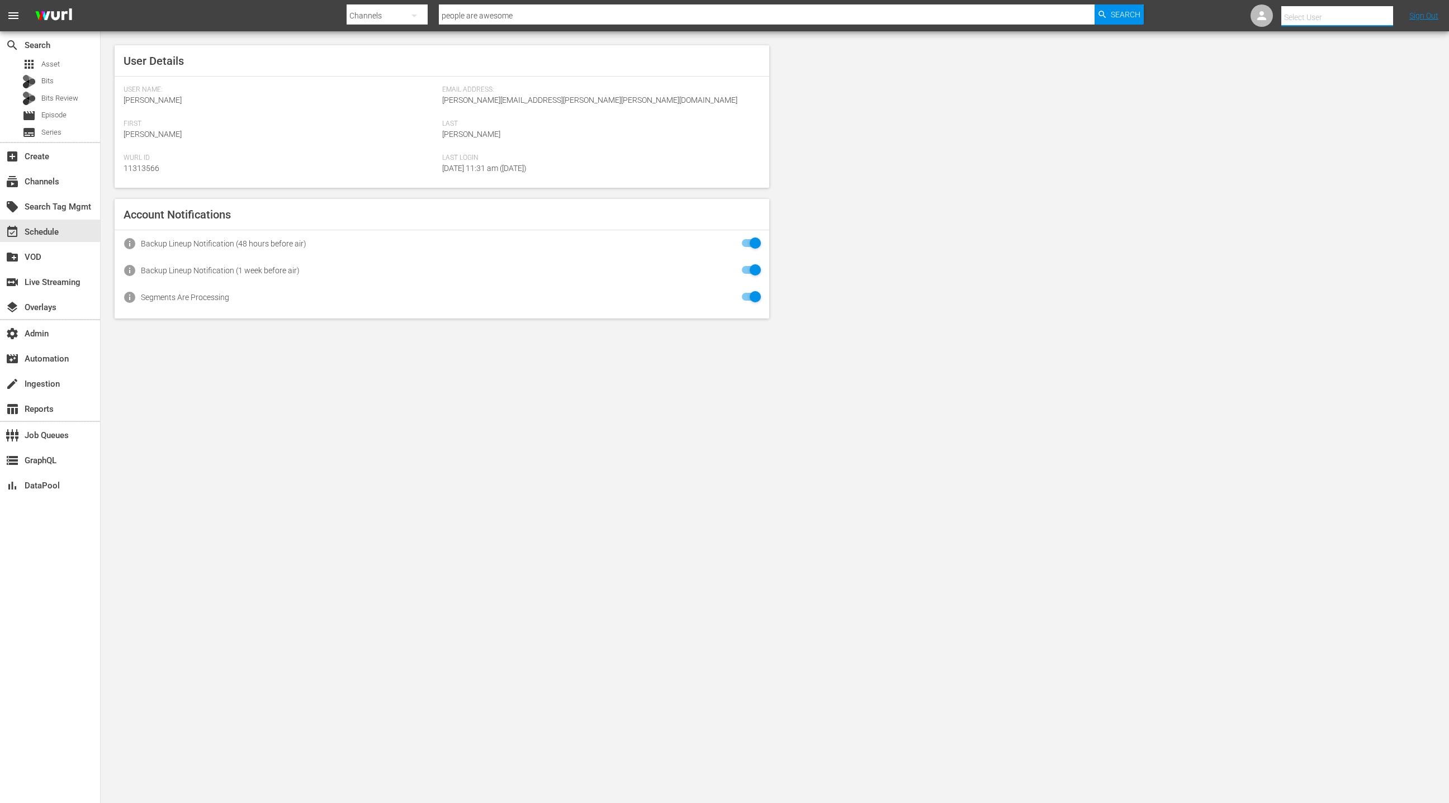
click at [1353, 16] on input "text" at bounding box center [1352, 17] width 143 height 27
click at [1351, 49] on div "Scheduling Team <[EMAIL_ADDRESS][DOMAIN_NAME]>" at bounding box center [1328, 48] width 174 height 27
type input "Scheduling Team (11313738)"
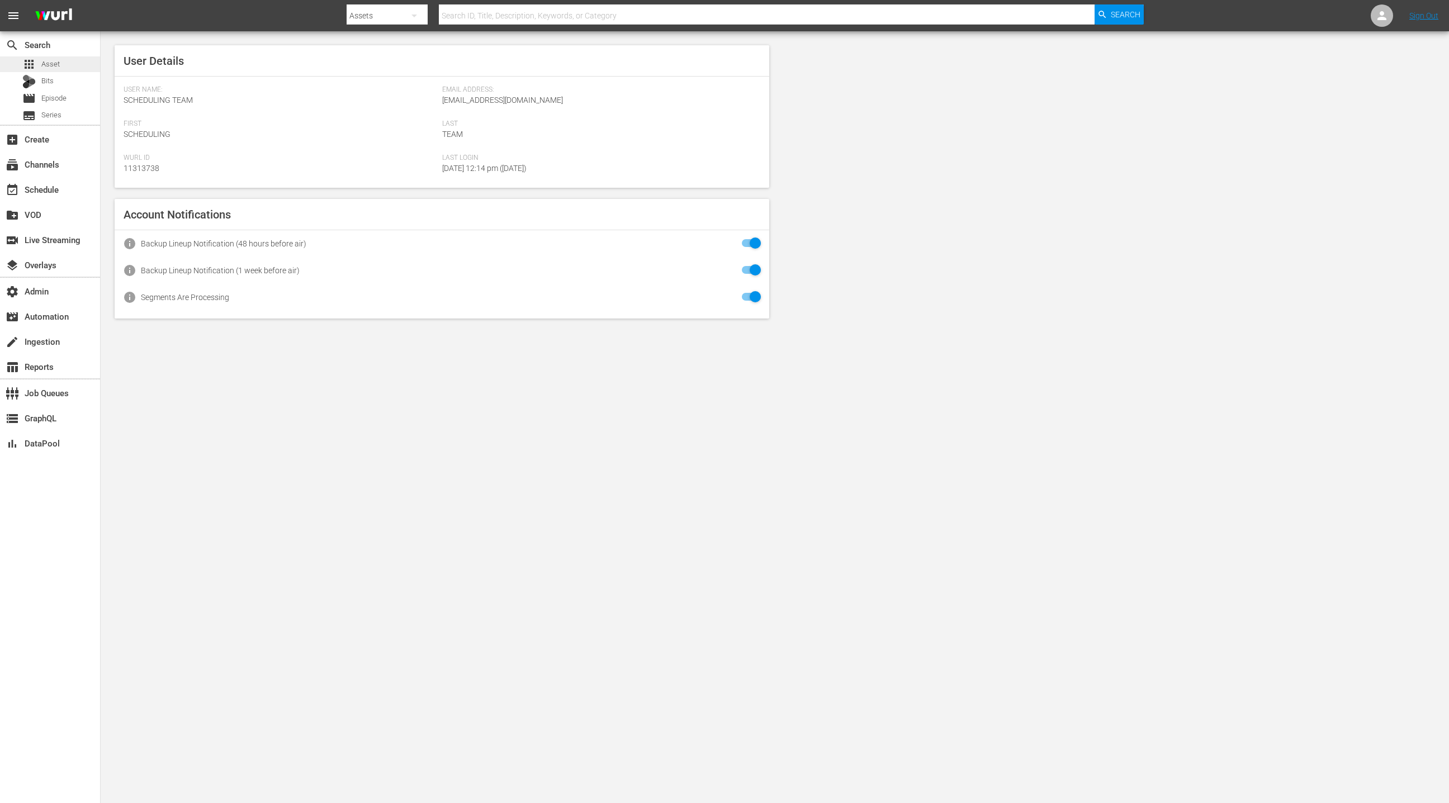
click at [70, 71] on div "apps Asset" at bounding box center [50, 64] width 100 height 16
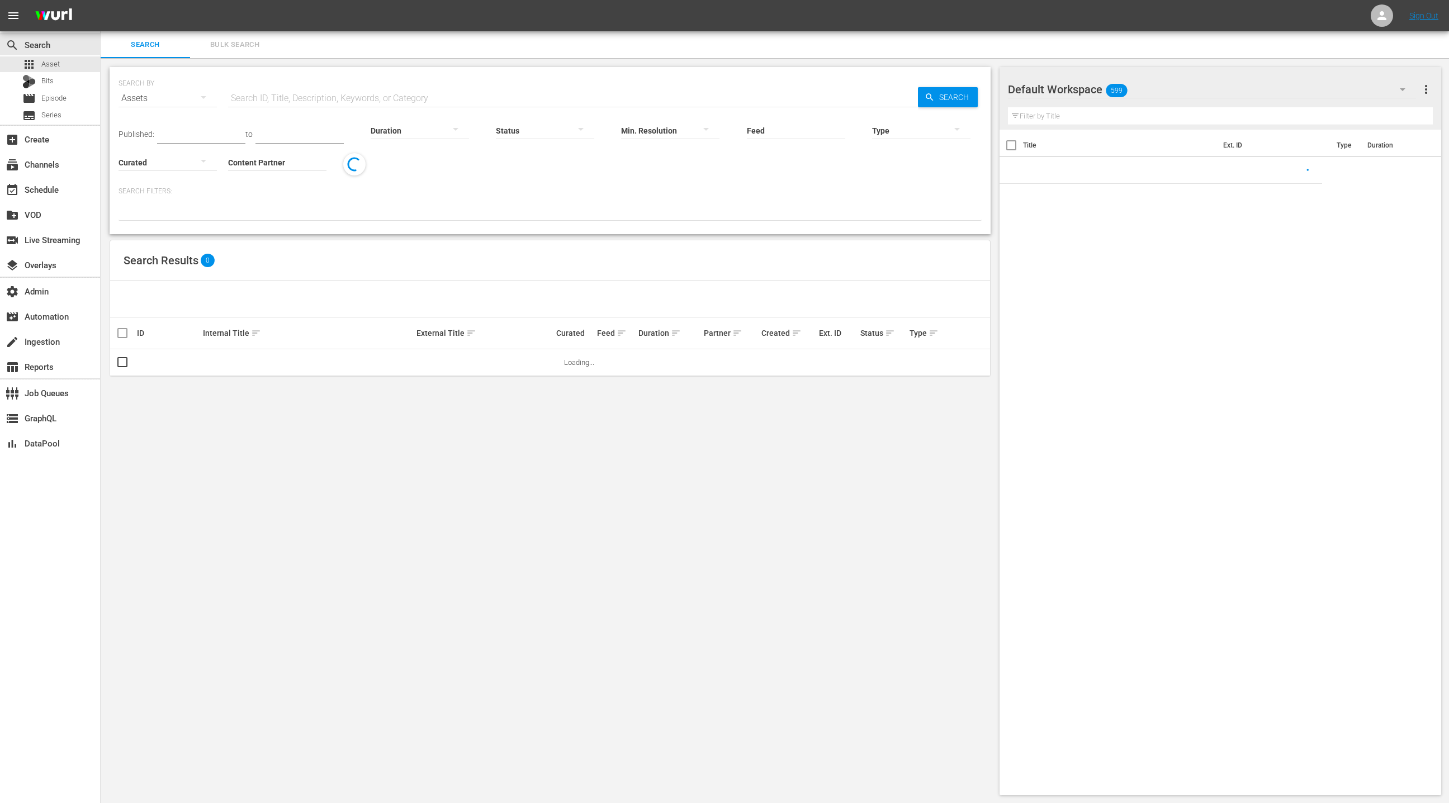
click at [228, 51] on button "Bulk Search" at bounding box center [234, 44] width 89 height 27
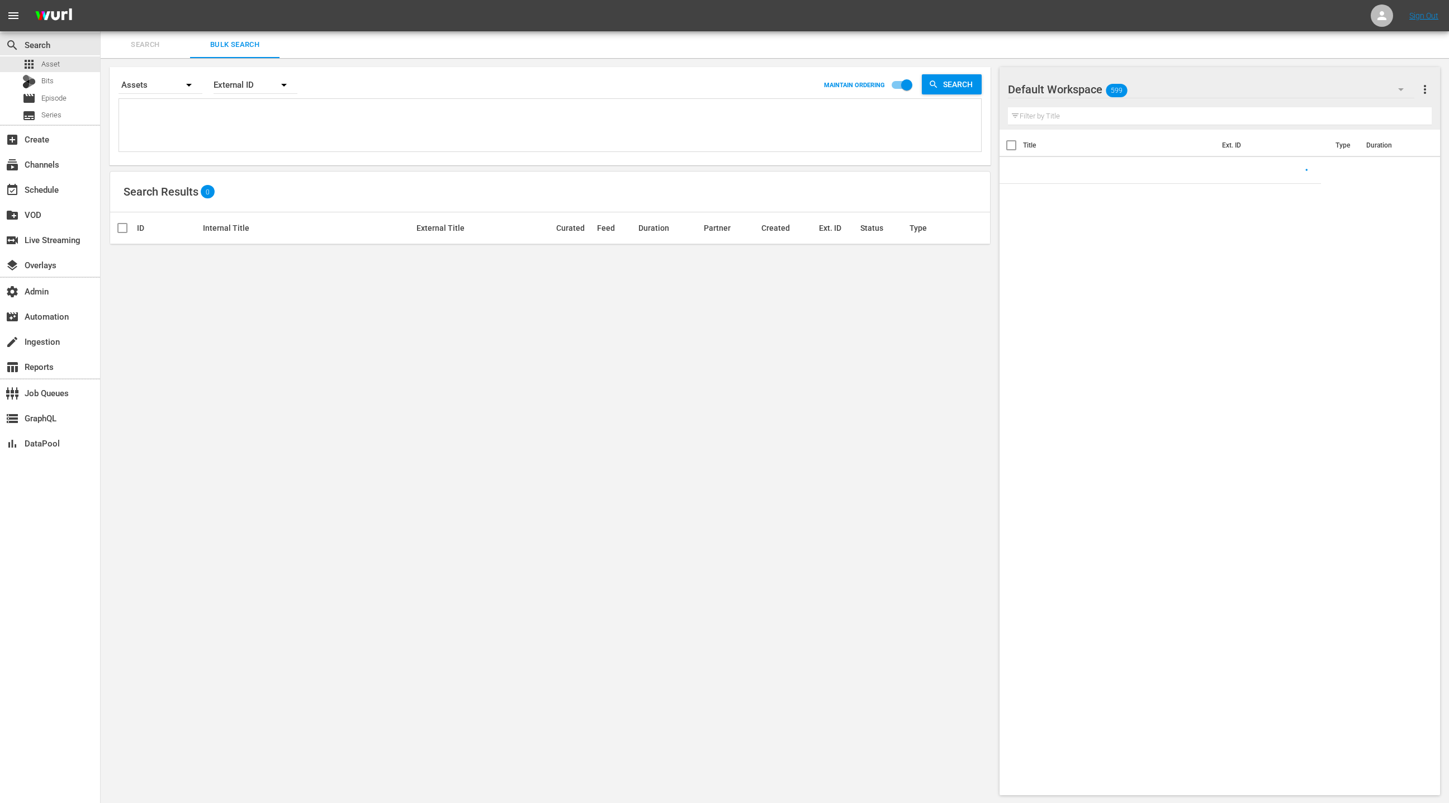
click at [243, 136] on textarea at bounding box center [551, 127] width 859 height 51
paste textarea "AMCNVR0000069717 D0000049164 AMCNVR0000069730 AMCNVR0000069716 AMCNVR0000069731"
type textarea "AMCNVR0000069717 D0000049164 AMCNVR0000069730 AMCNVR0000069716 AMCNVR0000069731"
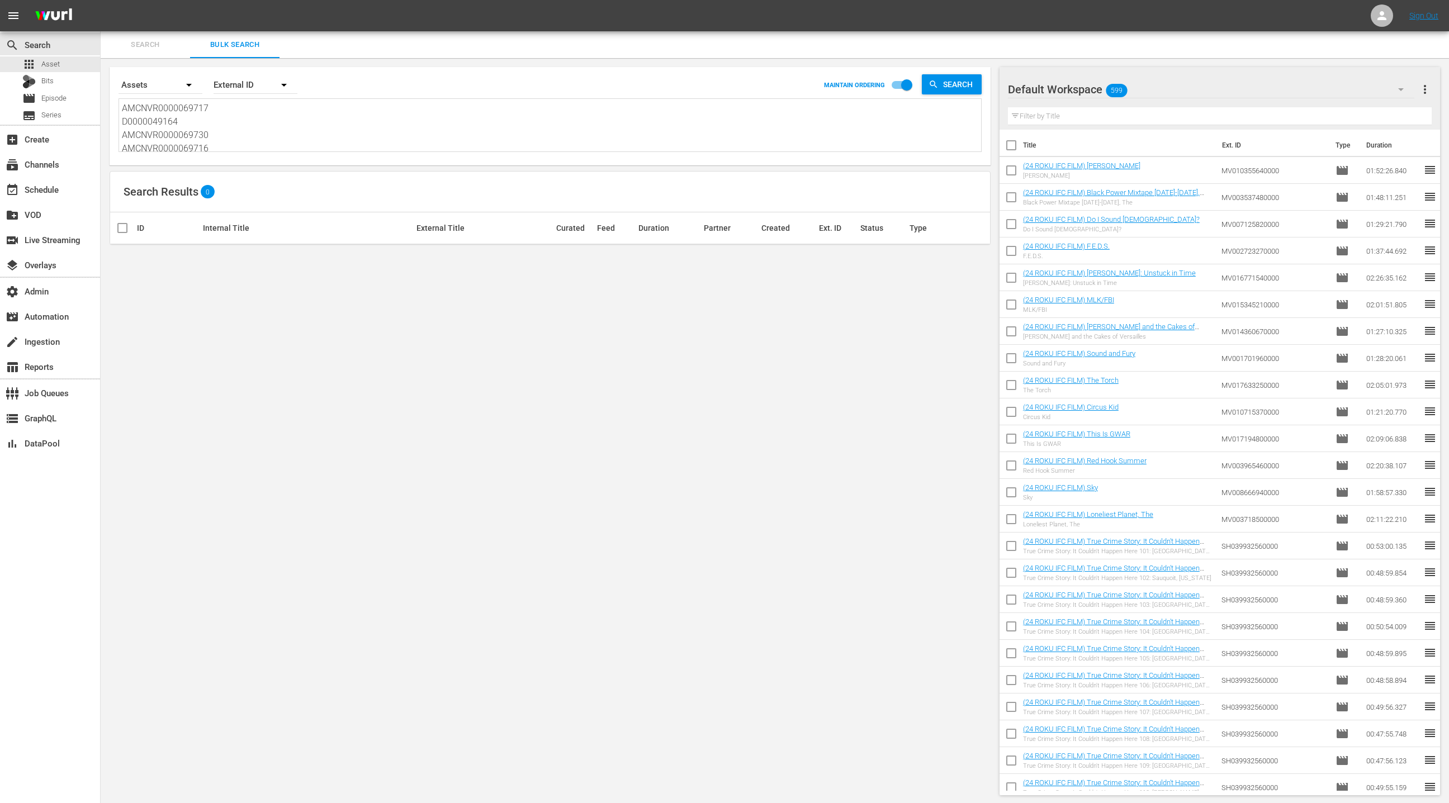
scroll to position [1, 0]
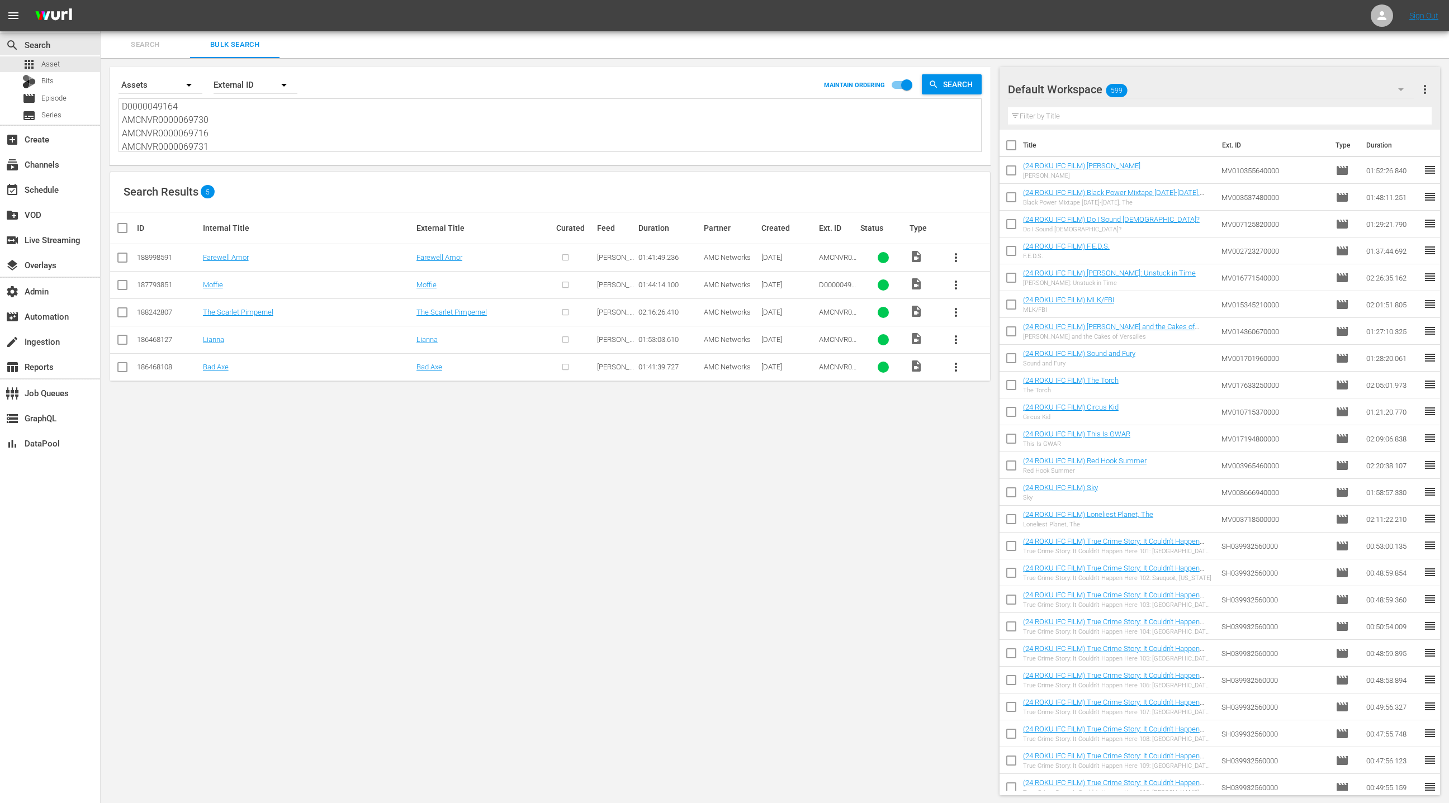
type textarea "AMCNVR0000069717 D0000049164 AMCNVR0000069730 AMCNVR0000069716 AMCNVR0000069731"
click at [125, 228] on input "checkbox" at bounding box center [127, 227] width 22 height 13
checkbox input "true"
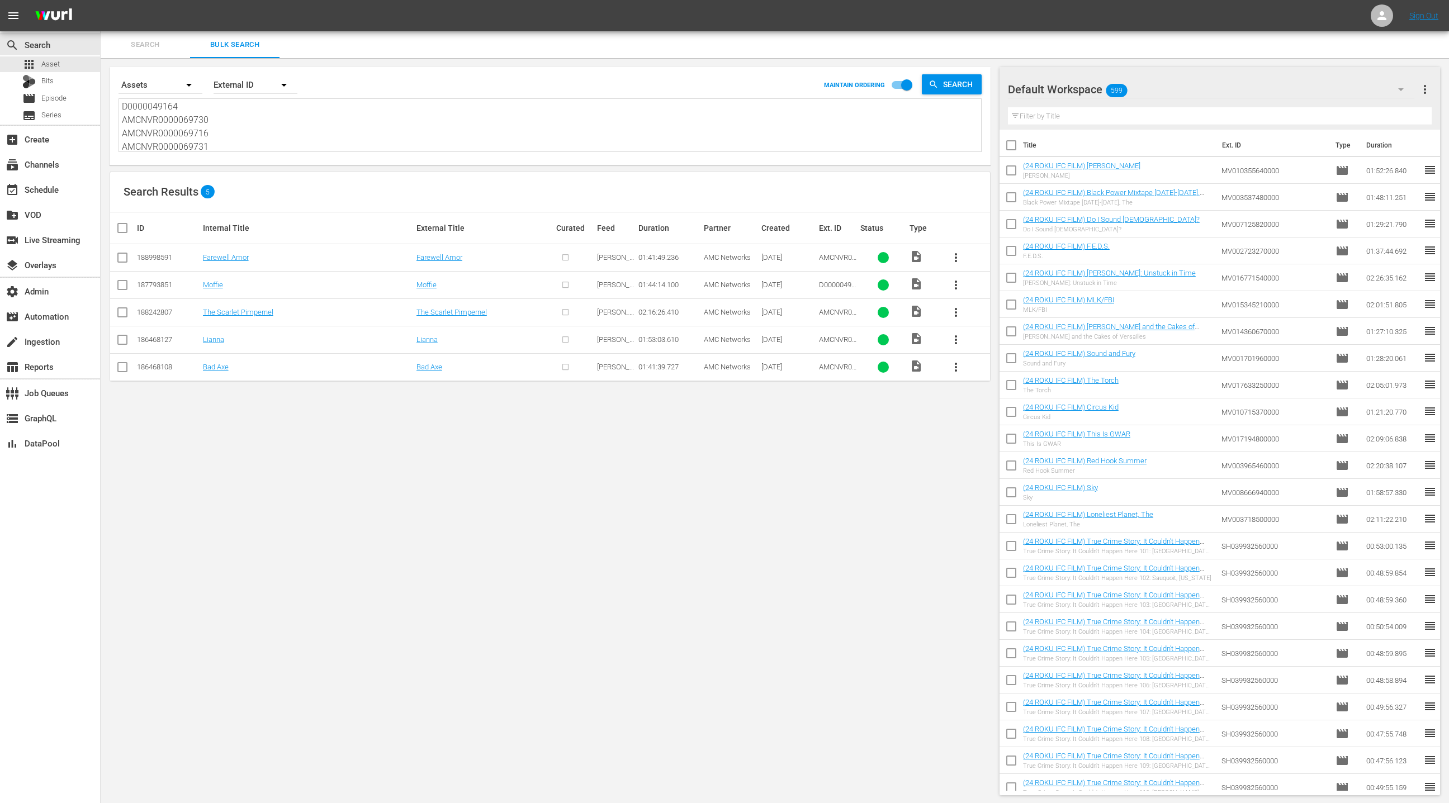
checkbox input "true"
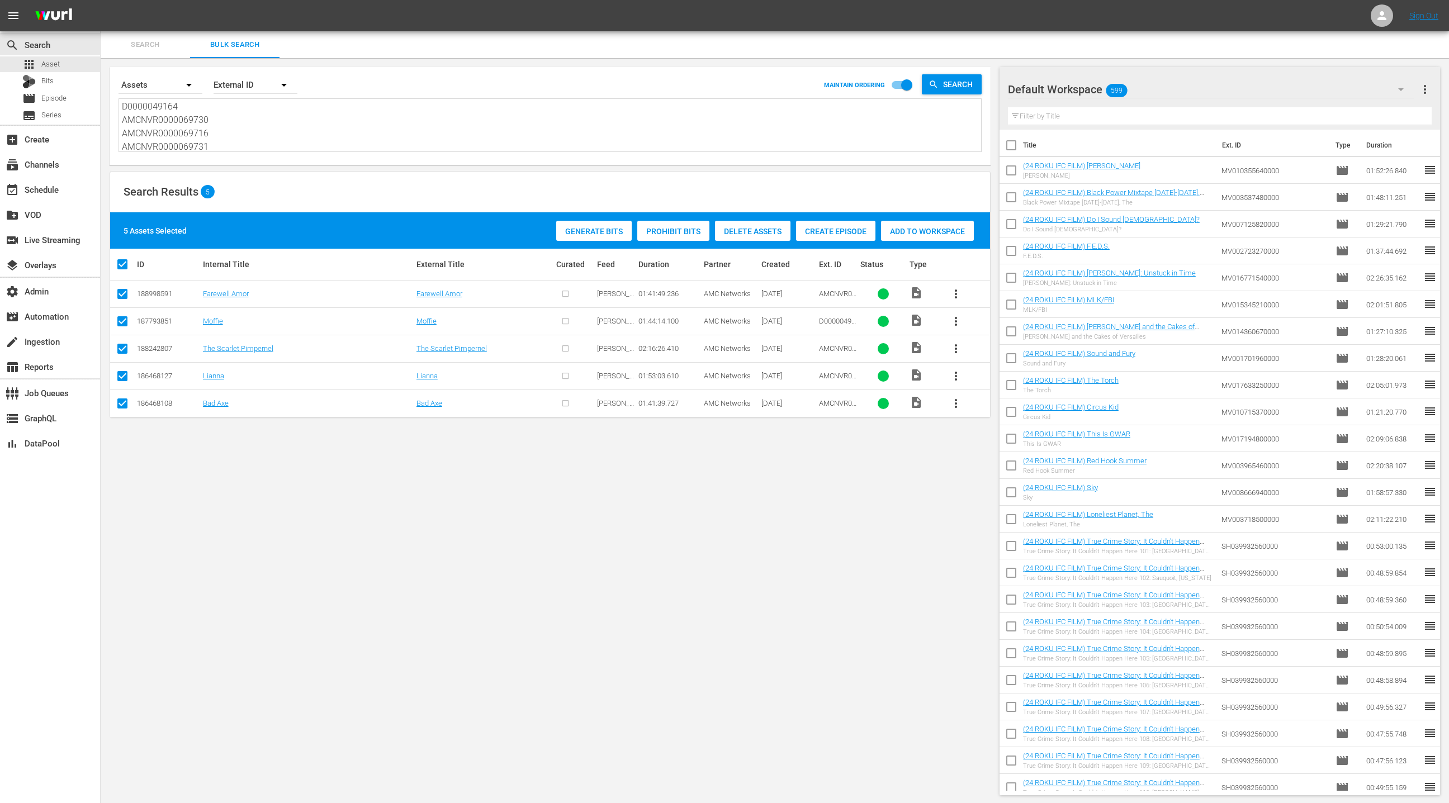
click at [851, 234] on span "Create Episode" at bounding box center [835, 231] width 79 height 9
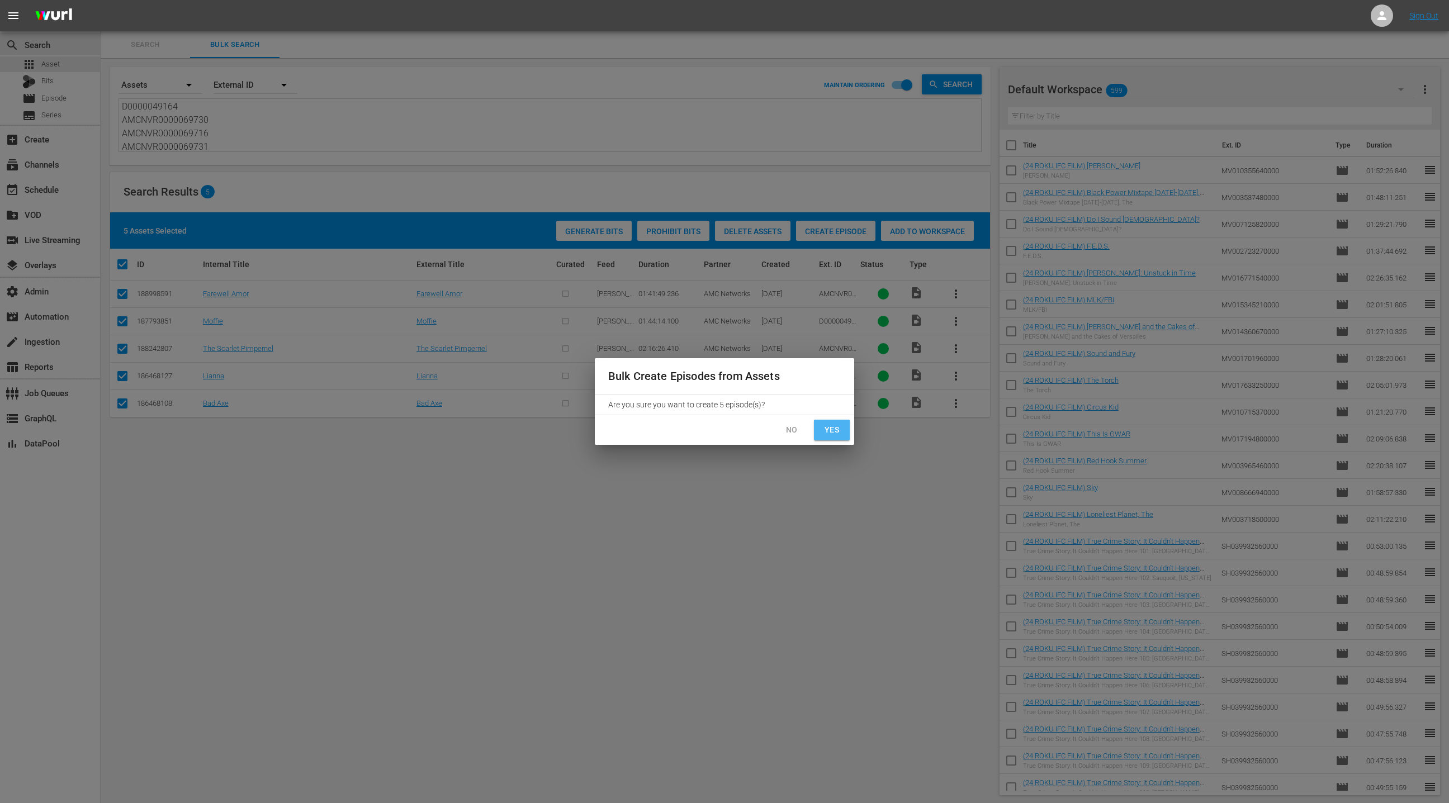
click at [829, 433] on span "Yes" at bounding box center [832, 430] width 18 height 14
checkbox input "false"
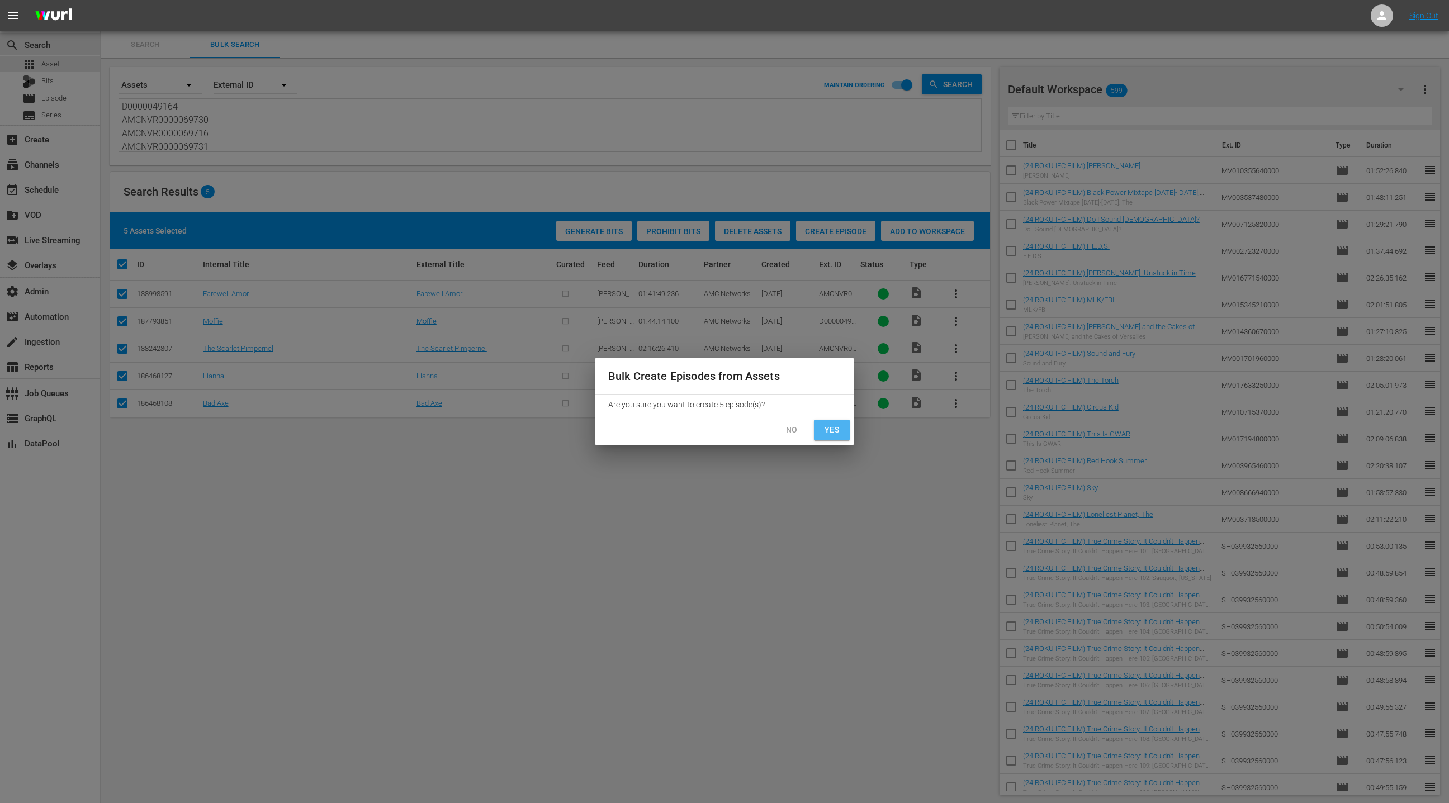
checkbox input "false"
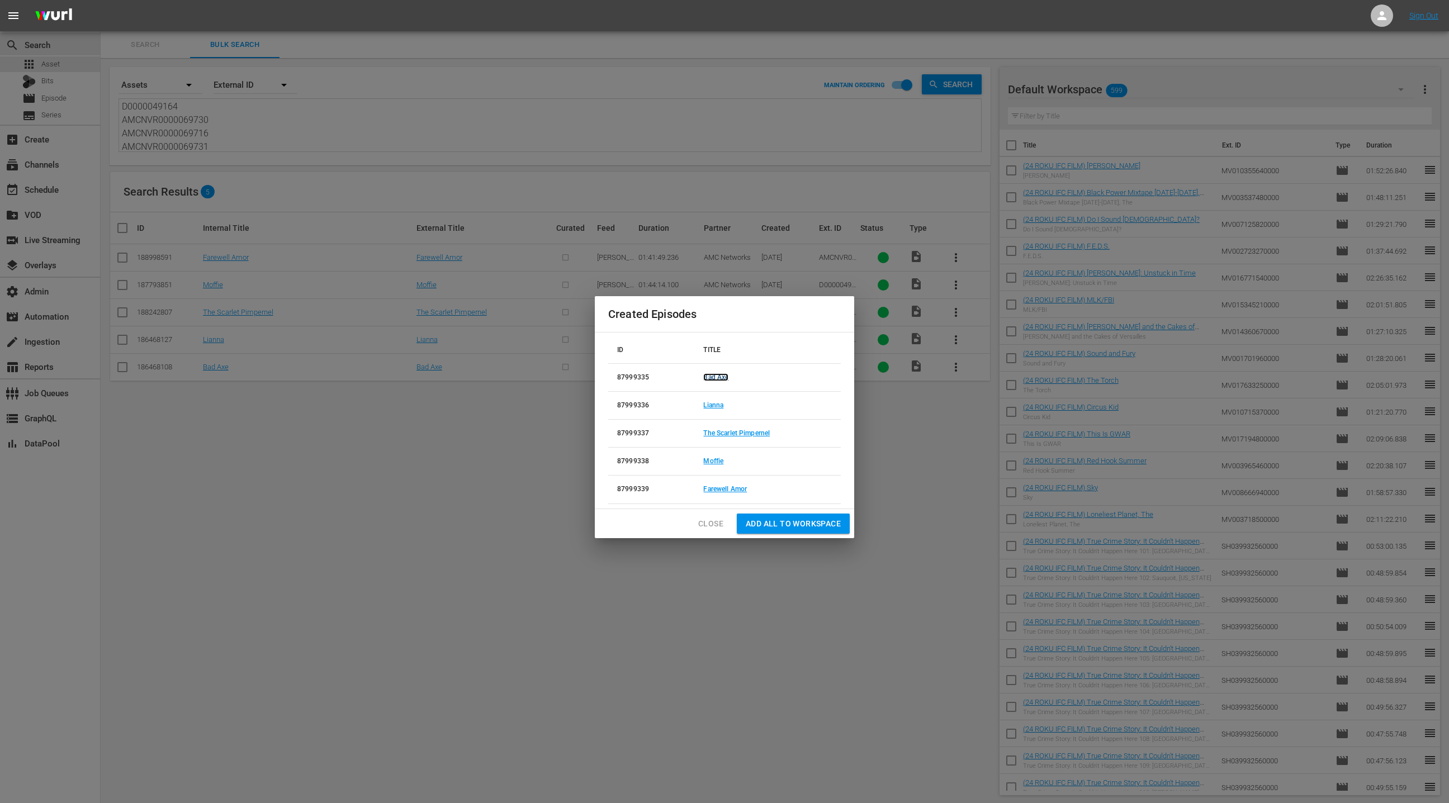
click at [714, 378] on link "Bad Axe" at bounding box center [715, 377] width 25 height 8
click at [716, 403] on link "Lianna" at bounding box center [713, 405] width 20 height 8
click at [734, 433] on link "The Scarlet Pimpernel" at bounding box center [736, 433] width 67 height 8
click at [719, 460] on link "Moffie" at bounding box center [713, 461] width 20 height 8
click at [727, 491] on link "Farewell Amor" at bounding box center [725, 489] width 44 height 8
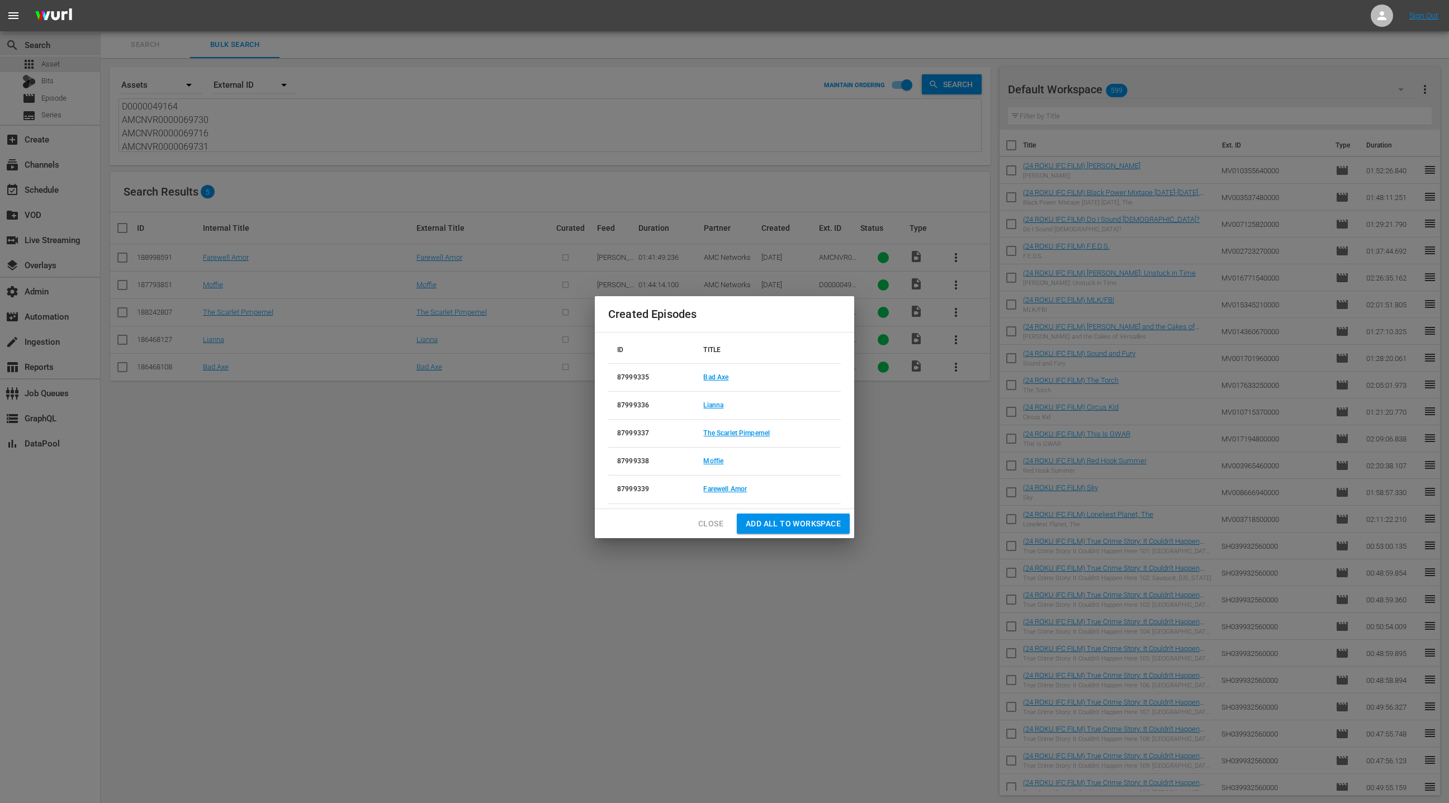
click at [622, 377] on td "87999335" at bounding box center [651, 377] width 86 height 28
drag, startPoint x: 622, startPoint y: 377, endPoint x: 763, endPoint y: 489, distance: 179.8
click at [763, 489] on table "ID TITLE 87999335 Bad Axe 87999336 Lianna 87999337 The Scarlet Pimpernel 879993…" at bounding box center [724, 420] width 233 height 167
copy table "87999335 Bad Axe 87999336 Lianna 87999337 The Scarlet Pimpernel 87999338 Moffie…"
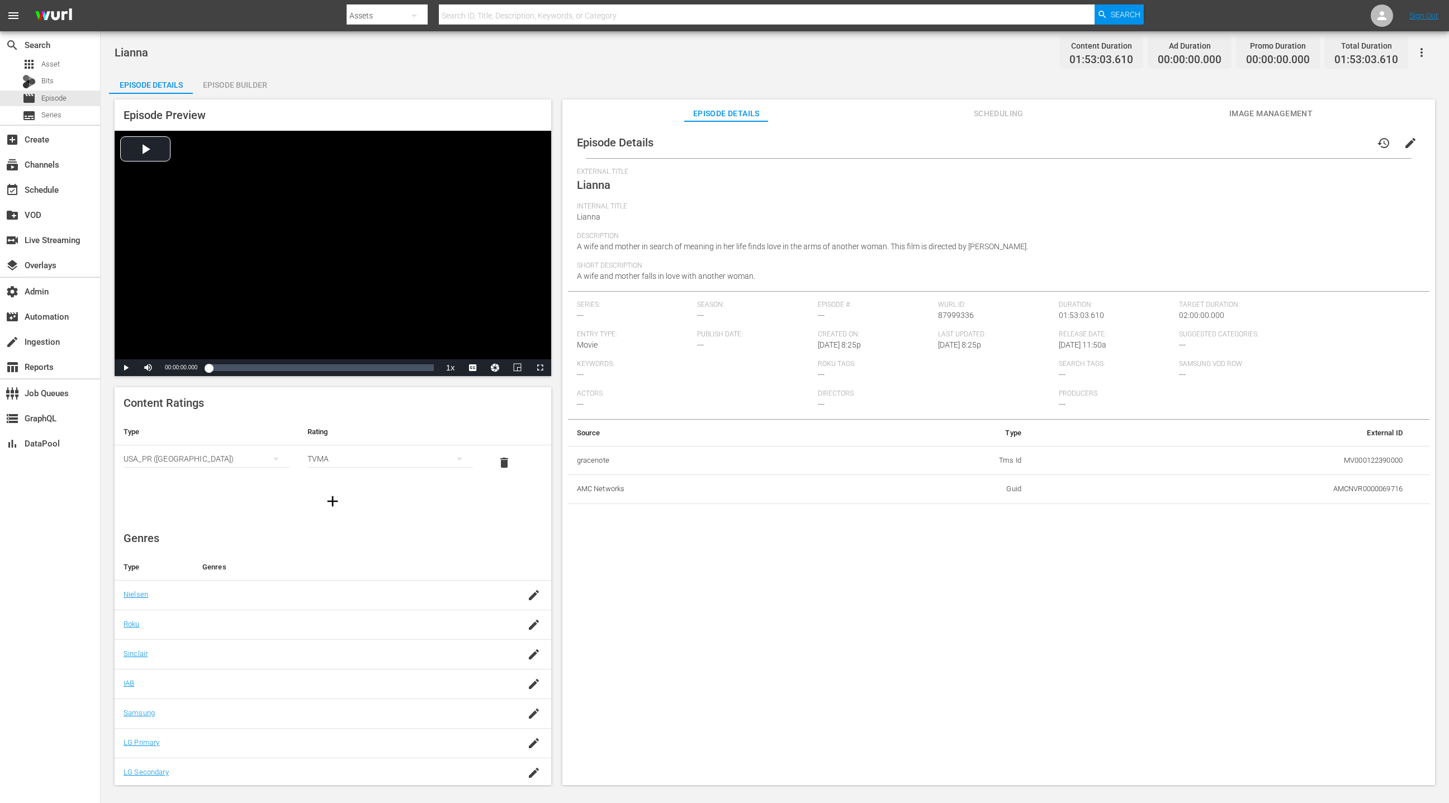
click at [965, 141] on span "edit" at bounding box center [1410, 142] width 13 height 13
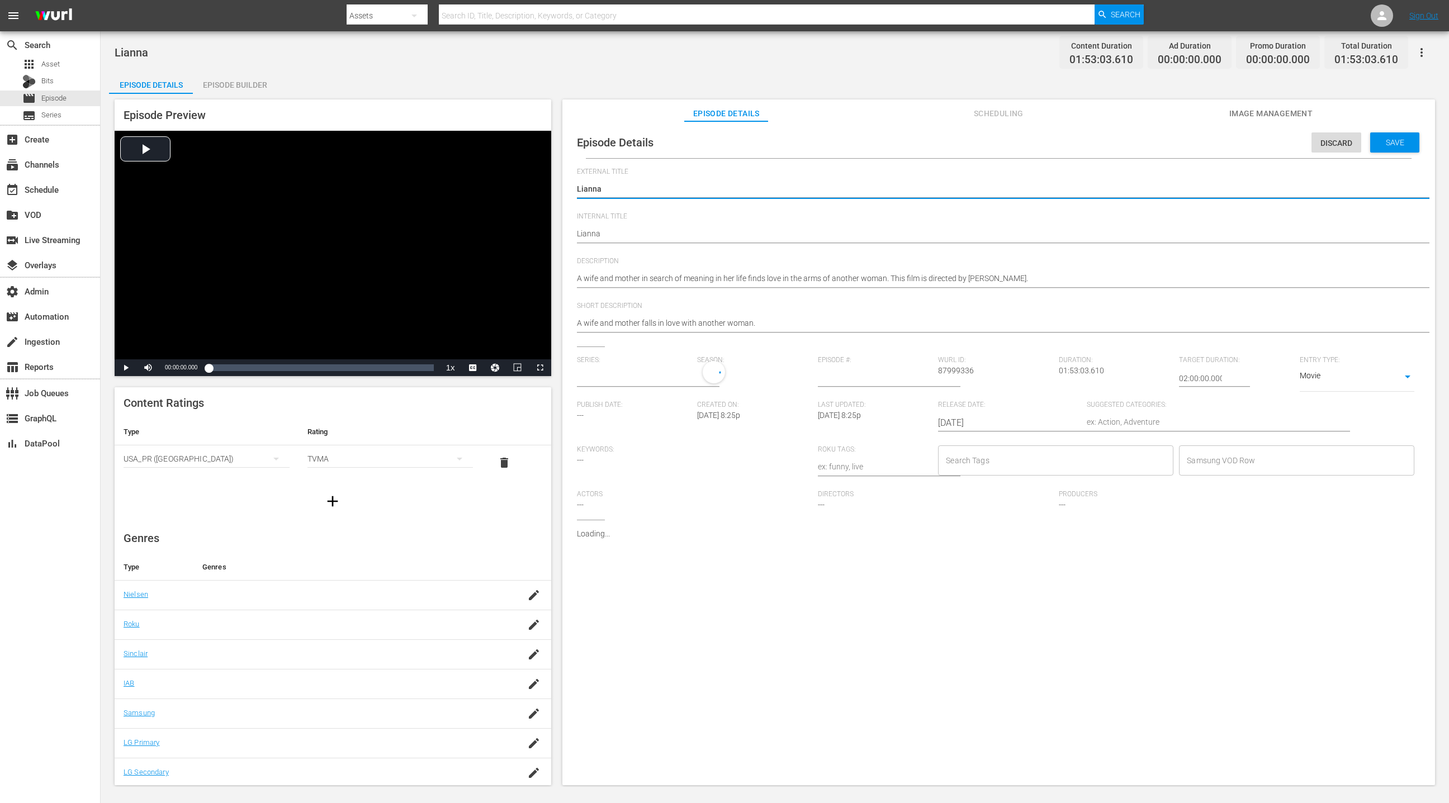
type input "No Series"
drag, startPoint x: 578, startPoint y: 231, endPoint x: 588, endPoint y: 216, distance: 18.6
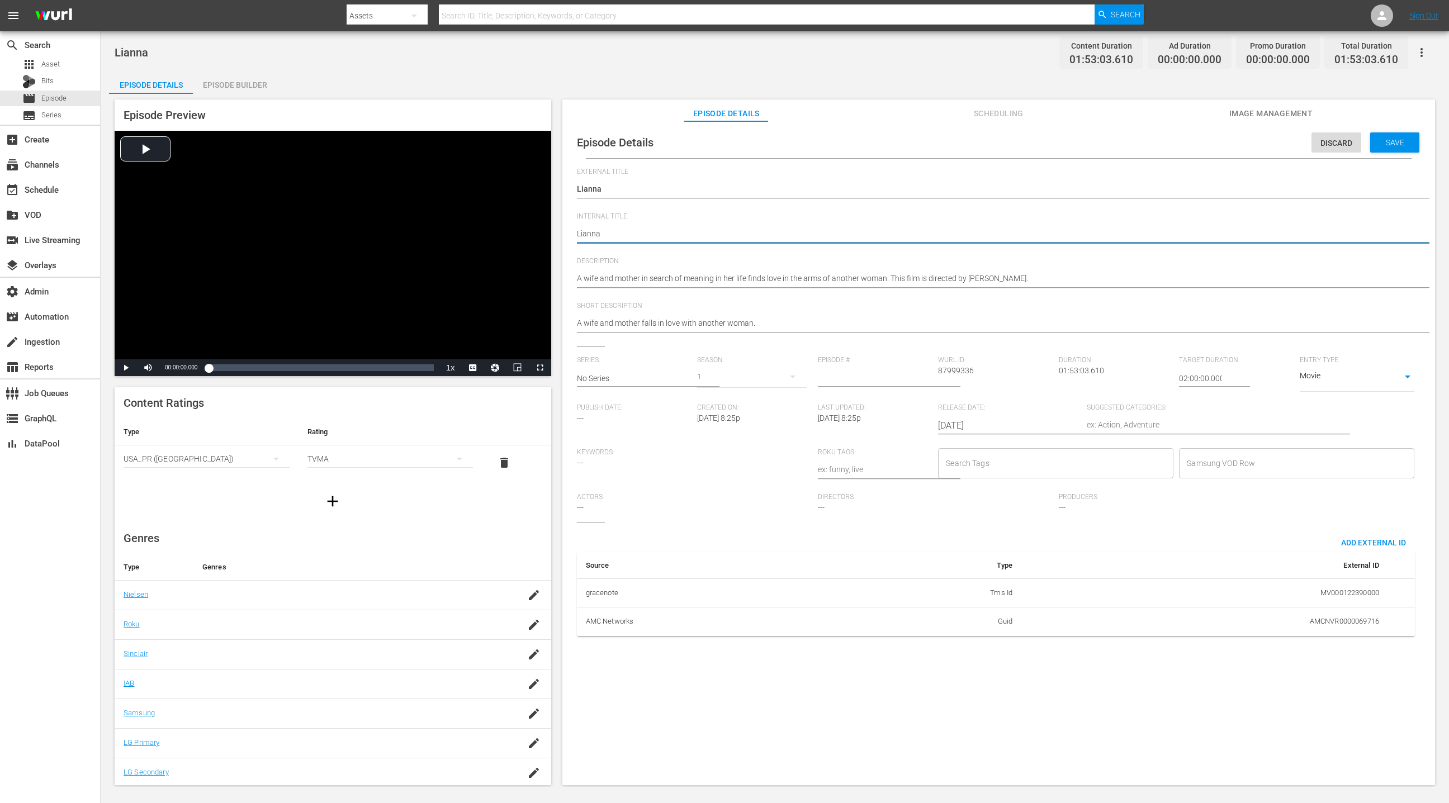
paste textarea "(24 ROKU FILM)"
type textarea "(24 ROKU FILM) Lianna"
drag, startPoint x: 1182, startPoint y: 378, endPoint x: 1167, endPoint y: 378, distance: 15.7
click at [965, 378] on div "Series: No Series Season: 1 Episode #: Wurl ID: 87999336 Duration: 01:53:03.610…" at bounding box center [999, 439] width 844 height 167
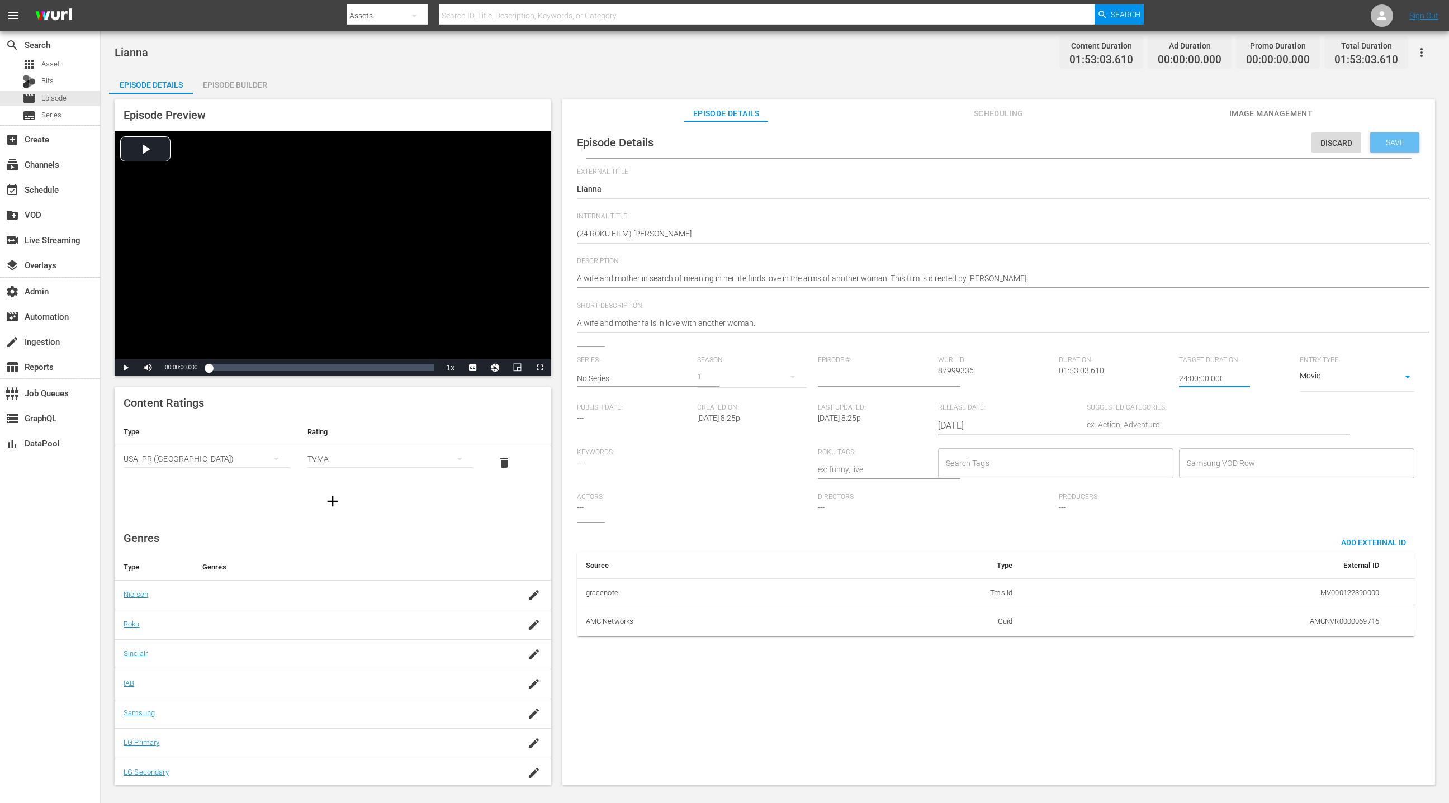
type input "24:00:00.000"
click at [965, 144] on span "Save" at bounding box center [1395, 142] width 36 height 9
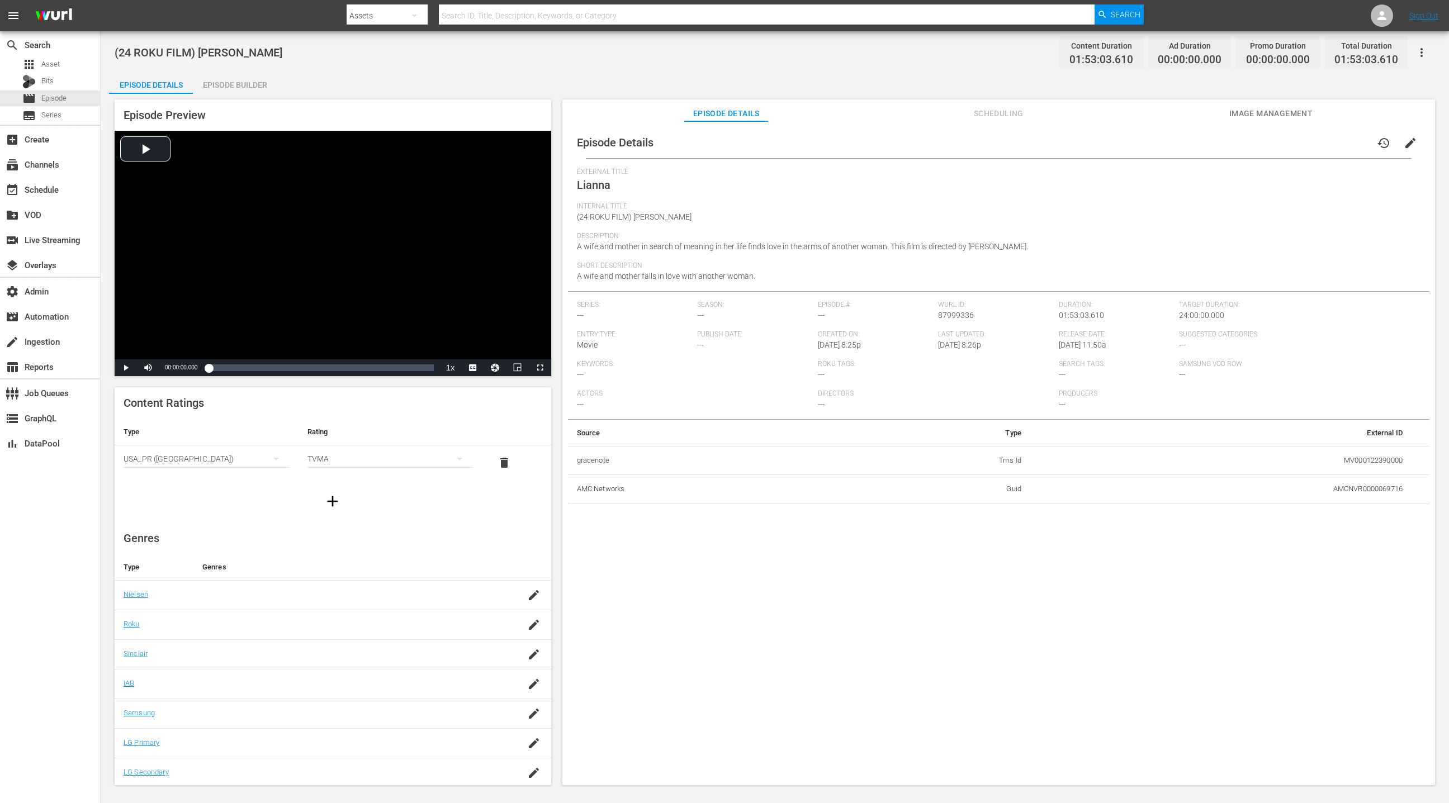
click at [254, 87] on div "Episode Builder" at bounding box center [235, 85] width 84 height 27
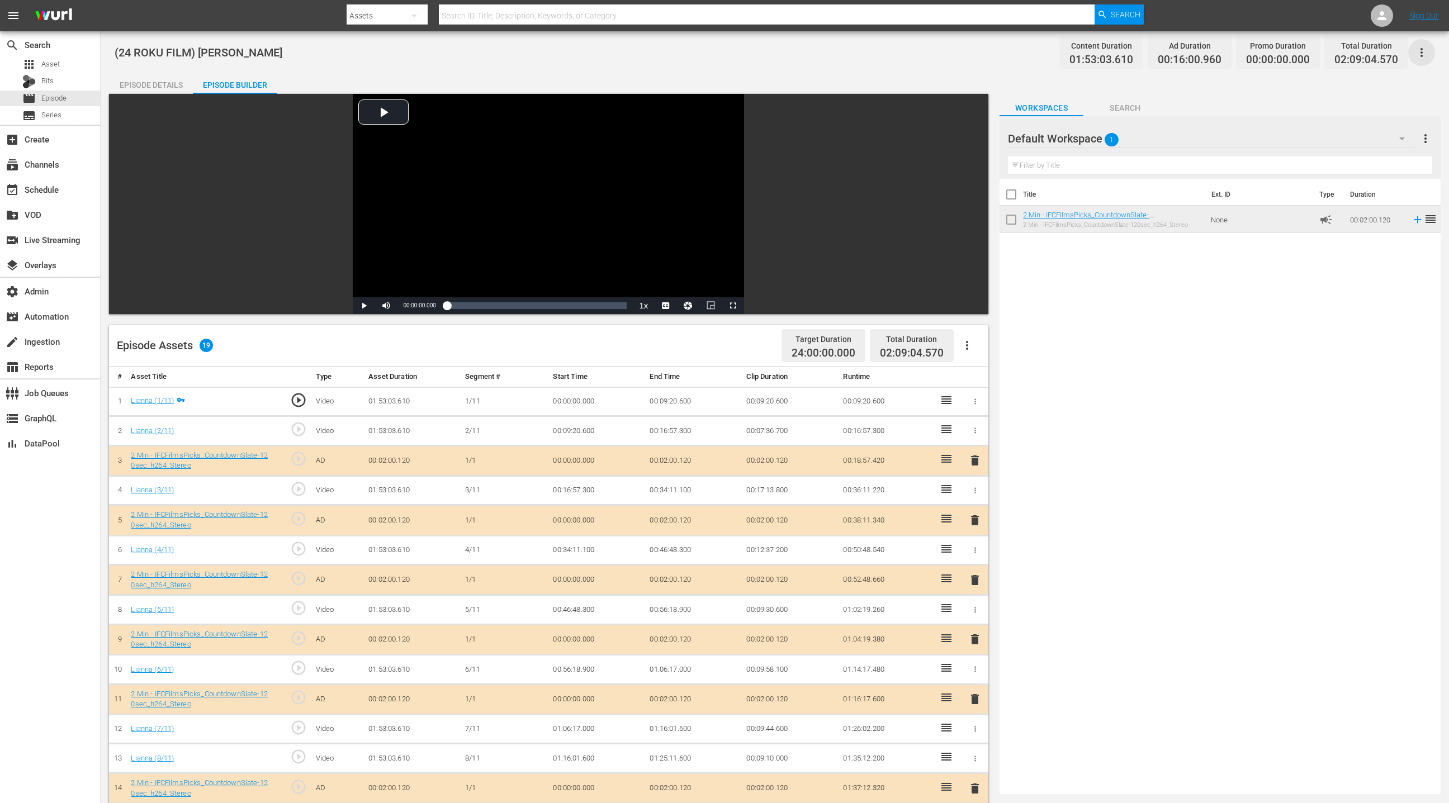
click at [965, 51] on icon "button" at bounding box center [1421, 52] width 13 height 13
drag, startPoint x: 1382, startPoint y: 64, endPoint x: 681, endPoint y: 13, distance: 702.3
click at [965, 64] on div "Add Episode to Workspace" at bounding box center [1341, 56] width 171 height 27
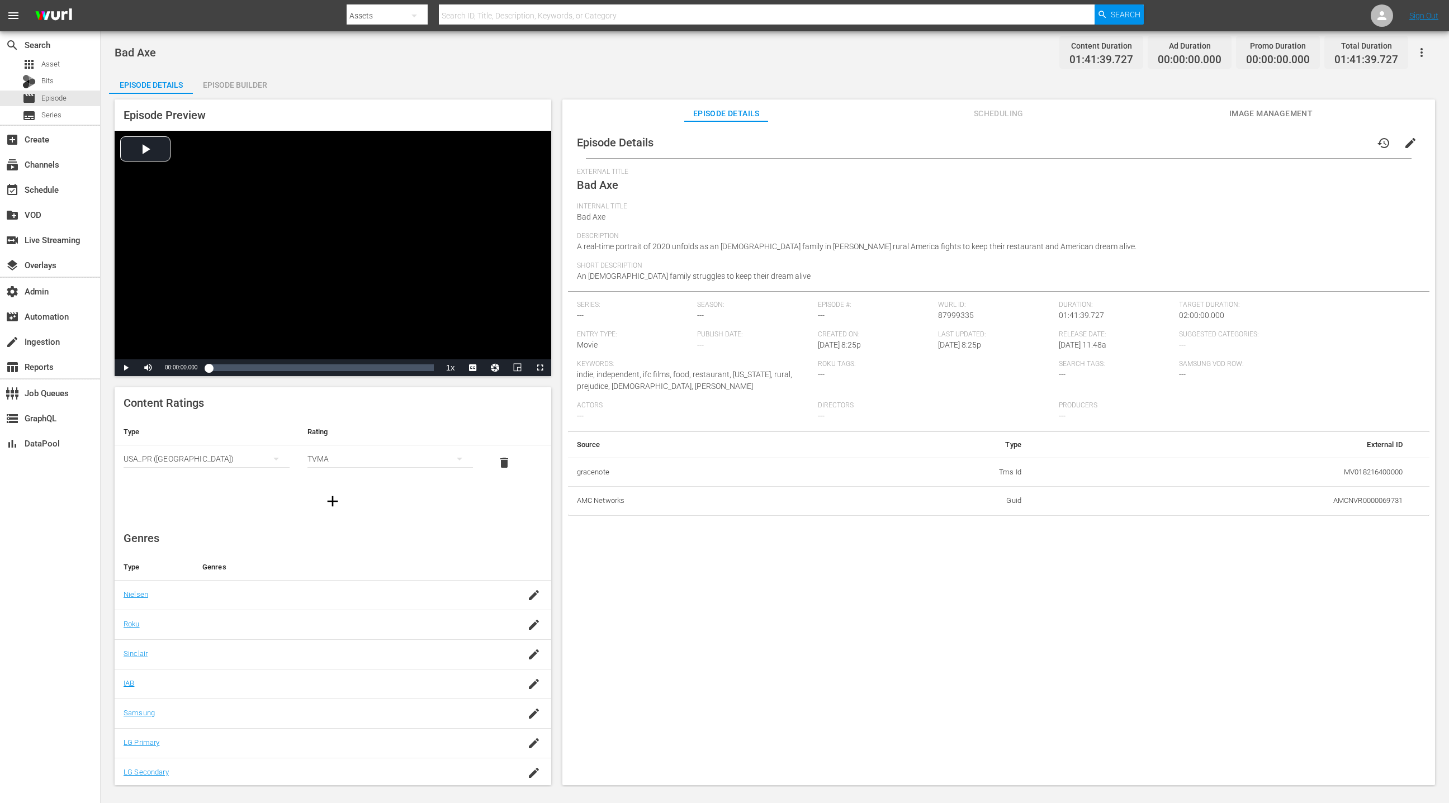
click at [248, 81] on div "Episode Builder" at bounding box center [235, 85] width 84 height 27
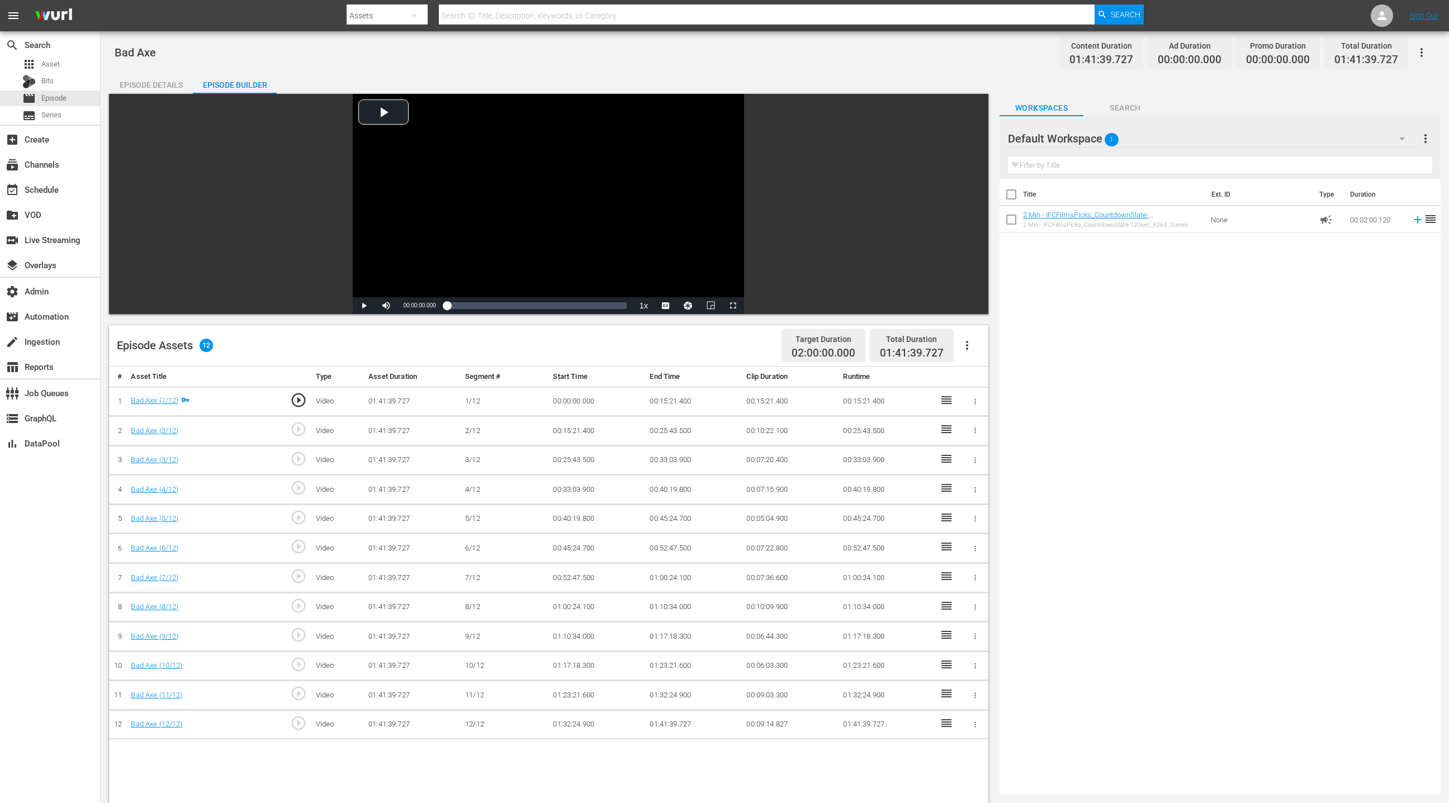
click at [152, 78] on div "Episode Details" at bounding box center [151, 85] width 84 height 27
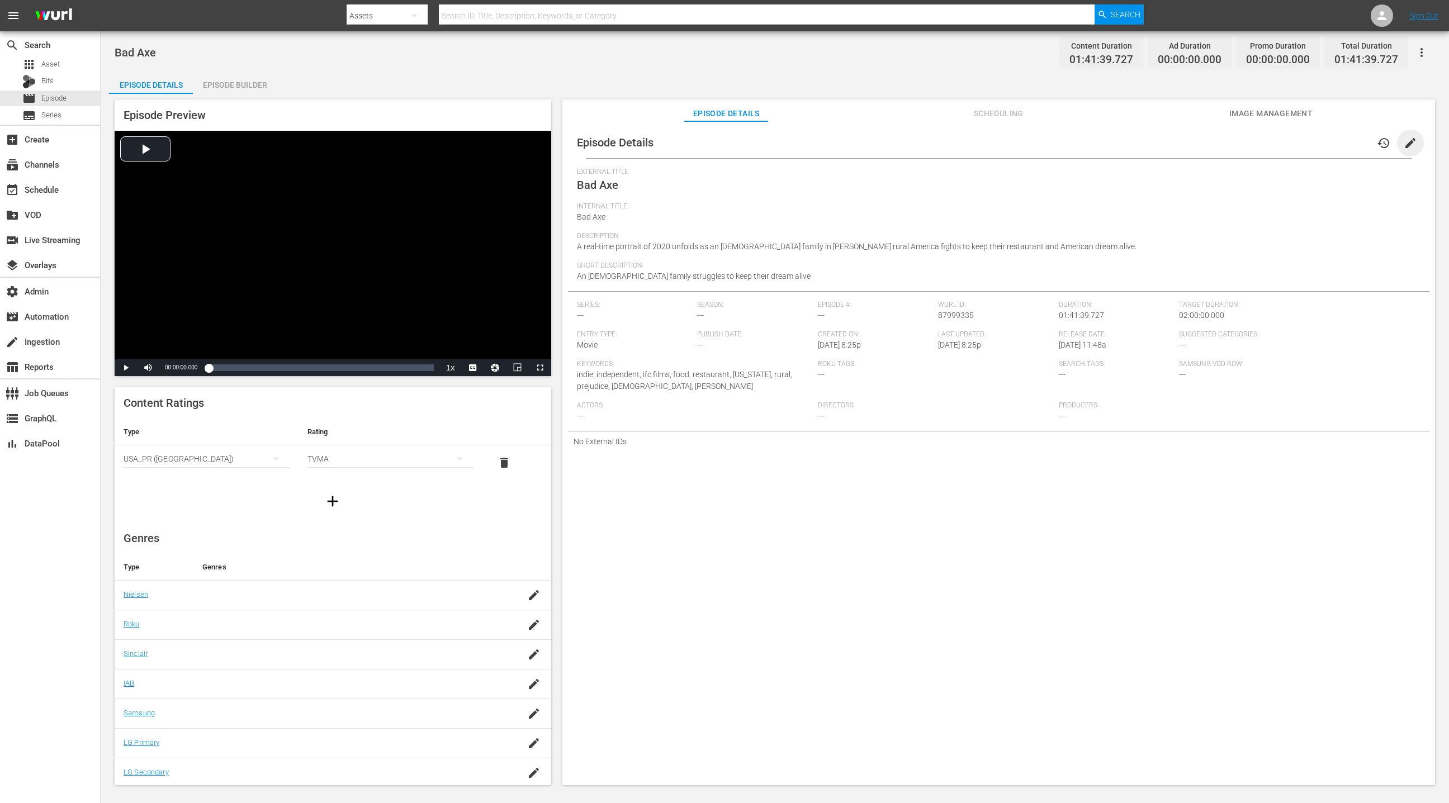
click at [965, 140] on span "edit" at bounding box center [1410, 142] width 13 height 13
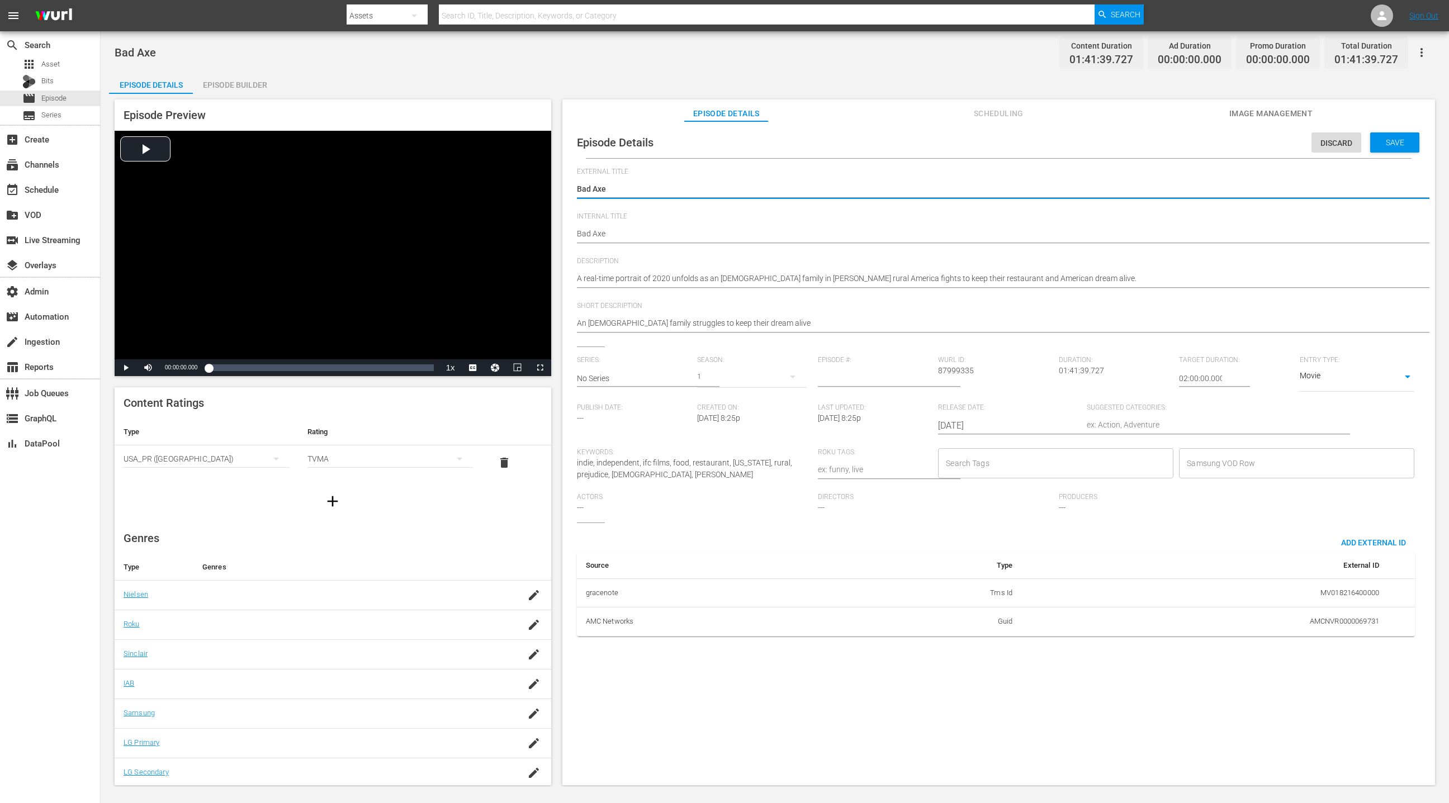
drag, startPoint x: 578, startPoint y: 233, endPoint x: 584, endPoint y: 211, distance: 22.7
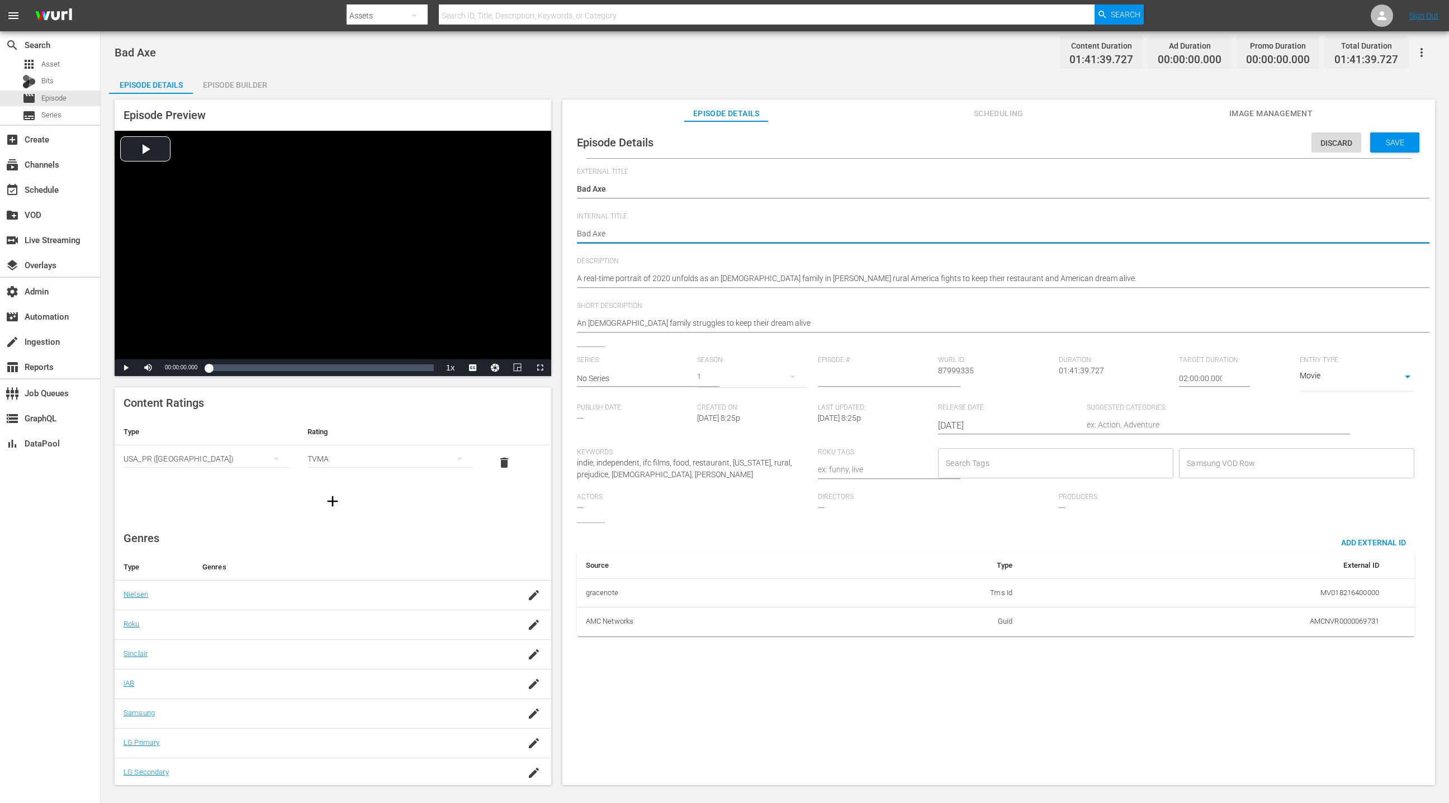
type textarea "(Bad Axe"
type textarea "(2Bad Axe"
type textarea "(24Bad Axe"
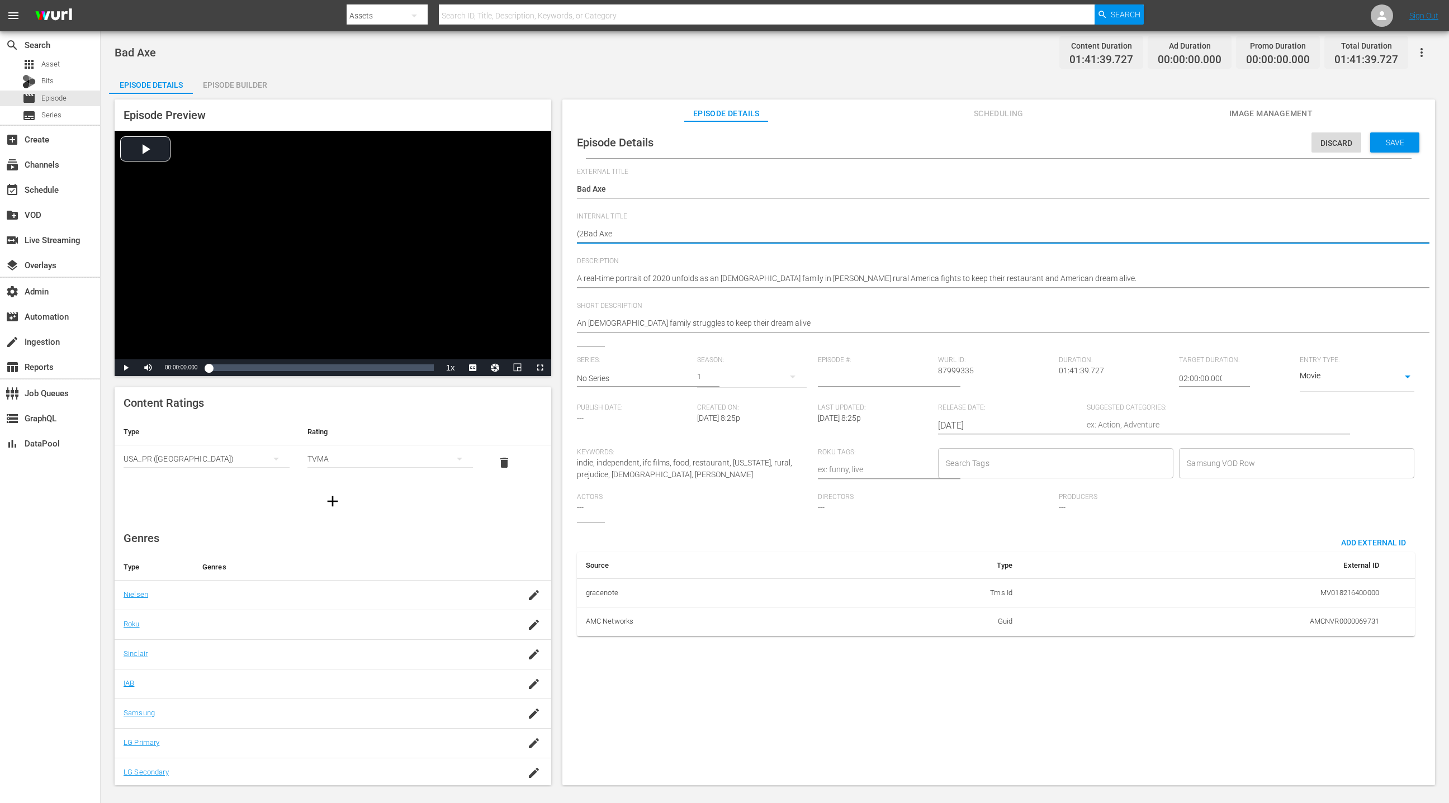
type textarea "(24Bad Axe"
type textarea "(24 Bad Axe"
type textarea "(24 RBad Axe"
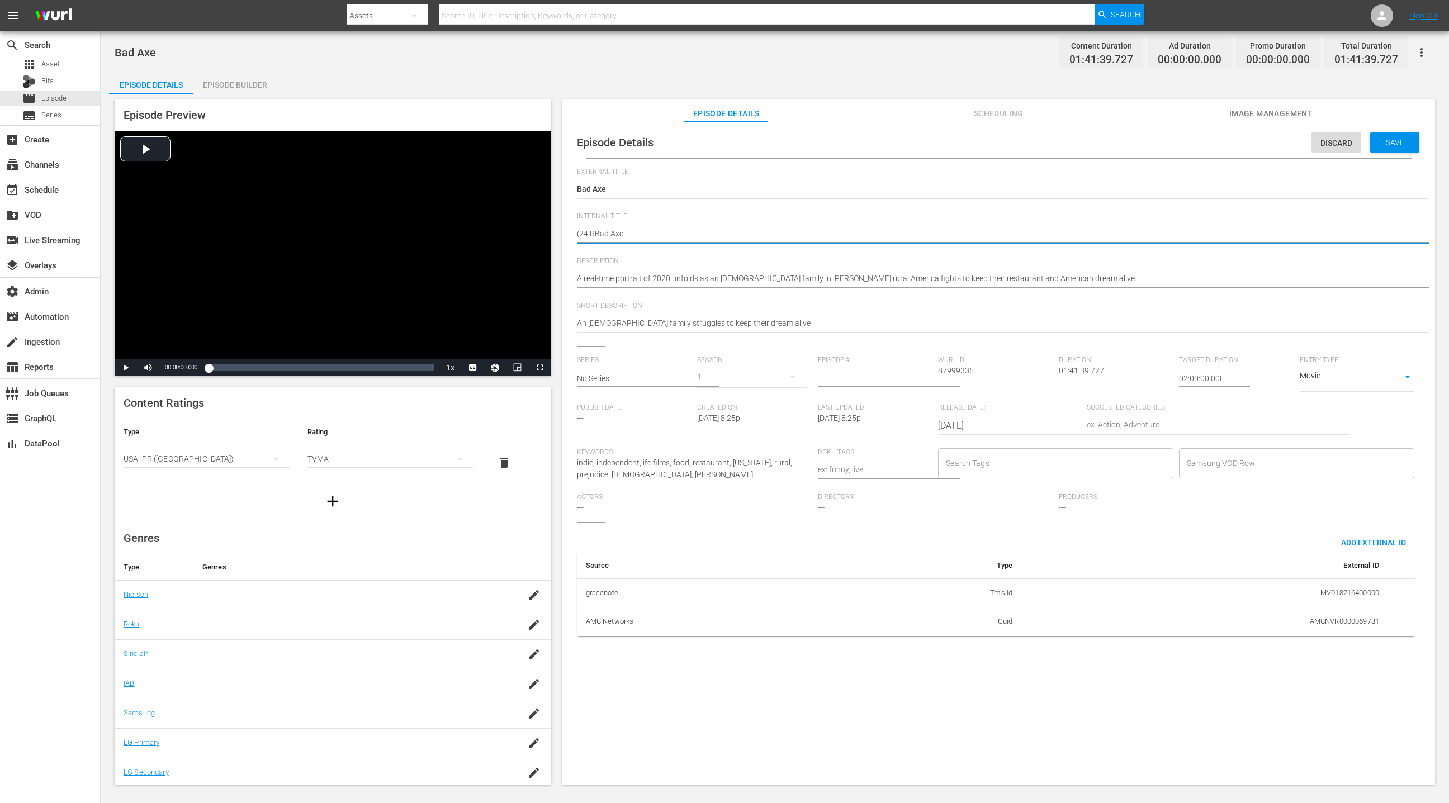
type textarea "(24 ROBad Axe"
type textarea "(24 ROKBad Axe"
type textarea "(24 ROKUBad Axe"
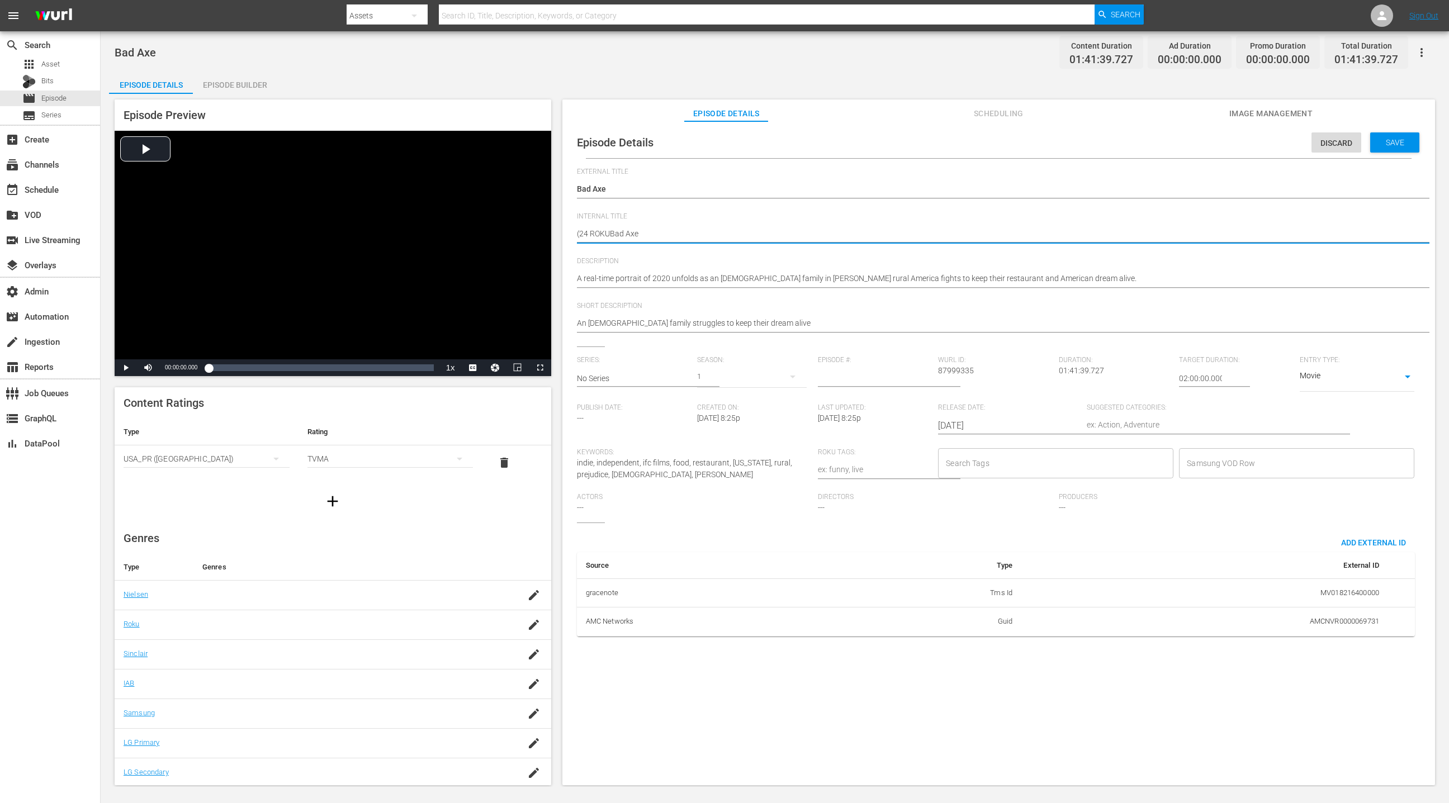
type textarea "(24 ROKU Bad Axe"
type textarea "(24 ROKU FBad Axe"
type textarea "(24 ROKU FIBad Axe"
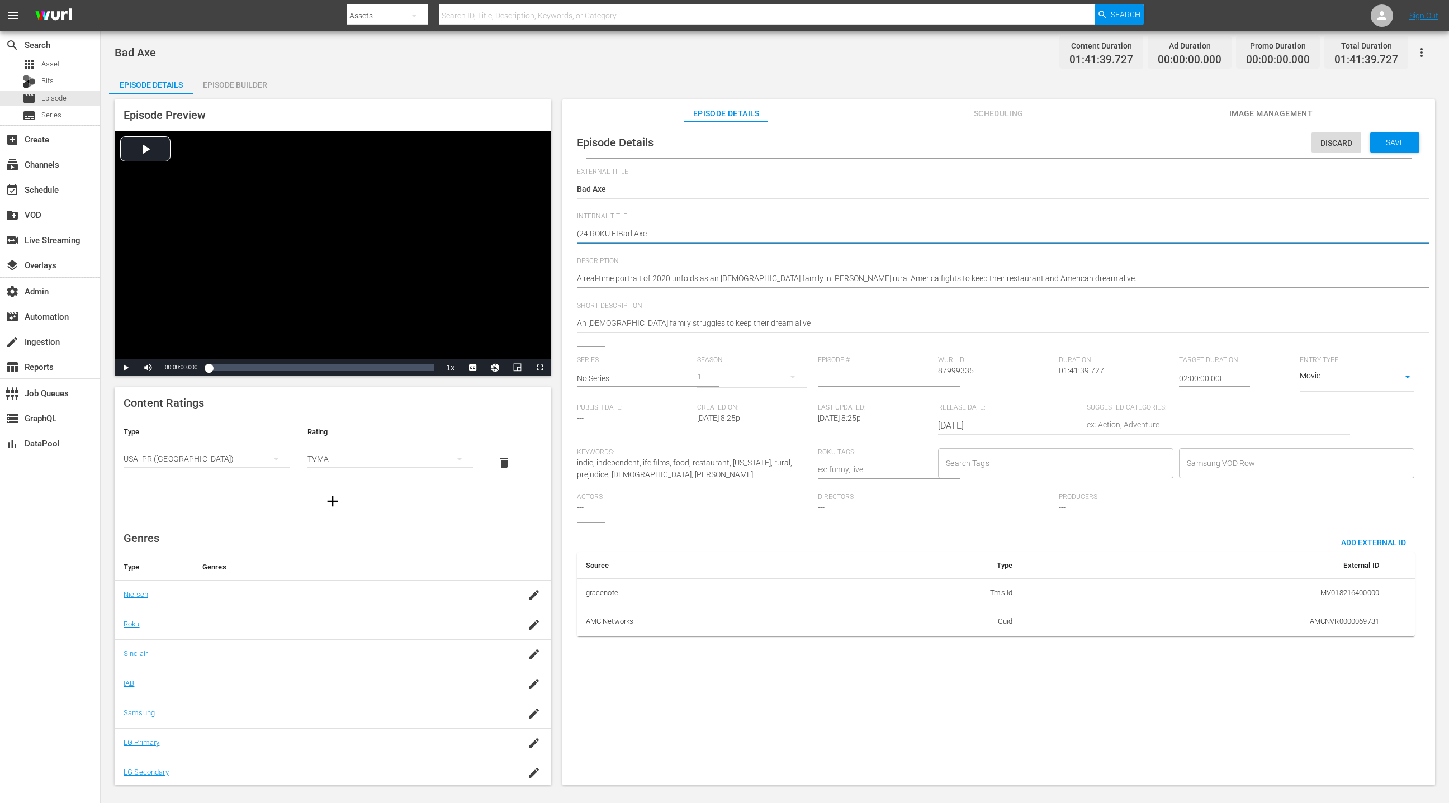
type textarea "(24 ROKU FILBad Axe"
type textarea "(24 ROKU FILMBad Axe"
type textarea "(24 ROKU FILM Bad Axe"
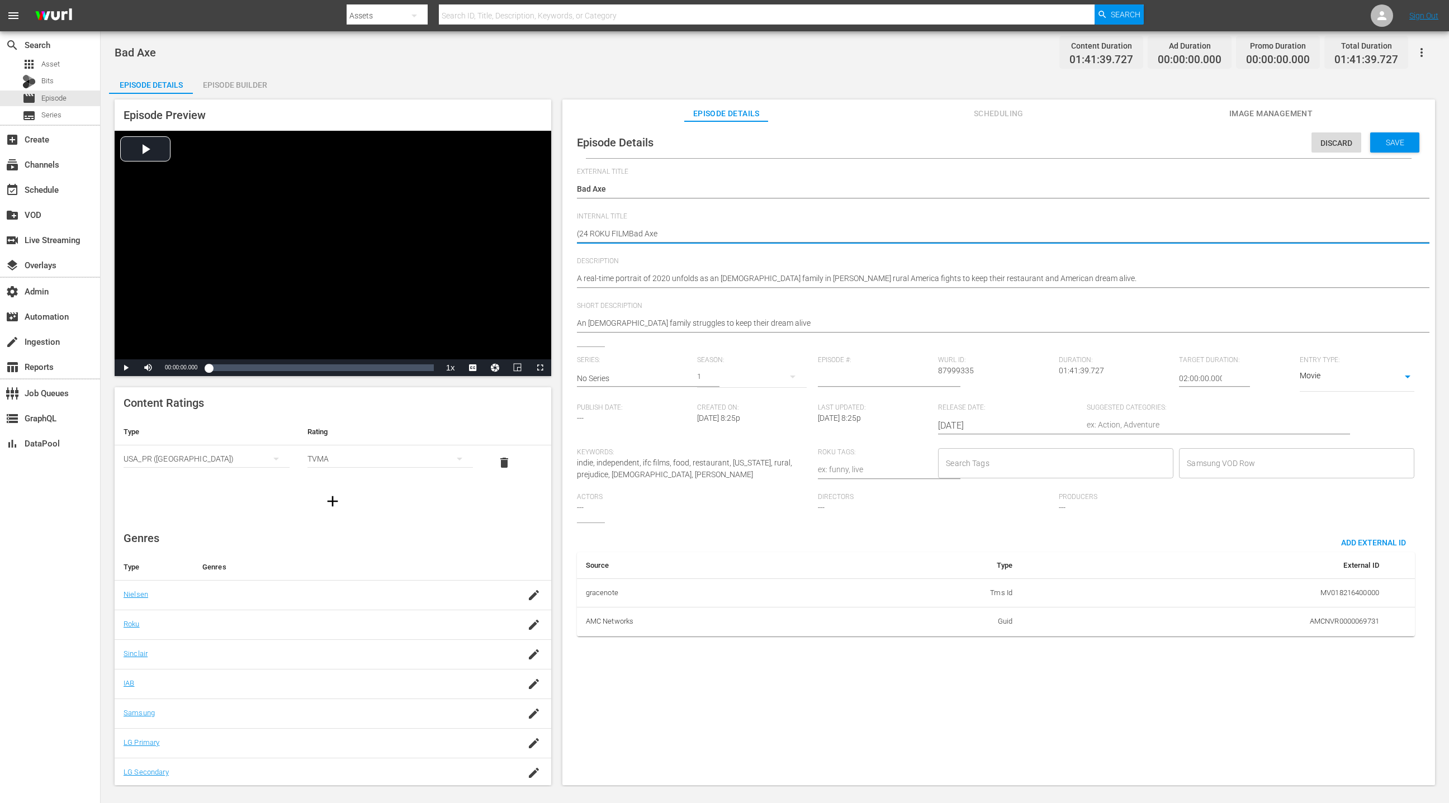
type textarea "(24 ROKU FILM Bad Axe"
type textarea "(24 ROKU FILM PBad Axe"
type textarea "(24 ROKU FILM PIBad Axe"
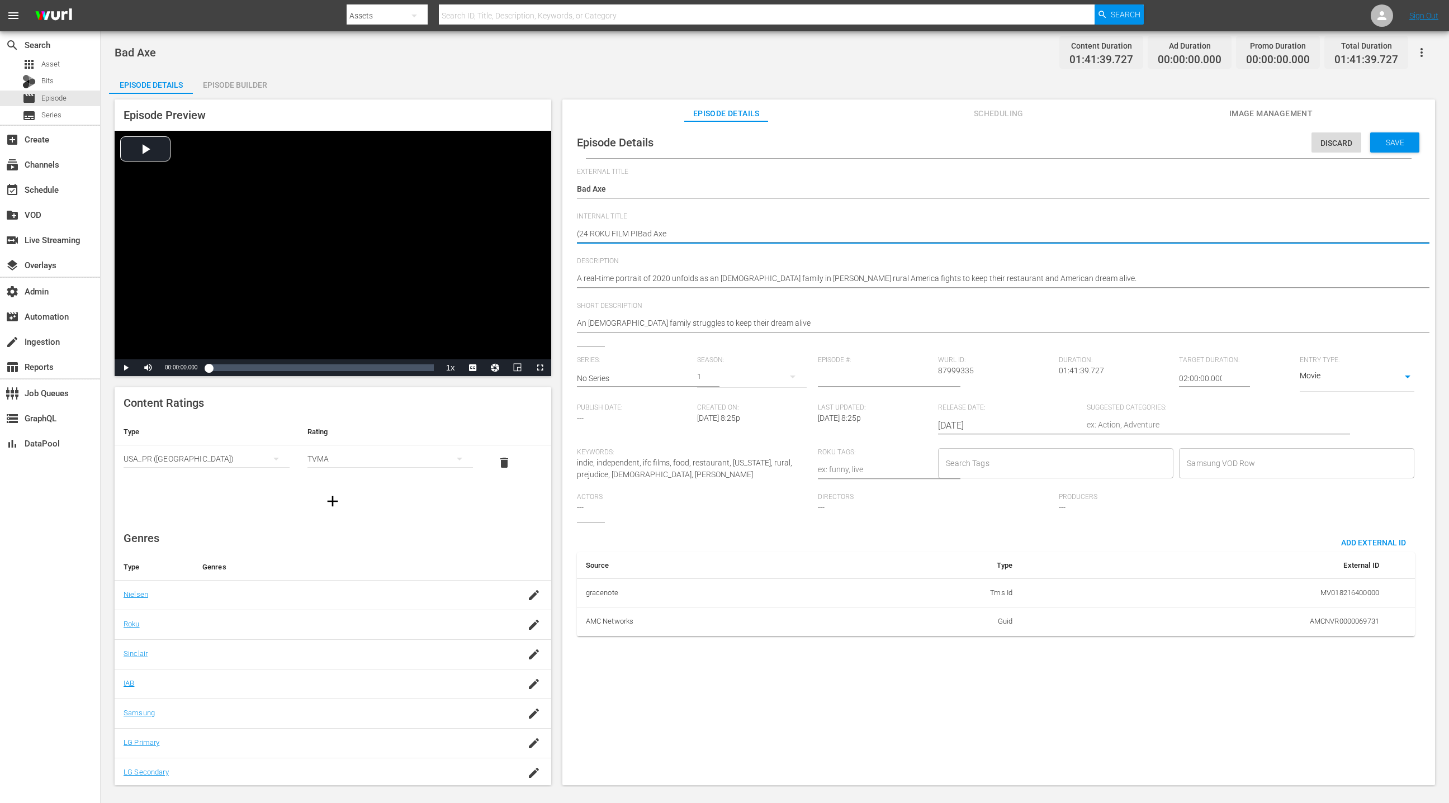
type textarea "(24 ROKU FILM PICBad Axe"
type textarea "(24 ROKU FILM PICKBad Axe"
type textarea "(24 ROKU FILM PICKSBad Axe"
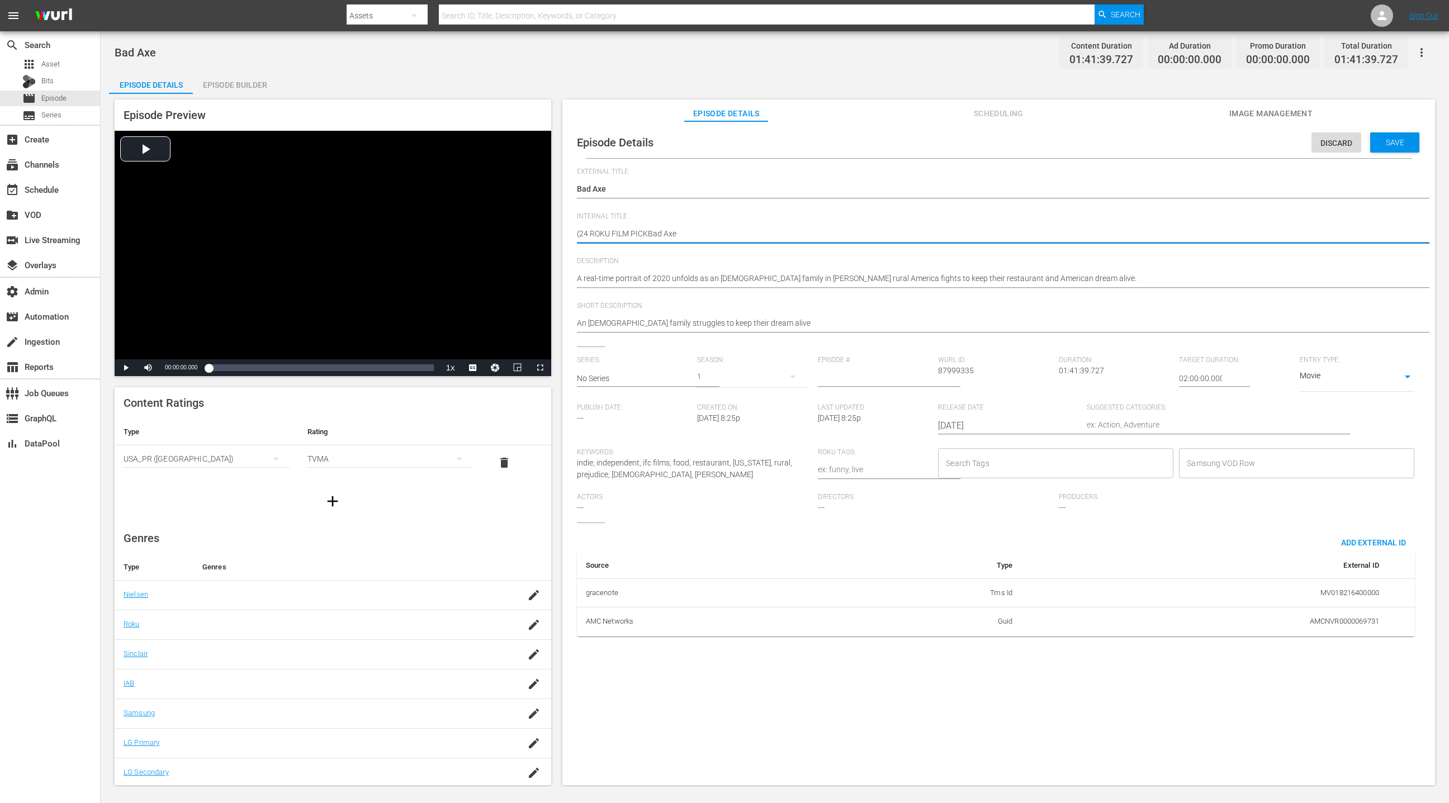
type textarea "(24 ROKU FILM PICKSBad Axe"
type textarea "(24 ROKU FILM PICKS)Bad Axe"
type textarea "(24 ROKU FILM PICKS) Bad Axe"
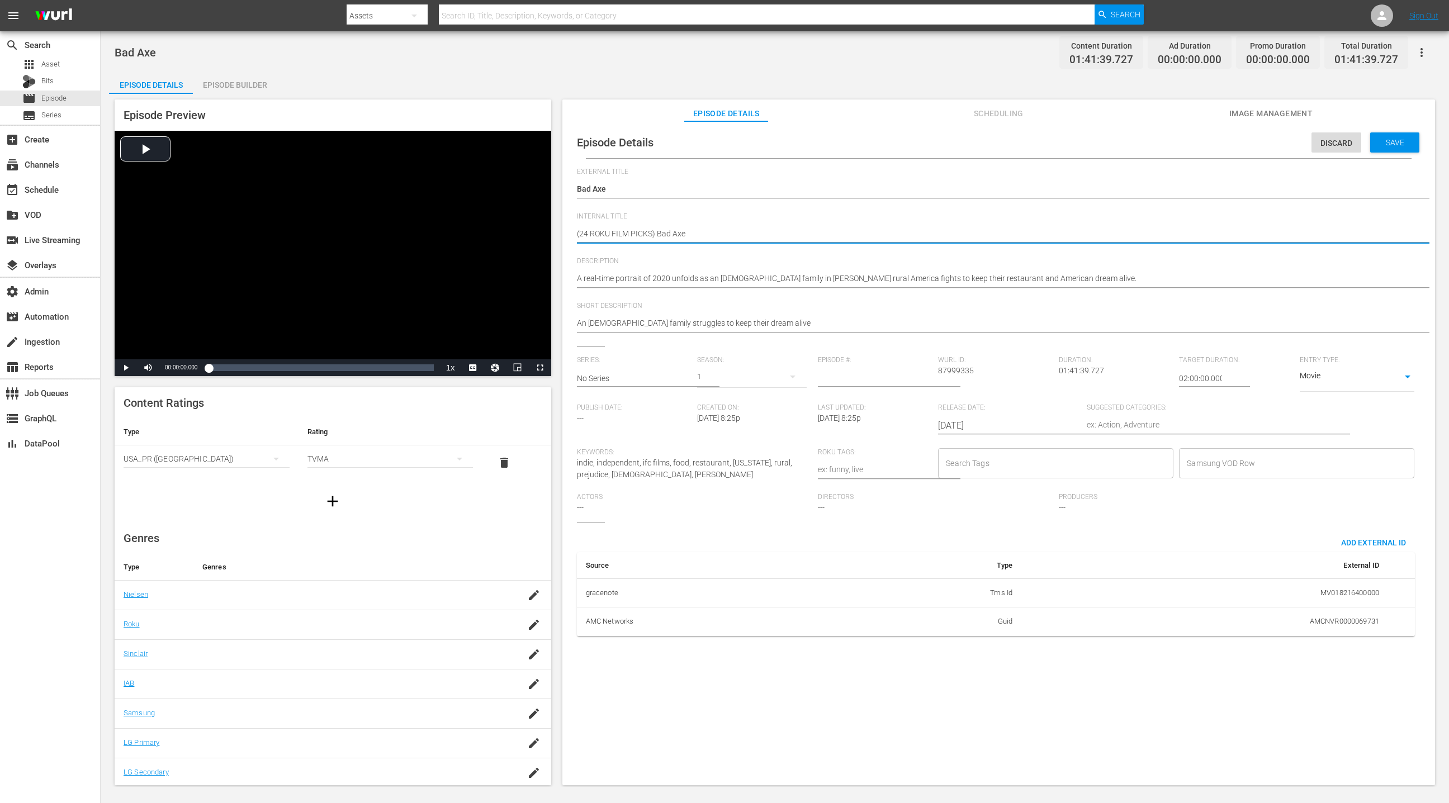
click at [638, 235] on textarea "Bad Axe" at bounding box center [996, 234] width 838 height 13
type textarea "(24 ROKU FILM) Bad Axe"
drag, startPoint x: 627, startPoint y: 235, endPoint x: 552, endPoint y: 236, distance: 74.9
click at [552, 236] on div "Episode Preview Video Player is loading. Play Video Play Mute Current Time 00:0…" at bounding box center [775, 444] width 1332 height 700
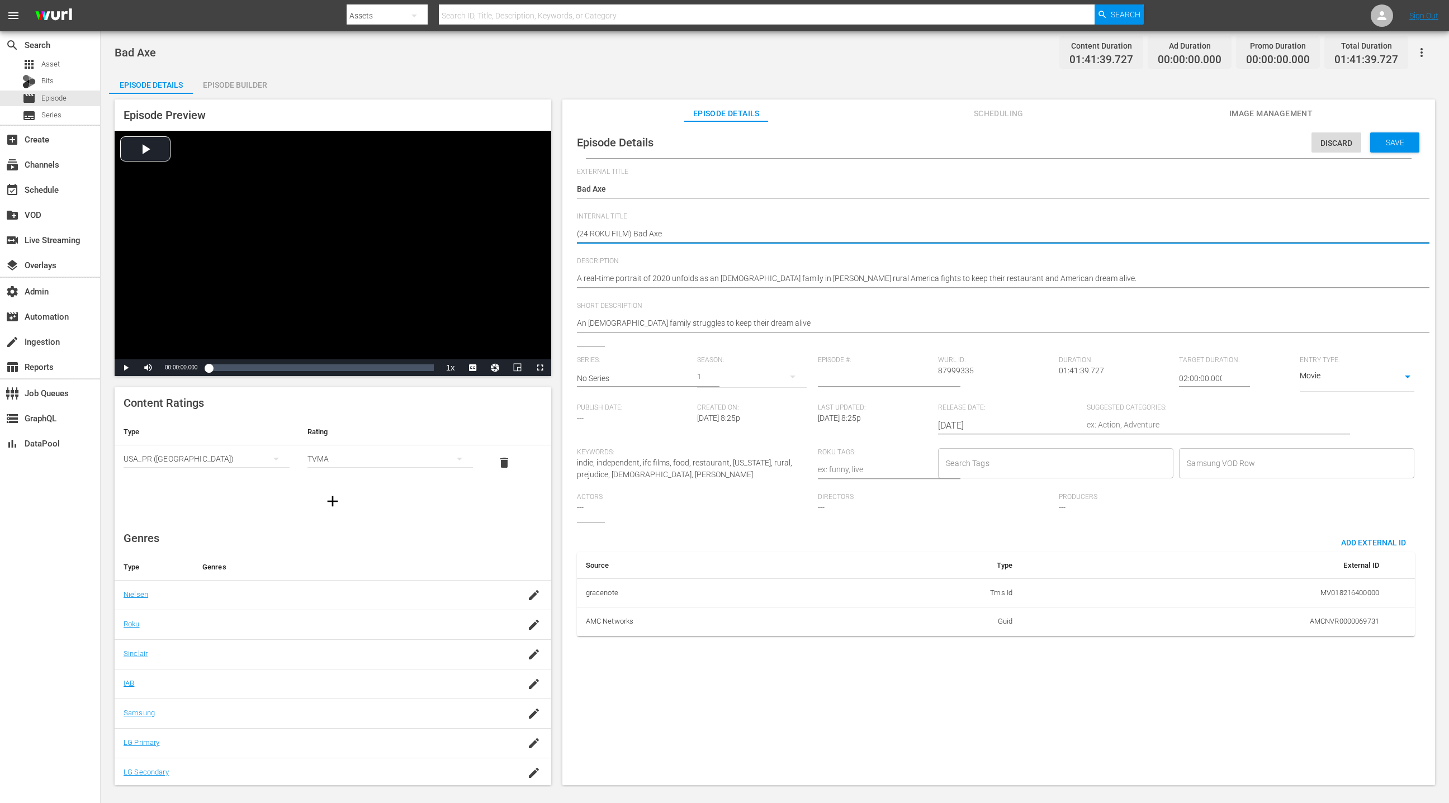
type textarea "(24 ROKU FILM) Bad Axe"
drag, startPoint x: 1182, startPoint y: 375, endPoint x: 1173, endPoint y: 375, distance: 9.0
click at [965, 375] on div "Series: No Series Season: 1 Episode #: [PERSON_NAME] ID: 87999335 Duration: 01:…" at bounding box center [999, 439] width 844 height 167
type input "24:00:00.000"
click at [965, 140] on span "Save" at bounding box center [1395, 142] width 36 height 9
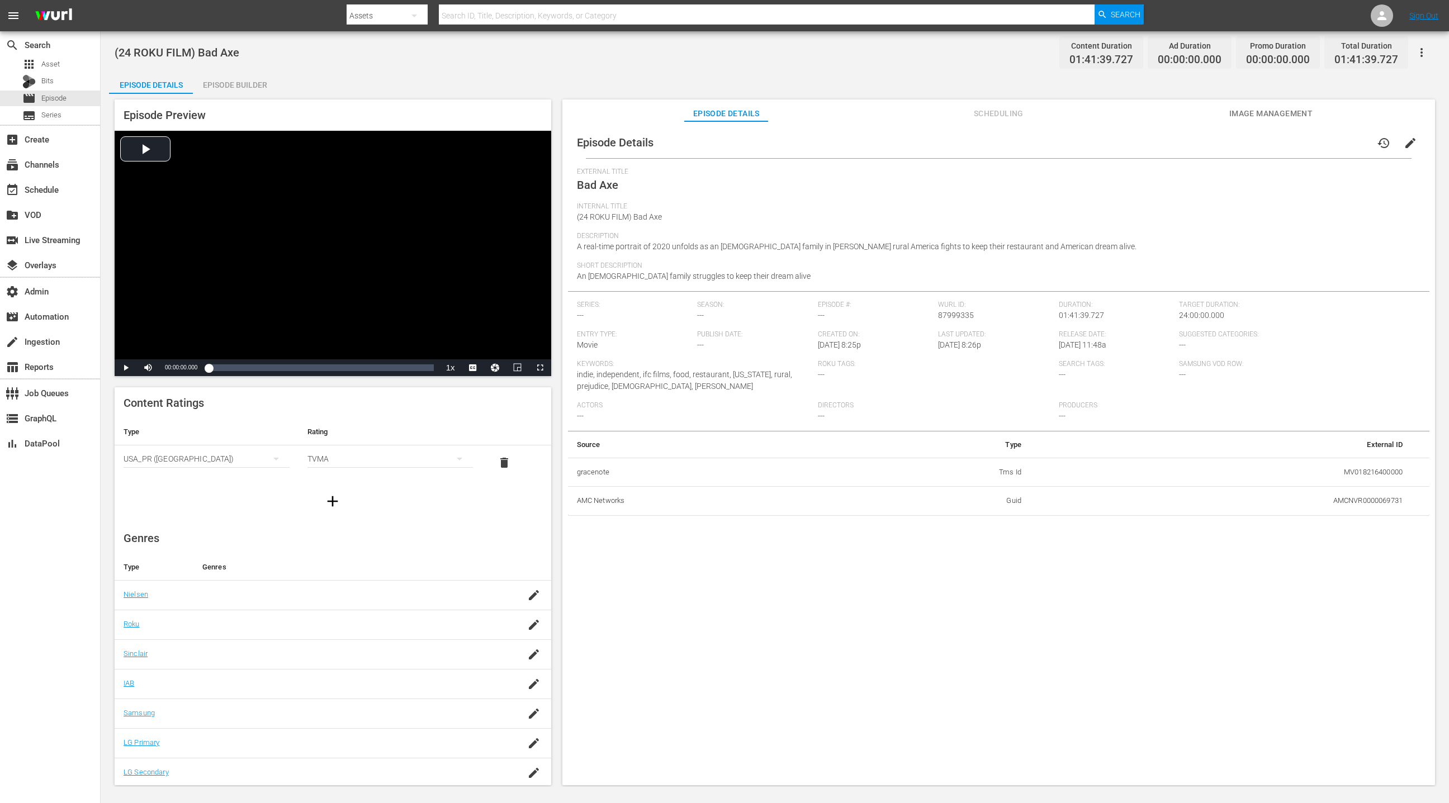
click at [252, 84] on div "Episode Builder" at bounding box center [235, 85] width 84 height 27
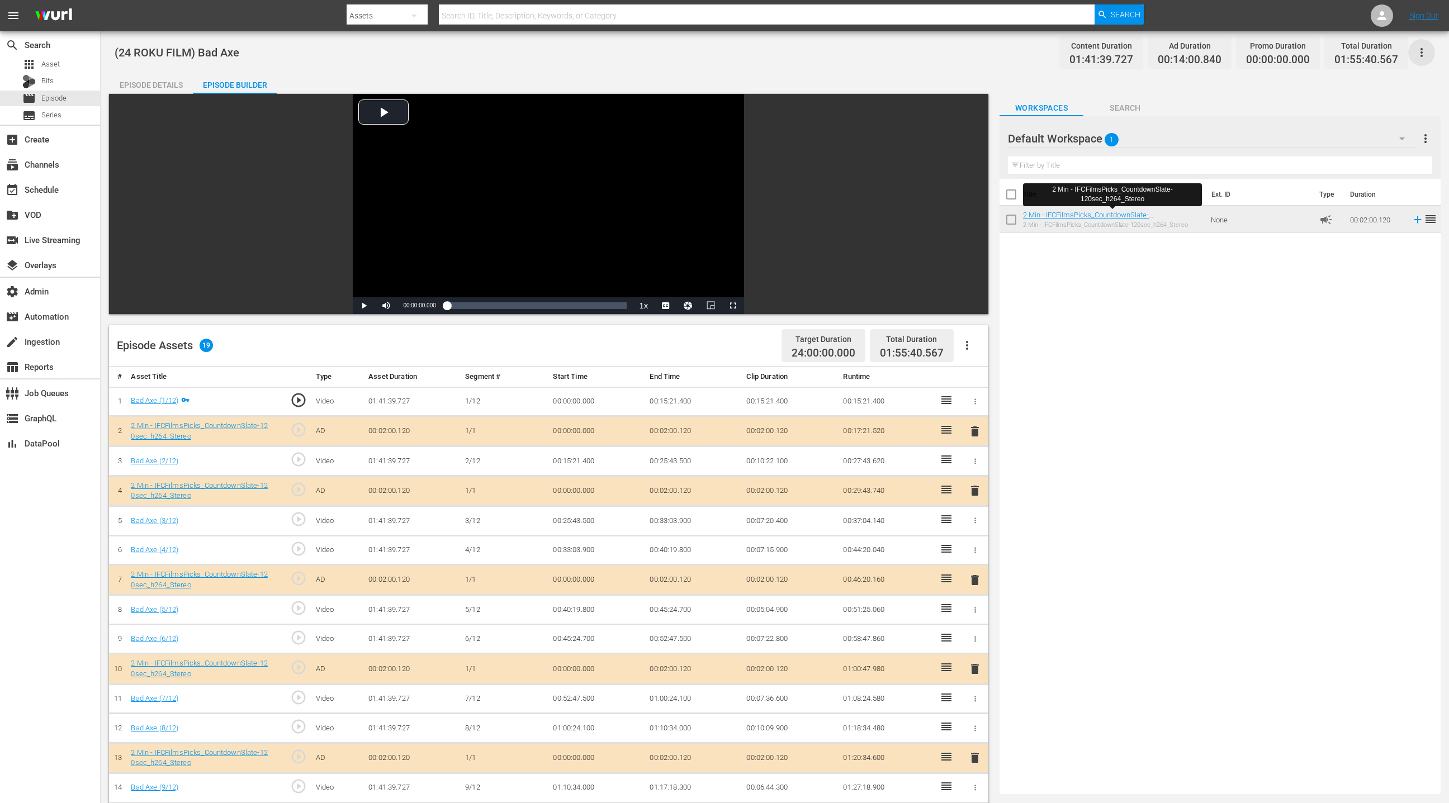
click at [965, 50] on icon "button" at bounding box center [1421, 52] width 13 height 13
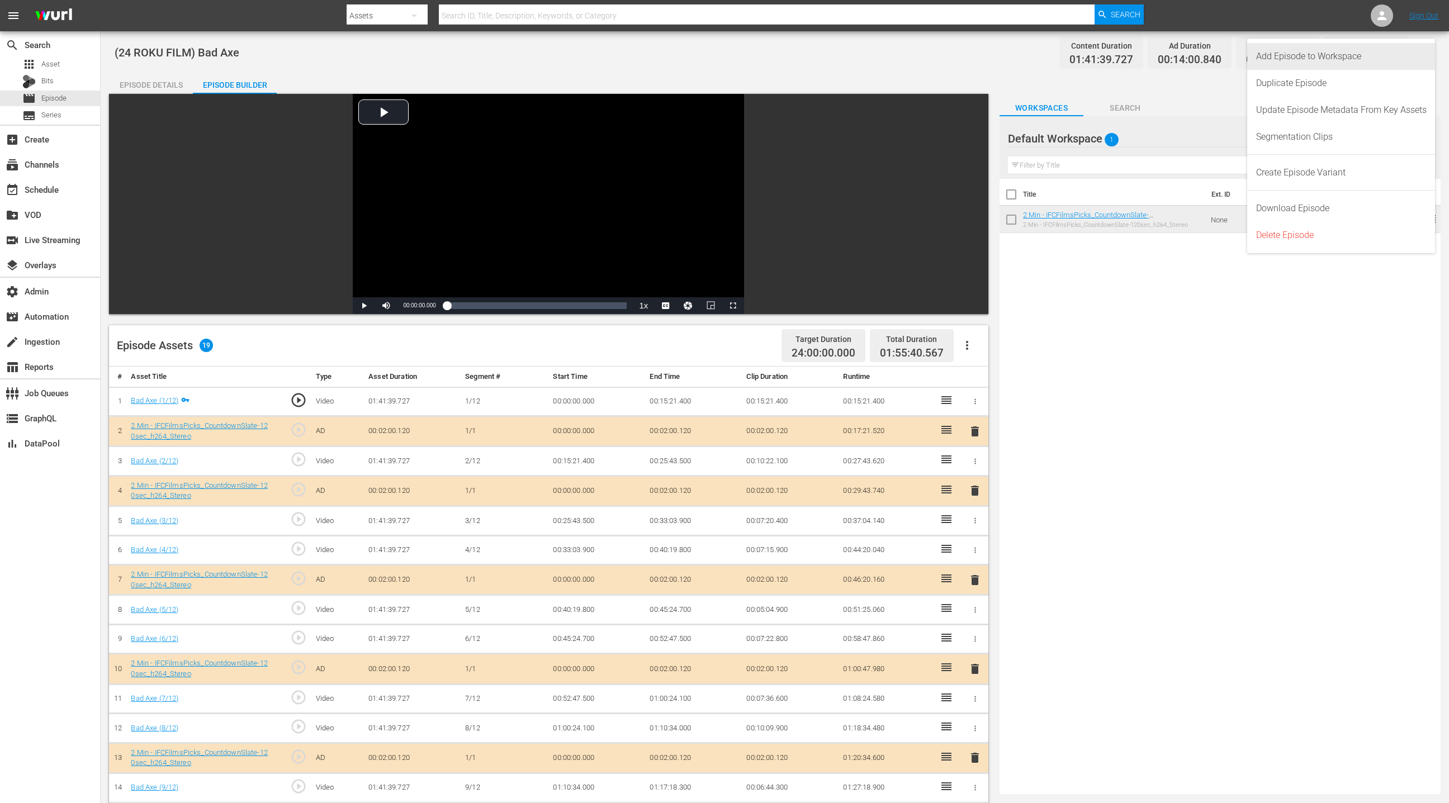
drag, startPoint x: 1392, startPoint y: 54, endPoint x: 1302, endPoint y: 47, distance: 90.3
click at [965, 54] on div "Add Episode to Workspace" at bounding box center [1341, 56] width 171 height 27
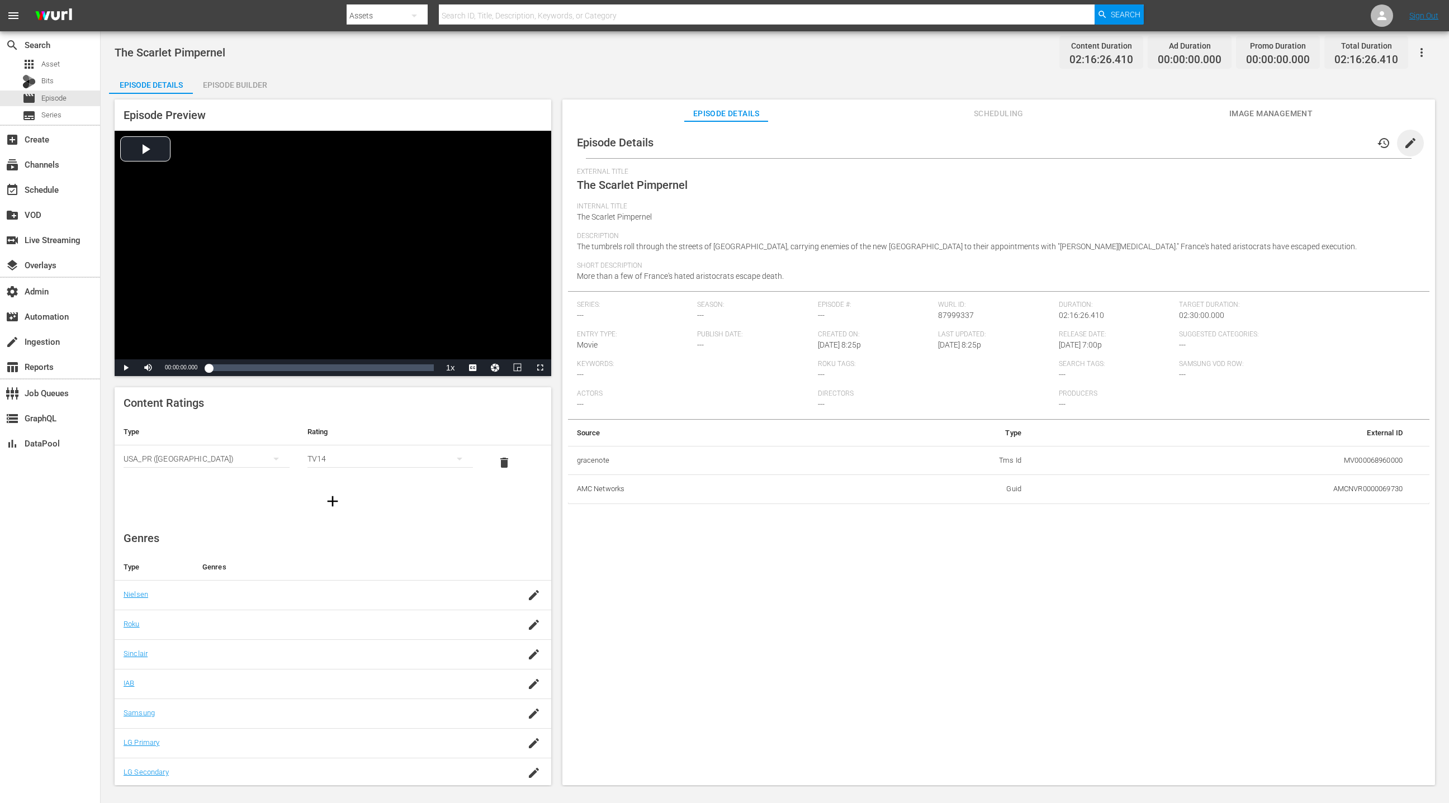
click at [965, 142] on span "edit" at bounding box center [1410, 142] width 13 height 13
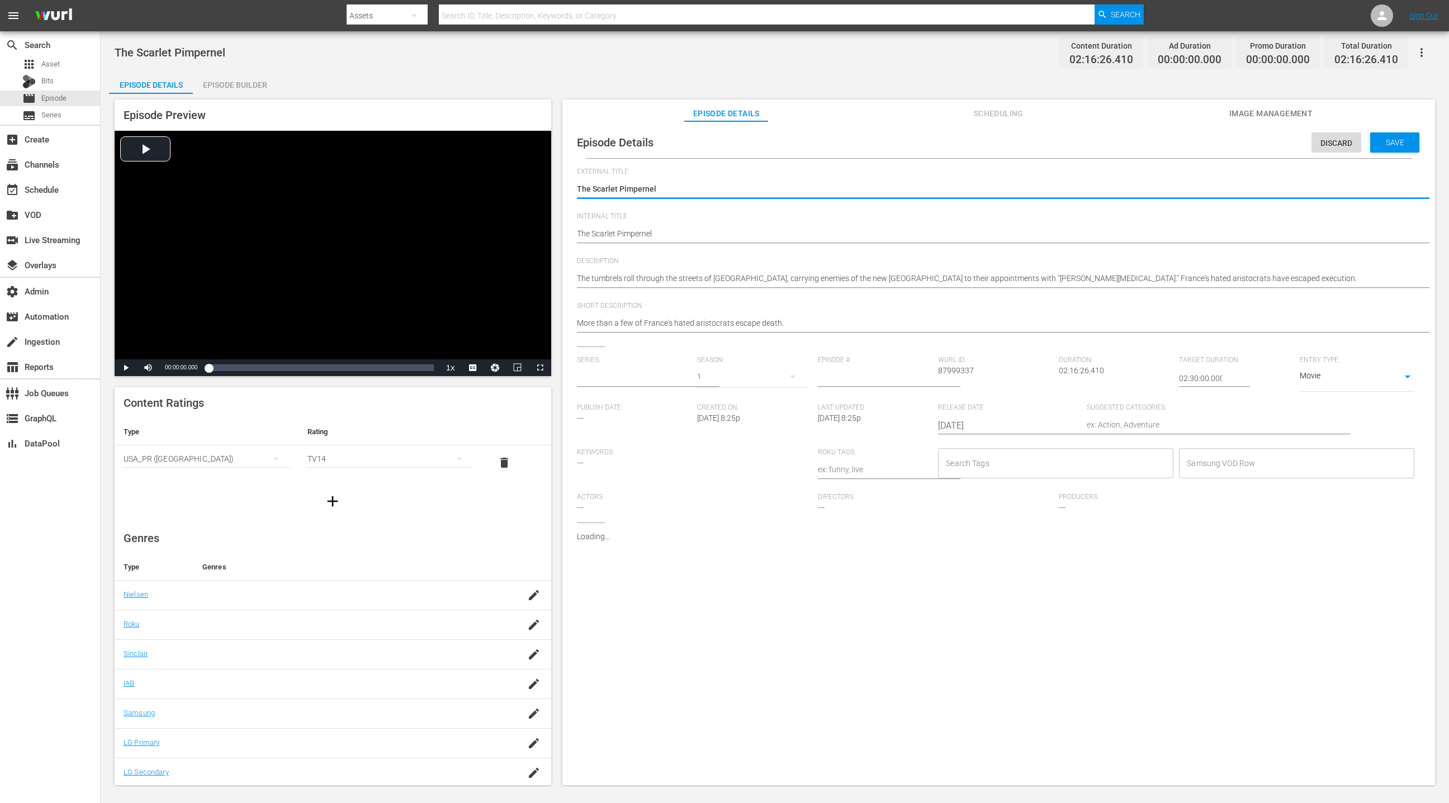
type input "No Series"
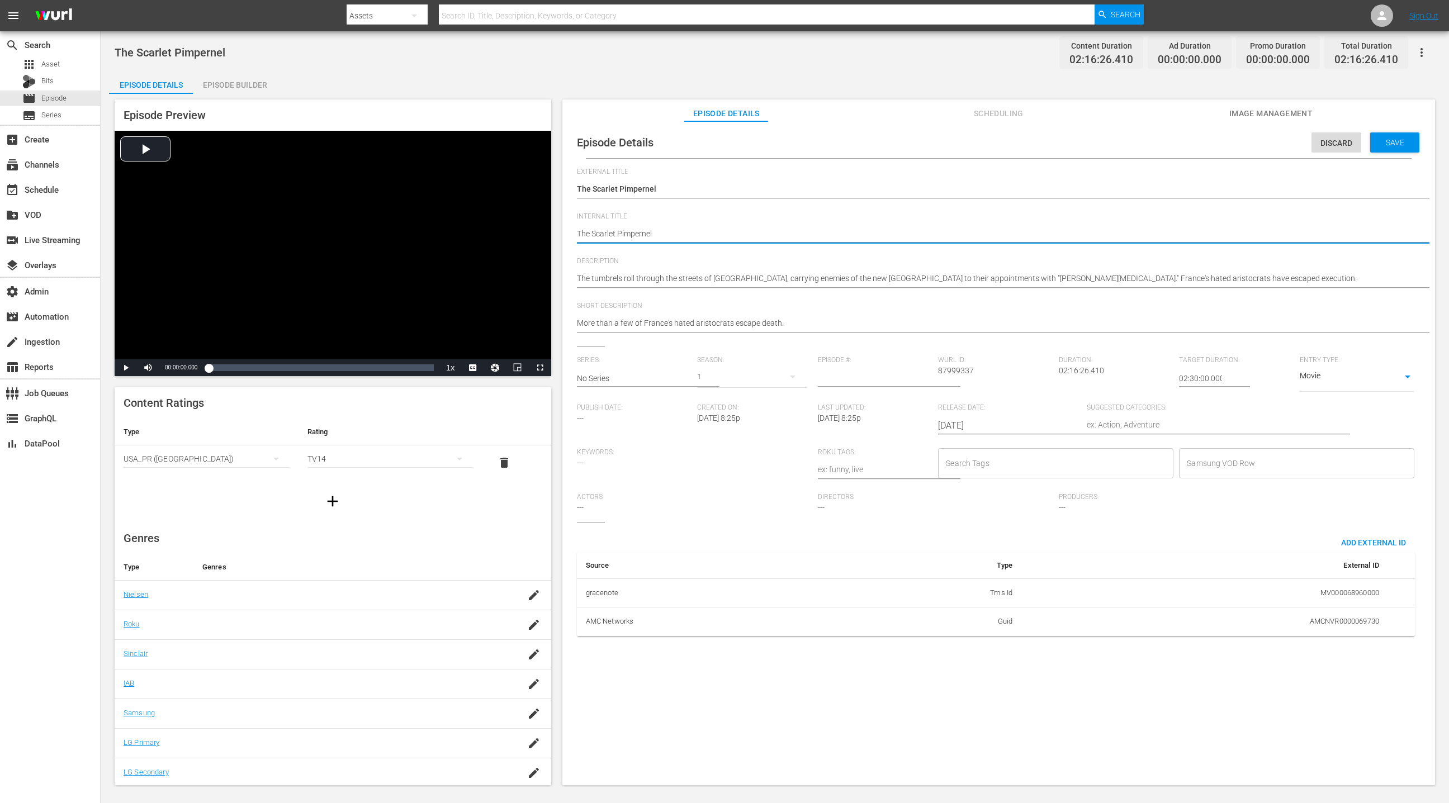
drag, startPoint x: 579, startPoint y: 235, endPoint x: 585, endPoint y: 208, distance: 27.7
paste textarea "(24 ROKU FILM)"
type textarea "(24 ROKU FILM) The Scarlet Pimpernel"
drag, startPoint x: 1182, startPoint y: 377, endPoint x: 1175, endPoint y: 379, distance: 8.0
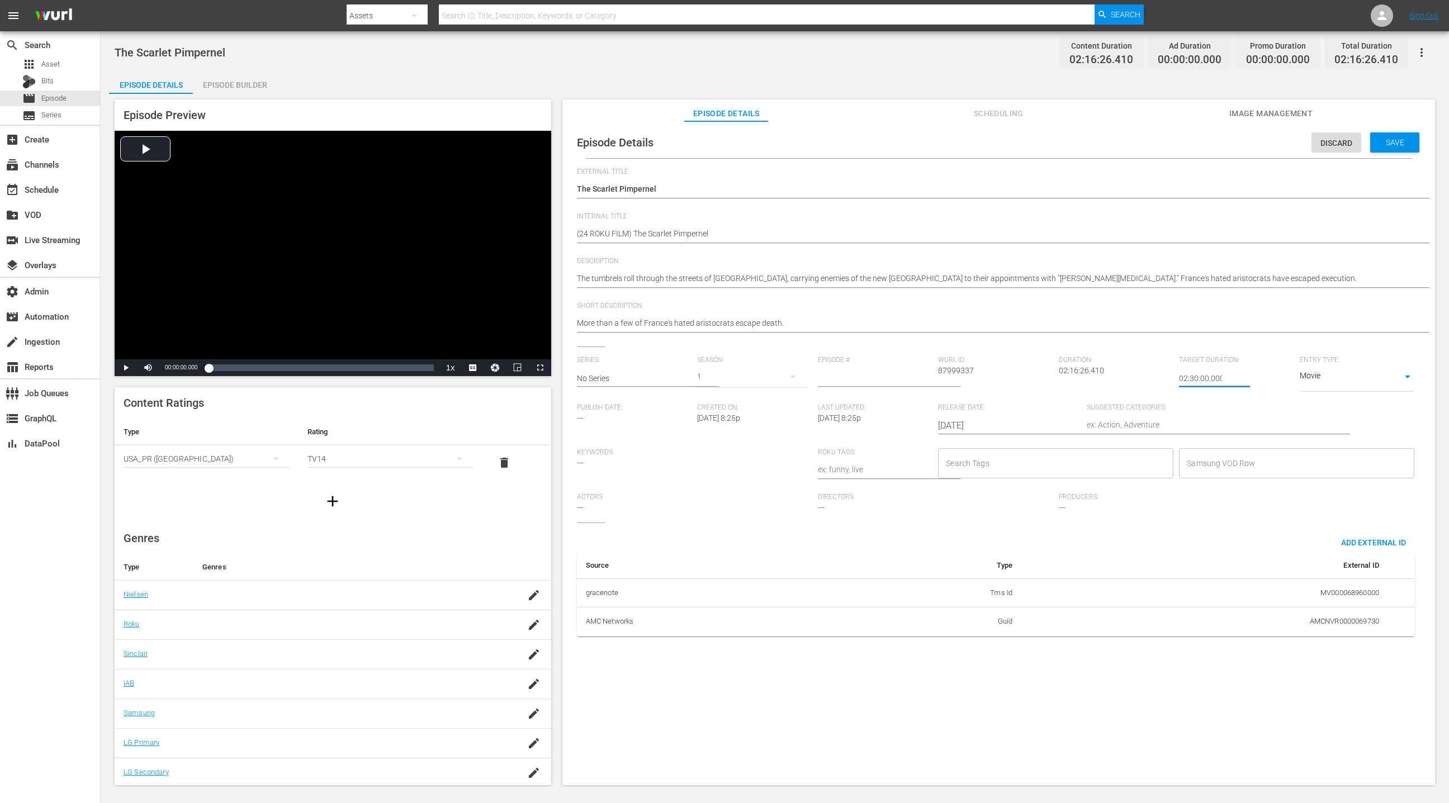
click at [965, 379] on input "02:30:00.000" at bounding box center [1200, 378] width 43 height 27
type input "24:30:00.000"
click at [965, 145] on span "Save" at bounding box center [1395, 142] width 36 height 9
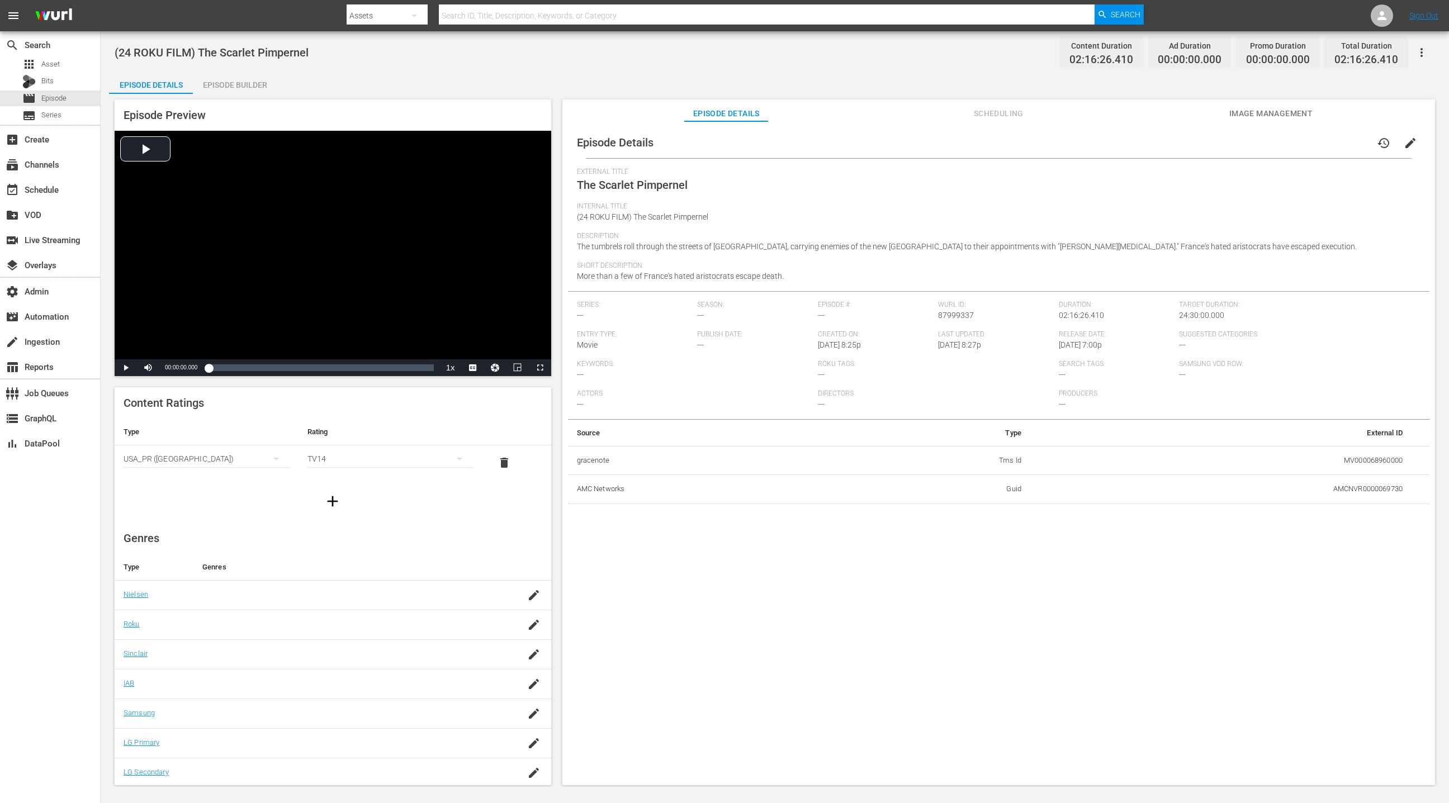
click at [248, 86] on div "Episode Builder" at bounding box center [235, 85] width 84 height 27
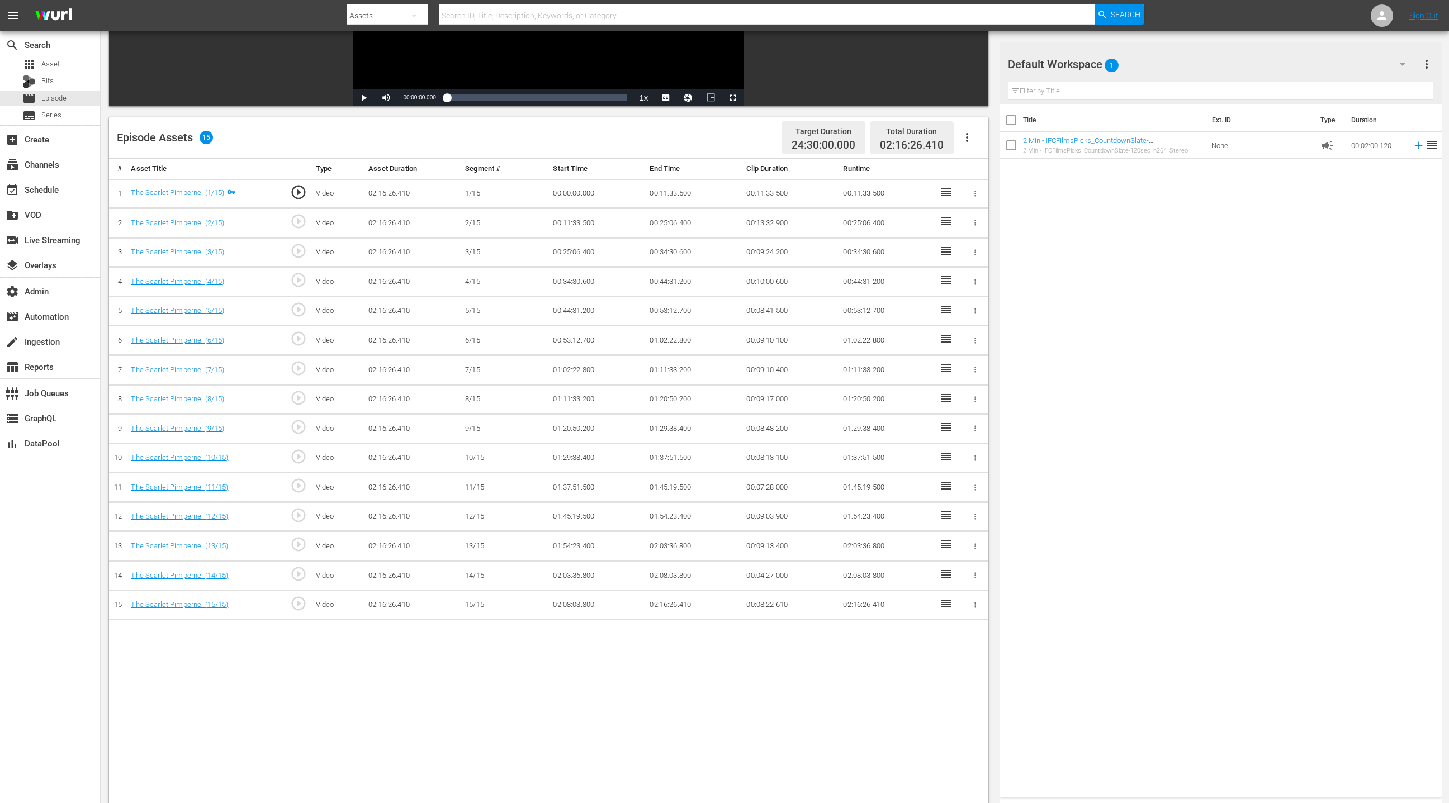
scroll to position [291, 0]
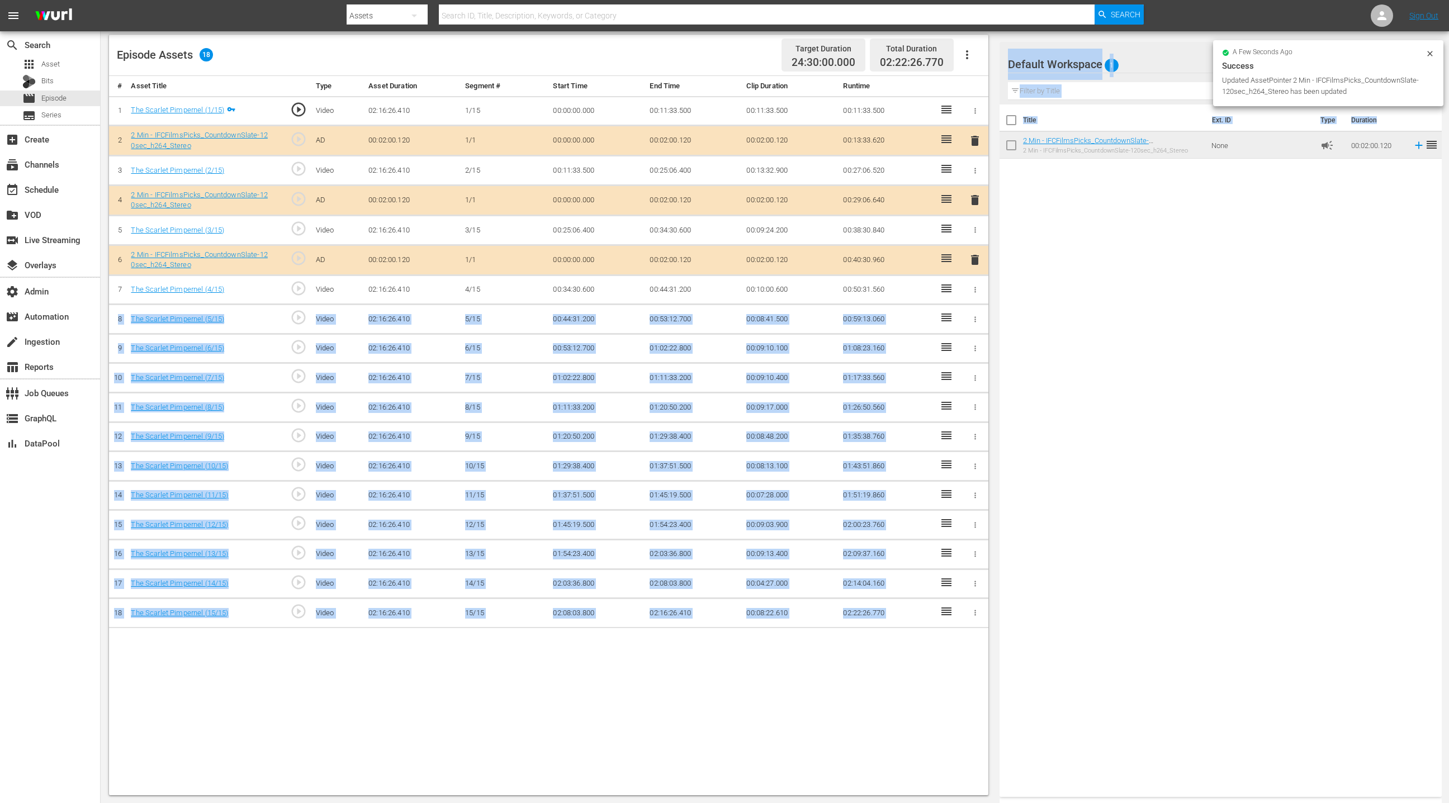
drag, startPoint x: 1069, startPoint y: 159, endPoint x: 972, endPoint y: 267, distance: 145.6
click at [951, 299] on div "Video Player is loading. Play Video Play Mute Current Time 00:00:00.000 / Durat…" at bounding box center [775, 299] width 1332 height 992
click at [965, 297] on div "Title Ext. ID Type Duration 2 Min - IFCFilmsPicks_CountdownSlate-120sec_h264_St…" at bounding box center [1221, 449] width 442 height 688
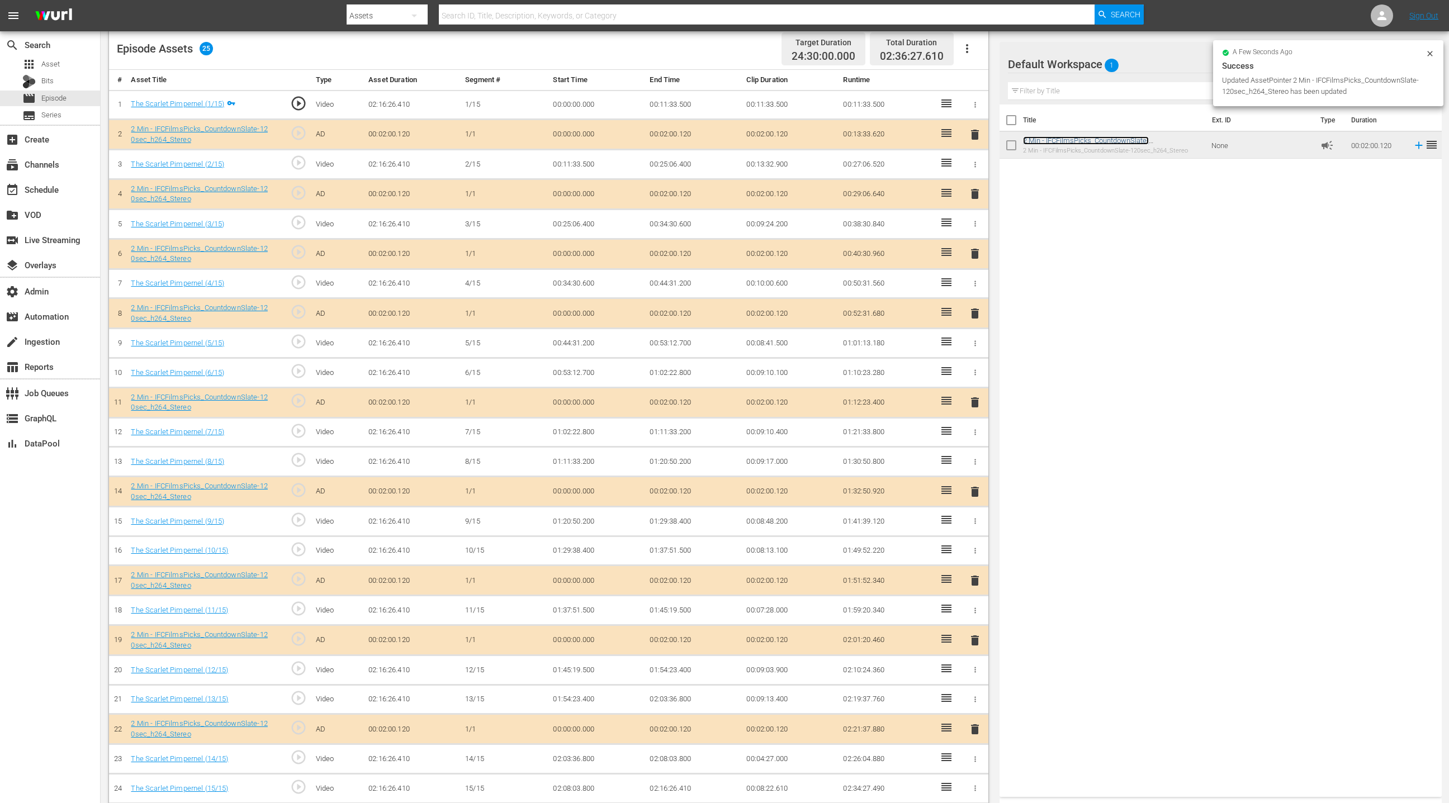
scroll to position [327, 0]
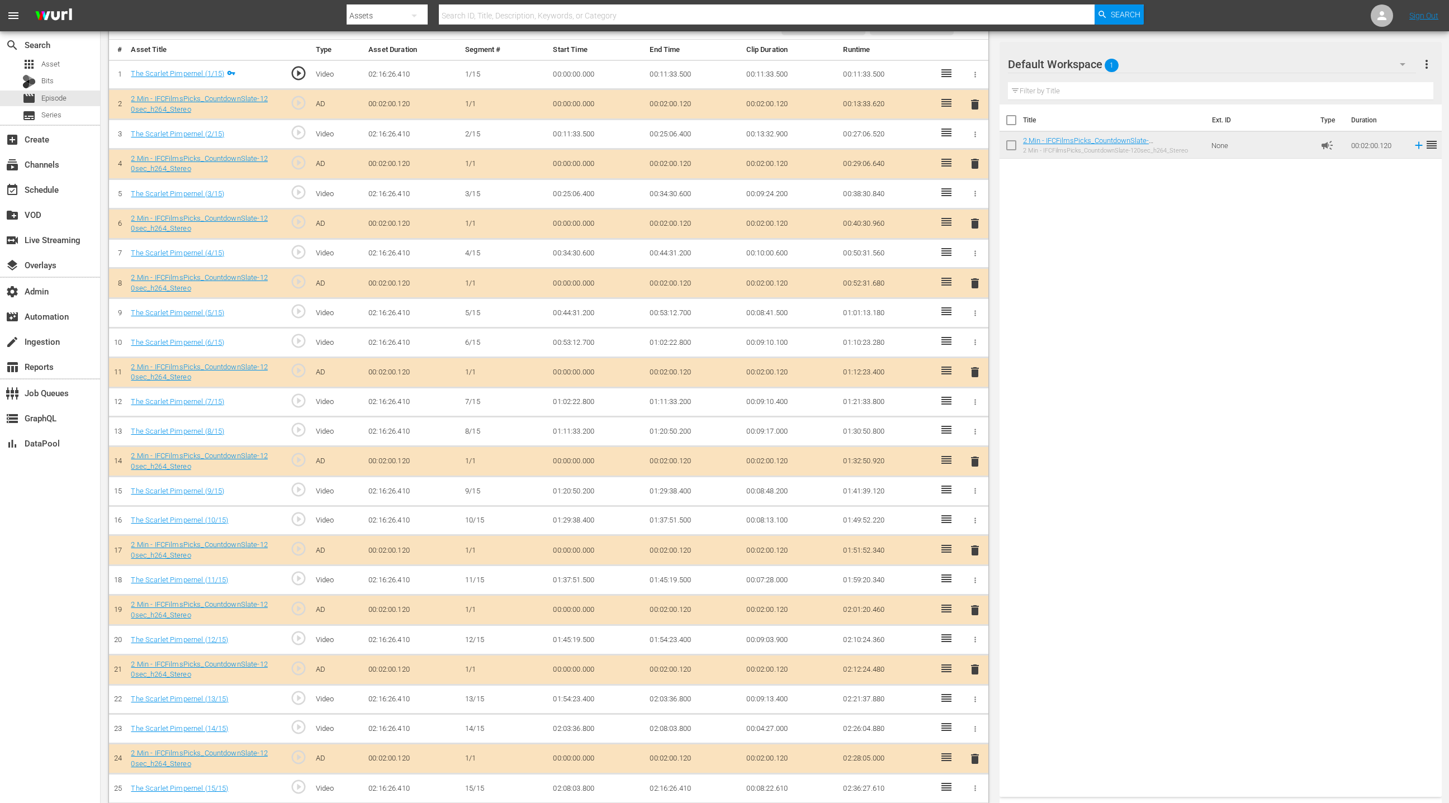
drag, startPoint x: 943, startPoint y: 779, endPoint x: 536, endPoint y: 4, distance: 875.0
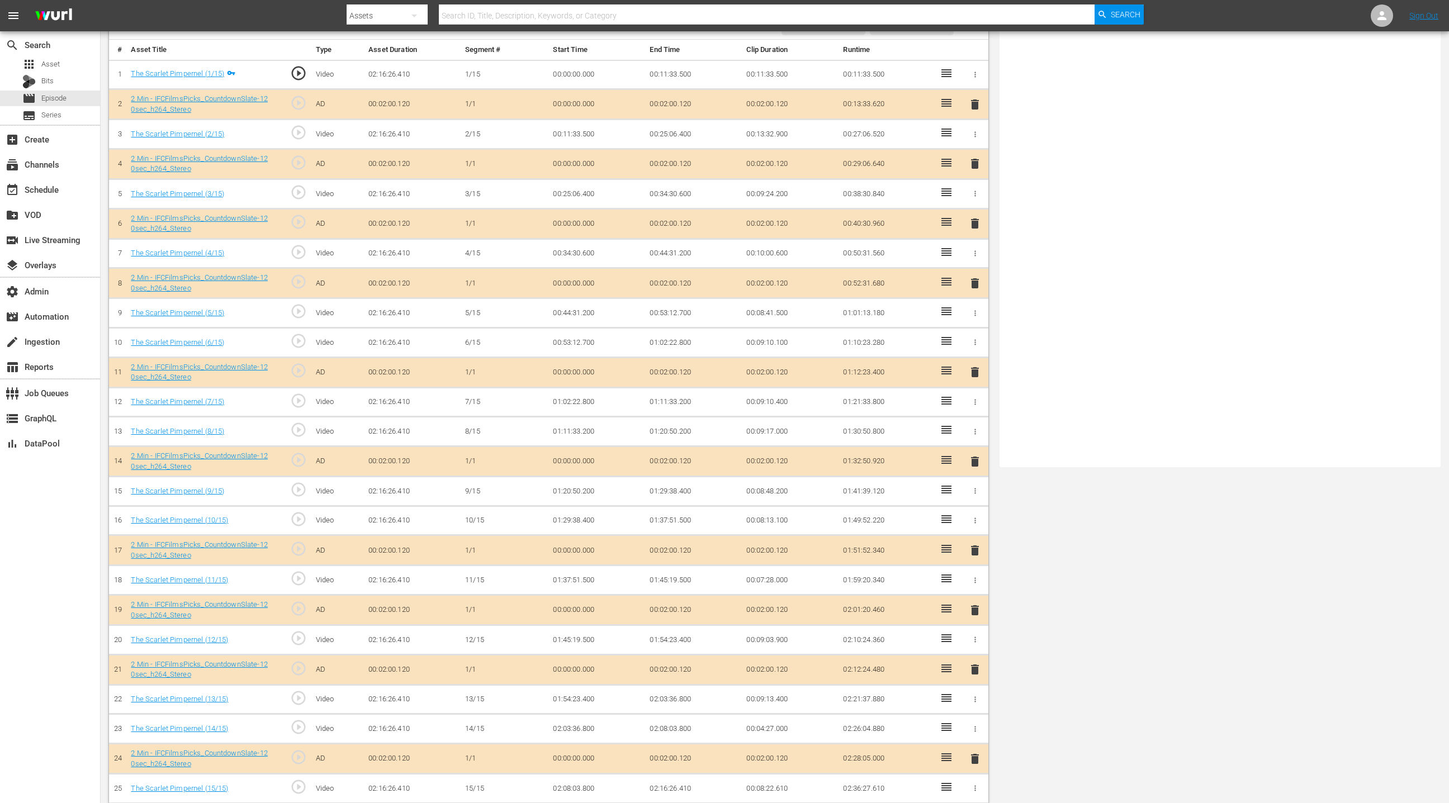
scroll to position [0, 0]
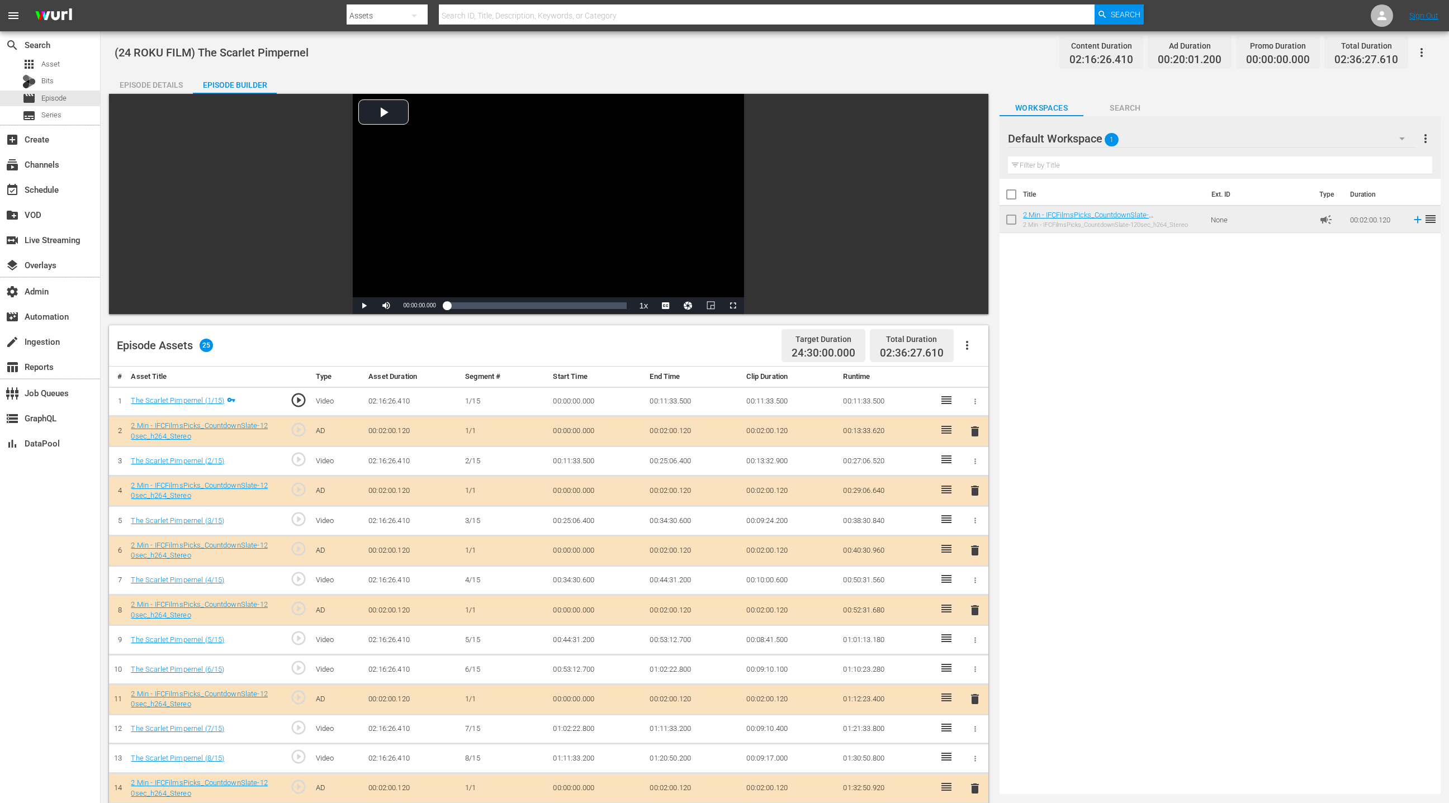
click at [965, 56] on icon "button" at bounding box center [1421, 52] width 13 height 13
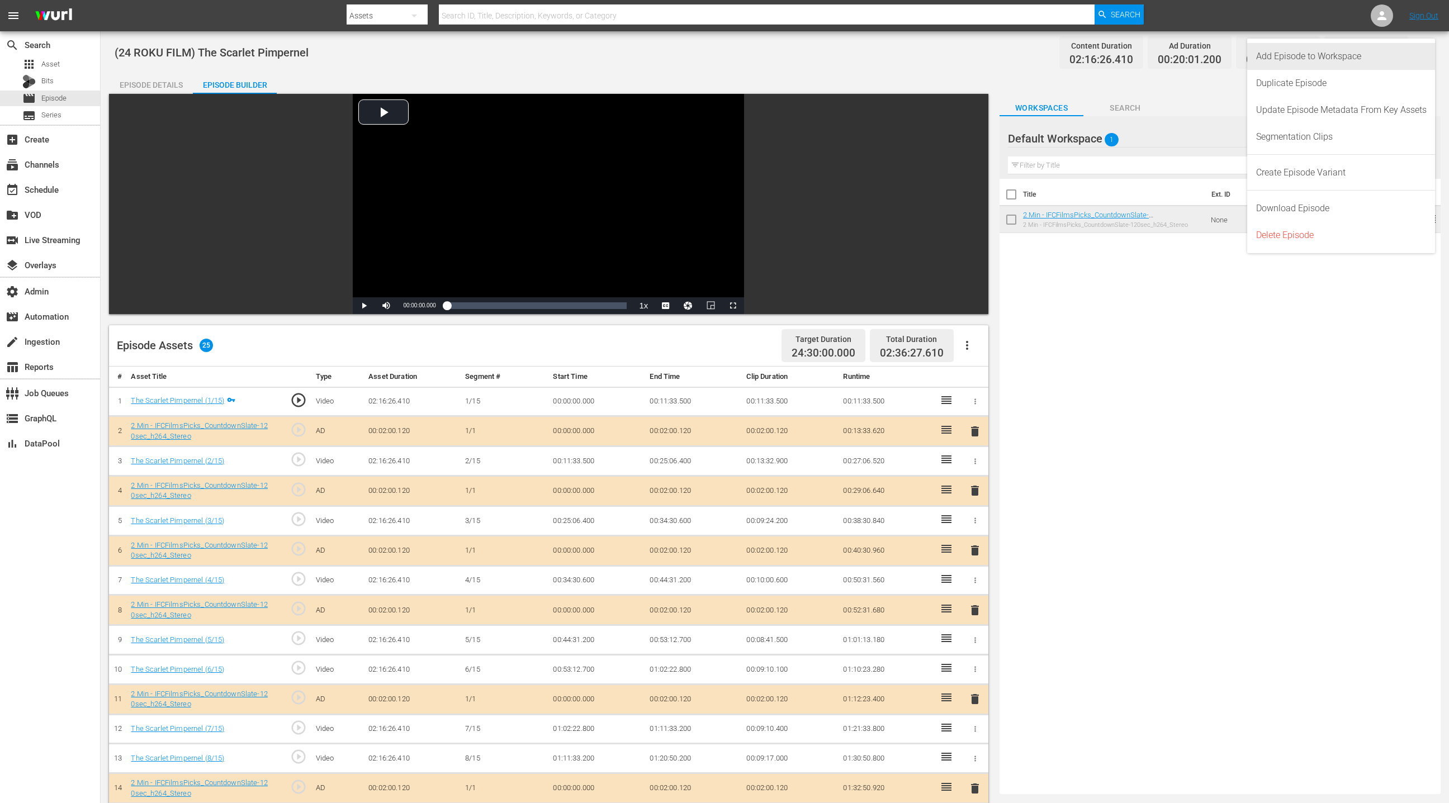
click at [965, 58] on div "Add Episode to Workspace" at bounding box center [1341, 56] width 171 height 27
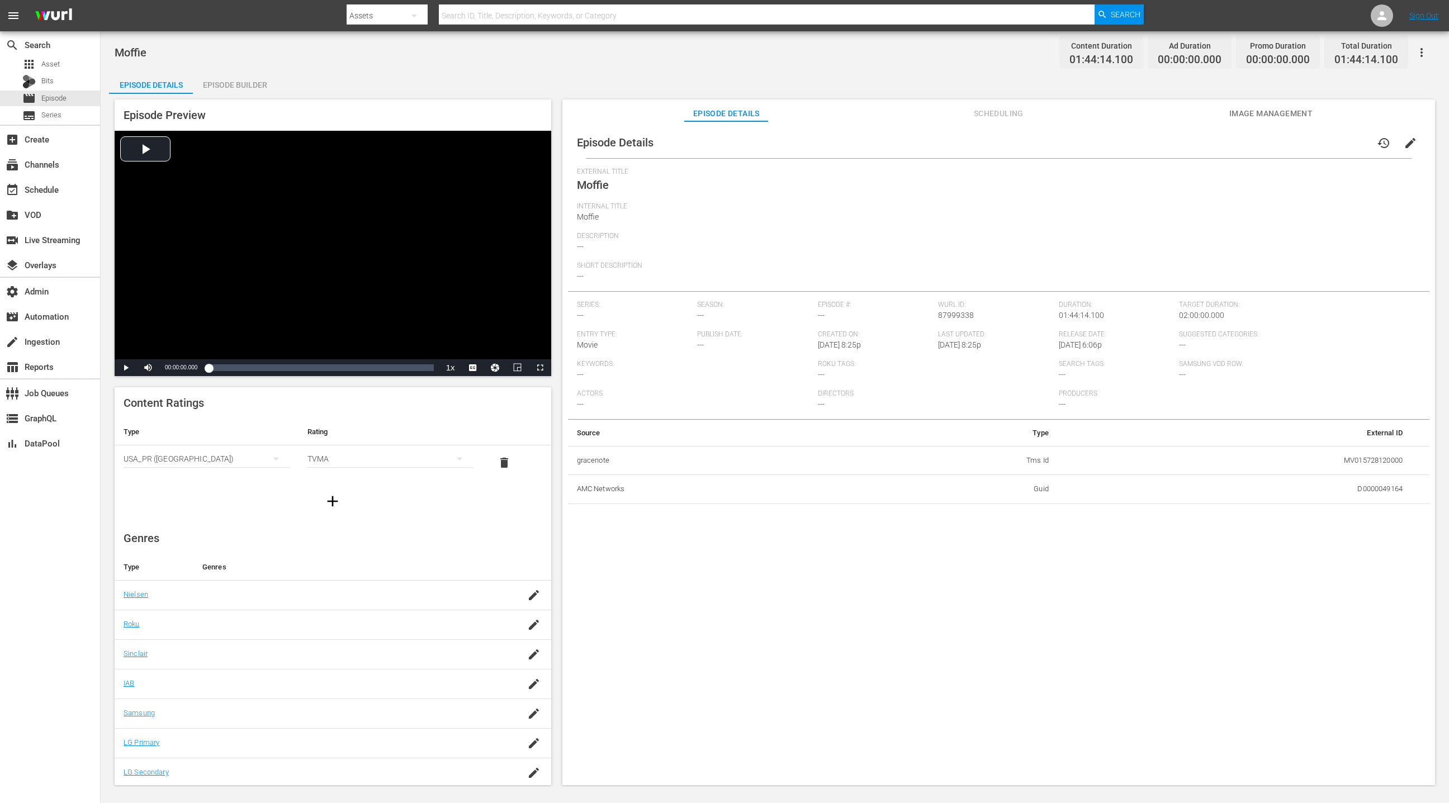
drag, startPoint x: 1408, startPoint y: 143, endPoint x: 1309, endPoint y: 164, distance: 100.5
click at [965, 143] on span "edit" at bounding box center [1410, 142] width 13 height 13
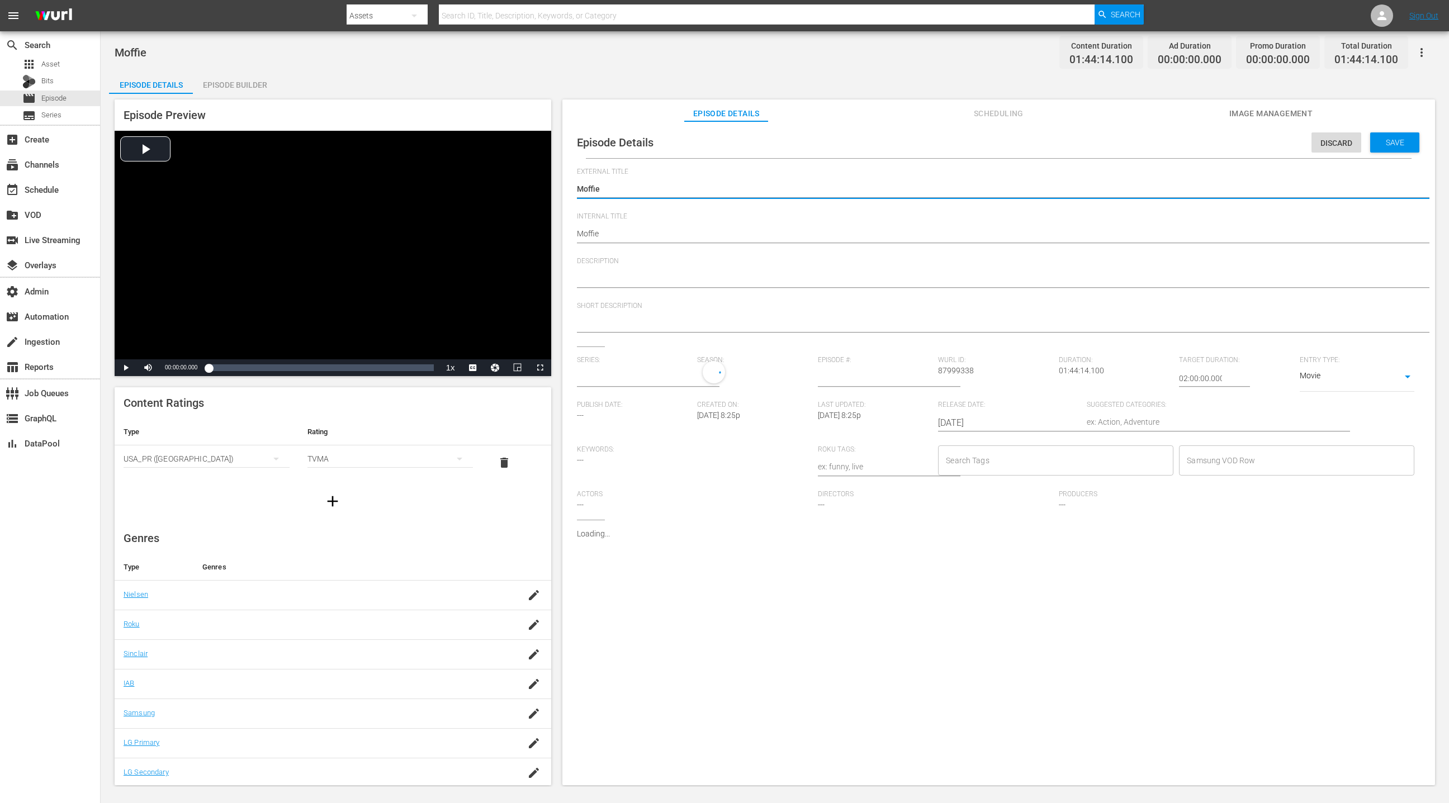
type input "No Series"
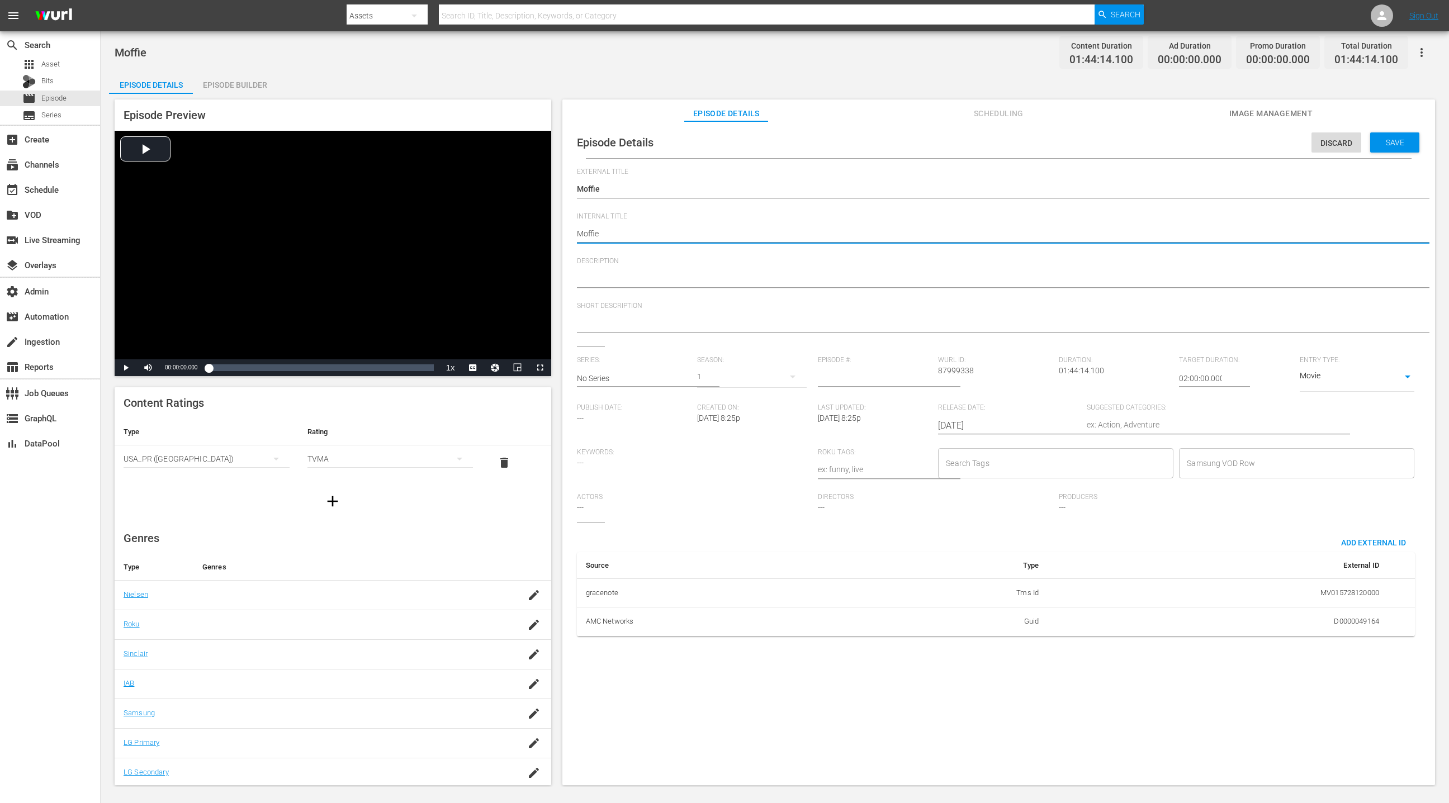
paste textarea "(24 ROKU FILM)"
type textarea "(24 ROKU FILM) [PERSON_NAME]"
drag, startPoint x: 1181, startPoint y: 378, endPoint x: 1171, endPoint y: 377, distance: 10.1
click at [965, 377] on div "Series: No Series Season: 1 Episode #: Wurl ID: 87999338 Duration: 01:44:14.100…" at bounding box center [999, 439] width 844 height 167
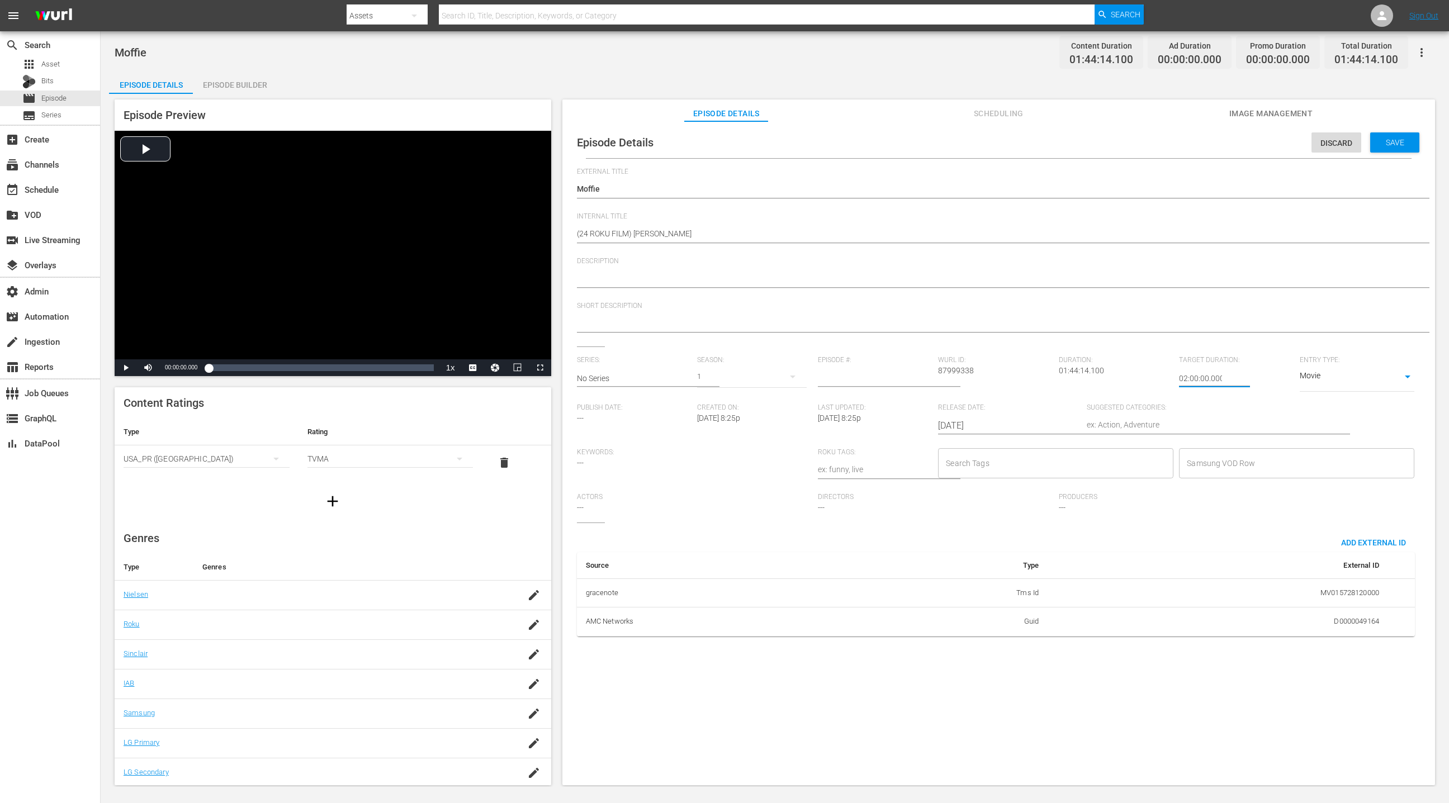
drag, startPoint x: 1182, startPoint y: 377, endPoint x: 1170, endPoint y: 377, distance: 11.7
click at [965, 377] on div "Series: No Series Season: 1 Episode #: Wurl ID: 87999338 Duration: 01:44:14.100…" at bounding box center [999, 439] width 844 height 167
type input "24:00:00.000"
click at [965, 141] on span "Save" at bounding box center [1395, 142] width 36 height 9
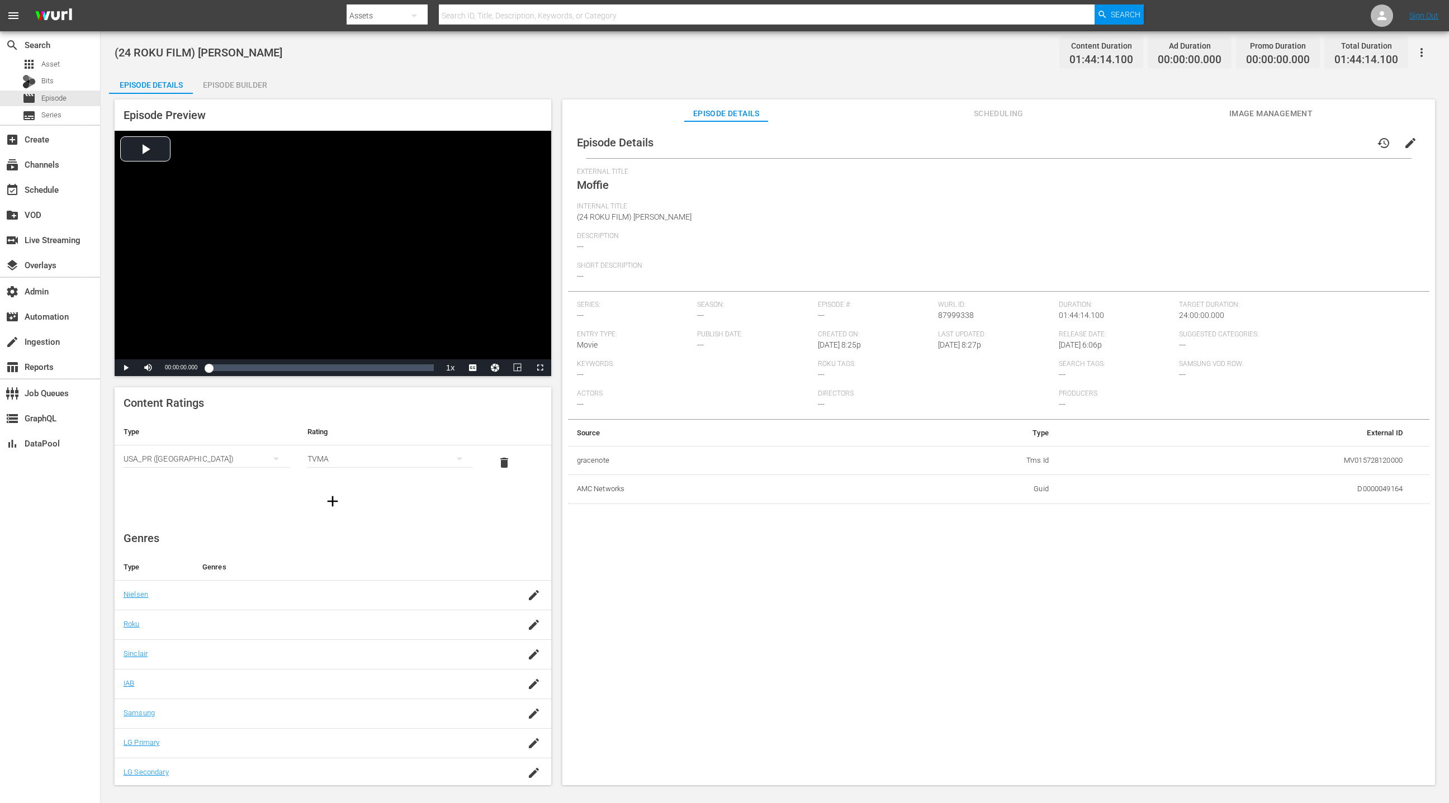
click at [228, 86] on div "Episode Builder" at bounding box center [235, 85] width 84 height 27
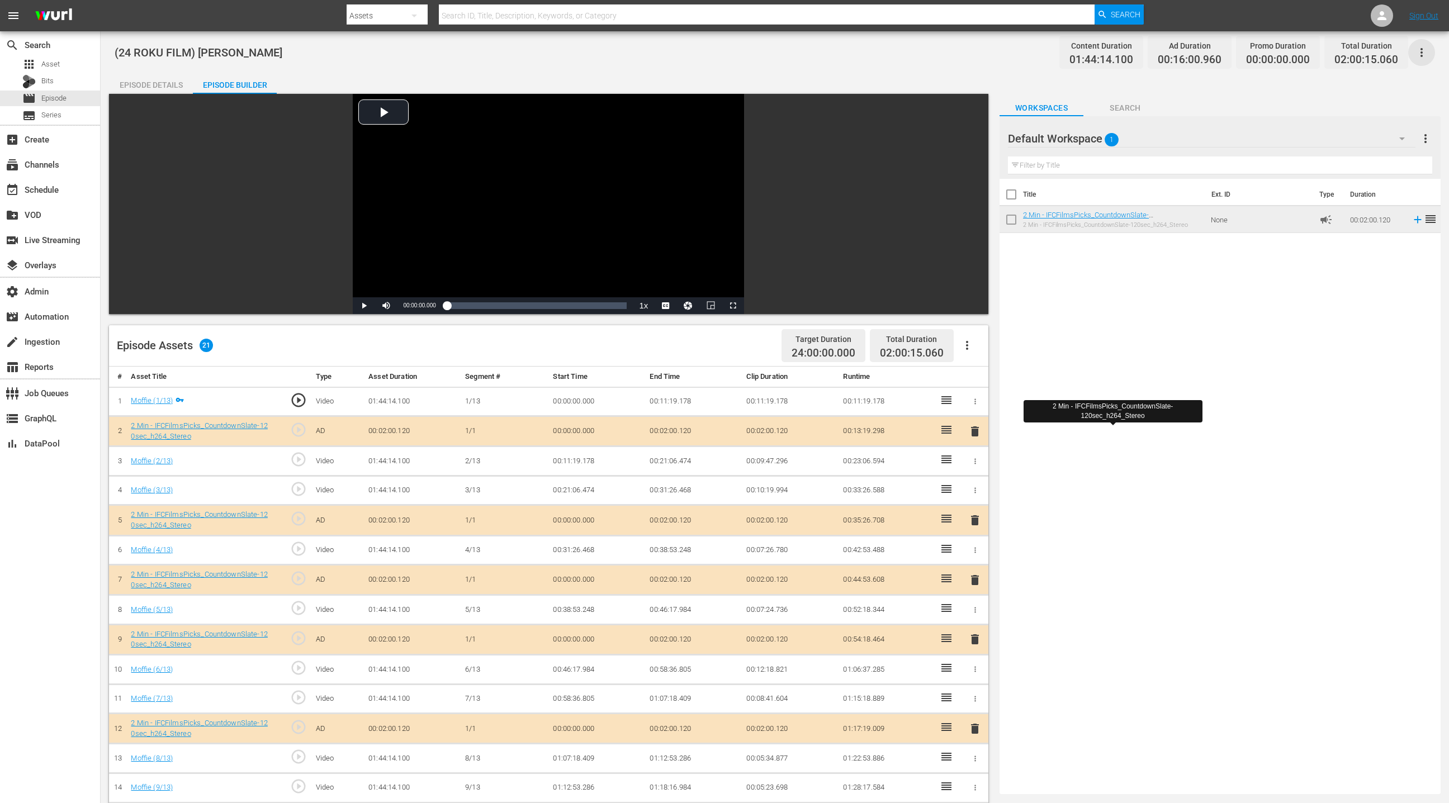
click at [965, 55] on icon "button" at bounding box center [1421, 52] width 13 height 13
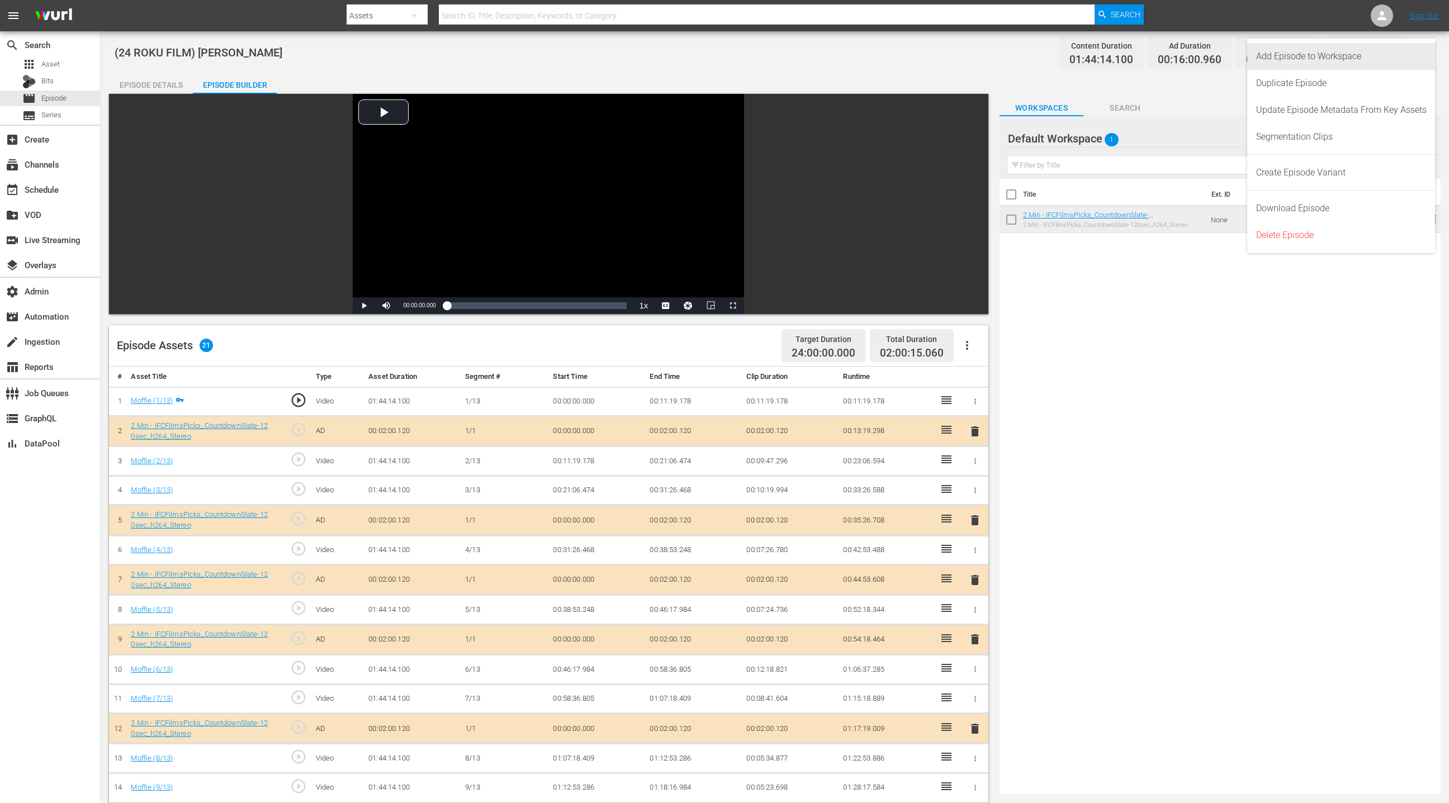
drag, startPoint x: 1381, startPoint y: 58, endPoint x: 1337, endPoint y: 65, distance: 44.8
click at [965, 58] on div "Add Episode to Workspace" at bounding box center [1341, 56] width 171 height 27
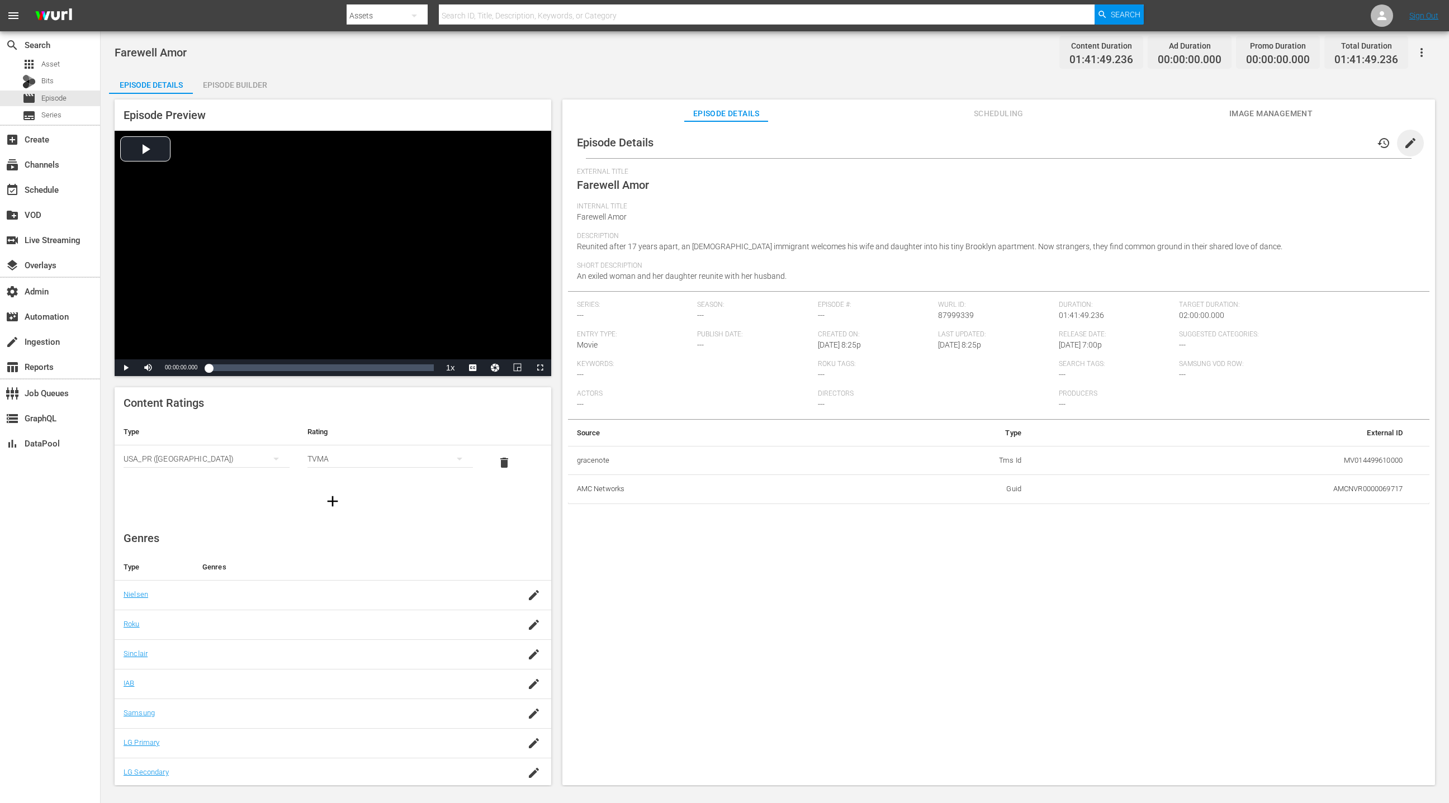
drag, startPoint x: 1406, startPoint y: 144, endPoint x: 1071, endPoint y: 165, distance: 335.6
click at [965, 144] on span "edit" at bounding box center [1410, 142] width 13 height 13
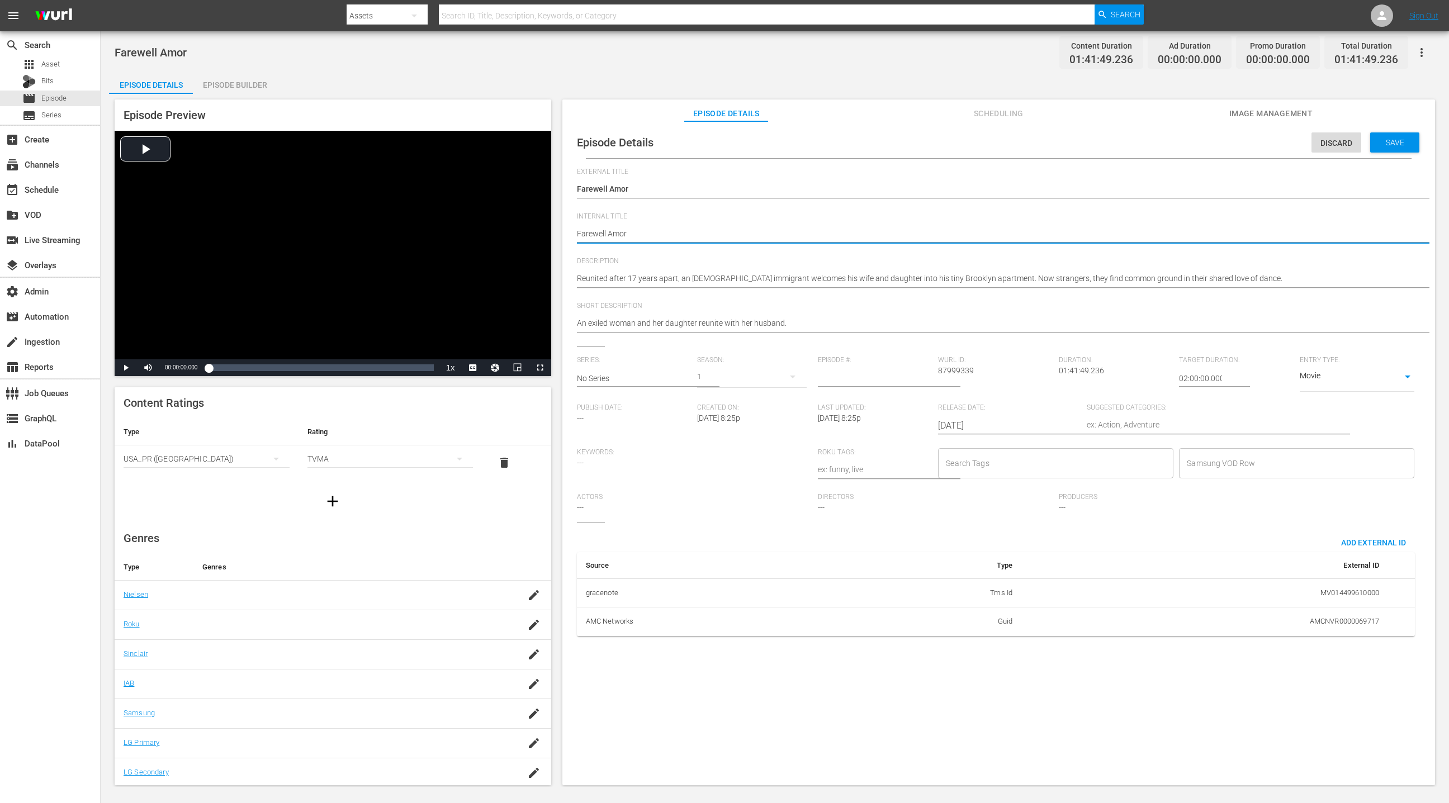
paste textarea "(24 ROKU FILM)"
type textarea "(24 ROKU FILM) Farewell Amor"
drag, startPoint x: 1182, startPoint y: 377, endPoint x: 1172, endPoint y: 377, distance: 10.1
click at [965, 377] on div "Series: No Series Season: 1 Episode #: [PERSON_NAME] ID: 87999339 Duration: 01:…" at bounding box center [999, 439] width 844 height 167
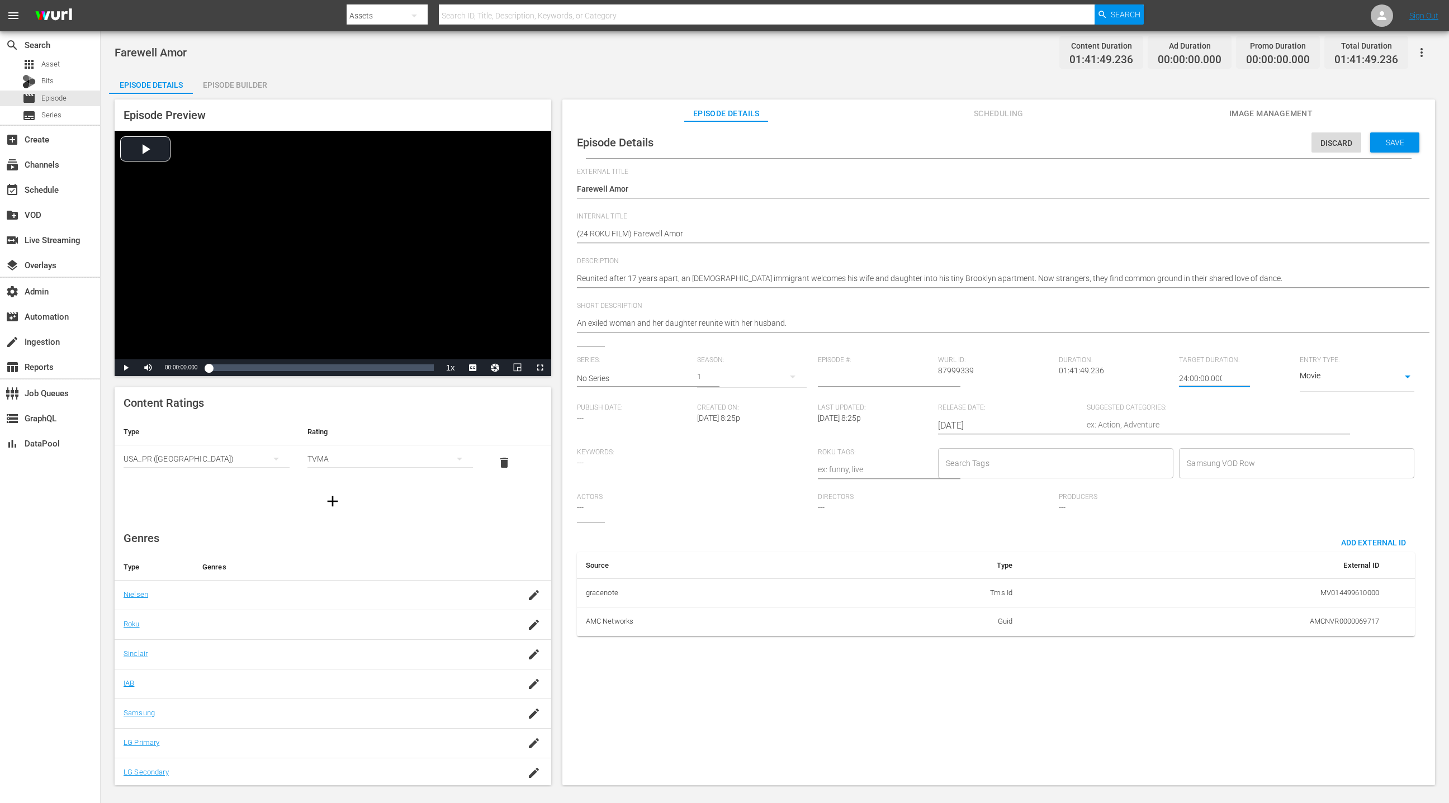
type input "24:00:00.000"
click at [965, 140] on span "Save" at bounding box center [1395, 142] width 36 height 9
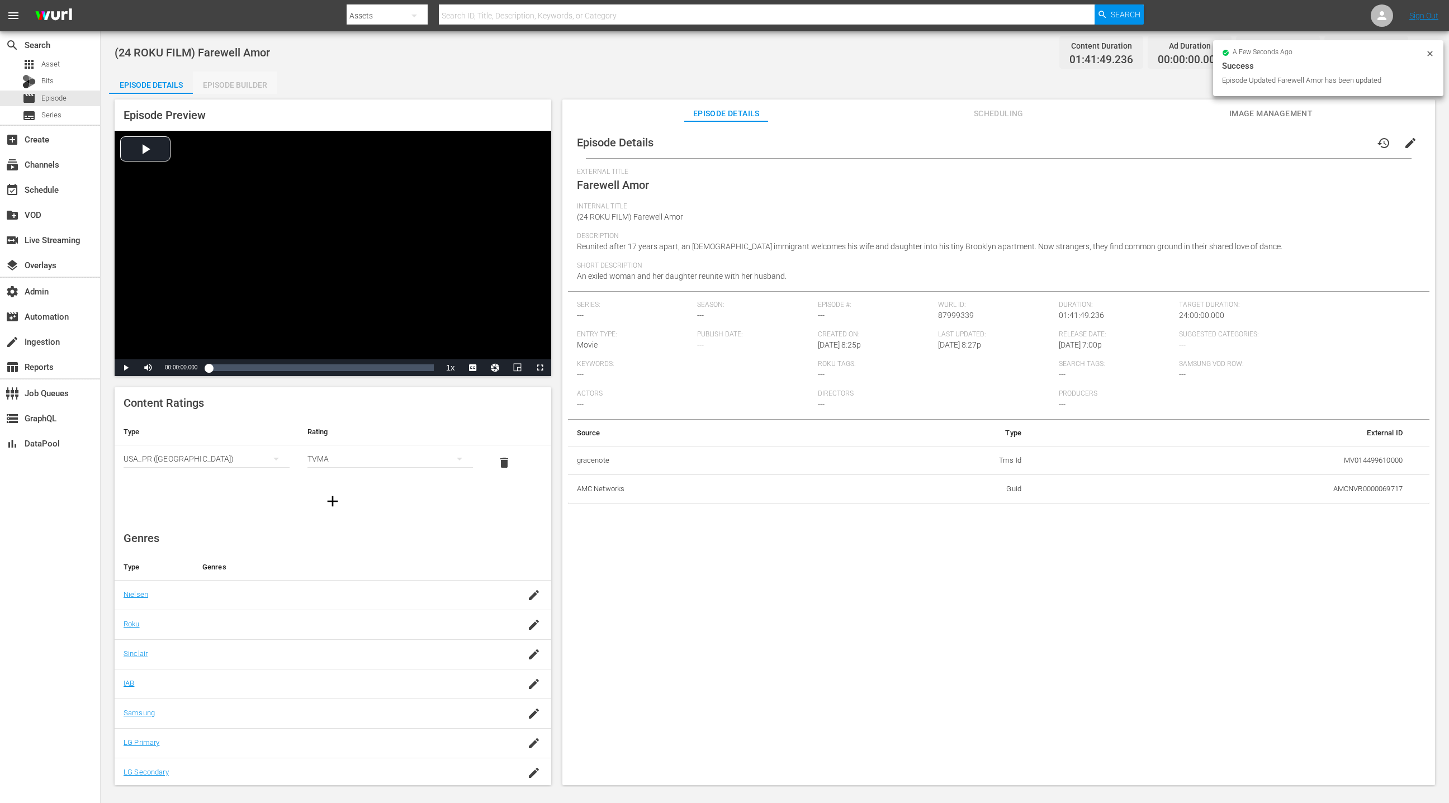
drag, startPoint x: 259, startPoint y: 88, endPoint x: 268, endPoint y: 84, distance: 9.8
click at [259, 88] on div "Episode Builder" at bounding box center [235, 85] width 84 height 27
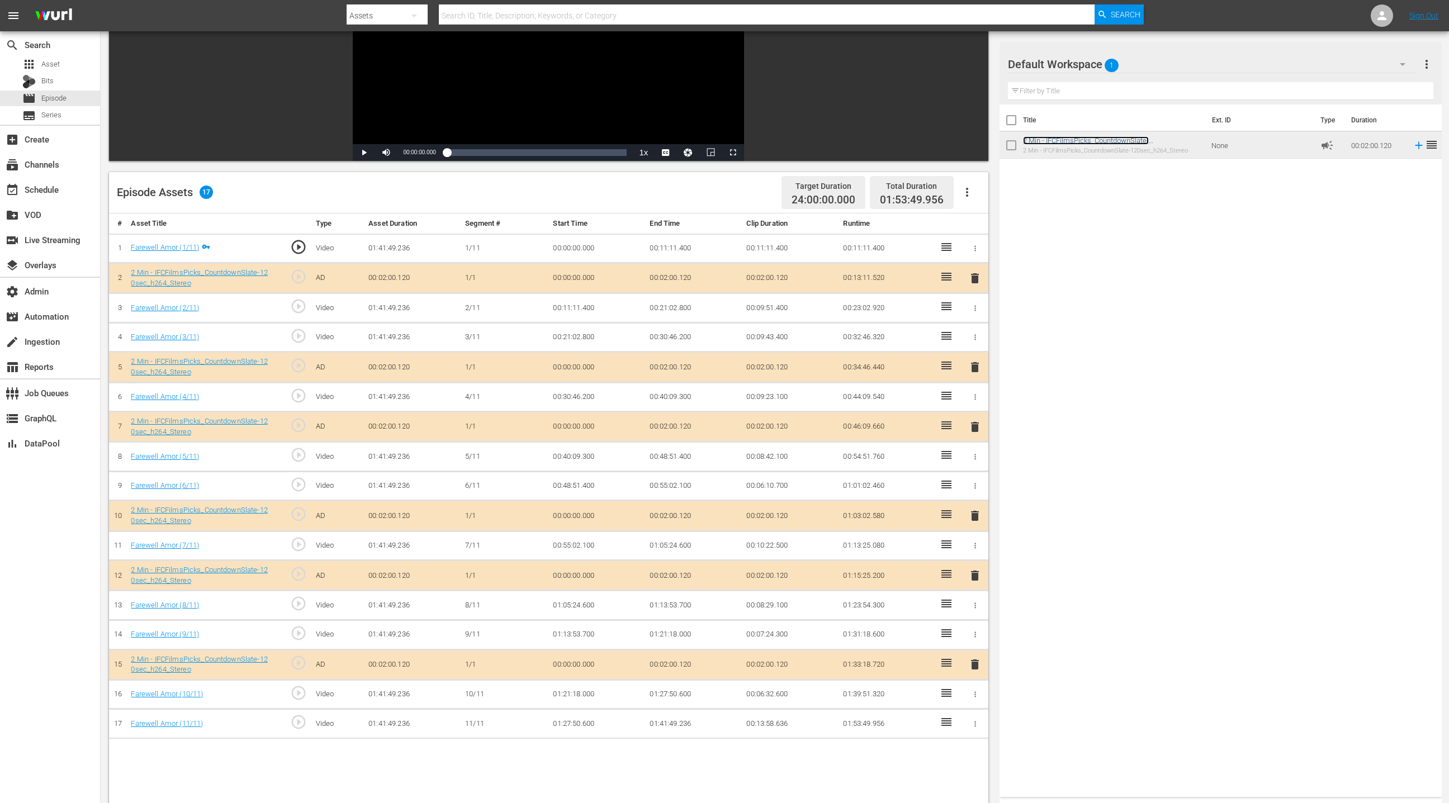
scroll to position [291, 0]
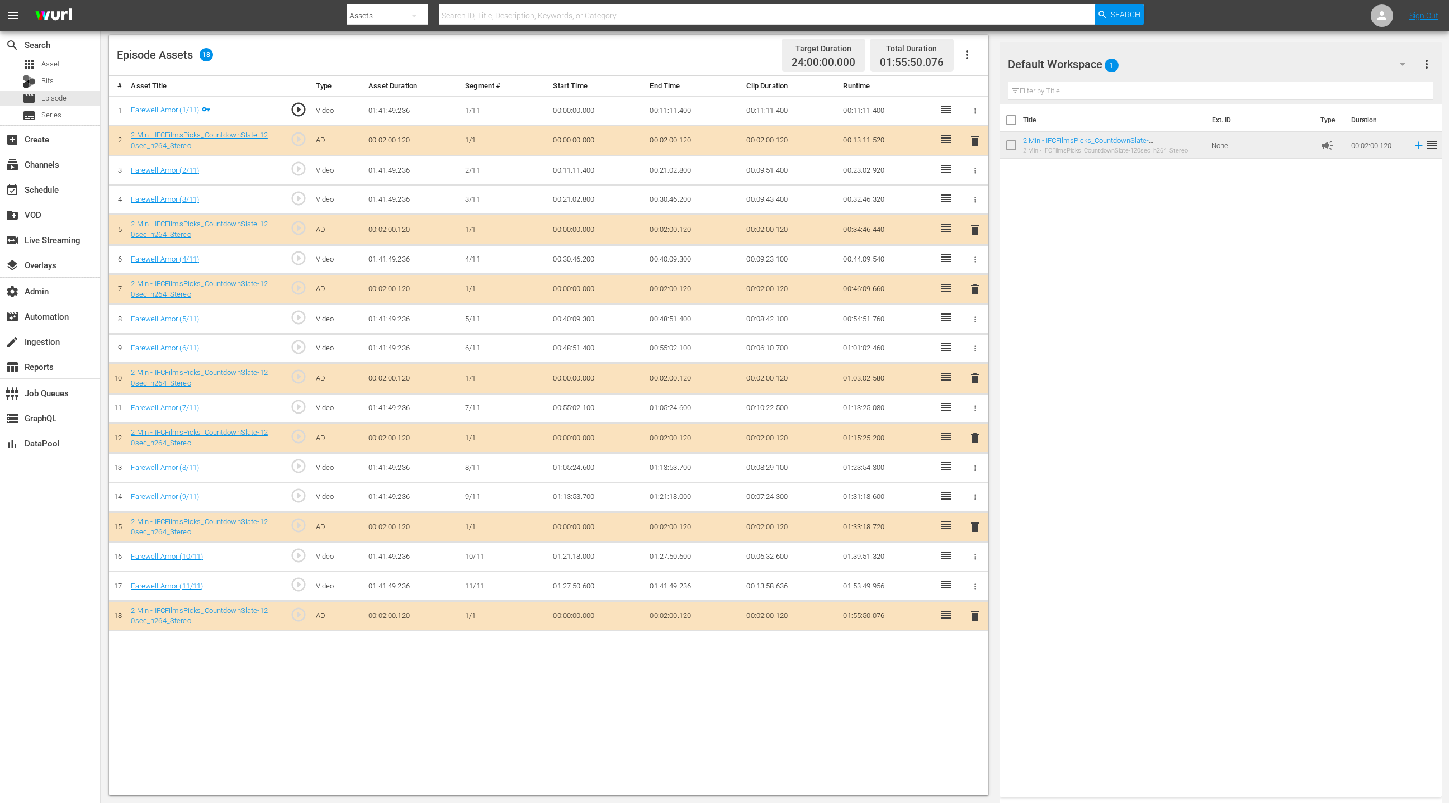
drag, startPoint x: 1085, startPoint y: 143, endPoint x: 418, endPoint y: 2, distance: 681.1
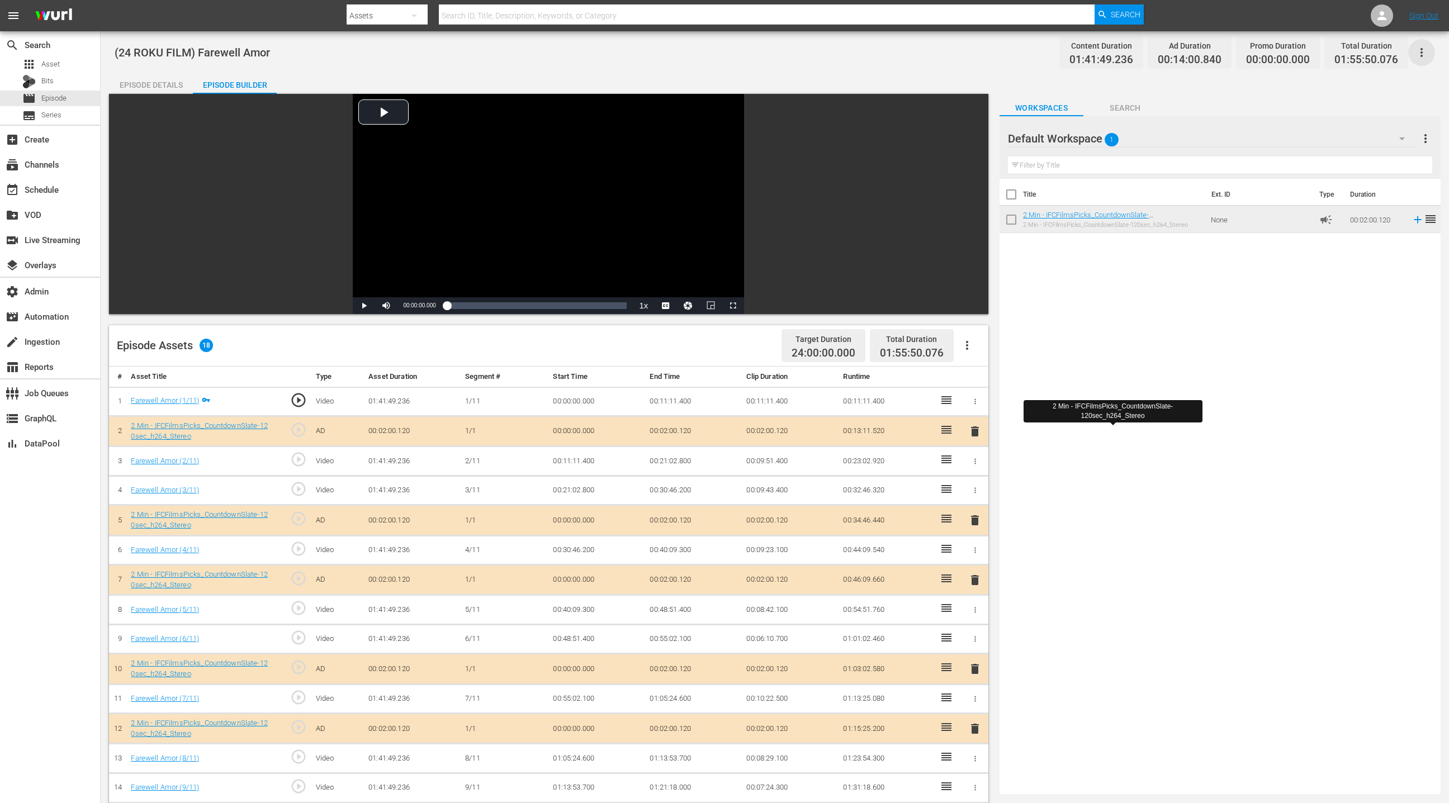
click at [965, 49] on icon "button" at bounding box center [1421, 52] width 13 height 13
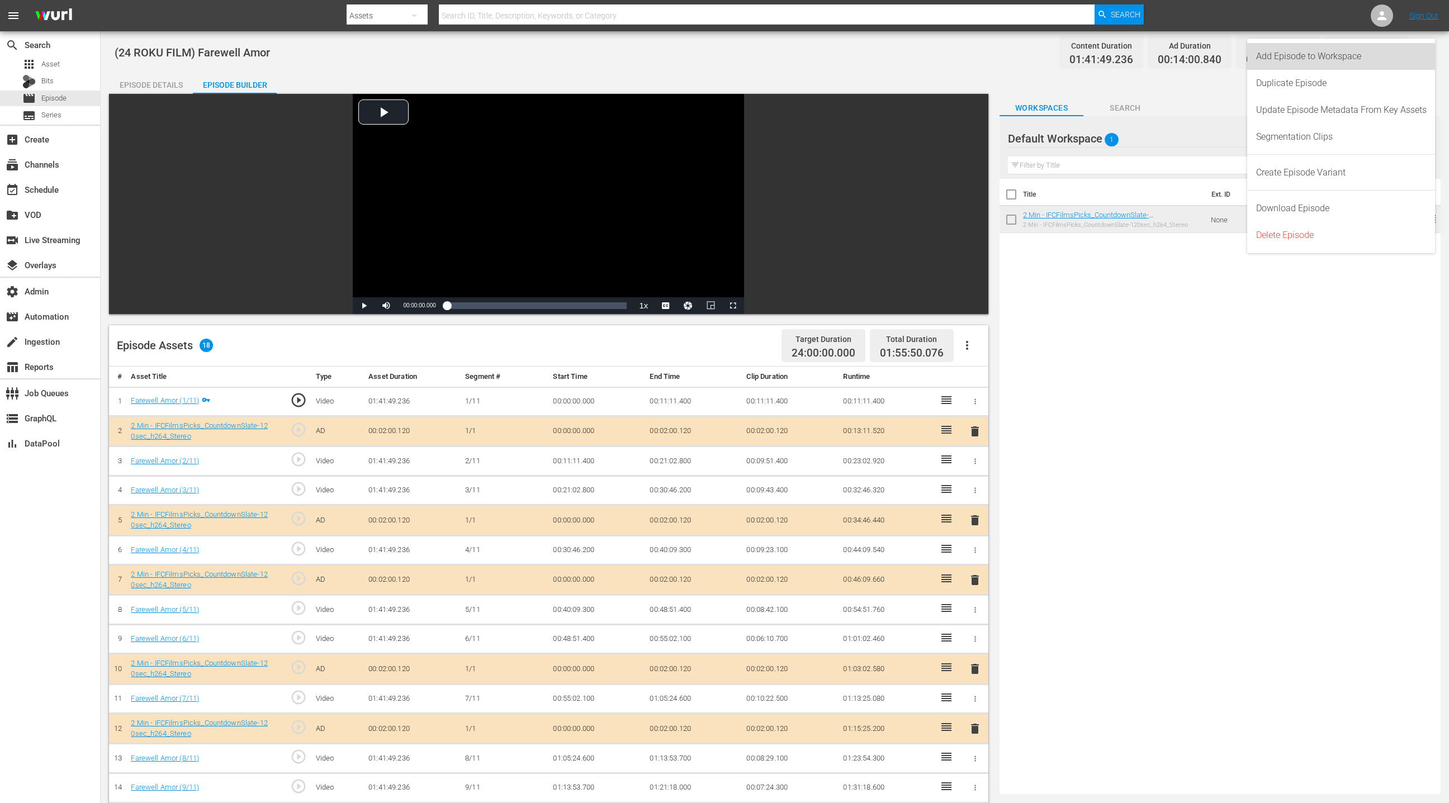
click at [965, 55] on div "Add Episode to Workspace" at bounding box center [1341, 56] width 171 height 27
